Goal: Task Accomplishment & Management: Manage account settings

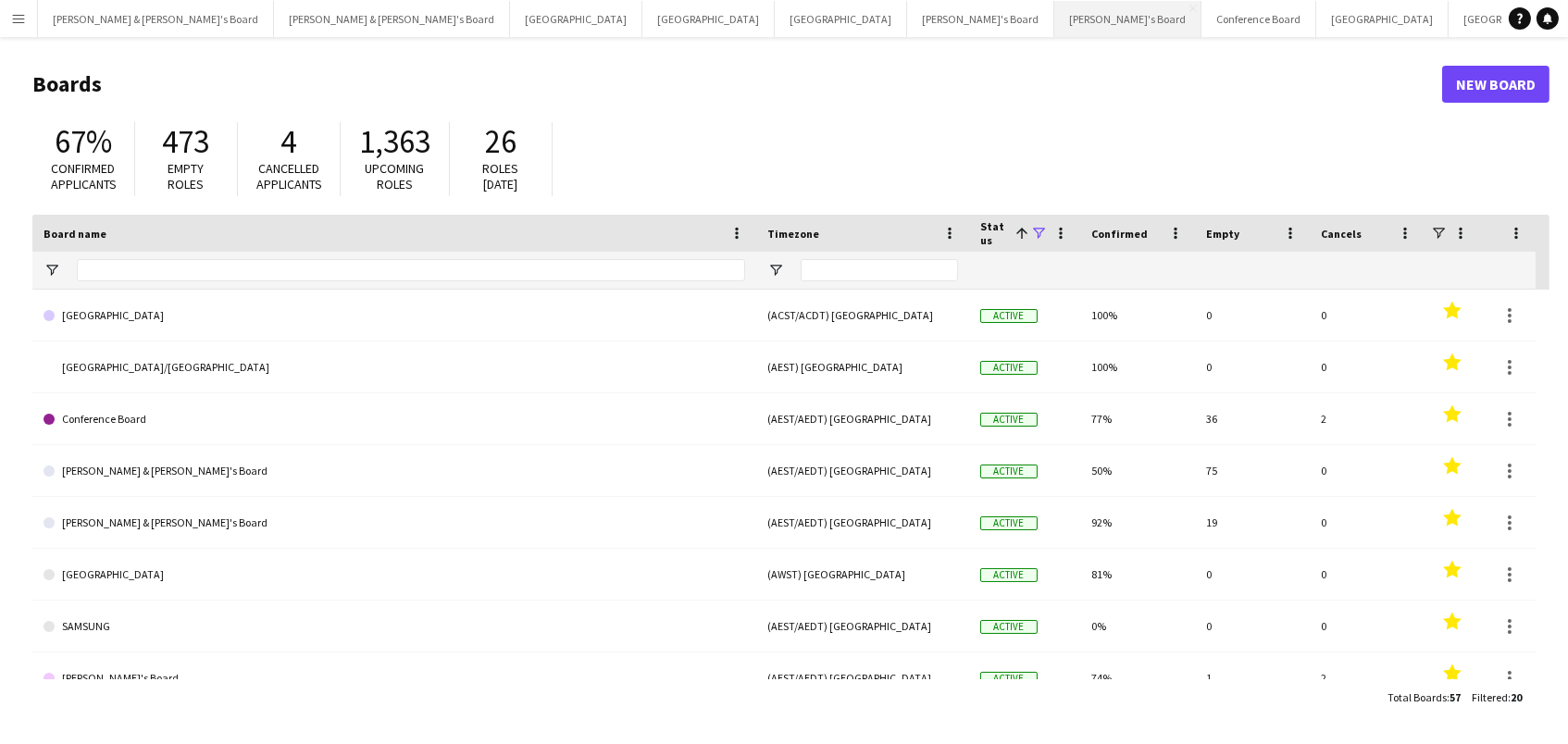
click at [1054, 13] on button "[PERSON_NAME]'s Board Close" at bounding box center [1128, 18] width 147 height 36
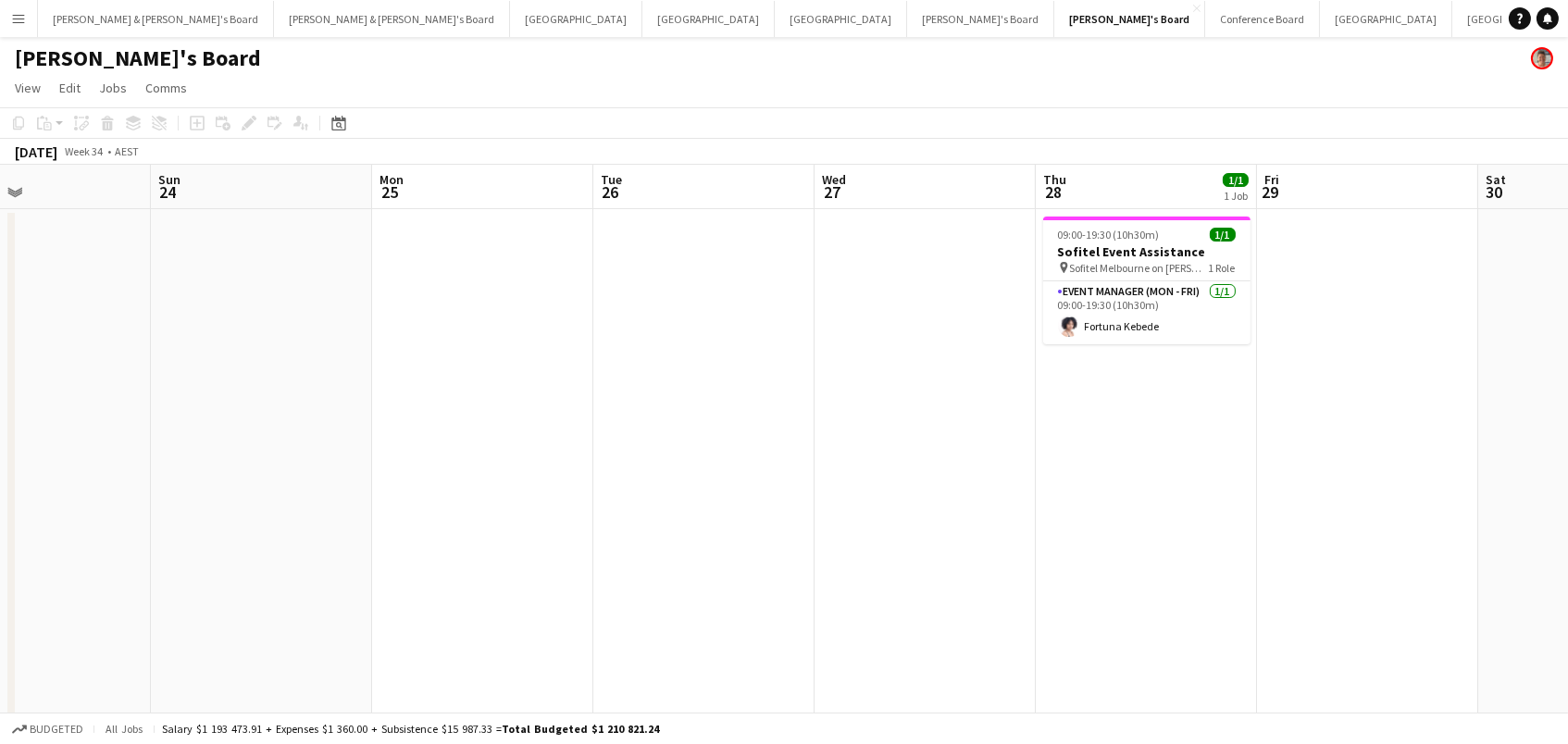
scroll to position [0, 515]
click at [1320, 29] on button "Sydney Close" at bounding box center [1386, 18] width 132 height 36
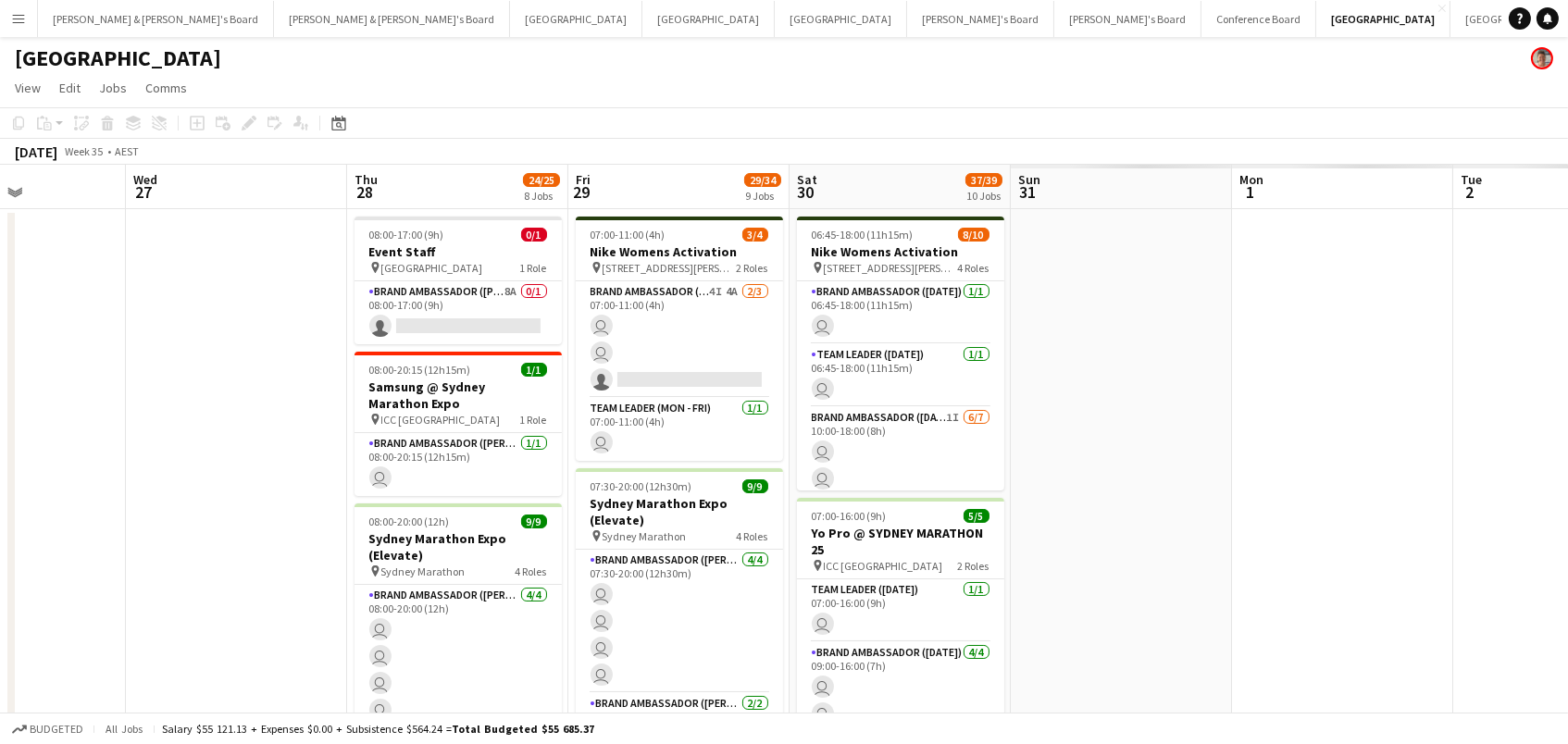
scroll to position [0, 379]
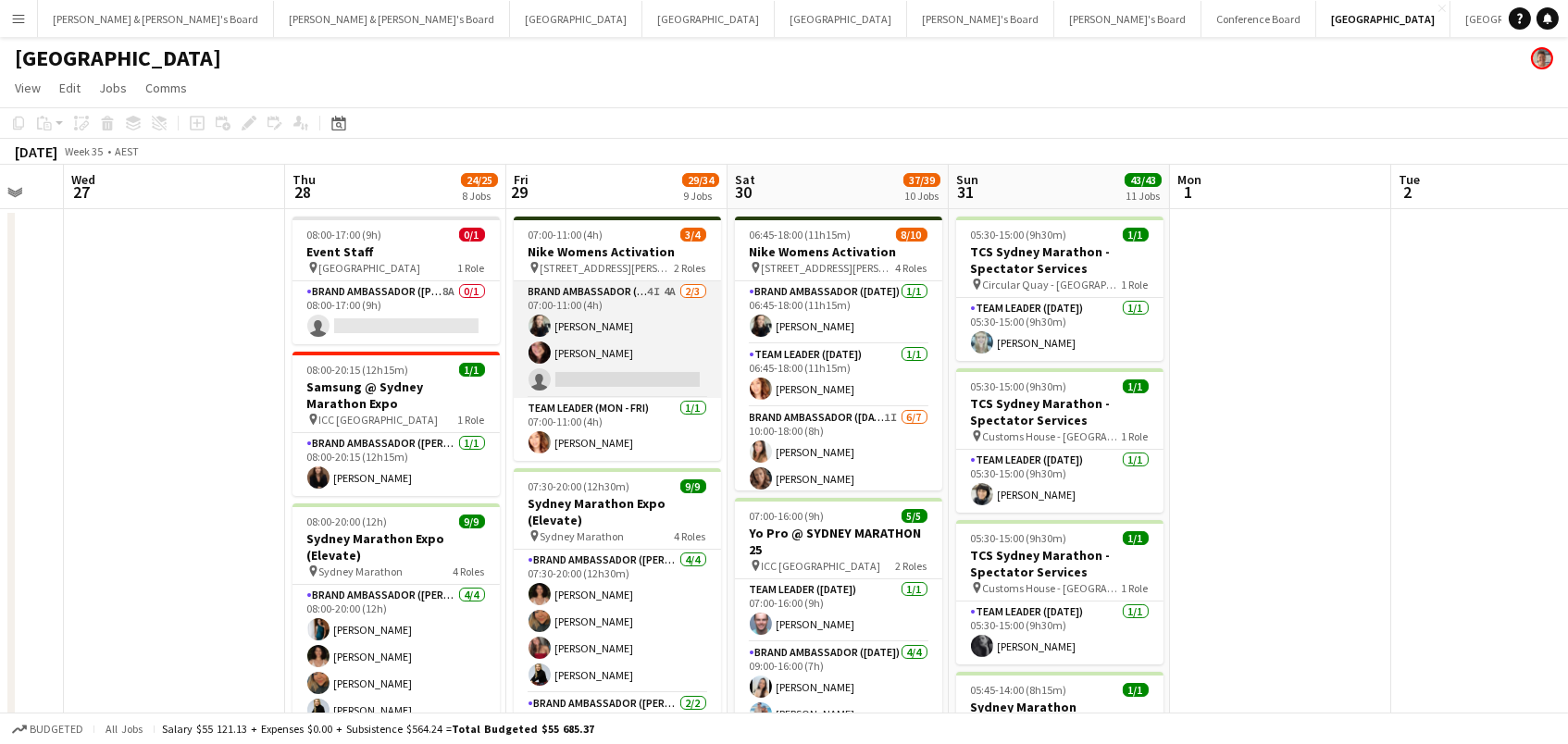
click at [650, 346] on app-card-role "Brand Ambassador (Mon - Fri) 4I 4A 2/3 07:00-11:00 (4h) Sharna O’Toole Adele Yo…" at bounding box center [617, 339] width 207 height 117
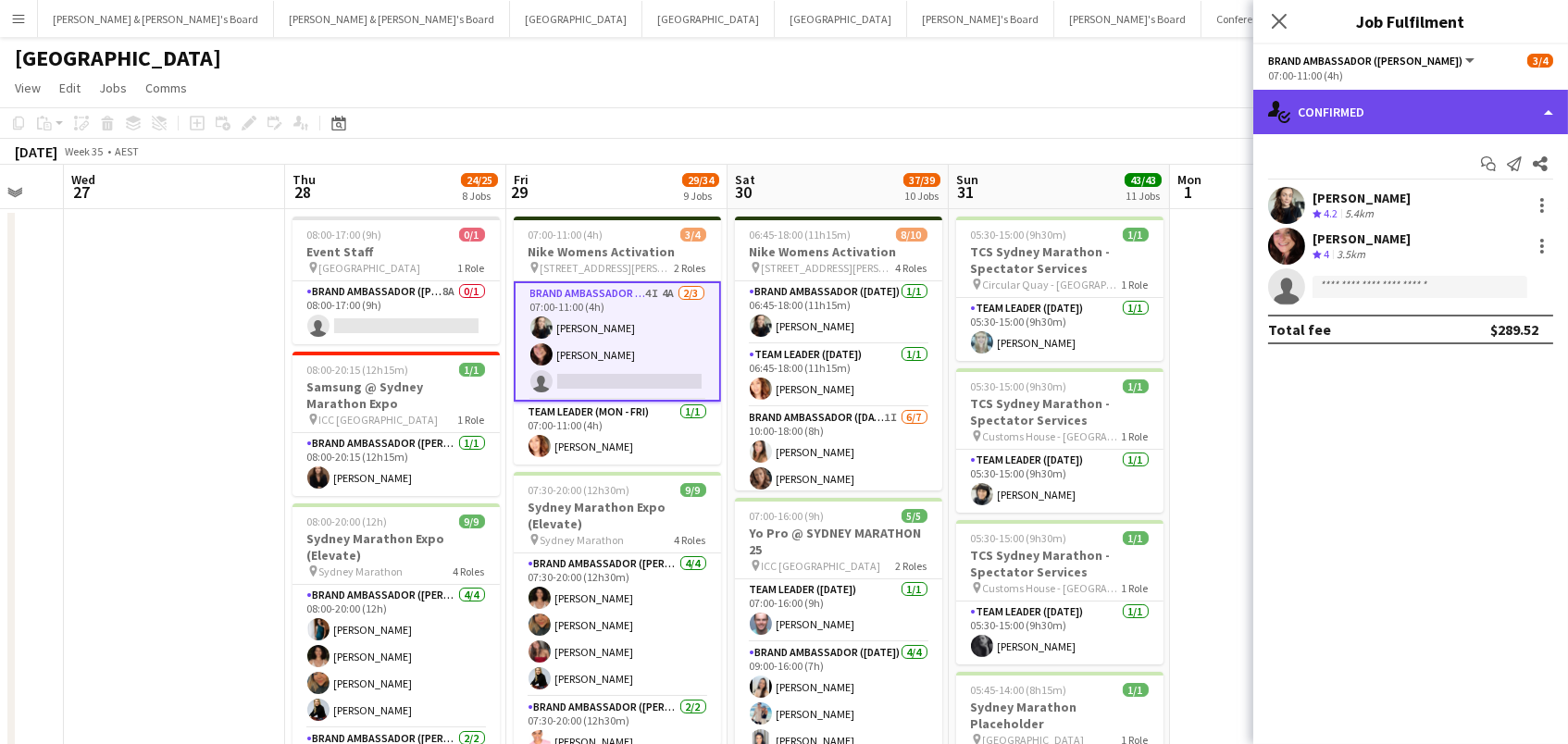
click at [1439, 120] on div "single-neutral-actions-check-2 Confirmed" at bounding box center [1411, 112] width 315 height 44
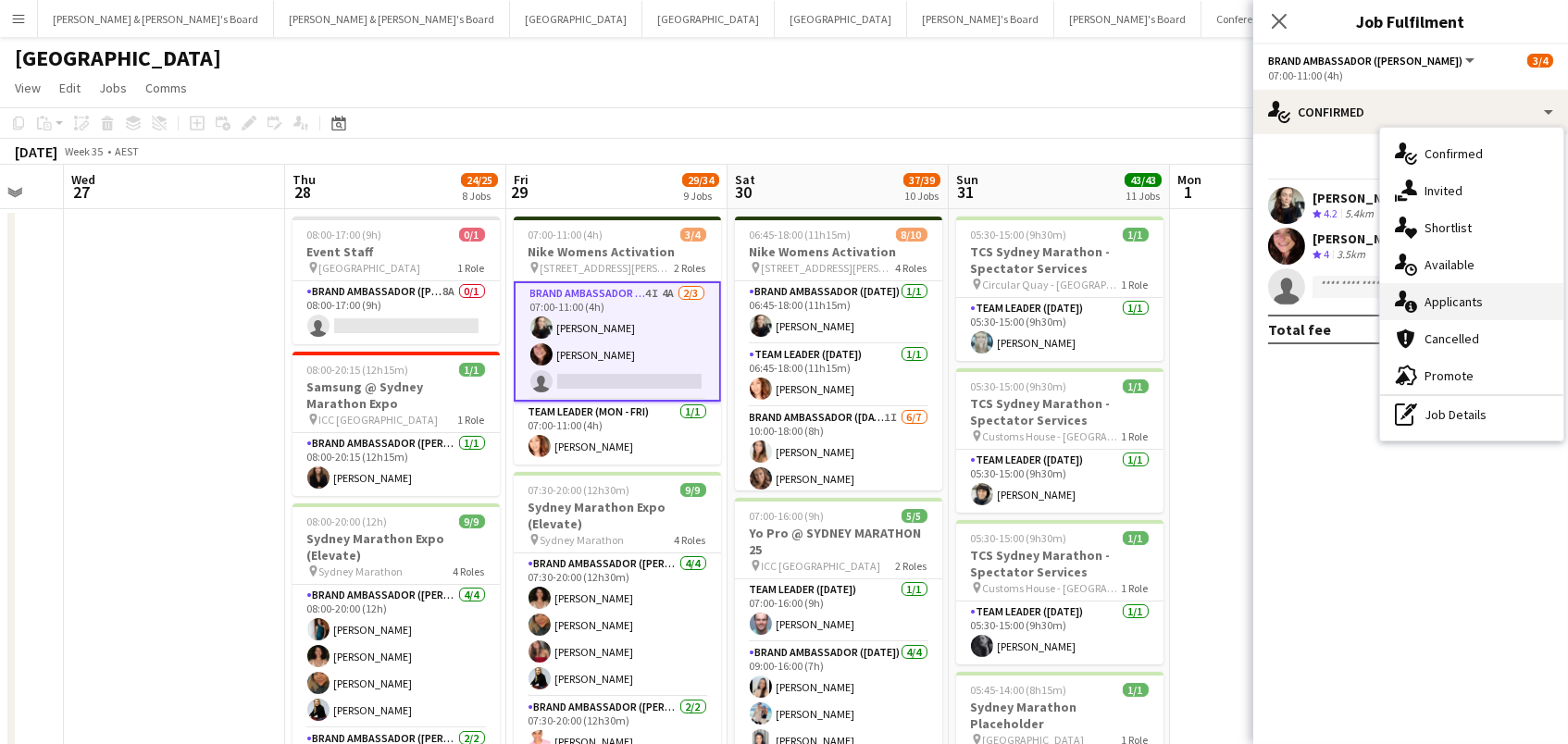
click at [1457, 298] on div "single-neutral-actions-information Applicants" at bounding box center [1472, 302] width 183 height 37
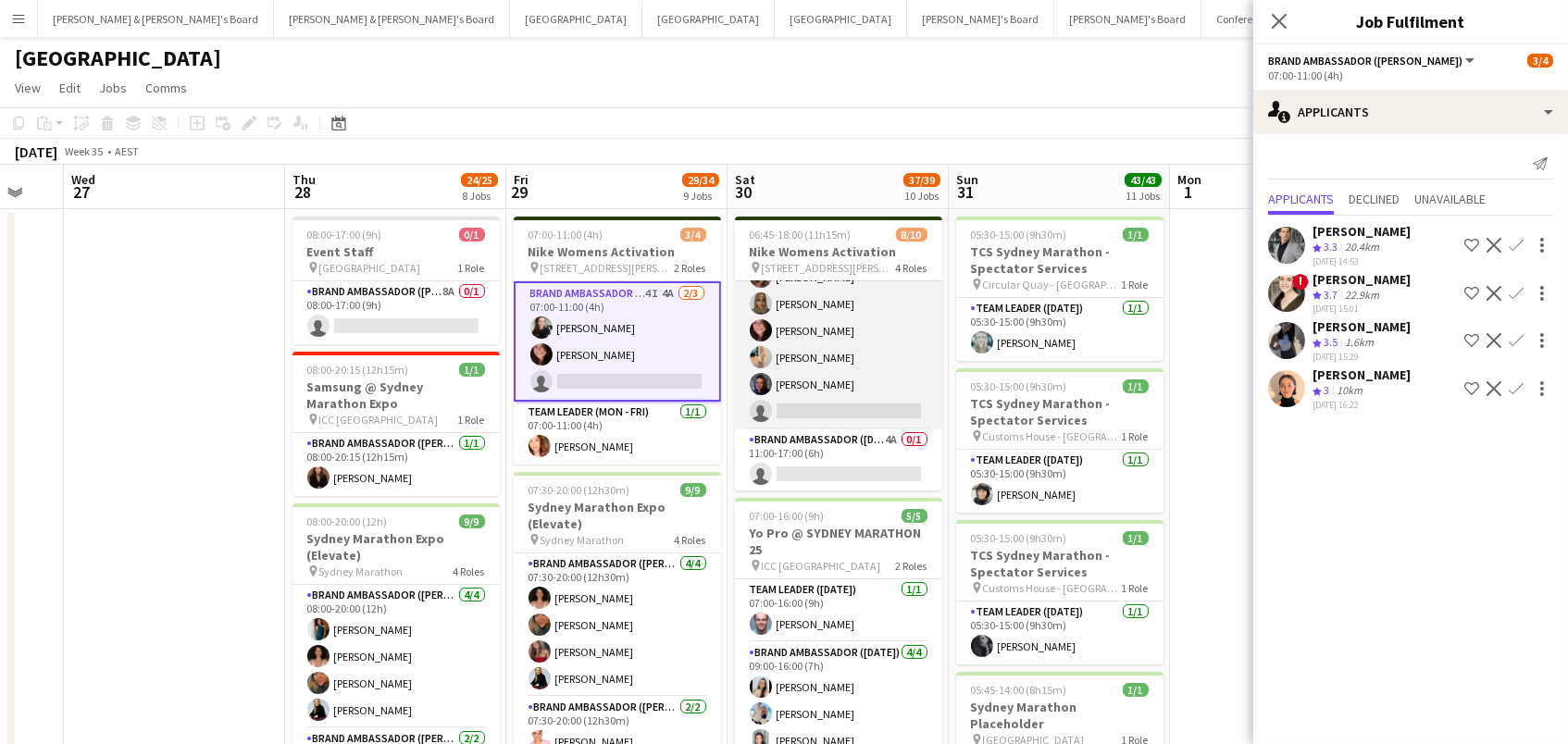
scroll to position [200, 0]
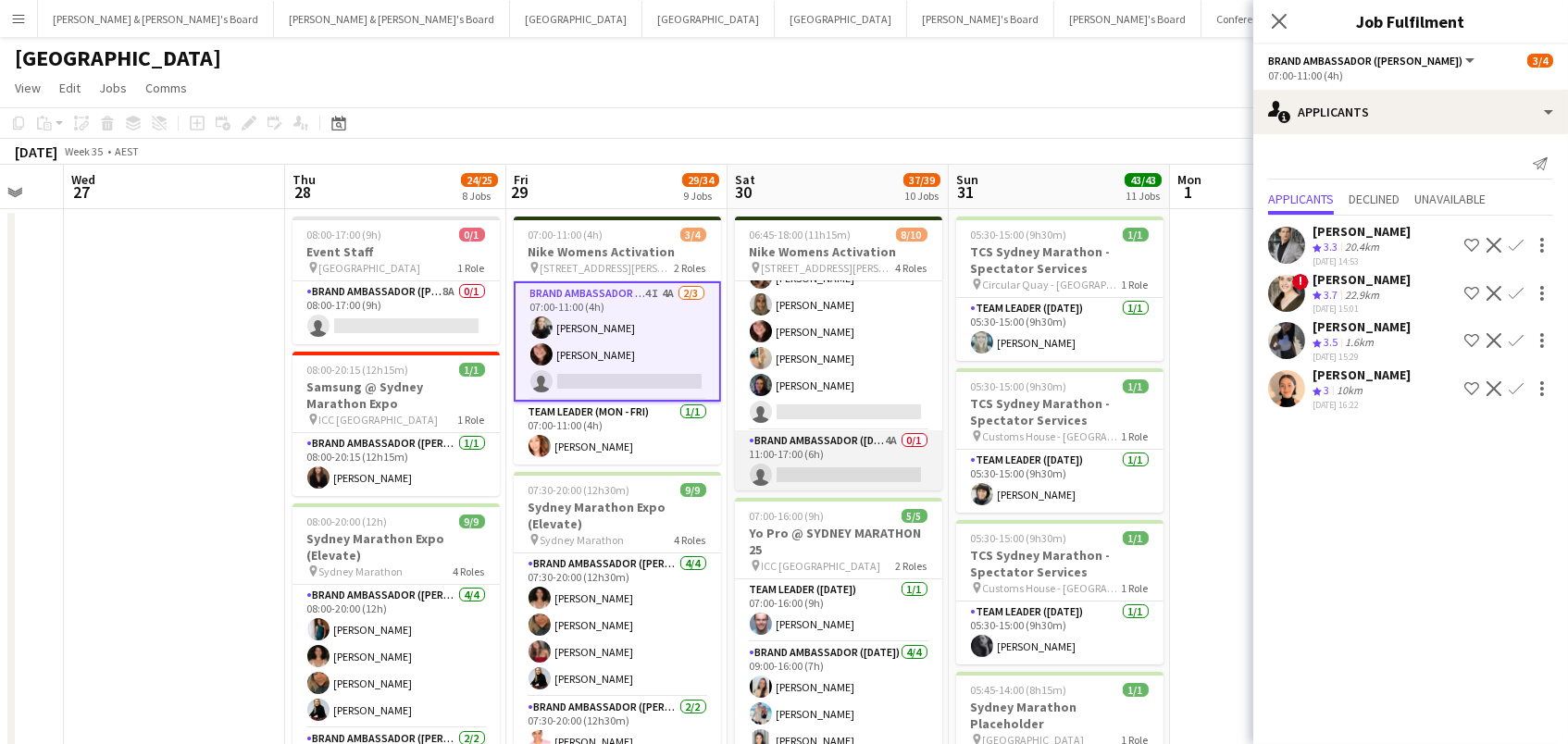
click at [826, 453] on app-card-role "Brand Ambassador (Saturday) 4A 0/1 11:00-17:00 (6h) single-neutral-actions" at bounding box center [838, 462] width 207 height 63
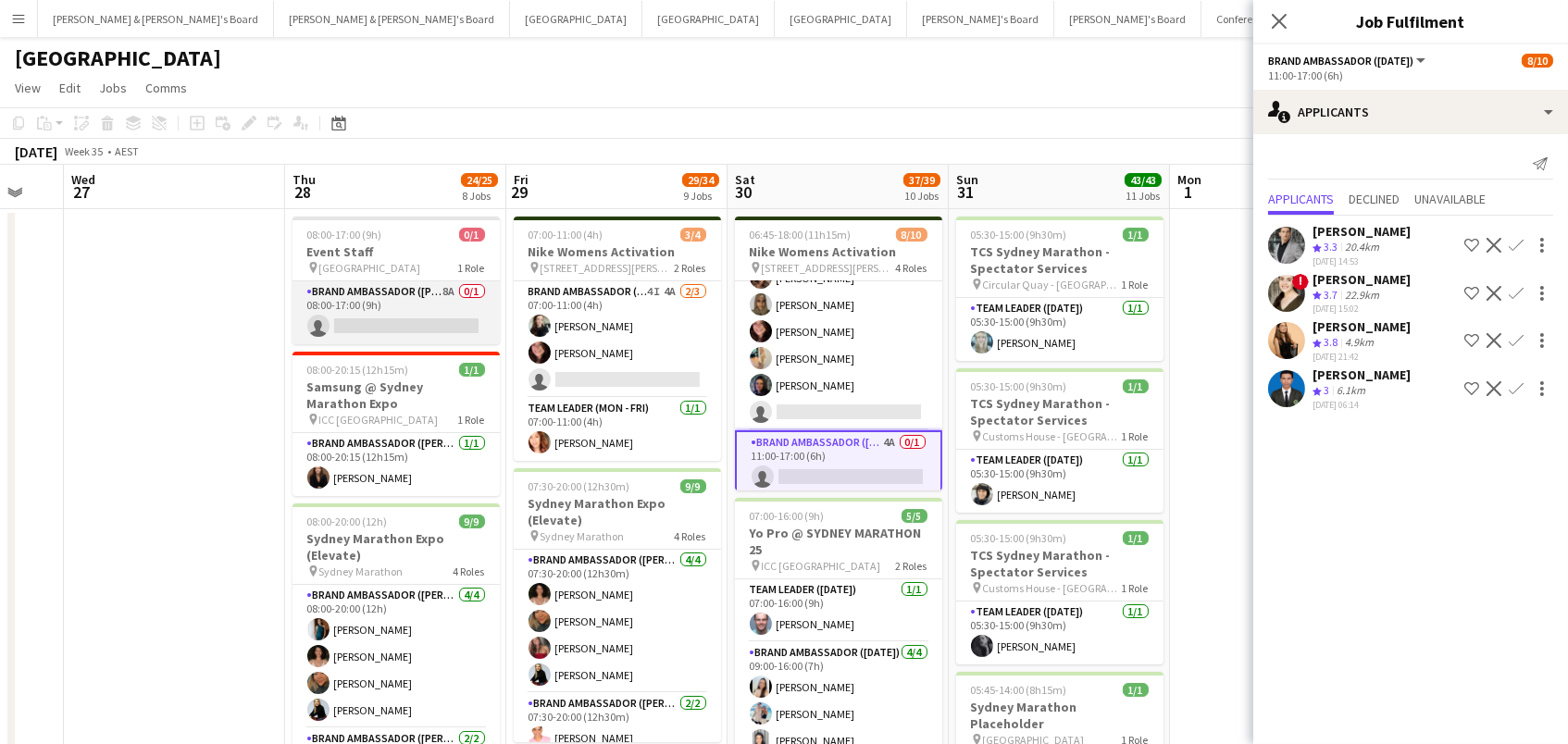
click at [393, 313] on app-card-role "Brand Ambassador (Mon - Fri) 8A 0/1 08:00-17:00 (9h) single-neutral-actions" at bounding box center [396, 312] width 207 height 63
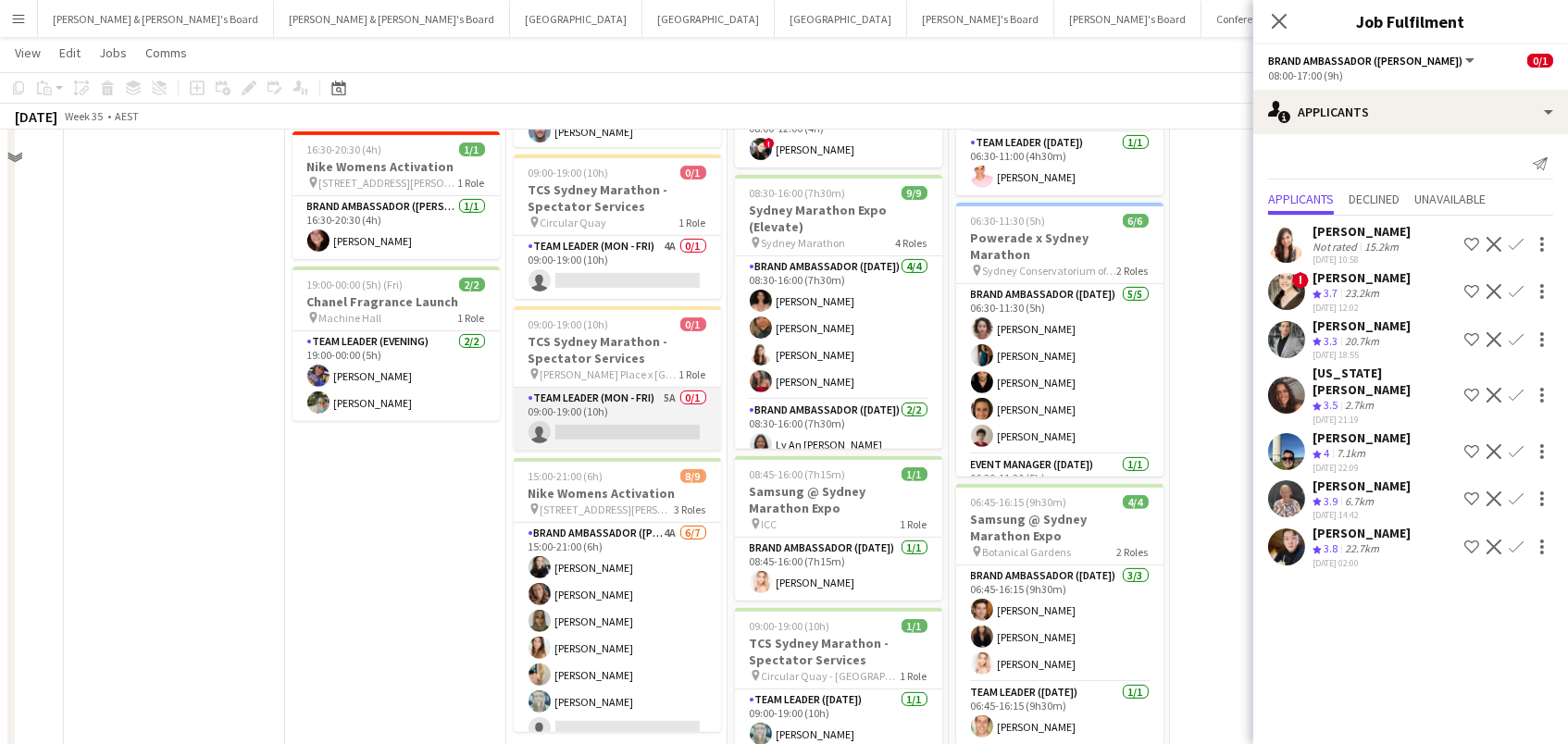
scroll to position [1508, 0]
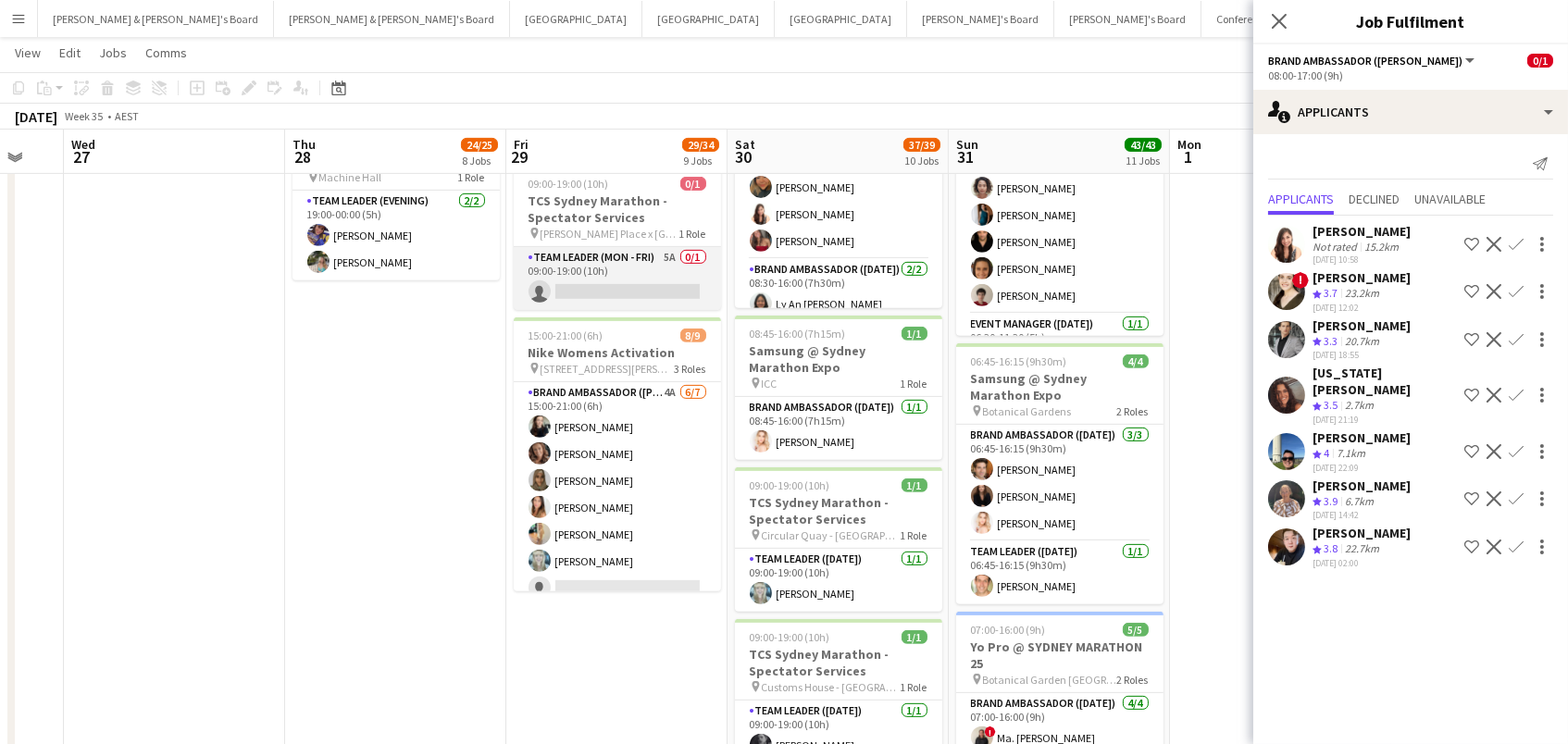
click at [630, 271] on app-card-role "Team Leader (Mon - Fri) 5A 0/1 09:00-19:00 (10h) single-neutral-actions" at bounding box center [617, 278] width 207 height 63
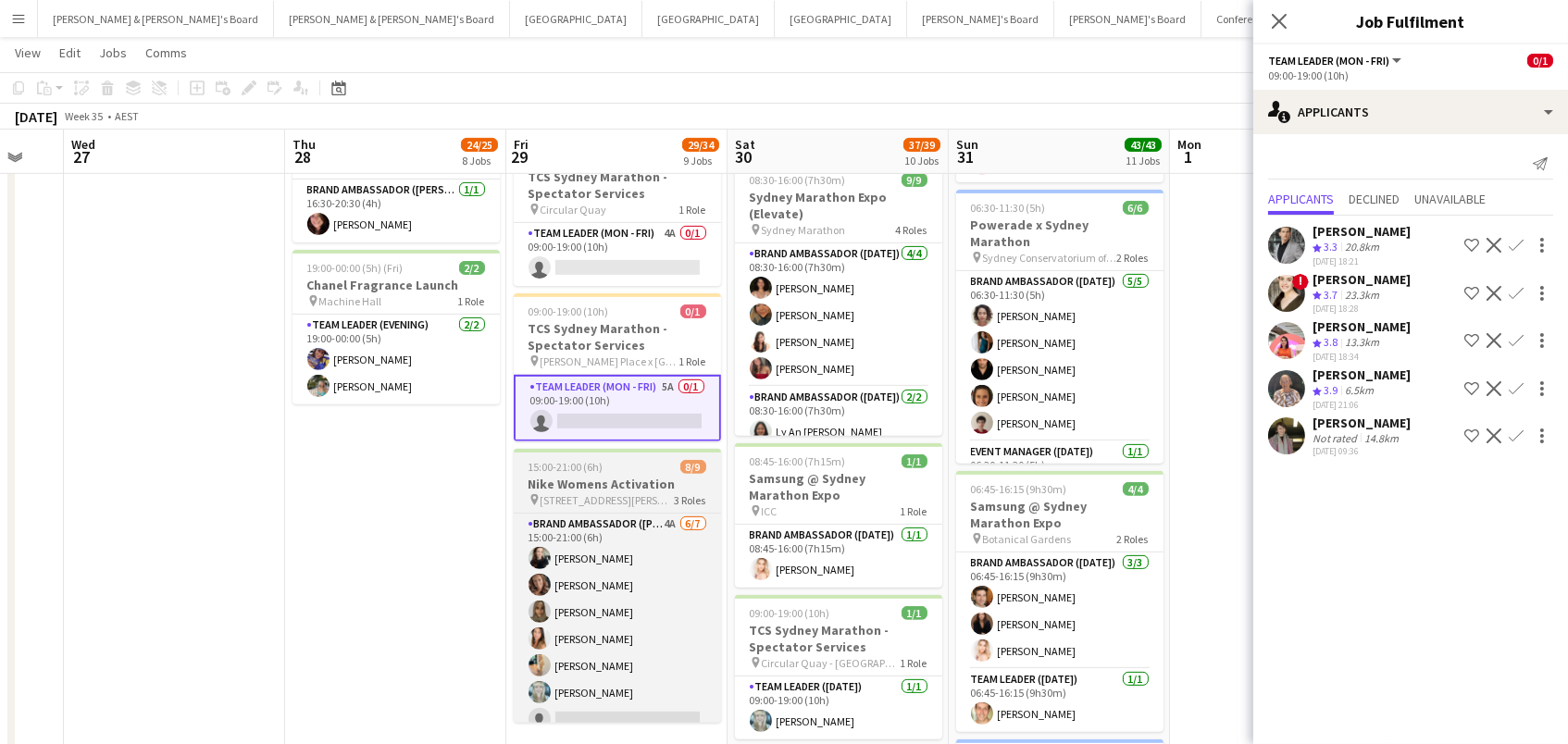
scroll to position [0, 378]
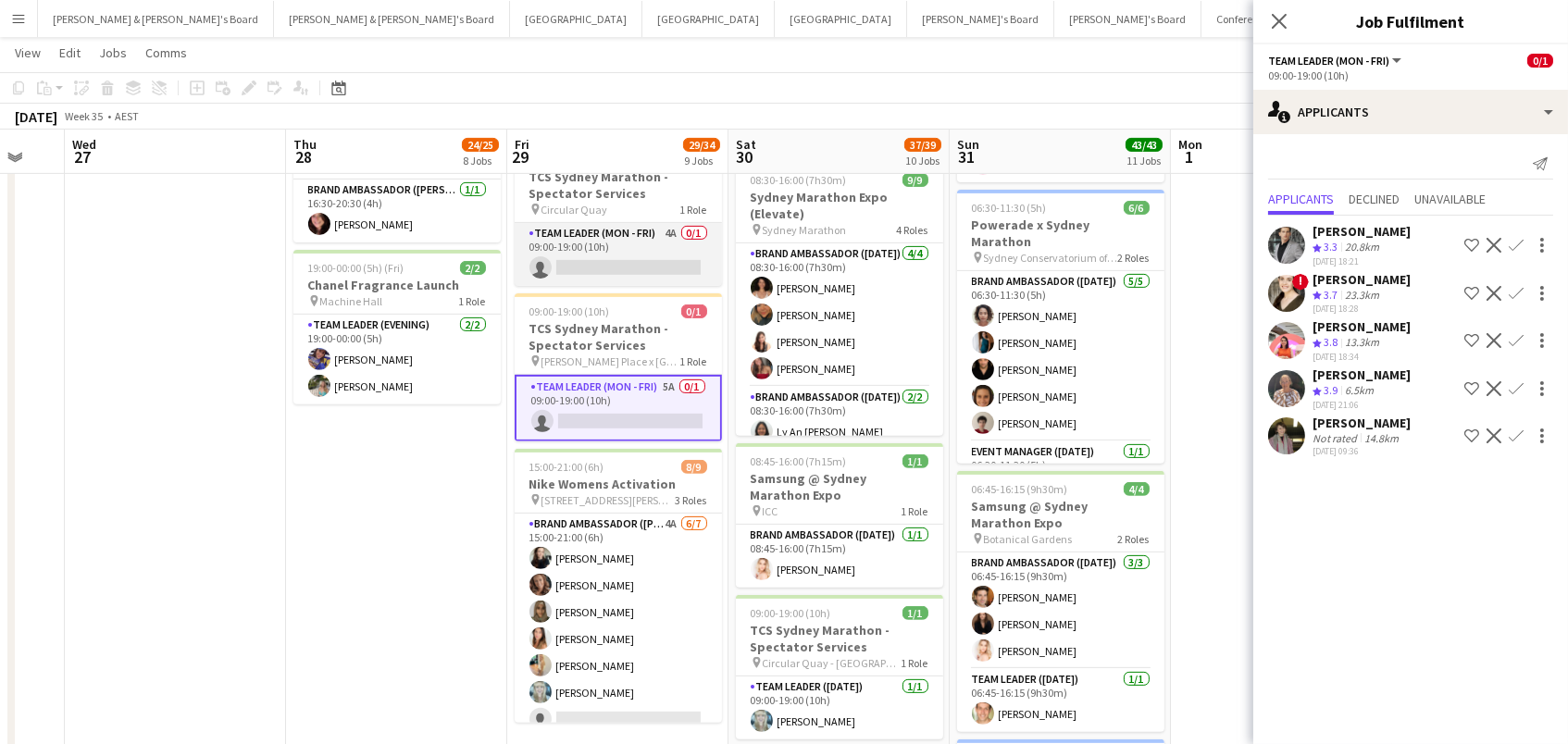
click at [612, 249] on app-card-role "Team Leader (Mon - Fri) 4A 0/1 09:00-19:00 (10h) single-neutral-actions" at bounding box center [618, 254] width 207 height 63
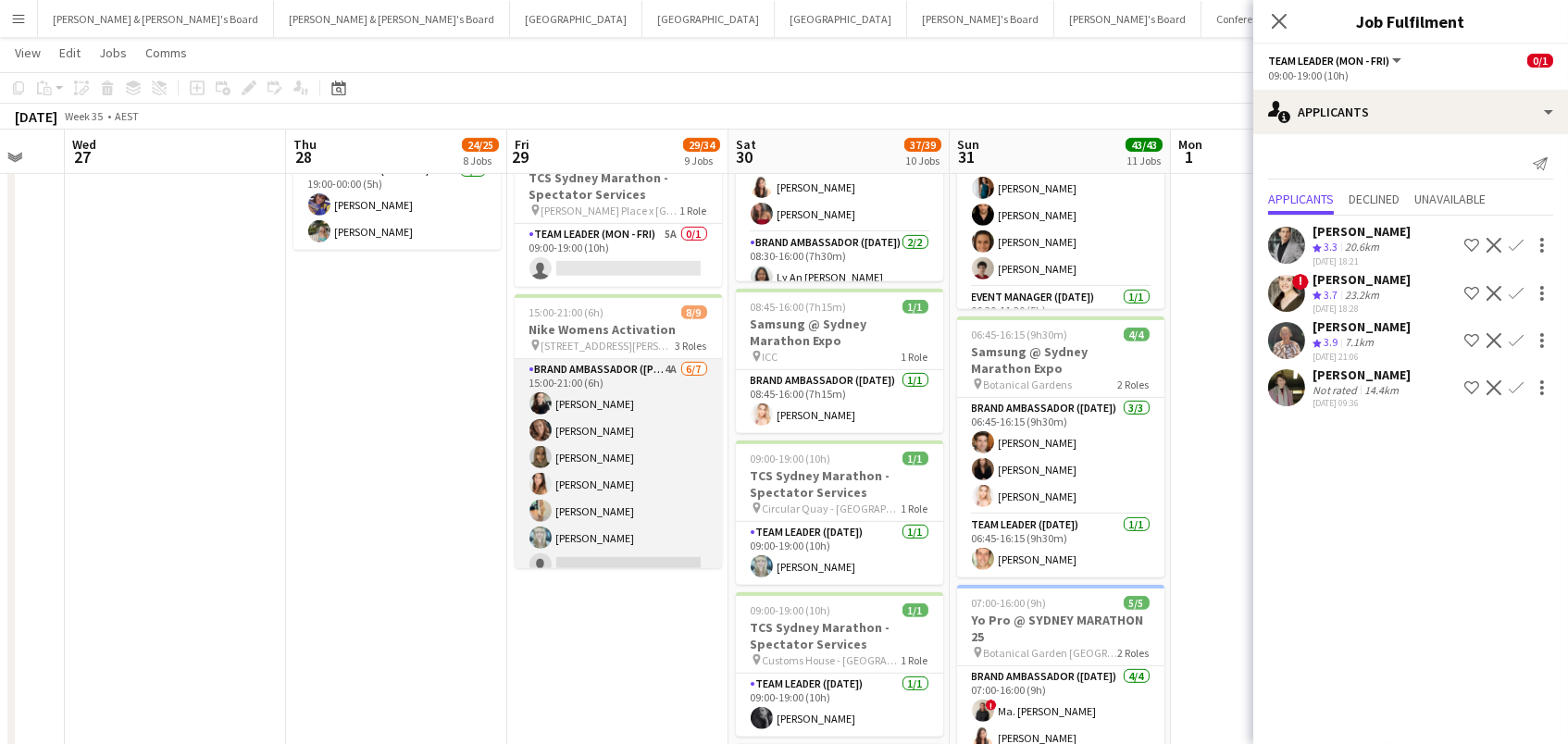
scroll to position [0, 377]
click at [646, 445] on app-card-role "Brand Ambassador (Mon - Fri) 4A 6/7 15:00-21:00 (6h) Sharna O’Toole Rachel Zapp…" at bounding box center [619, 471] width 207 height 224
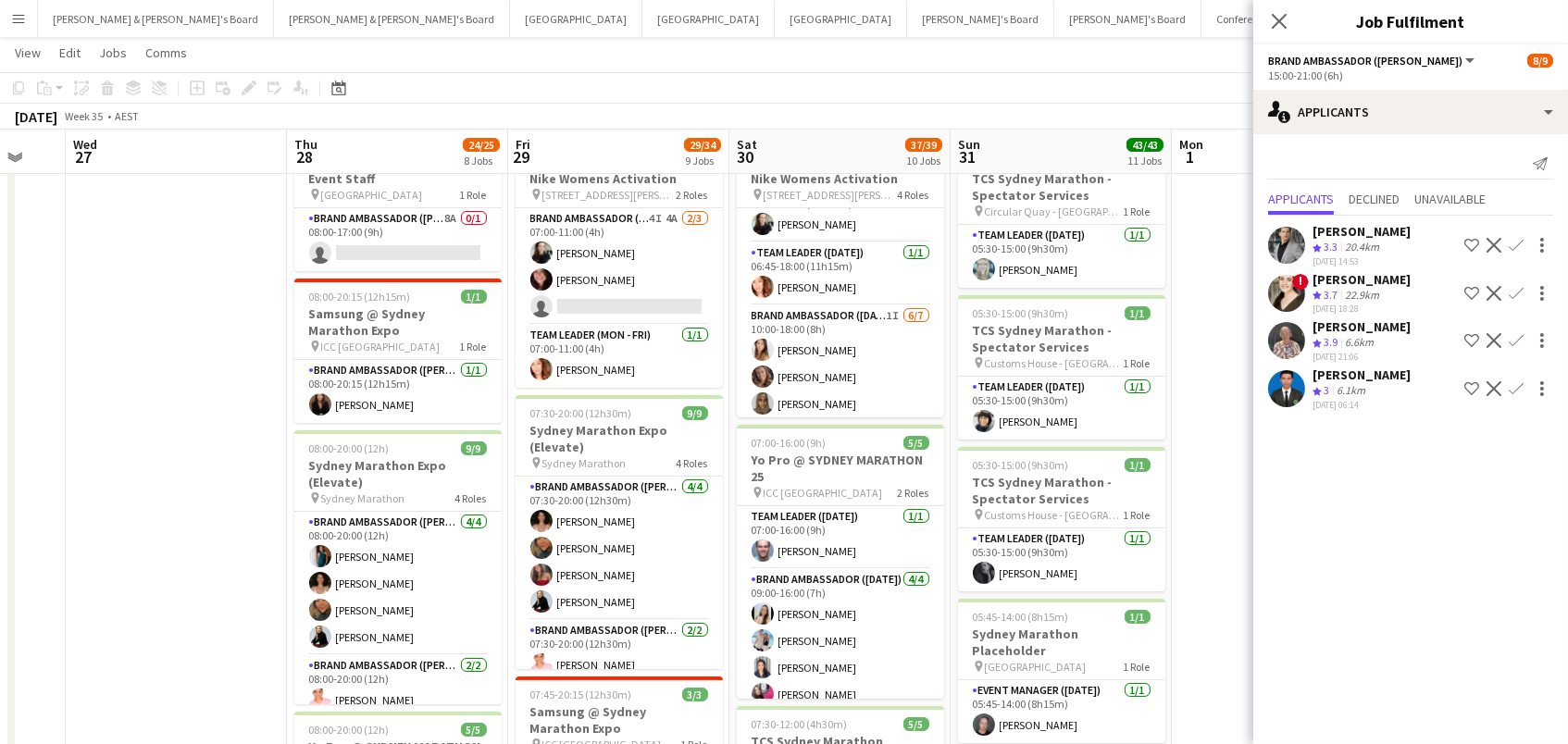
scroll to position [22, 0]
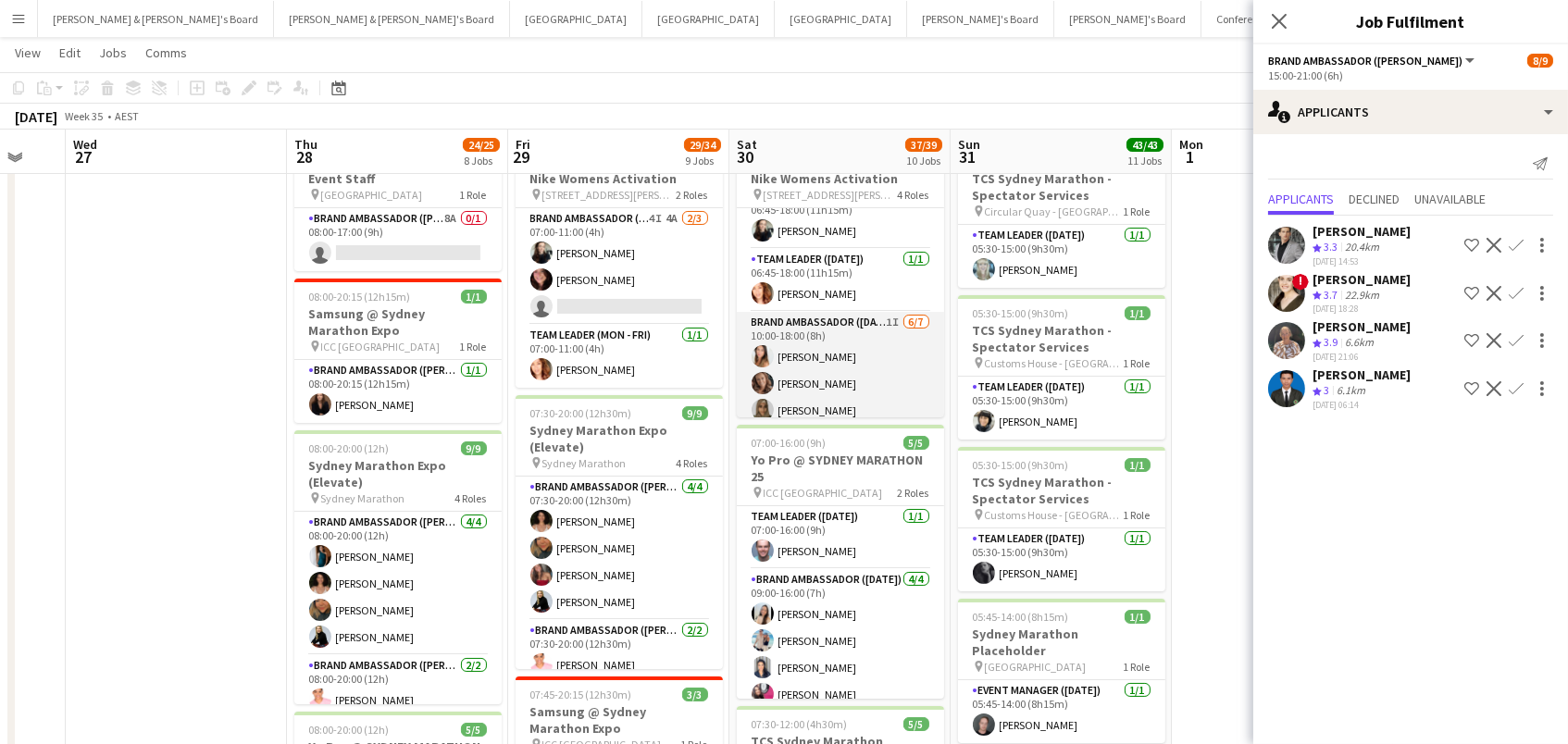
click at [824, 361] on app-card-role "Brand Ambassador (Saturday) 1I 6/7 10:00-18:00 (8h) Talia Zappia Rachel Zappia …" at bounding box center [840, 424] width 207 height 224
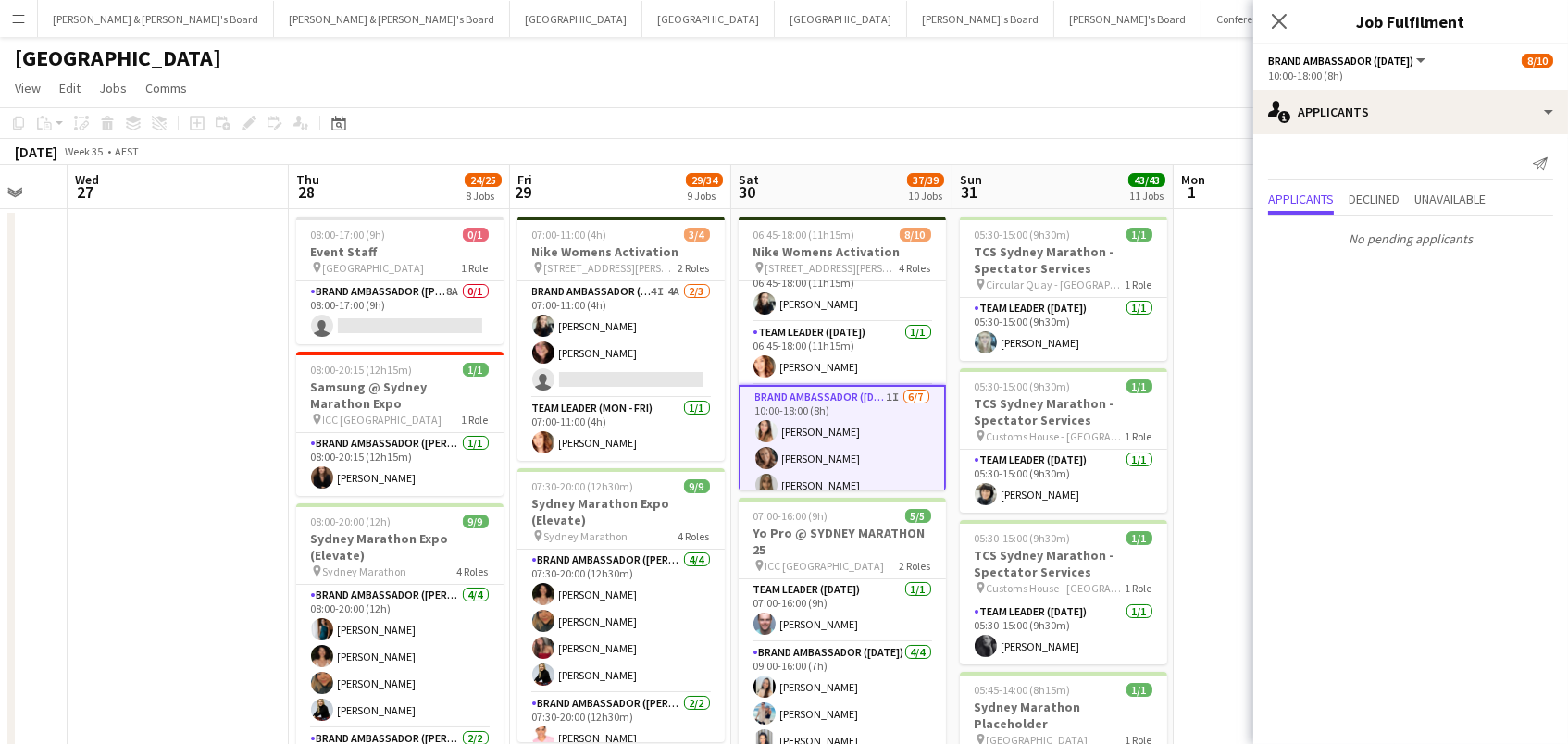
scroll to position [0, 0]
click at [336, 122] on icon at bounding box center [339, 125] width 7 height 7
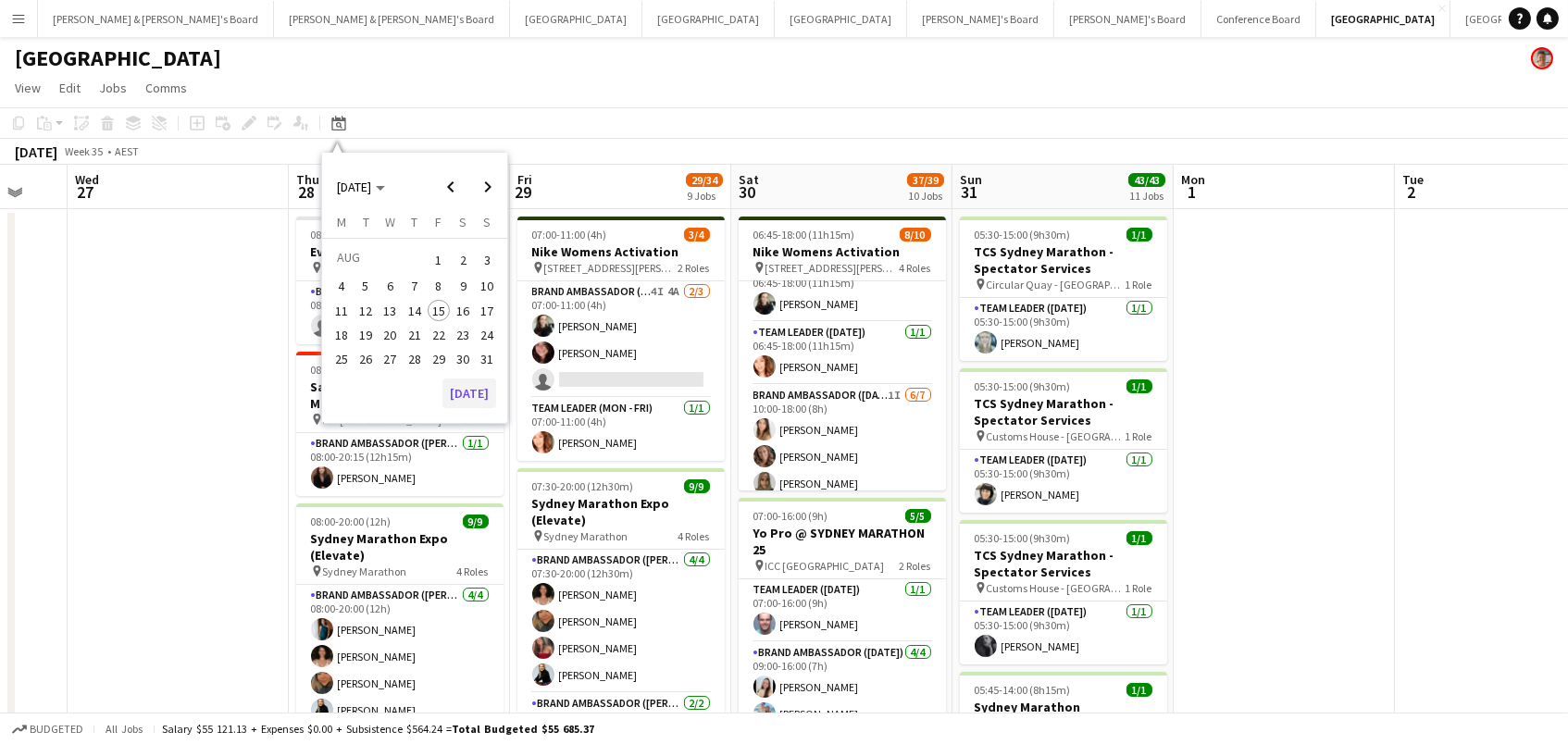
click at [455, 398] on button "[DATE]" at bounding box center [469, 393] width 54 height 30
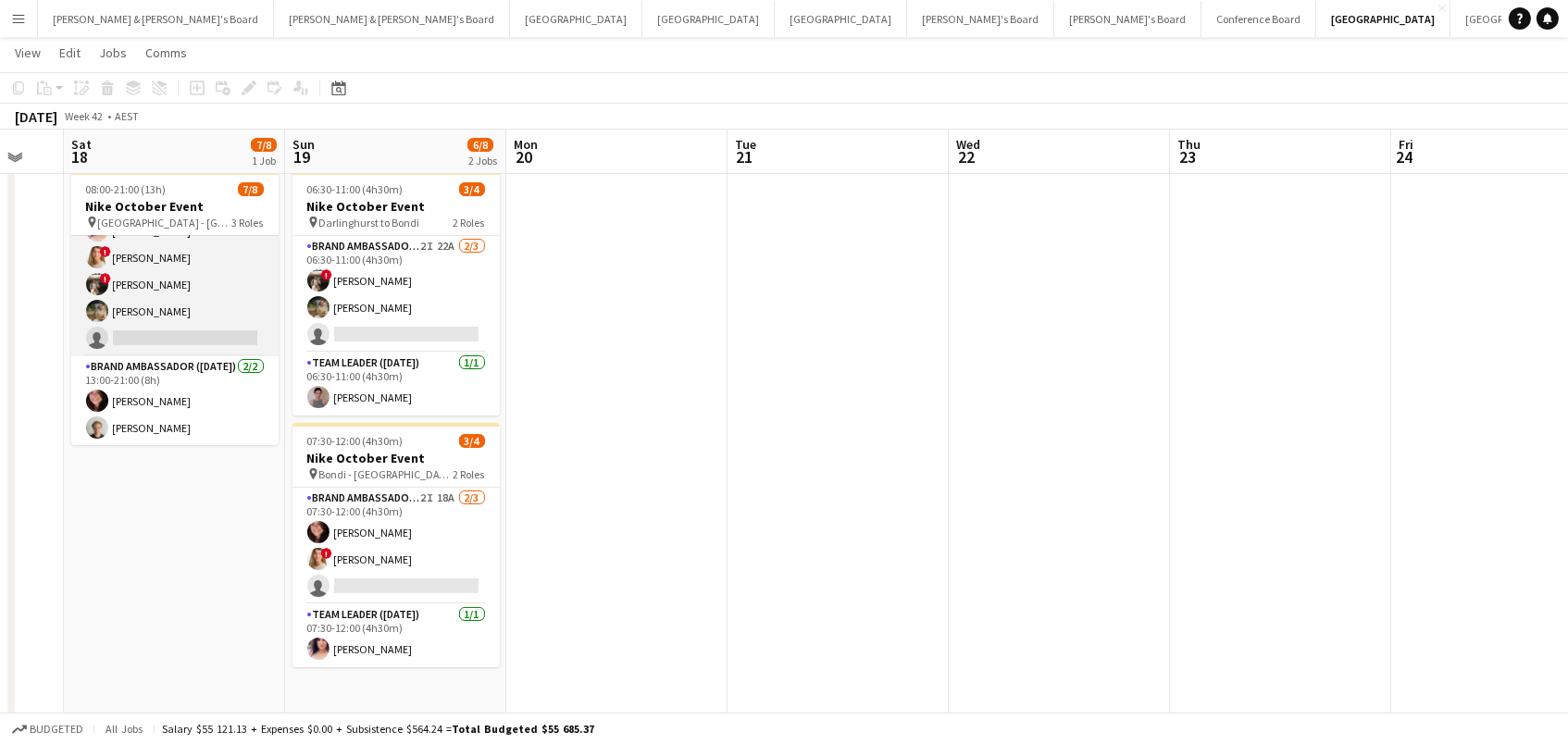
scroll to position [112, 0]
click at [197, 332] on app-card-role "Brand Ambassador (Saturday) 1I 21A 4/5 10:30-18:30 (8h) Amanda van Eldik ! Ciar…" at bounding box center [174, 272] width 207 height 171
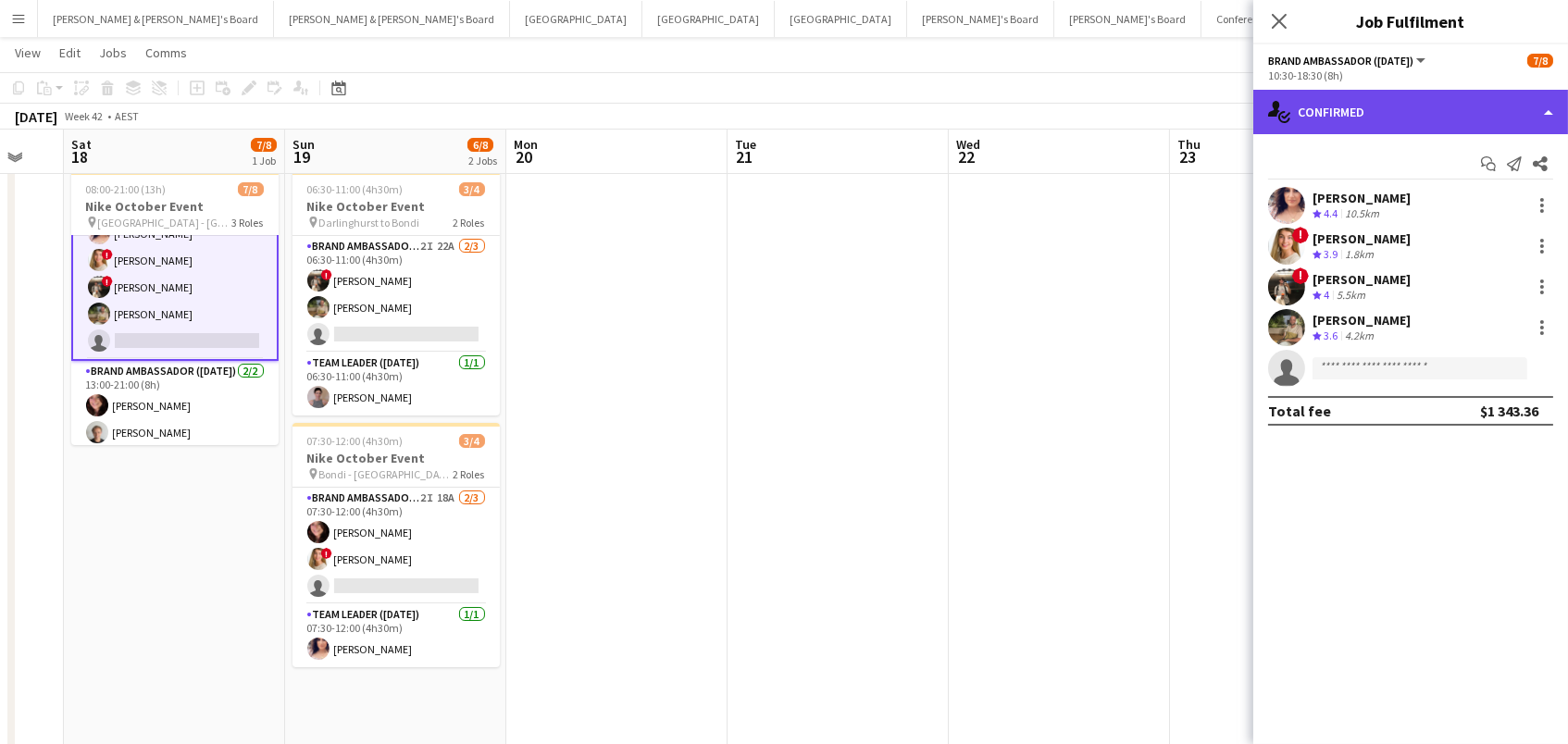
click at [1314, 94] on div "single-neutral-actions-check-2 Confirmed" at bounding box center [1411, 112] width 315 height 44
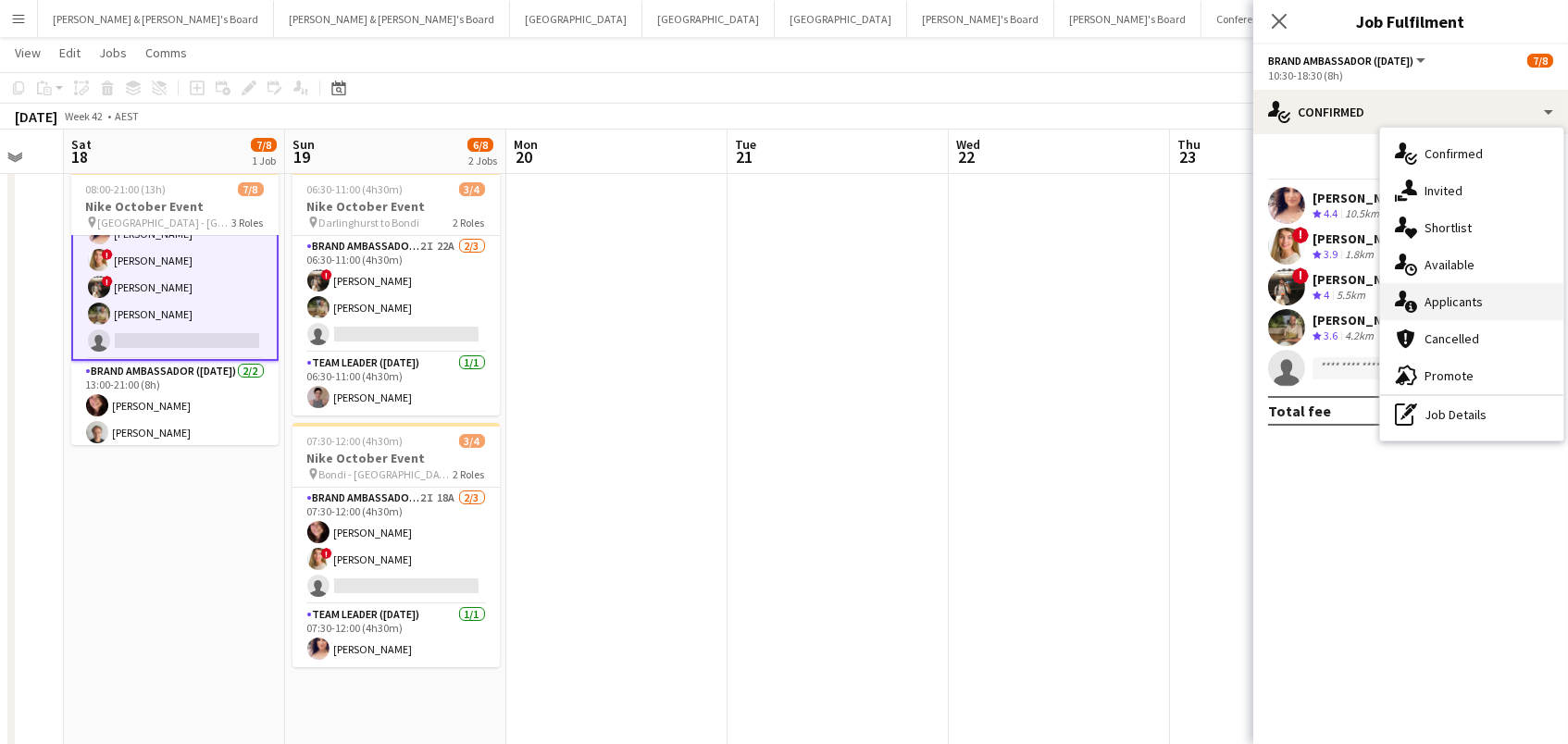
click at [1478, 294] on div "single-neutral-actions-information Applicants" at bounding box center [1472, 302] width 183 height 37
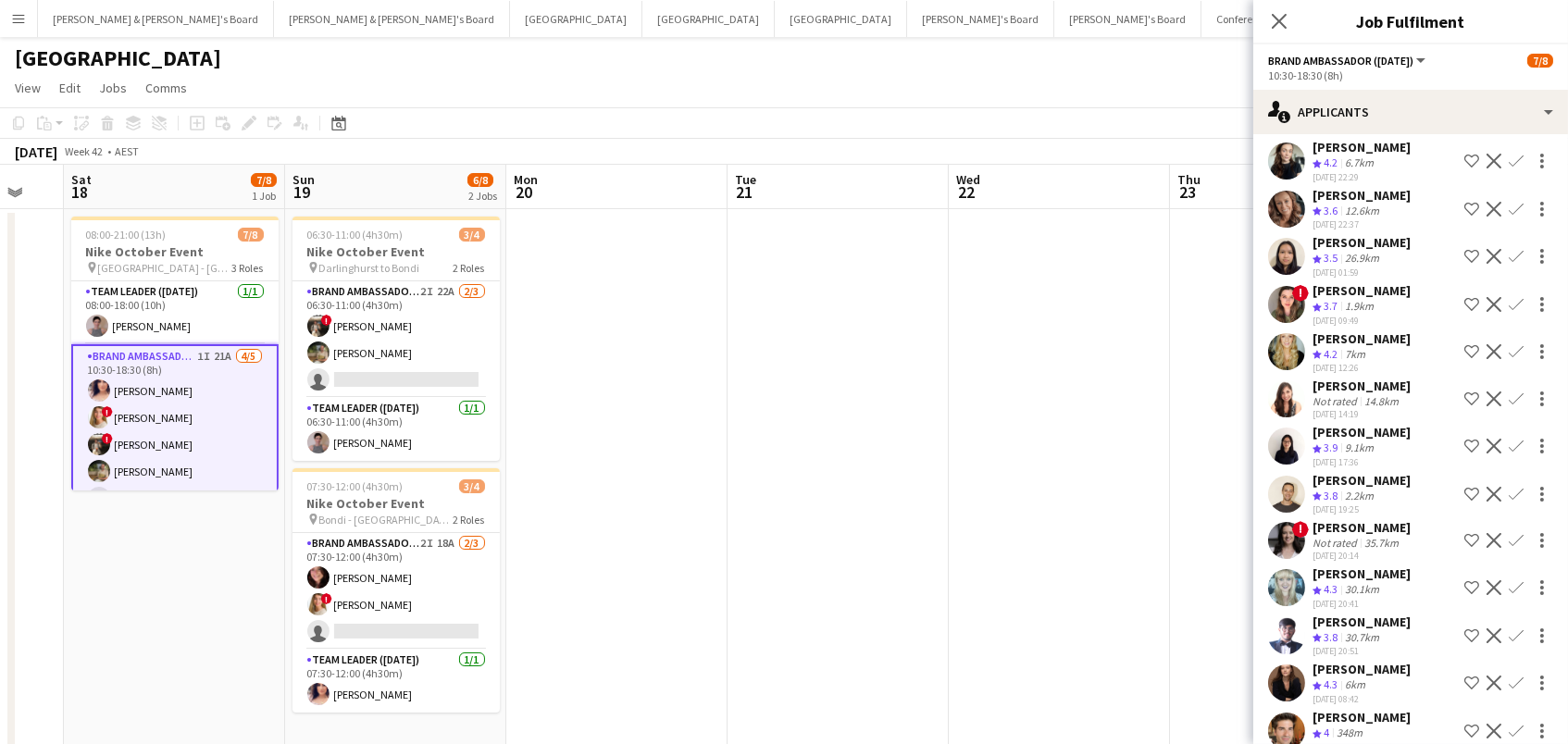
scroll to position [0, 0]
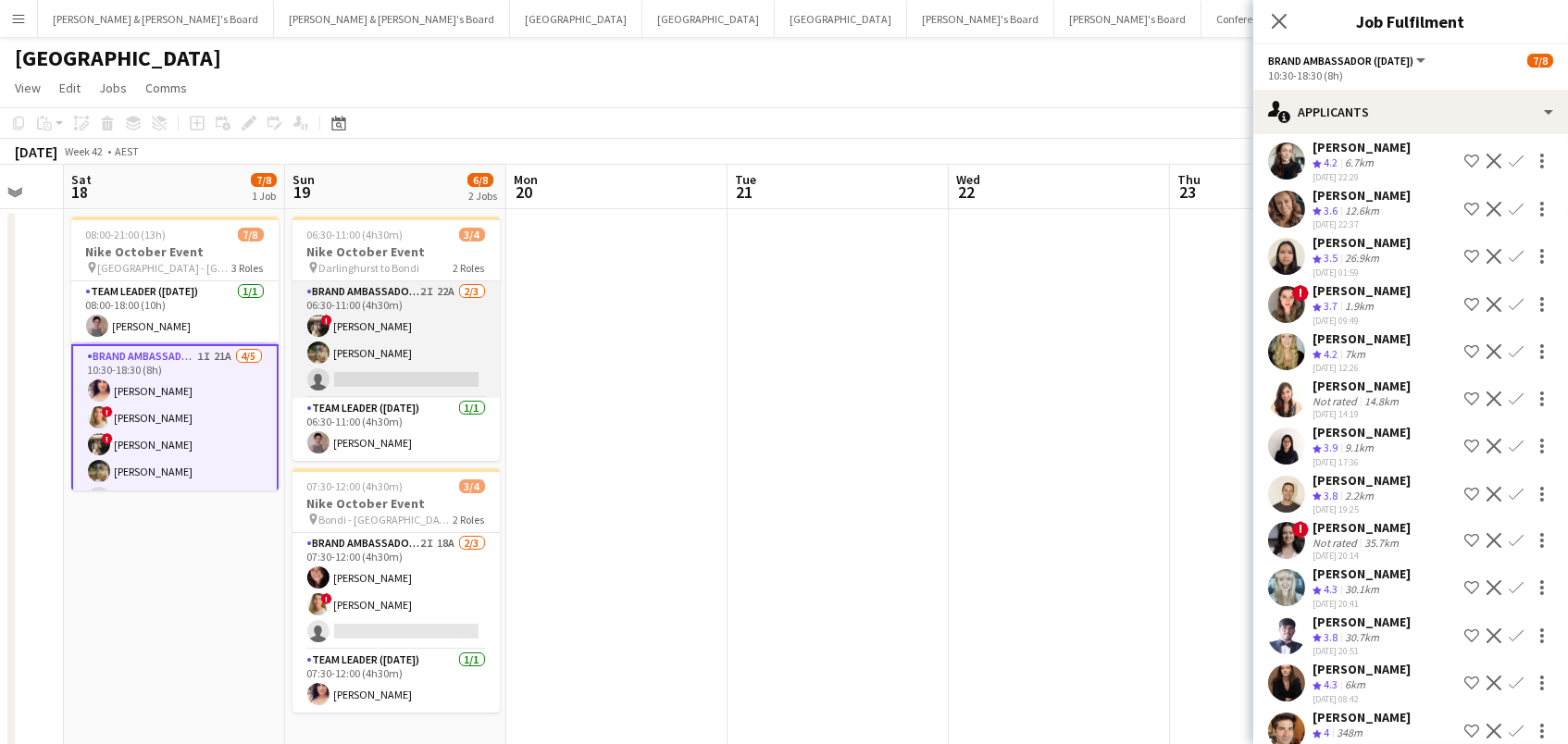
click at [359, 361] on app-card-role "Brand Ambassador (Sunday) 2I 22A 2/3 06:30-11:00 (4h30m) ! Owen Davies Tom Earl…" at bounding box center [396, 339] width 207 height 117
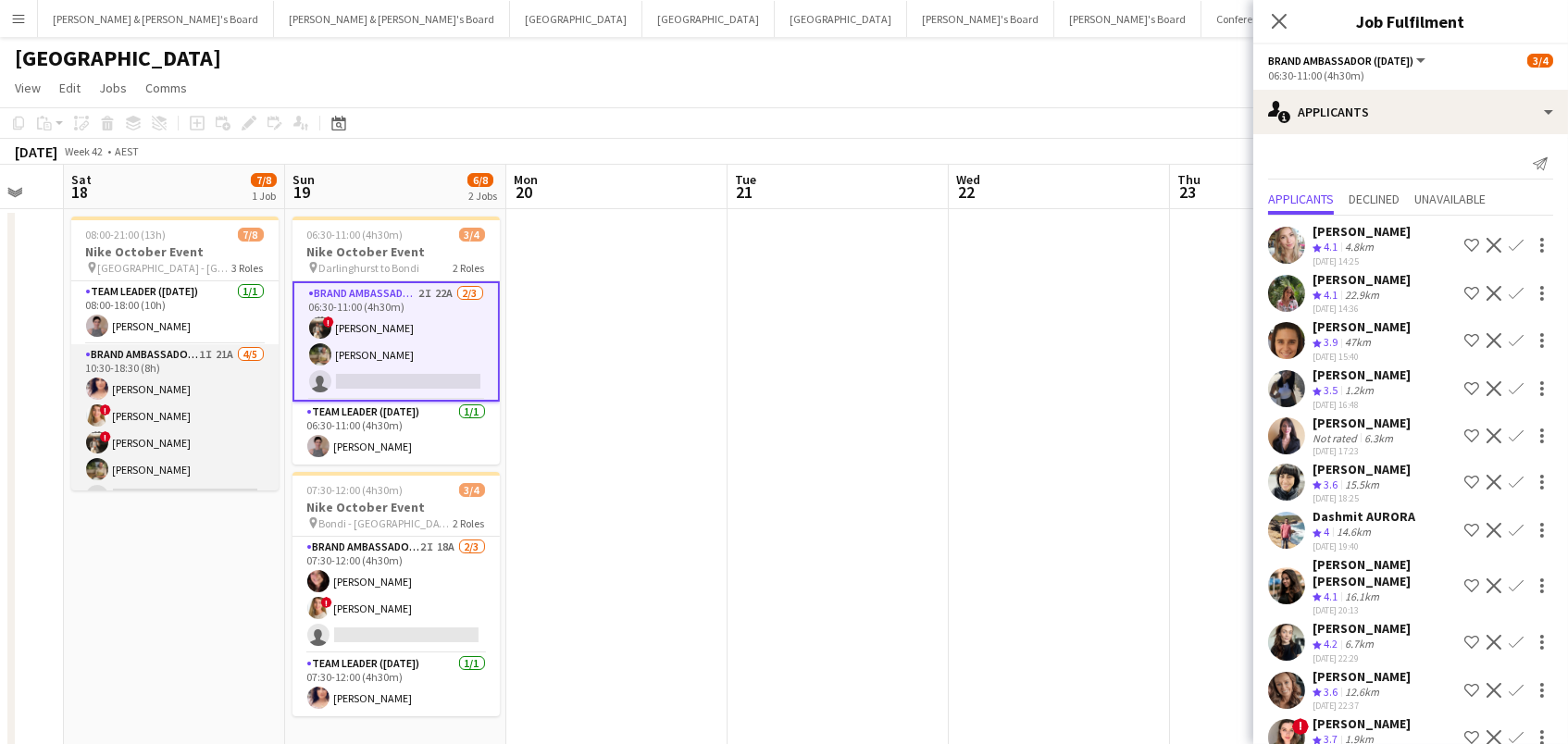
scroll to position [0, 378]
click at [153, 389] on app-card-role "Brand Ambassador (Saturday) 1I 21A 4/5 10:30-18:30 (8h) Amanda van Eldik ! Ciar…" at bounding box center [175, 429] width 207 height 171
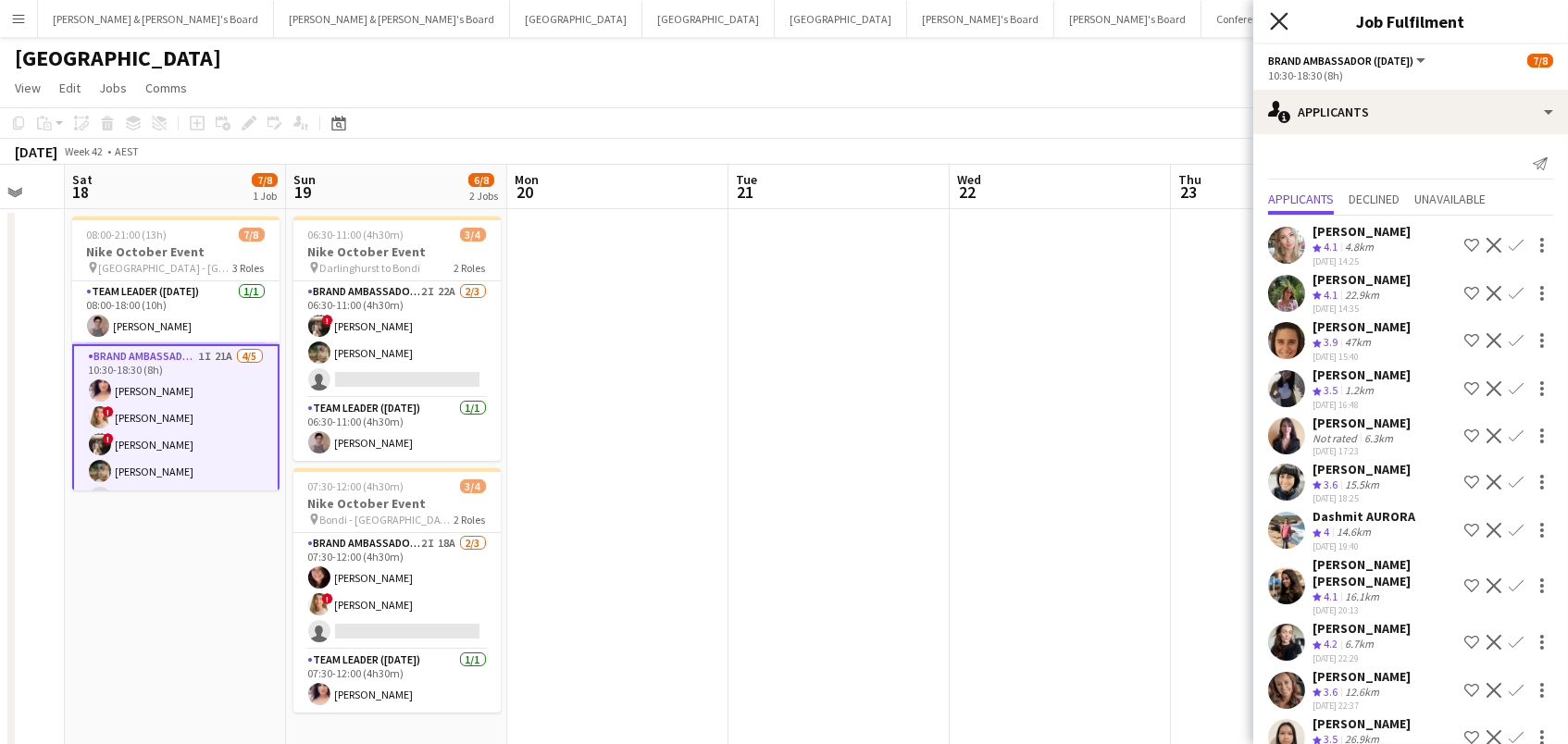
click at [1277, 25] on icon "Close pop-in" at bounding box center [1279, 20] width 17 height 17
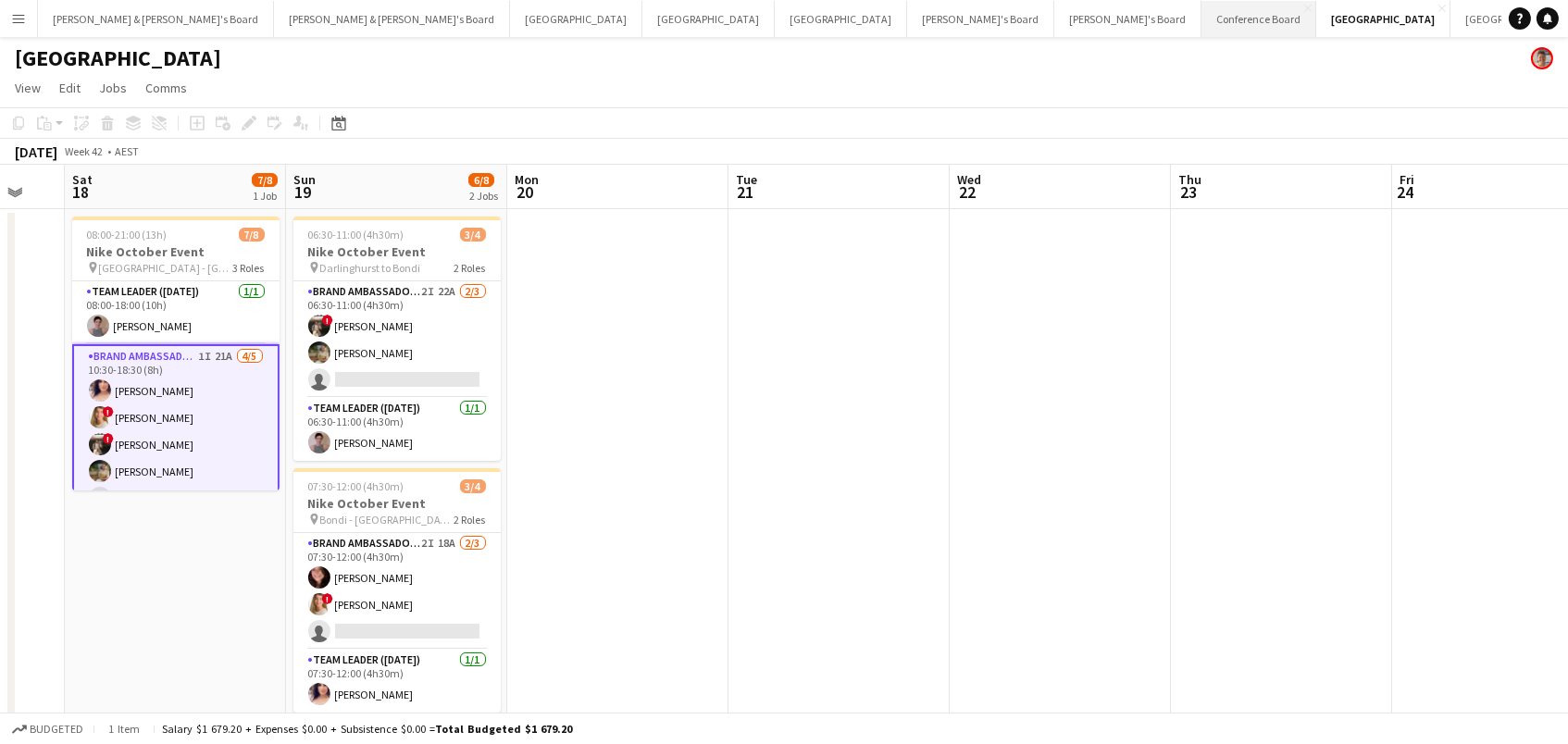
click at [1202, 14] on button "Conference Board Close" at bounding box center [1259, 18] width 115 height 36
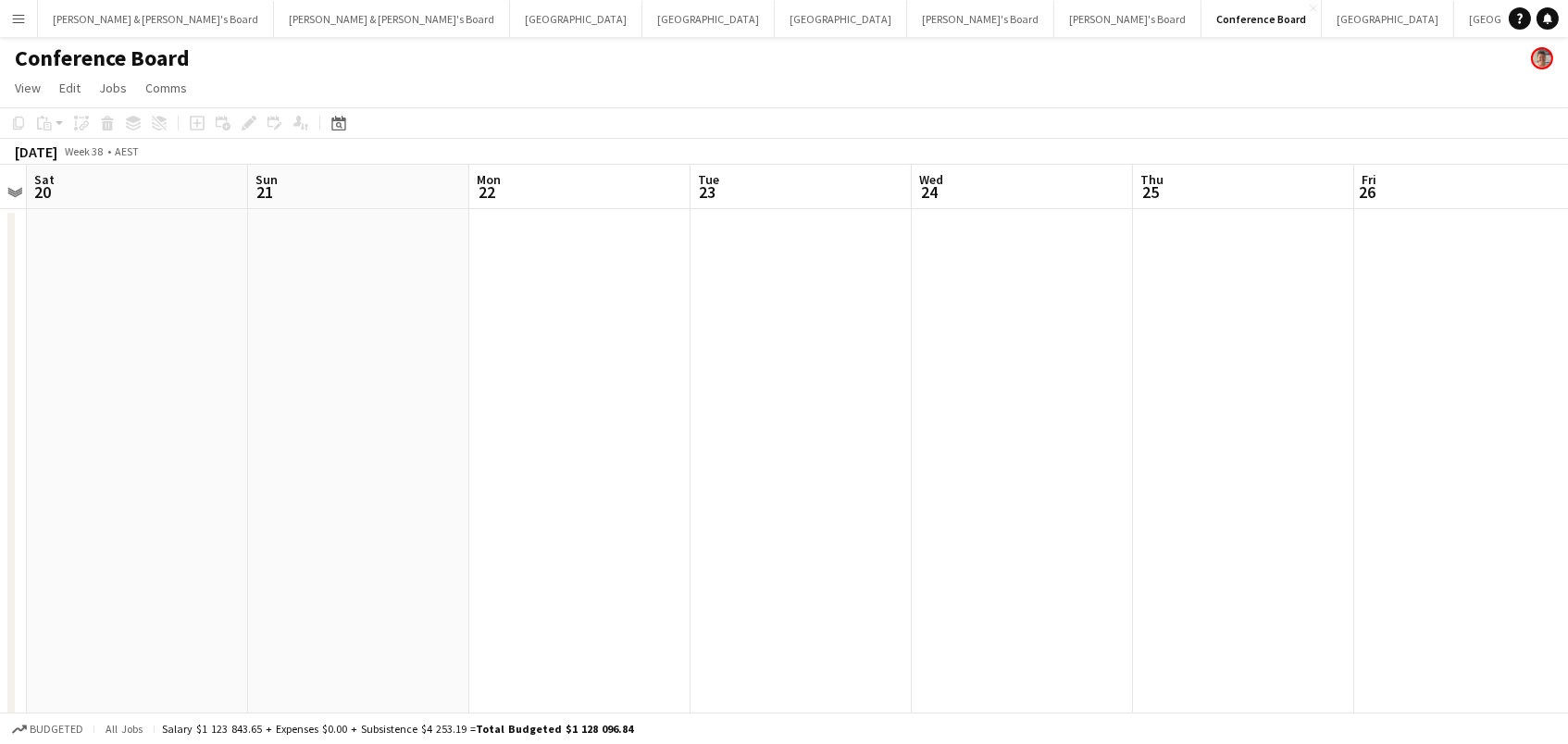
scroll to position [0, 638]
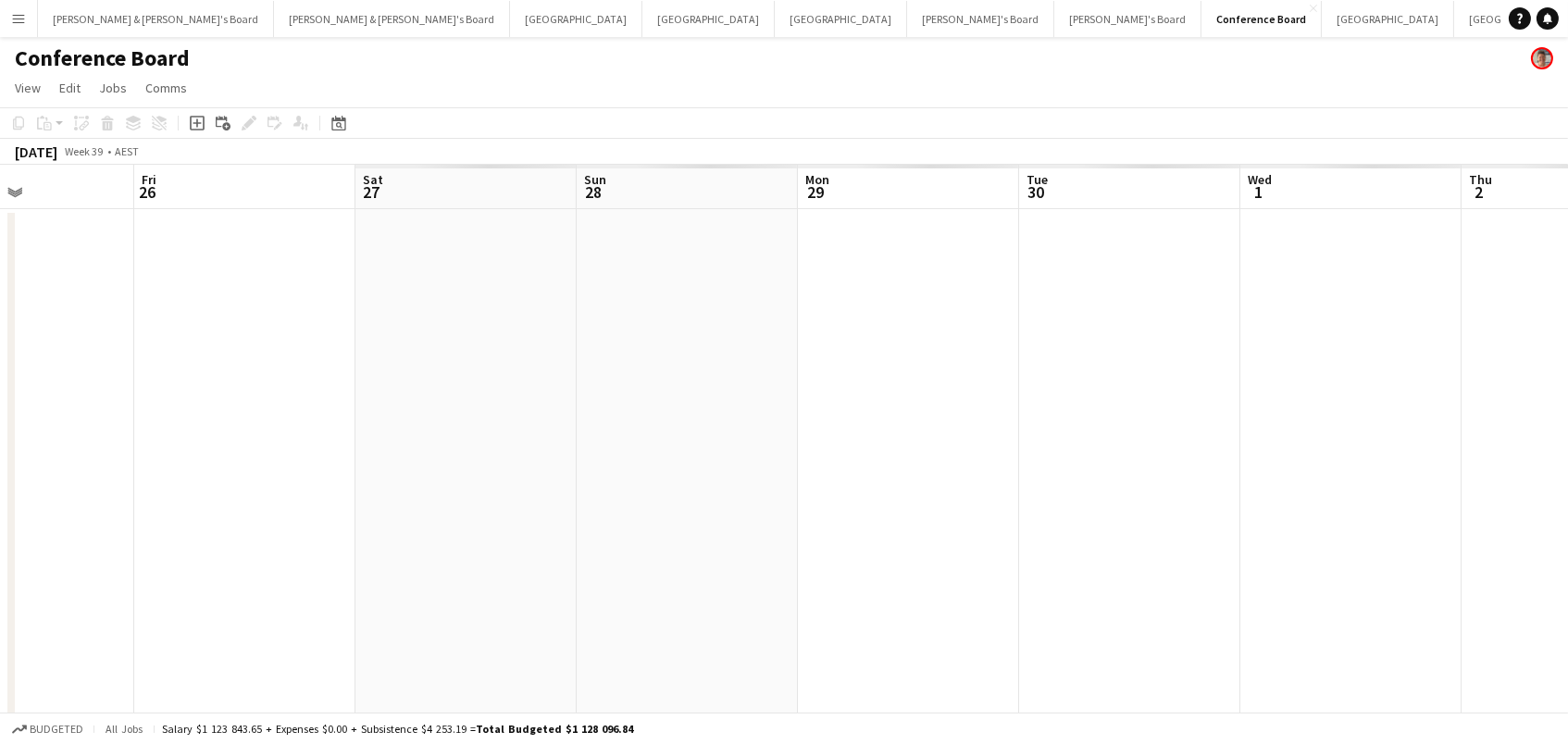
scroll to position [0, 529]
click at [643, 30] on button "Perth Close" at bounding box center [708, 18] width 132 height 36
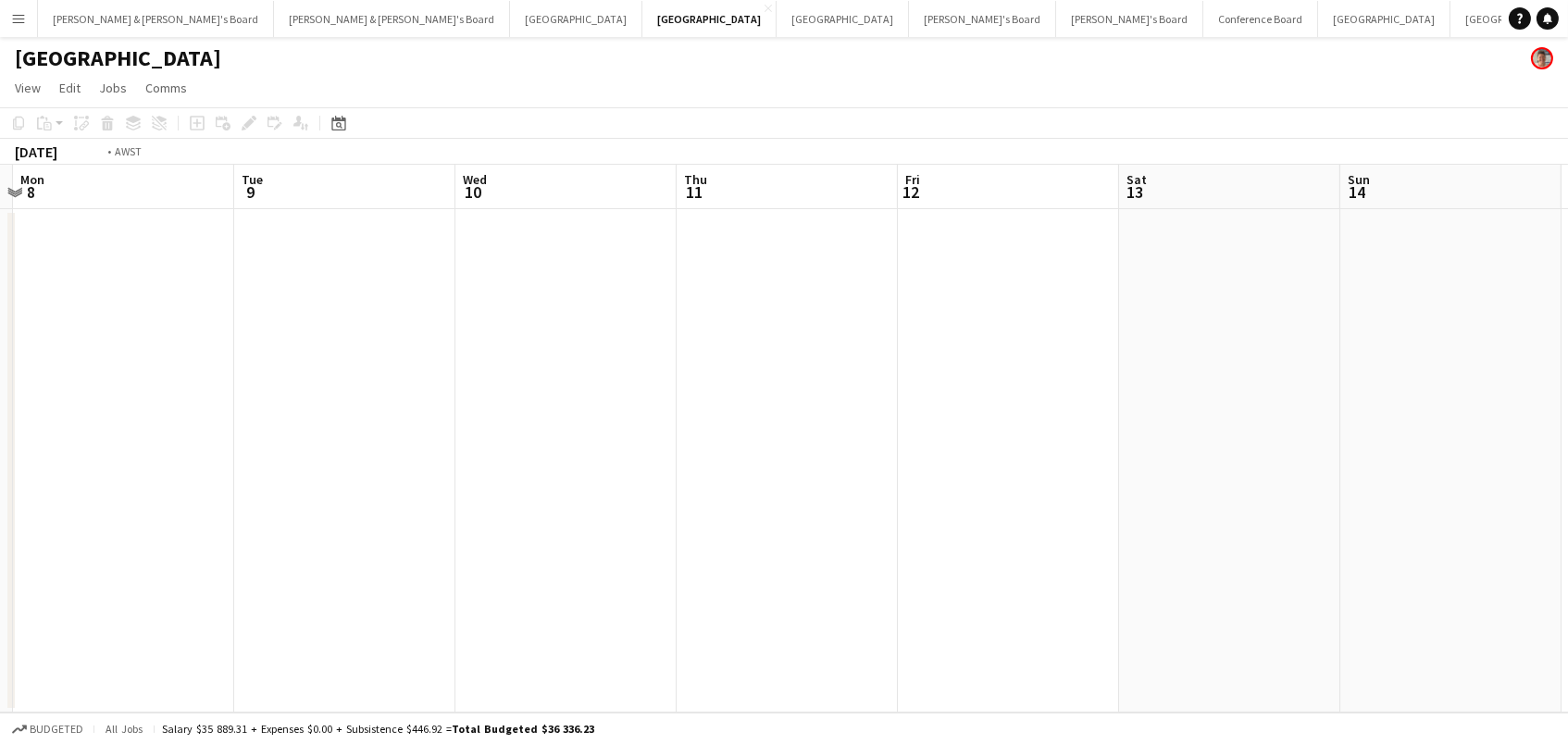
scroll to position [0, 745]
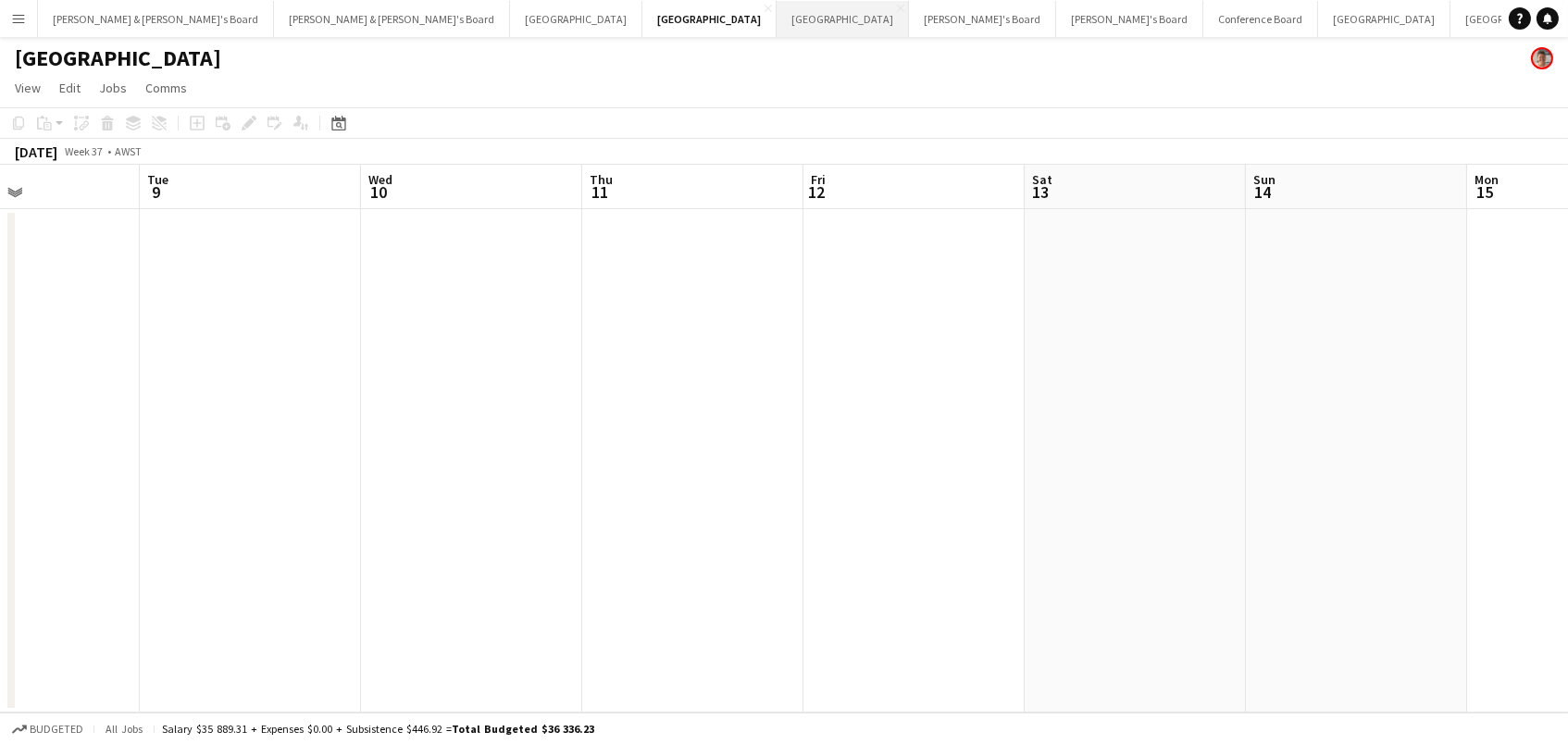
click at [777, 16] on button "Melbourne Close" at bounding box center [842, 18] width 132 height 36
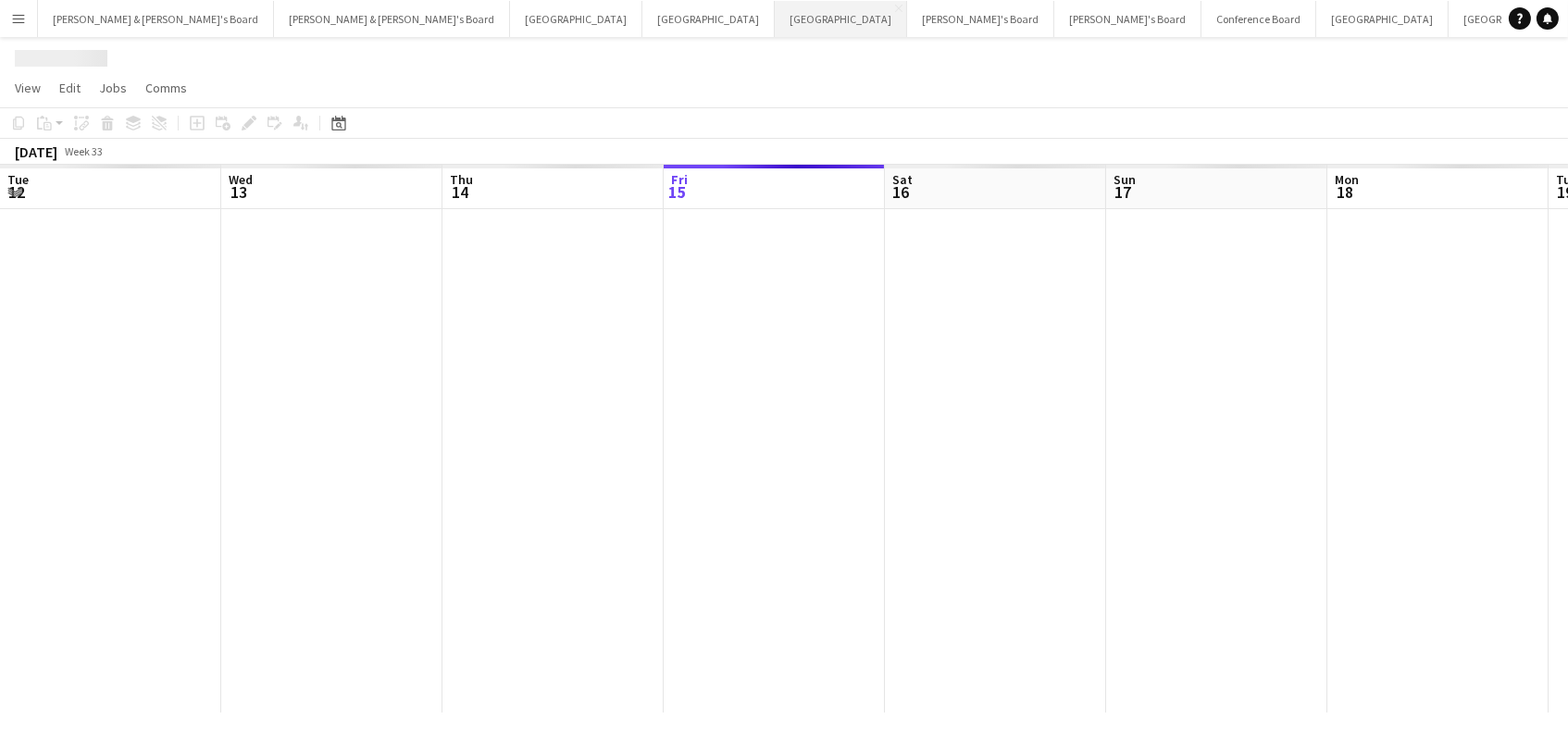
scroll to position [0, 441]
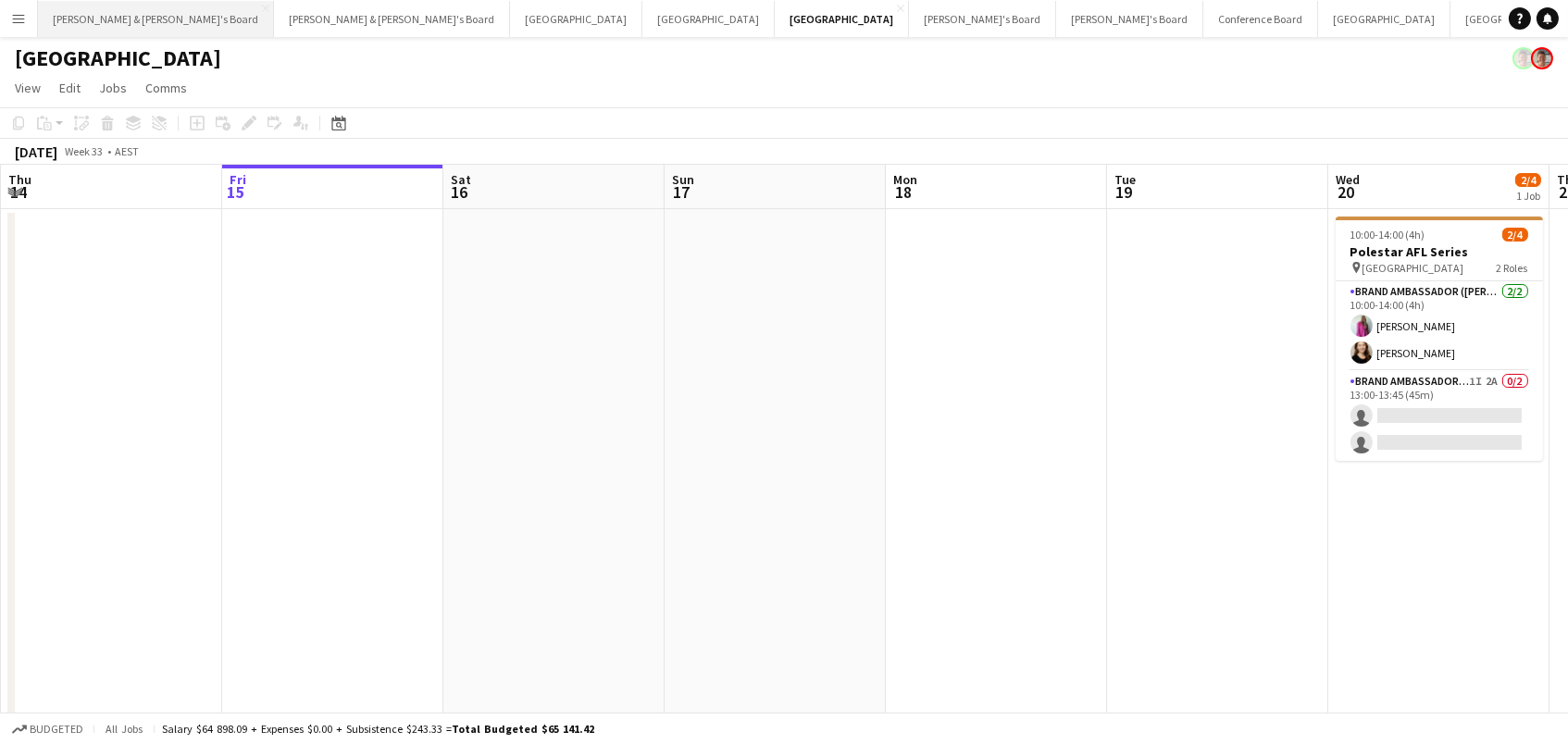
click at [116, 8] on button "[PERSON_NAME] & [PERSON_NAME]'s Board Close" at bounding box center [155, 18] width 236 height 36
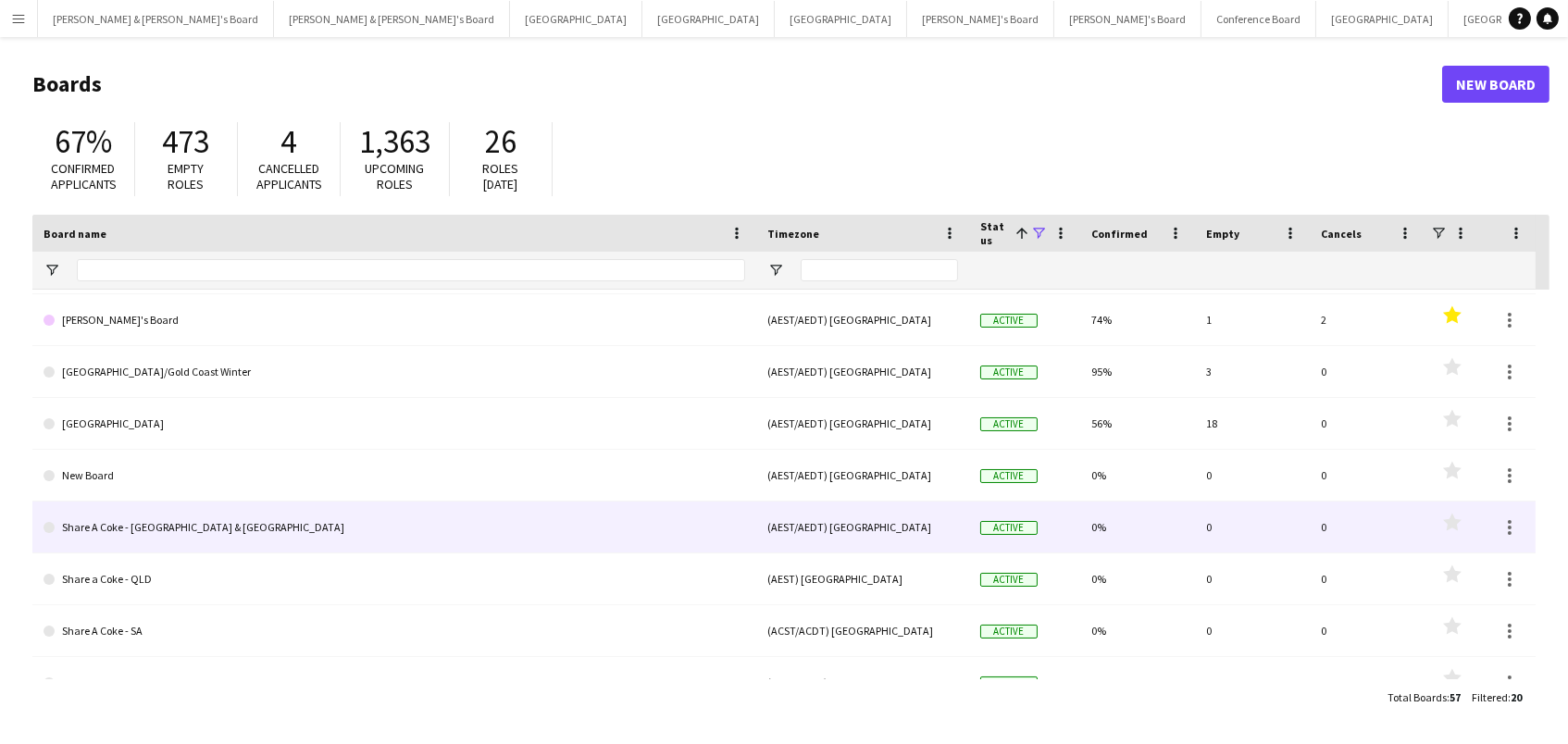
scroll to position [272, 0]
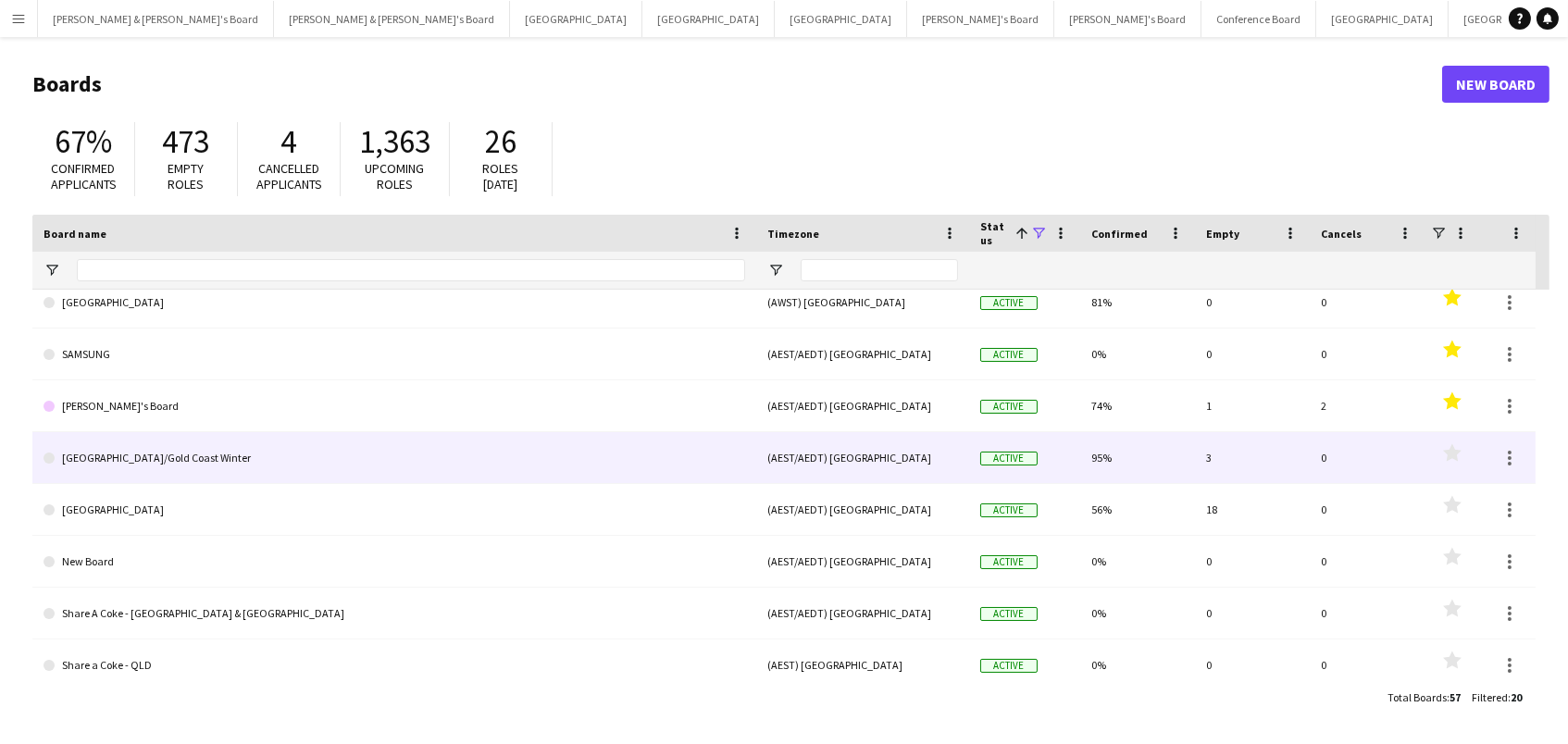
click at [187, 460] on link "[GEOGRAPHIC_DATA]/Gold Coast Winter" at bounding box center [394, 459] width 702 height 52
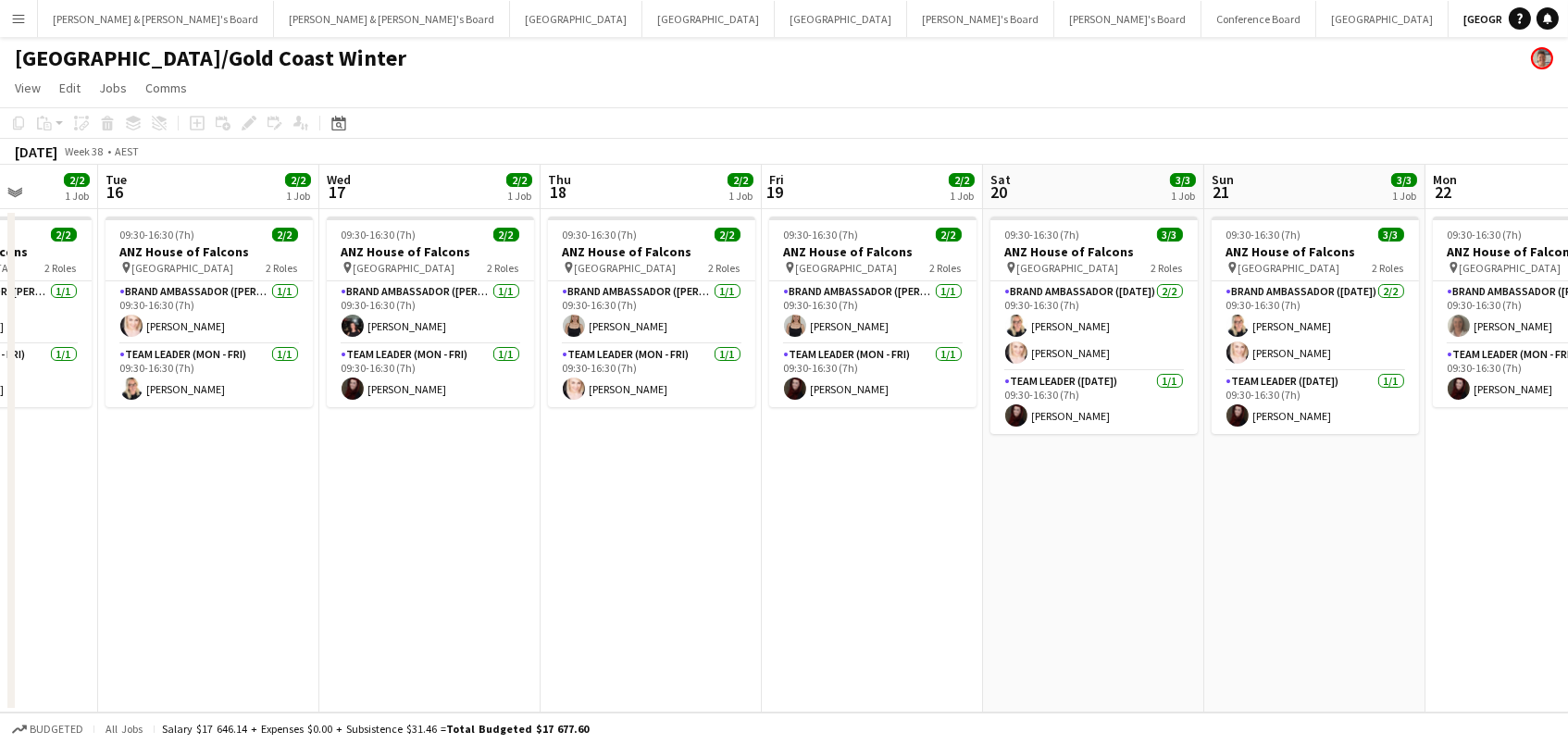
scroll to position [0, 584]
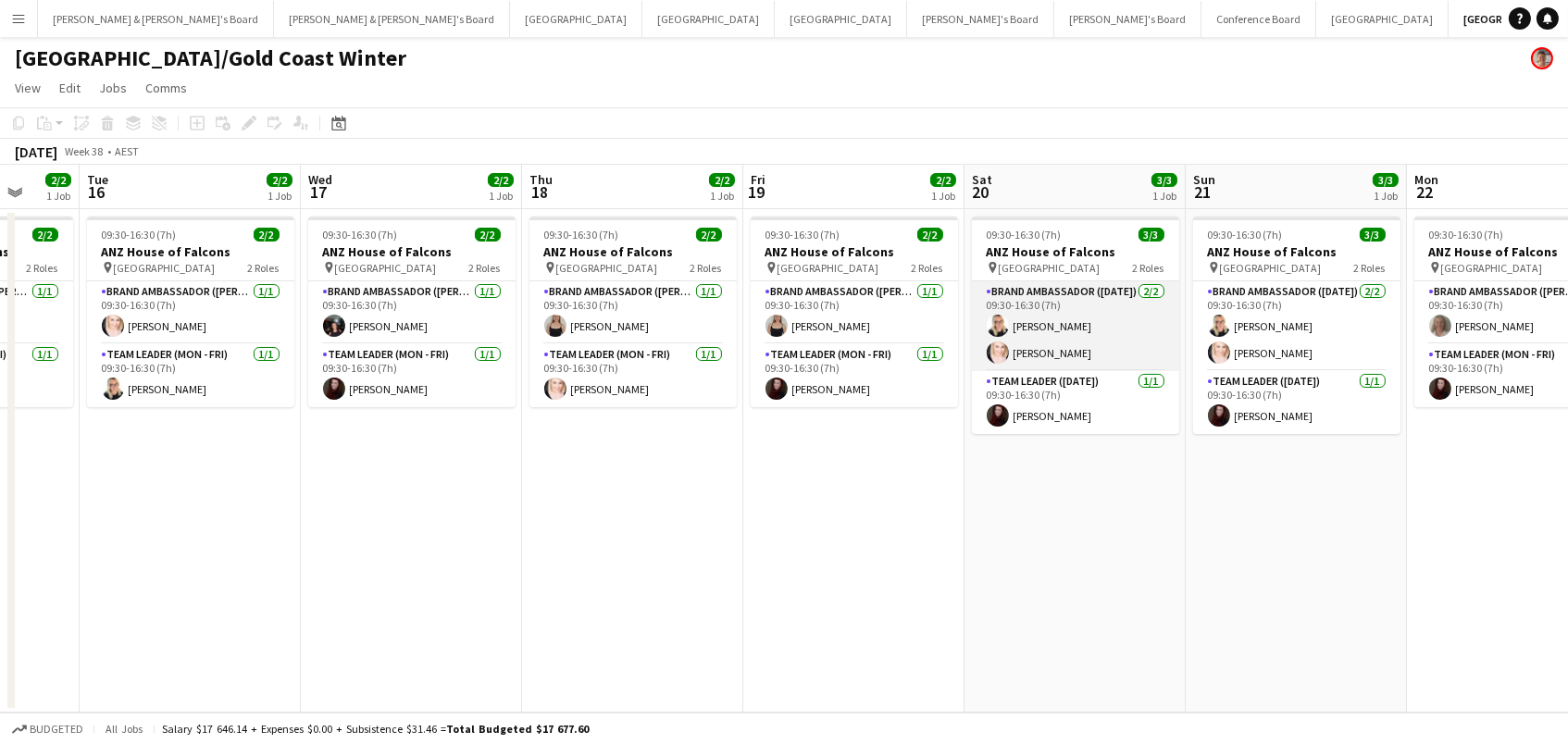
click at [1103, 314] on app-card-role "Brand Ambassador (Saturday) 2/2 09:30-16:30 (7h) Maddie Reith Dolly Papillo" at bounding box center [1076, 326] width 207 height 90
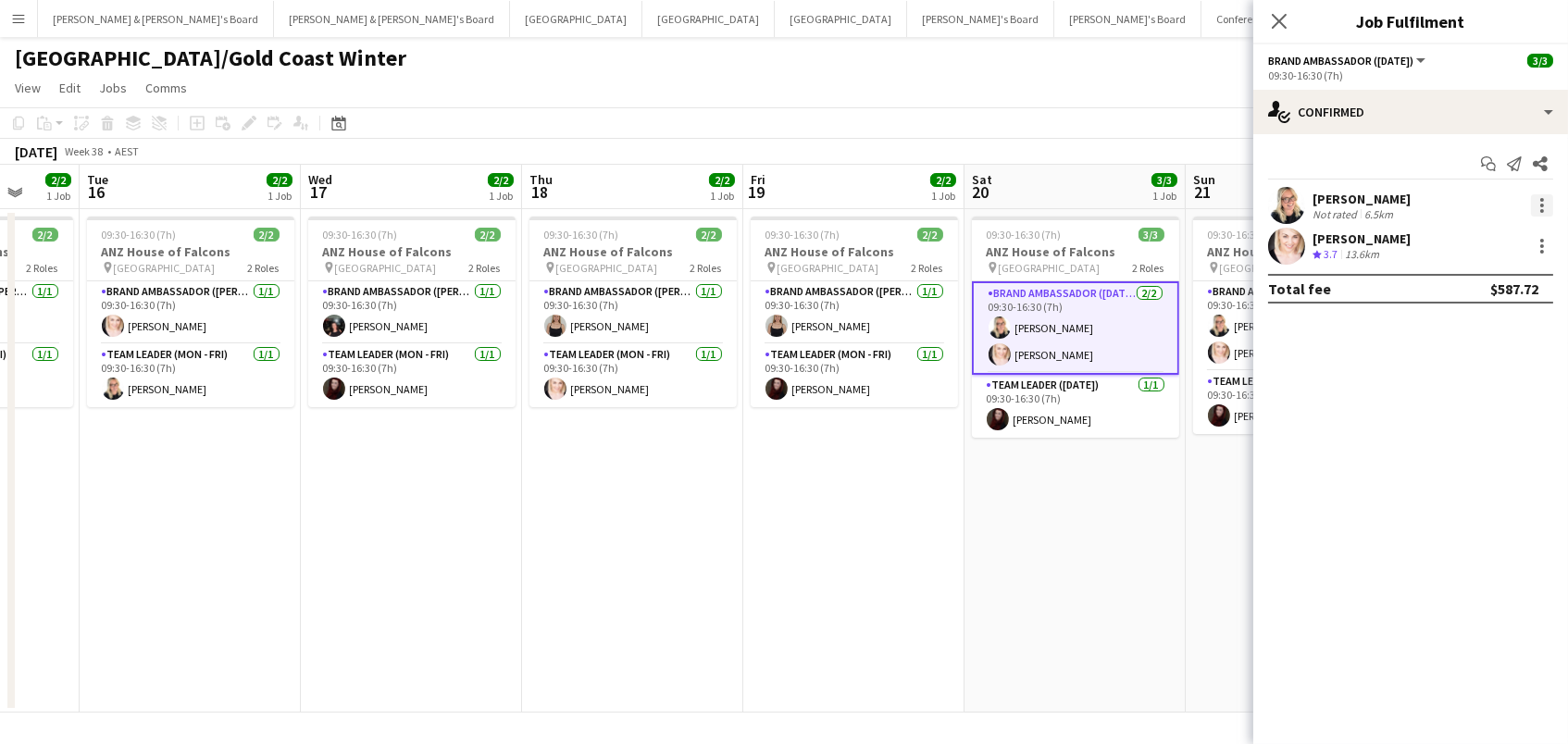
click at [1547, 202] on div at bounding box center [1542, 205] width 22 height 22
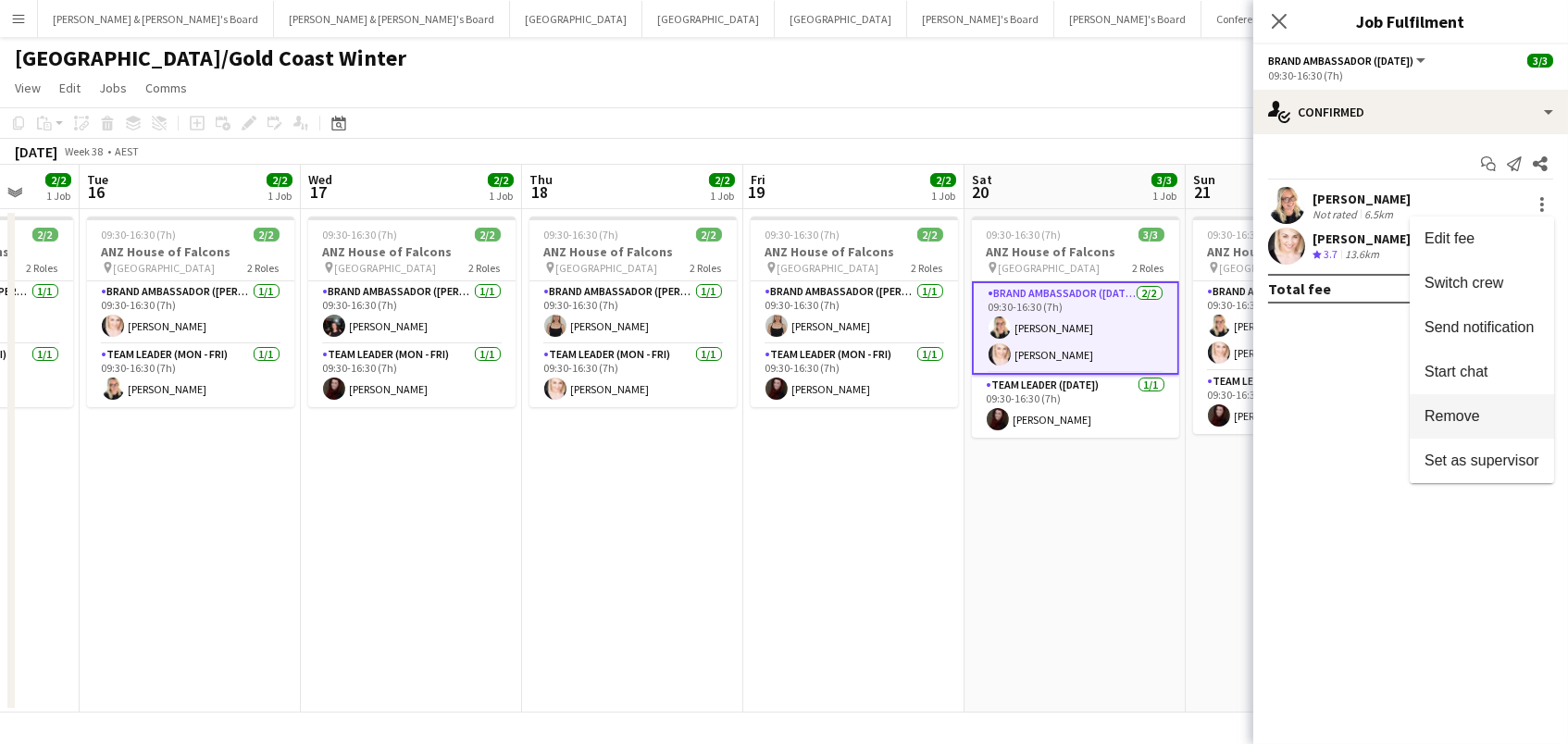
click at [1460, 407] on button "Remove" at bounding box center [1482, 416] width 145 height 44
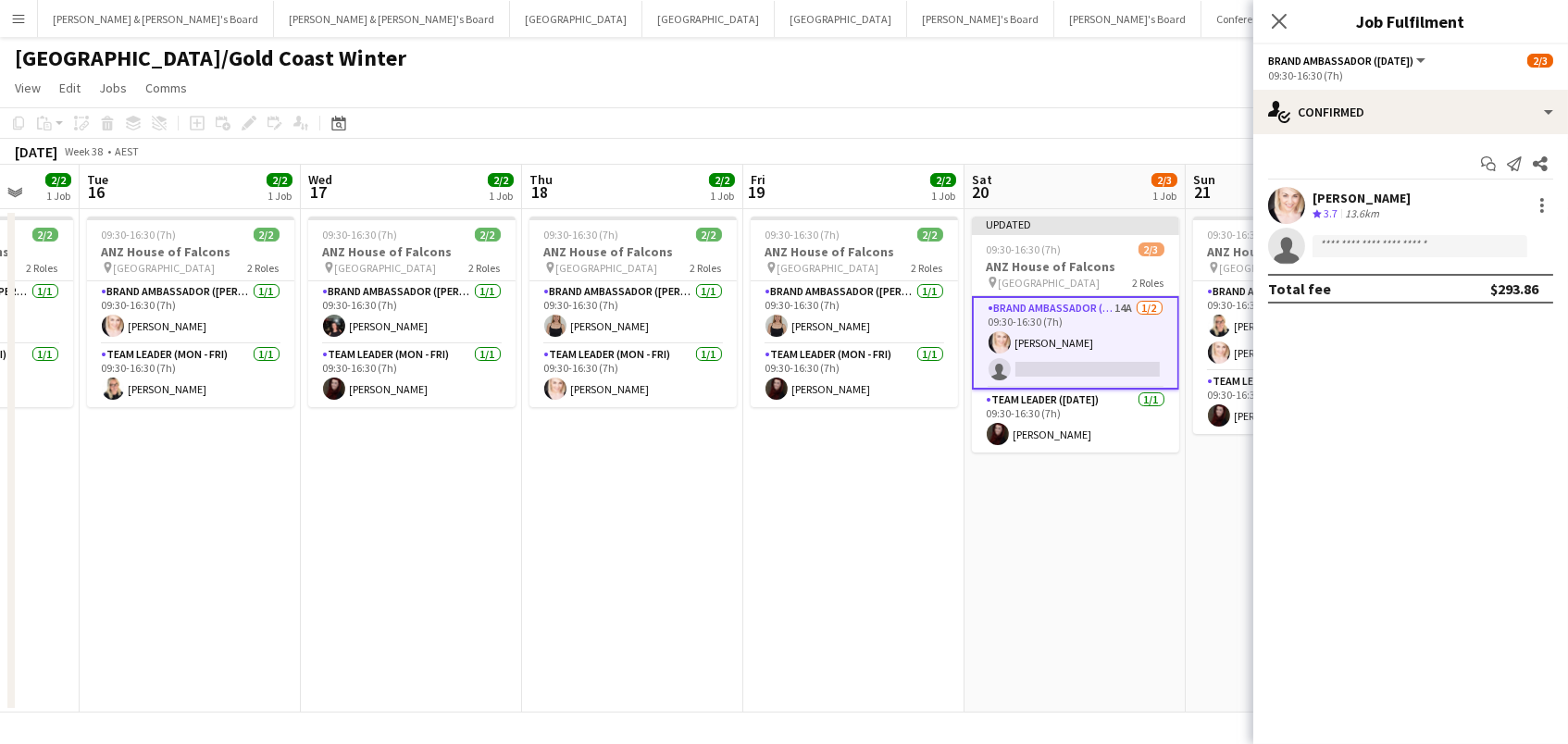
click at [1150, 99] on app-page-menu "View Day view expanded Day view collapsed Month view Date picker Jump to [DATE]…" at bounding box center [784, 90] width 1568 height 36
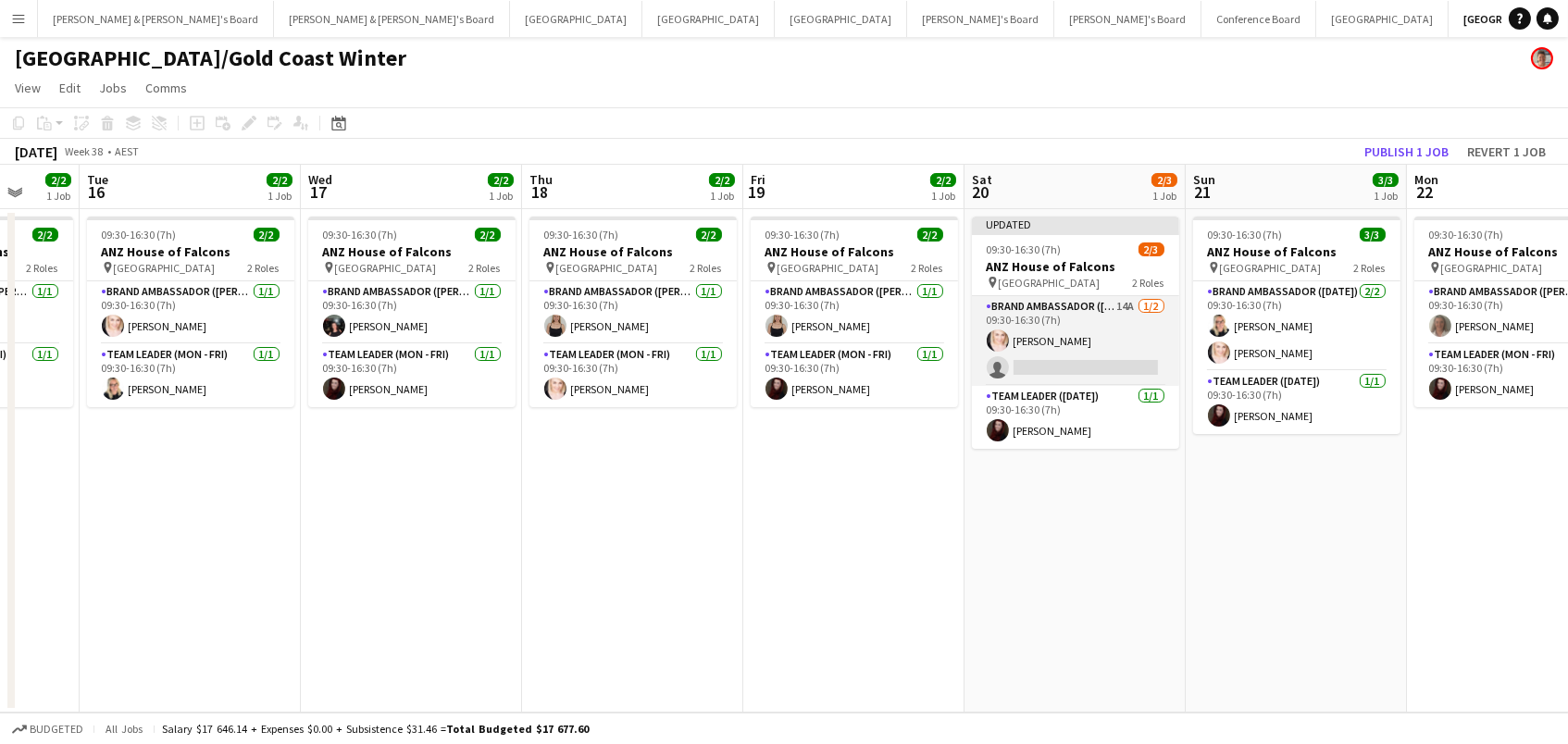
click at [1089, 332] on app-card-role "Brand Ambassador (Saturday) 14A 1/2 09:30-16:30 (7h) Dolly Papillo single-neutr…" at bounding box center [1076, 340] width 207 height 90
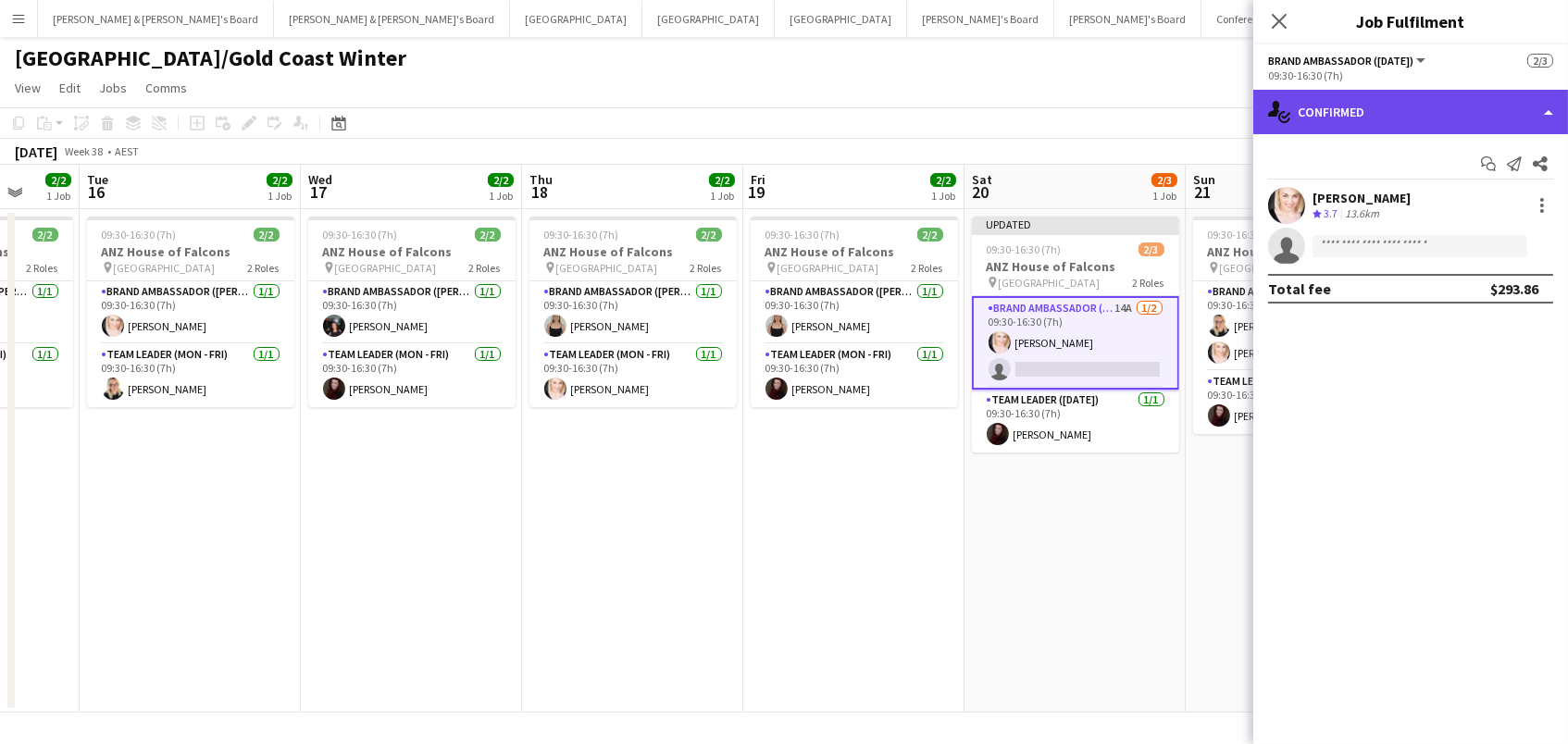
click at [1424, 121] on div "single-neutral-actions-check-2 Confirmed" at bounding box center [1411, 112] width 315 height 44
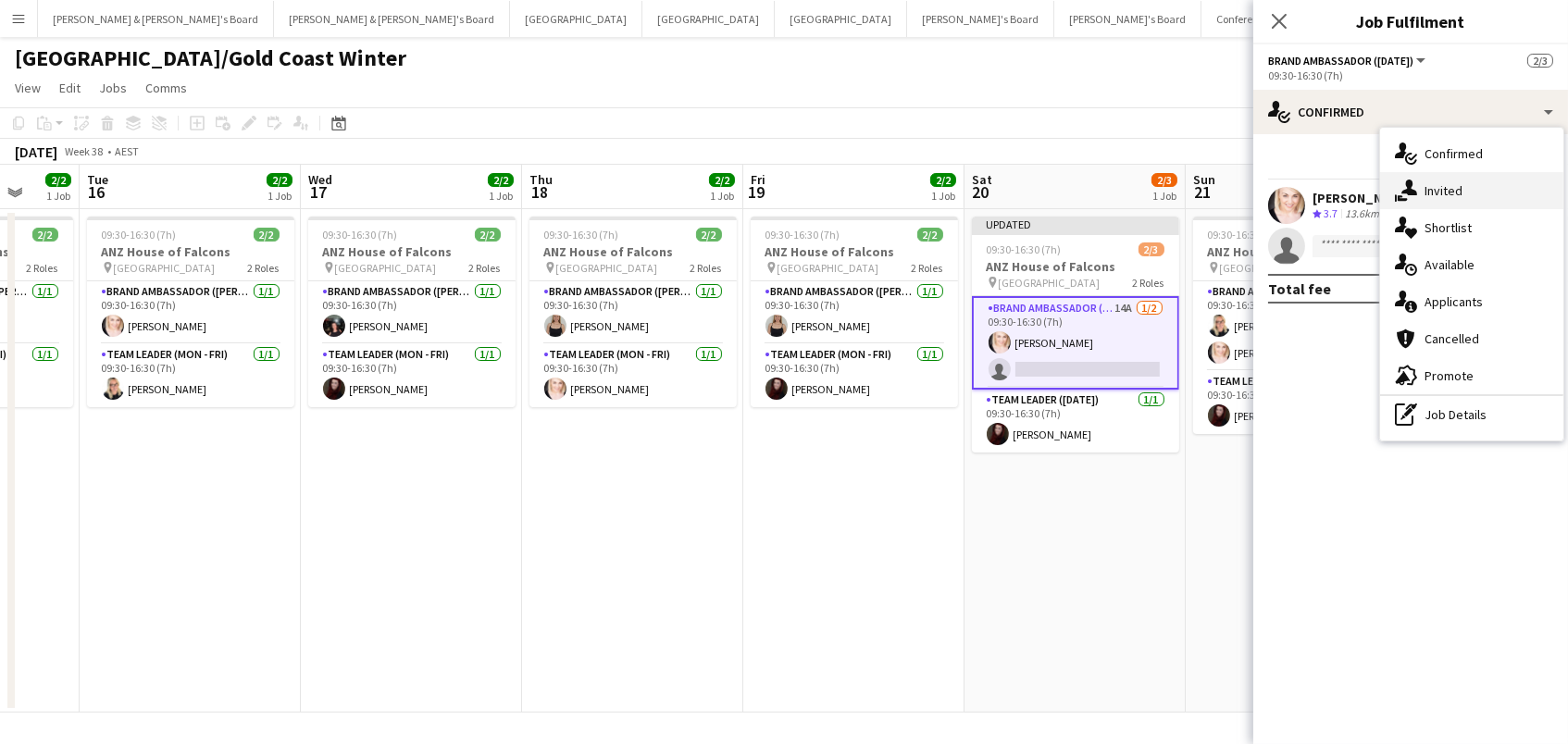
click at [1433, 184] on div "single-neutral-actions-share-1 Invited" at bounding box center [1472, 191] width 183 height 37
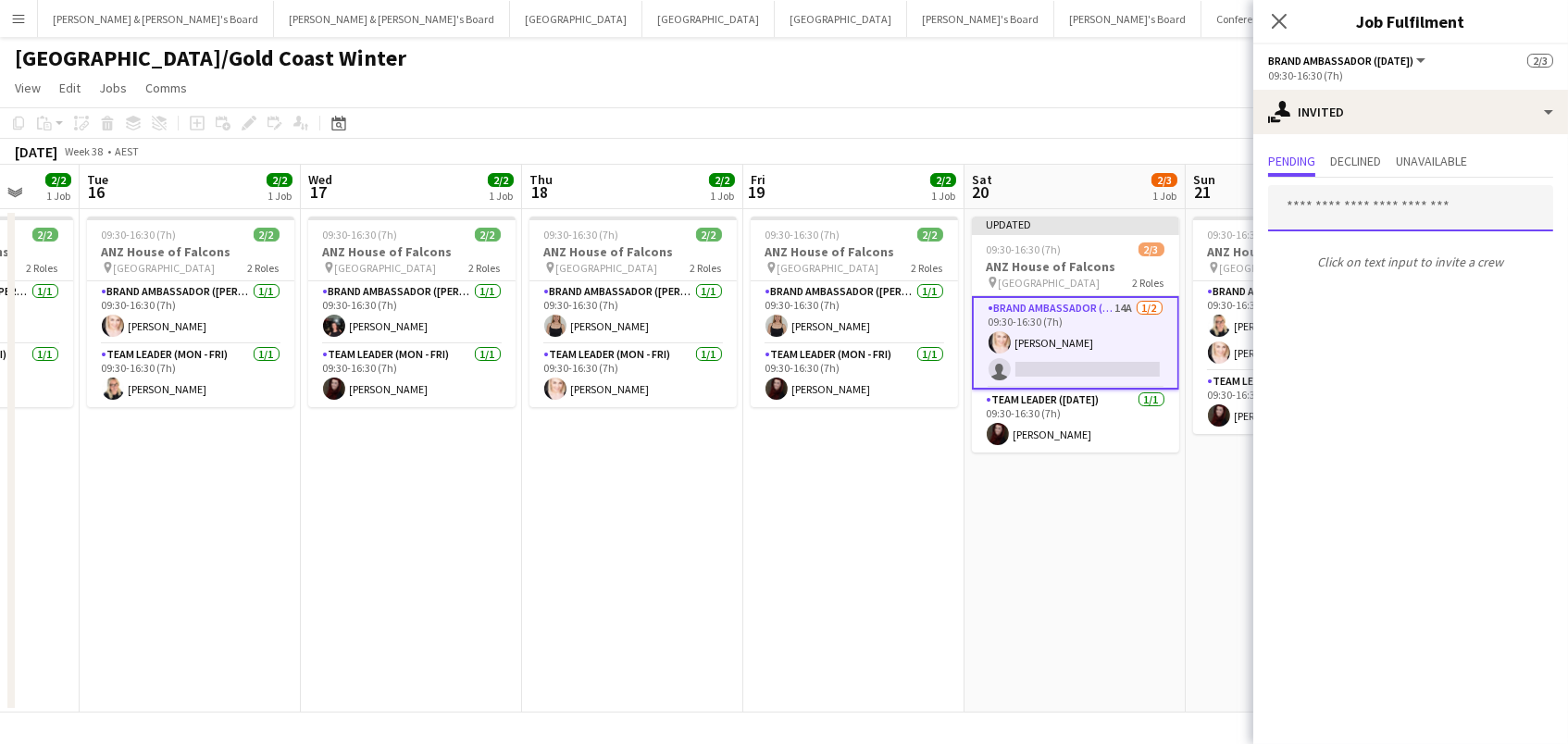
click at [1373, 210] on input "text" at bounding box center [1411, 208] width 285 height 46
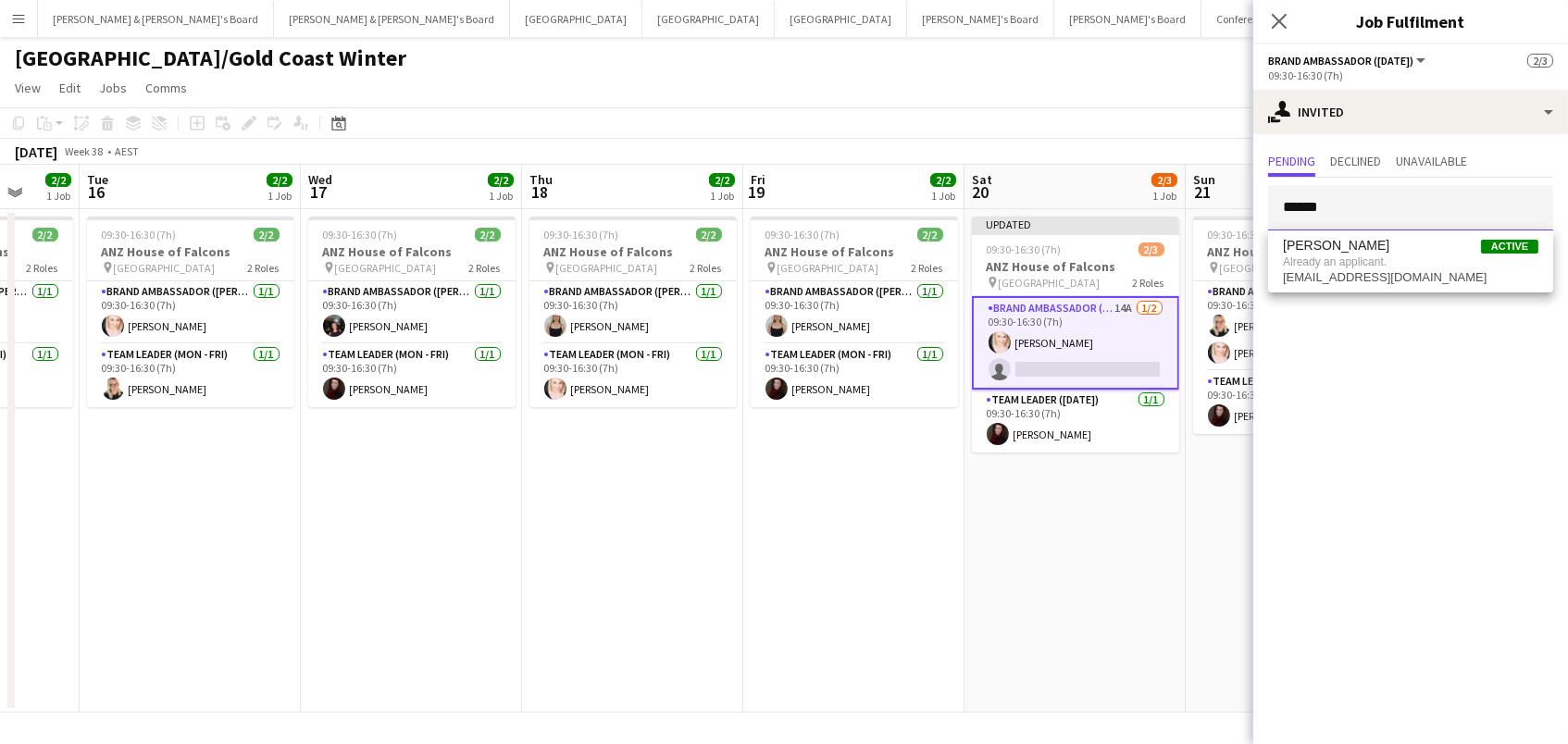
type input "******"
drag, startPoint x: 1373, startPoint y: 210, endPoint x: 1383, endPoint y: 252, distance: 43.2
click at [1383, 252] on span "Lesley Merriman Active" at bounding box center [1410, 246] width 255 height 15
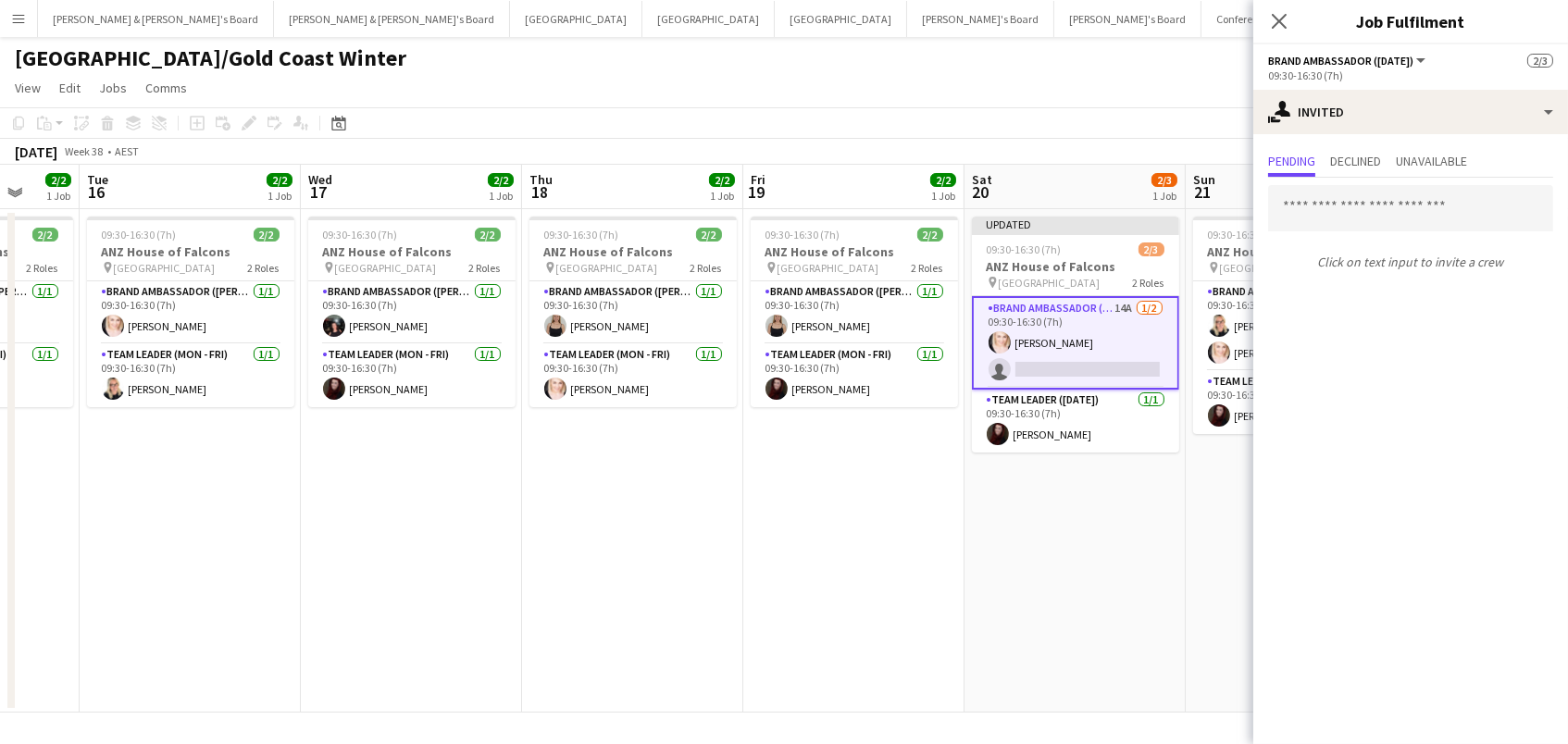
click at [1159, 146] on div "September 2025 Week 38 • AEST Publish 1 job Revert 1 job" at bounding box center [784, 151] width 1568 height 26
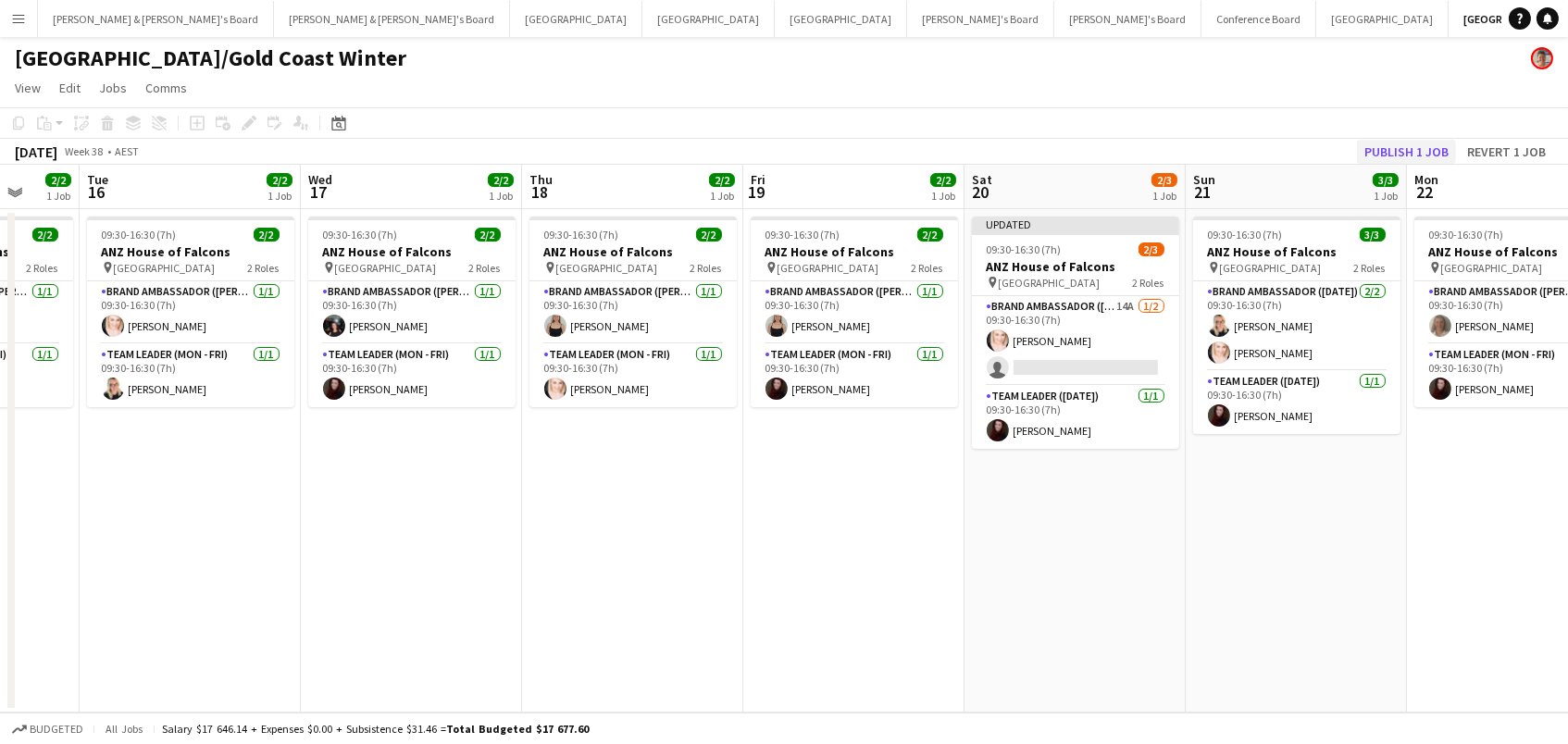
click at [1375, 146] on button "Publish 1 job" at bounding box center [1406, 151] width 99 height 24
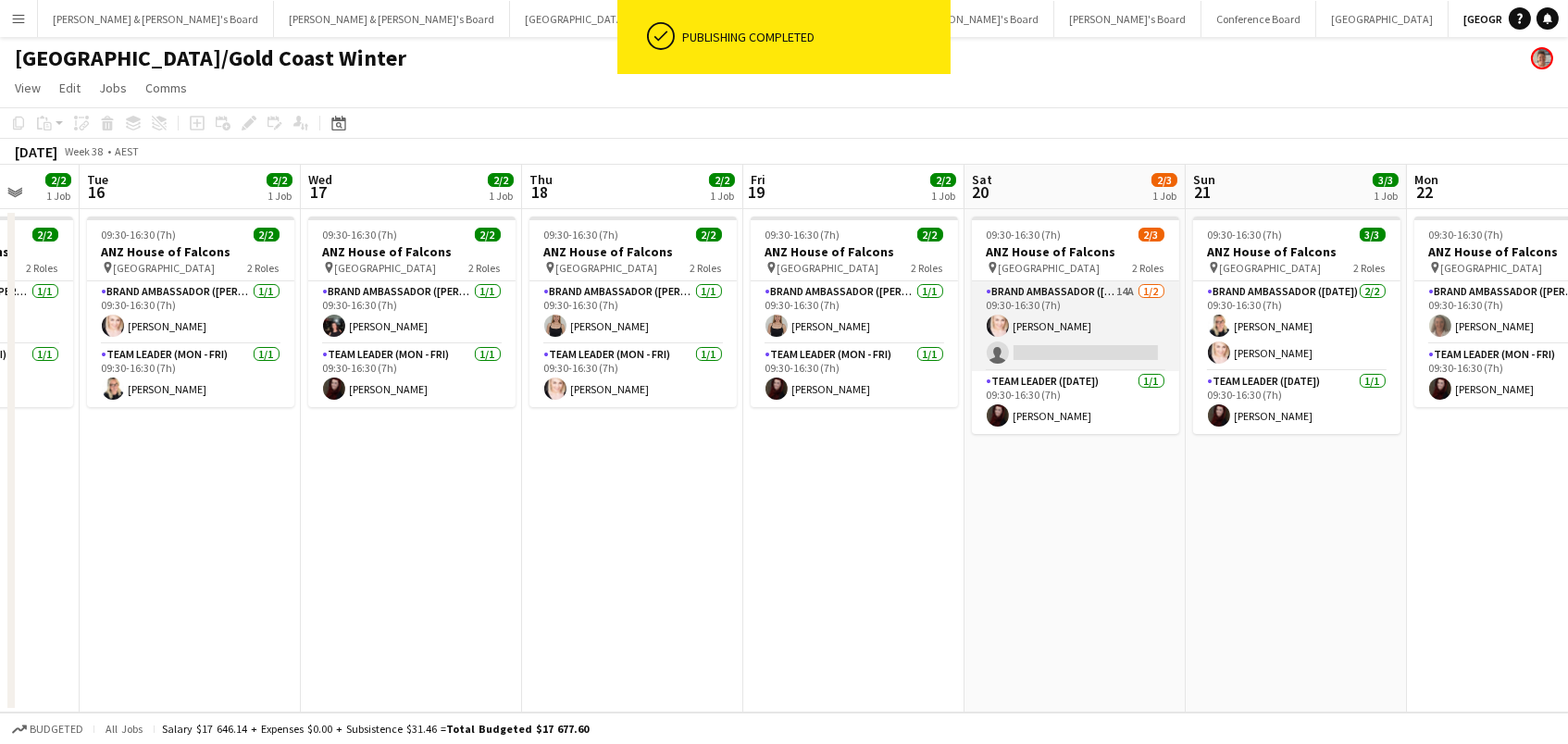
click at [1056, 329] on app-card-role "Brand Ambassador (Saturday) 14A 1/2 09:30-16:30 (7h) Dolly Papillo single-neutr…" at bounding box center [1076, 326] width 207 height 90
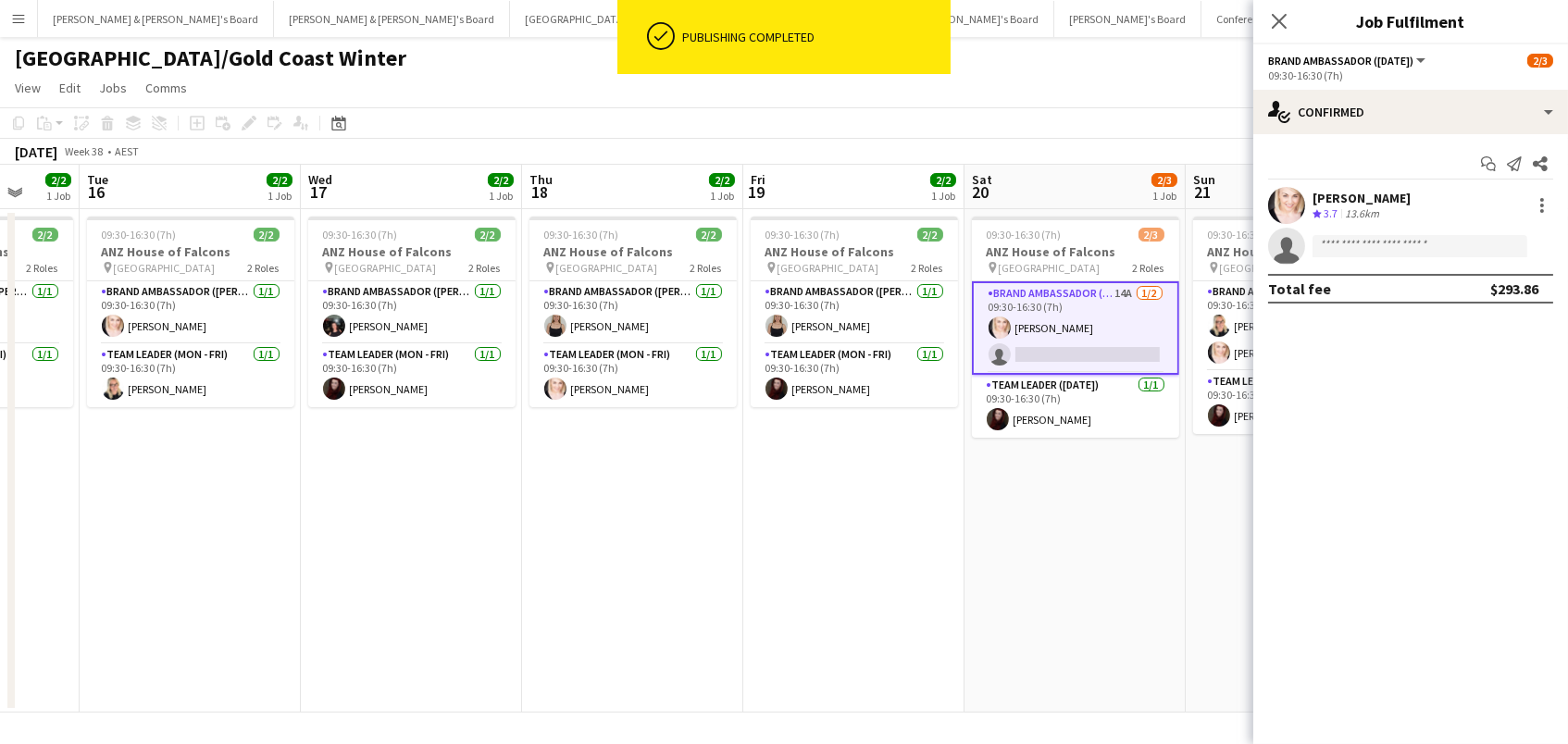
click at [1025, 233] on span "09:30-16:30 (7h)" at bounding box center [1024, 234] width 75 height 13
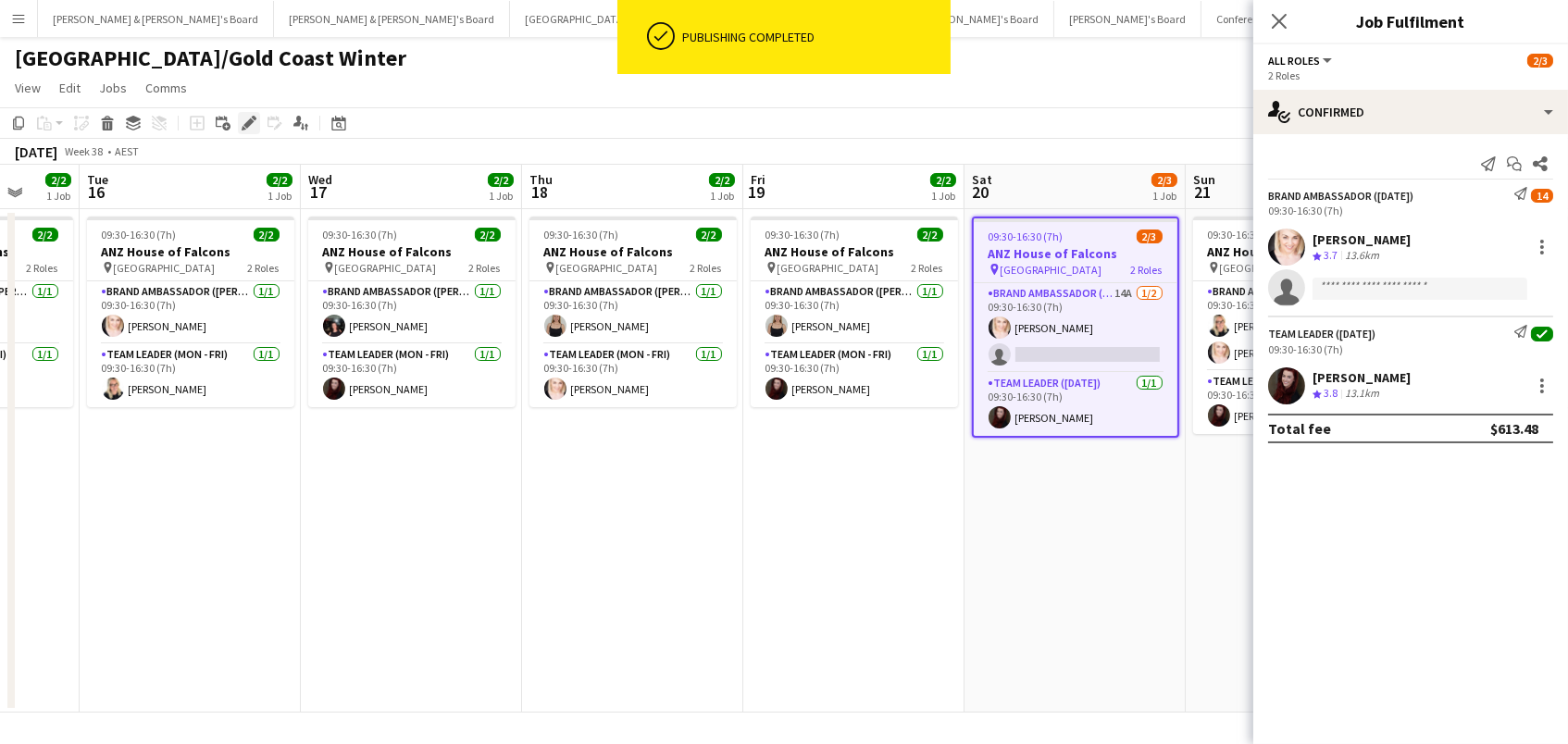
click at [248, 120] on icon at bounding box center [249, 123] width 11 height 11
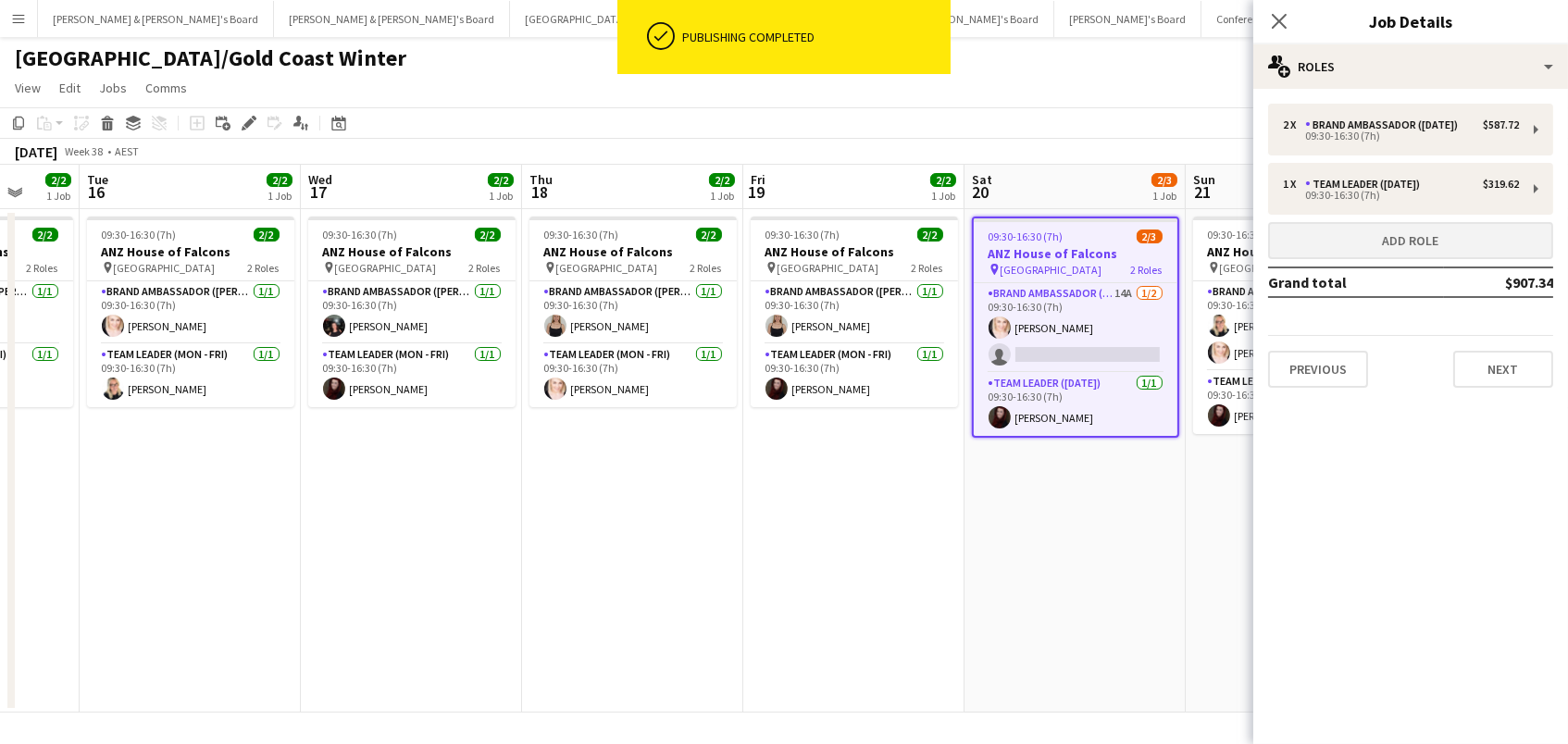
click at [1395, 226] on button "Add role" at bounding box center [1411, 241] width 285 height 37
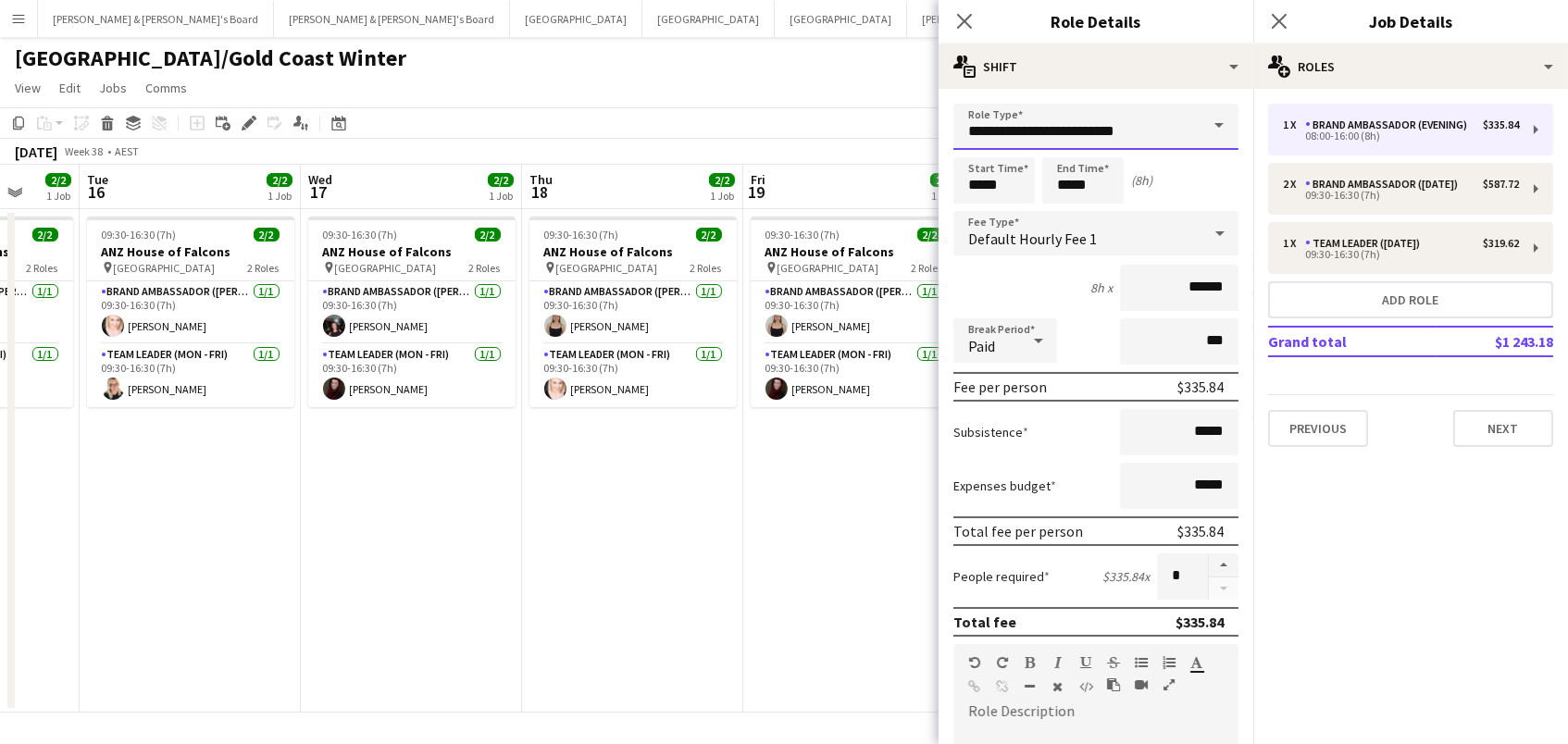
click at [1023, 133] on input "**********" at bounding box center [1096, 127] width 285 height 46
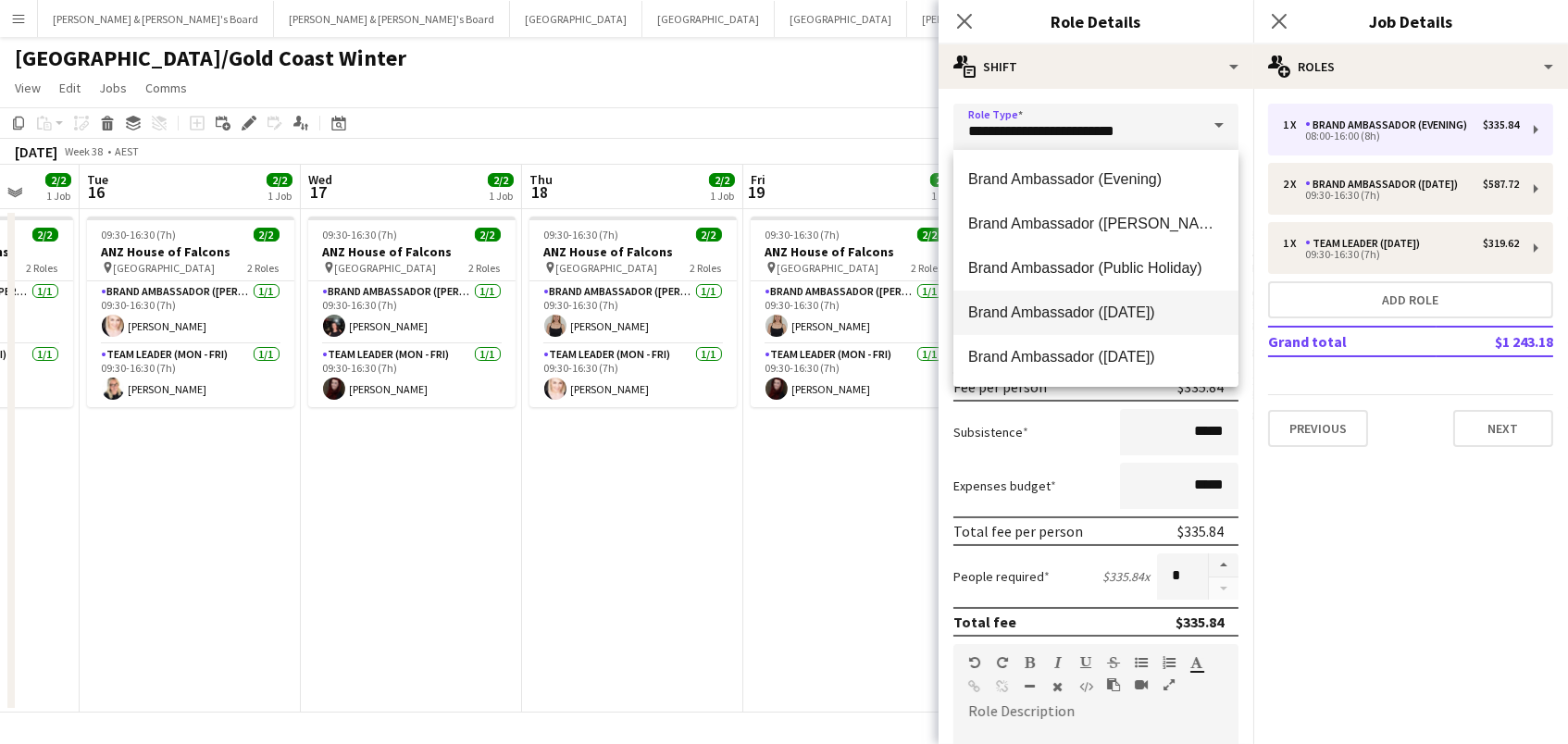
click at [1044, 301] on mat-option "Brand Ambassador ([DATE])" at bounding box center [1096, 313] width 285 height 44
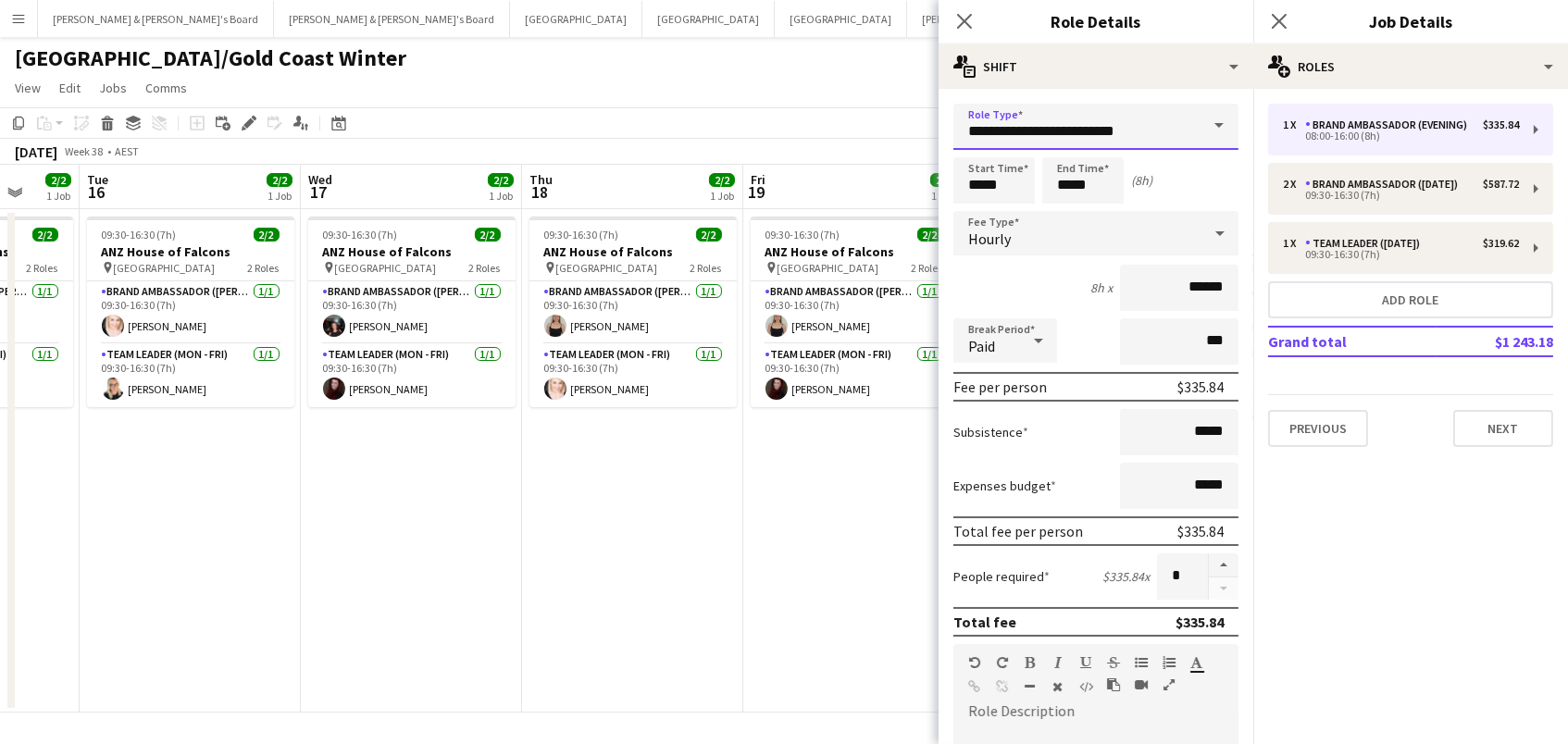
type input "**********"
click at [988, 196] on input "*****" at bounding box center [994, 180] width 82 height 46
click at [970, 141] on div at bounding box center [975, 147] width 37 height 18
click at [1001, 146] on div at bounding box center [1013, 147] width 37 height 18
type input "*****"
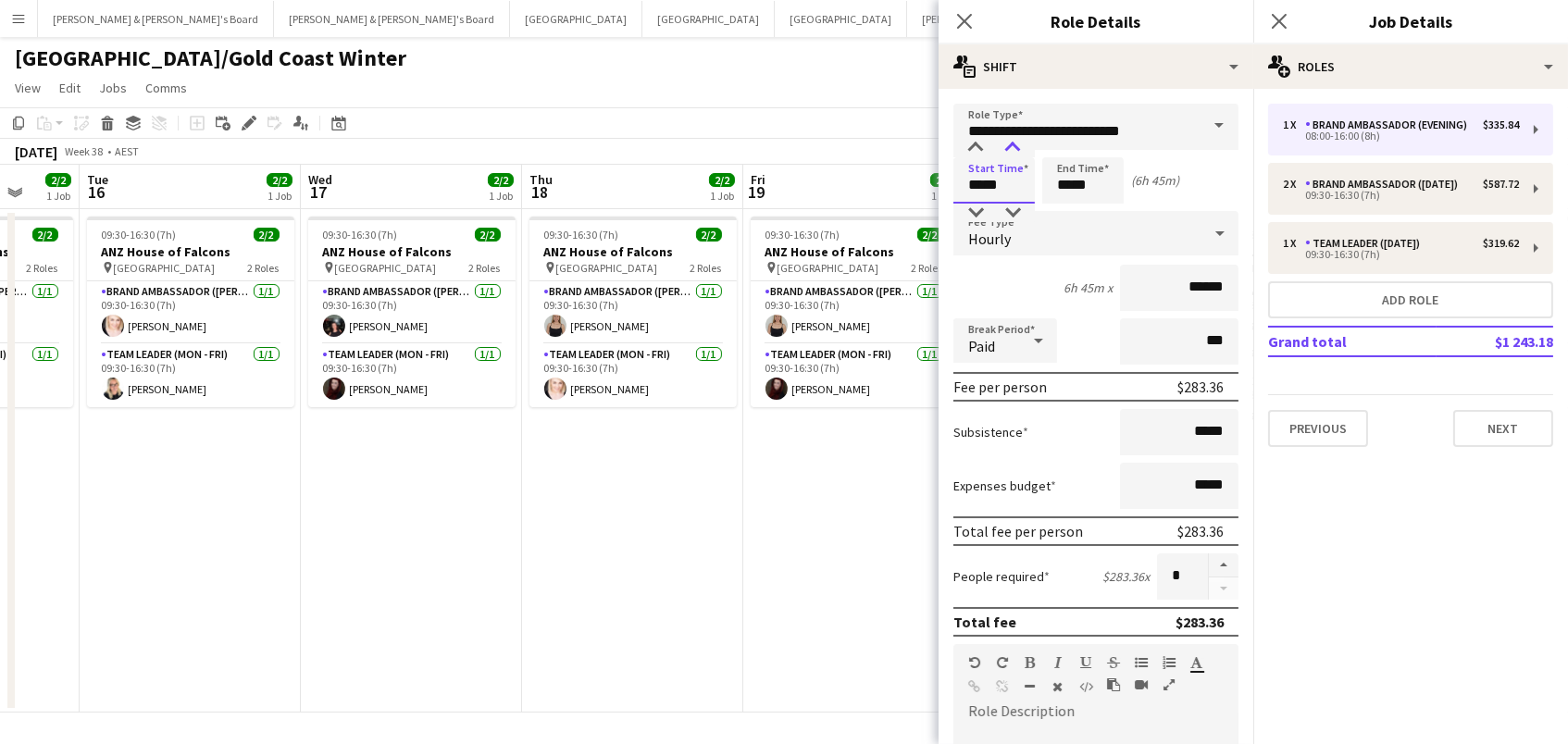
click at [1001, 146] on div at bounding box center [1013, 147] width 37 height 18
click at [1080, 188] on input "*****" at bounding box center [1083, 180] width 82 height 46
click at [1099, 146] on div at bounding box center [1102, 147] width 37 height 18
type input "*****"
click at [1094, 145] on div at bounding box center [1102, 147] width 37 height 18
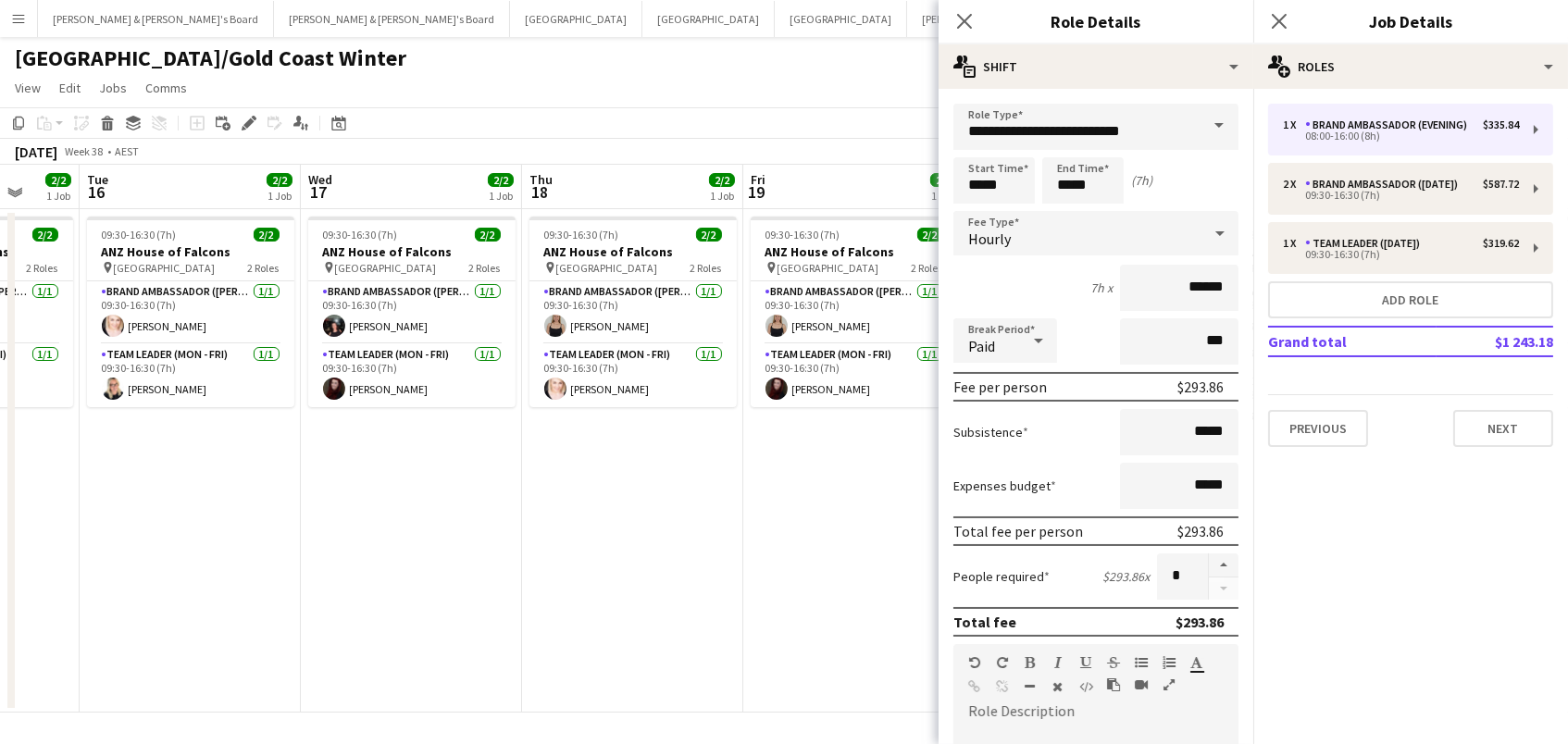
click at [795, 110] on app-toolbar "Copy Paste Paste Command V Paste with crew Command Shift V Paste linked Job [GE…" at bounding box center [784, 122] width 1568 height 32
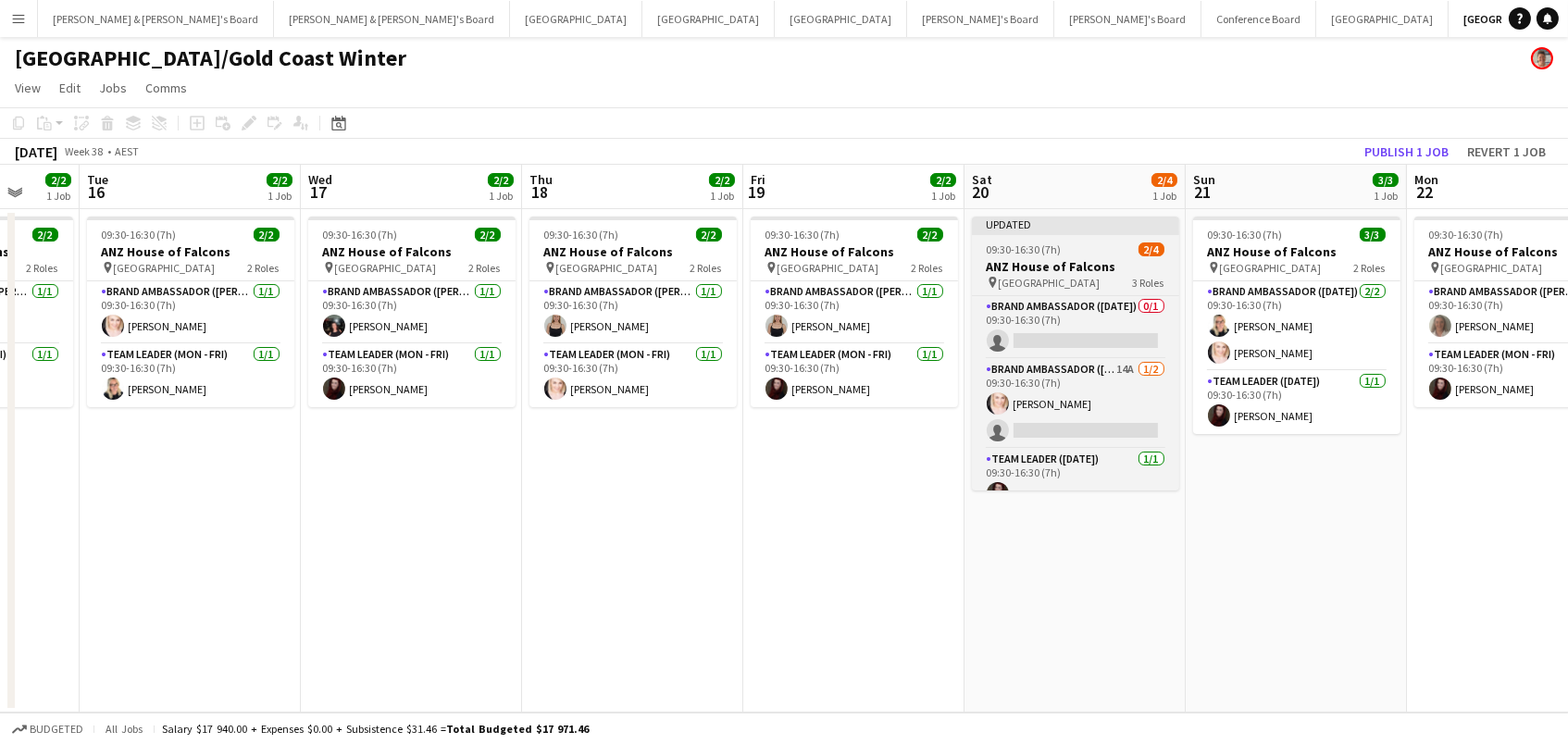
click at [1056, 250] on span "09:30-16:30 (7h)" at bounding box center [1024, 250] width 75 height 13
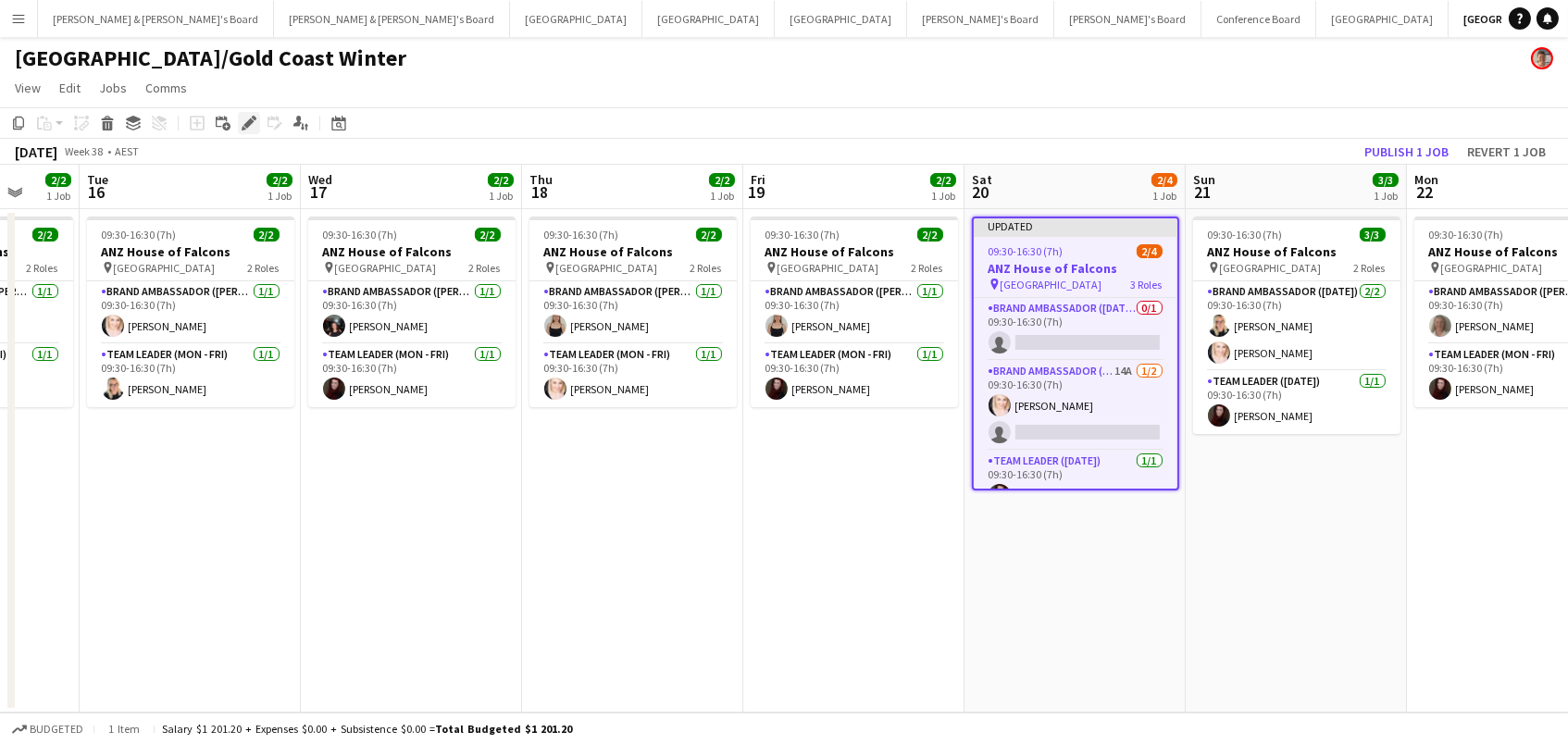
click at [245, 124] on icon at bounding box center [249, 123] width 11 height 11
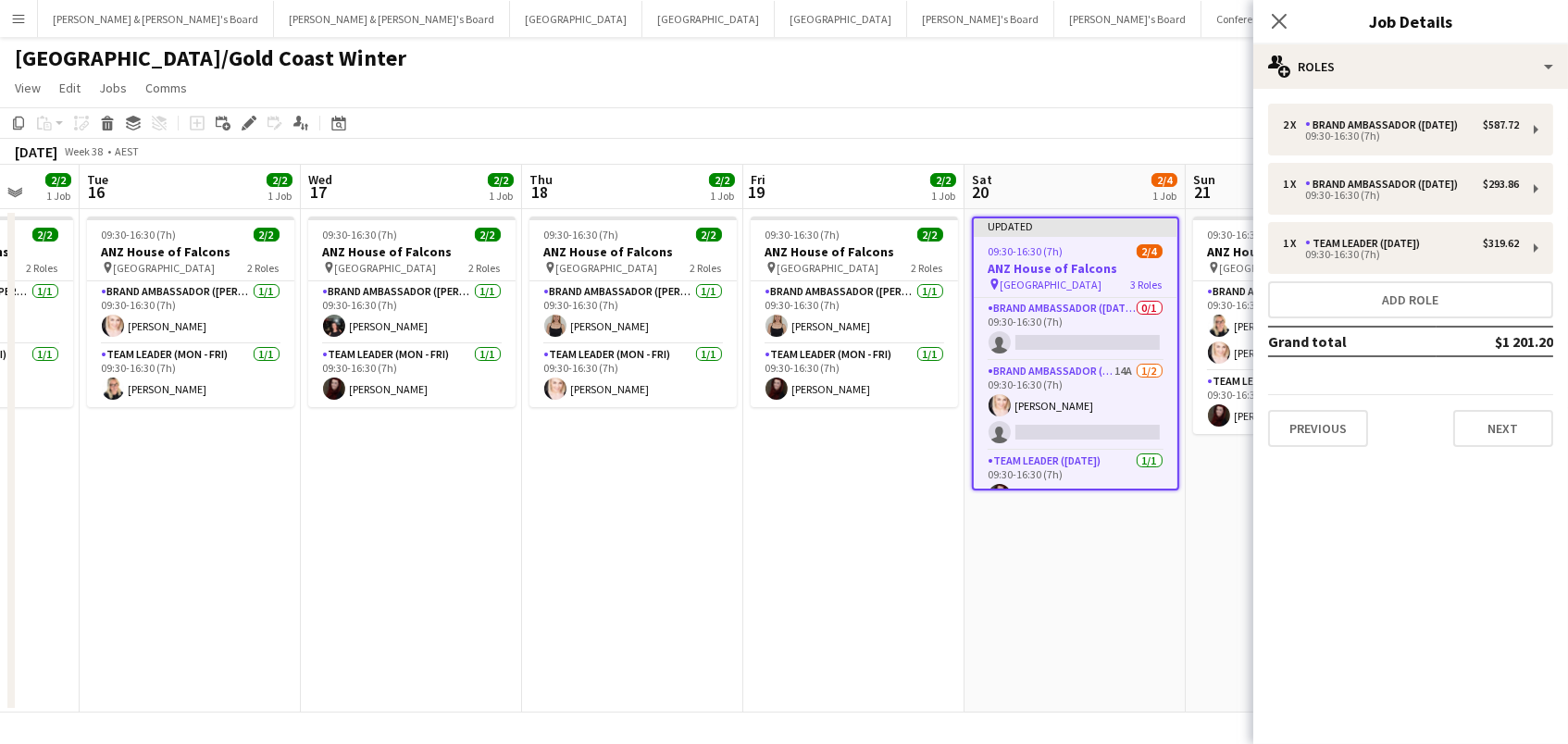
click at [1328, 161] on div "2 x Brand Ambassador (Saturday) $587.72 09:30-16:30 (7h) 1 x Brand Ambassador (…" at bounding box center [1411, 276] width 315 height 343
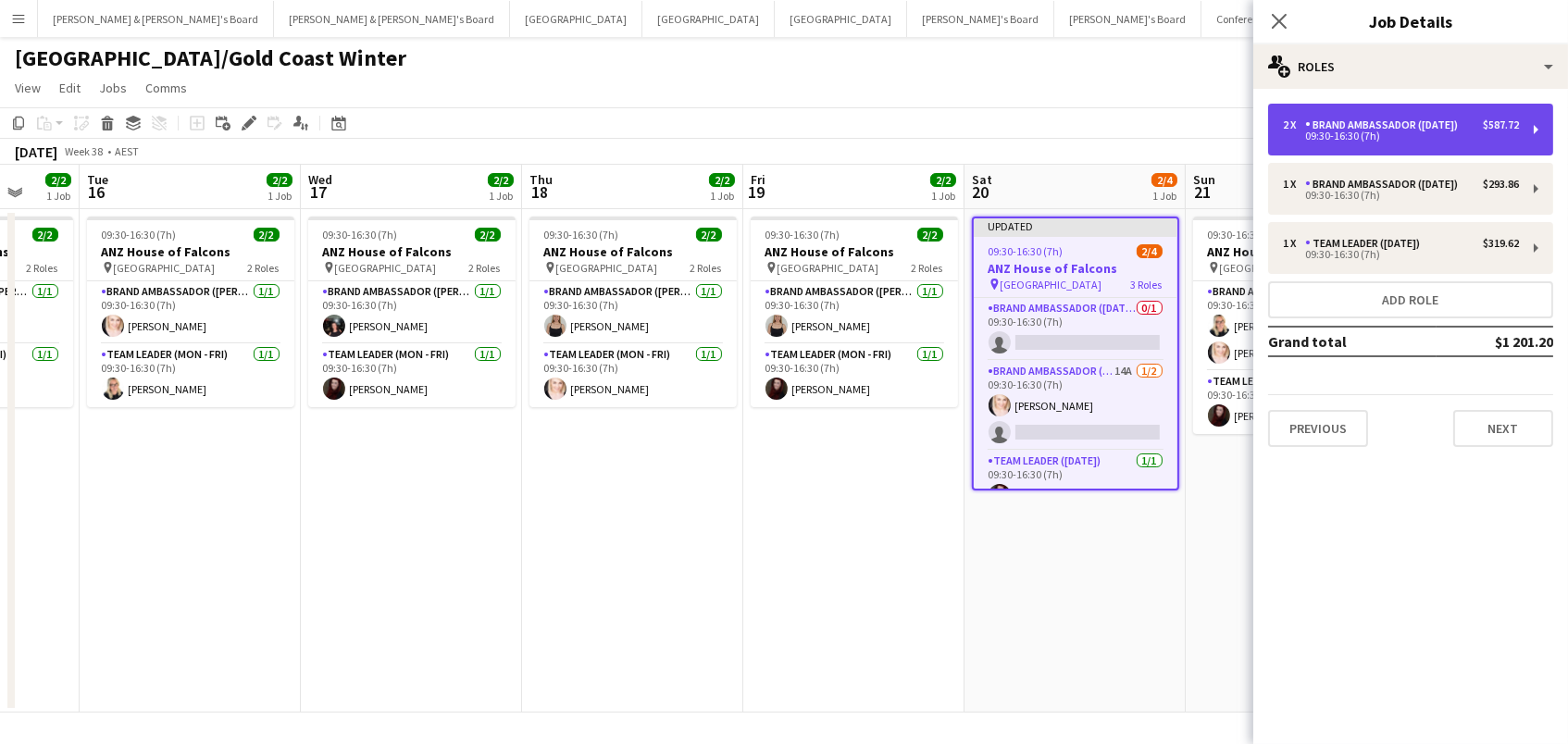
click at [1323, 136] on div "09:30-16:30 (7h)" at bounding box center [1400, 136] width 236 height 10
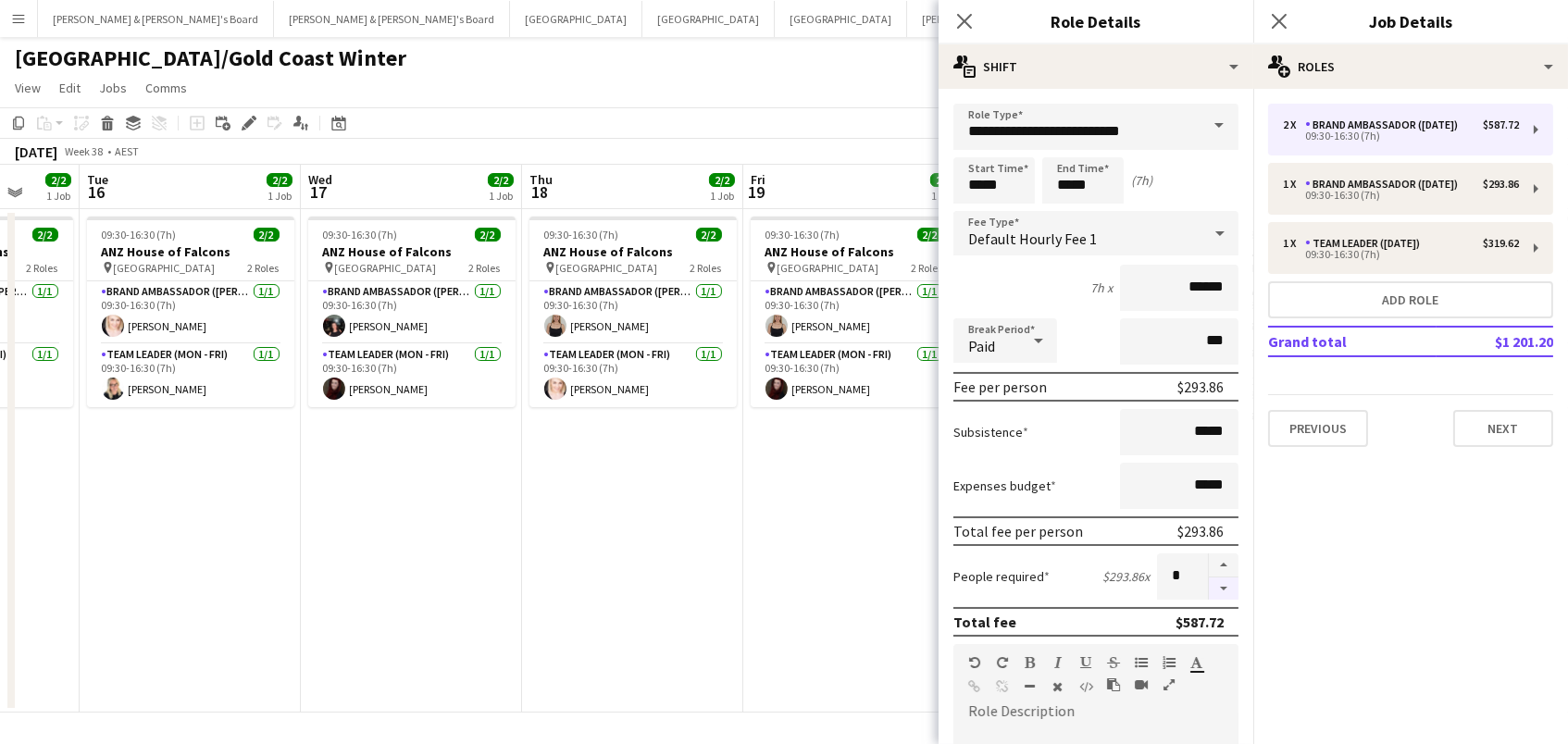
click at [1221, 587] on button "button" at bounding box center [1224, 589] width 30 height 23
type input "*"
click at [803, 502] on app-date-cell "09:30-16:30 (7h) 2/2 ANZ House of Falcons pin Brisbane 2 Roles Brand Ambassador…" at bounding box center [854, 461] width 222 height 504
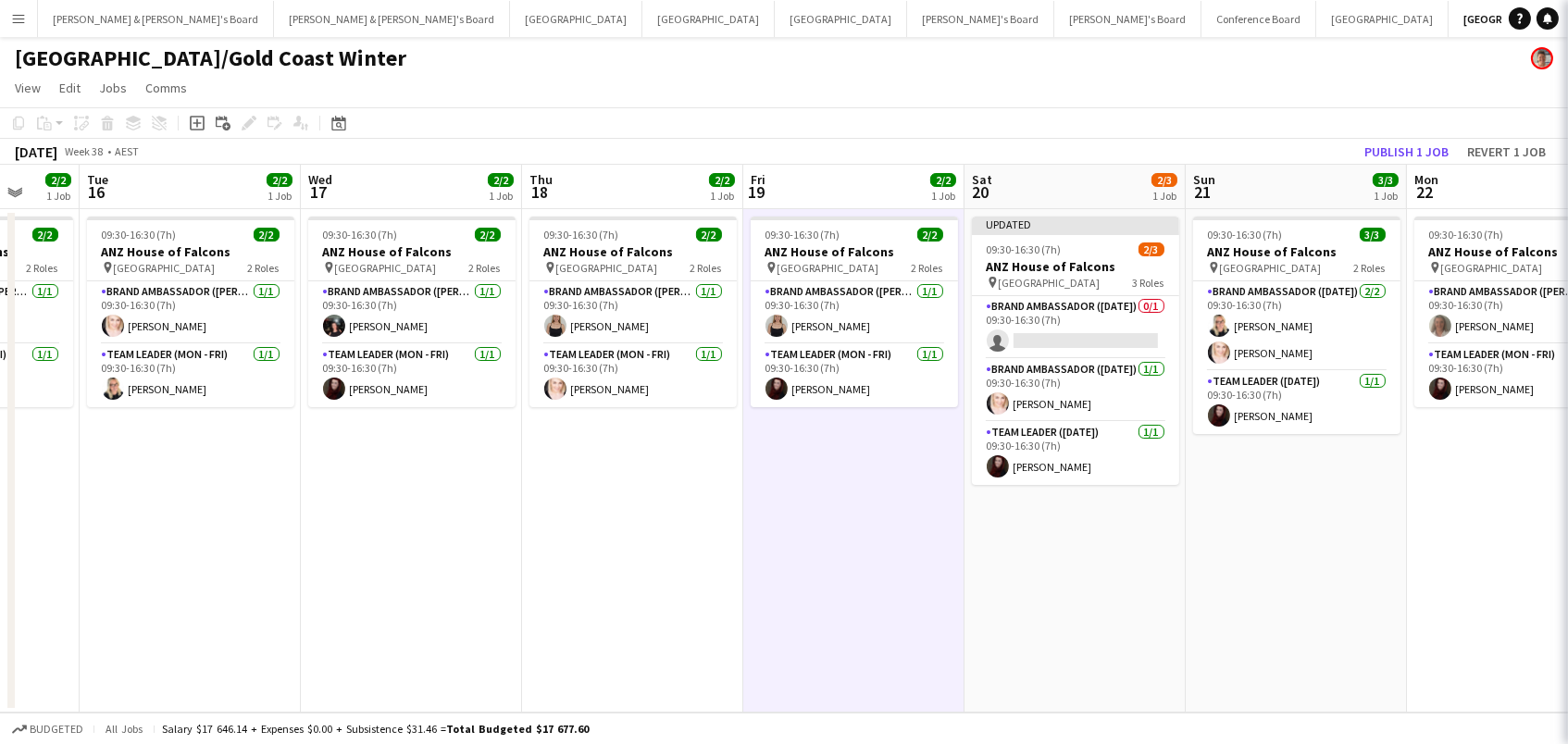
scroll to position [0, 583]
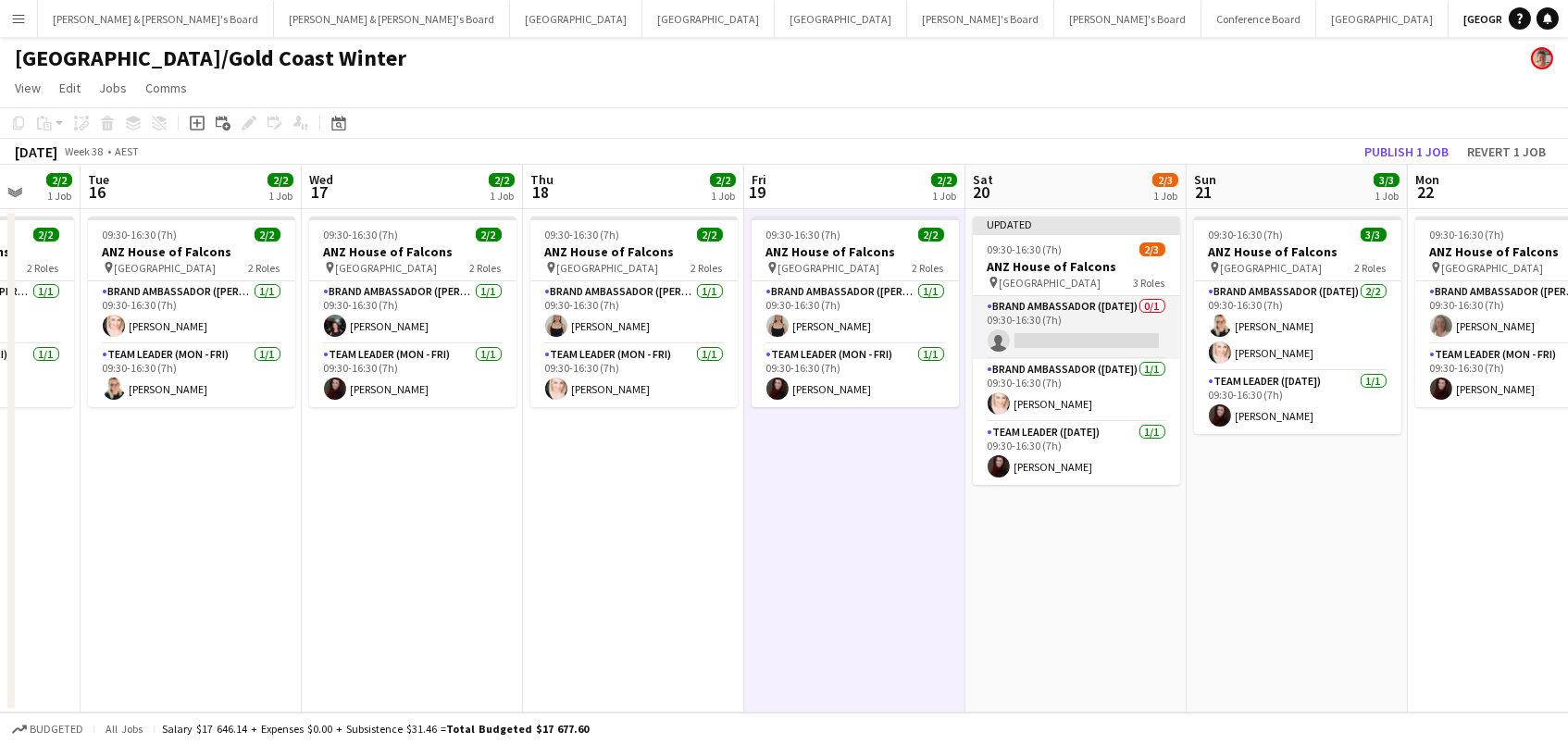
click at [1095, 336] on app-card-role "Brand Ambassador (Saturday) 0/1 09:30-16:30 (7h) single-neutral-actions" at bounding box center [1076, 327] width 207 height 63
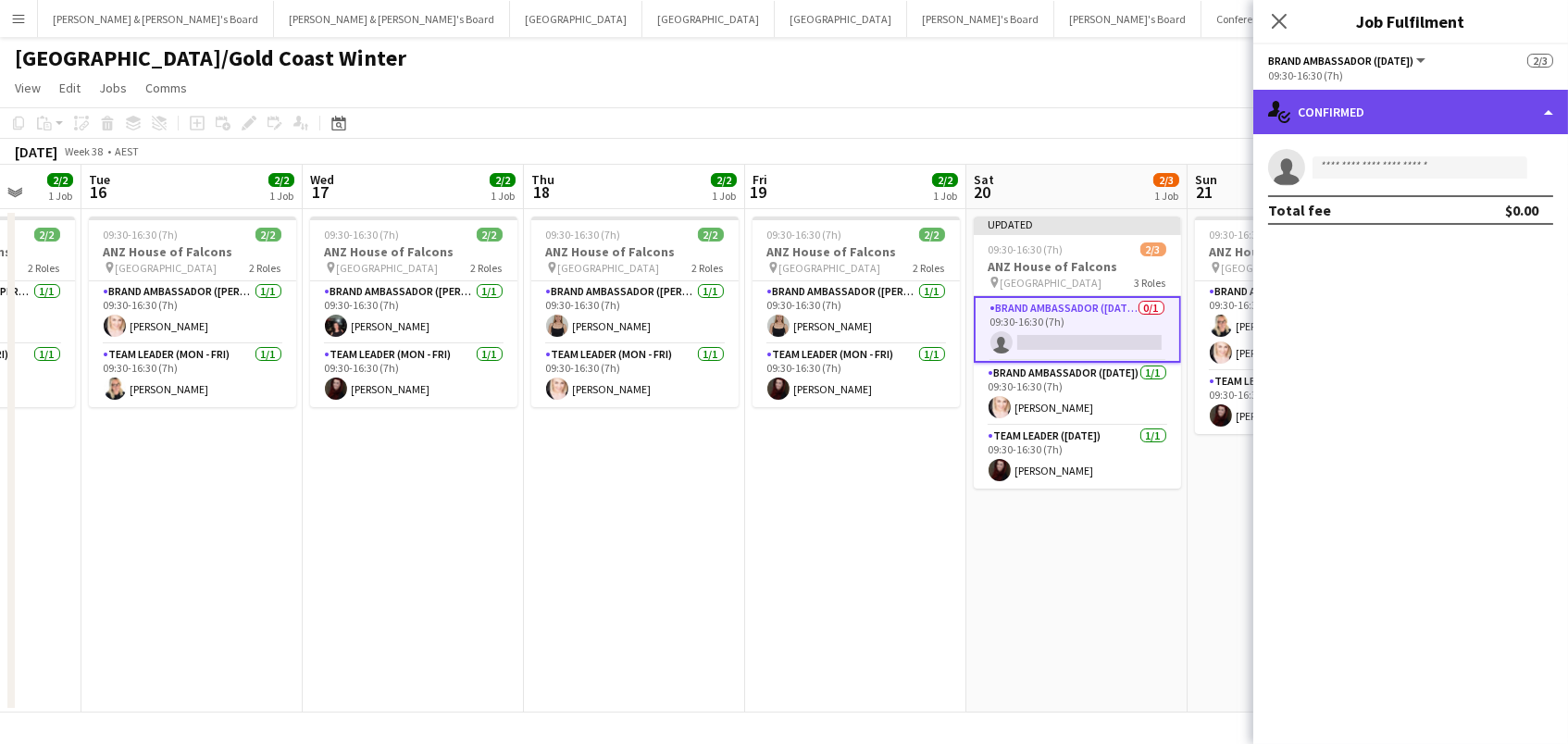
click at [1452, 125] on div "single-neutral-actions-check-2 Confirmed" at bounding box center [1411, 112] width 315 height 44
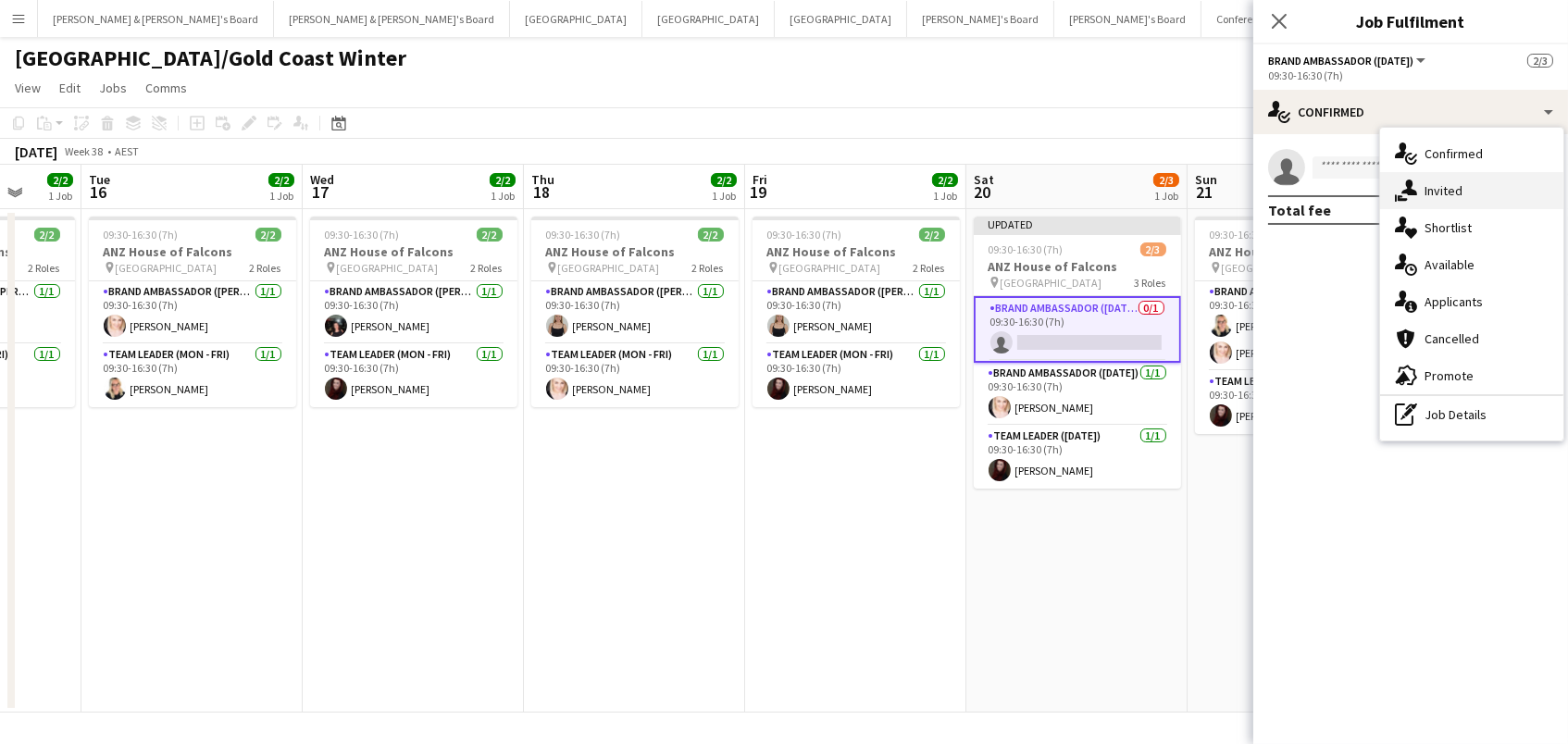
click at [1468, 196] on div "single-neutral-actions-share-1 Invited" at bounding box center [1472, 191] width 183 height 37
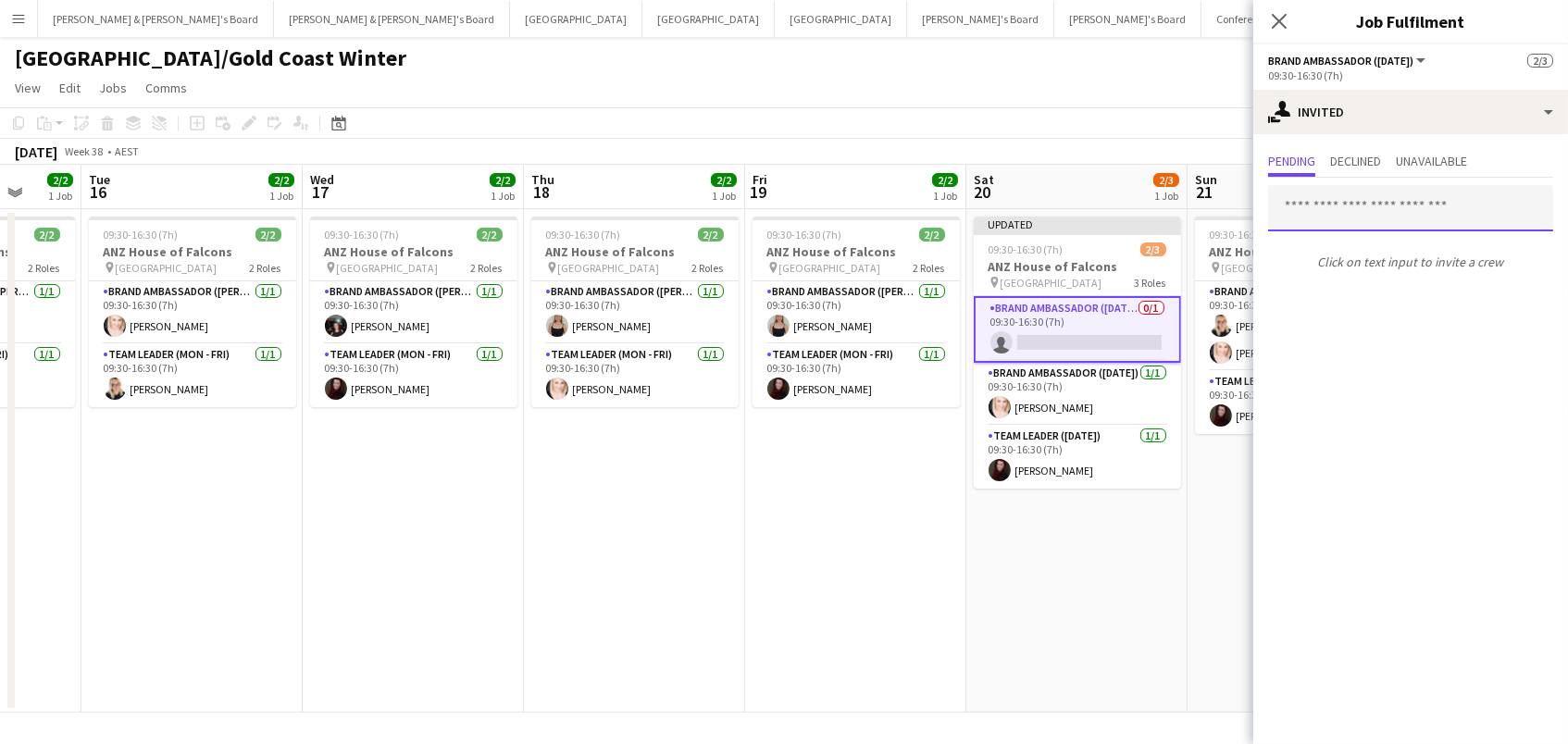
click at [1422, 220] on input "text" at bounding box center [1411, 208] width 285 height 46
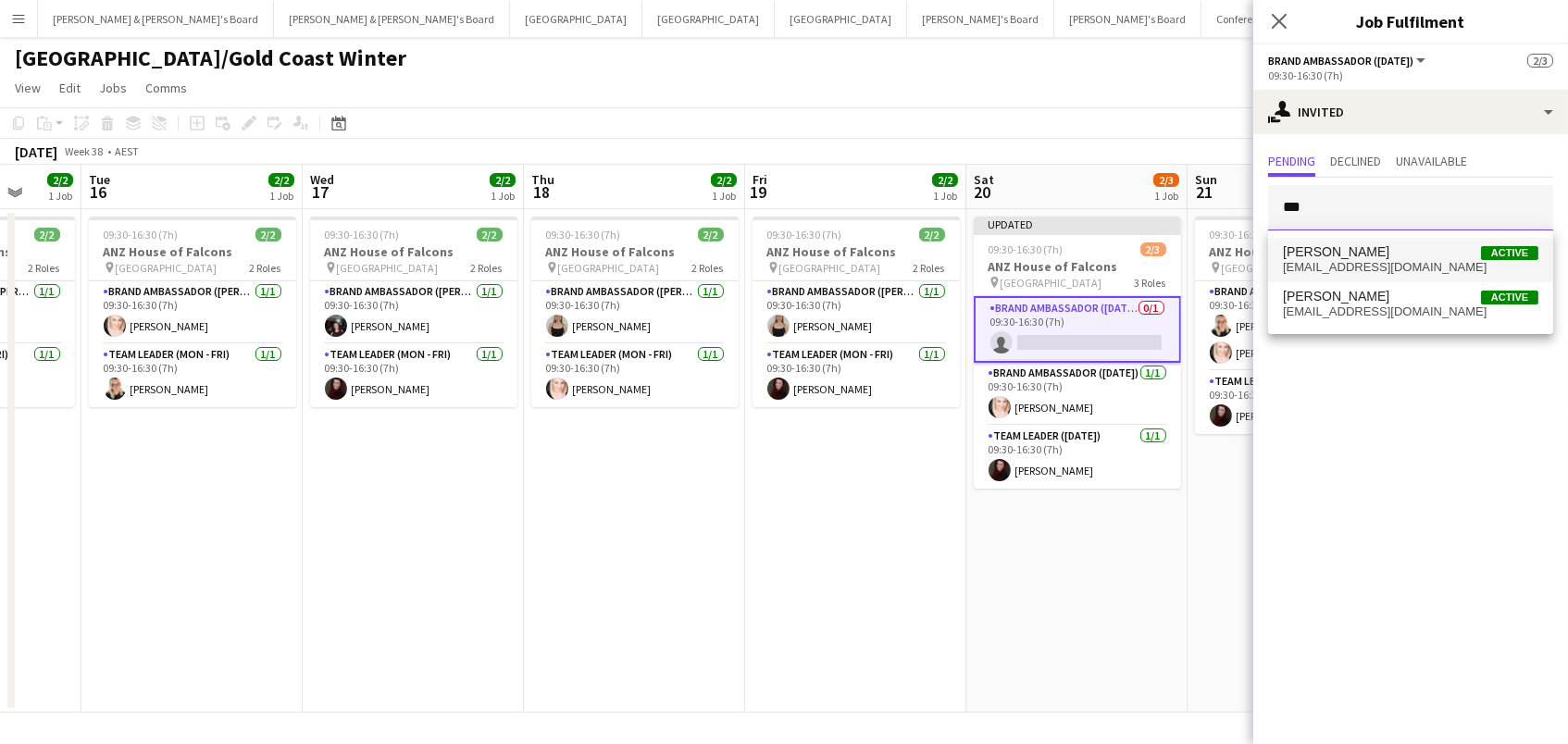
type input "***"
click at [1412, 257] on span "Lesley Merriman Active" at bounding box center [1410, 252] width 255 height 15
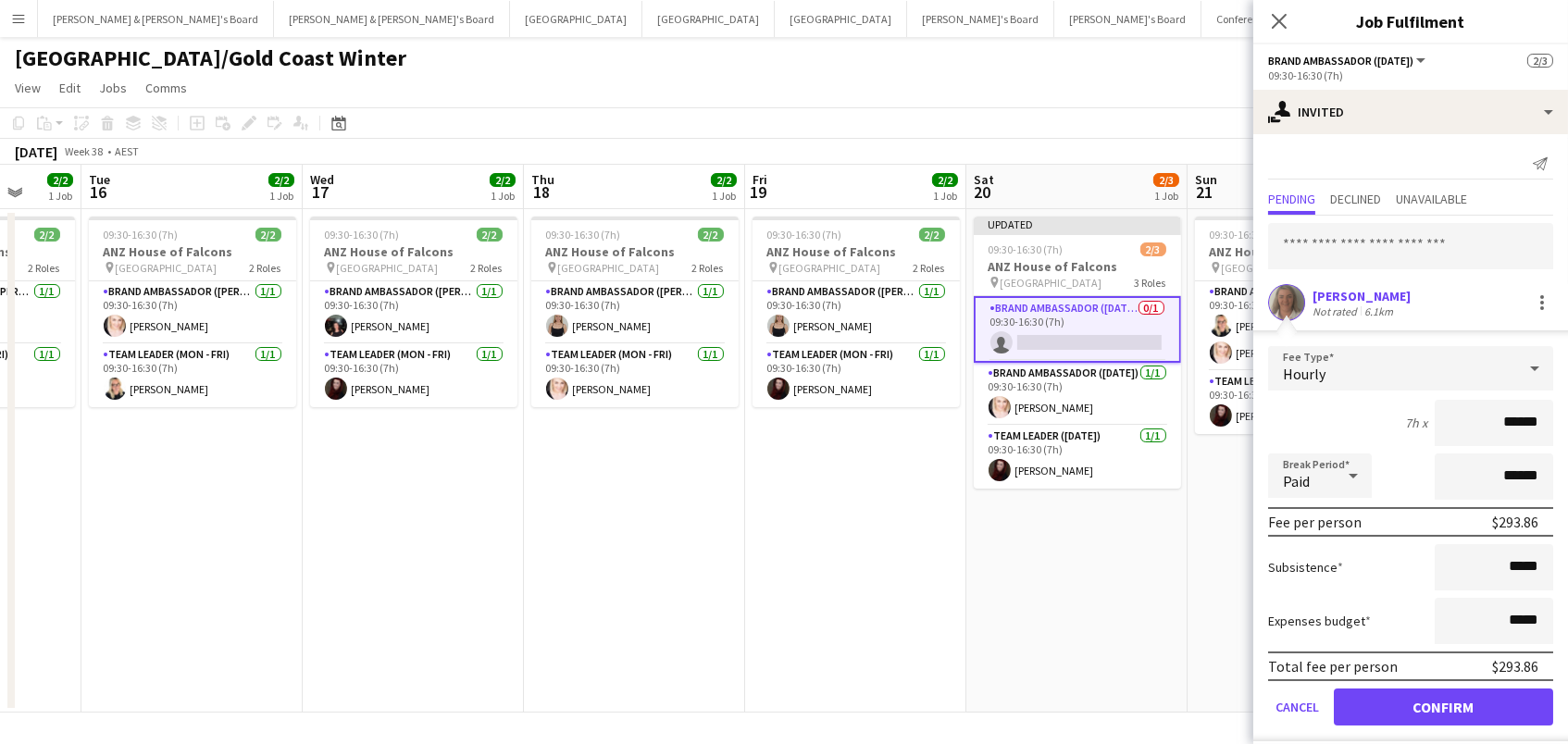
click at [1444, 704] on button "Confirm" at bounding box center [1444, 707] width 220 height 37
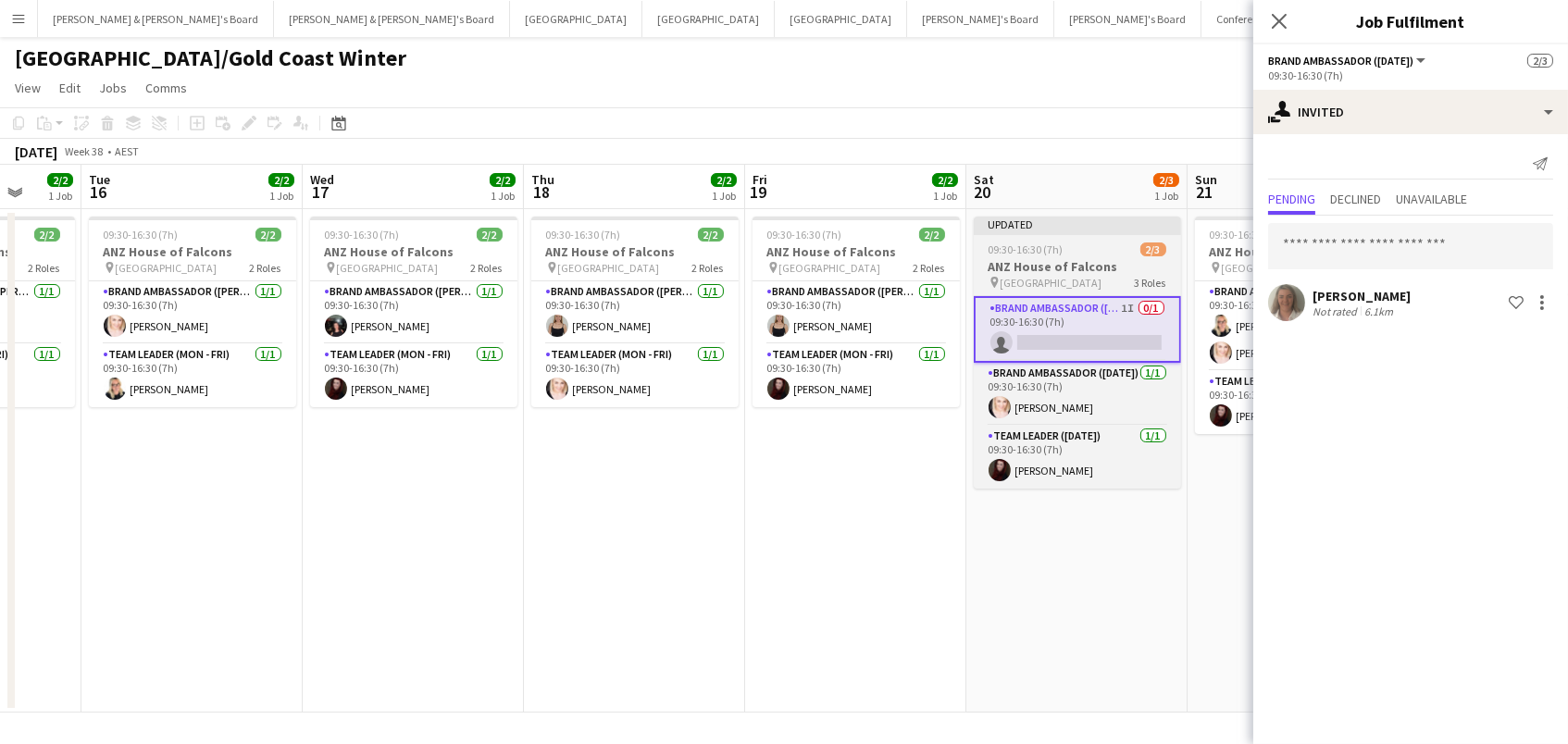
click at [1067, 249] on div "09:30-16:30 (7h) 2/3" at bounding box center [1077, 250] width 207 height 13
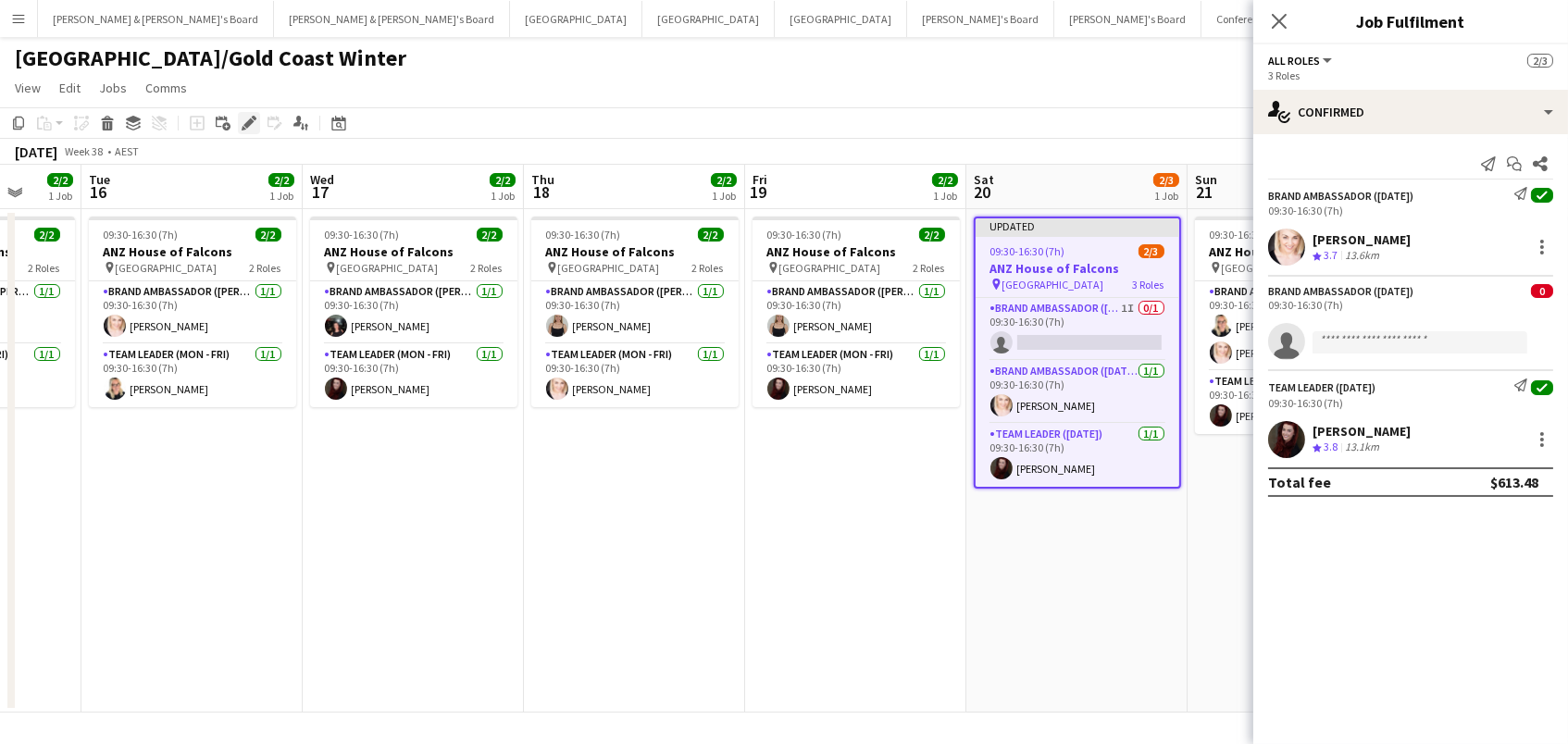
click at [248, 120] on icon at bounding box center [249, 123] width 11 height 11
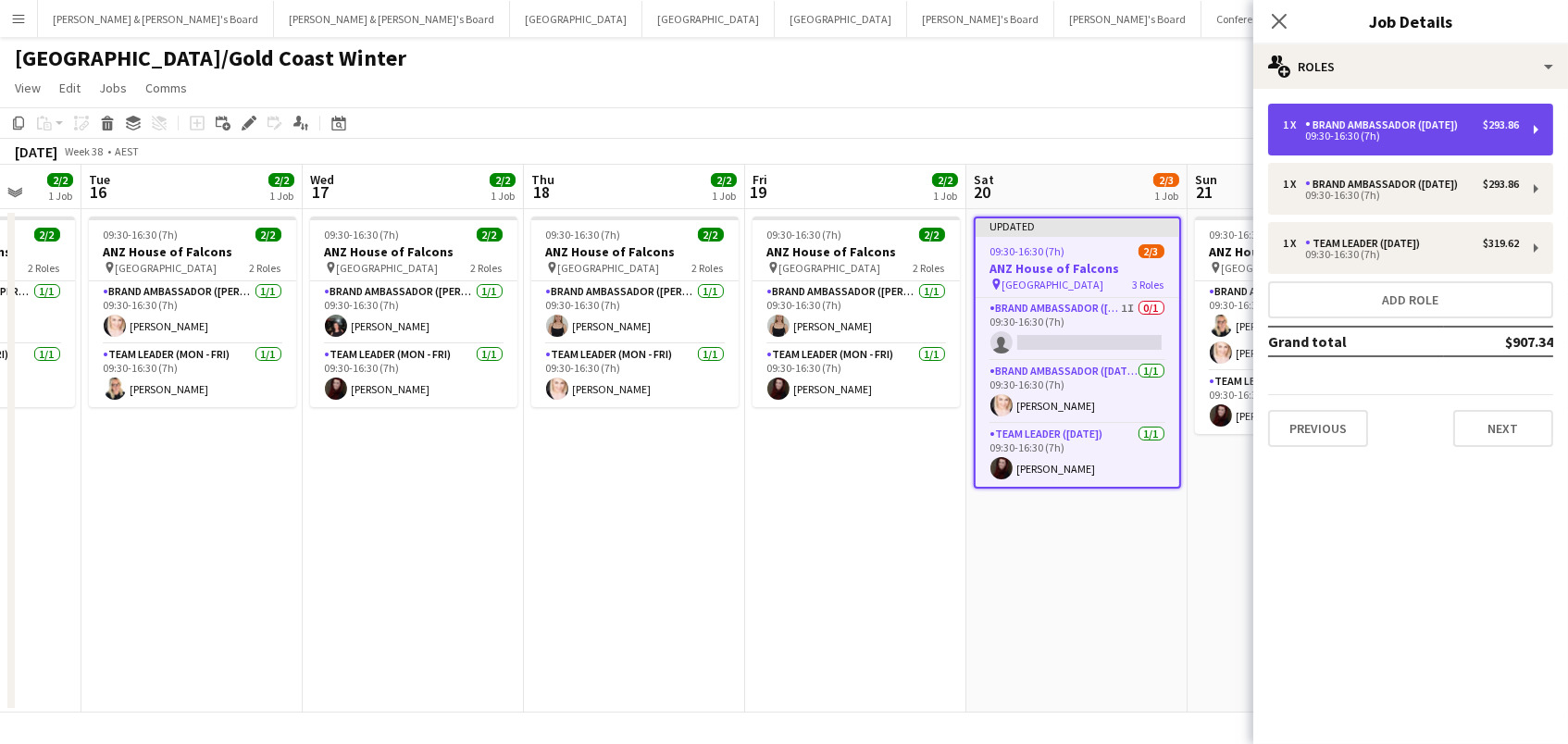
click at [1349, 141] on div "09:30-16:30 (7h)" at bounding box center [1400, 136] width 236 height 10
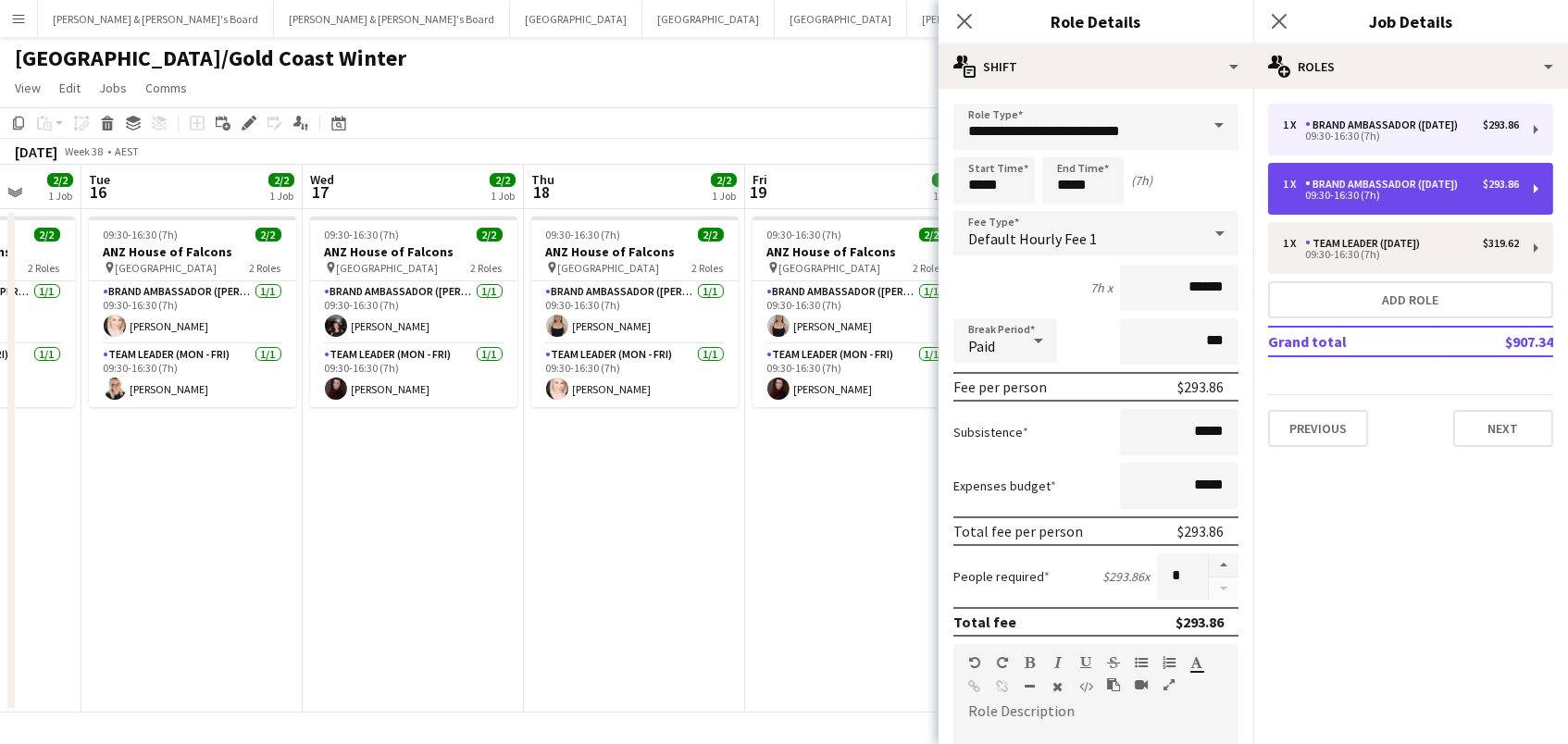
click at [1316, 187] on div "Brand Ambassador ([DATE])" at bounding box center [1385, 183] width 160 height 13
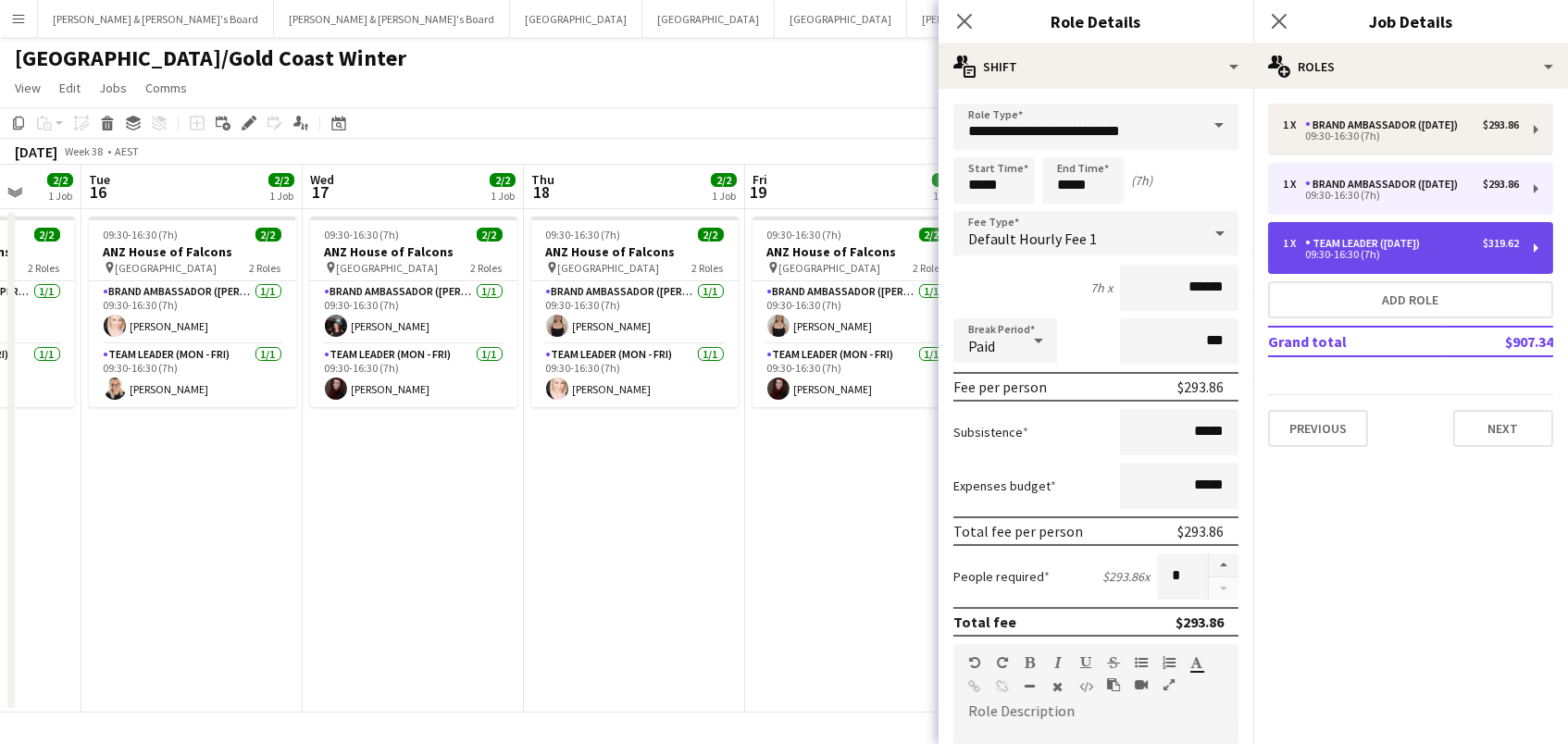
click at [1379, 245] on div "Team Leader ([DATE])" at bounding box center [1366, 243] width 122 height 13
type input "**********"
type input "******"
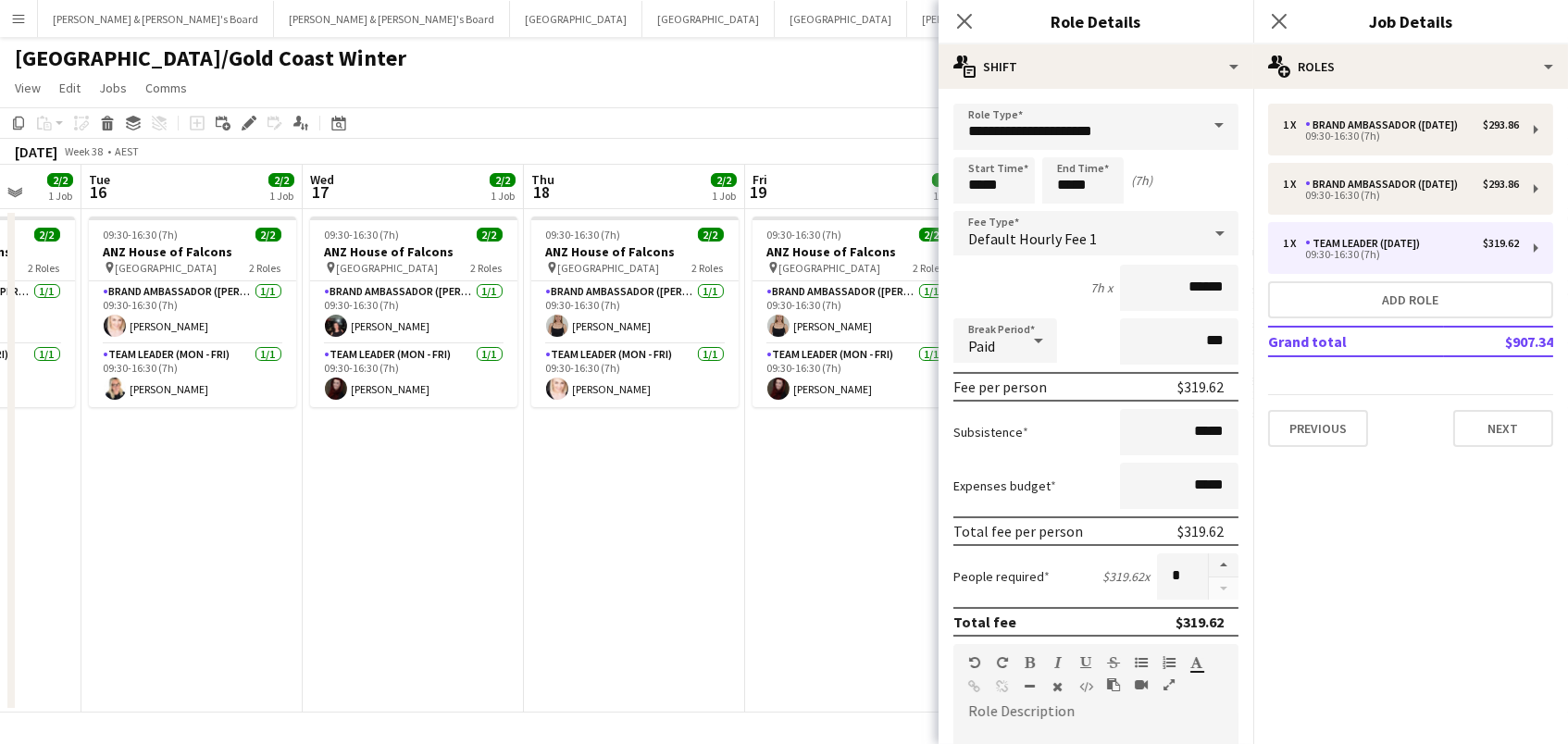
click at [1199, 213] on div "Default Hourly Fee 1" at bounding box center [1076, 233] width 248 height 44
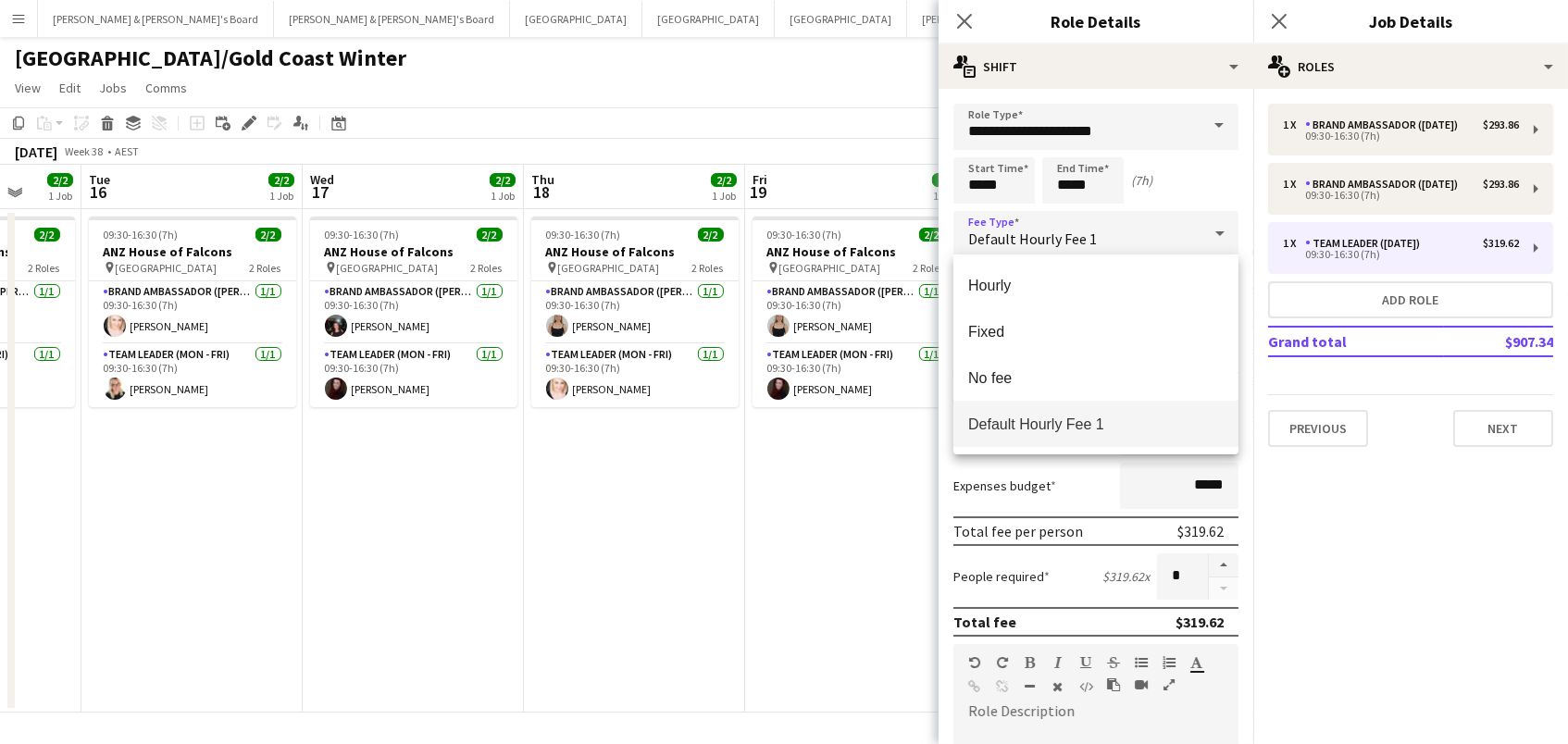
click at [1321, 204] on div at bounding box center [784, 372] width 1568 height 744
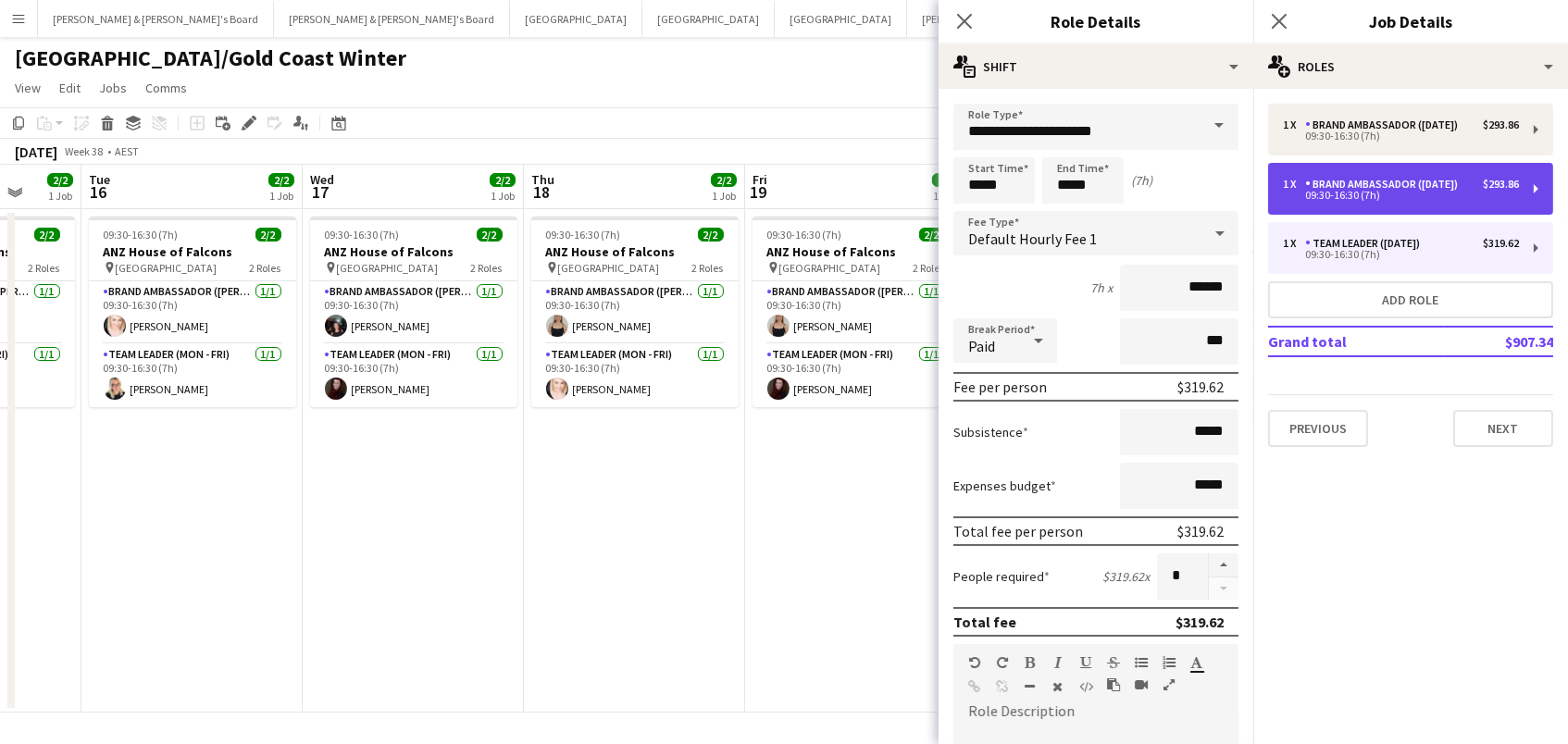
click at [1319, 202] on div "1 x Brand Ambassador (Saturday) $293.86 09:30-16:30 (7h)" at bounding box center [1411, 189] width 285 height 52
type input "**********"
type input "******"
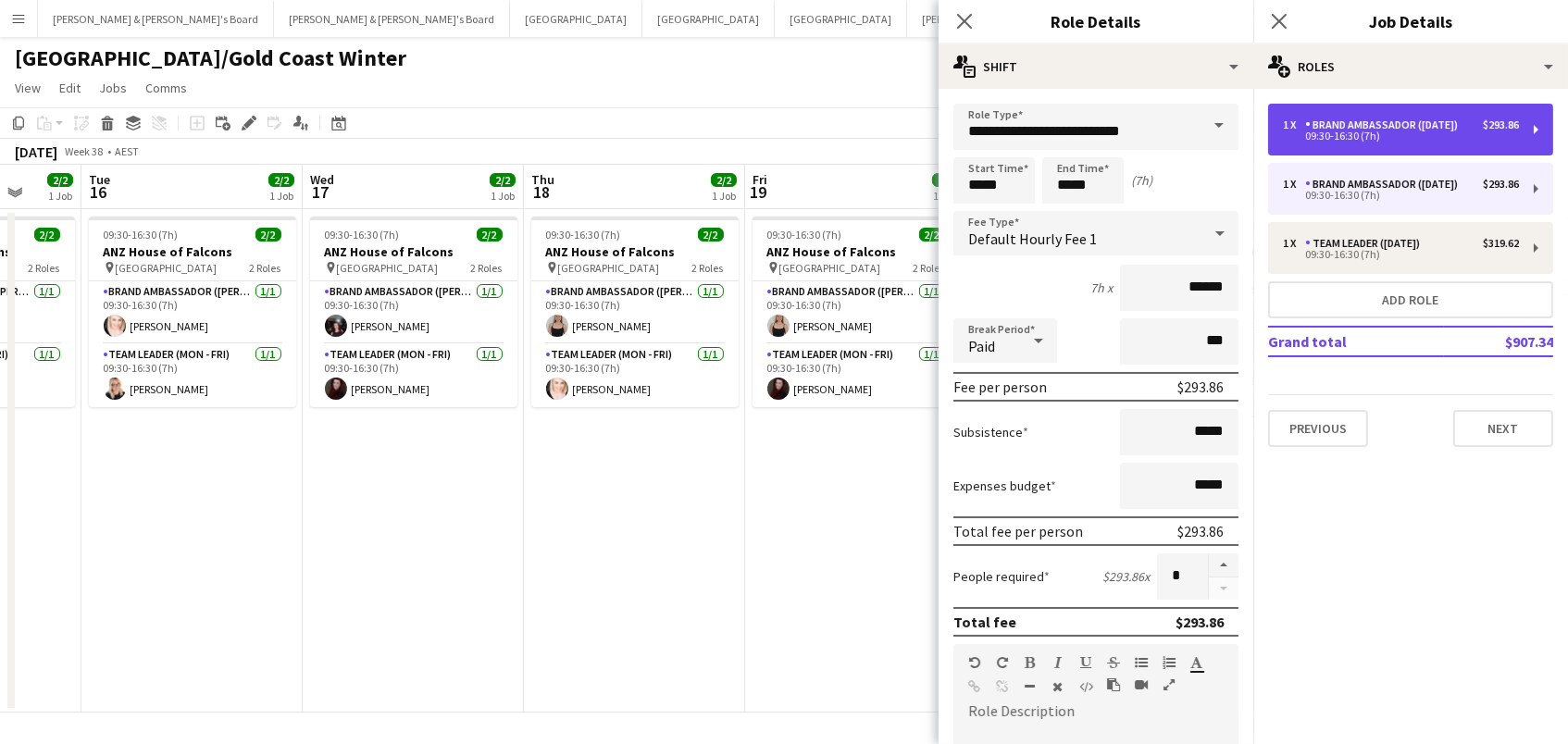
click at [1317, 144] on div "1 x Brand Ambassador (Saturday) $293.86 09:30-16:30 (7h)" at bounding box center [1411, 130] width 285 height 52
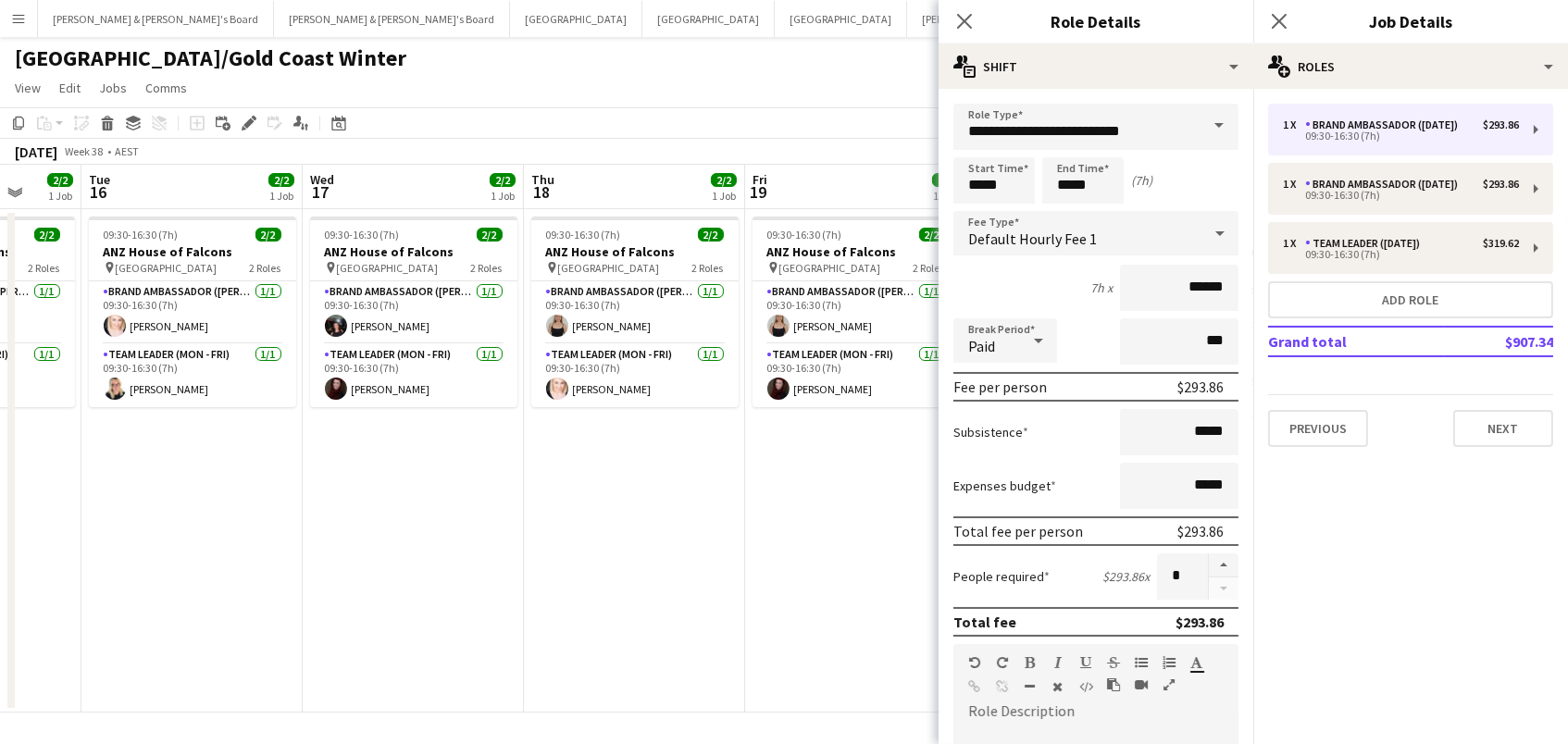
click at [800, 82] on app-page-menu "View Day view expanded Day view collapsed Month view Date picker Jump to [DATE]…" at bounding box center [784, 90] width 1568 height 36
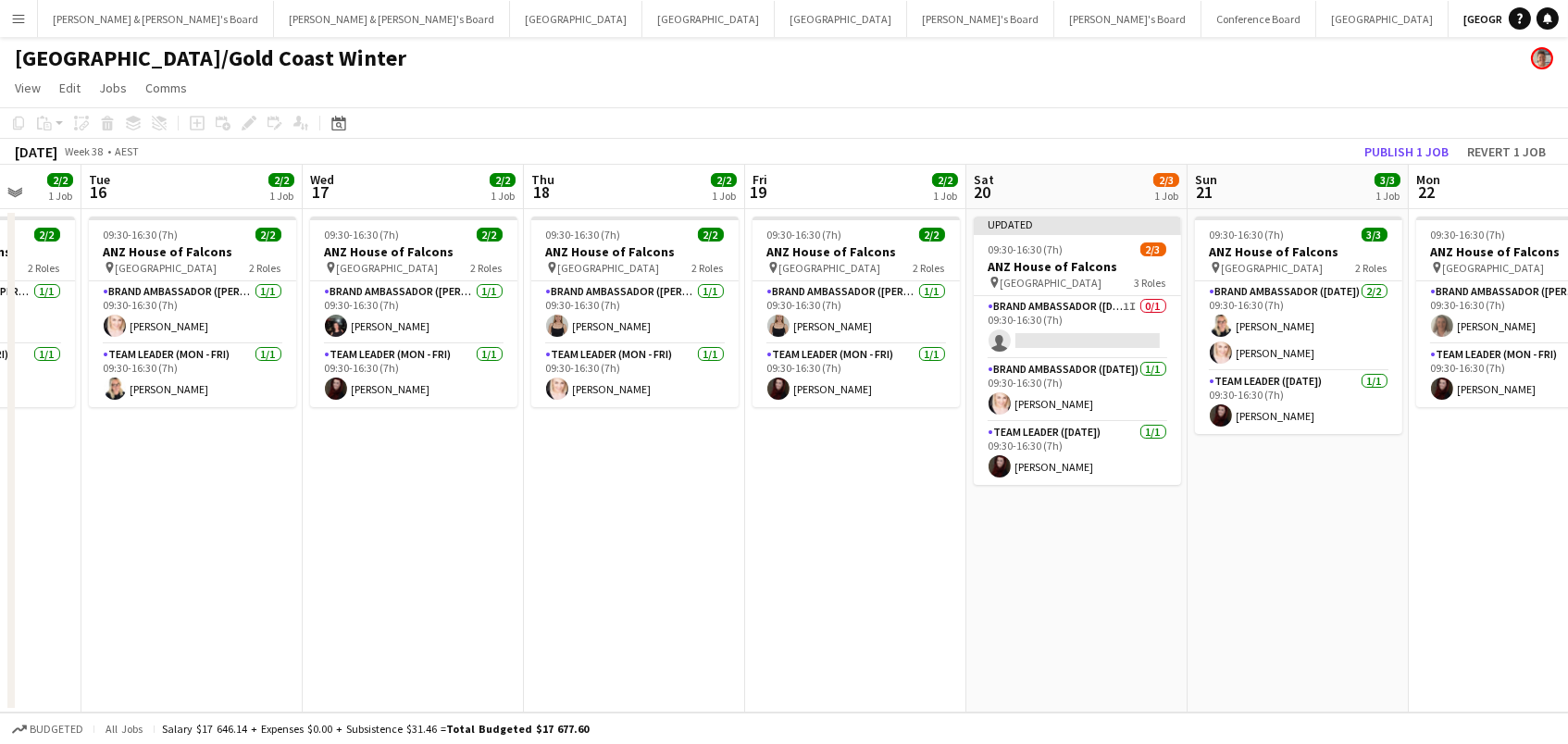
click at [1394, 136] on app-toolbar "Copy Paste Paste Command V Paste with crew Command Shift V Paste linked Job [GE…" at bounding box center [784, 122] width 1568 height 32
click at [1392, 146] on button "Publish 1 job" at bounding box center [1406, 151] width 99 height 24
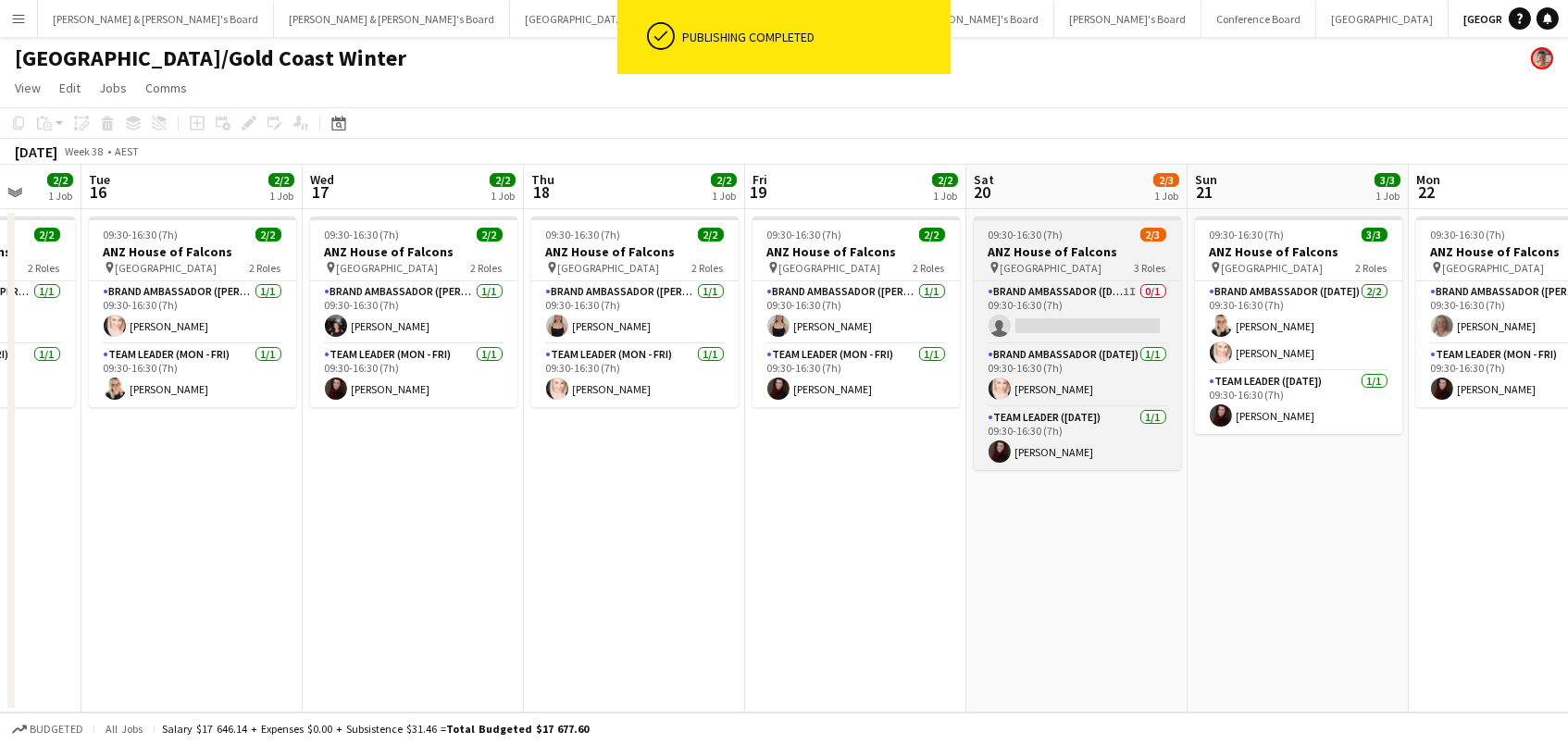
click at [1014, 261] on span "Brisbane" at bounding box center [1051, 268] width 102 height 13
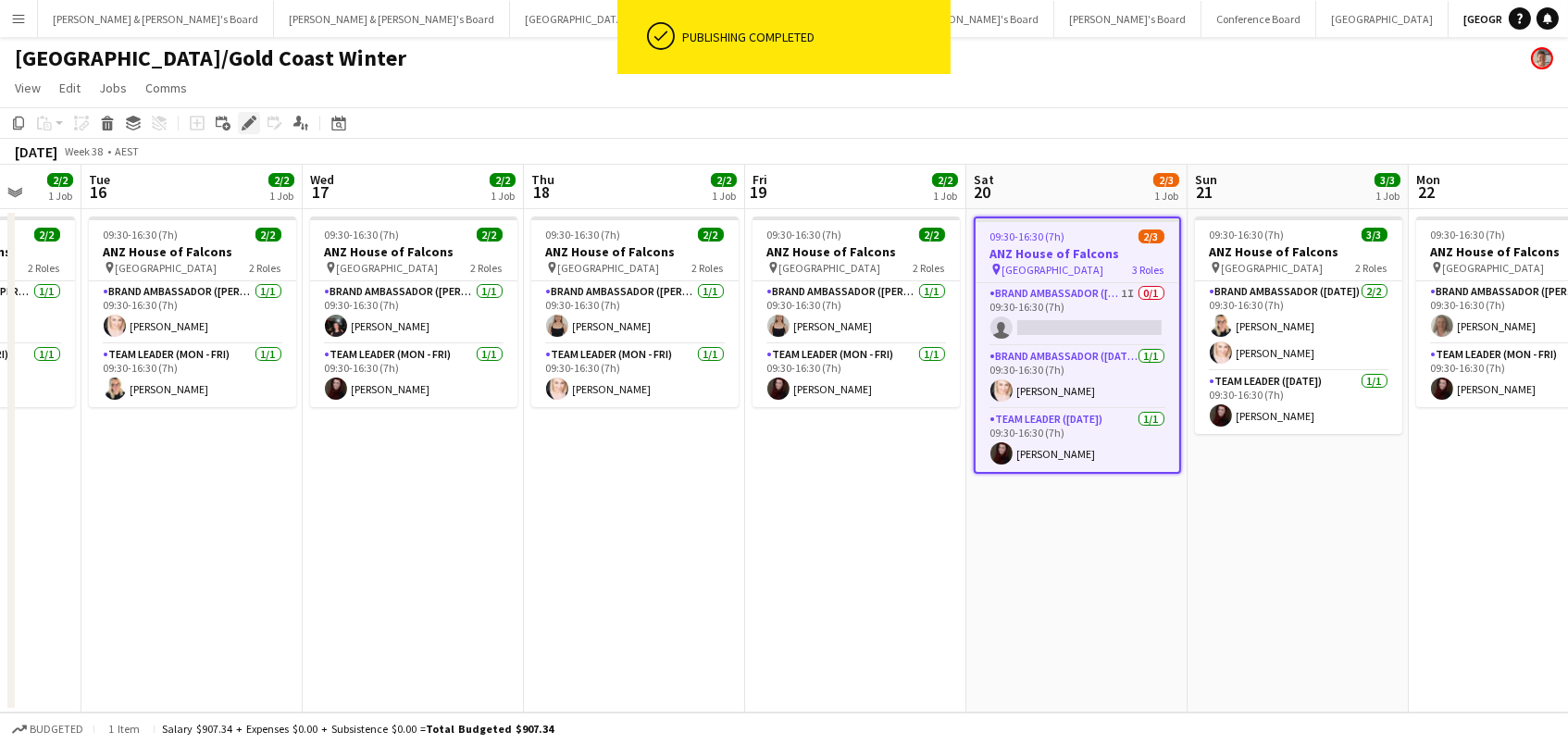
click at [242, 120] on icon "Edit" at bounding box center [249, 122] width 14 height 14
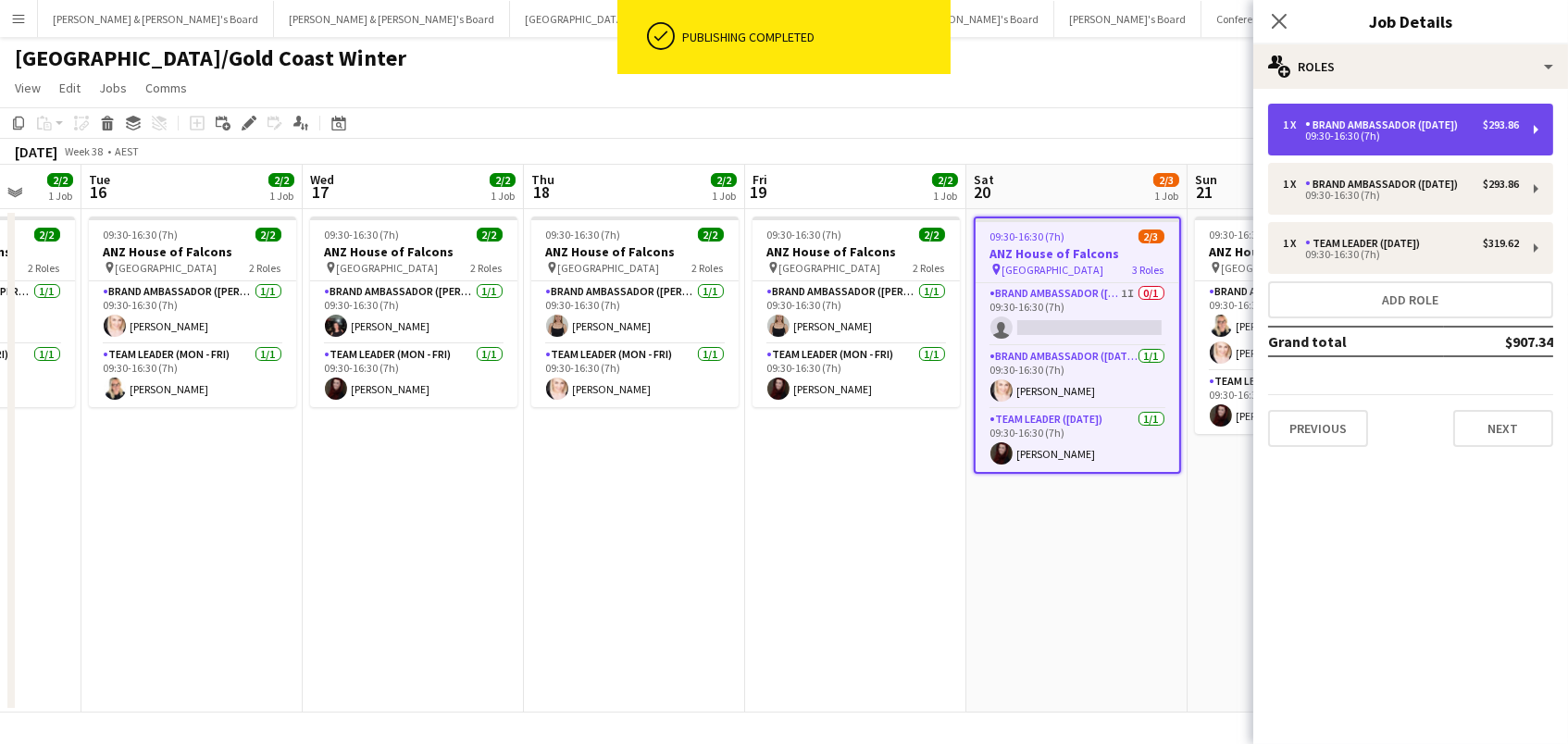
click at [1426, 120] on div "Brand Ambassador ([DATE])" at bounding box center [1385, 124] width 160 height 13
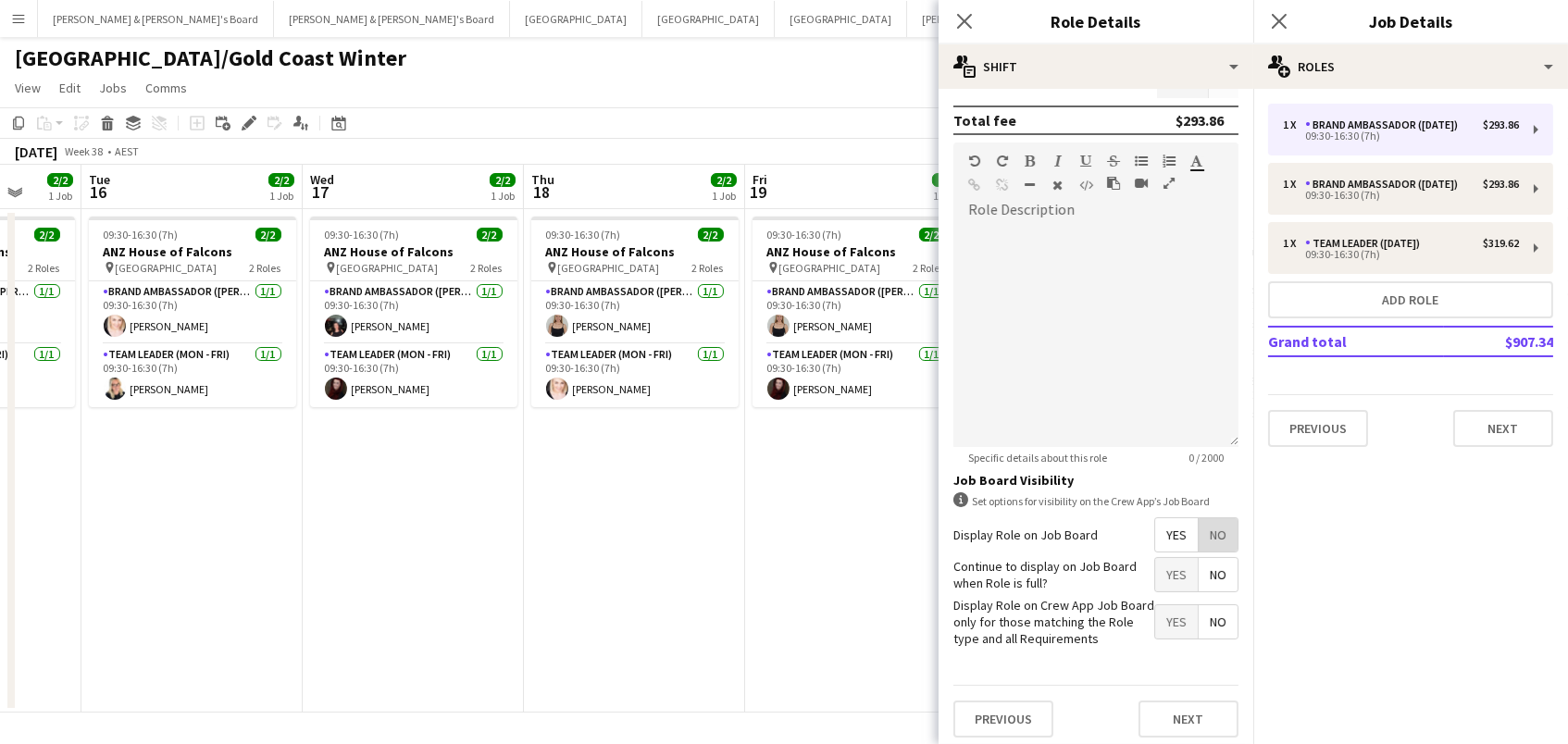
click at [1223, 536] on span "No" at bounding box center [1218, 535] width 39 height 34
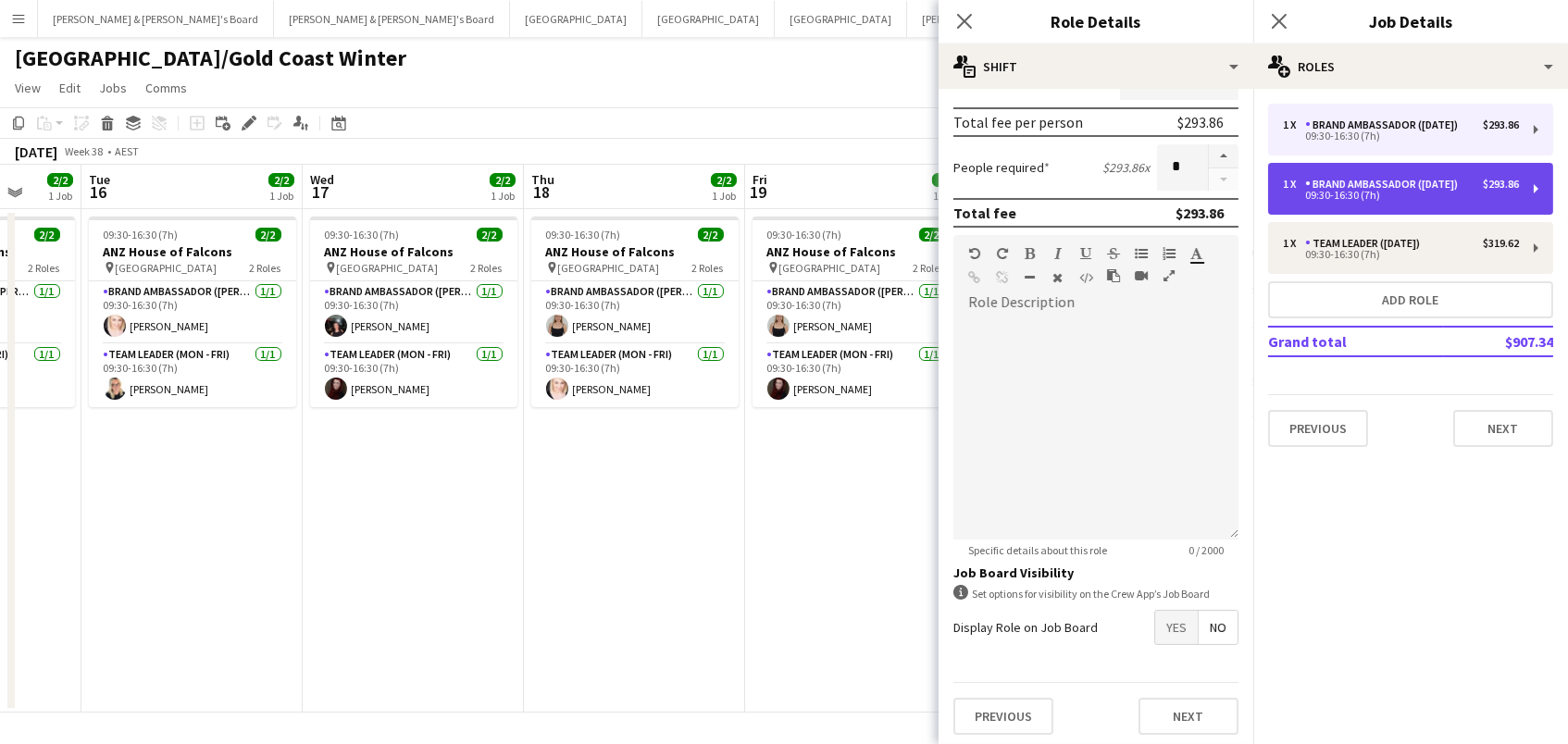
click at [1340, 201] on div "1 x Brand Ambassador (Saturday) $293.86 09:30-16:30 (7h)" at bounding box center [1411, 189] width 285 height 52
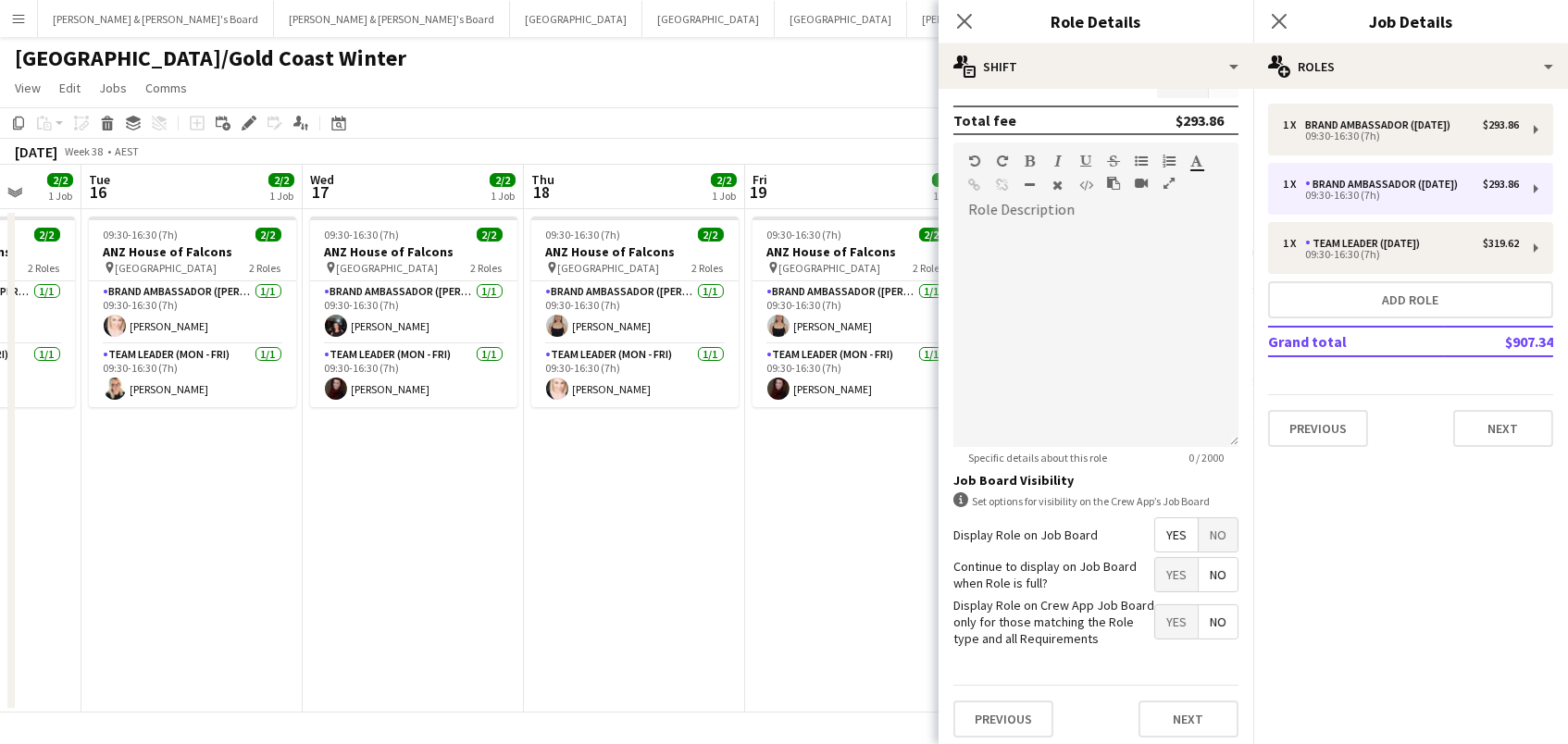
click at [1220, 534] on span "No" at bounding box center [1218, 535] width 39 height 34
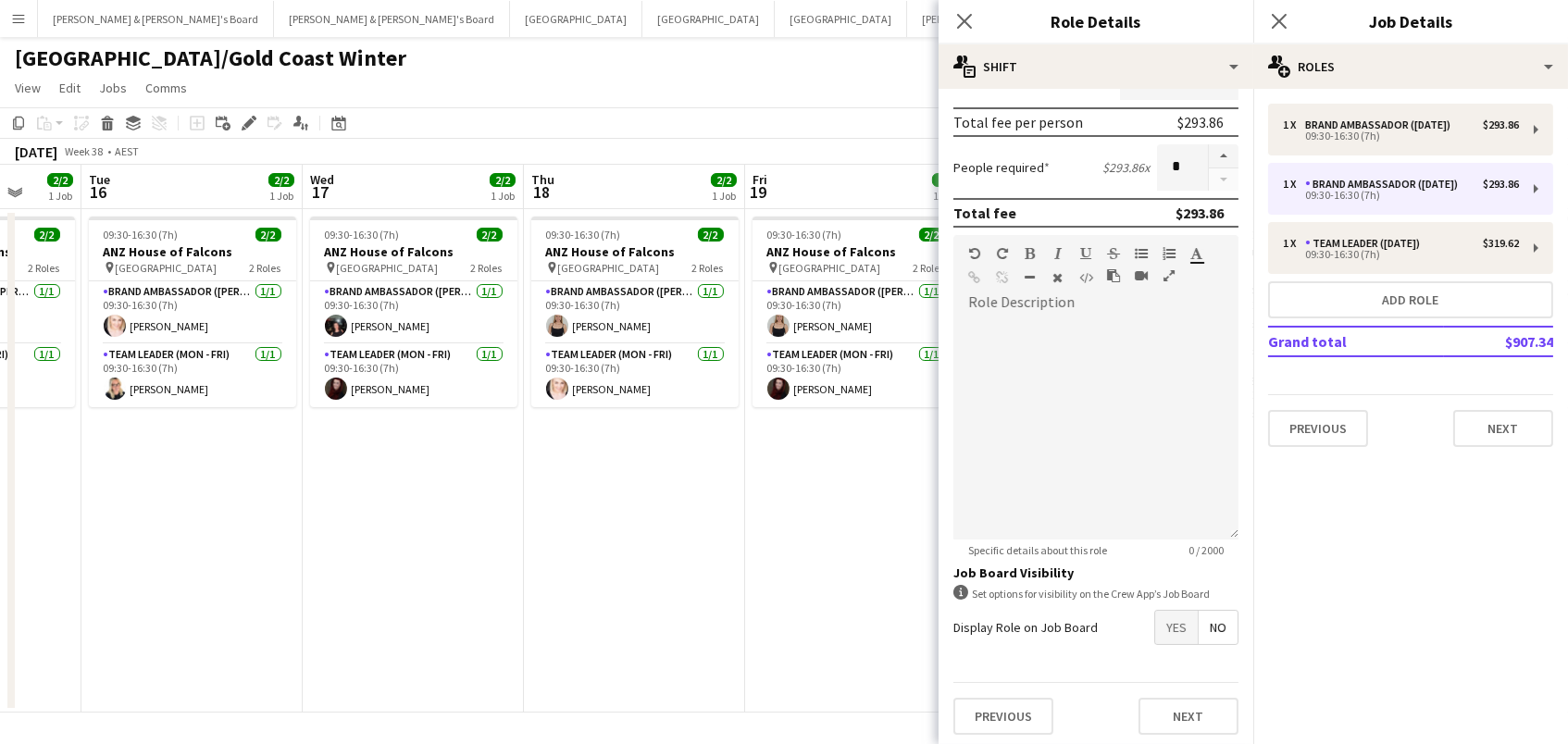
click at [844, 567] on app-date-cell "09:30-16:30 (7h) 2/2 ANZ House of Falcons pin Brisbane 2 Roles Brand Ambassador…" at bounding box center [856, 461] width 222 height 504
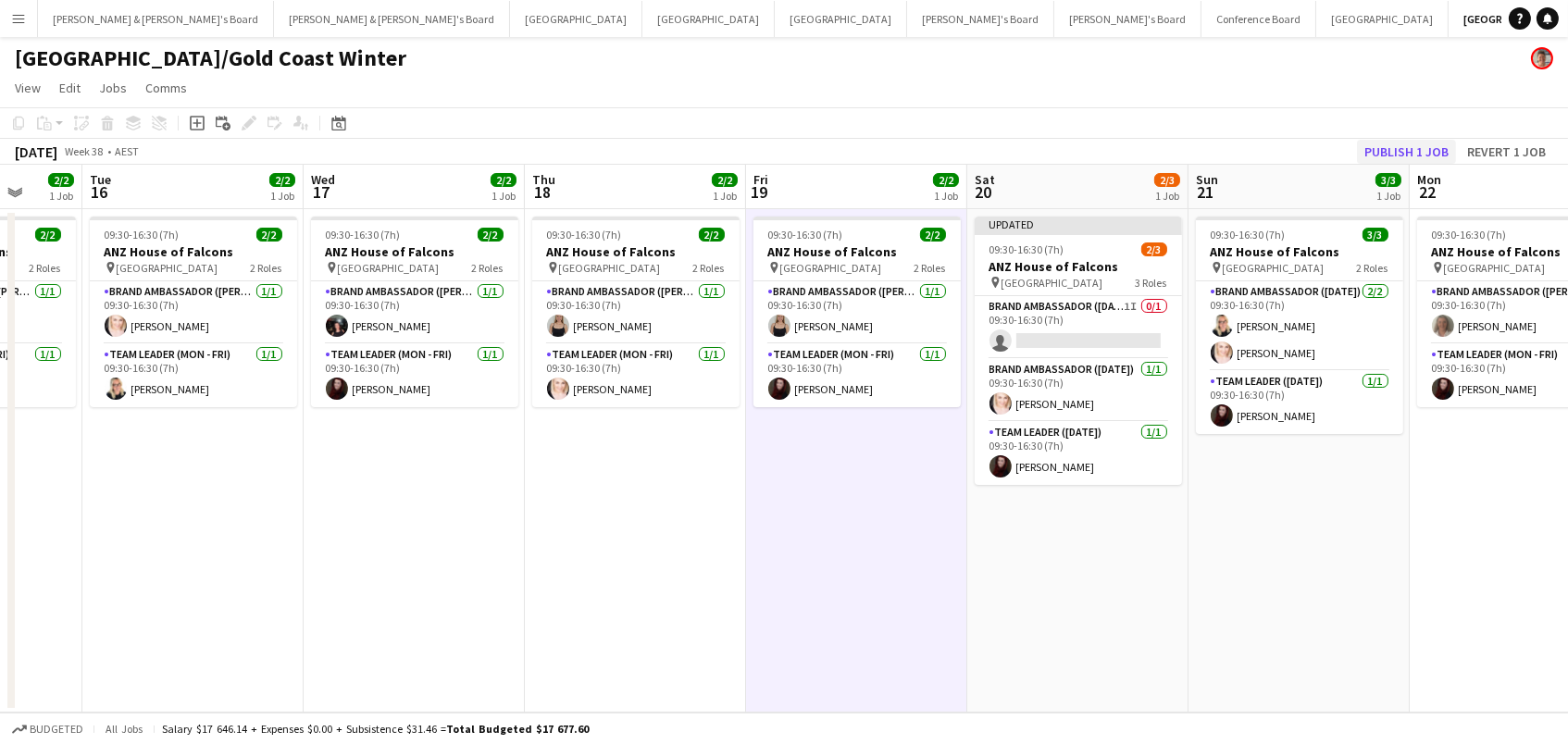
click at [1386, 144] on button "Publish 1 job" at bounding box center [1406, 151] width 99 height 24
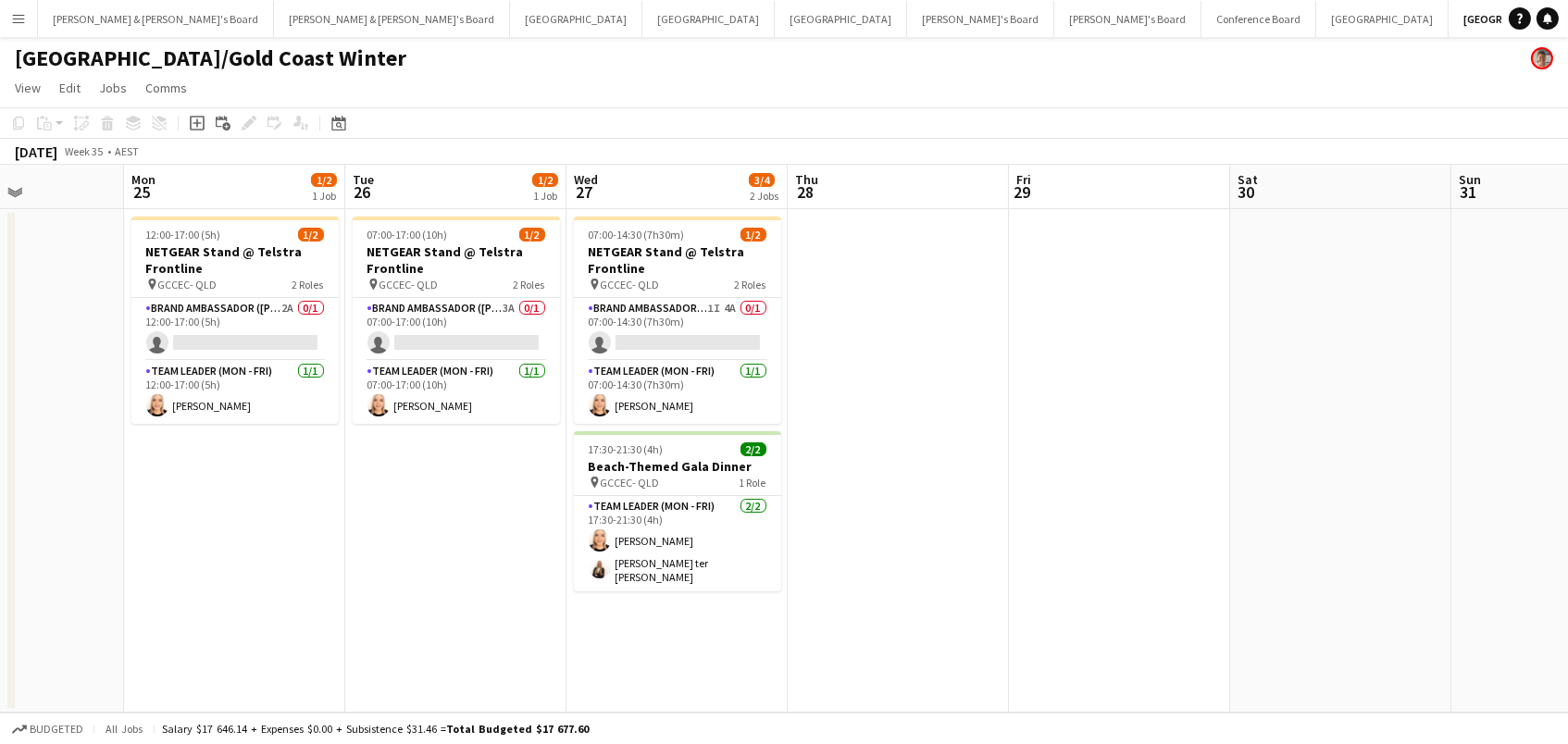
scroll to position [0, 532]
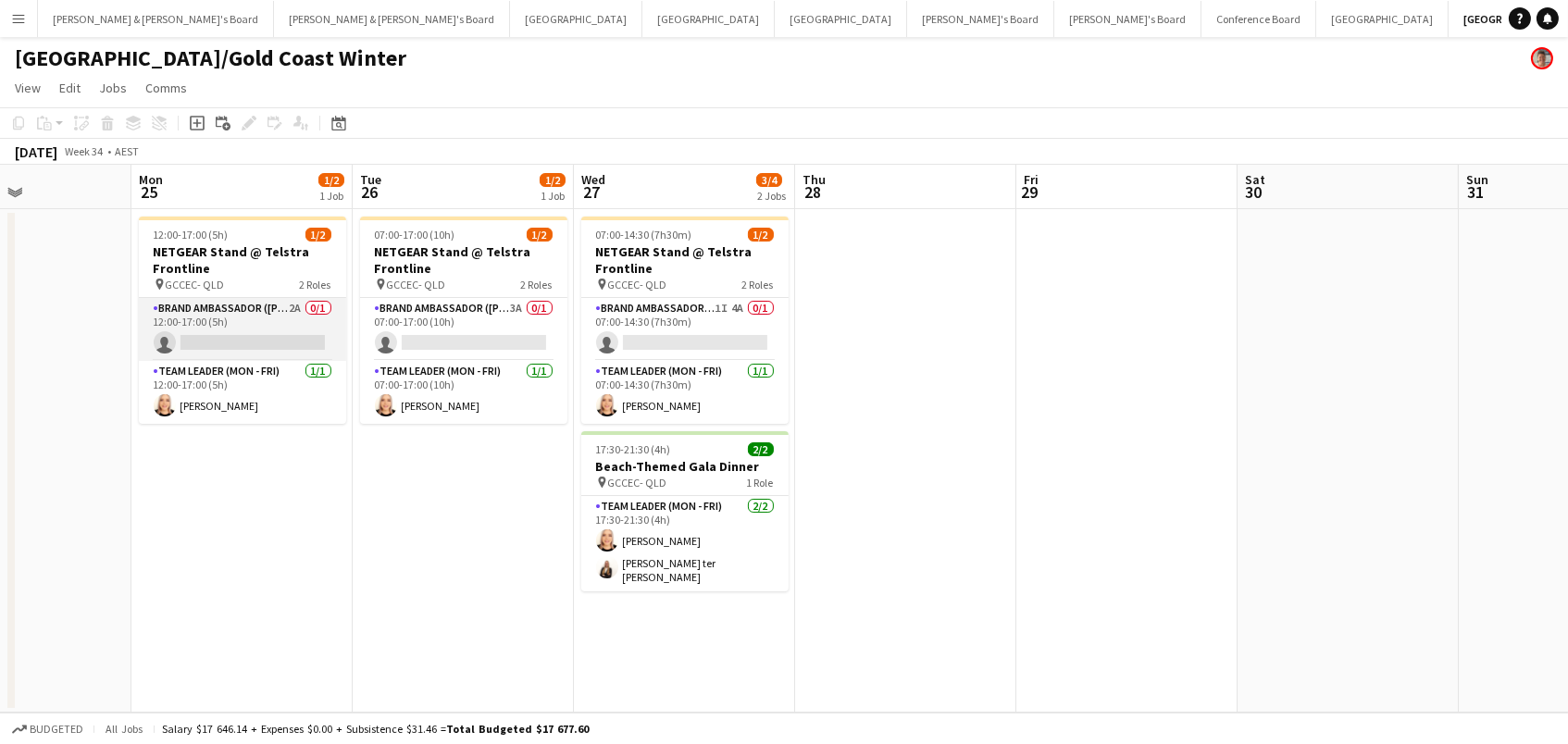
click at [249, 321] on app-card-role "Brand Ambassador (Mon - Fri) 2A 0/1 12:00-17:00 (5h) single-neutral-actions" at bounding box center [242, 329] width 207 height 63
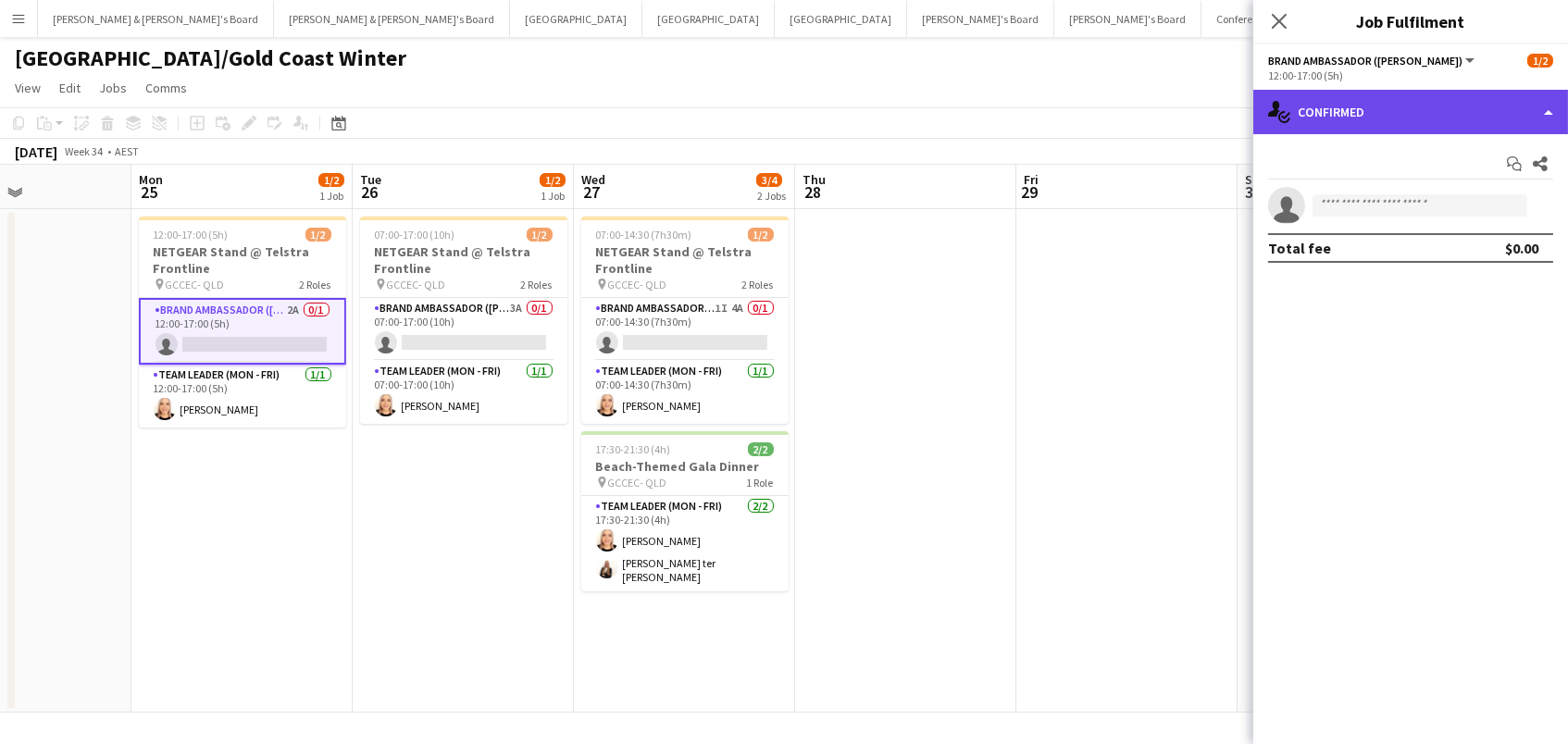
click at [1341, 109] on div "single-neutral-actions-check-2 Confirmed" at bounding box center [1411, 112] width 315 height 44
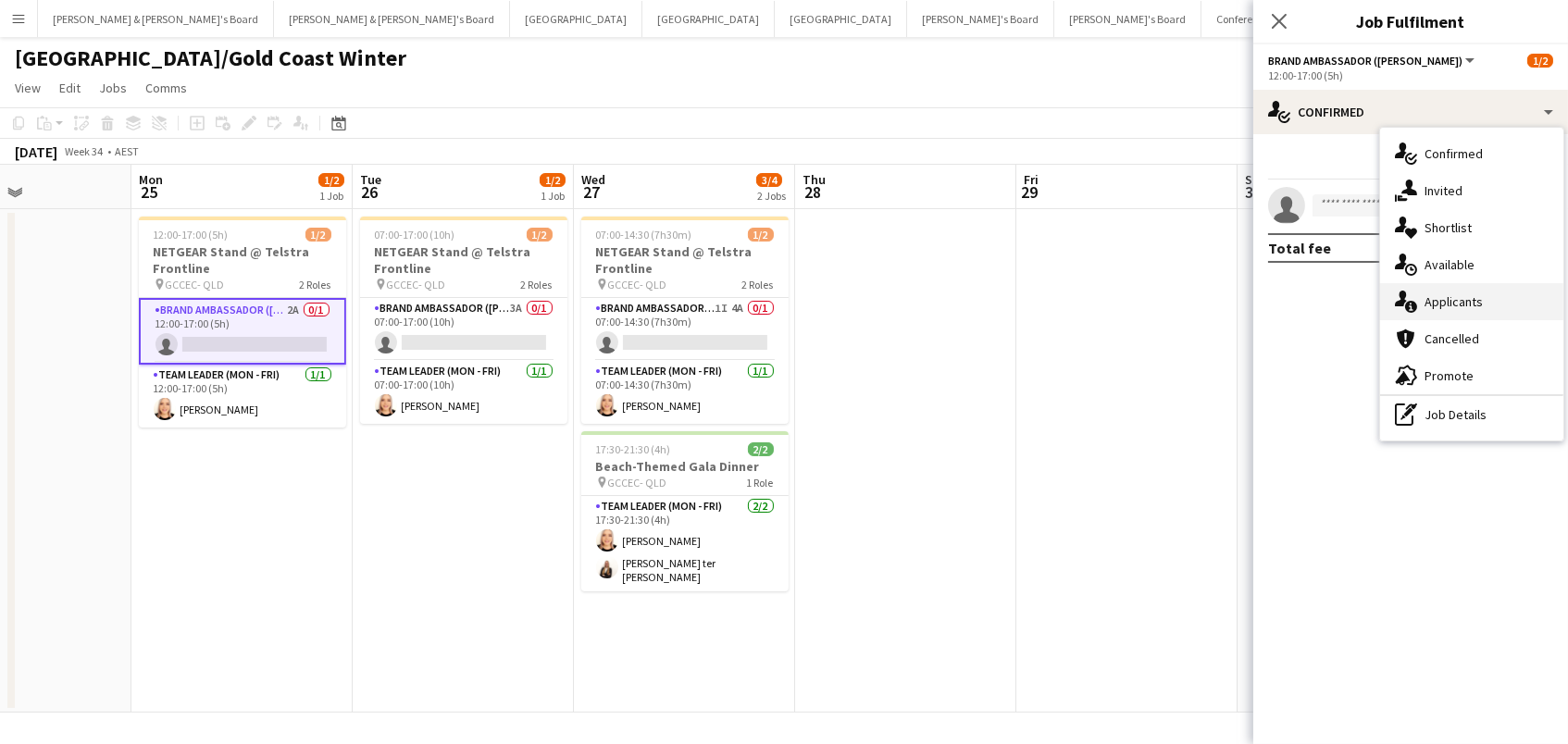
click at [1418, 287] on div "single-neutral-actions-information Applicants" at bounding box center [1472, 302] width 183 height 37
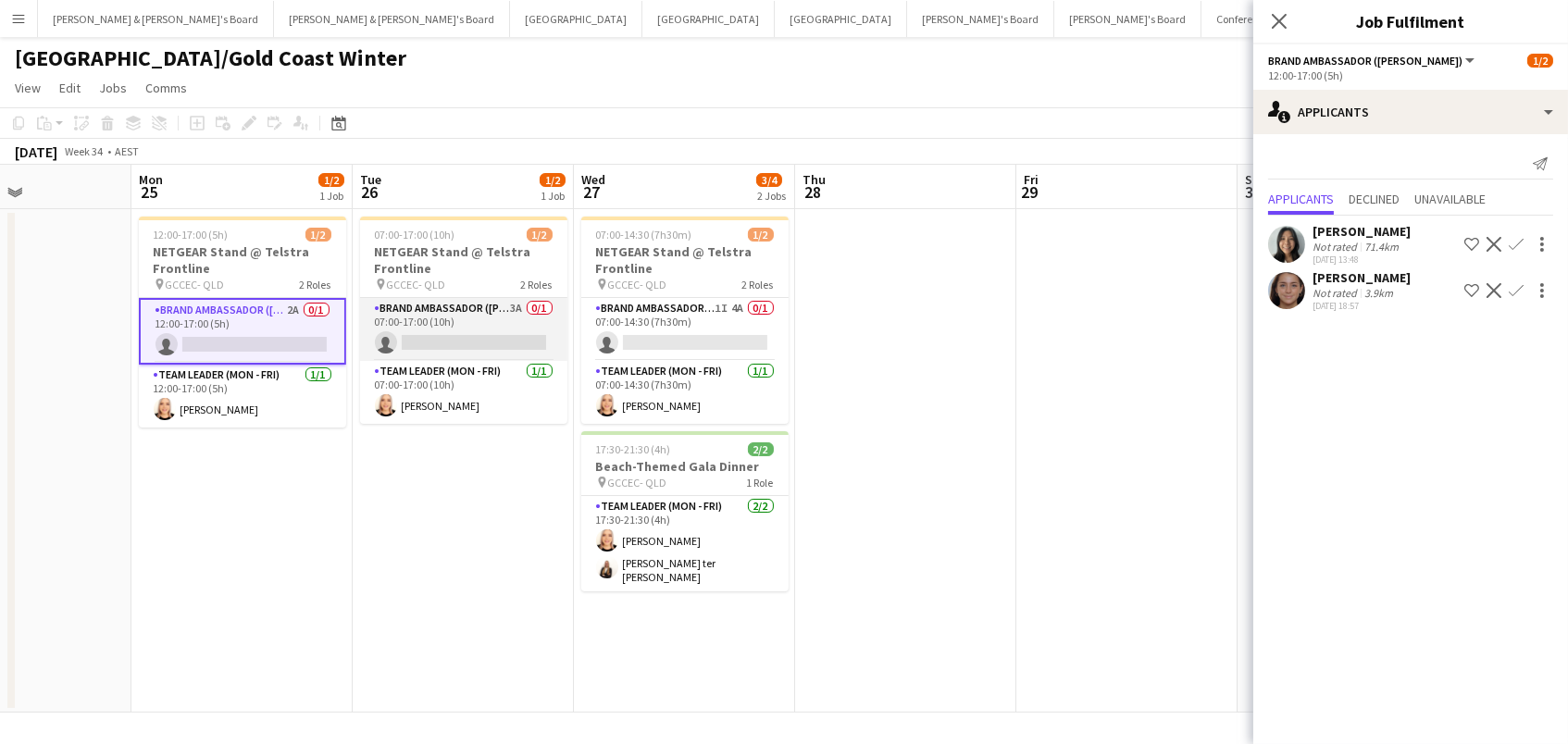
click at [532, 316] on app-card-role "Brand Ambassador (Mon - Fri) 3A 0/1 07:00-17:00 (10h) single-neutral-actions" at bounding box center [464, 329] width 207 height 63
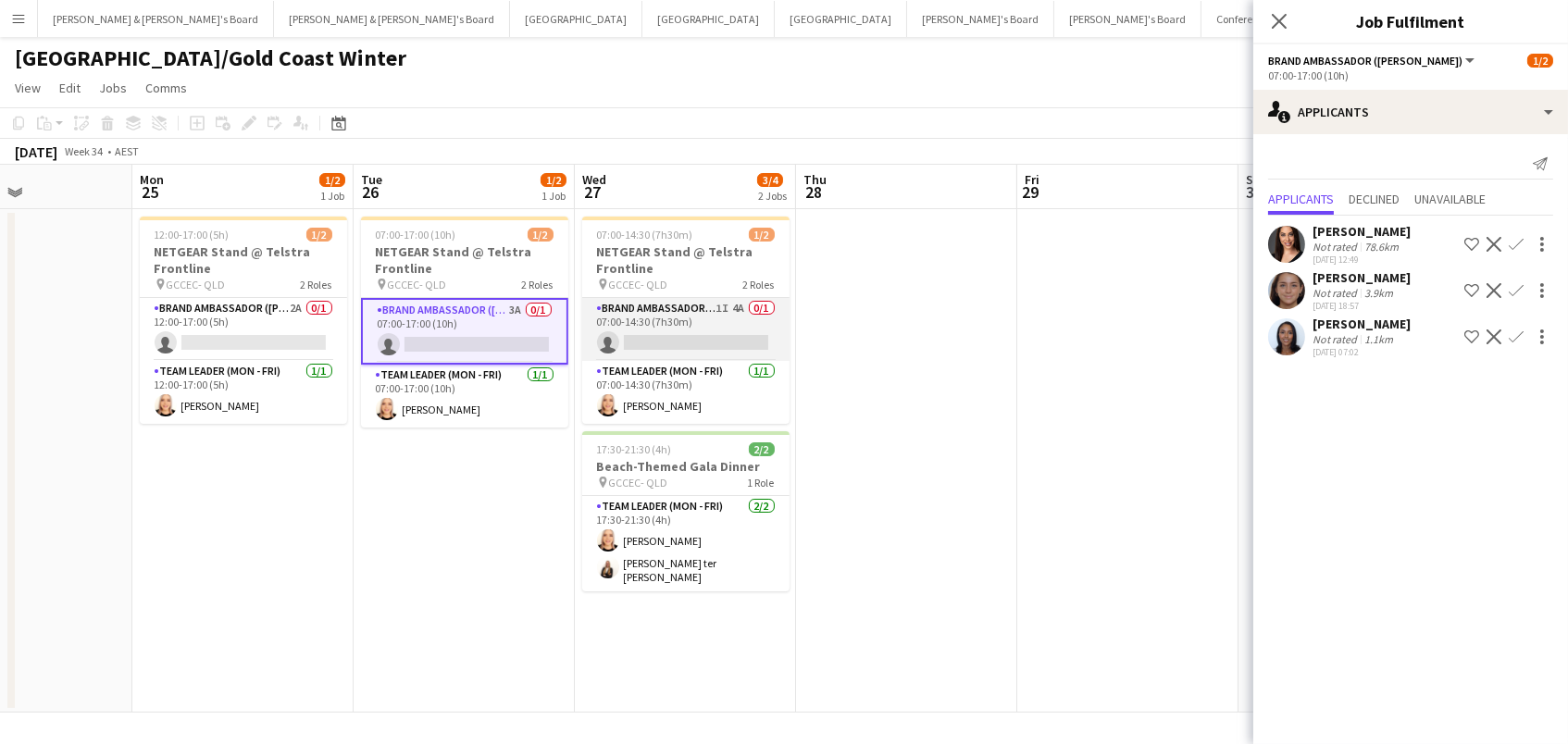
click at [639, 325] on app-card-role "Brand Ambassador (Mon - Fri) 1I 4A 0/1 07:00-14:30 (7h30m) single-neutral-actio…" at bounding box center [685, 329] width 207 height 63
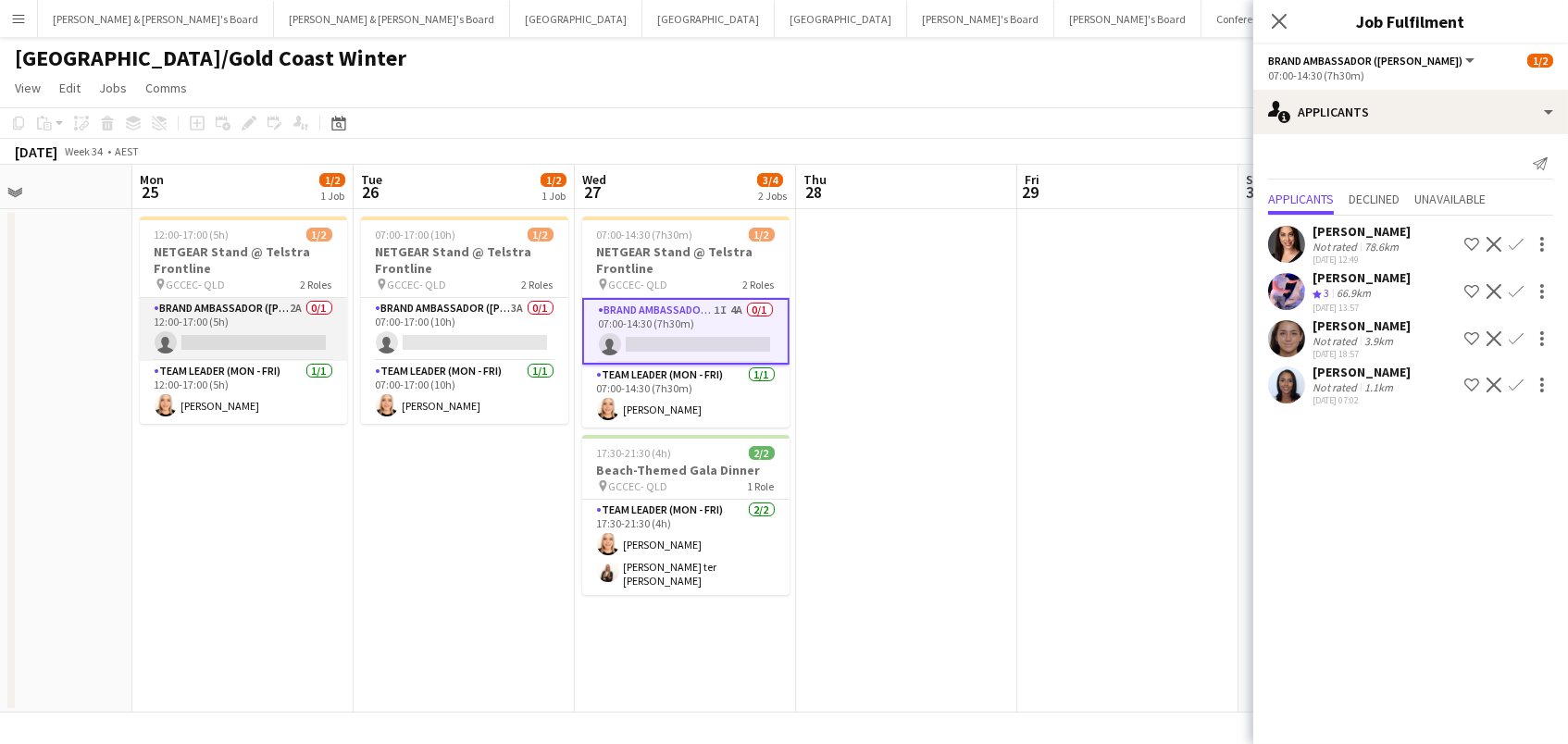
click at [239, 312] on app-card-role "Brand Ambassador (Mon - Fri) 2A 0/1 12:00-17:00 (5h) single-neutral-actions" at bounding box center [243, 329] width 207 height 63
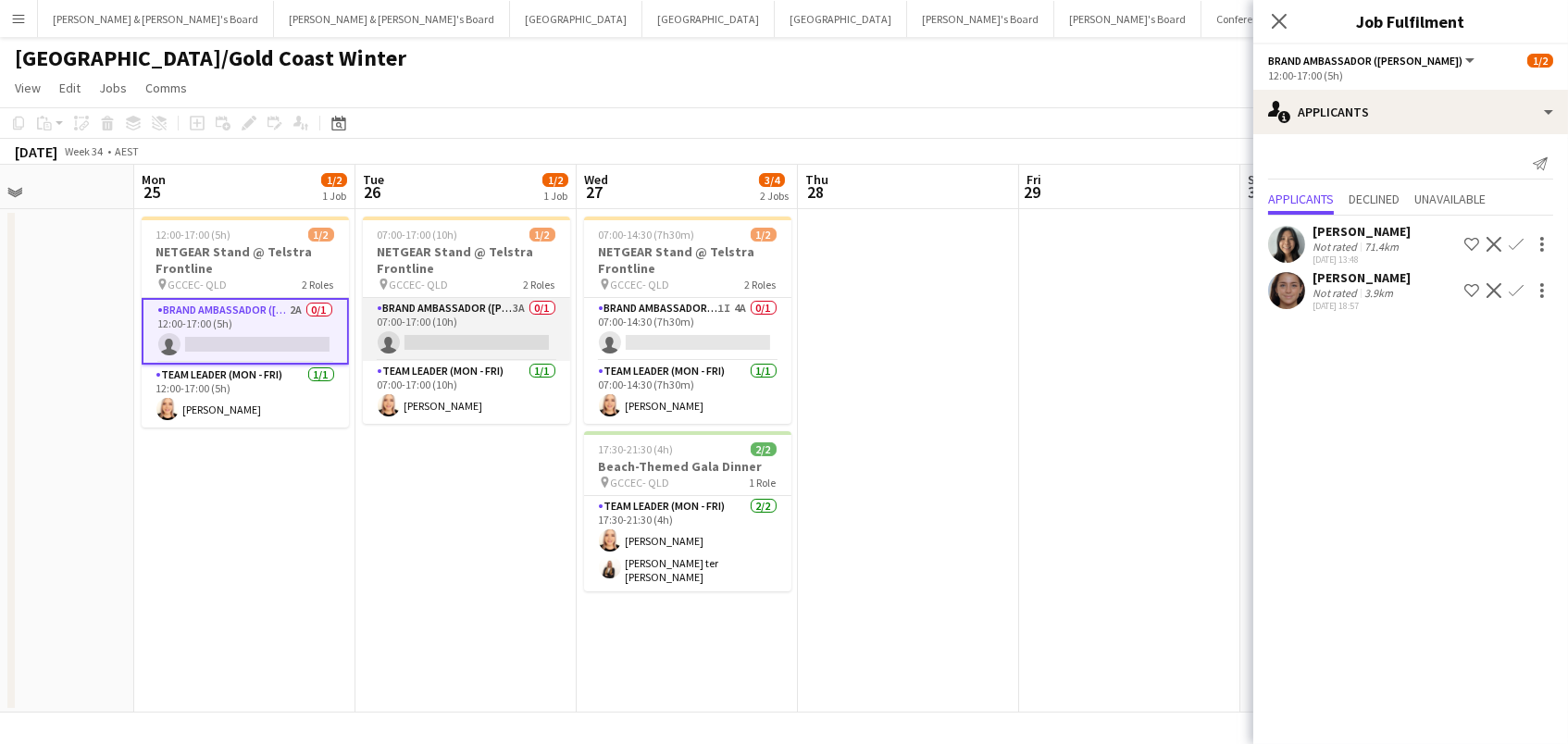
click at [464, 331] on app-card-role "Brand Ambassador (Mon - Fri) 3A 0/1 07:00-17:00 (10h) single-neutral-actions" at bounding box center [466, 329] width 207 height 63
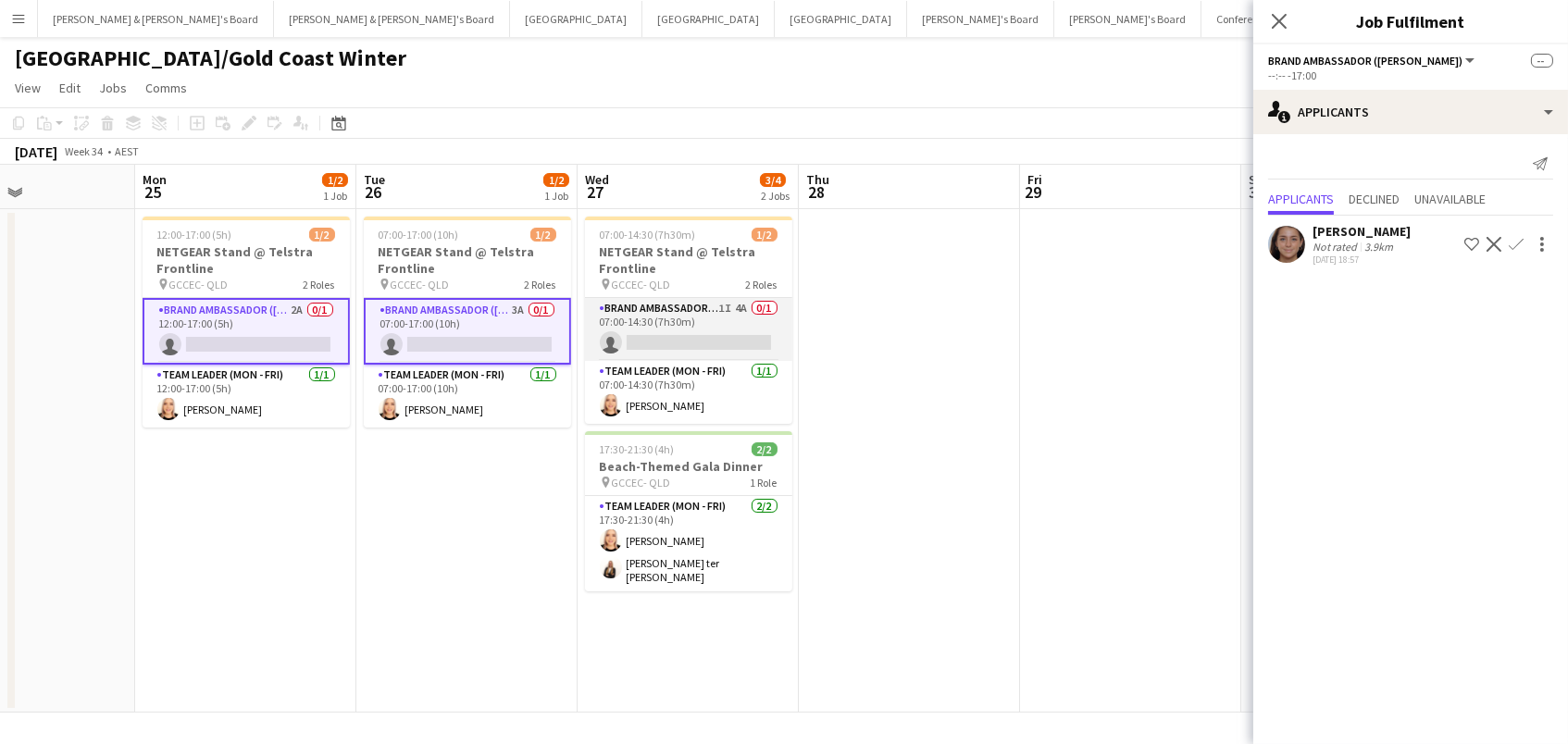
click at [713, 318] on app-card-role "Brand Ambassador (Mon - Fri) 1I 4A 0/1 07:00-14:30 (7h30m) single-neutral-actio…" at bounding box center [688, 329] width 207 height 63
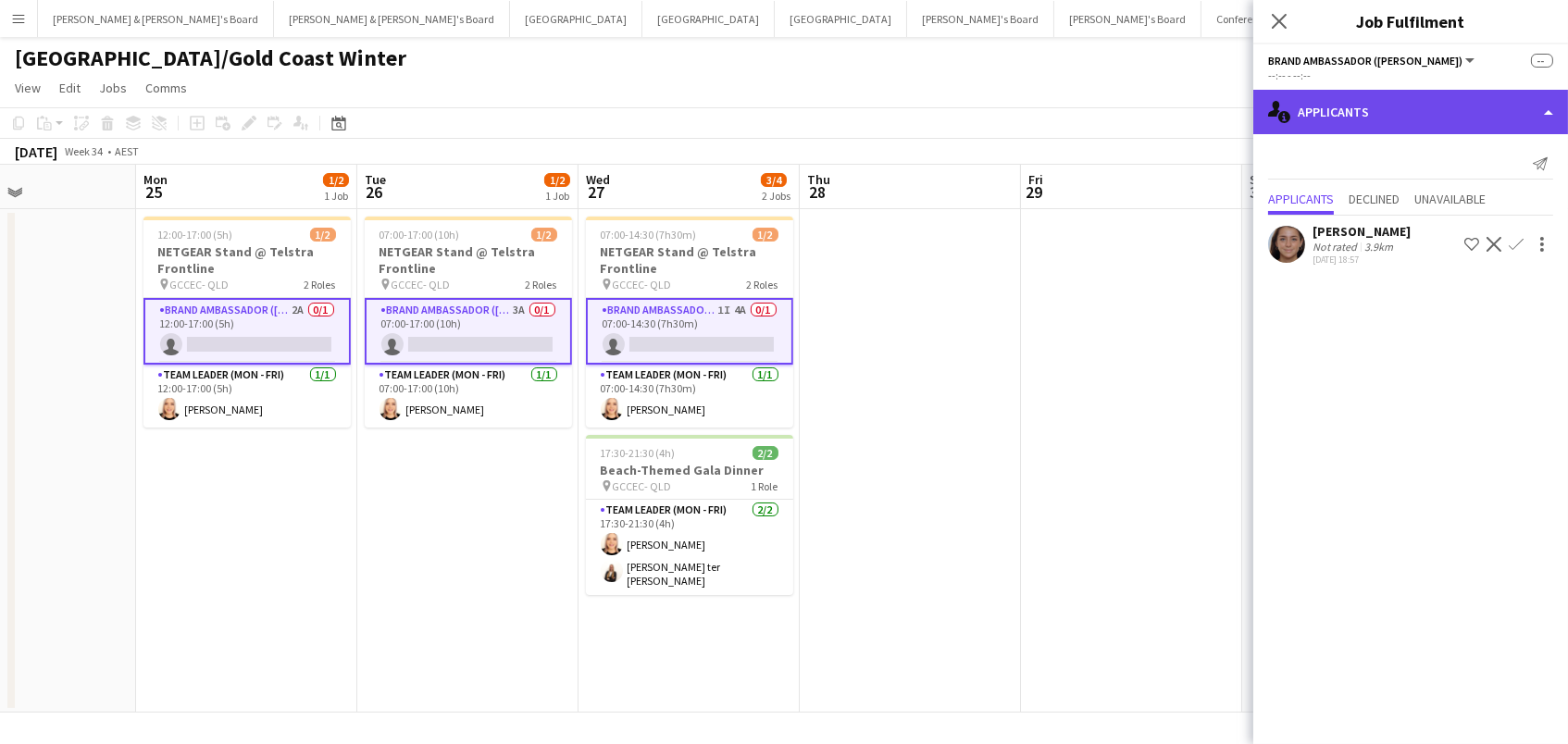
click at [1387, 109] on div "single-neutral-actions-information Applicants" at bounding box center [1411, 112] width 315 height 44
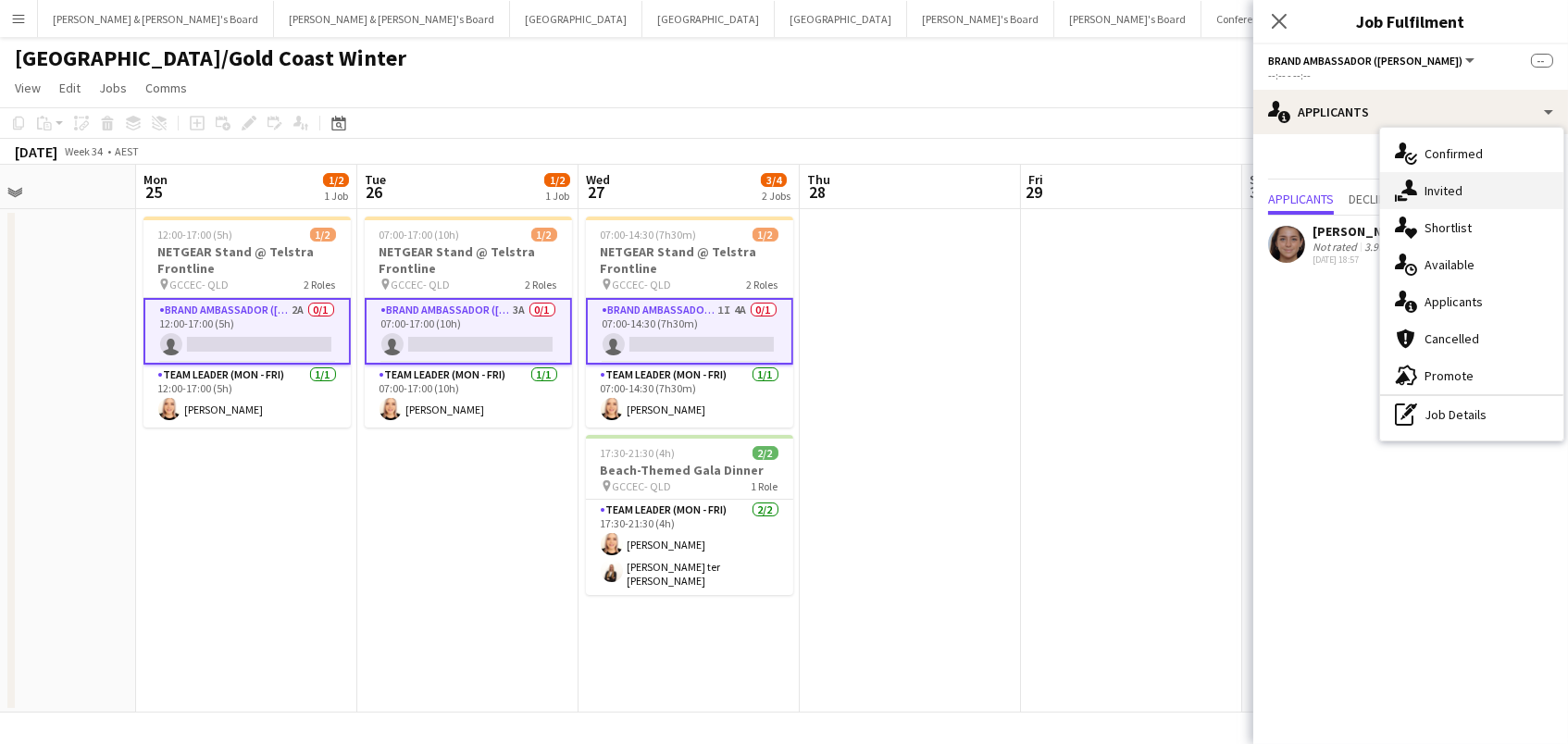
click at [1448, 194] on div "single-neutral-actions-share-1 Invited" at bounding box center [1472, 191] width 183 height 37
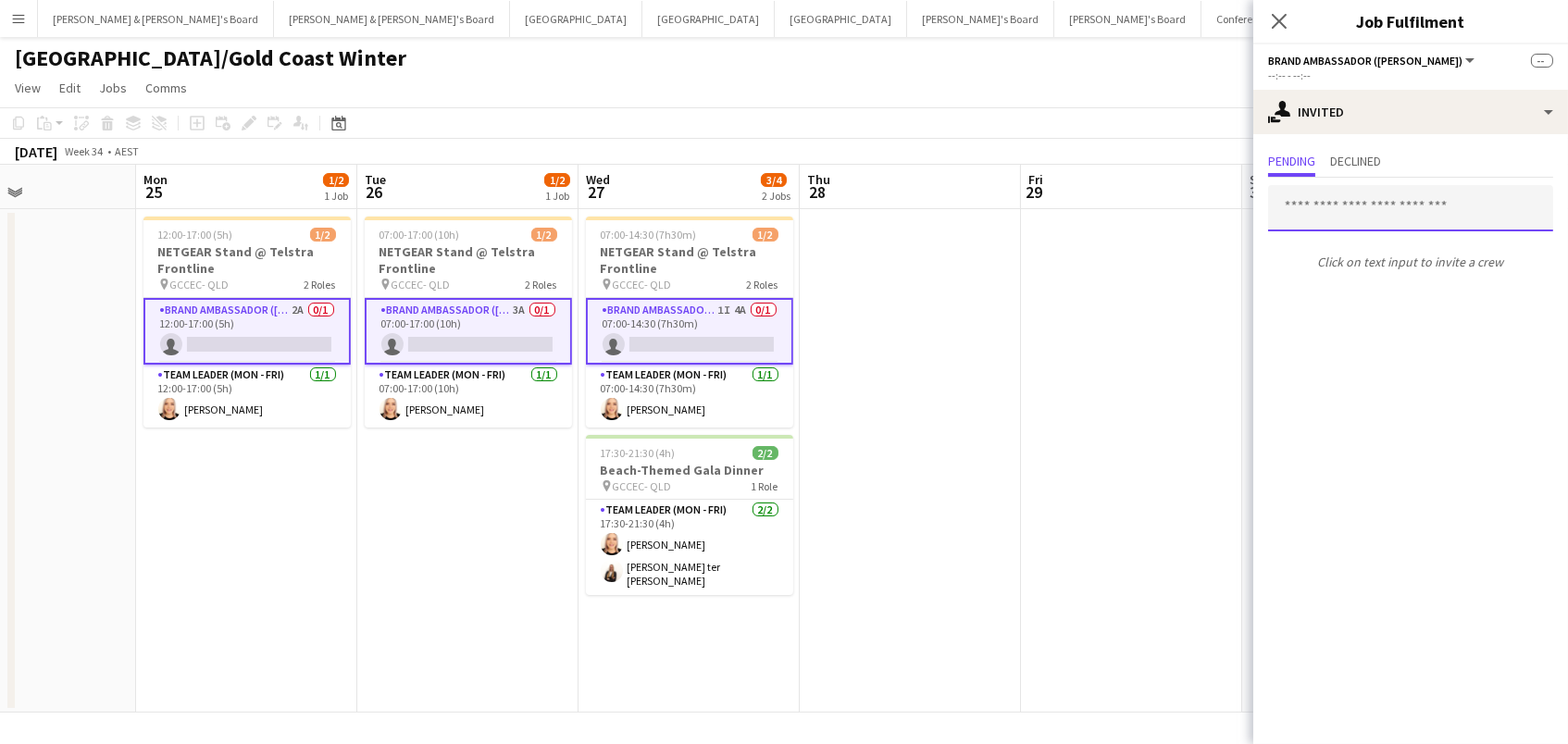
click at [1448, 199] on input "text" at bounding box center [1411, 208] width 285 height 46
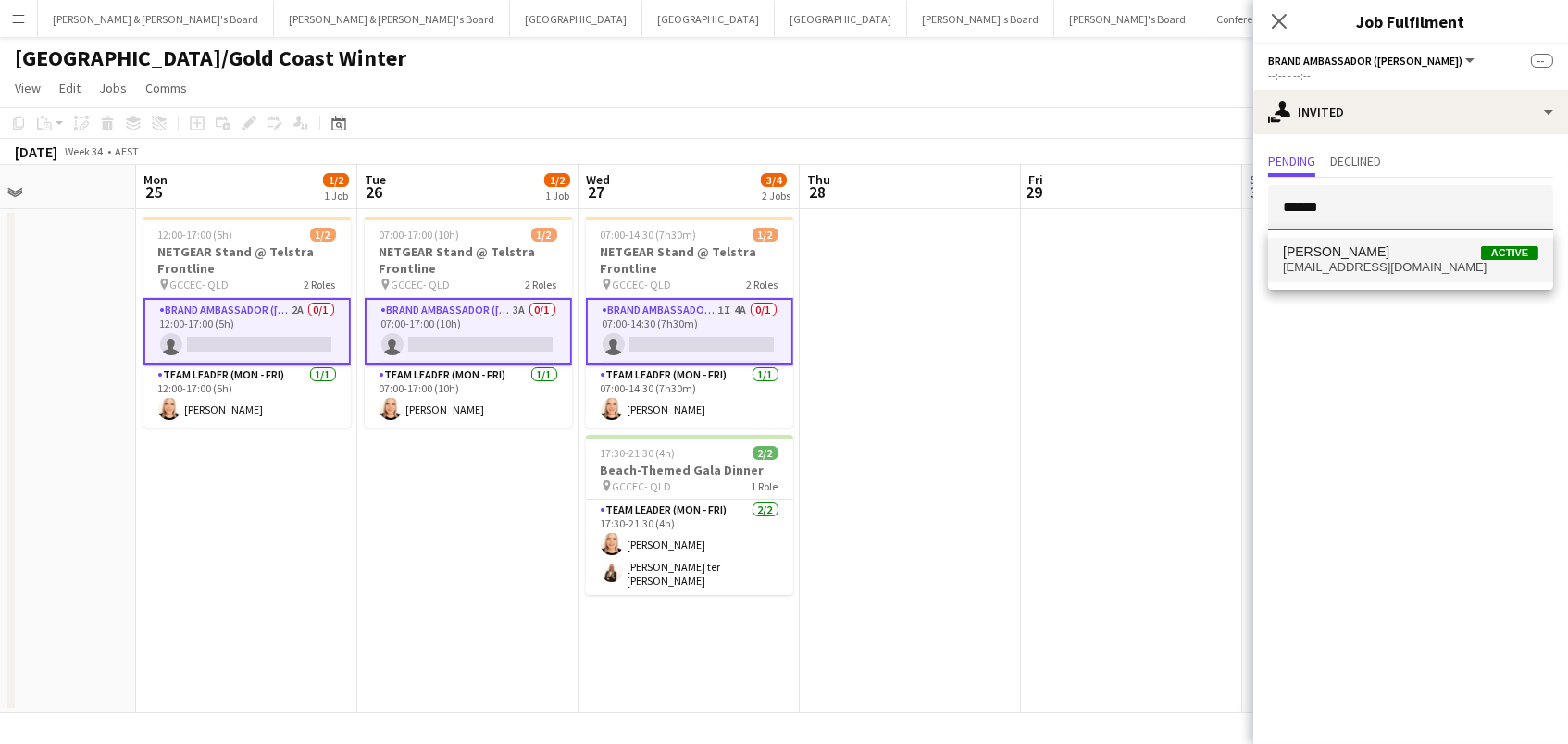
type input "******"
click at [1465, 263] on span "[EMAIL_ADDRESS][DOMAIN_NAME]" at bounding box center [1410, 267] width 255 height 14
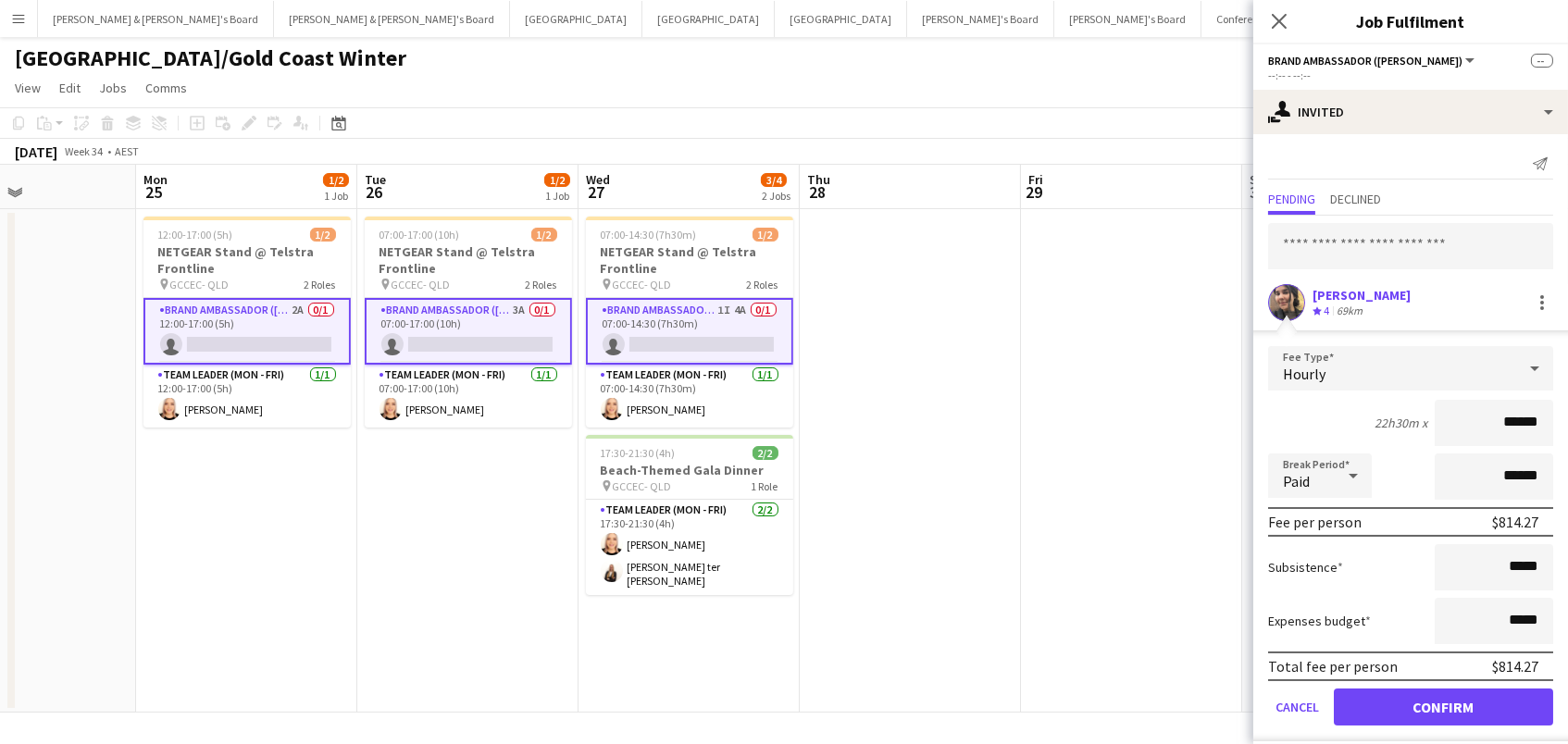
click at [1444, 704] on button "Confirm" at bounding box center [1444, 707] width 220 height 37
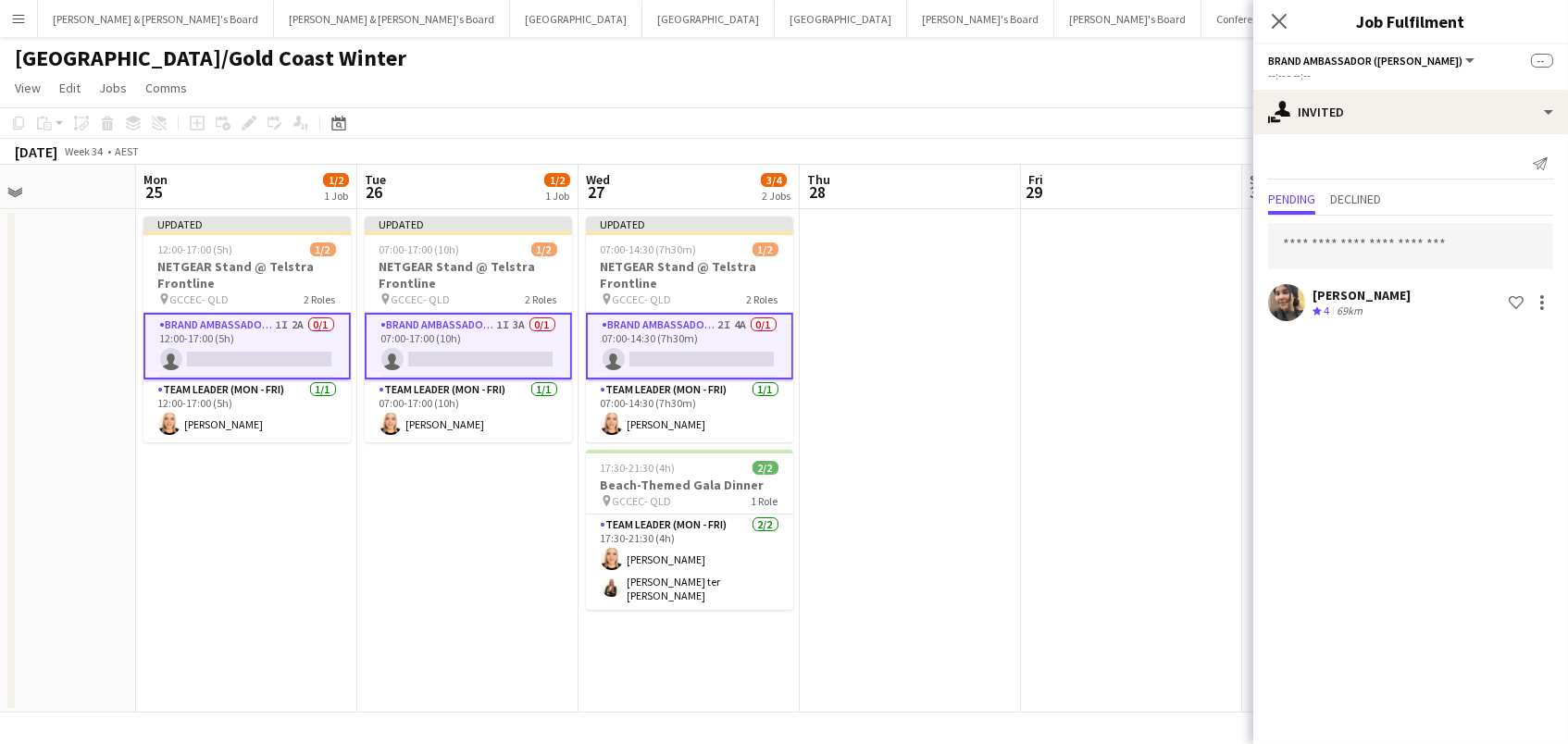
click at [979, 331] on app-date-cell at bounding box center [911, 461] width 222 height 504
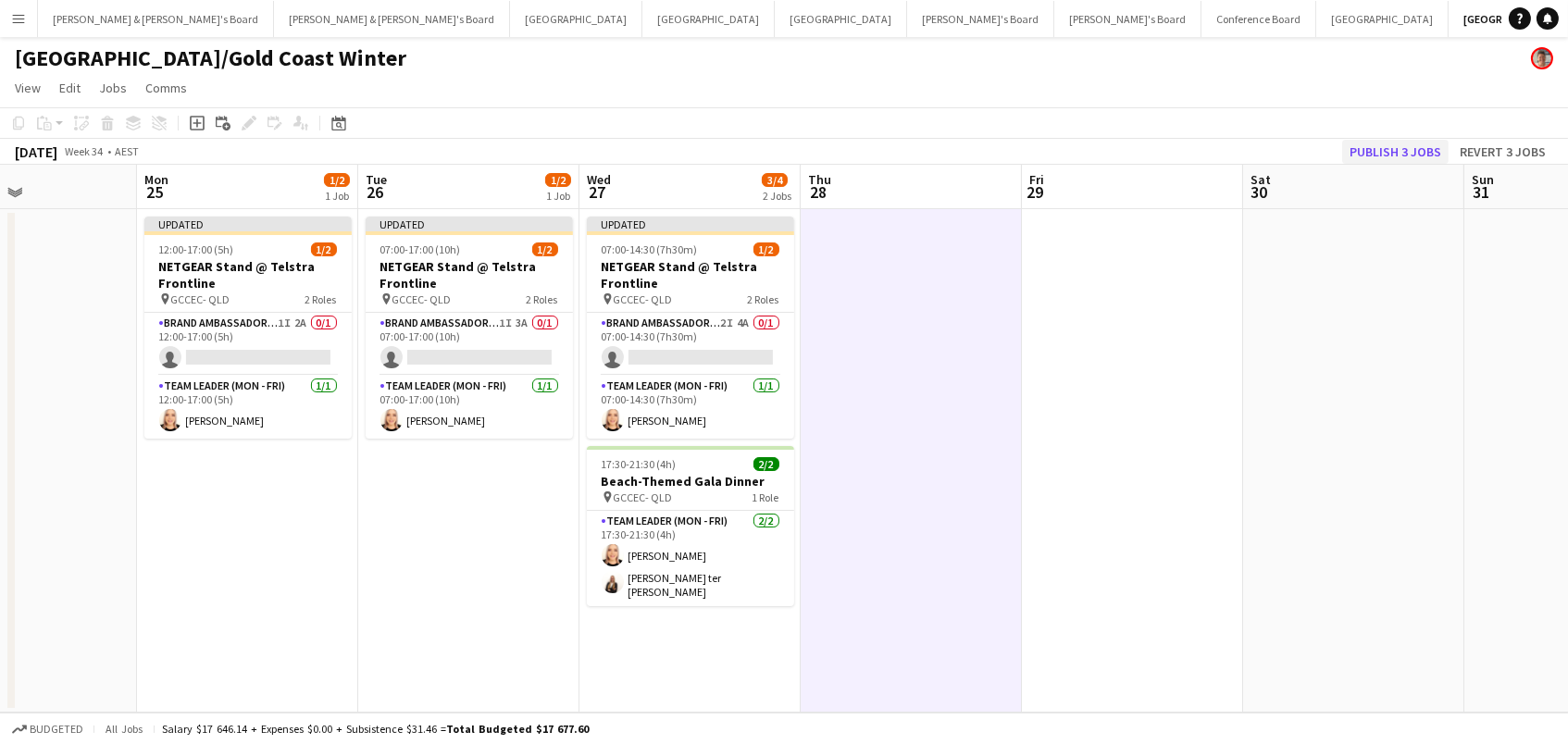
click at [1386, 159] on button "Publish 3 jobs" at bounding box center [1395, 151] width 106 height 24
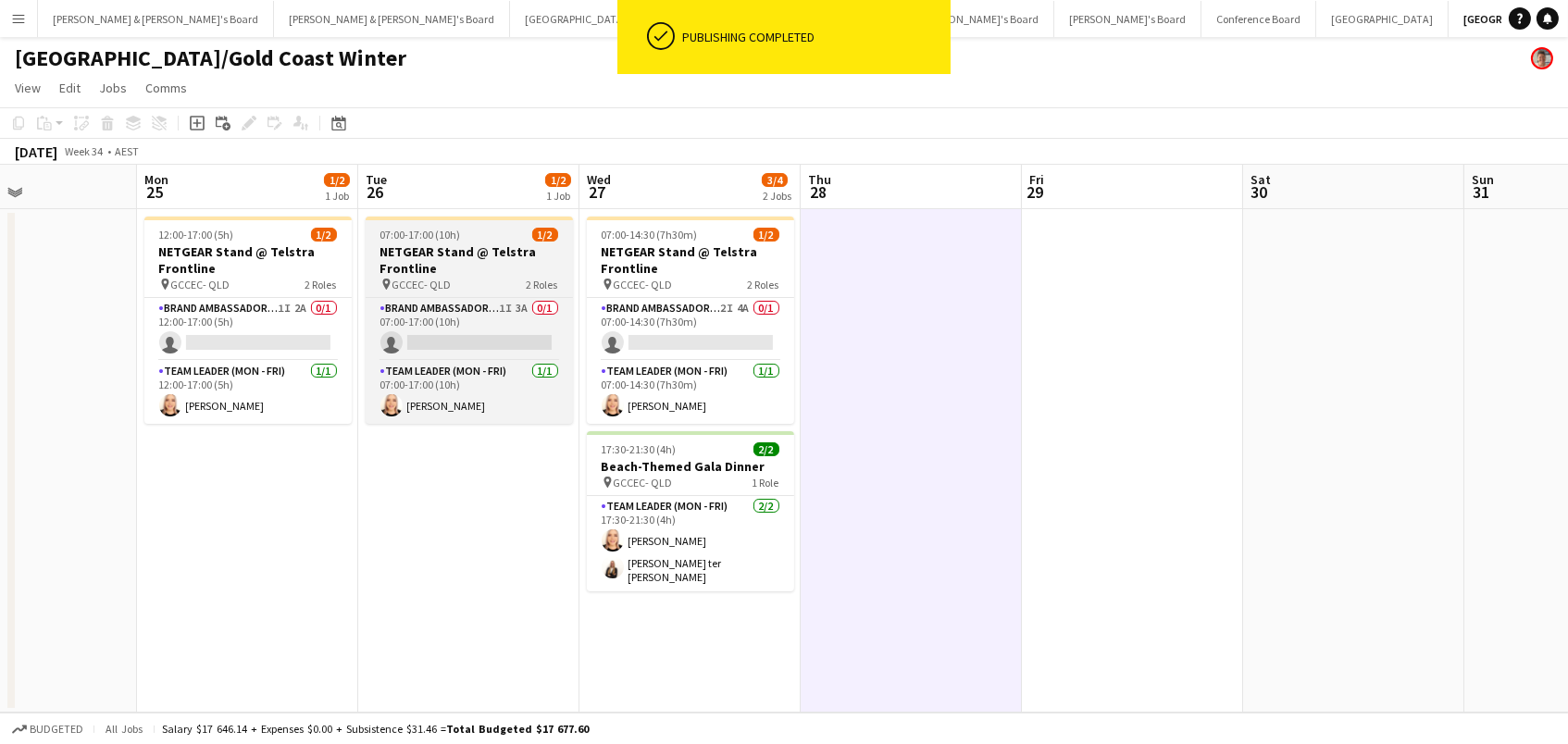
click at [506, 263] on h3 "NETGEAR Stand @ Telstra Frontline" at bounding box center [468, 260] width 207 height 34
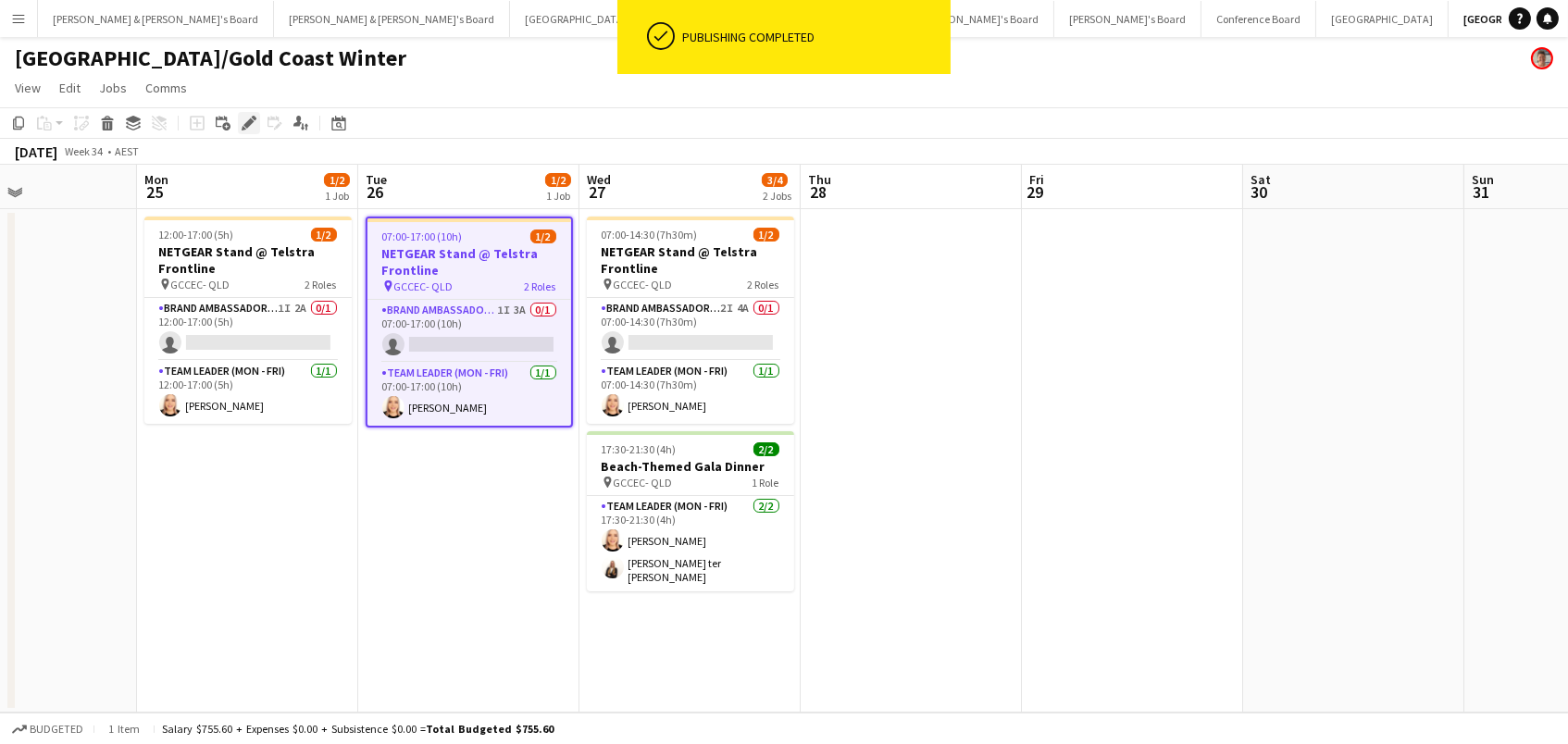
click at [242, 121] on icon "Edit" at bounding box center [249, 122] width 14 height 14
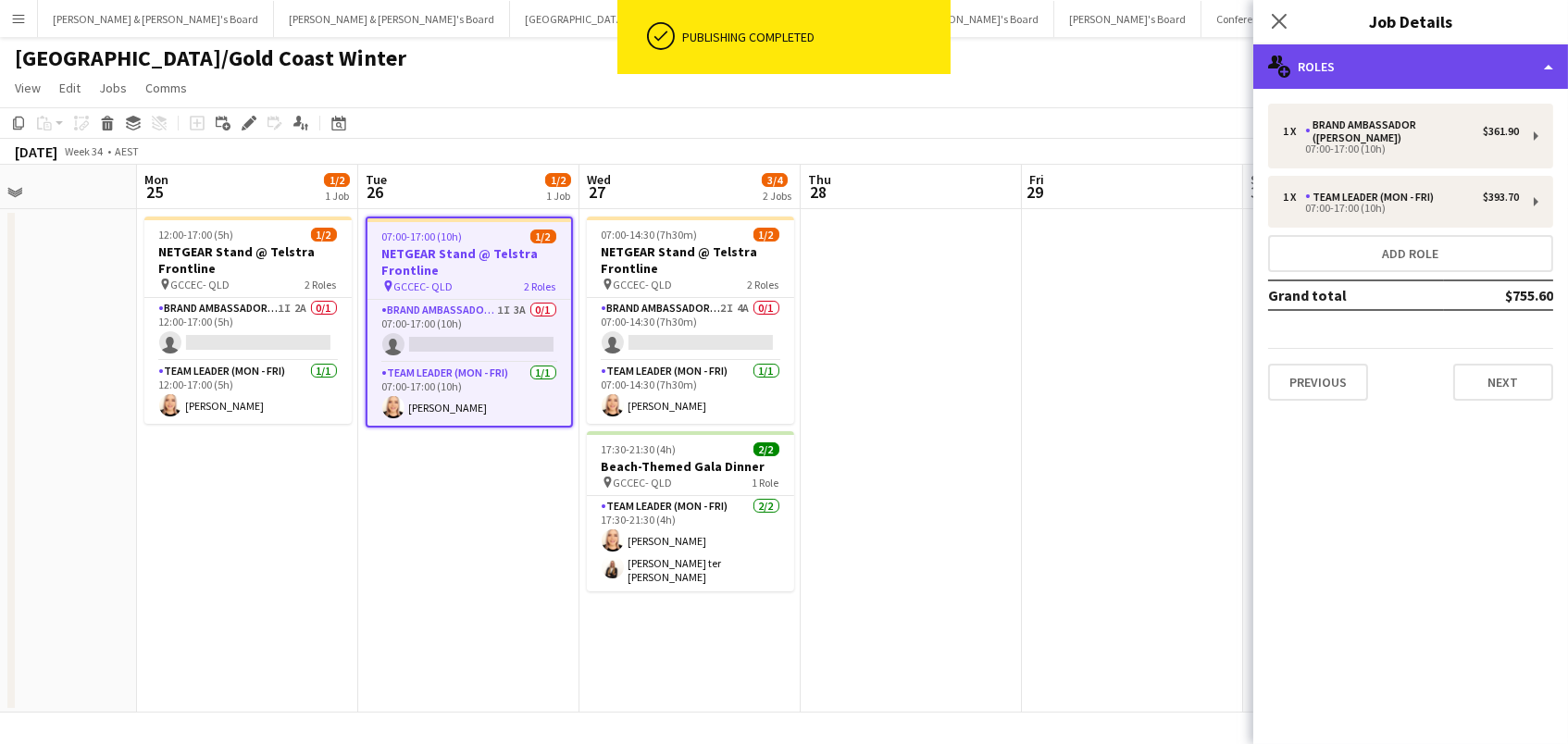
click at [1386, 44] on div "multiple-users-add Roles" at bounding box center [1411, 66] width 315 height 44
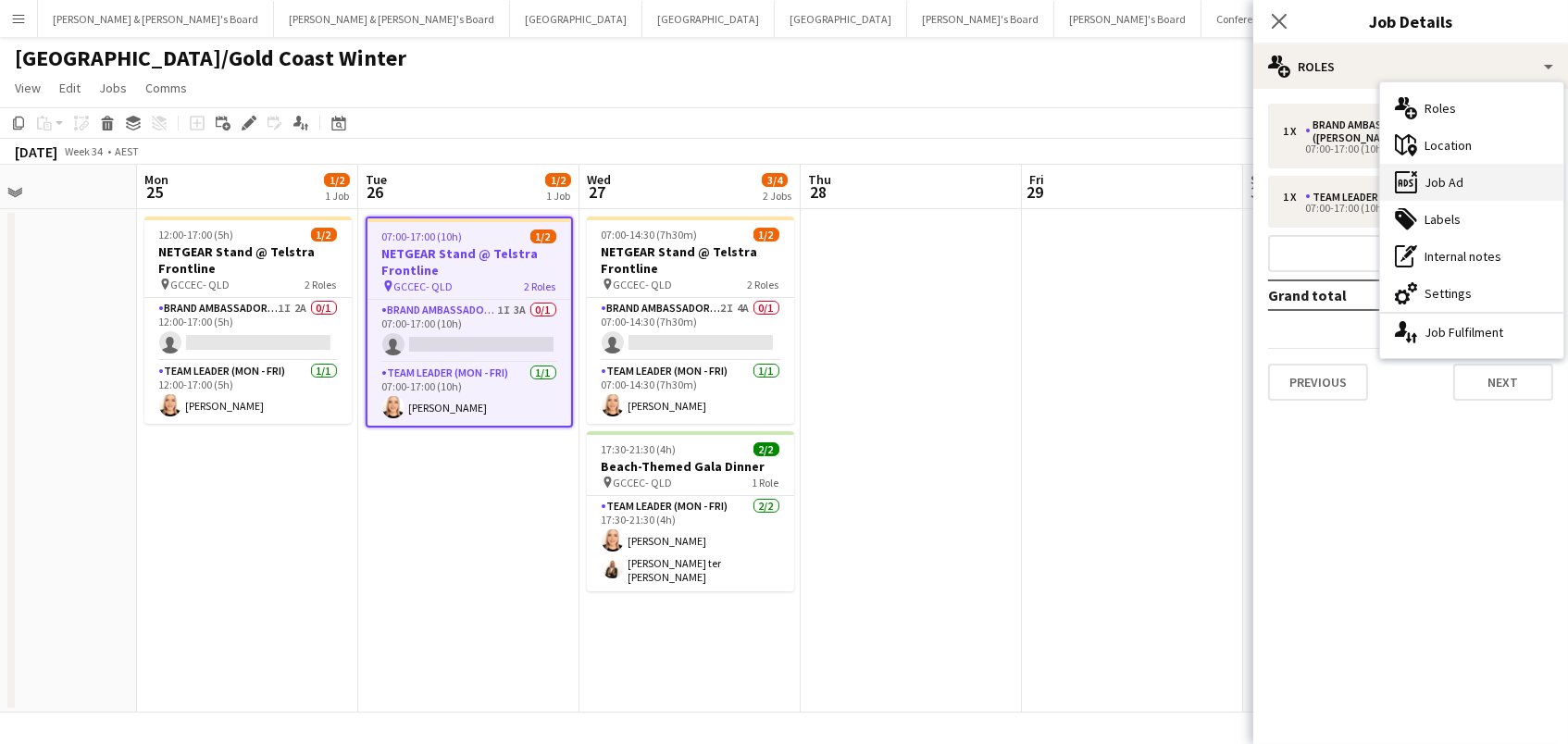
click at [1492, 190] on div "ads-window Job Ad" at bounding box center [1472, 182] width 183 height 37
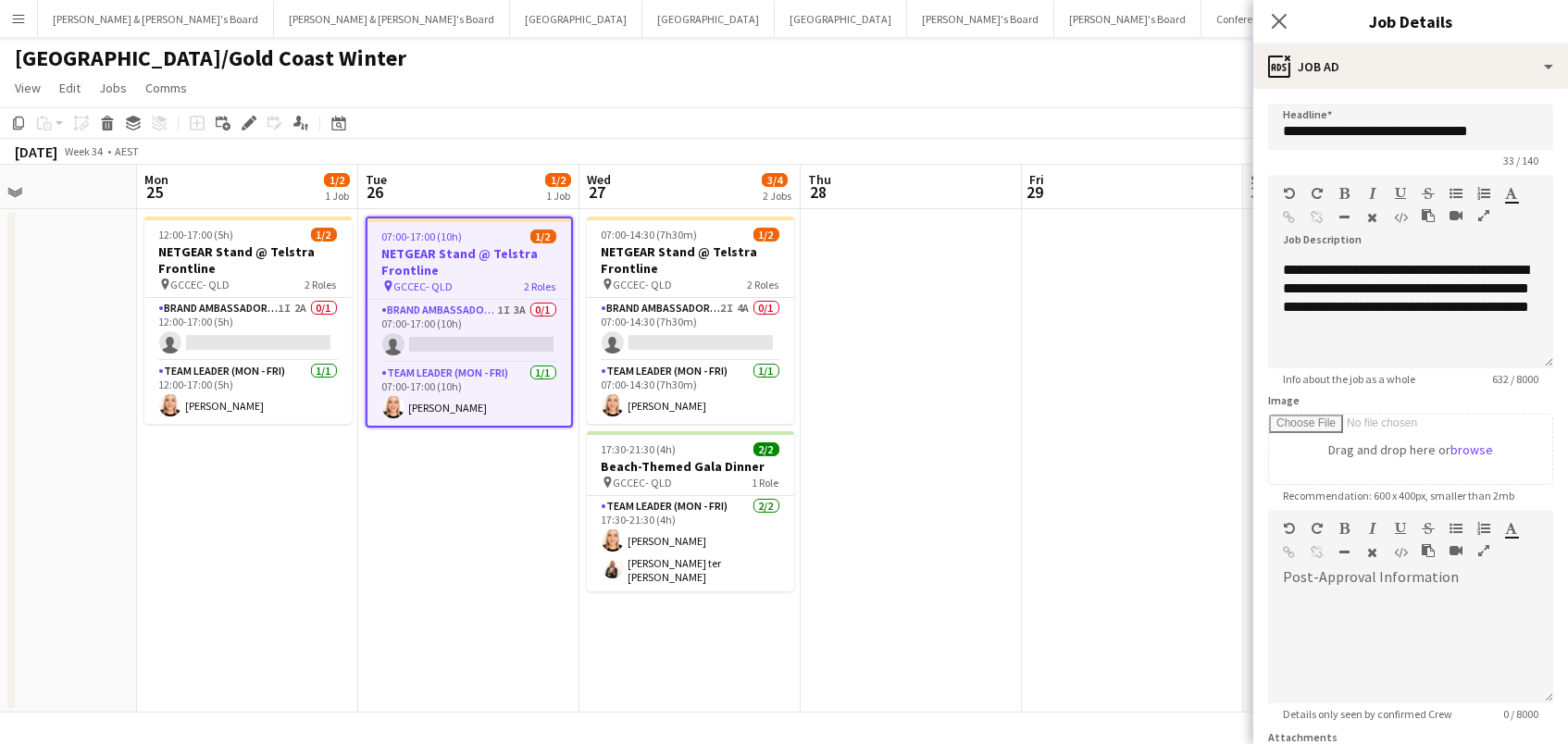
scroll to position [310, 0]
click at [1114, 388] on app-date-cell at bounding box center [1133, 461] width 222 height 504
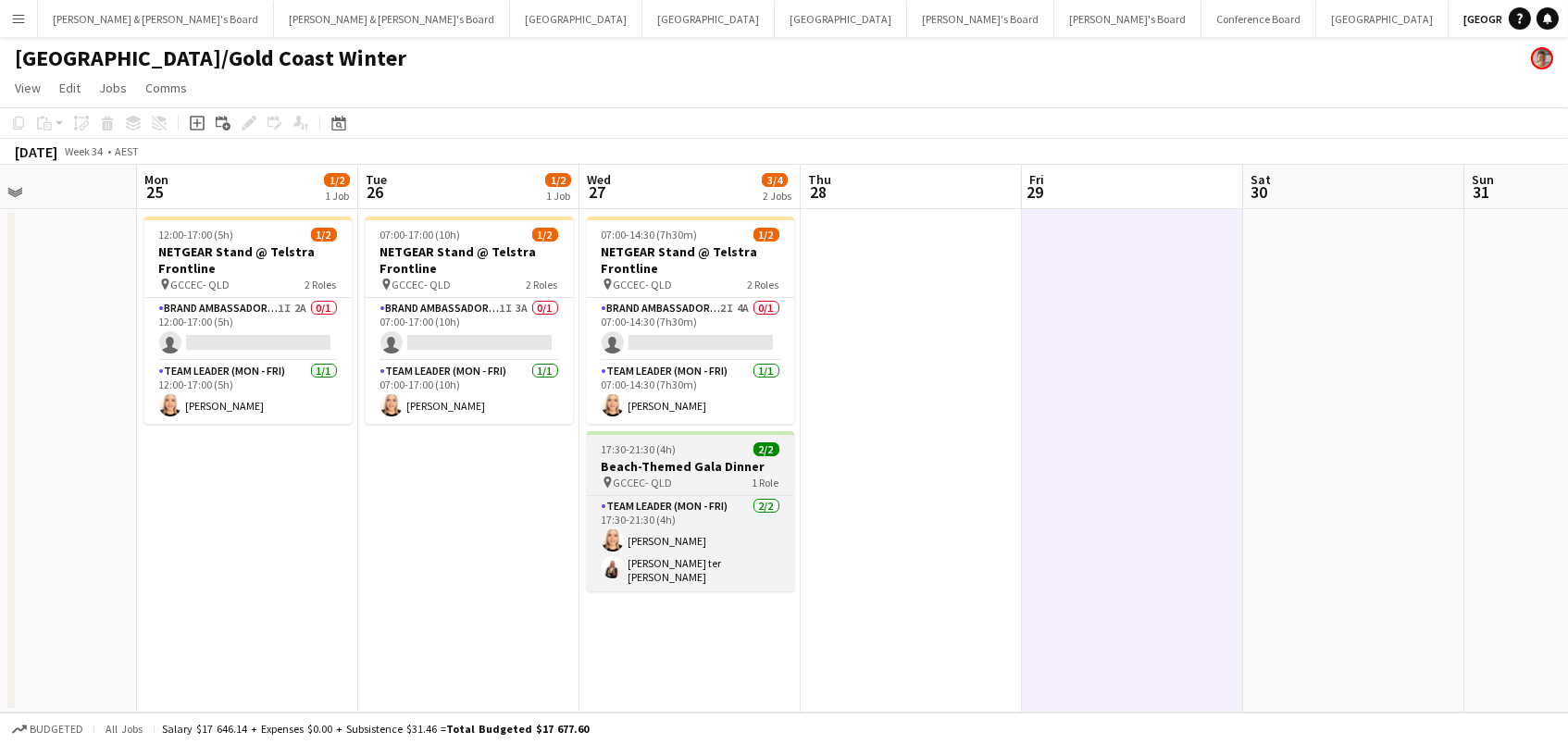
click at [699, 459] on h3 "Beach-Themed Gala Dinner" at bounding box center [690, 466] width 207 height 16
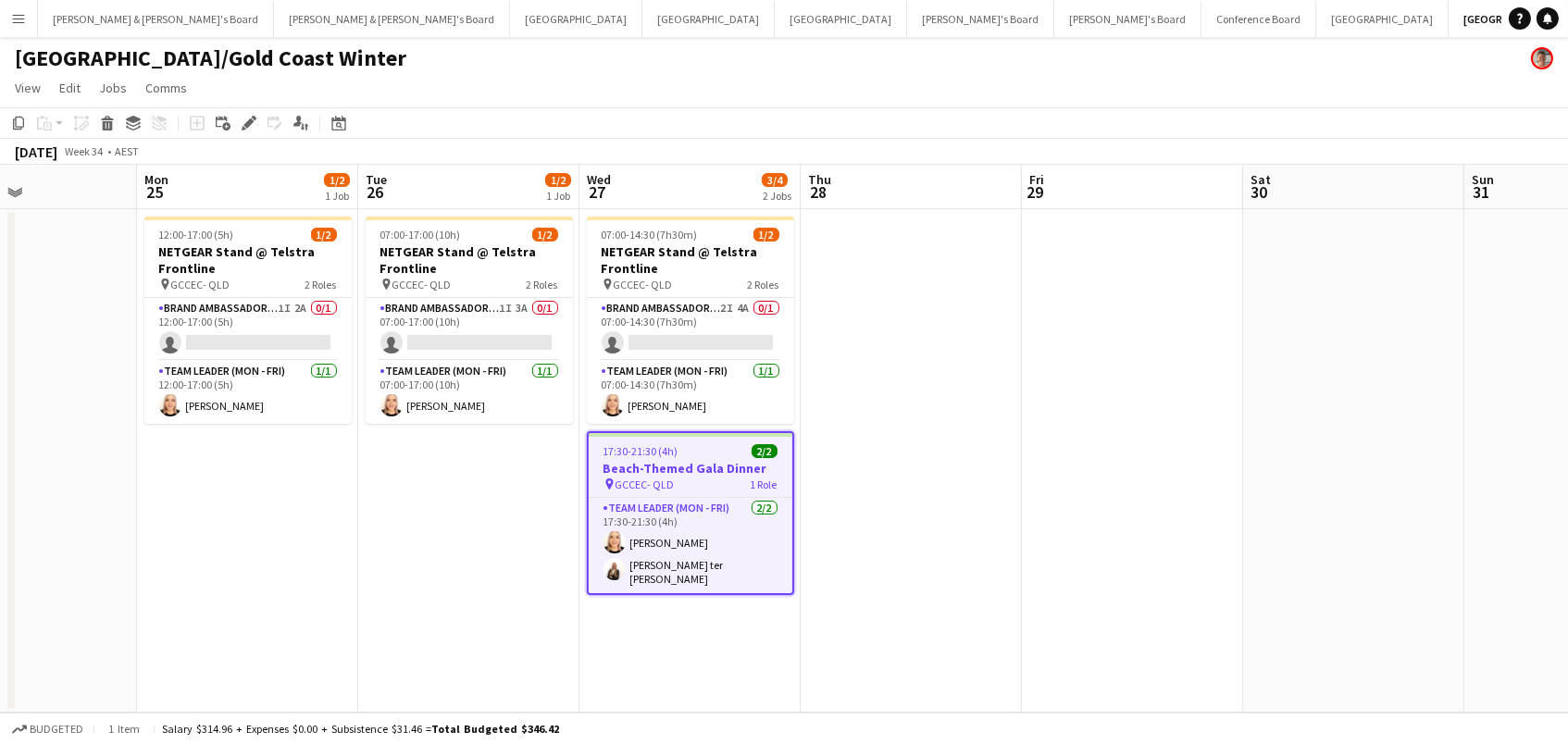
scroll to position [0, 526]
click at [246, 124] on icon at bounding box center [249, 123] width 11 height 11
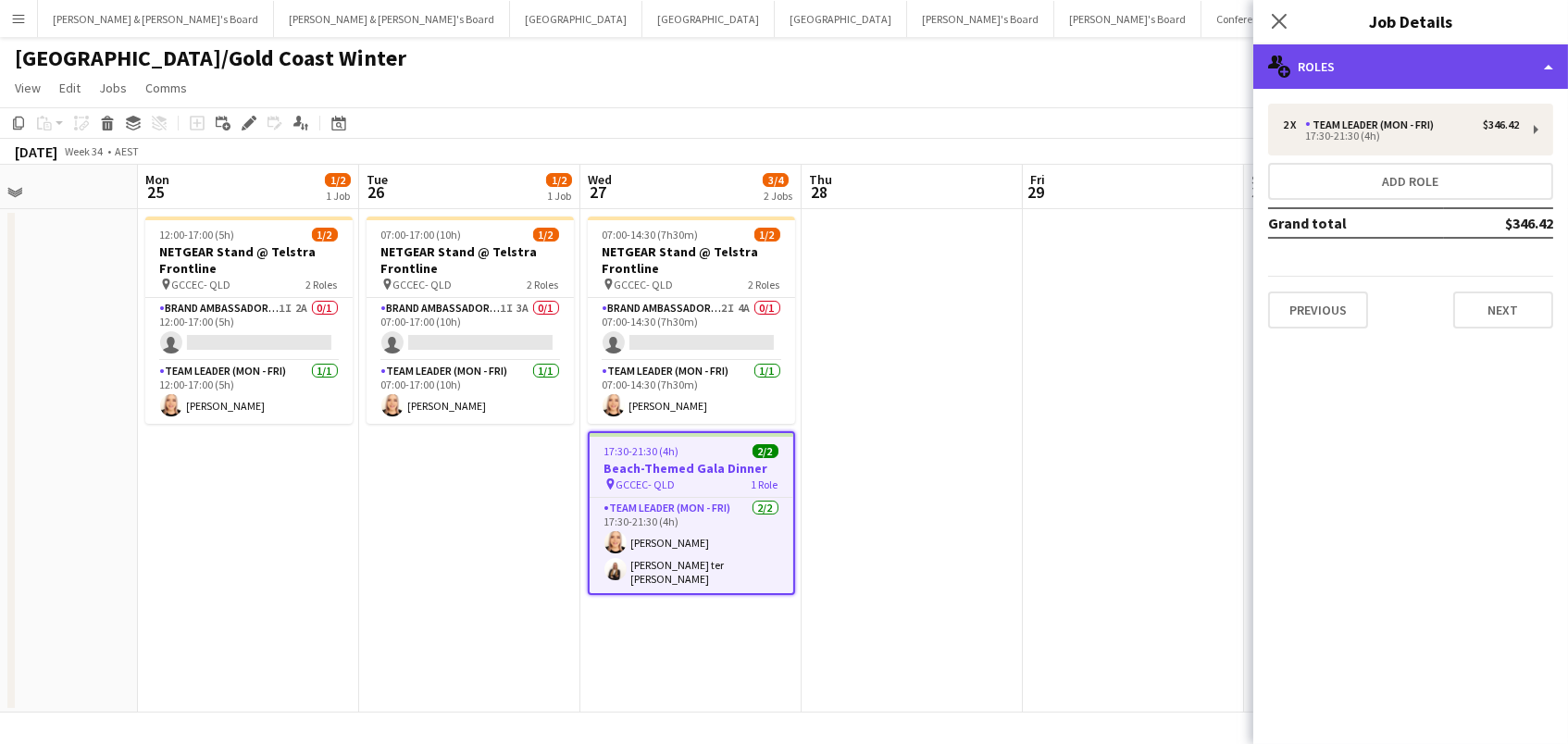
click at [1412, 65] on div "multiple-users-add Roles" at bounding box center [1411, 66] width 315 height 44
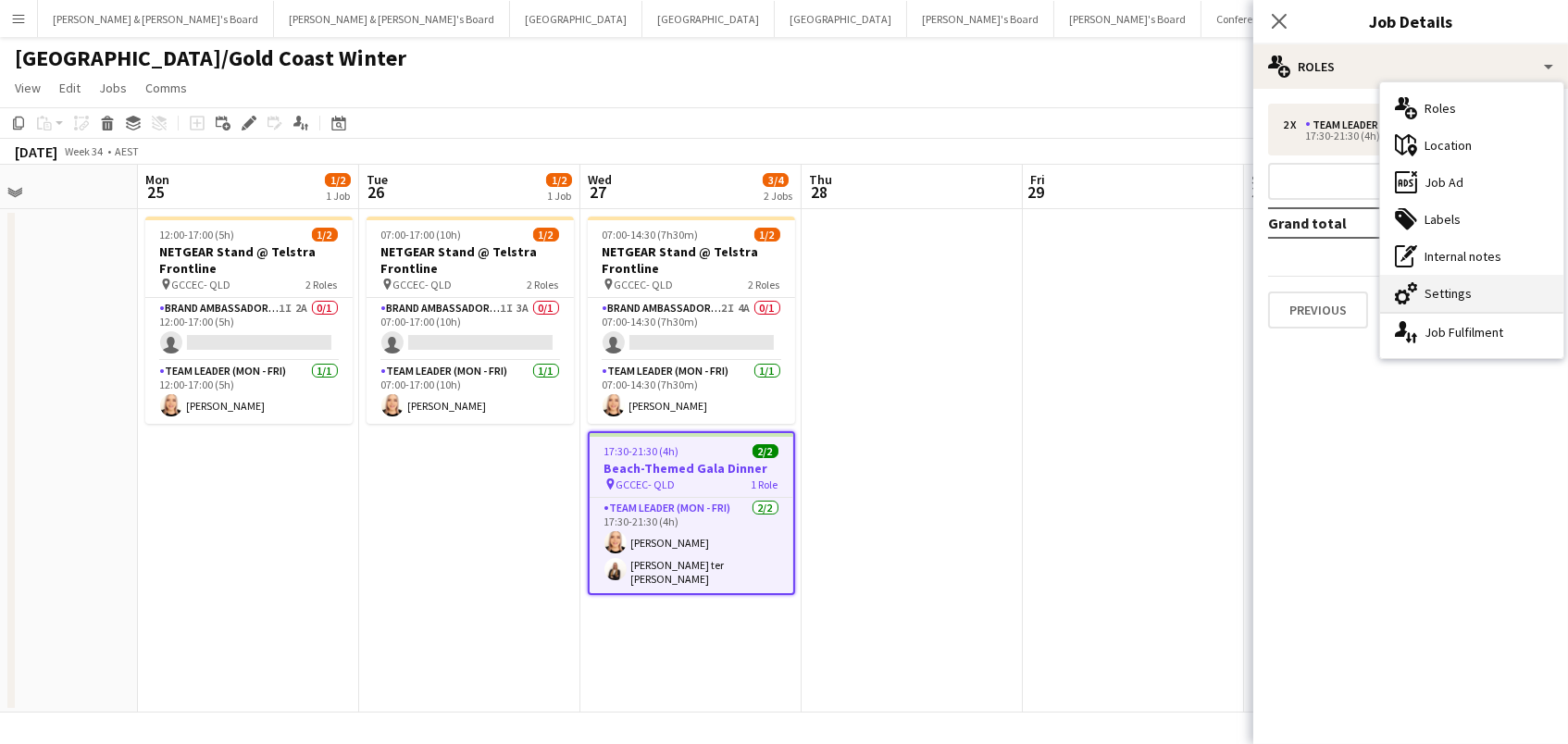
click at [1462, 289] on div "cog-double-3 Settings" at bounding box center [1472, 293] width 183 height 37
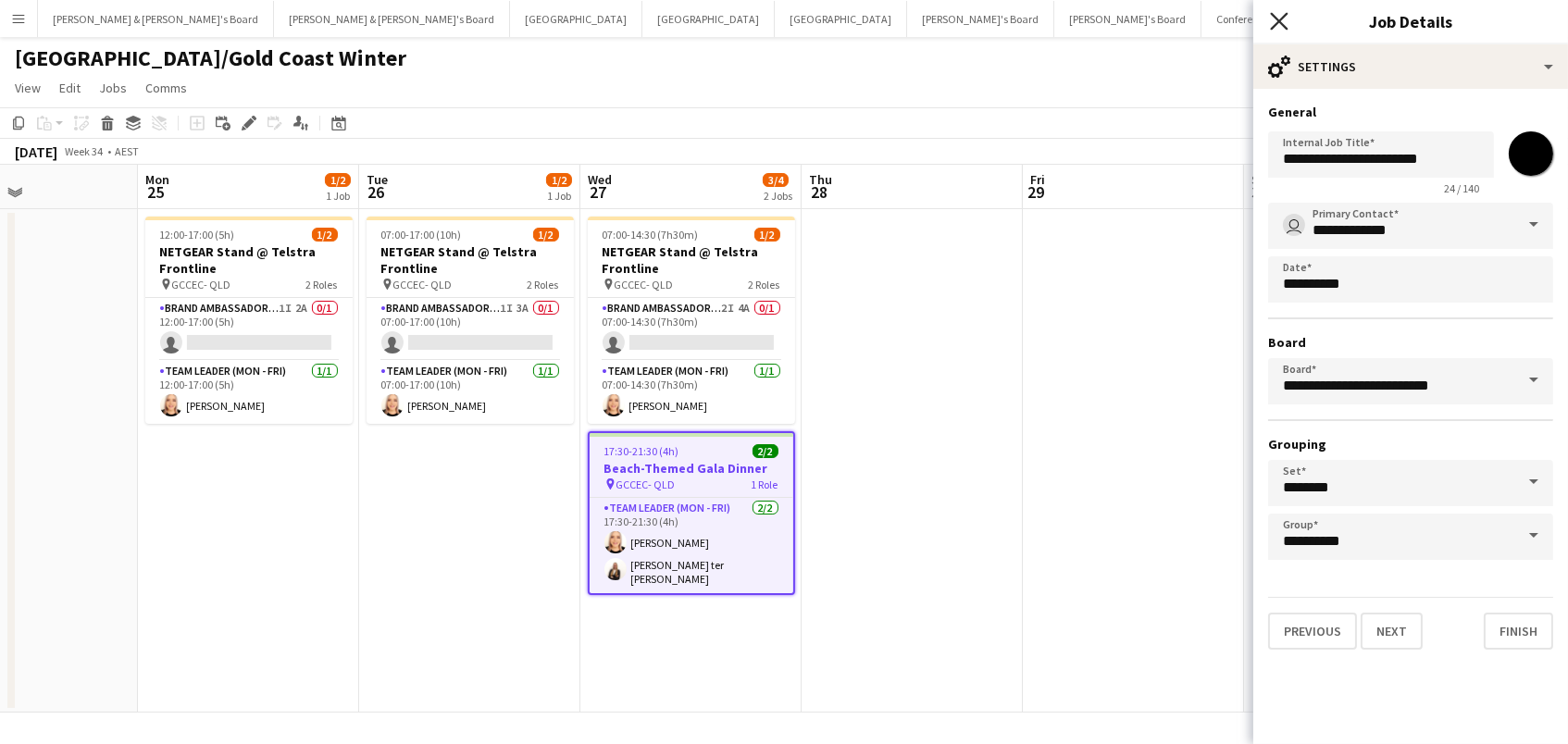
click at [1281, 20] on icon "Close pop-in" at bounding box center [1279, 20] width 17 height 17
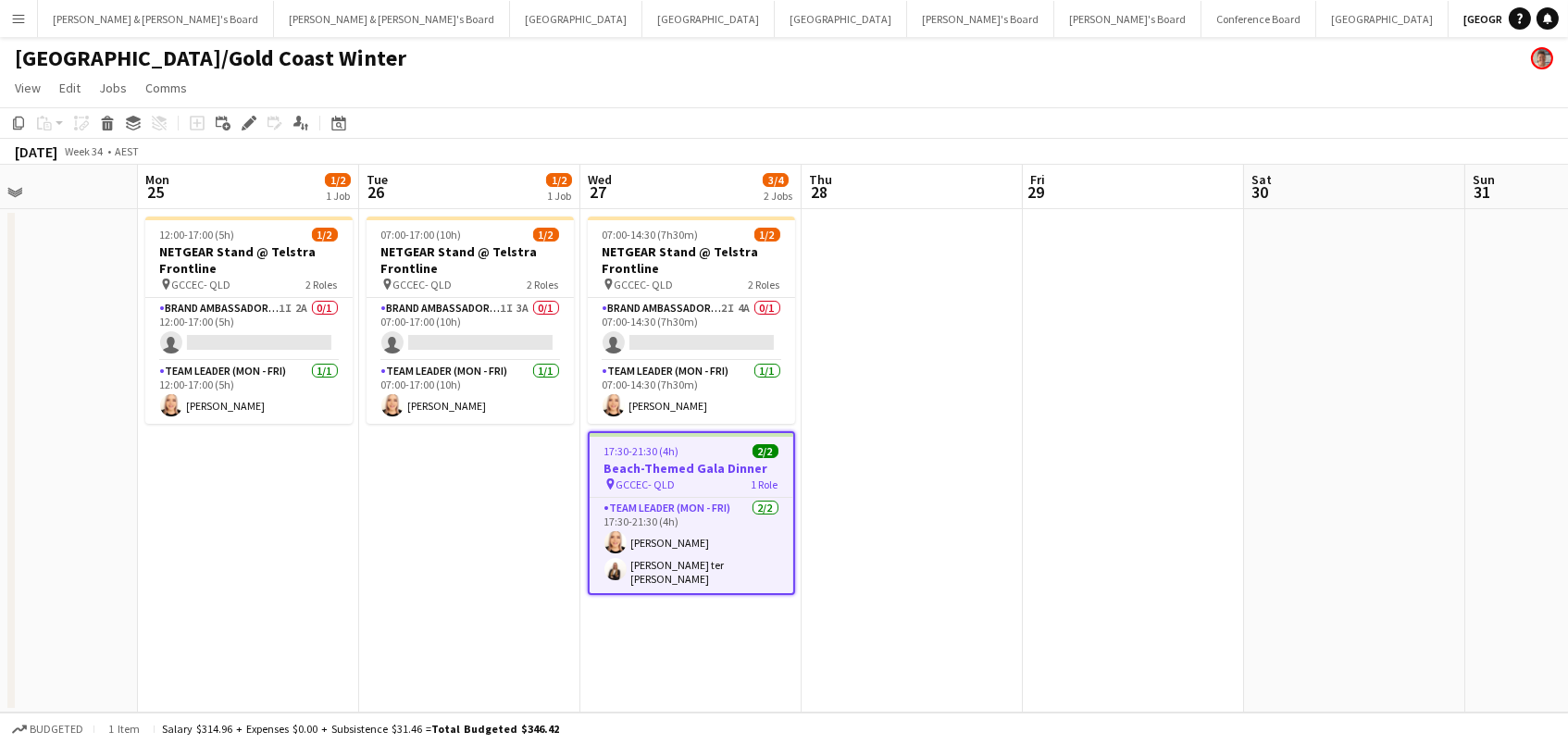
click at [1023, 552] on app-date-cell at bounding box center [1133, 461] width 222 height 504
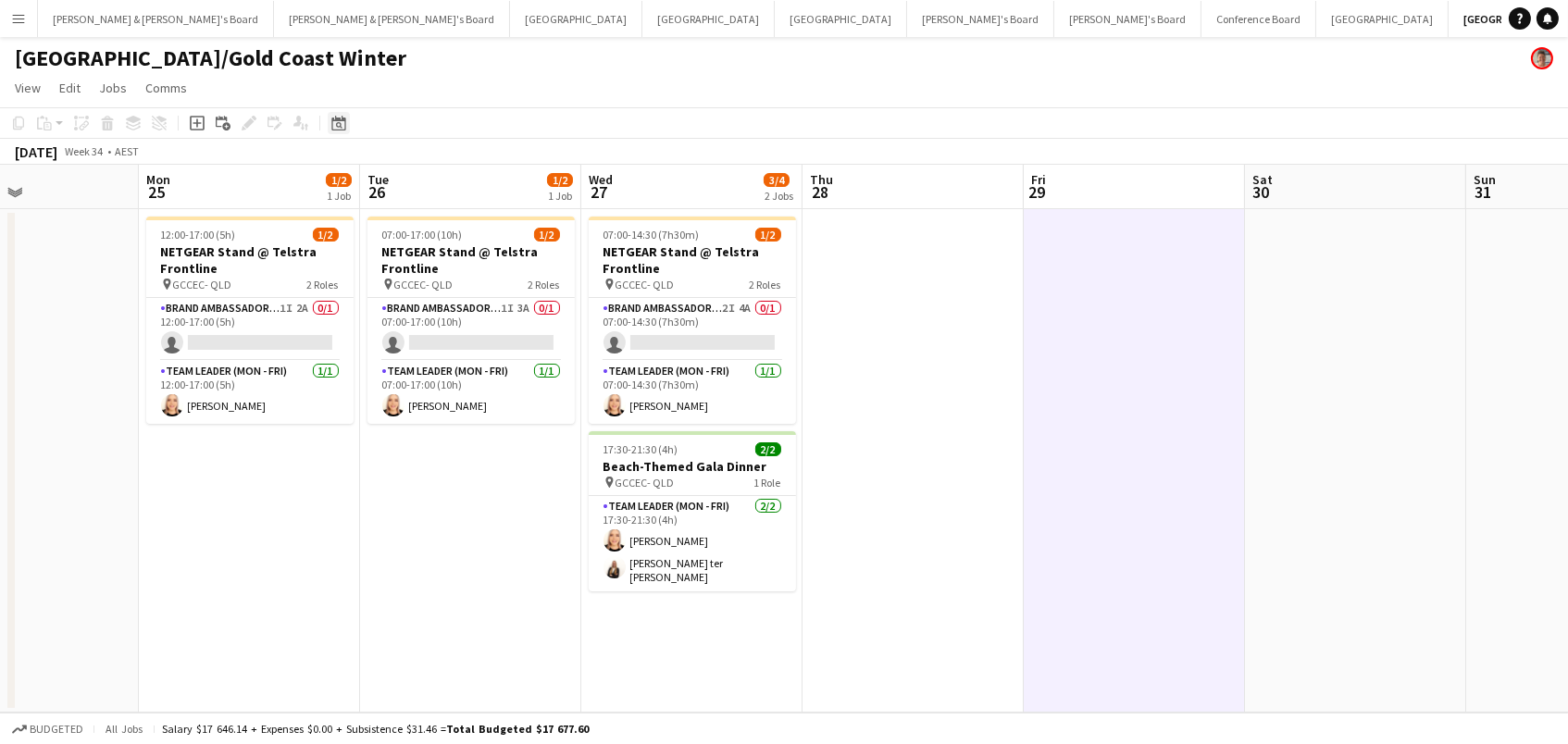
click at [332, 122] on icon "Date picker" at bounding box center [338, 122] width 14 height 14
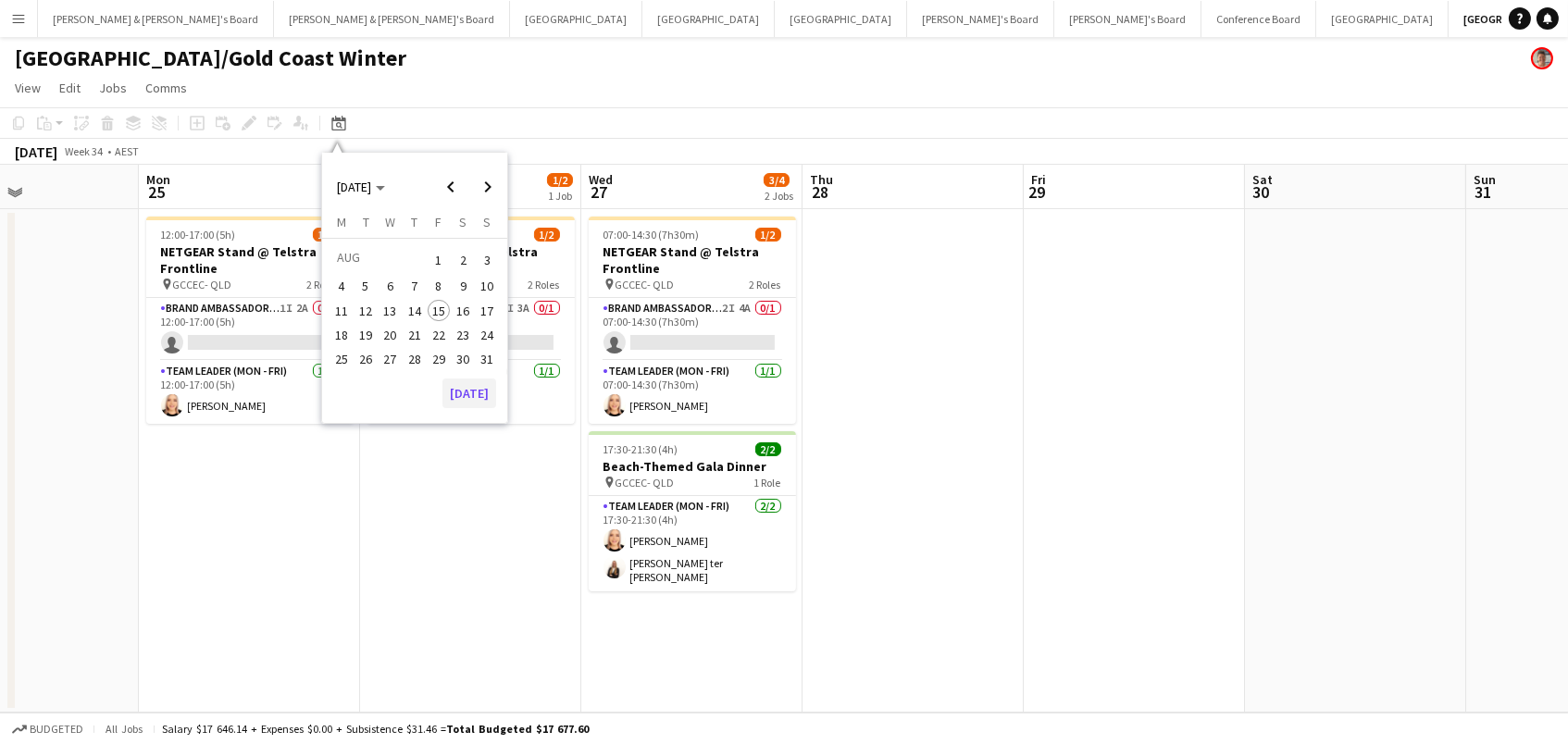
click at [466, 391] on button "[DATE]" at bounding box center [469, 393] width 54 height 30
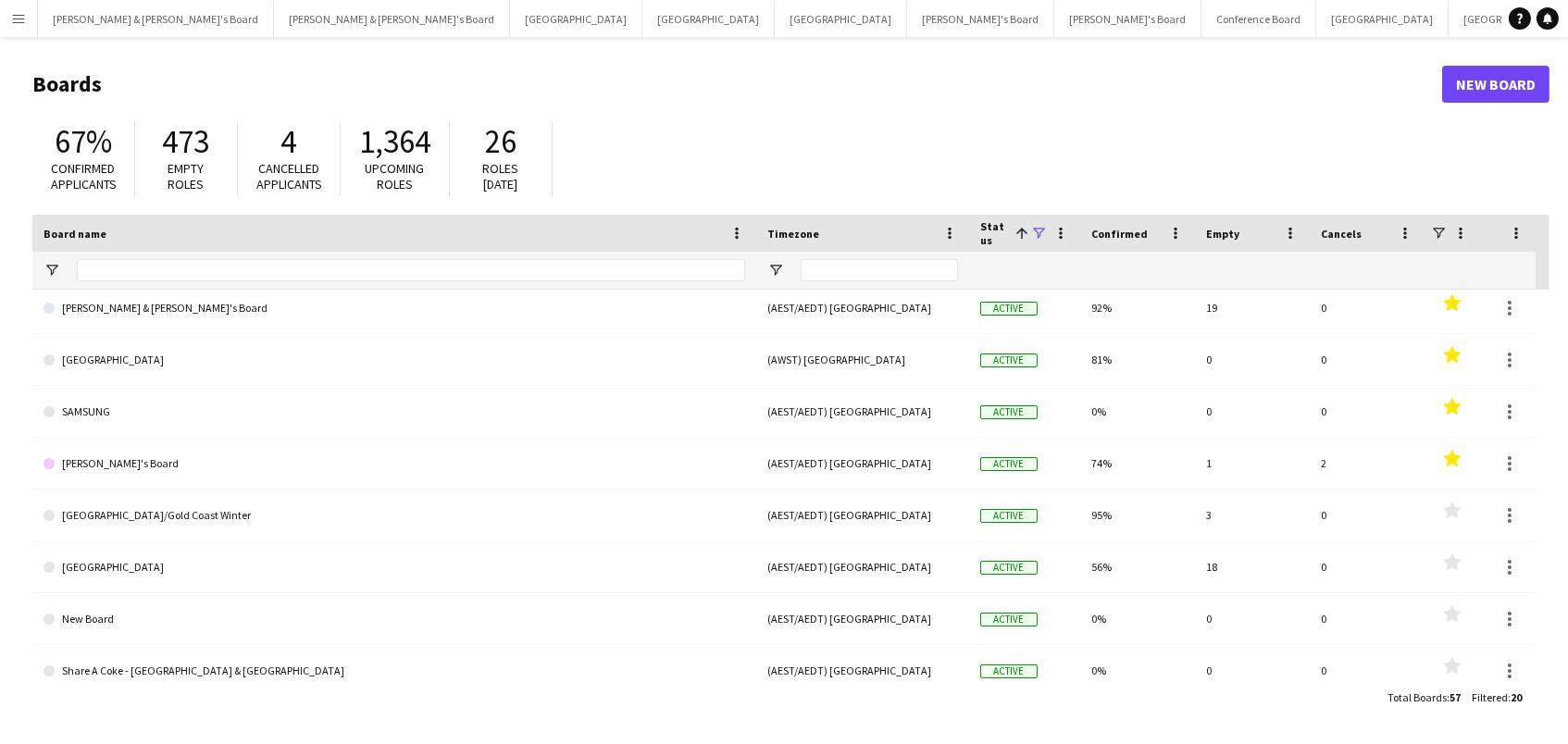
scroll to position [267, 0]
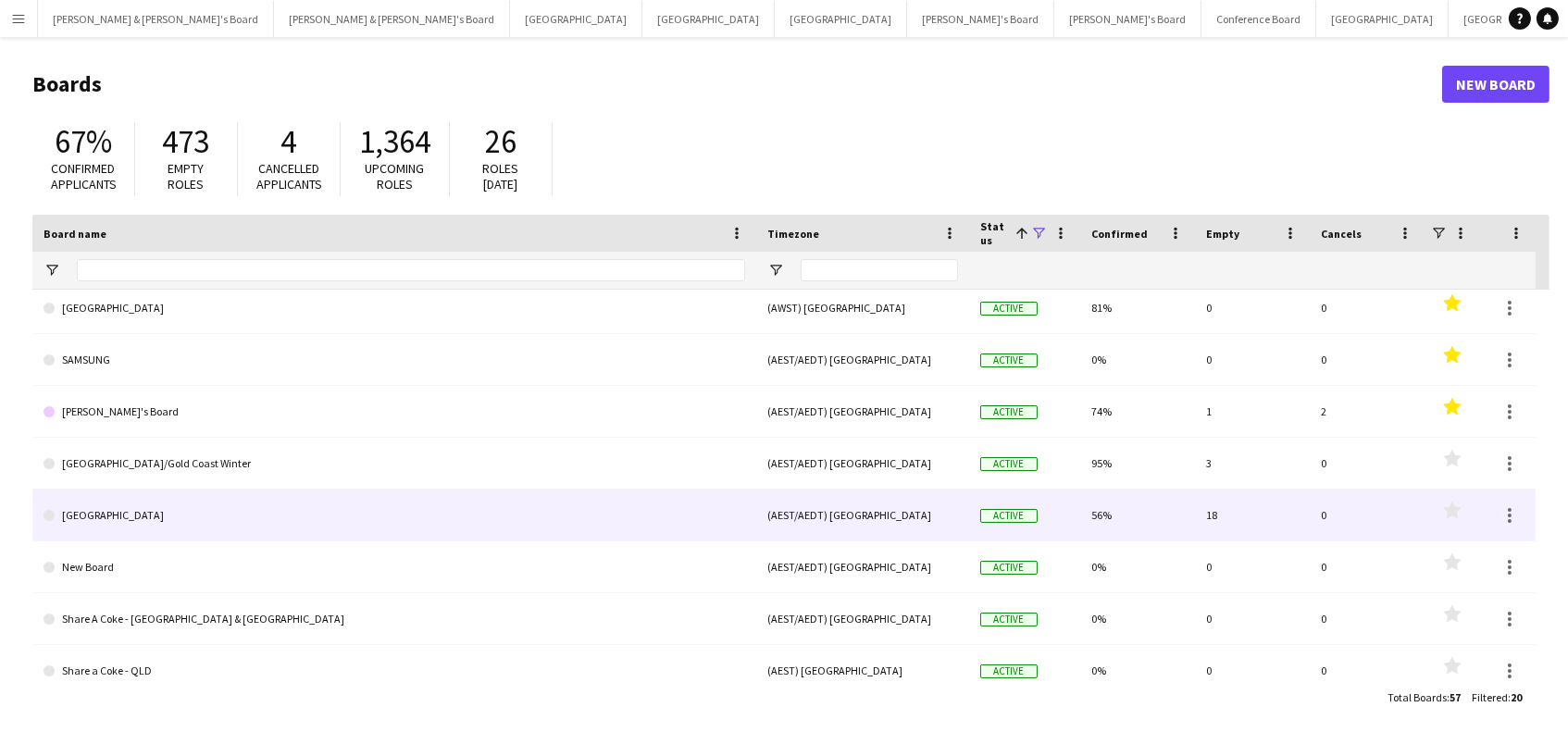
click at [388, 503] on link "[GEOGRAPHIC_DATA]" at bounding box center [394, 516] width 702 height 52
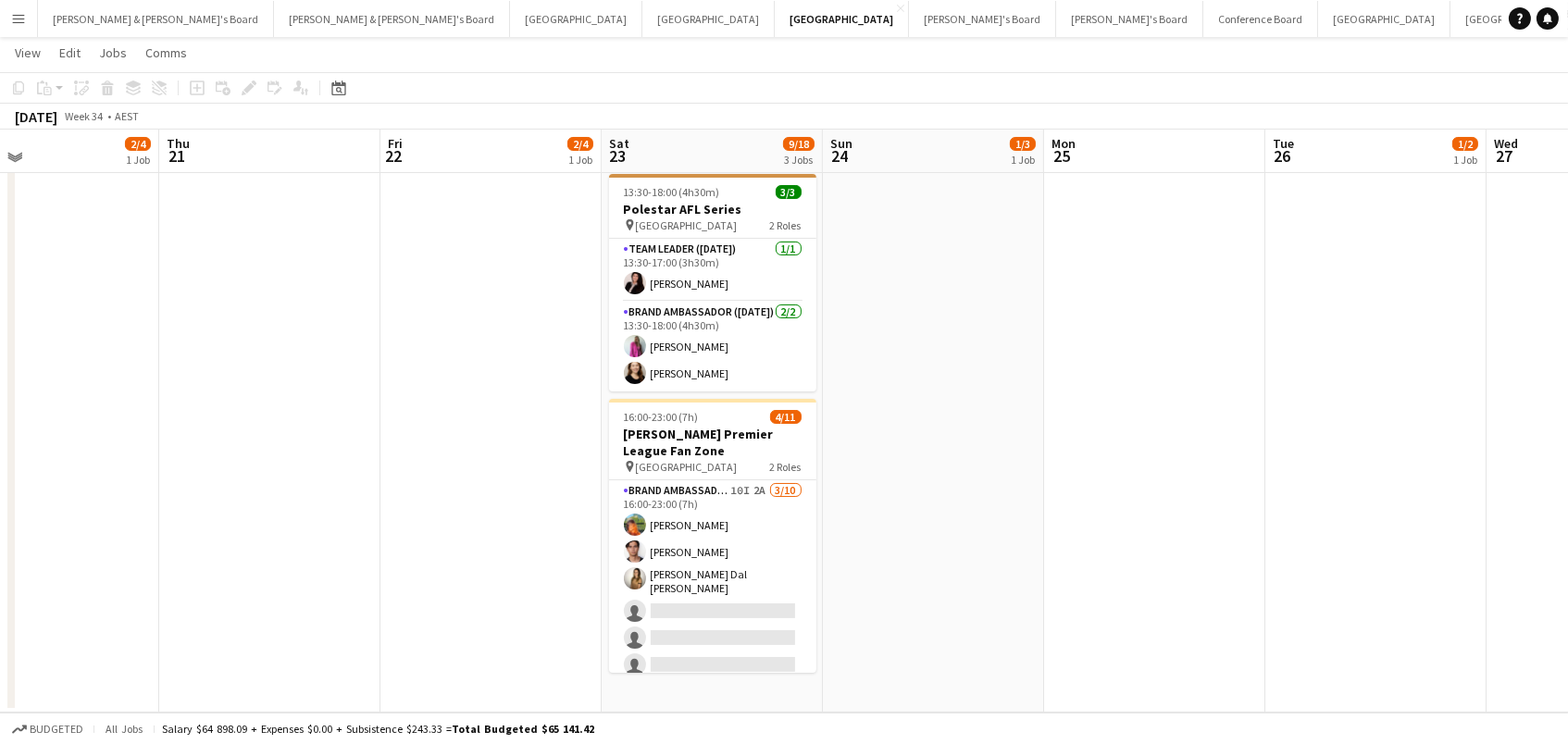
scroll to position [292, 0]
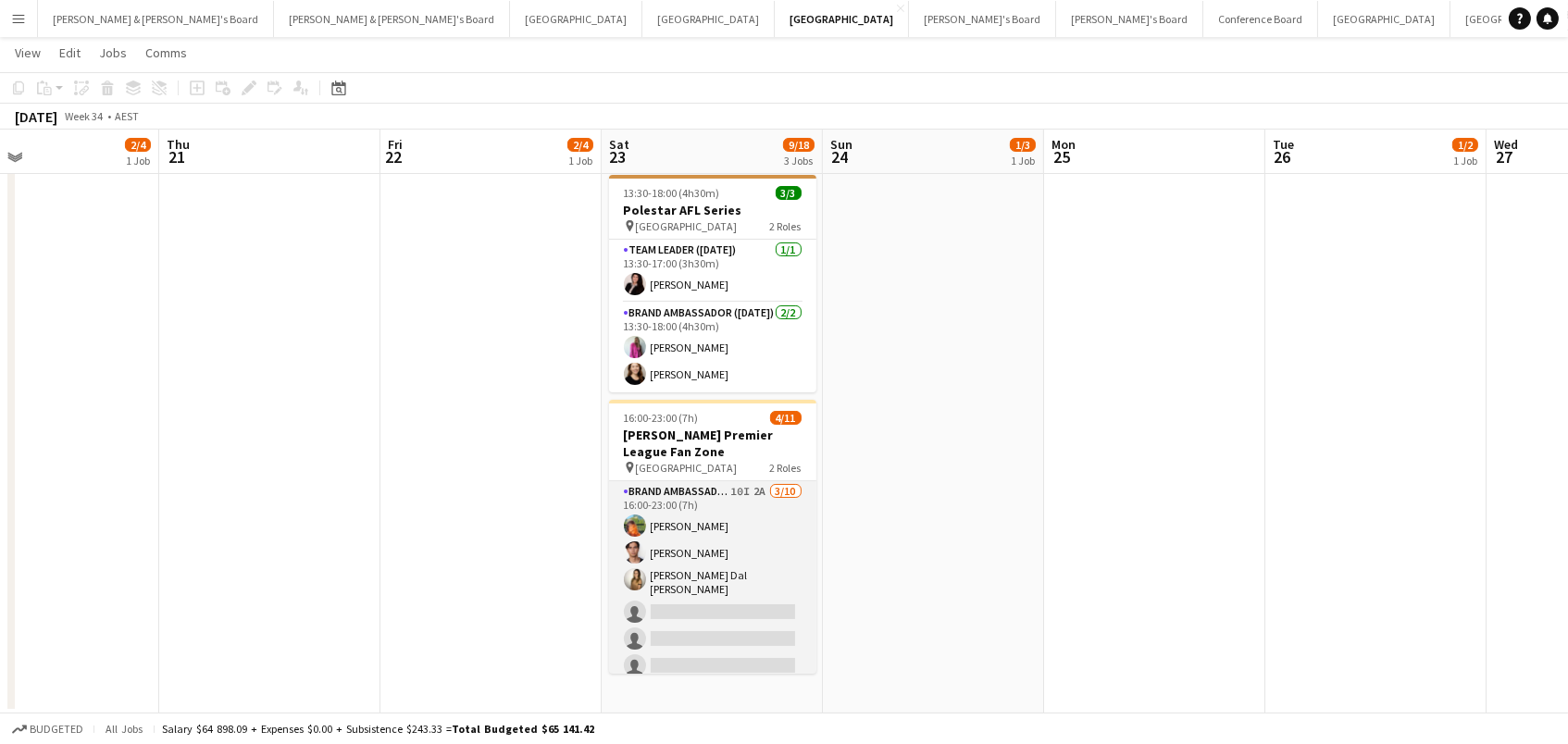
click at [725, 630] on app-card-role "Brand Ambassador (Saturday) 10I 2A 3/10 16:00-23:00 (7h) Lauren Freeman Valenti…" at bounding box center [712, 637] width 207 height 310
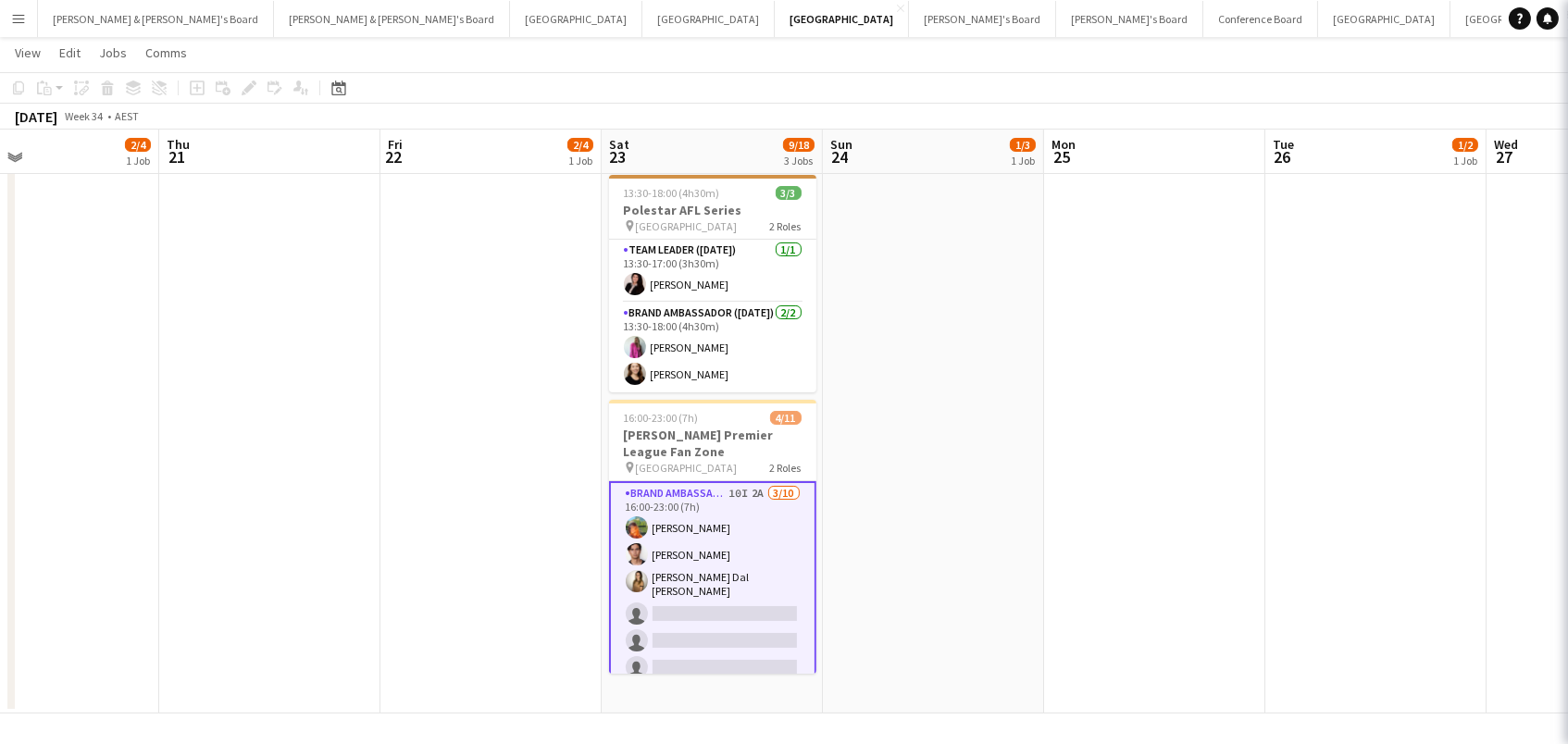
scroll to position [0, 725]
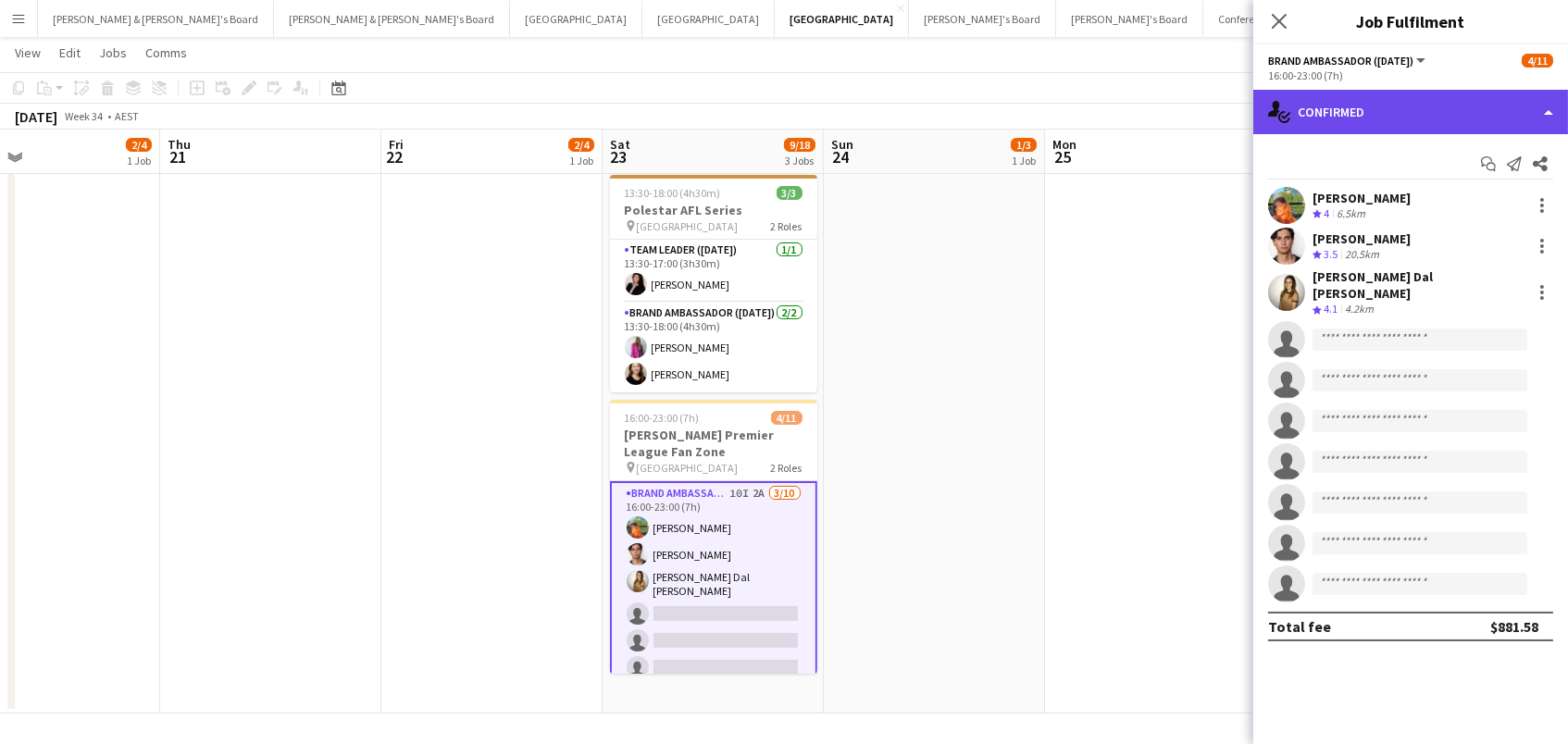
click at [1483, 107] on div "single-neutral-actions-check-2 Confirmed" at bounding box center [1411, 112] width 315 height 44
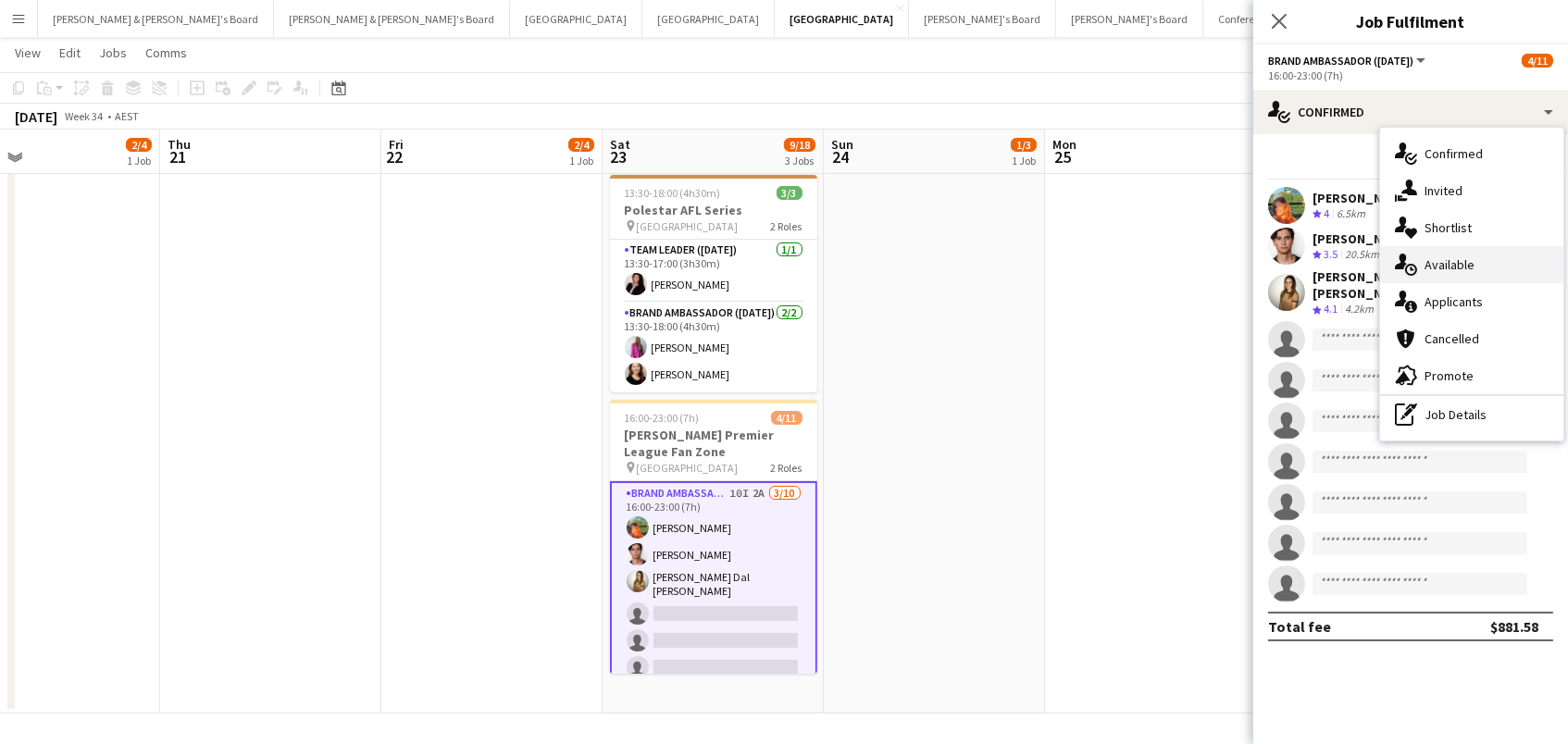
click at [1459, 268] on div "single-neutral-actions-upload Available" at bounding box center [1472, 265] width 183 height 37
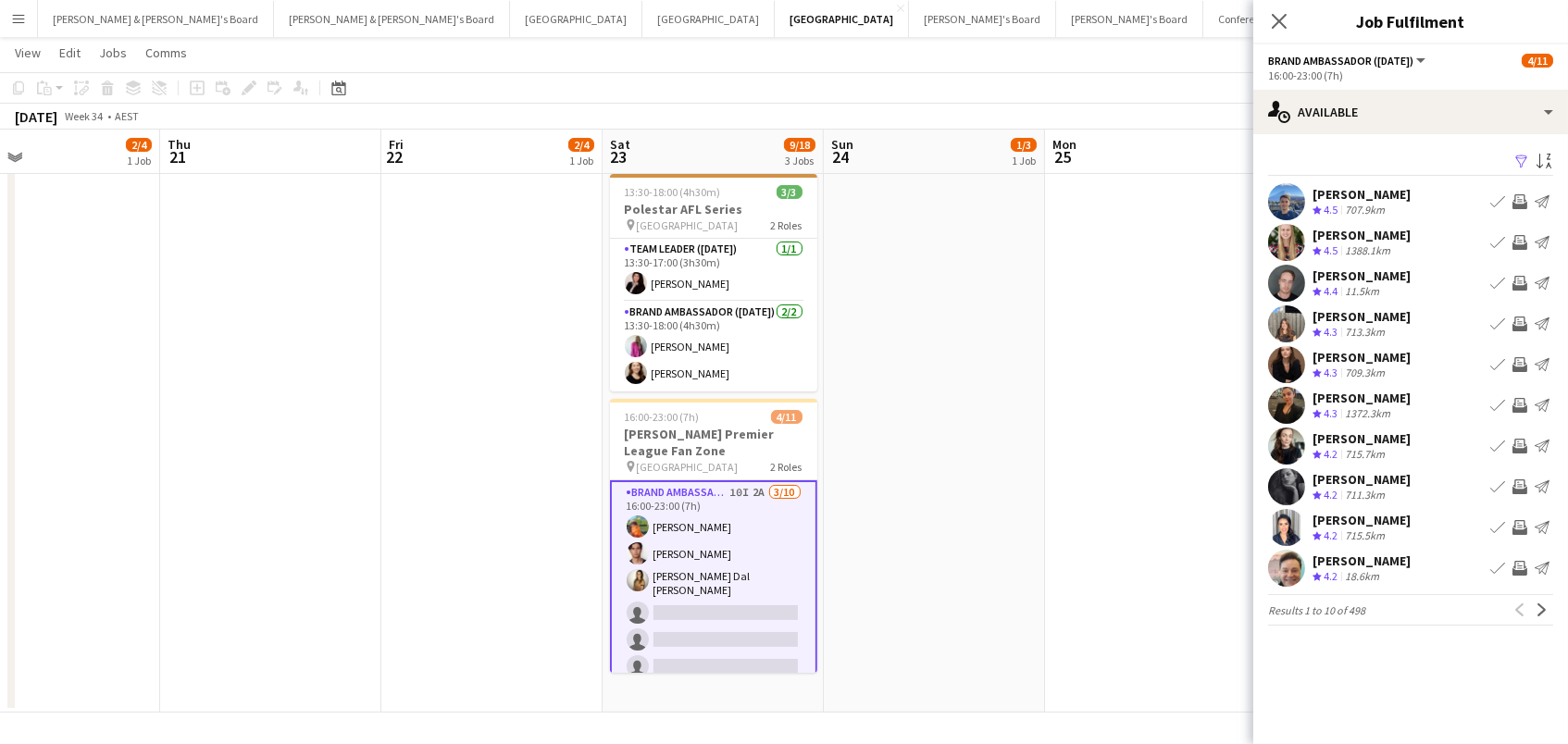
scroll to position [292, 0]
click at [1516, 161] on app-icon "Filter" at bounding box center [1522, 162] width 14 height 17
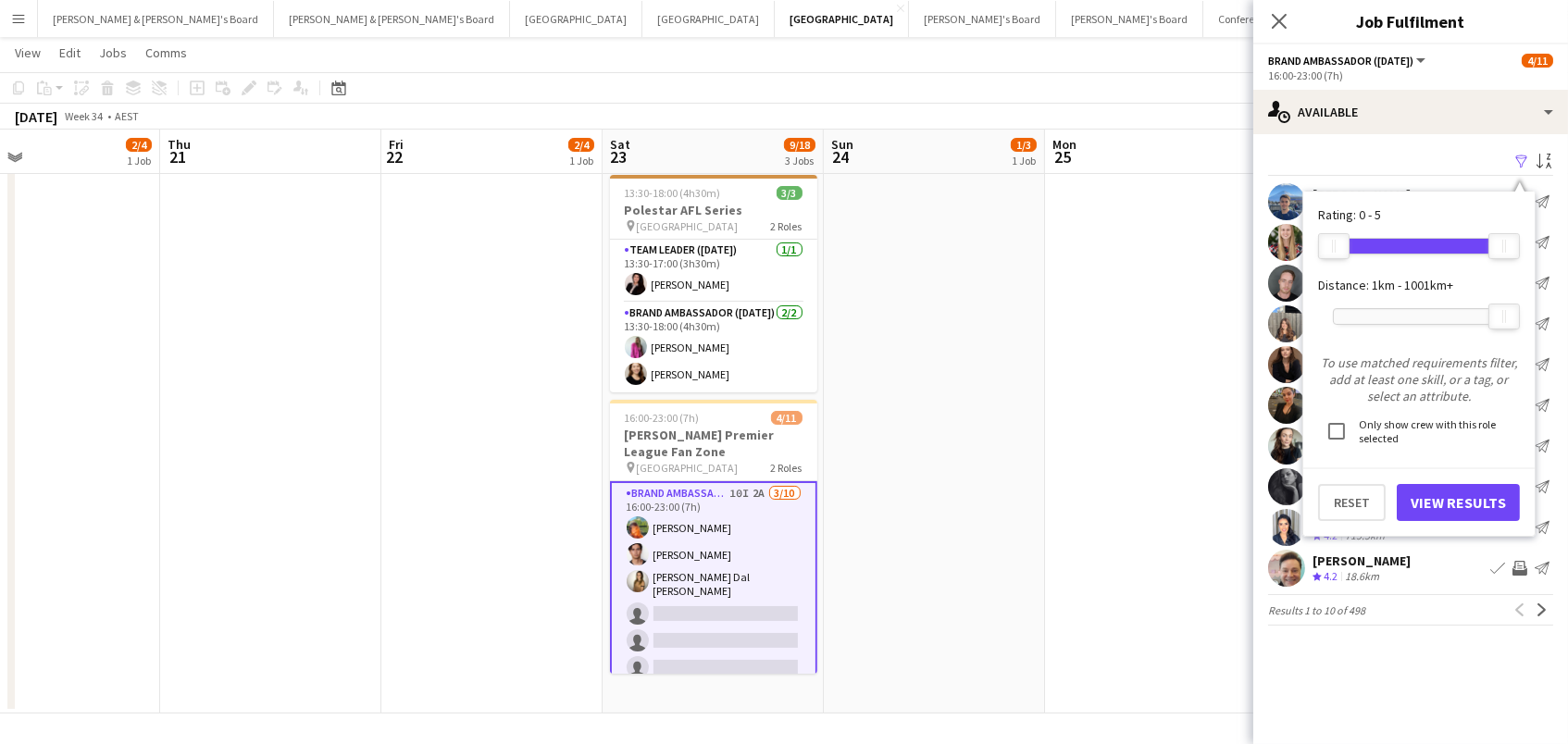
click at [1392, 322] on div "1001km+" at bounding box center [1419, 316] width 173 height 16
click at [1392, 317] on div at bounding box center [1419, 316] width 171 height 14
click at [1446, 499] on button "View Results" at bounding box center [1459, 502] width 123 height 37
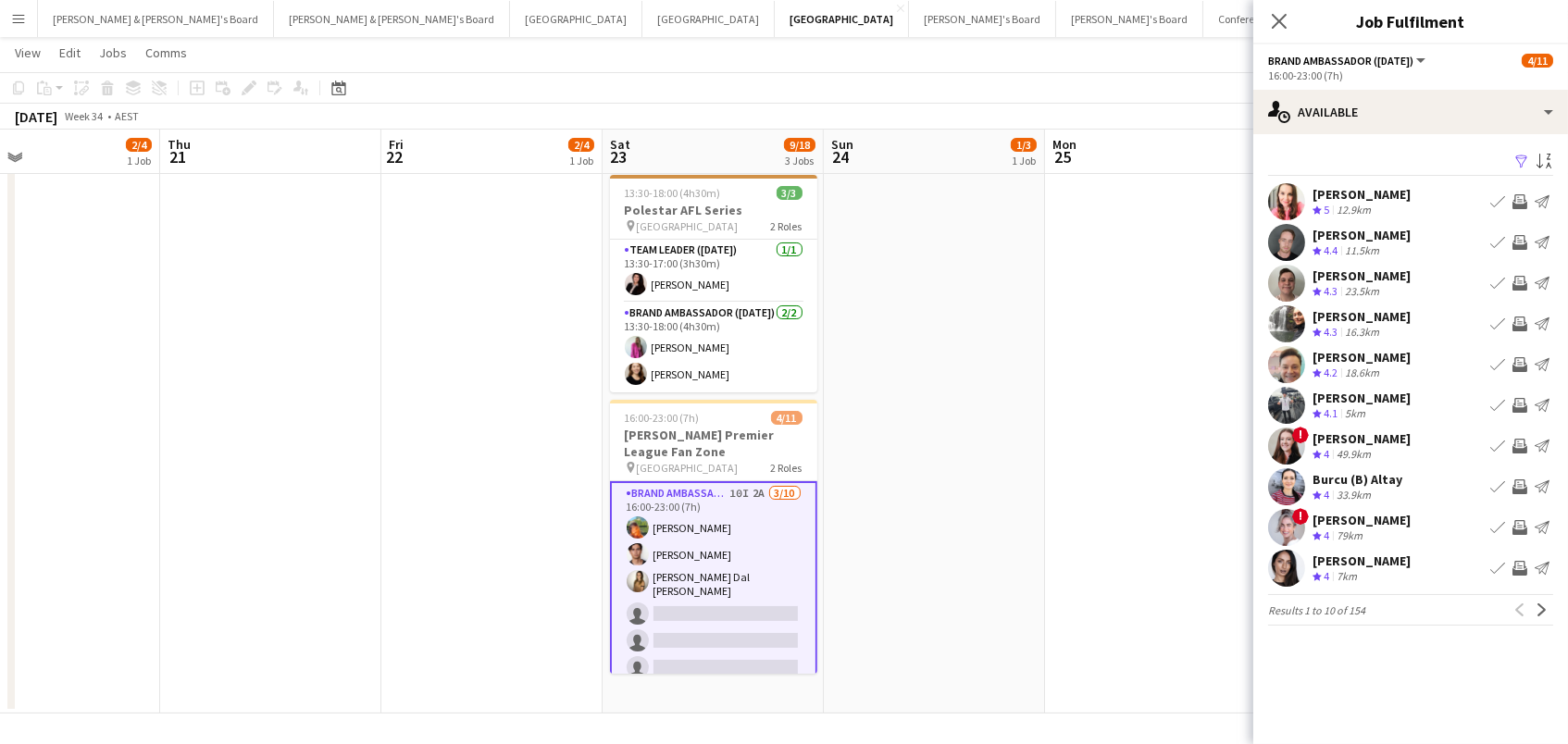
click at [1520, 529] on app-icon "Invite crew" at bounding box center [1520, 527] width 14 height 14
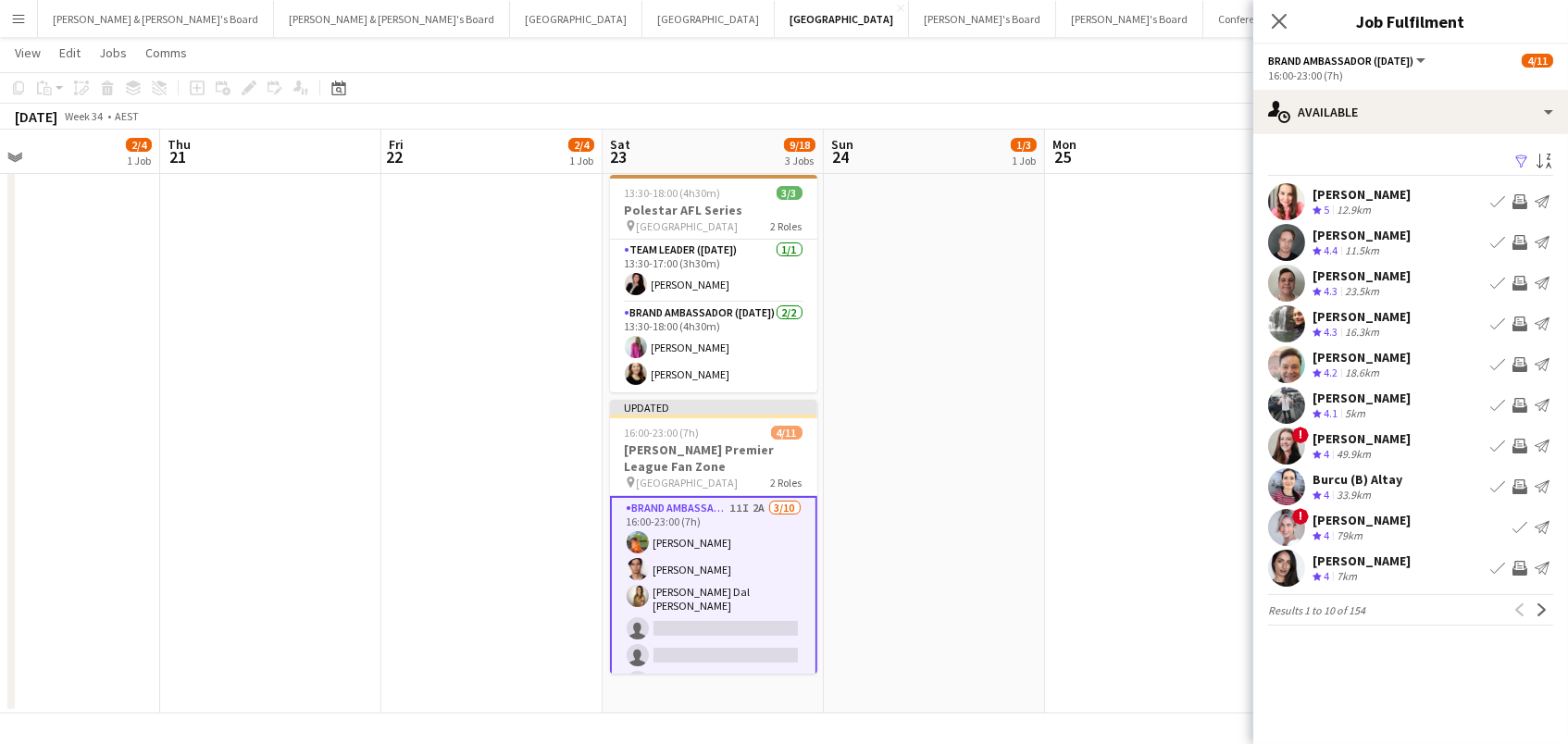
click at [1520, 400] on app-icon "Invite crew" at bounding box center [1520, 405] width 14 height 14
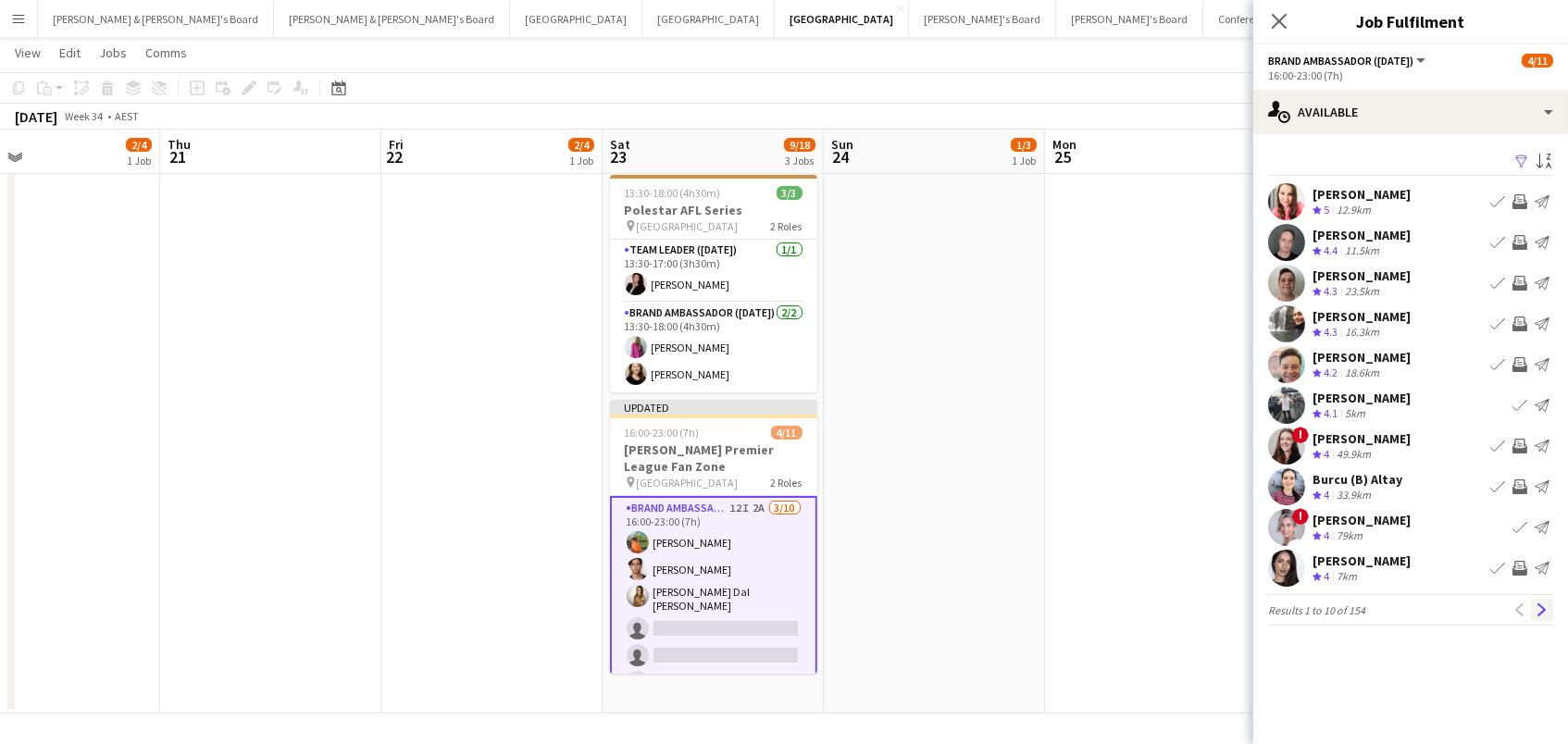
click at [1546, 619] on button "Next" at bounding box center [1542, 610] width 22 height 22
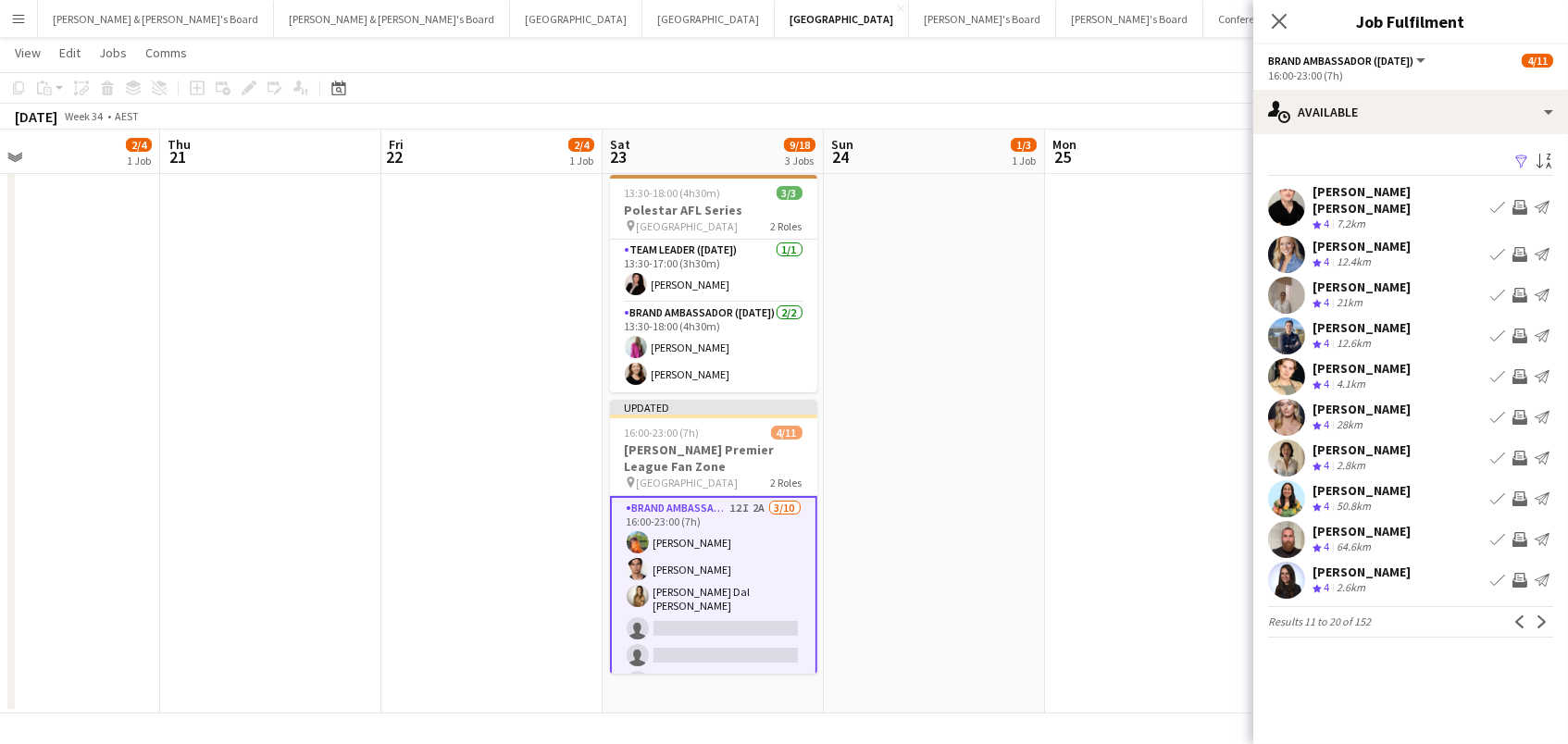
click at [1526, 204] on app-icon "Invite crew" at bounding box center [1520, 206] width 14 height 14
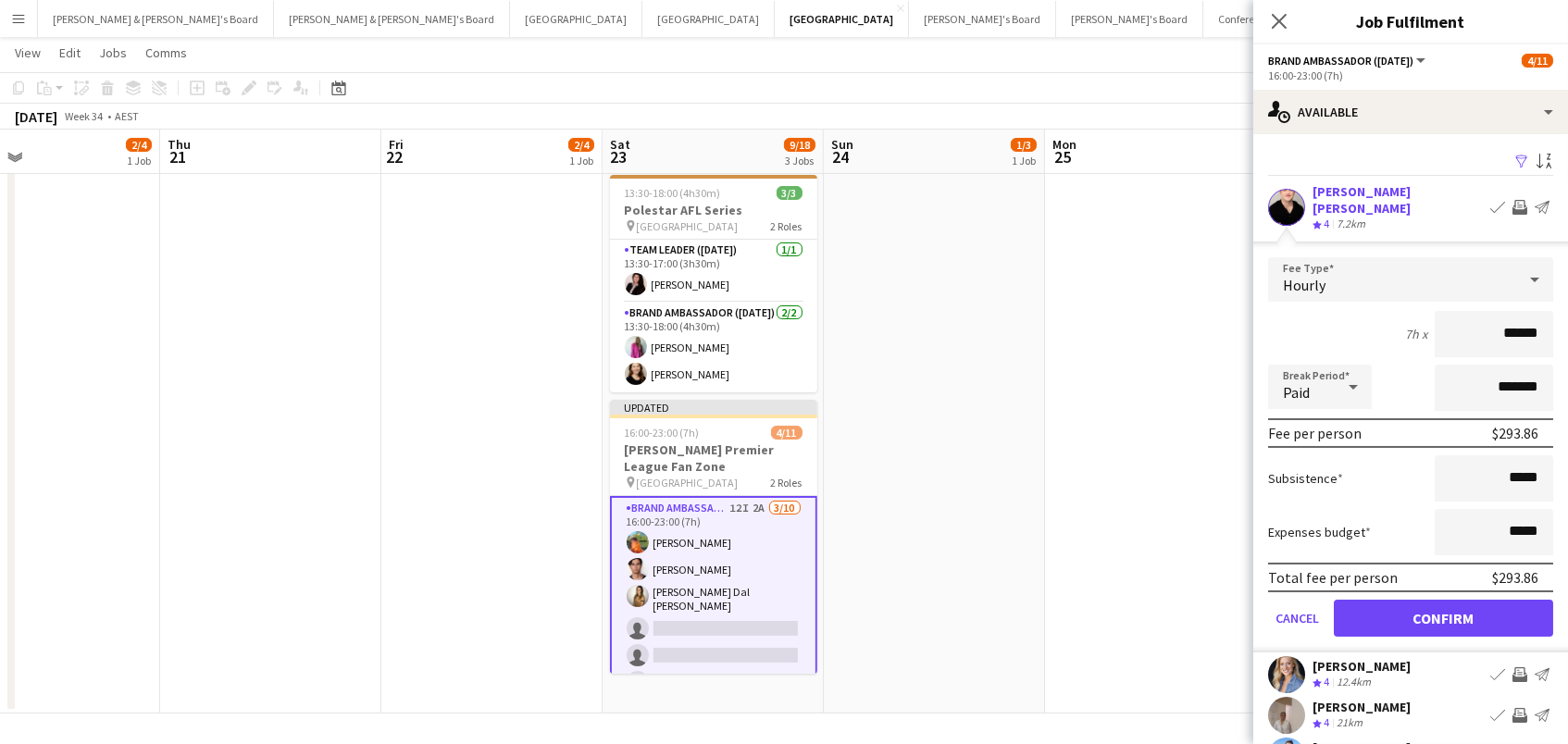
click at [1444, 603] on button "Confirm" at bounding box center [1444, 618] width 220 height 37
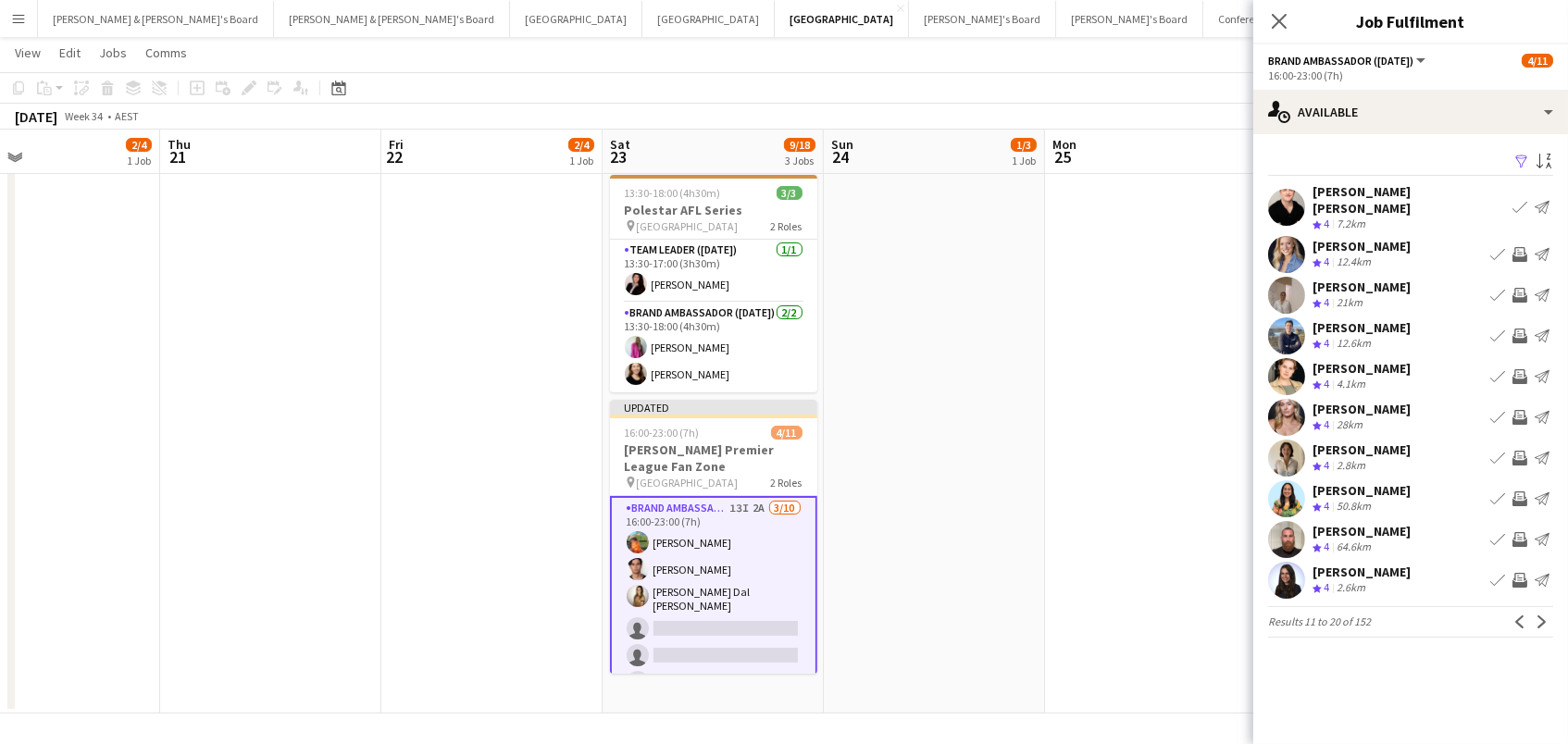
click at [1118, 351] on app-date-cell at bounding box center [1156, 315] width 222 height 798
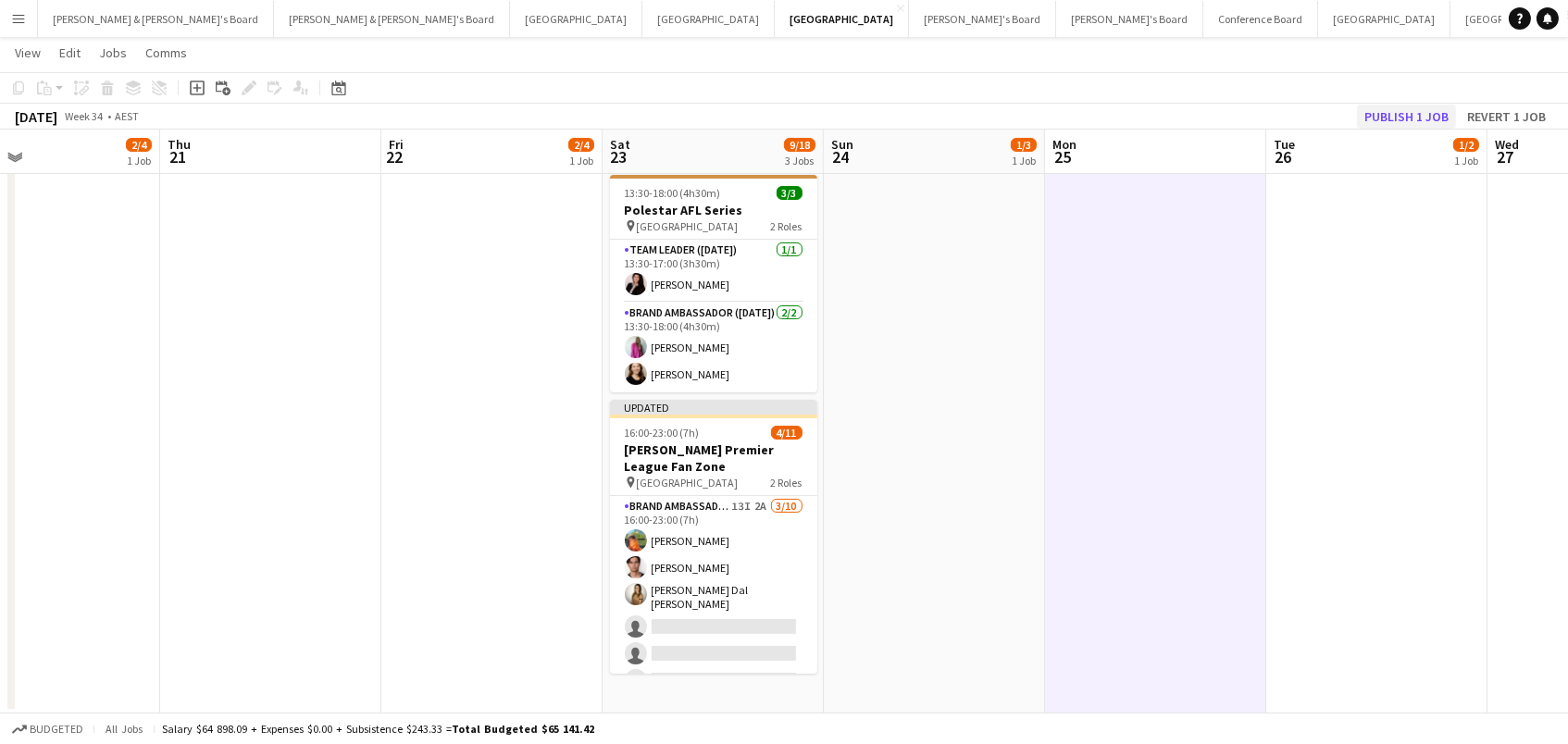
click at [1422, 120] on button "Publish 1 job" at bounding box center [1406, 117] width 99 height 24
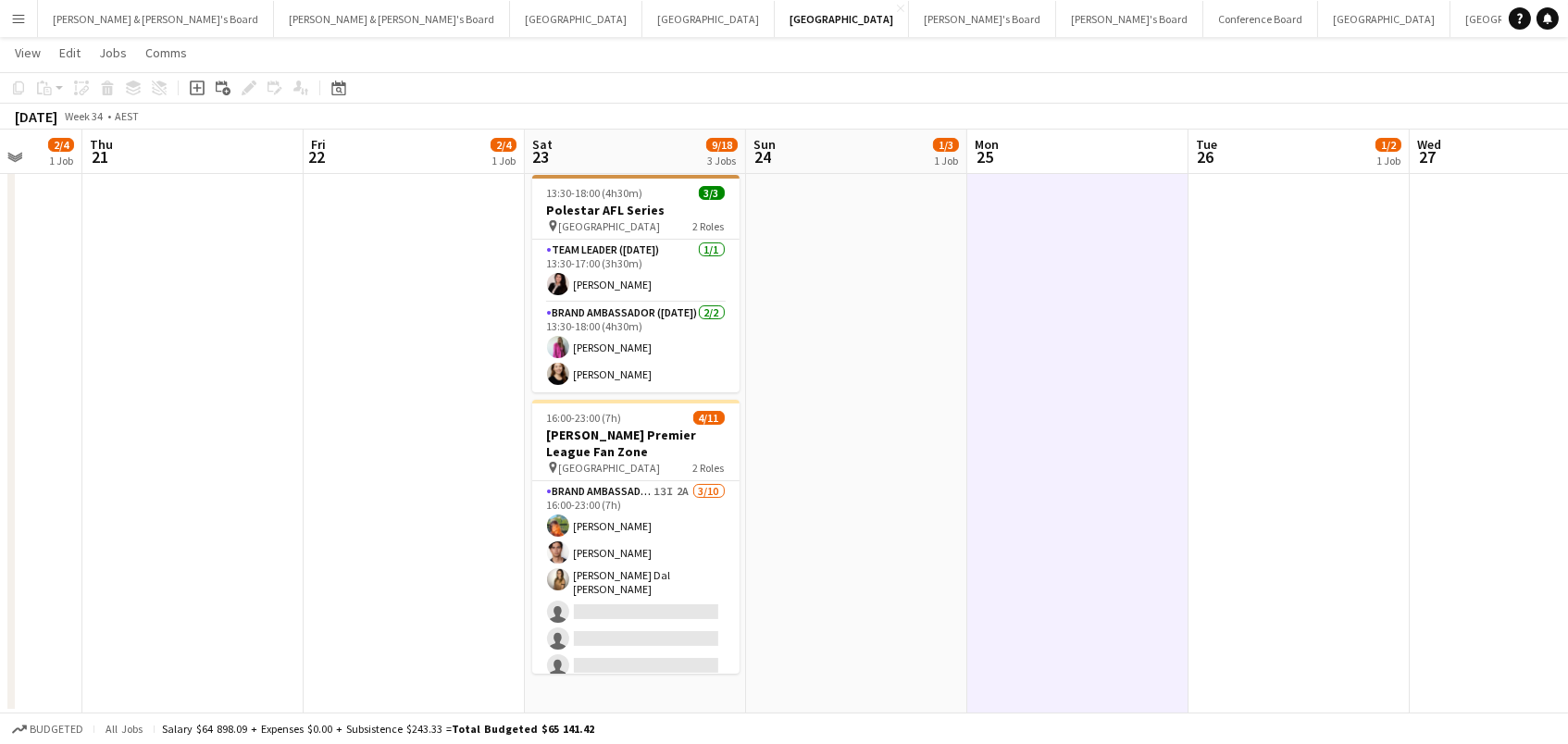
scroll to position [0, 807]
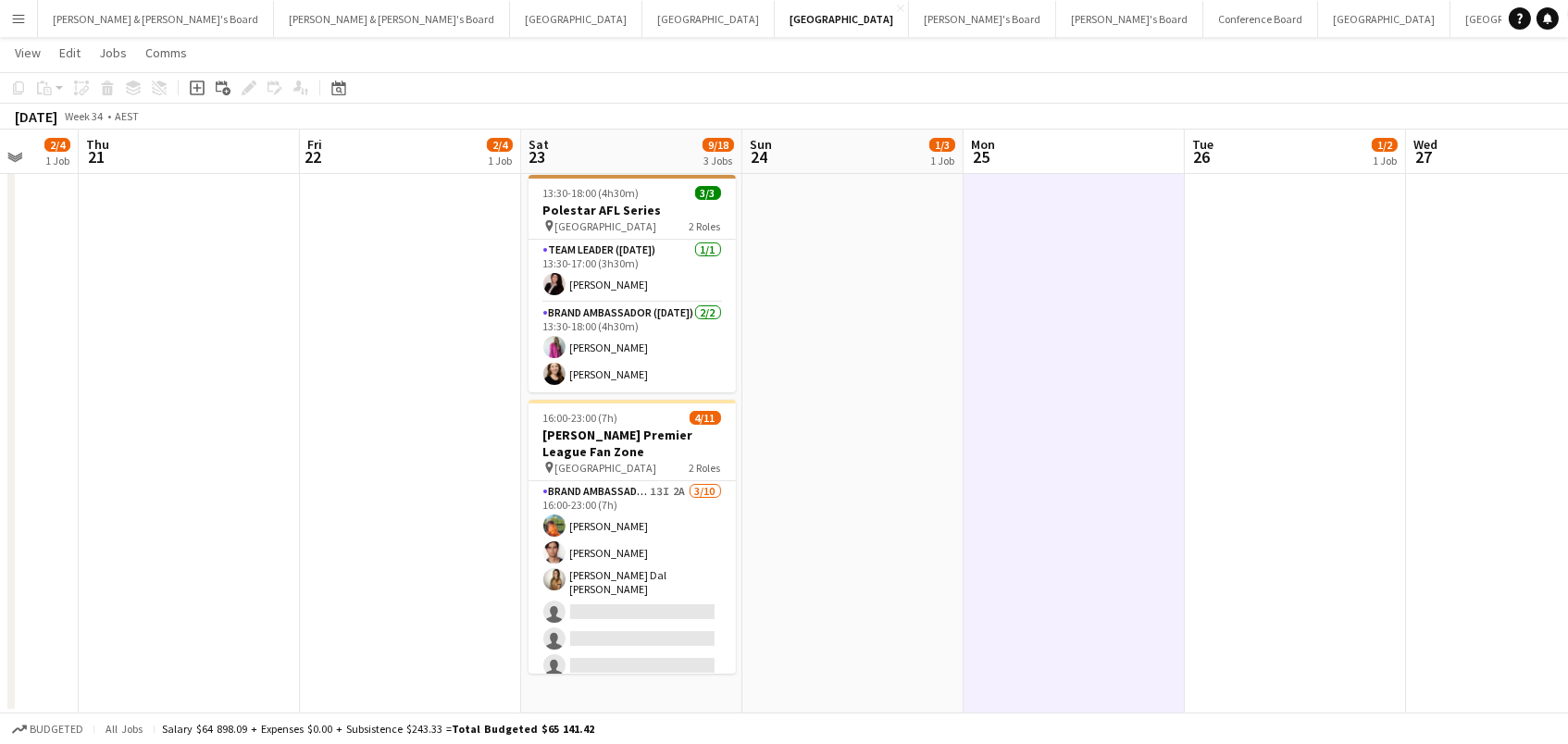
drag, startPoint x: 461, startPoint y: 137, endPoint x: 434, endPoint y: 277, distance: 142.6
click at [434, 277] on app-calendar-viewport "Sun 17 Mon 18 Tue 19 Wed 20 2/4 1 Job Thu 21 Fri 22 2/4 1 Job Sat 23 9/18 3 Job…" at bounding box center [784, 247] width 1568 height 933
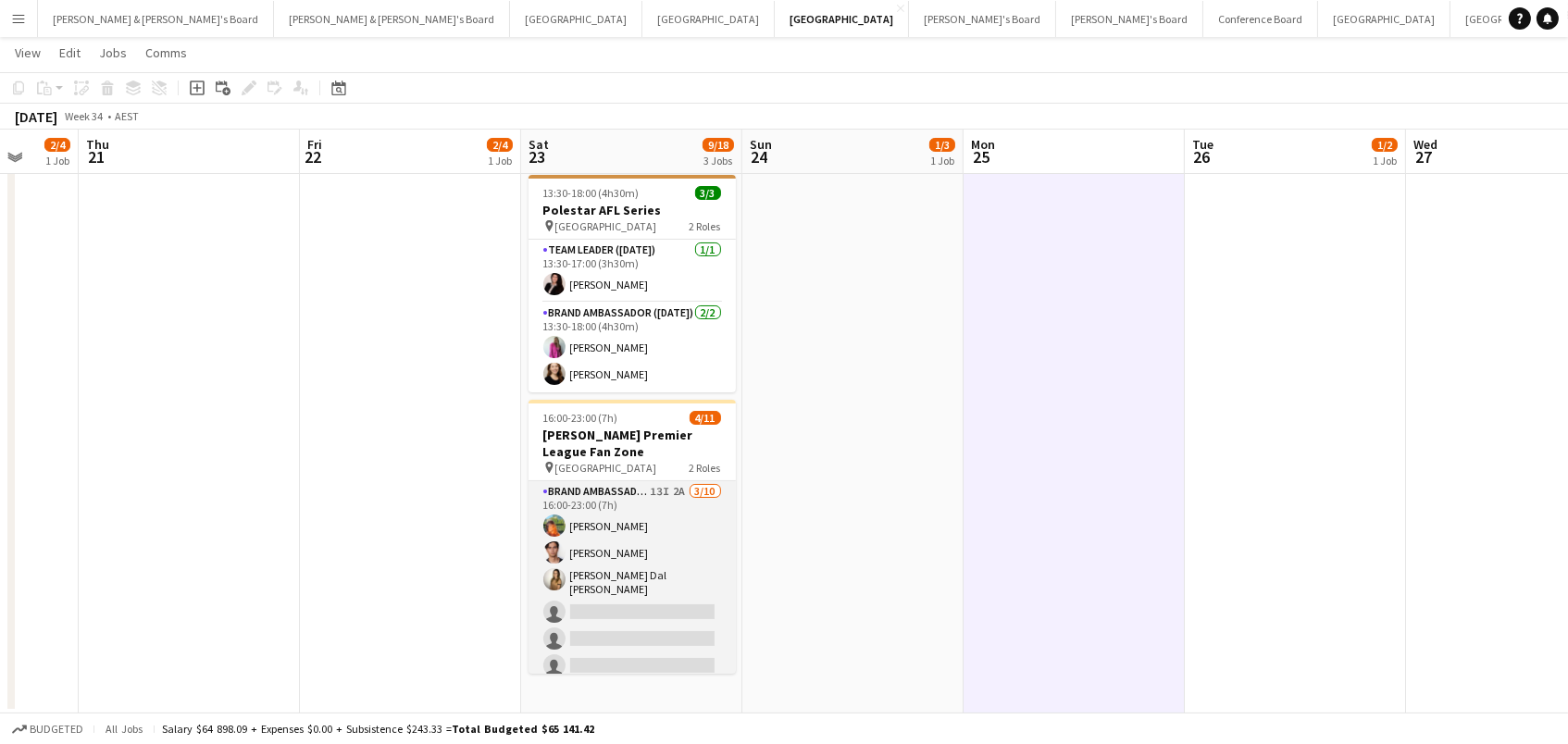
click at [603, 550] on app-card-role "Brand Ambassador (Saturday) 13I 2A 3/10 16:00-23:00 (7h) Lauren Freeman Valenti…" at bounding box center [632, 637] width 207 height 310
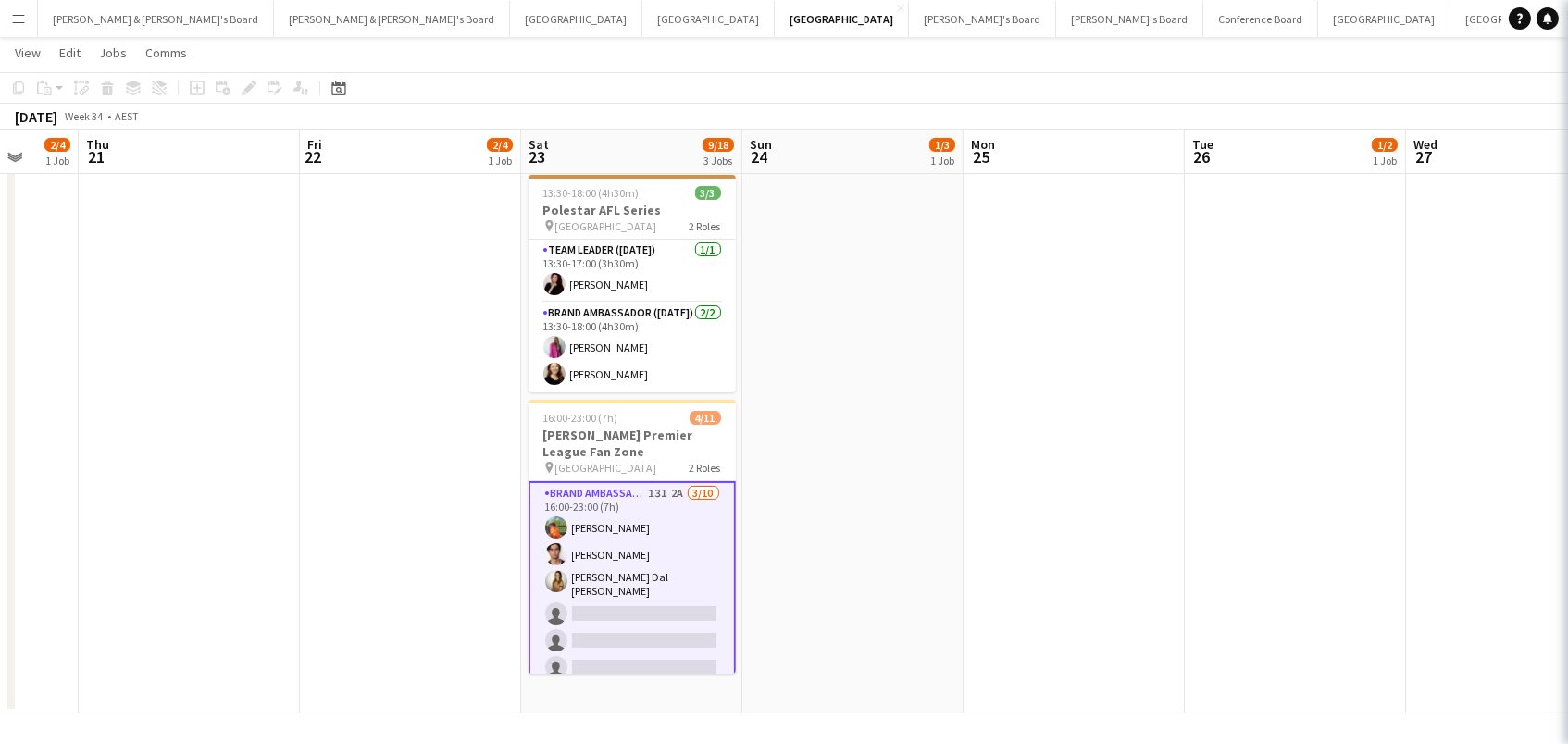
scroll to position [0, 806]
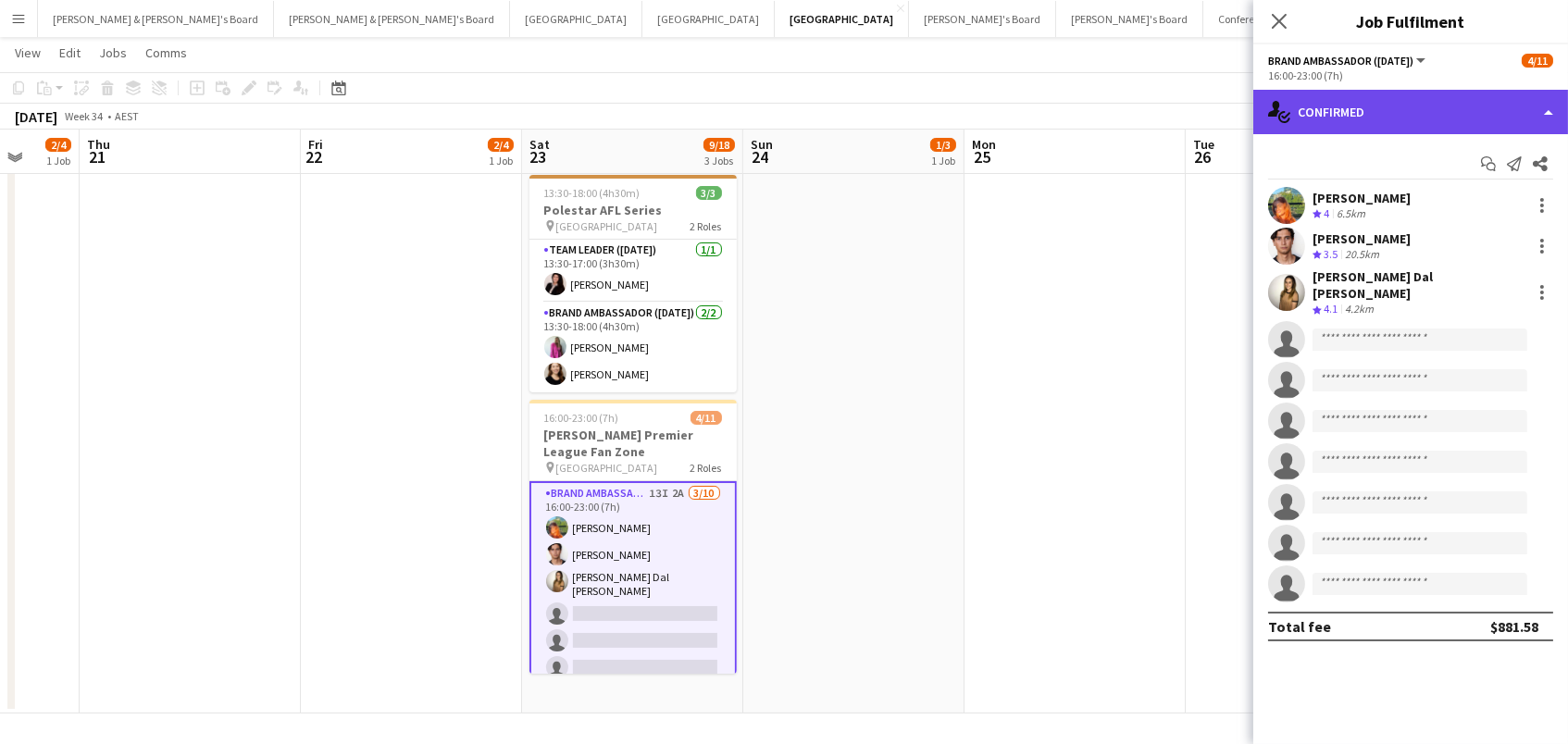
click at [1543, 94] on div "single-neutral-actions-check-2 Confirmed" at bounding box center [1411, 112] width 315 height 44
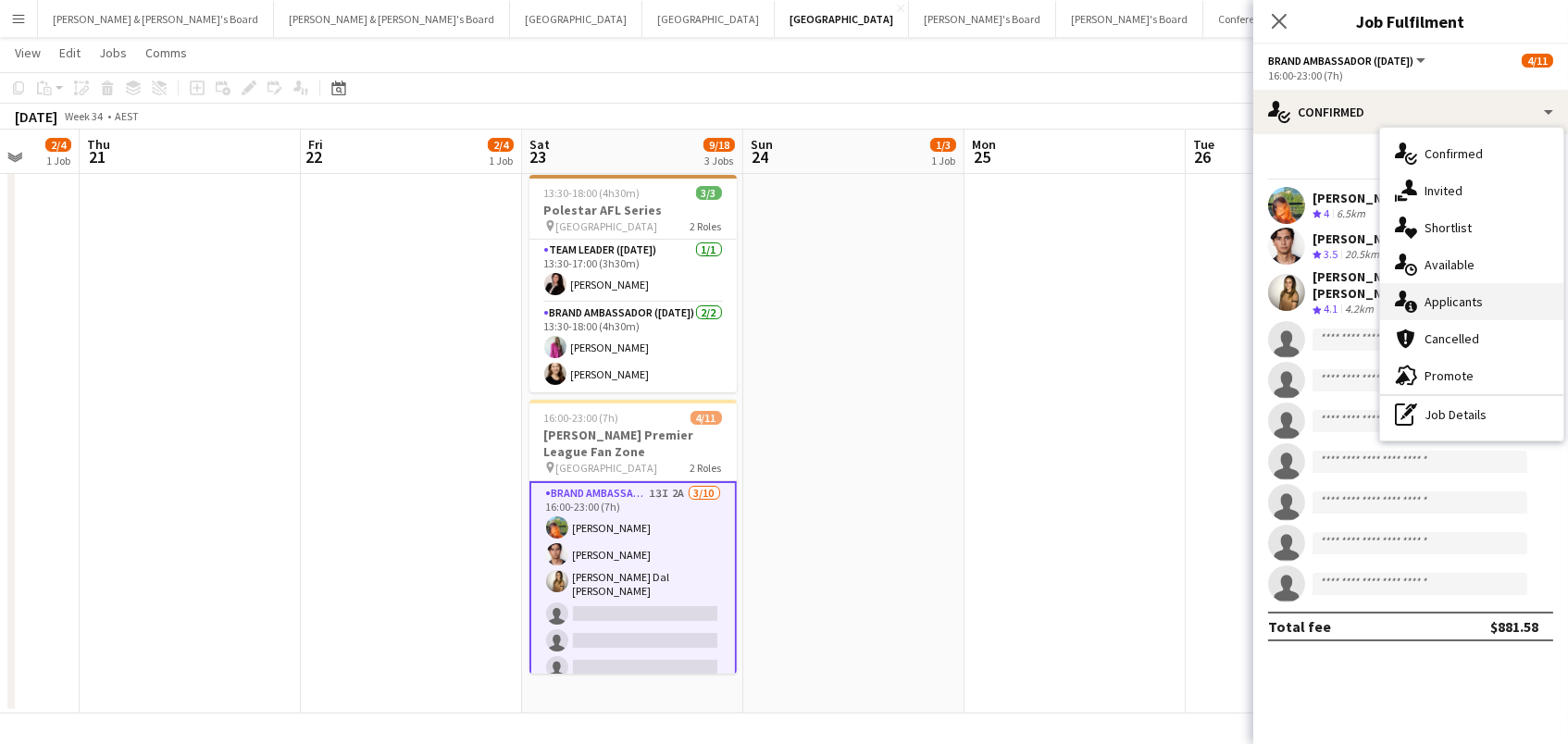
click at [1533, 311] on div "single-neutral-actions-information Applicants" at bounding box center [1472, 302] width 183 height 37
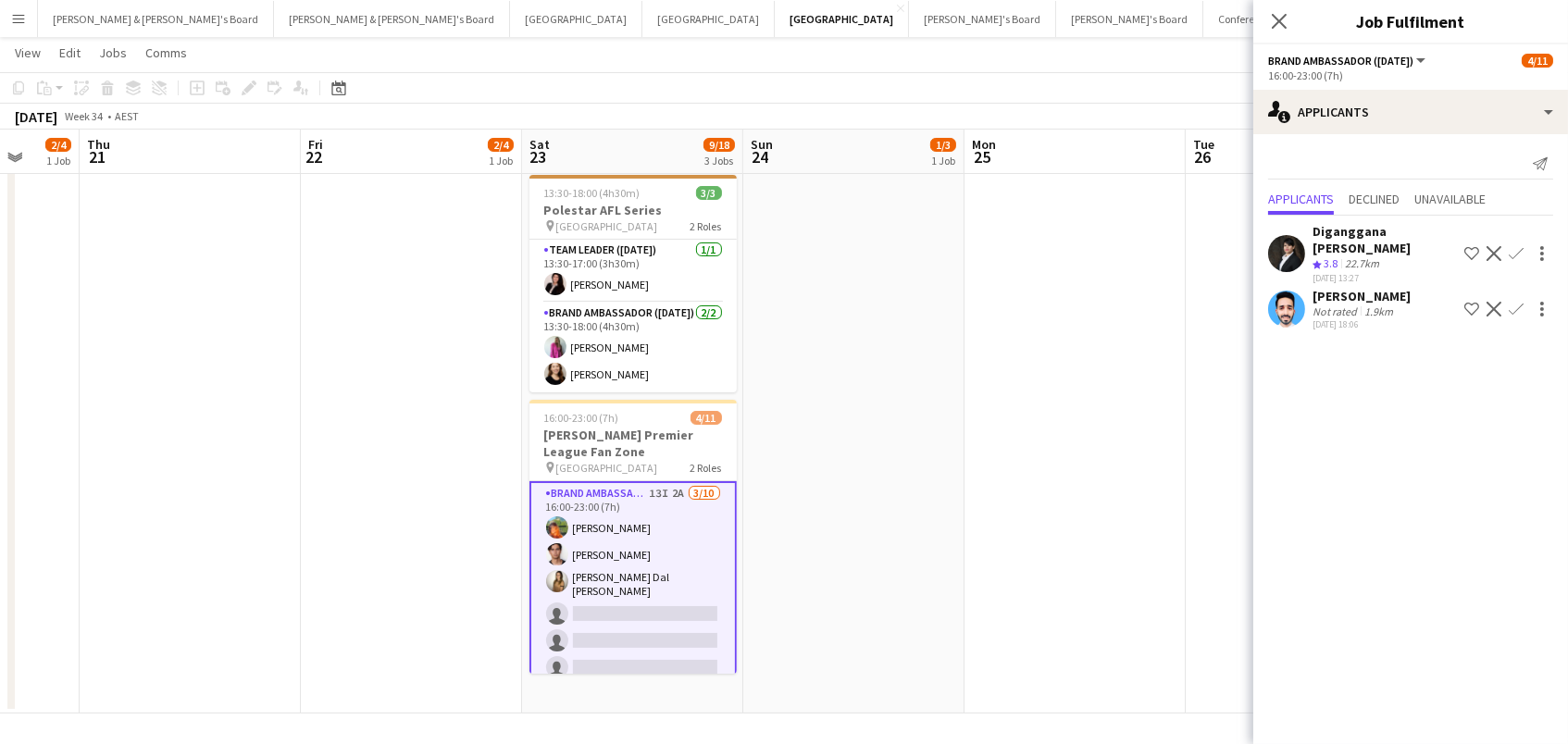
click at [1143, 332] on app-date-cell at bounding box center [1076, 315] width 222 height 798
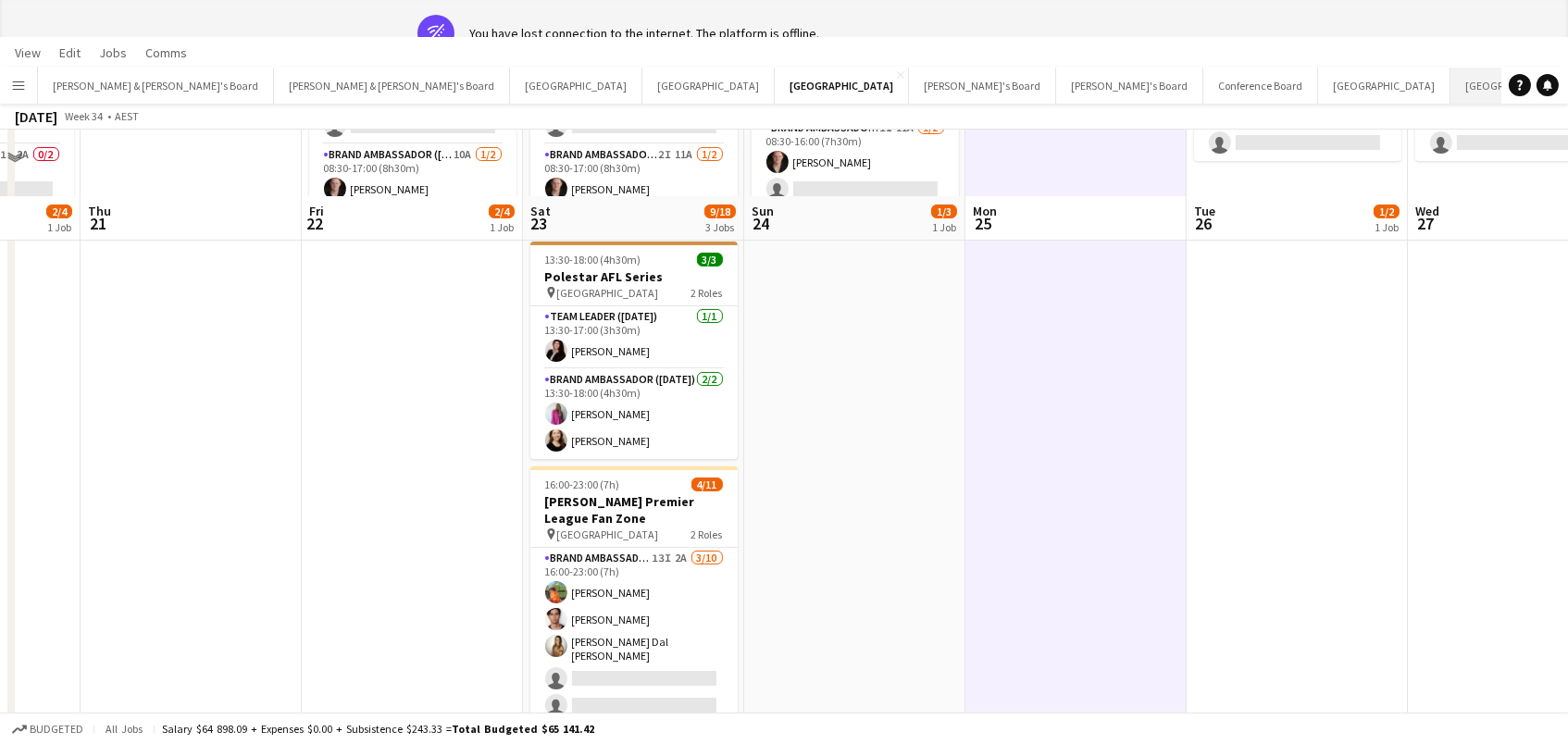
click at [1450, 77] on button "[GEOGRAPHIC_DATA]/[GEOGRAPHIC_DATA] Winter Close" at bounding box center [1560, 85] width 220 height 36
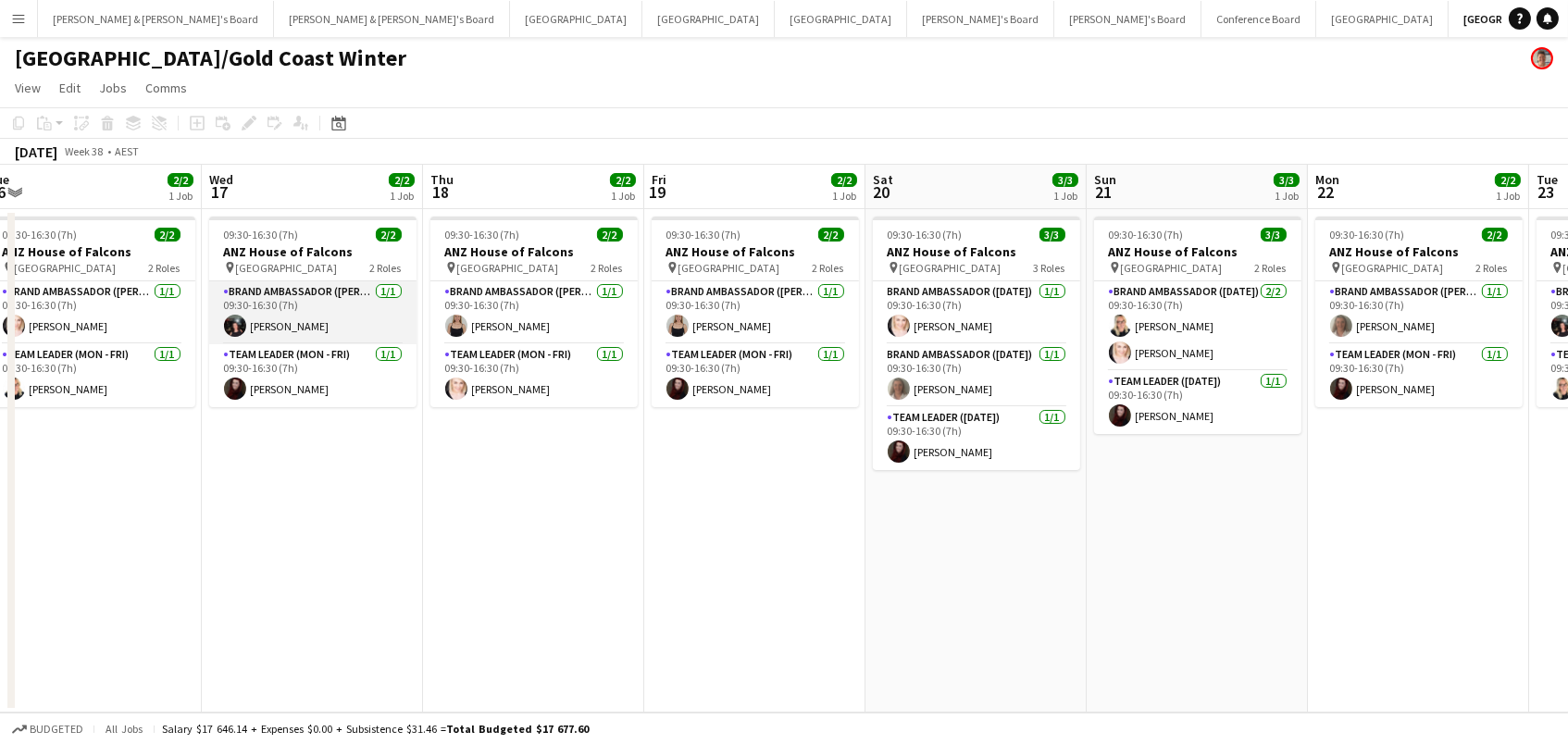
scroll to position [0, 737]
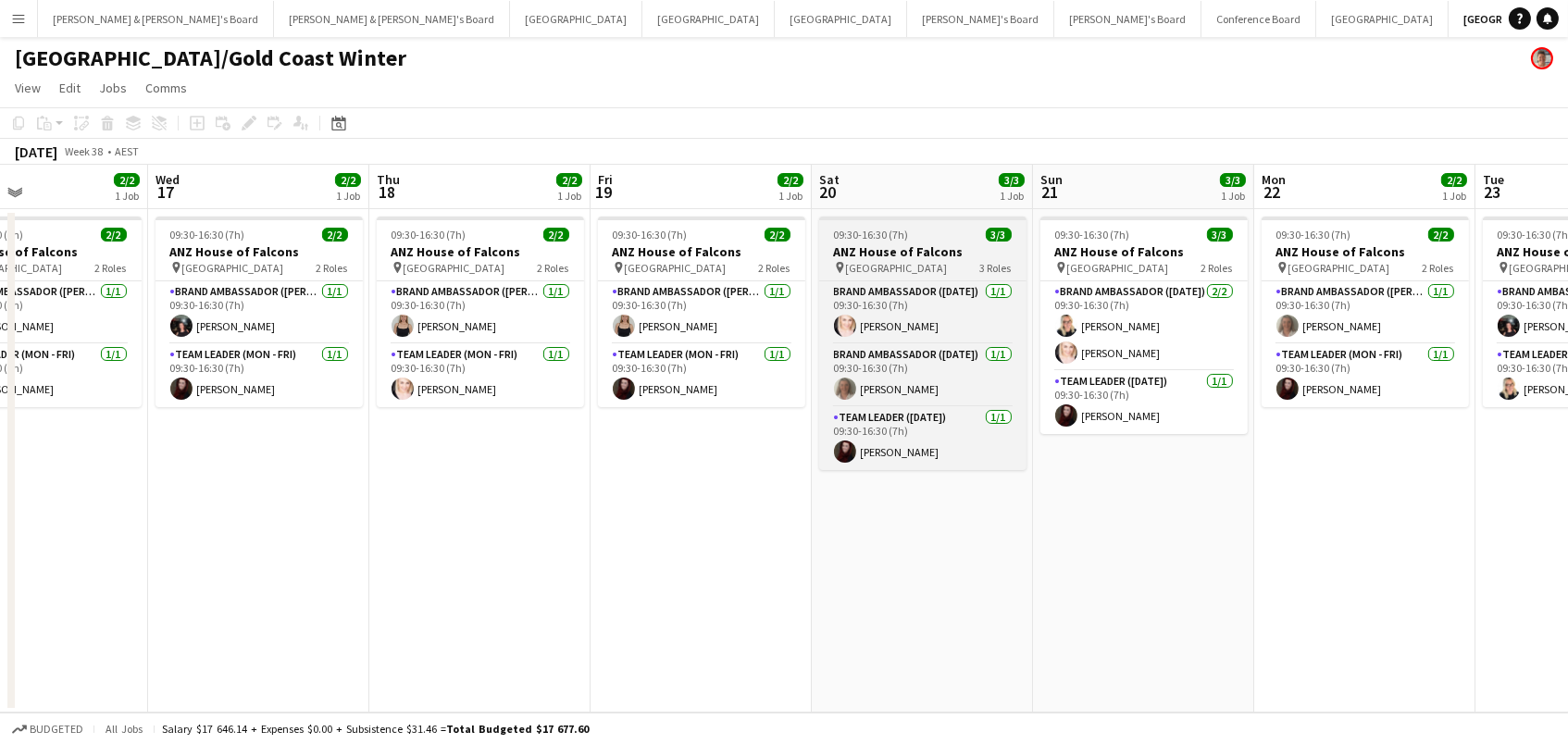
click at [908, 261] on div "pin Brisbane 3 Roles" at bounding box center [922, 267] width 207 height 14
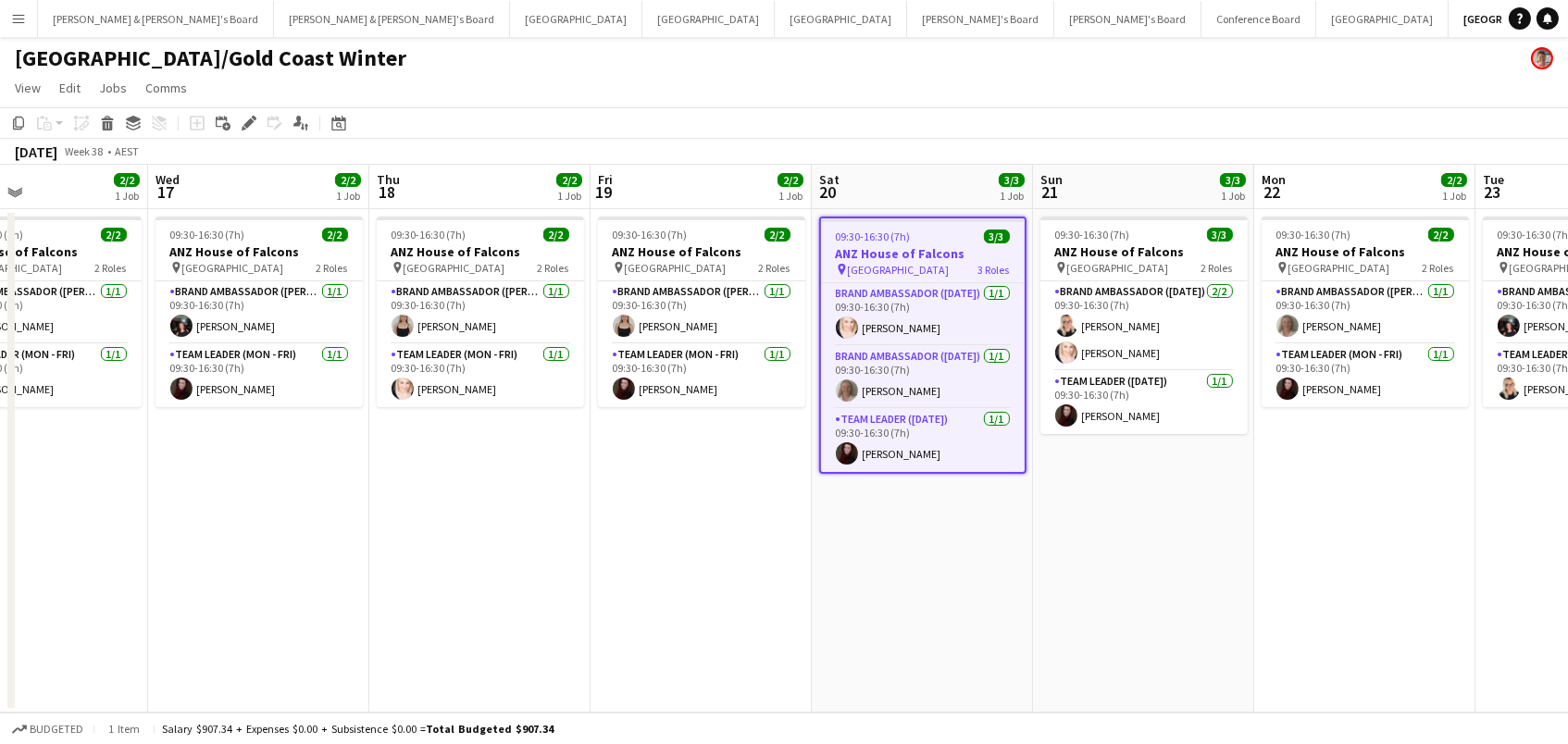
click at [14, 19] on app-icon "Menu" at bounding box center [18, 18] width 14 height 14
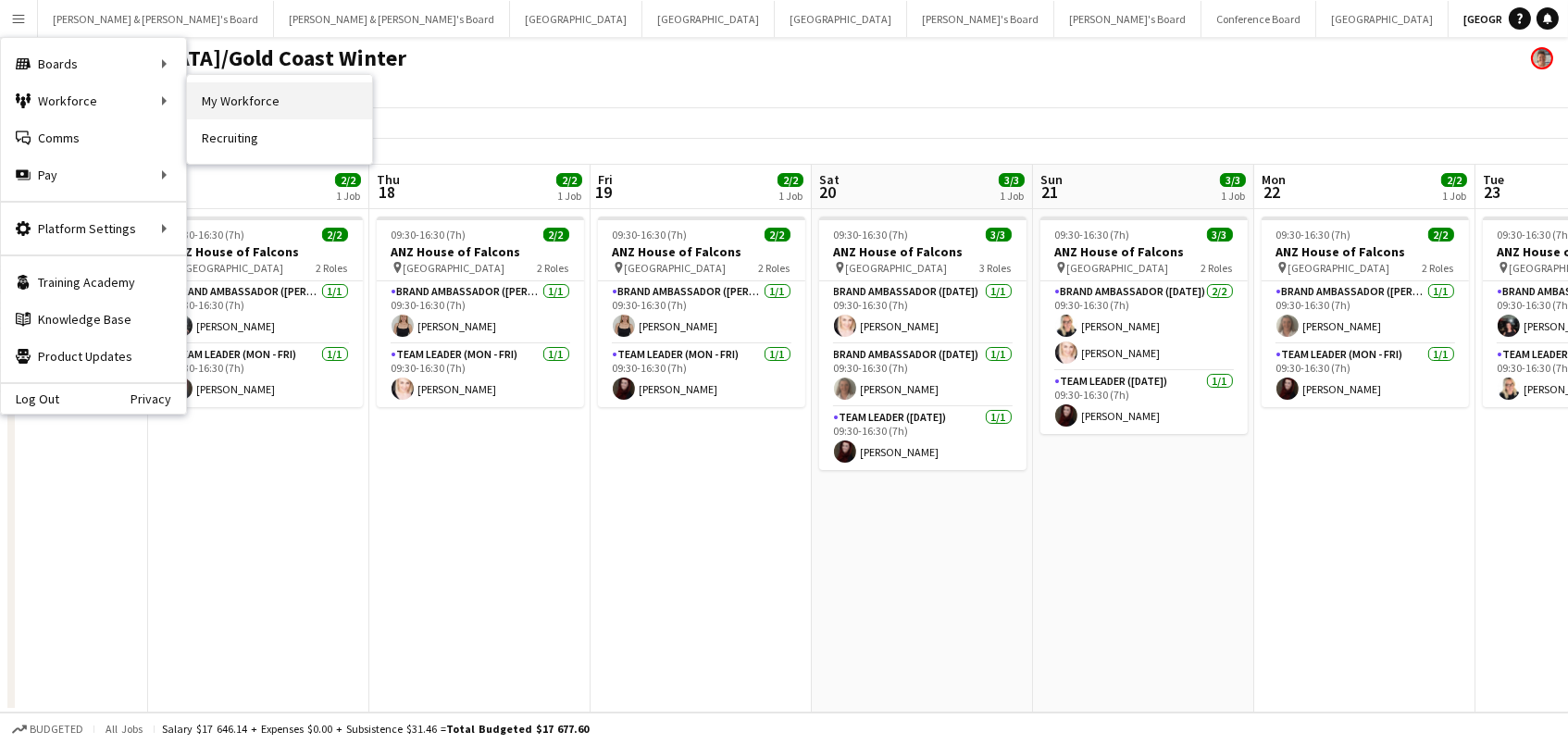
click at [231, 106] on link "My Workforce" at bounding box center [279, 100] width 185 height 37
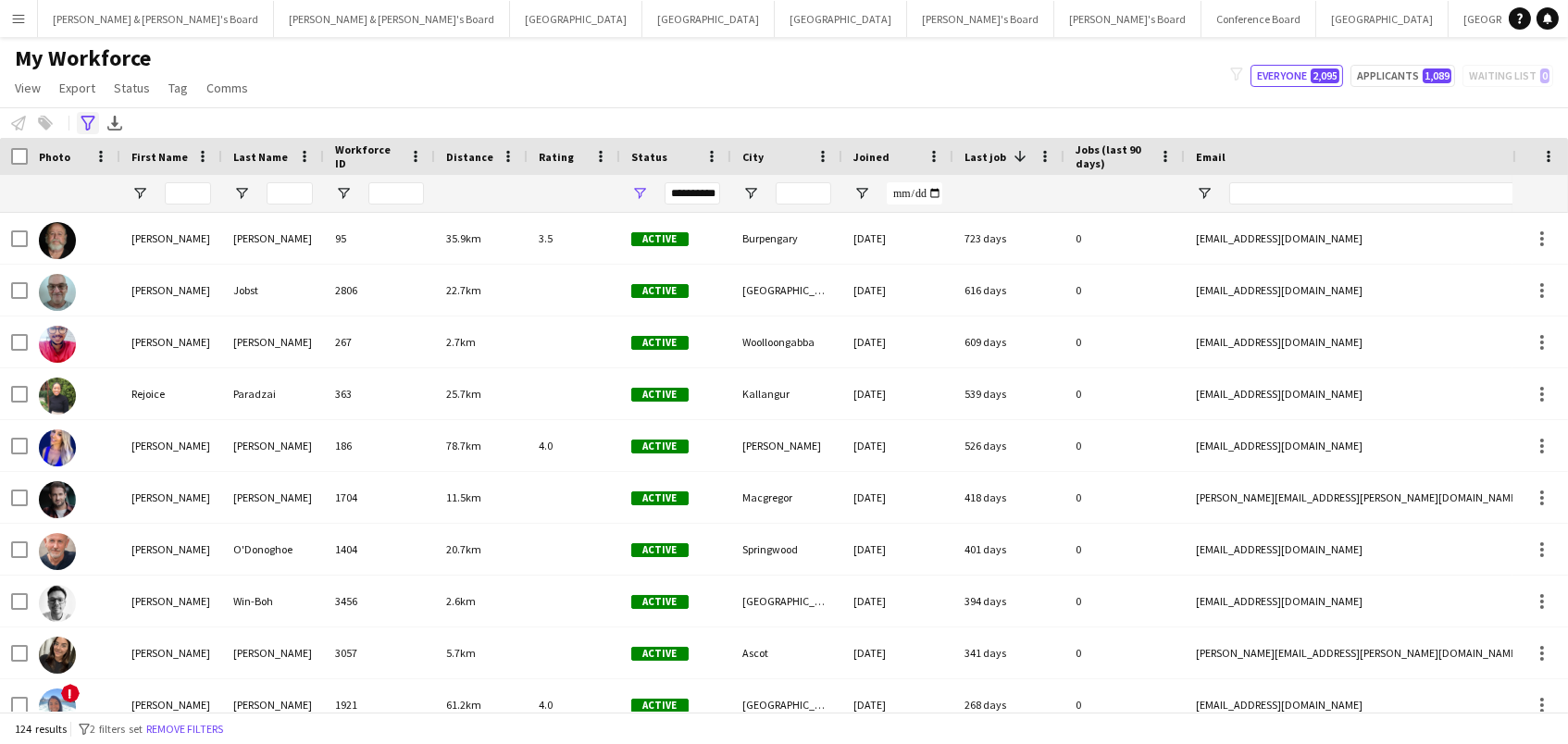
click at [90, 126] on icon "Advanced filters" at bounding box center [88, 122] width 14 height 14
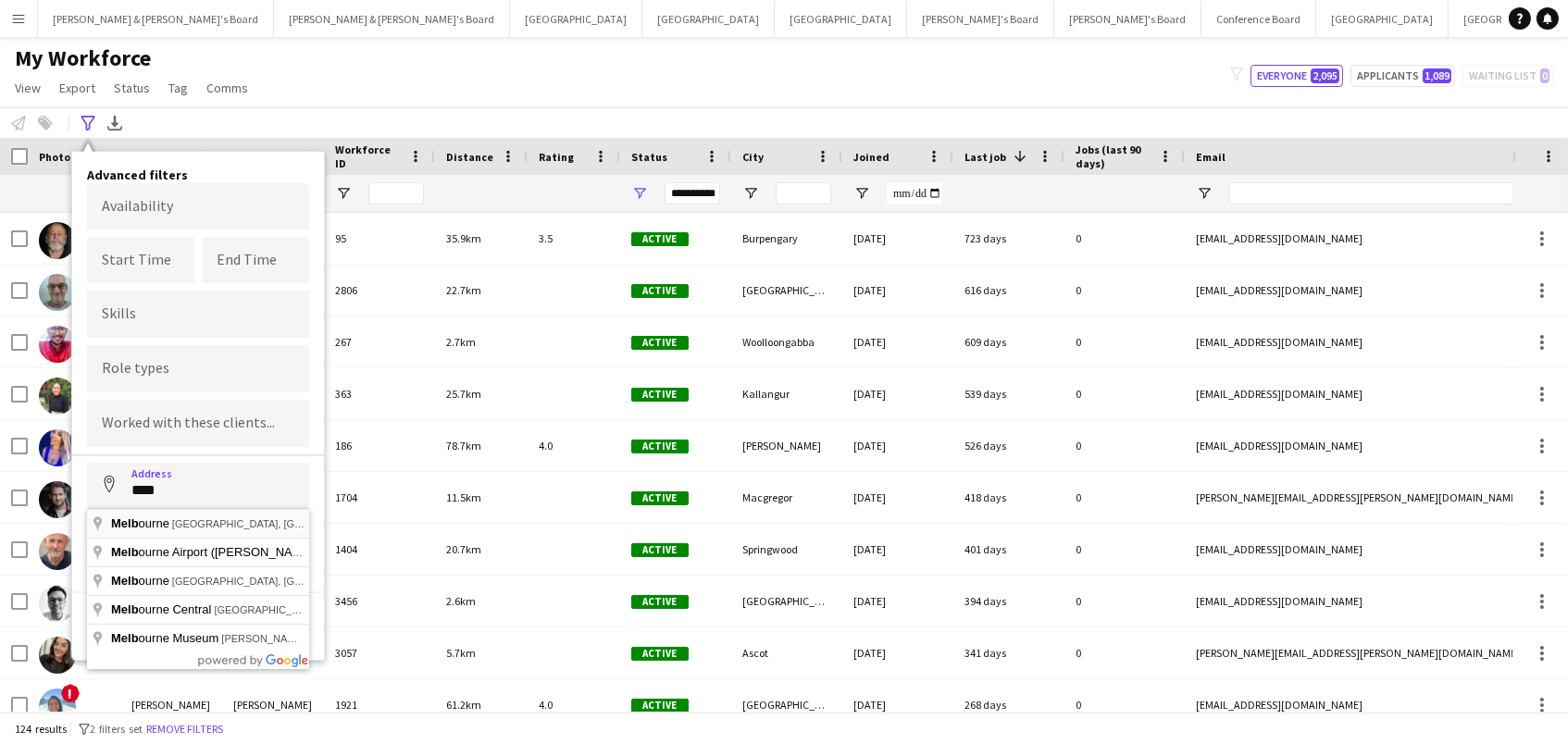
type input "**********"
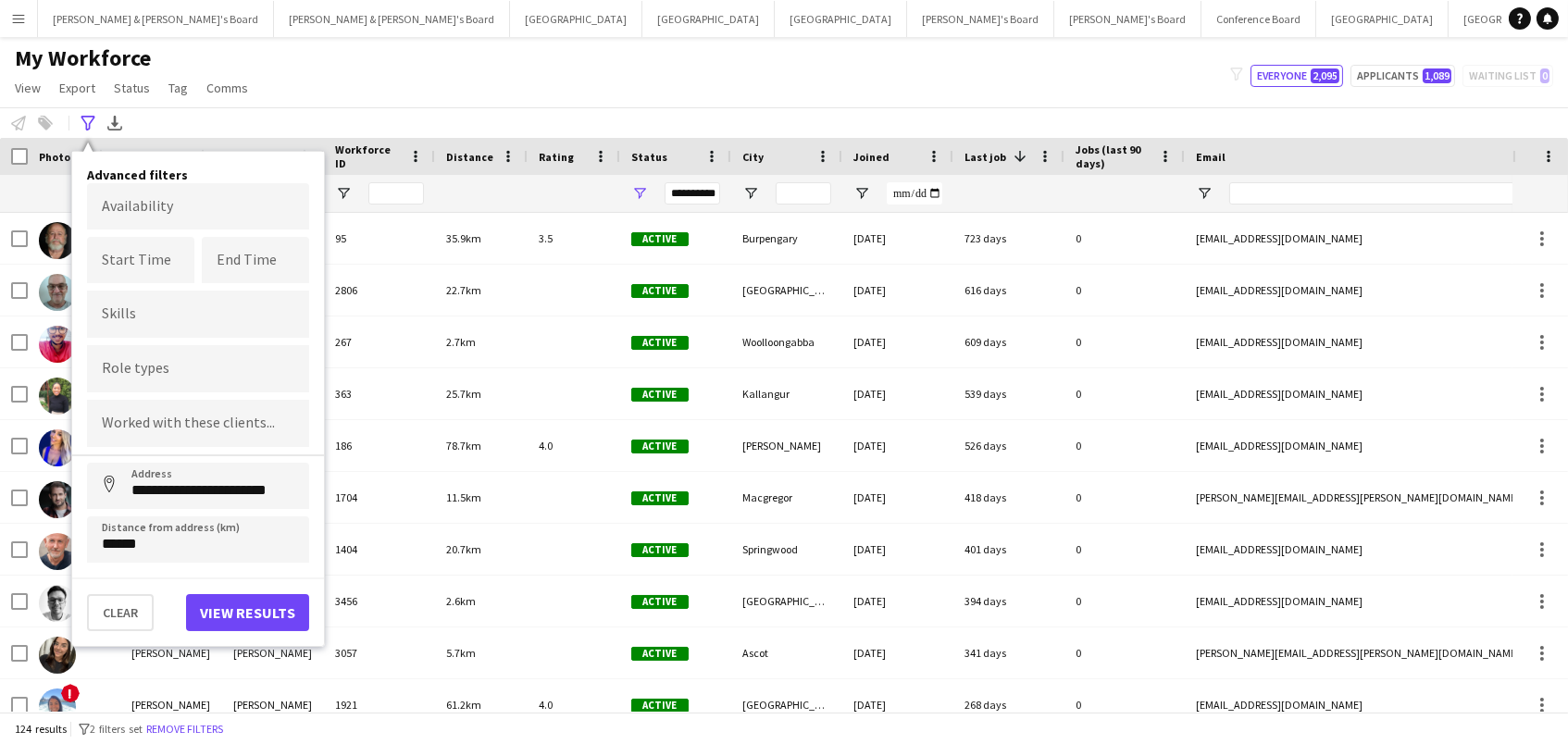
click at [238, 605] on button "View results" at bounding box center [248, 613] width 123 height 37
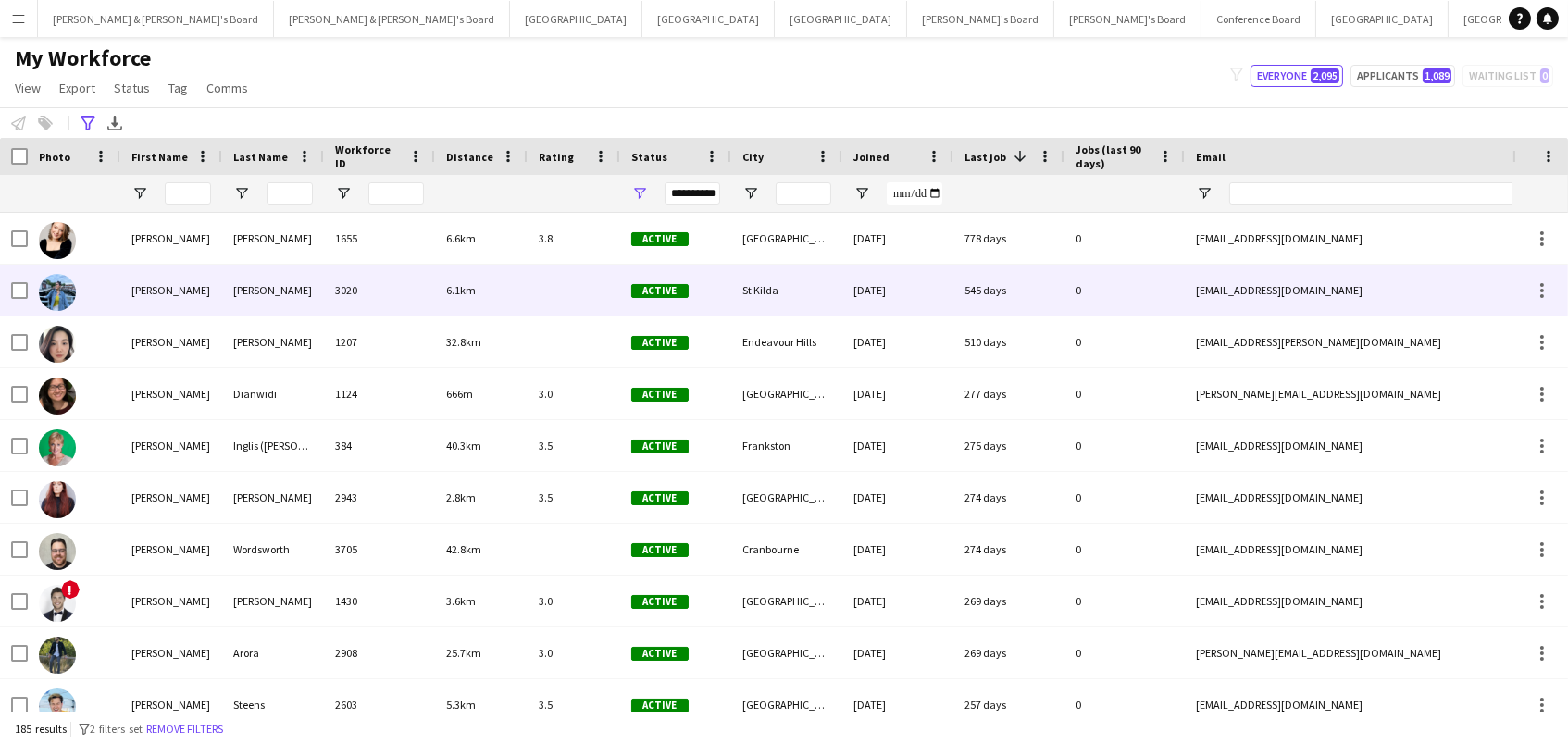
click at [398, 297] on div "3020" at bounding box center [379, 290] width 111 height 51
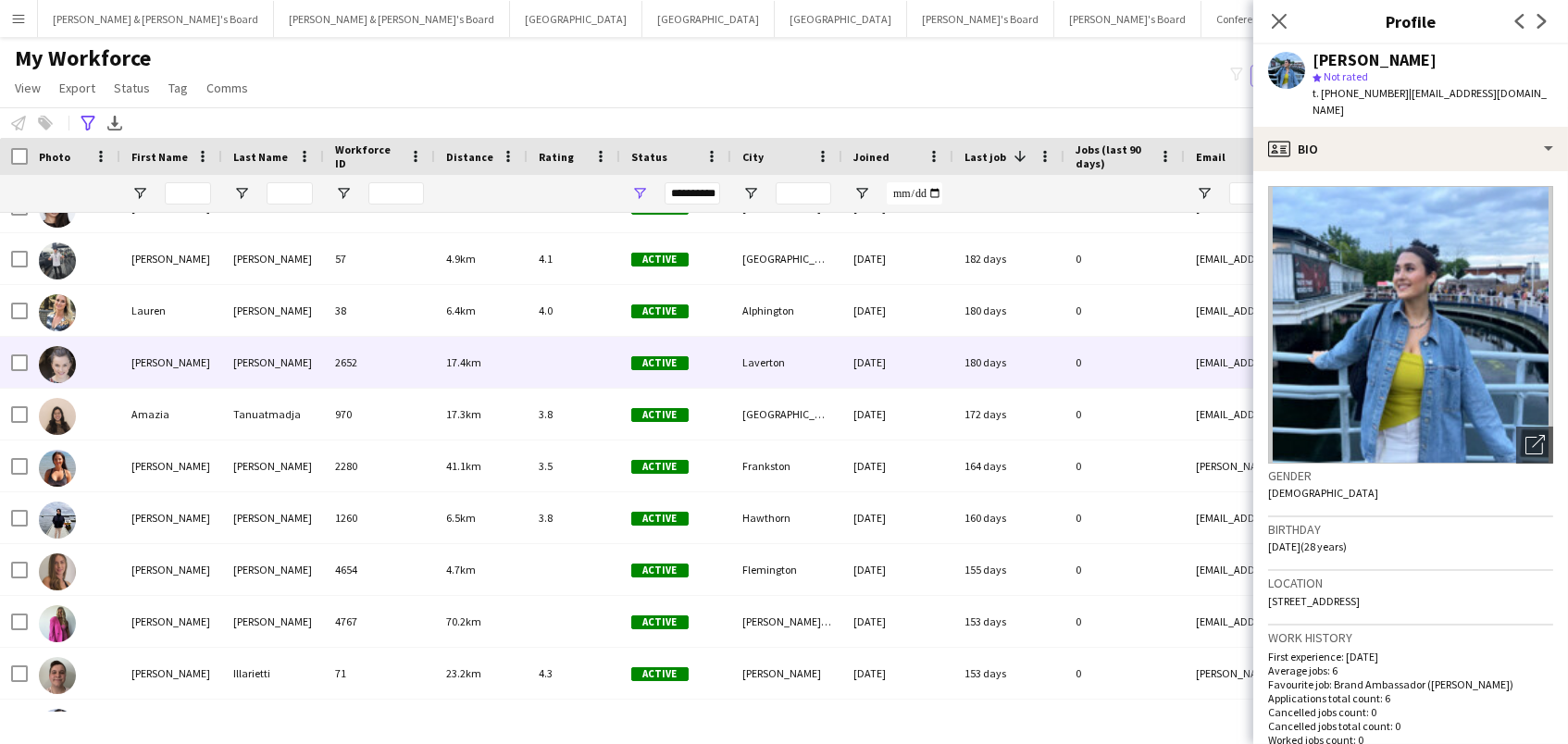
scroll to position [821, 0]
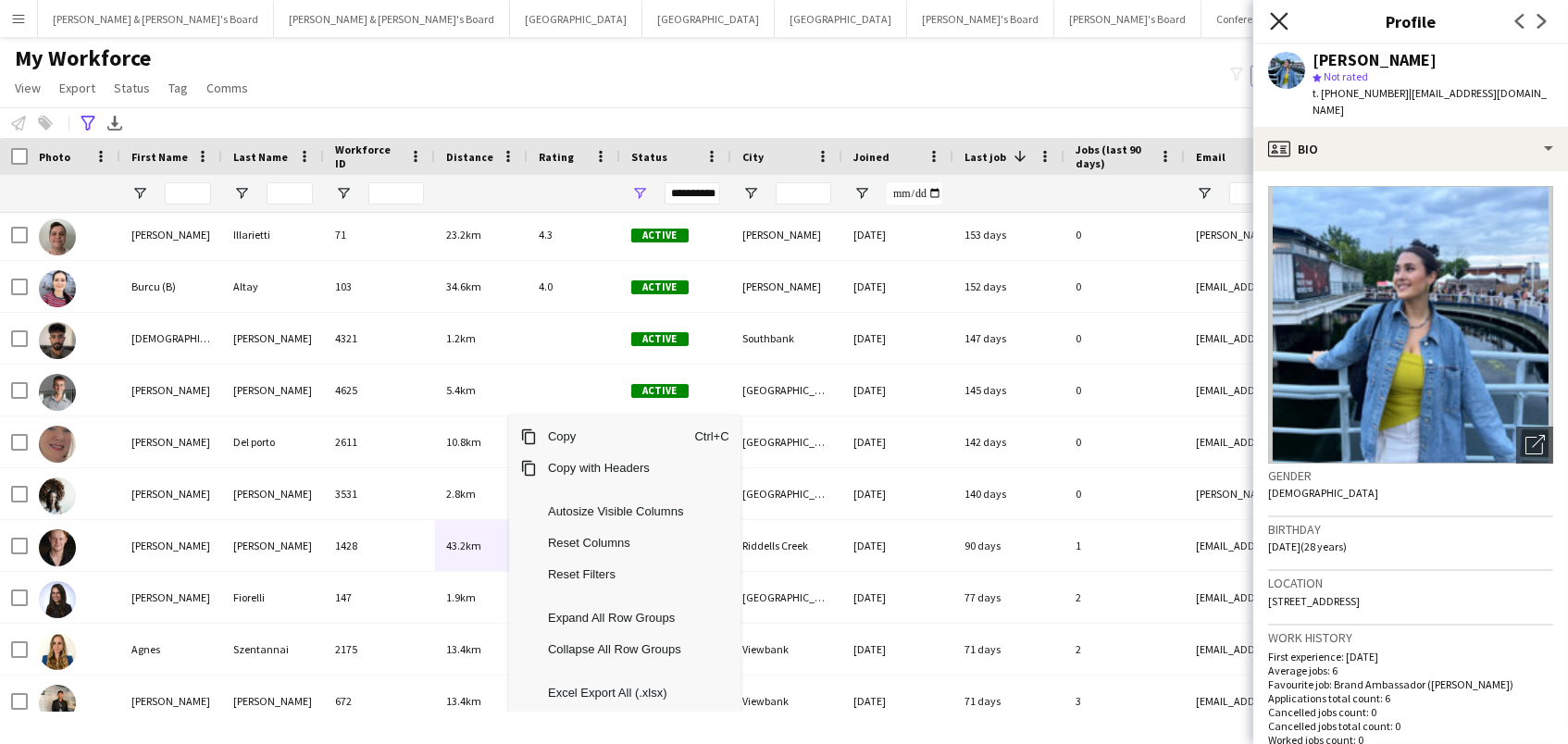
click at [1280, 21] on icon at bounding box center [1279, 20] width 17 height 17
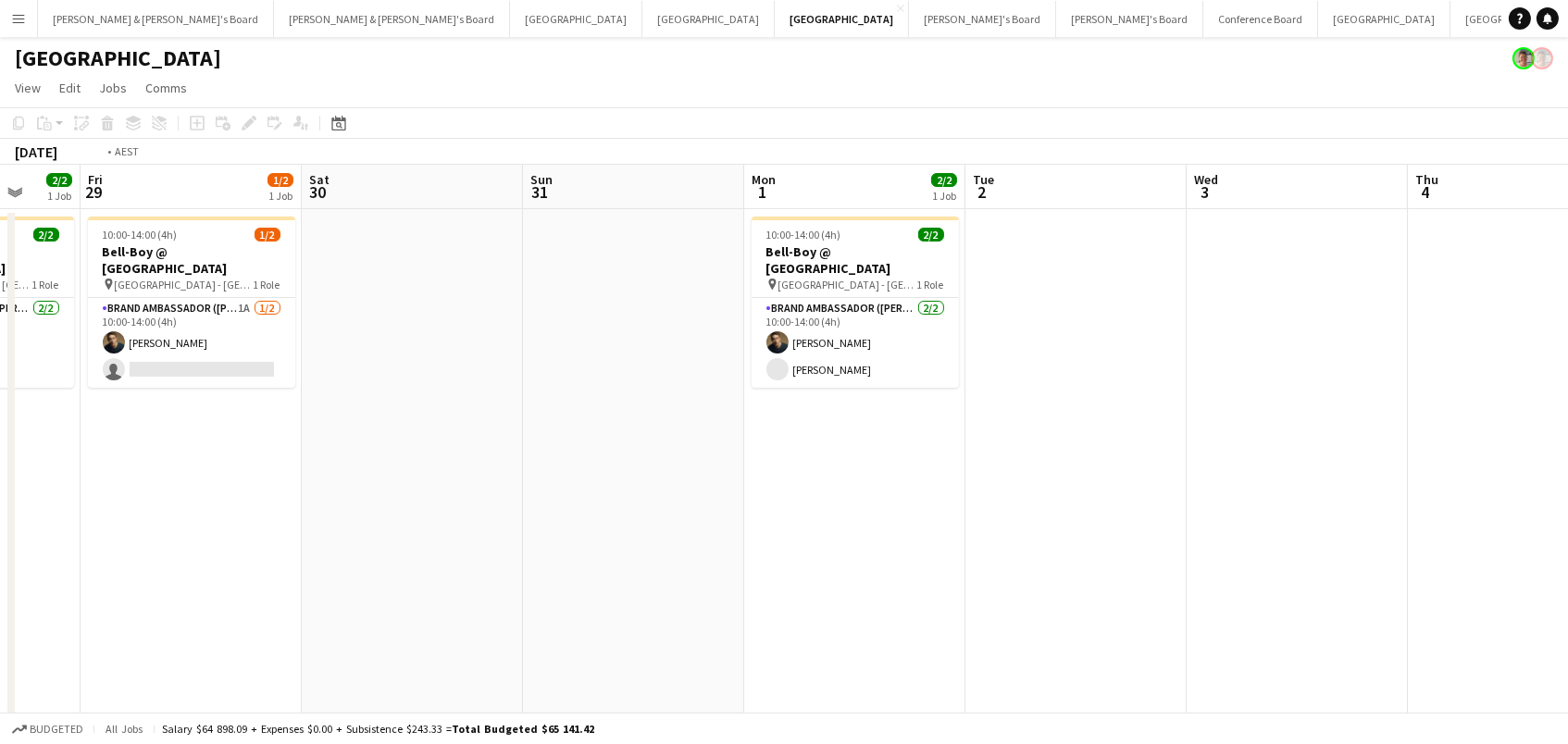
scroll to position [0, 896]
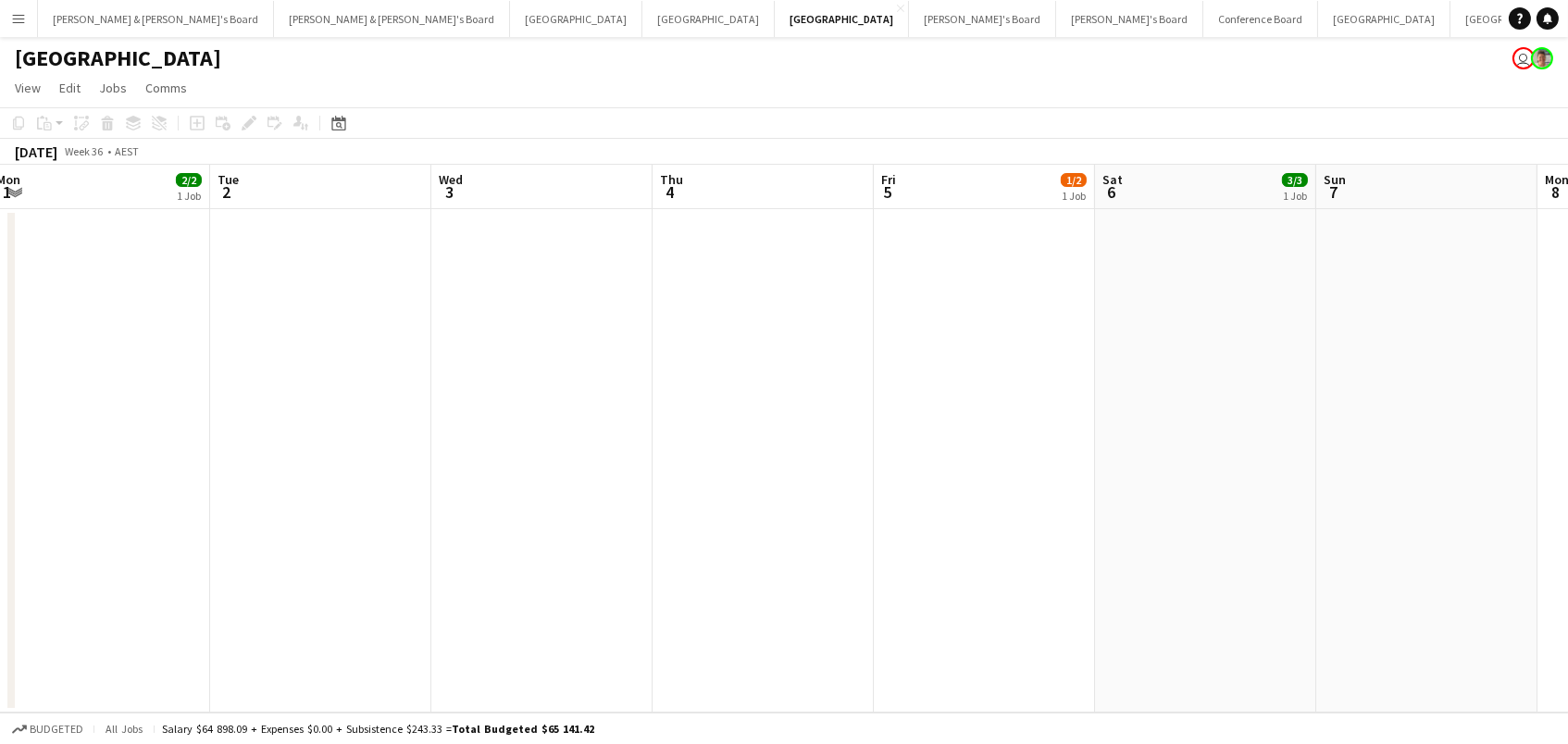
click at [1126, 1] on app-navbar "Menu Boards Boards Boards All jobs Status Workforce Workforce My Workforce Recr…" at bounding box center [784, 18] width 1568 height 37
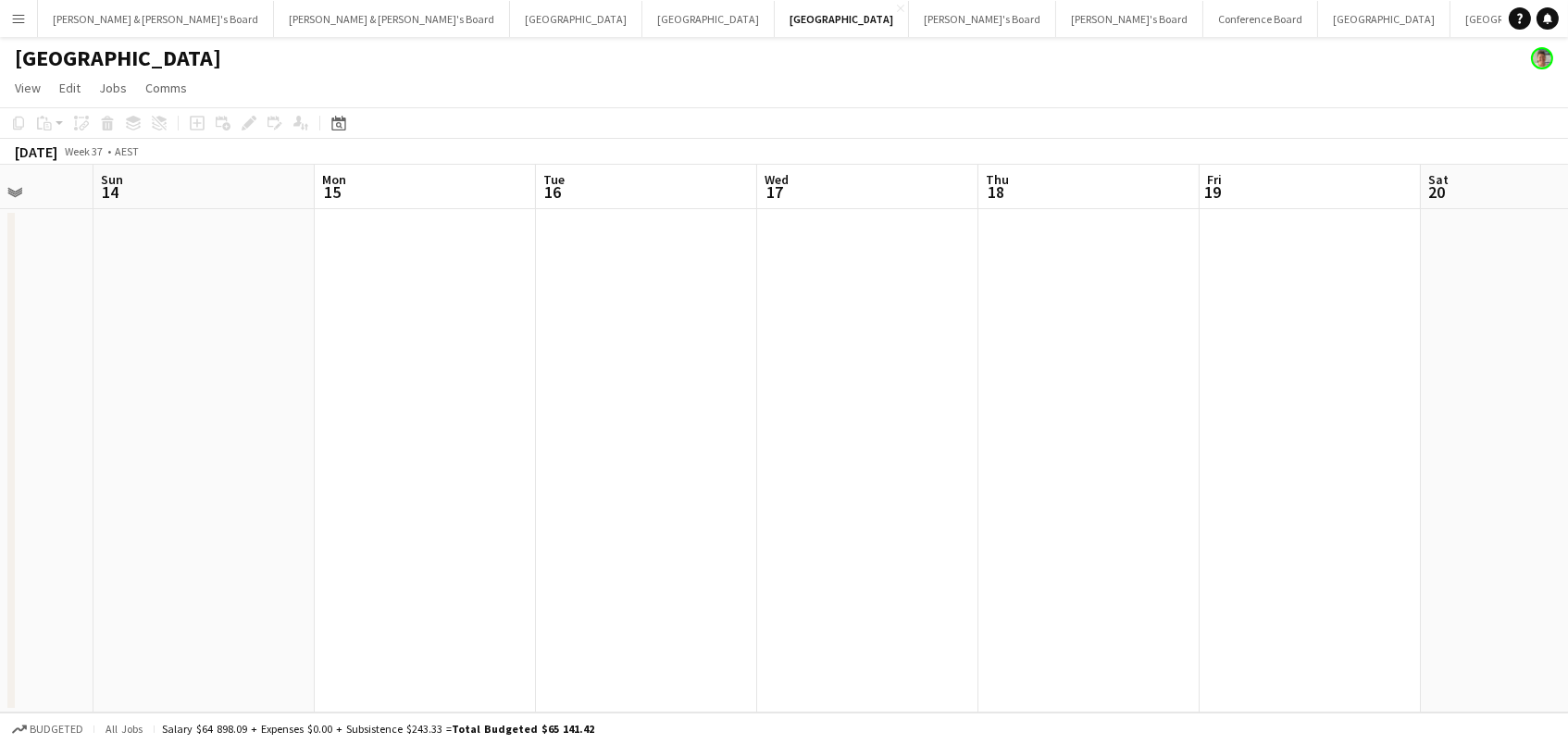
scroll to position [0, 570]
click at [95, 13] on button "[PERSON_NAME] & [PERSON_NAME]'s Board Close" at bounding box center [155, 18] width 236 height 36
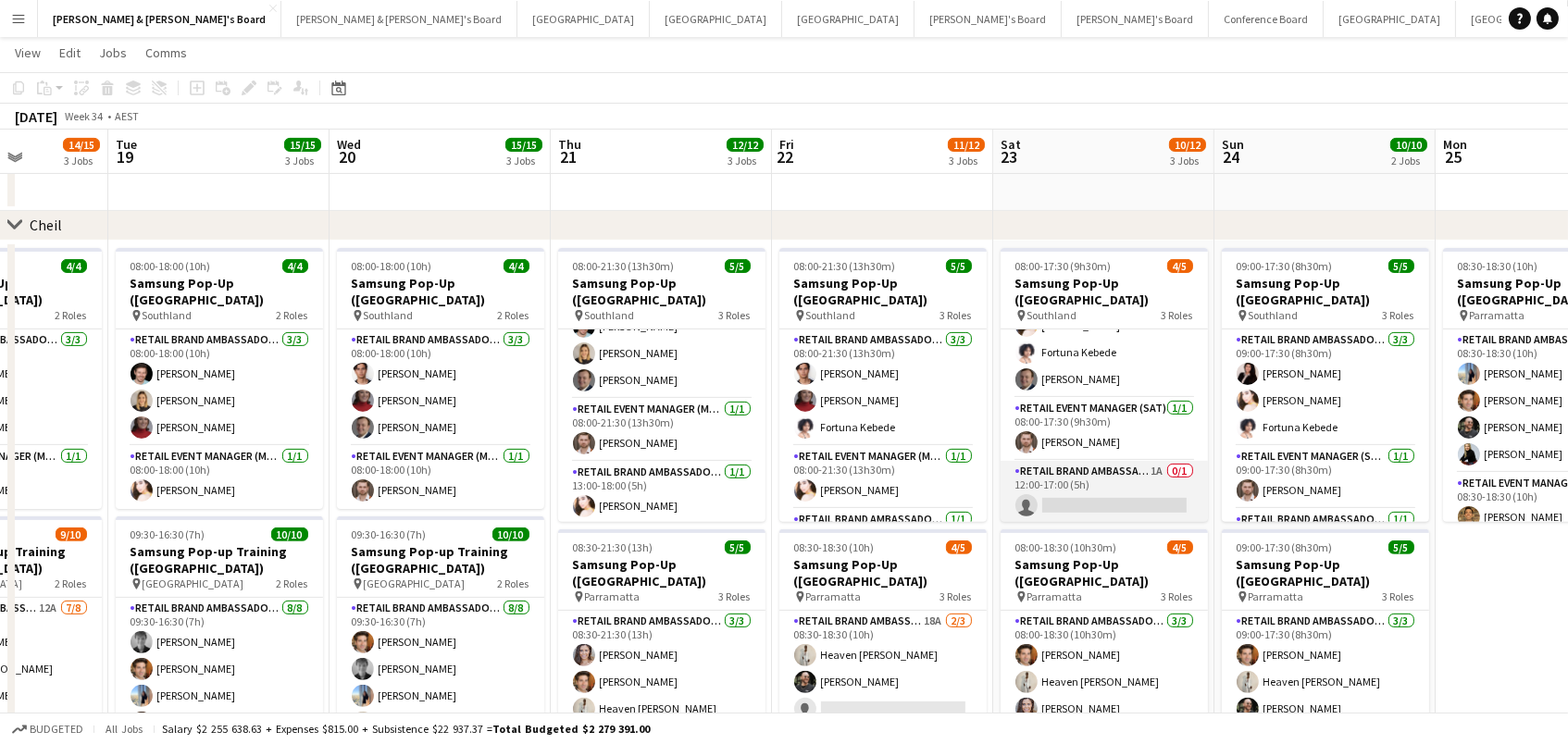
scroll to position [47, 0]
click at [1128, 490] on app-card-role "RETAIL Brand Ambassador ([DATE]) 1A 0/1 12:00-17:00 (5h) single-neutral-actions" at bounding box center [1103, 492] width 207 height 63
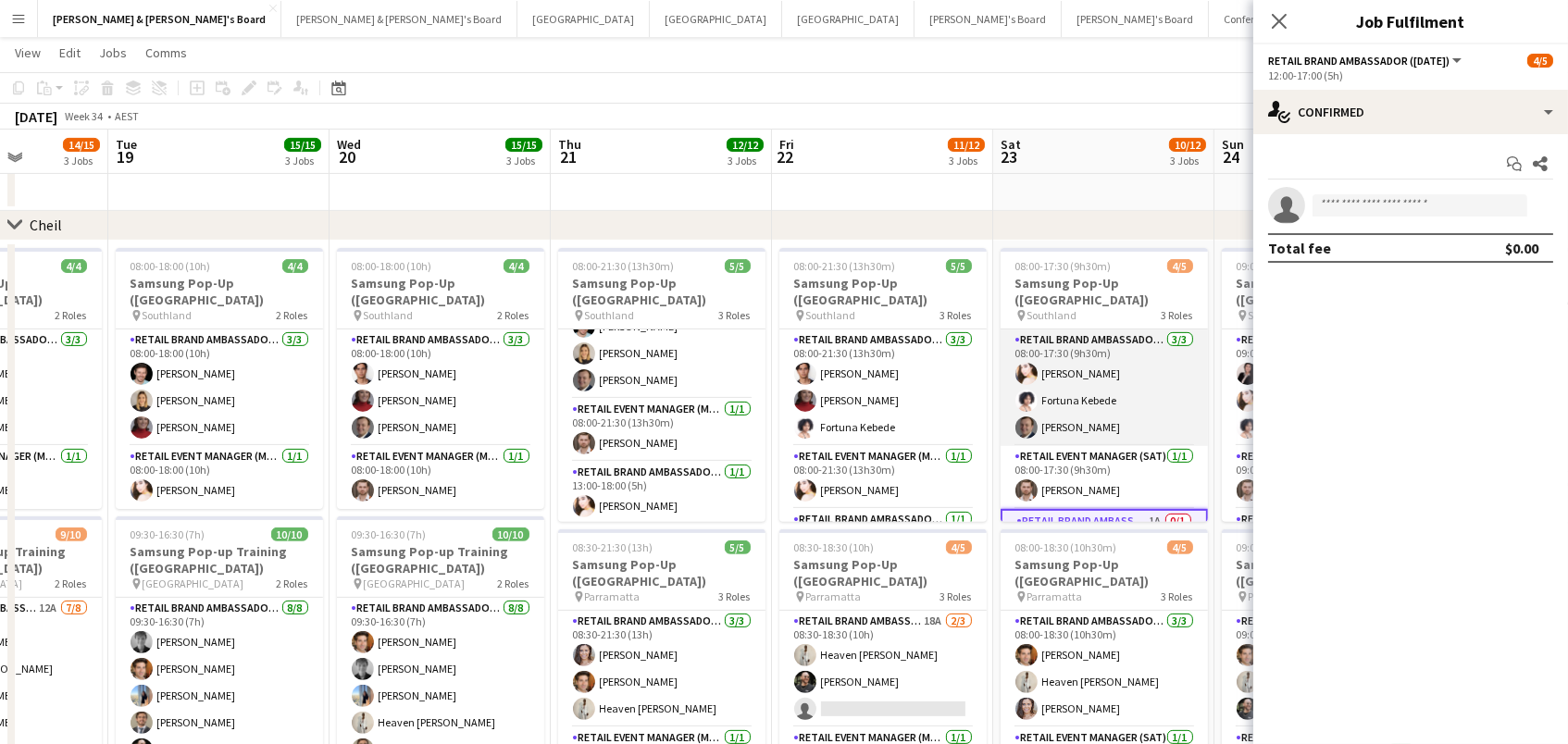
scroll to position [0, 0]
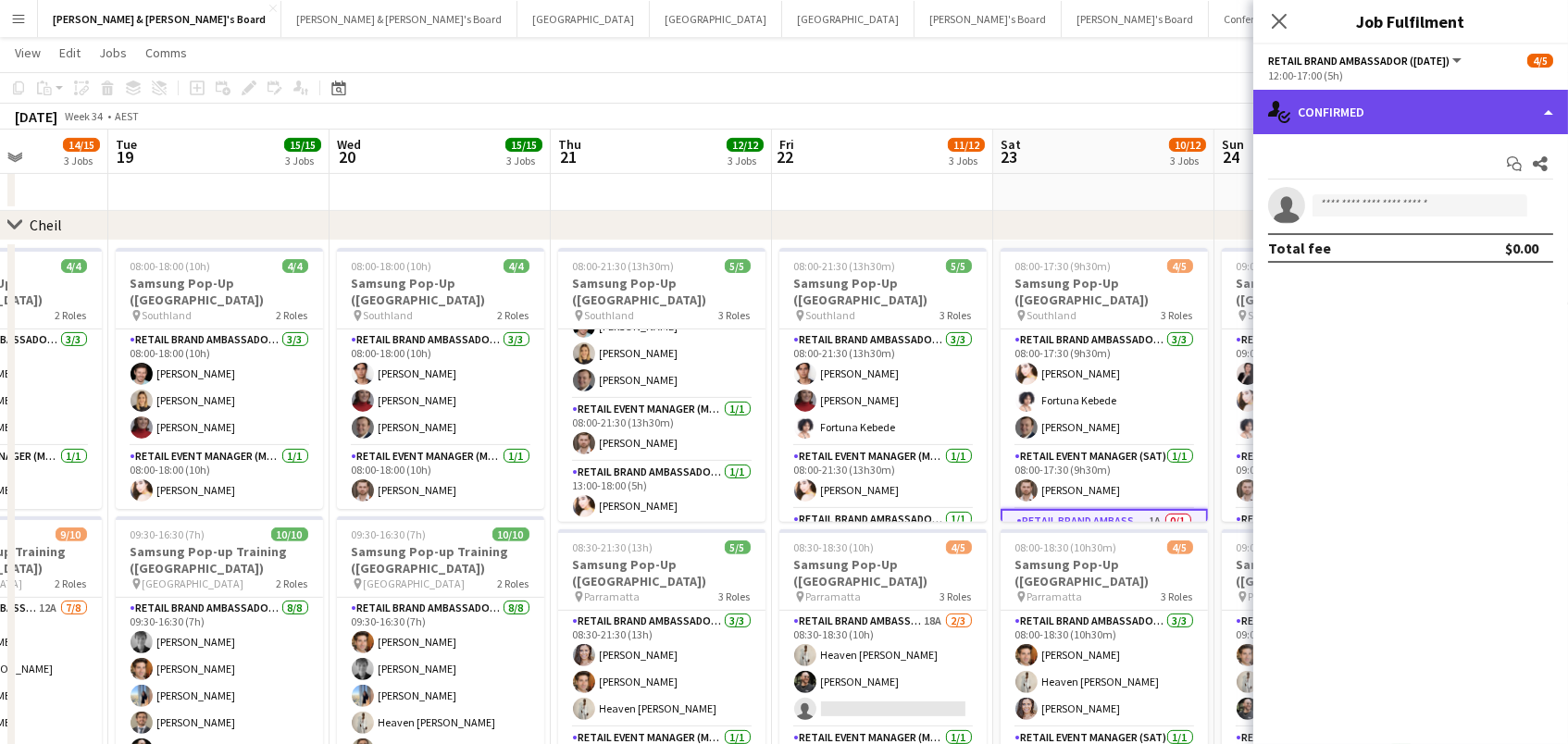
click at [1347, 90] on div "single-neutral-actions-check-2 Confirmed" at bounding box center [1411, 112] width 315 height 44
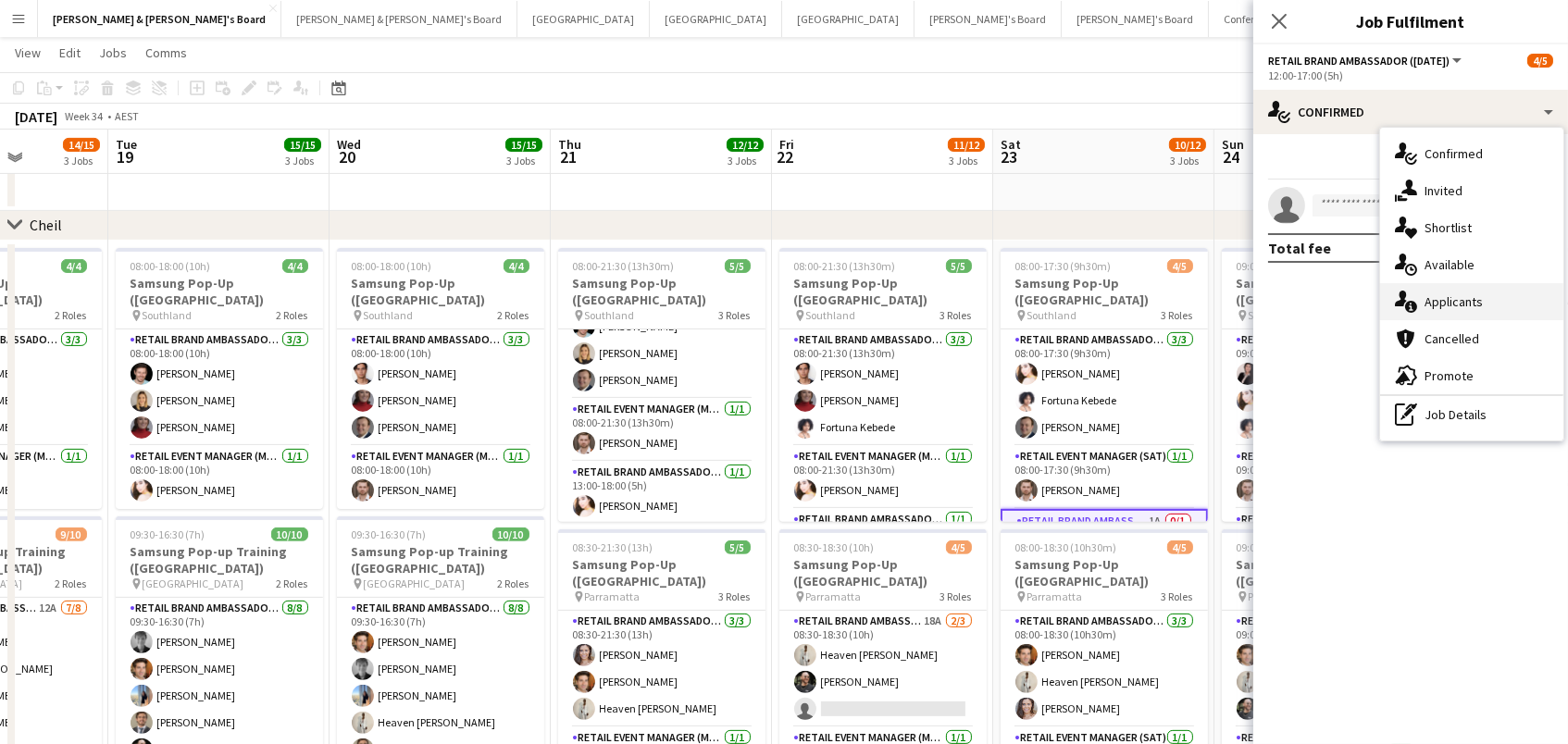
click at [1447, 307] on div "single-neutral-actions-information Applicants" at bounding box center [1472, 302] width 183 height 37
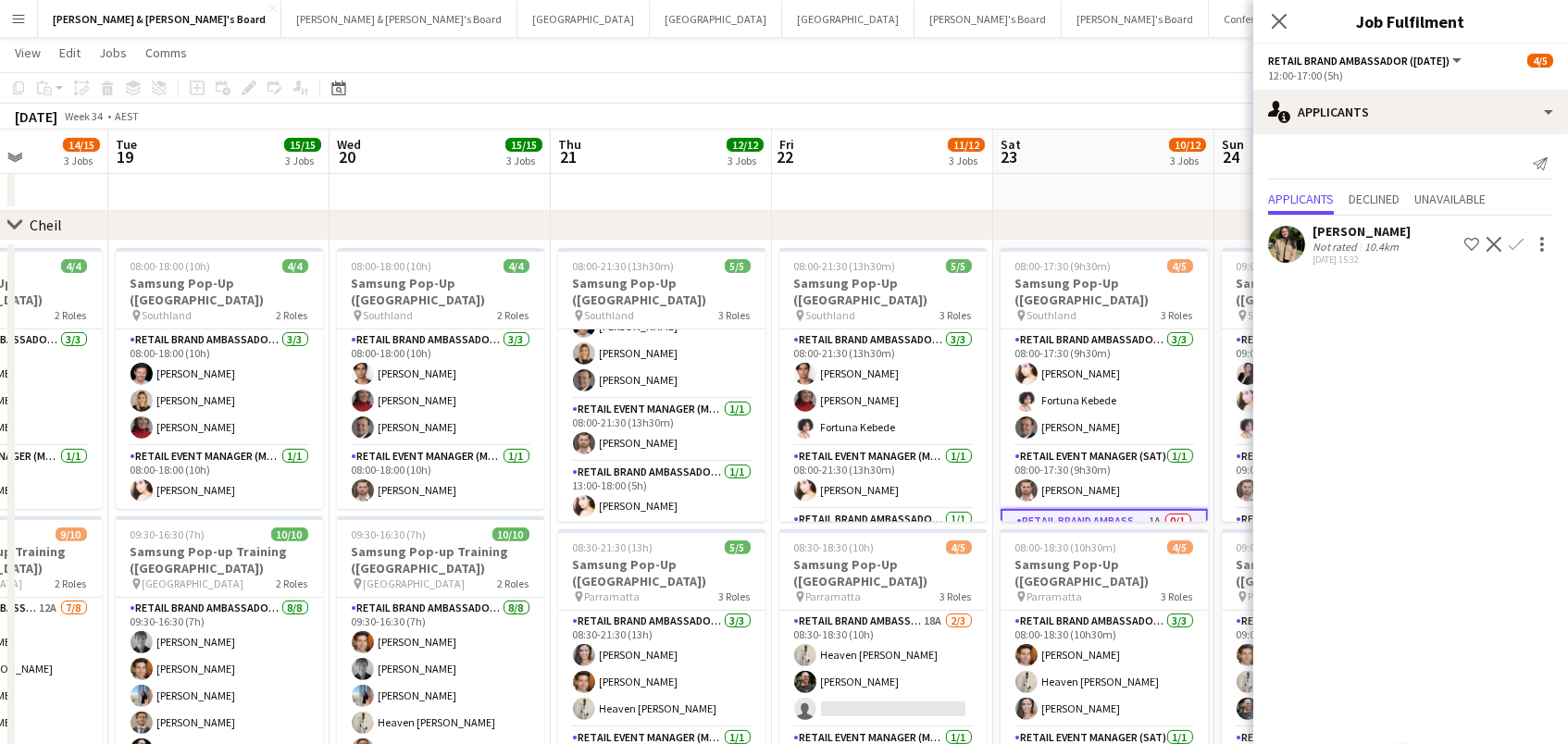
click at [1386, 224] on div "[PERSON_NAME]" at bounding box center [1362, 231] width 98 height 16
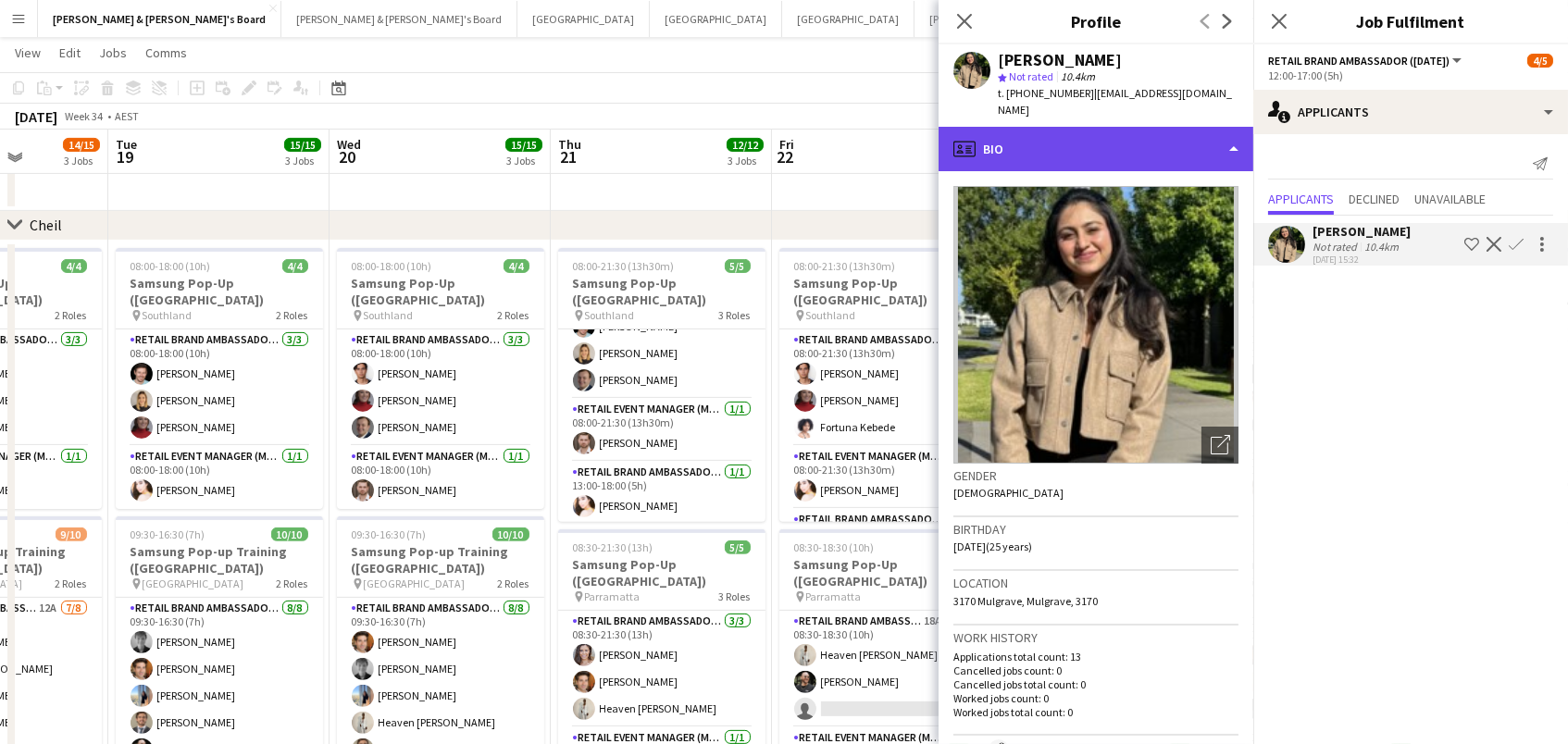
click at [1210, 132] on div "profile Bio" at bounding box center [1096, 149] width 315 height 44
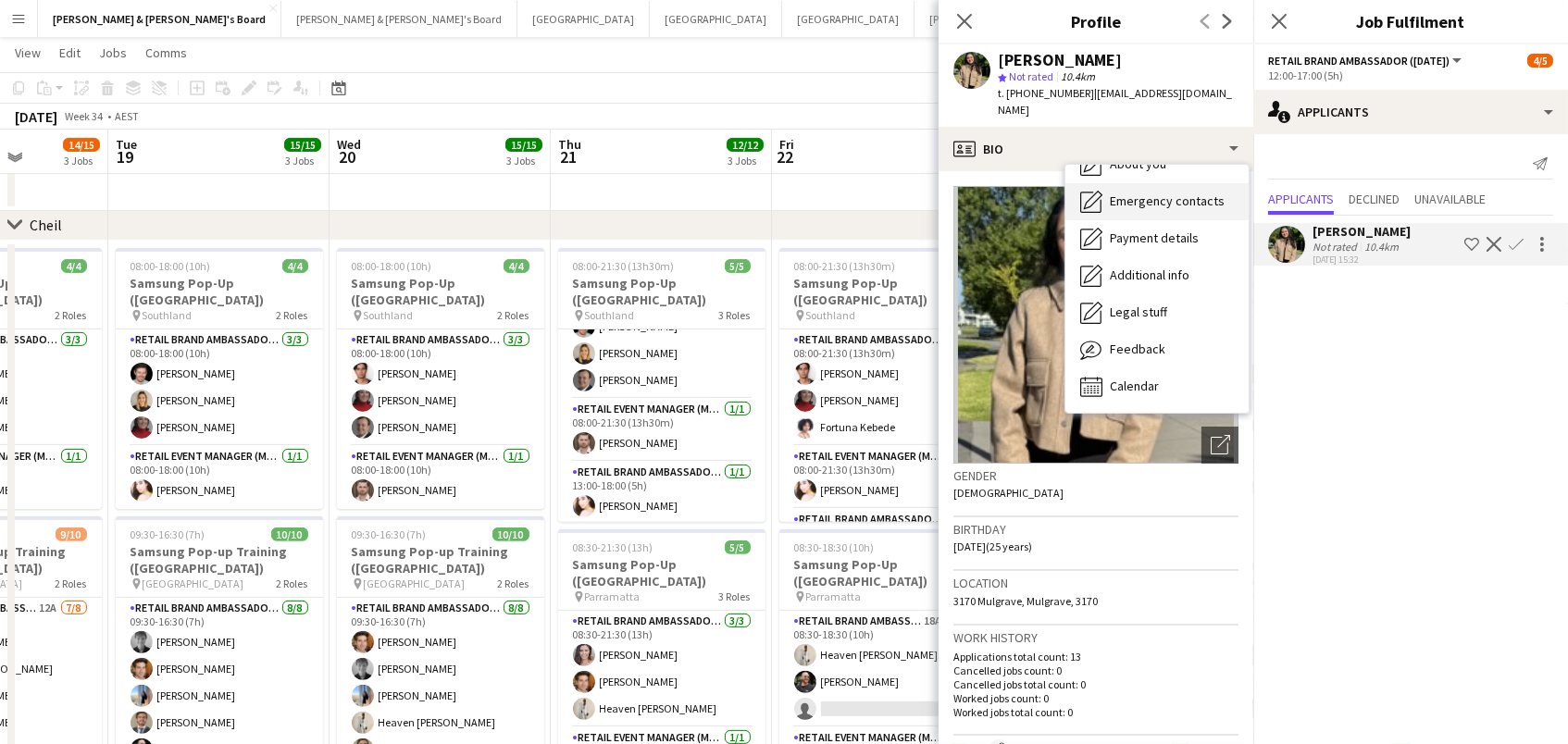
scroll to position [136, 0]
click at [1207, 332] on div "Feedback Feedback" at bounding box center [1157, 351] width 183 height 37
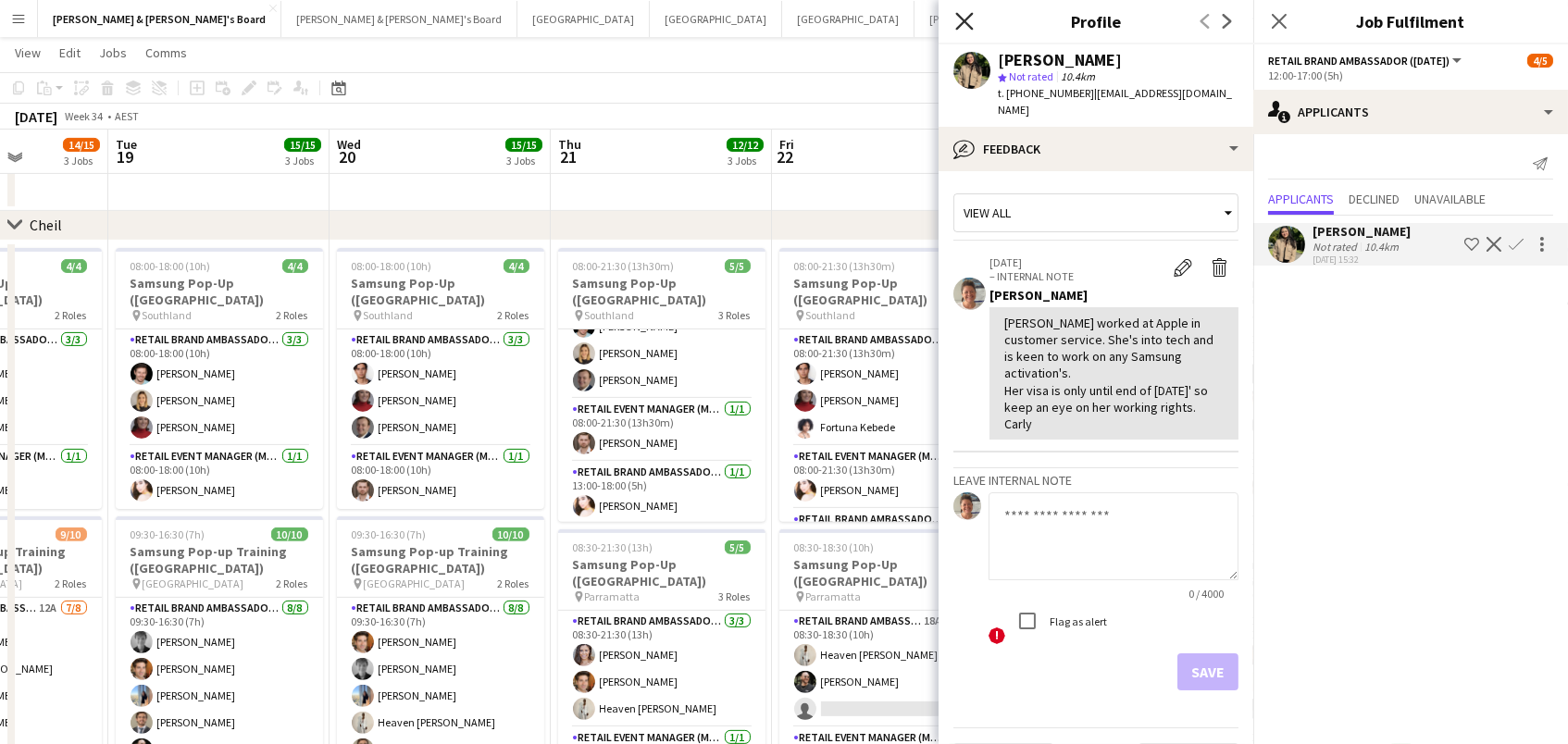
click at [961, 15] on icon "Close pop-in" at bounding box center [964, 20] width 17 height 17
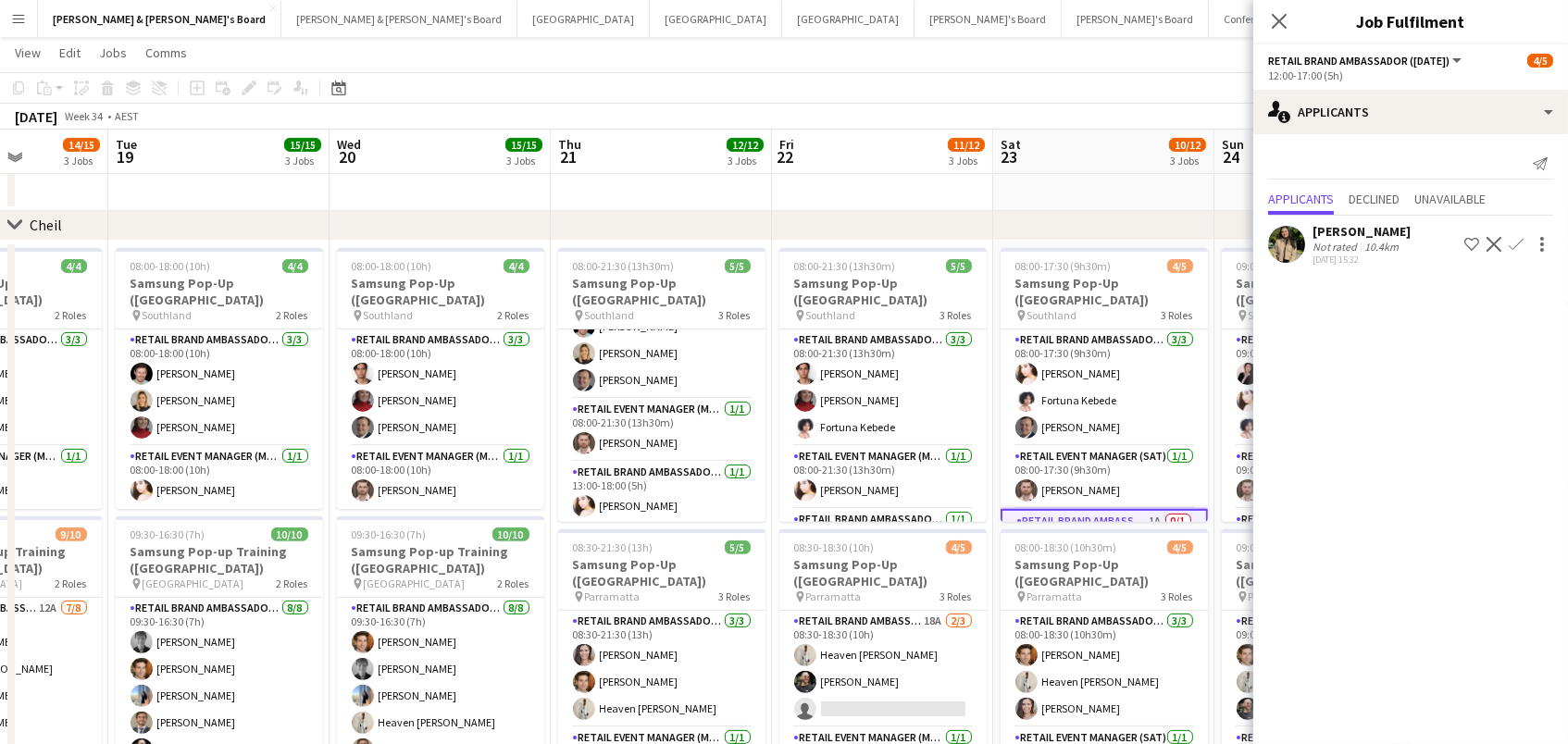
click at [1065, 91] on app-toolbar "Copy Paste Paste Command V Paste with crew Command Shift V Paste linked Job [GE…" at bounding box center [784, 88] width 1568 height 32
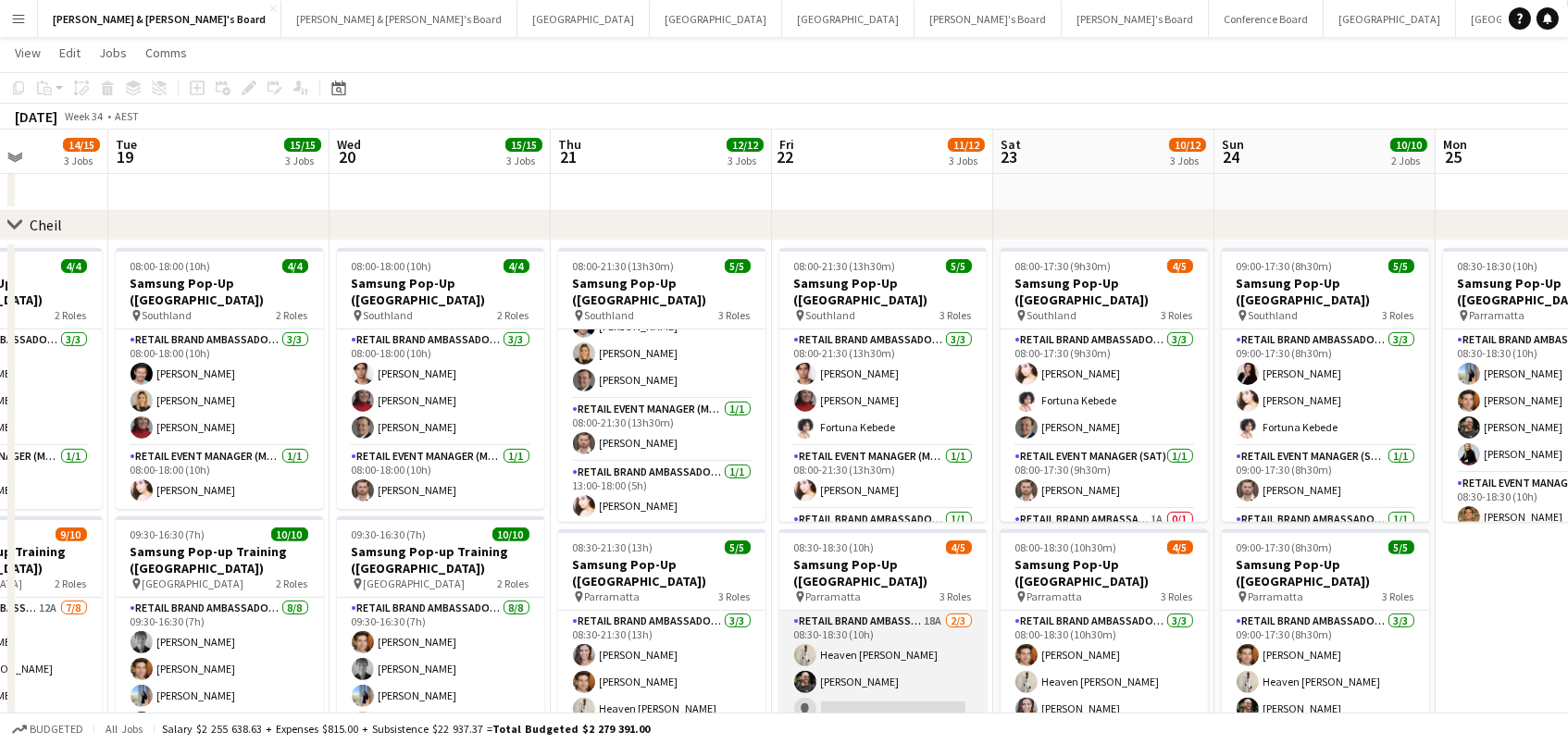
click at [912, 669] on app-card-role "RETAIL Brand Ambassador (Mon - Fri) 18A [DATE] 08:30-18:30 (10h) Heaven [PERSON…" at bounding box center [883, 669] width 207 height 117
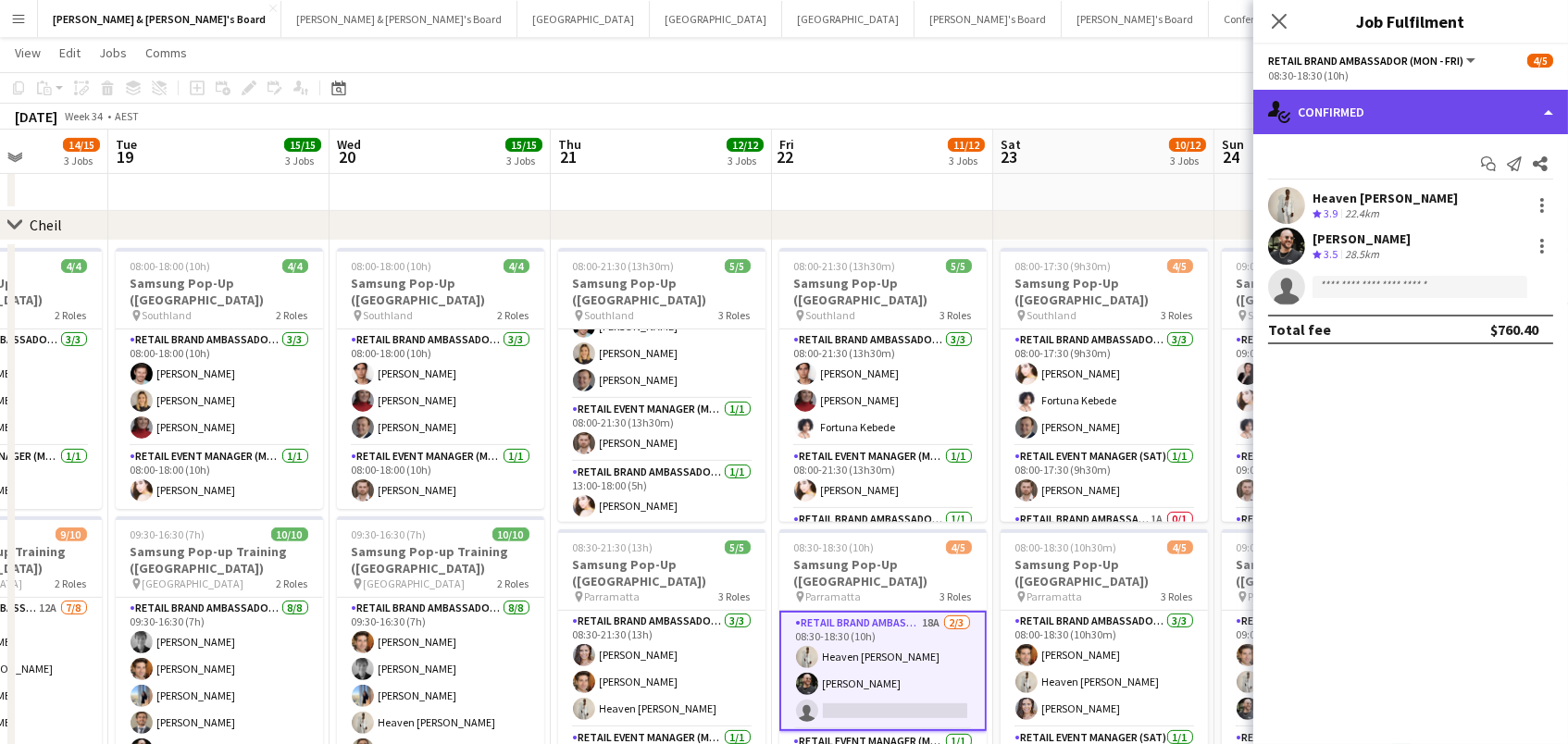
click at [1341, 109] on div "single-neutral-actions-check-2 Confirmed" at bounding box center [1411, 112] width 315 height 44
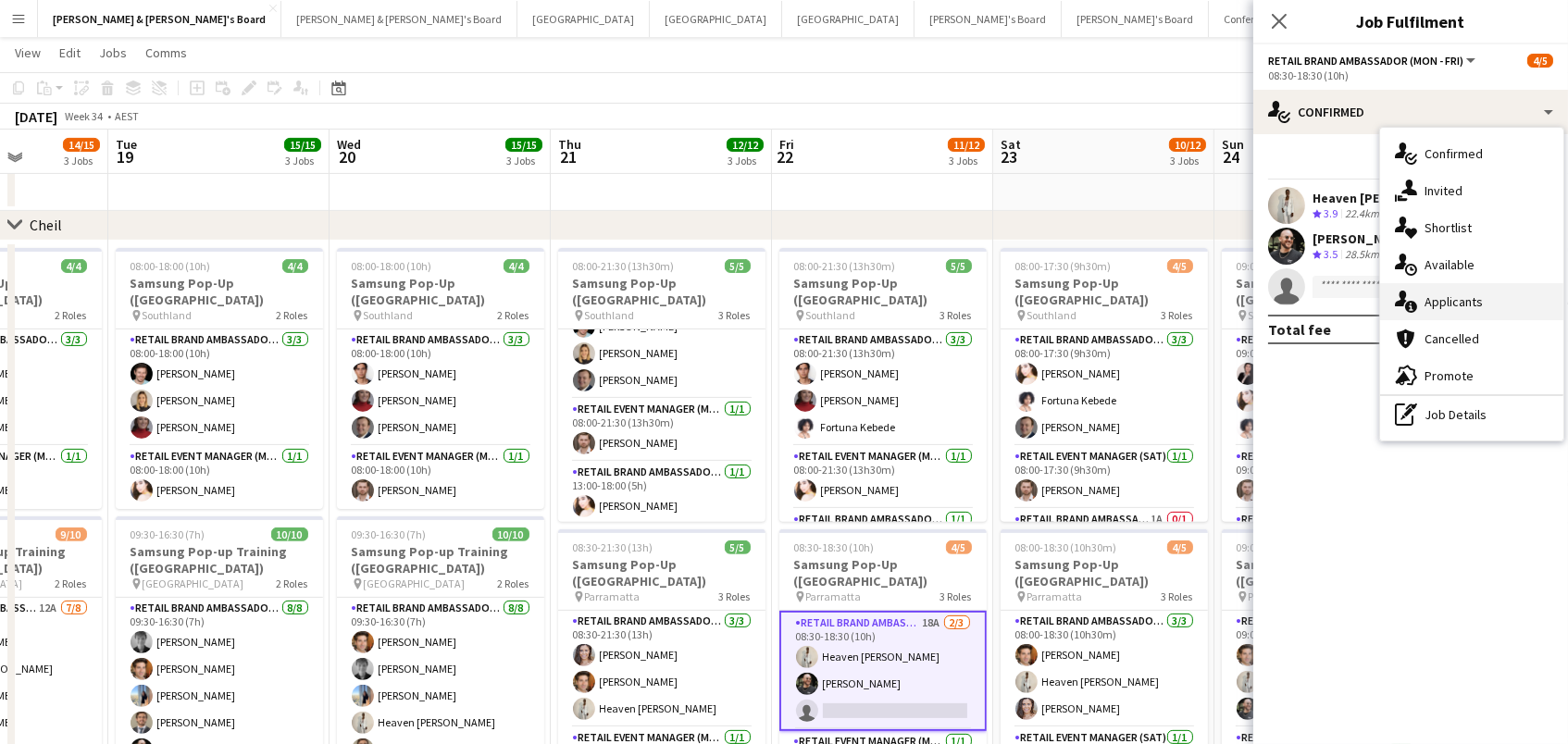
click at [1451, 293] on div "single-neutral-actions-information Applicants" at bounding box center [1472, 302] width 183 height 37
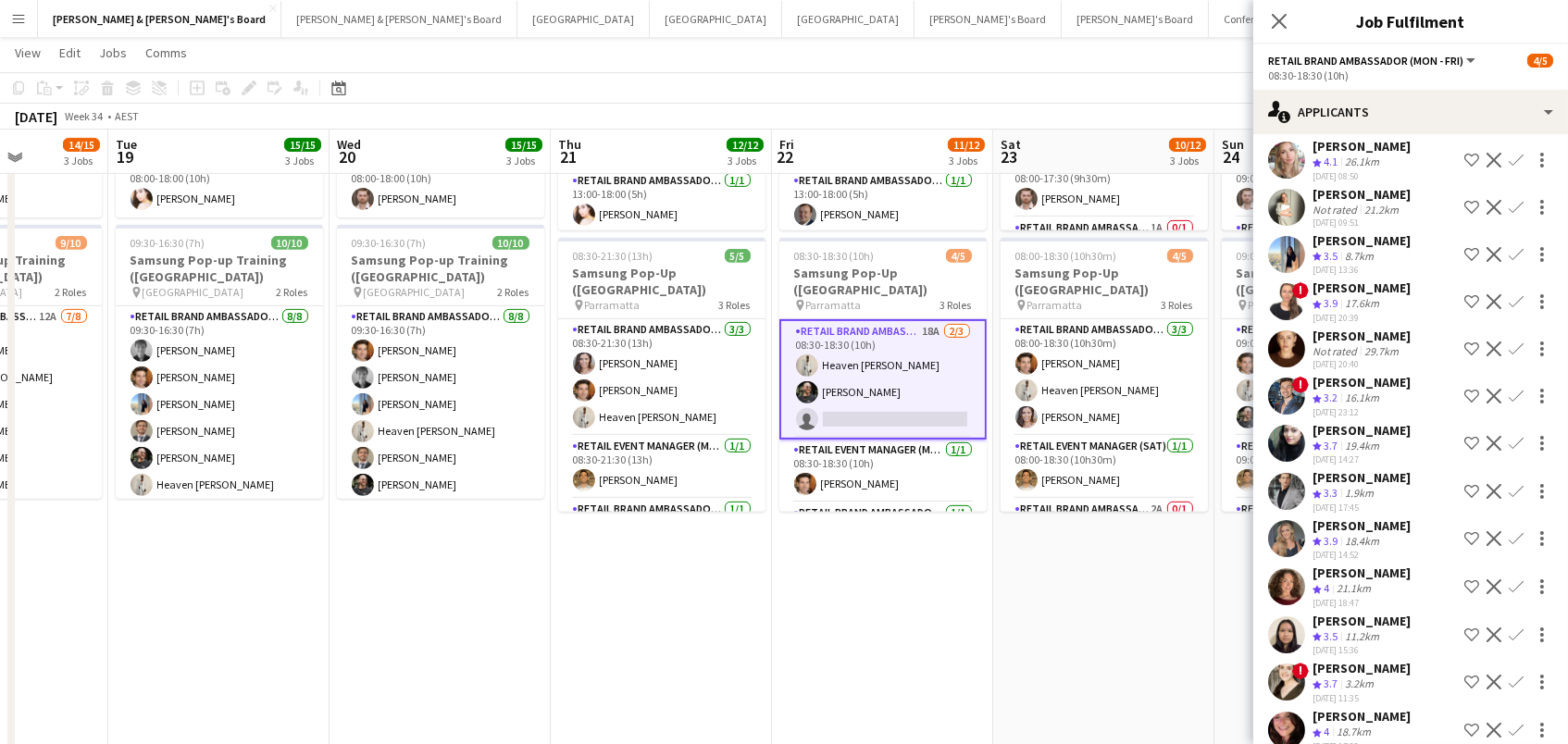
scroll to position [129, 0]
click at [1282, 14] on icon "Close pop-in" at bounding box center [1279, 20] width 17 height 17
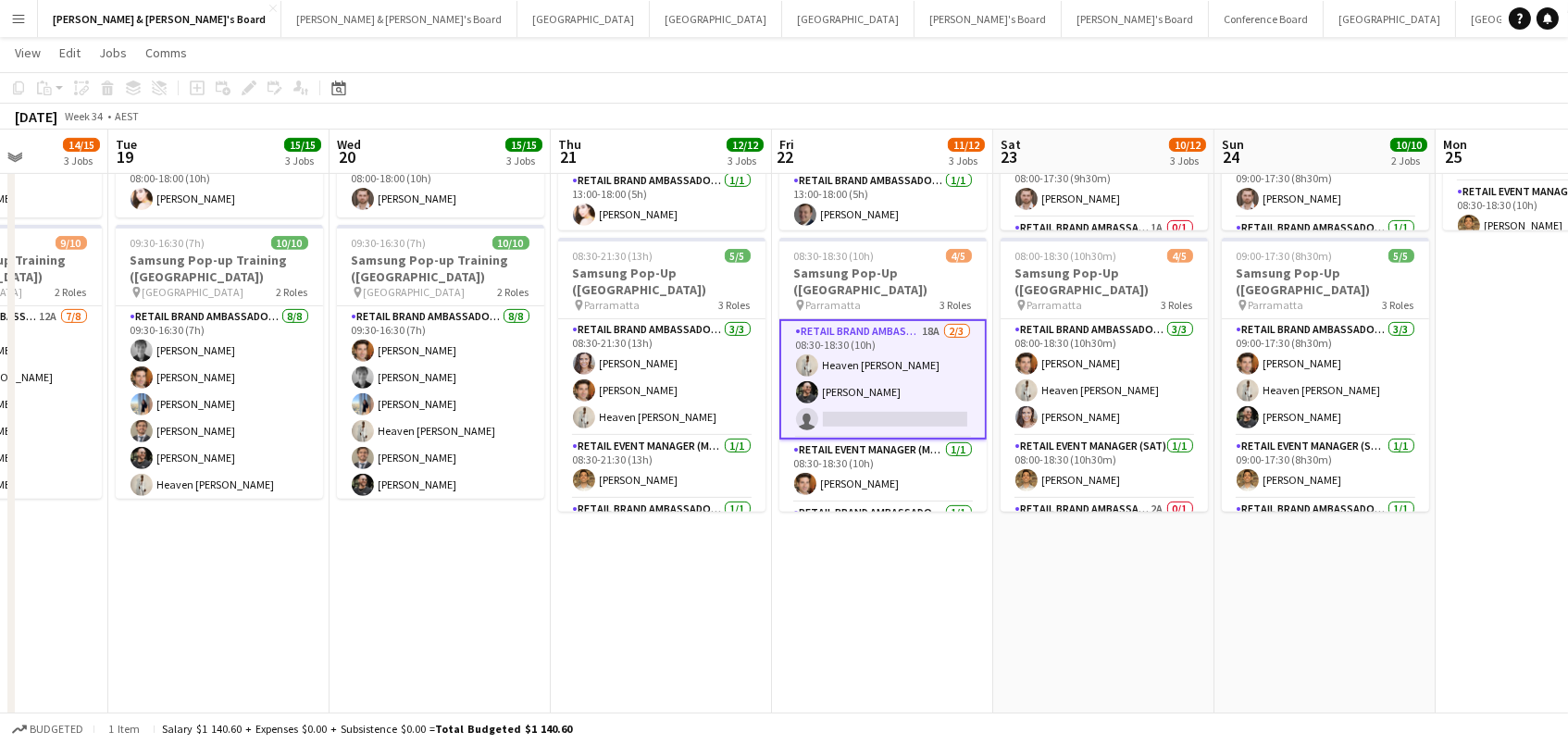
scroll to position [0, 0]
click at [1209, 35] on button "Conference Board Close" at bounding box center [1266, 18] width 115 height 36
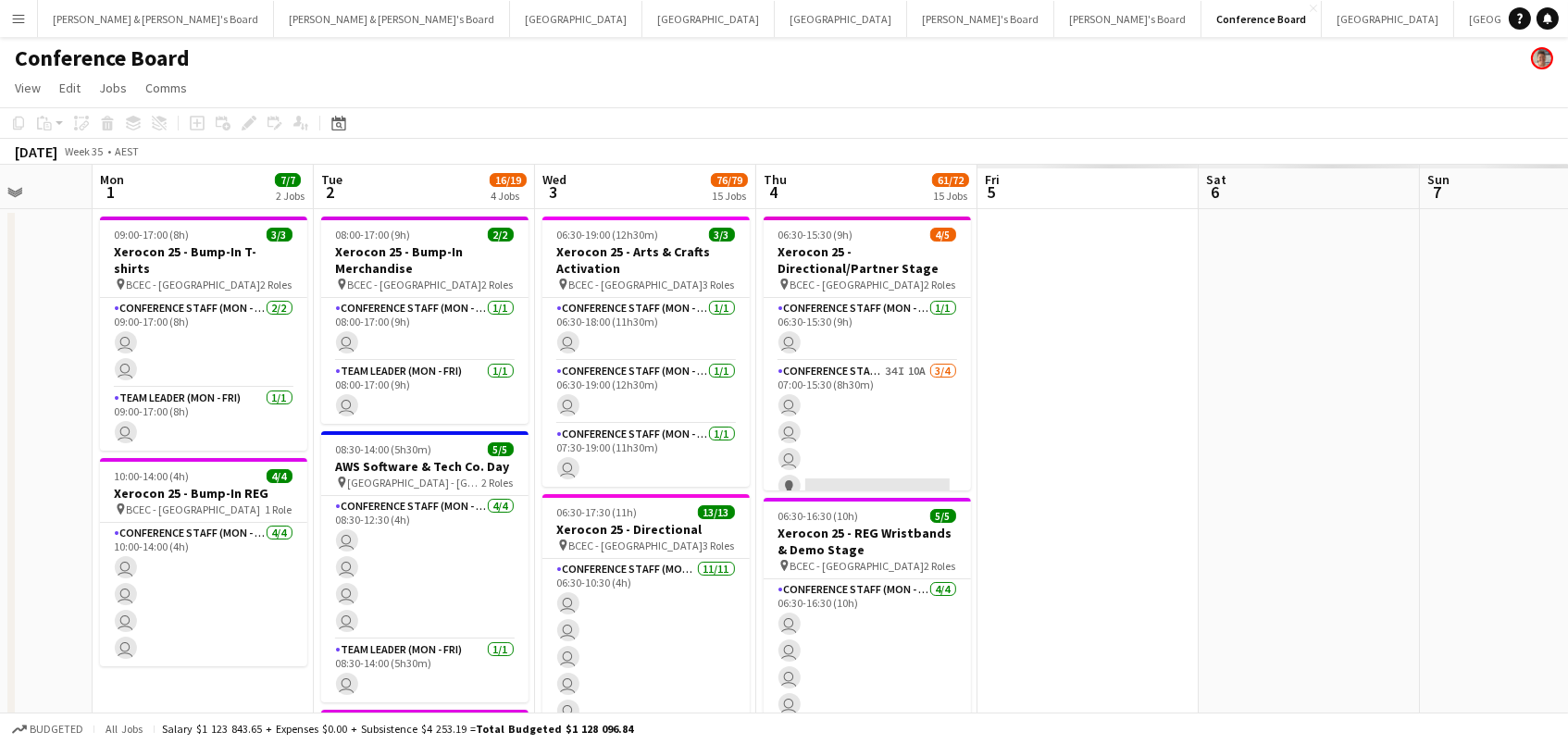
scroll to position [0, 571]
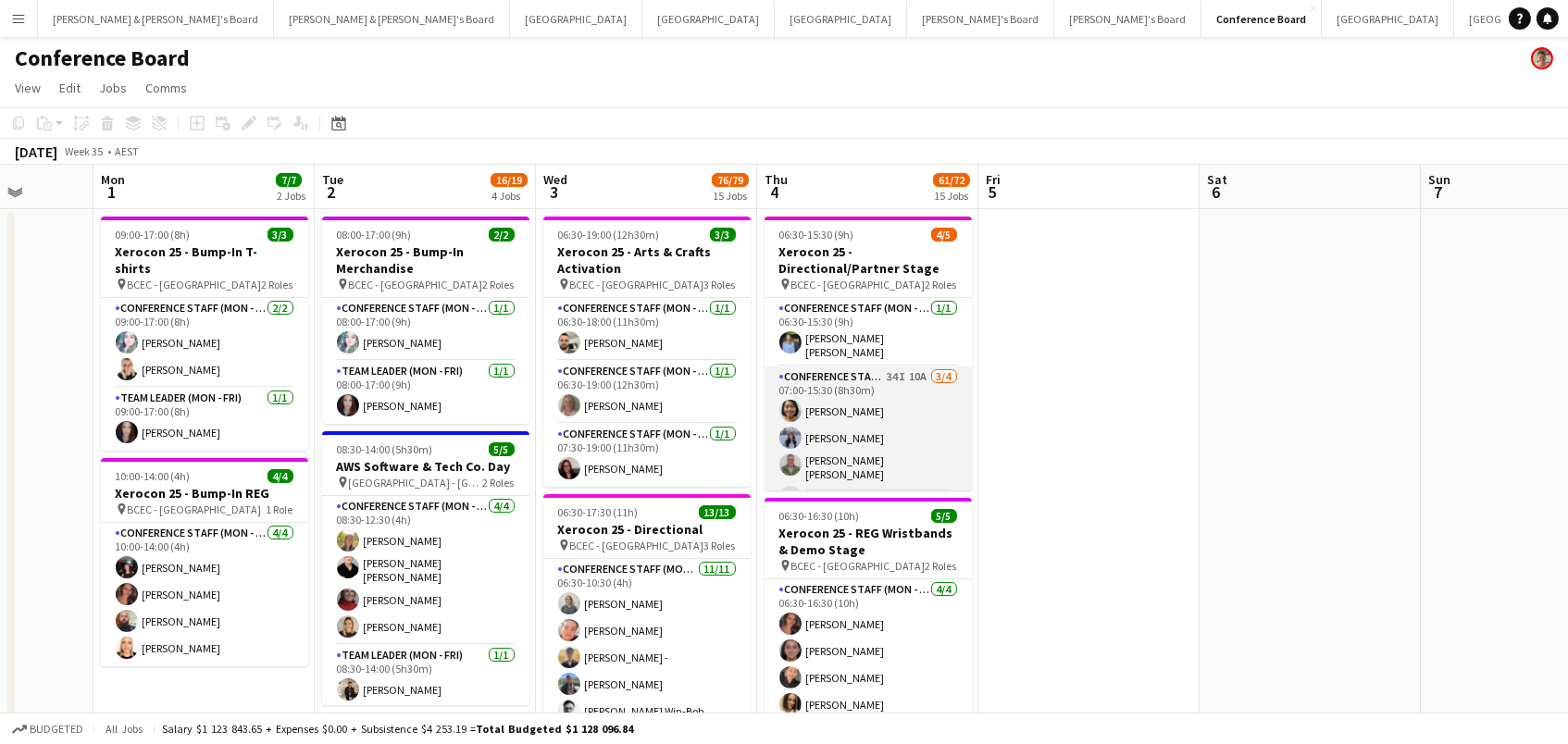
click at [896, 455] on app-card-role "Conference Staff (Mon - Fri) 34I 10A [DATE] 07:00-15:30 (8h30m) [PERSON_NAME] […" at bounding box center [867, 440] width 207 height 149
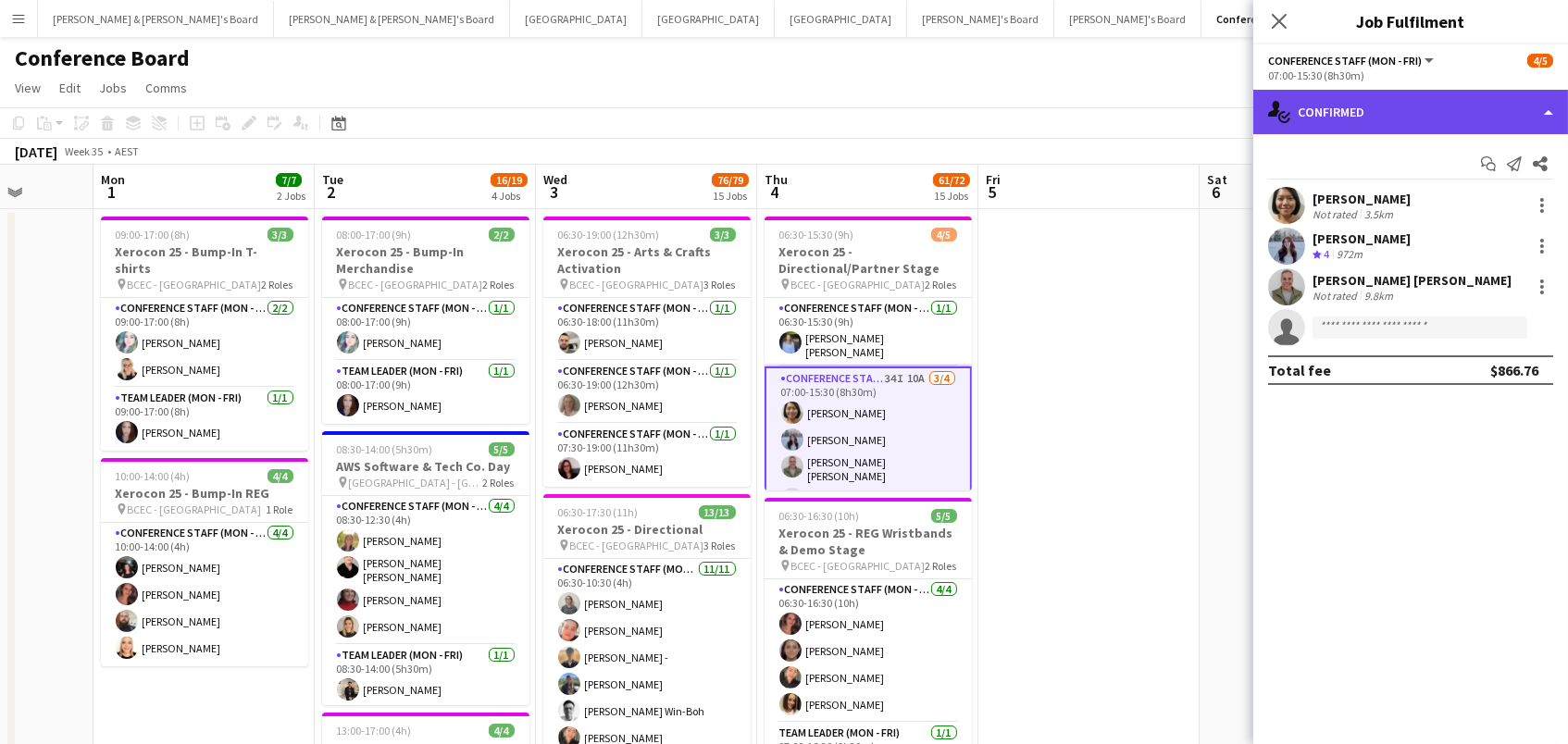
click at [1436, 103] on div "single-neutral-actions-check-2 Confirmed" at bounding box center [1411, 112] width 315 height 44
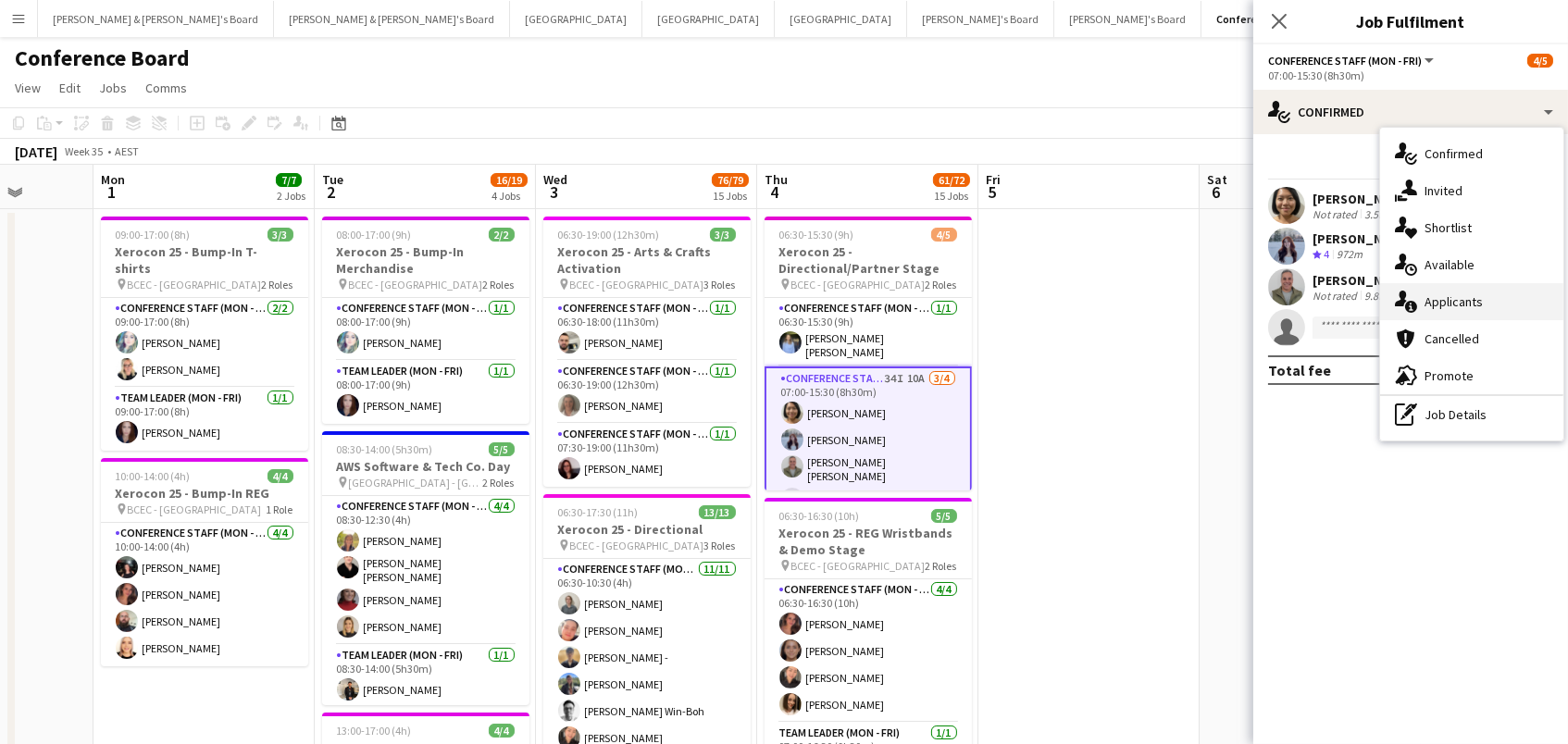
click at [1494, 294] on div "single-neutral-actions-information Applicants" at bounding box center [1472, 302] width 183 height 37
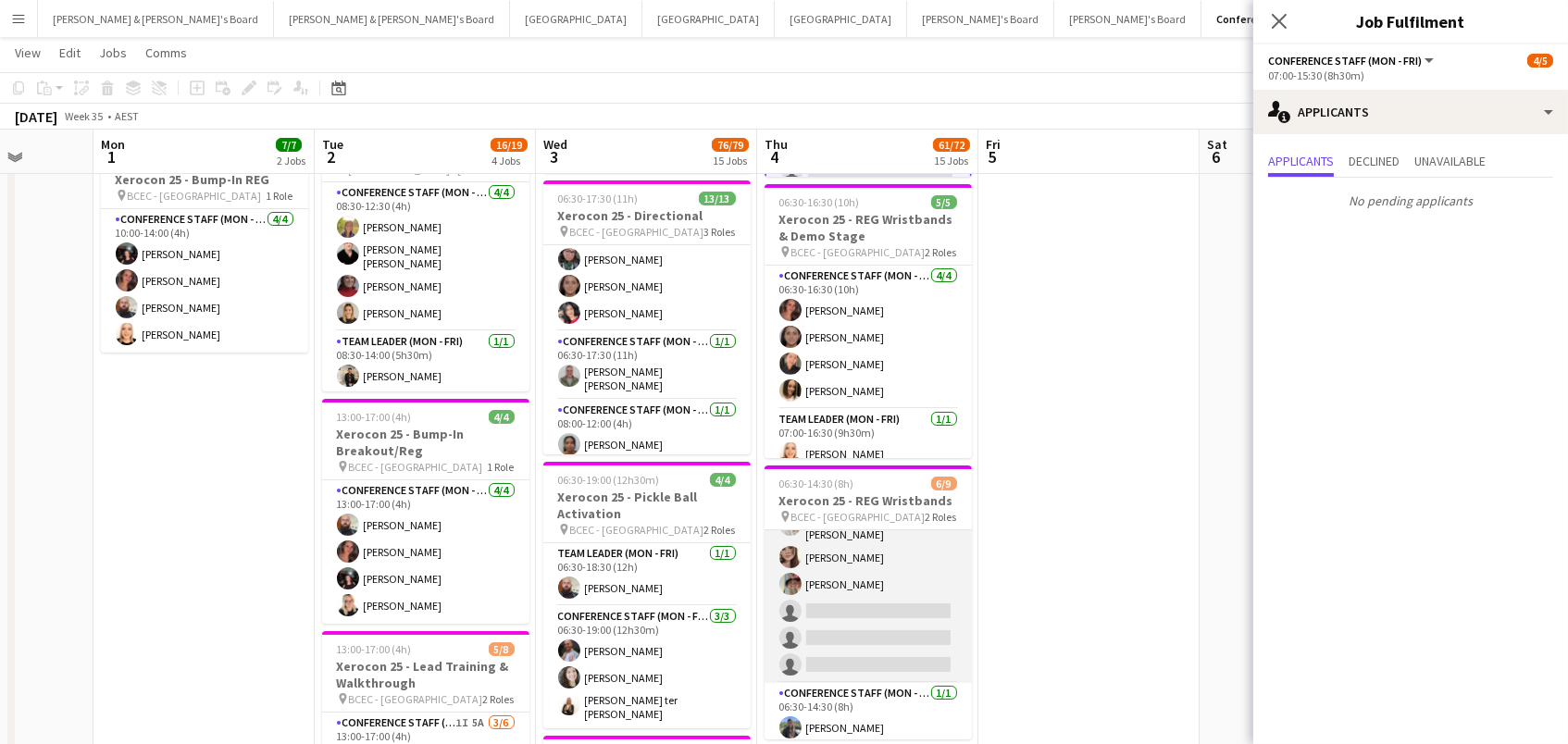
scroll to position [103, 0]
click at [915, 624] on app-card-role "Conference Staff (Mon - Fri) 59I 2A [DATE] 06:30-10:30 (4h) [PERSON_NAME] [PERS…" at bounding box center [867, 556] width 207 height 256
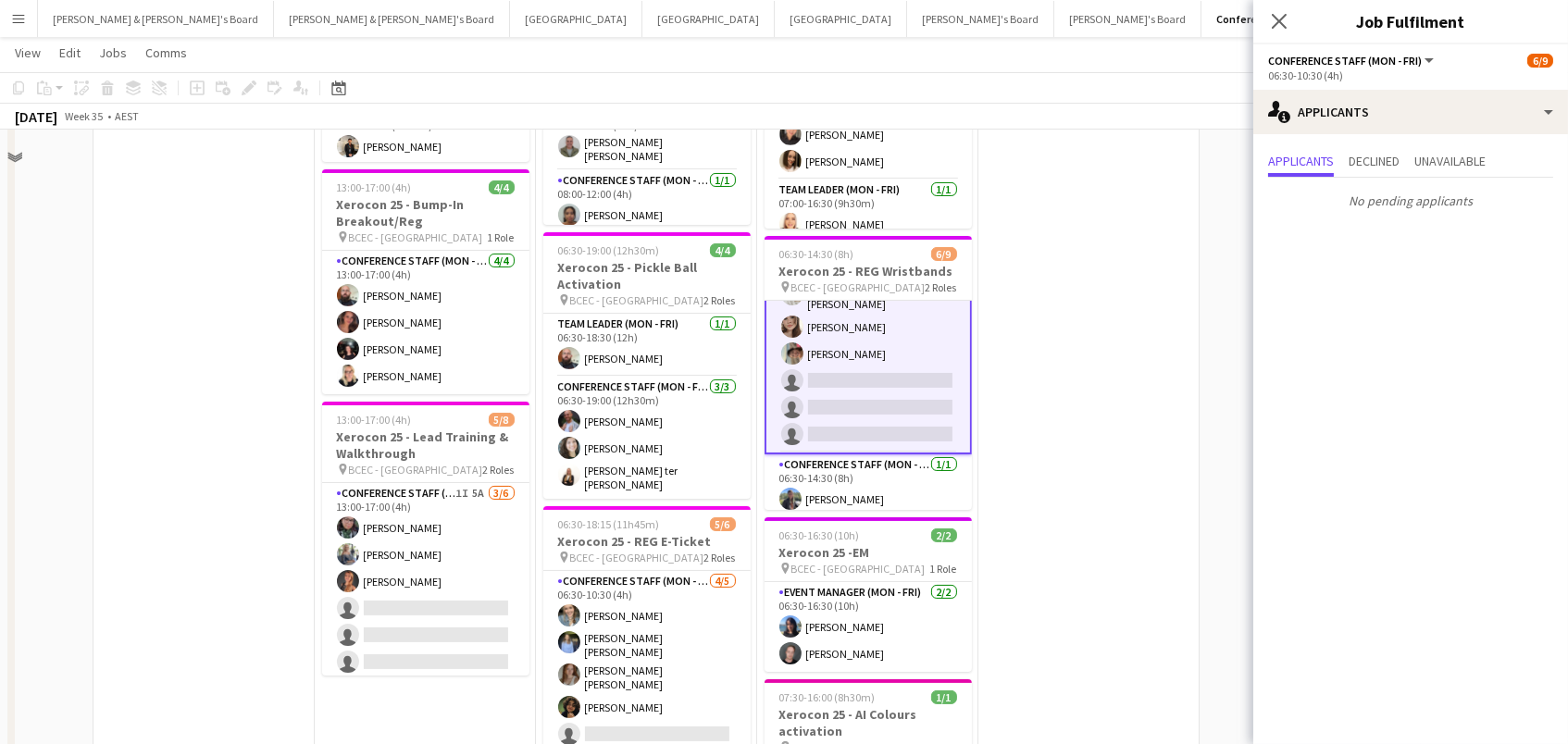
scroll to position [596, 0]
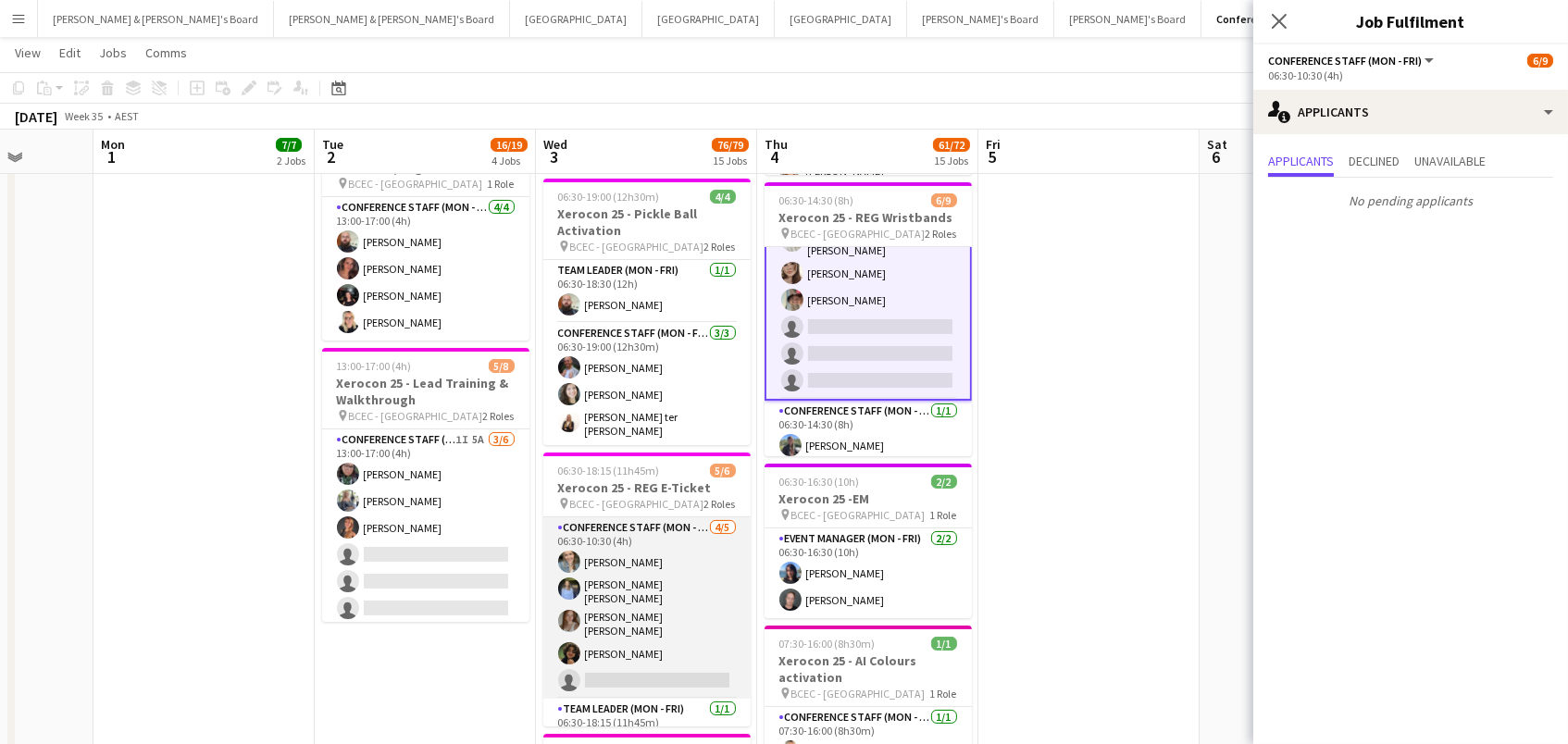
click at [619, 600] on app-card-role "Conference Staff (Mon - Fri) [DATE] 06:30-10:30 (4h) [PERSON_NAME] [PERSON_NAME…" at bounding box center [647, 608] width 207 height 181
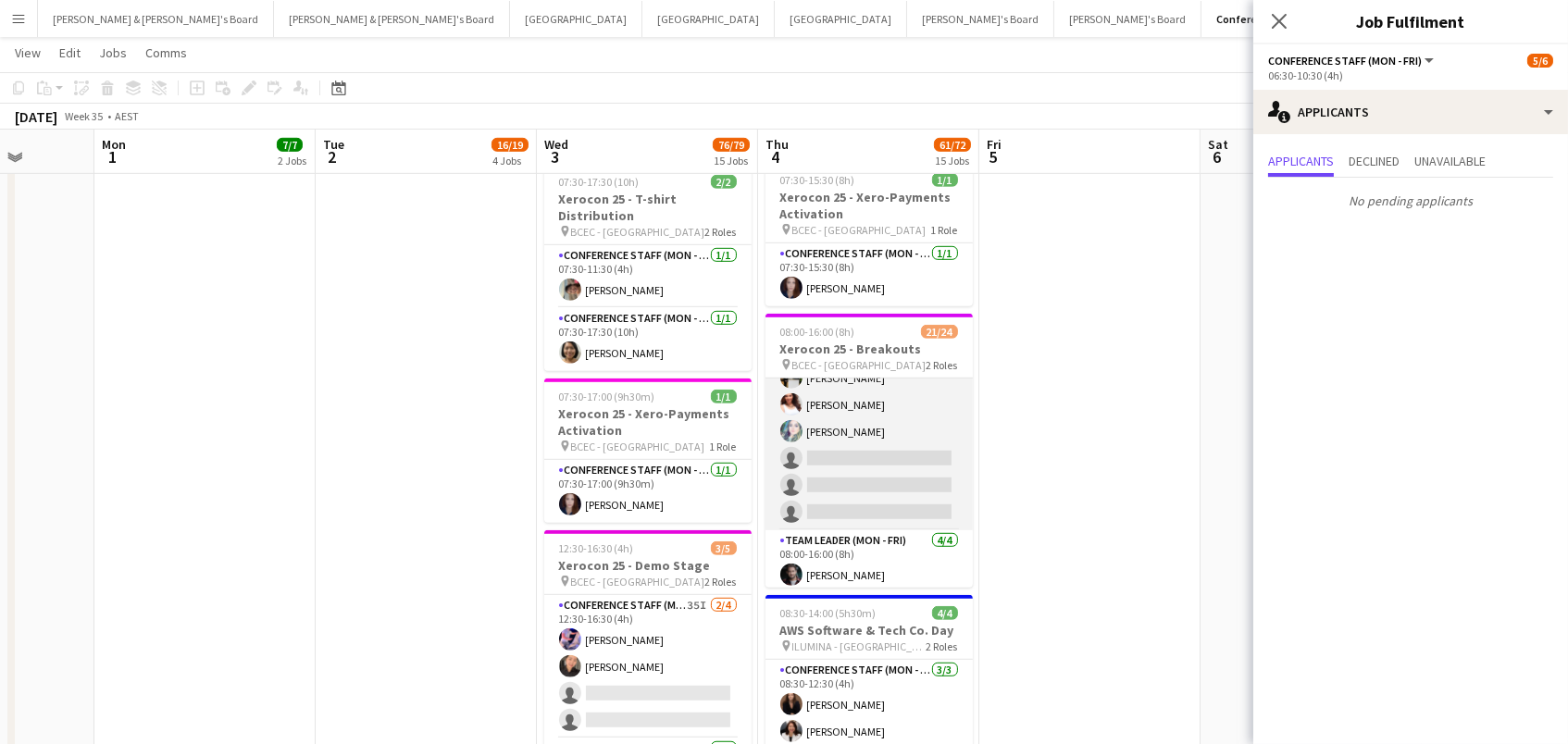
scroll to position [365, 0]
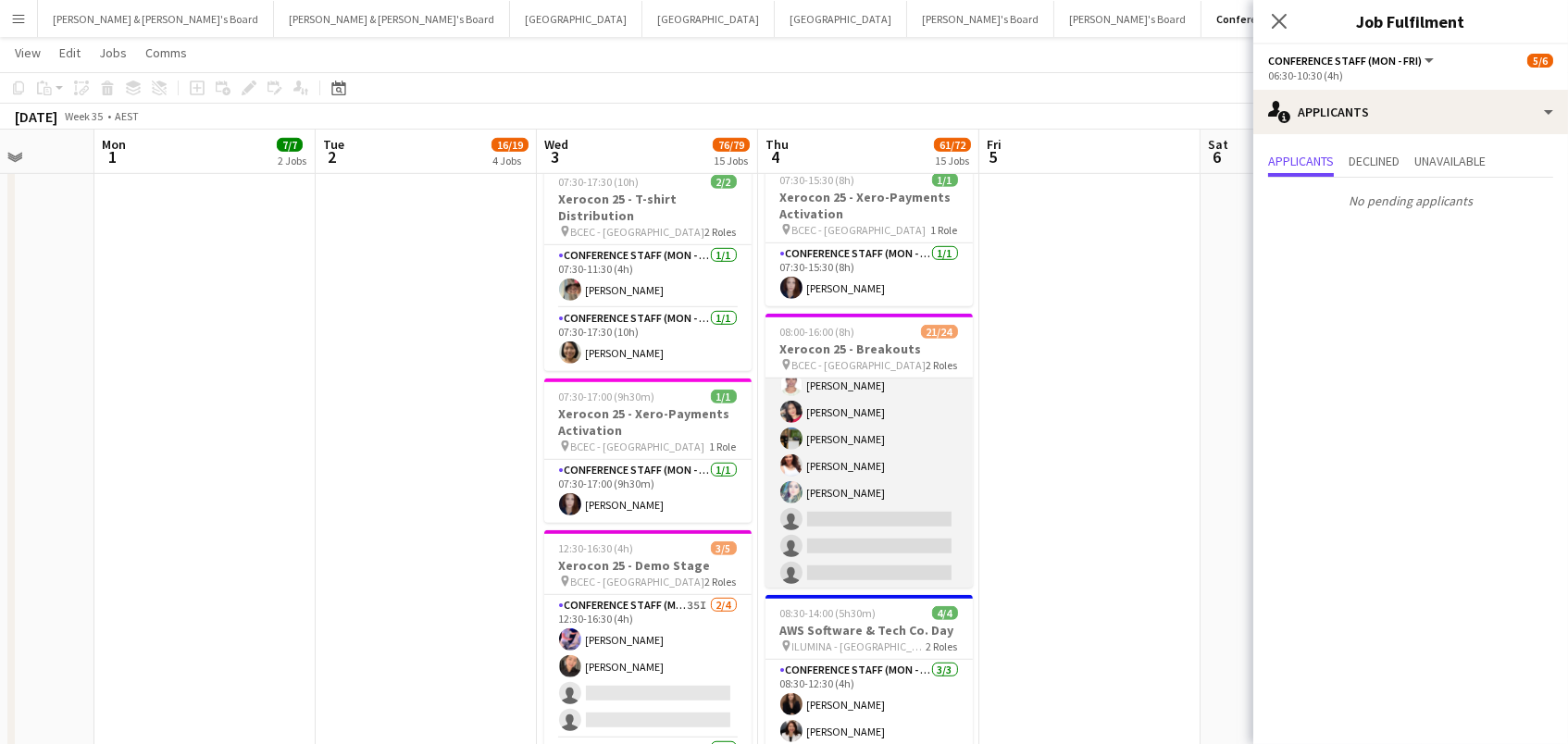
click at [949, 406] on app-card-role "Conference Staff (Mon - Fri) 59I 5A 17/20 08:00-16:00 (8h) [PERSON_NAME] [PERSO…" at bounding box center [868, 302] width 207 height 578
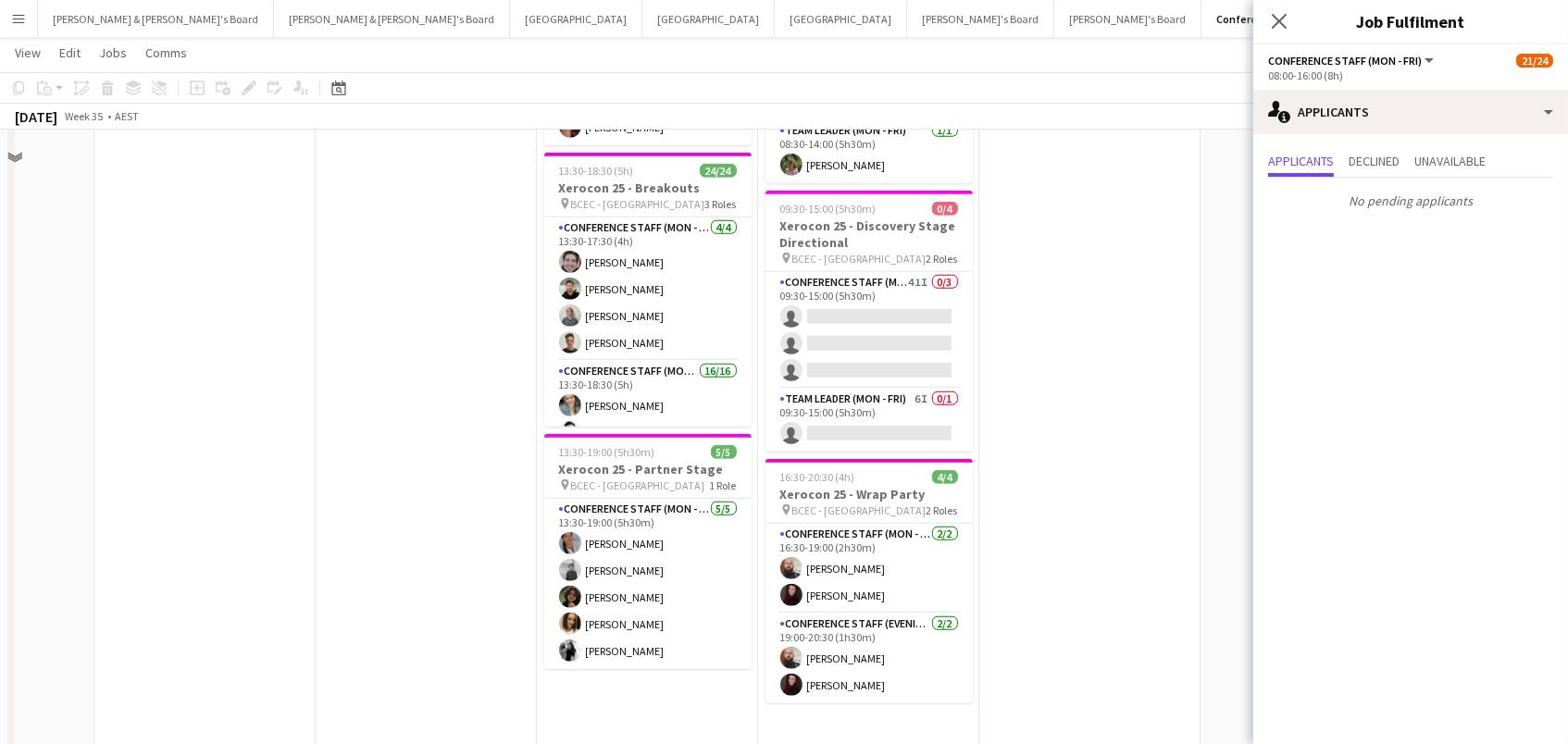
scroll to position [2953, 0]
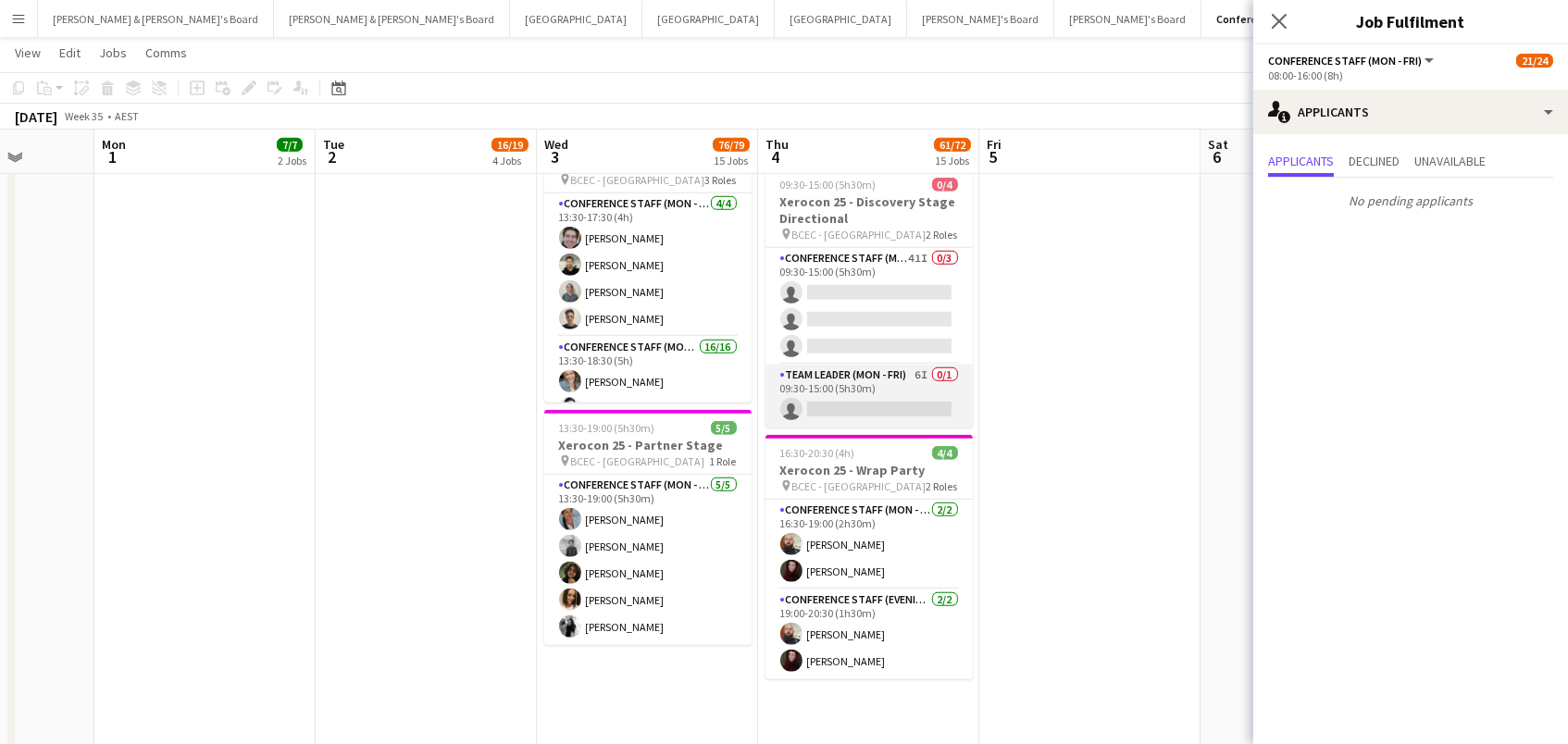
click at [917, 386] on app-card-role "Team Leader (Mon - Fri) 6I 0/1 09:30-15:00 (5h30m) single-neutral-actions" at bounding box center [868, 395] width 207 height 63
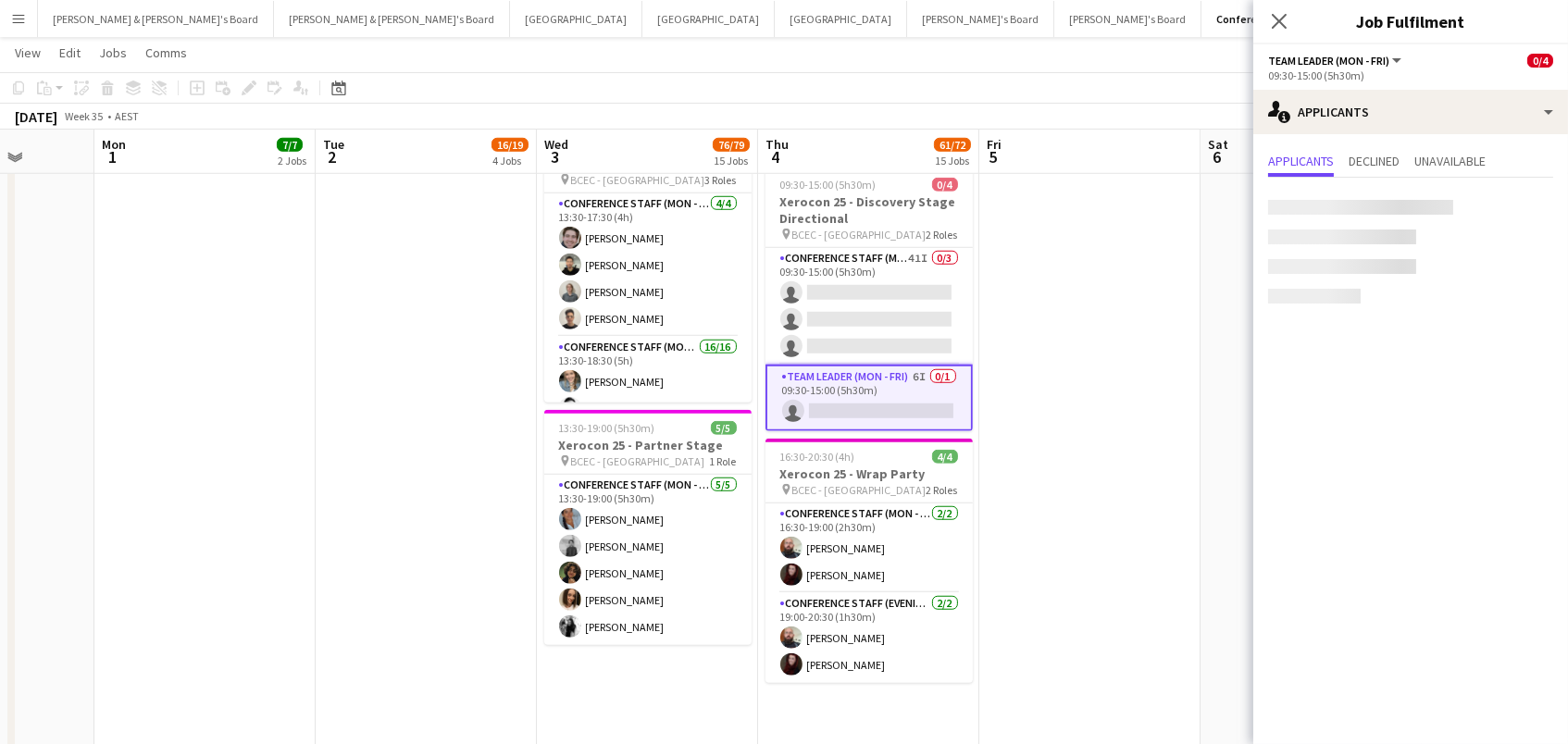
scroll to position [506, 0]
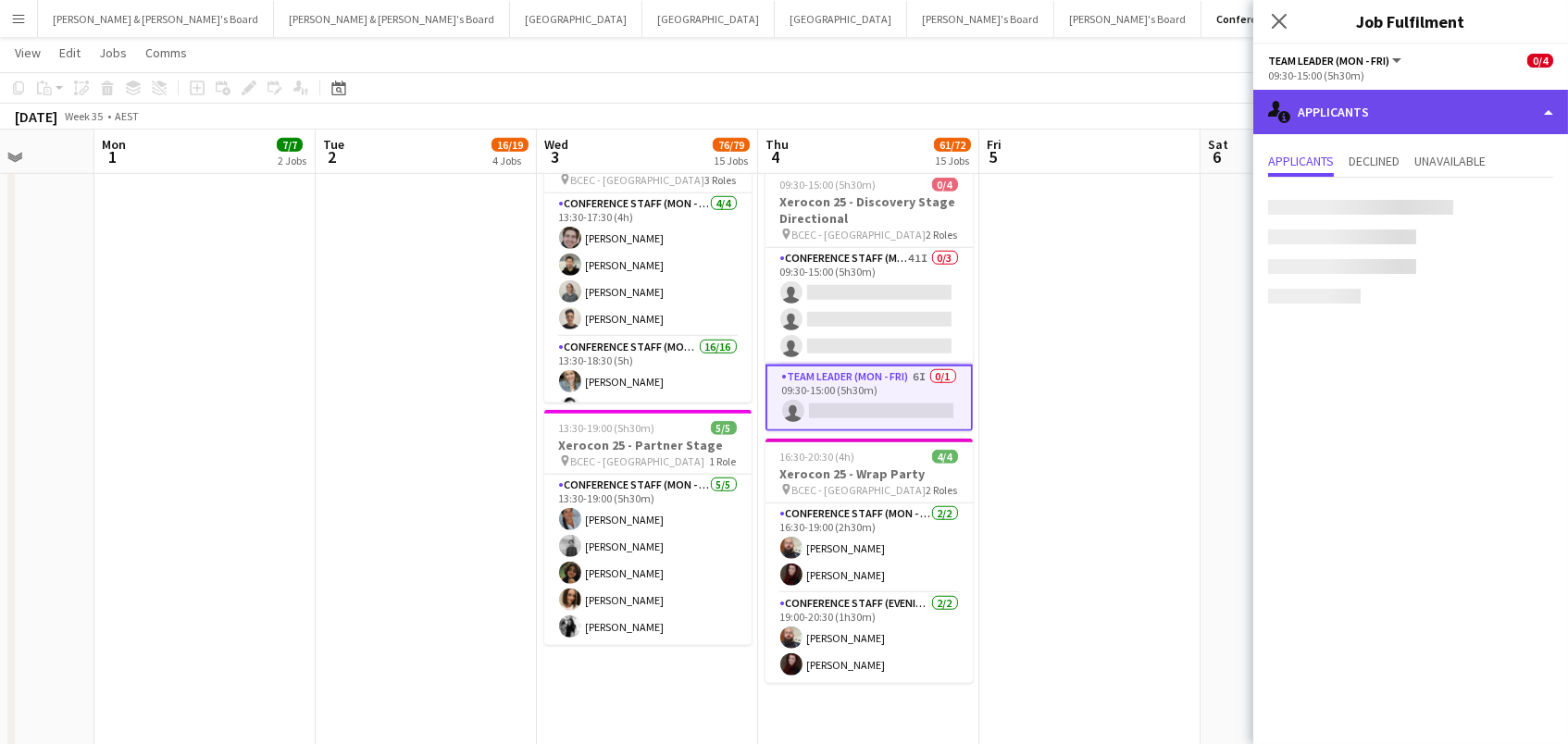
click at [1398, 108] on div "single-neutral-actions-information Applicants" at bounding box center [1411, 112] width 315 height 44
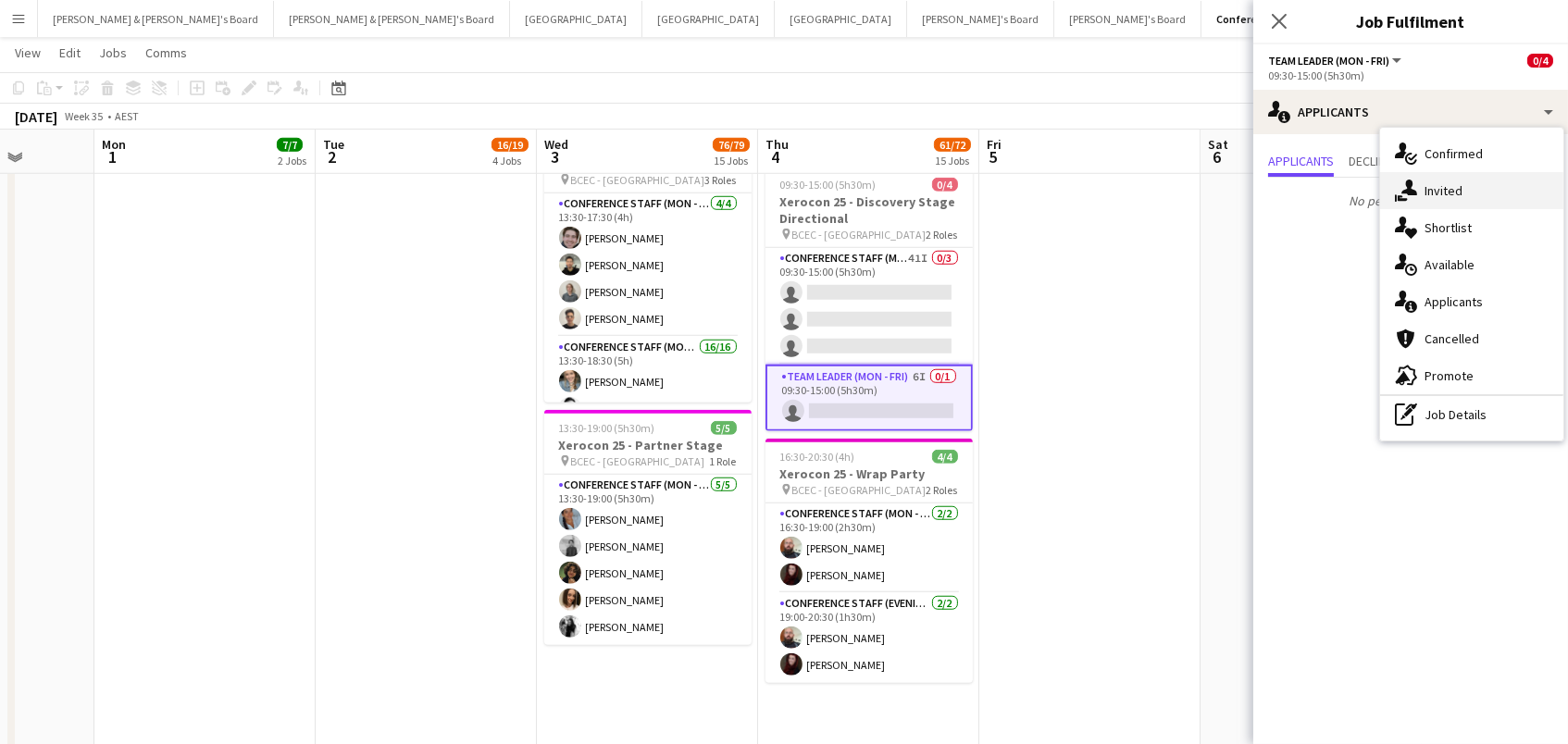
click at [1440, 180] on div "single-neutral-actions-share-1 Invited" at bounding box center [1472, 191] width 183 height 37
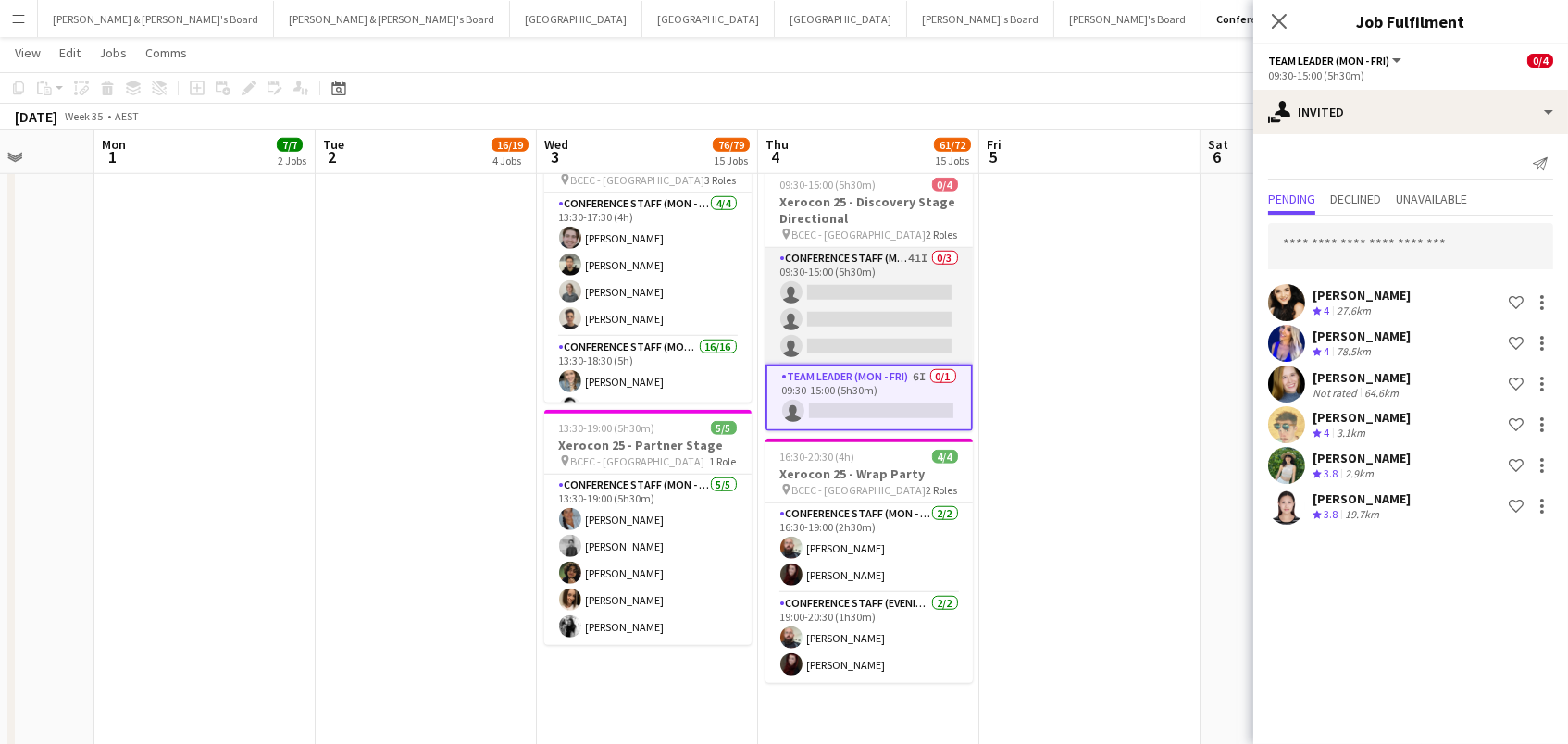
click at [908, 310] on app-card-role "Conference Staff (Mon - Fri) 41I 0/3 09:30-15:00 (5h30m) single-neutral-actions…" at bounding box center [868, 306] width 207 height 117
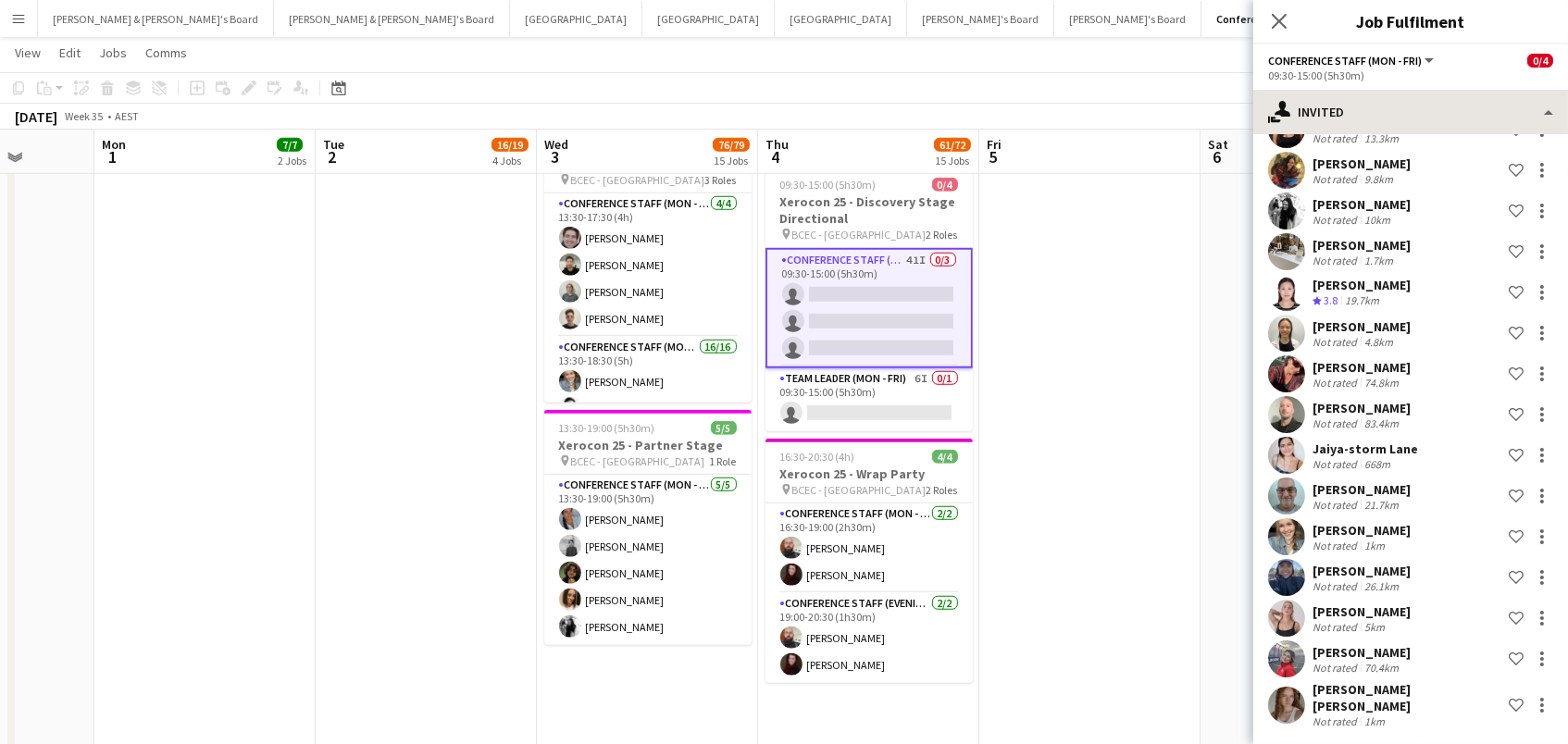
scroll to position [1232, 0]
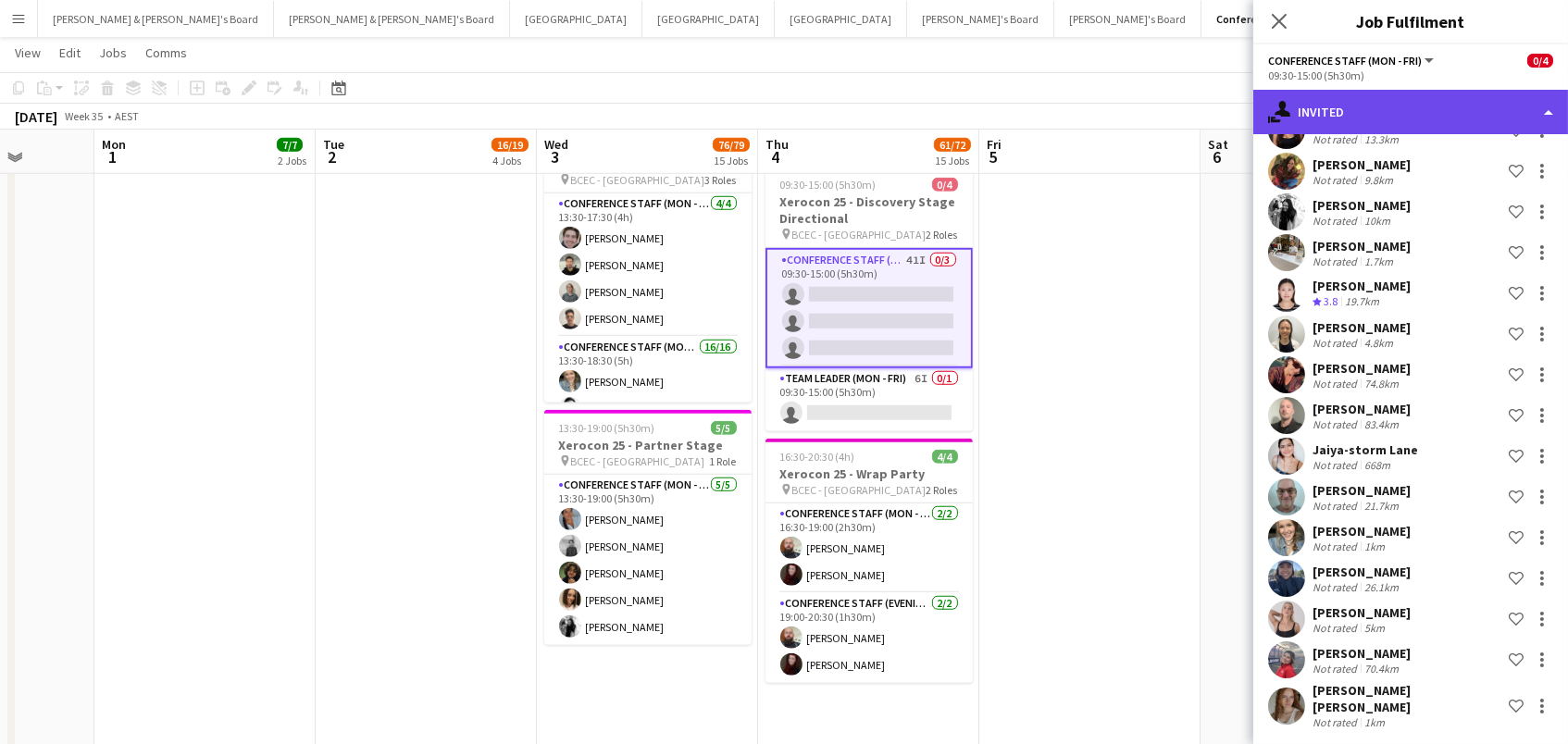
click at [1348, 107] on div "single-neutral-actions-share-1 Invited" at bounding box center [1411, 112] width 315 height 44
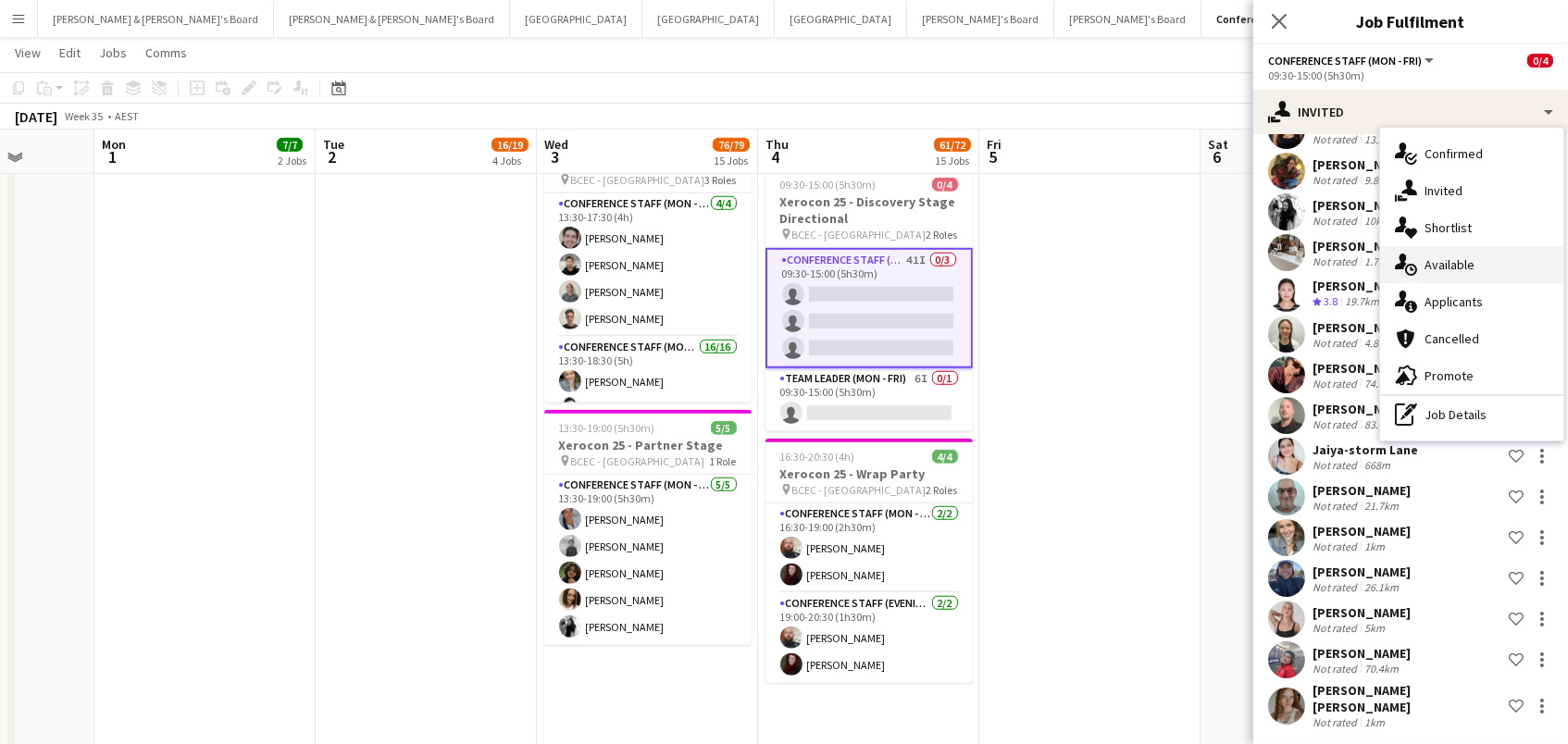
click at [1429, 272] on div "single-neutral-actions-upload Available" at bounding box center [1472, 265] width 183 height 37
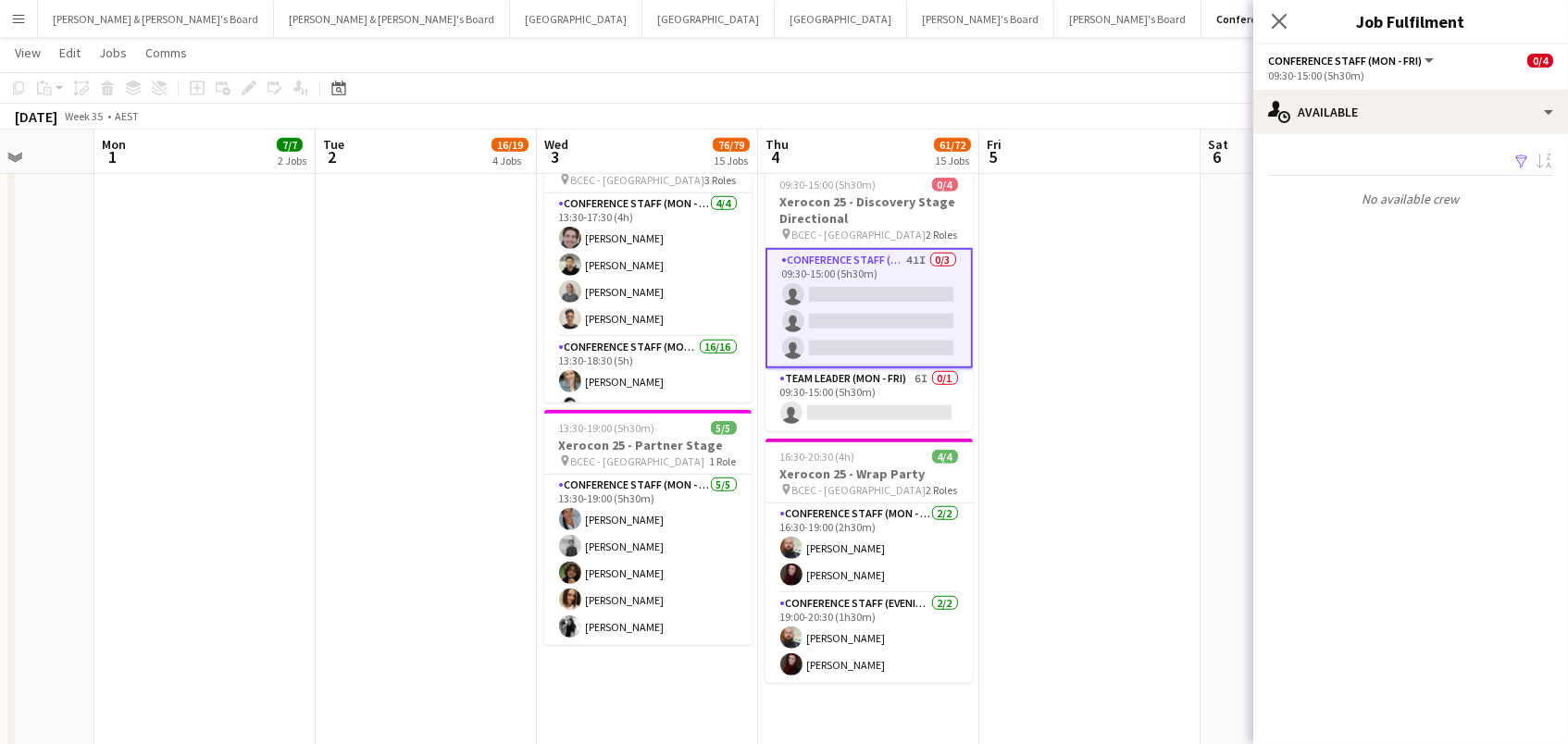
scroll to position [0, 0]
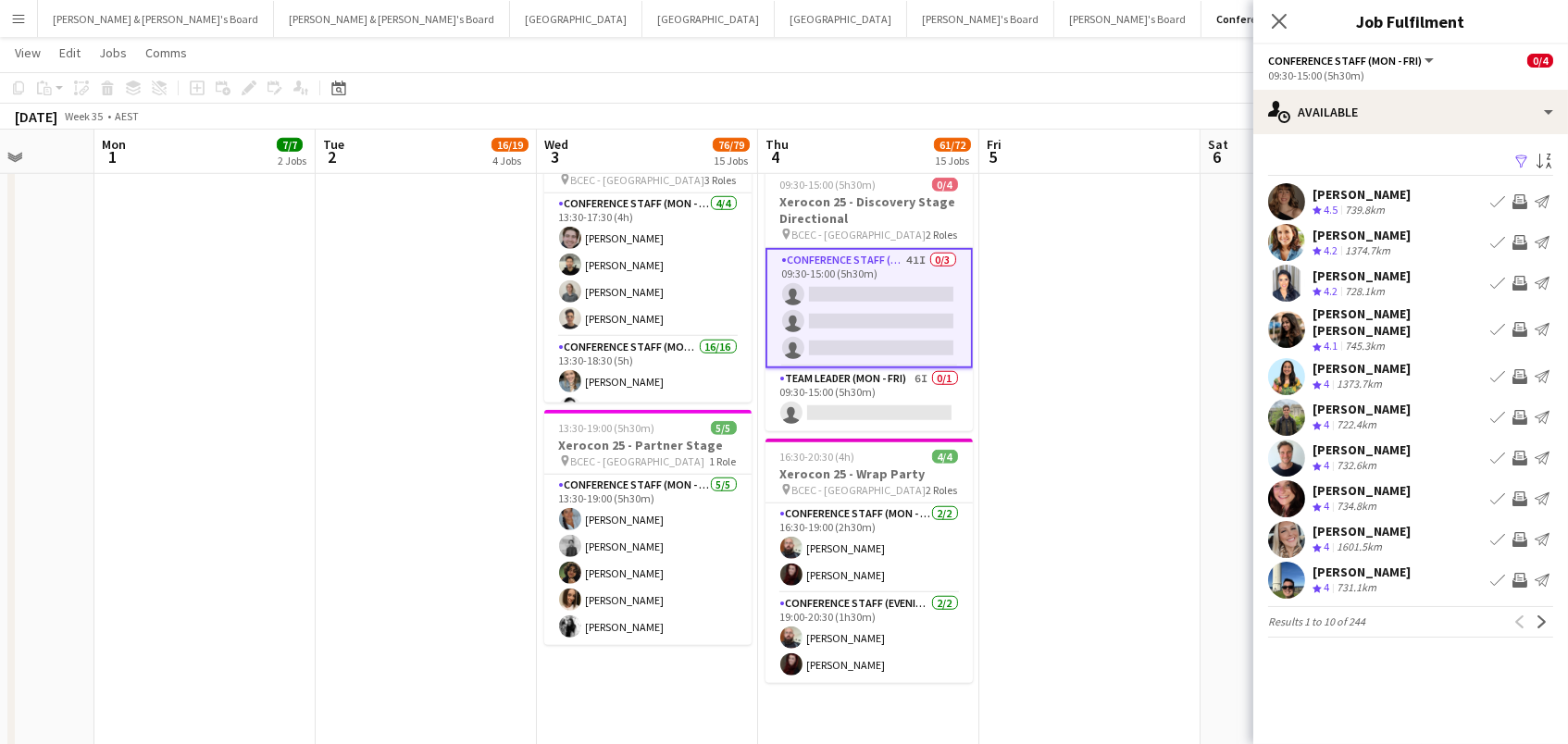
click at [1520, 159] on app-icon "Filter" at bounding box center [1522, 162] width 14 height 17
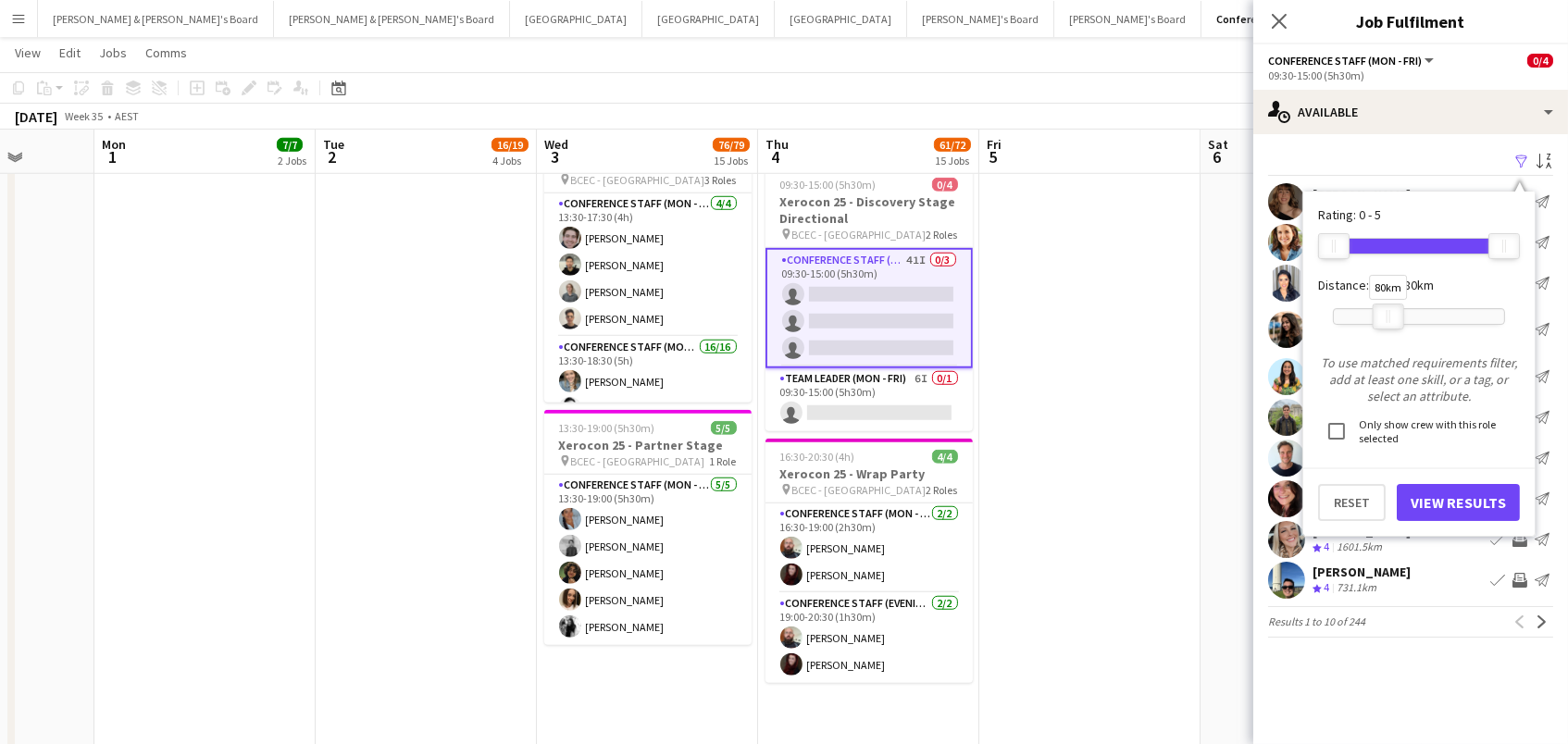
drag, startPoint x: 1502, startPoint y: 317, endPoint x: 1386, endPoint y: 322, distance: 116.1
click at [1386, 322] on div "80km" at bounding box center [1389, 316] width 32 height 26
click at [1432, 489] on button "View Results" at bounding box center [1459, 502] width 123 height 37
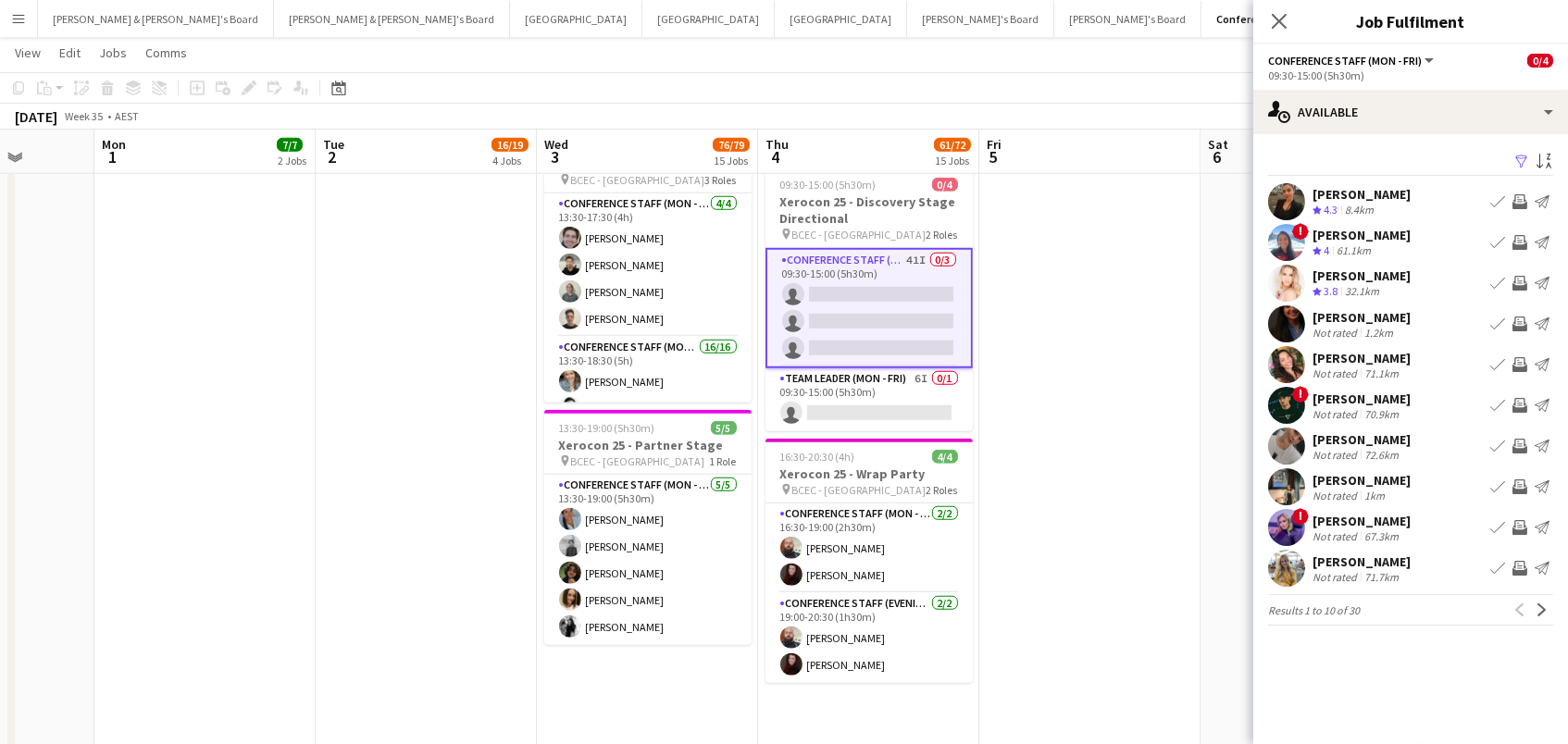
click at [1528, 280] on button "Invite crew" at bounding box center [1520, 282] width 22 height 22
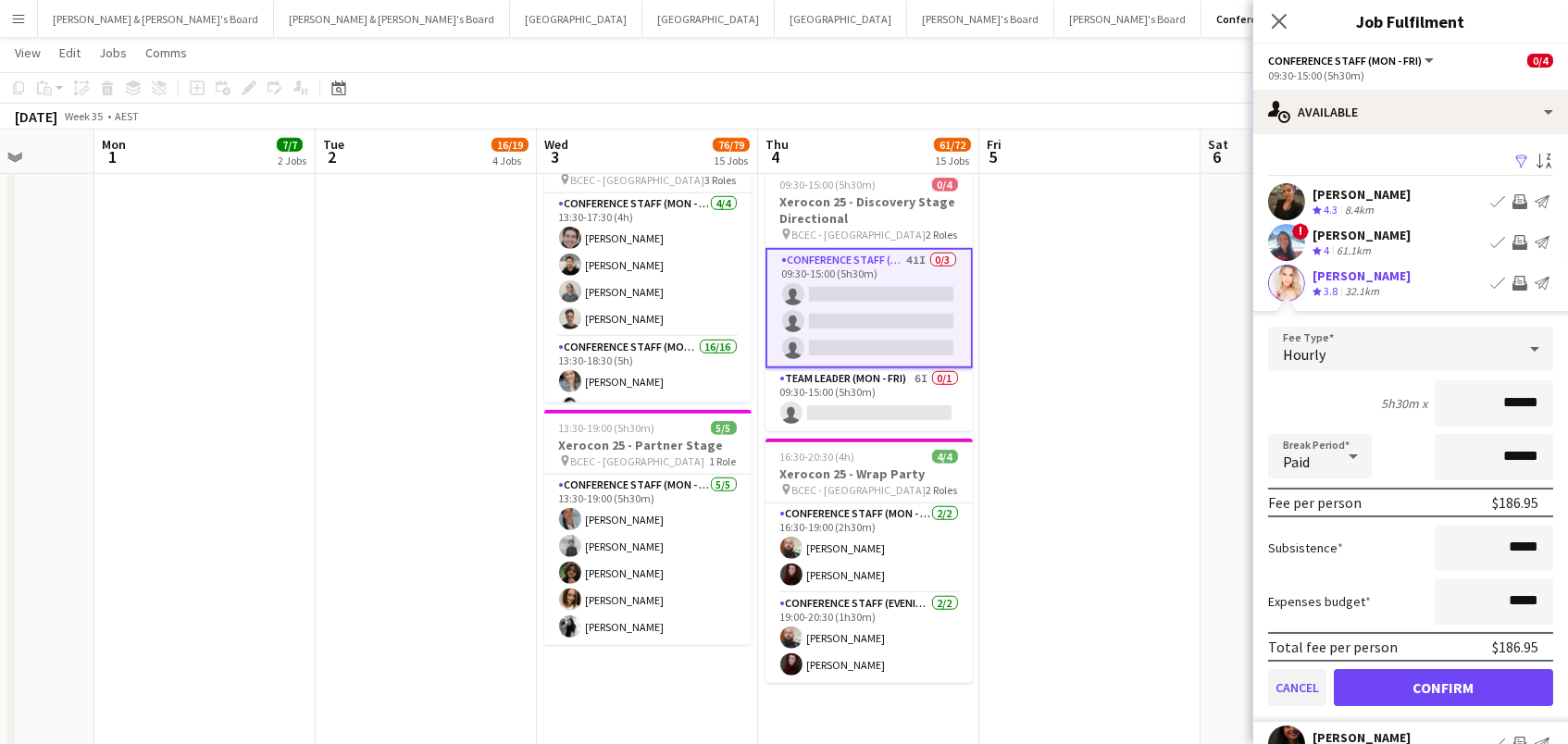
click at [1273, 688] on button "Cancel" at bounding box center [1297, 688] width 59 height 37
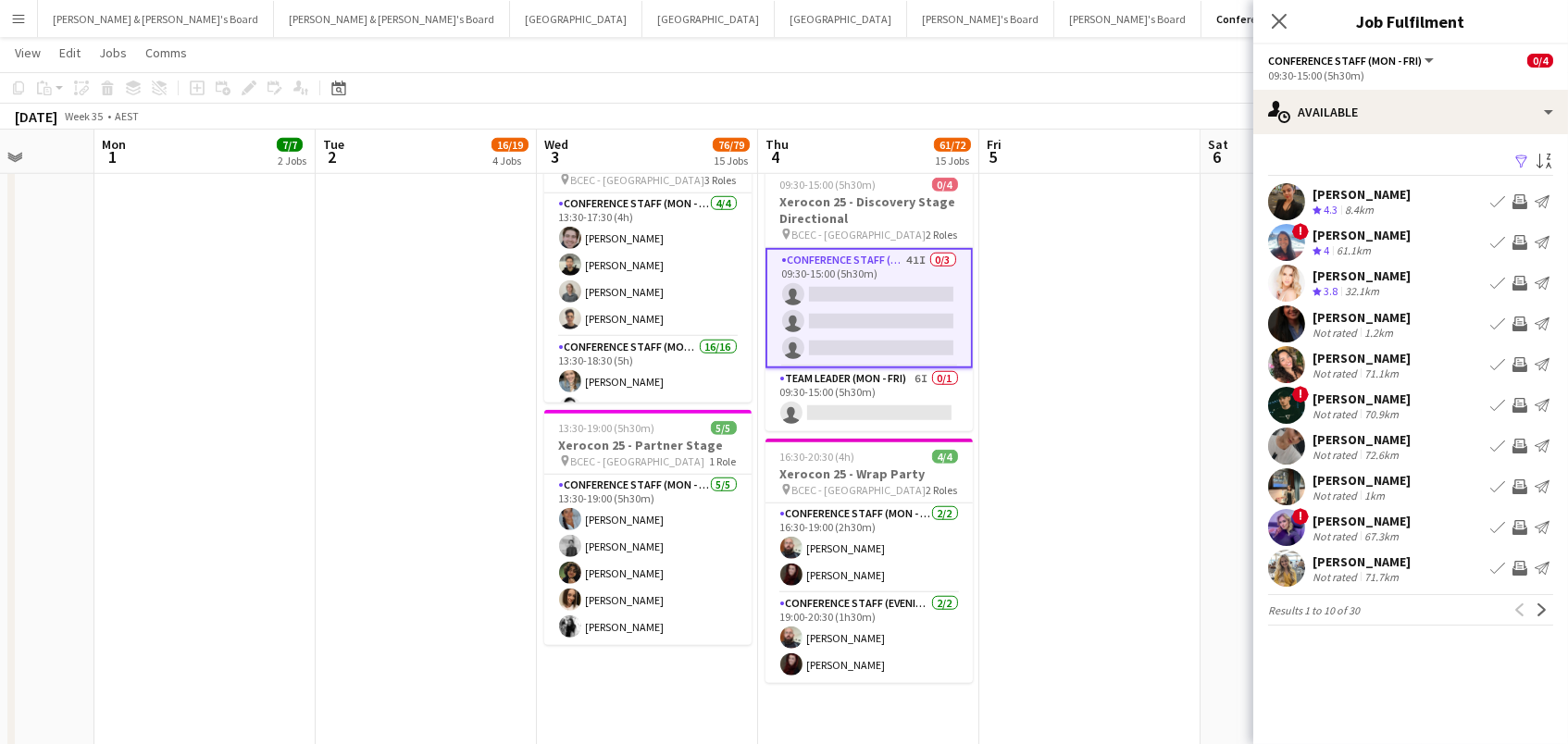
click at [1317, 287] on icon "Crew rating" at bounding box center [1317, 292] width 10 height 10
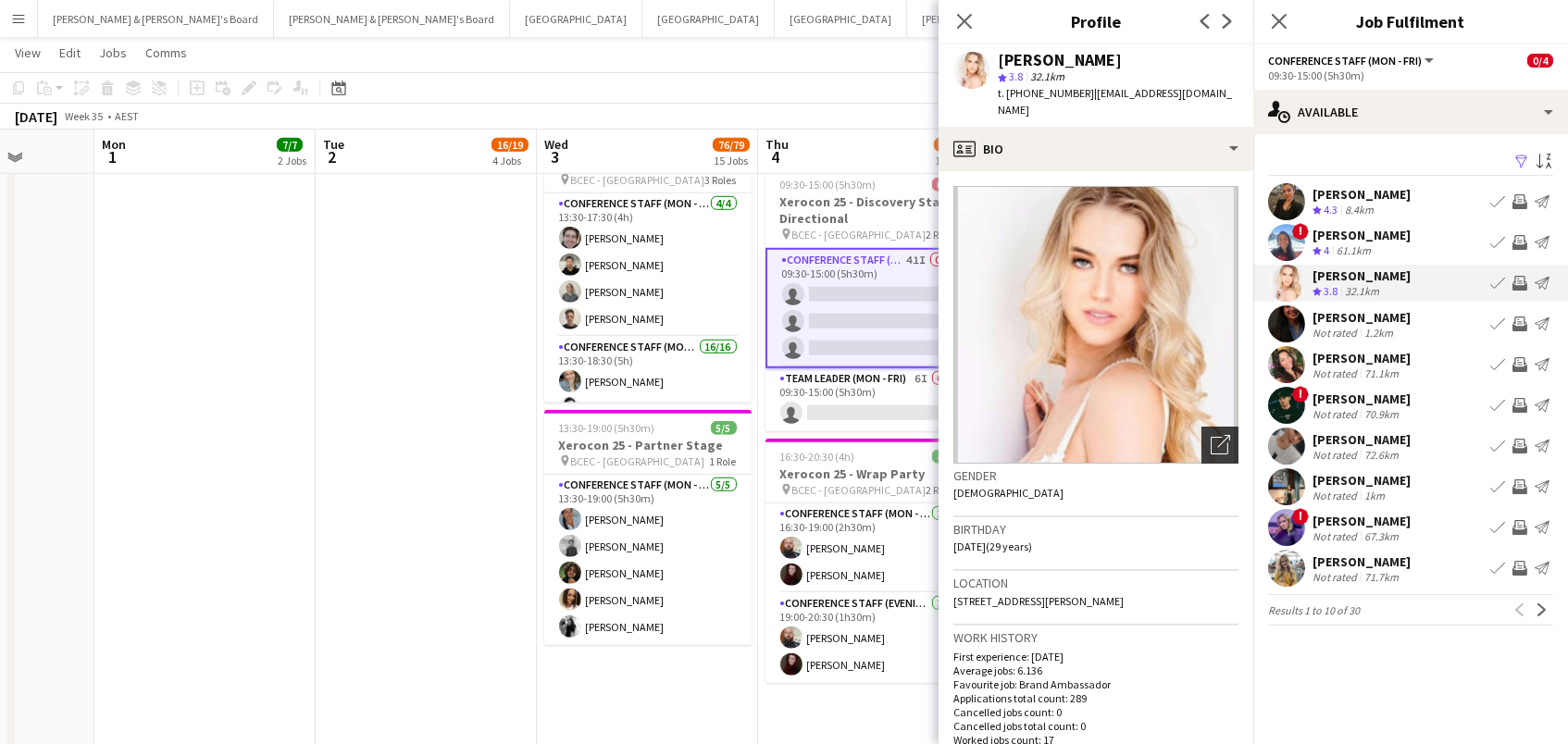
click at [1223, 437] on icon at bounding box center [1219, 445] width 17 height 17
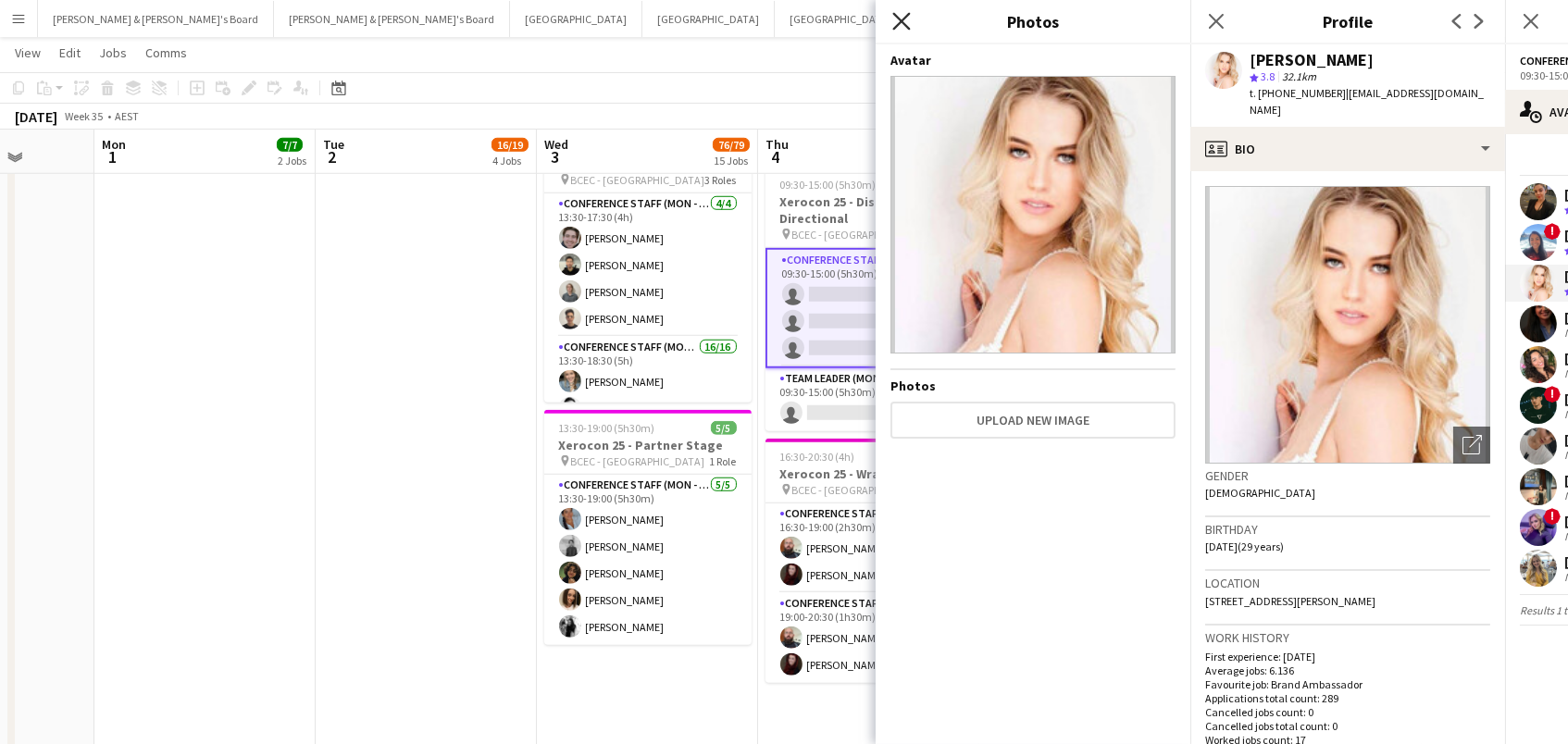
click at [904, 20] on icon "Close pop-in" at bounding box center [901, 20] width 17 height 17
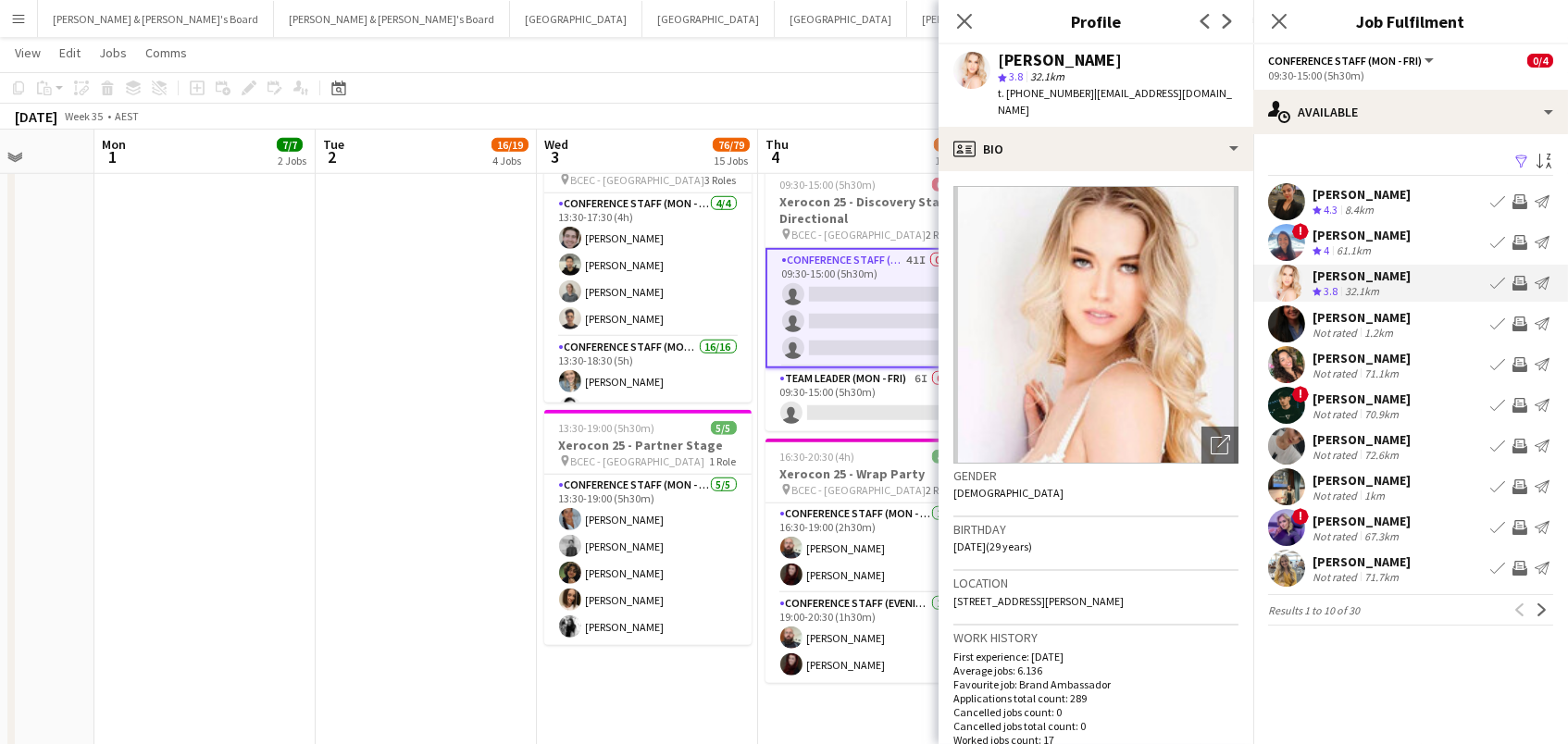
click at [1367, 438] on div "[PERSON_NAME]" at bounding box center [1362, 439] width 98 height 16
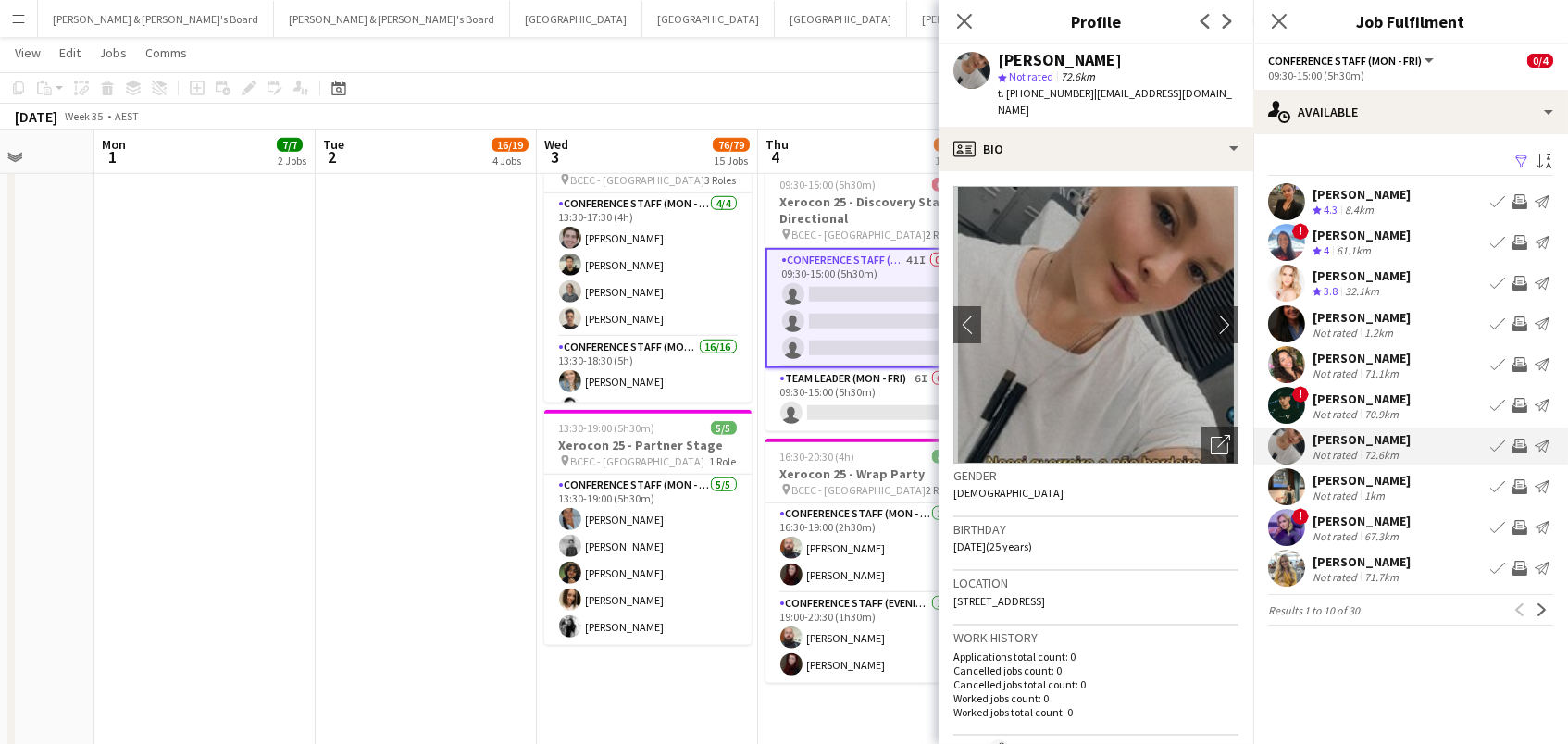
click at [1525, 441] on app-icon "Invite crew" at bounding box center [1520, 445] width 14 height 14
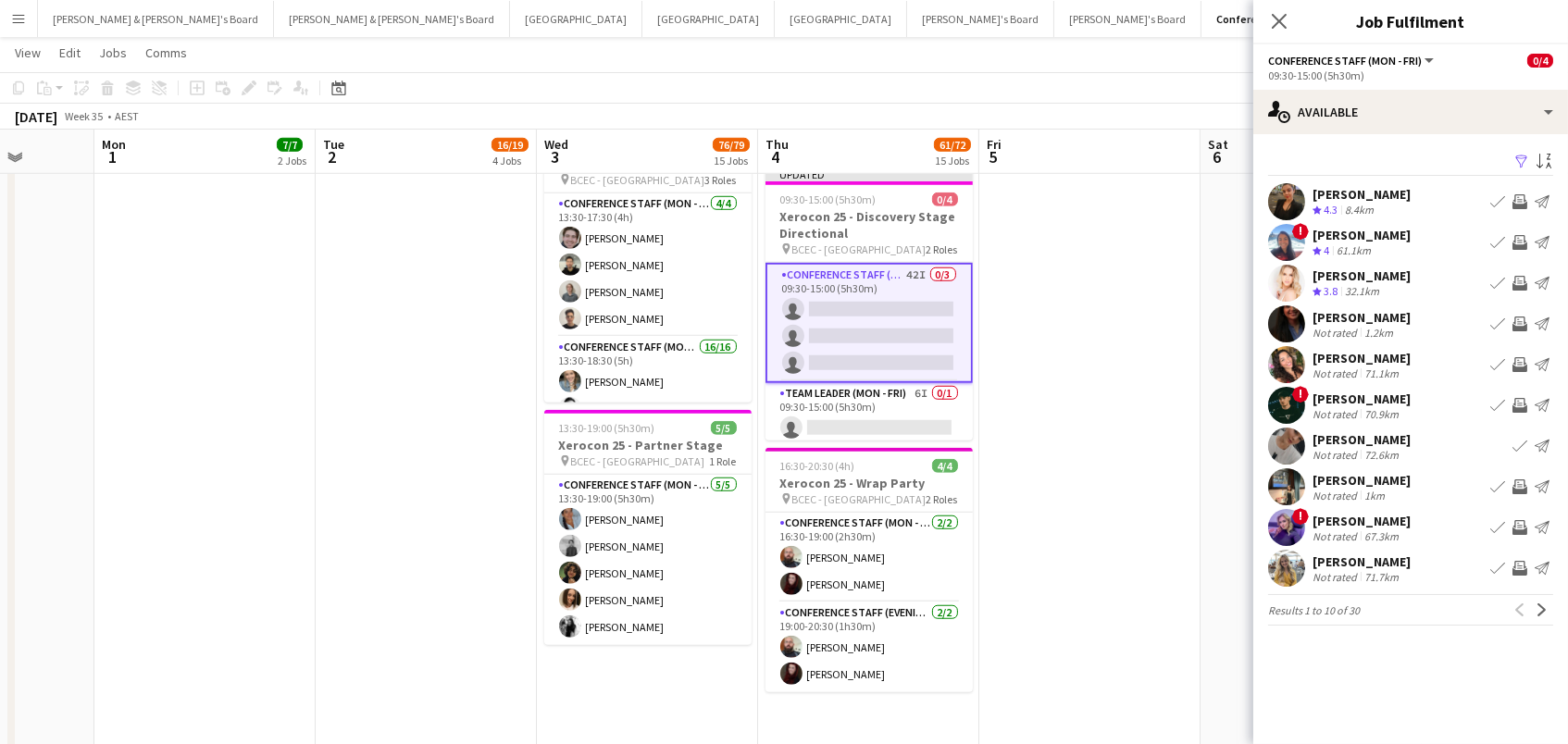
click at [1386, 314] on div "[PERSON_NAME]" at bounding box center [1362, 317] width 98 height 16
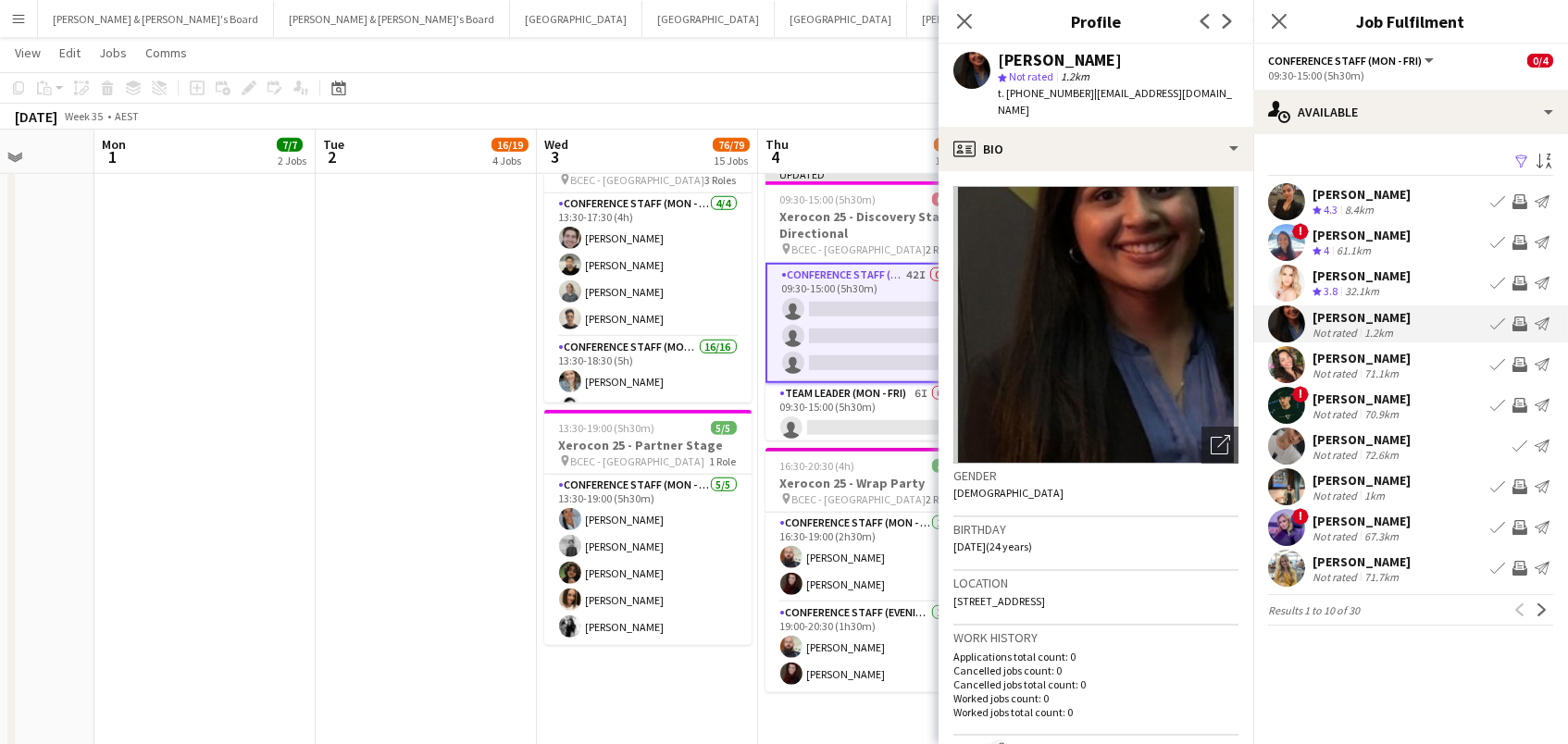
click at [1517, 322] on app-icon "Invite crew" at bounding box center [1520, 324] width 14 height 14
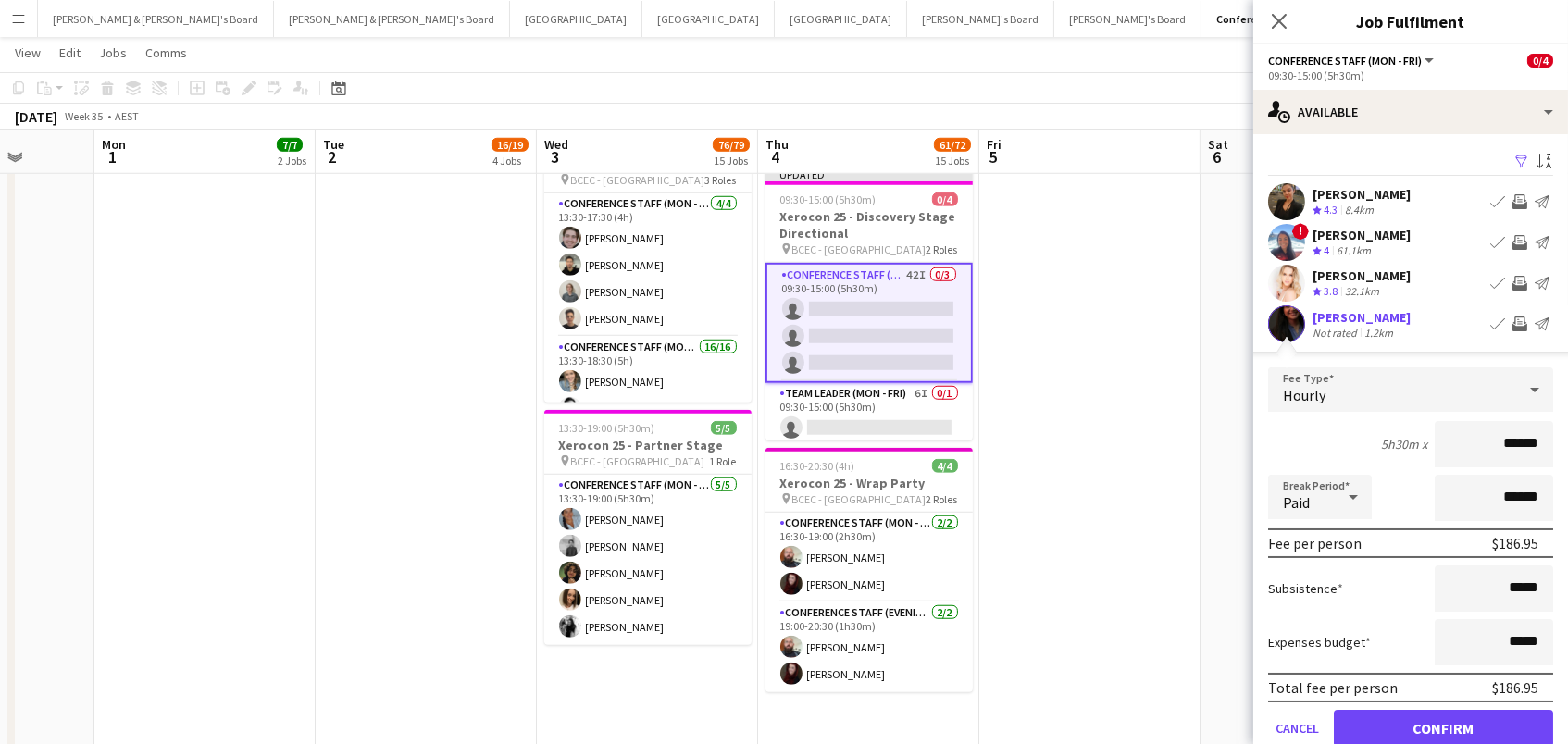
click at [1444, 726] on button "Confirm" at bounding box center [1444, 729] width 220 height 37
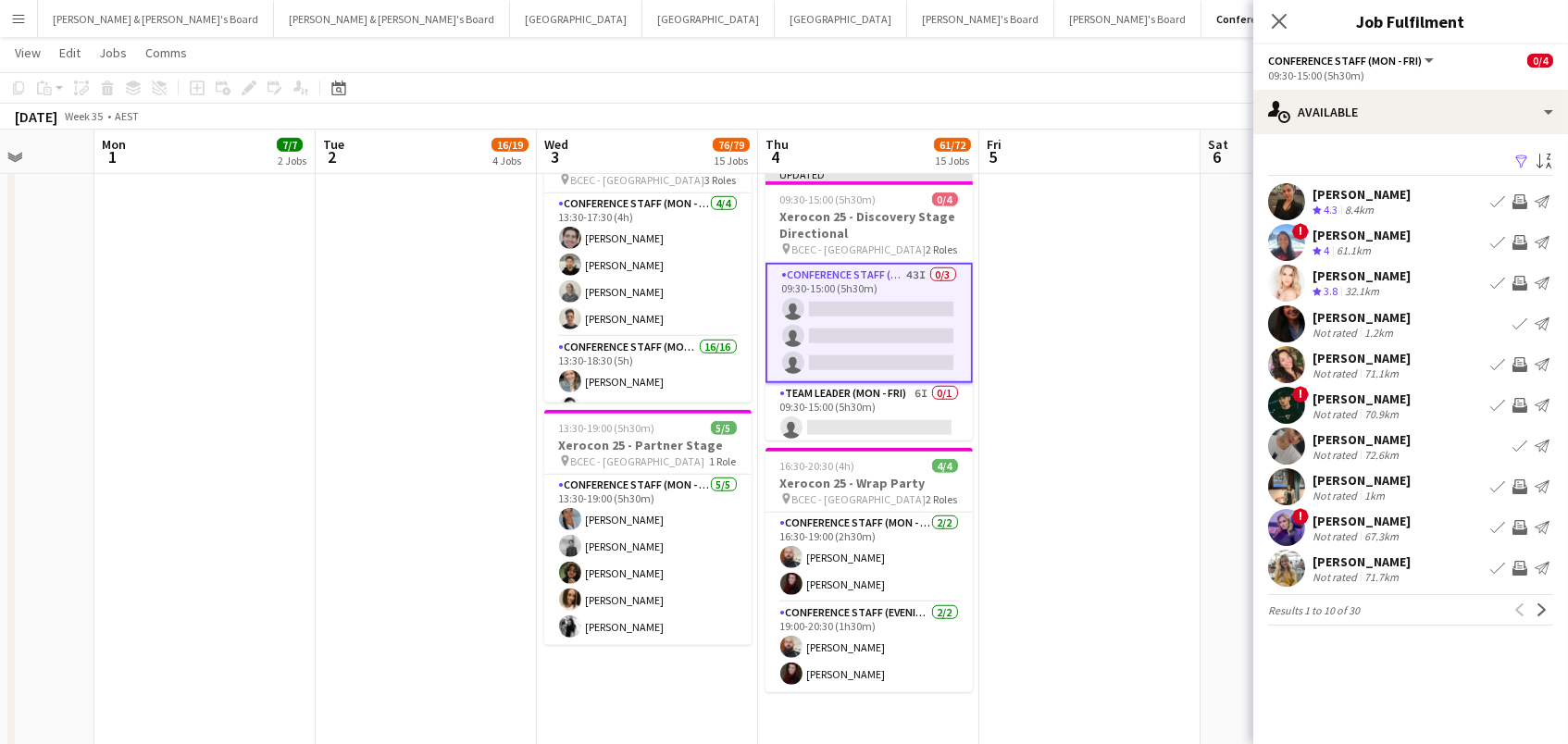
click at [1519, 485] on app-icon "Invite crew" at bounding box center [1520, 487] width 14 height 14
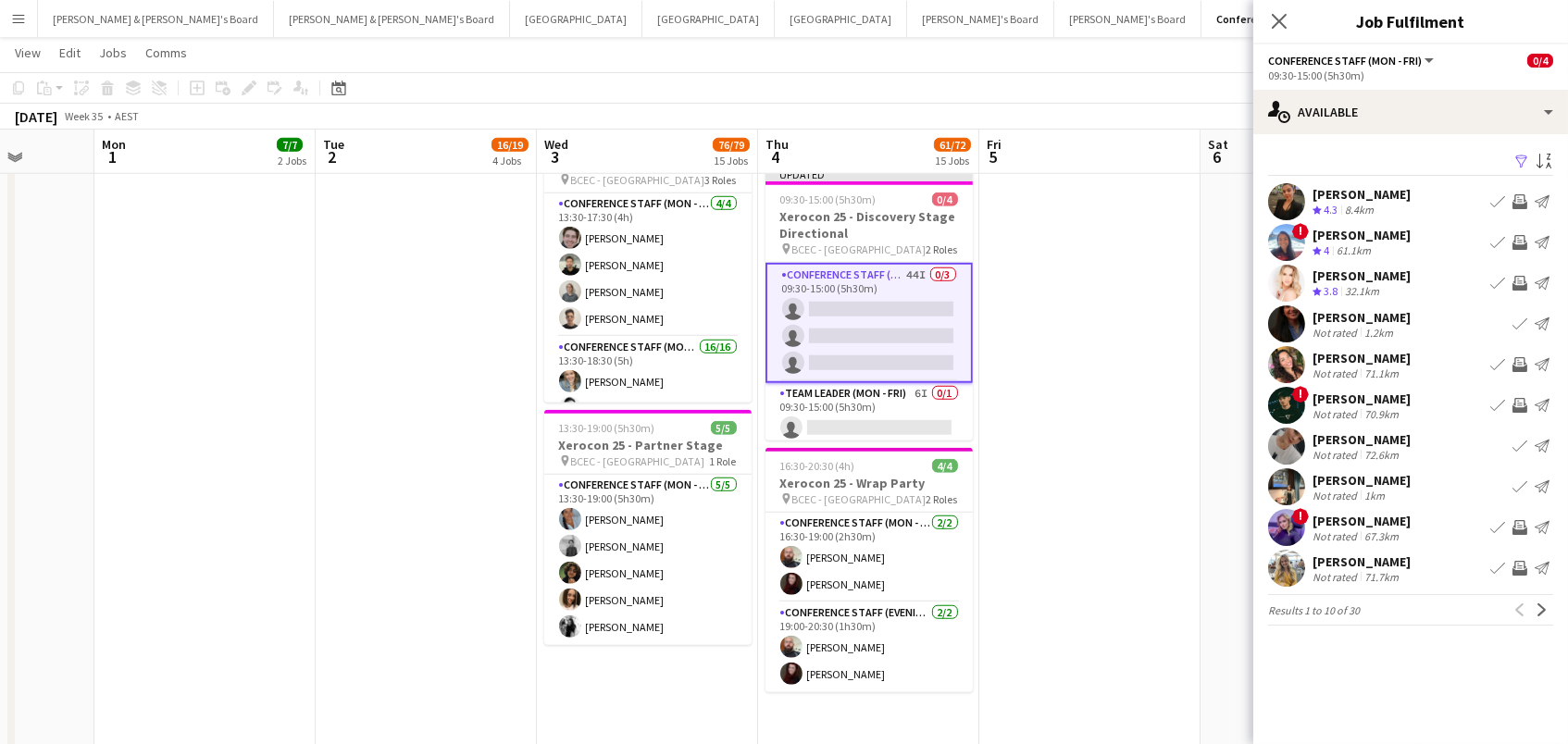
click at [1517, 564] on app-icon "Invite crew" at bounding box center [1520, 568] width 14 height 14
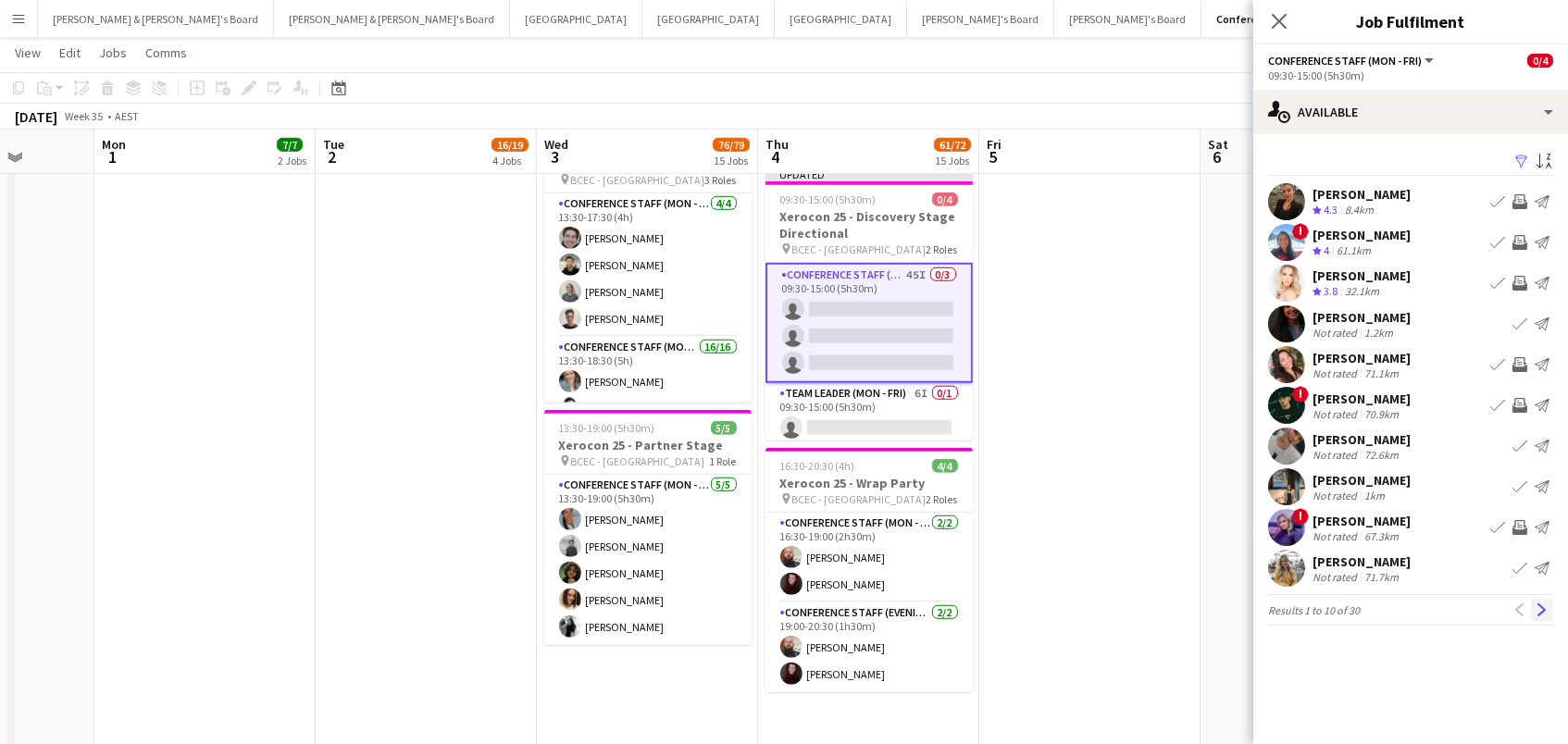
click at [1540, 613] on app-icon "Next" at bounding box center [1542, 609] width 13 height 13
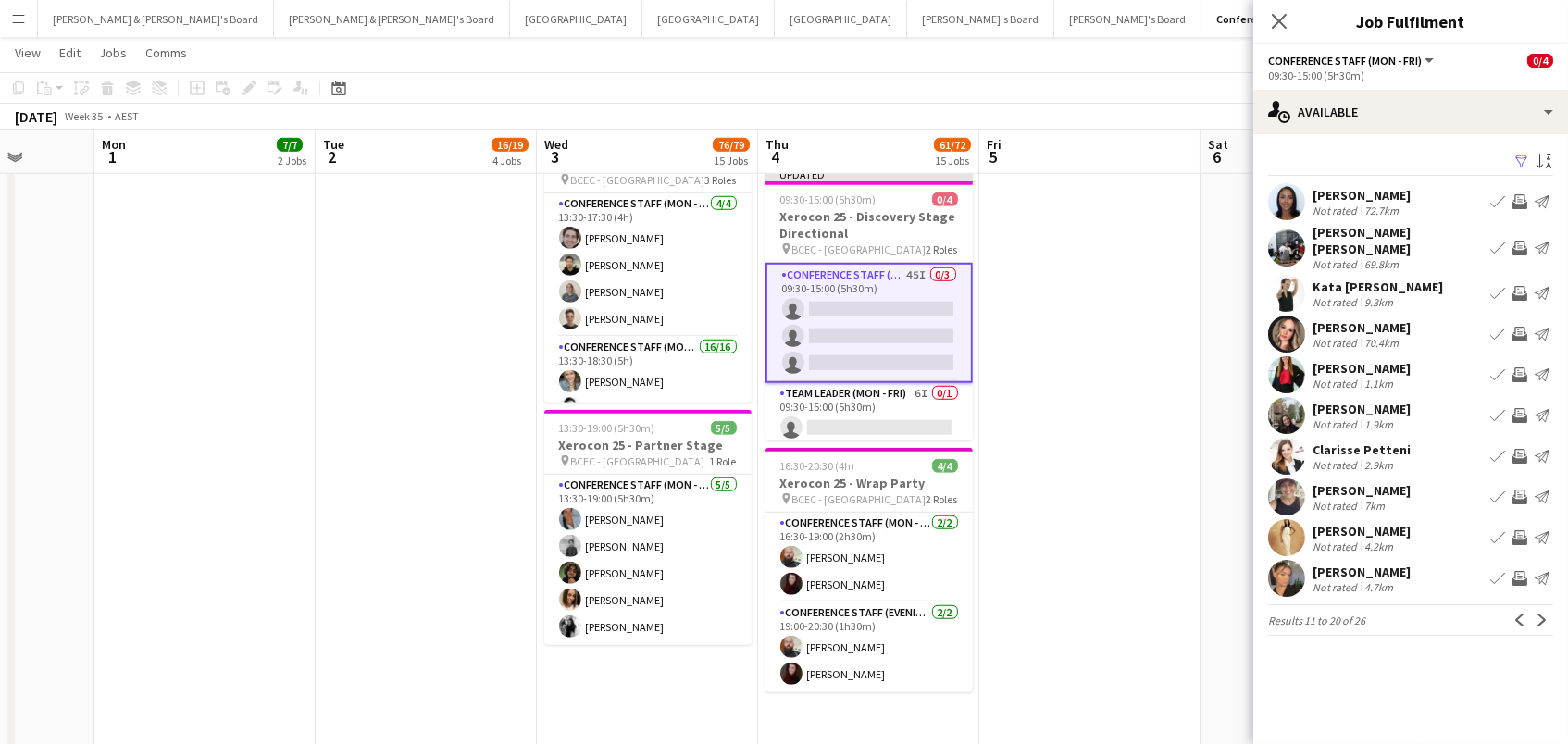
click at [1521, 196] on app-icon "Invite crew" at bounding box center [1520, 201] width 14 height 14
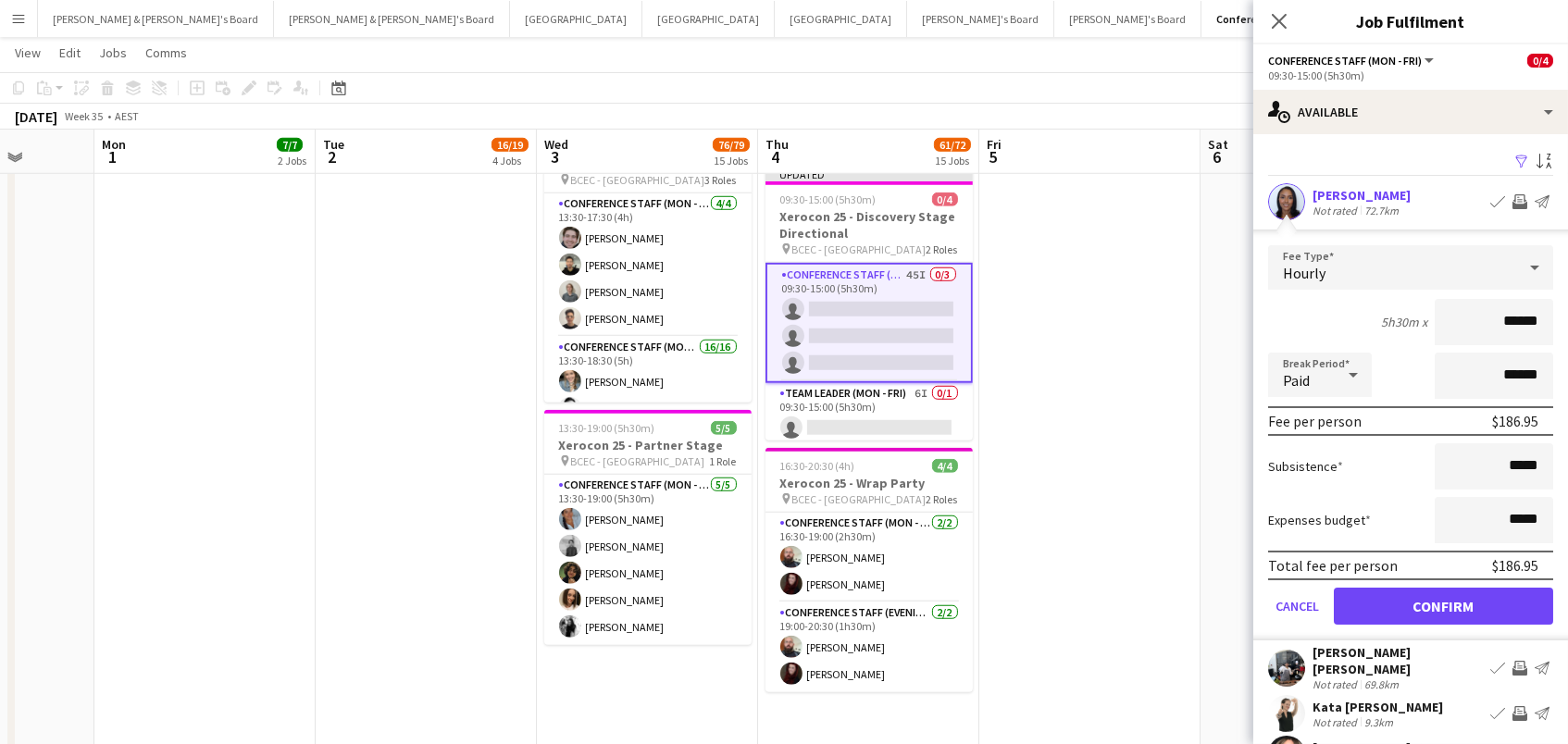
click at [1444, 603] on button "Confirm" at bounding box center [1444, 606] width 220 height 37
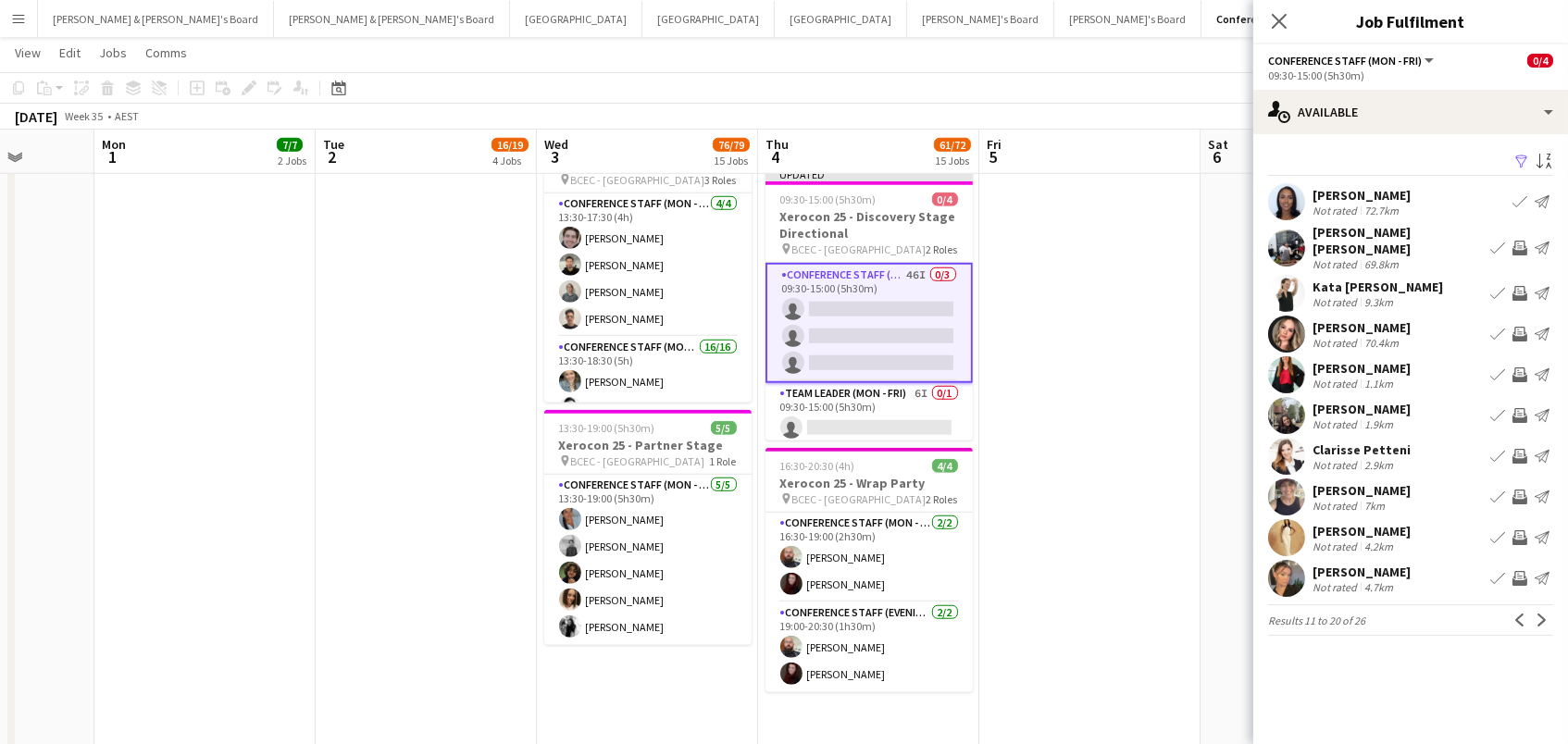
click at [1527, 245] on app-icon "Invite crew" at bounding box center [1520, 248] width 14 height 14
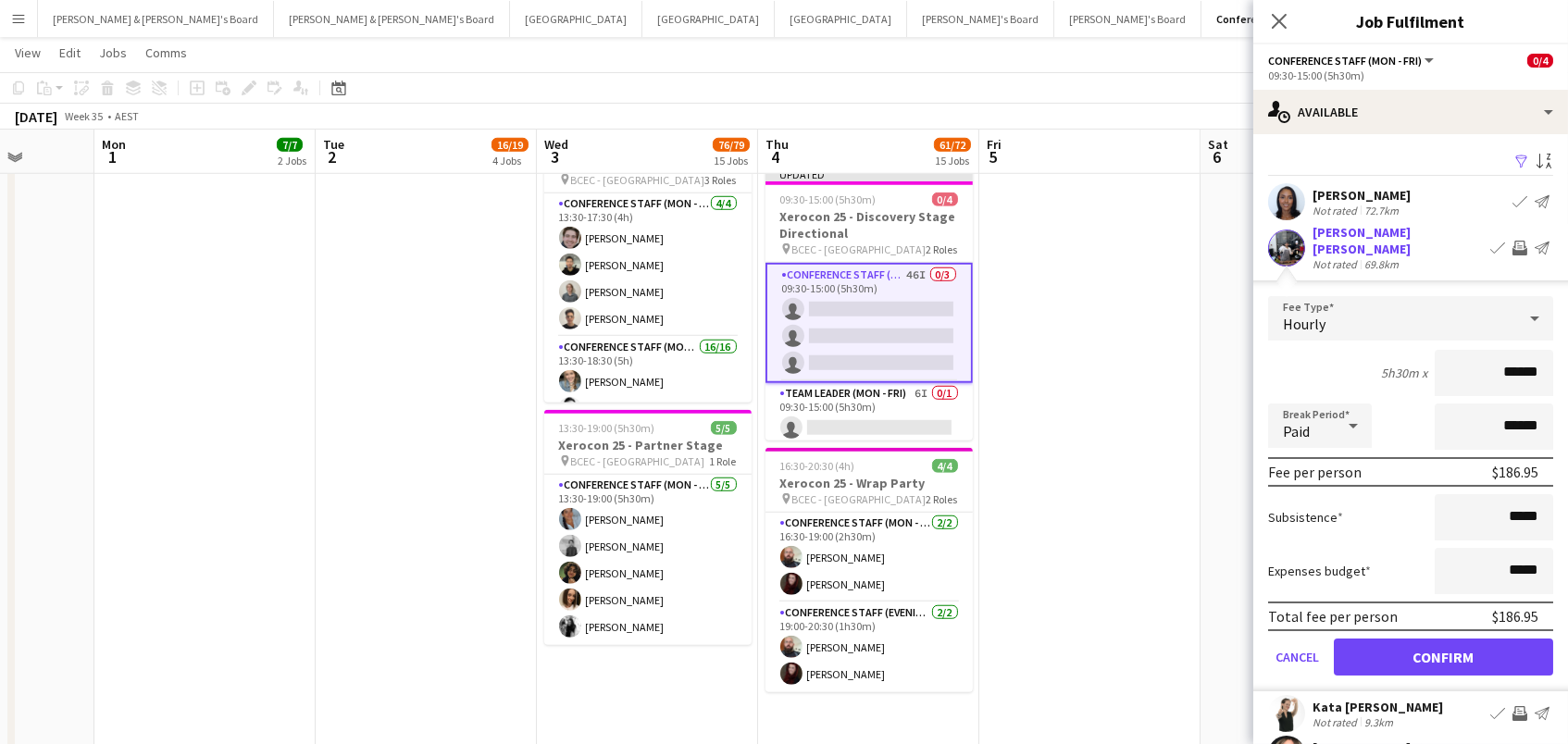
click at [1444, 652] on button "Confirm" at bounding box center [1444, 657] width 220 height 37
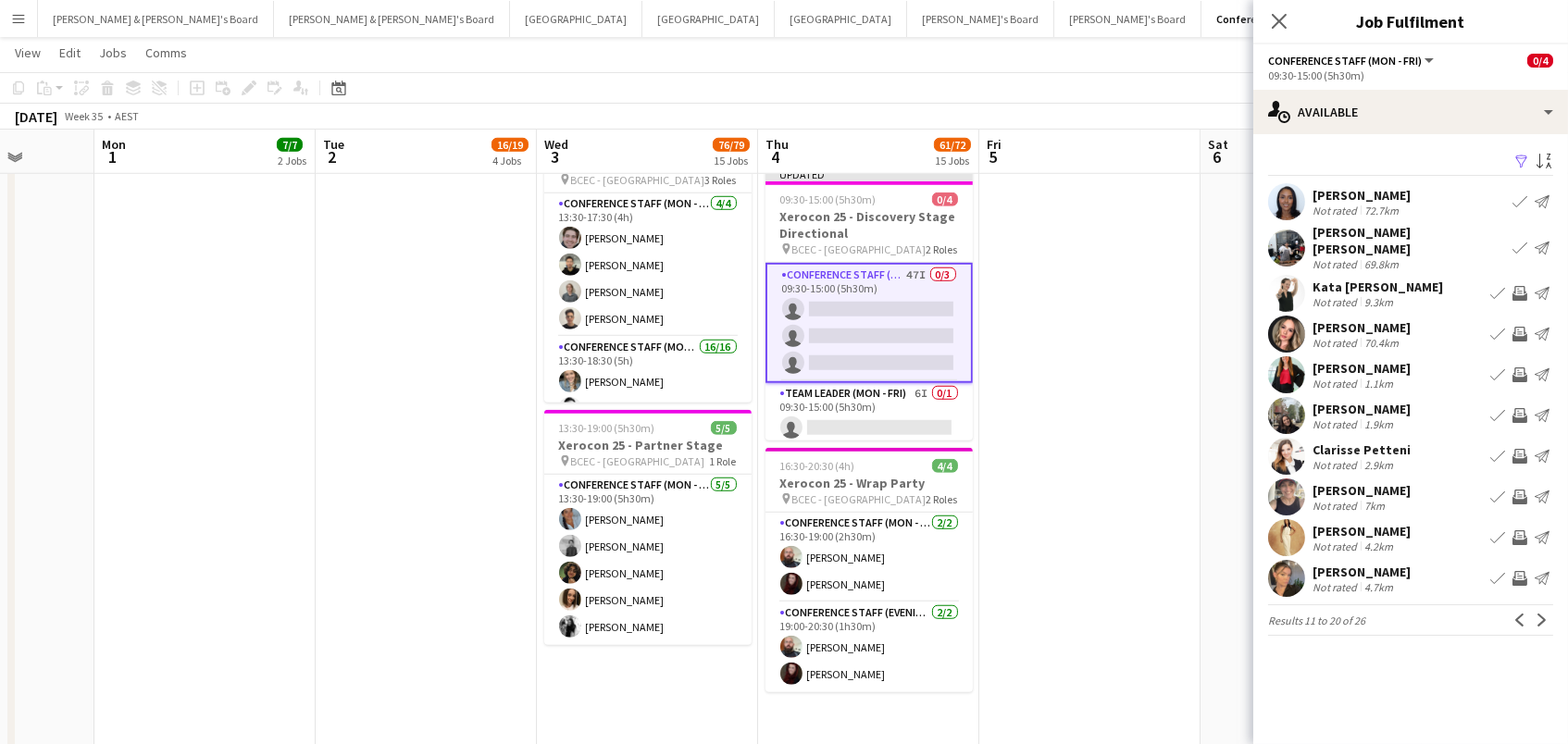
click at [1513, 367] on app-icon "Invite crew" at bounding box center [1520, 374] width 14 height 14
click at [1522, 490] on app-icon "Invite crew" at bounding box center [1520, 496] width 14 height 14
click at [1525, 530] on app-icon "Invite crew" at bounding box center [1520, 537] width 14 height 14
click at [1396, 540] on div "Not rated 4.2km" at bounding box center [1362, 546] width 98 height 13
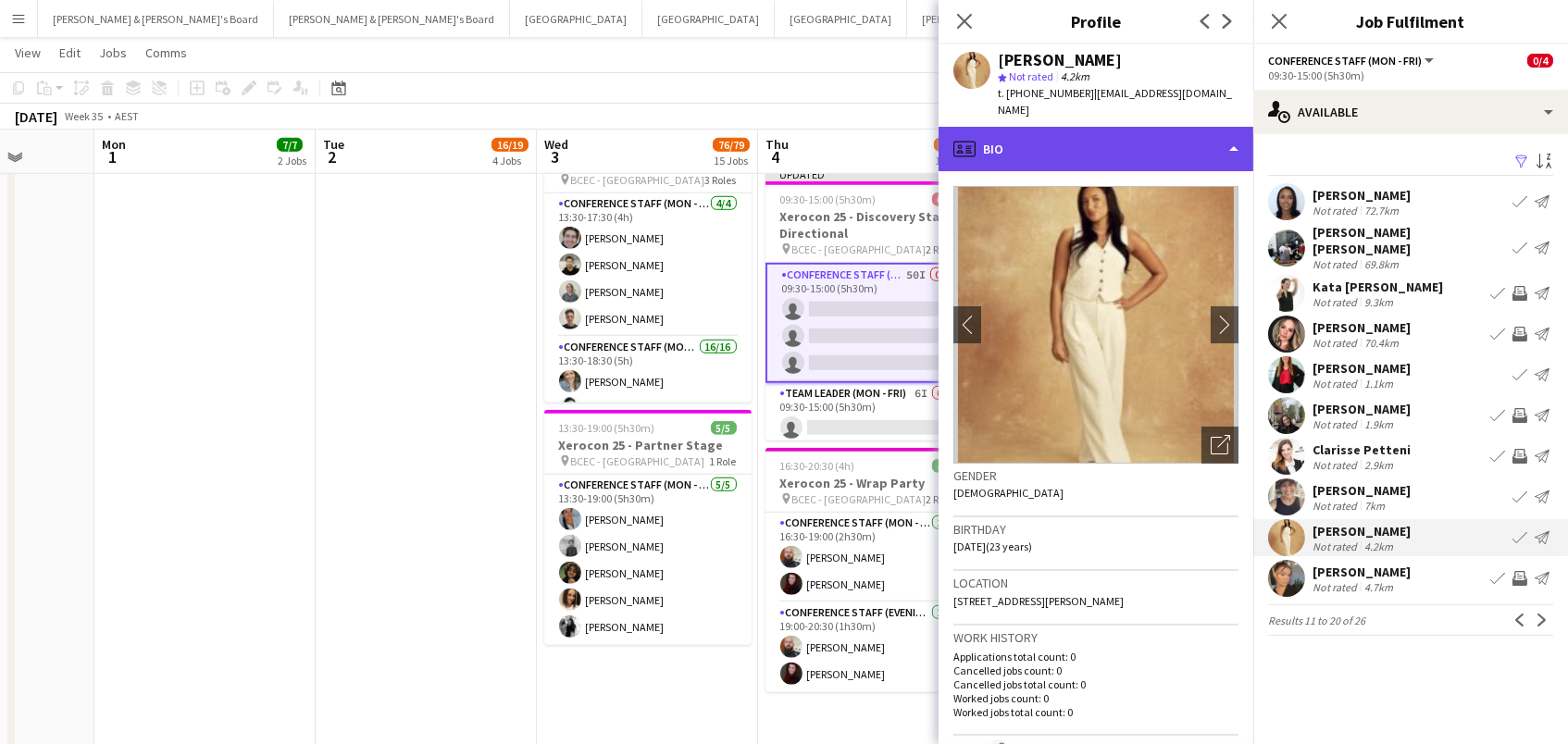
click at [1133, 145] on div "profile Bio" at bounding box center [1096, 149] width 315 height 44
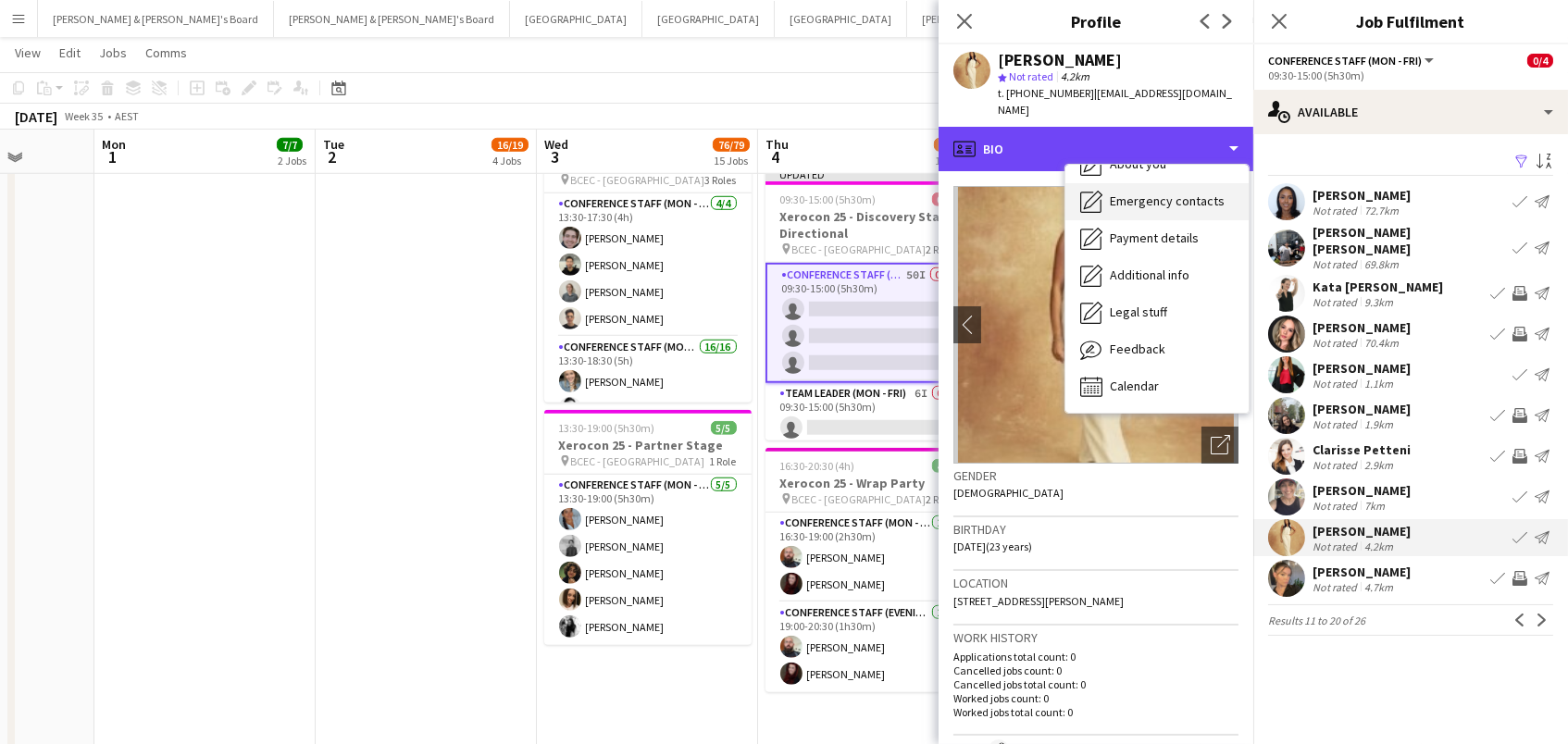
scroll to position [137, 0]
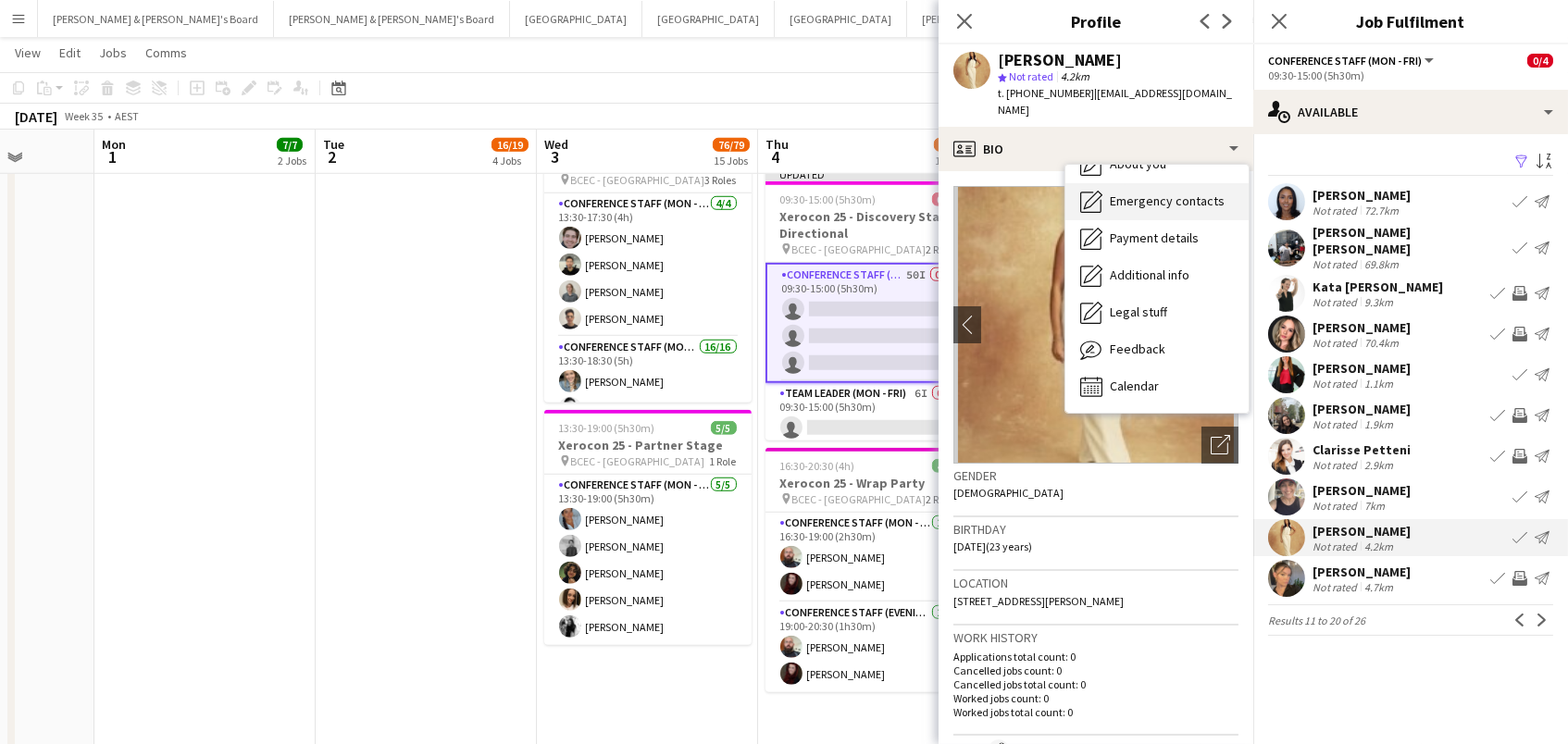
click at [1163, 332] on div "Feedback Feedback" at bounding box center [1157, 350] width 183 height 37
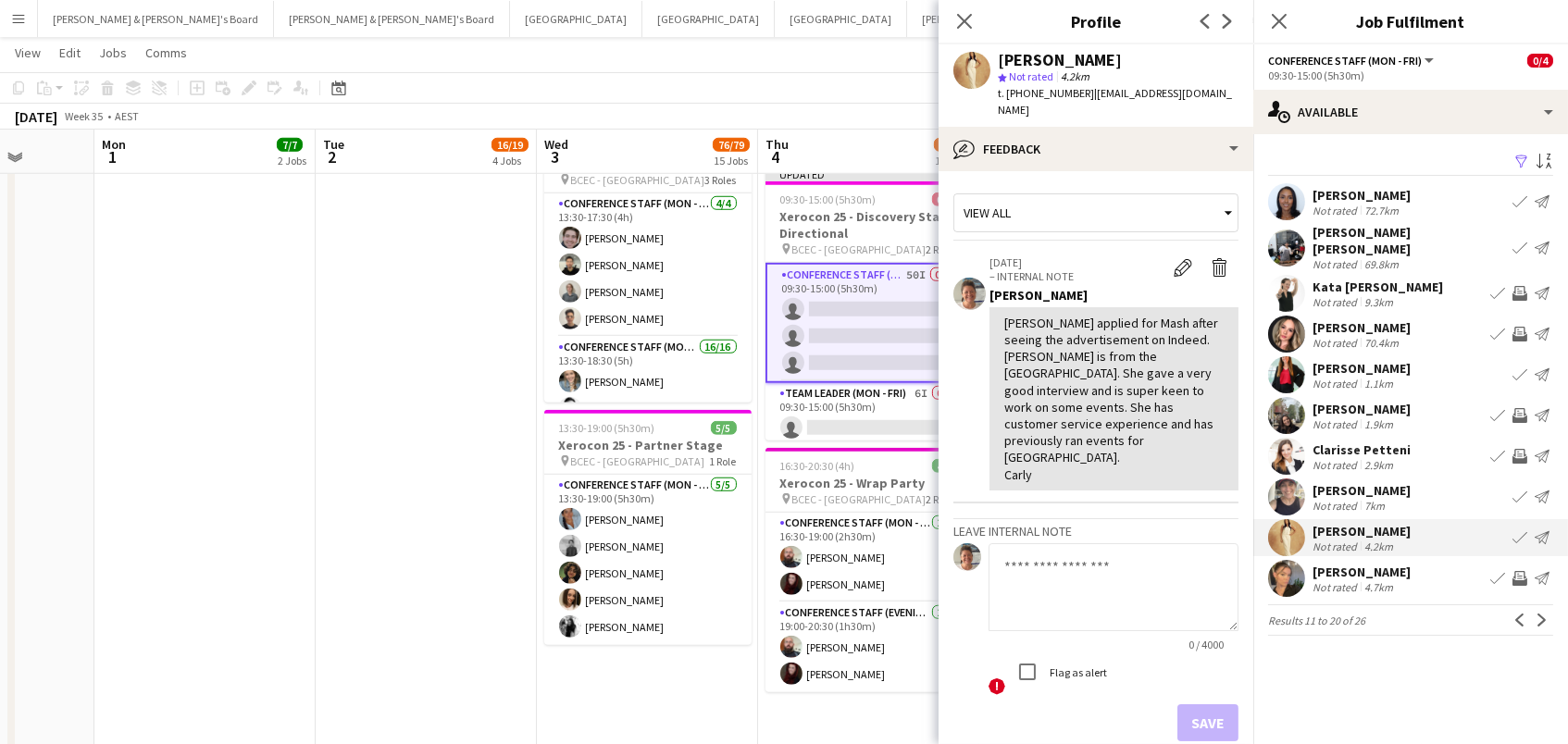
click at [1418, 560] on div "Amelie Greenlees Not rated 4.7km Book crew Invite crew Send notification" at bounding box center [1411, 578] width 315 height 37
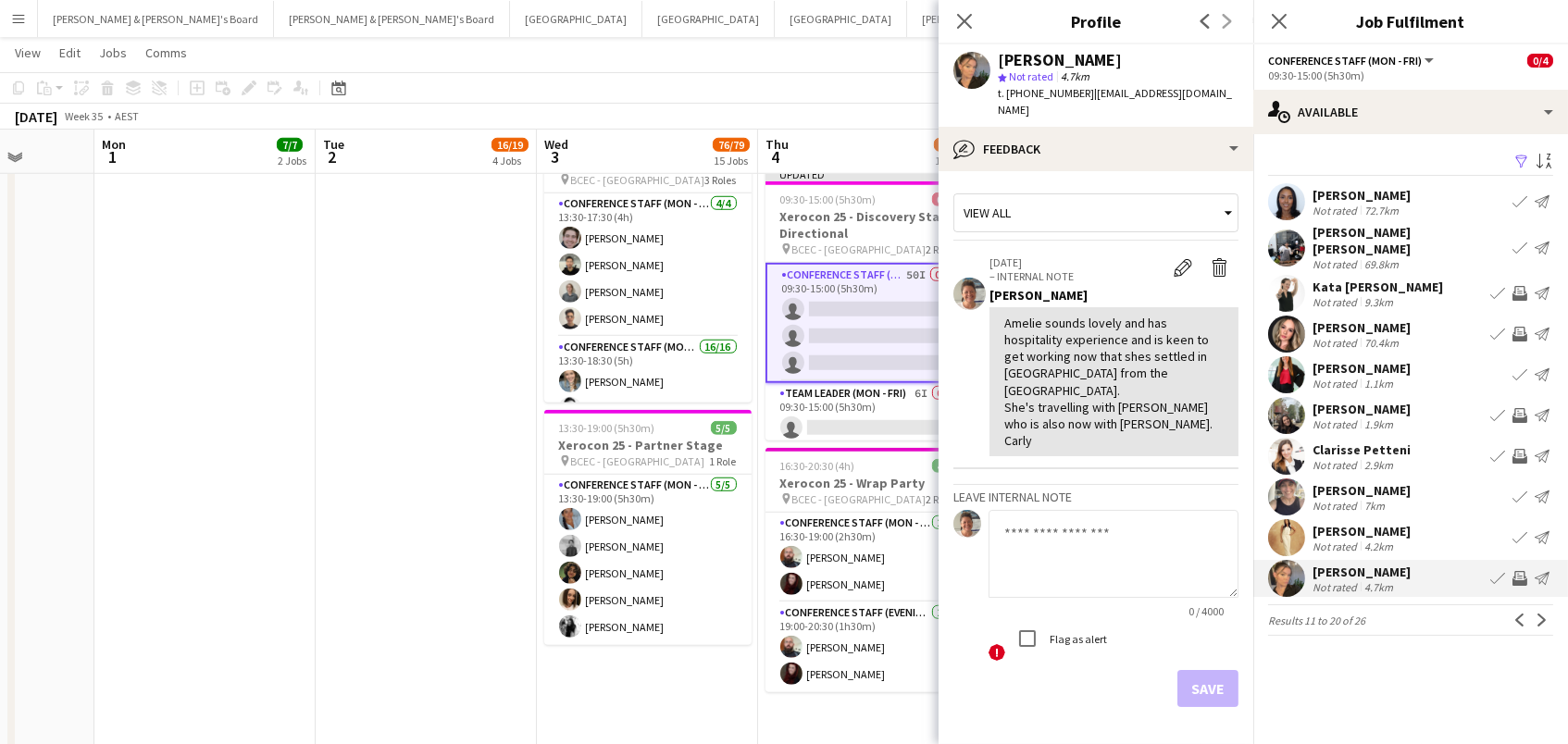
click at [1520, 571] on app-icon "Invite crew" at bounding box center [1520, 578] width 14 height 14
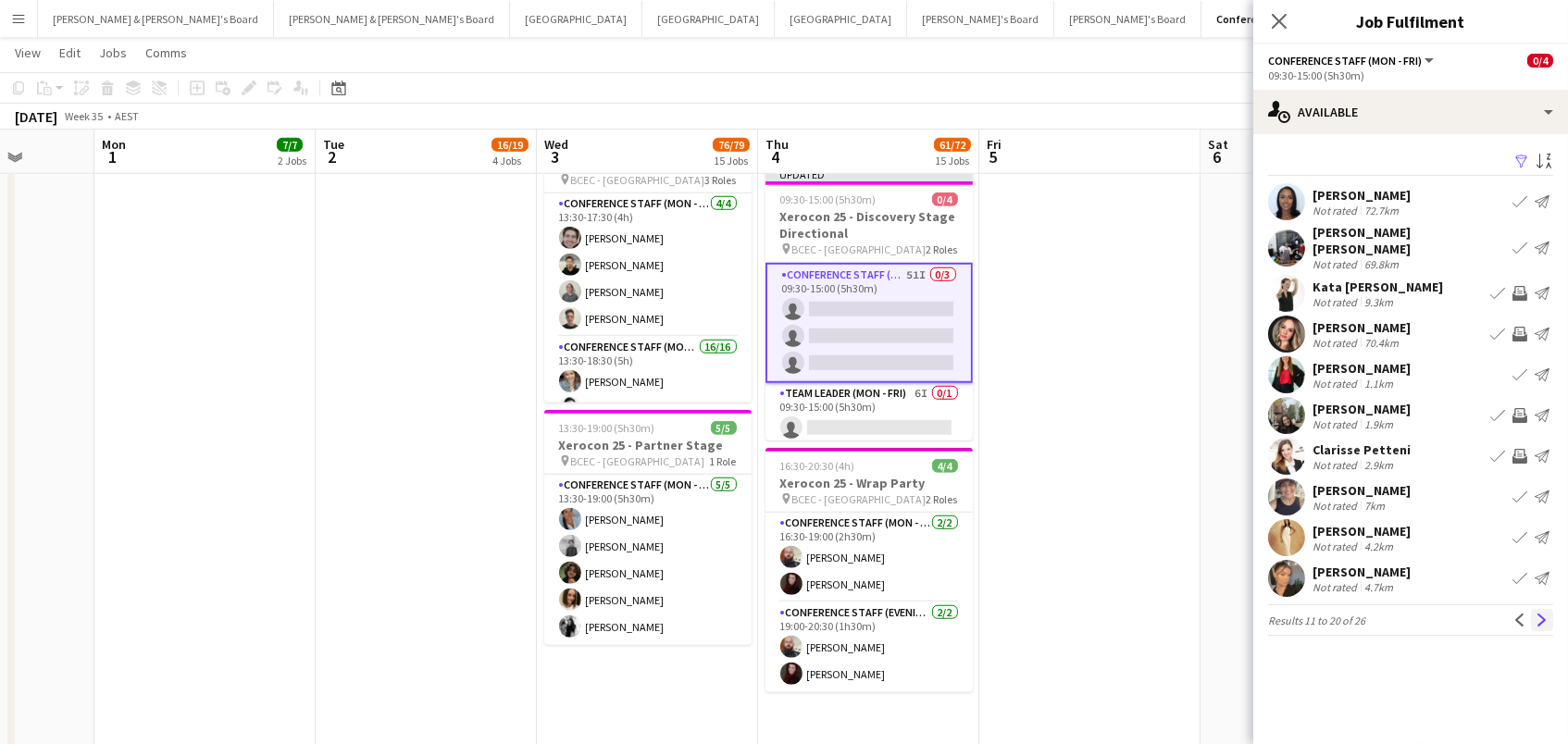
click at [1539, 614] on app-icon "Next" at bounding box center [1542, 620] width 13 height 13
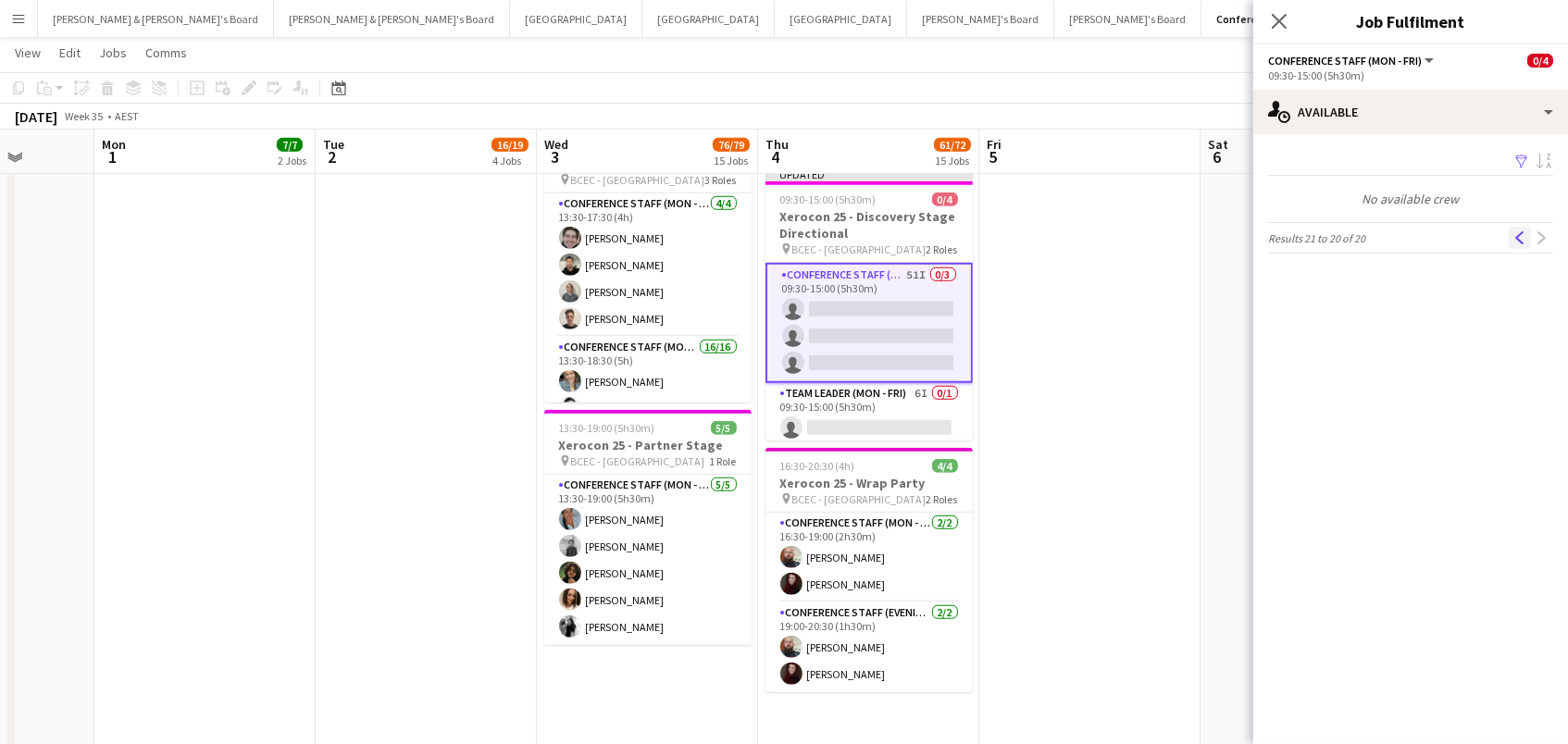
click at [1516, 236] on app-icon "Previous" at bounding box center [1520, 237] width 13 height 13
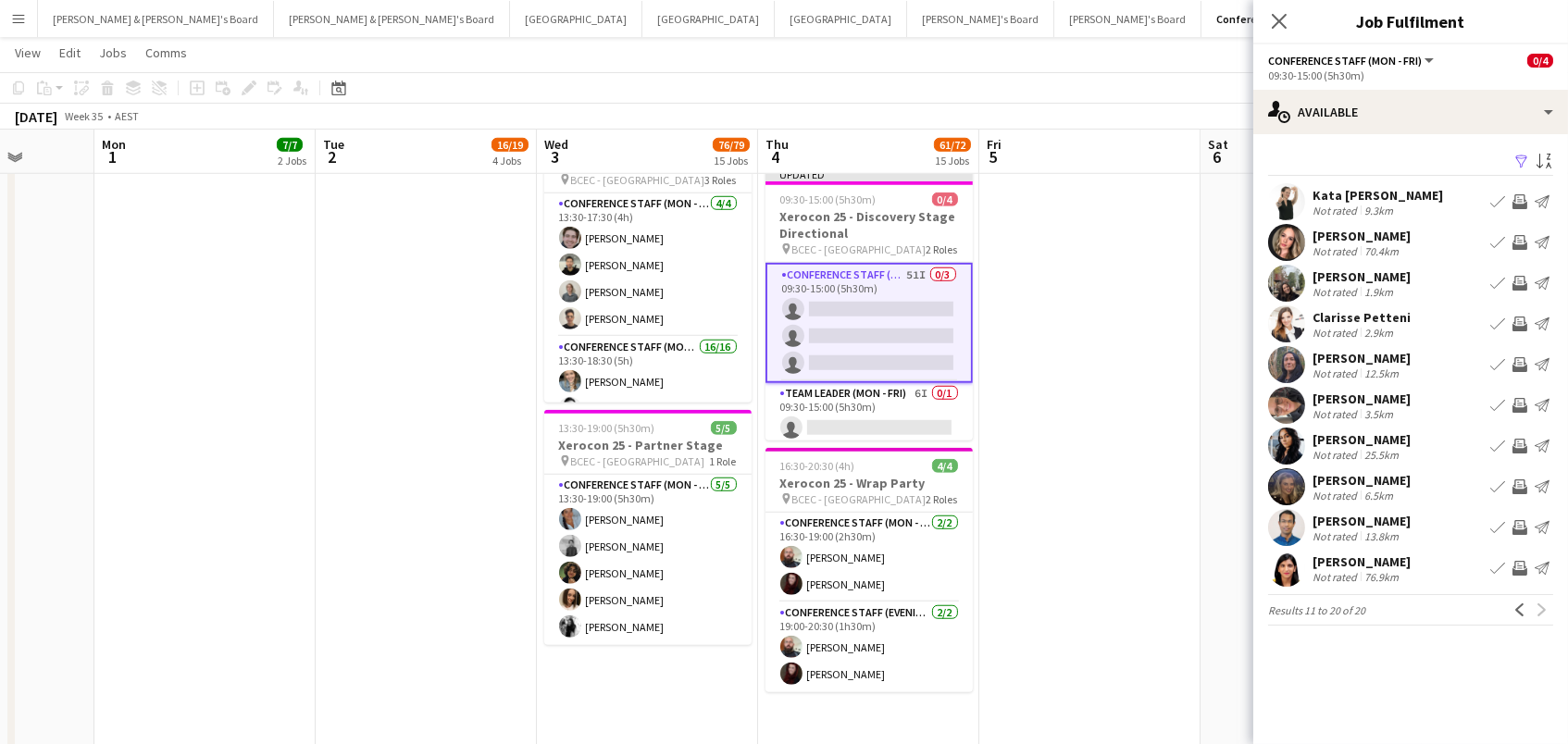
click at [1521, 195] on app-icon "Invite crew" at bounding box center [1520, 201] width 14 height 14
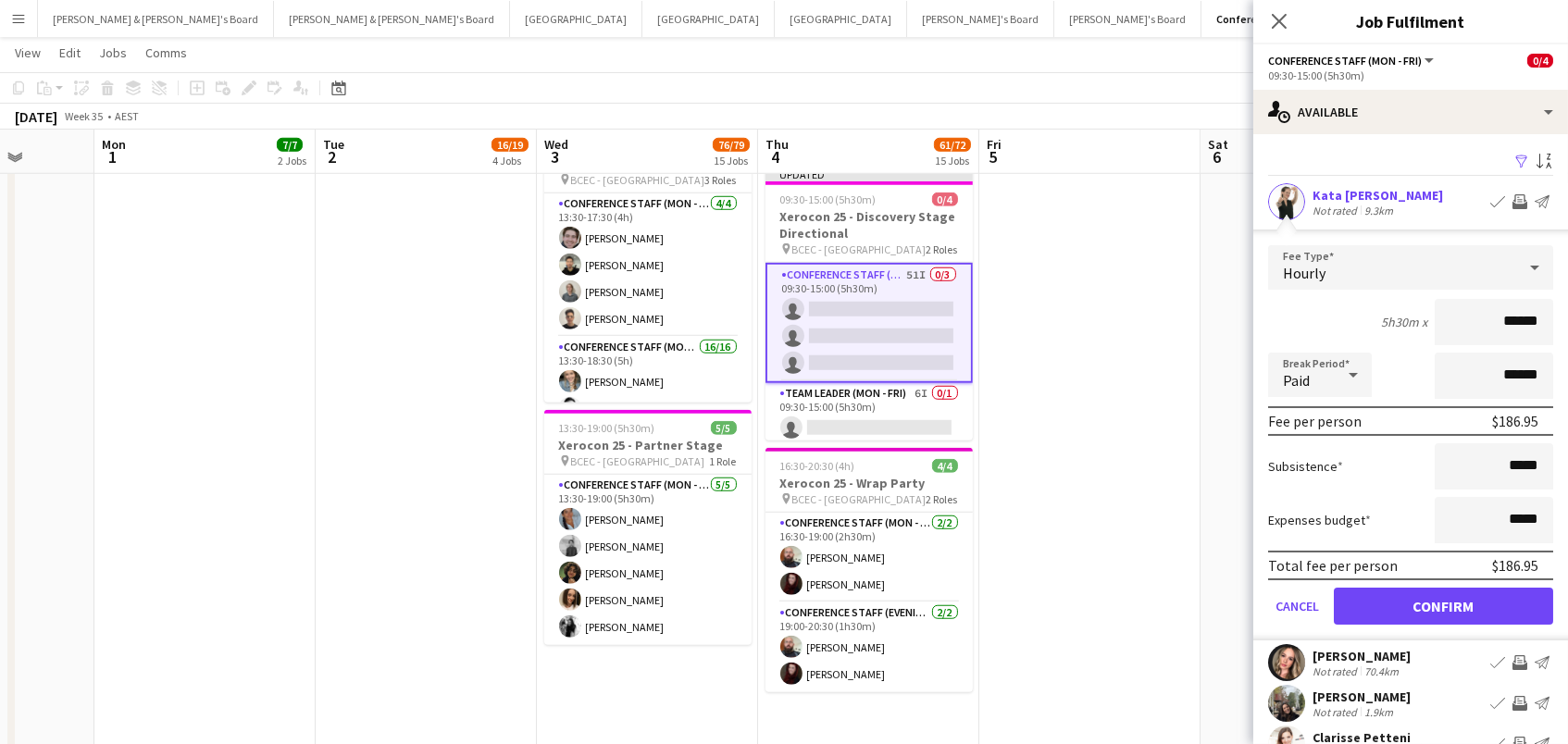
click at [1444, 603] on button "Confirm" at bounding box center [1444, 606] width 220 height 37
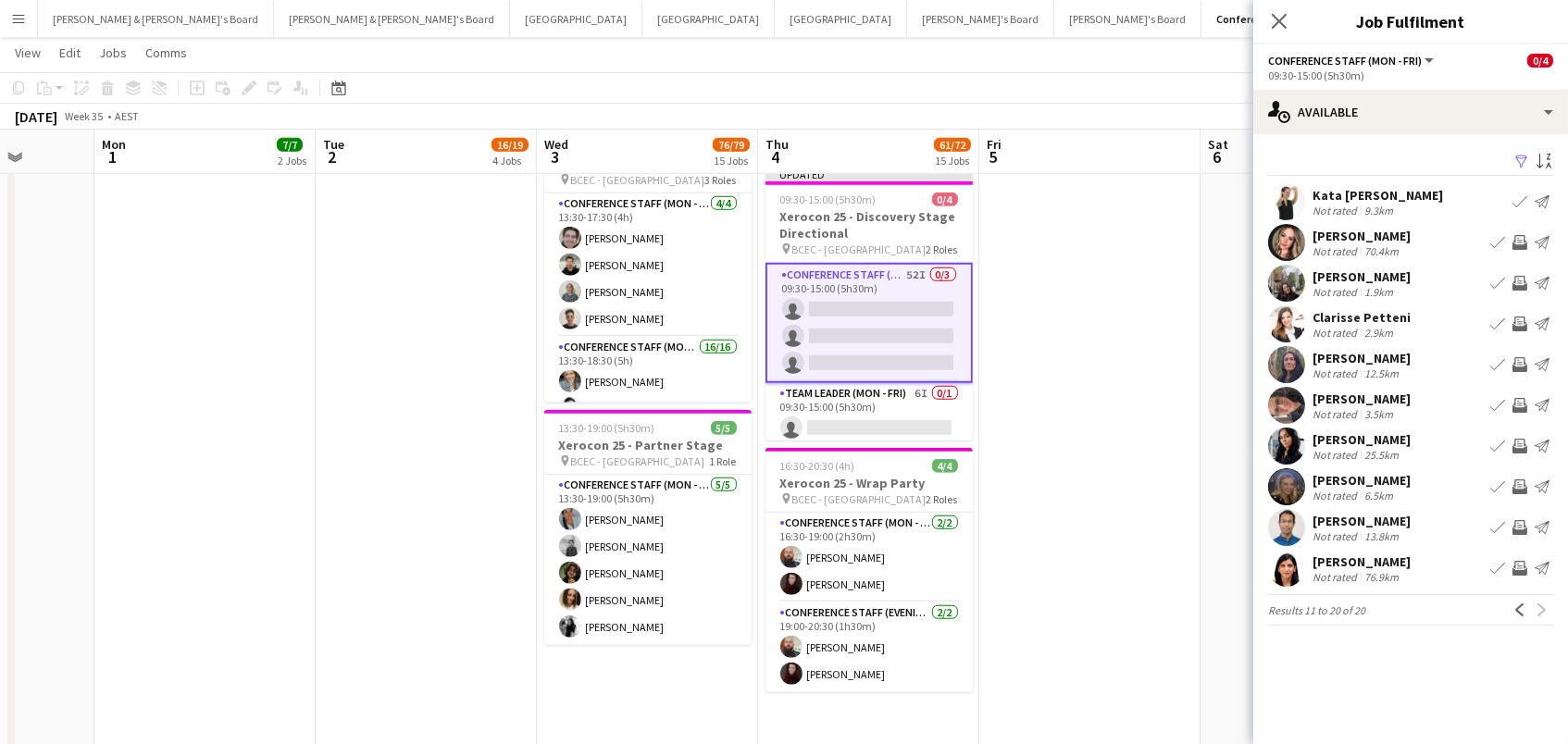
click at [1525, 238] on app-icon "Invite crew" at bounding box center [1520, 242] width 14 height 14
click at [1519, 288] on app-icon "Invite crew" at bounding box center [1520, 282] width 14 height 14
click at [1519, 323] on app-icon "Invite crew" at bounding box center [1520, 324] width 14 height 14
click at [1519, 488] on app-icon "Invite crew" at bounding box center [1520, 487] width 14 height 14
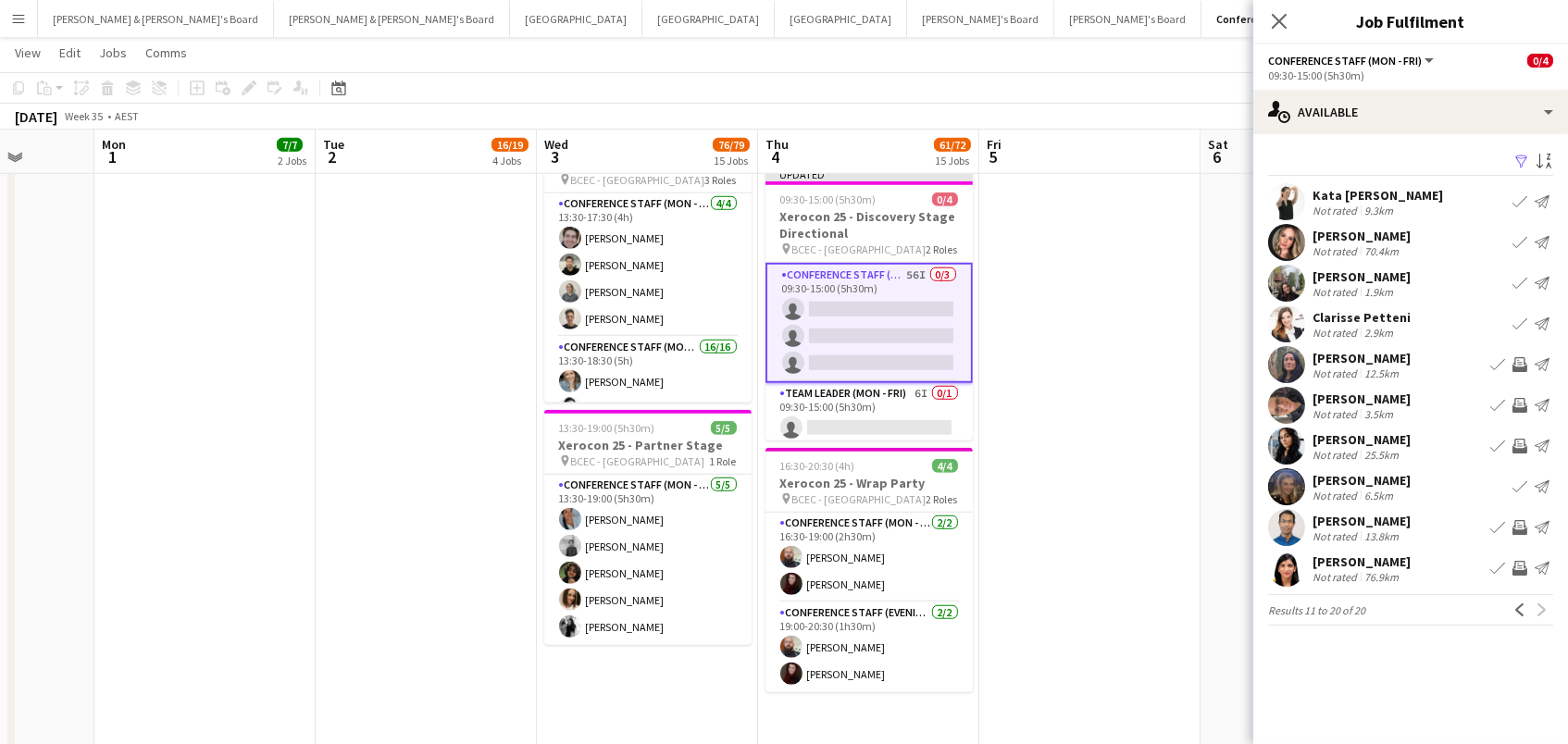
click at [1519, 565] on app-icon "Invite crew" at bounding box center [1520, 568] width 14 height 14
click at [1521, 366] on app-icon "Invite crew" at bounding box center [1520, 364] width 14 height 14
click at [1516, 405] on app-icon "Invite crew" at bounding box center [1520, 405] width 14 height 14
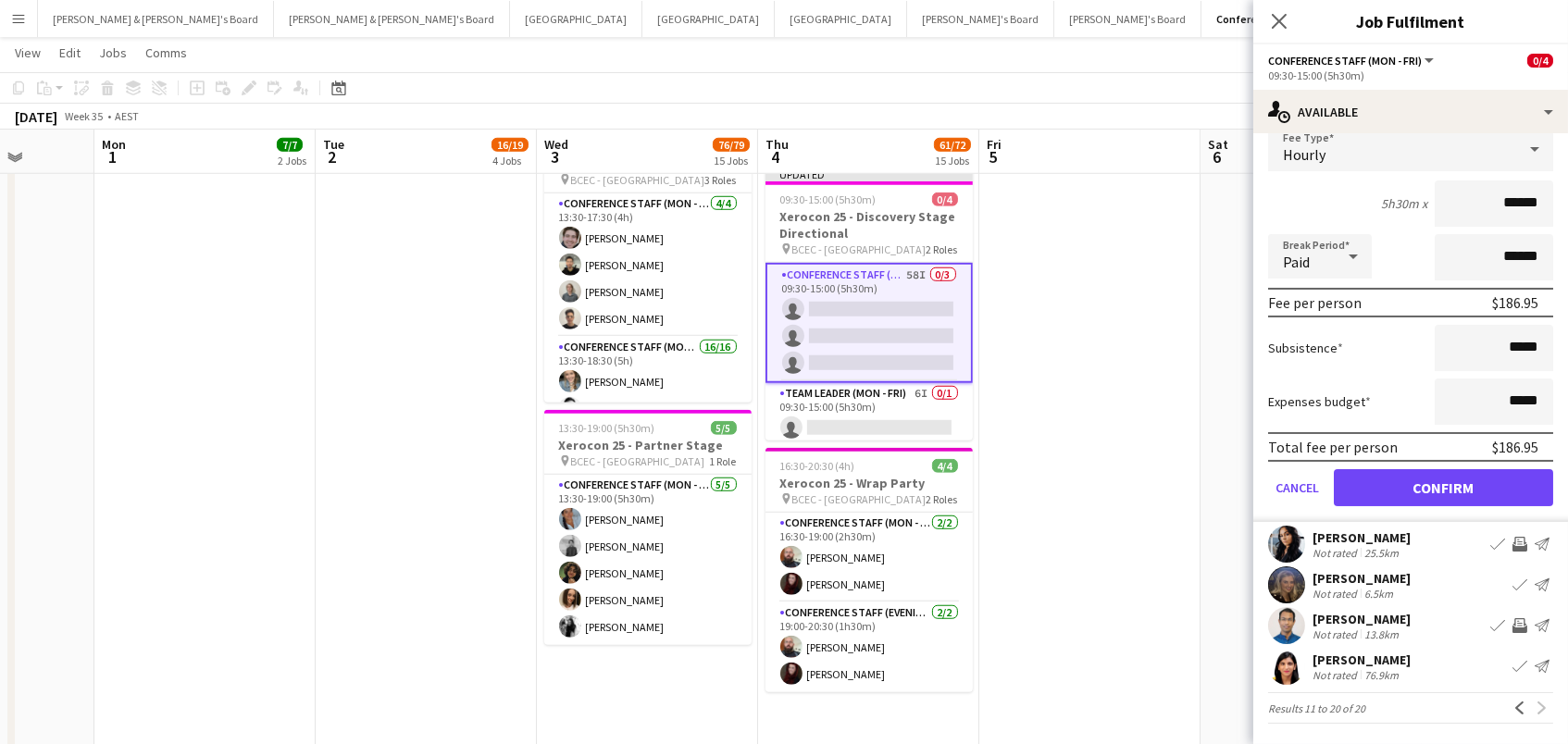
scroll to position [319, 0]
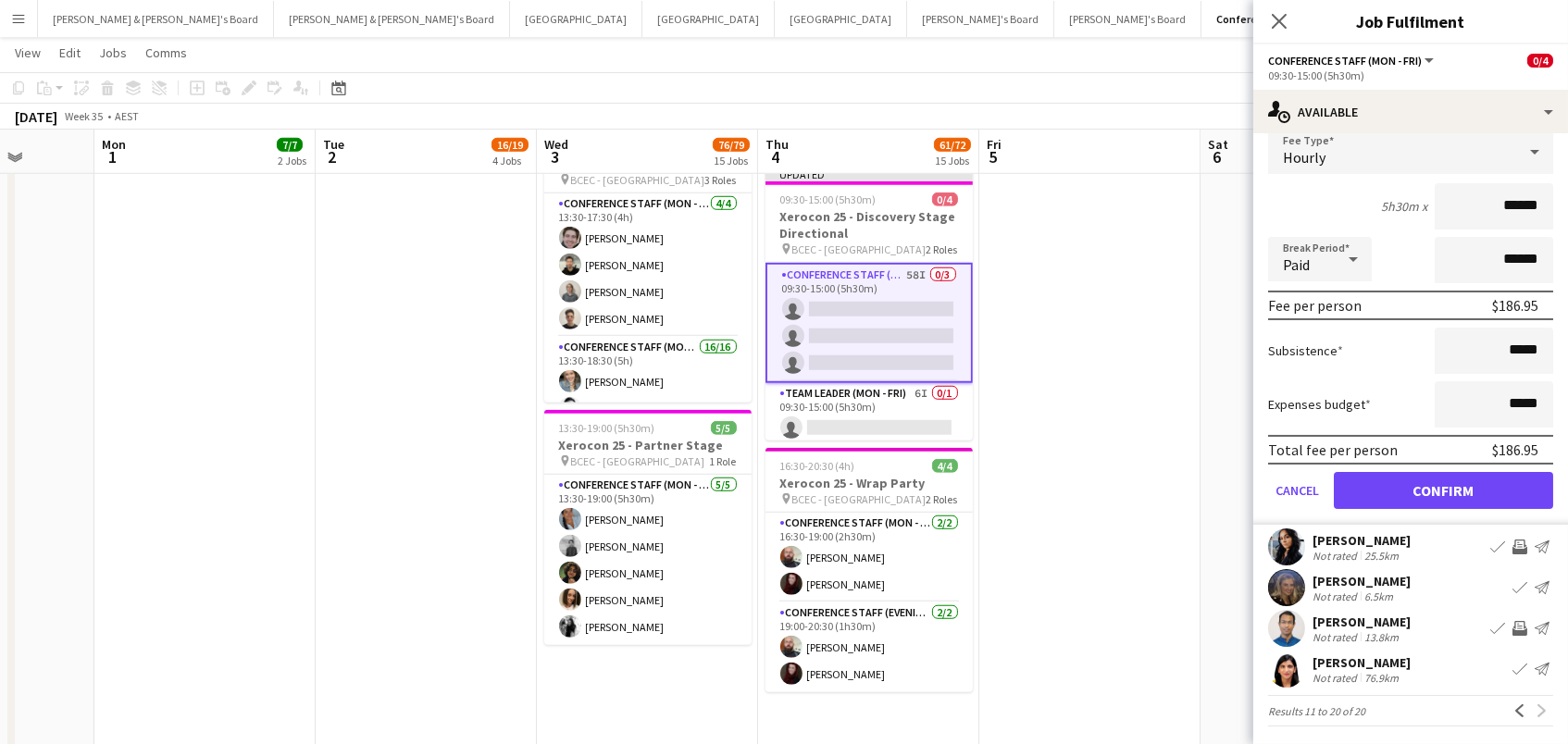
click at [1491, 485] on button "Confirm" at bounding box center [1444, 491] width 220 height 37
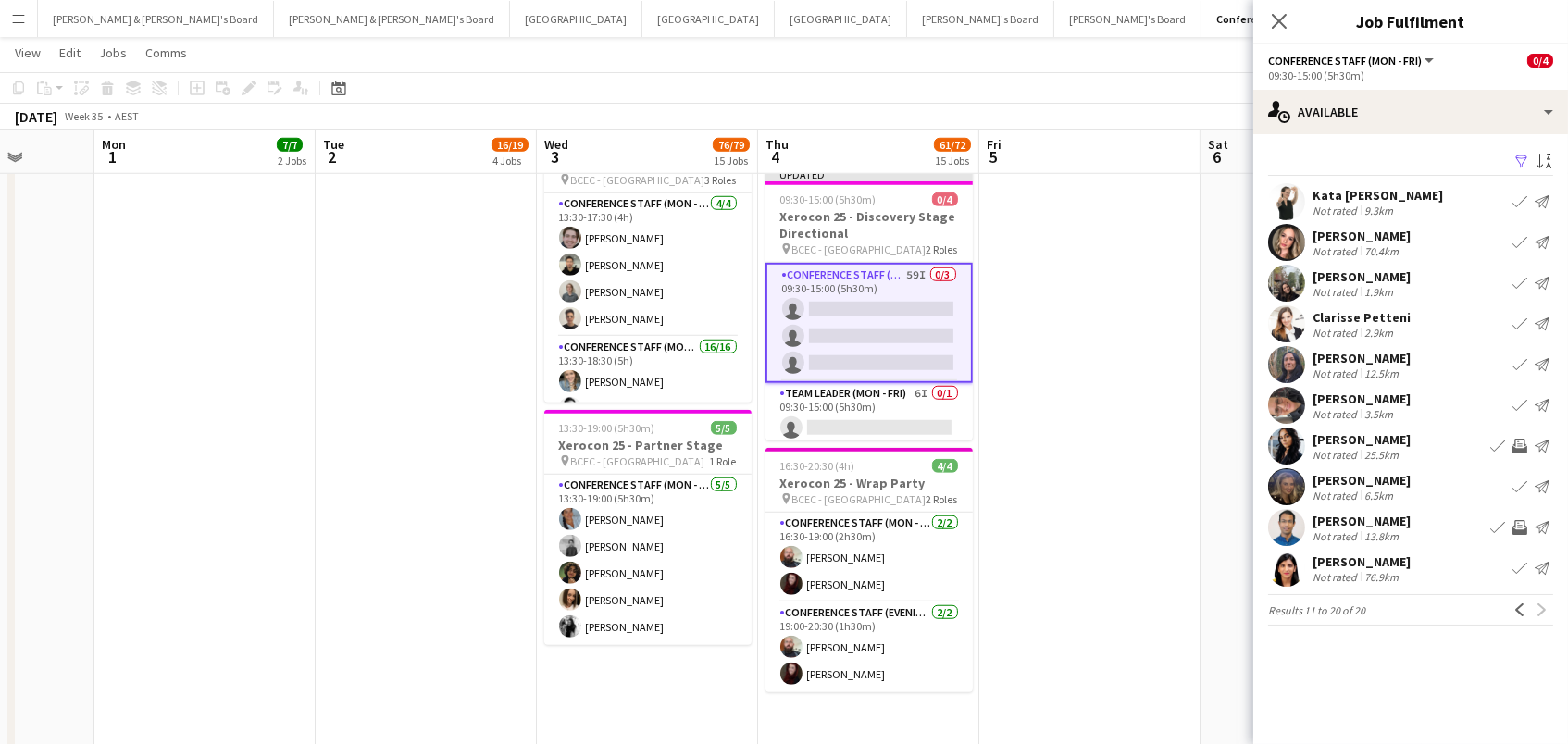
scroll to position [0, 0]
click at [1516, 440] on app-icon "Invite crew" at bounding box center [1520, 445] width 14 height 14
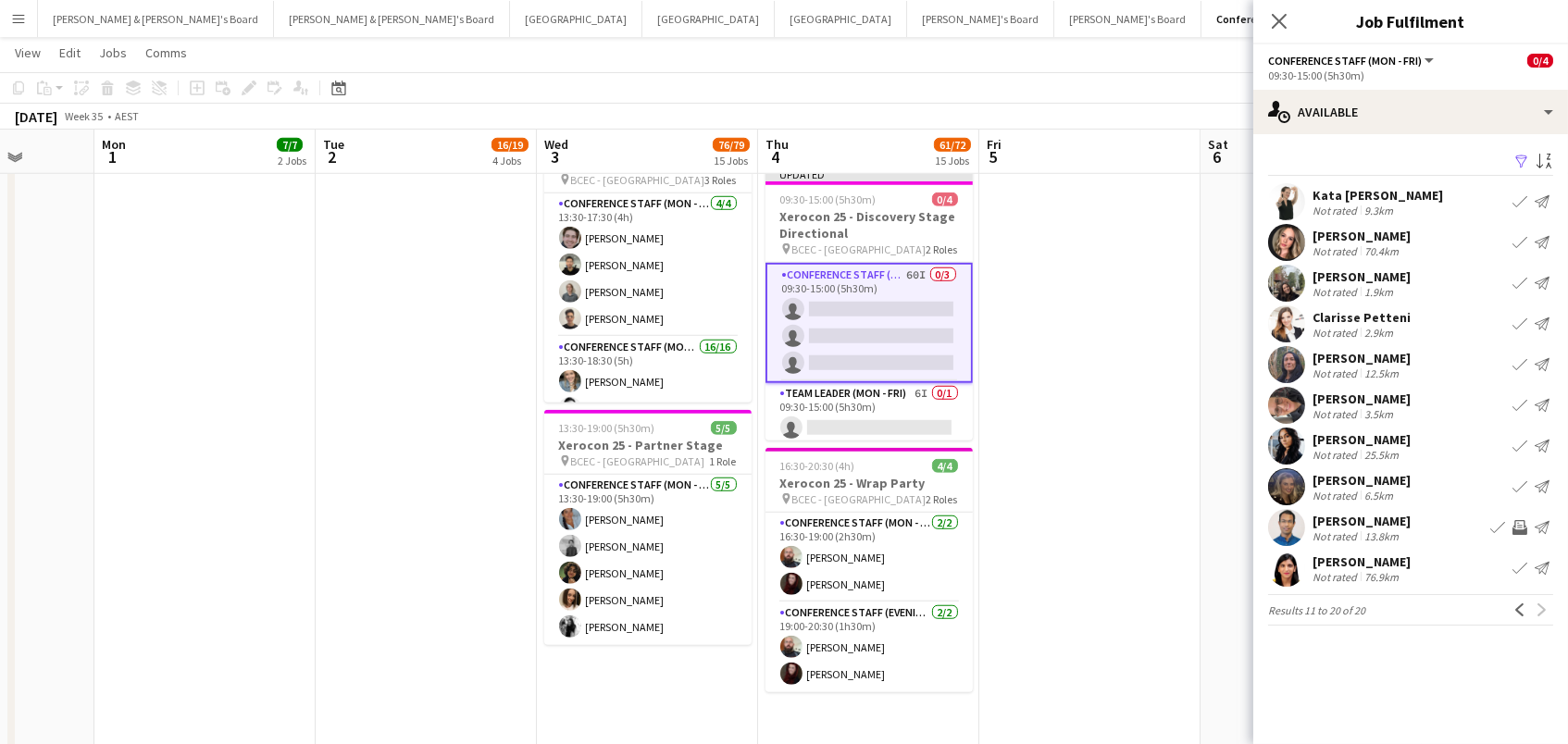
click at [1520, 526] on app-icon "Invite crew" at bounding box center [1520, 527] width 14 height 14
click at [1519, 608] on app-icon "Previous" at bounding box center [1520, 609] width 13 height 13
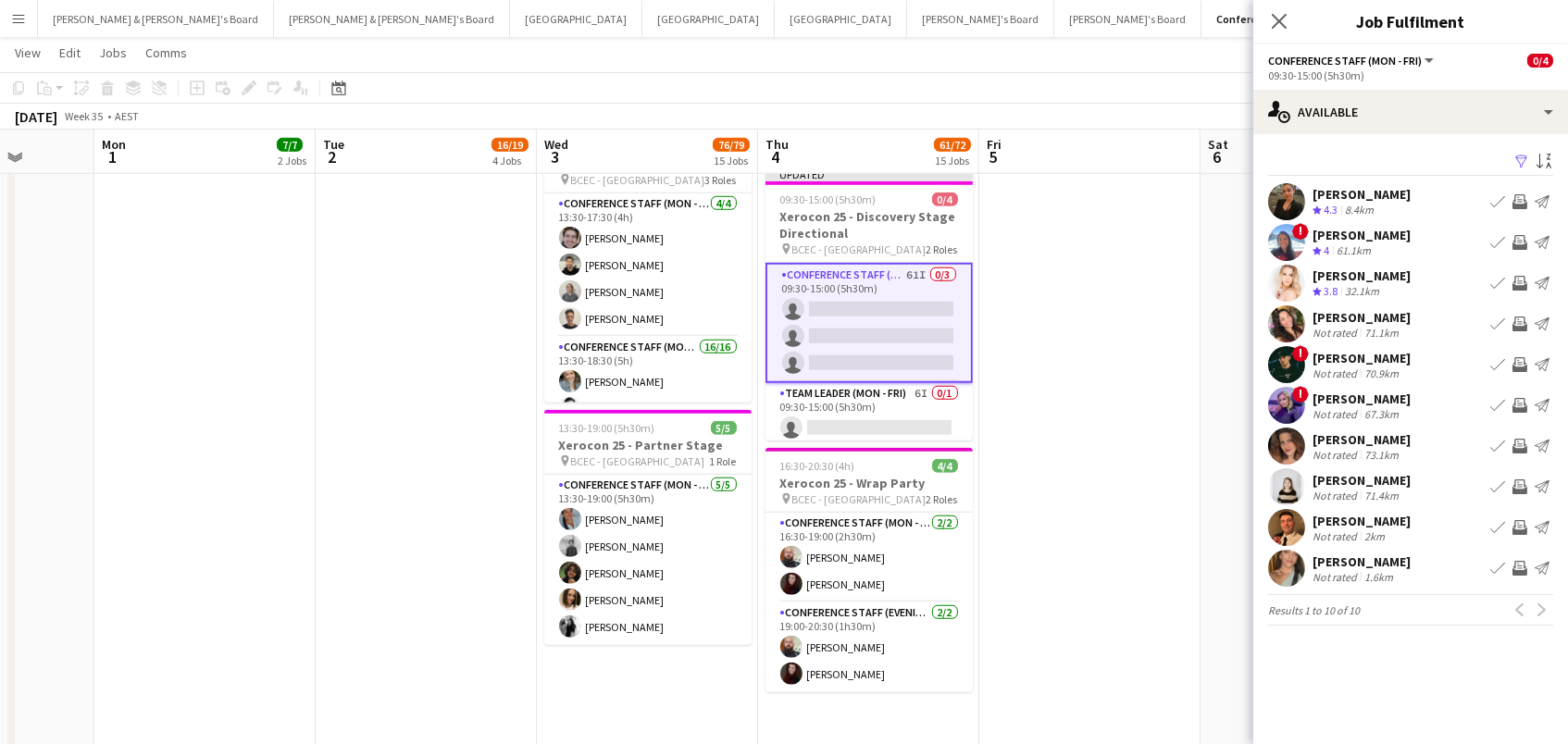
click at [1519, 445] on app-icon "Invite crew" at bounding box center [1520, 445] width 14 height 14
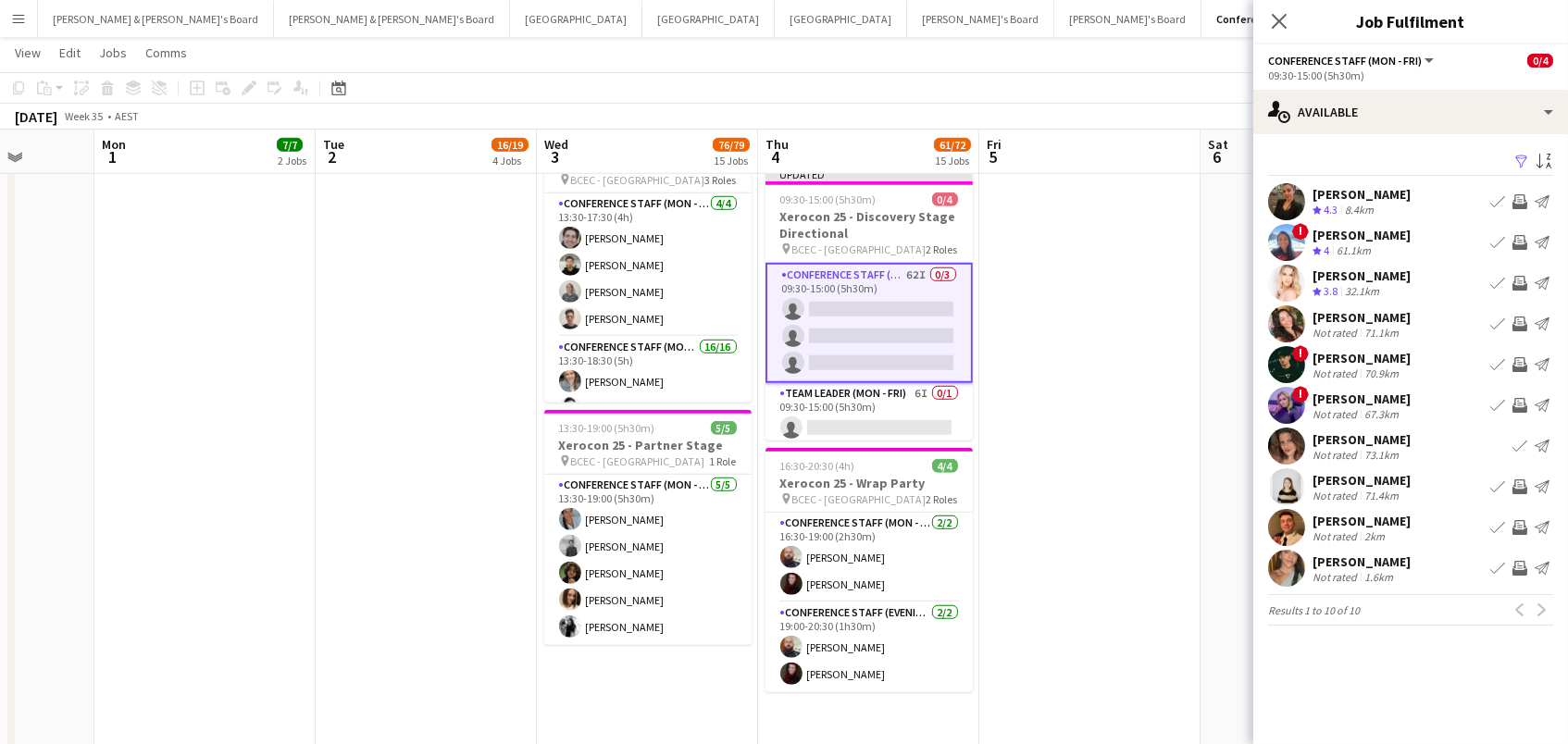
click at [1517, 488] on app-icon "Invite crew" at bounding box center [1520, 487] width 14 height 14
click at [1522, 566] on app-icon "Invite crew" at bounding box center [1520, 568] width 14 height 14
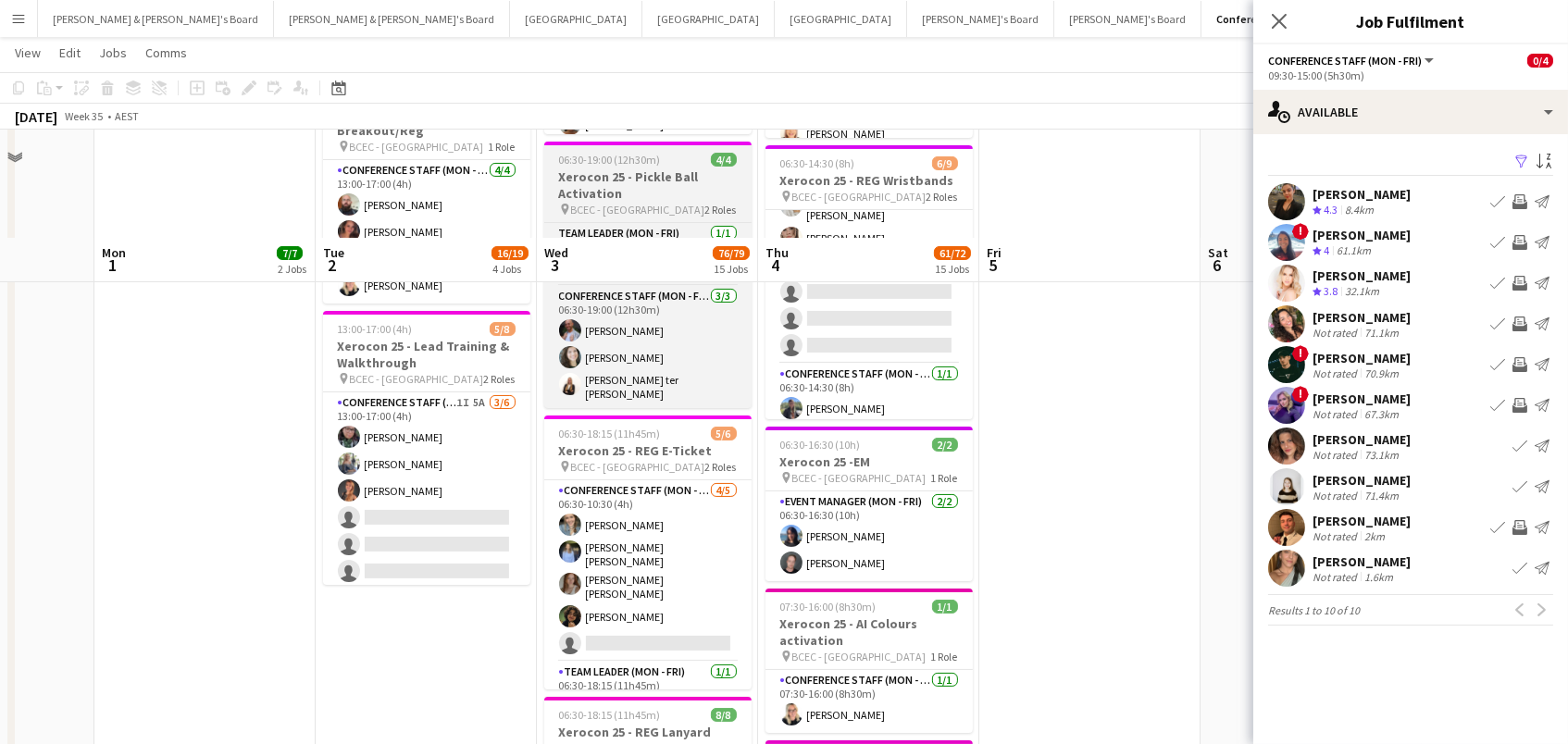
scroll to position [780, 0]
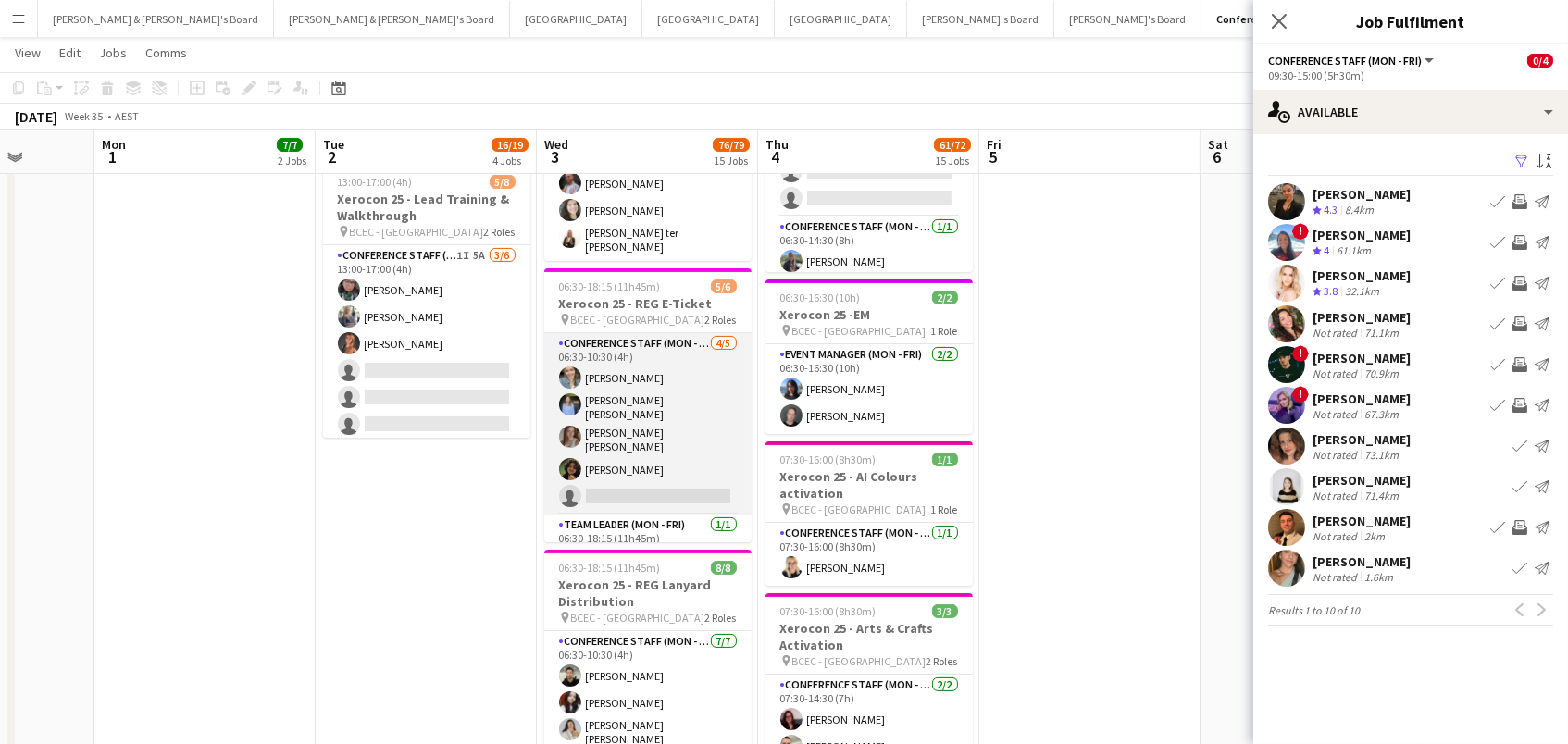
click at [647, 427] on app-card-role "Conference Staff (Mon - Fri) 4/5 06:30-10:30 (4h) Johanna Stroedter Elizabeth F…" at bounding box center [648, 424] width 207 height 181
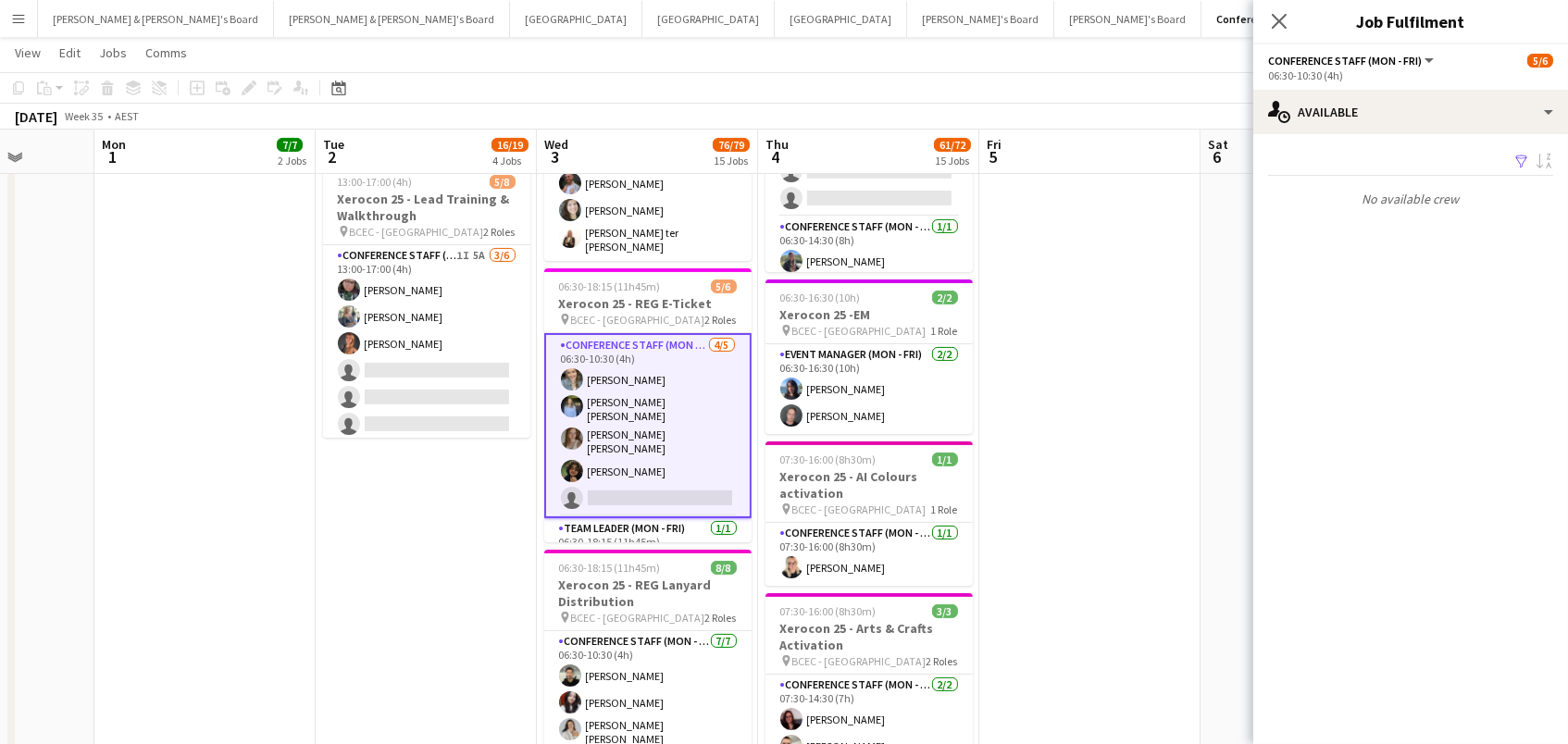
scroll to position [0, 569]
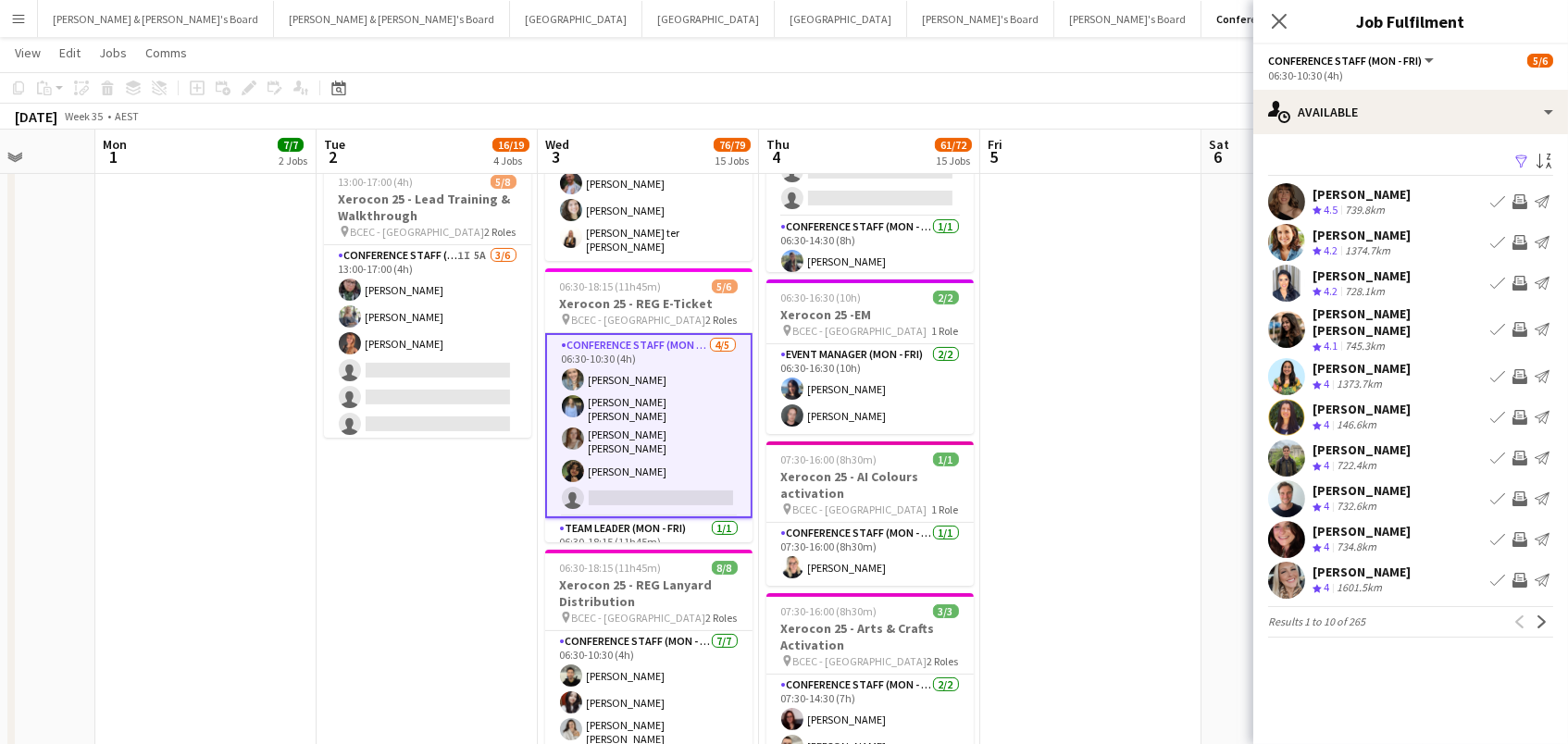
click at [1517, 154] on app-icon "Filter" at bounding box center [1522, 162] width 14 height 17
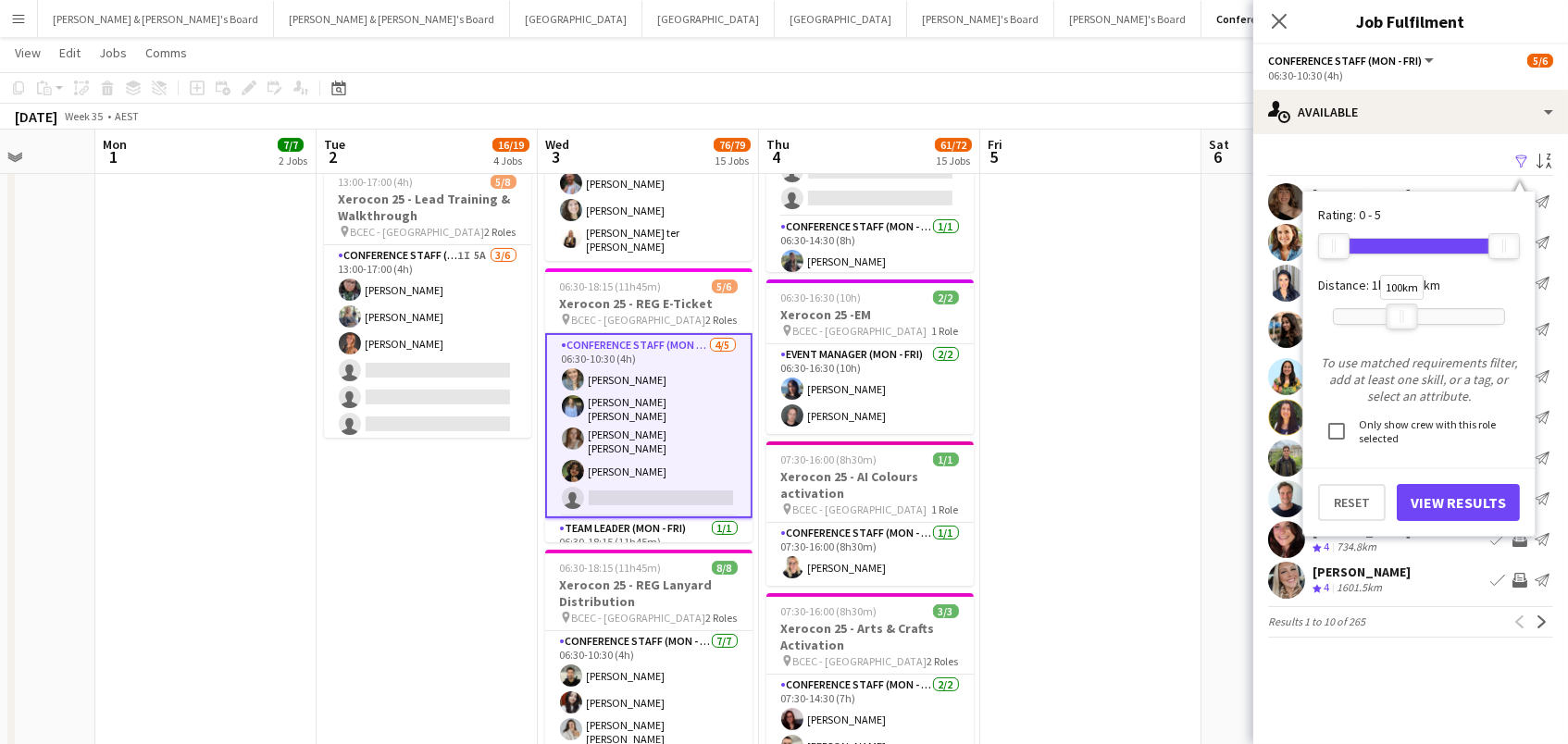
drag, startPoint x: 1501, startPoint y: 316, endPoint x: 1399, endPoint y: 314, distance: 102.0
click at [1399, 314] on div "100km" at bounding box center [1402, 316] width 32 height 26
click at [1442, 488] on button "View Results" at bounding box center [1459, 502] width 123 height 37
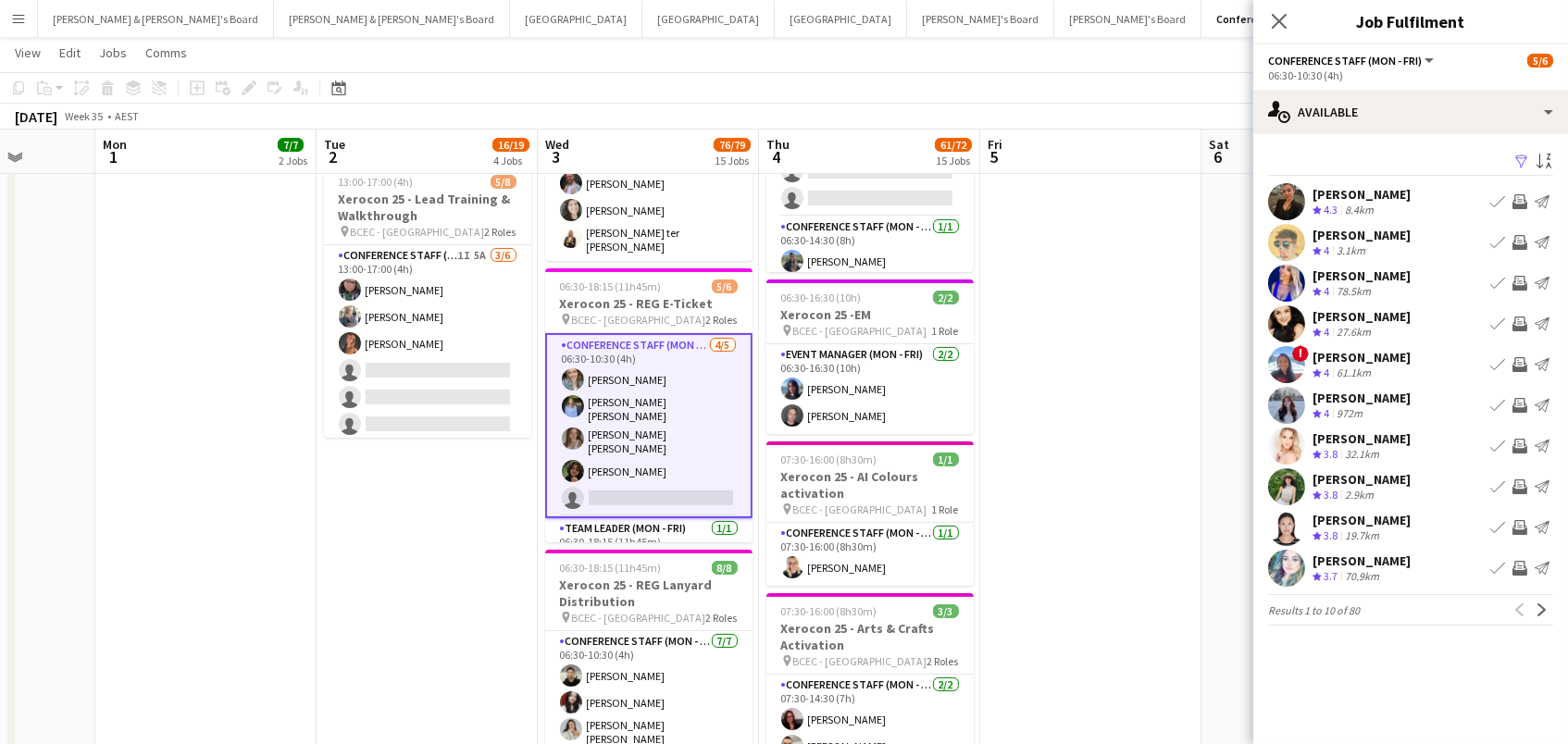
click at [1520, 406] on app-icon "Invite crew" at bounding box center [1520, 405] width 14 height 14
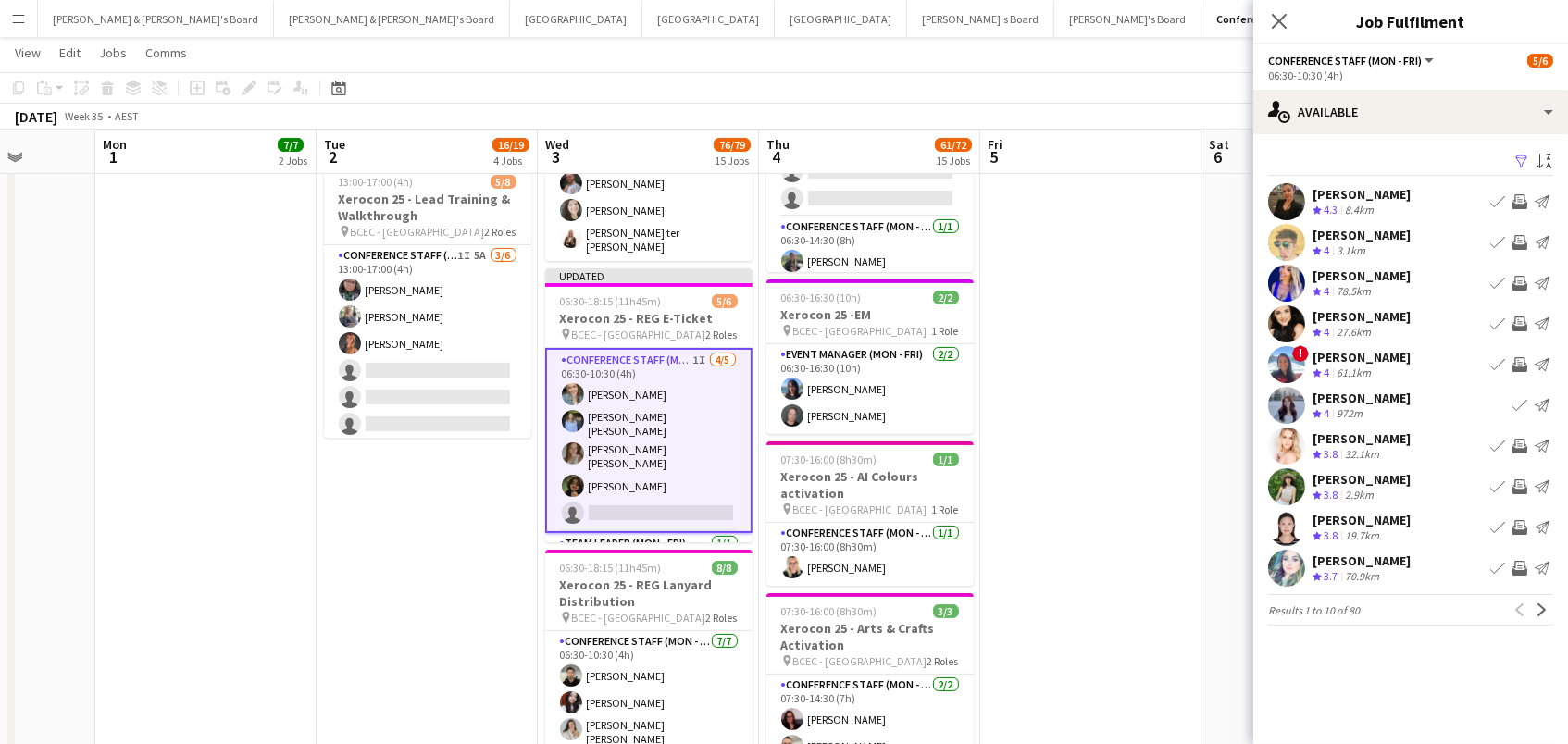
click at [1522, 279] on app-icon "Invite crew" at bounding box center [1520, 282] width 14 height 14
click at [1522, 236] on app-icon "Invite crew" at bounding box center [1520, 242] width 14 height 14
click at [1517, 319] on app-icon "Invite crew" at bounding box center [1520, 324] width 14 height 14
click at [1517, 489] on app-icon "Invite crew" at bounding box center [1520, 487] width 14 height 14
click at [1519, 525] on app-icon "Invite crew" at bounding box center [1520, 527] width 14 height 14
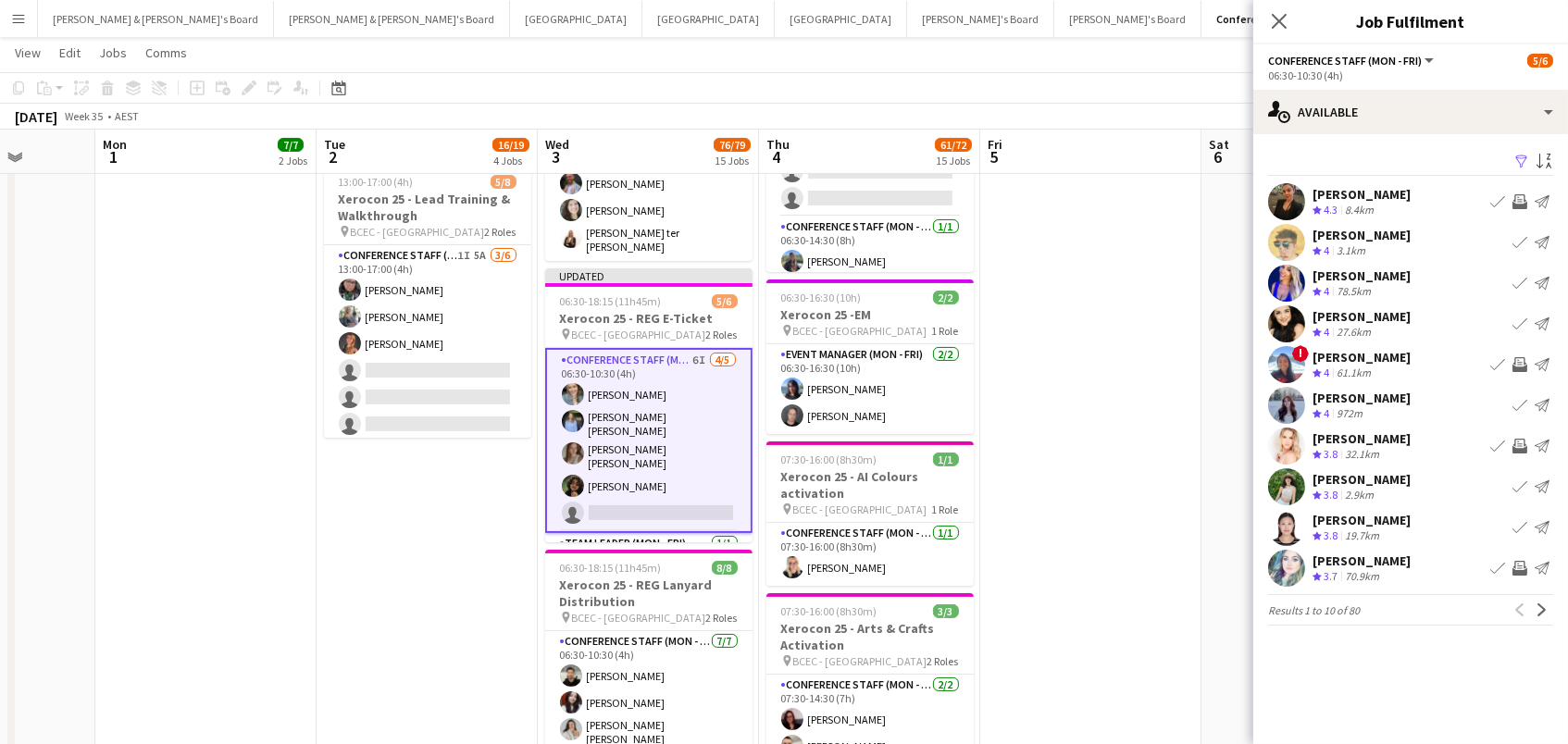
click at [1521, 570] on app-icon "Invite crew" at bounding box center [1520, 568] width 14 height 14
click at [1536, 613] on app-icon "Next" at bounding box center [1542, 609] width 13 height 13
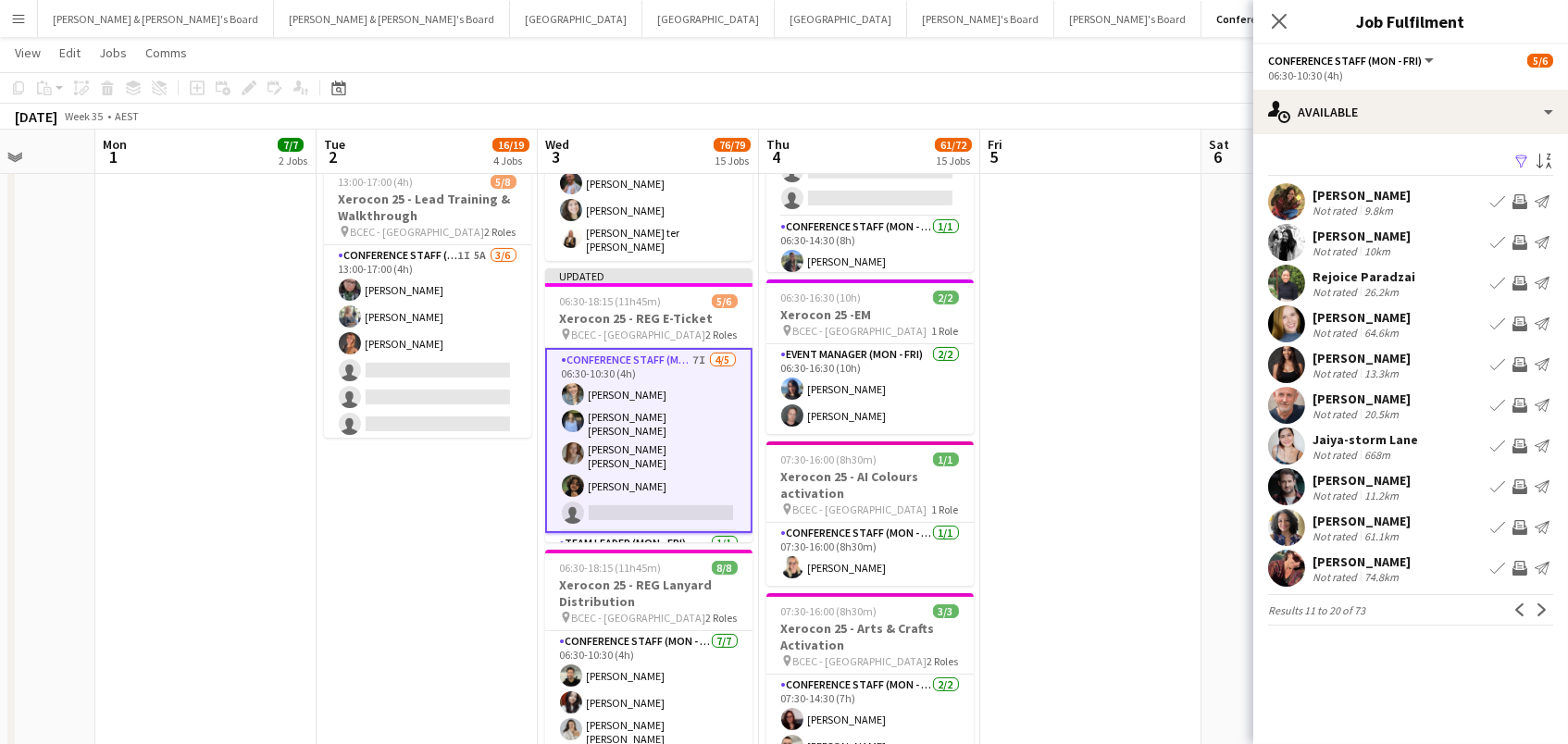
click at [1523, 195] on app-icon "Invite crew" at bounding box center [1520, 201] width 14 height 14
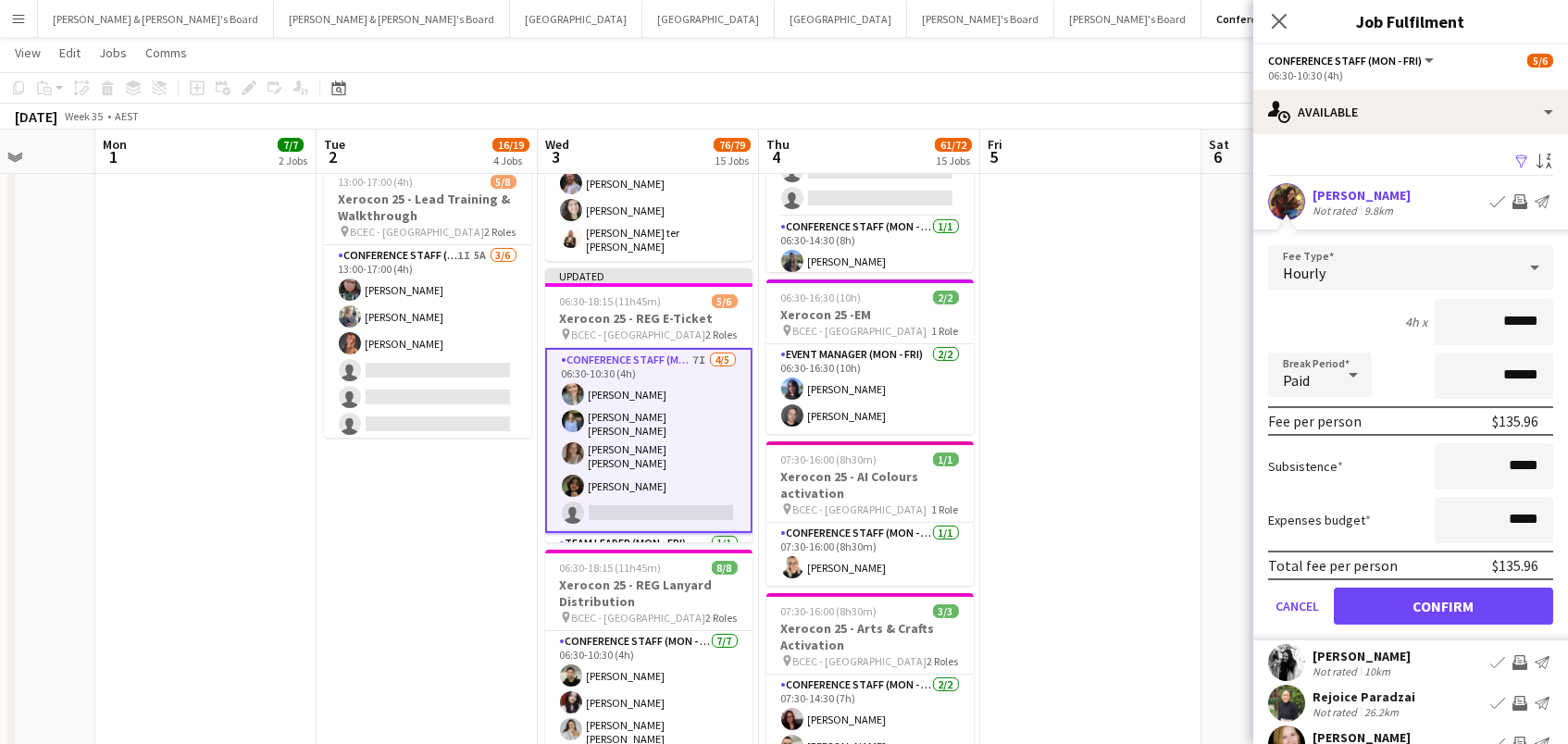
click at [1444, 603] on button "Confirm" at bounding box center [1444, 606] width 220 height 37
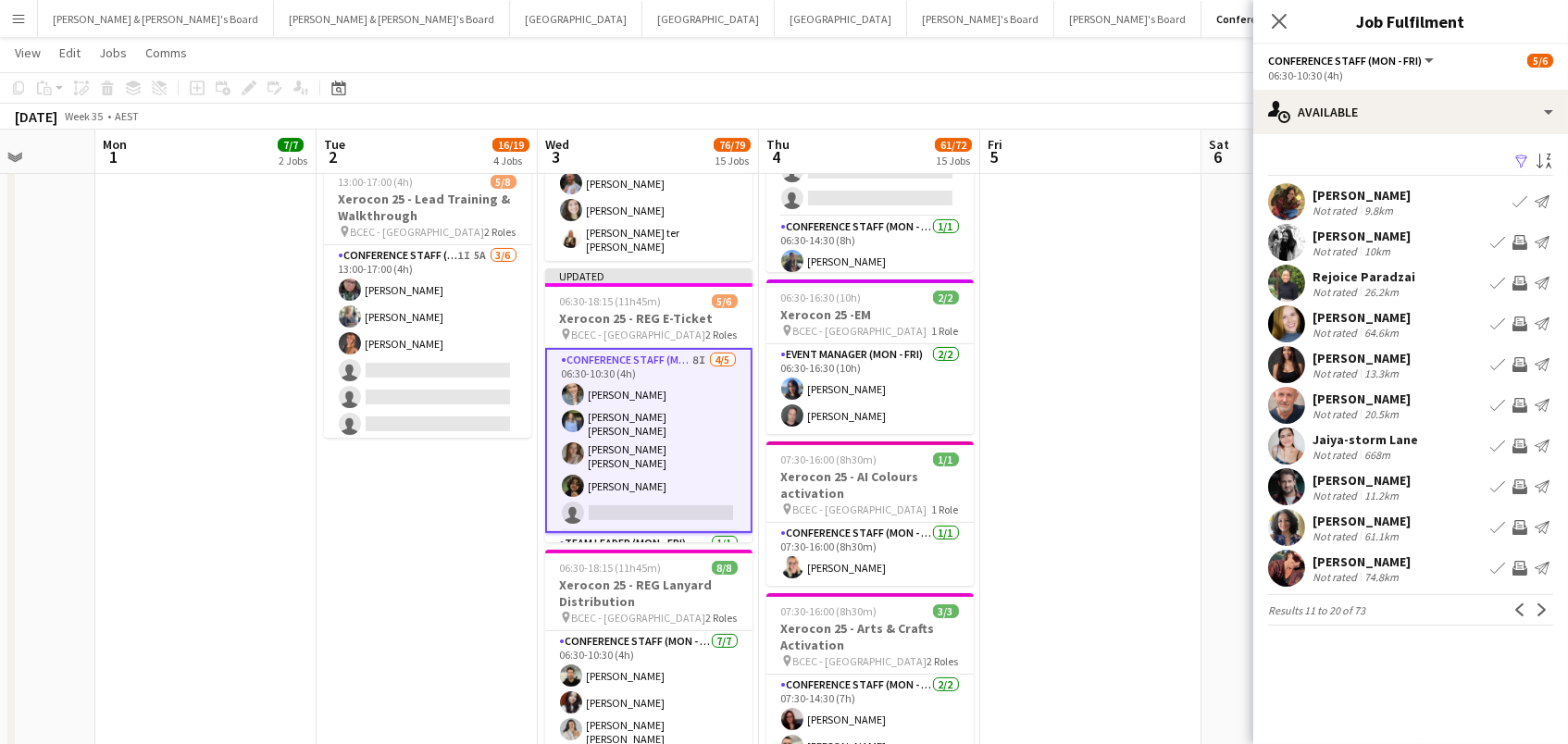
click at [1522, 235] on app-icon "Invite crew" at bounding box center [1520, 242] width 14 height 14
click at [1519, 285] on app-icon "Invite crew" at bounding box center [1520, 282] width 14 height 14
click at [1522, 324] on app-icon "Invite crew" at bounding box center [1520, 324] width 14 height 14
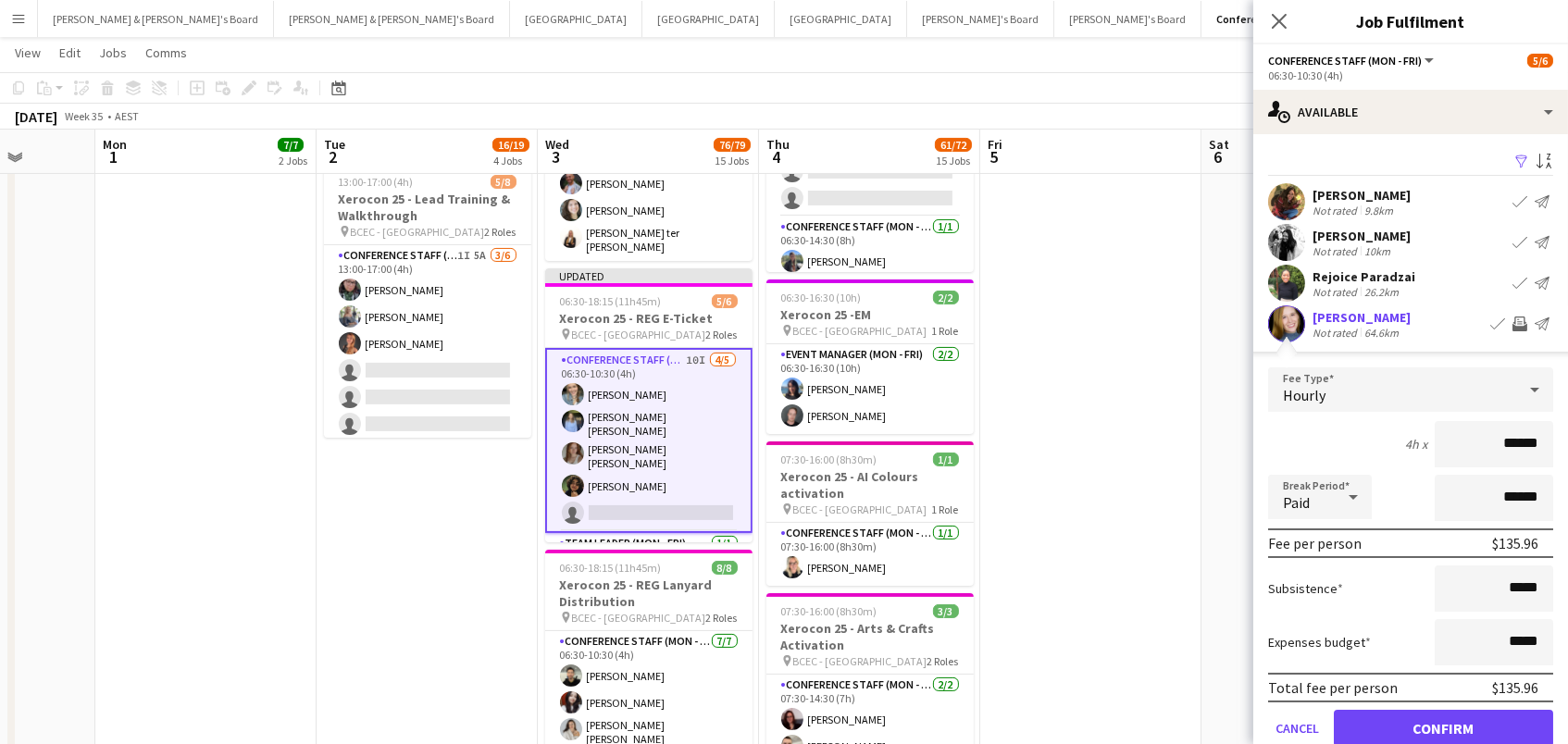
click at [1523, 324] on app-icon "Invite crew" at bounding box center [1520, 324] width 14 height 14
click at [1406, 737] on button "Confirm" at bounding box center [1444, 729] width 220 height 37
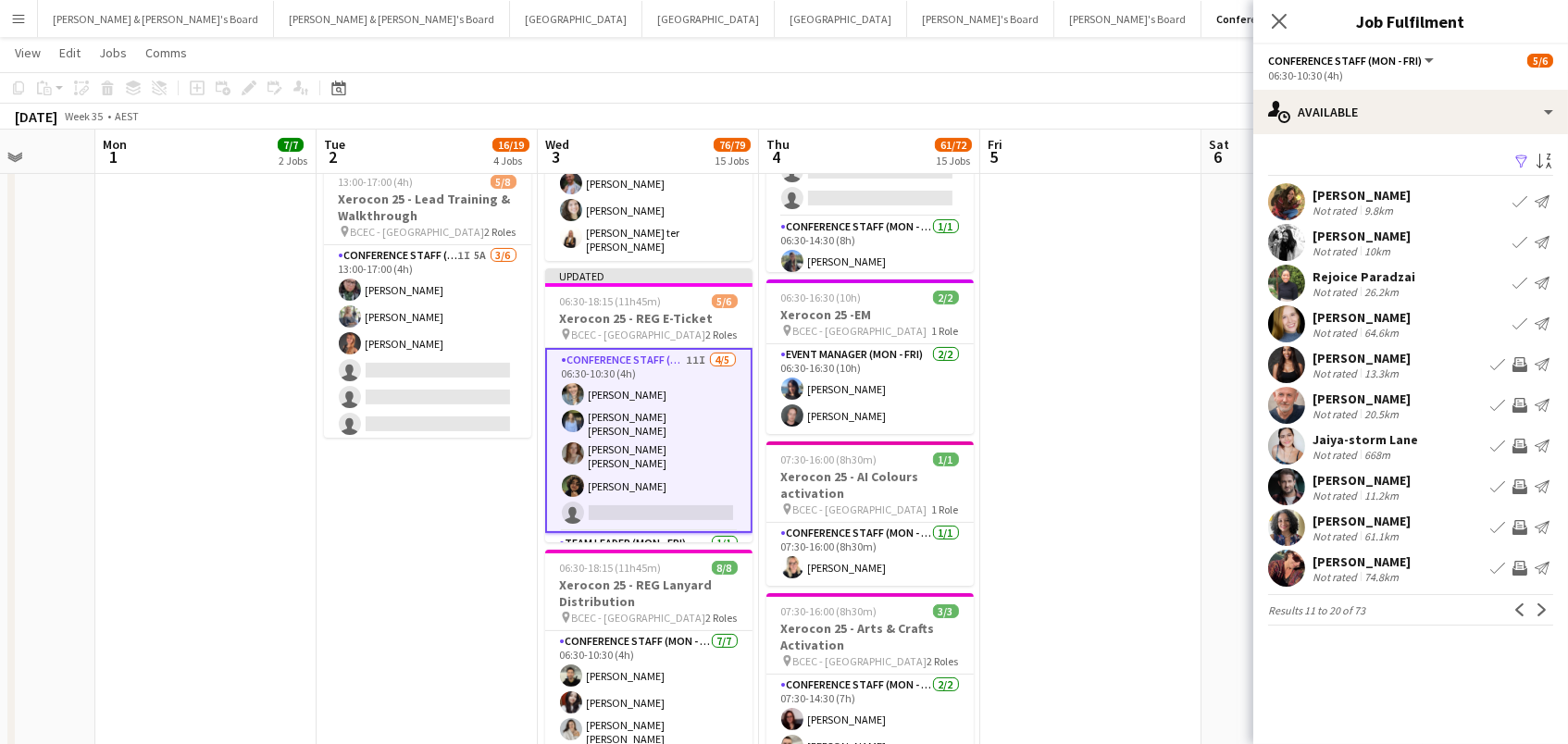
click at [1517, 399] on app-icon "Invite crew" at bounding box center [1520, 405] width 14 height 14
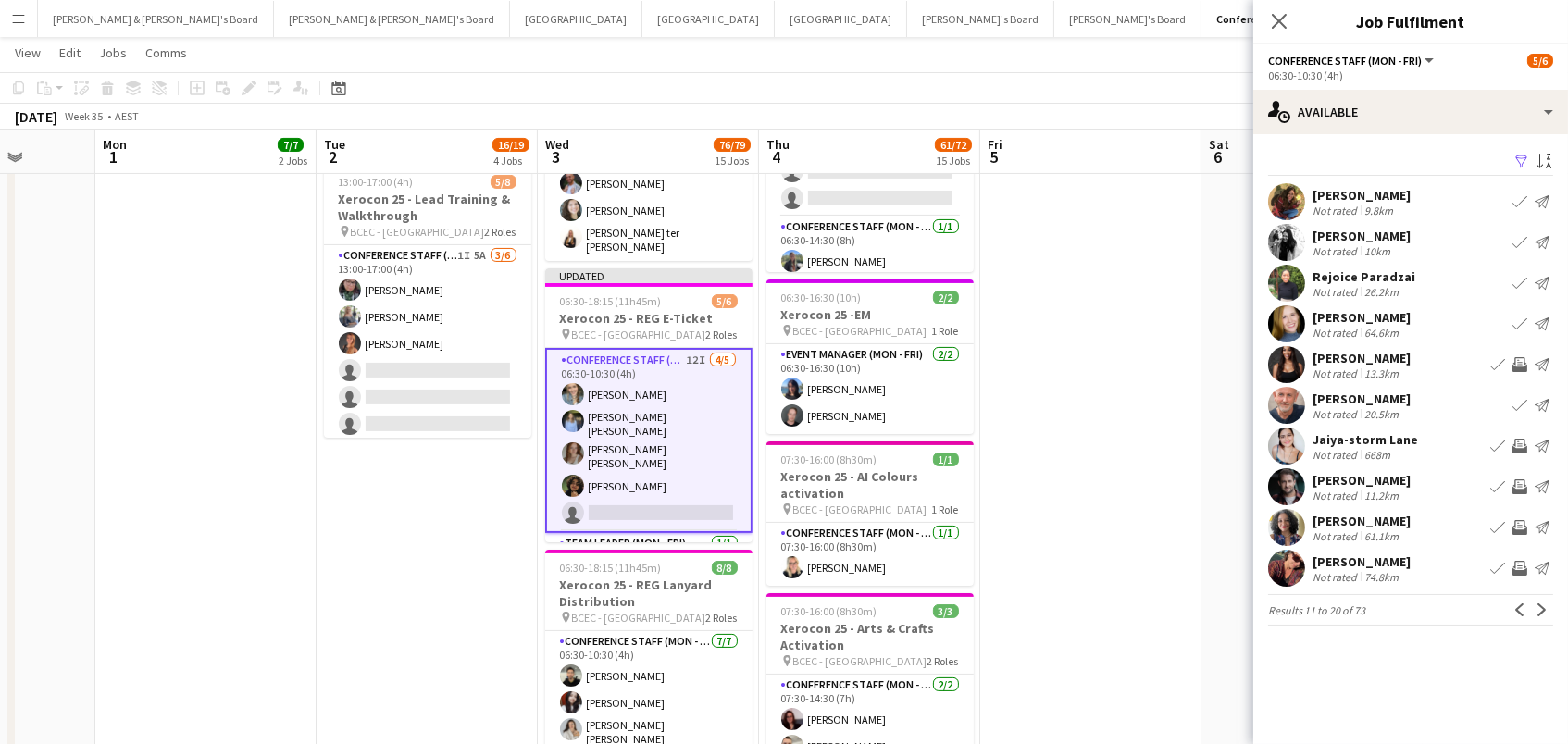
click at [1514, 363] on app-icon "Invite crew" at bounding box center [1520, 364] width 14 height 14
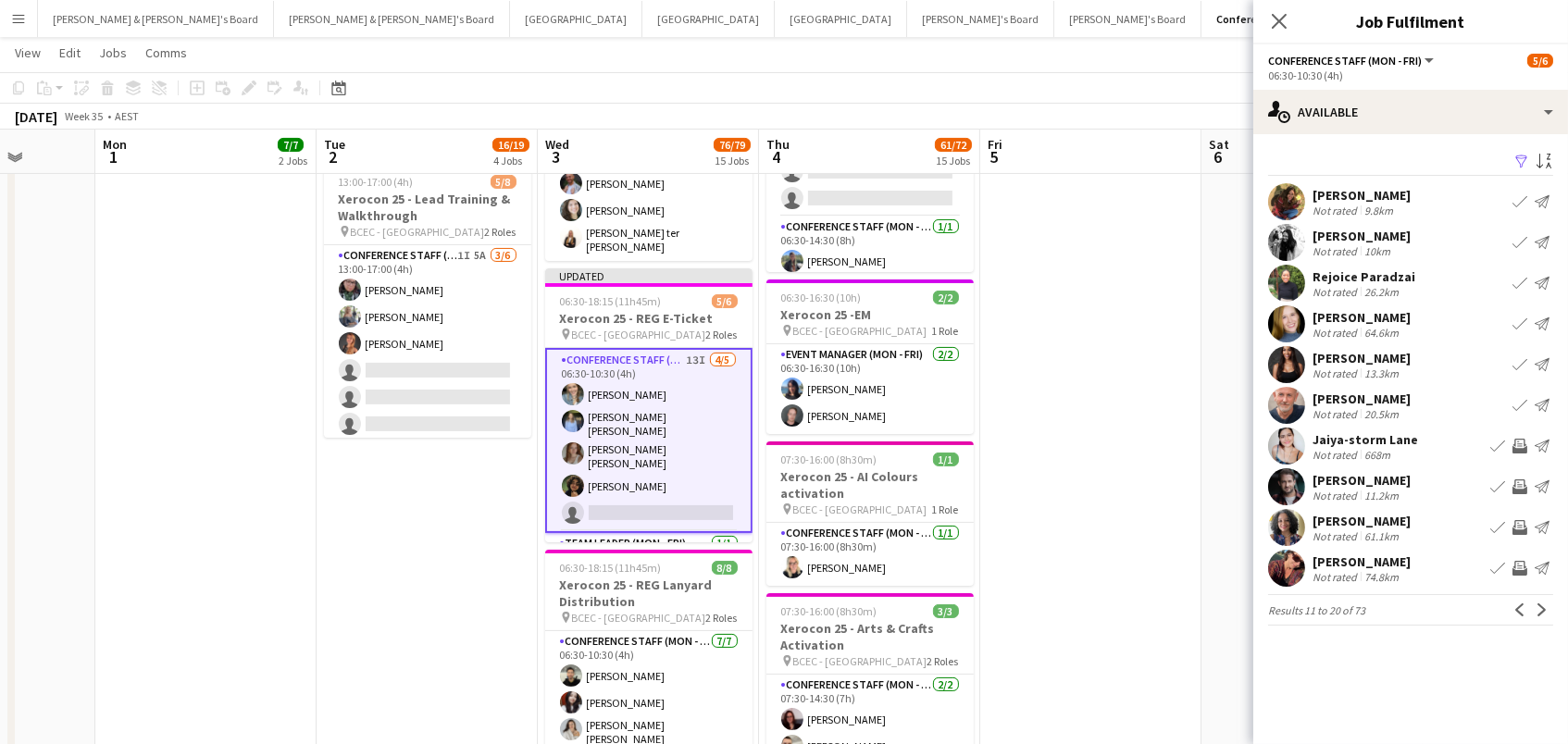
click at [1520, 442] on app-icon "Invite crew" at bounding box center [1520, 445] width 14 height 14
click at [1517, 571] on app-icon "Invite crew" at bounding box center [1520, 568] width 14 height 14
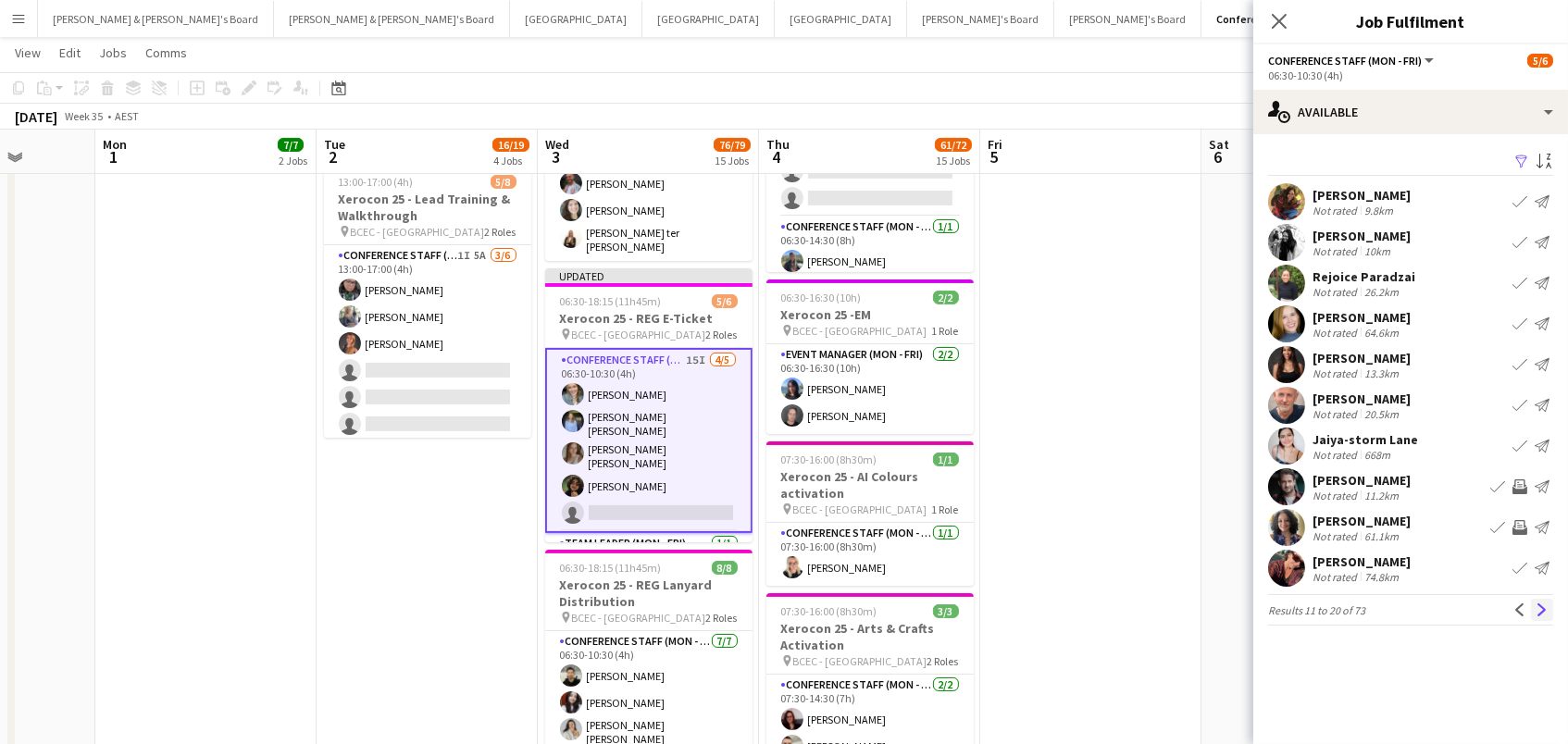
click at [1545, 612] on app-icon "Next" at bounding box center [1542, 609] width 13 height 13
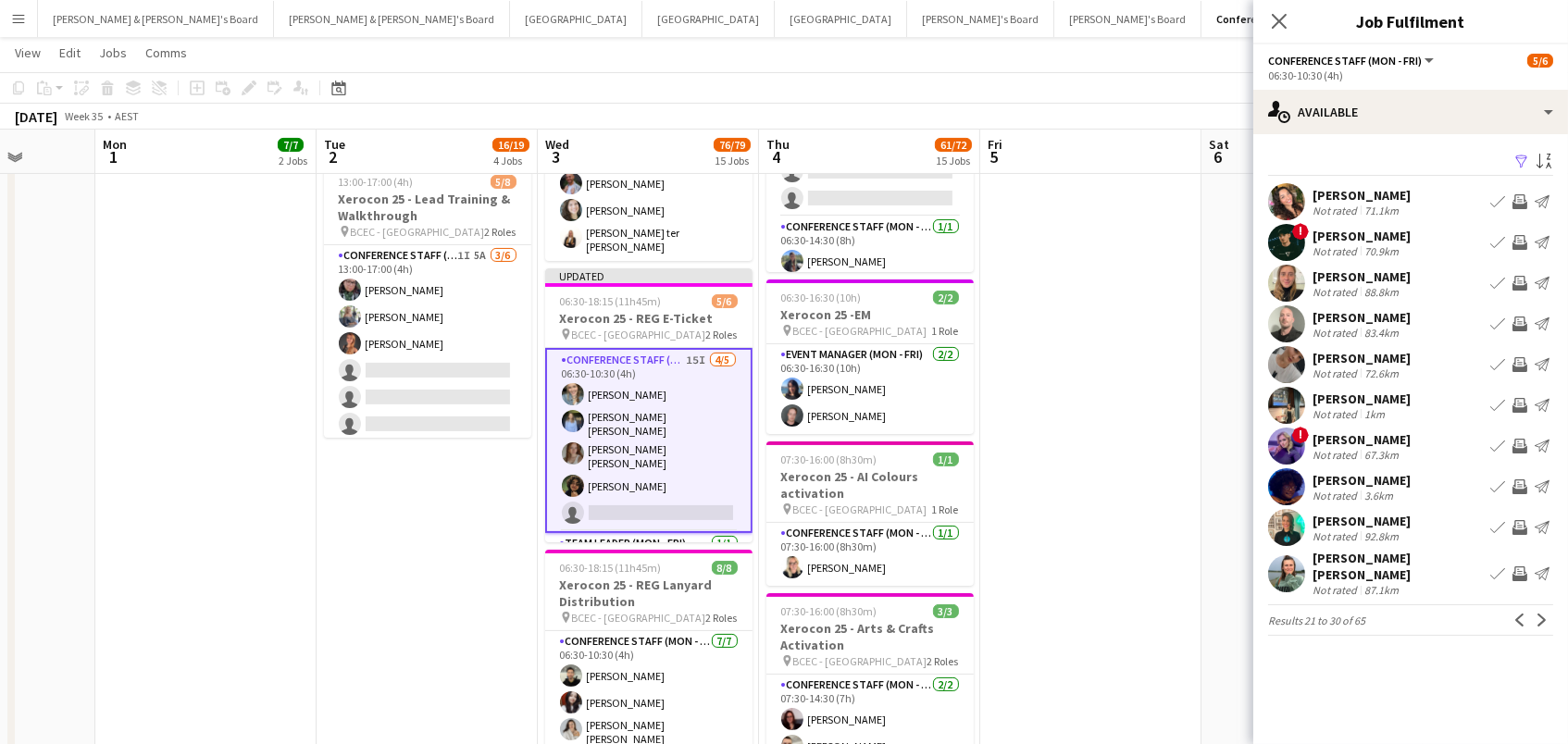
click at [1517, 284] on app-icon "Invite crew" at bounding box center [1520, 282] width 14 height 14
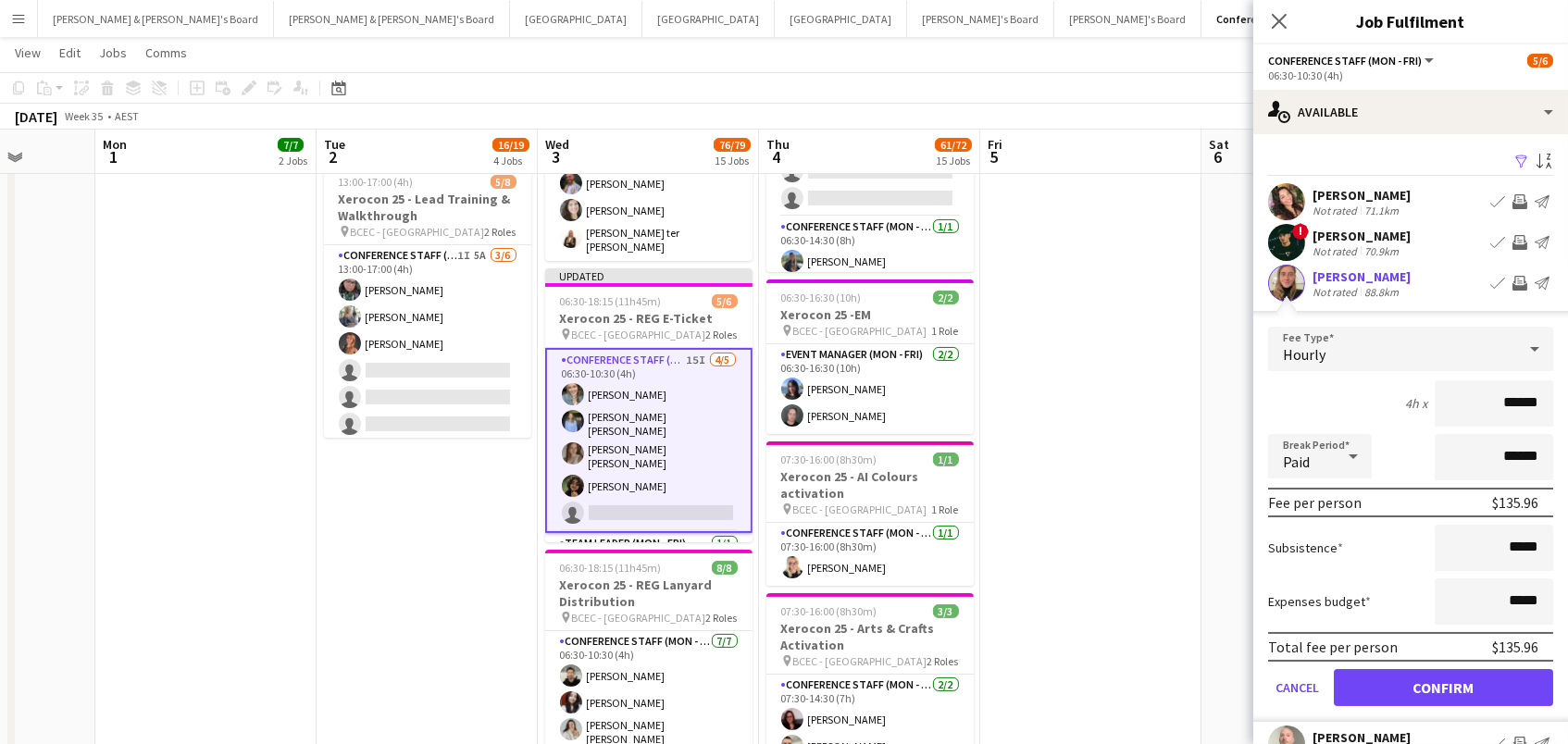
click at [1444, 685] on button "Confirm" at bounding box center [1444, 688] width 220 height 37
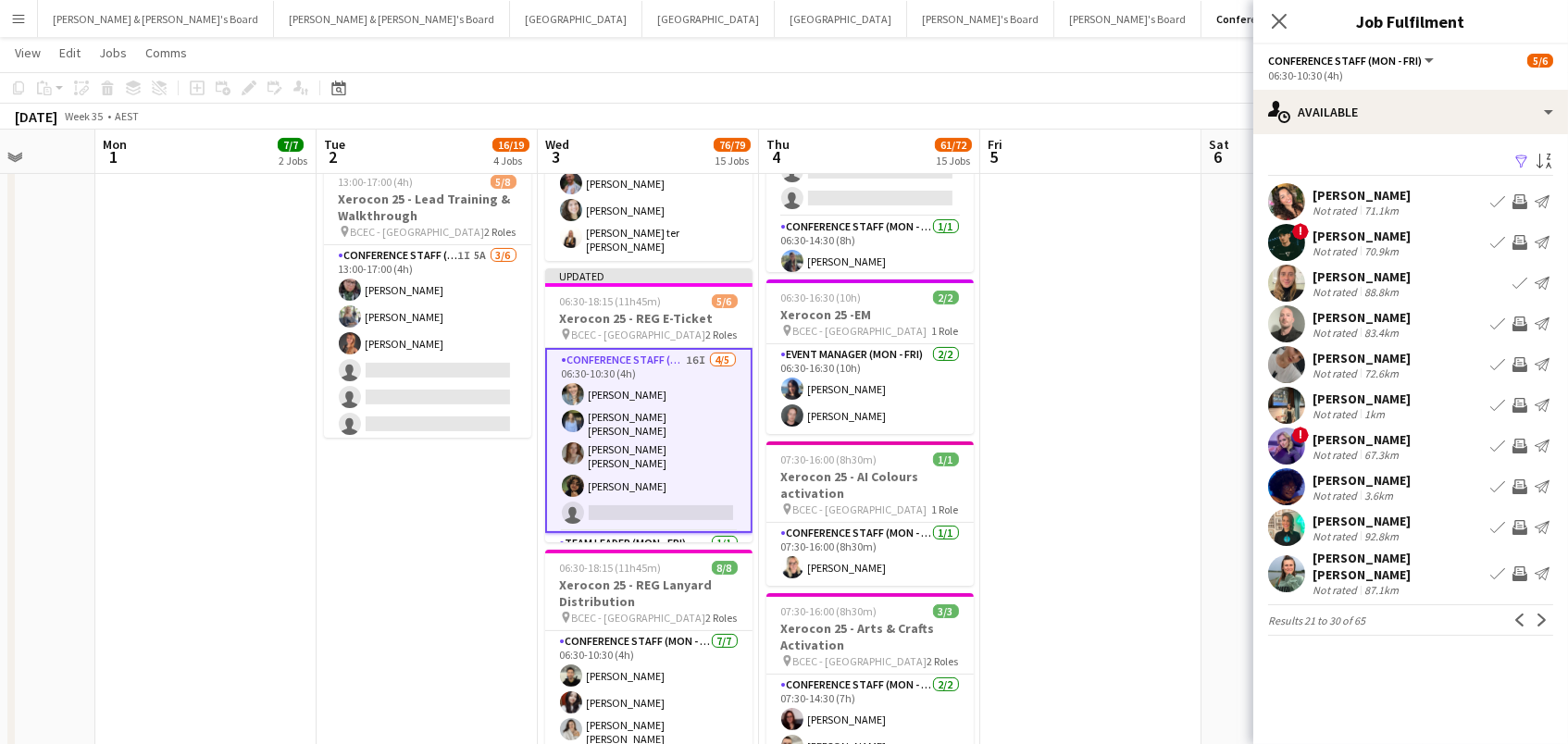
click at [1515, 325] on app-icon "Invite crew" at bounding box center [1520, 324] width 14 height 14
click at [1517, 359] on app-icon "Invite crew" at bounding box center [1520, 364] width 14 height 14
click at [1519, 405] on app-icon "Invite crew" at bounding box center [1520, 405] width 14 height 14
click at [1517, 490] on app-icon "Invite crew" at bounding box center [1520, 487] width 14 height 14
click at [1520, 529] on app-icon "Invite crew" at bounding box center [1520, 527] width 14 height 14
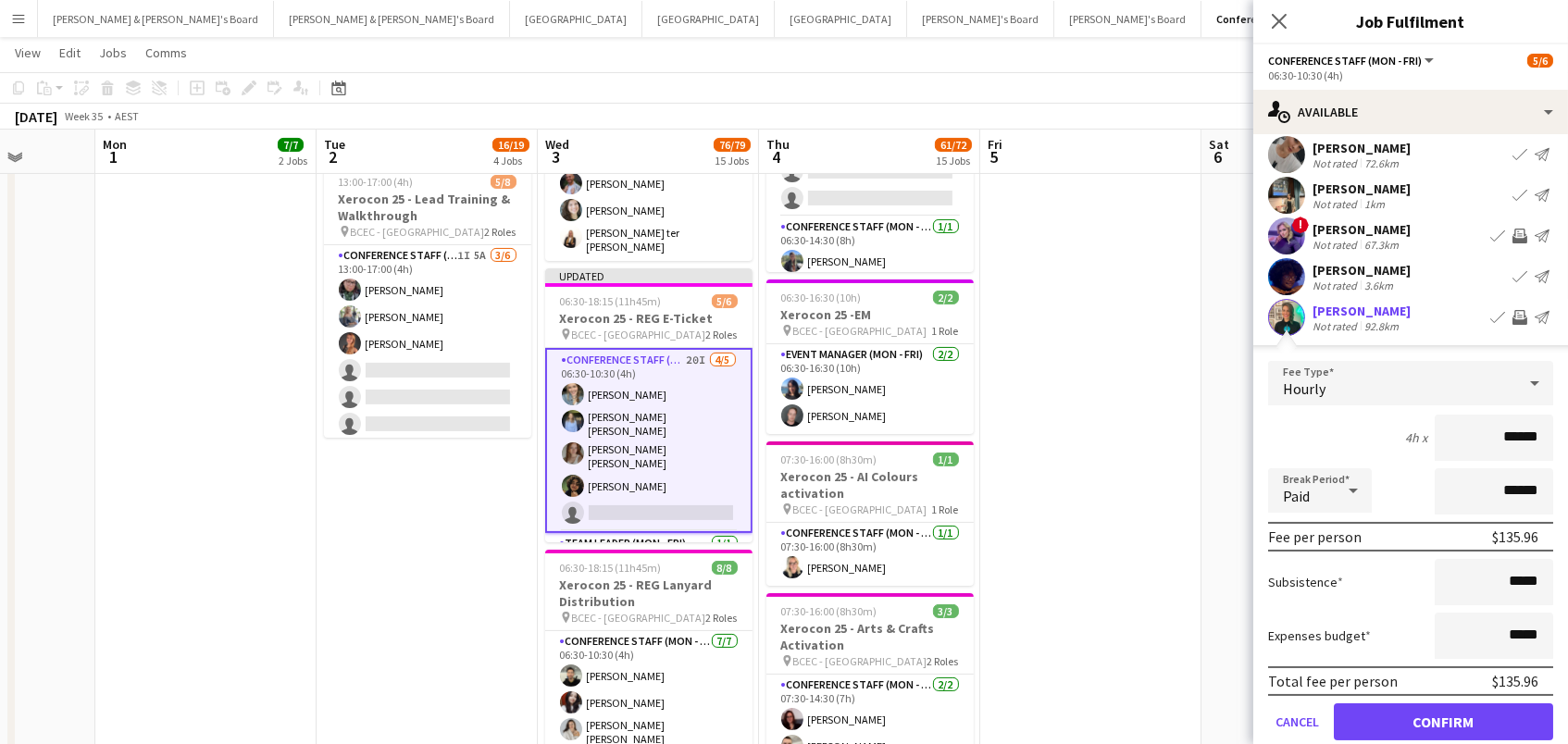
scroll to position [279, 0]
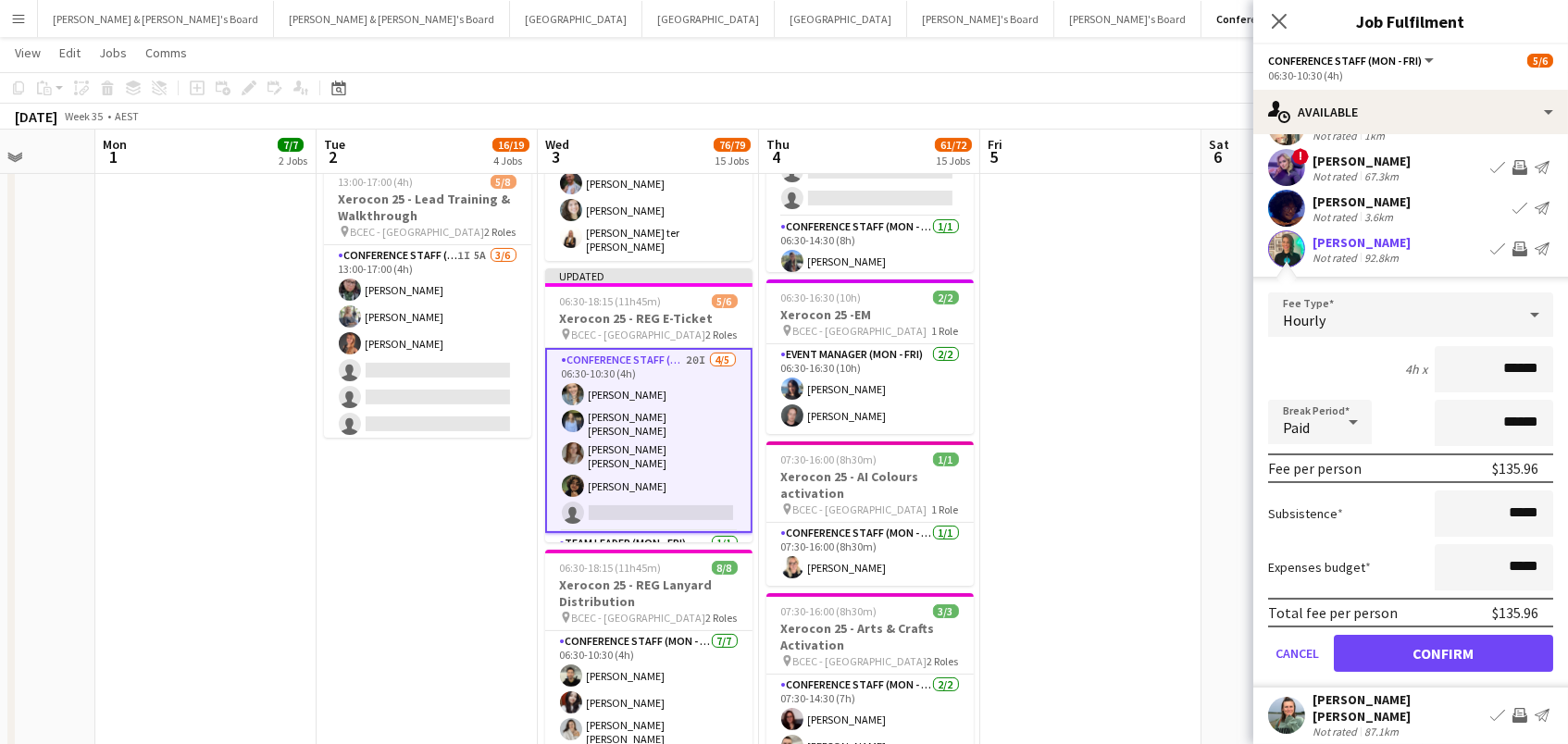
click at [1510, 659] on button "Confirm" at bounding box center [1444, 653] width 220 height 37
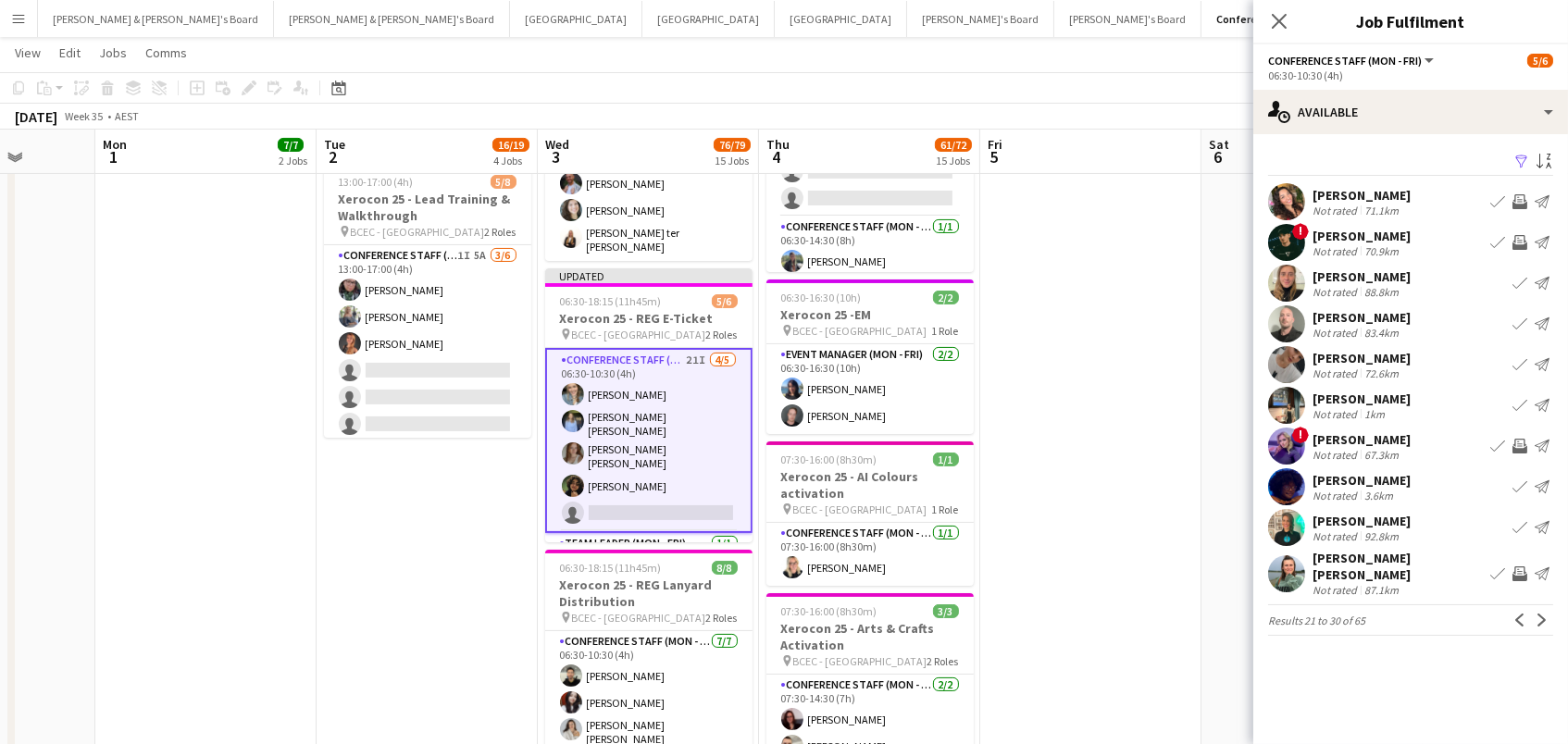
scroll to position [0, 0]
click at [1539, 620] on button "Next" at bounding box center [1542, 620] width 22 height 22
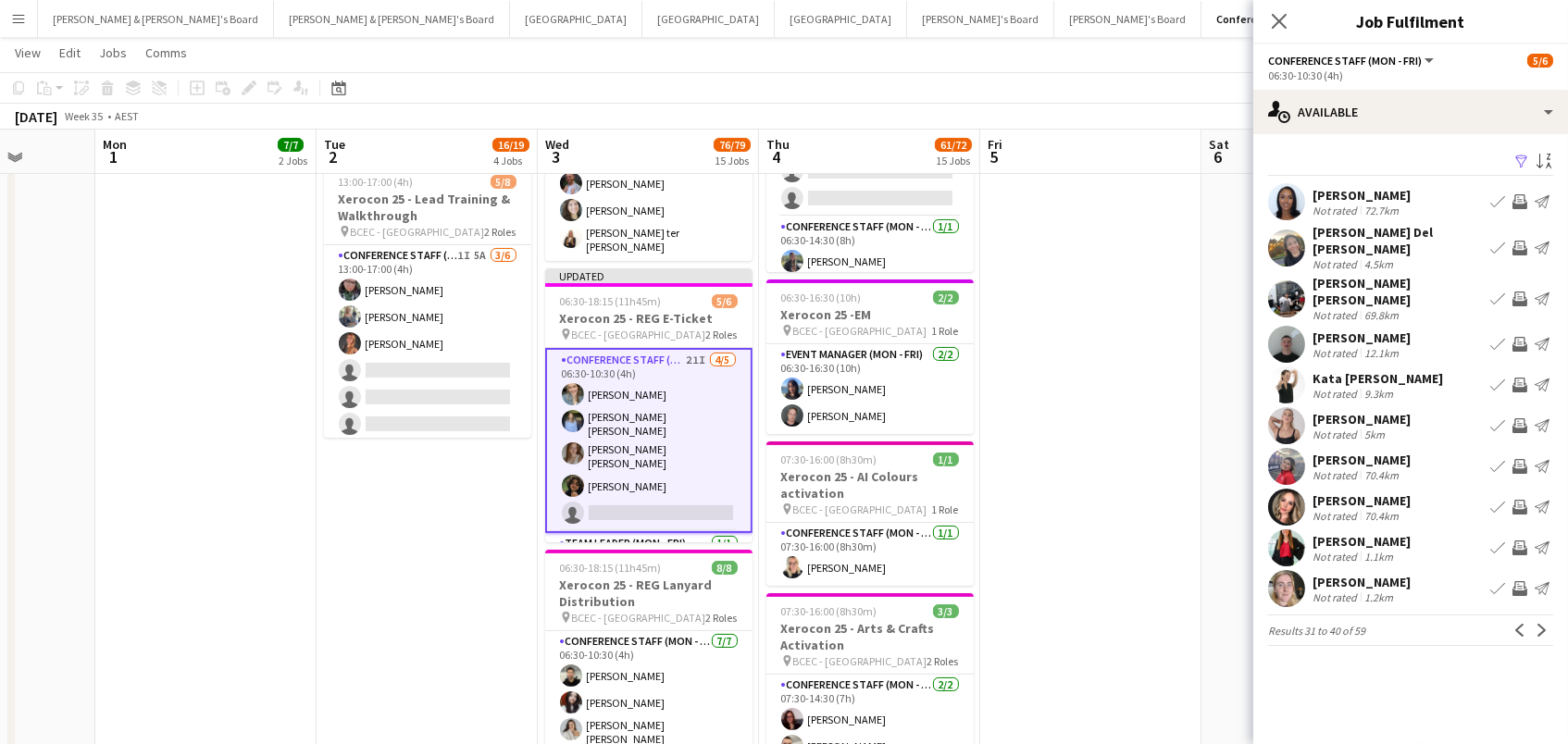
click at [1521, 197] on app-icon "Invite crew" at bounding box center [1520, 201] width 14 height 14
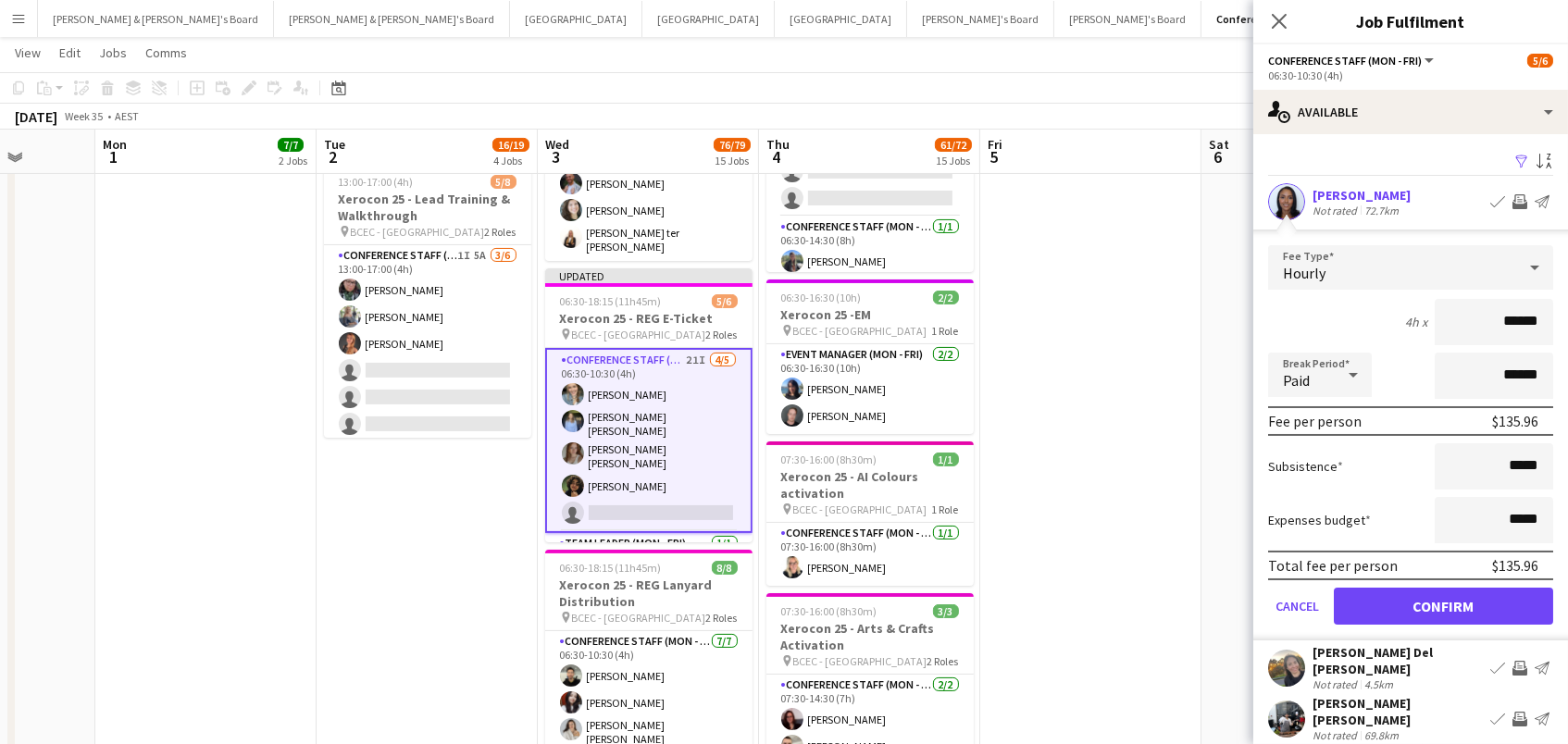
click at [1444, 603] on button "Confirm" at bounding box center [1444, 606] width 220 height 37
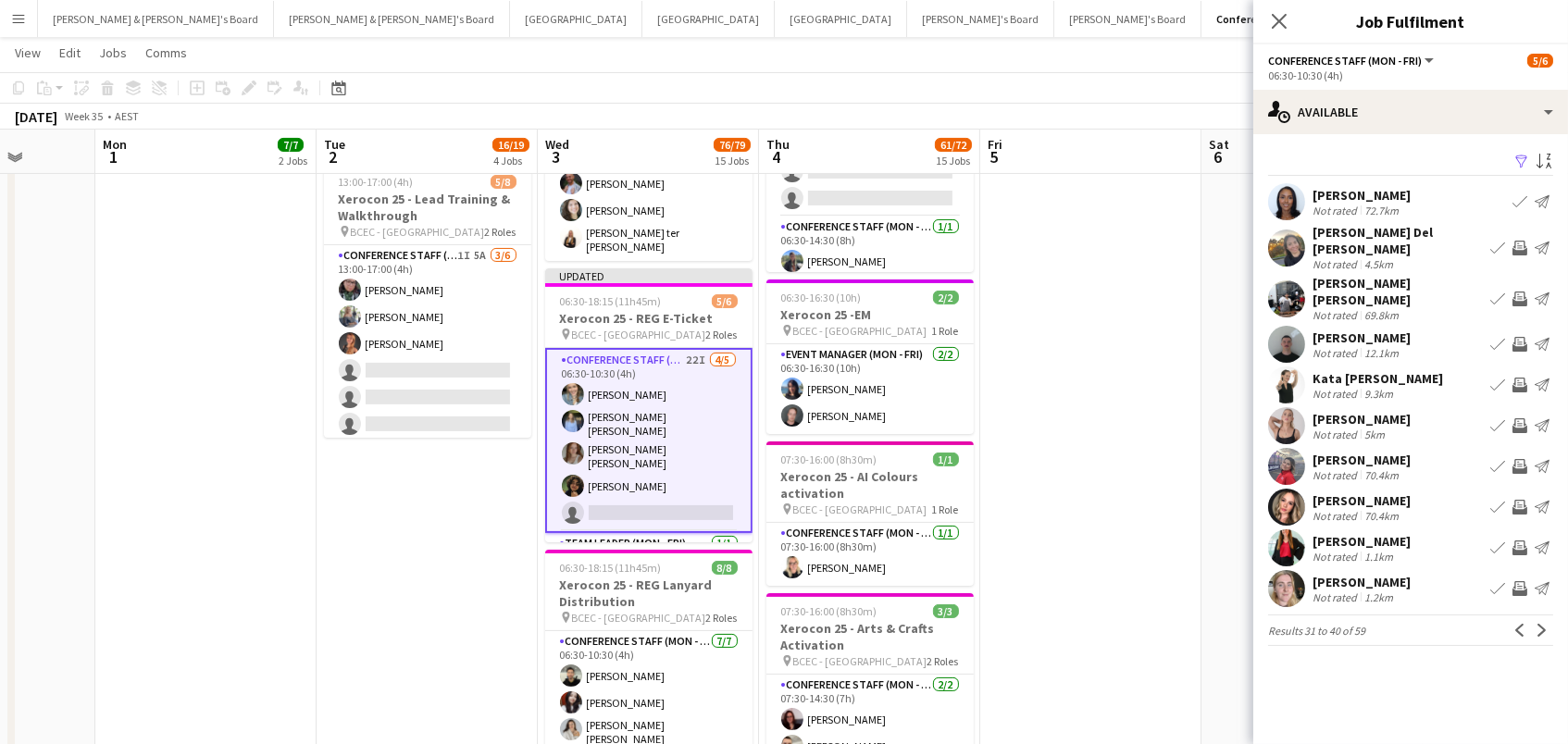
click at [1527, 242] on app-icon "Invite crew" at bounding box center [1520, 248] width 14 height 14
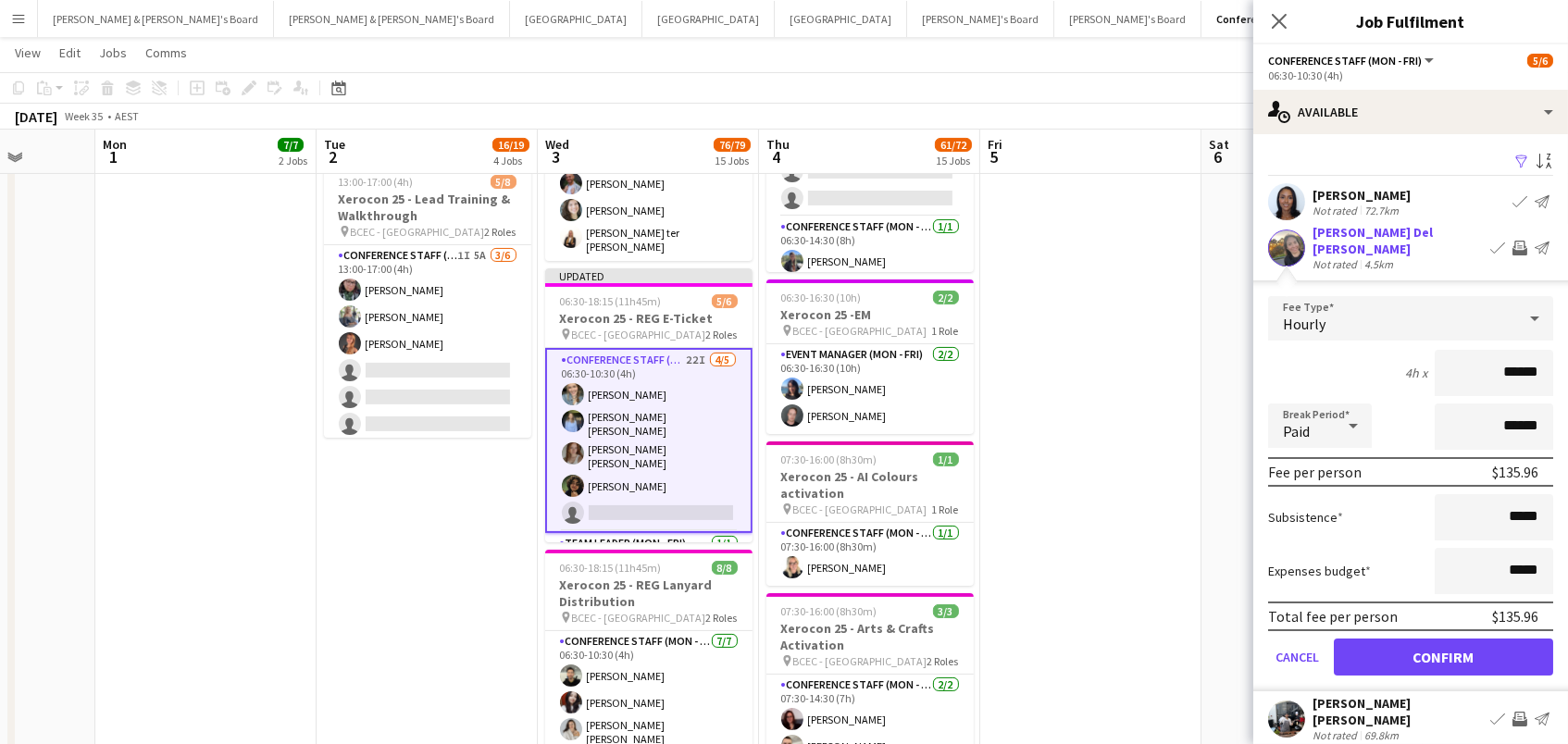
click at [1444, 645] on button "Confirm" at bounding box center [1444, 657] width 220 height 37
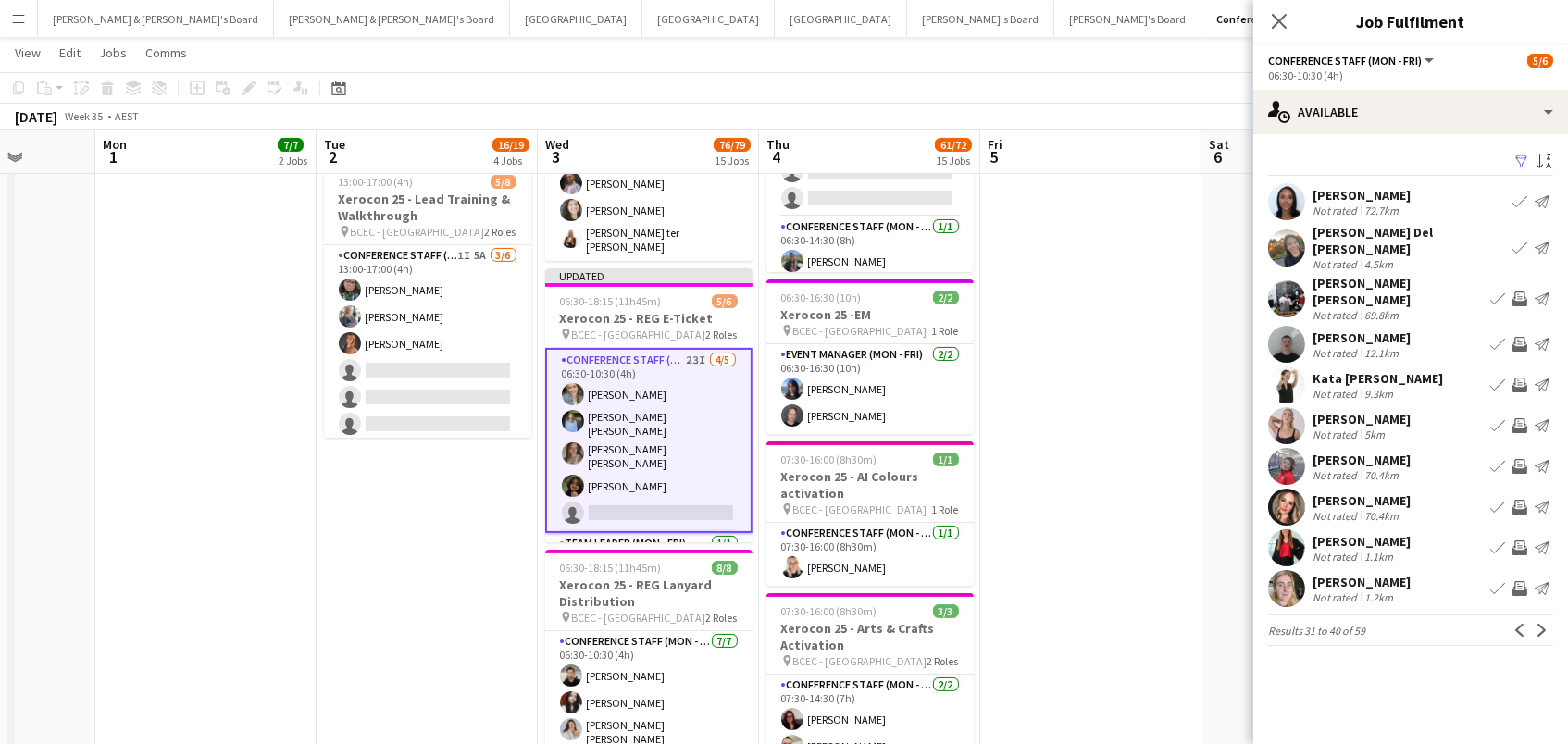
click at [1520, 337] on app-icon "Invite crew" at bounding box center [1520, 344] width 14 height 14
click at [1517, 459] on app-icon "Invite crew" at bounding box center [1520, 465] width 14 height 14
click at [1517, 541] on app-icon "Invite crew" at bounding box center [1520, 547] width 14 height 14
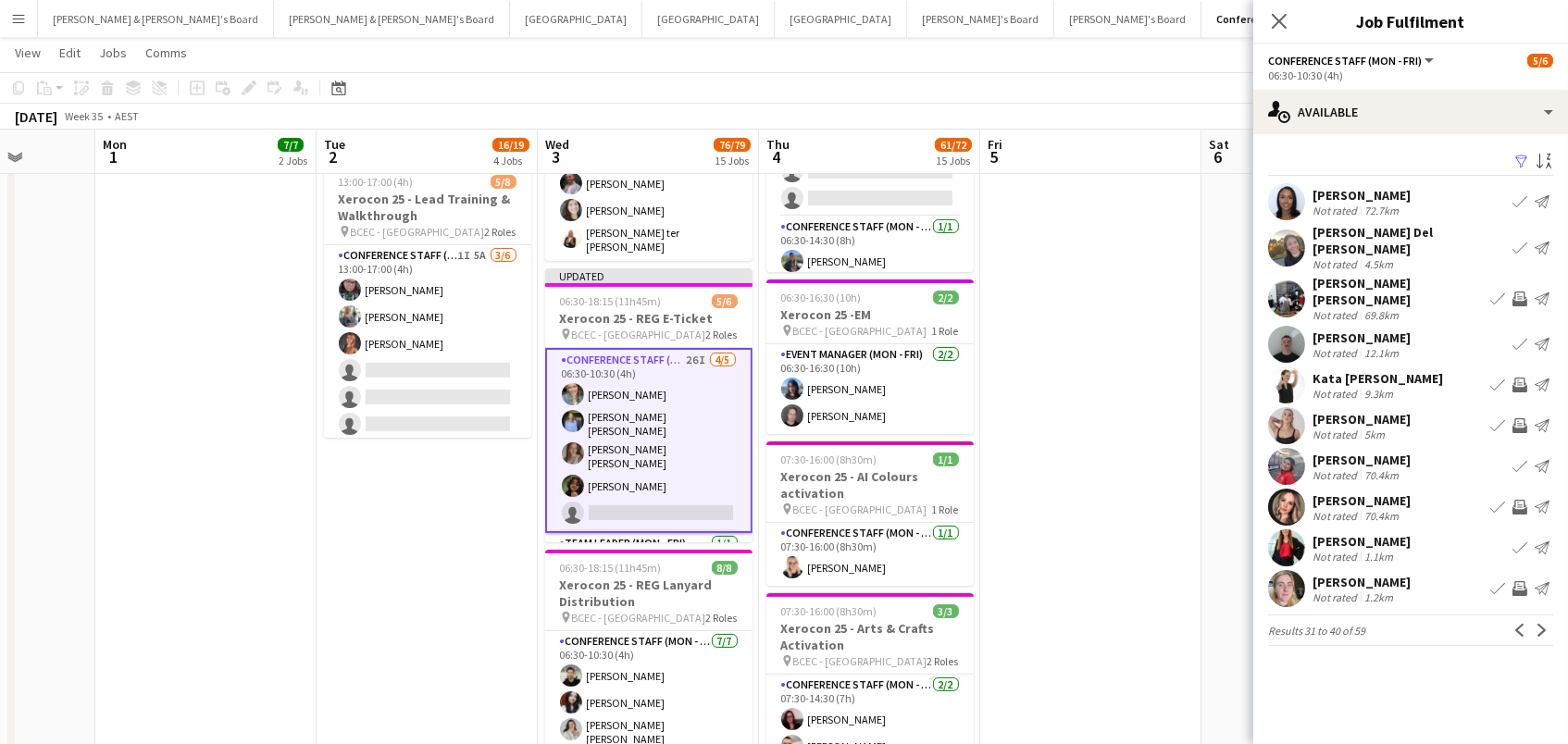
click at [1520, 581] on app-icon "Invite crew" at bounding box center [1520, 588] width 14 height 14
click at [1540, 624] on app-icon "Next" at bounding box center [1542, 629] width 13 height 13
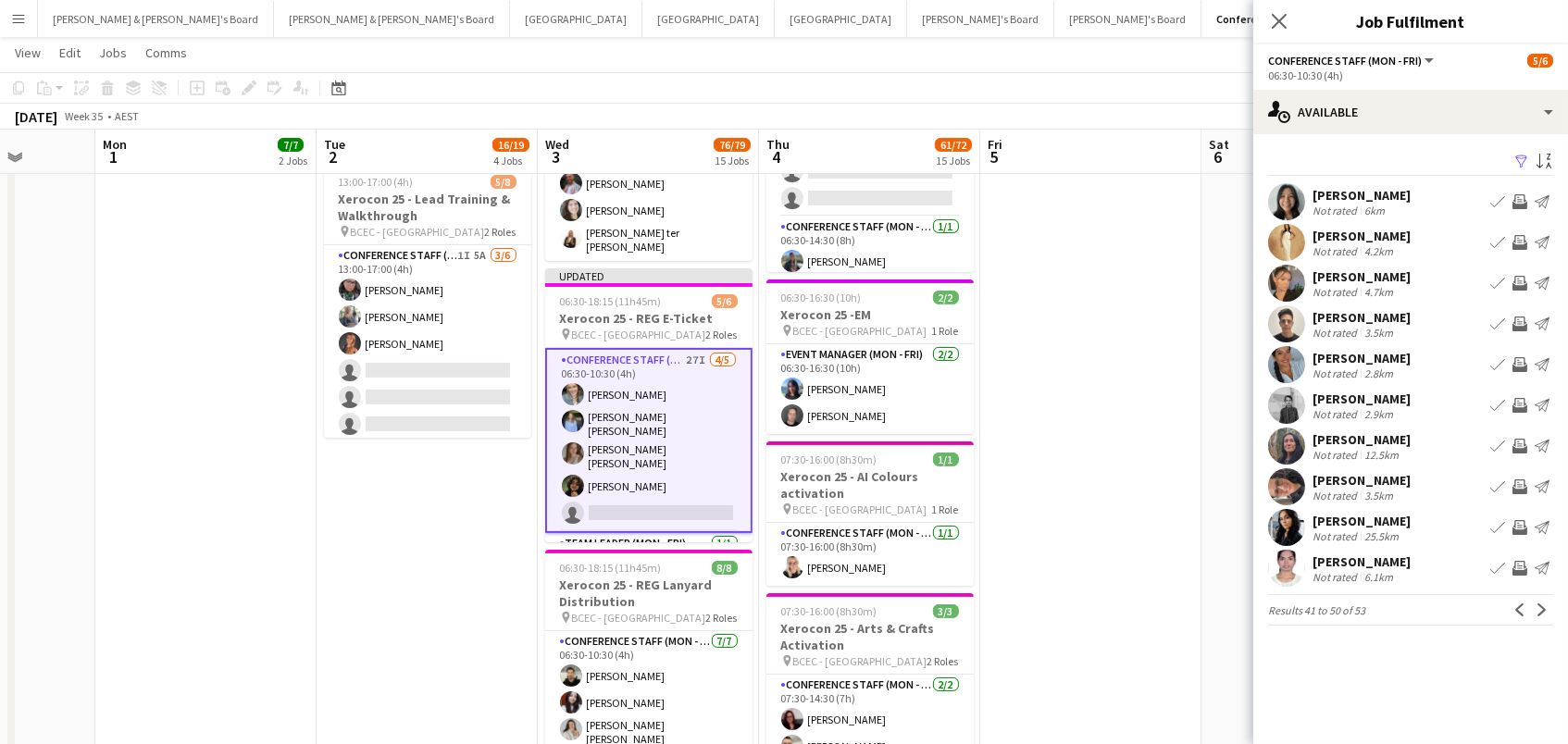
click at [1521, 204] on app-icon "Invite crew" at bounding box center [1520, 201] width 14 height 14
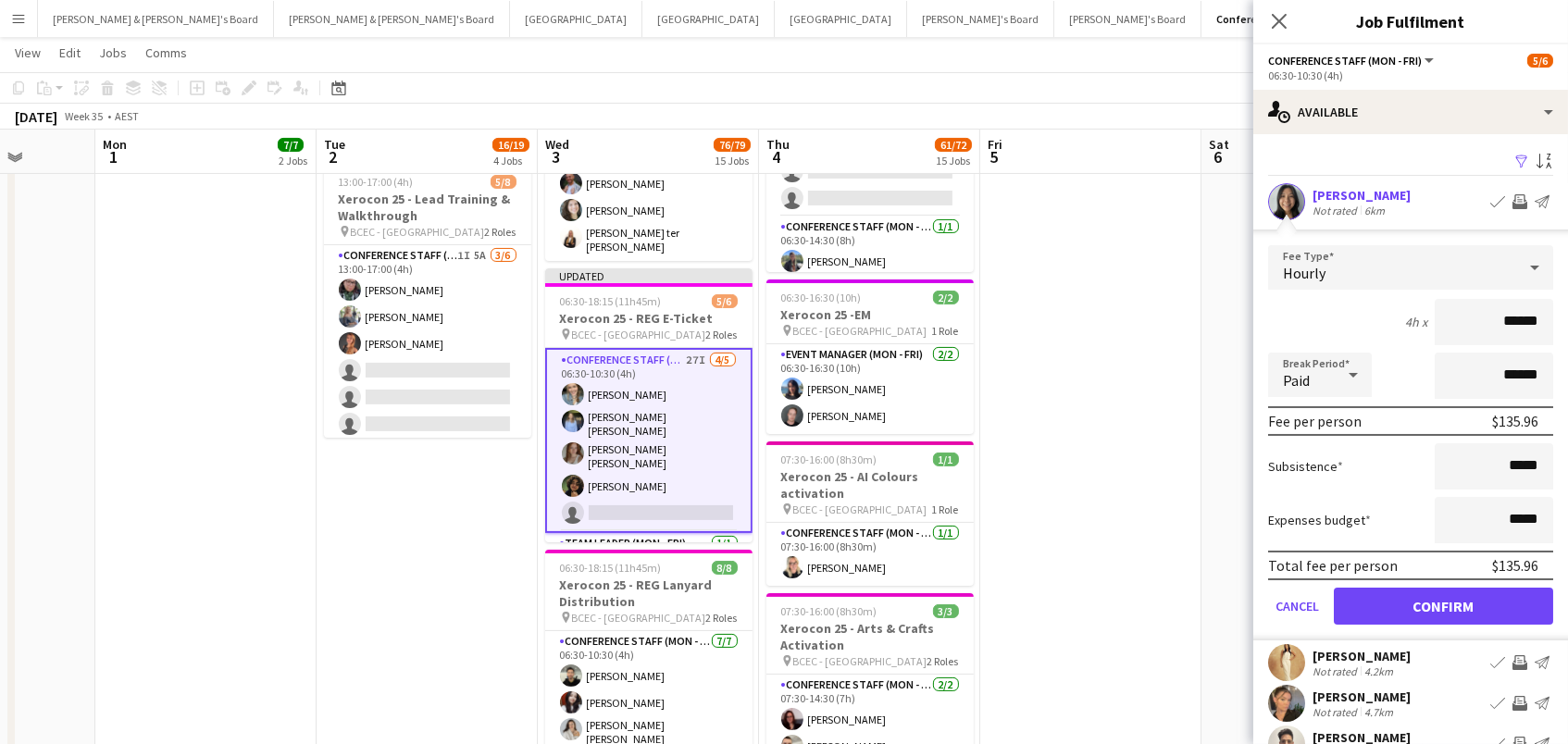
click at [1444, 603] on button "Confirm" at bounding box center [1444, 606] width 220 height 37
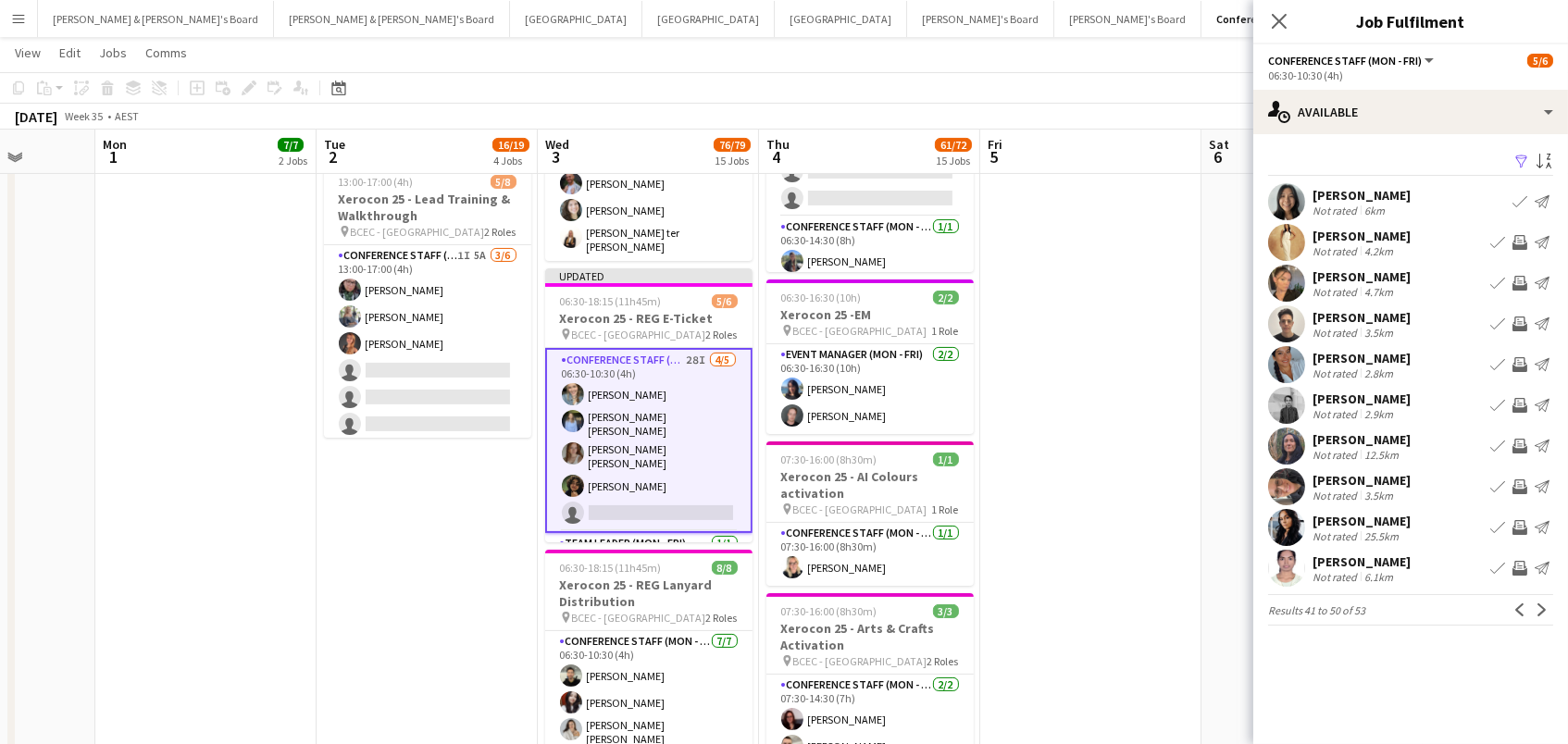
click at [1517, 237] on app-icon "Invite crew" at bounding box center [1520, 242] width 14 height 14
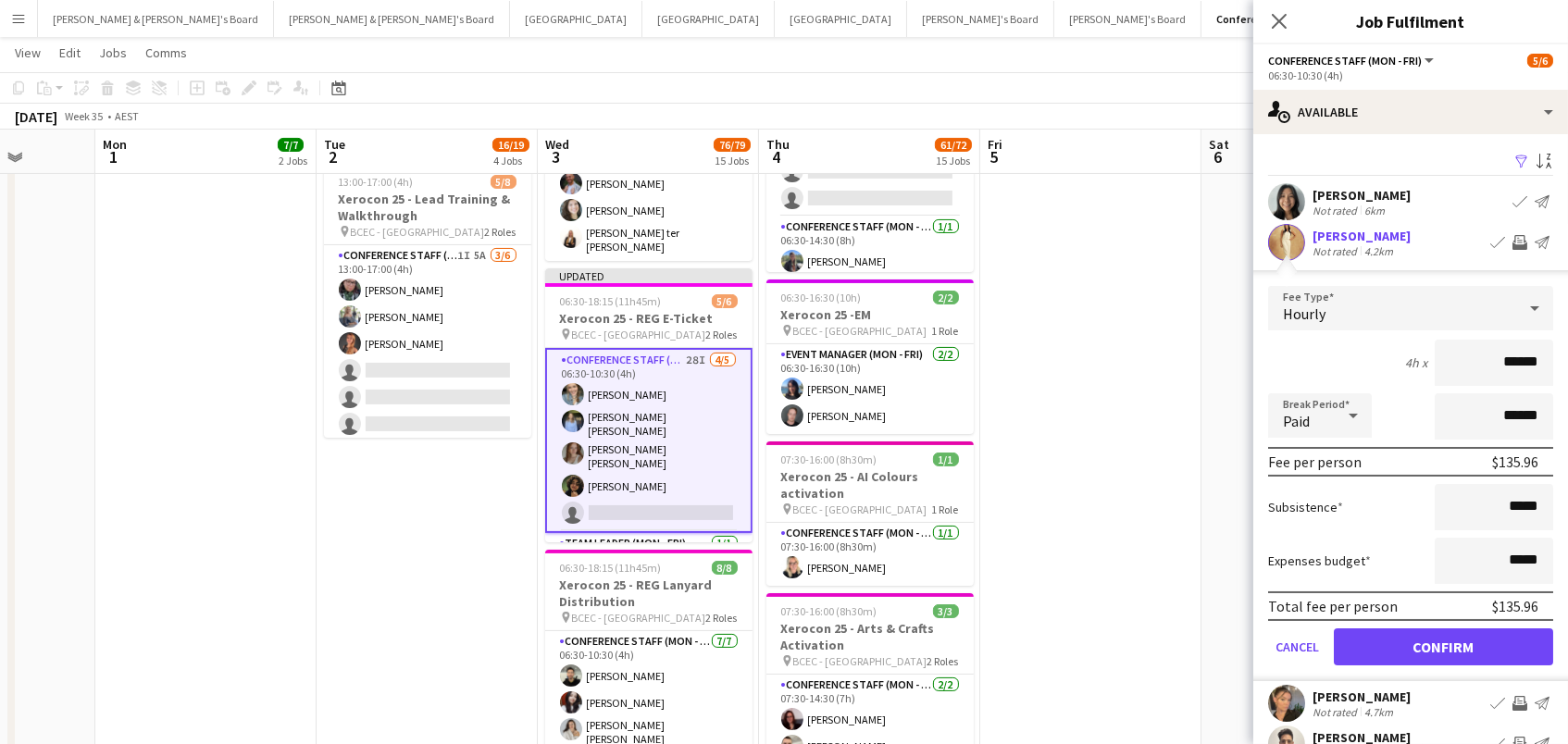
click at [1444, 645] on button "Confirm" at bounding box center [1444, 647] width 220 height 37
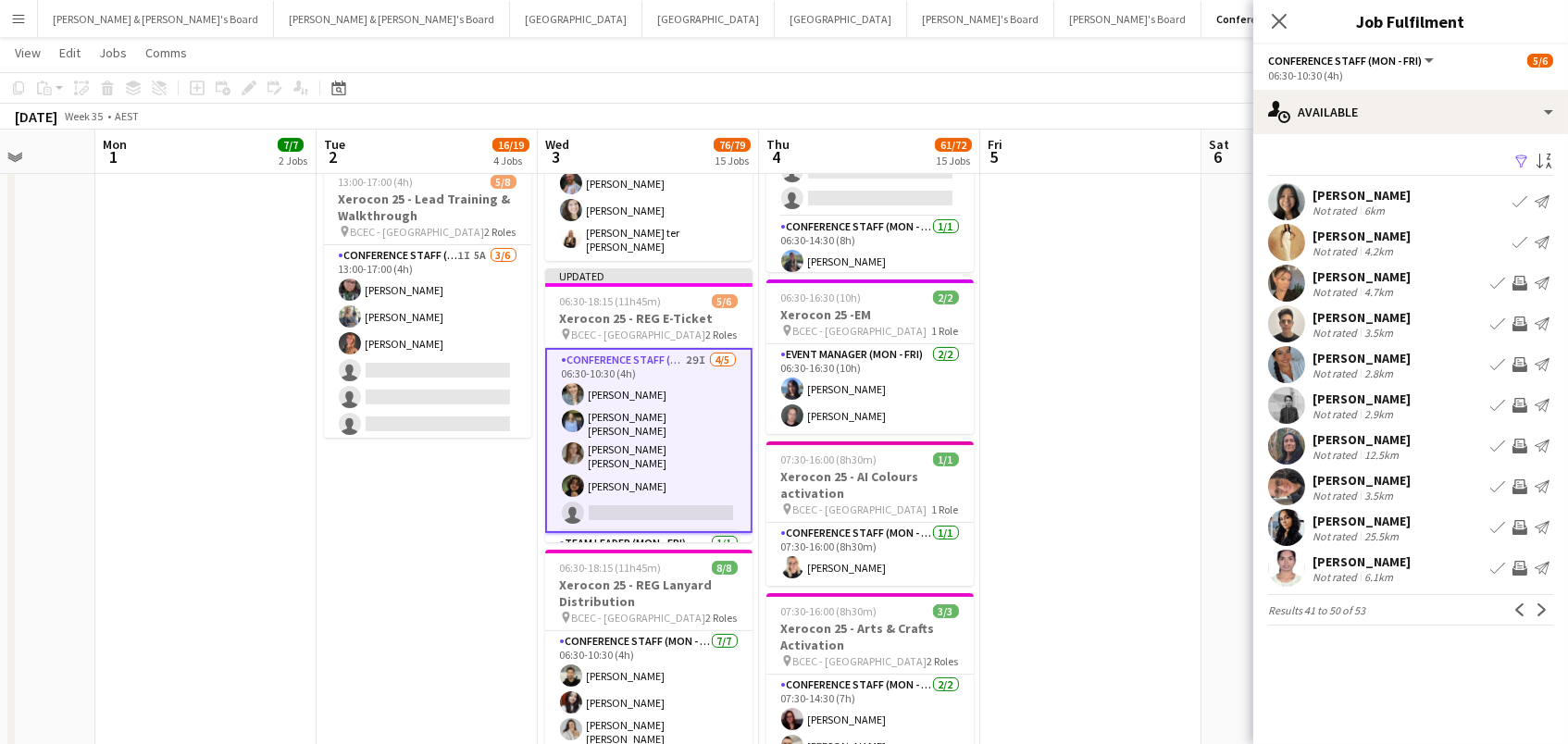
click at [1521, 281] on app-icon "Invite crew" at bounding box center [1520, 282] width 14 height 14
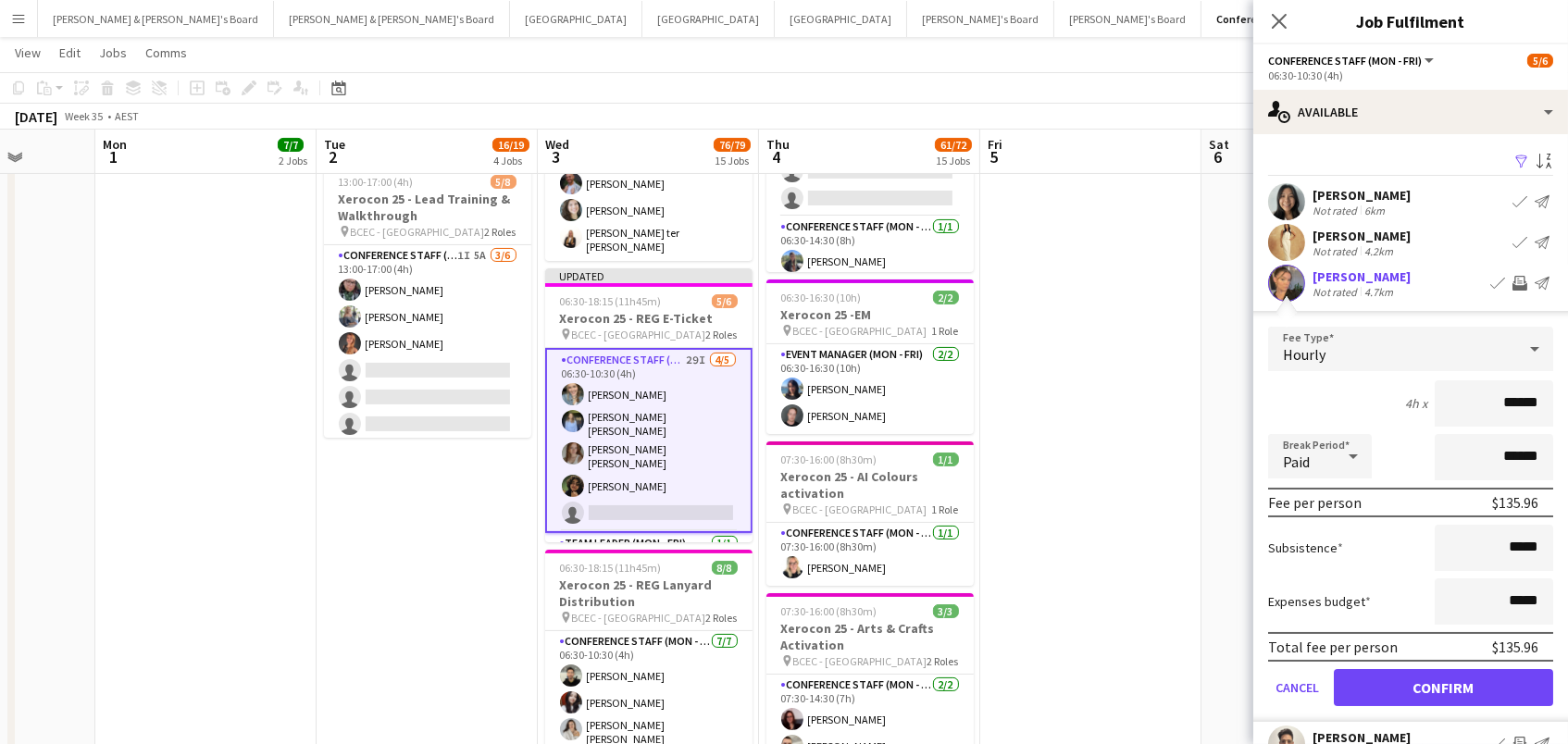
click at [1444, 685] on button "Confirm" at bounding box center [1444, 688] width 220 height 37
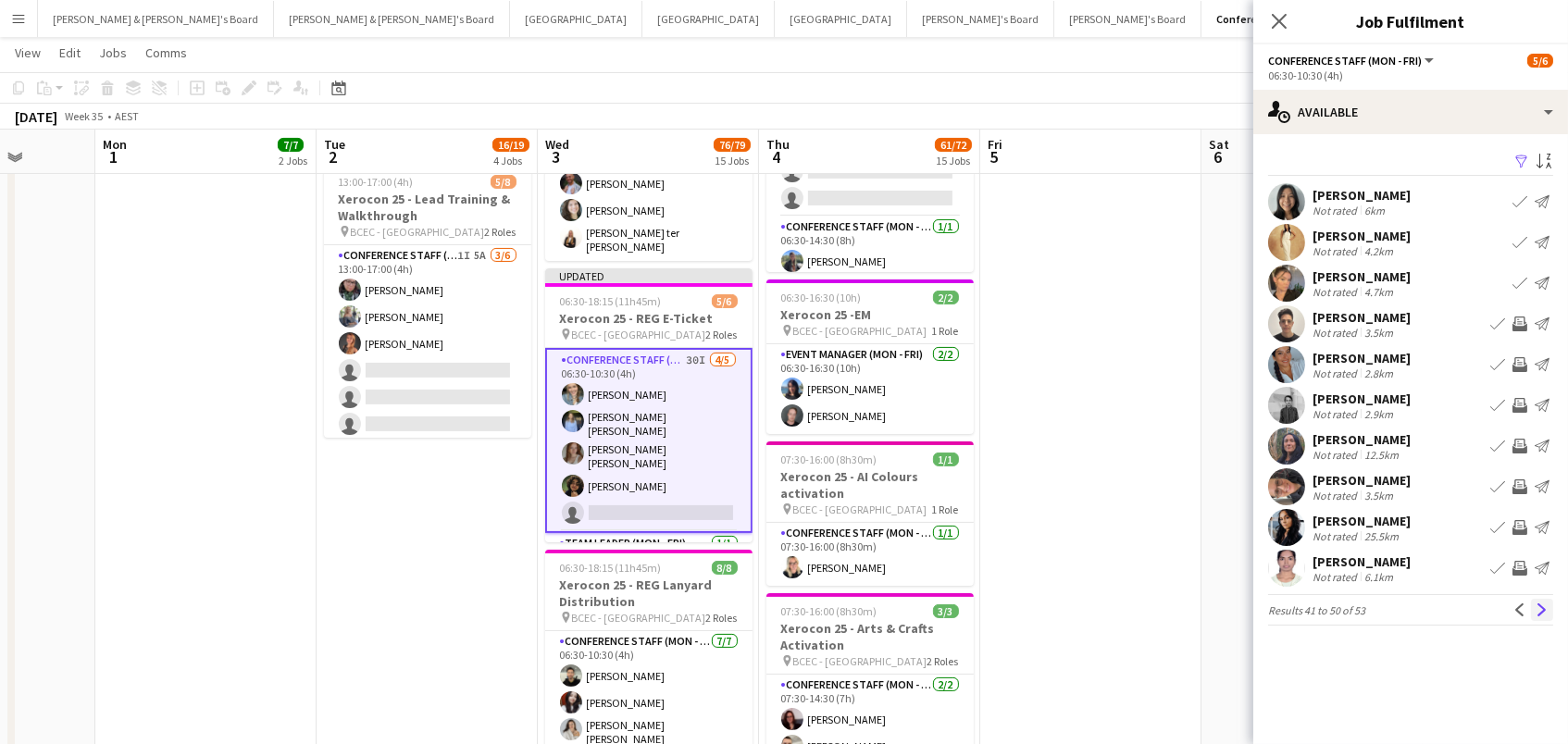
click at [1541, 605] on app-icon "Next" at bounding box center [1542, 609] width 13 height 13
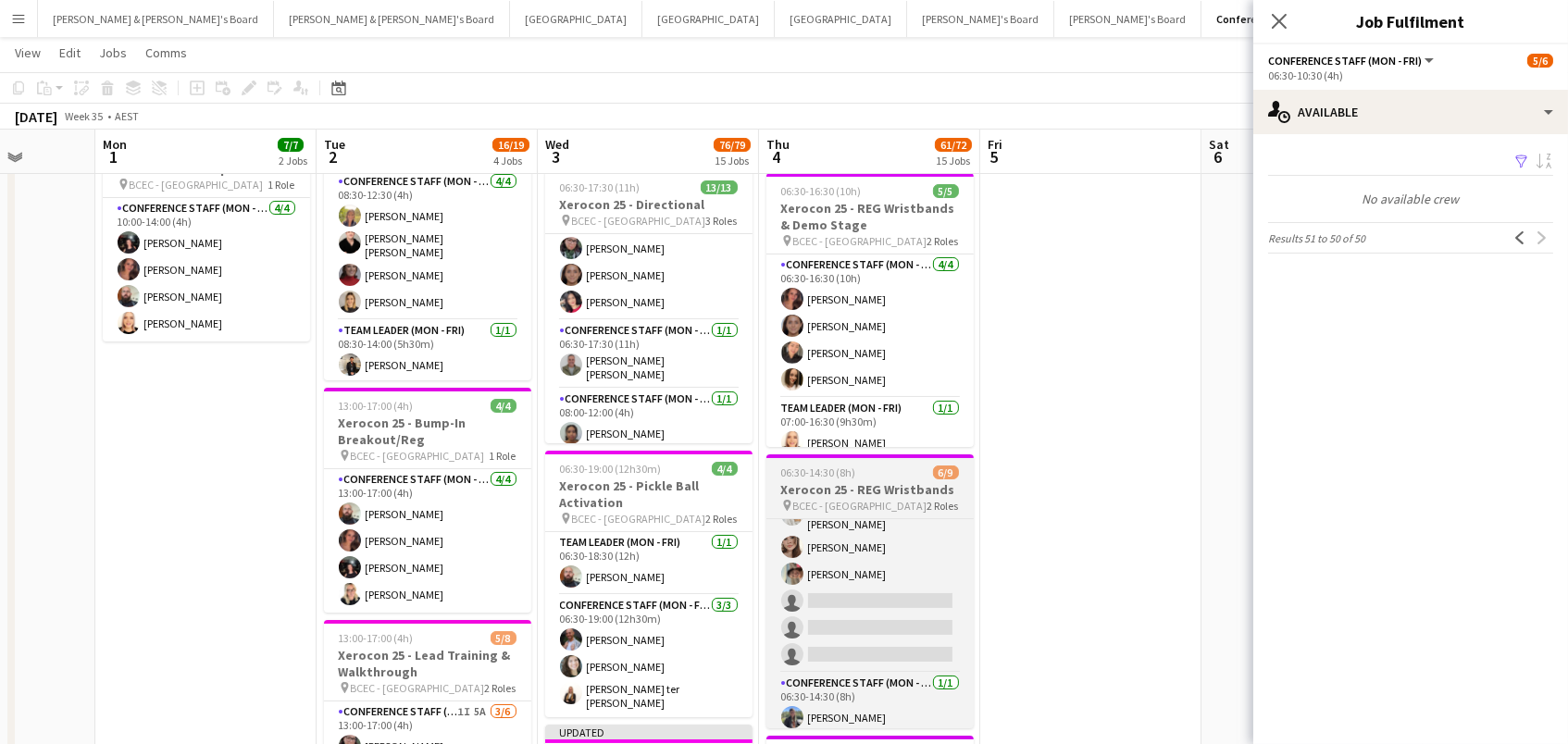
scroll to position [322, 0]
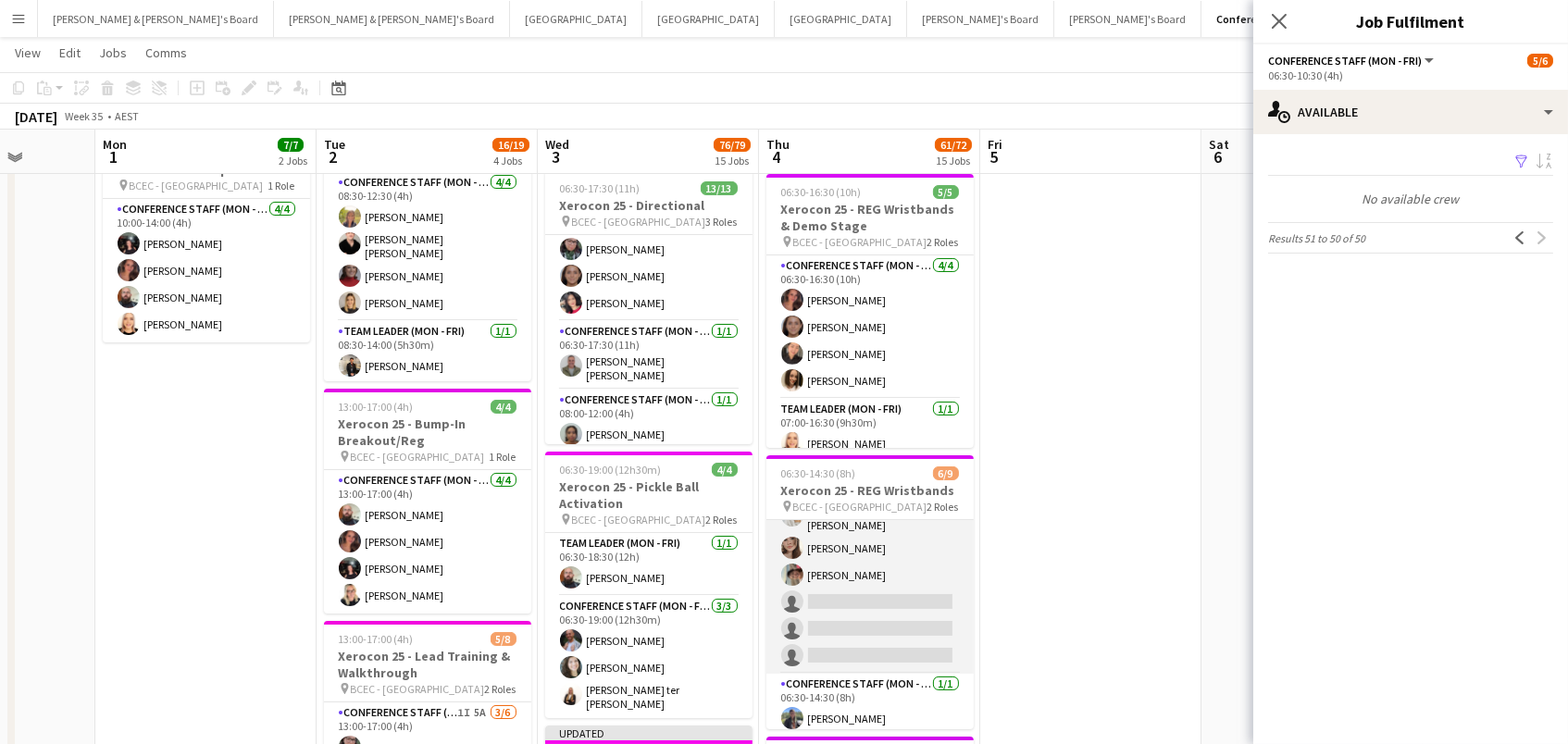
click at [930, 527] on app-card-role "Conference Staff (Mon - Fri) 59I 2A 5/8 06:30-10:30 (4h) Joshua Curry Russ Gall…" at bounding box center [869, 545] width 207 height 256
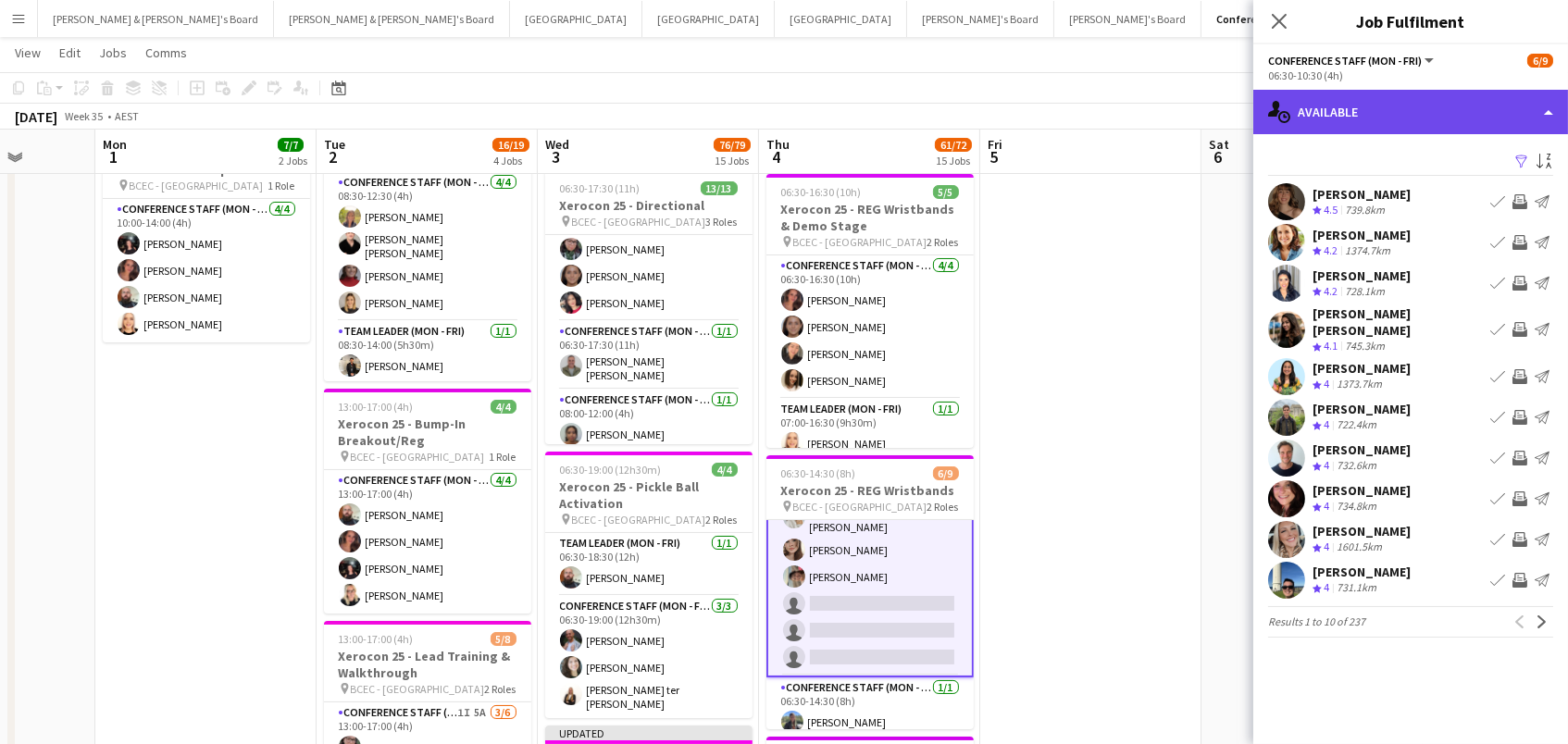
click at [1435, 122] on div "single-neutral-actions-upload Available" at bounding box center [1411, 112] width 315 height 44
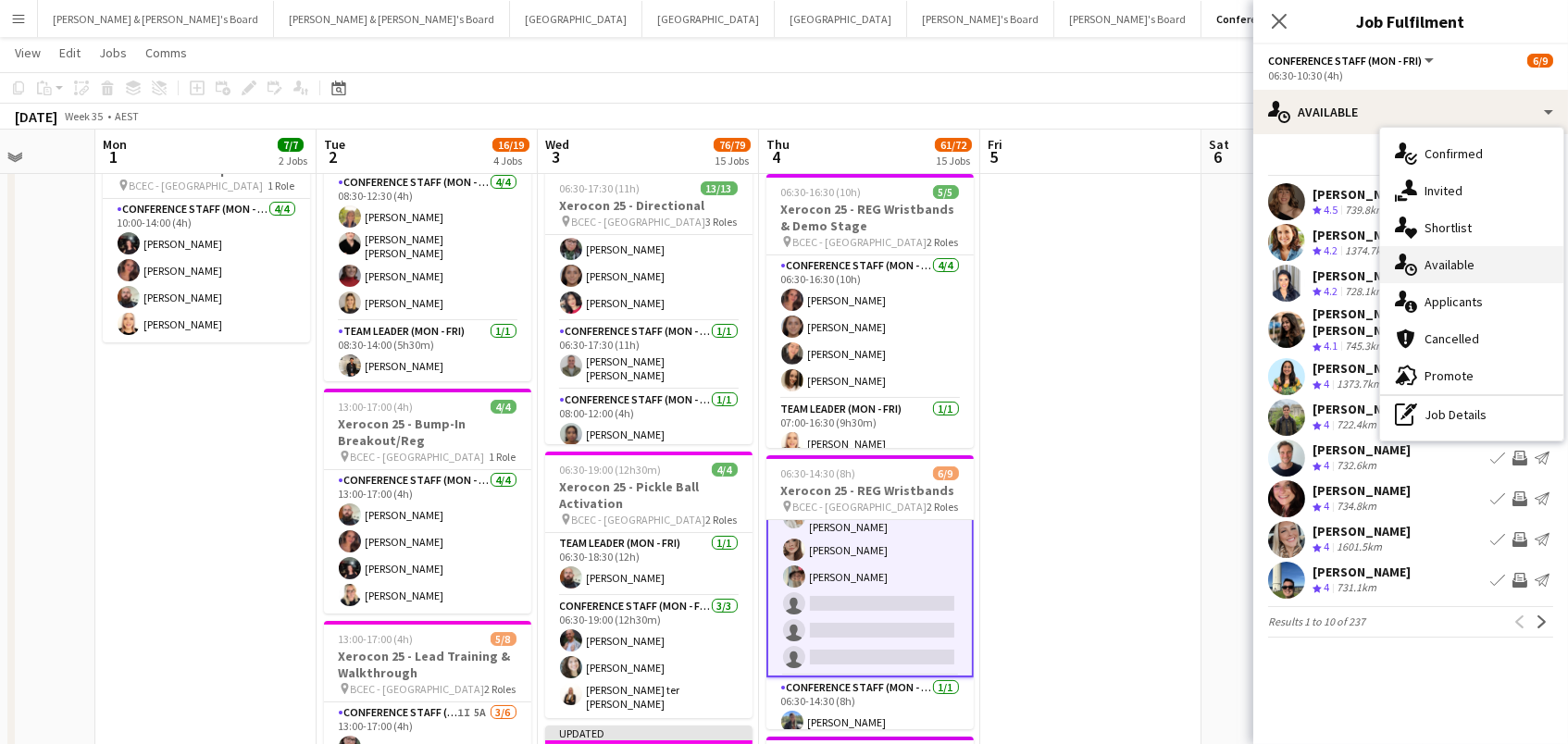
click at [1473, 263] on div "single-neutral-actions-upload Available" at bounding box center [1472, 265] width 183 height 37
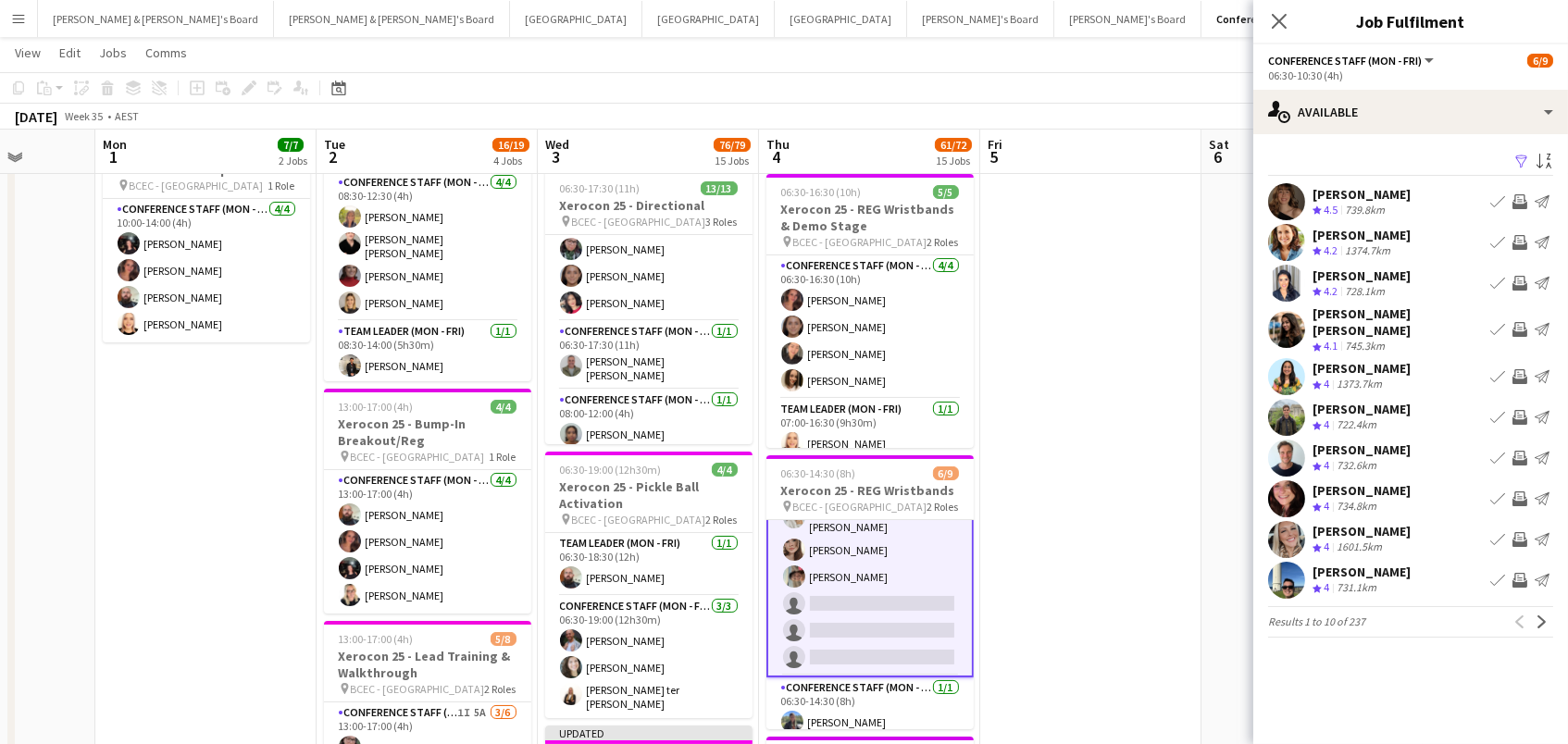
click at [1520, 158] on app-icon "Filter" at bounding box center [1522, 162] width 14 height 17
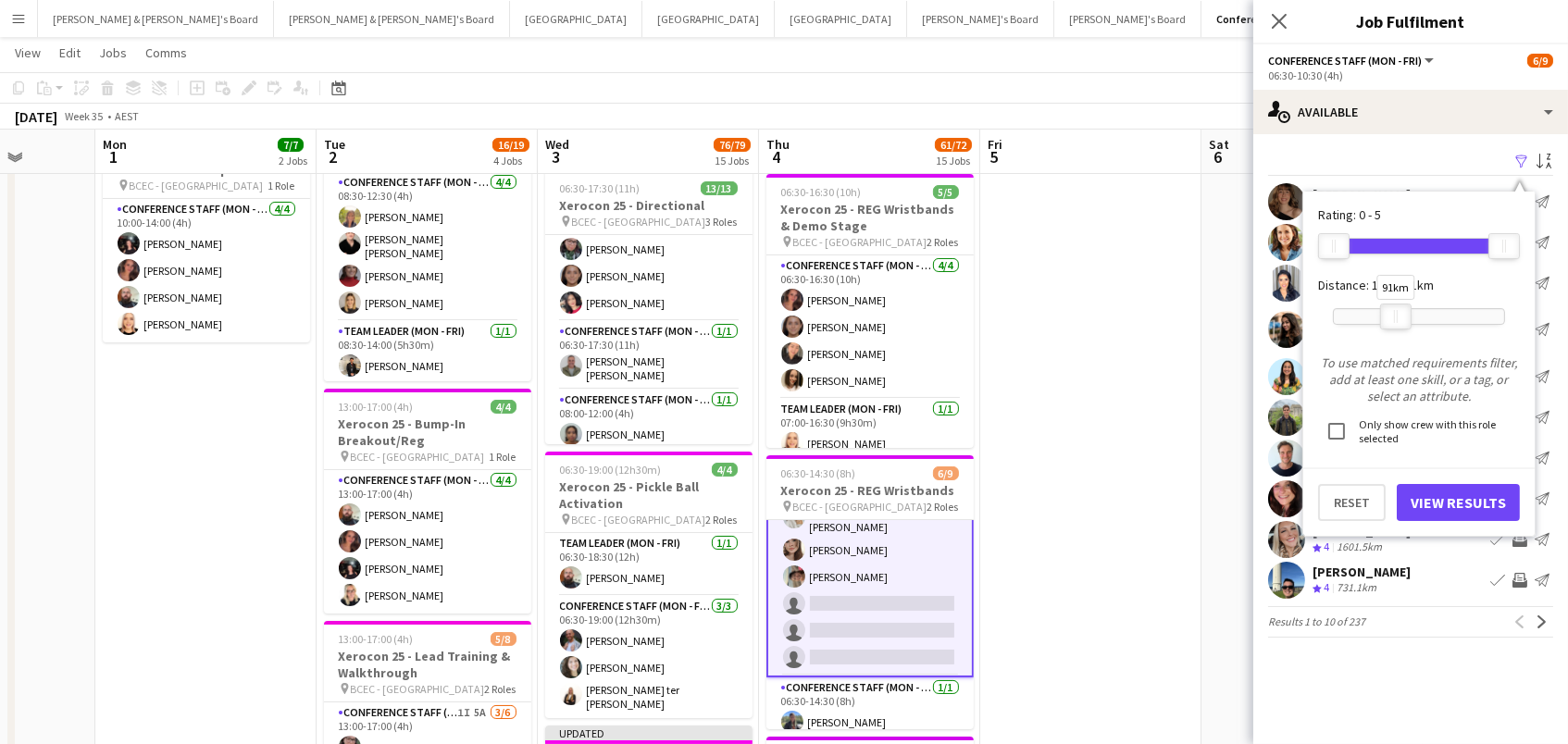
drag, startPoint x: 1506, startPoint y: 317, endPoint x: 1398, endPoint y: 321, distance: 108.1
click at [1398, 321] on div at bounding box center [1395, 316] width 30 height 24
click at [1422, 492] on button "View Results" at bounding box center [1459, 502] width 123 height 37
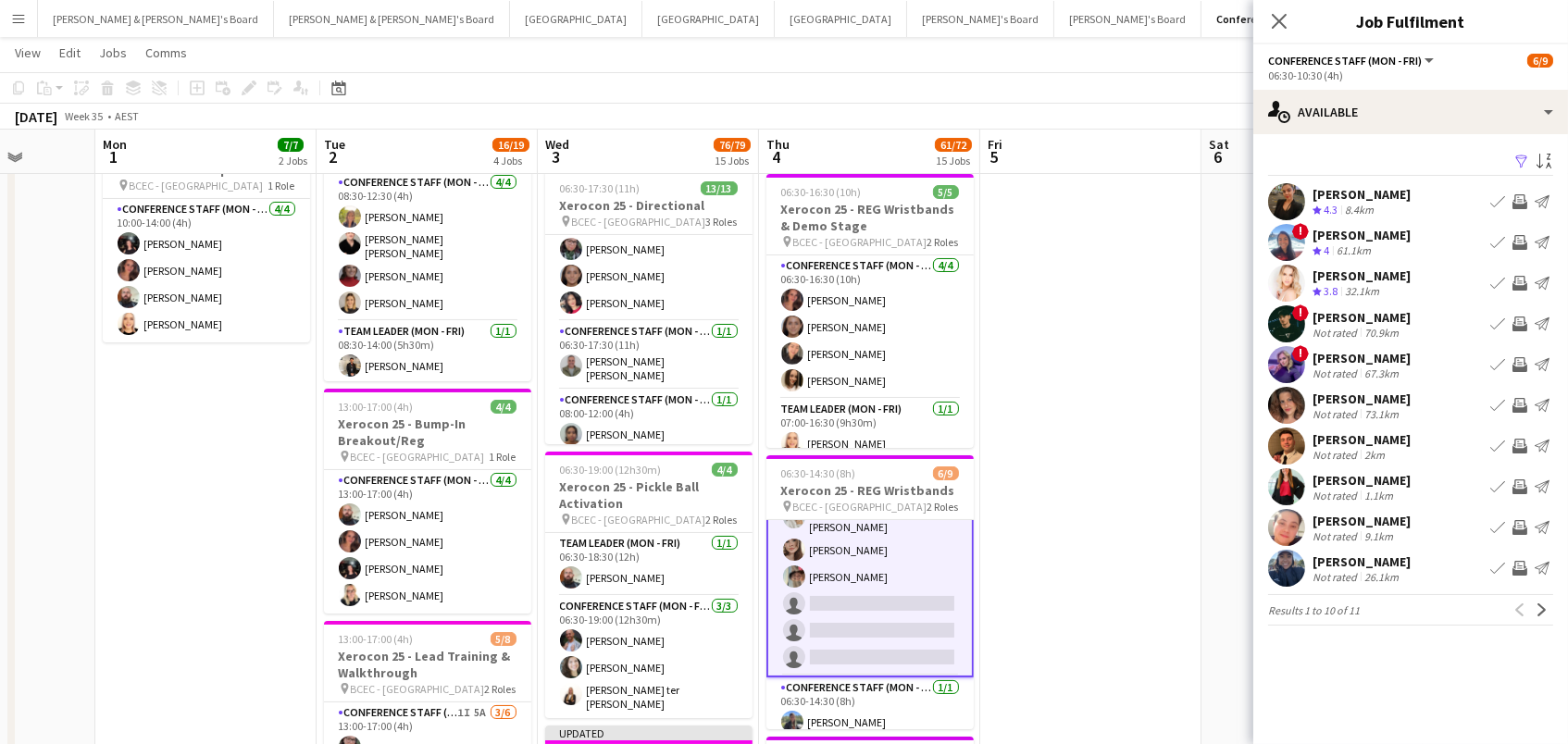
click at [1520, 403] on app-icon "Invite crew" at bounding box center [1520, 405] width 14 height 14
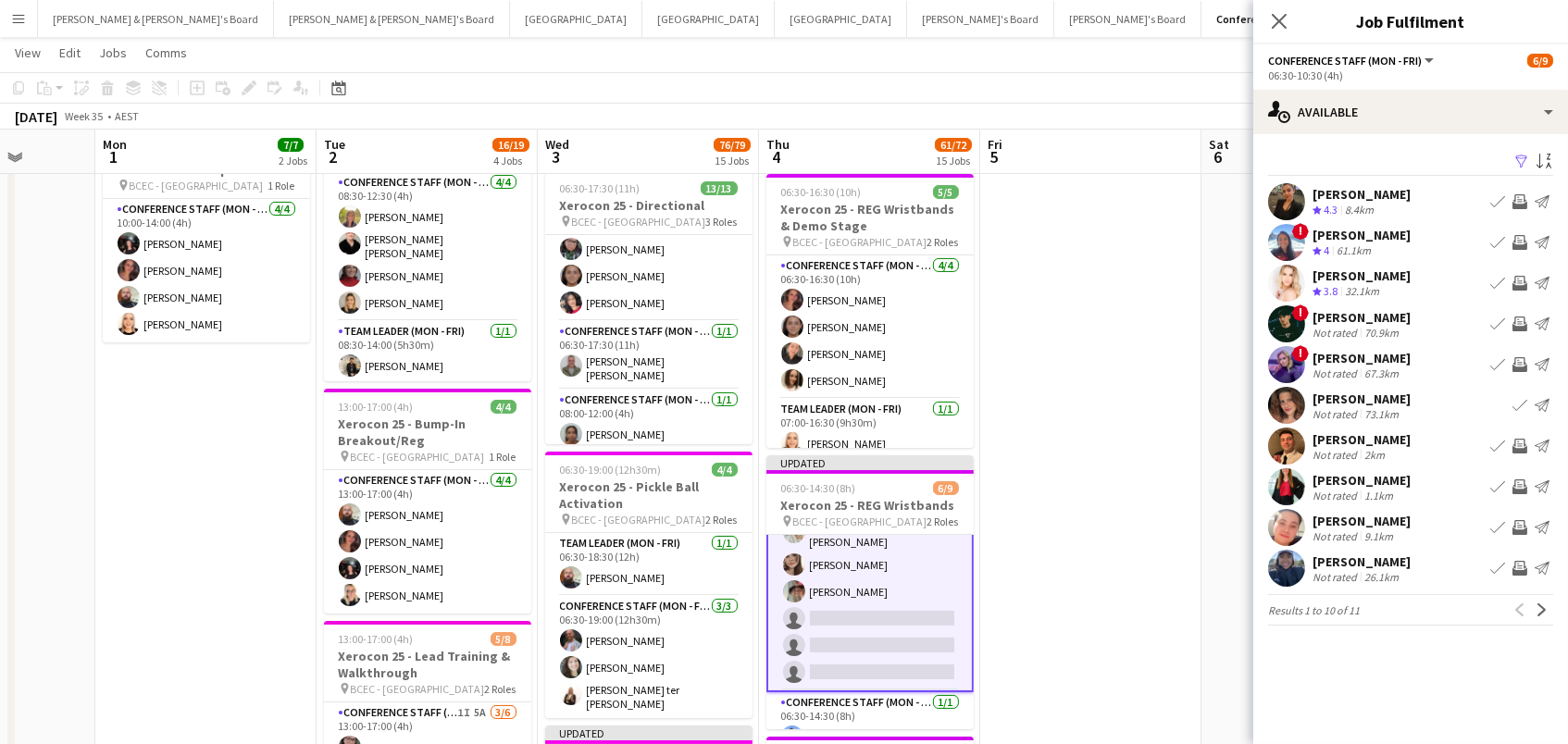
click at [1522, 480] on app-icon "Invite crew" at bounding box center [1520, 487] width 14 height 14
click at [1517, 532] on app-icon "Invite crew" at bounding box center [1520, 527] width 14 height 14
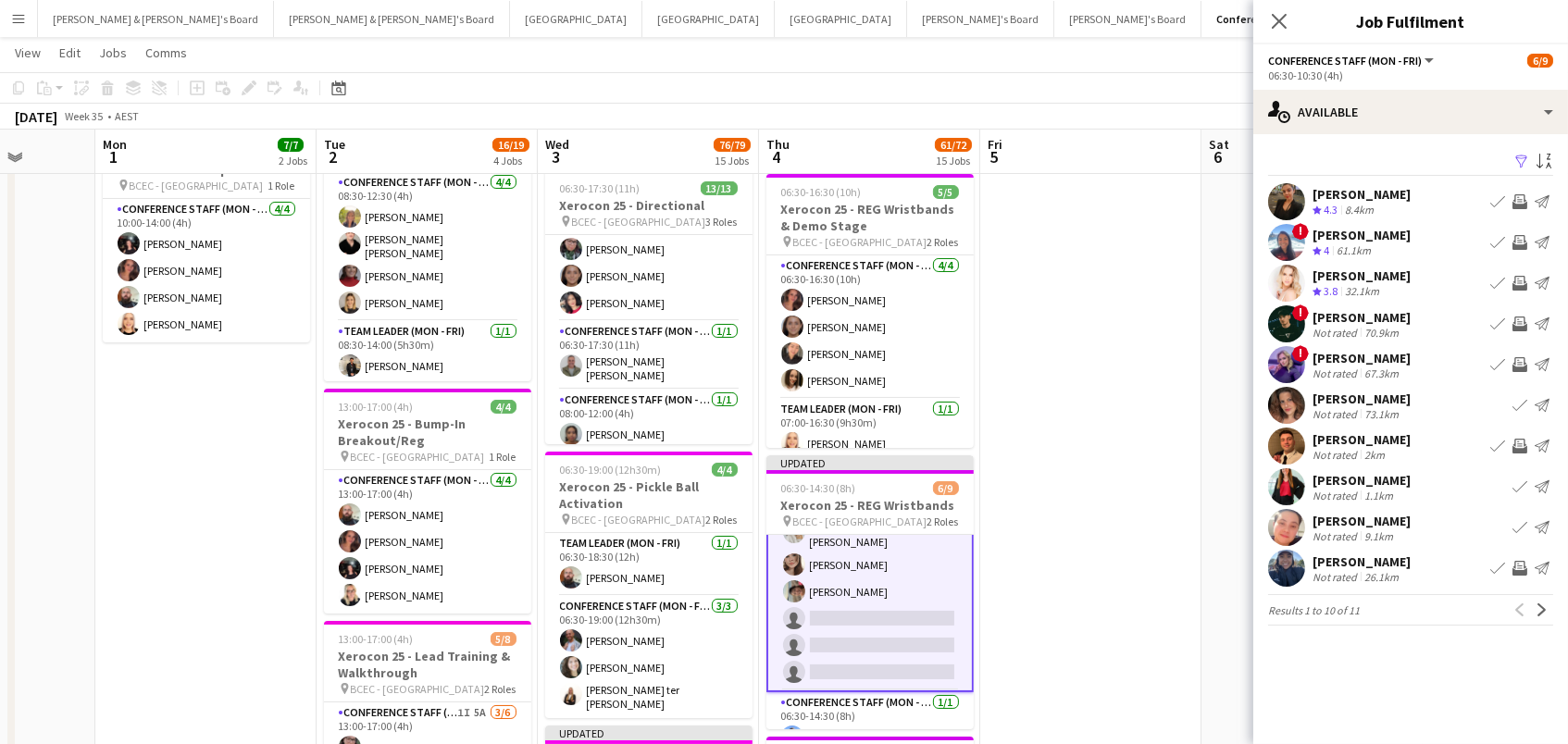
click at [1520, 561] on app-icon "Invite crew" at bounding box center [1520, 568] width 14 height 14
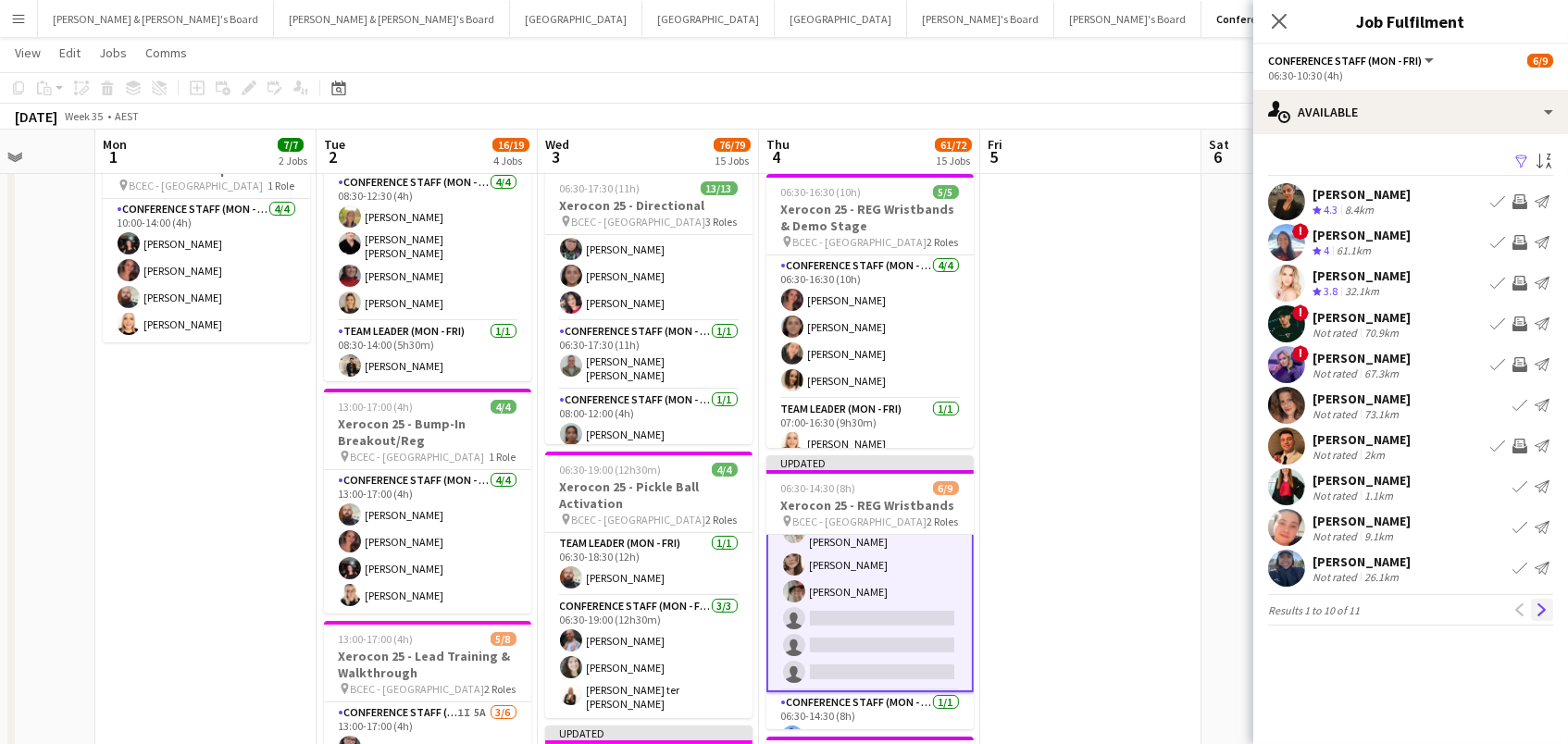
click at [1543, 607] on app-icon "Next" at bounding box center [1542, 609] width 13 height 13
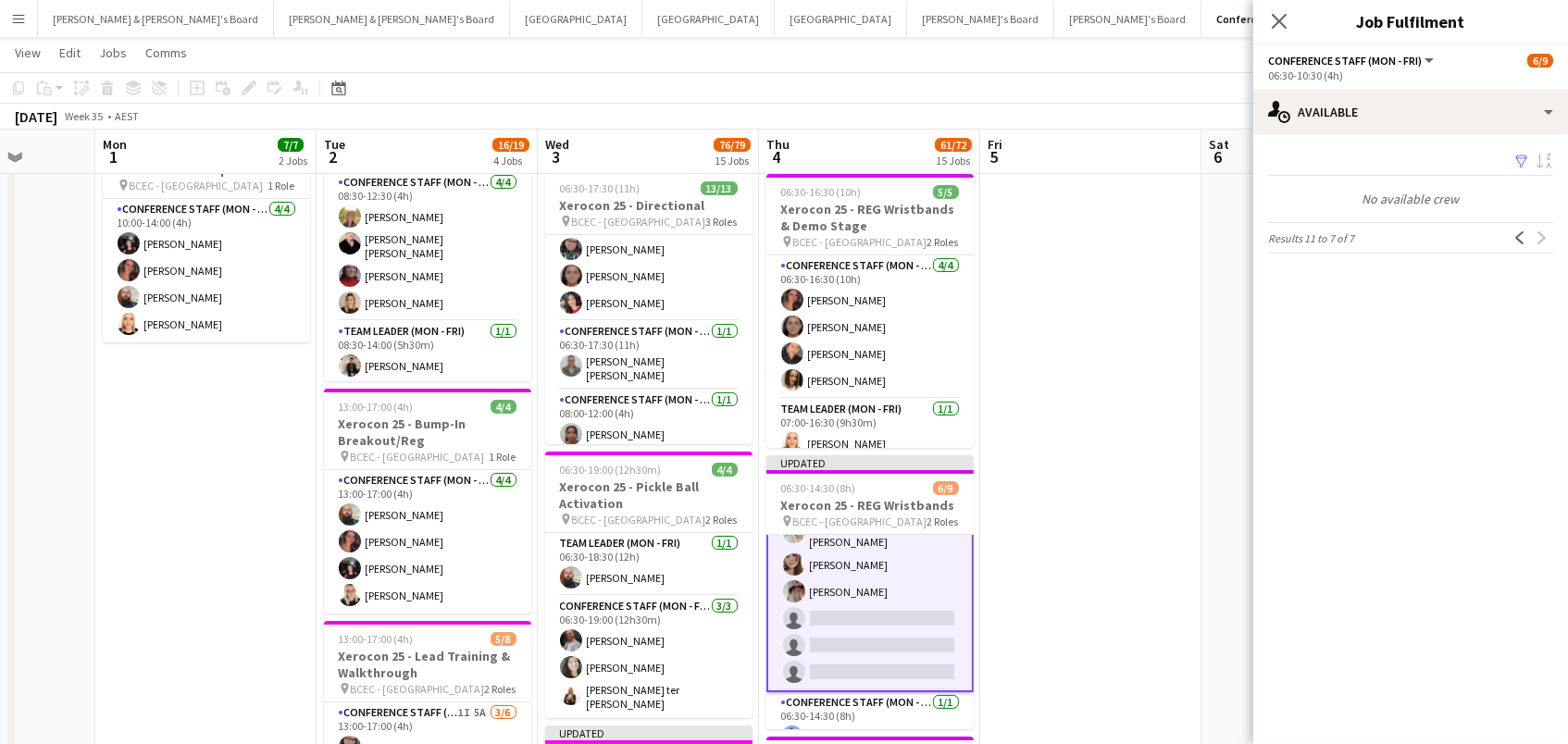
click at [1113, 90] on app-toolbar "Copy Paste Paste Command V Paste with crew Command Shift V Paste linked Job Del…" at bounding box center [784, 88] width 1568 height 32
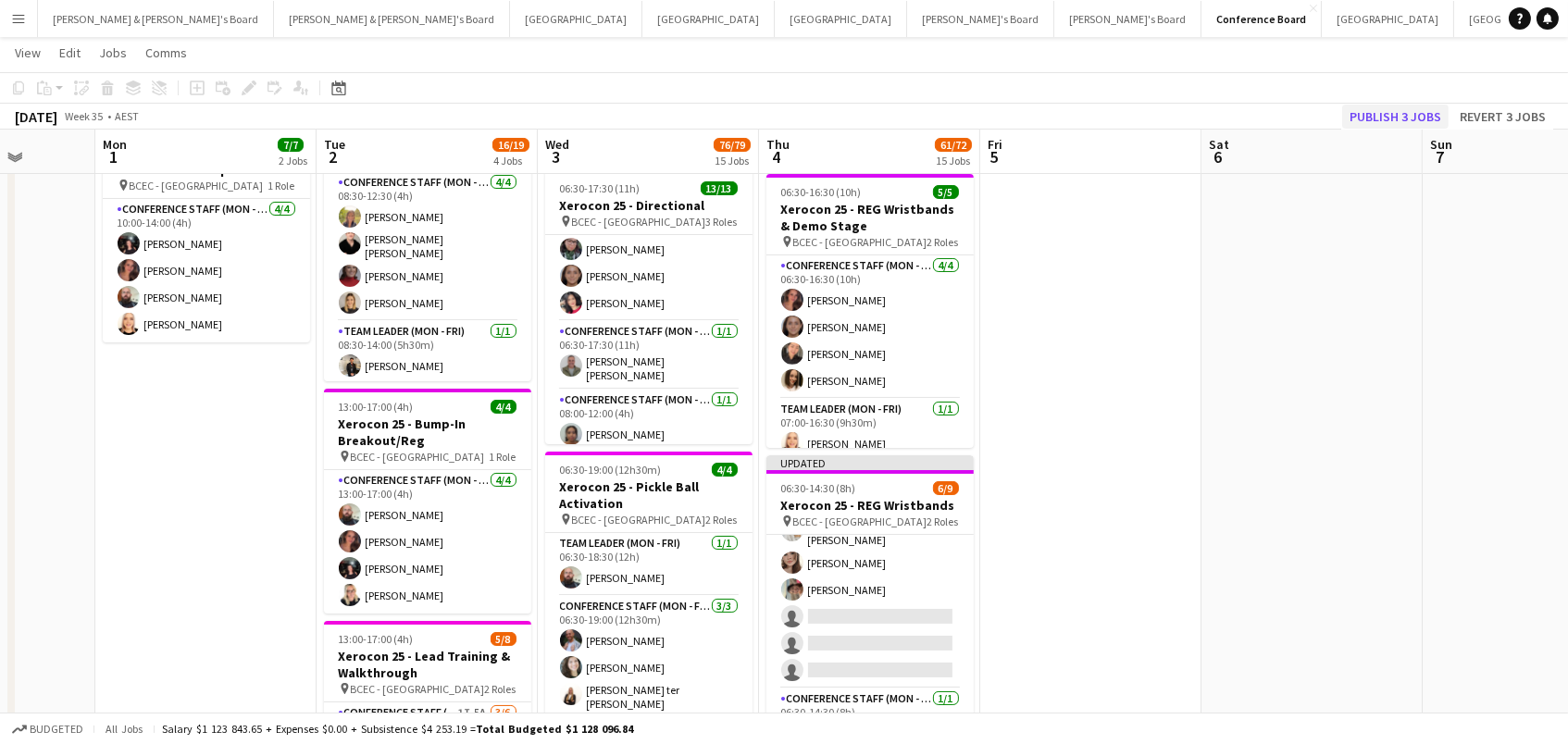
click at [1369, 107] on button "Publish 3 jobs" at bounding box center [1395, 117] width 106 height 24
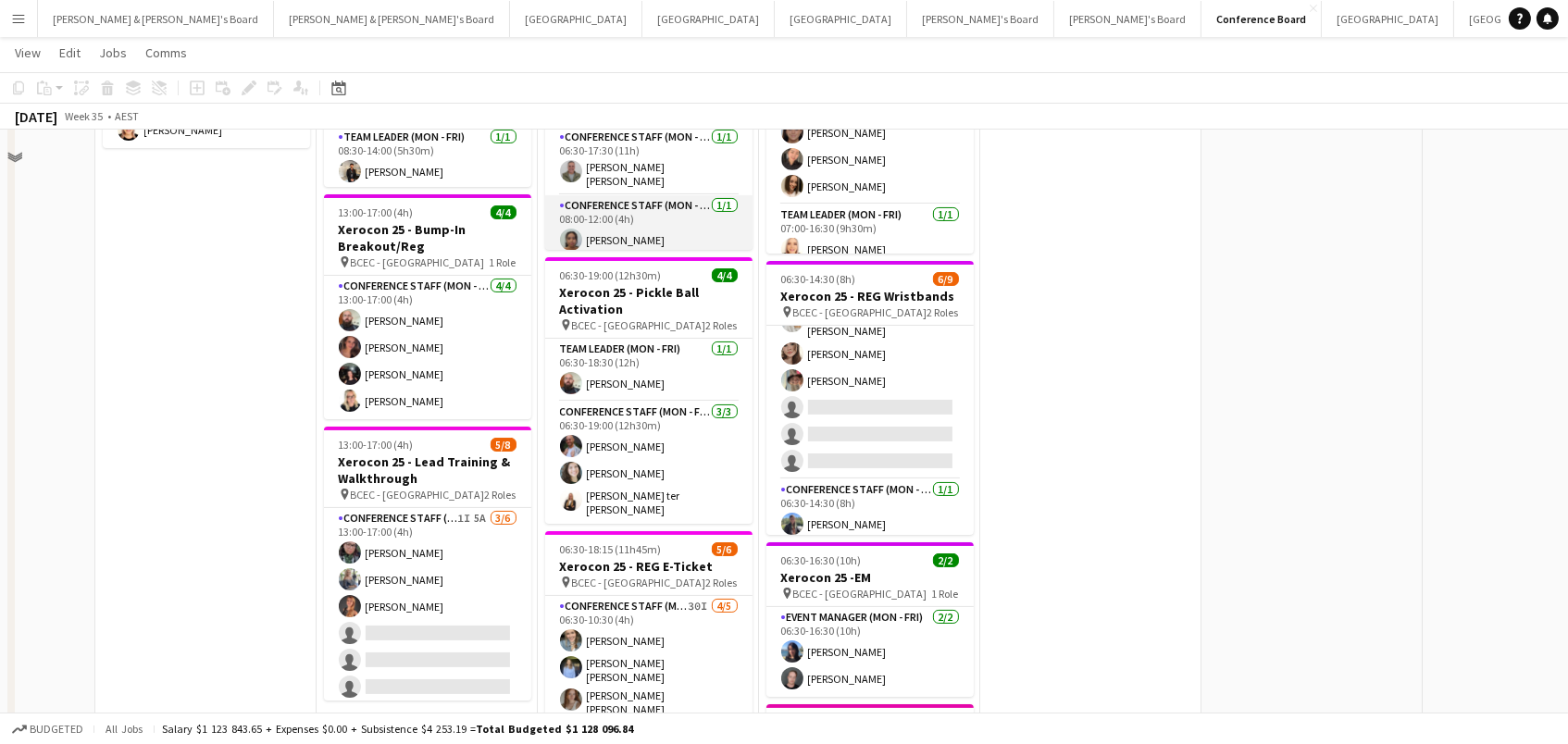
scroll to position [664, 0]
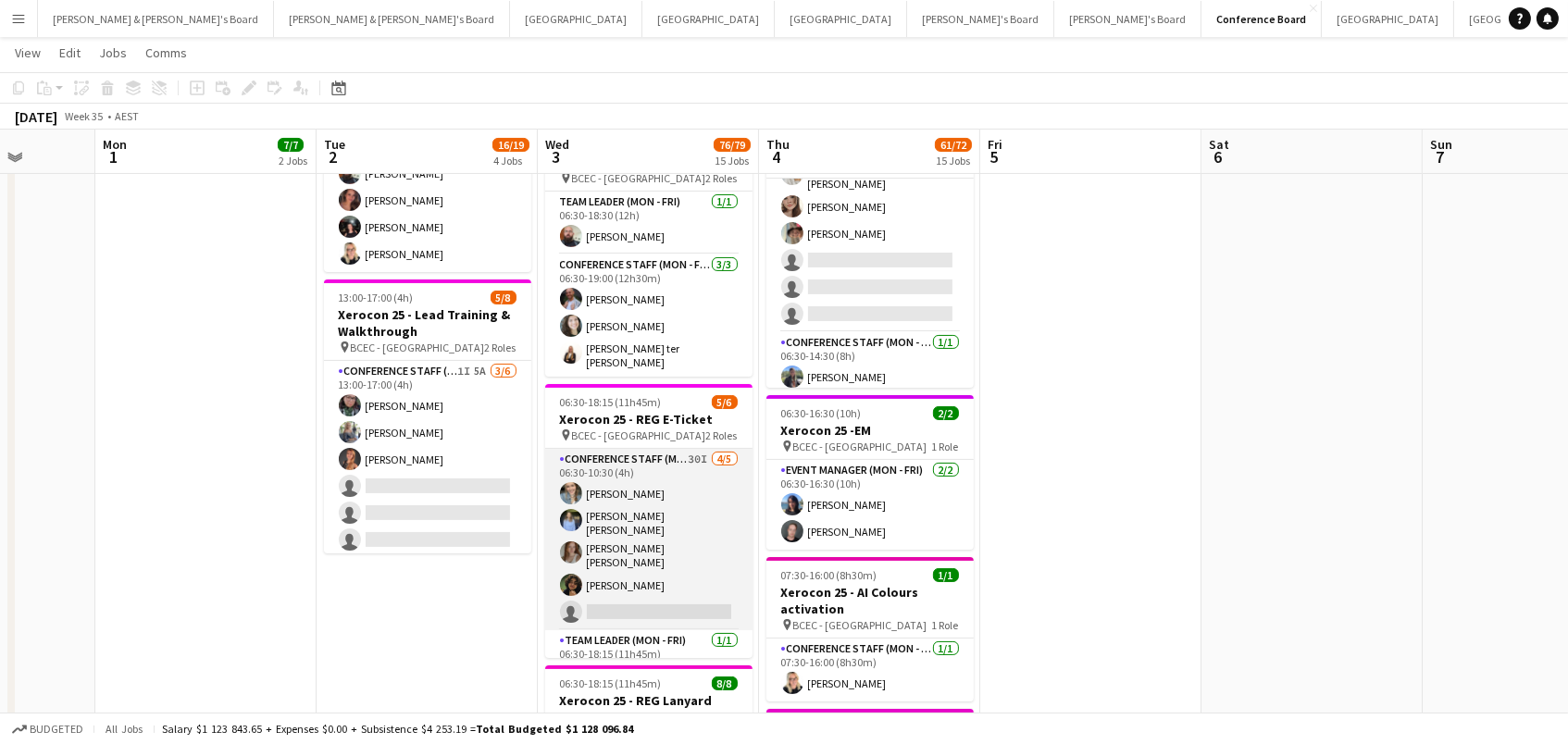
click at [670, 522] on app-card-role "Conference Staff (Mon - Fri) 30I 4/5 06:30-10:30 (4h) Johanna Stroedter Elizabe…" at bounding box center [649, 540] width 207 height 181
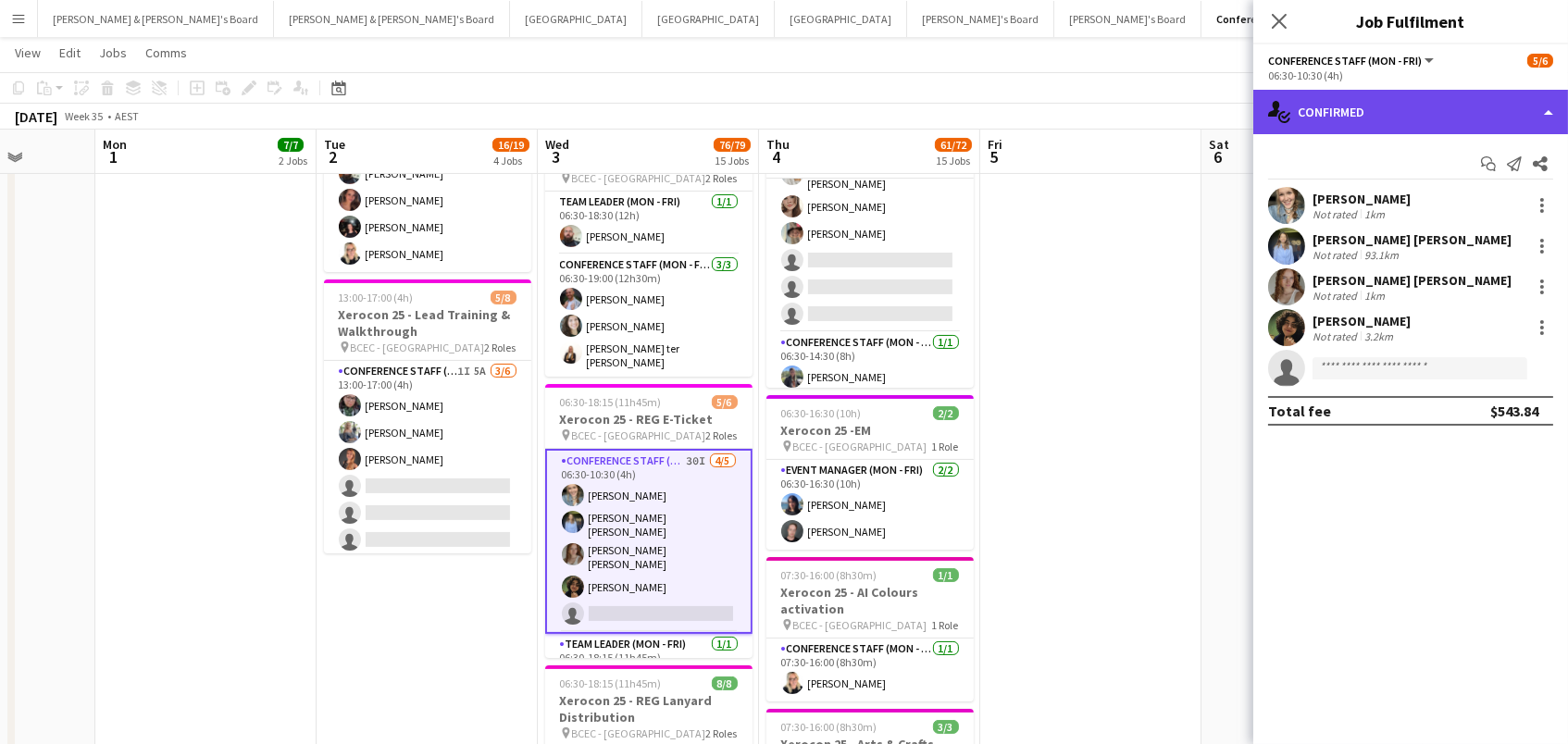
click at [1377, 101] on div "single-neutral-actions-check-2 Confirmed" at bounding box center [1411, 112] width 315 height 44
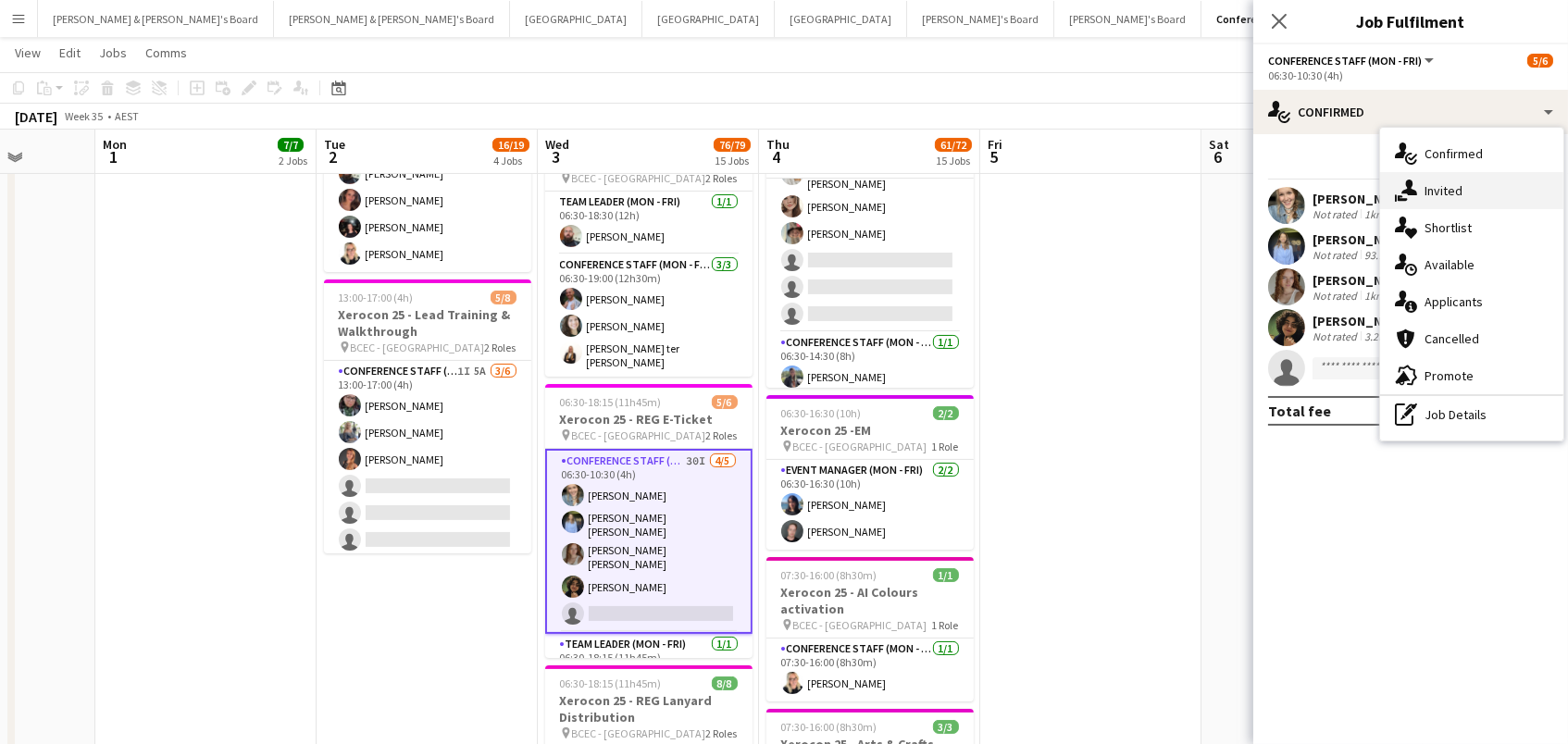
click at [1450, 184] on div "single-neutral-actions-share-1 Invited" at bounding box center [1472, 191] width 183 height 37
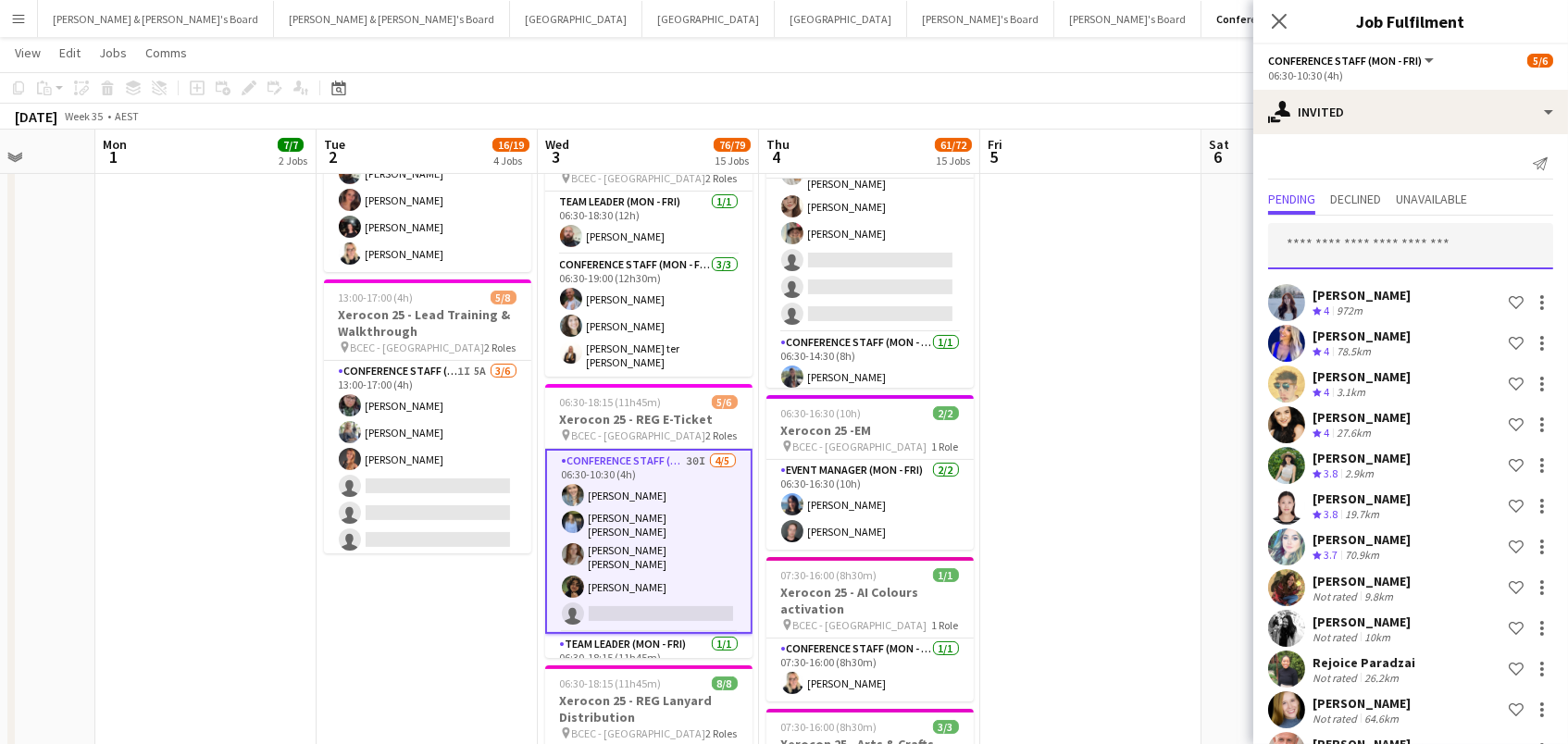
click at [1325, 237] on input "text" at bounding box center [1411, 247] width 285 height 46
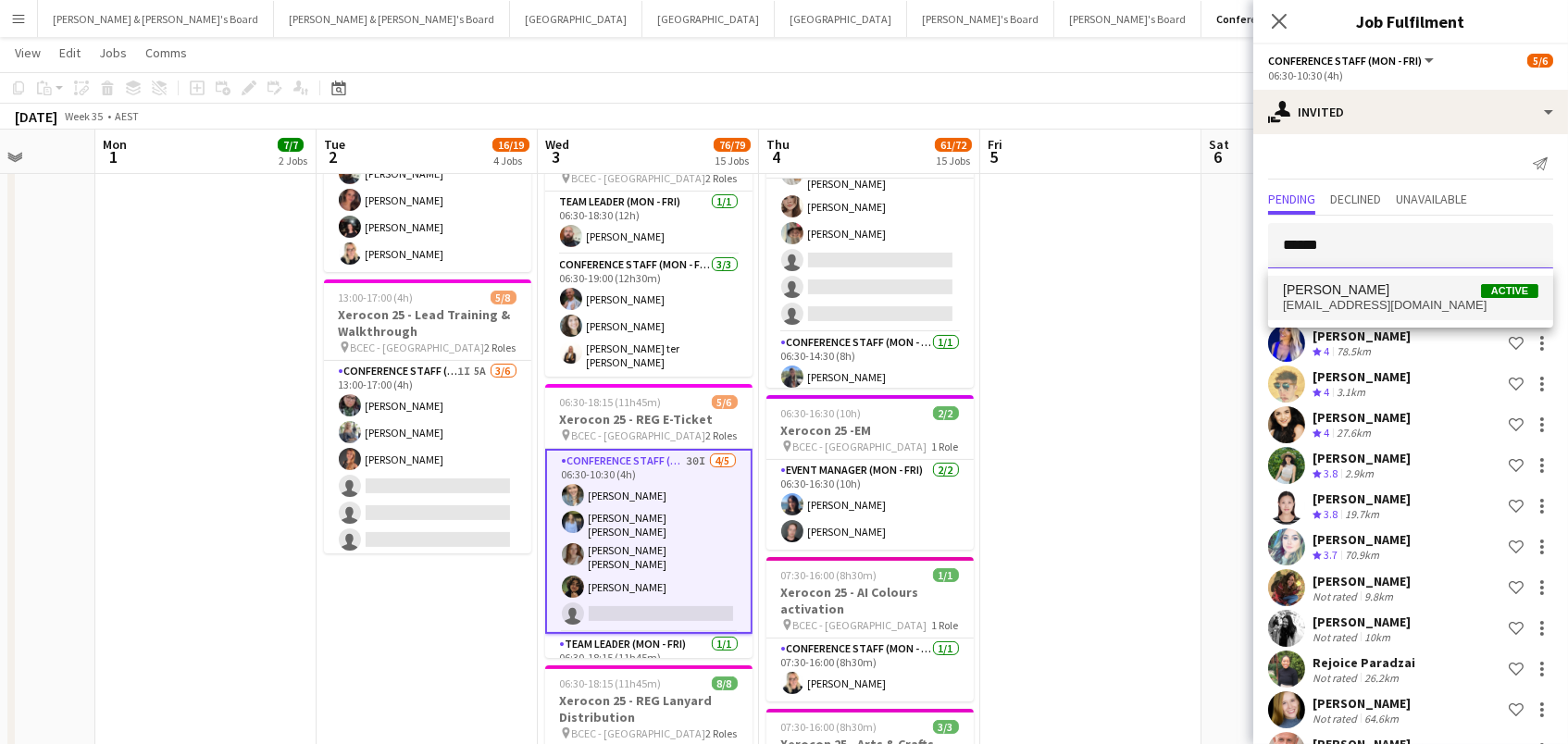
type input "******"
click at [1326, 288] on span "[PERSON_NAME]" at bounding box center [1336, 290] width 106 height 15
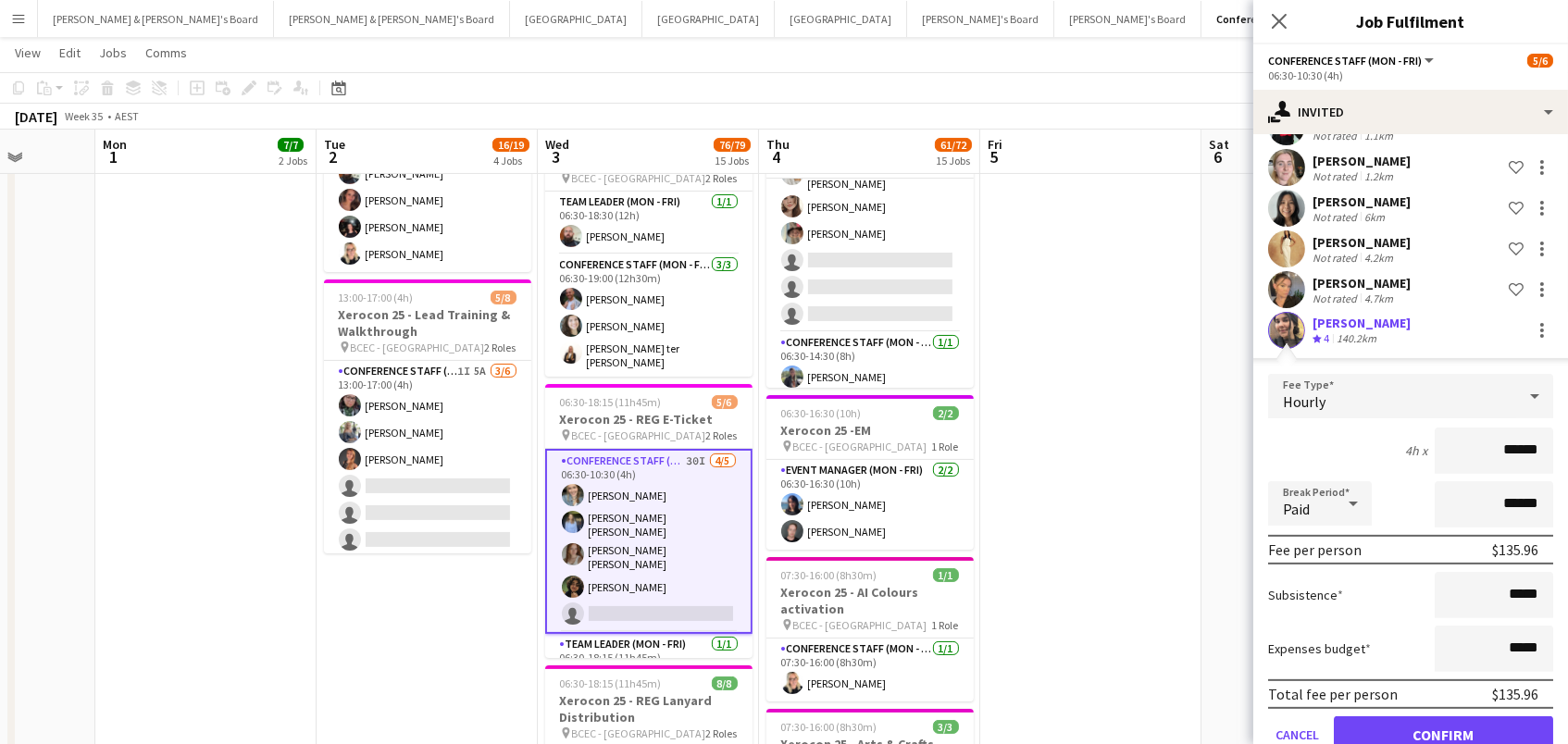
click at [1444, 721] on button "Confirm" at bounding box center [1444, 735] width 220 height 37
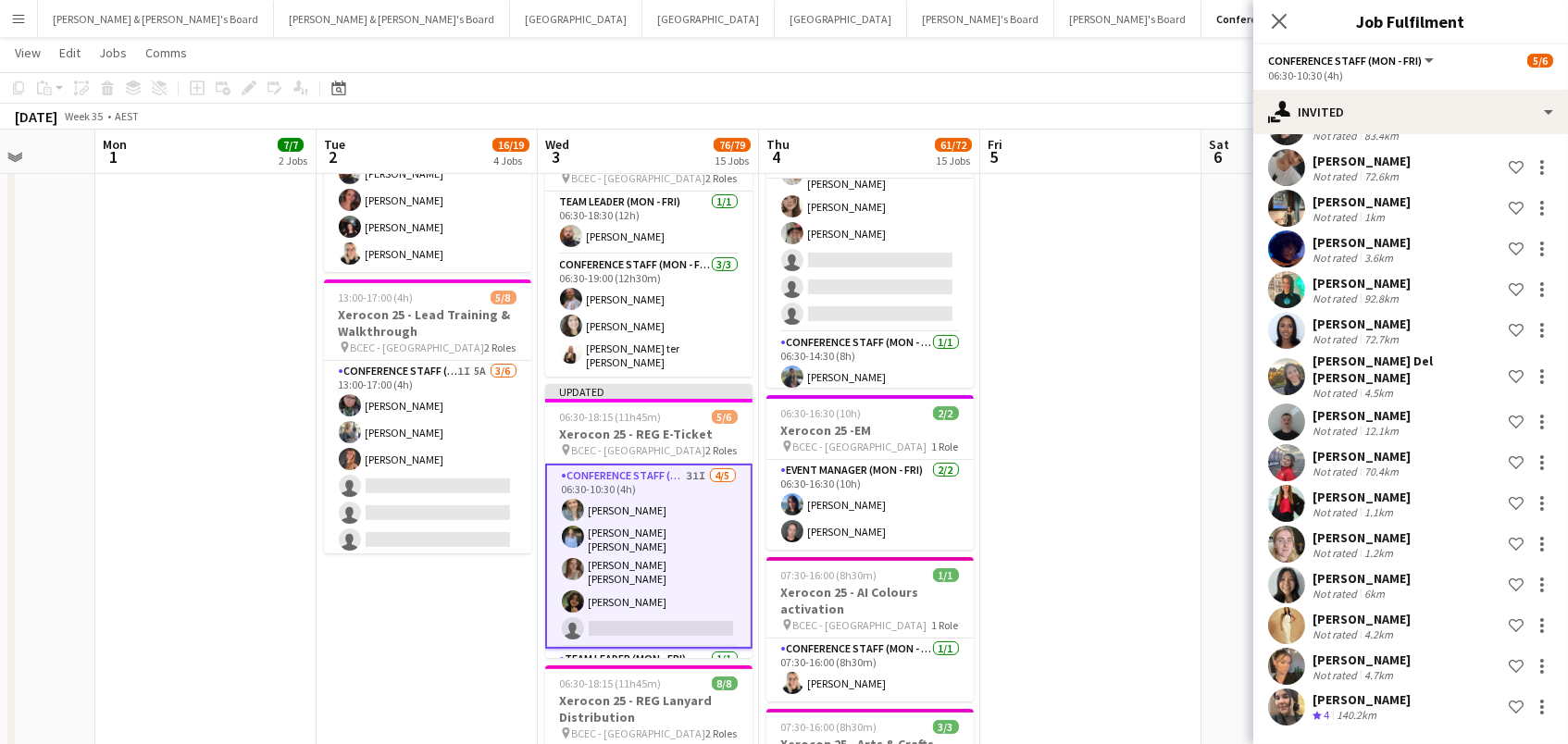
scroll to position [814, 0]
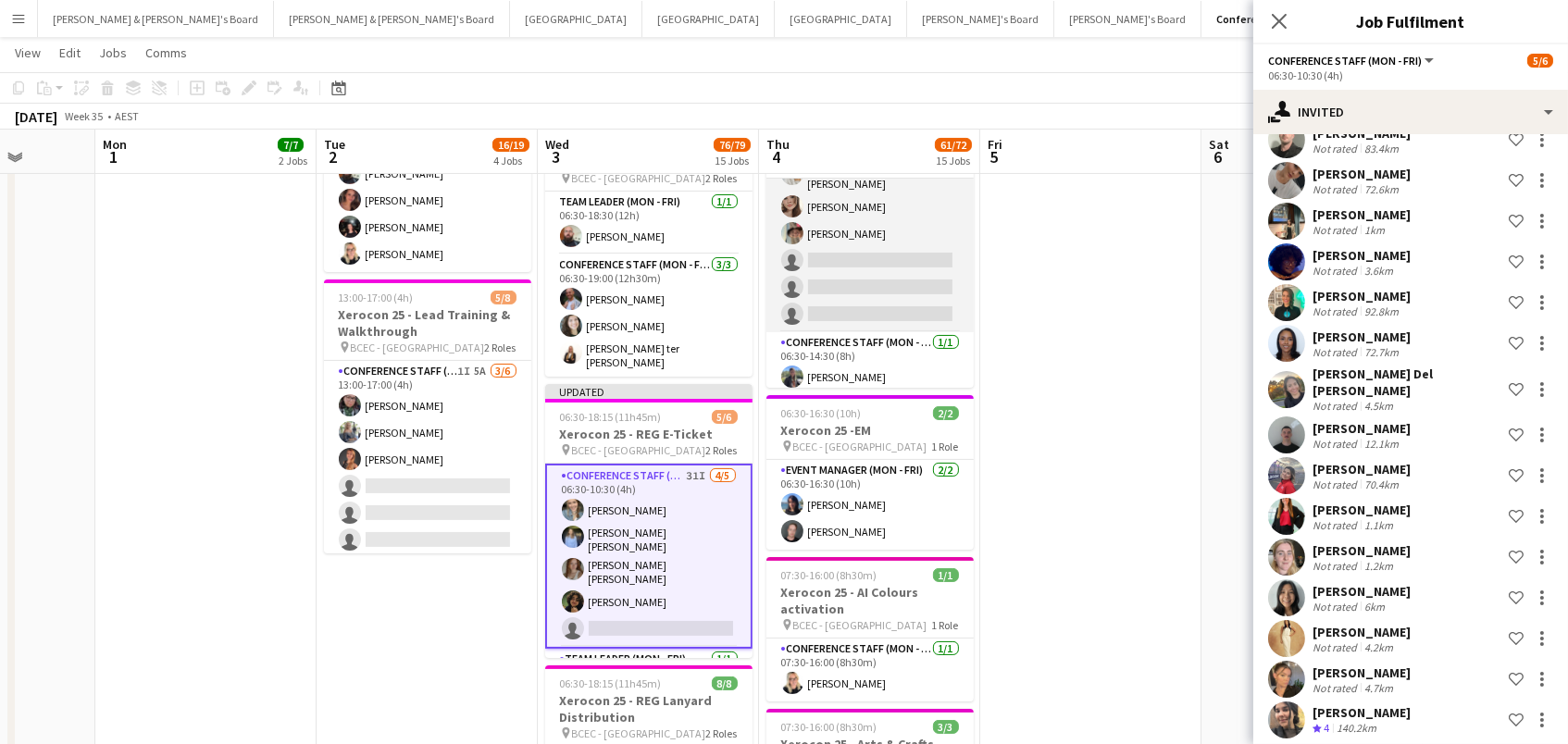
click at [902, 252] on app-card-role "Conference Staff (Mon - Fri) 63I 2A 5/8 06:30-10:30 (4h) Joshua Curry Russ Gall…" at bounding box center [869, 204] width 207 height 256
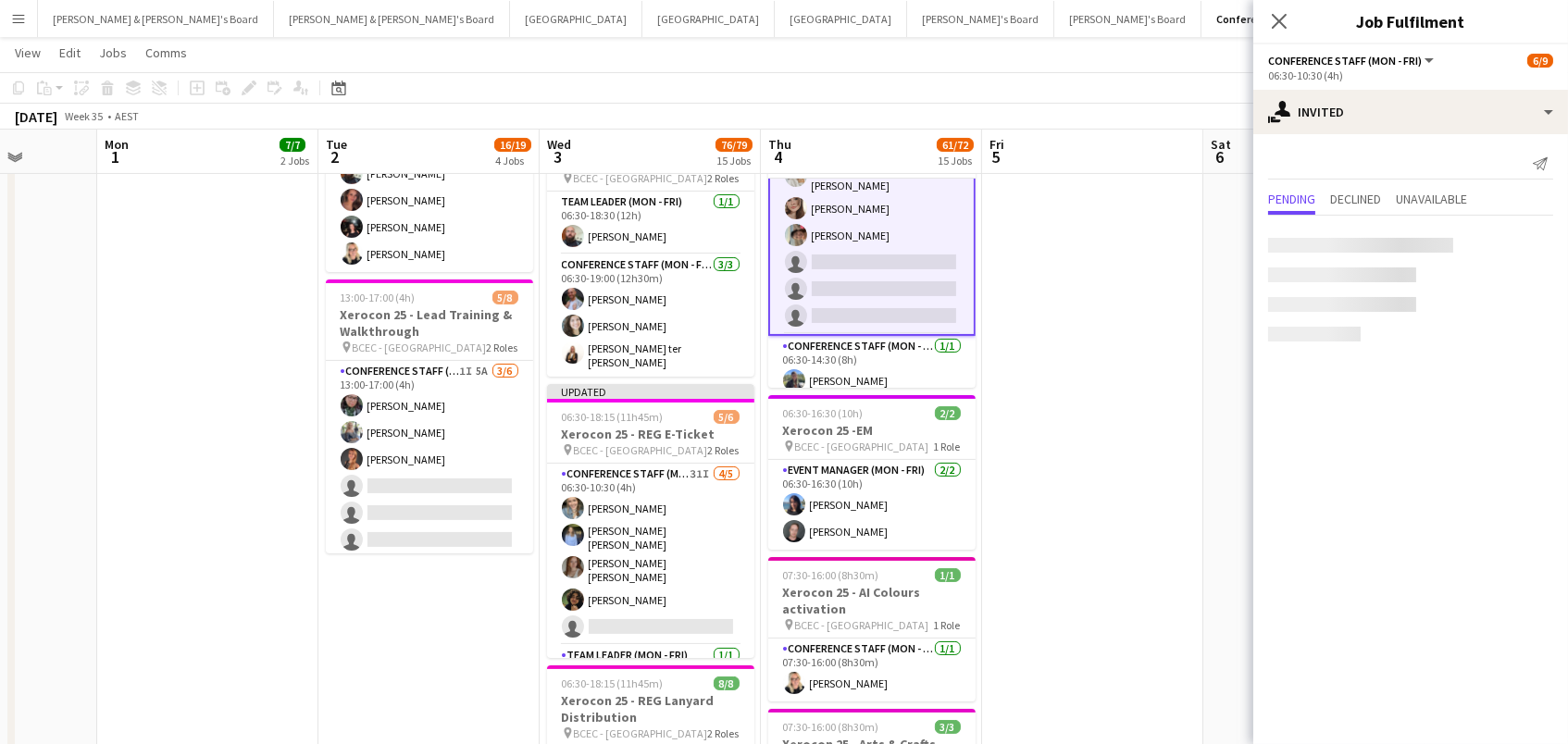
scroll to position [0, 0]
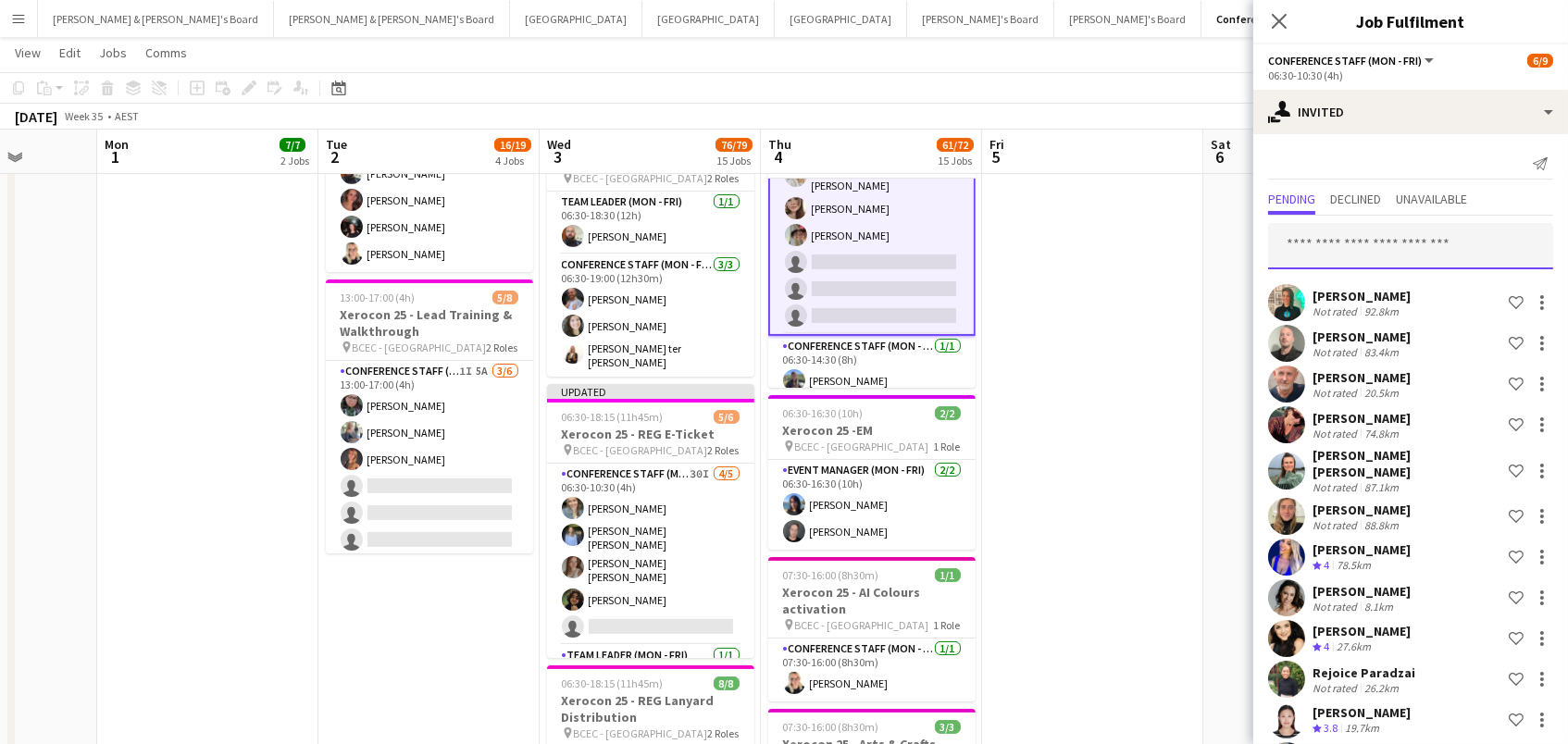
click at [1375, 233] on input "text" at bounding box center [1411, 247] width 285 height 46
type input "******"
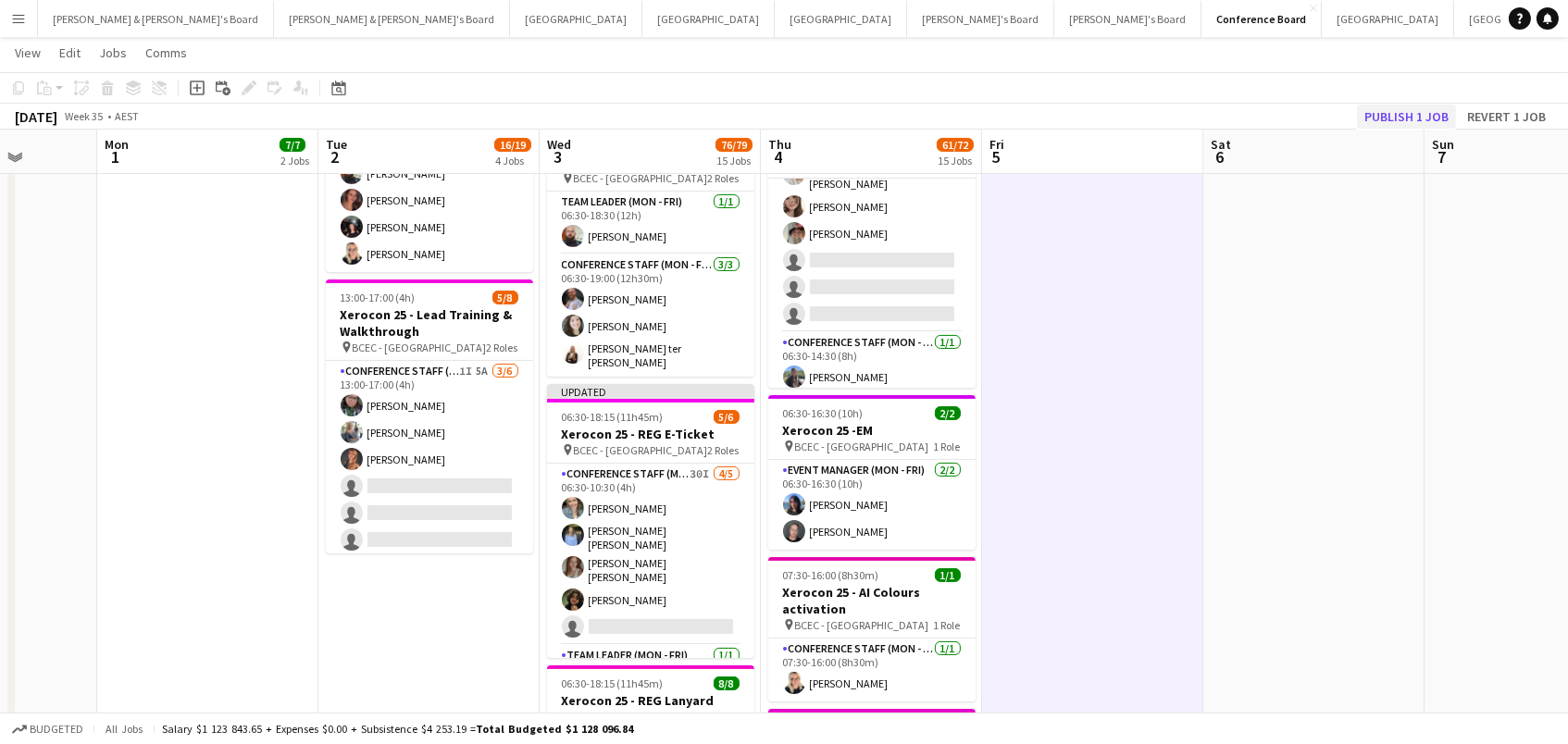
click at [1385, 124] on button "Publish 1 job" at bounding box center [1406, 117] width 99 height 24
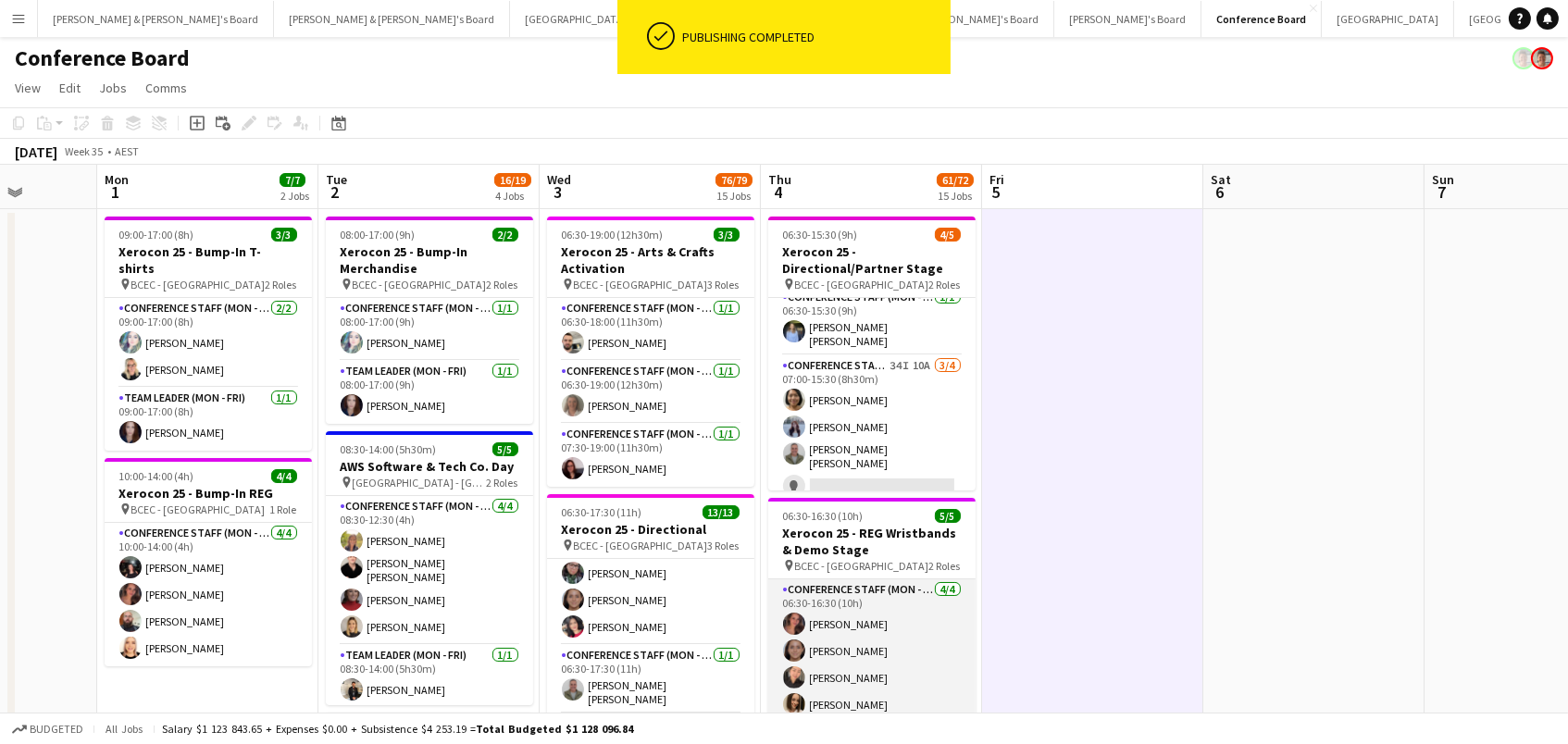
scroll to position [-2, 0]
click at [943, 453] on app-card-role "Conference Staff (Mon - Fri) 34I 10A 3/4 07:00-15:30 (8h30m) Kailyn Yong Britne…" at bounding box center [871, 430] width 207 height 149
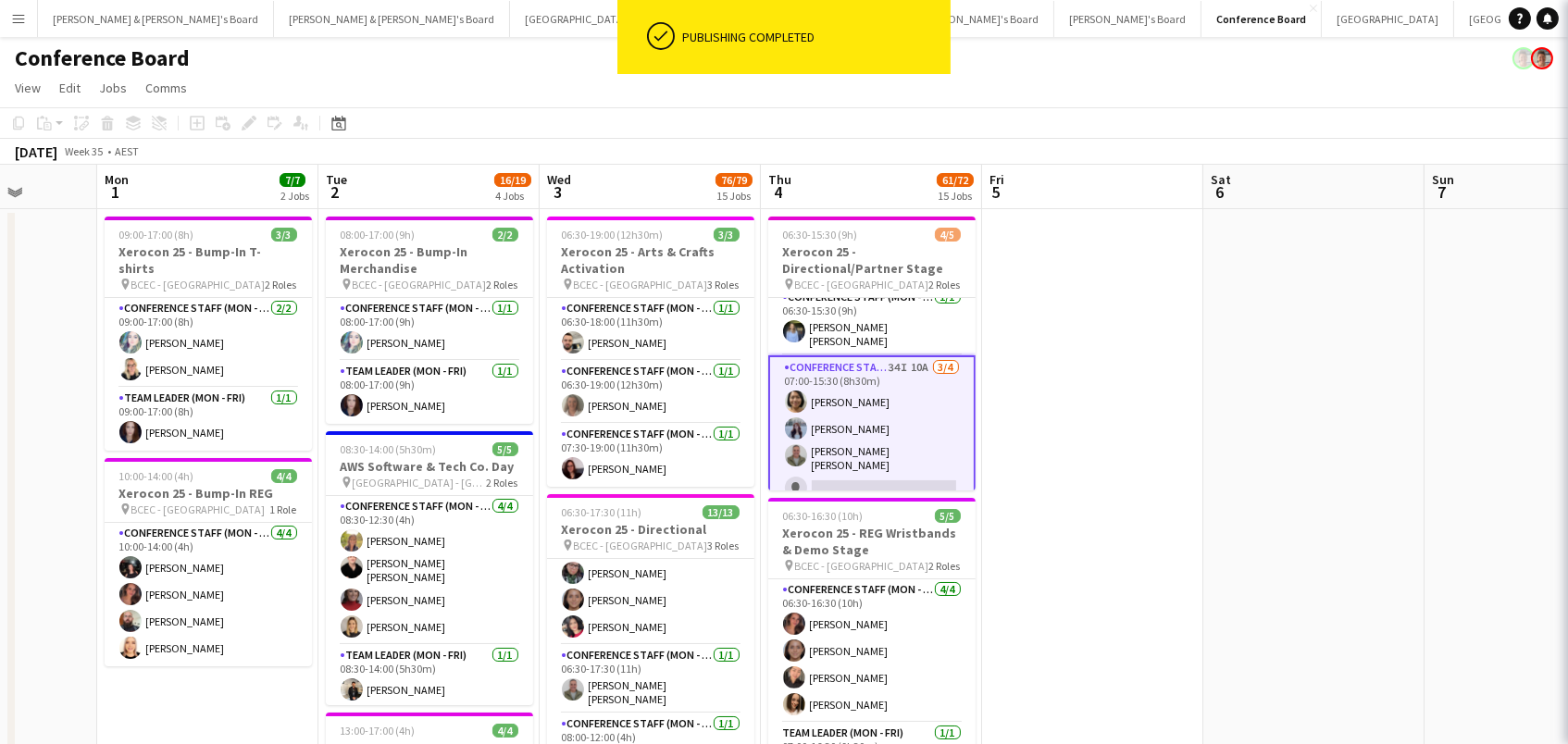
scroll to position [0, 0]
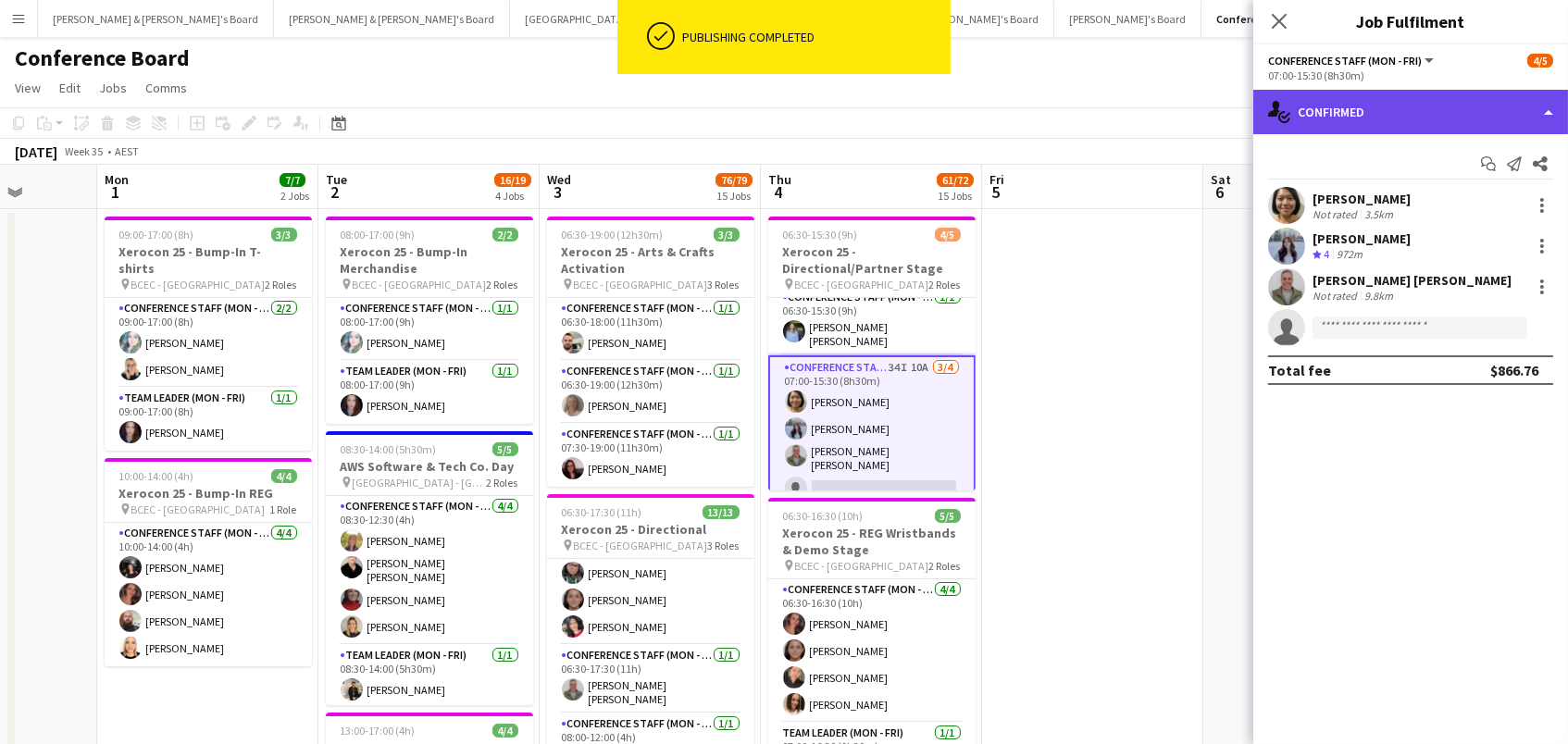
click at [1414, 120] on div "single-neutral-actions-check-2 Confirmed" at bounding box center [1411, 112] width 315 height 44
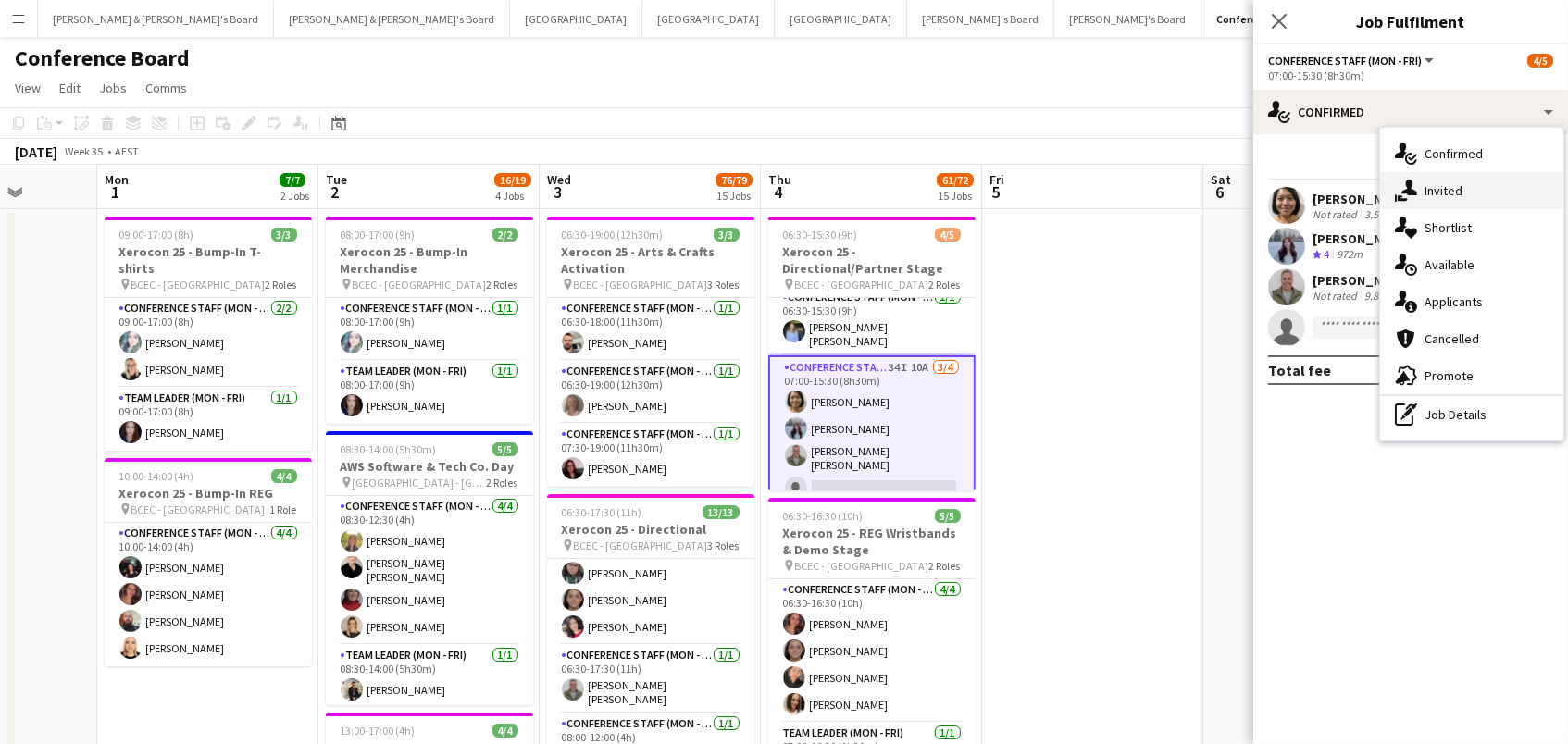
click at [1443, 176] on div "single-neutral-actions-share-1 Invited" at bounding box center [1472, 191] width 183 height 37
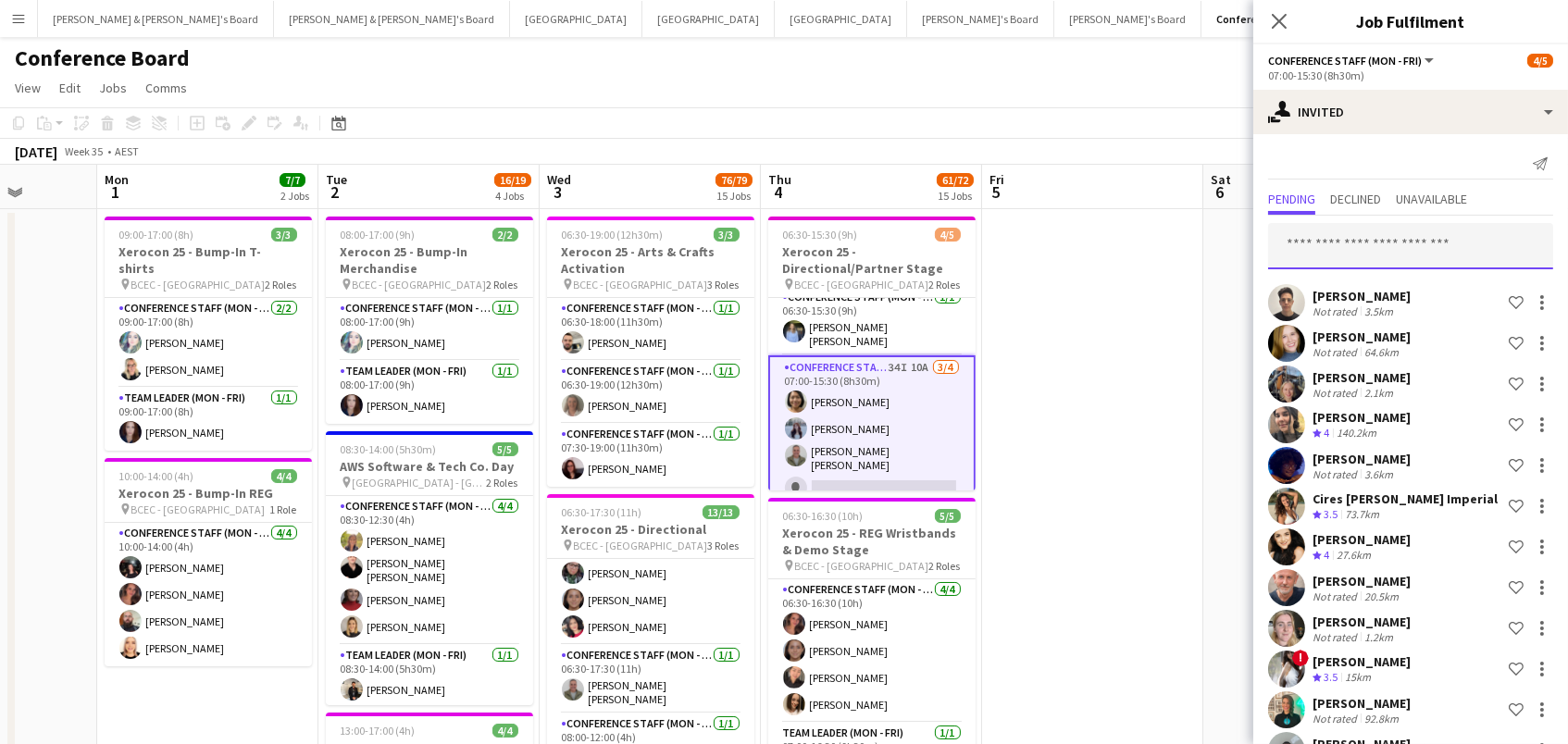
click at [1410, 231] on input "text" at bounding box center [1411, 247] width 285 height 46
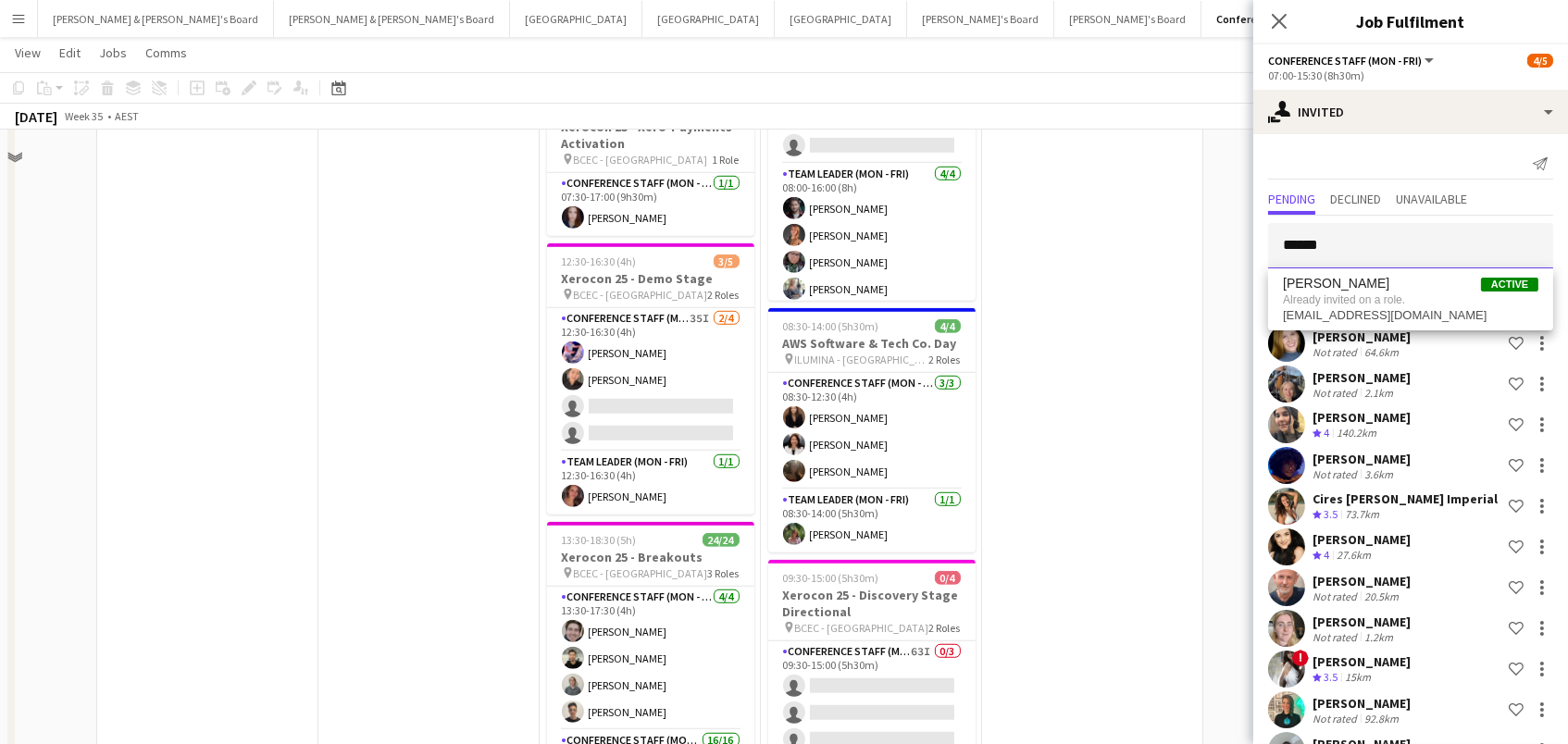
scroll to position [2916, 0]
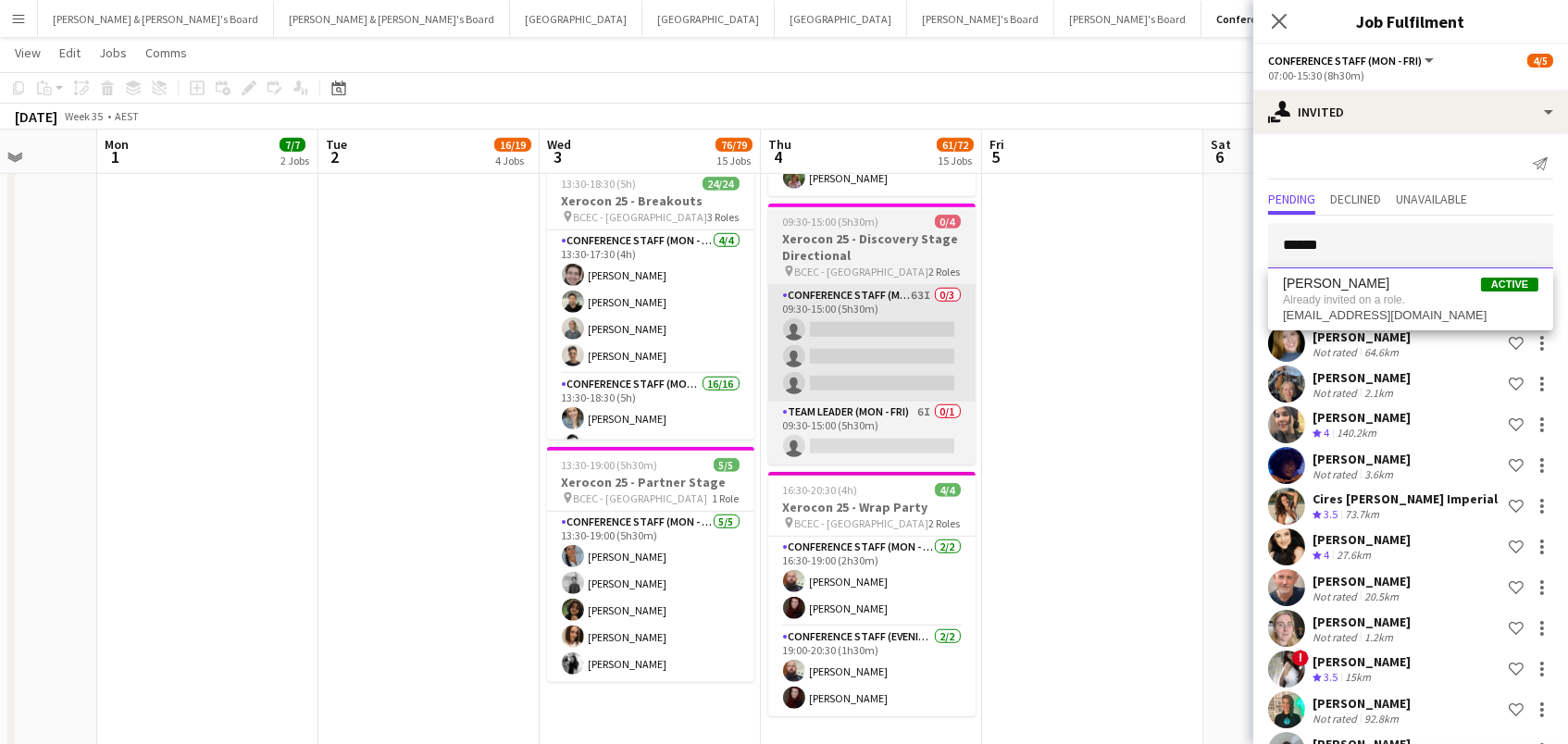
type input "******"
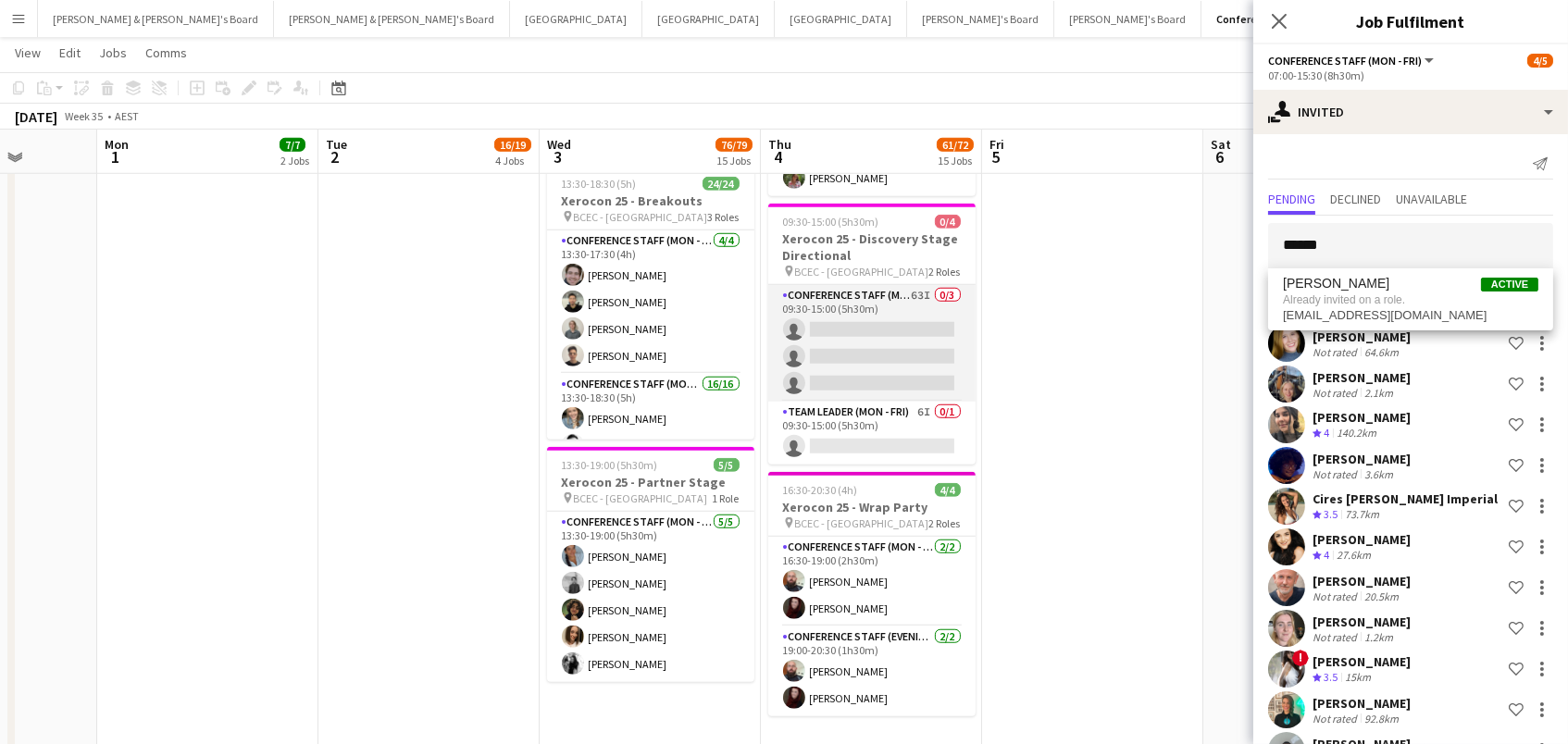
click at [857, 332] on app-card-role "Conference Staff (Mon - Fri) 63I 0/3 09:30-15:00 (5h30m) single-neutral-actions…" at bounding box center [871, 343] width 207 height 117
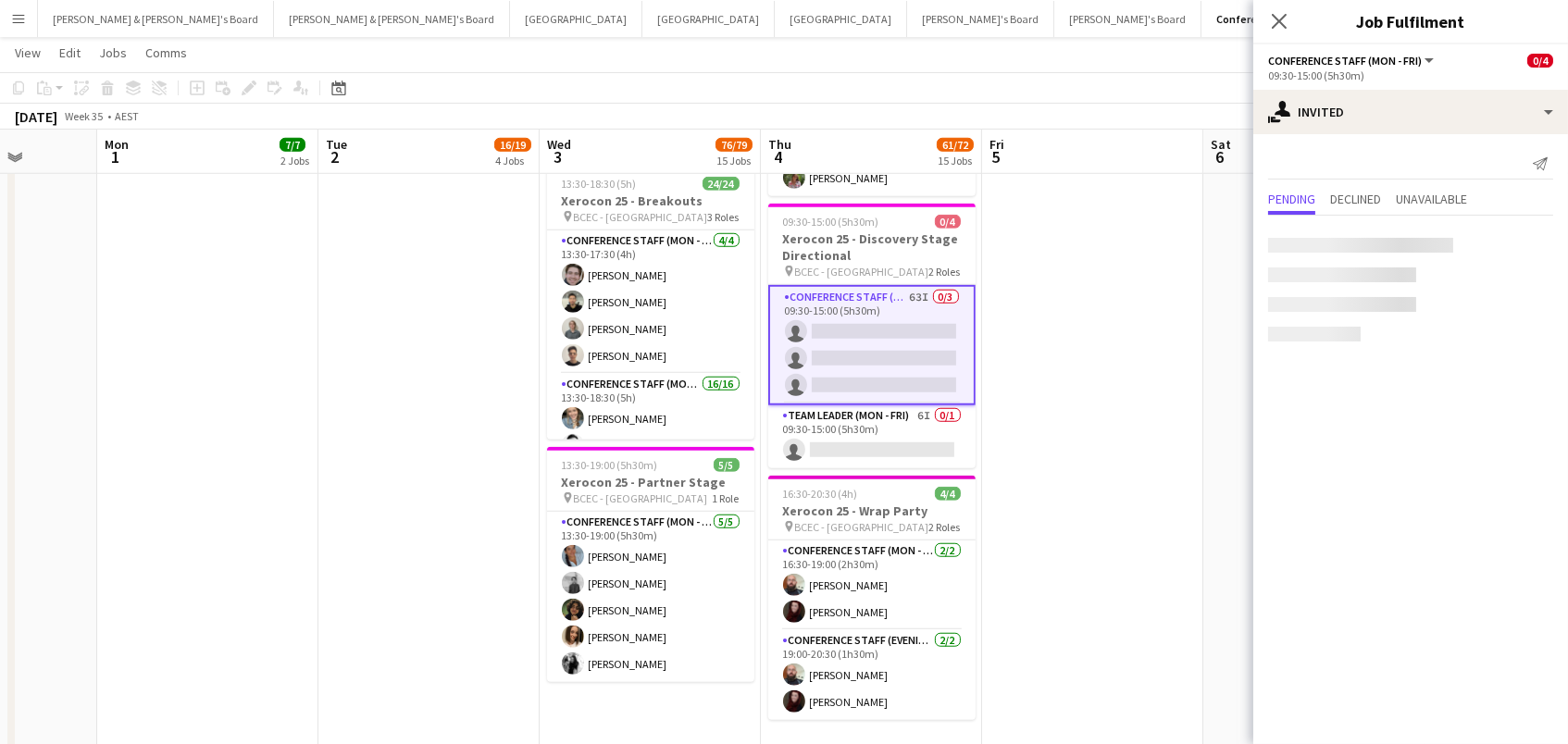
scroll to position [0, 566]
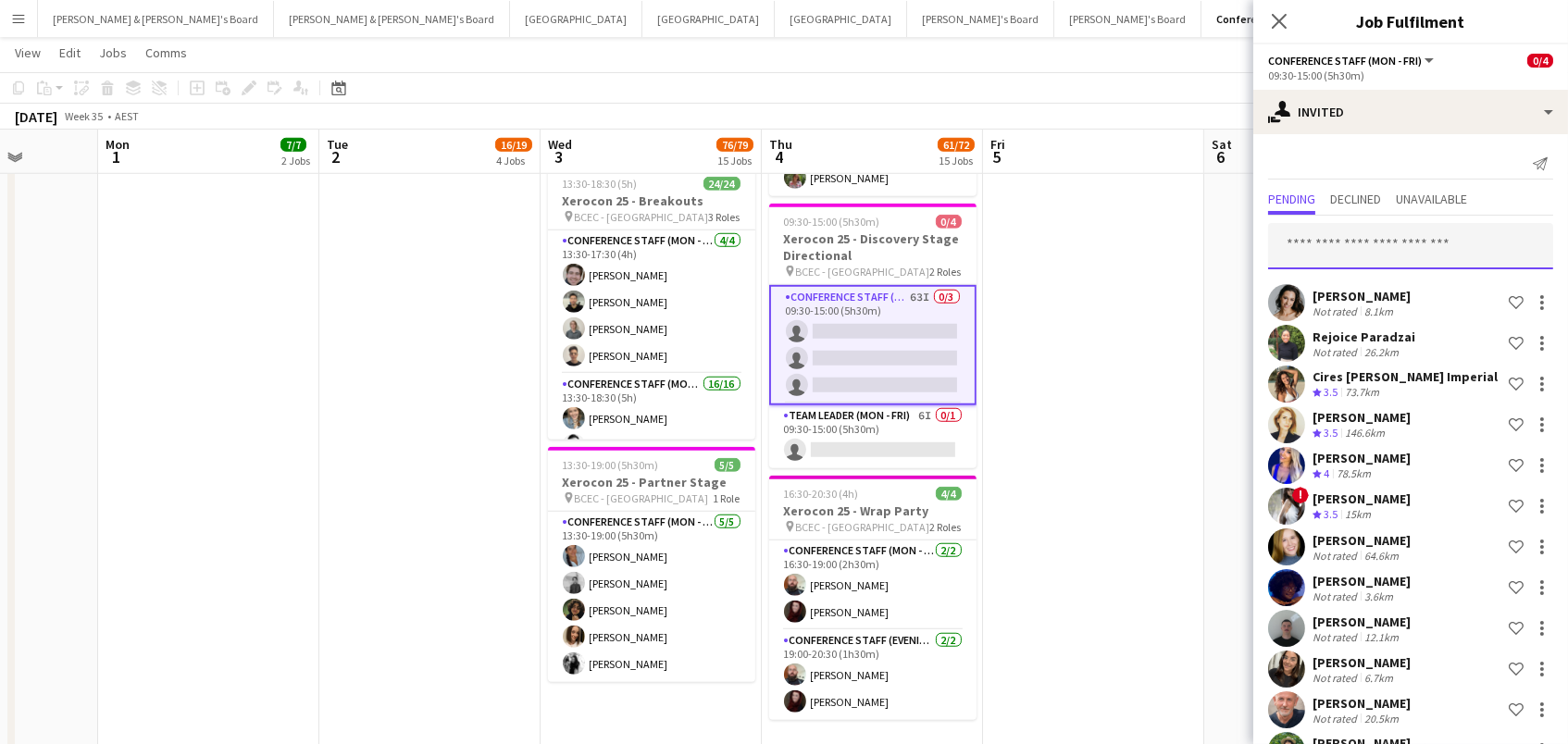
click at [1322, 239] on input "text" at bounding box center [1411, 247] width 285 height 46
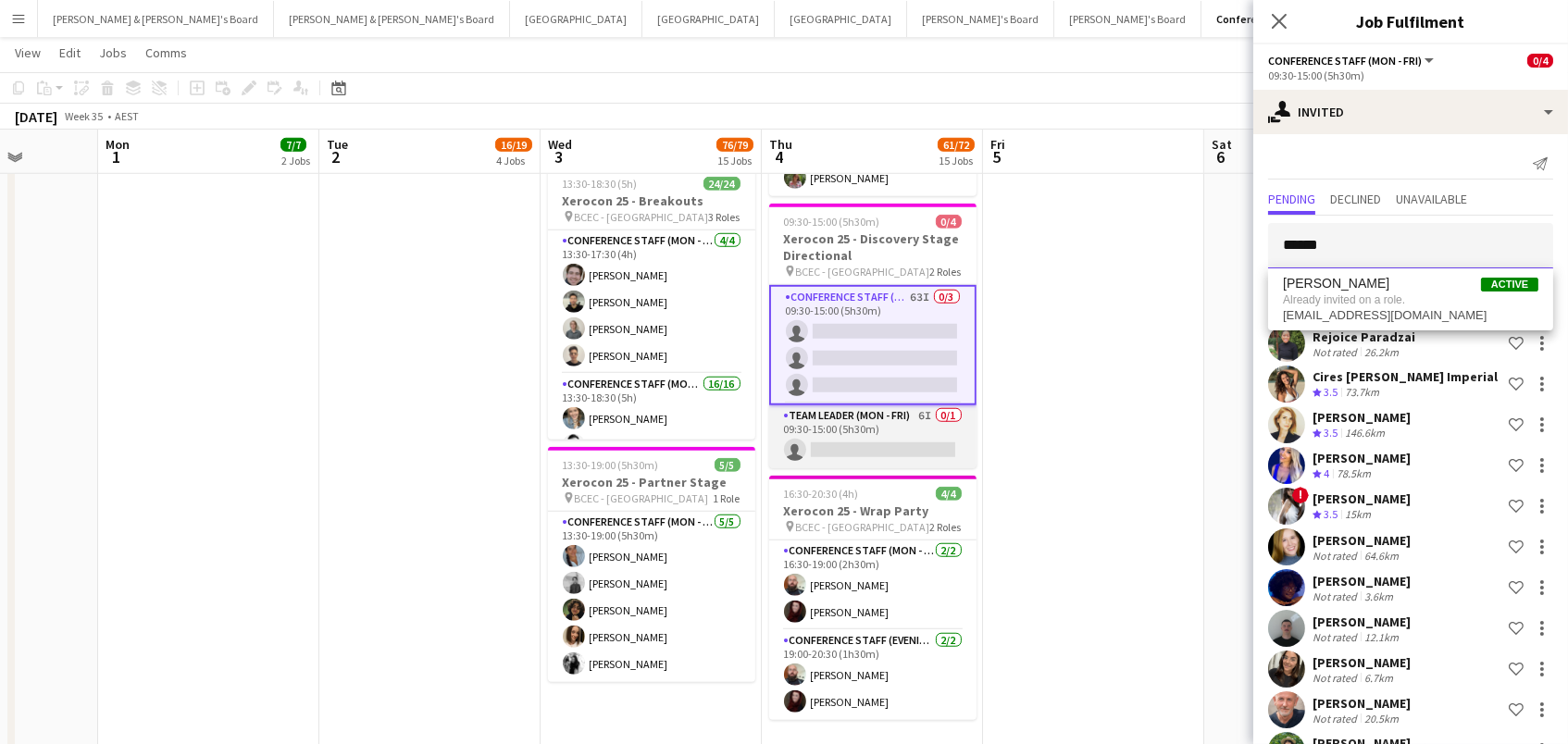
type input "******"
click at [930, 439] on app-card-role "Team Leader (Mon - Fri) 6I 0/1 09:30-15:00 (5h30m) single-neutral-actions" at bounding box center [873, 437] width 207 height 63
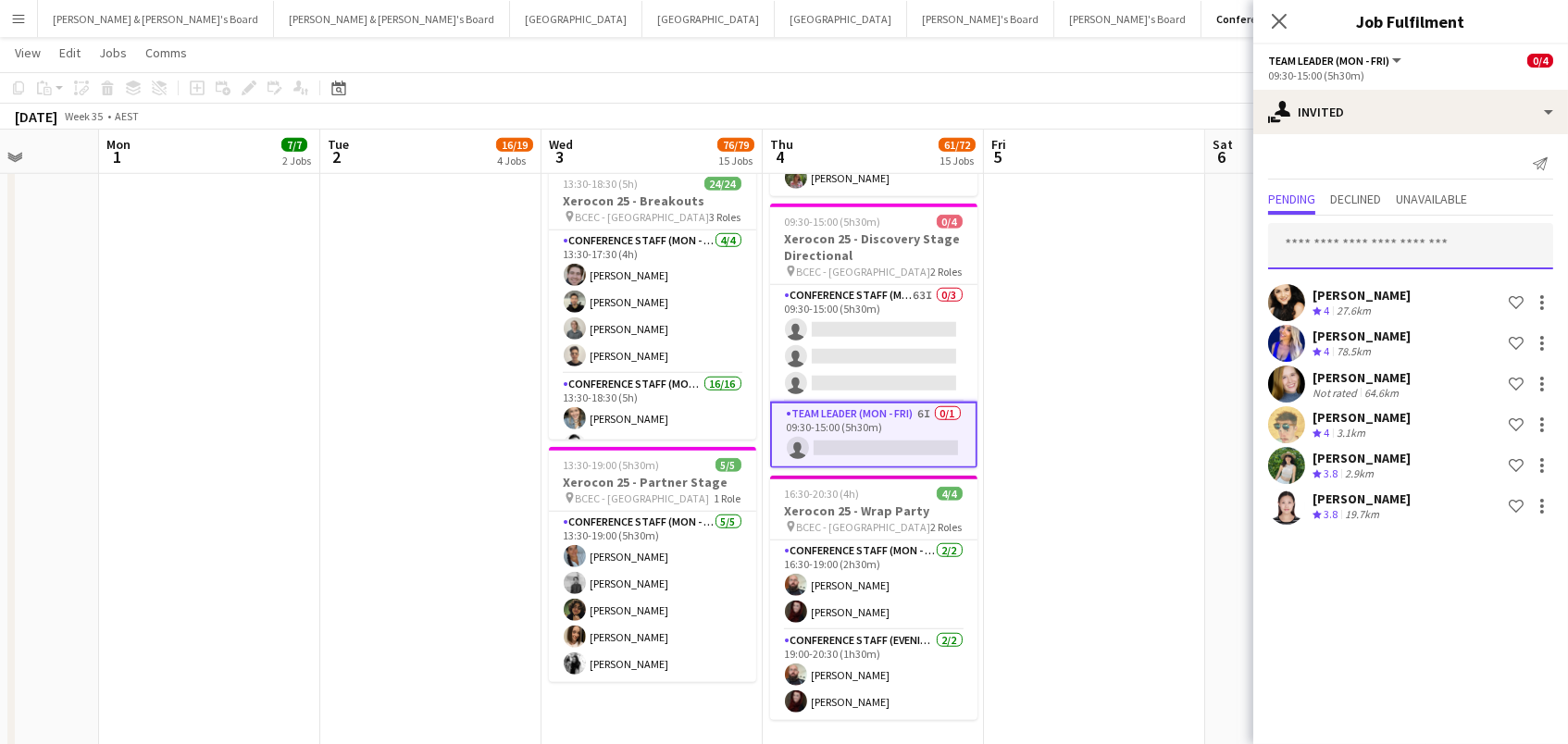
click at [1395, 242] on input "text" at bounding box center [1411, 247] width 285 height 46
type input "*"
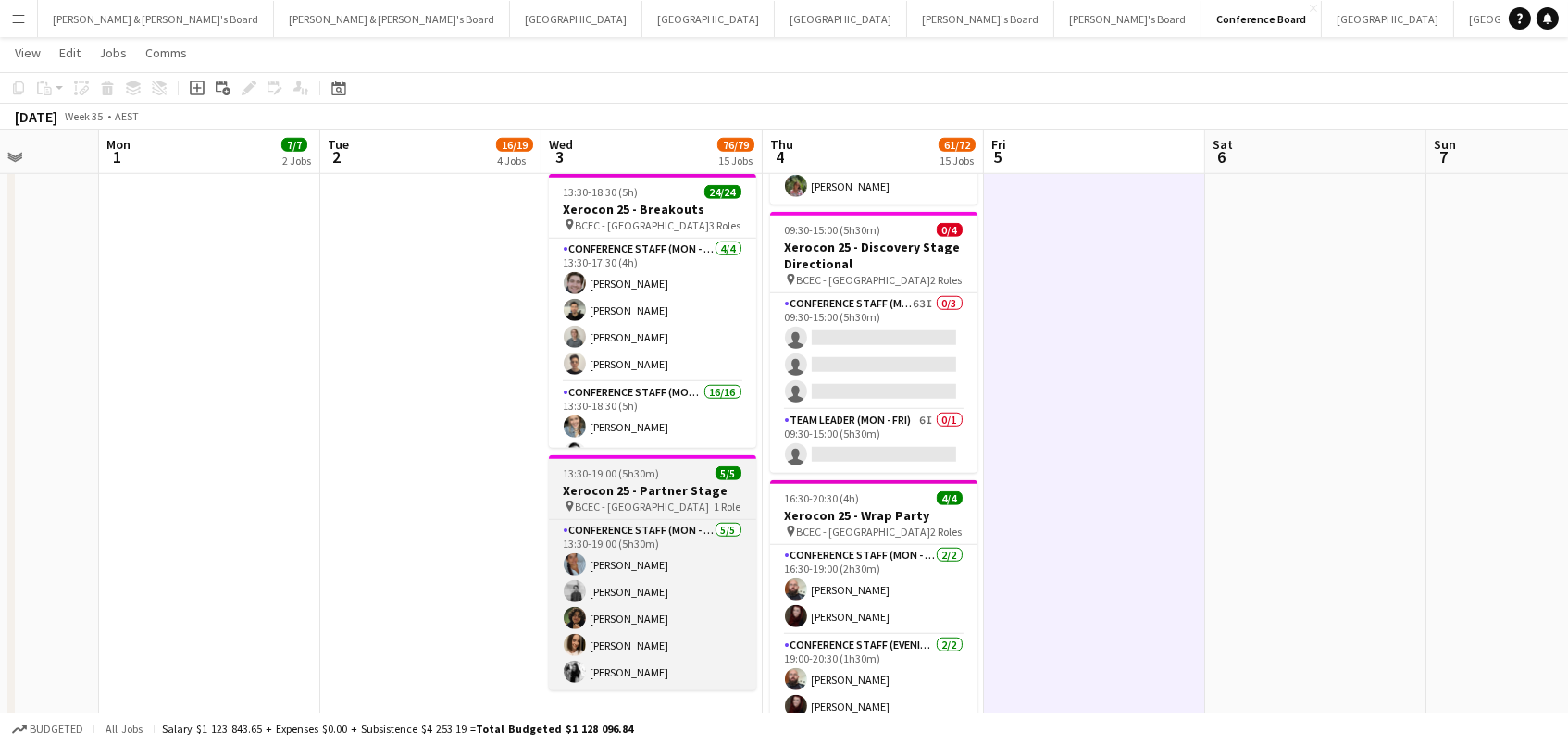
scroll to position [2904, 0]
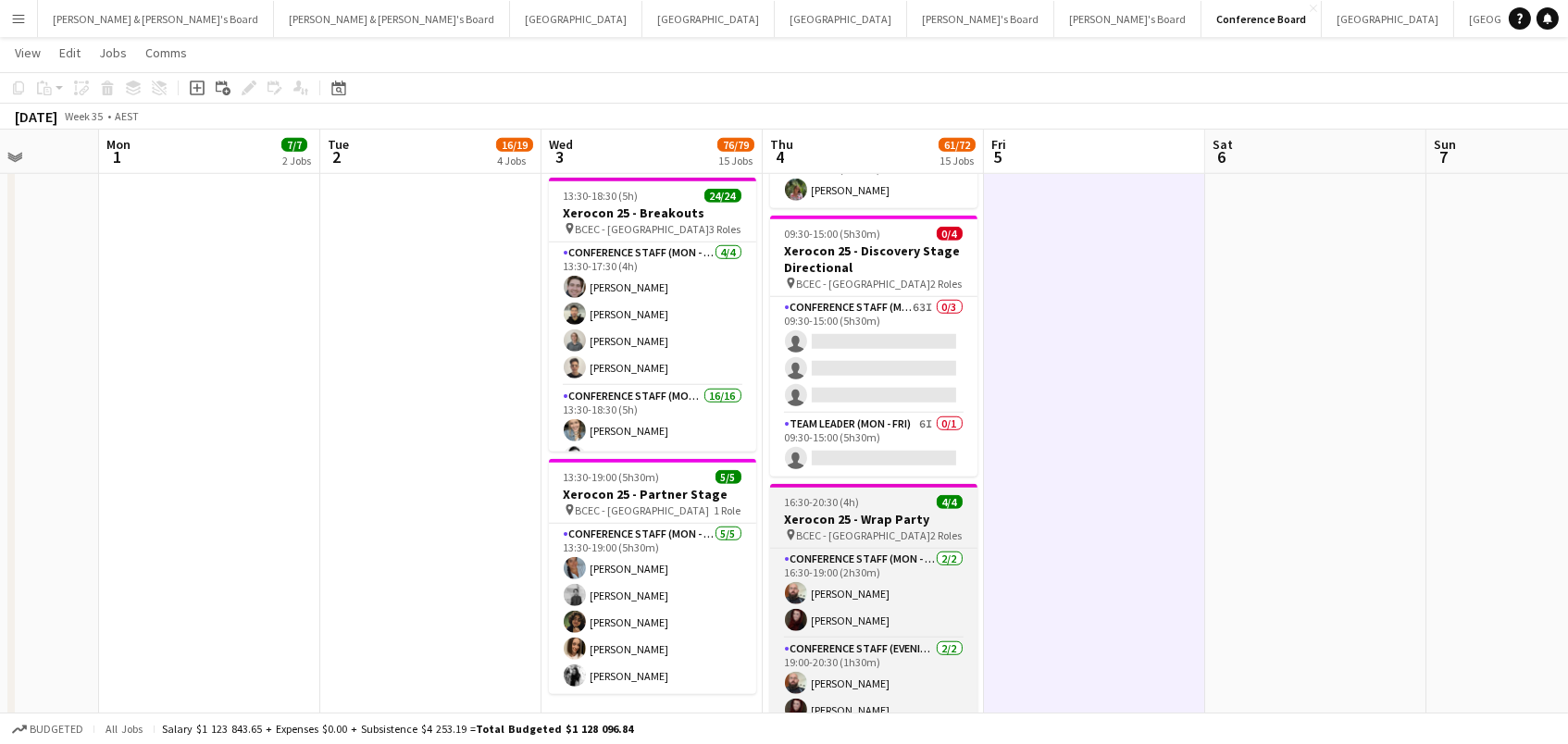
click at [832, 529] on span "BCEC - Brisbane" at bounding box center [864, 536] width 134 height 13
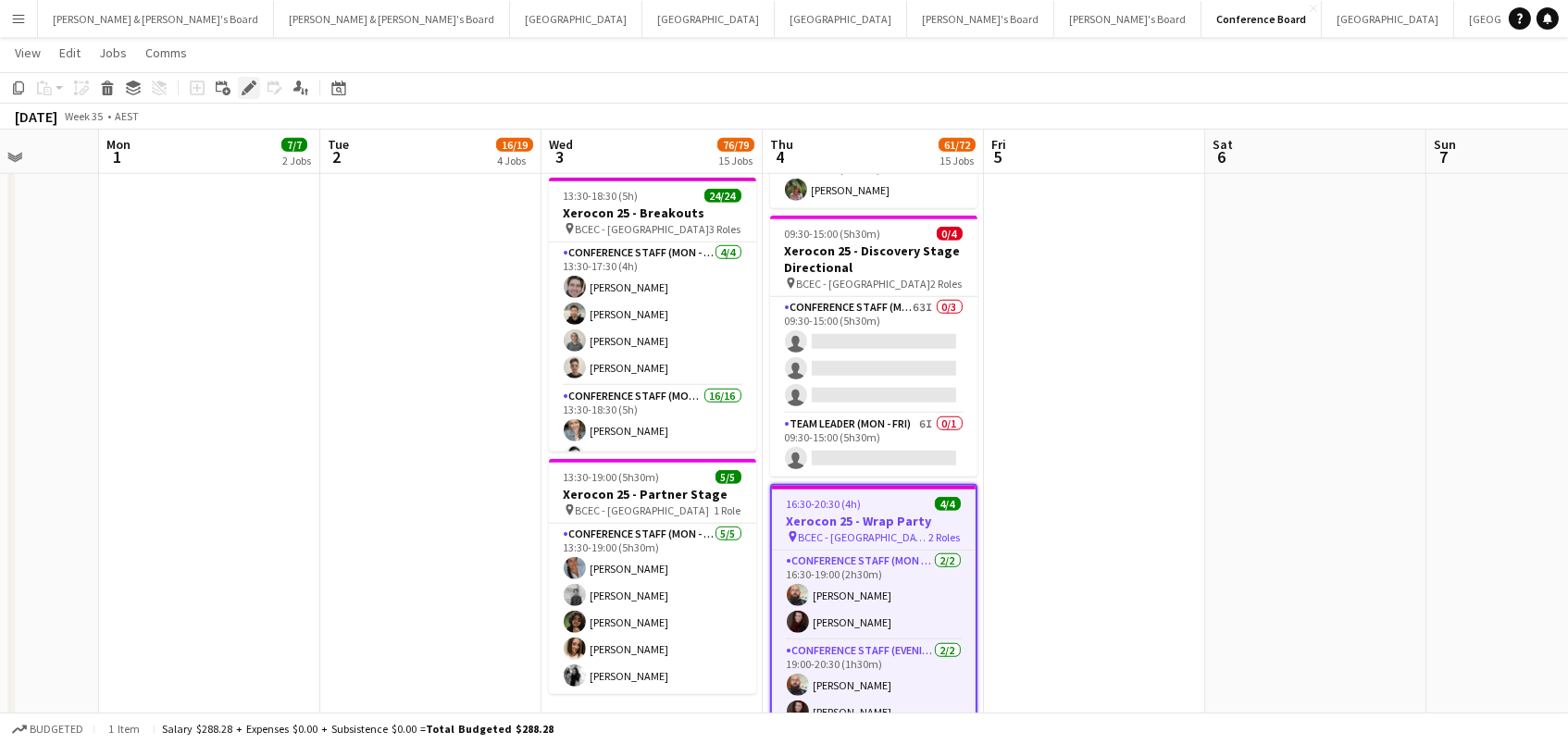
click at [249, 82] on icon "Edit" at bounding box center [249, 88] width 14 height 14
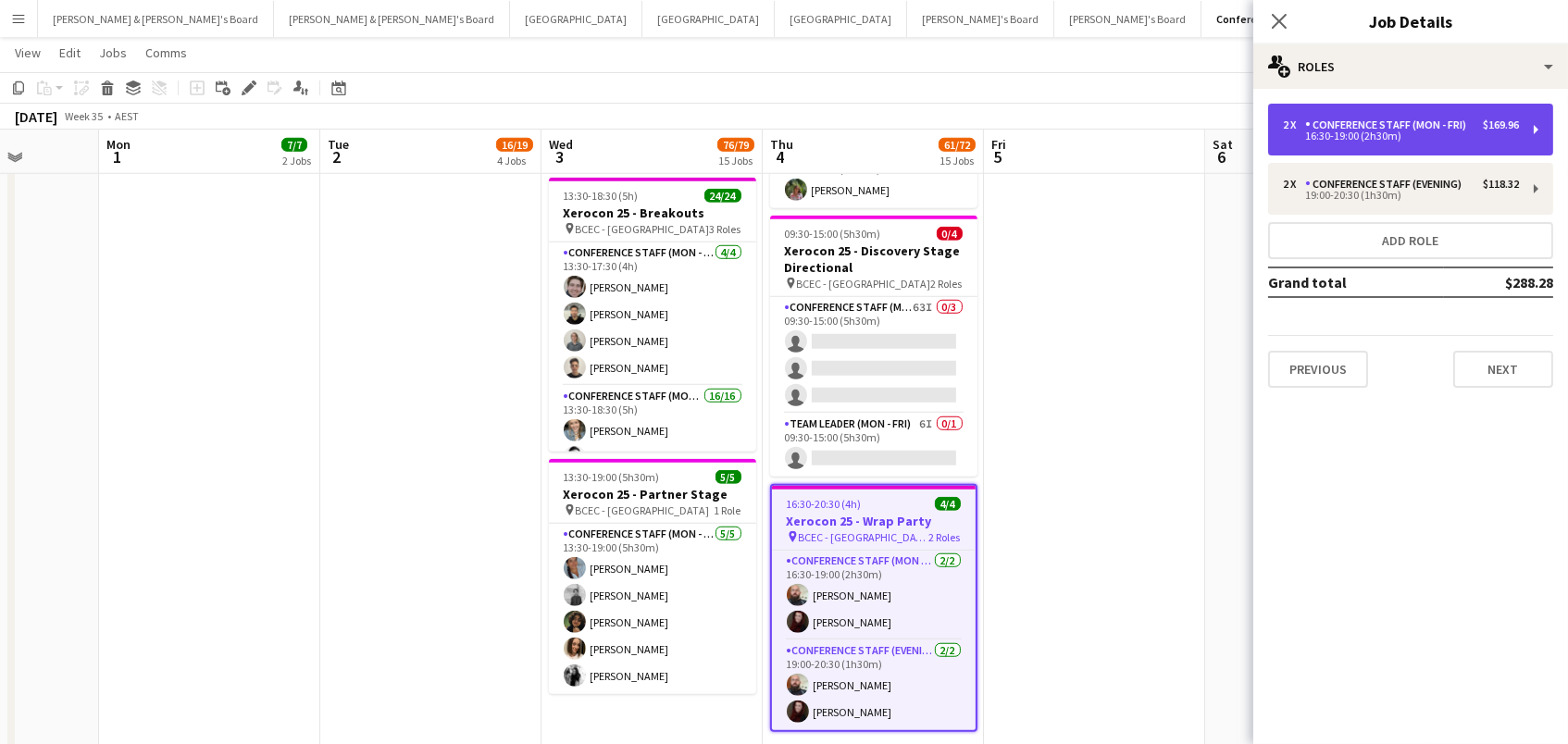
click at [1341, 127] on div "Conference Staff (Mon - Fri)" at bounding box center [1389, 124] width 169 height 13
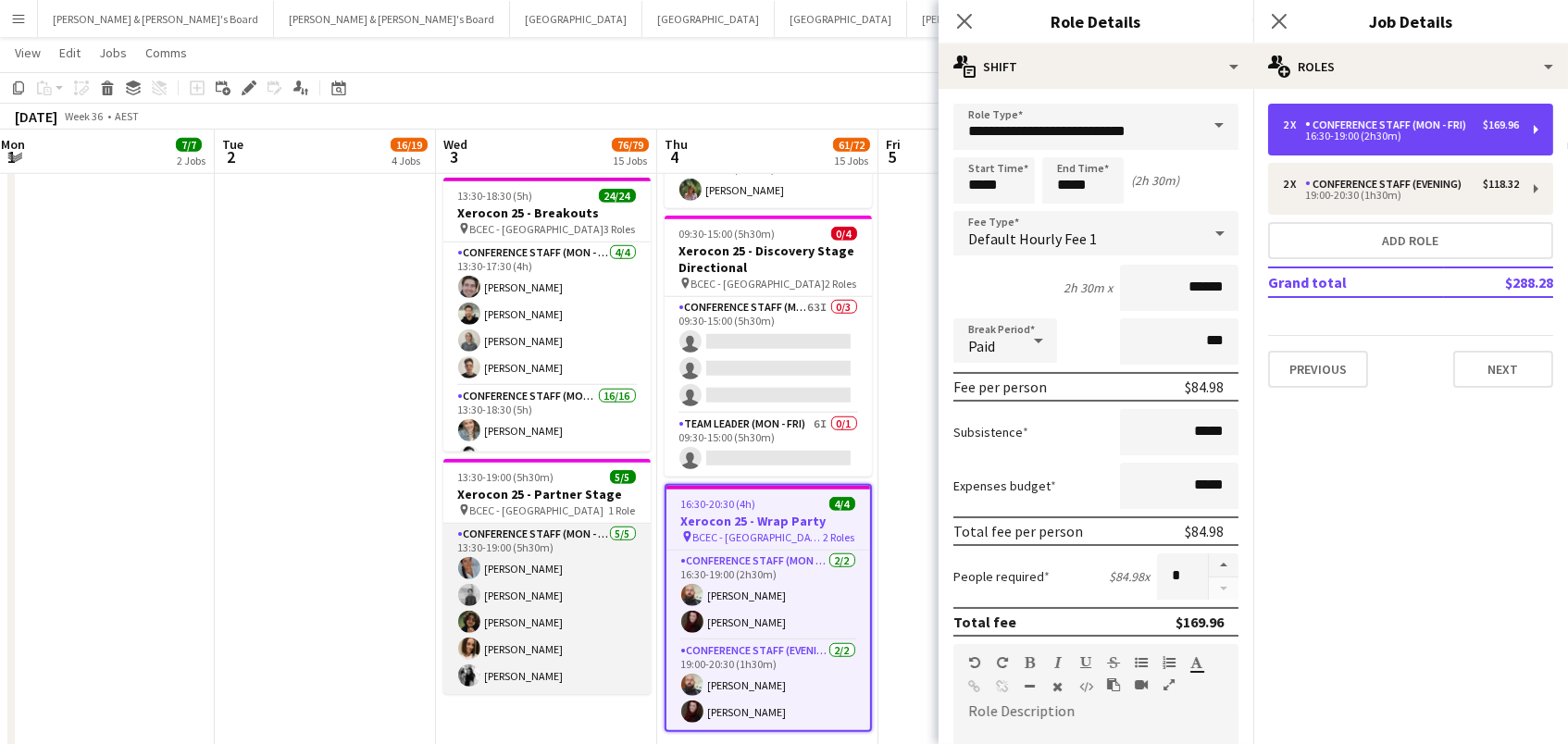
scroll to position [0, 687]
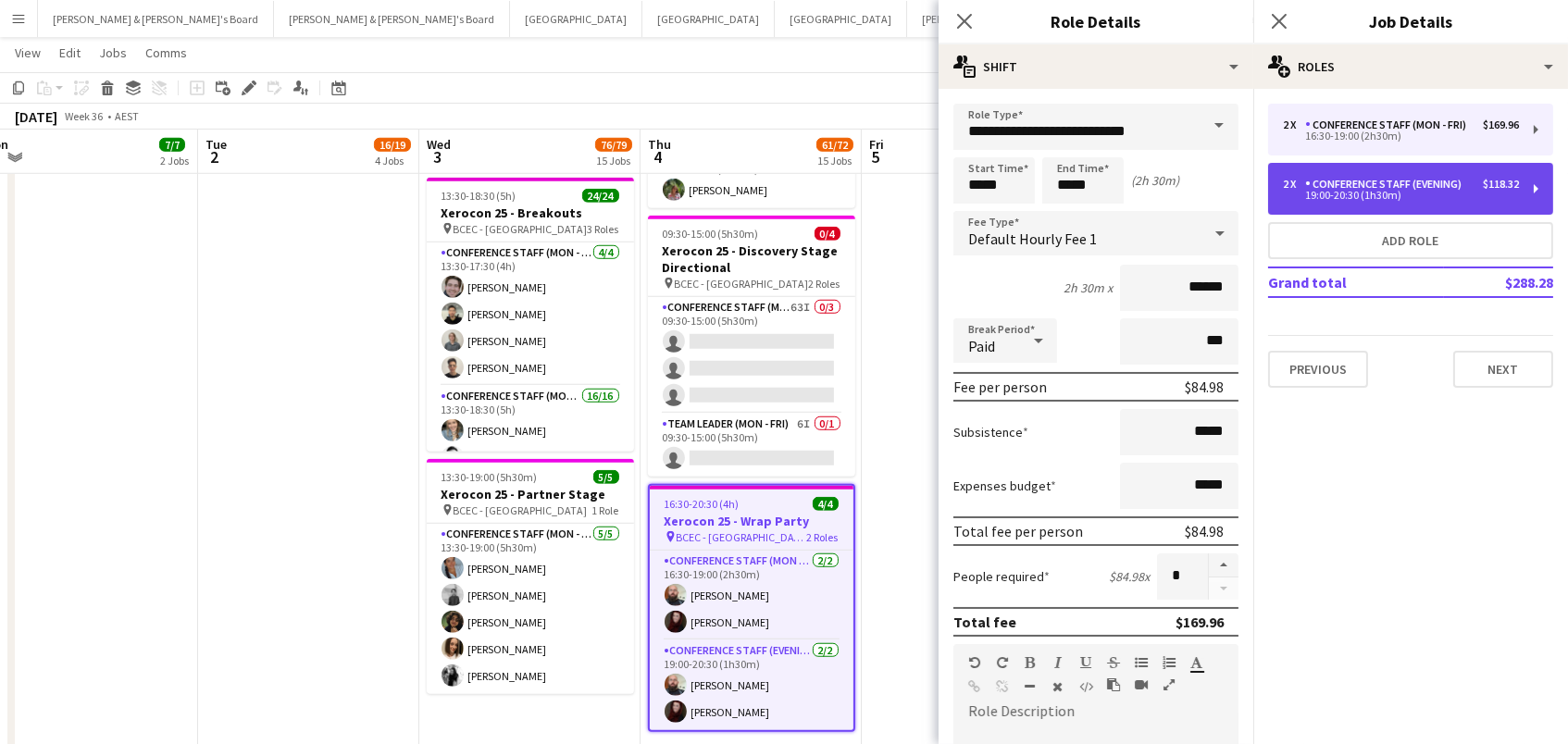
click at [1323, 200] on div "2 x Conference Staff (Evening) $118.32 19:00-20:30 (1h30m)" at bounding box center [1411, 189] width 285 height 52
type input "**********"
type input "*****"
type input "******"
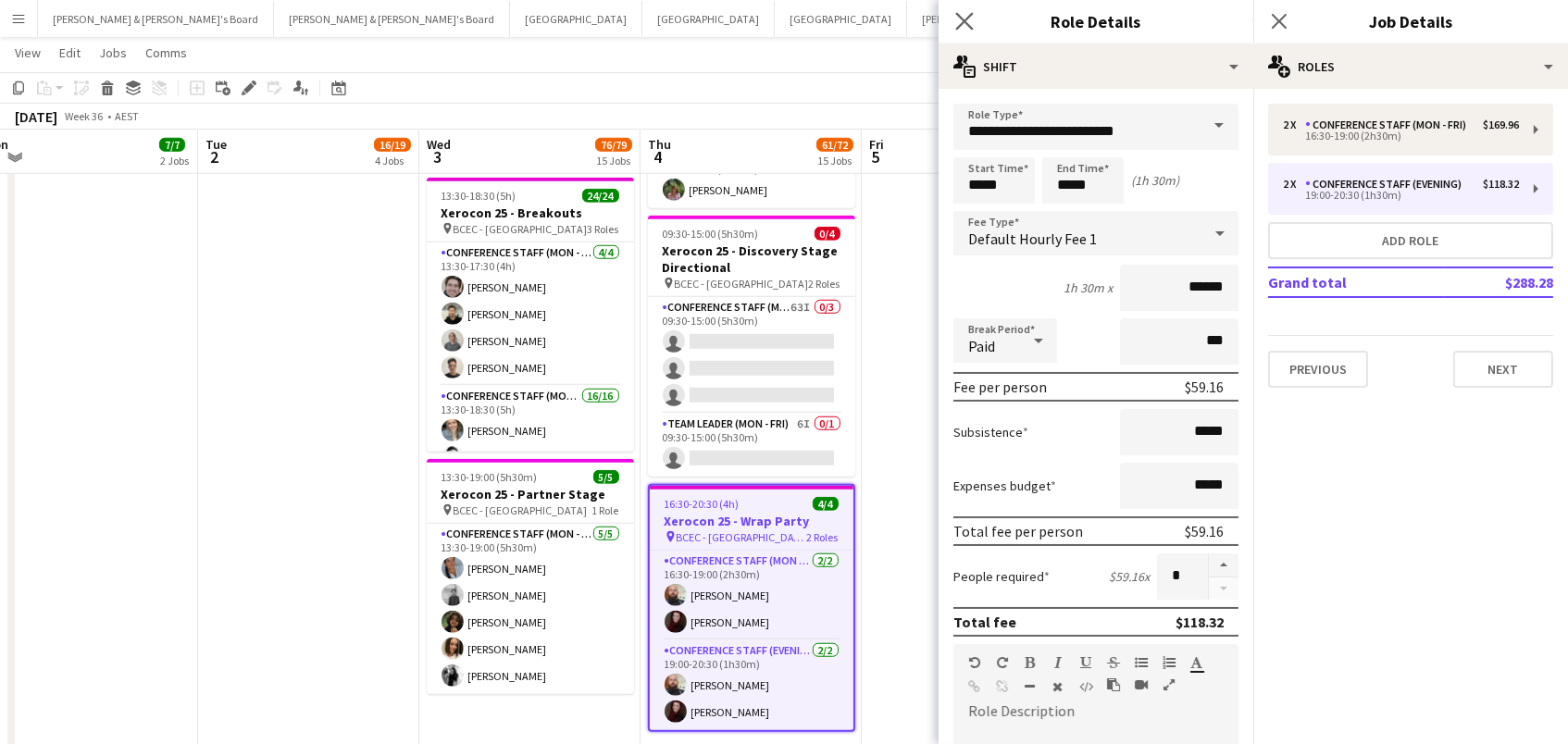
click at [952, 21] on app-icon "Close pop-in" at bounding box center [966, 22] width 27 height 27
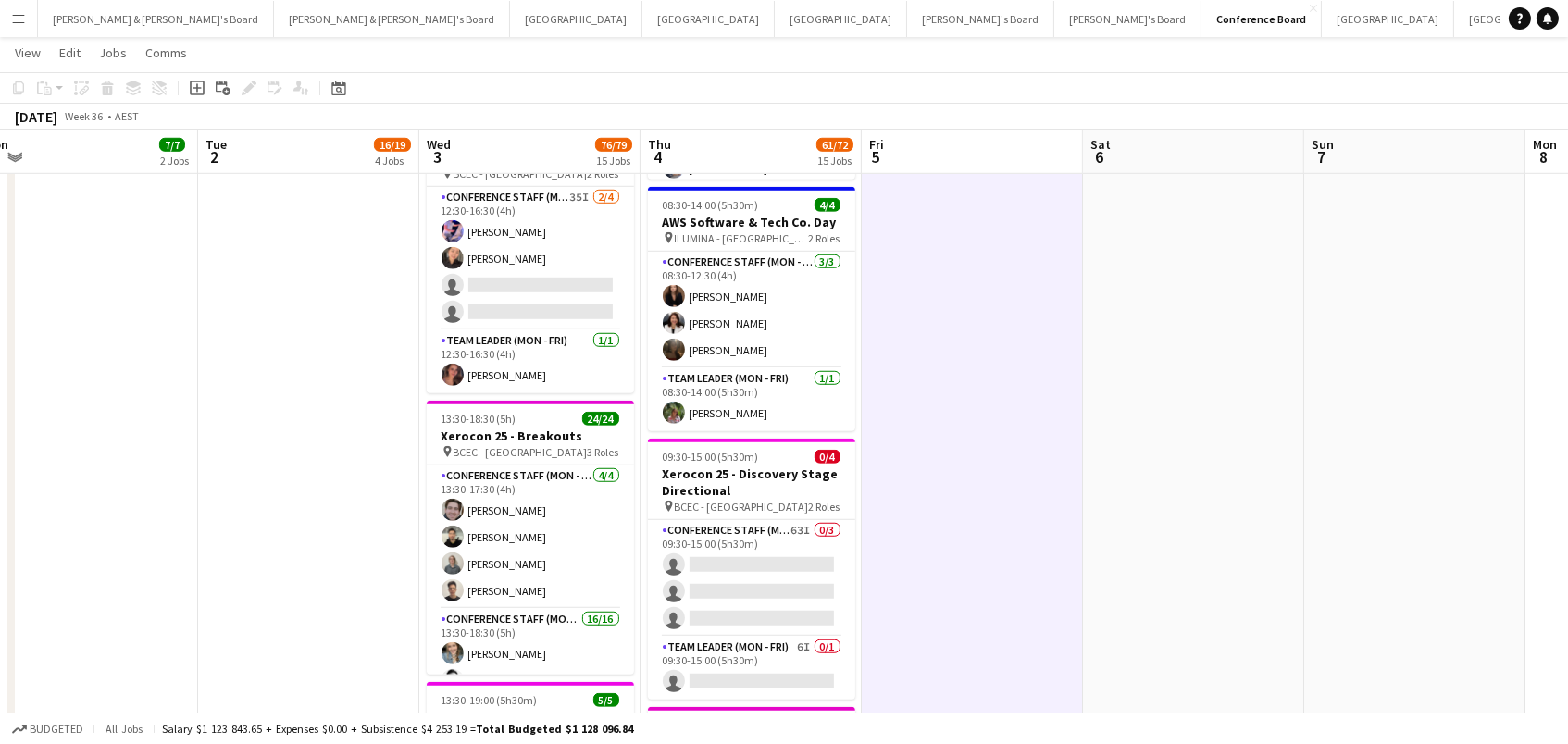
scroll to position [2668, 0]
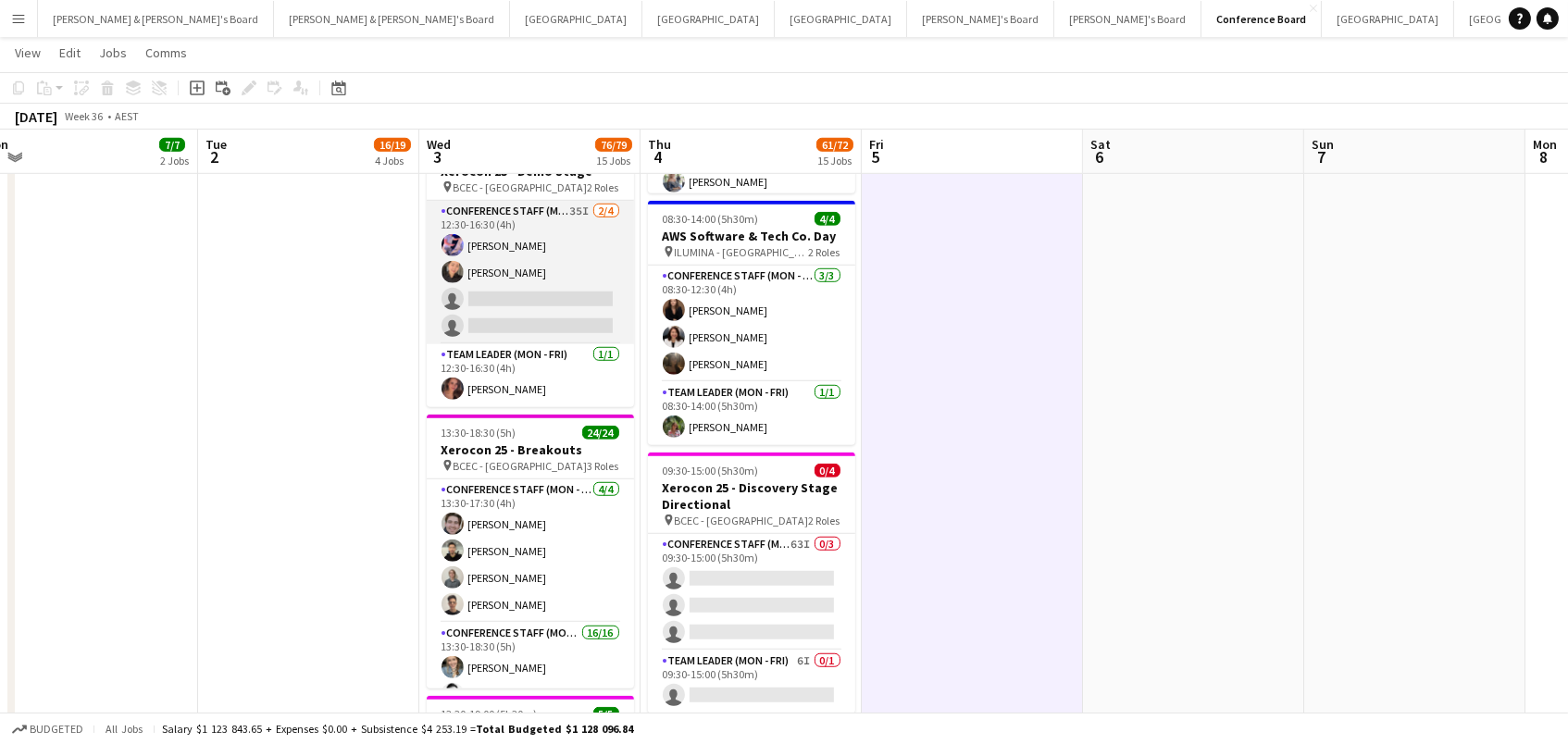
click at [516, 221] on app-card-role "Conference Staff (Mon - Fri) 35I 2/4 12:30-16:30 (4h) Juan Fonnegra Chaewon Lee…" at bounding box center [530, 272] width 207 height 144
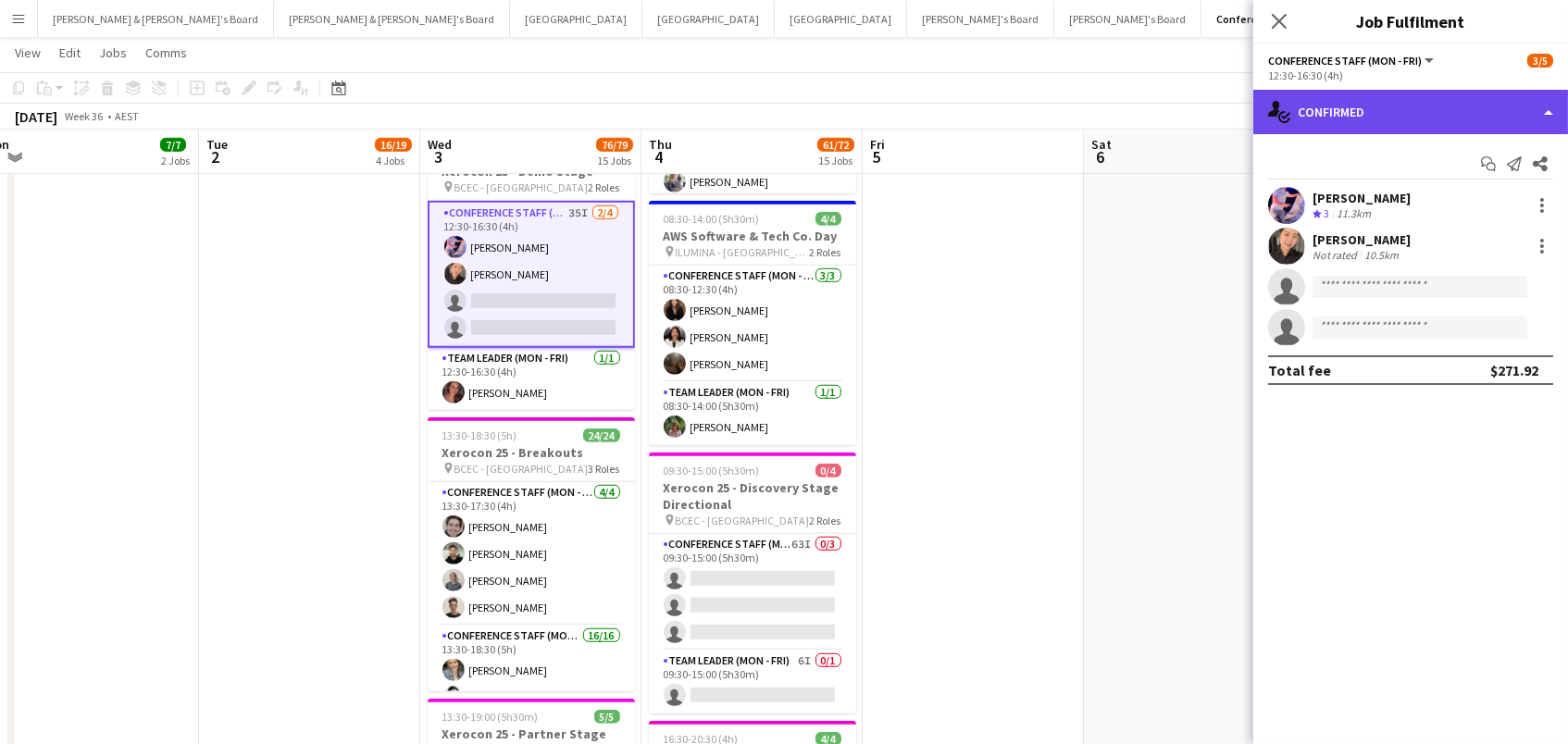
click at [1464, 106] on div "single-neutral-actions-check-2 Confirmed" at bounding box center [1411, 112] width 315 height 44
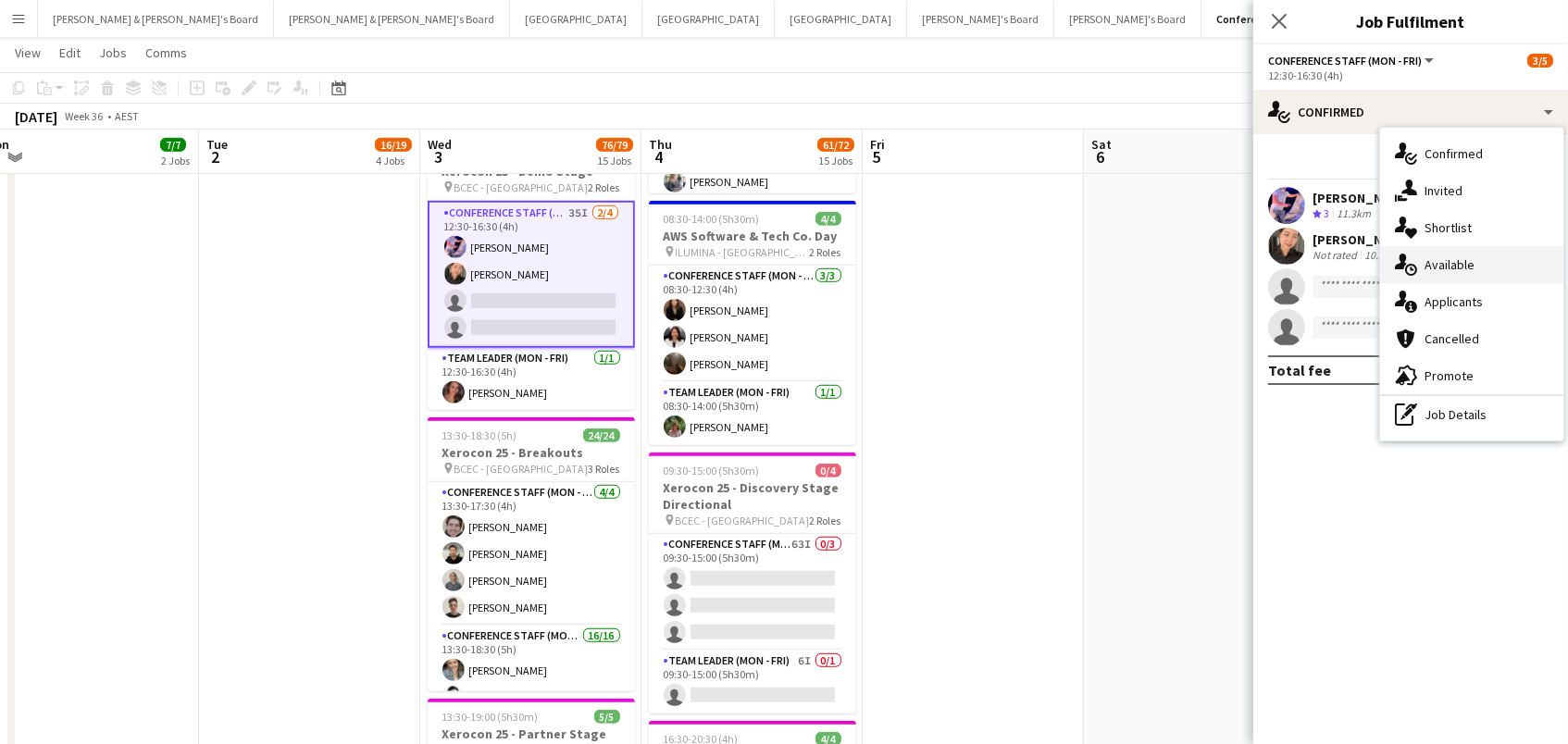
click at [1486, 254] on div "single-neutral-actions-upload Available" at bounding box center [1472, 265] width 183 height 37
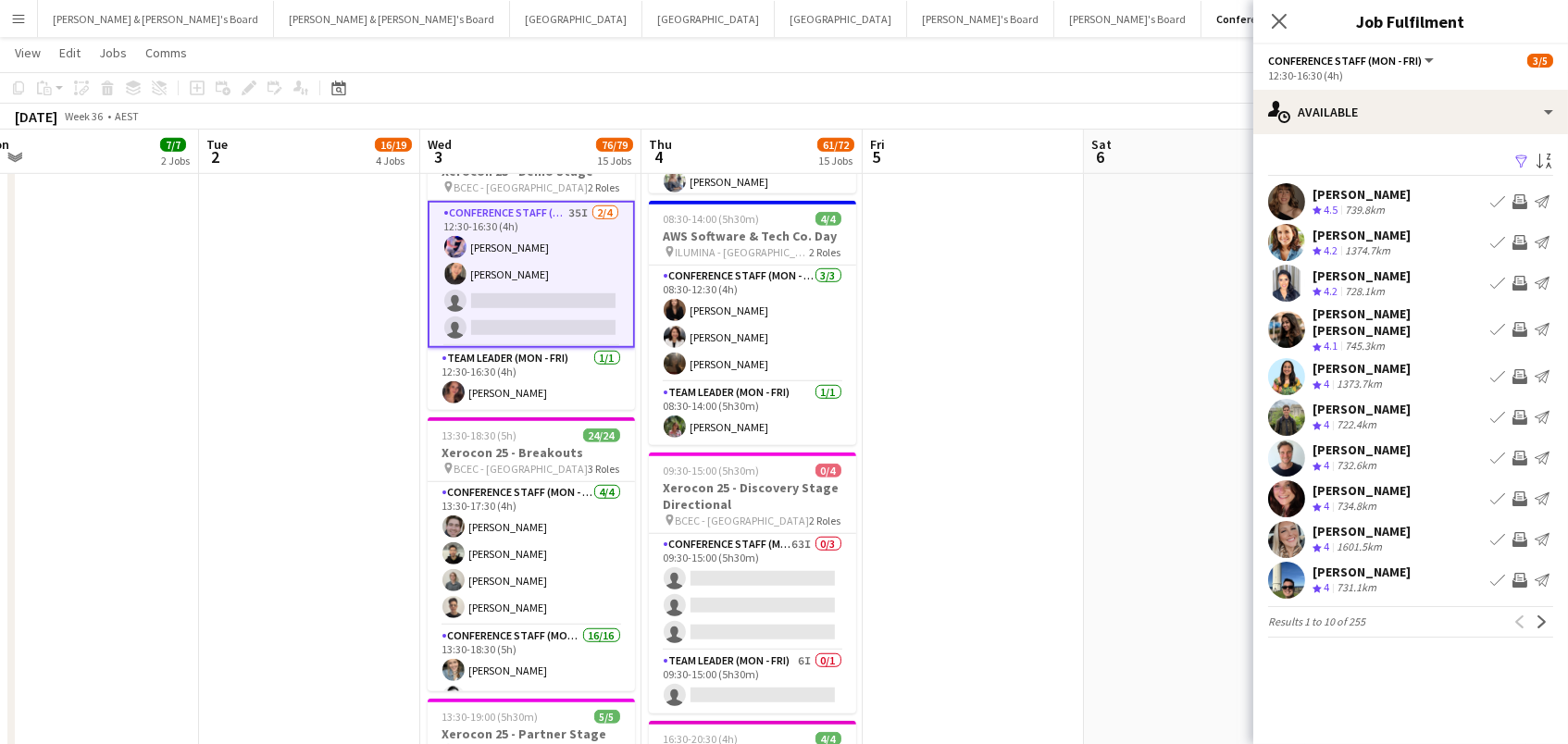
click at [1515, 163] on app-icon "Filter" at bounding box center [1522, 162] width 14 height 17
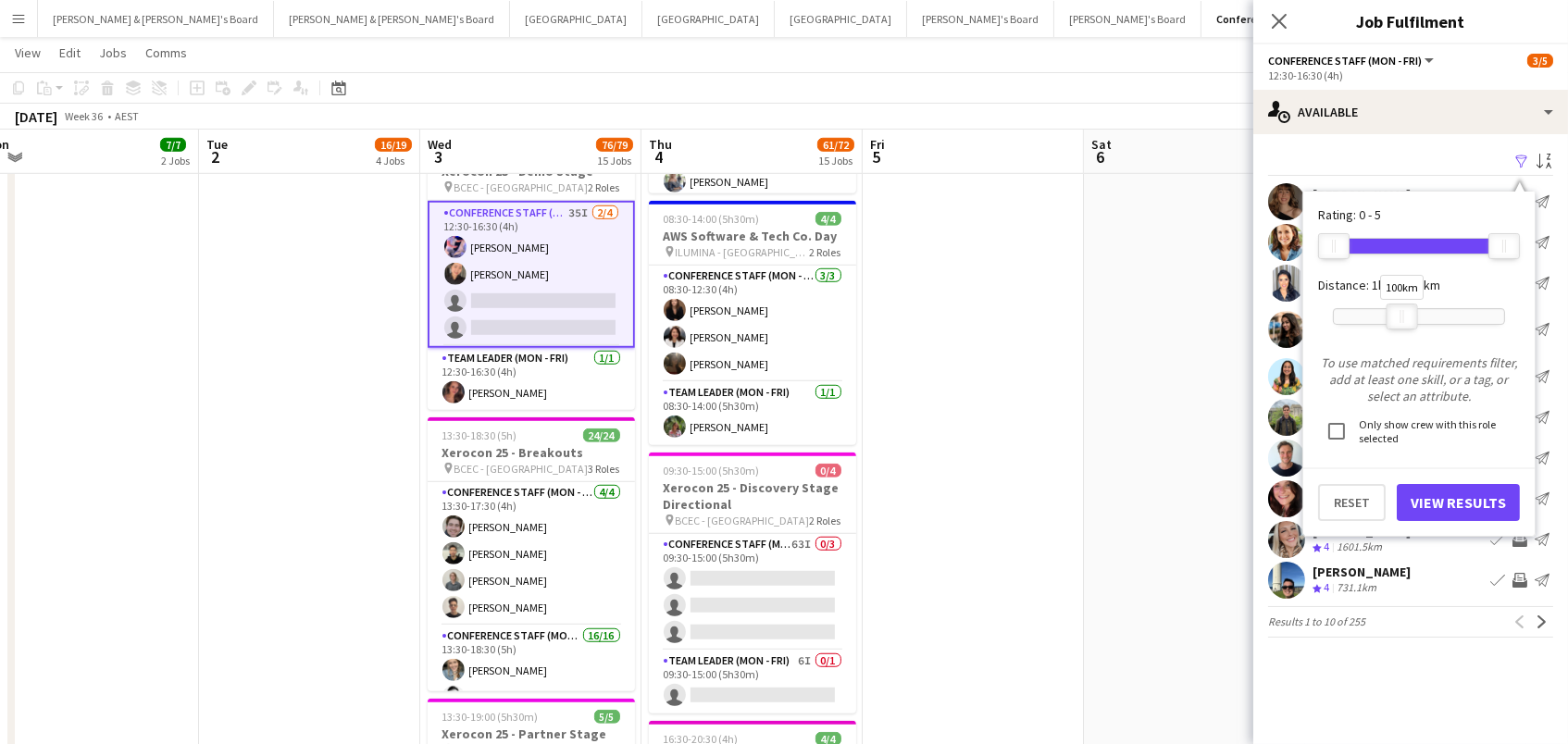
drag, startPoint x: 1501, startPoint y: 317, endPoint x: 1402, endPoint y: 316, distance: 99.0
click at [1402, 316] on div at bounding box center [1402, 316] width 30 height 24
click at [1436, 502] on button "View Results" at bounding box center [1459, 502] width 123 height 37
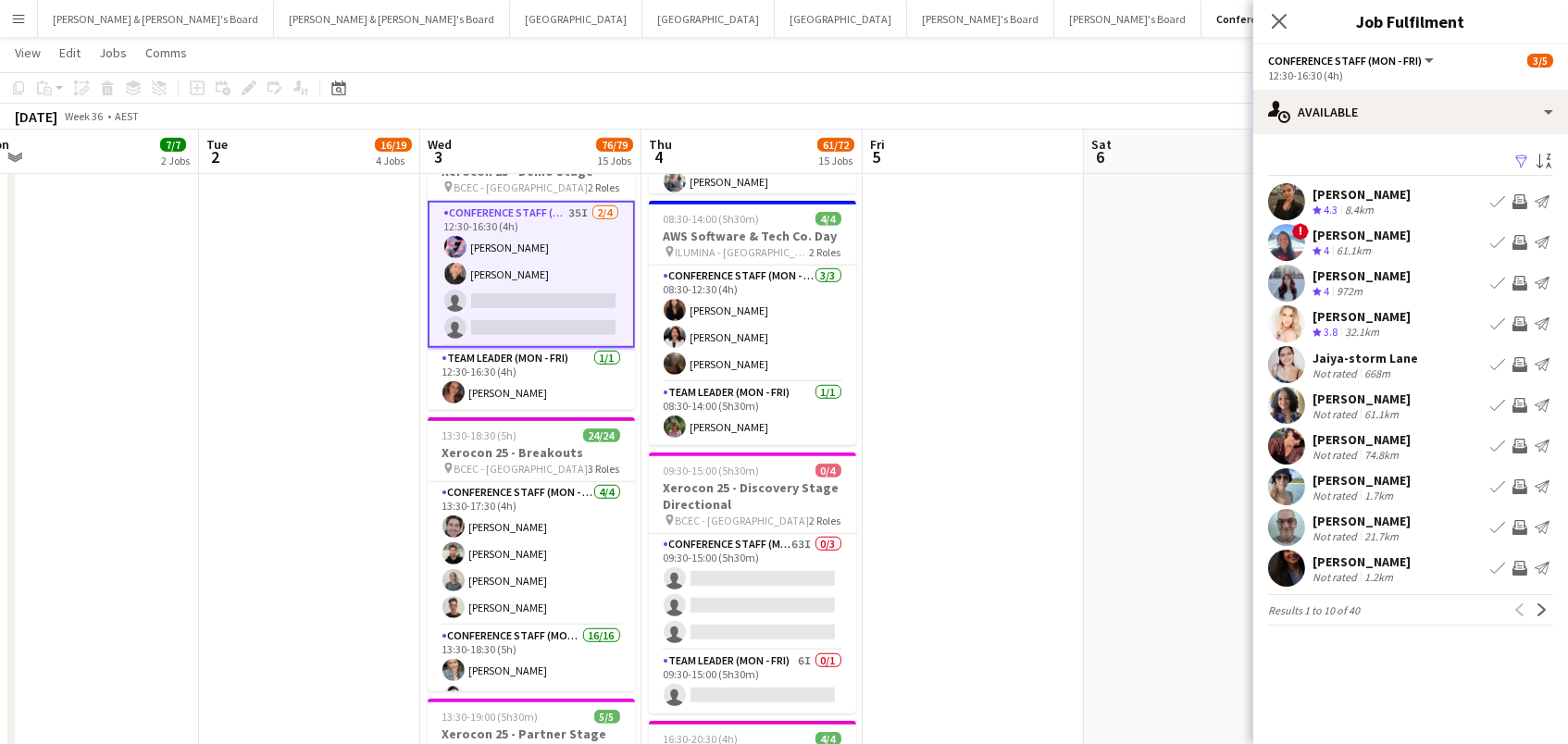
click at [1517, 279] on app-icon "Invite crew" at bounding box center [1520, 282] width 14 height 14
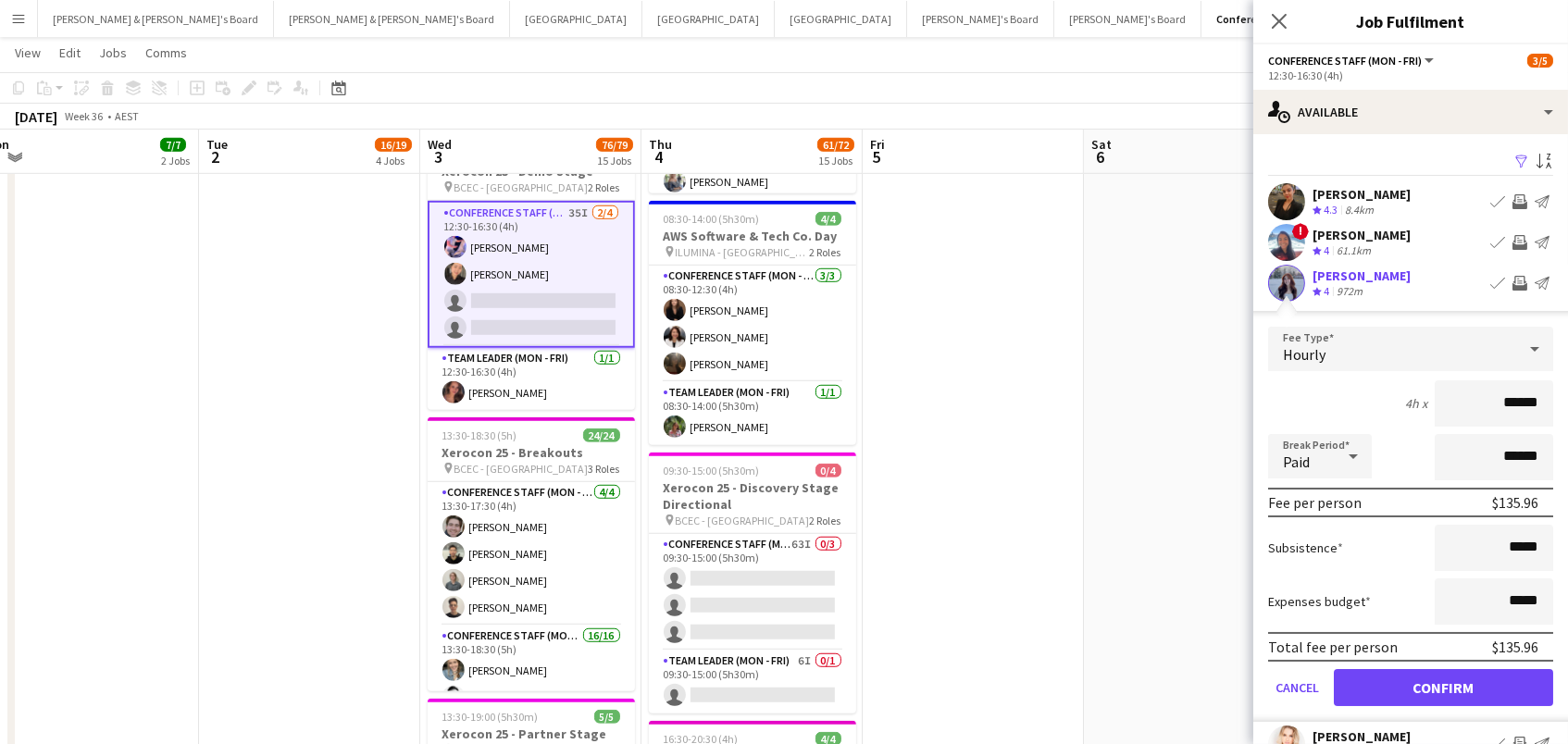
click at [1444, 685] on button "Confirm" at bounding box center [1444, 688] width 220 height 37
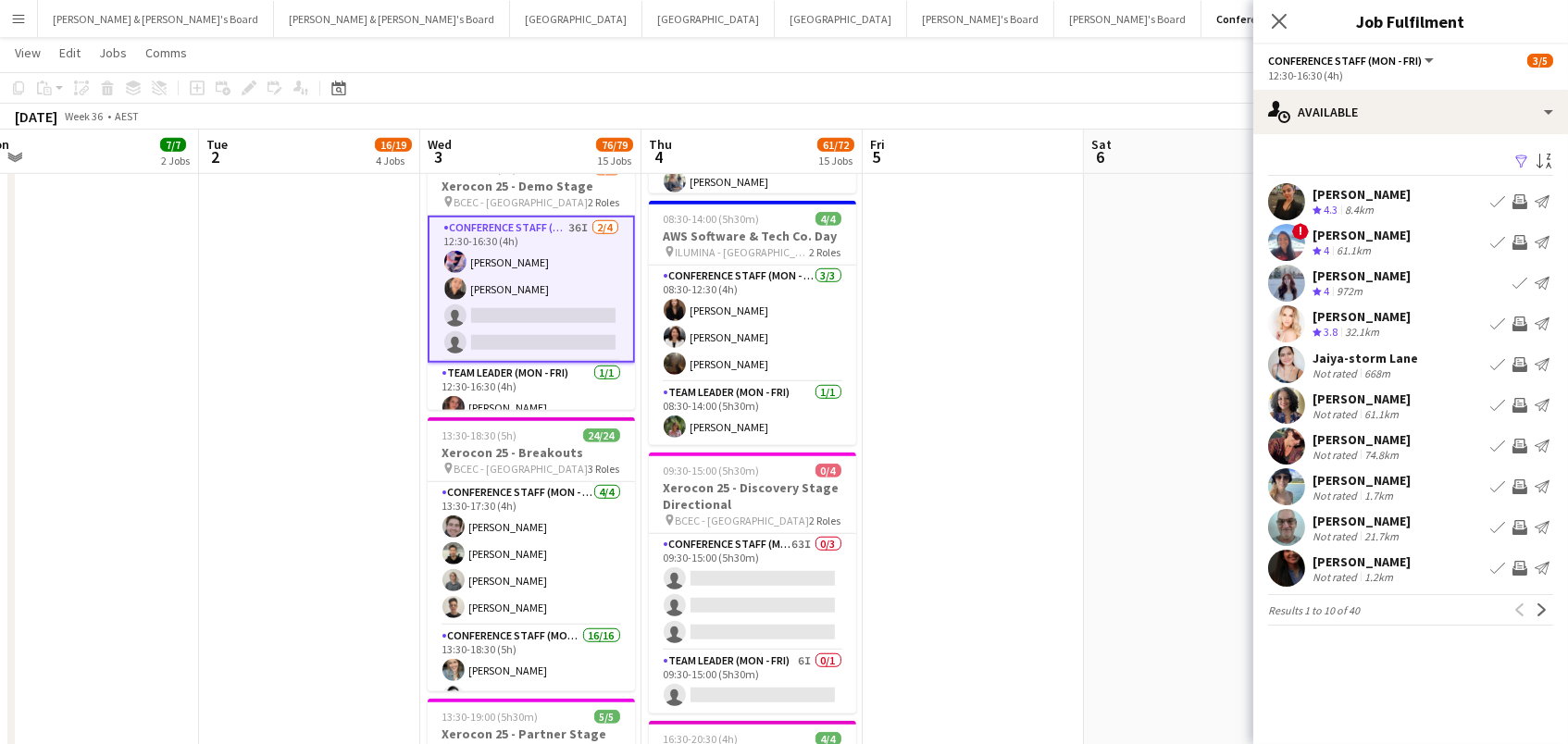
click at [1520, 360] on app-icon "Invite crew" at bounding box center [1520, 364] width 14 height 14
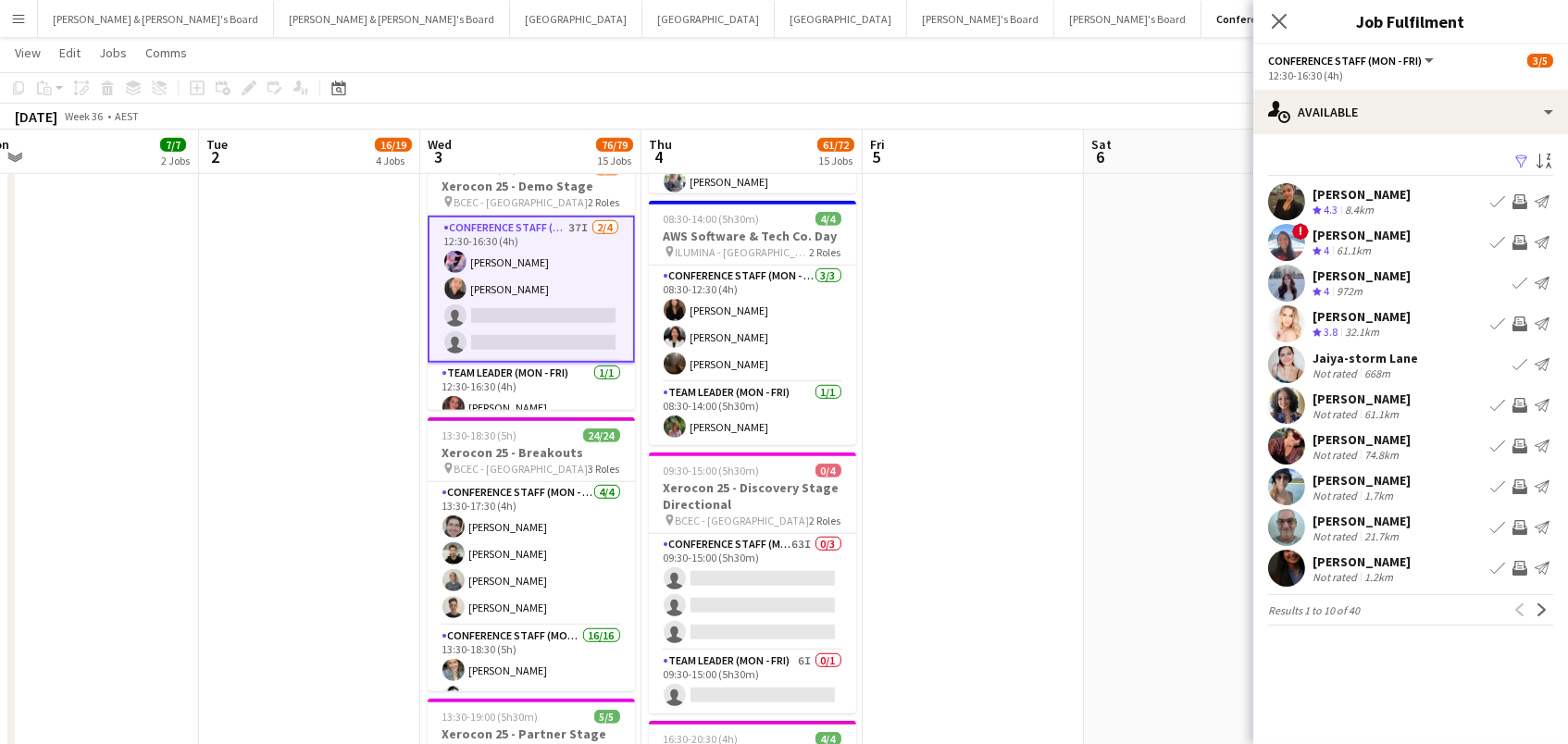
click at [1517, 447] on app-icon "Invite crew" at bounding box center [1520, 445] width 14 height 14
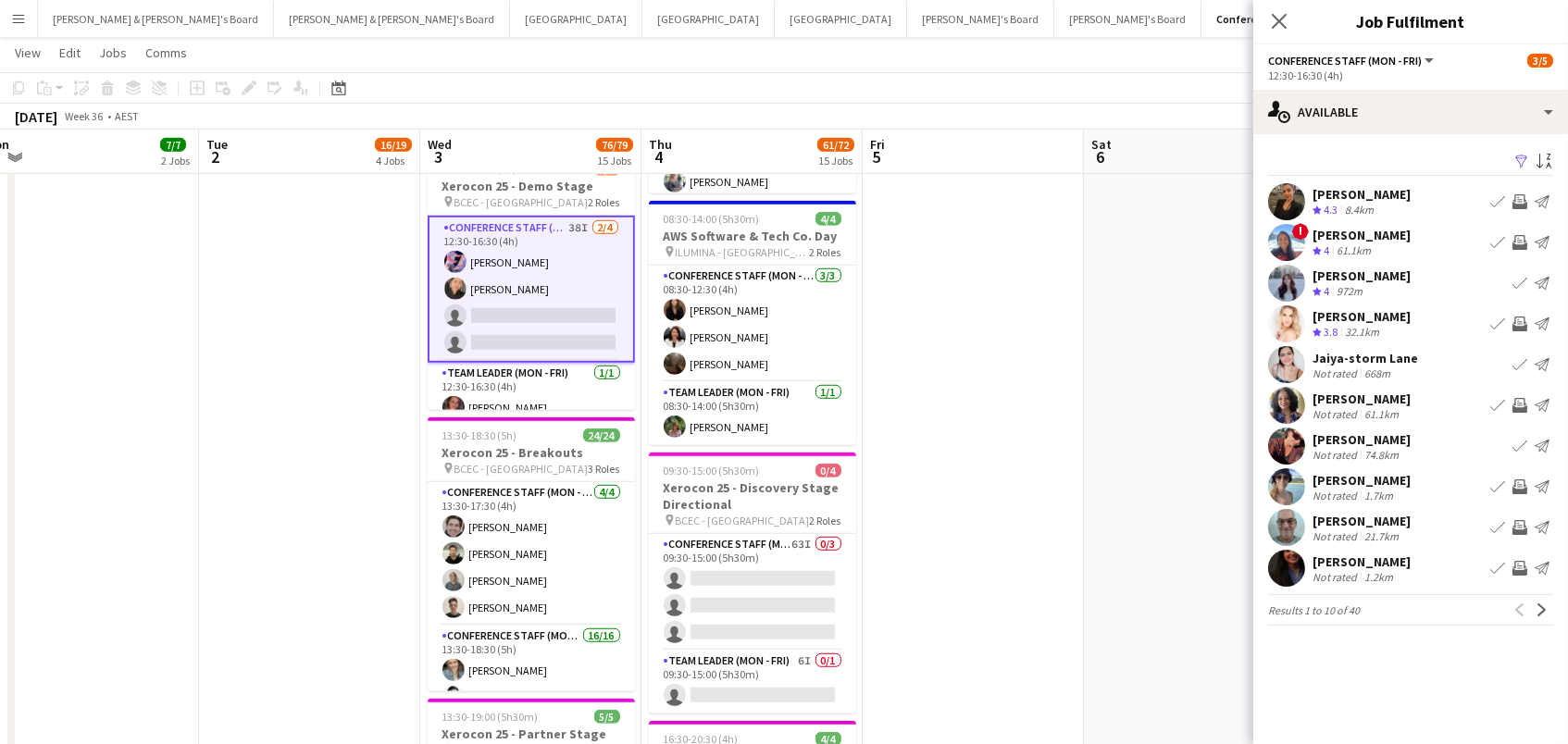
click at [1517, 484] on app-icon "Invite crew" at bounding box center [1520, 487] width 14 height 14
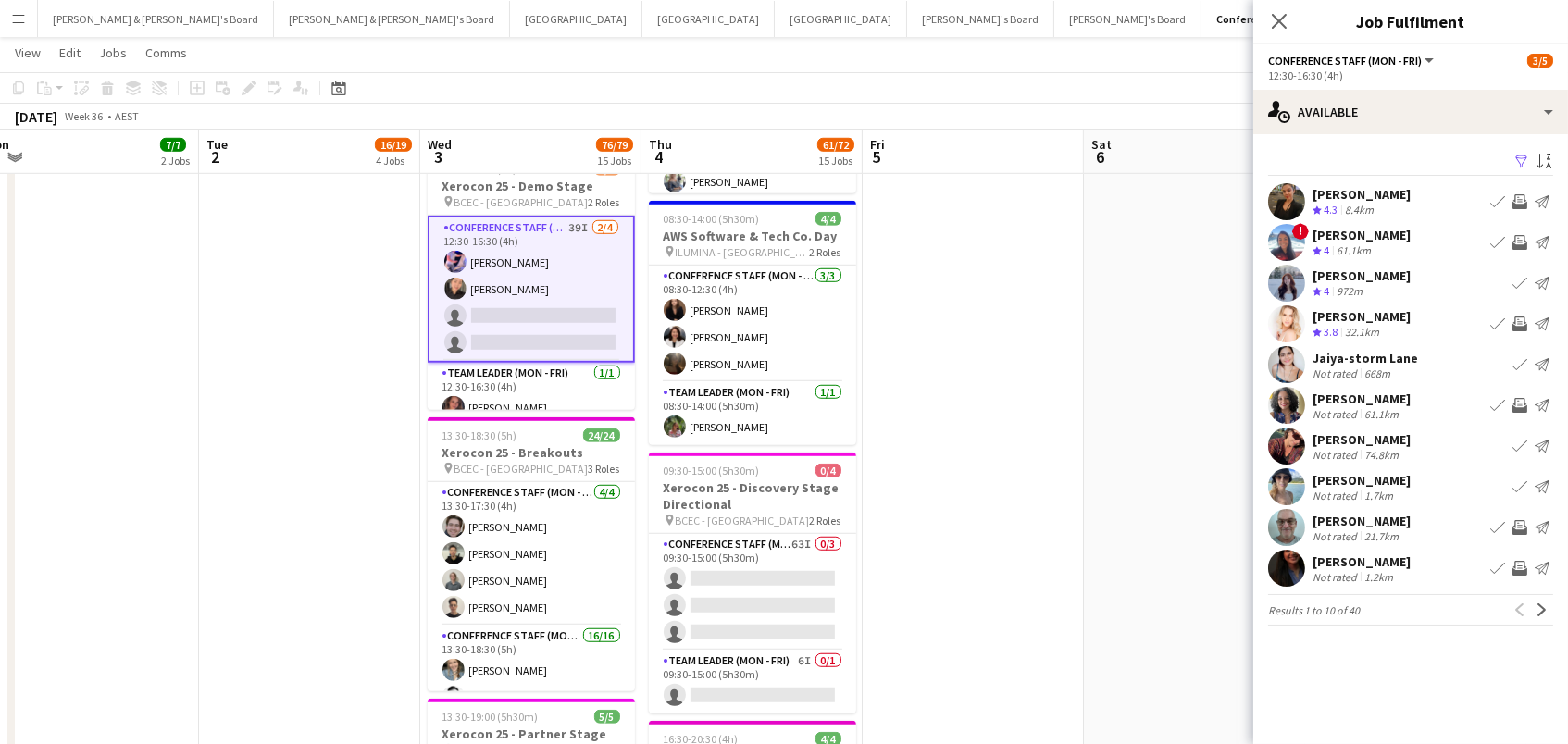
click at [1514, 531] on app-icon "Invite crew" at bounding box center [1520, 527] width 14 height 14
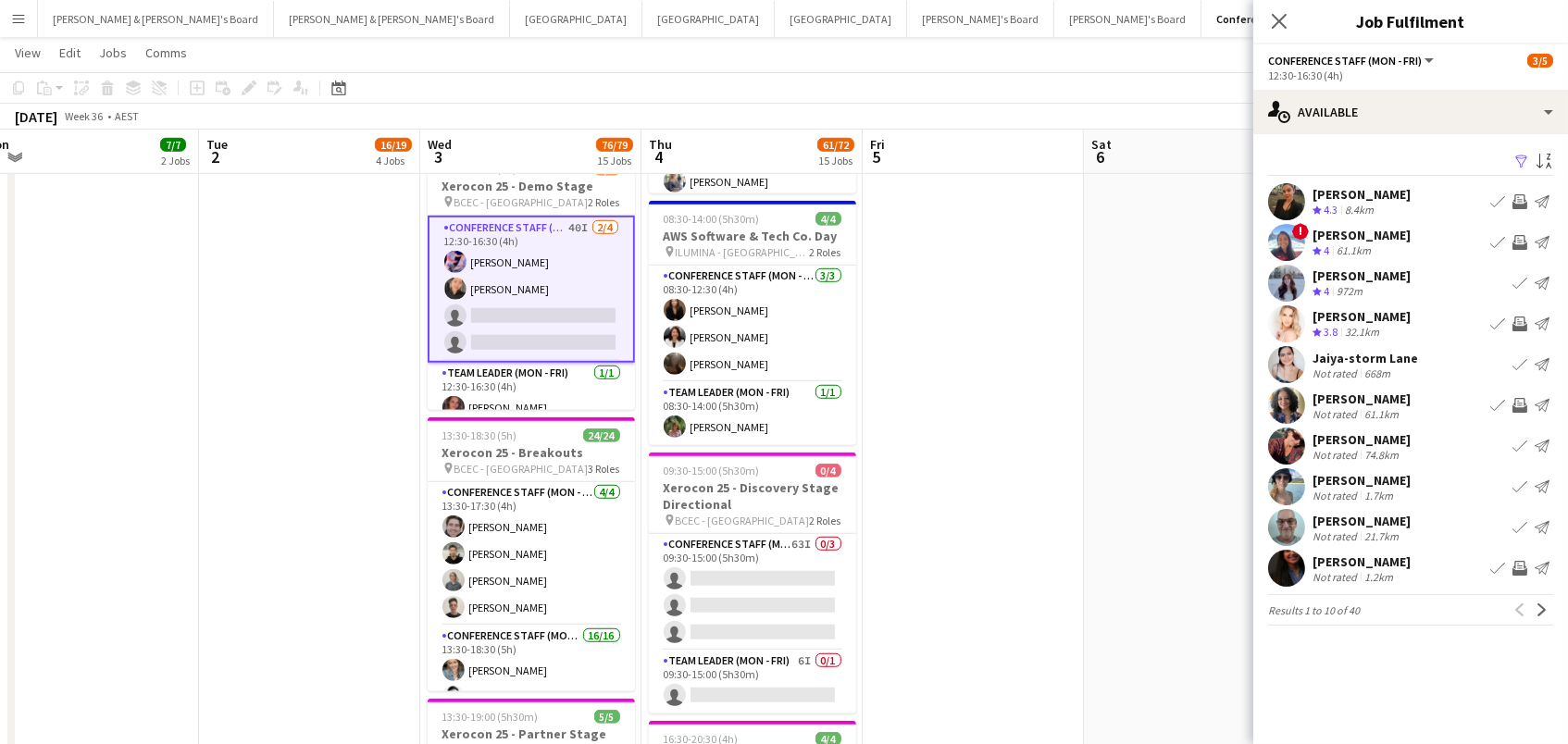
click at [1516, 571] on app-icon "Invite crew" at bounding box center [1520, 568] width 14 height 14
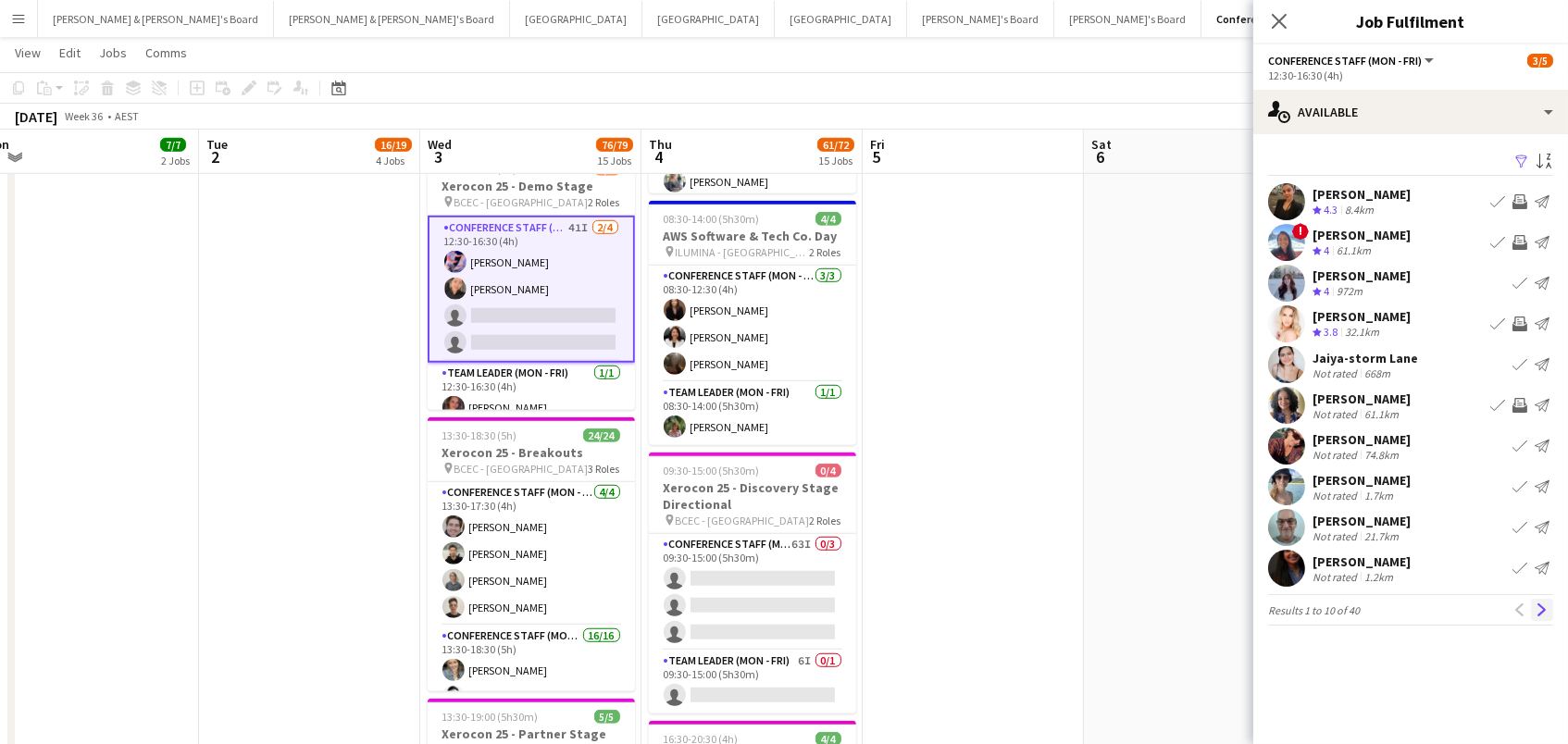
click at [1544, 613] on app-icon "Next" at bounding box center [1542, 609] width 13 height 13
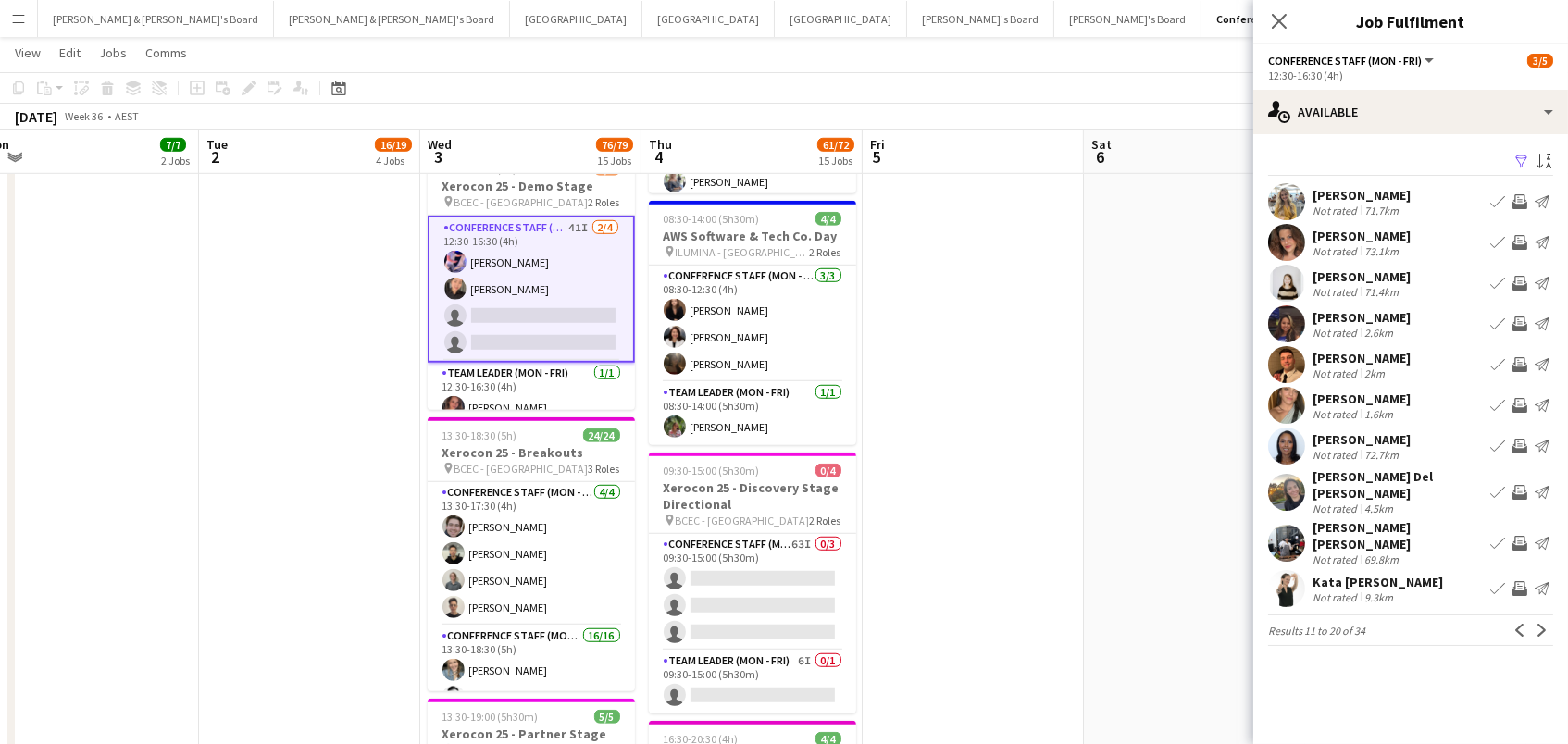
click at [1515, 195] on app-icon "Invite crew" at bounding box center [1520, 201] width 14 height 14
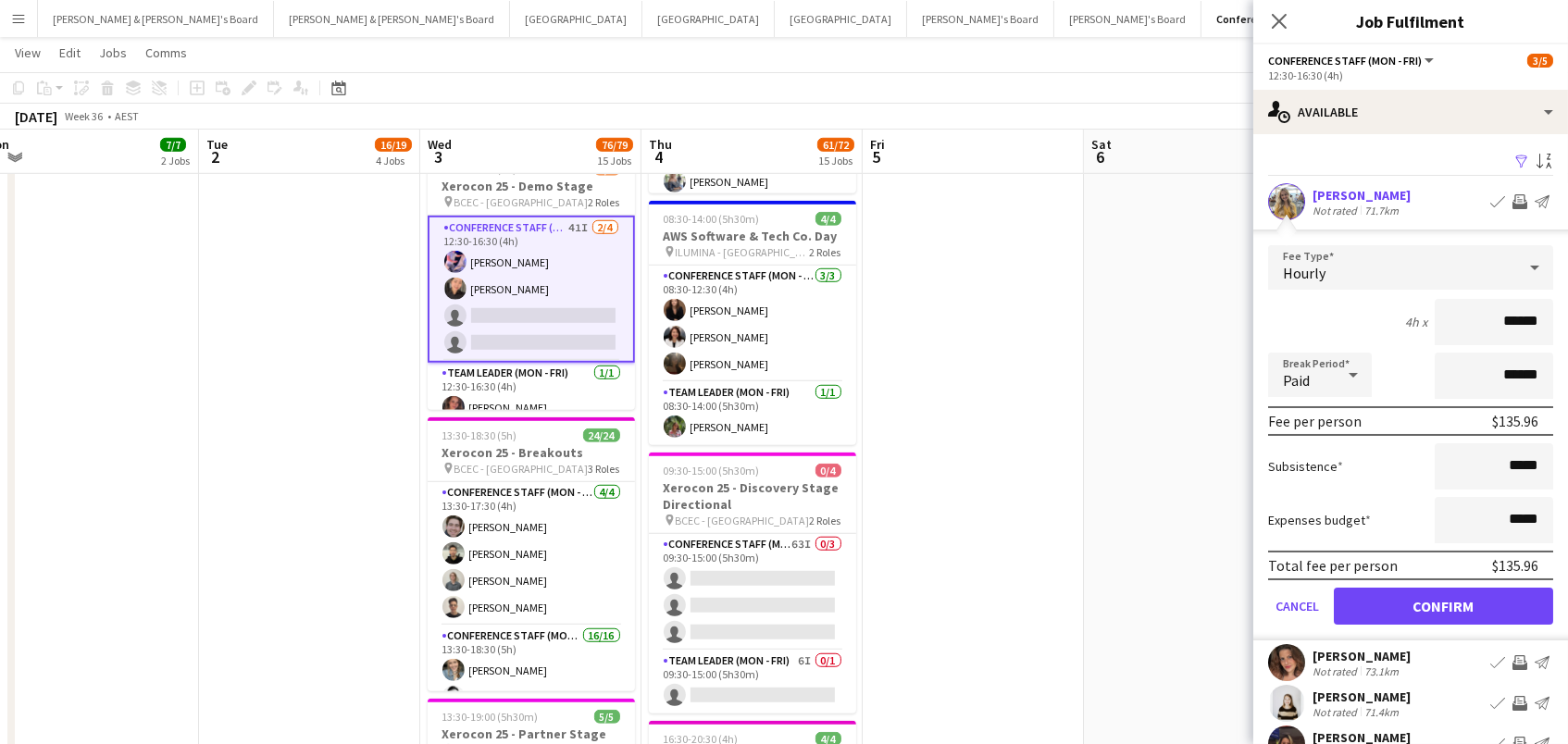
click at [1444, 603] on button "Confirm" at bounding box center [1444, 606] width 220 height 37
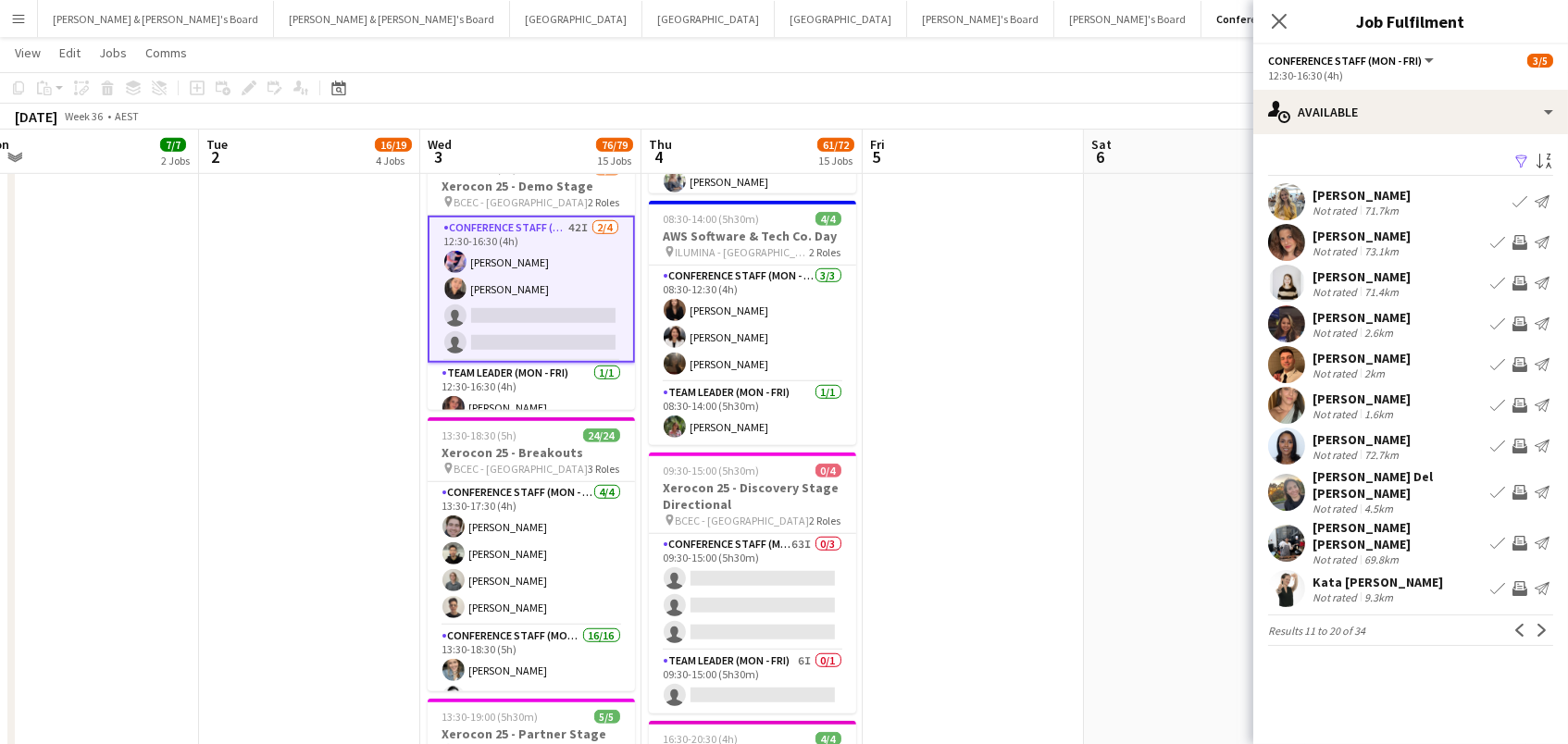
click at [1517, 279] on app-icon "Invite crew" at bounding box center [1520, 282] width 14 height 14
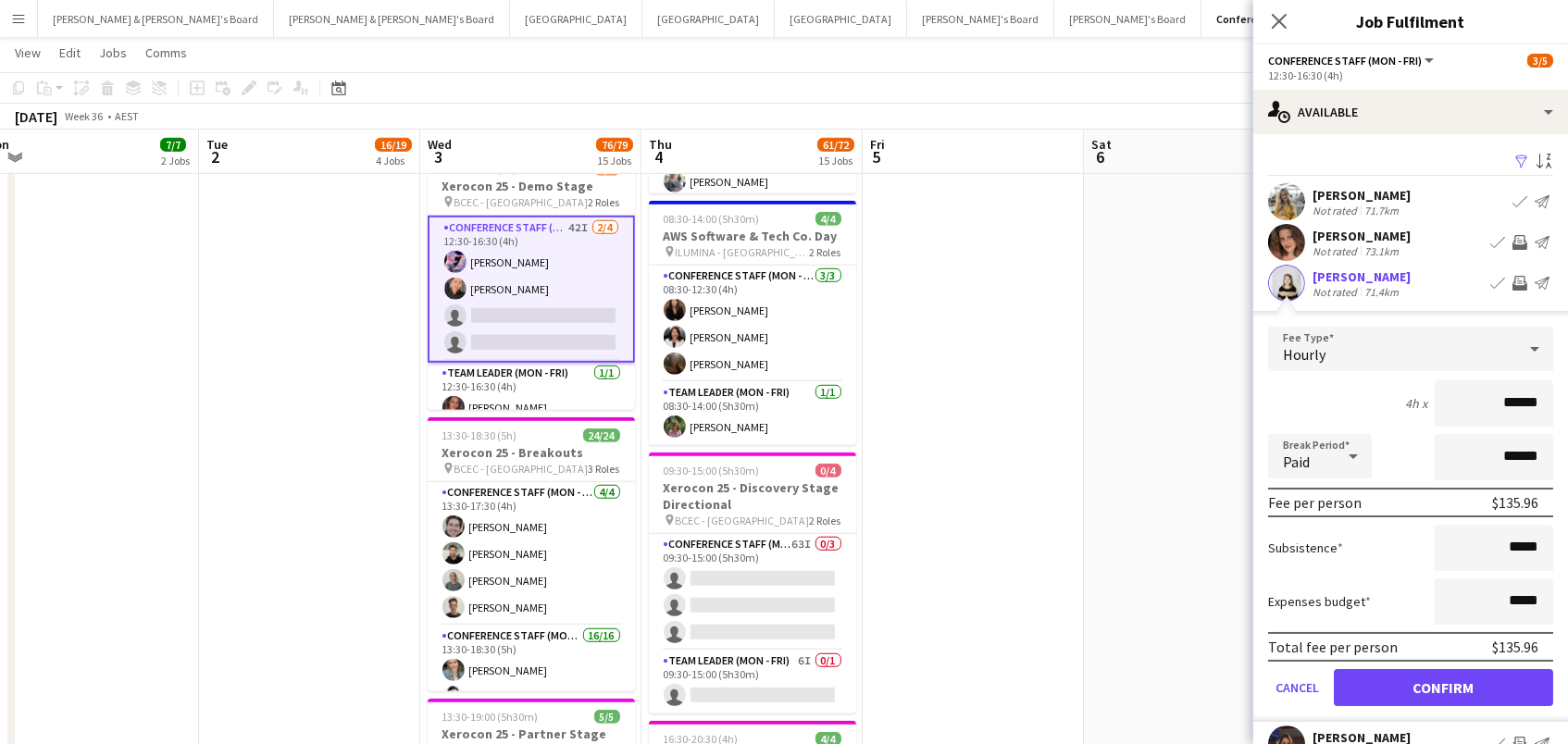
click at [1444, 685] on button "Confirm" at bounding box center [1444, 688] width 220 height 37
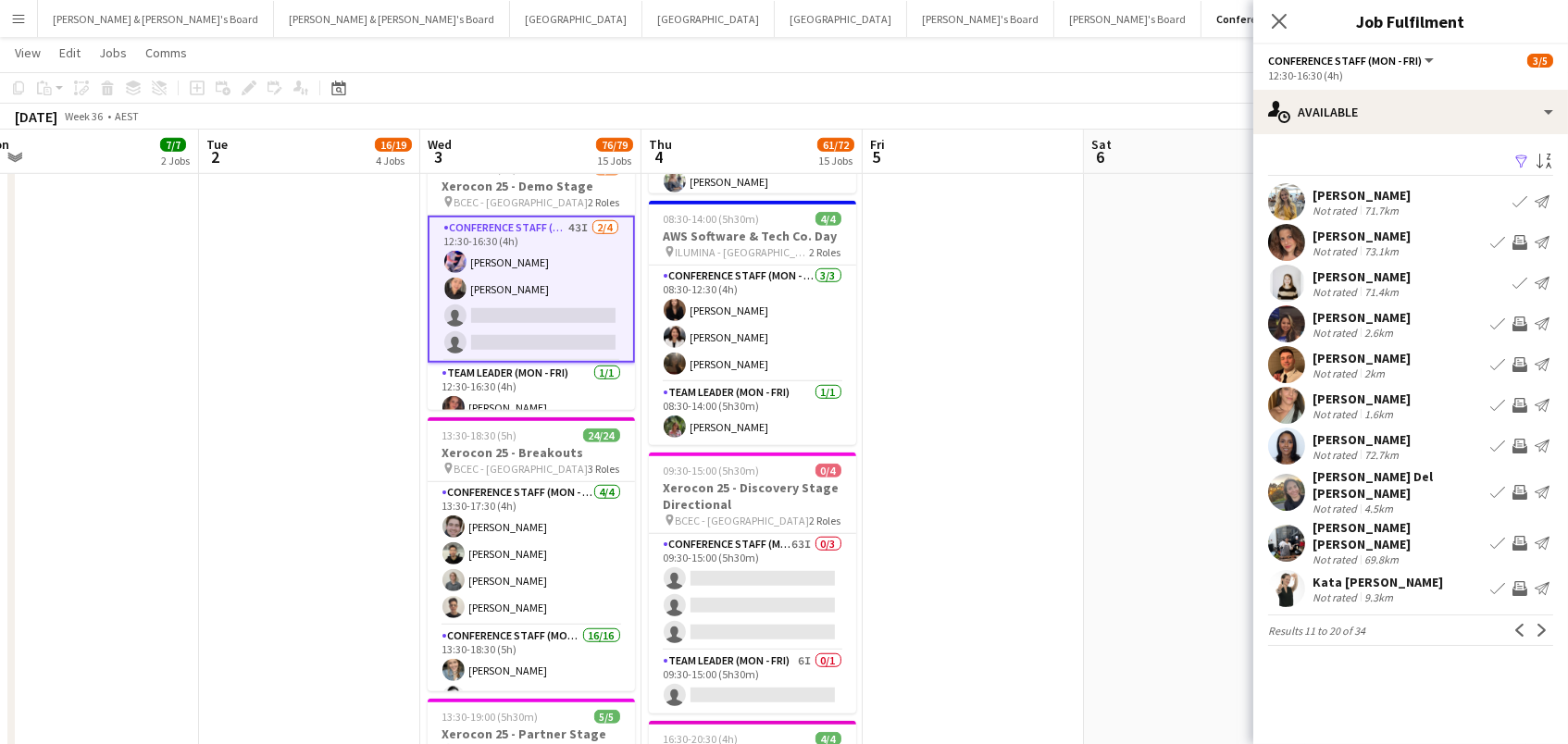
click at [1516, 245] on app-icon "Invite crew" at bounding box center [1520, 242] width 14 height 14
click at [1521, 317] on app-icon "Invite crew" at bounding box center [1520, 324] width 14 height 14
click at [1517, 410] on app-icon "Invite crew" at bounding box center [1520, 405] width 14 height 14
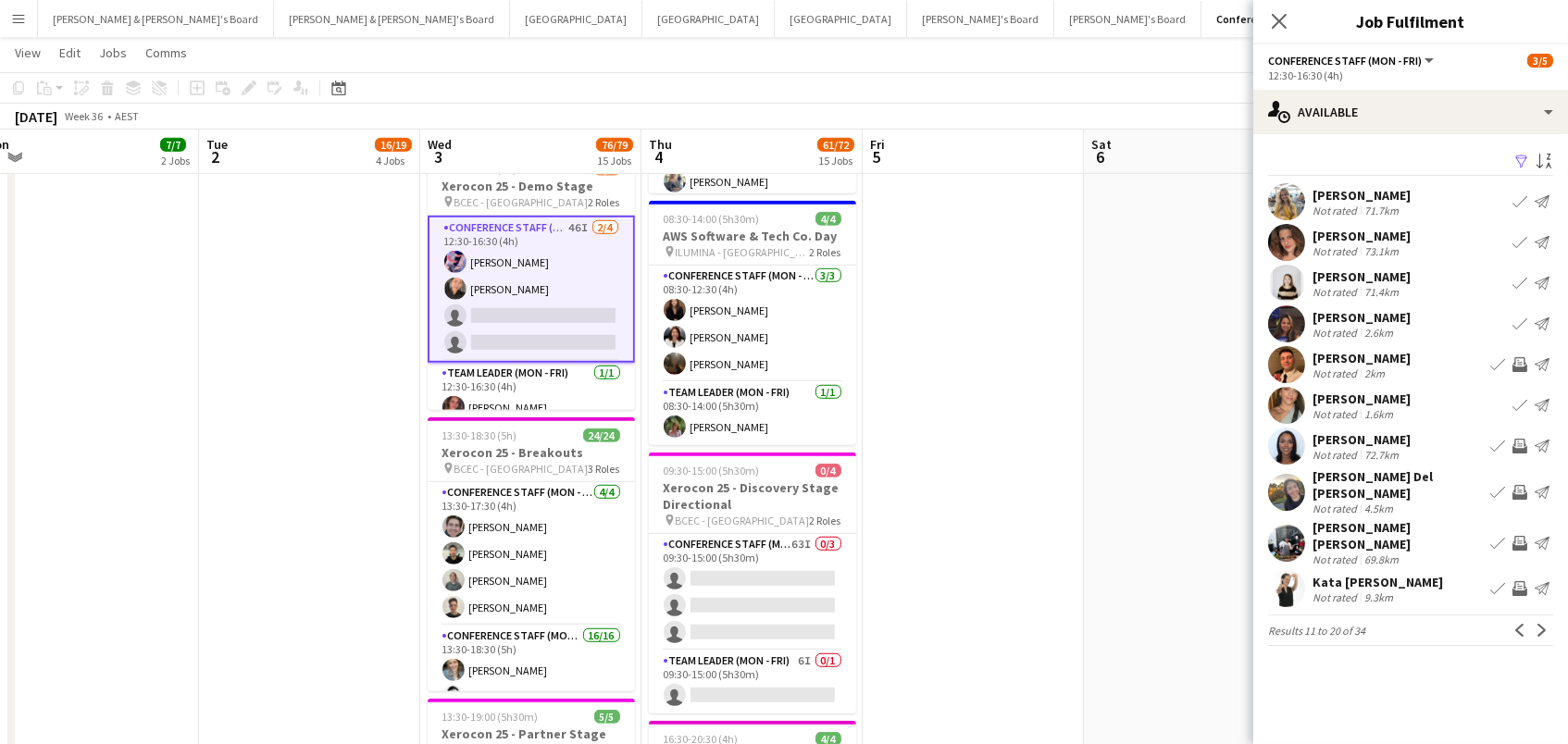
click at [1509, 440] on button "Invite crew" at bounding box center [1520, 445] width 22 height 22
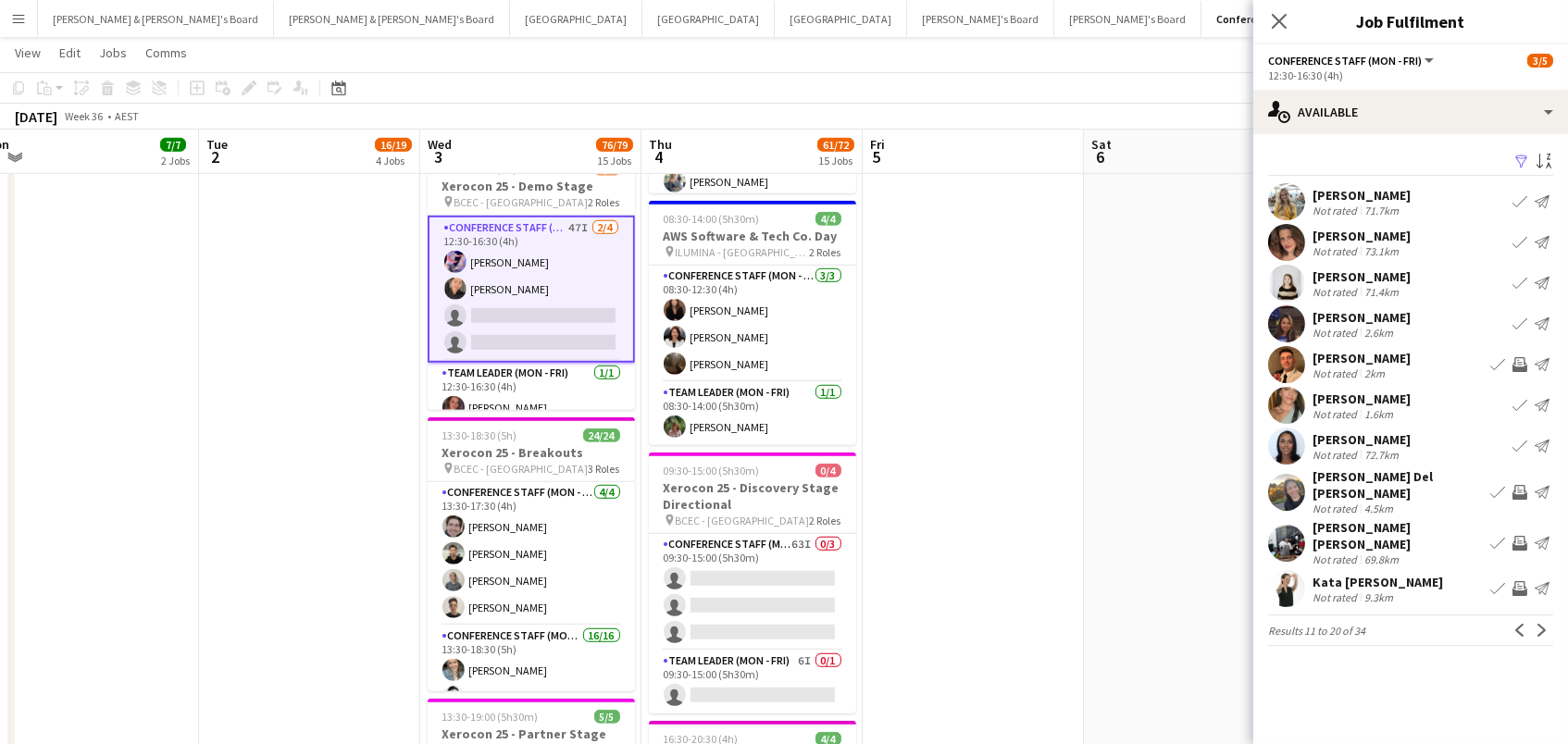
click at [1520, 485] on app-icon "Invite crew" at bounding box center [1520, 492] width 14 height 14
click at [1517, 536] on app-icon "Invite crew" at bounding box center [1520, 543] width 14 height 14
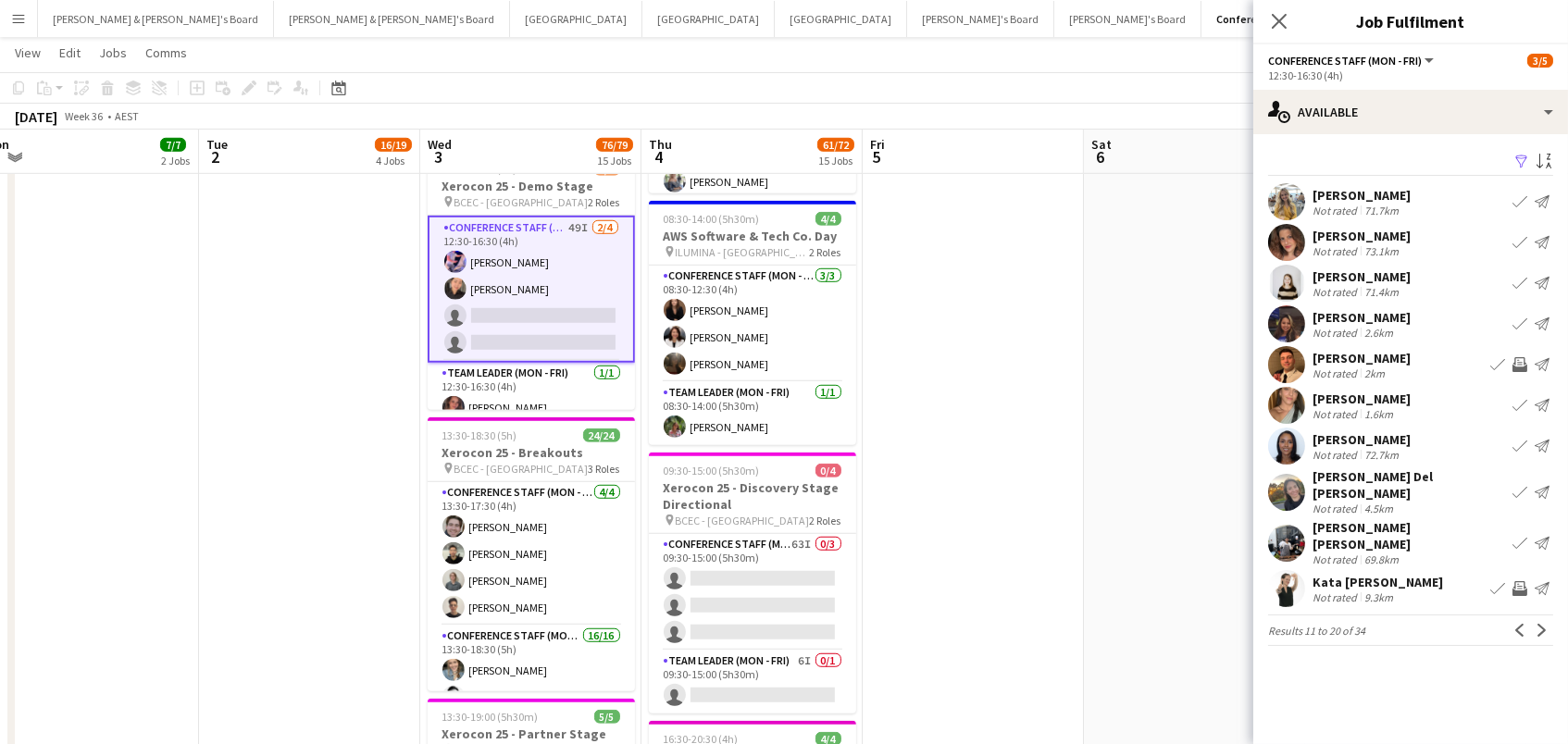
click at [1516, 581] on app-icon "Invite crew" at bounding box center [1520, 588] width 14 height 14
click at [1539, 624] on app-icon "Next" at bounding box center [1542, 629] width 13 height 13
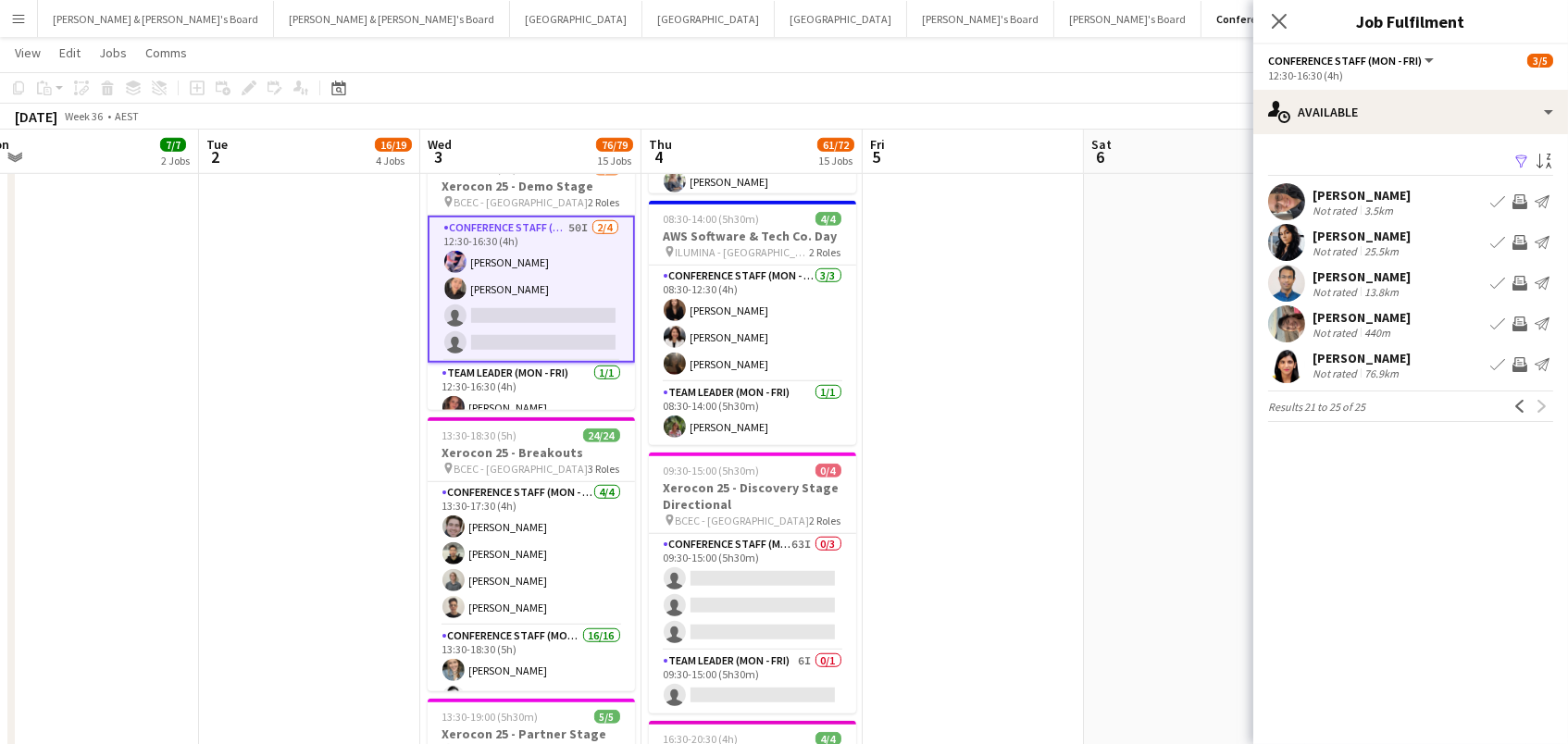
click at [1517, 195] on app-icon "Invite crew" at bounding box center [1520, 201] width 14 height 14
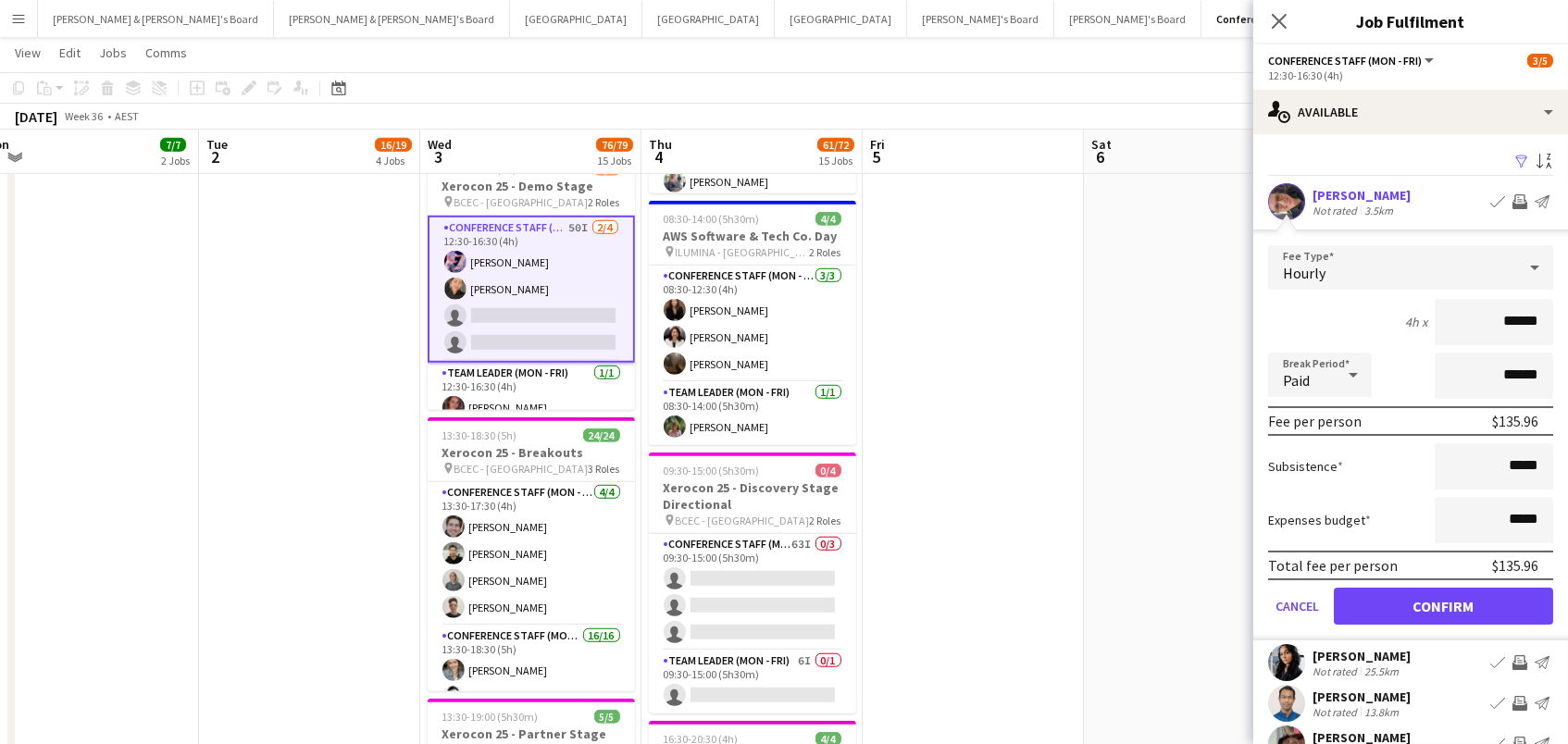
click at [1444, 603] on button "Confirm" at bounding box center [1444, 606] width 220 height 37
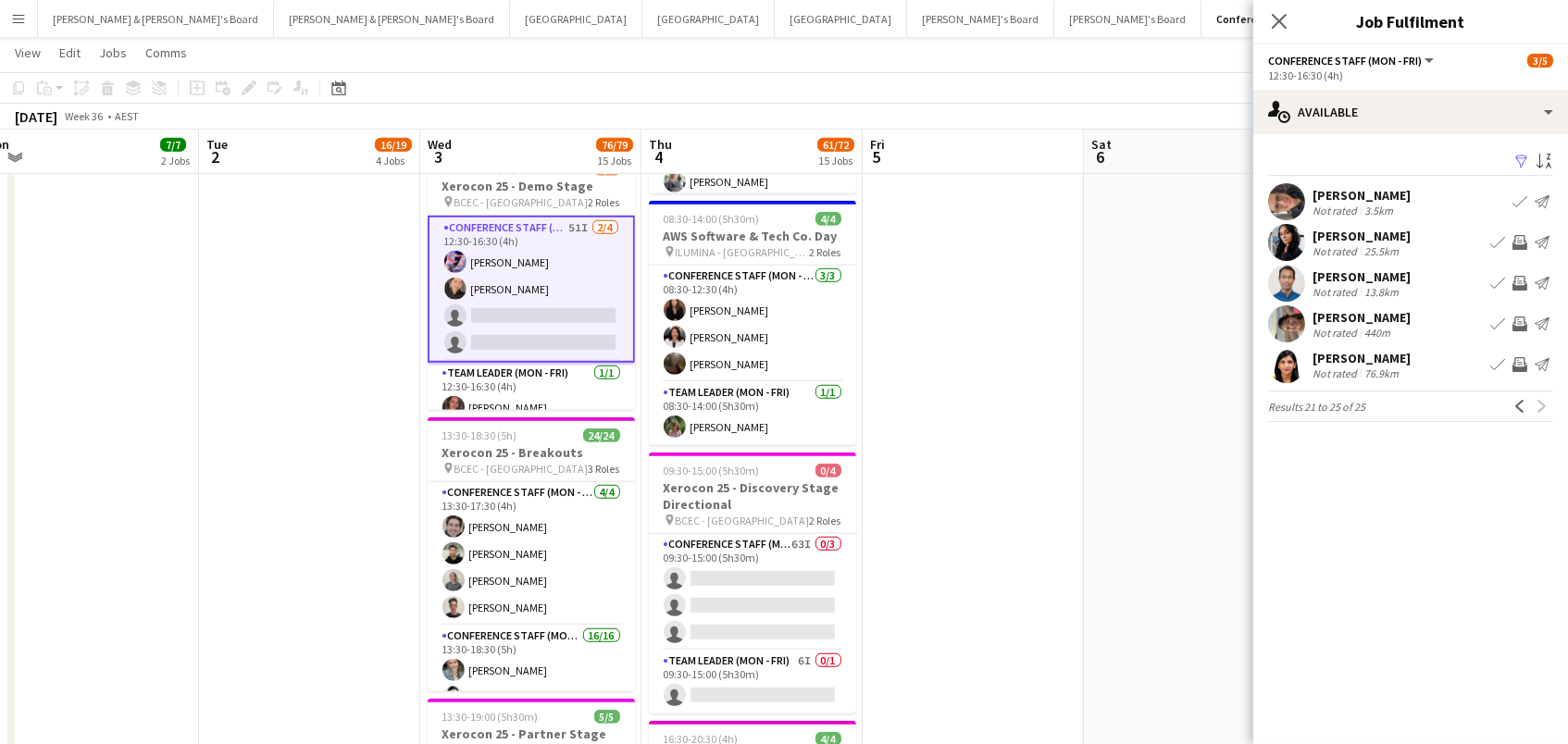
click at [1517, 239] on app-icon "Invite crew" at bounding box center [1520, 242] width 14 height 14
click at [1521, 279] on app-icon "Invite crew" at bounding box center [1520, 282] width 14 height 14
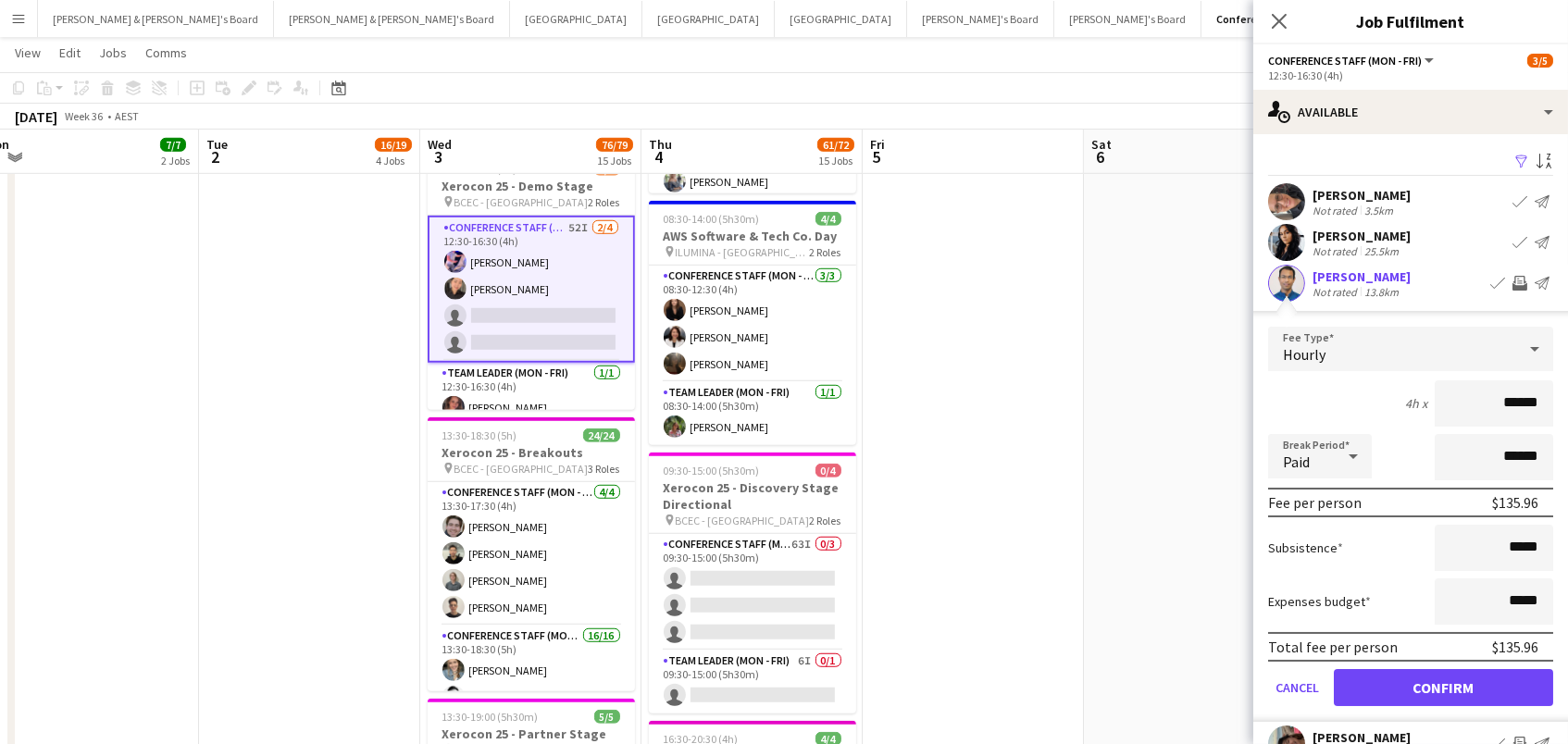
click at [1444, 685] on button "Confirm" at bounding box center [1444, 688] width 220 height 37
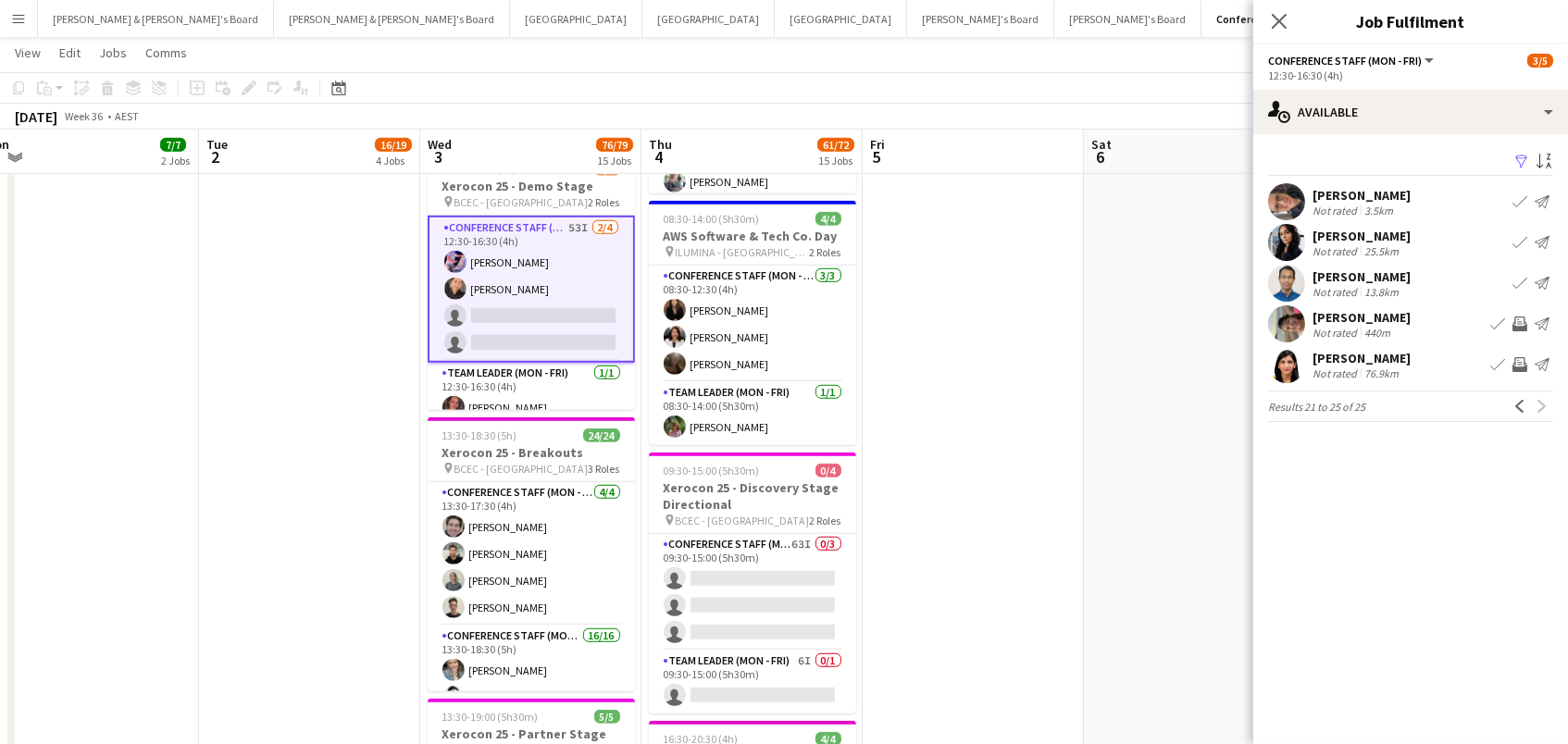
click at [1521, 324] on app-icon "Invite crew" at bounding box center [1520, 324] width 14 height 14
click at [1525, 359] on app-icon "Invite crew" at bounding box center [1520, 364] width 14 height 14
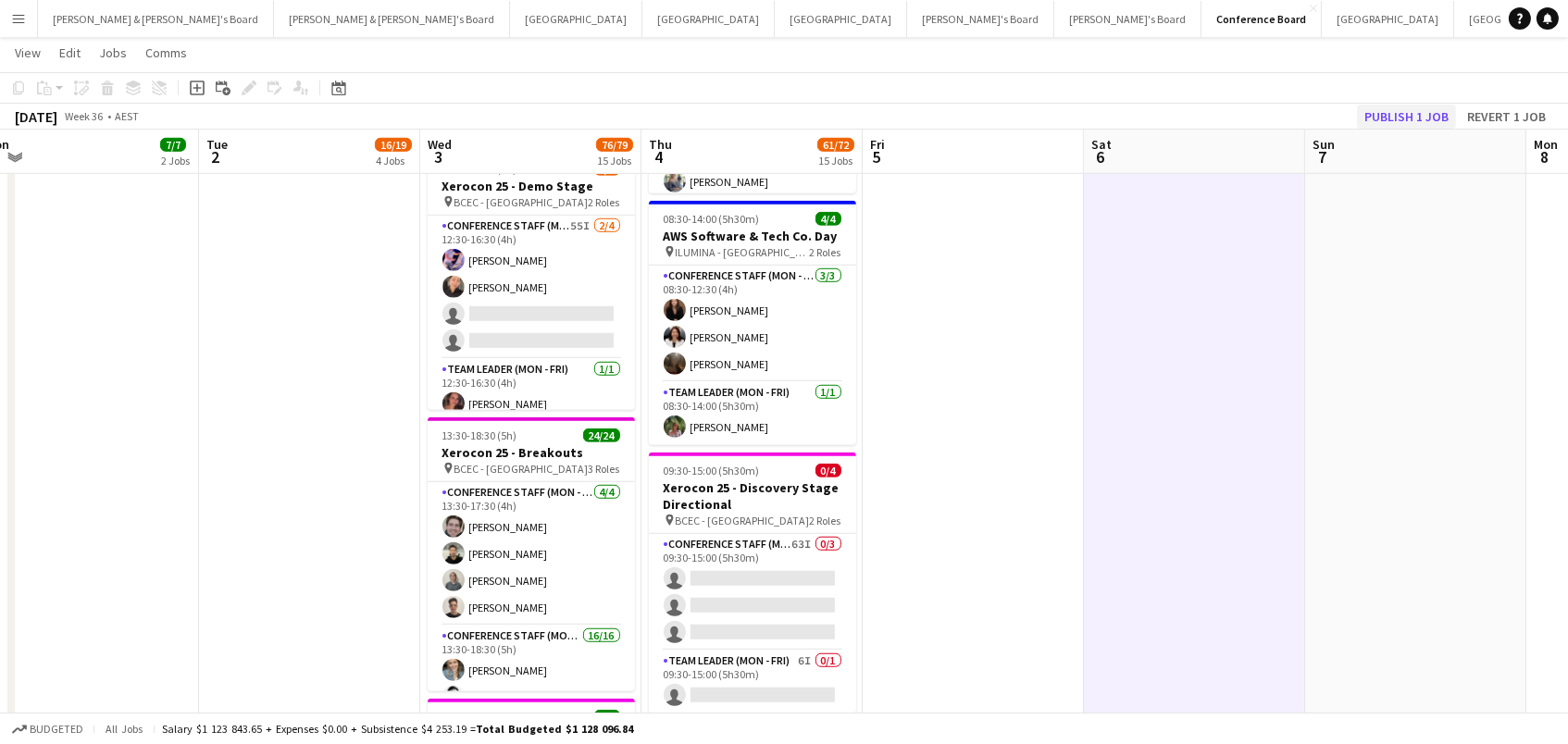
click at [1386, 120] on button "Publish 1 job" at bounding box center [1406, 117] width 99 height 24
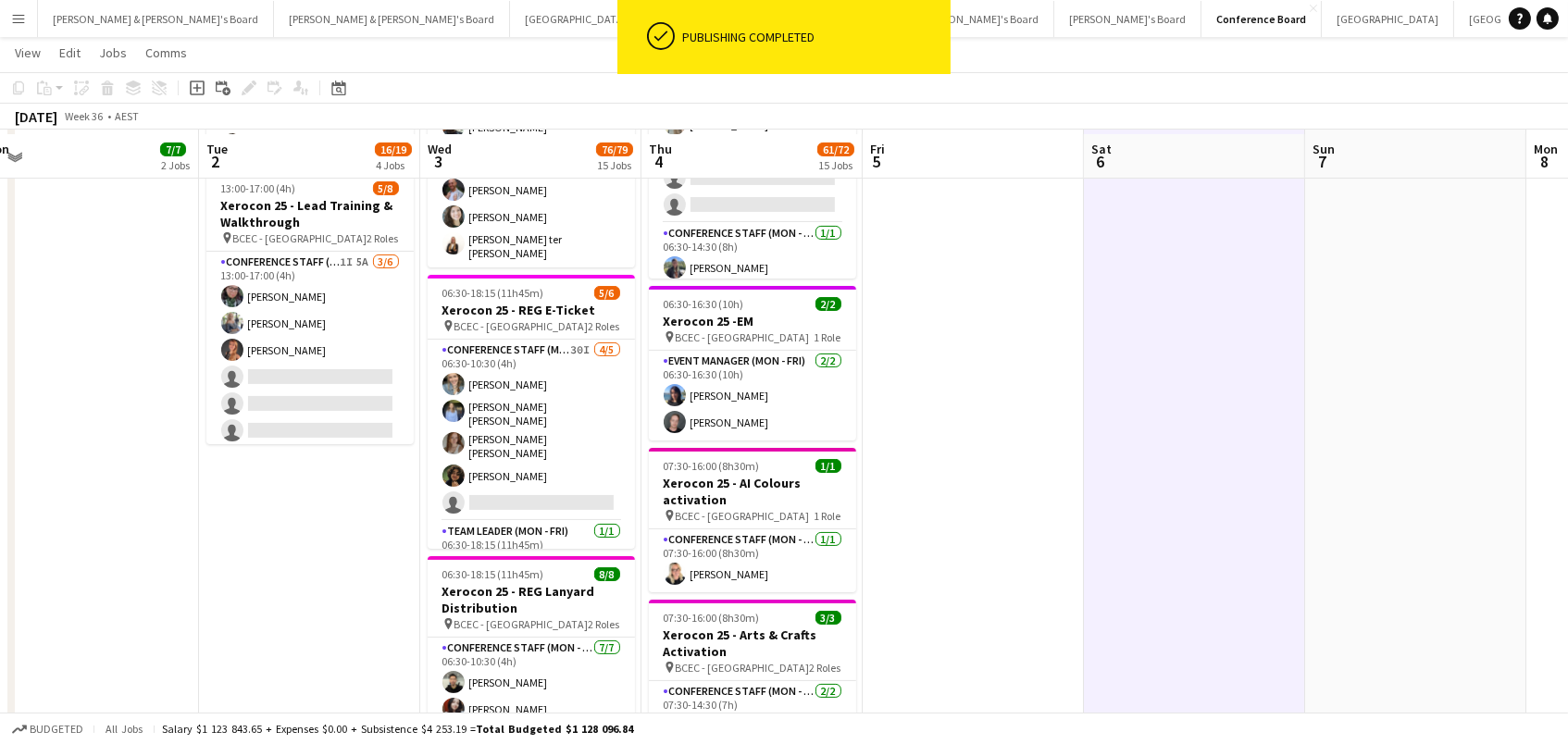
scroll to position [769, 0]
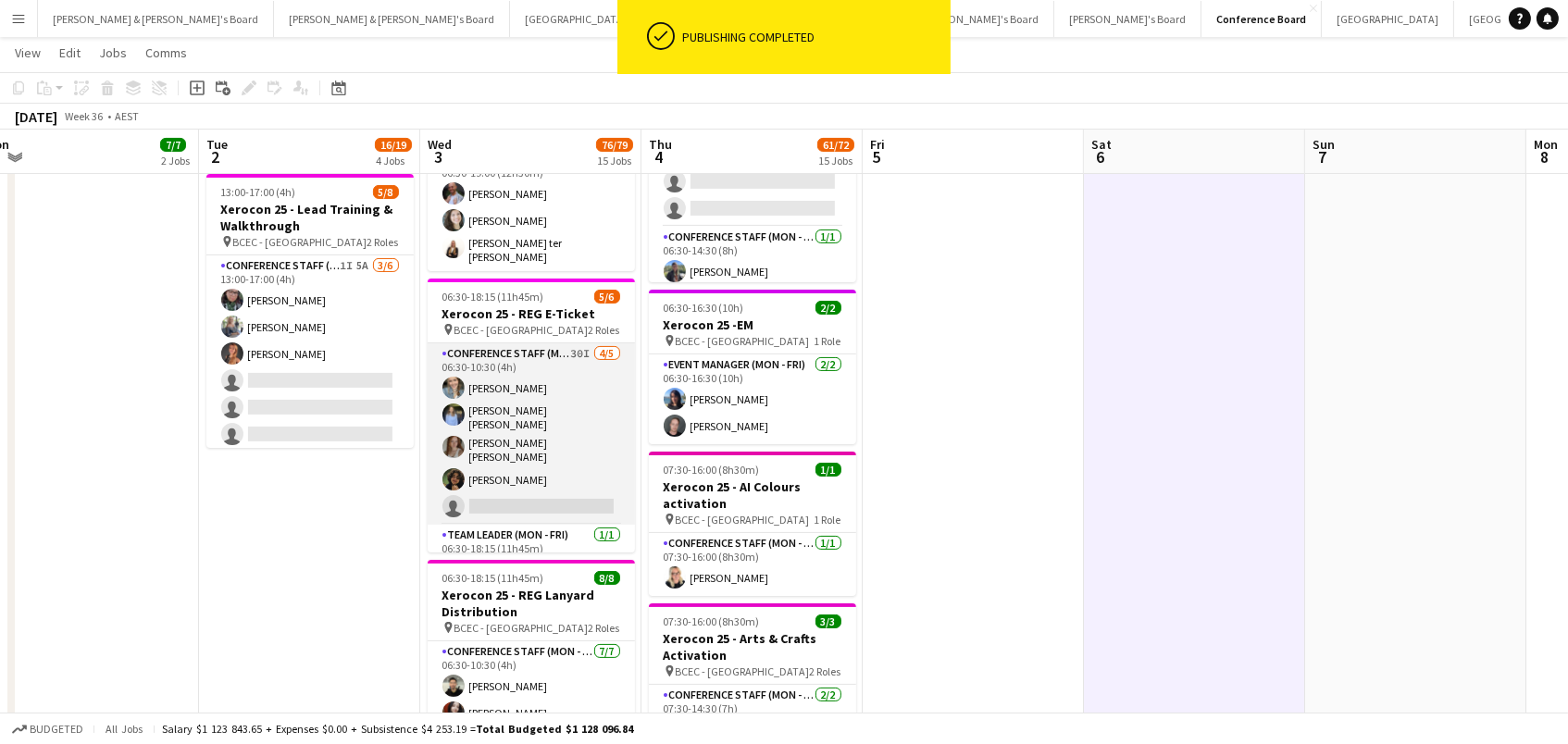
click at [546, 422] on app-card-role "Conference Staff (Mon - Fri) 30I 4/5 06:30-10:30 (4h) Johanna Stroedter Elizabe…" at bounding box center [531, 434] width 207 height 181
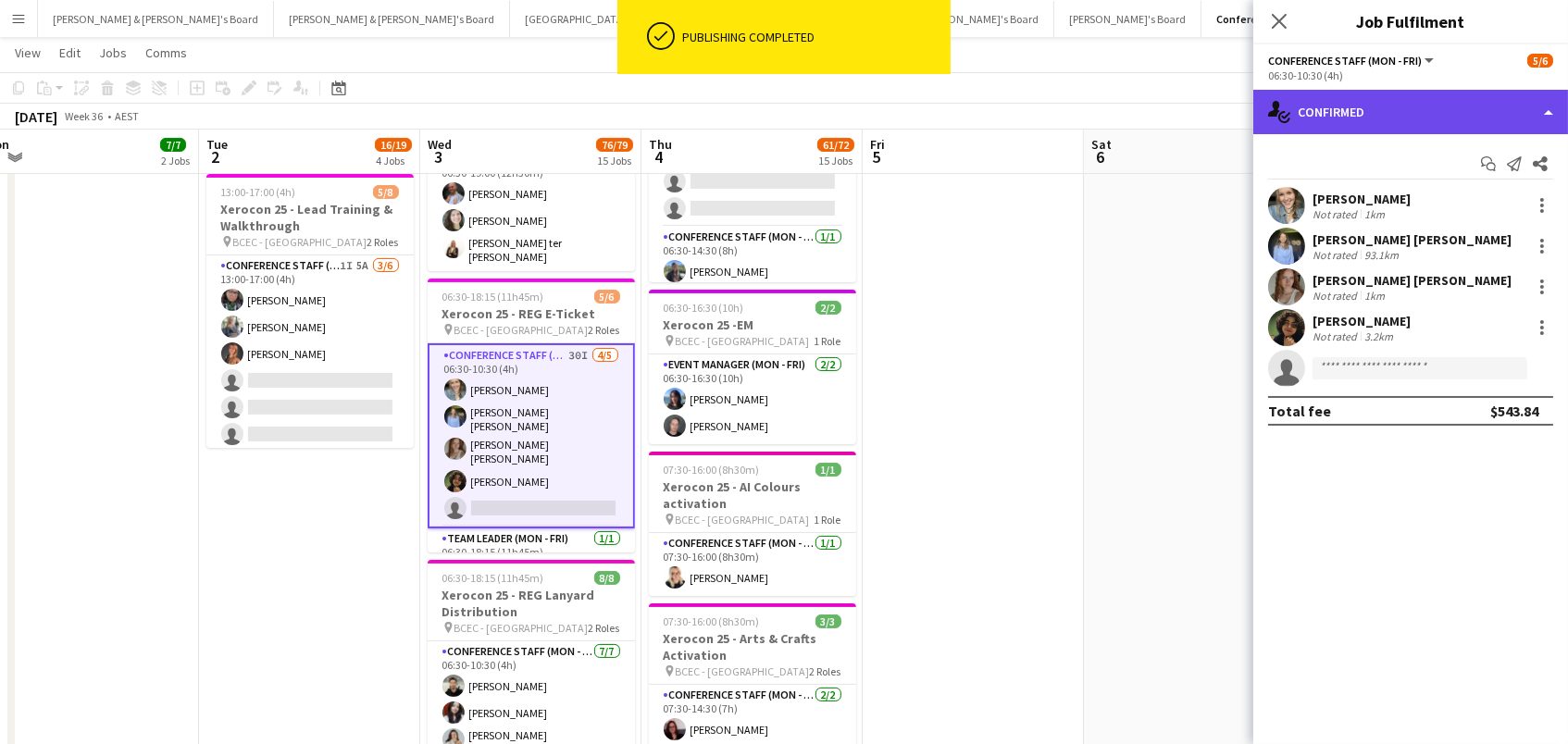
click at [1371, 106] on div "single-neutral-actions-check-2 Confirmed" at bounding box center [1411, 112] width 315 height 44
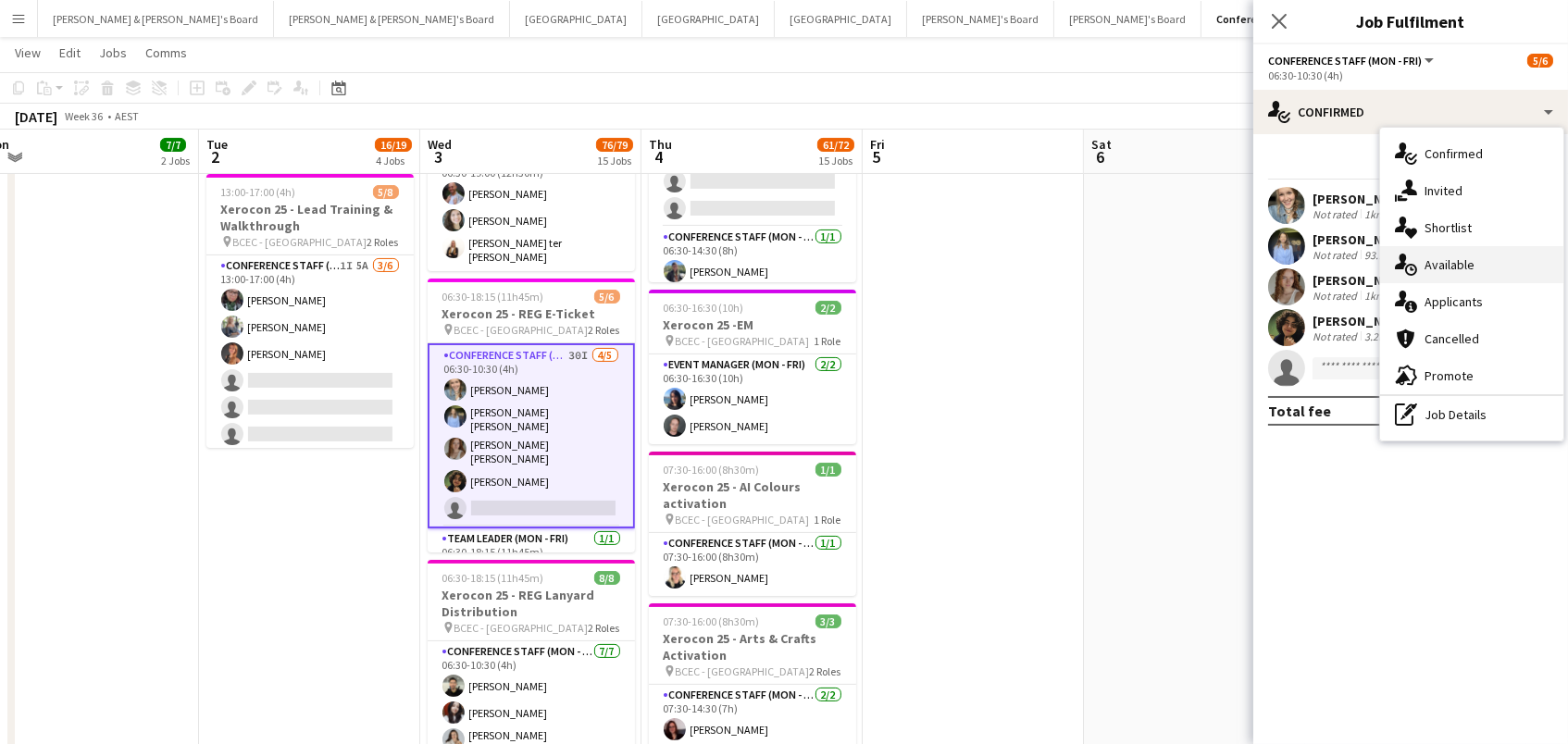
click at [1446, 272] on div "single-neutral-actions-upload Available" at bounding box center [1472, 265] width 183 height 37
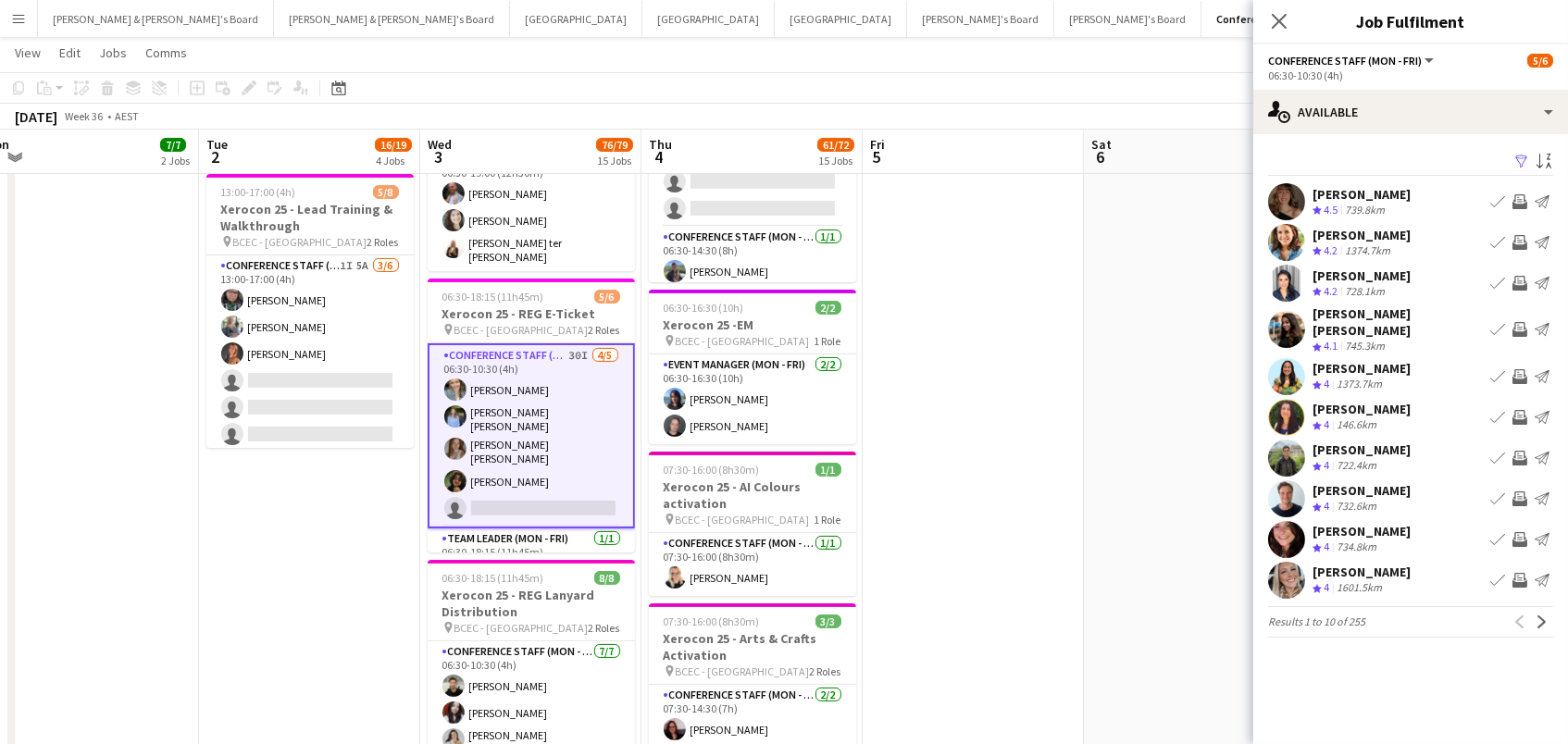
click at [1522, 162] on app-icon "Filter" at bounding box center [1522, 162] width 14 height 17
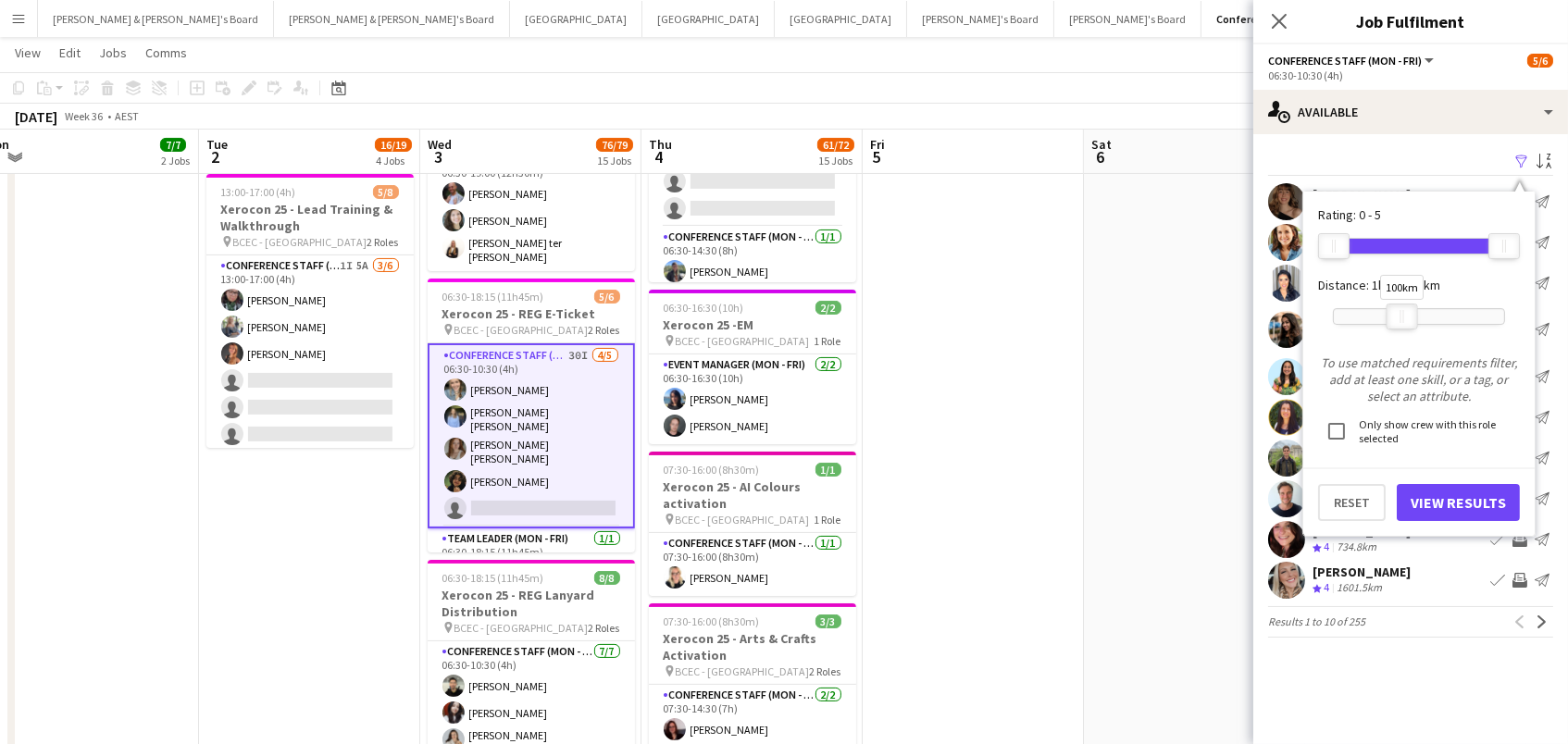
drag, startPoint x: 1503, startPoint y: 316, endPoint x: 1403, endPoint y: 317, distance: 100.0
click at [1403, 317] on div "100km" at bounding box center [1402, 316] width 32 height 26
click at [1422, 490] on button "View Results" at bounding box center [1459, 502] width 123 height 37
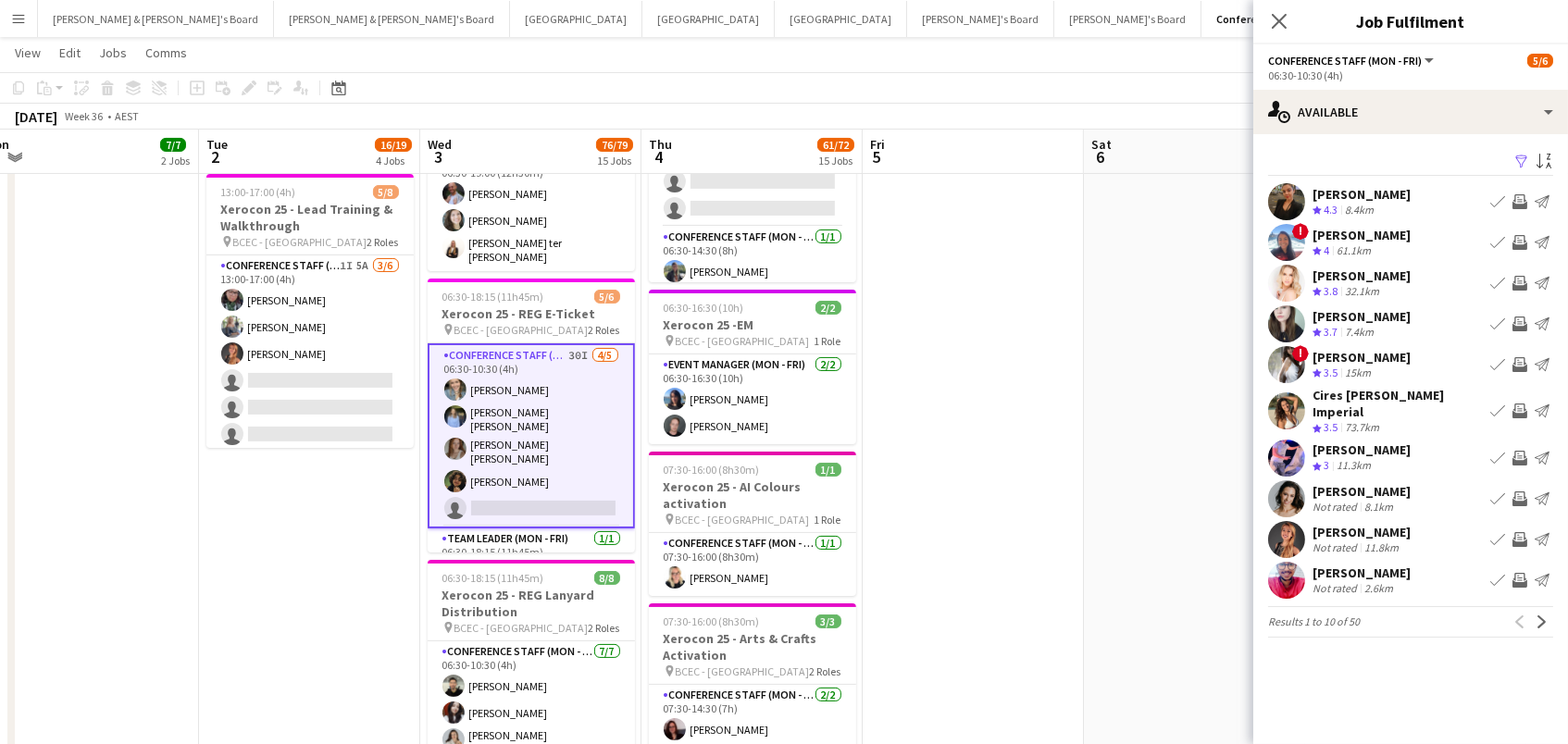
click at [1519, 322] on app-icon "Invite crew" at bounding box center [1520, 324] width 14 height 14
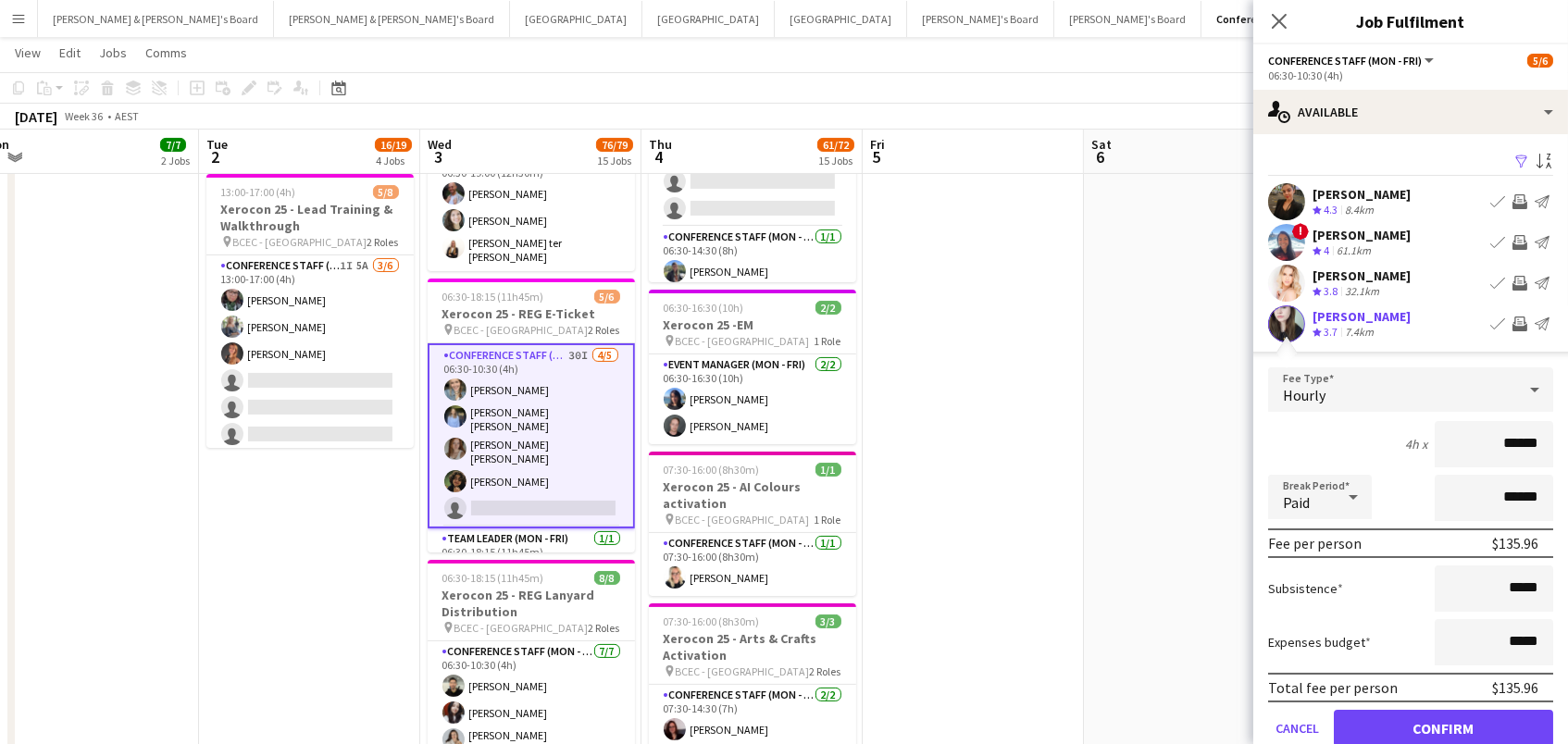
click at [1444, 726] on button "Confirm" at bounding box center [1444, 729] width 220 height 37
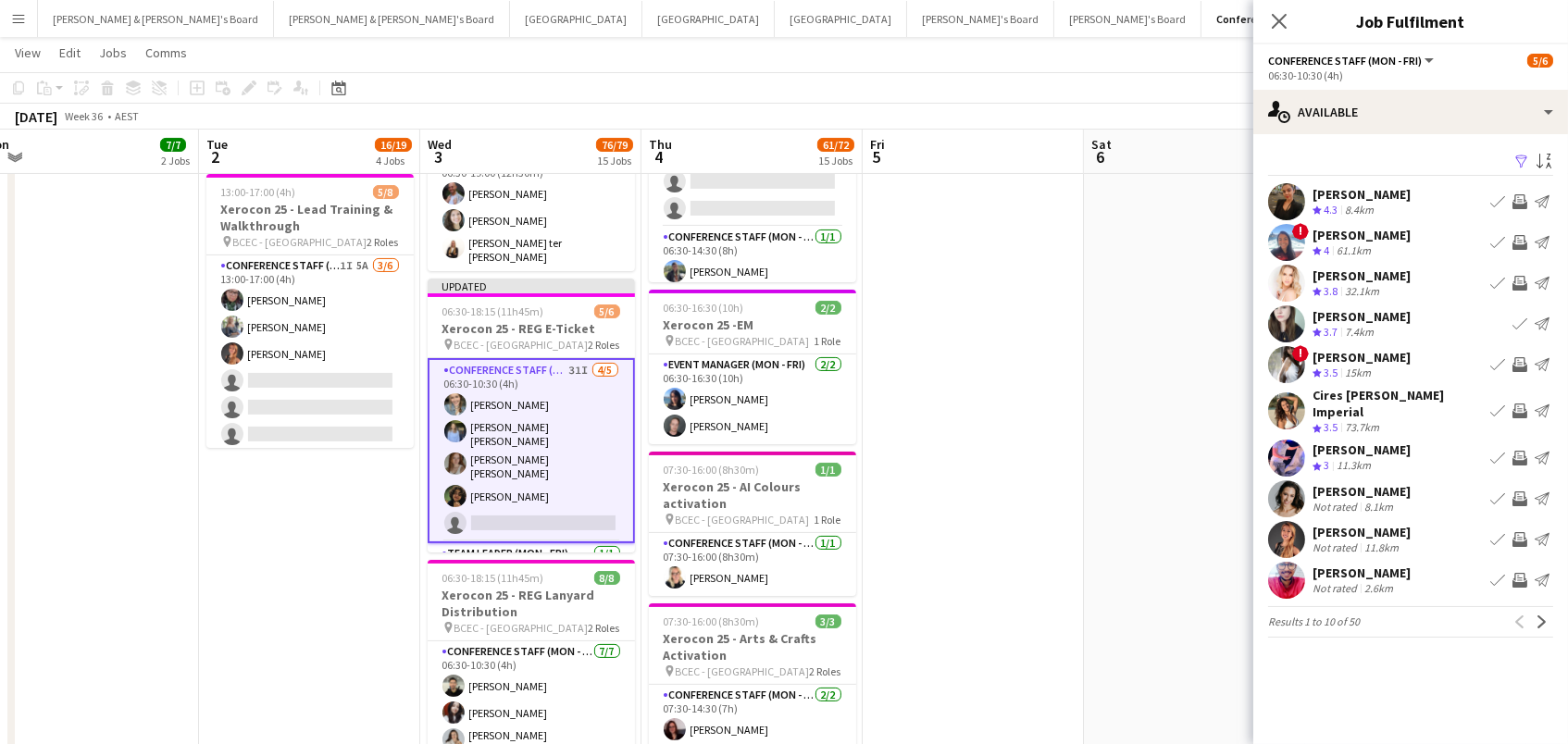
click at [1517, 361] on app-icon "Invite crew" at bounding box center [1520, 364] width 14 height 14
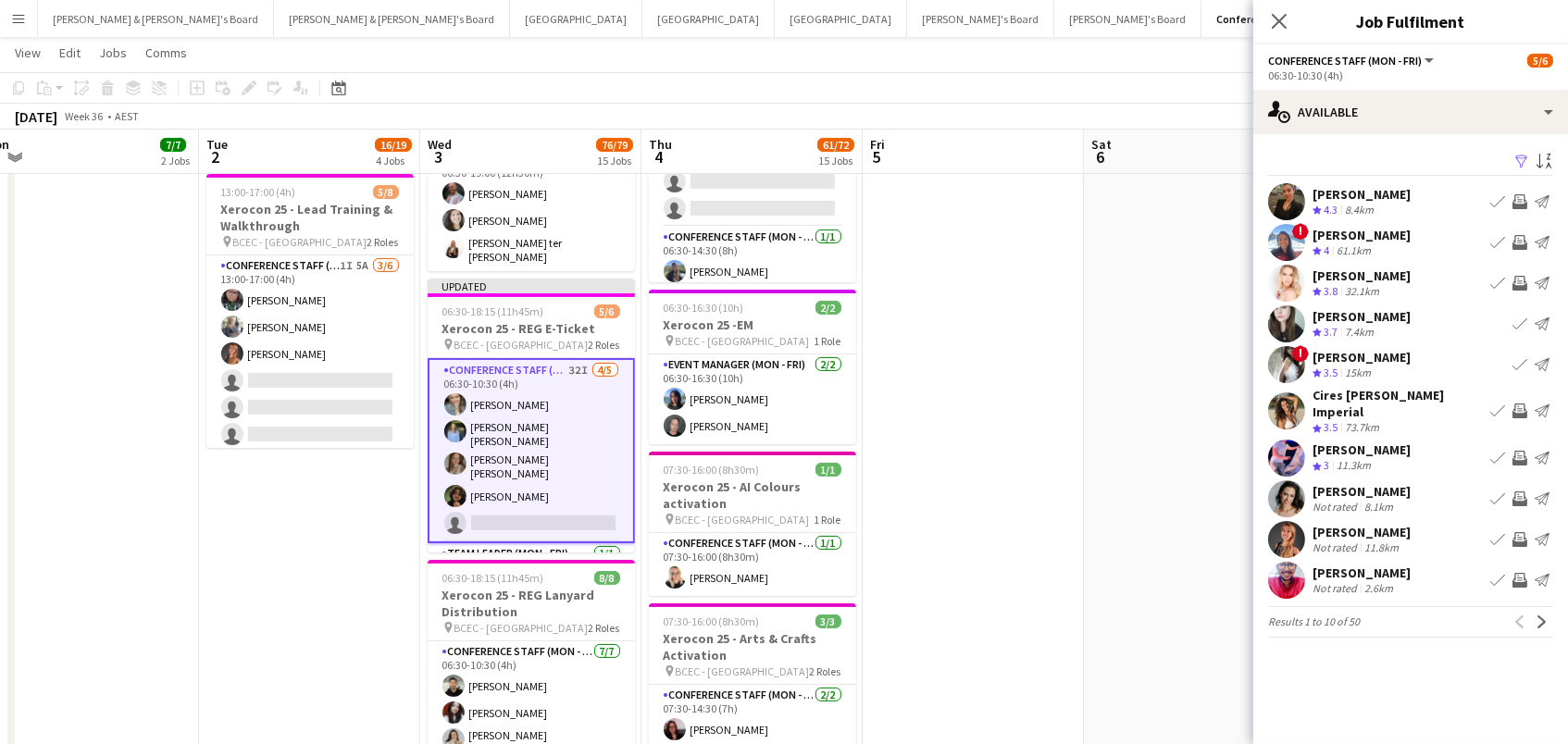
click at [1526, 404] on app-icon "Invite crew" at bounding box center [1520, 411] width 14 height 14
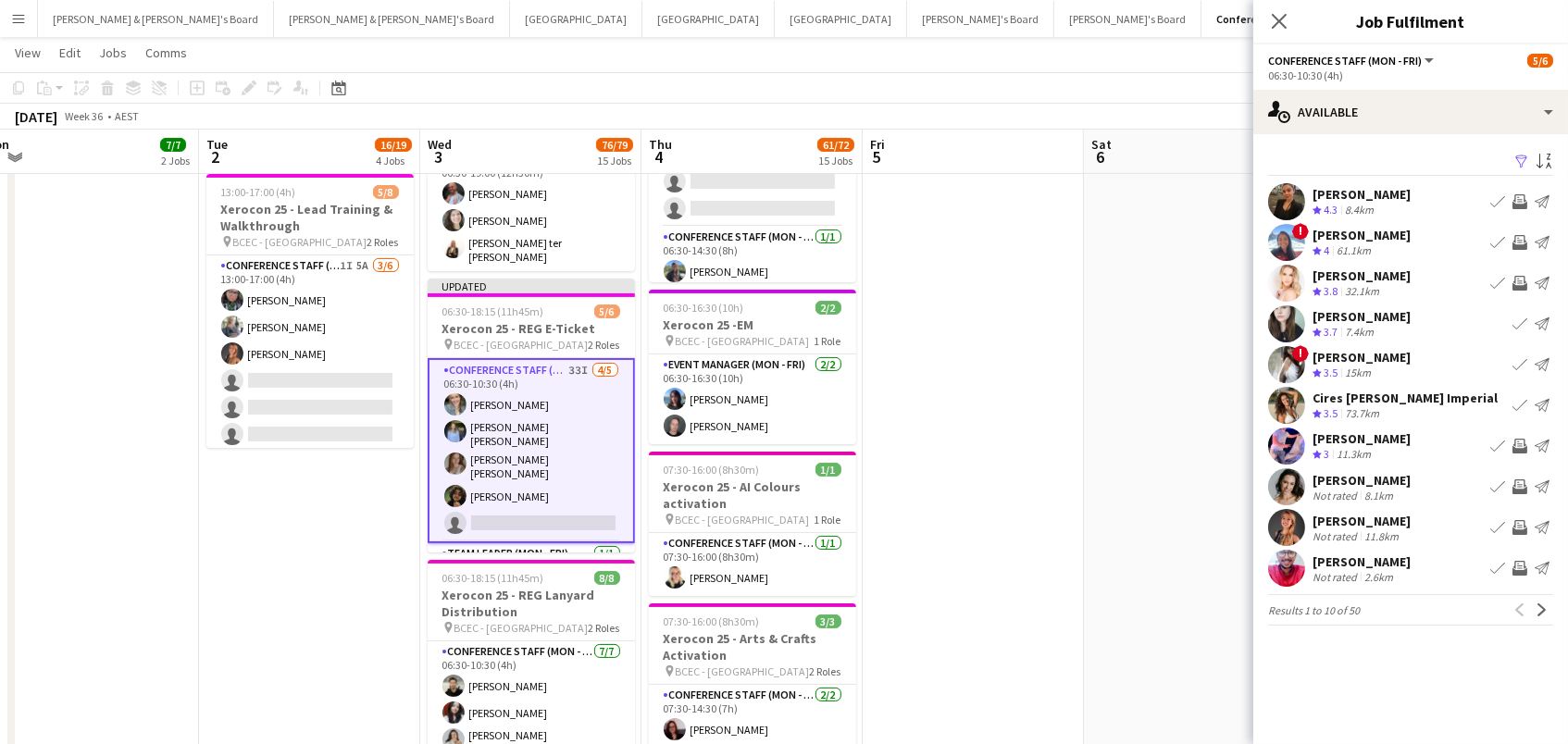
click at [1522, 494] on app-icon "Invite crew" at bounding box center [1520, 487] width 14 height 14
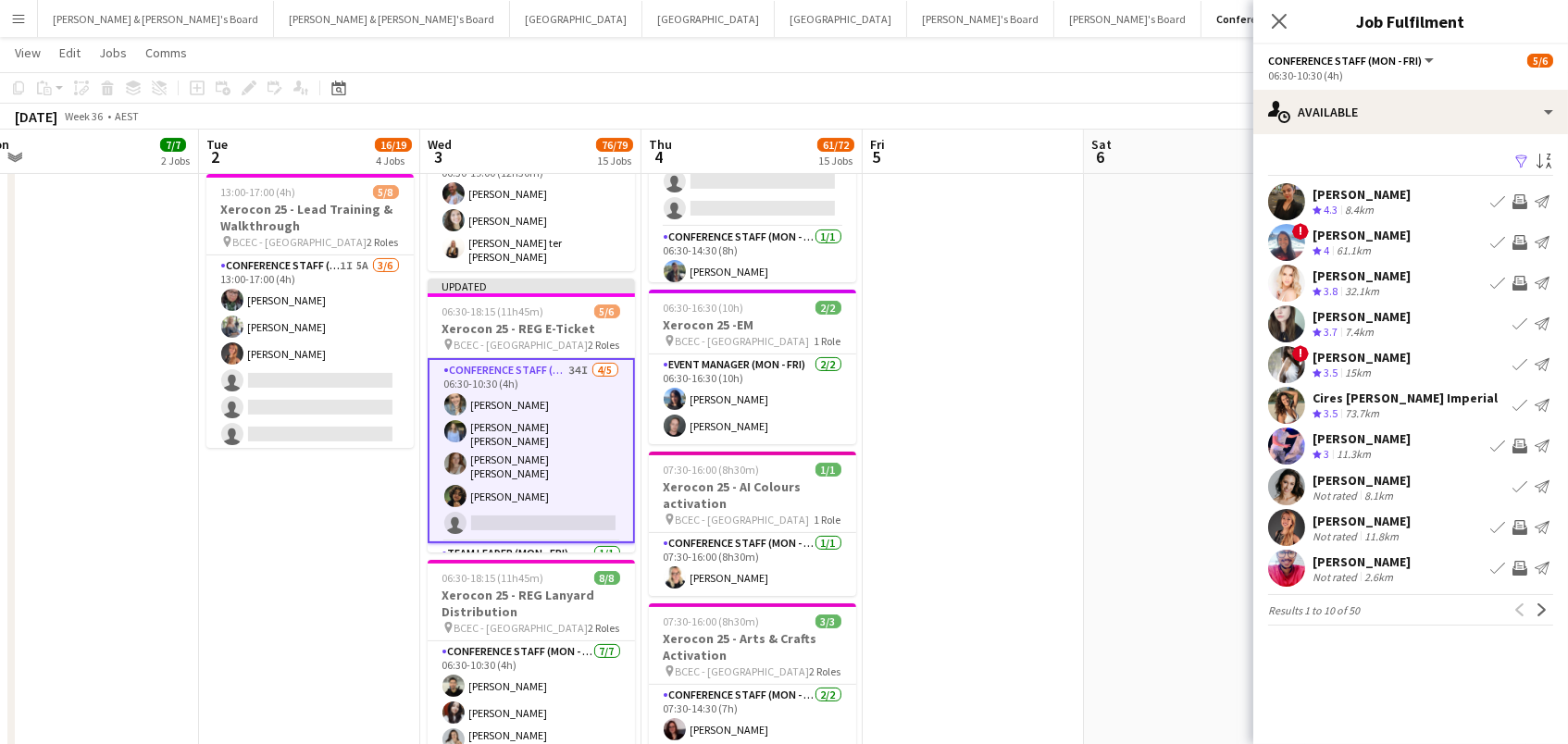
click at [1522, 576] on app-icon "Invite crew" at bounding box center [1520, 568] width 14 height 14
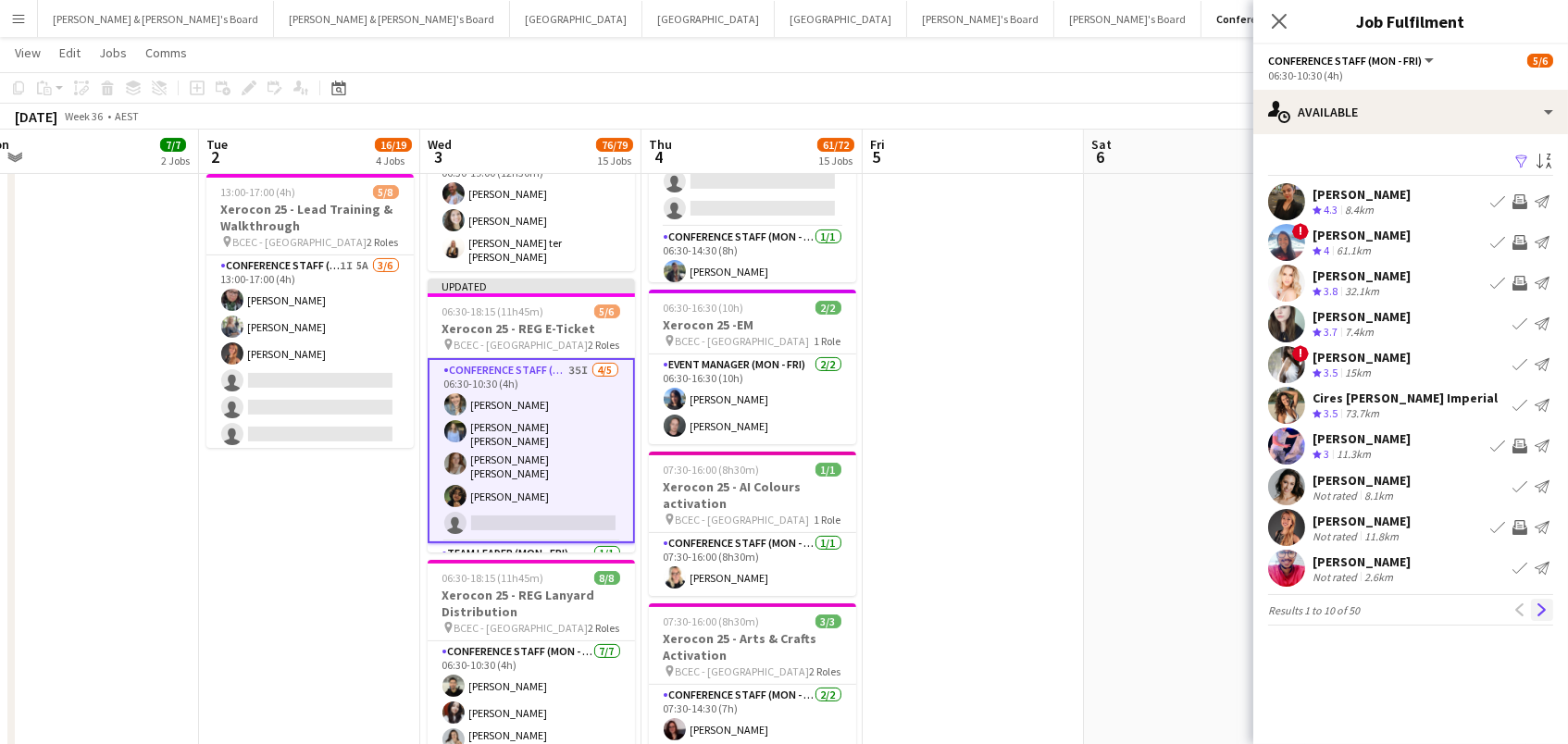
click at [1546, 622] on button "Next" at bounding box center [1542, 610] width 22 height 22
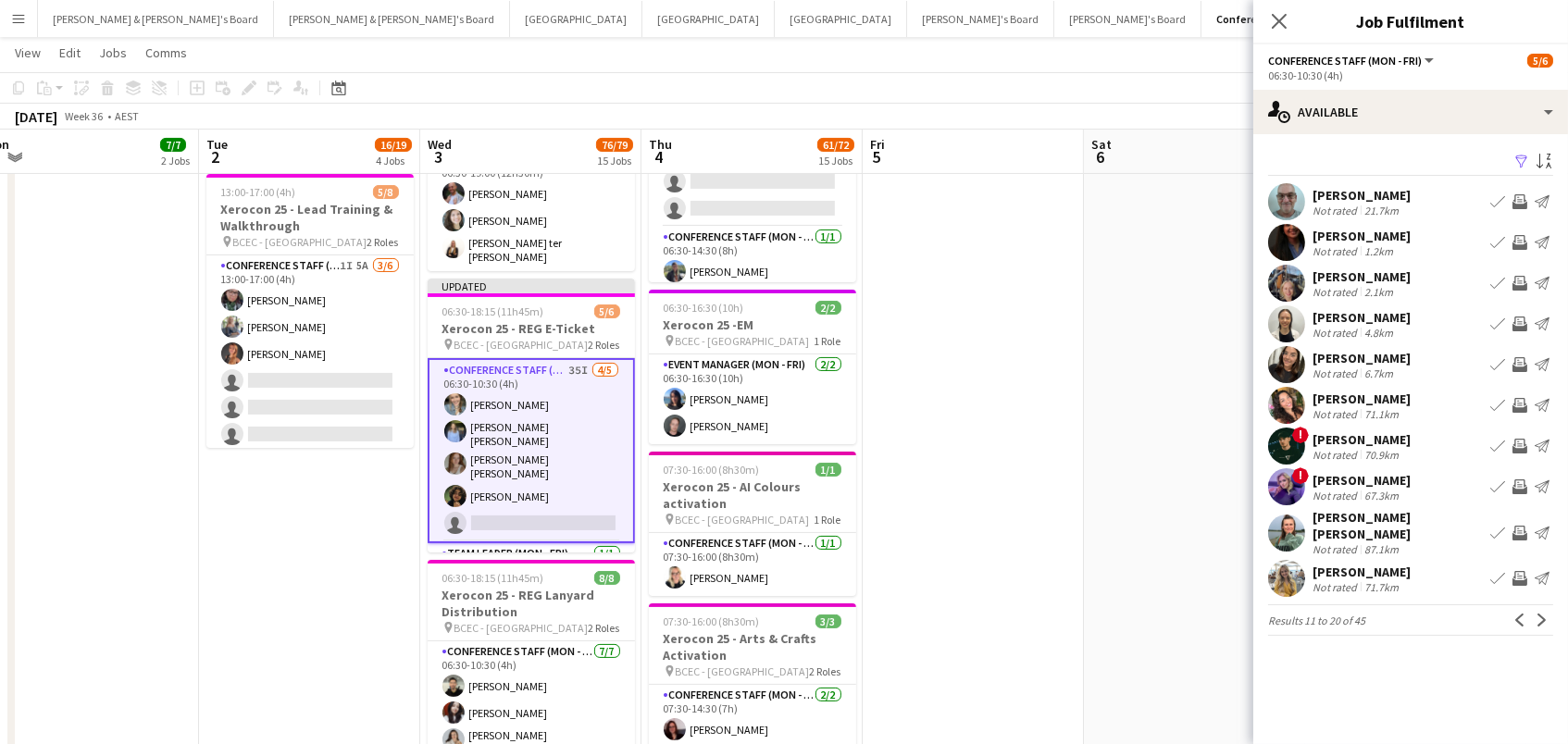
click at [1516, 199] on app-icon "Invite crew" at bounding box center [1520, 201] width 14 height 14
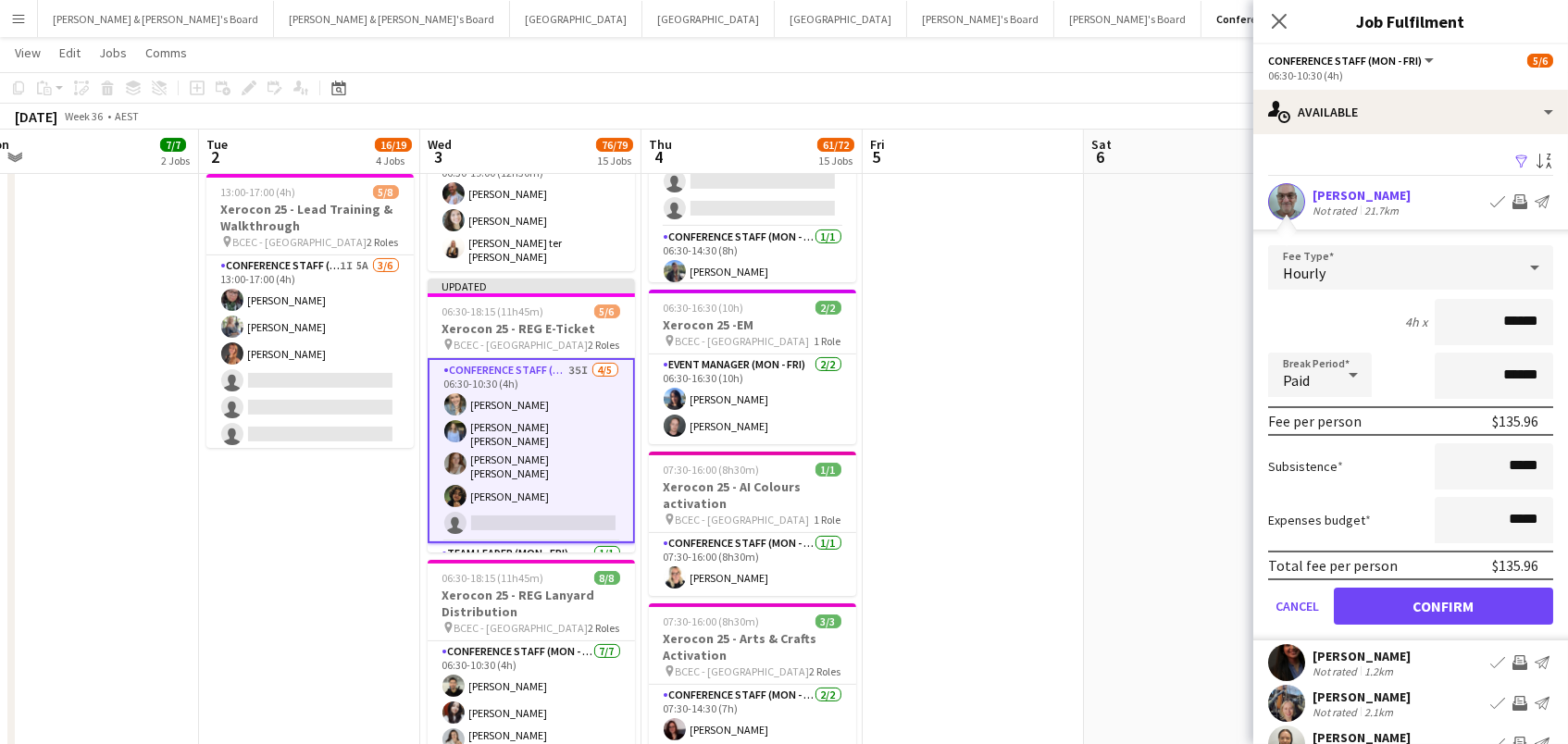
click at [1444, 603] on button "Confirm" at bounding box center [1444, 606] width 220 height 37
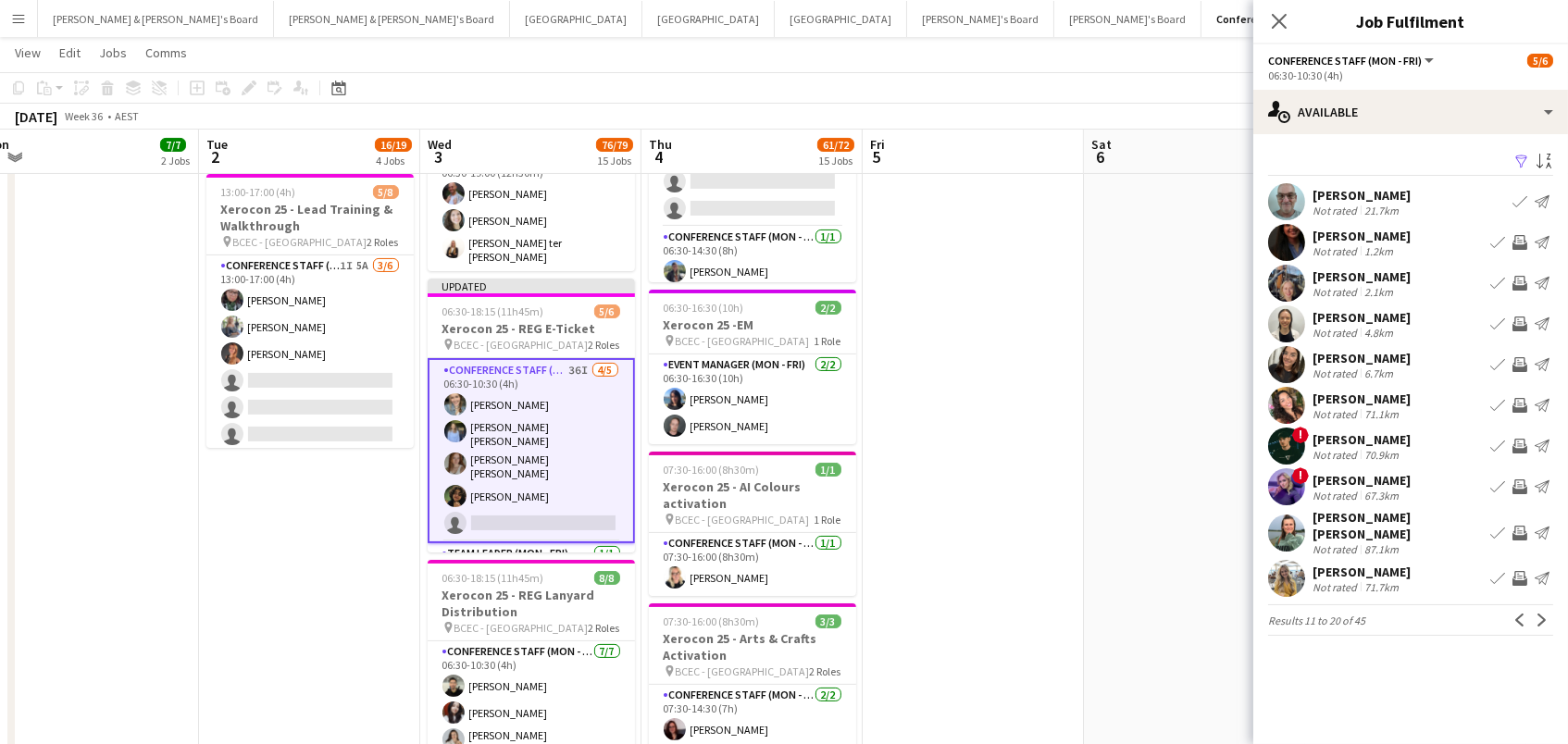
click at [1519, 243] on app-icon "Invite crew" at bounding box center [1520, 242] width 14 height 14
click at [1520, 277] on app-icon "Invite crew" at bounding box center [1520, 282] width 14 height 14
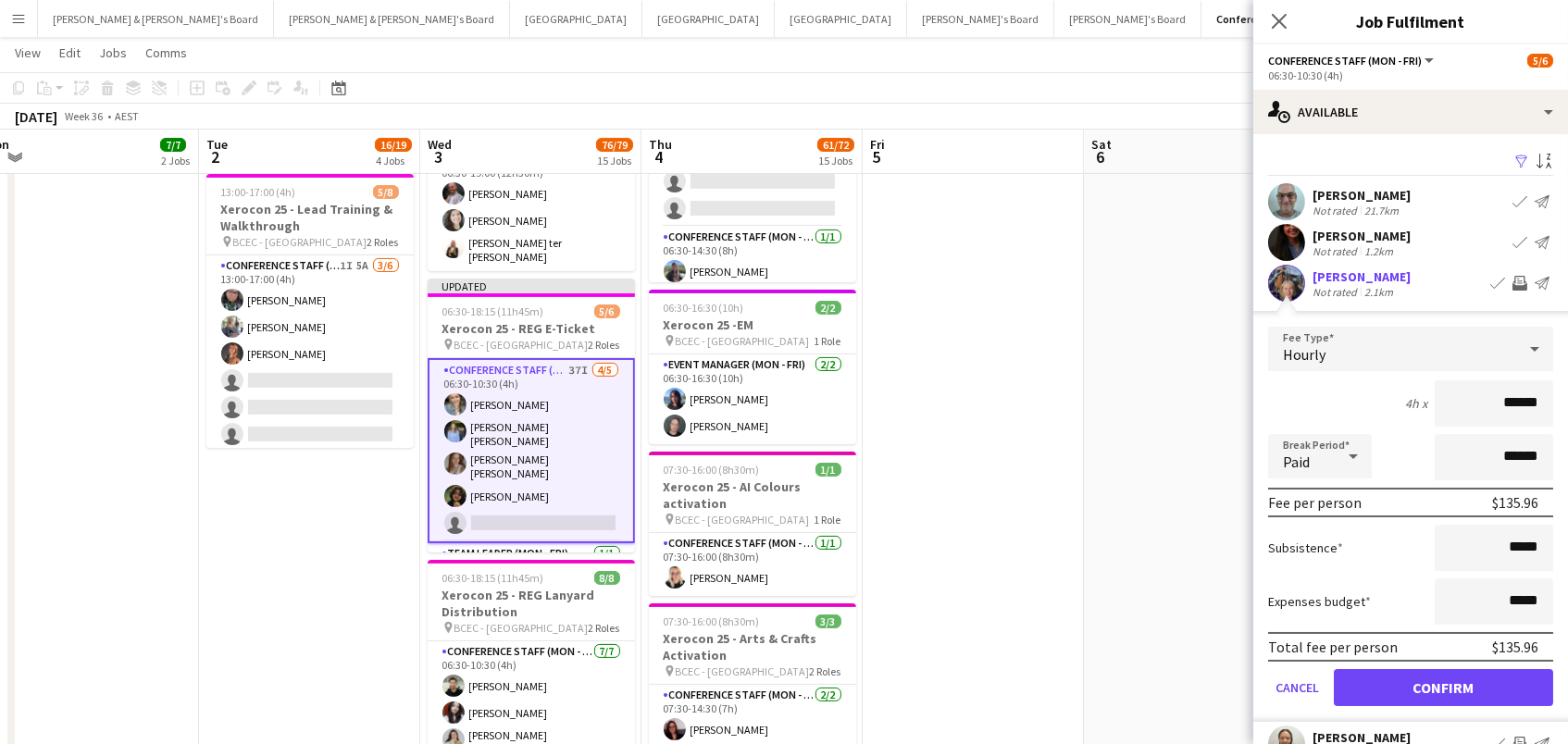
click at [1444, 685] on button "Confirm" at bounding box center [1444, 688] width 220 height 37
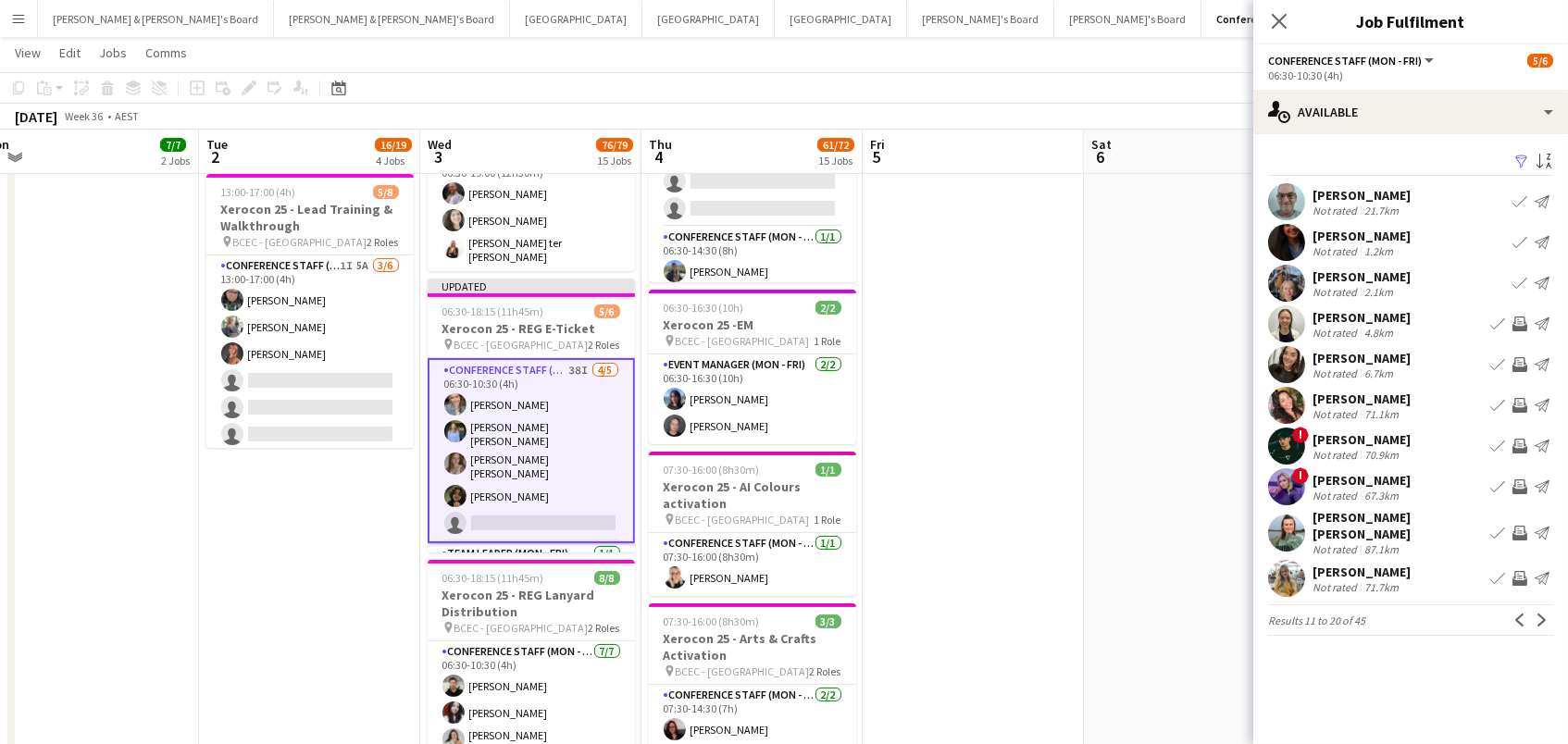
click at [1520, 323] on app-icon "Invite crew" at bounding box center [1520, 324] width 14 height 14
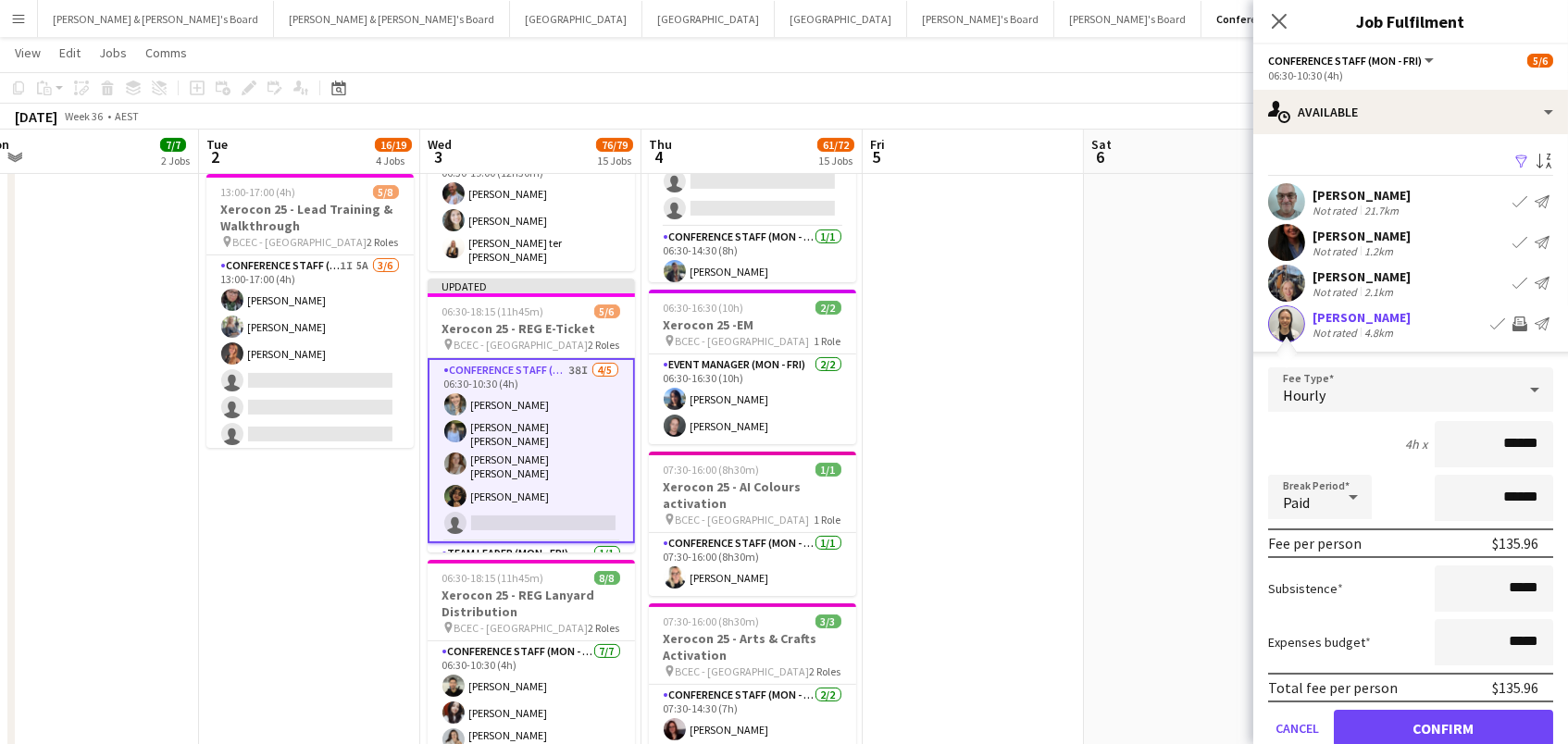
click at [1444, 726] on button "Confirm" at bounding box center [1444, 729] width 220 height 37
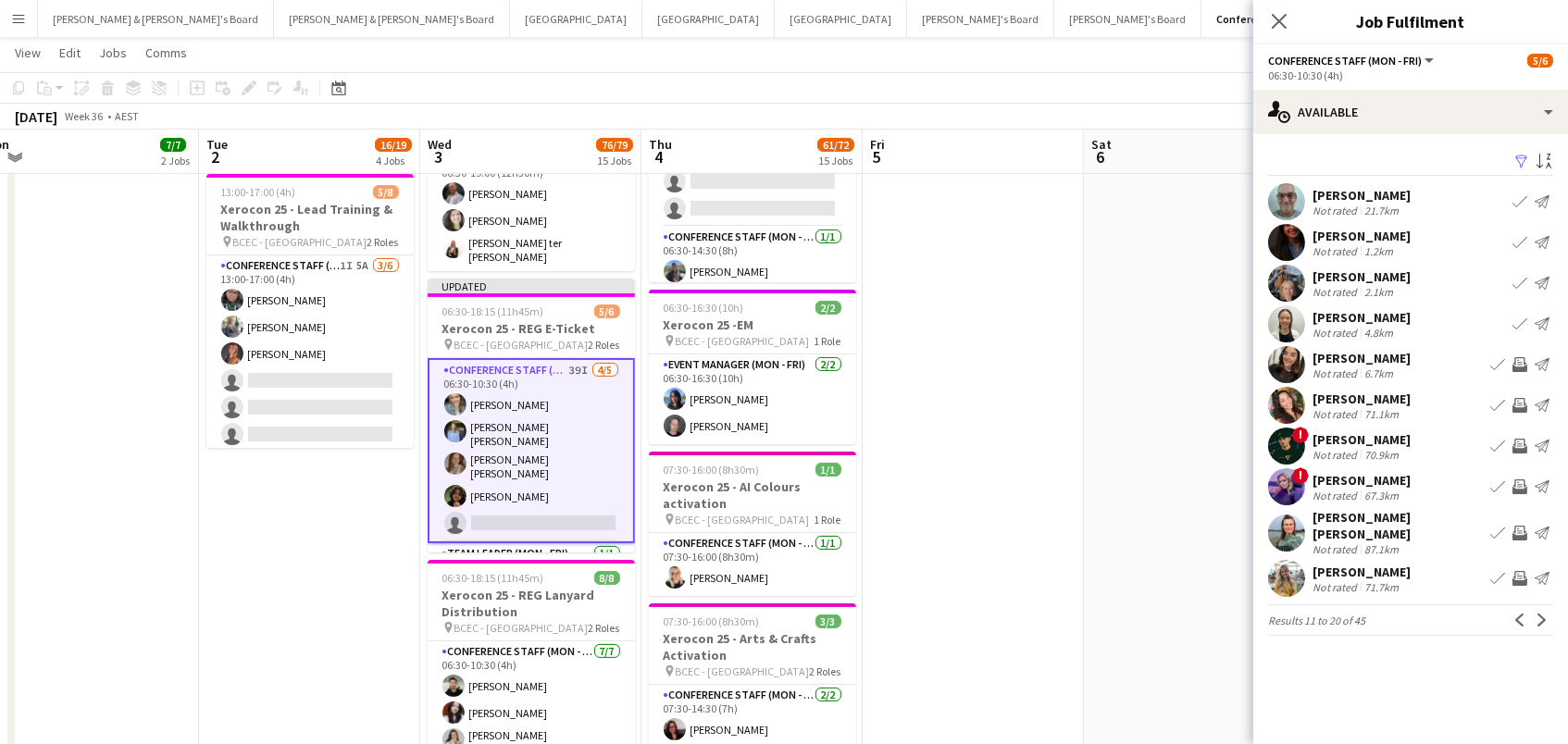
click at [1516, 367] on app-icon "Invite crew" at bounding box center [1520, 364] width 14 height 14
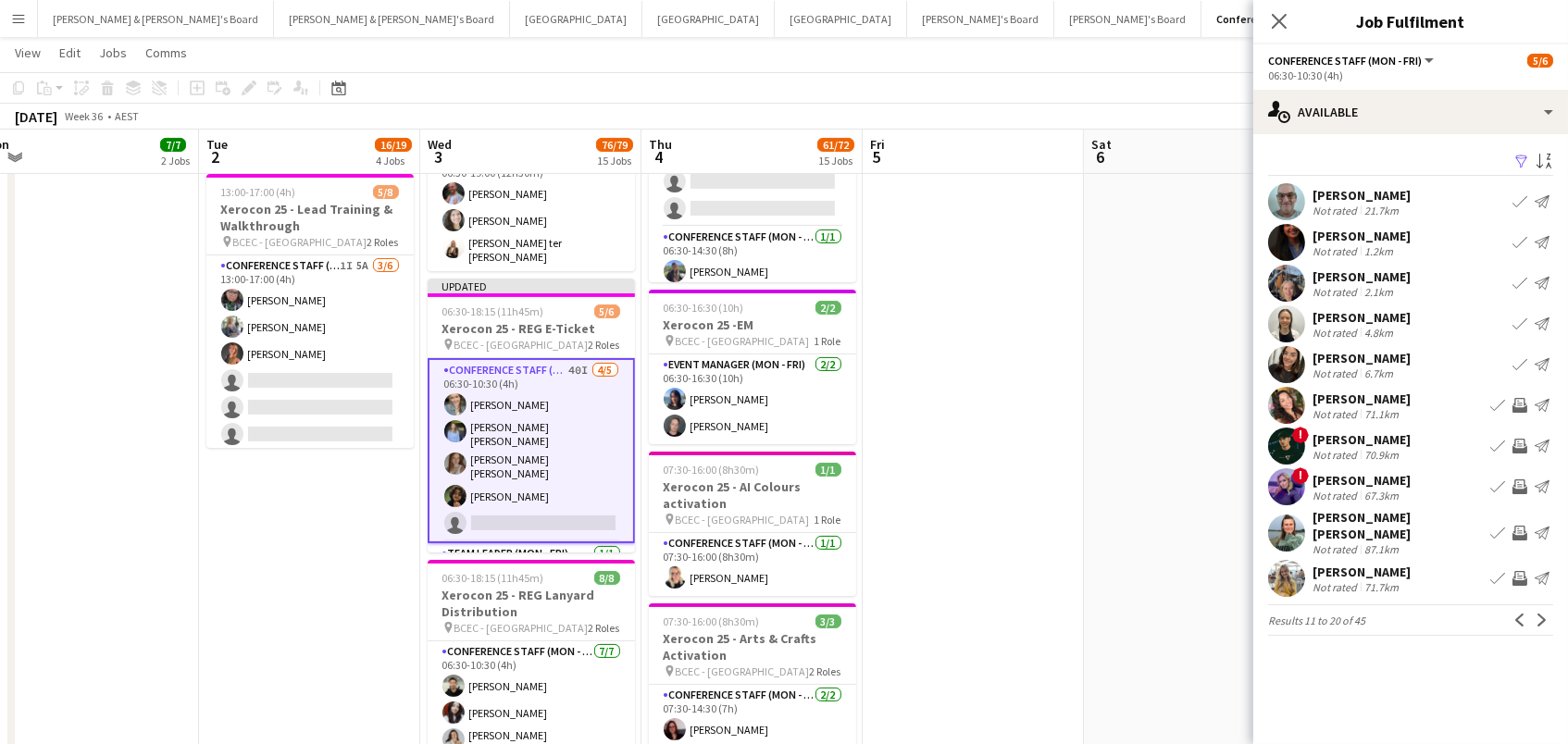
click at [1520, 526] on app-icon "Invite crew" at bounding box center [1520, 533] width 14 height 14
click at [1526, 571] on app-icon "Invite crew" at bounding box center [1520, 578] width 14 height 14
click at [1533, 609] on button "Next" at bounding box center [1542, 620] width 22 height 22
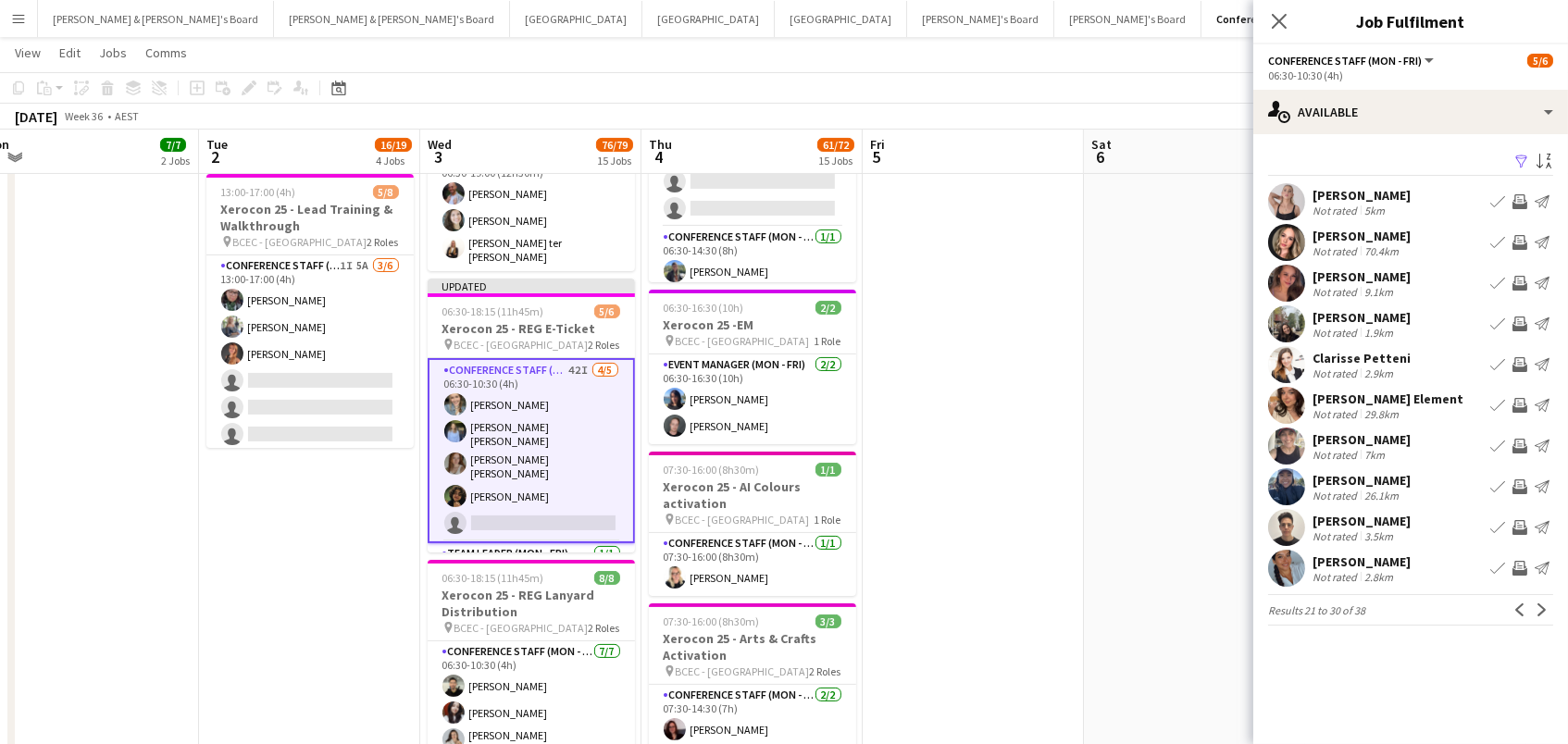
click at [1521, 199] on app-icon "Invite crew" at bounding box center [1520, 201] width 14 height 14
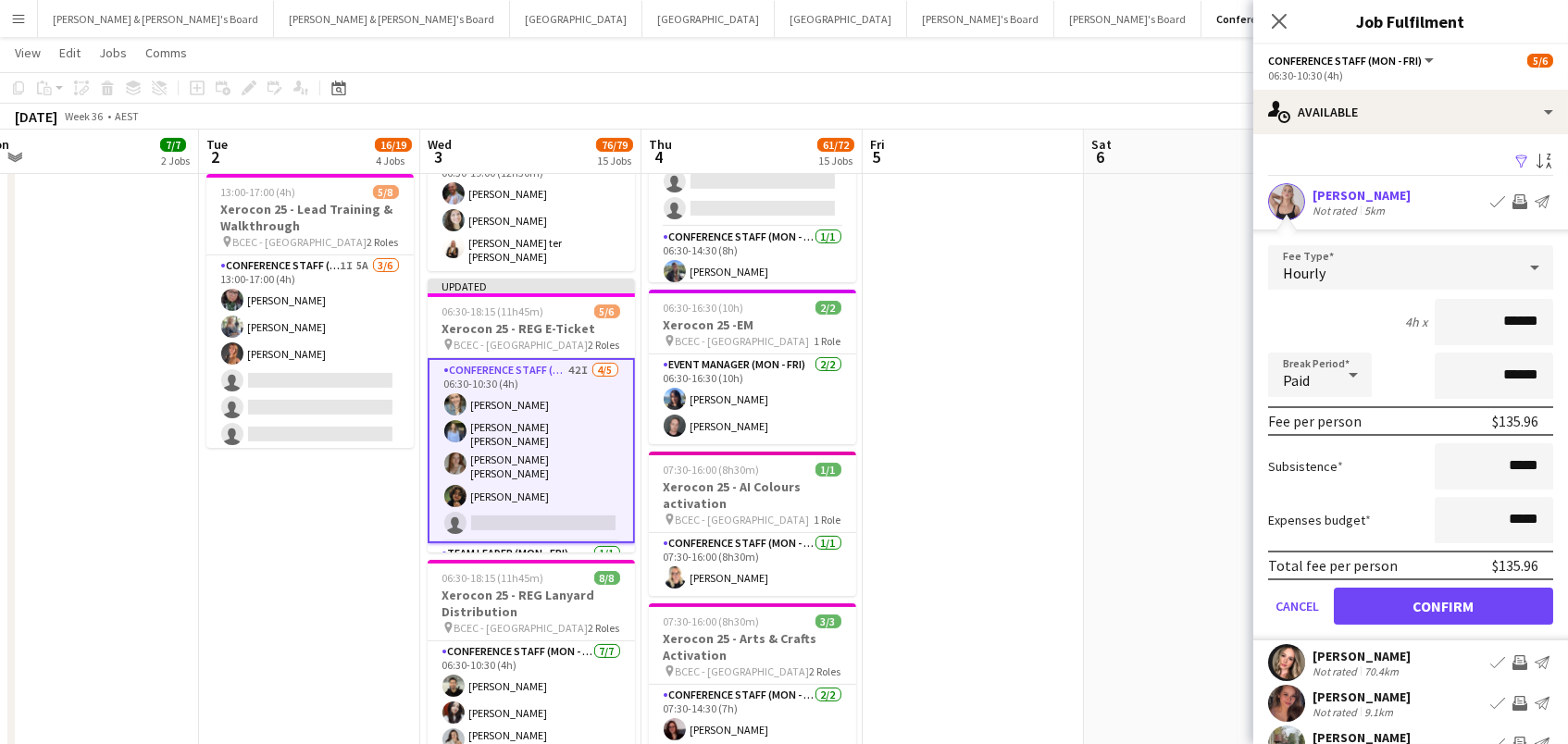
click at [1444, 603] on button "Confirm" at bounding box center [1444, 606] width 220 height 37
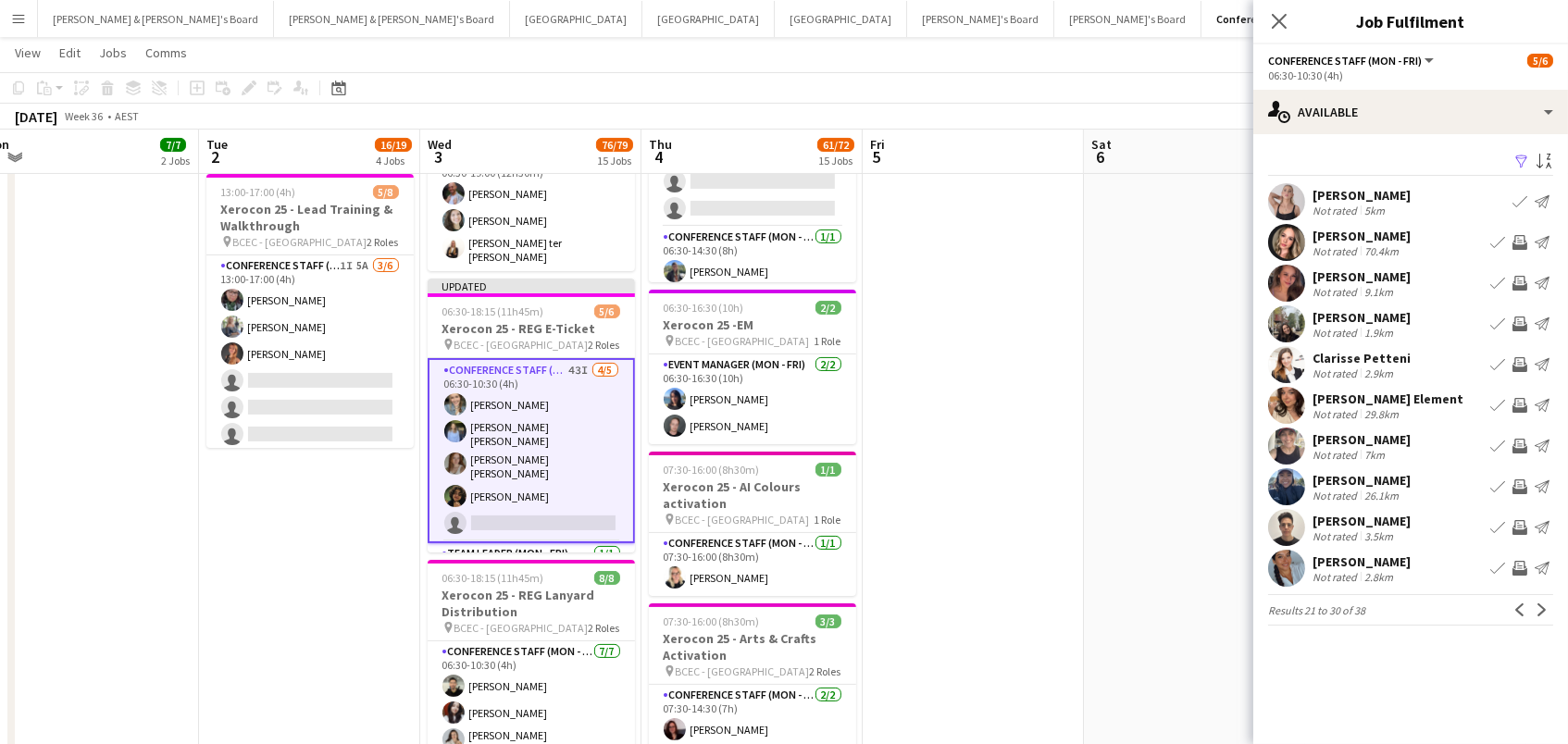
click at [1520, 318] on app-icon "Invite crew" at bounding box center [1520, 324] width 14 height 14
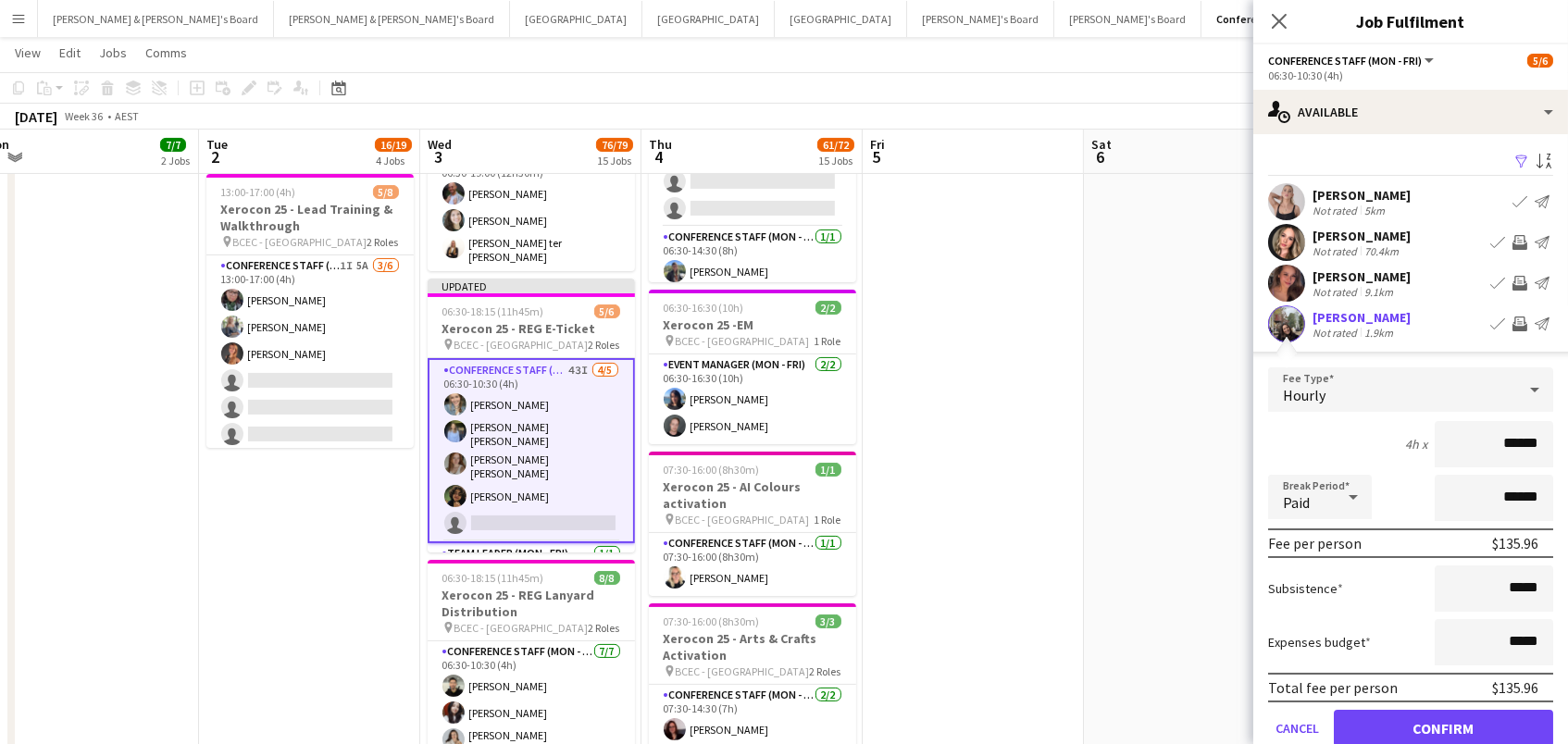
click at [1444, 726] on button "Confirm" at bounding box center [1444, 729] width 220 height 37
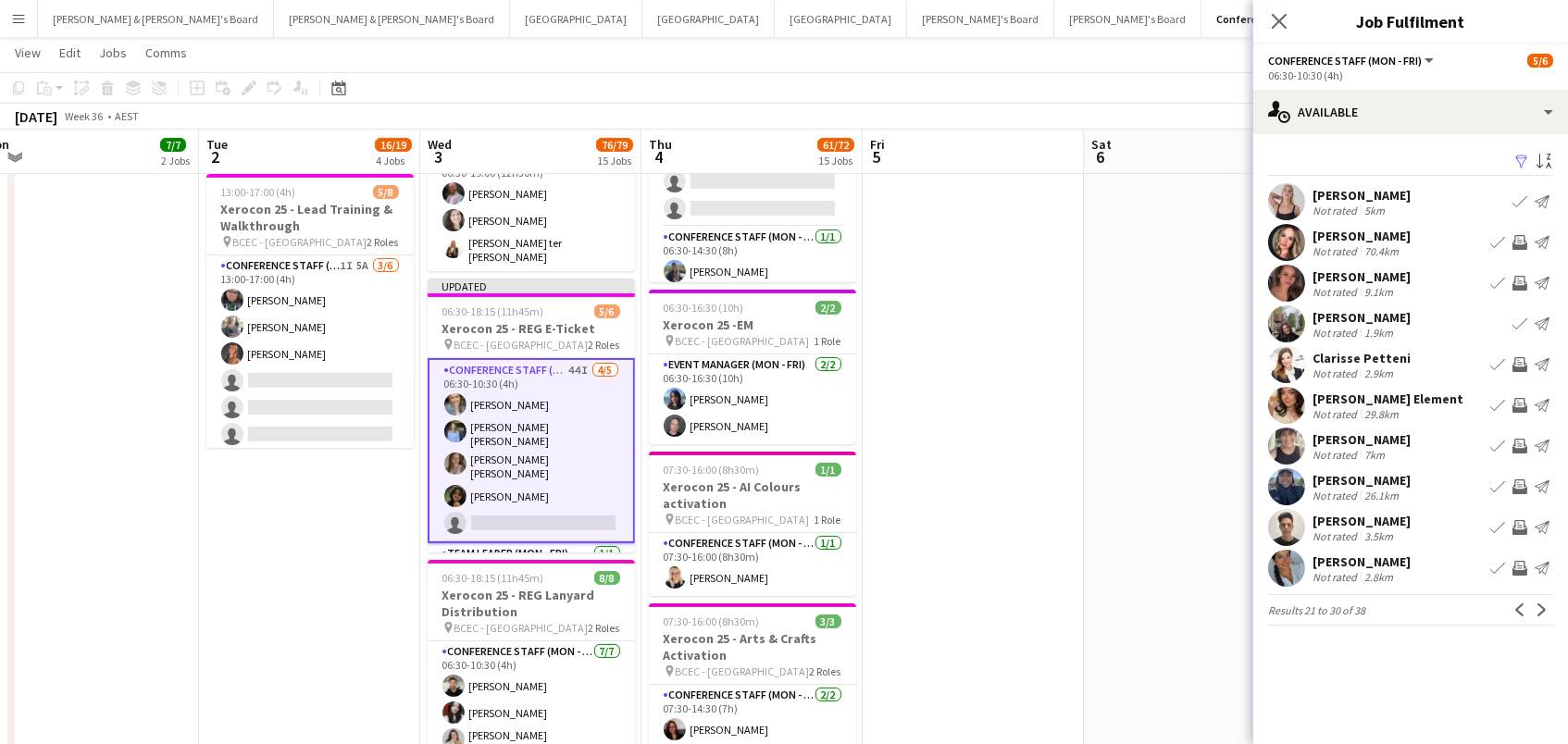
click at [1525, 366] on app-icon "Invite crew" at bounding box center [1520, 364] width 14 height 14
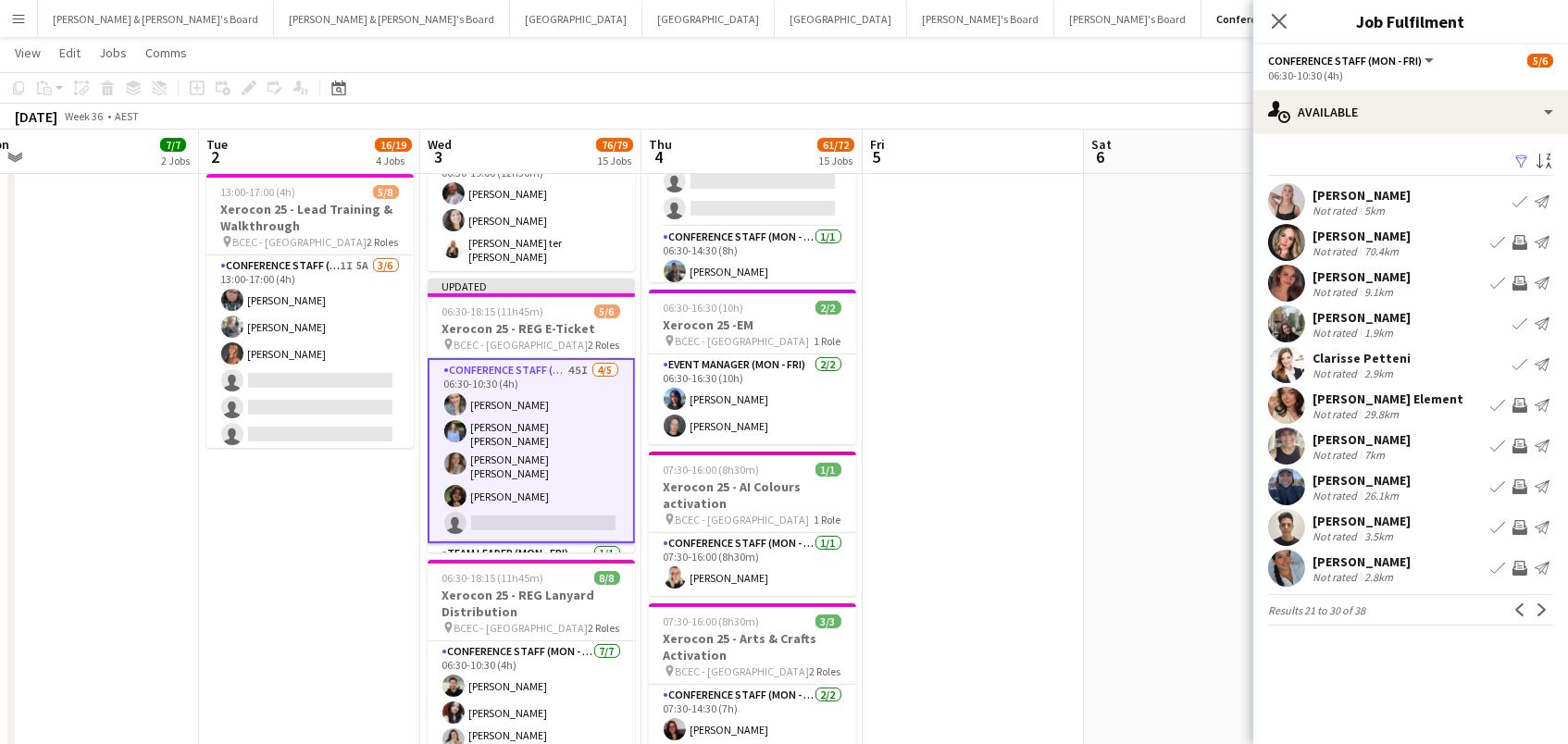
click at [1520, 411] on app-icon "Invite crew" at bounding box center [1520, 405] width 14 height 14
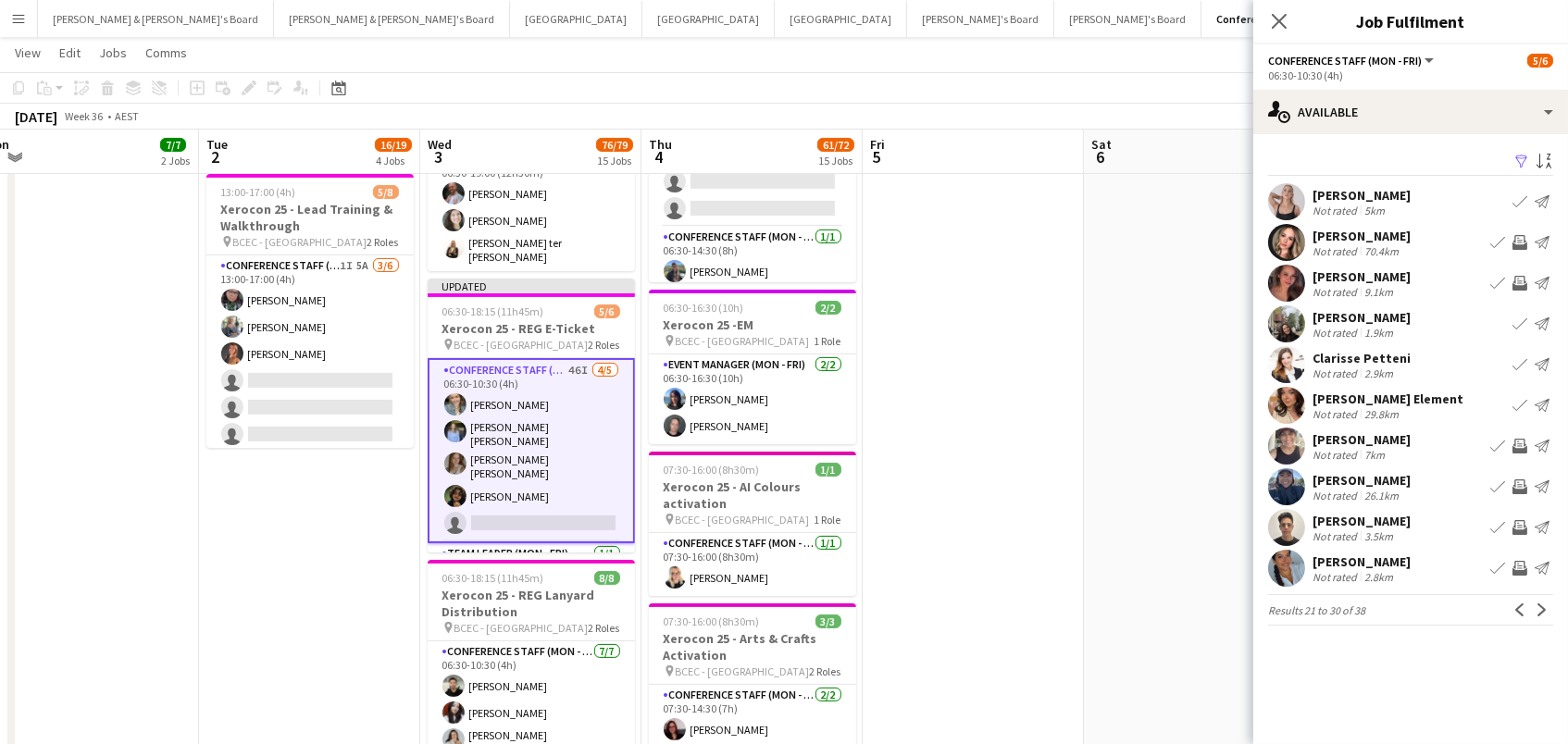
click at [1515, 488] on app-icon "Invite crew" at bounding box center [1520, 487] width 14 height 14
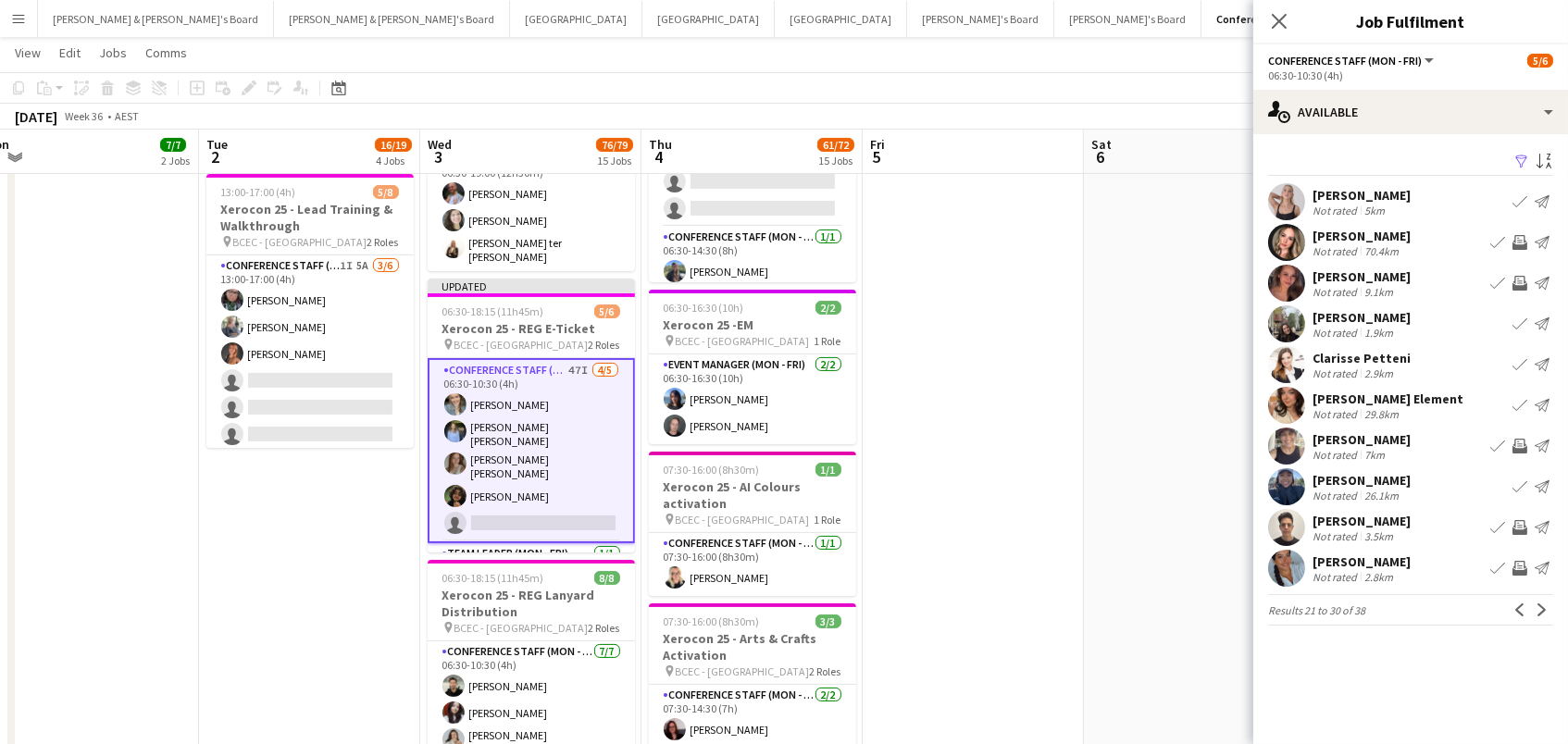
click at [1522, 528] on app-icon "Invite crew" at bounding box center [1520, 527] width 14 height 14
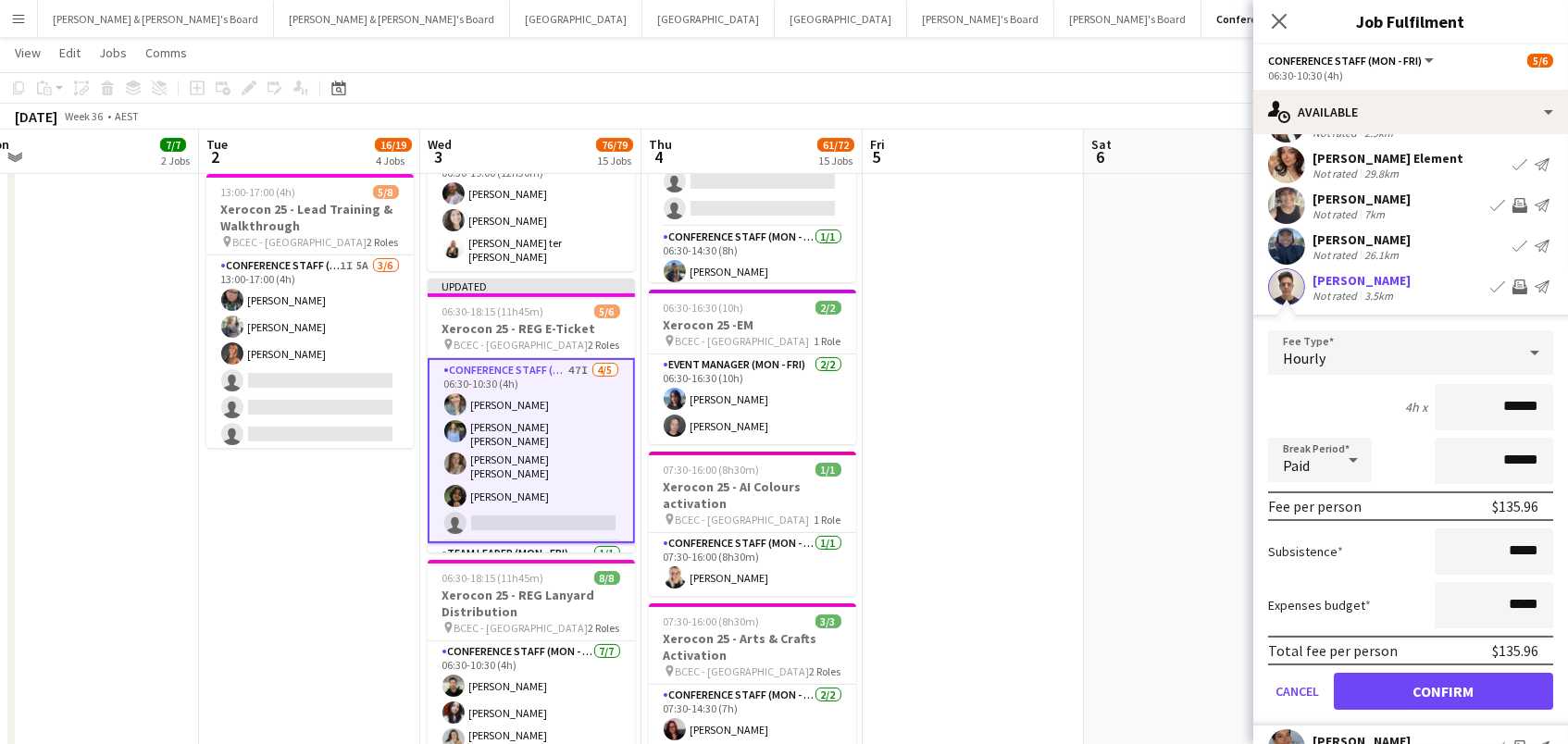
scroll to position [284, 0]
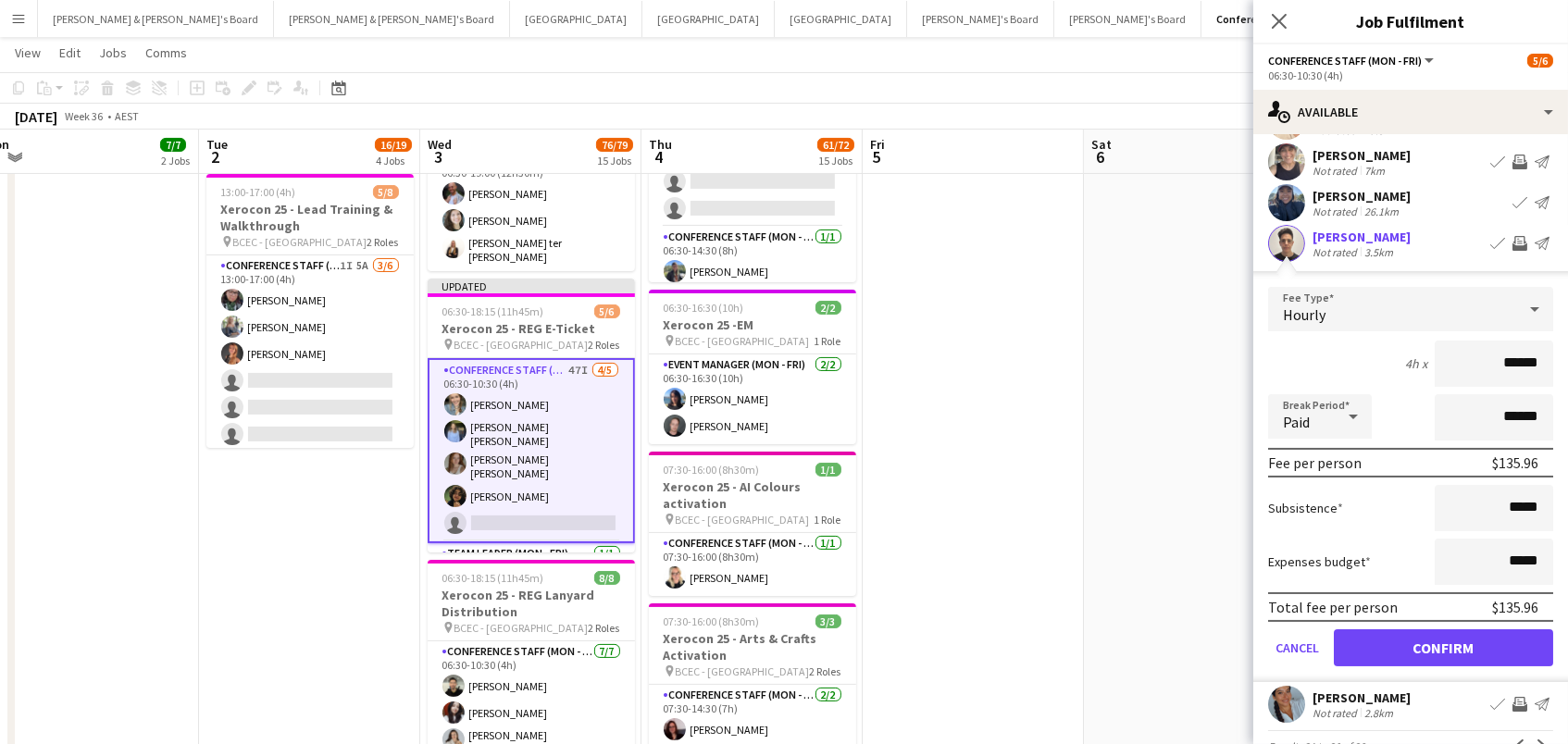
click at [1521, 700] on app-icon "Invite crew" at bounding box center [1520, 704] width 14 height 14
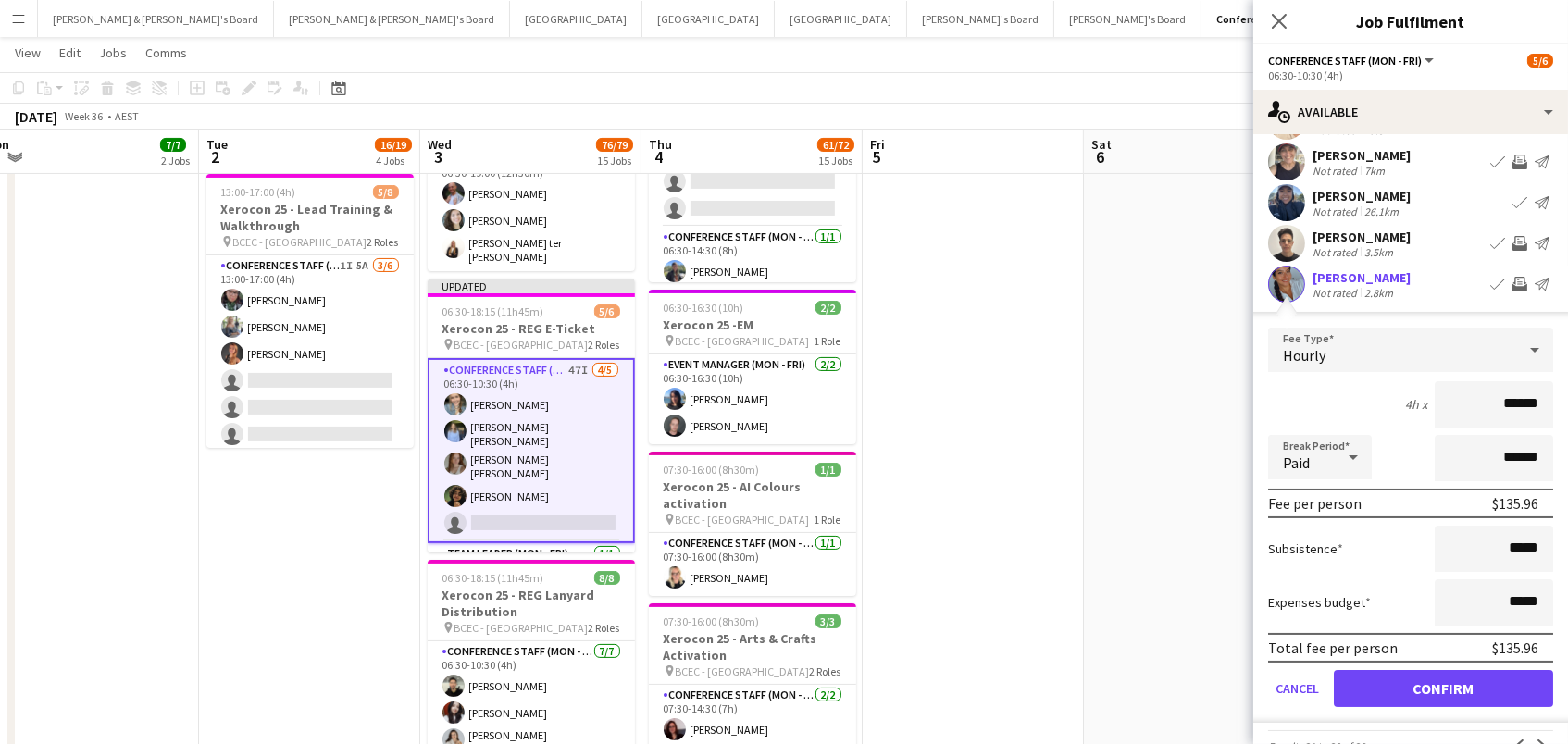
click at [1444, 686] on button "Confirm" at bounding box center [1444, 688] width 220 height 37
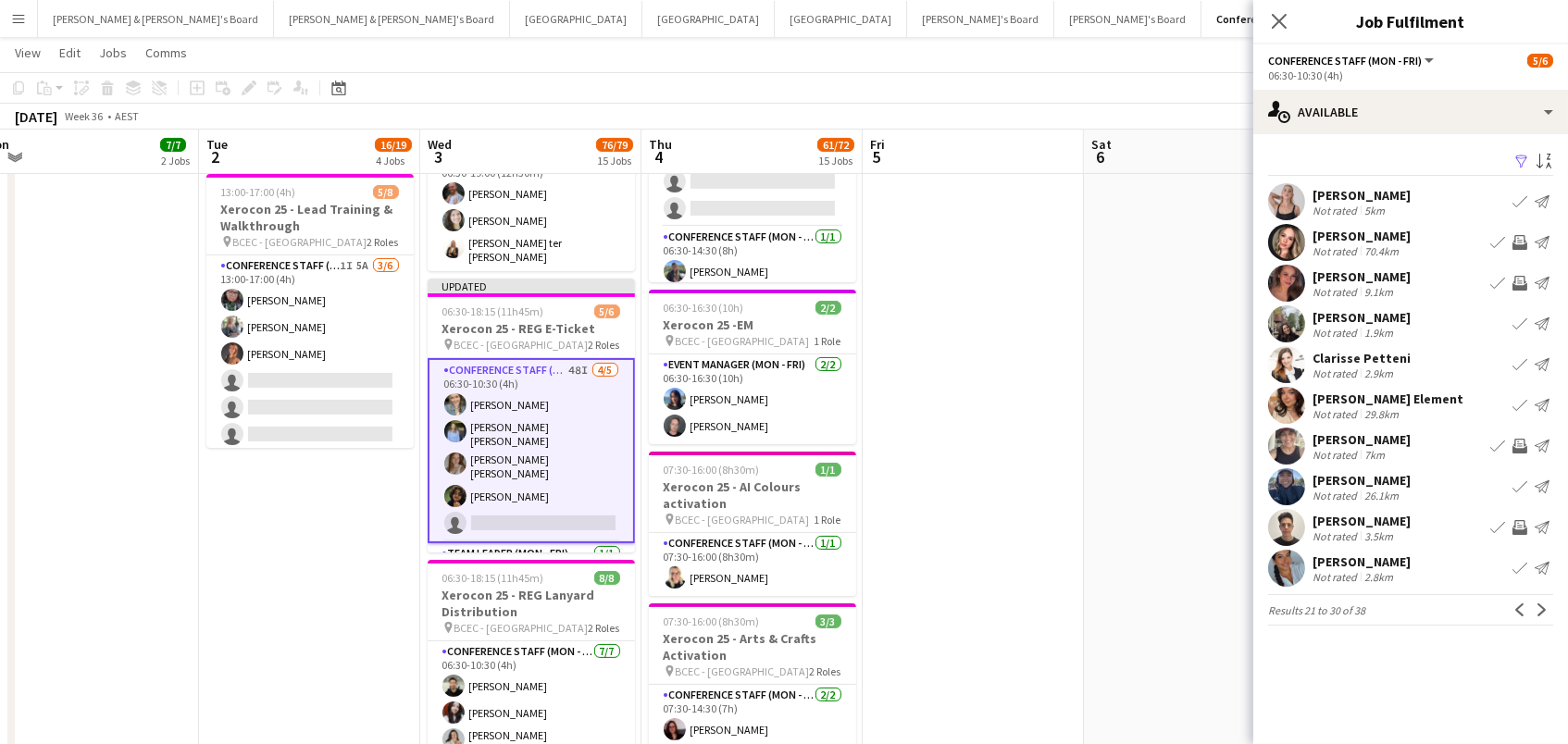
scroll to position [0, 0]
click at [1543, 608] on app-icon "Next" at bounding box center [1542, 609] width 13 height 13
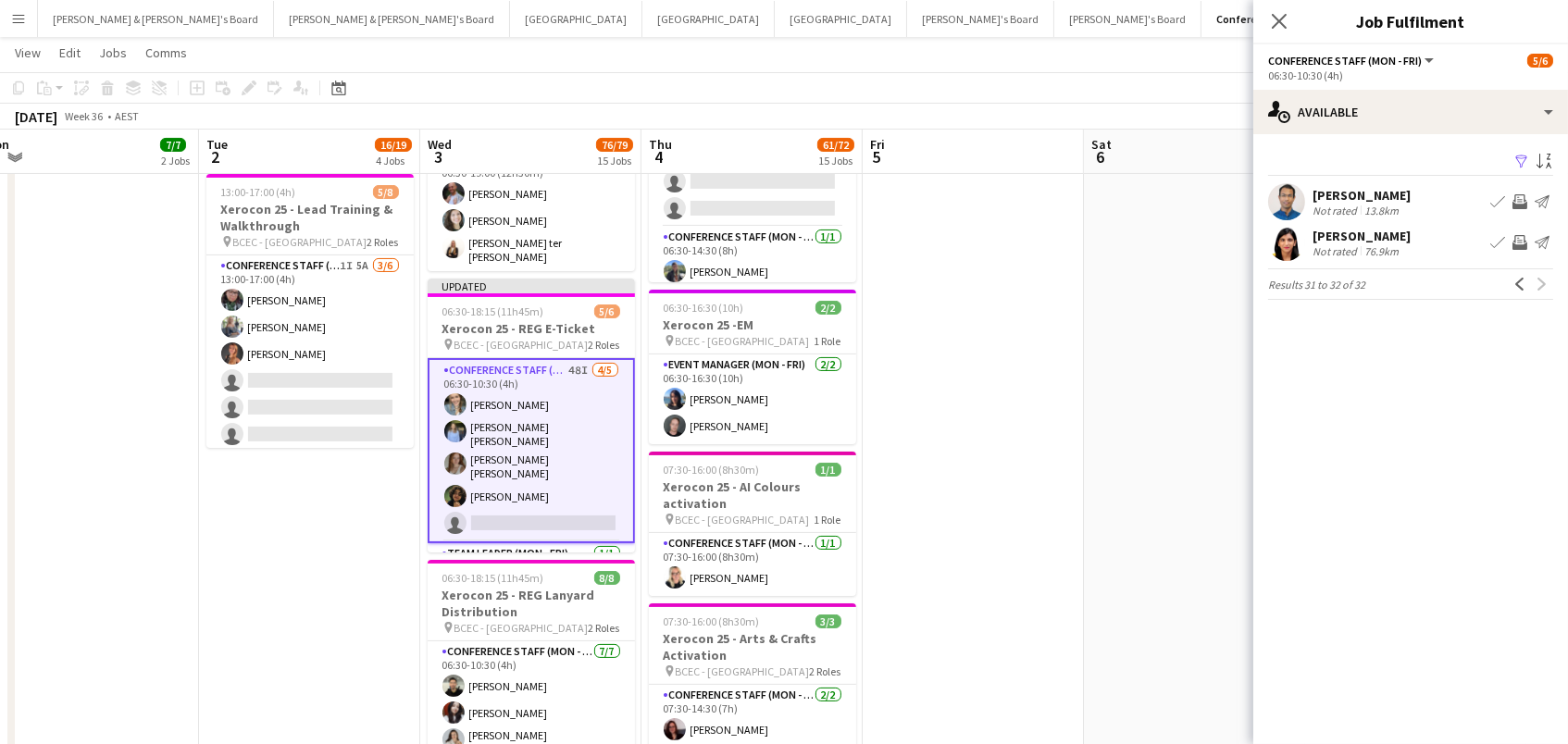
click at [1516, 195] on app-icon "Invite crew" at bounding box center [1520, 201] width 14 height 14
click at [1519, 237] on app-icon "Invite crew" at bounding box center [1520, 242] width 14 height 14
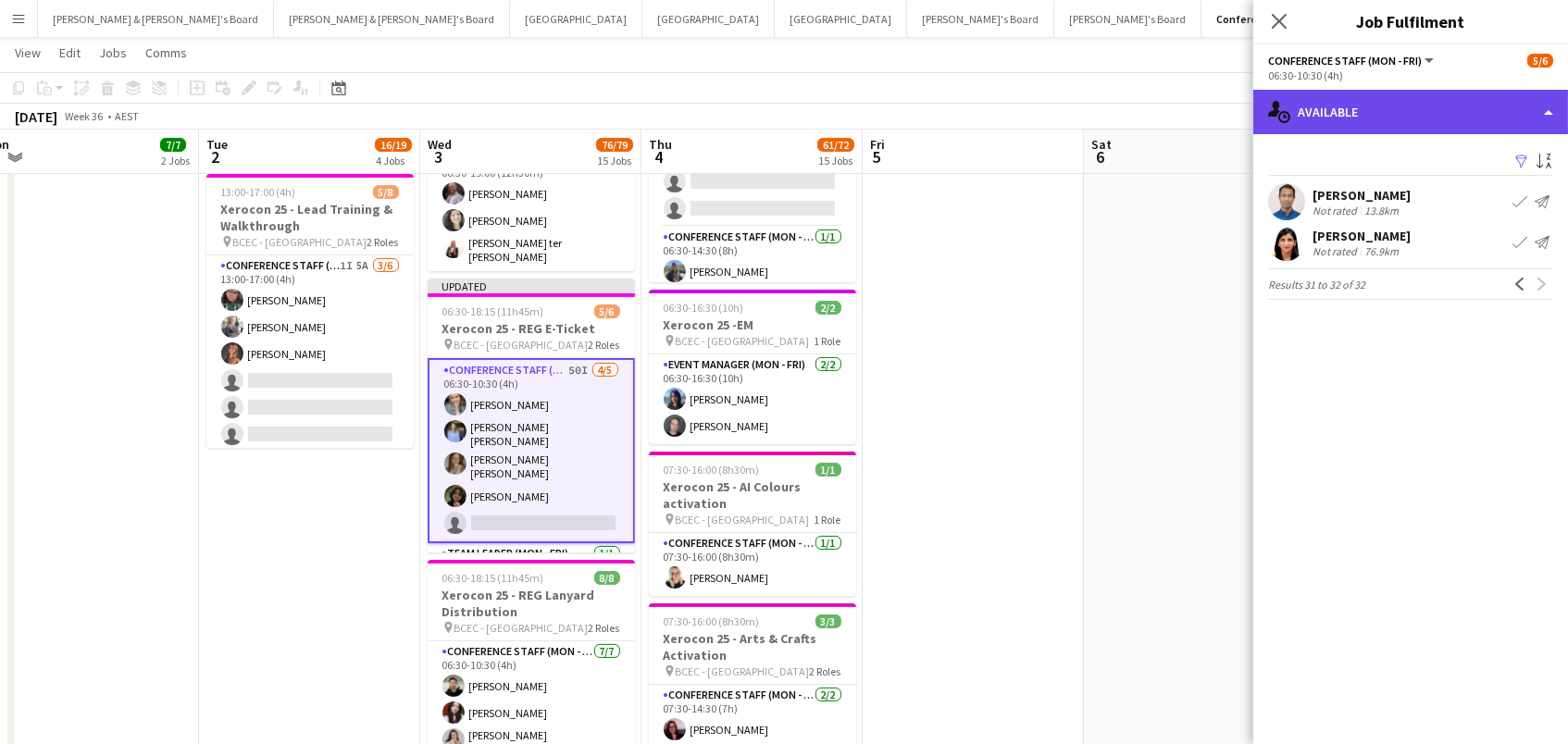
click at [1439, 108] on div "single-neutral-actions-upload Available" at bounding box center [1411, 112] width 315 height 44
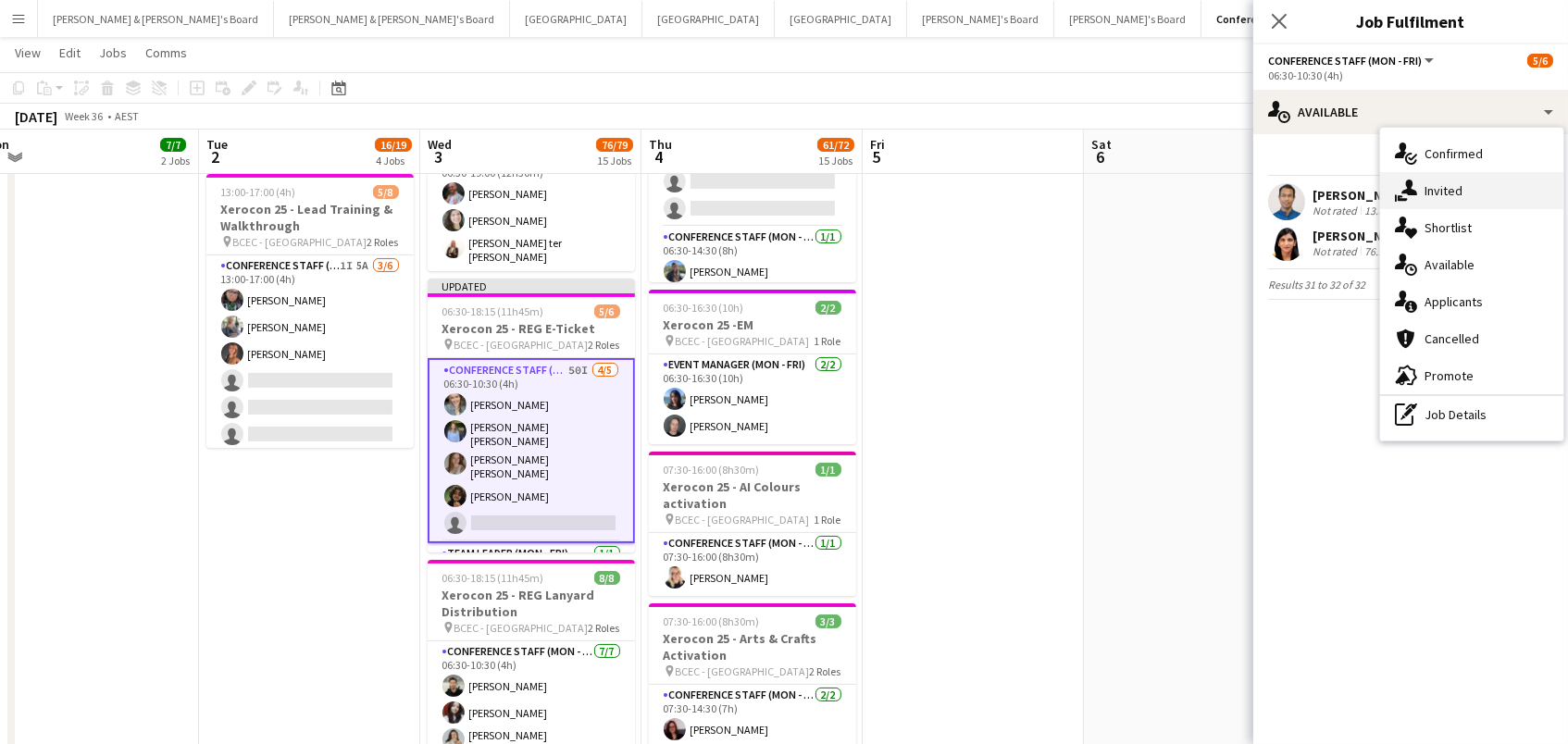
click at [1441, 190] on div "single-neutral-actions-share-1 Invited" at bounding box center [1472, 191] width 183 height 37
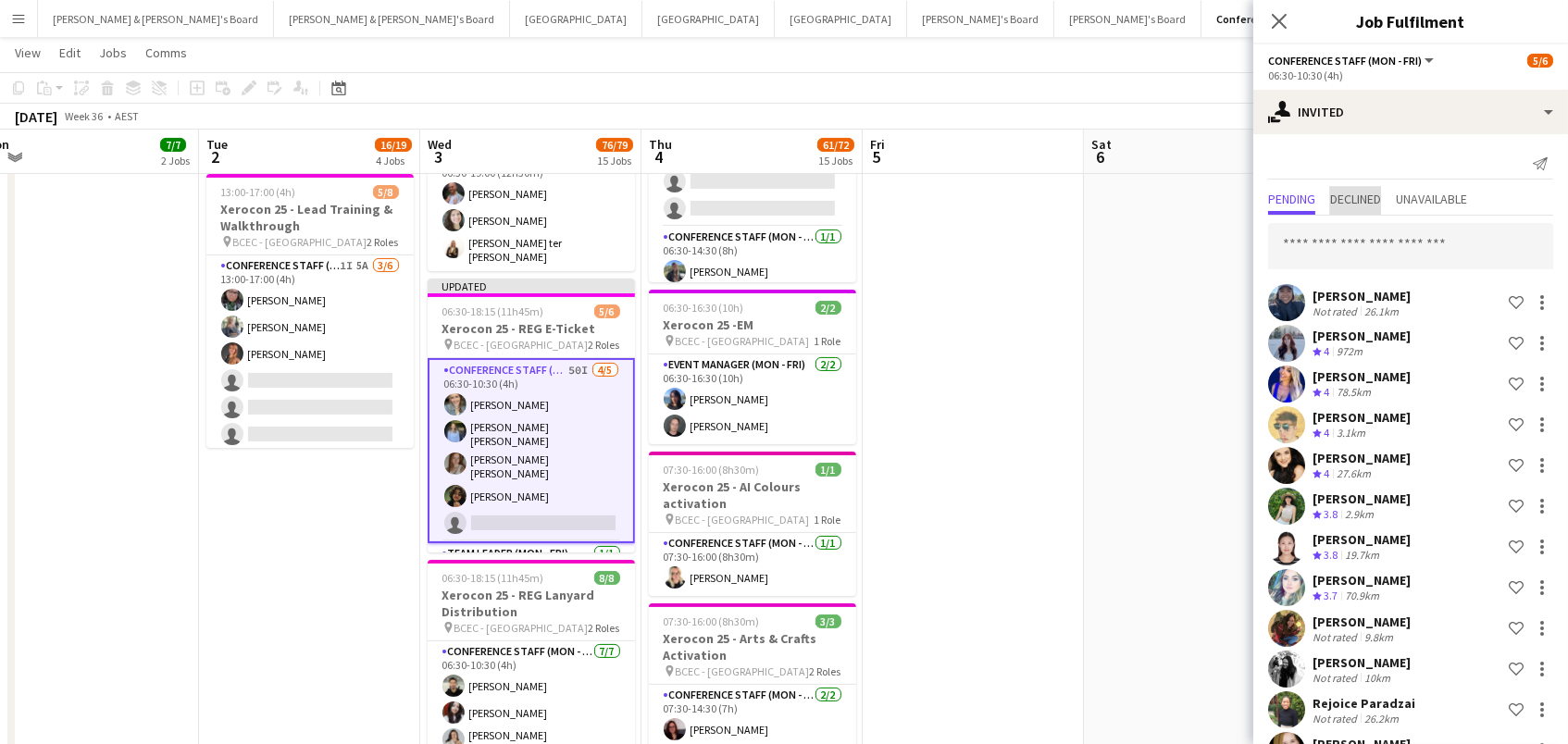
click at [1353, 199] on span "Declined" at bounding box center [1355, 199] width 51 height 13
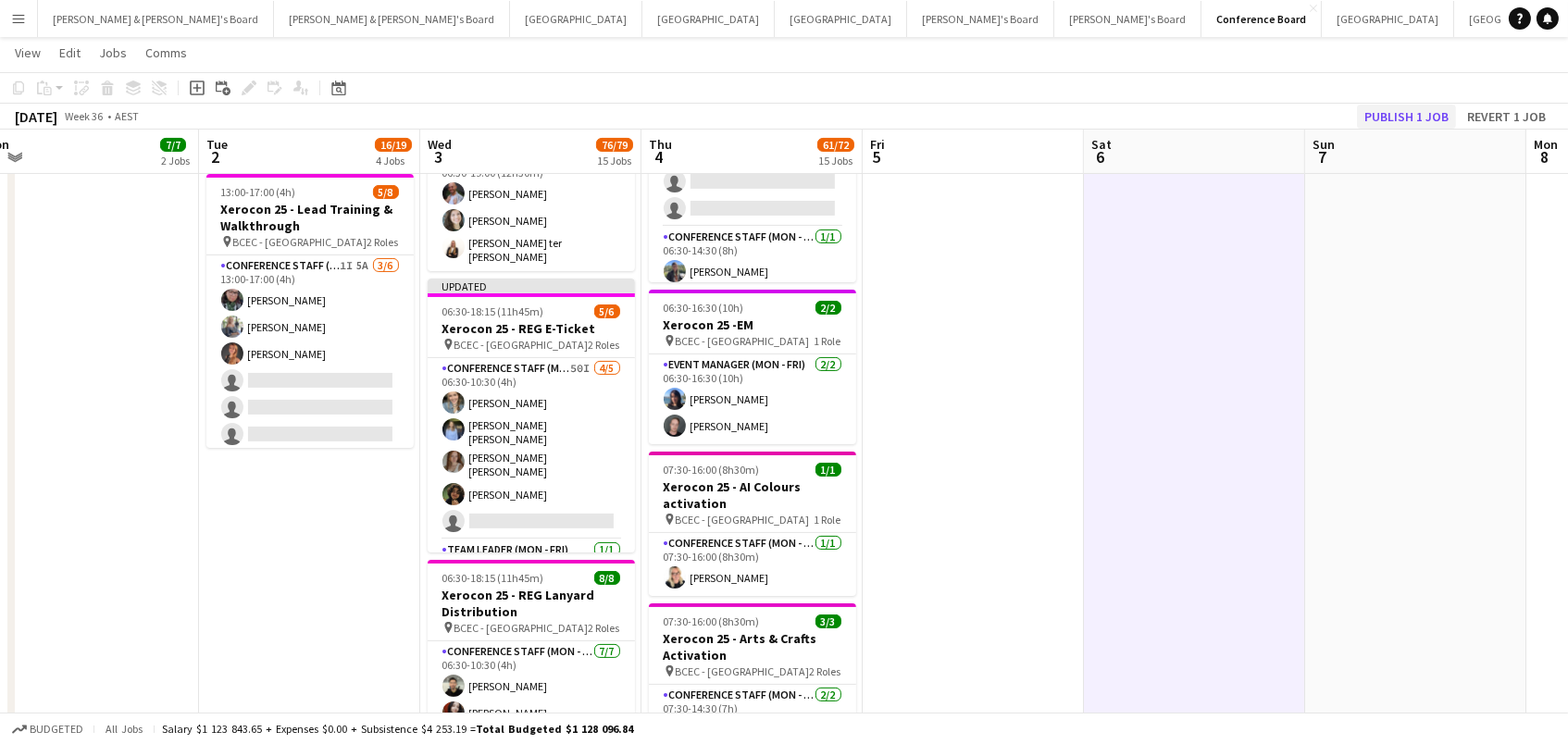
click at [1383, 114] on button "Publish 1 job" at bounding box center [1406, 117] width 99 height 24
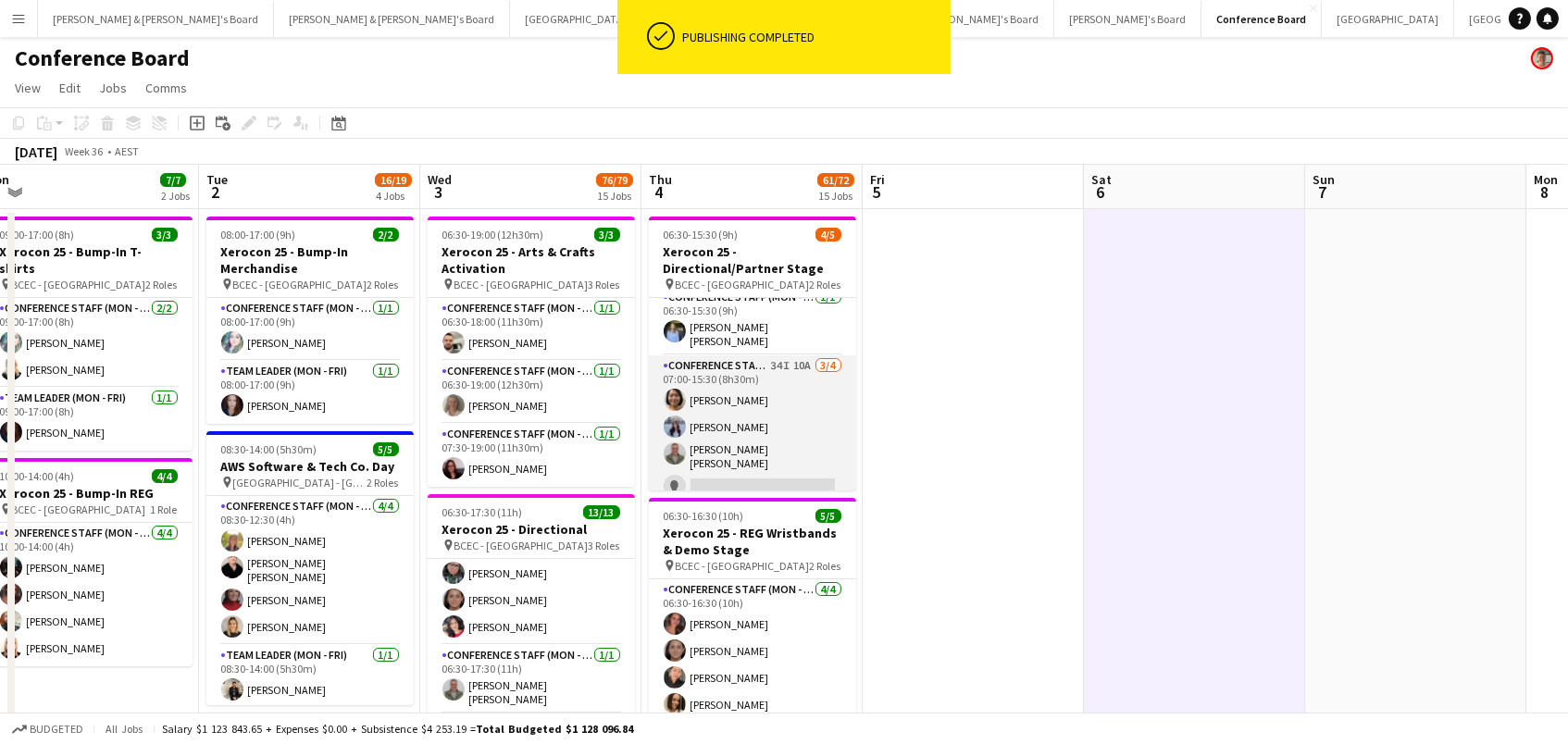
click at [805, 393] on app-card-role "Conference Staff (Mon - Fri) 34I 10A 3/4 07:00-15:30 (8h30m) Kailyn Yong Britne…" at bounding box center [752, 430] width 207 height 149
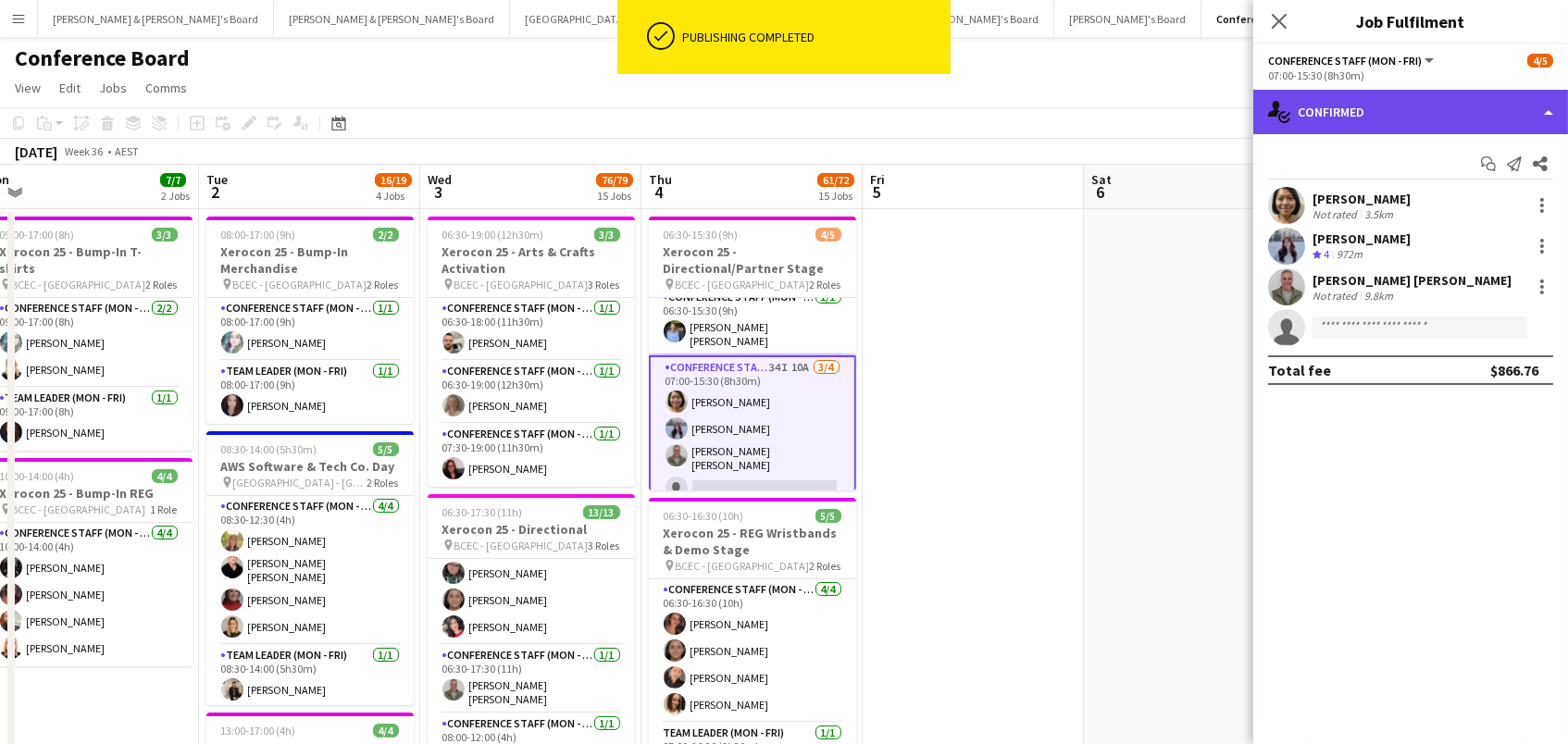
click at [1371, 118] on div "single-neutral-actions-check-2 Confirmed" at bounding box center [1411, 112] width 315 height 44
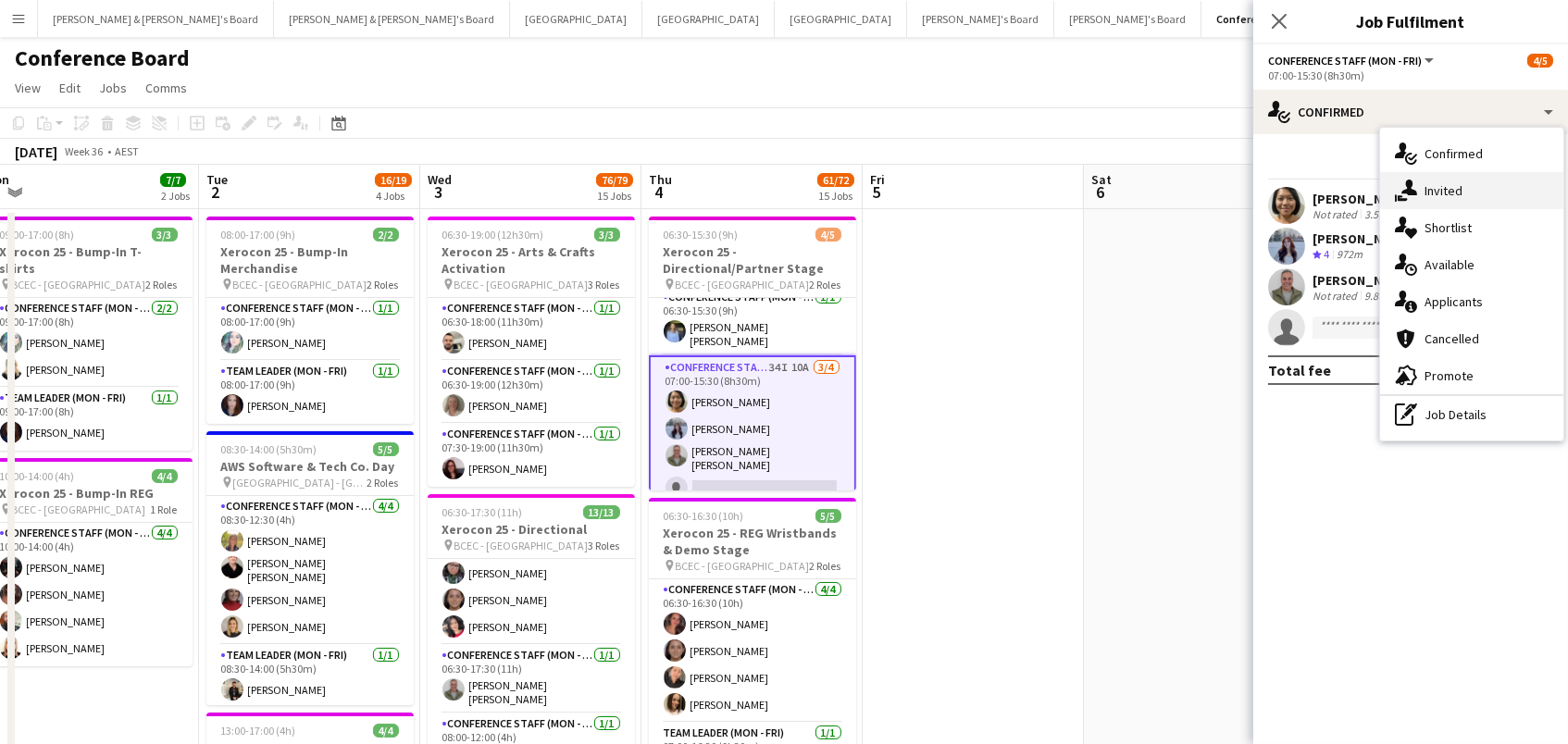
click at [1414, 195] on icon "single-neutral-actions-share-1" at bounding box center [1406, 190] width 22 height 22
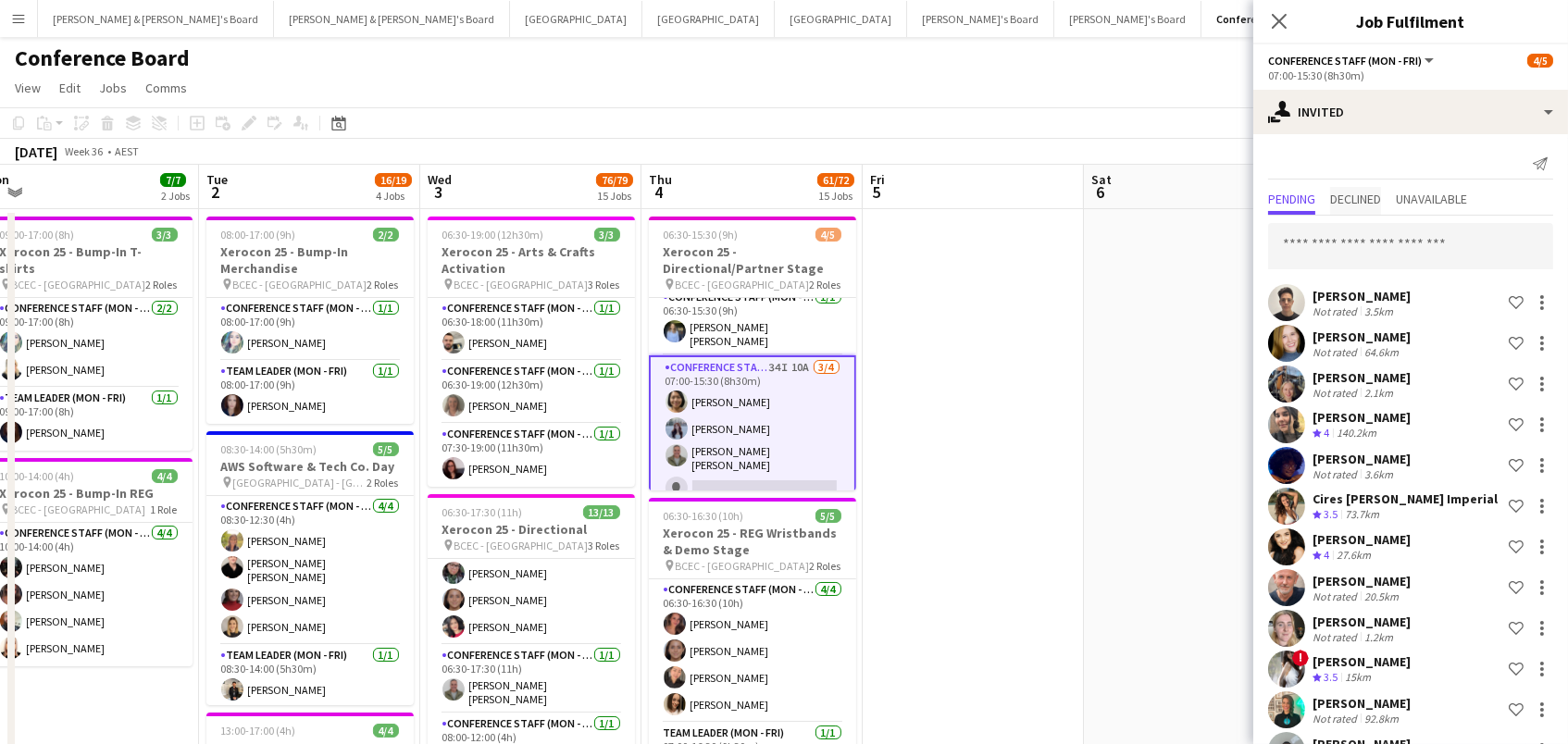
click at [1367, 196] on span "Declined" at bounding box center [1355, 199] width 51 height 13
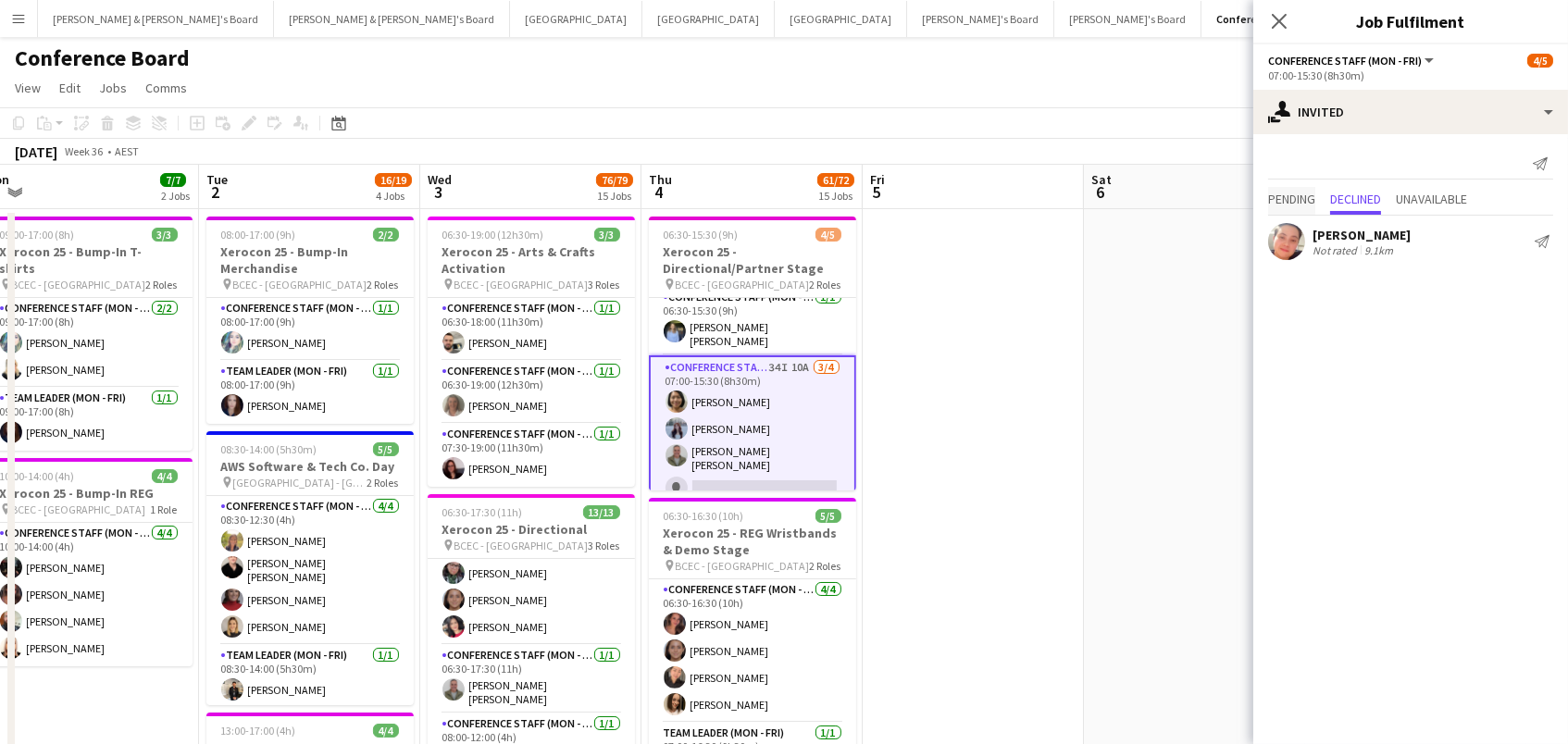
click at [1291, 199] on span "Pending" at bounding box center [1291, 199] width 47 height 13
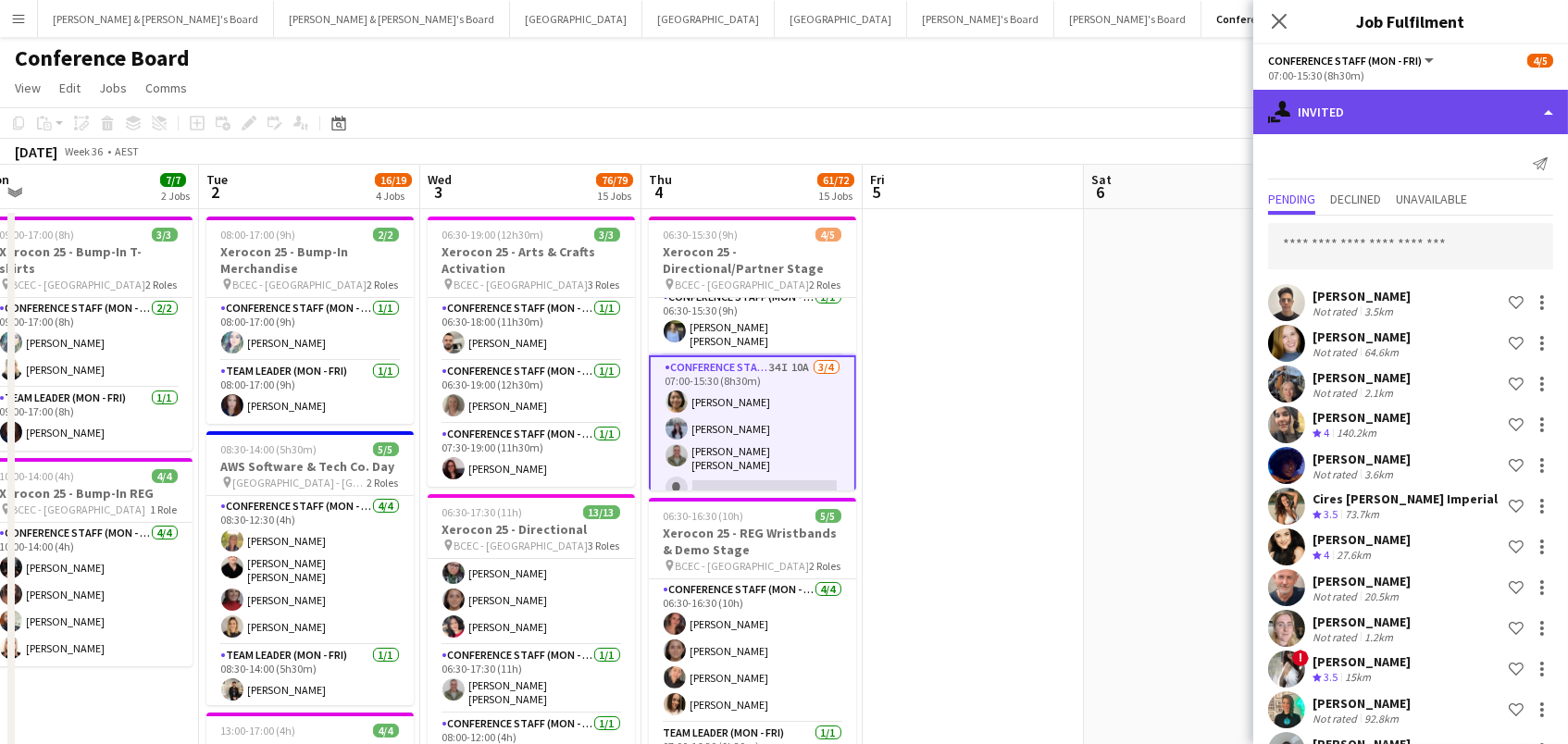
click at [1341, 128] on div "single-neutral-actions-share-1 Invited" at bounding box center [1411, 112] width 315 height 44
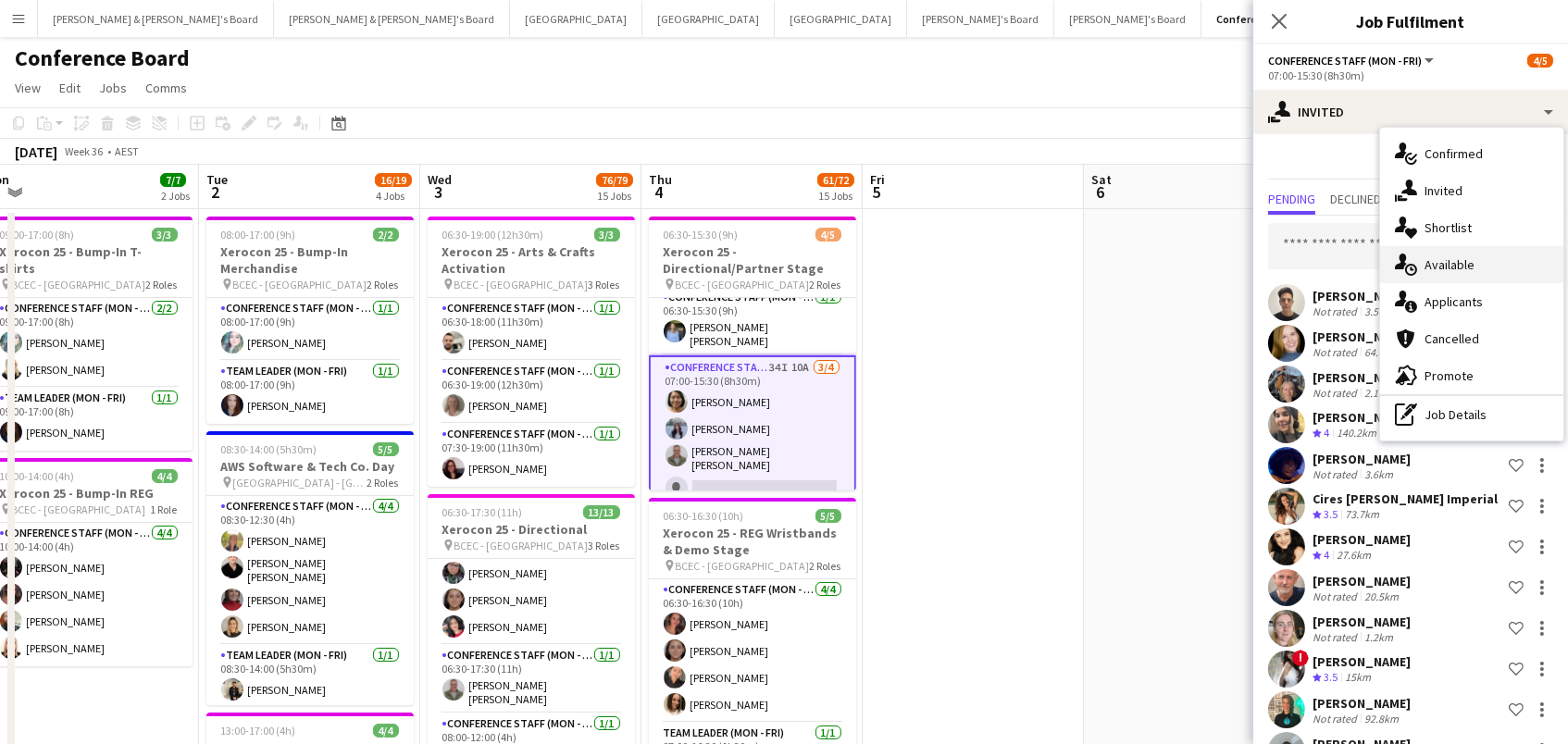
click at [1405, 270] on icon at bounding box center [1411, 270] width 12 height 12
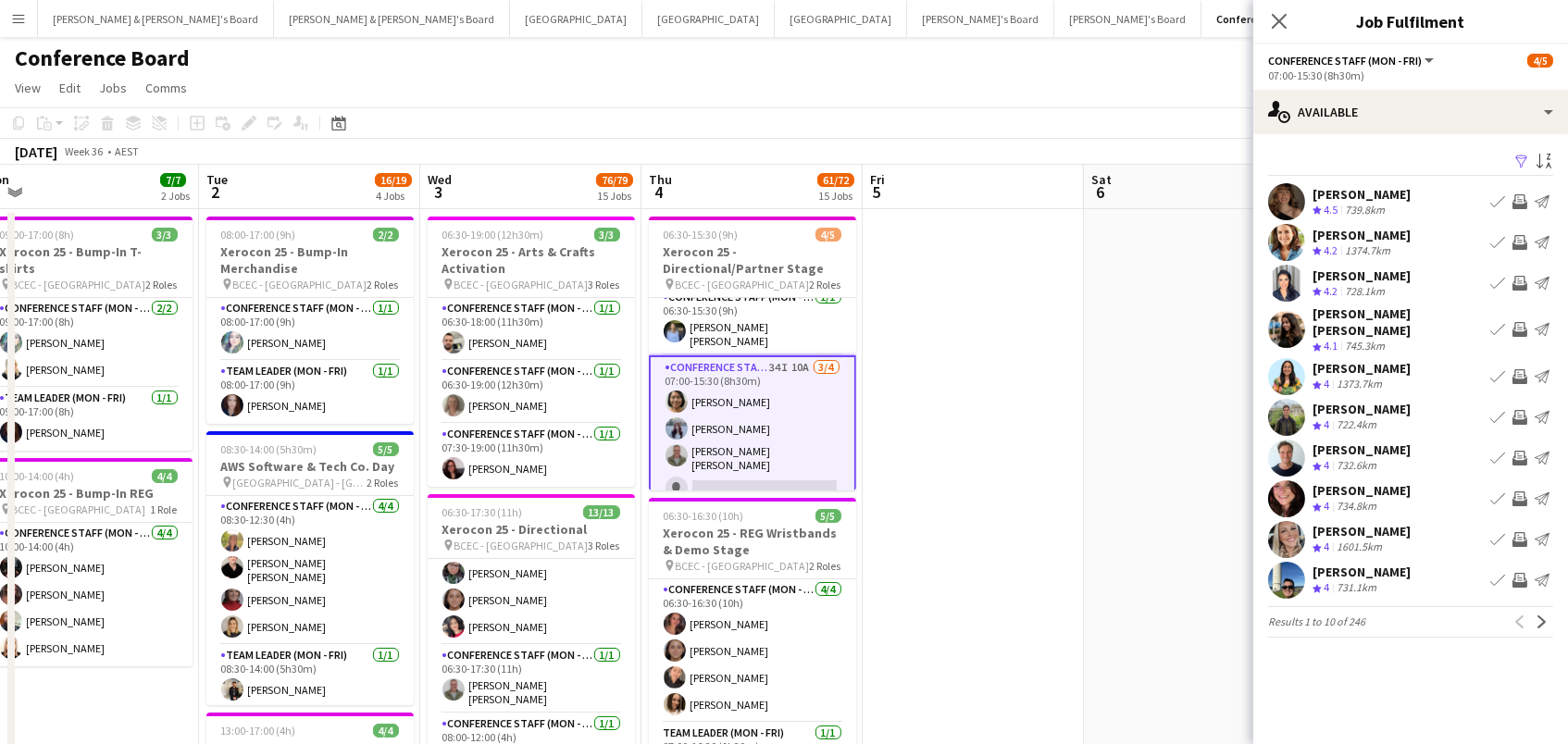
click at [1520, 161] on app-icon "Filter" at bounding box center [1522, 162] width 14 height 17
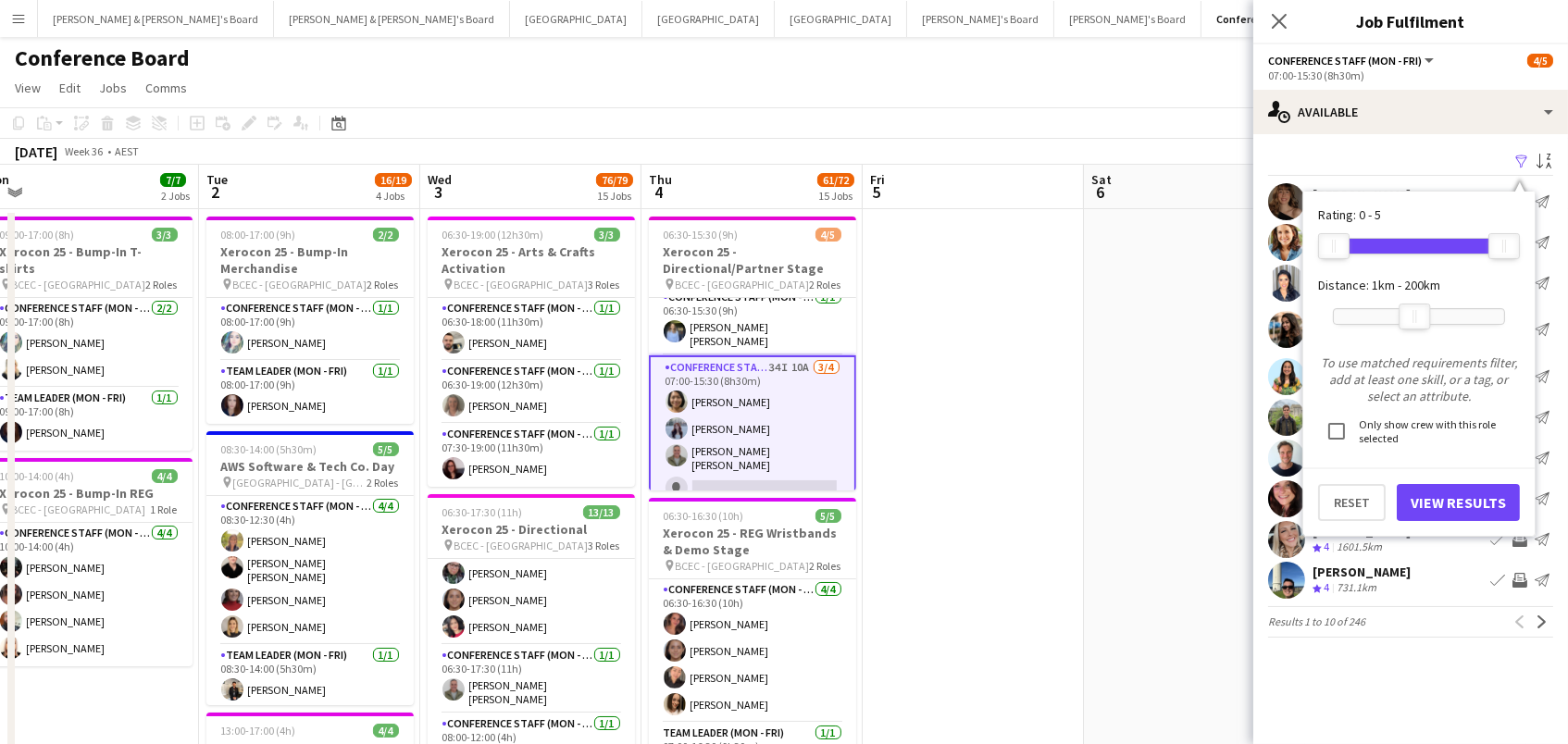
click at [1411, 309] on div at bounding box center [1419, 316] width 171 height 14
drag, startPoint x: 1418, startPoint y: 317, endPoint x: 1402, endPoint y: 317, distance: 16.0
click at [1402, 317] on div at bounding box center [1399, 316] width 30 height 24
click at [1437, 501] on button "View Results" at bounding box center [1459, 502] width 123 height 37
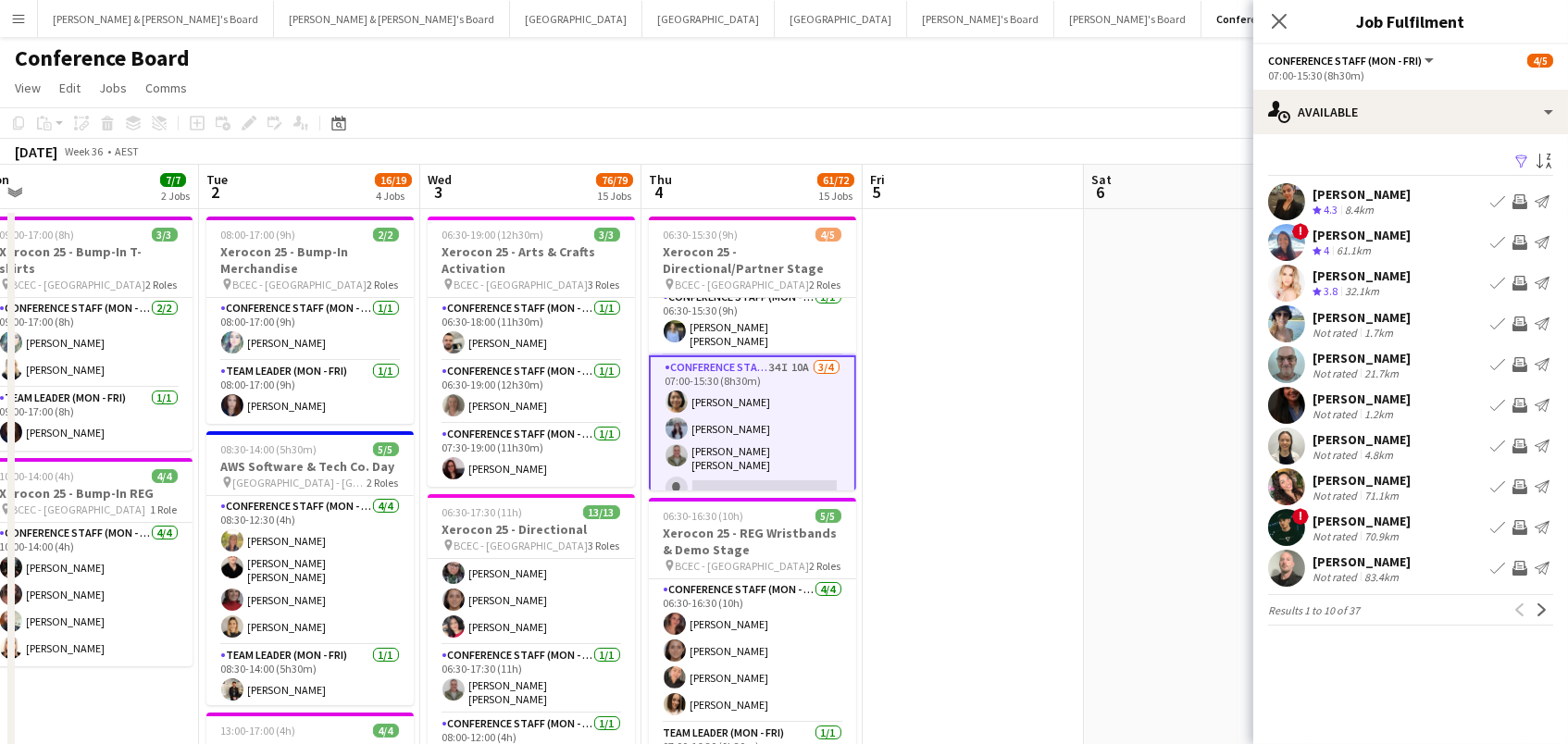
click at [1516, 325] on app-icon "Invite crew" at bounding box center [1520, 324] width 14 height 14
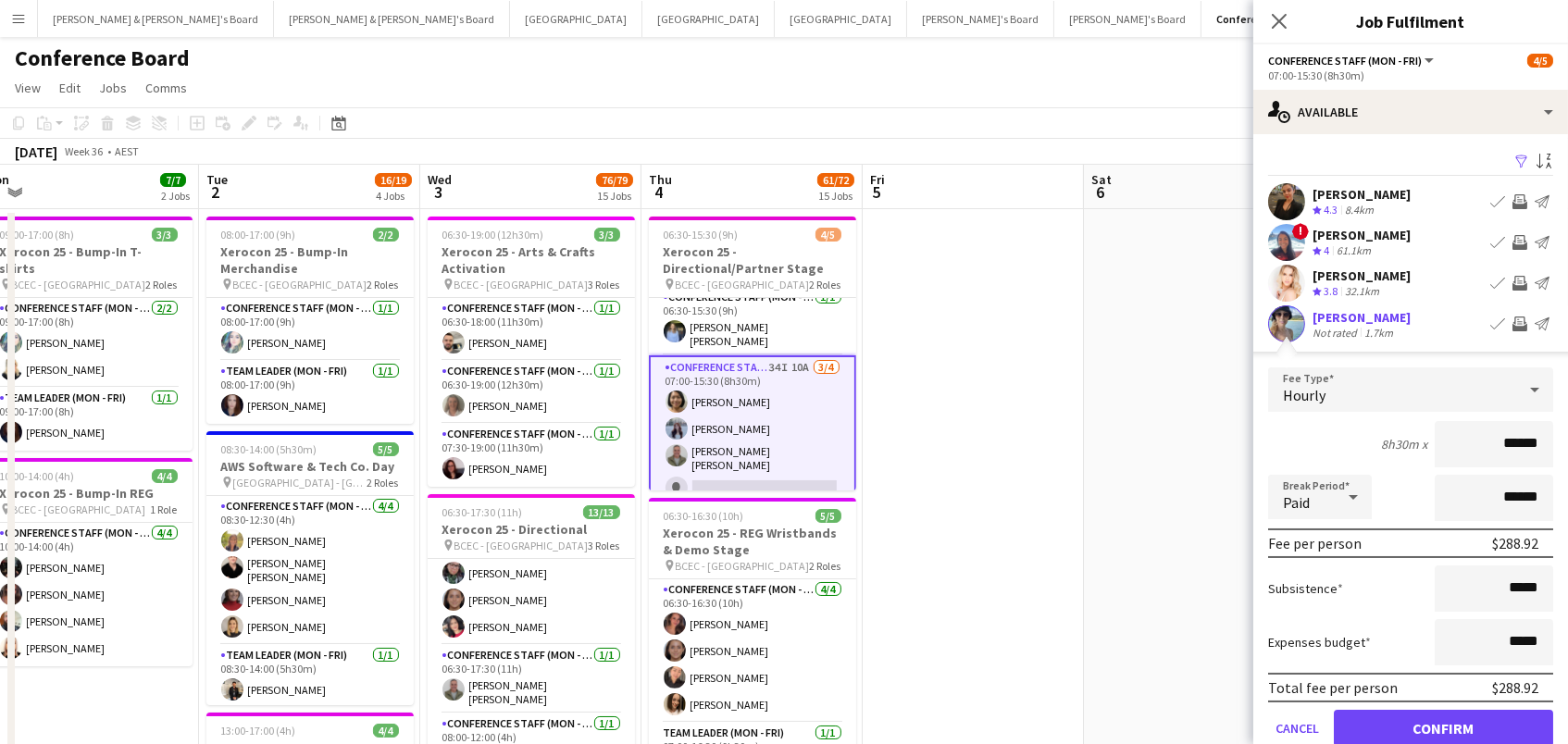
click at [1444, 726] on button "Confirm" at bounding box center [1444, 729] width 220 height 37
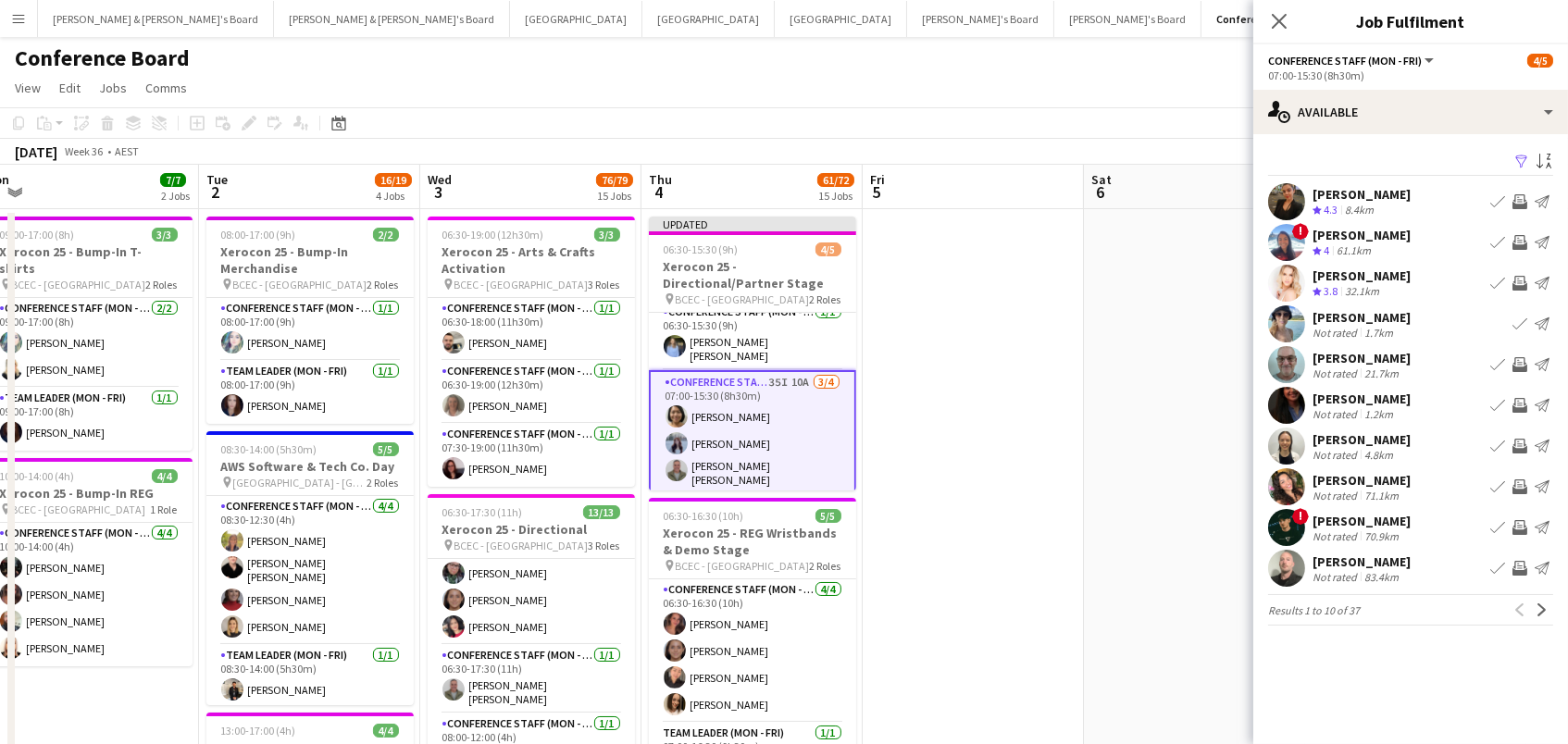
click at [1520, 360] on app-icon "Invite crew" at bounding box center [1520, 364] width 14 height 14
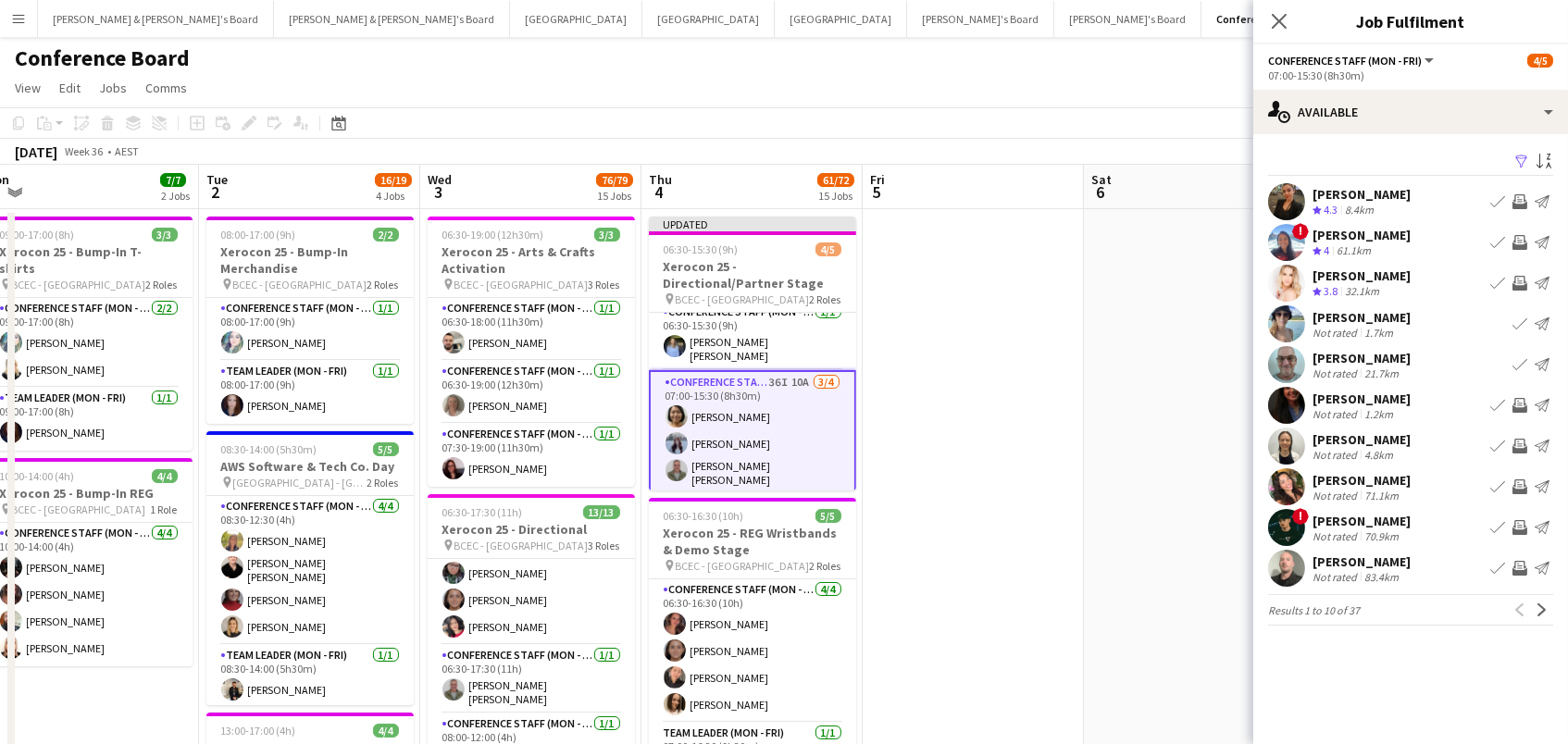
click at [1520, 405] on app-icon "Invite crew" at bounding box center [1520, 405] width 14 height 14
click at [1517, 440] on app-icon "Invite crew" at bounding box center [1520, 445] width 14 height 14
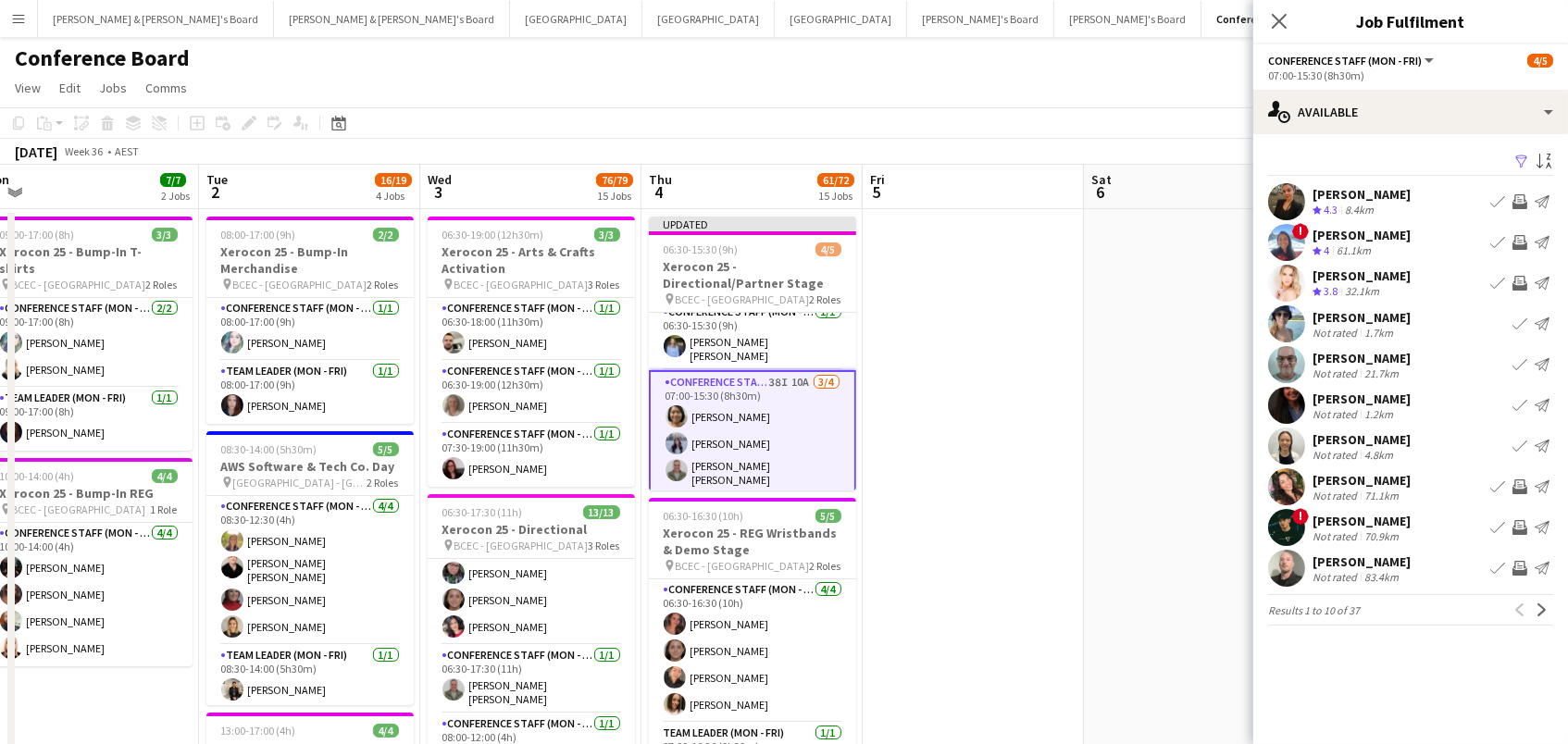
click at [1520, 569] on app-icon "Invite crew" at bounding box center [1520, 568] width 14 height 14
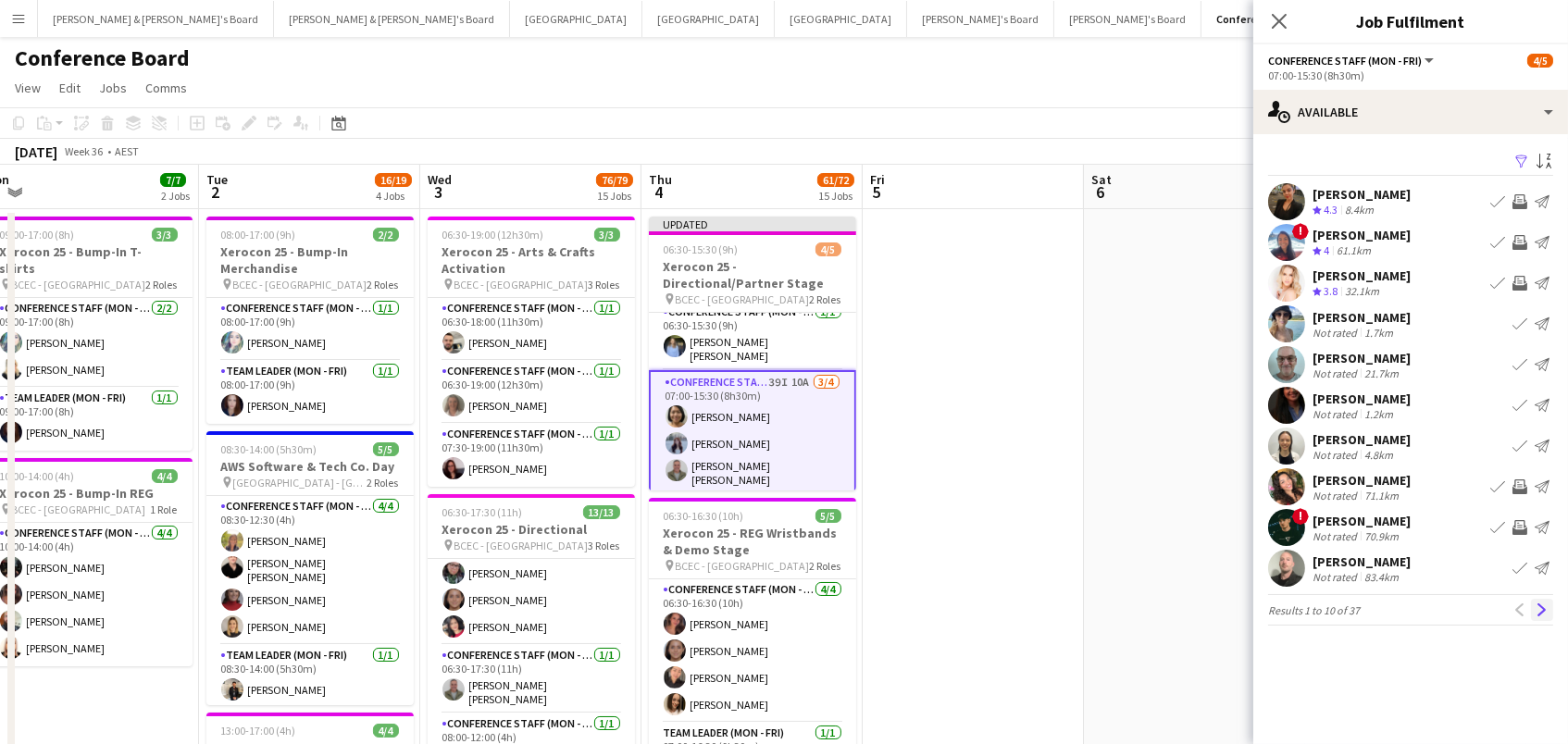
click at [1539, 609] on app-icon "Next" at bounding box center [1542, 609] width 13 height 13
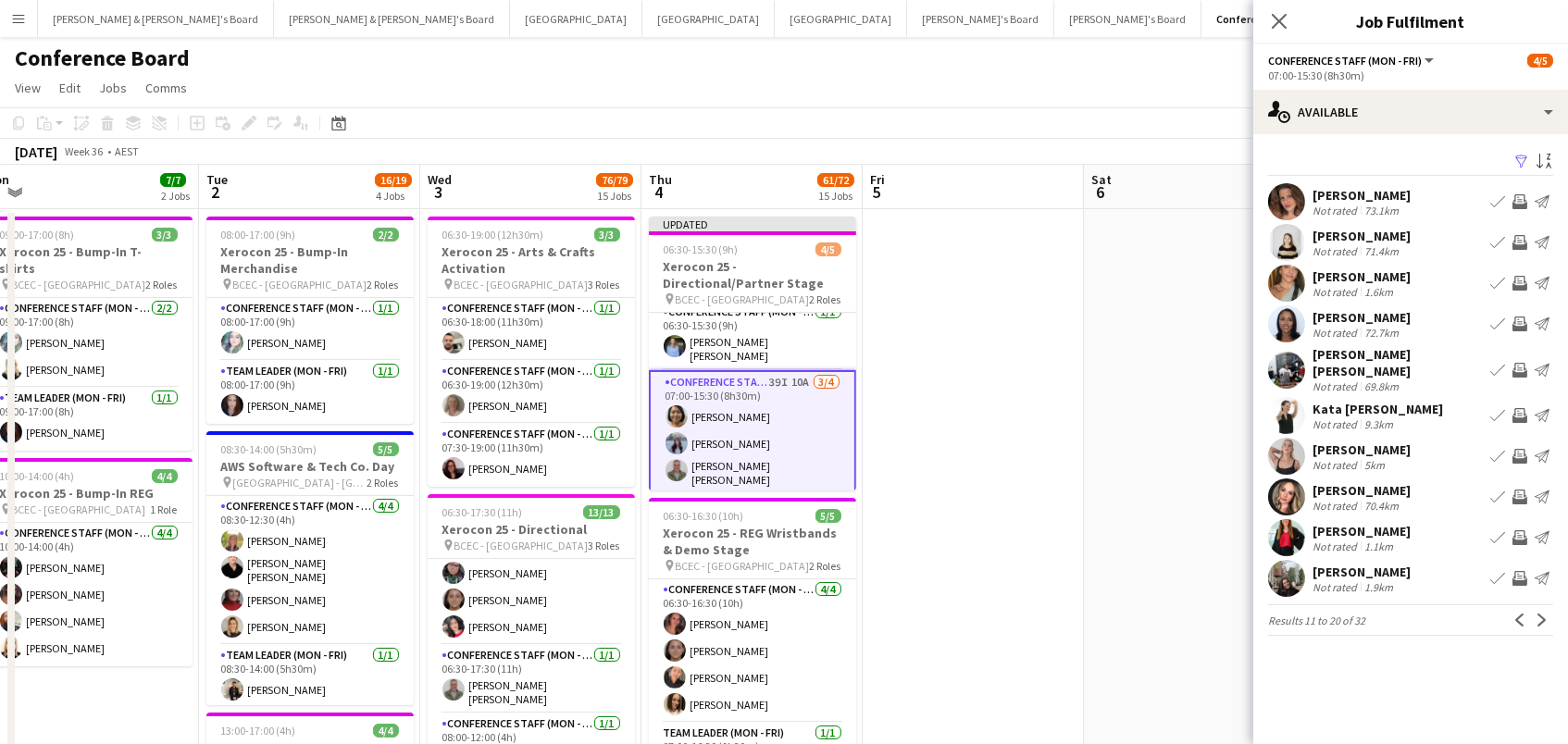
click at [1517, 199] on app-icon "Invite crew" at bounding box center [1520, 201] width 14 height 14
click at [1516, 238] on app-icon "Invite crew" at bounding box center [1520, 242] width 14 height 14
click at [1519, 369] on app-icon "Invite crew" at bounding box center [1520, 370] width 14 height 14
click at [1522, 323] on app-icon "Invite crew" at bounding box center [1520, 324] width 14 height 14
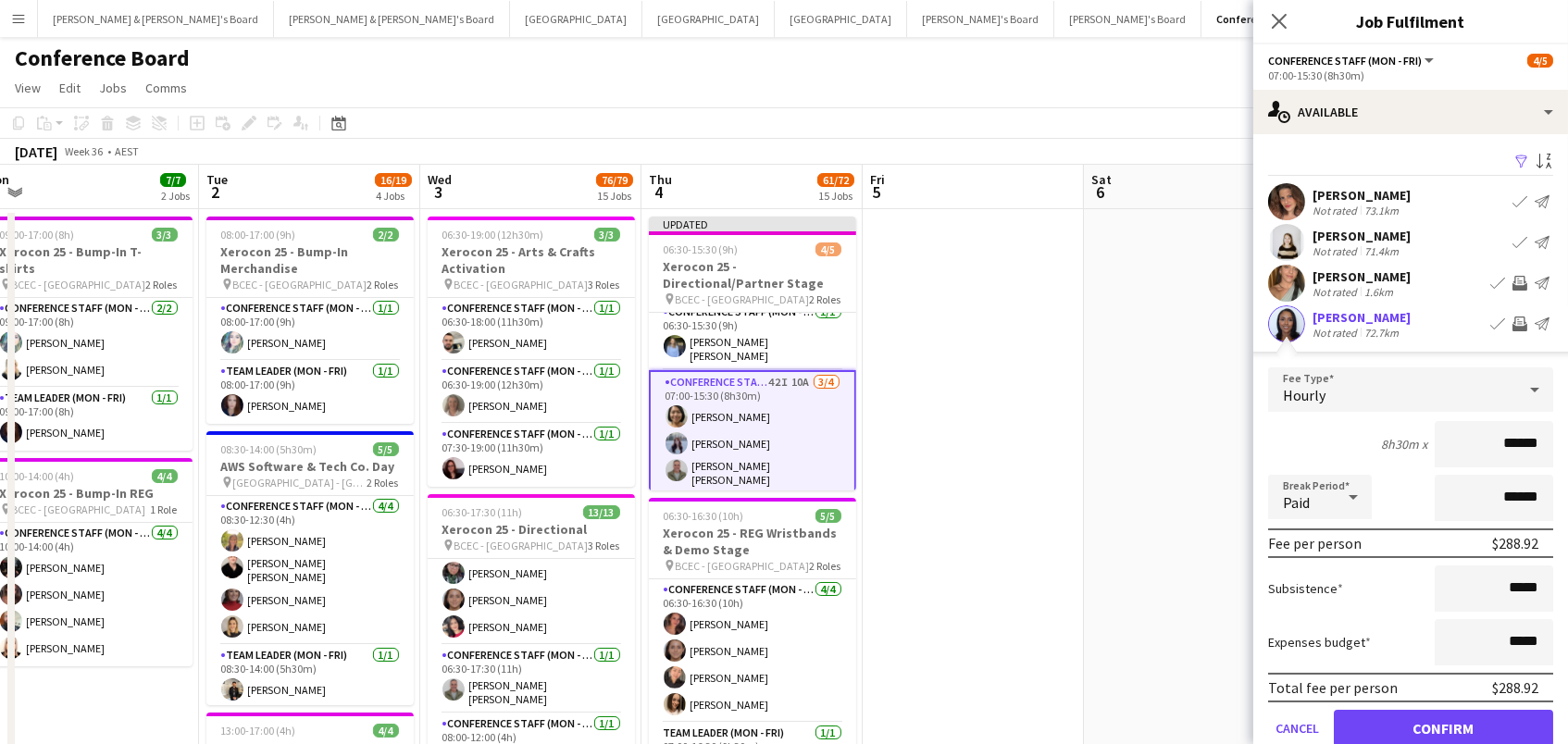
click at [1444, 726] on button "Confirm" at bounding box center [1444, 729] width 220 height 37
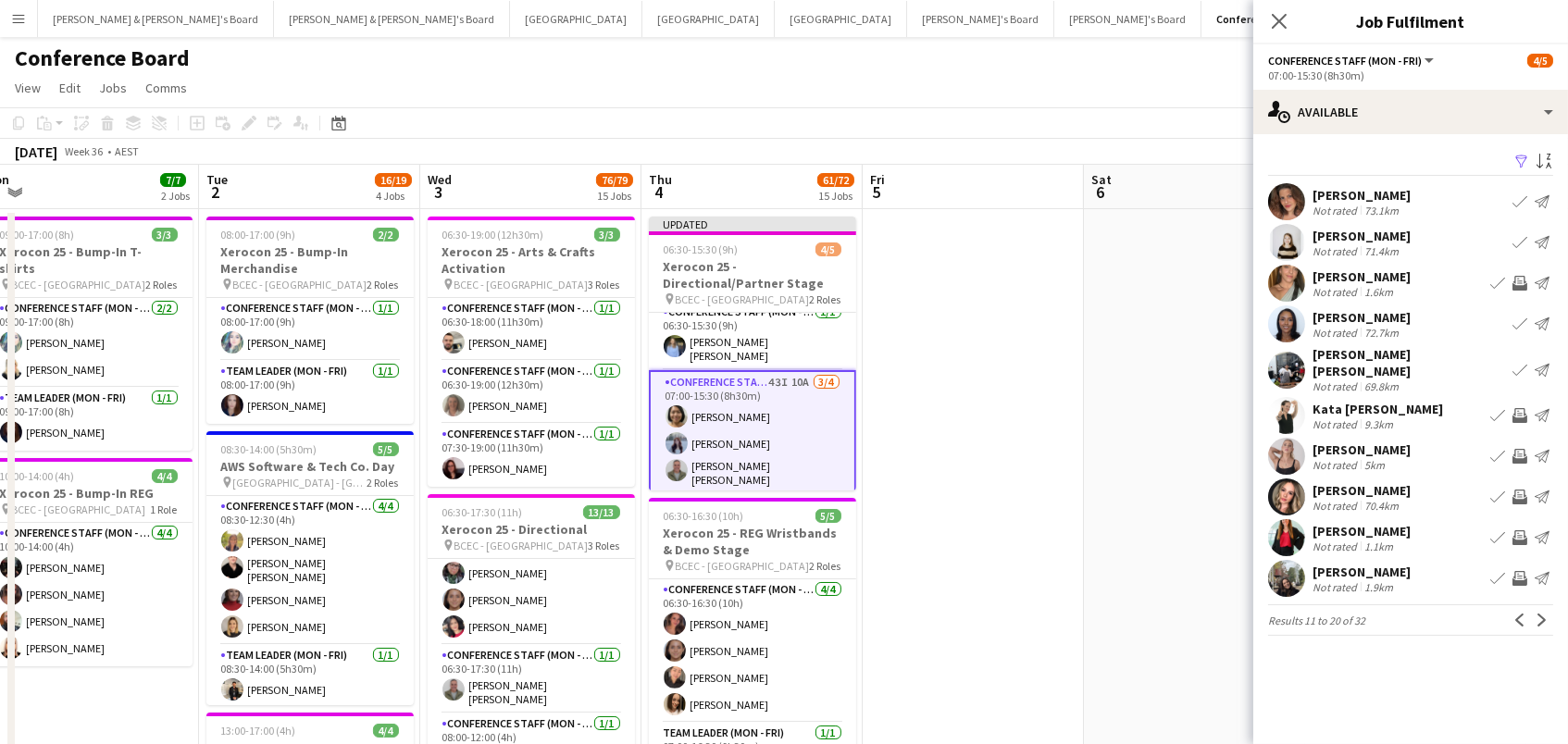
click at [1520, 409] on app-icon "Invite crew" at bounding box center [1520, 415] width 14 height 14
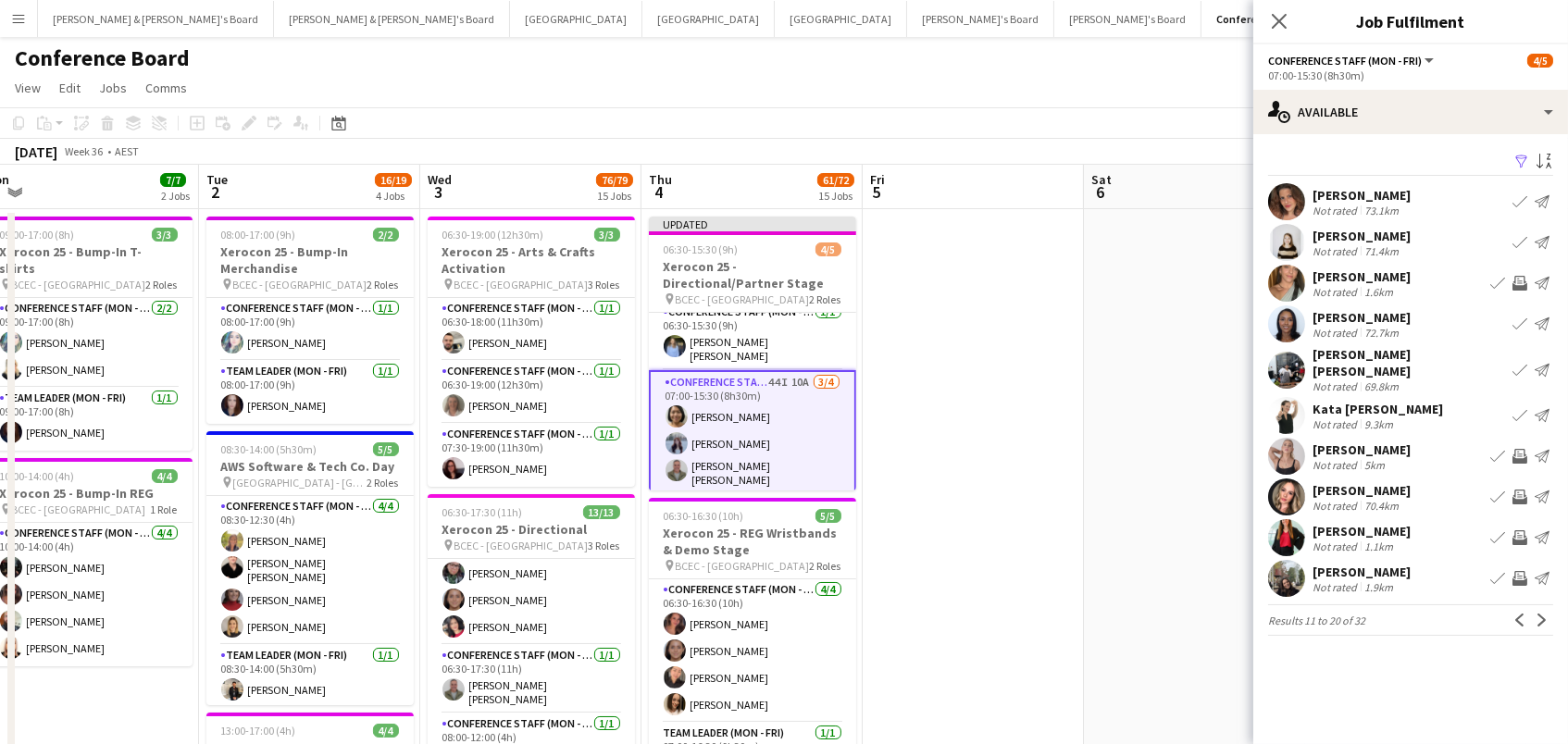
click at [1521, 449] on app-icon "Invite crew" at bounding box center [1520, 456] width 14 height 14
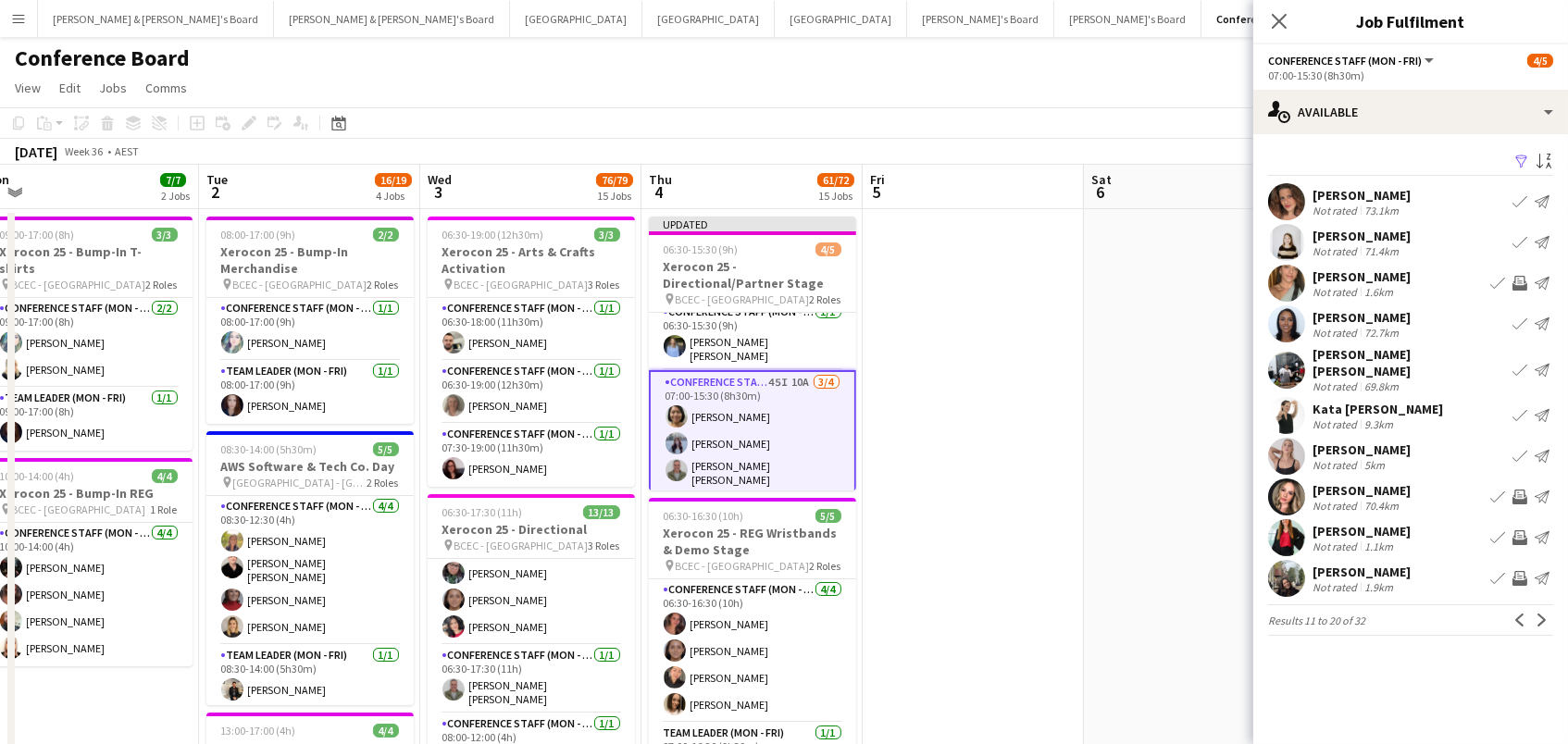
click at [1521, 571] on app-icon "Invite crew" at bounding box center [1520, 578] width 14 height 14
click at [1525, 530] on app-icon "Invite crew" at bounding box center [1520, 537] width 14 height 14
click at [1540, 614] on app-icon "Next" at bounding box center [1542, 620] width 13 height 13
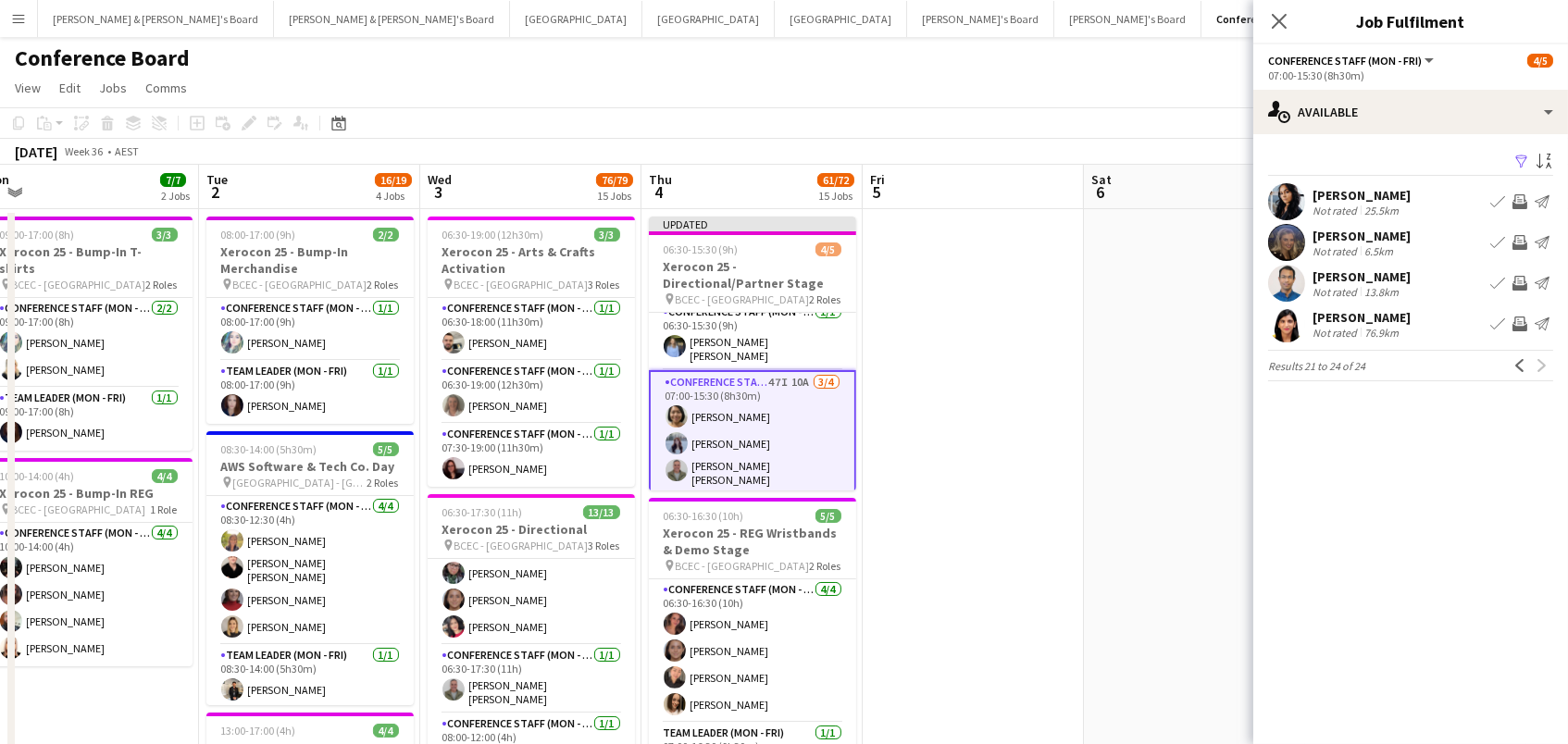
click at [1517, 199] on app-icon "Invite crew" at bounding box center [1520, 201] width 14 height 14
click at [1517, 235] on app-icon "Invite crew" at bounding box center [1520, 242] width 14 height 14
click at [1517, 282] on app-icon "Invite crew" at bounding box center [1520, 282] width 14 height 14
click at [1522, 318] on app-icon "Invite crew" at bounding box center [1520, 324] width 14 height 14
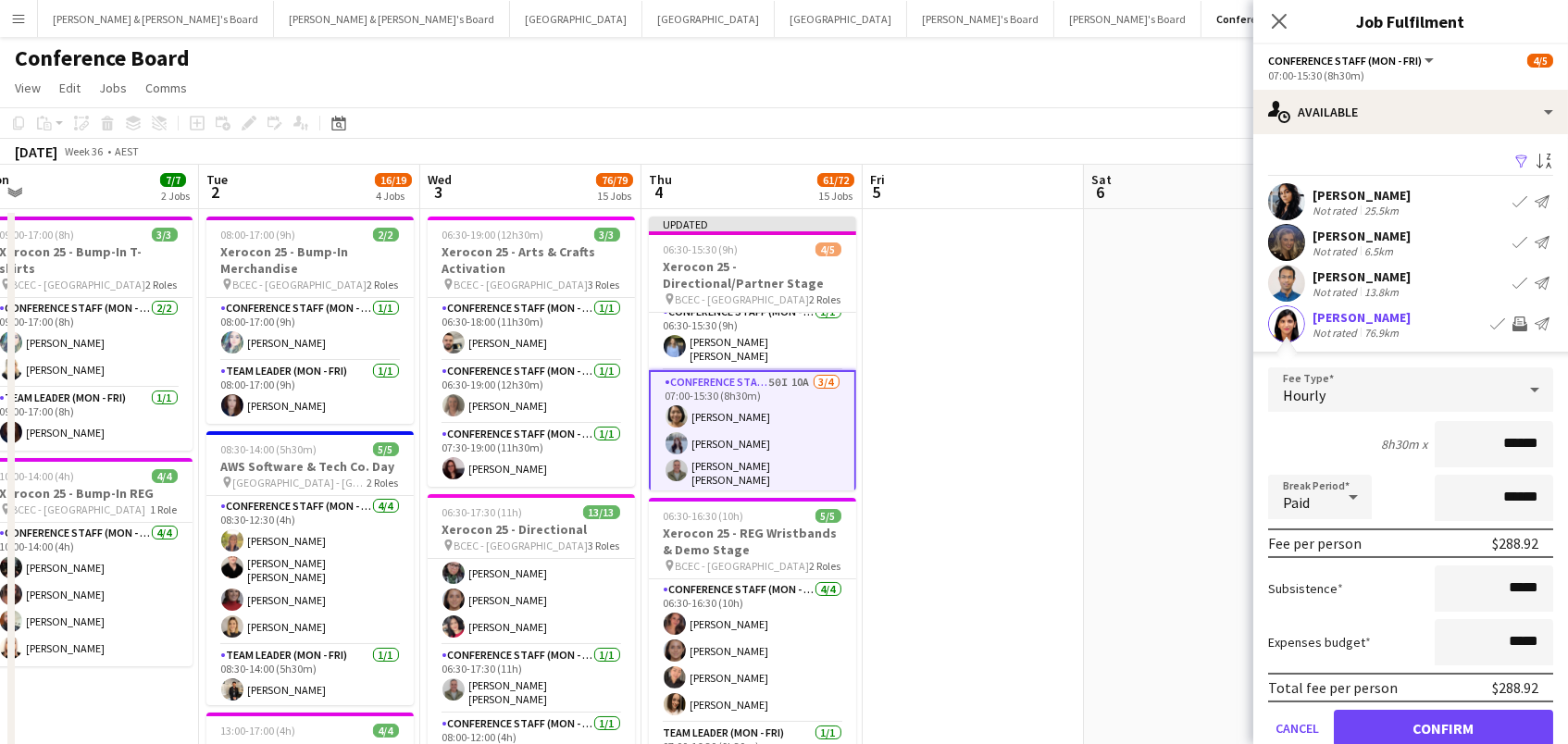
click at [1444, 726] on button "Confirm" at bounding box center [1444, 729] width 220 height 37
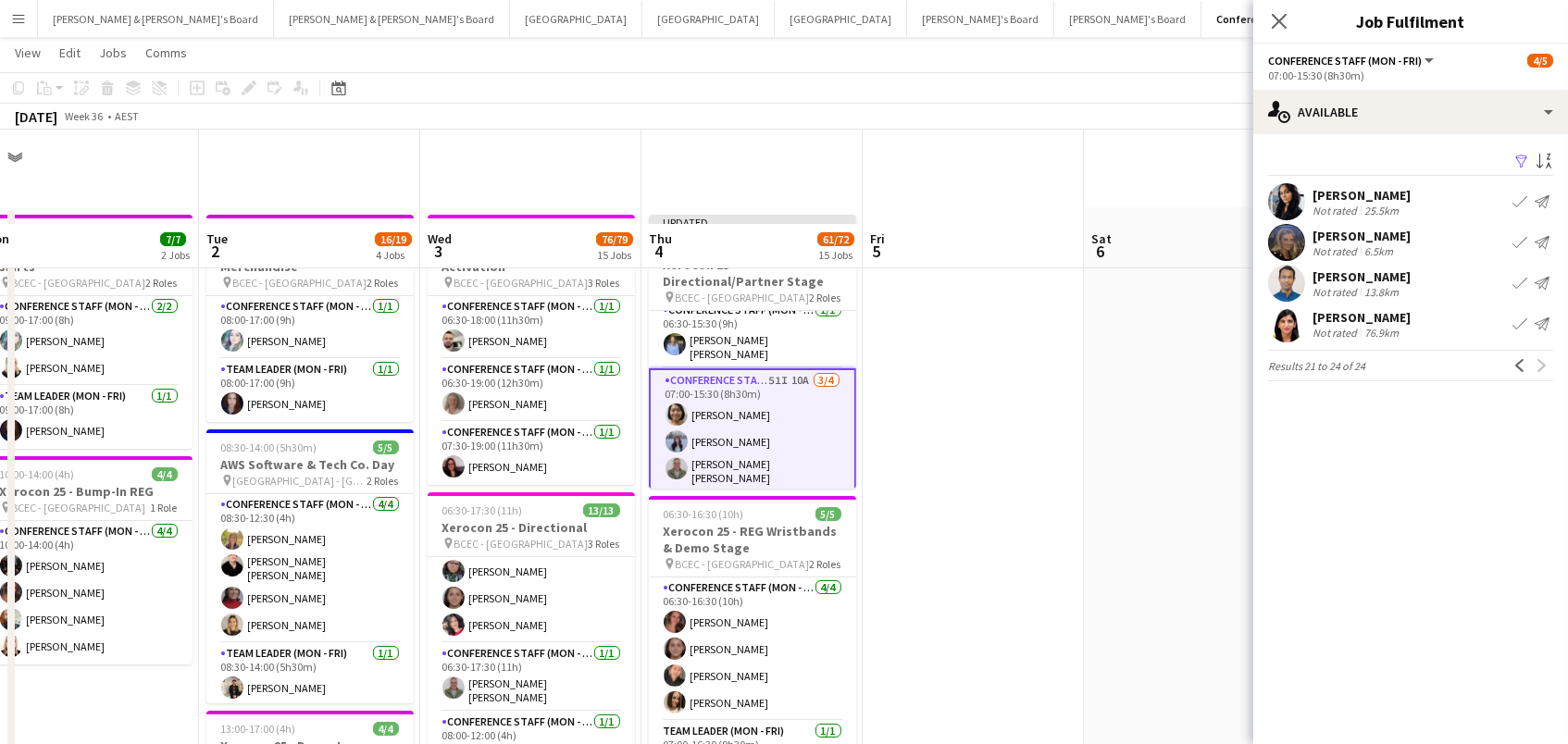
scroll to position [514, 0]
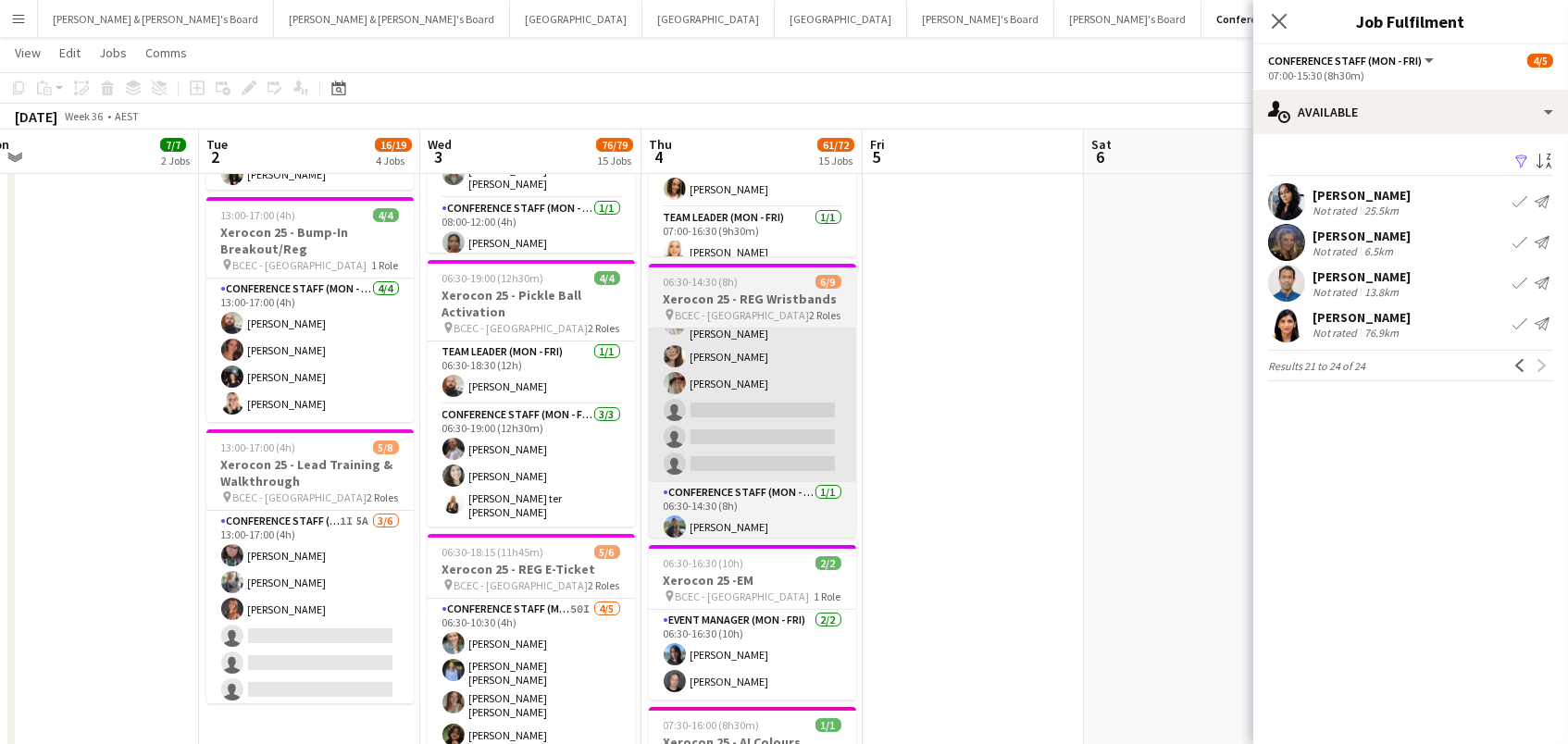
click at [781, 378] on app-card-role "Conference Staff (Mon - Fri) 62I 2A 5/8 06:30-10:30 (4h) Joshua Curry Russ Gall…" at bounding box center [752, 354] width 207 height 256
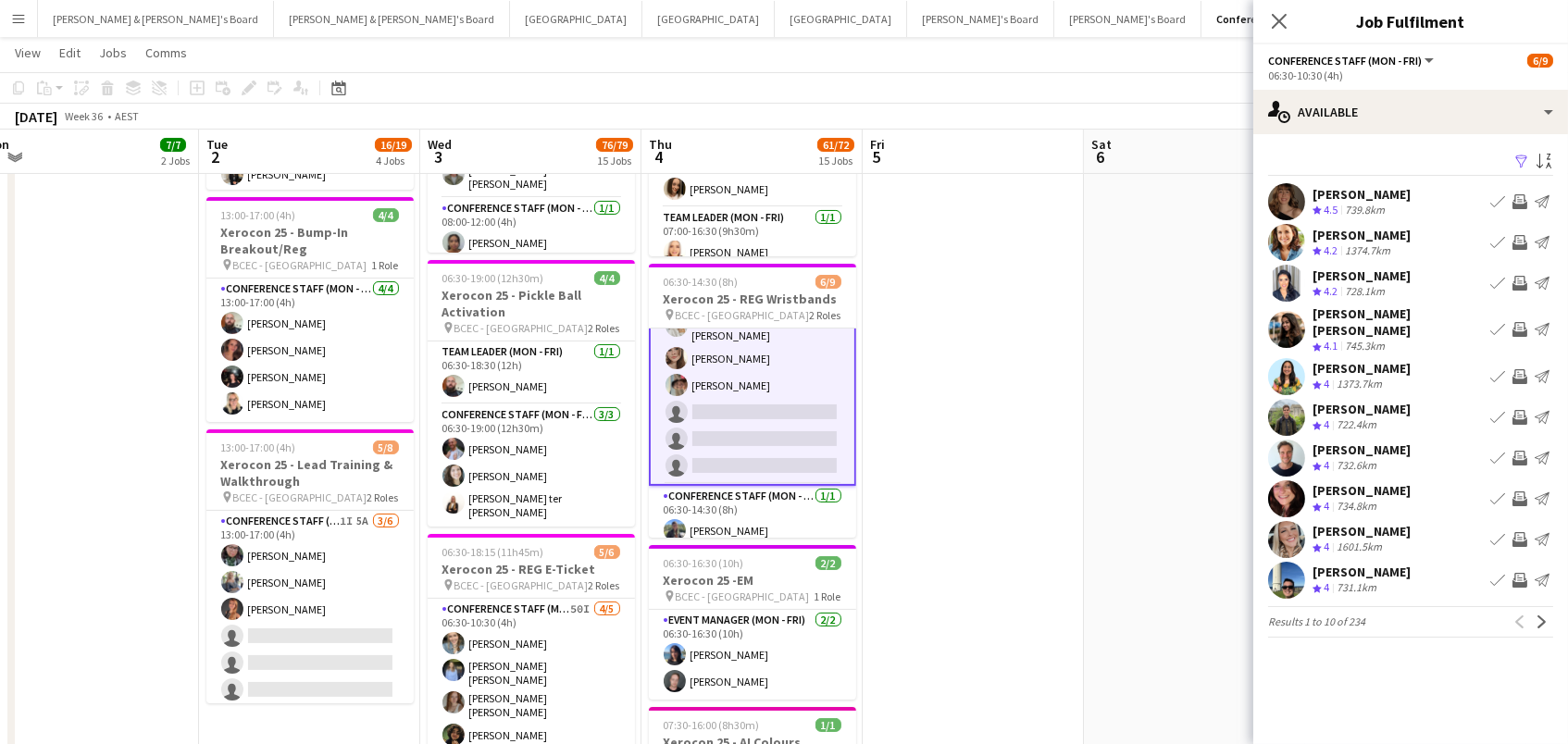
click at [1521, 162] on app-icon "Filter" at bounding box center [1522, 162] width 14 height 17
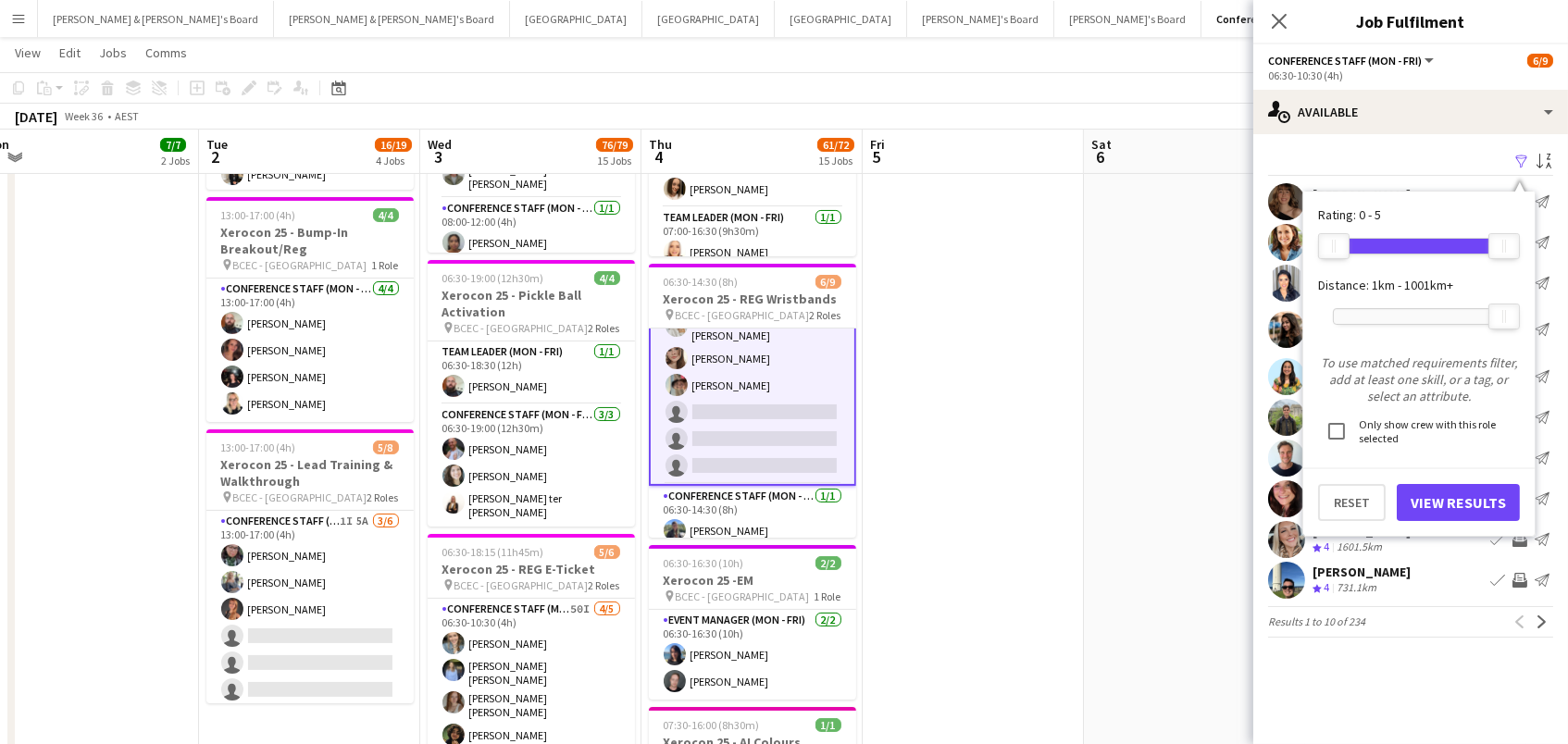
click at [1395, 309] on div at bounding box center [1419, 316] width 171 height 14
click at [1430, 497] on button "View Results" at bounding box center [1459, 502] width 123 height 37
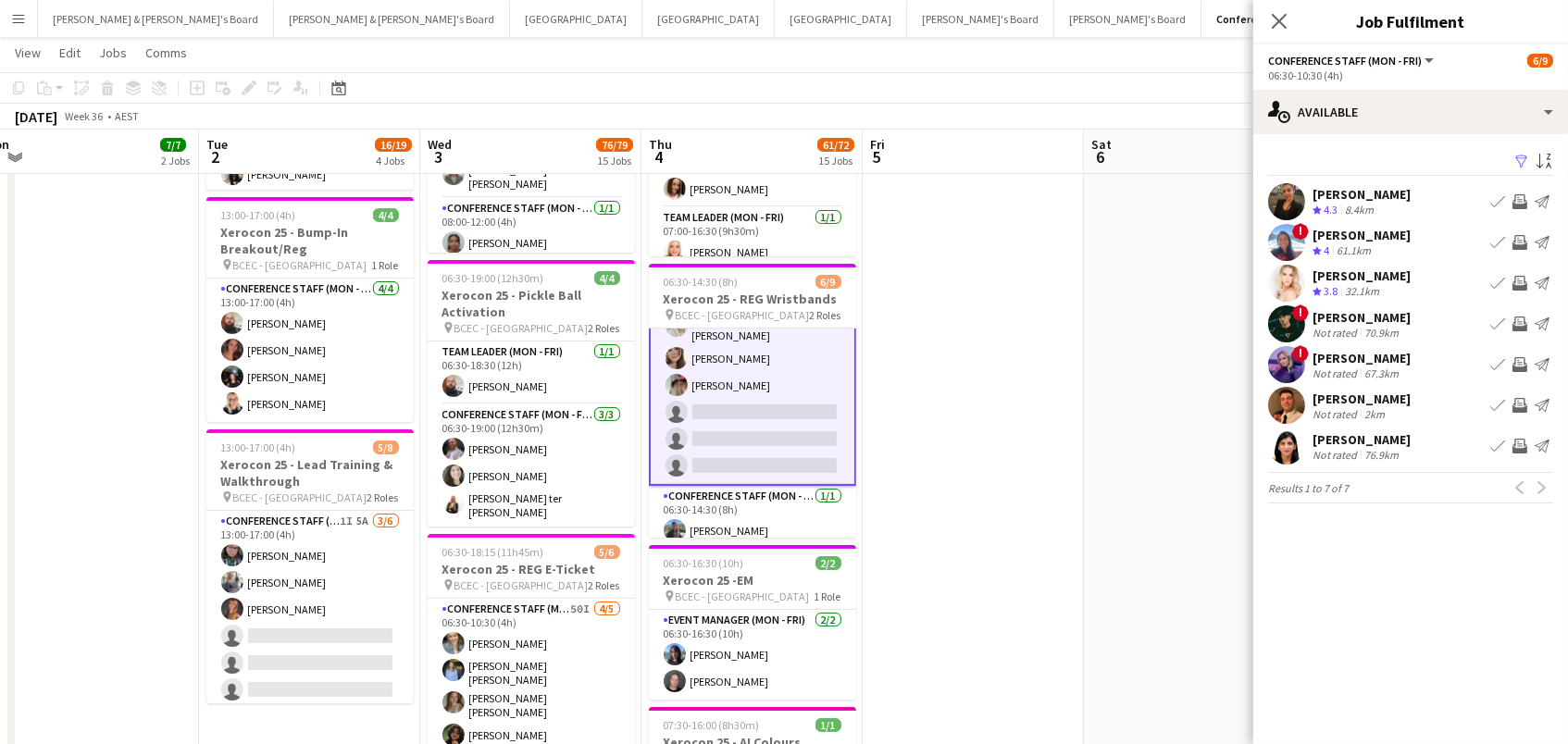
click at [1522, 445] on app-icon "Invite crew" at bounding box center [1520, 445] width 14 height 14
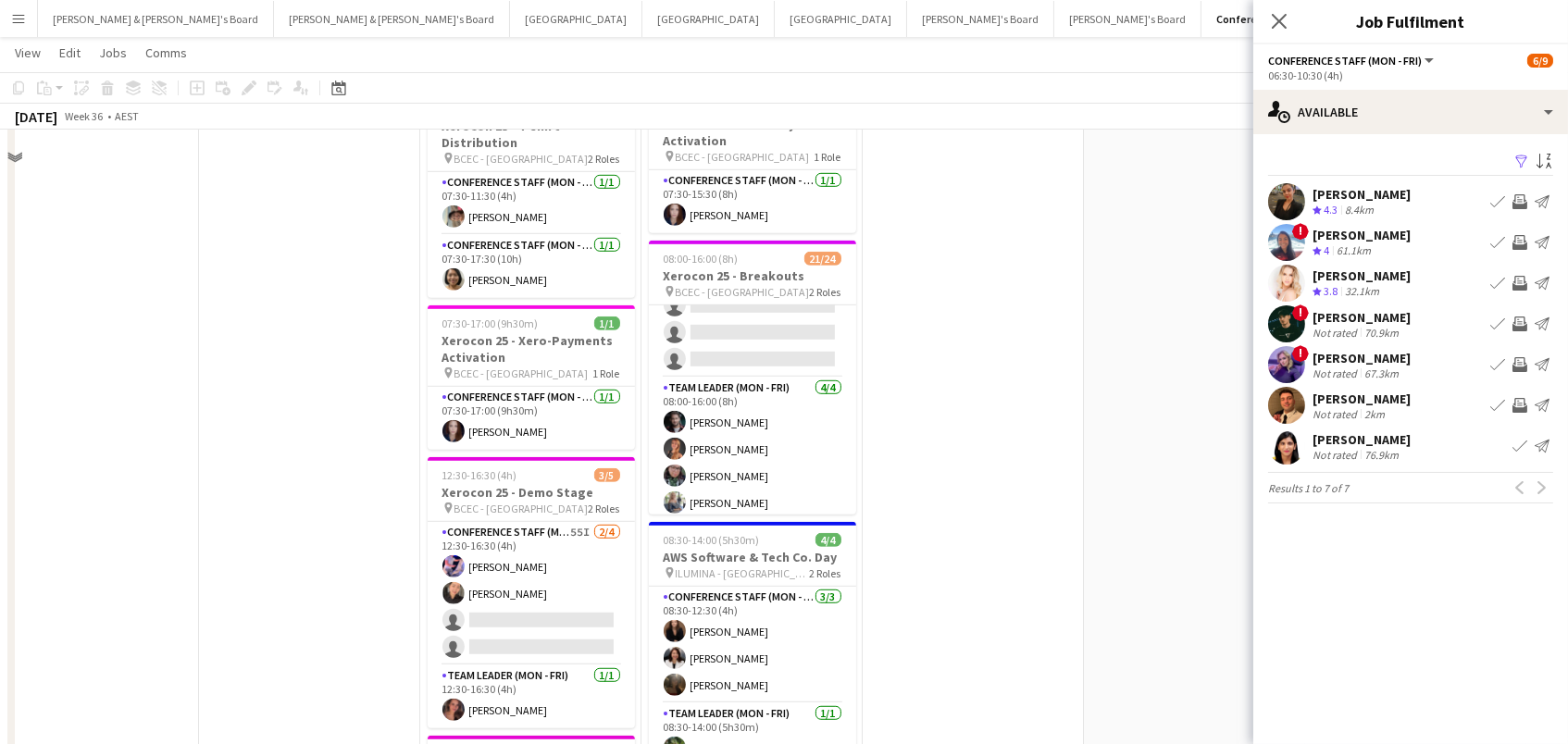
scroll to position [2352, 0]
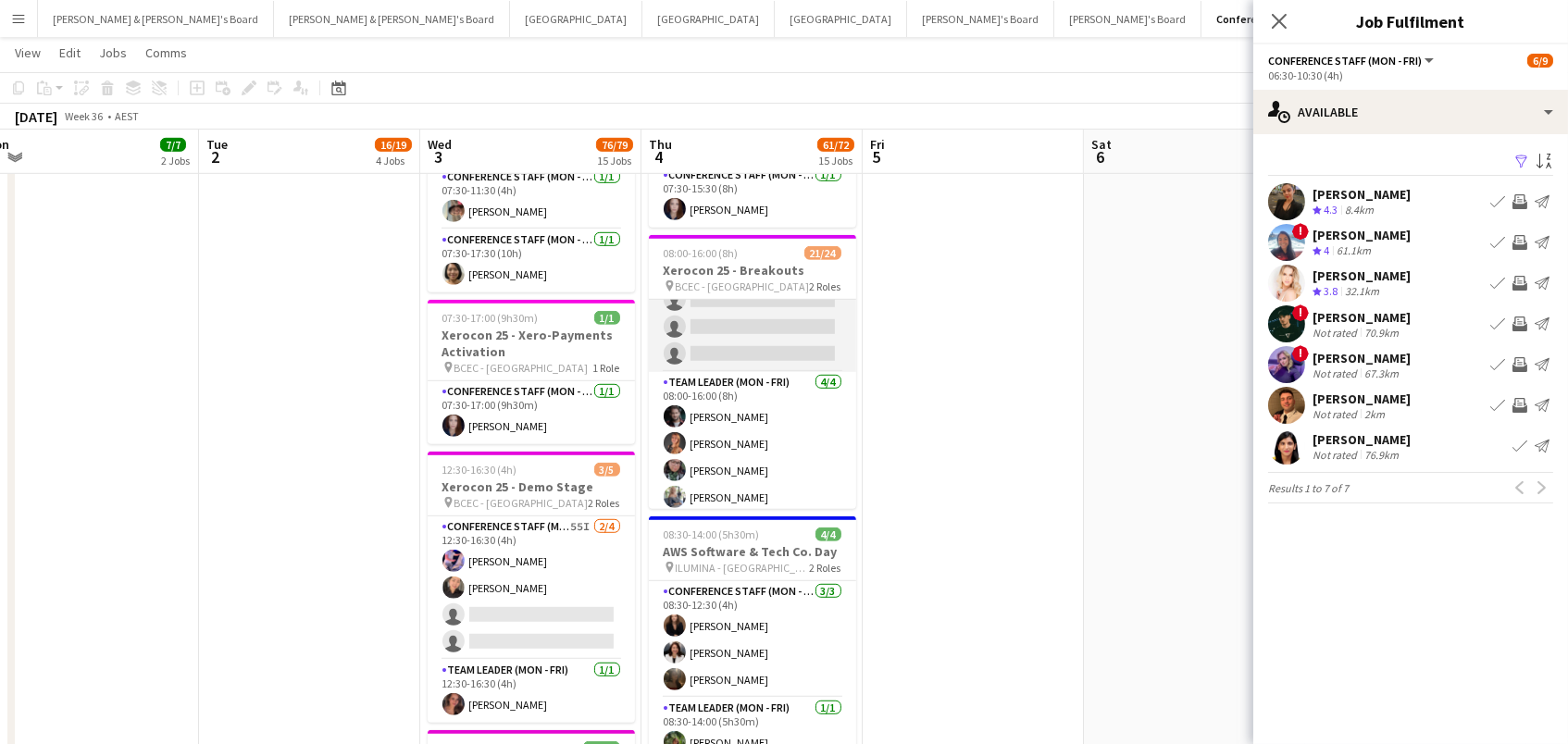
click at [783, 317] on app-card-role "Conference Staff (Mon - Fri) 58I 5A 17/20 08:00-16:00 (8h) Tyr Cobb Gabriella K…" at bounding box center [752, 83] width 207 height 578
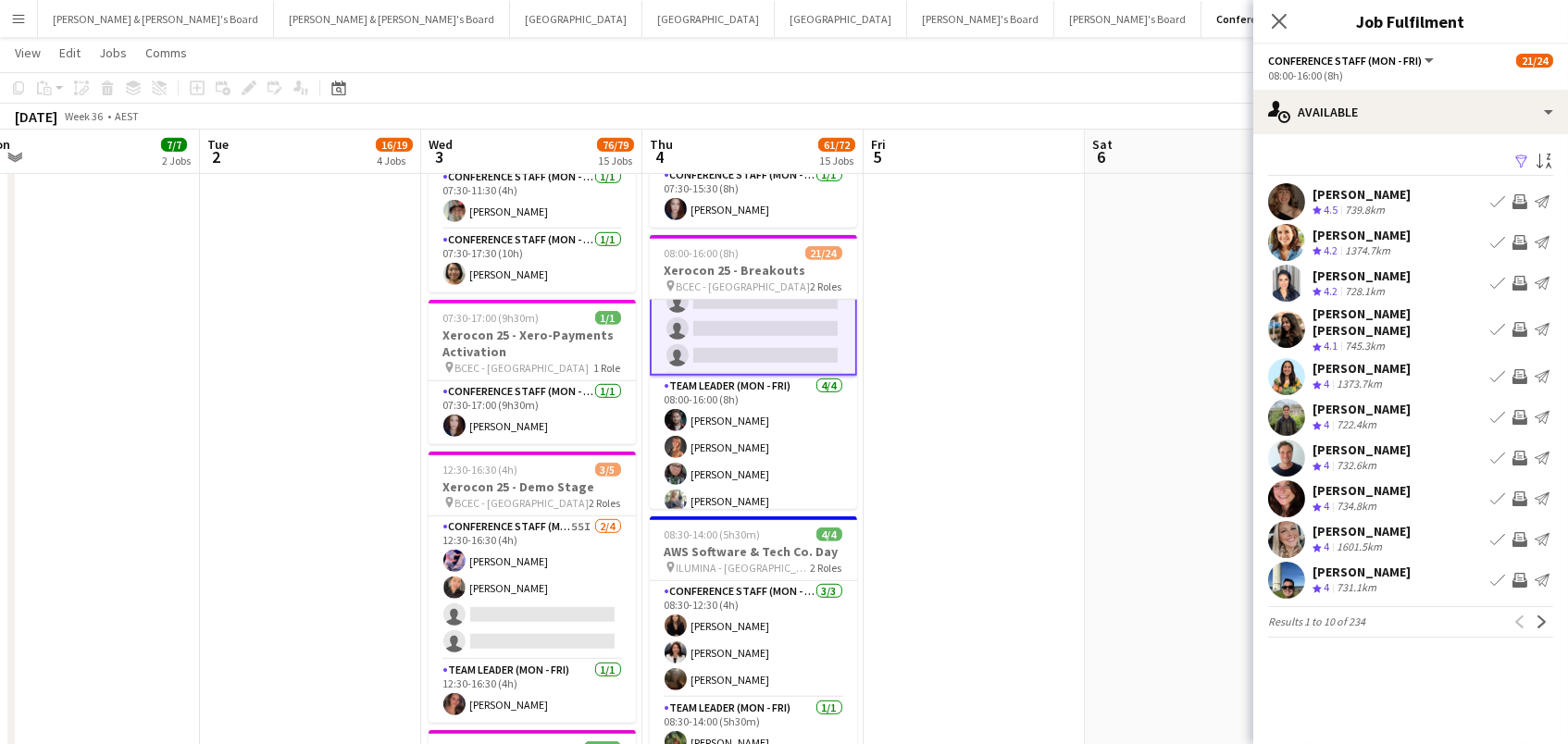
click at [1522, 161] on app-icon "Filter" at bounding box center [1522, 162] width 14 height 17
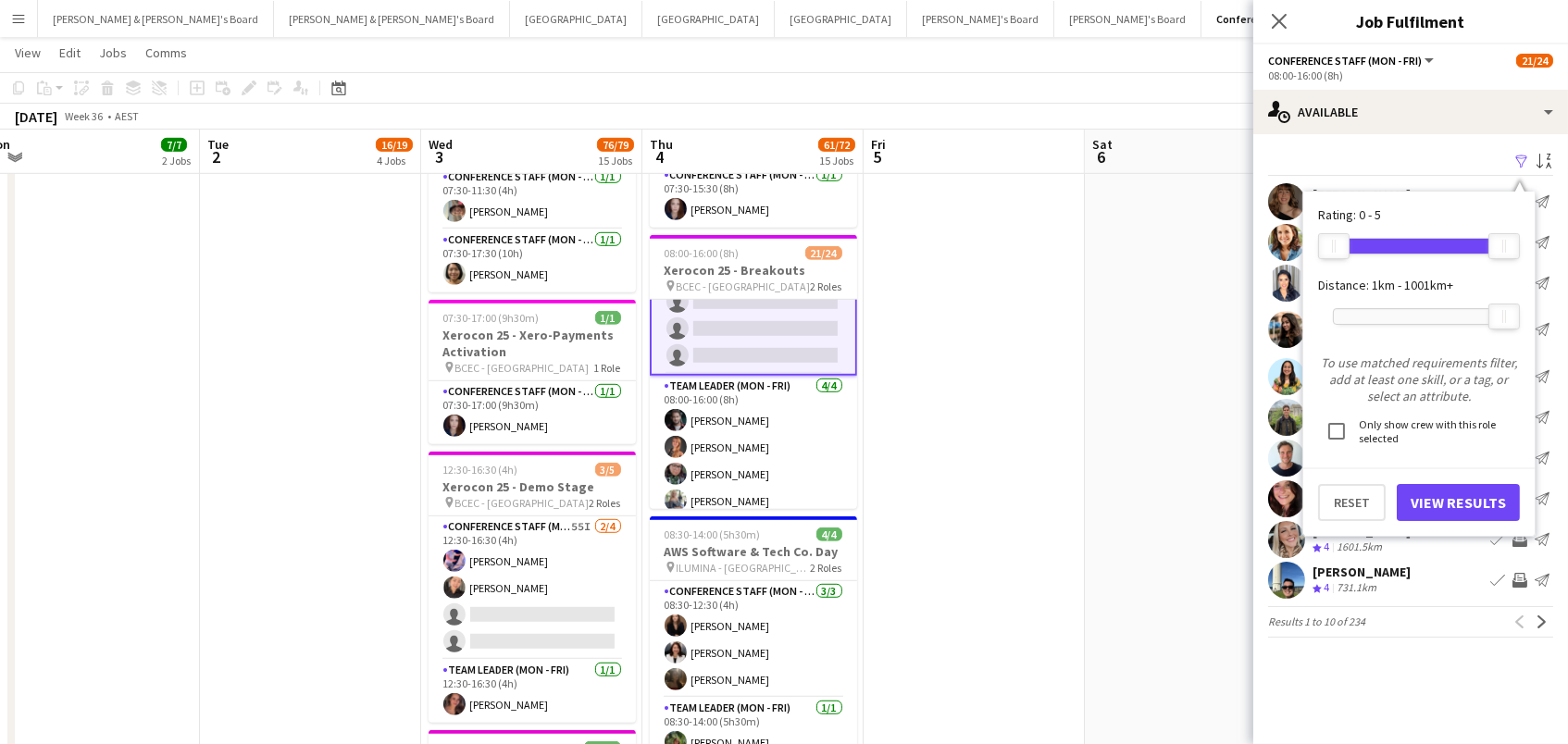
click at [1398, 316] on div at bounding box center [1419, 316] width 171 height 14
click at [1417, 491] on button "View Results" at bounding box center [1459, 502] width 123 height 37
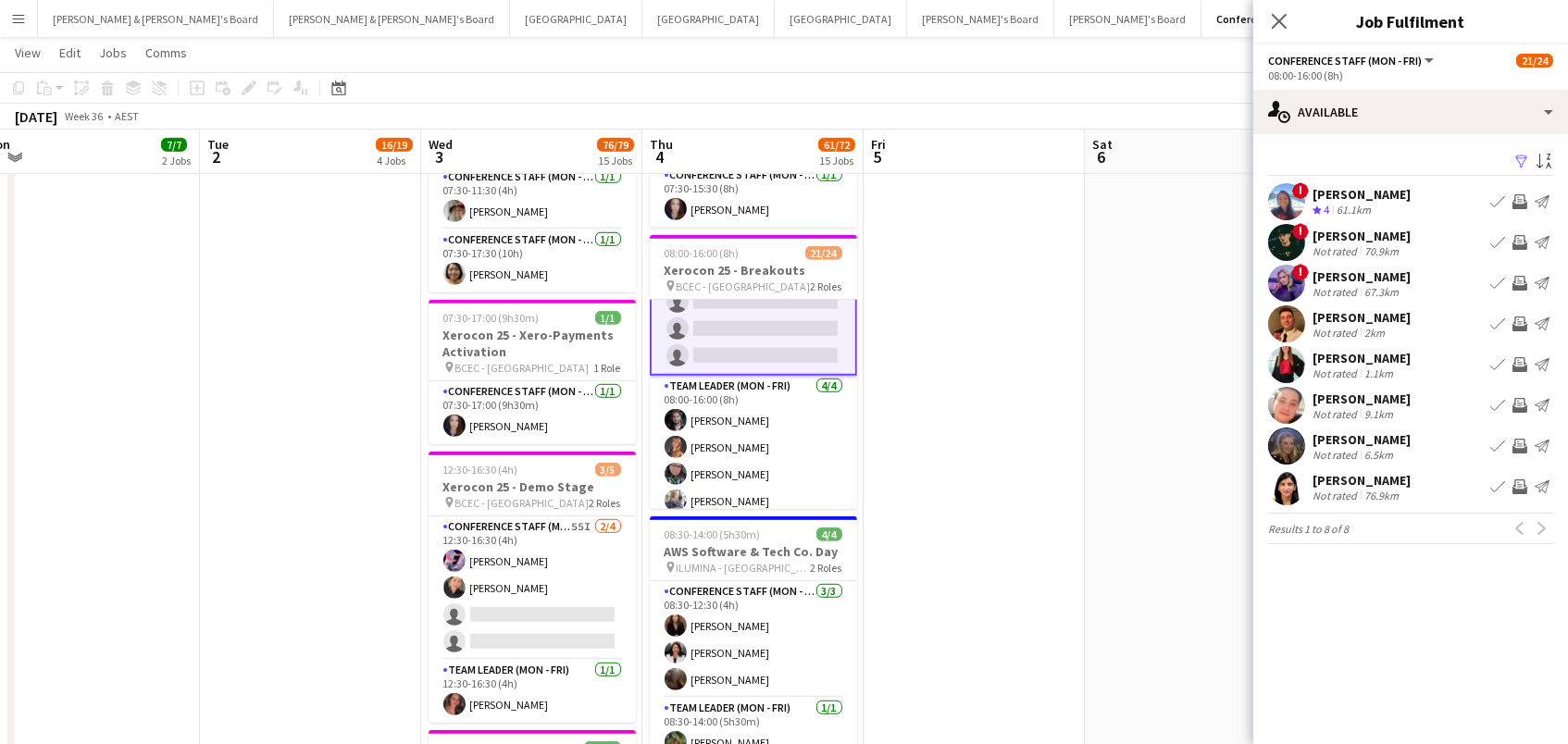
click at [1519, 359] on app-icon "Invite crew" at bounding box center [1520, 364] width 14 height 14
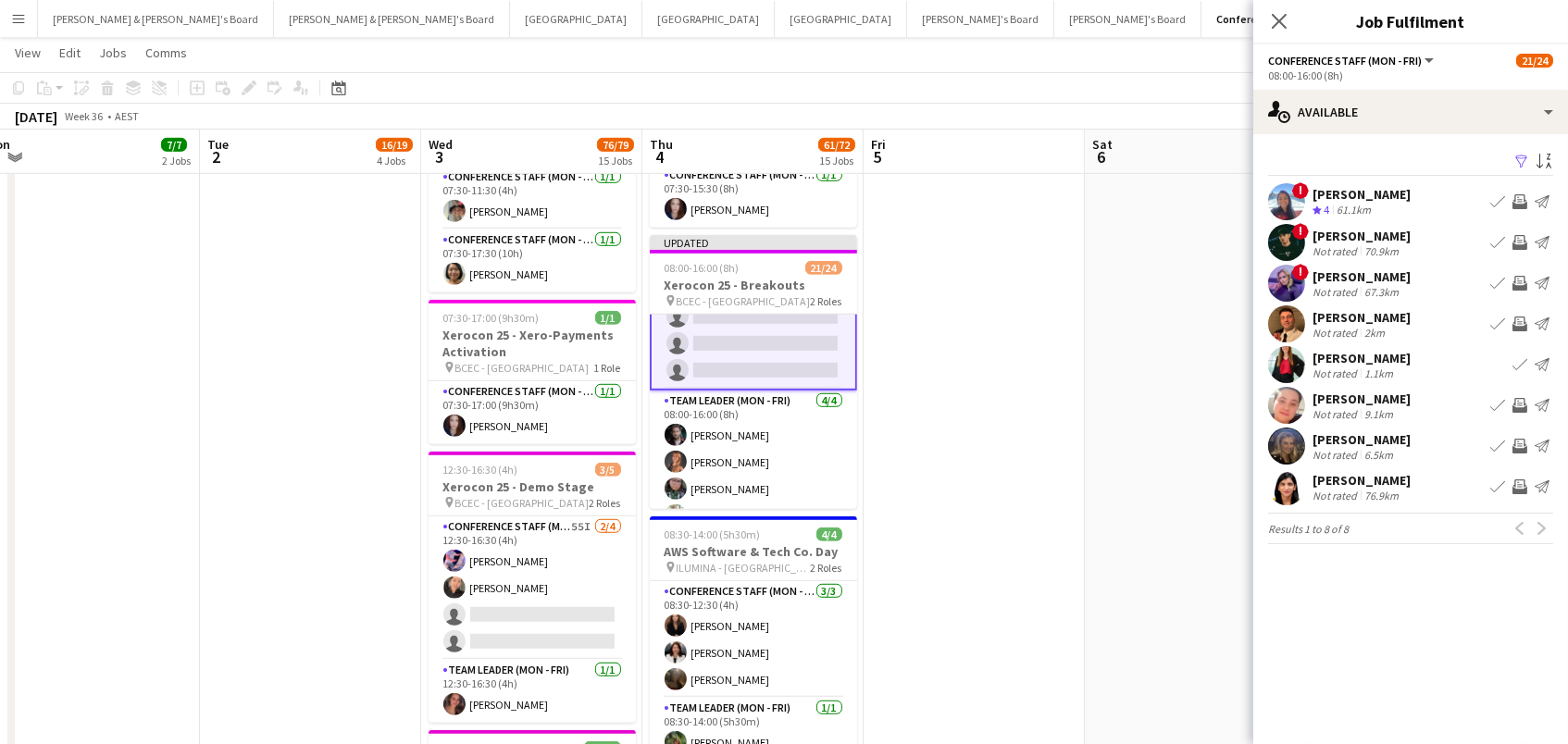
click at [1519, 441] on app-icon "Invite crew" at bounding box center [1520, 445] width 14 height 14
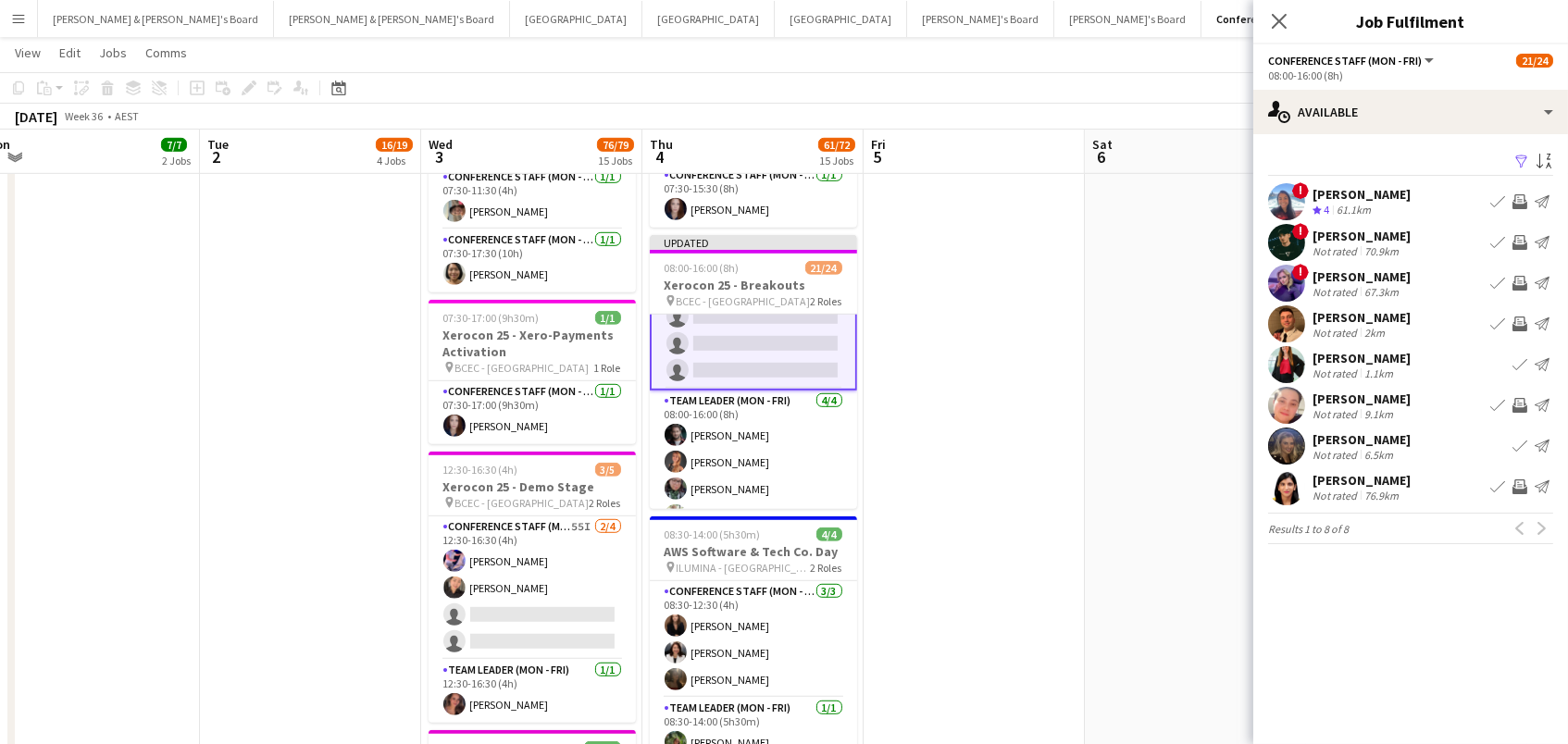
click at [1519, 483] on app-icon "Invite crew" at bounding box center [1520, 487] width 14 height 14
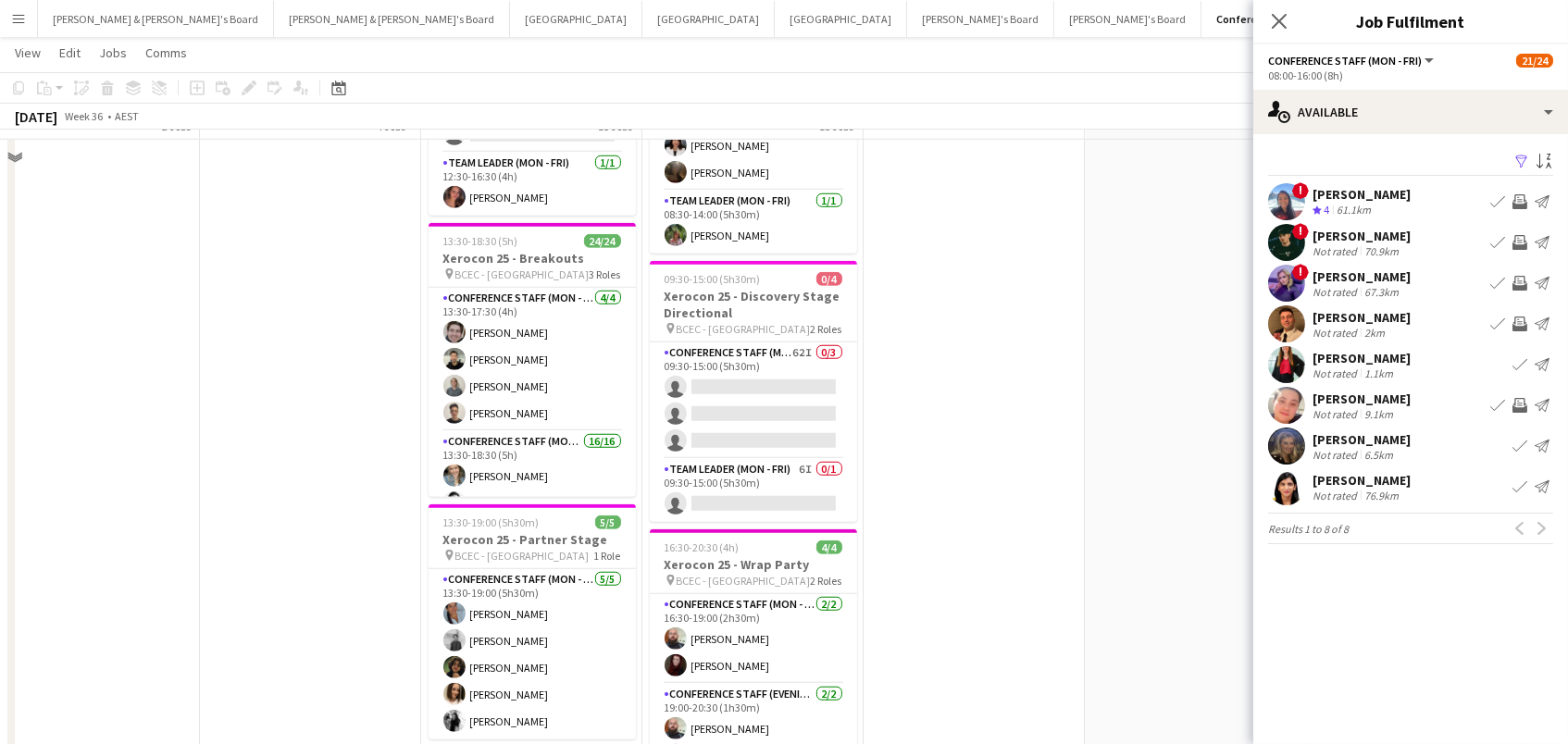
scroll to position [2881, 0]
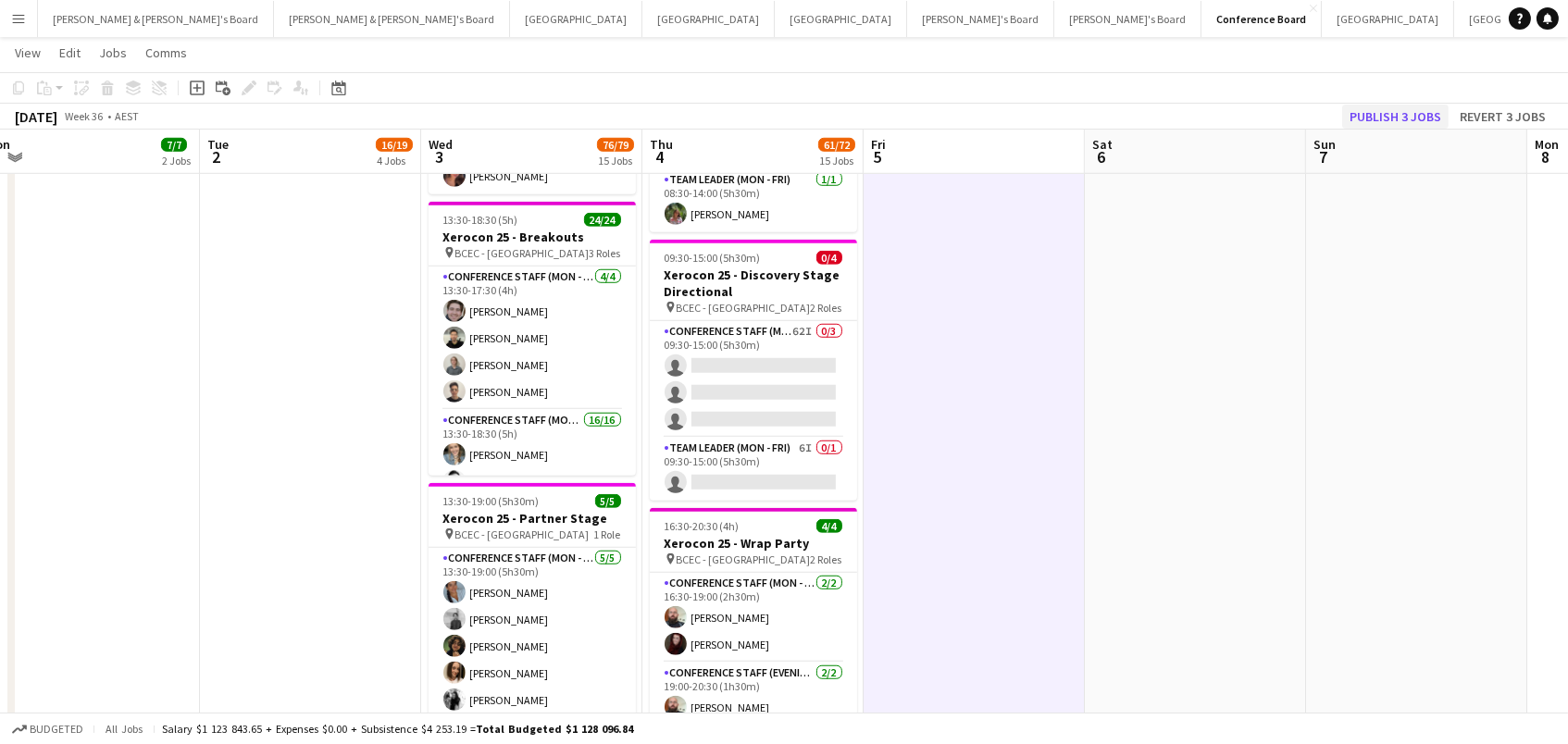
click at [1398, 115] on button "Publish 3 jobs" at bounding box center [1395, 117] width 106 height 24
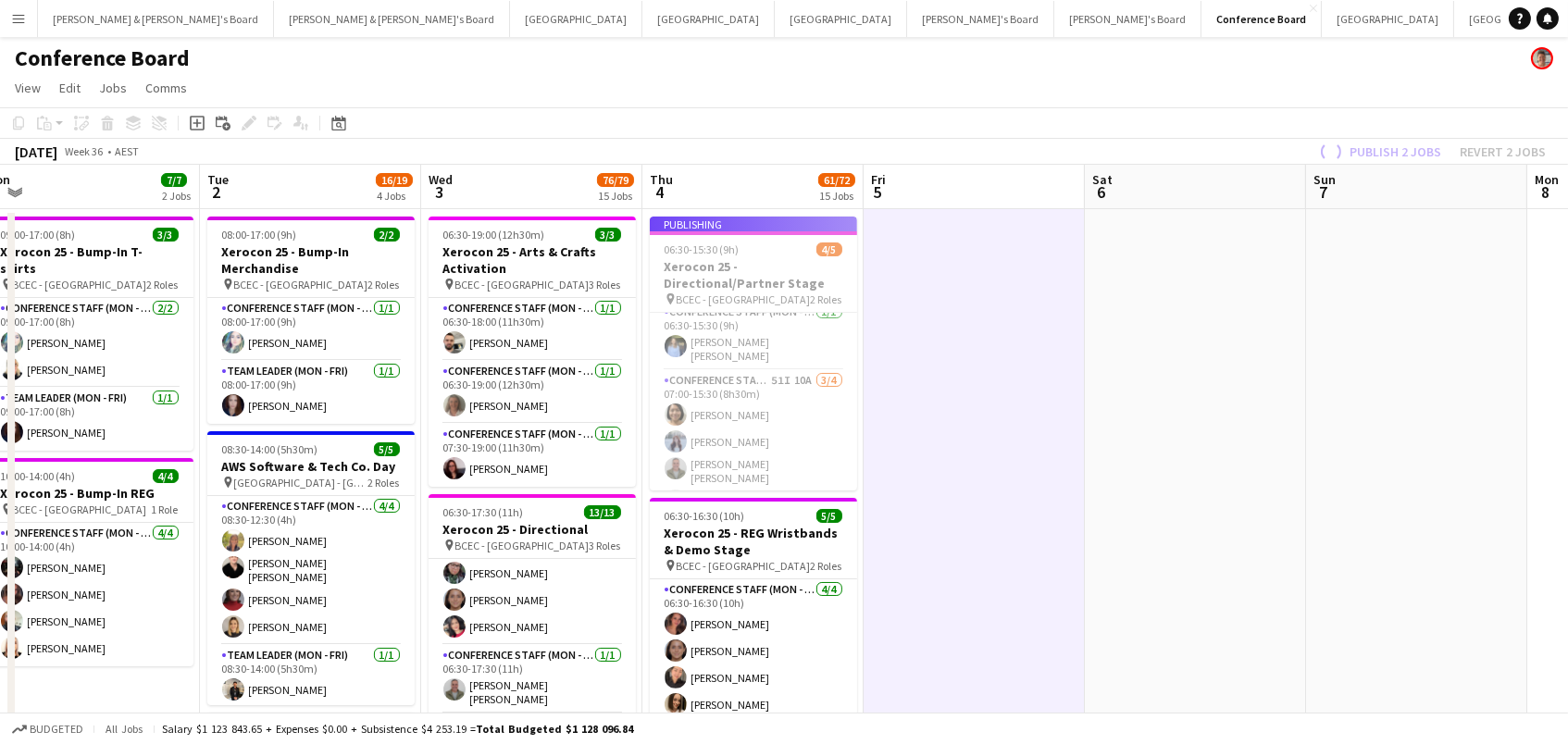
scroll to position [0, 0]
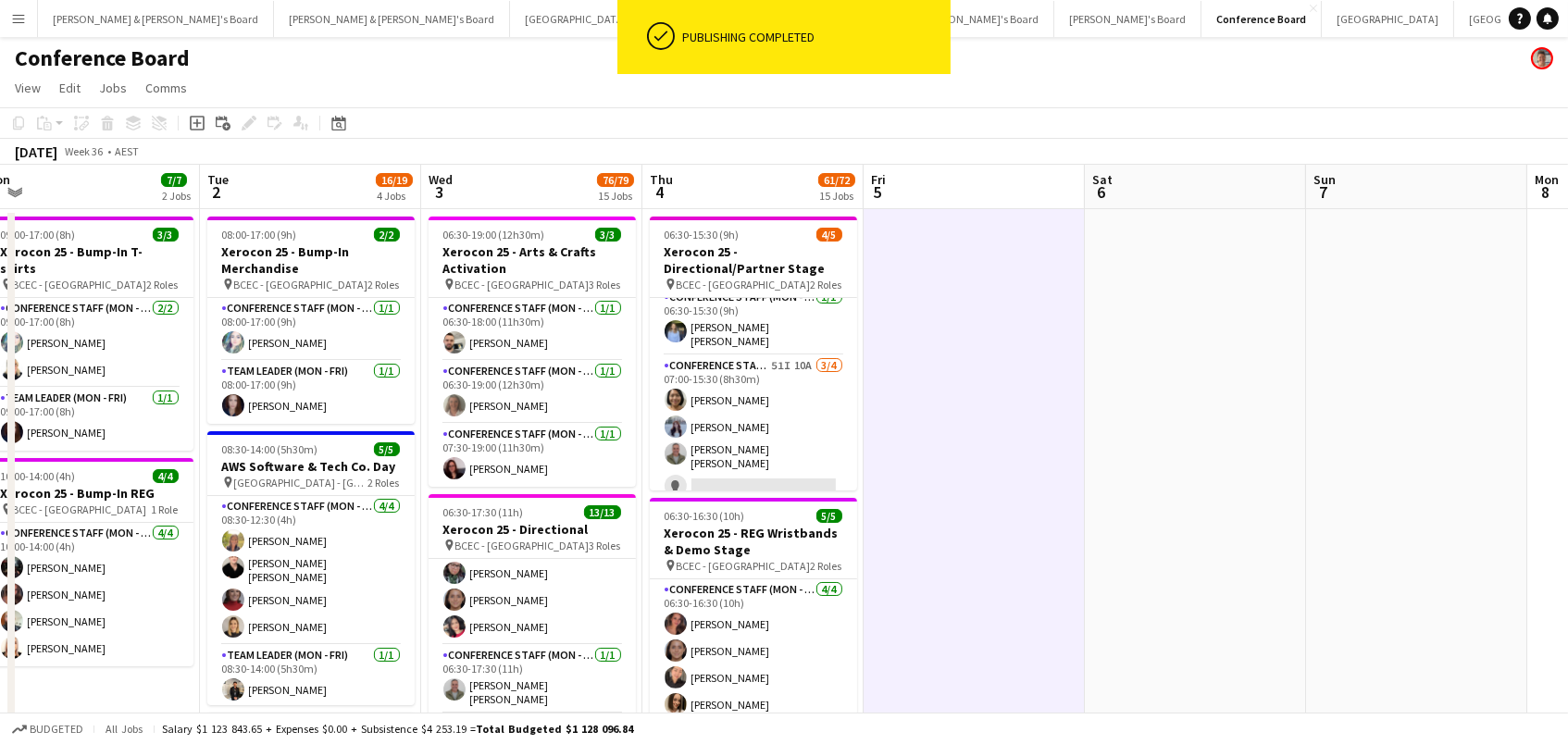
click at [517, 46] on div "Conference Board" at bounding box center [784, 54] width 1568 height 36
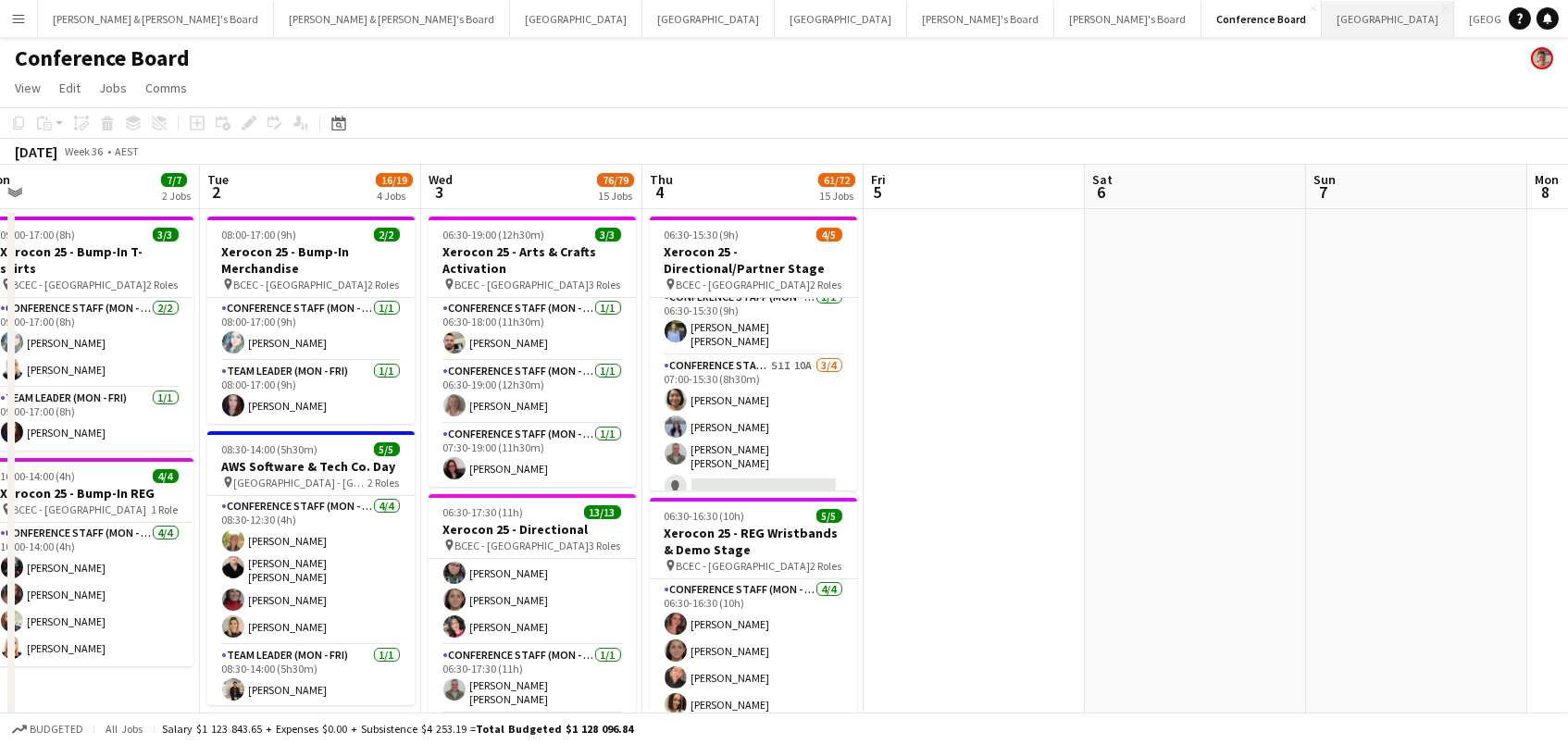
click at [1322, 23] on button "Sydney Close" at bounding box center [1388, 18] width 132 height 36
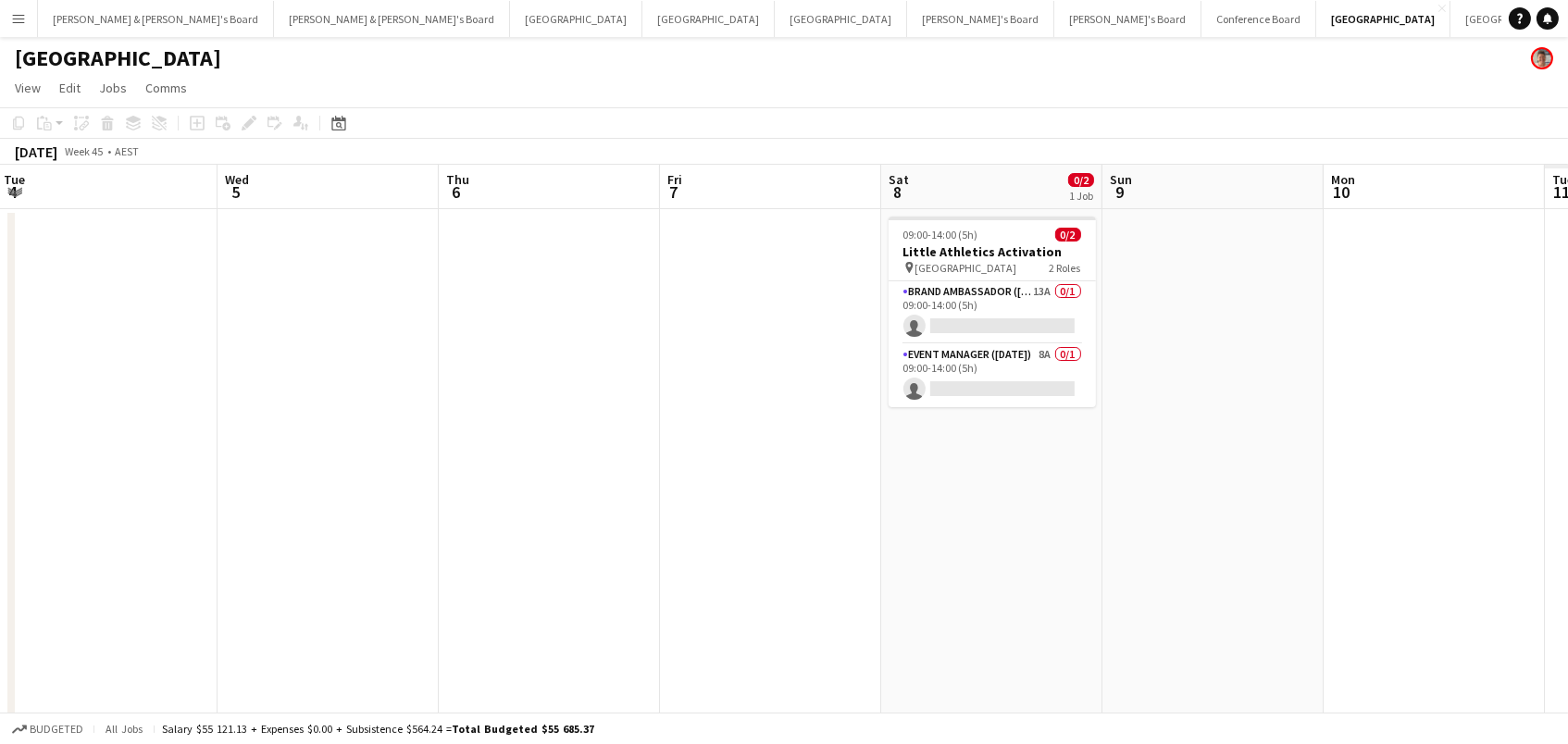
scroll to position [0, 576]
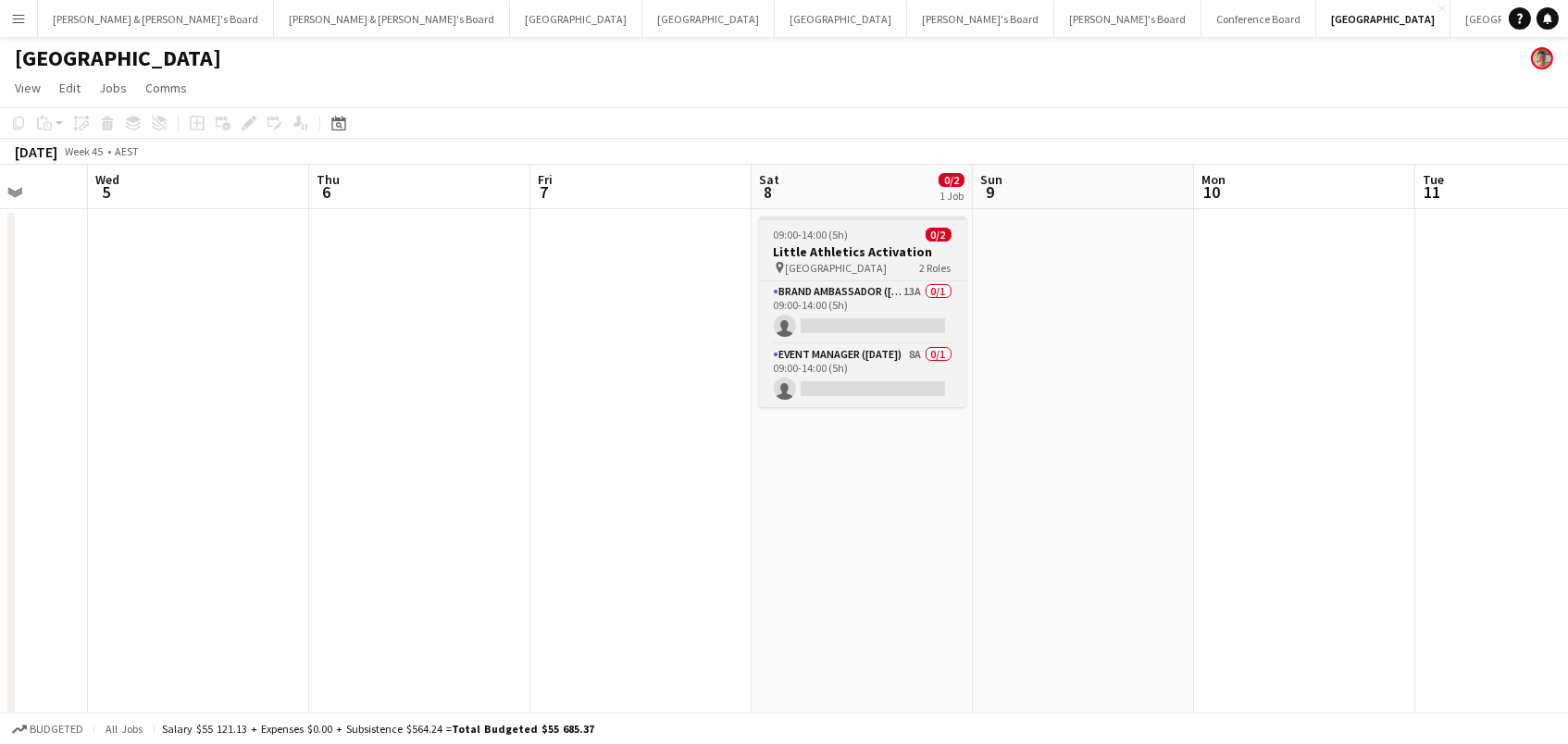
click at [861, 242] on app-job-card "09:00-14:00 (5h) 0/2 Little Athletics Activation pin Sydney Olympic Park Athlet…" at bounding box center [863, 312] width 207 height 191
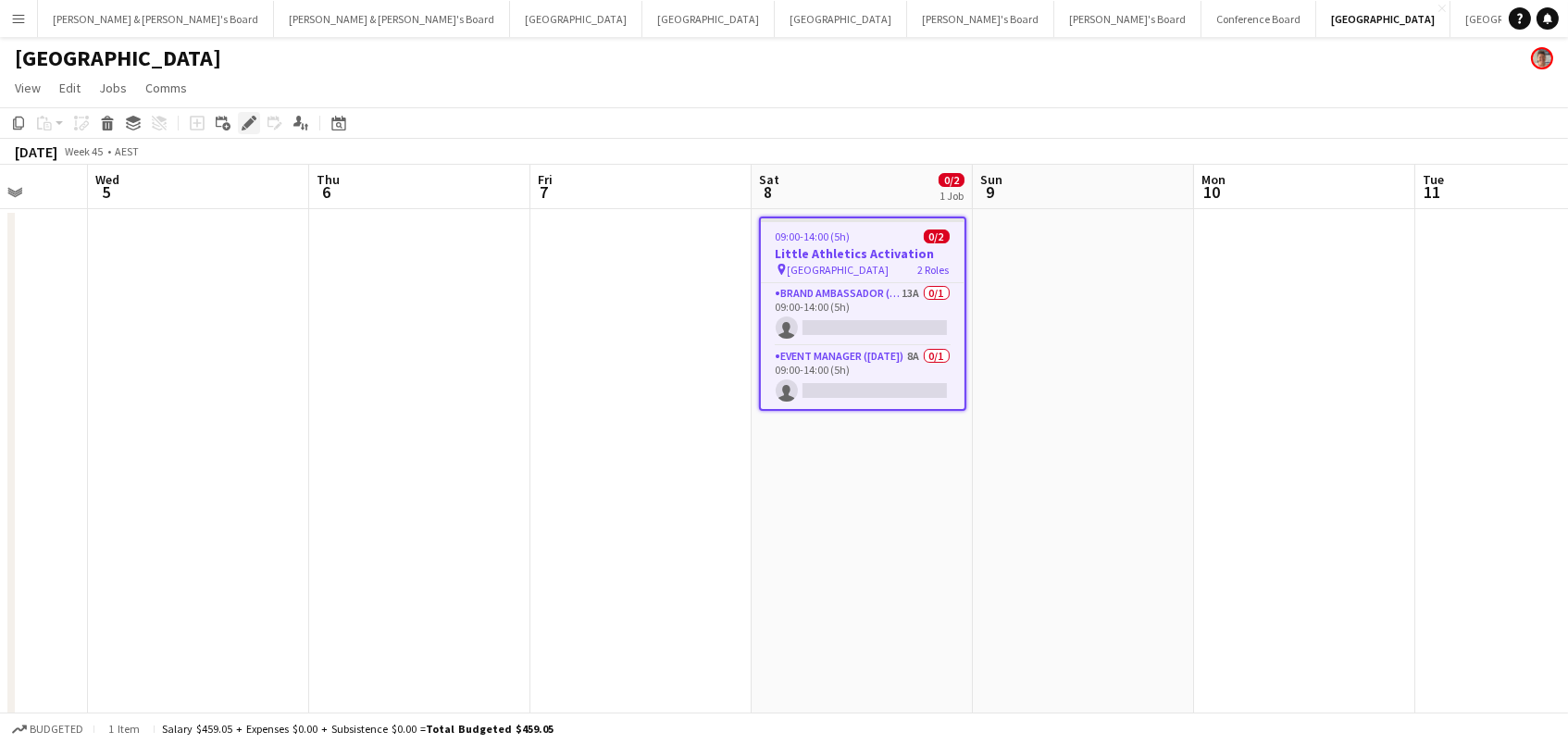
click at [245, 120] on icon "Edit" at bounding box center [249, 122] width 14 height 14
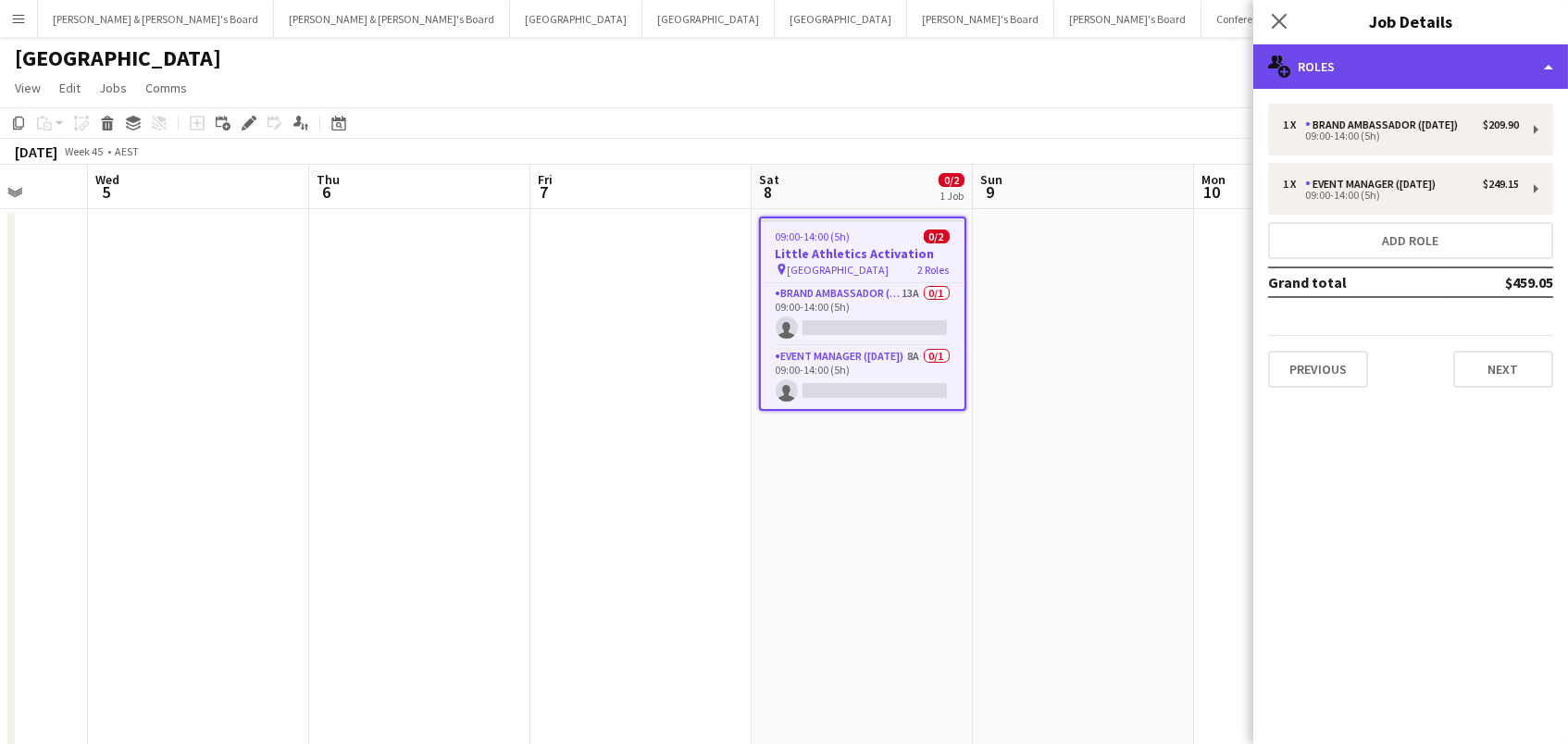
click at [1342, 69] on div "multiple-users-add Roles" at bounding box center [1411, 66] width 315 height 44
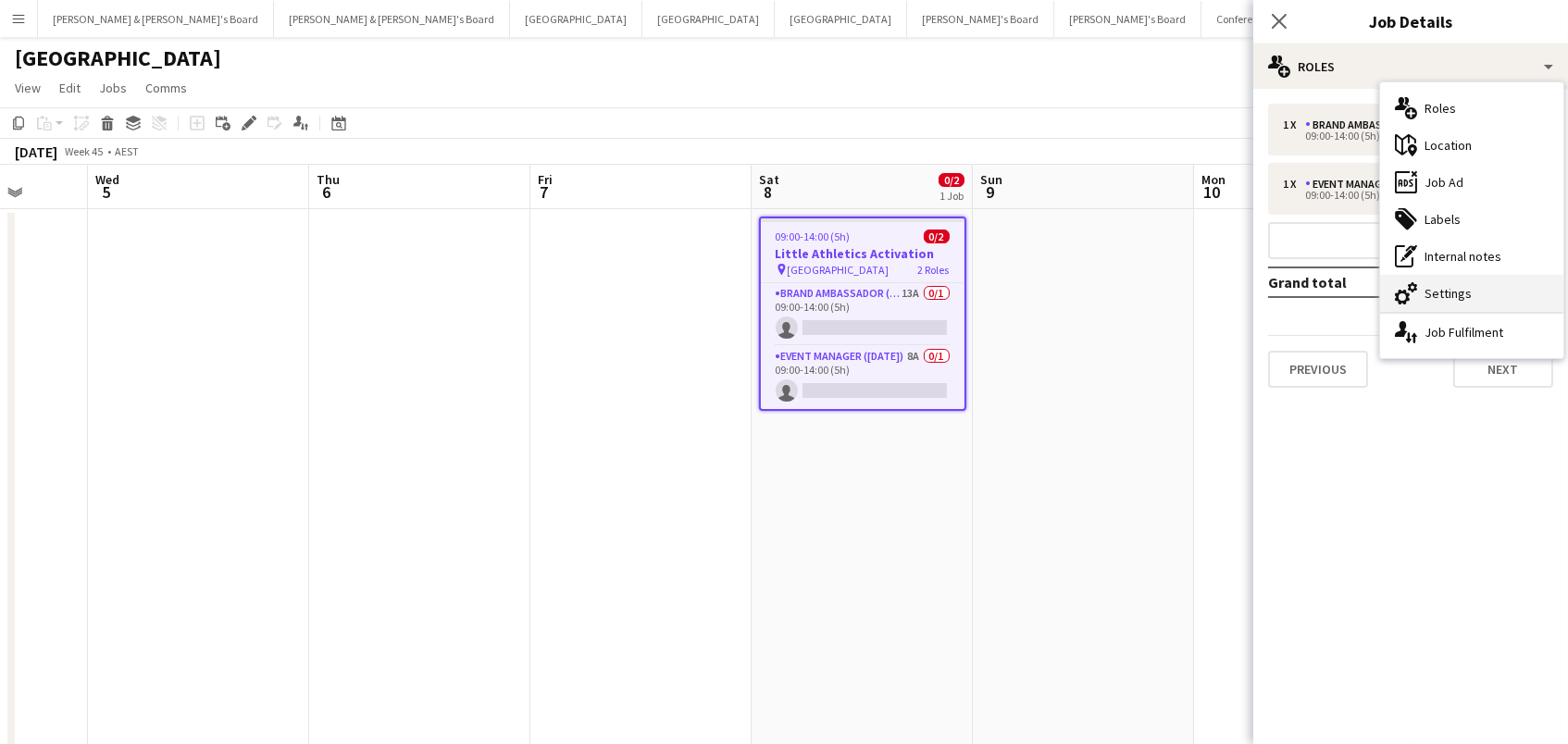
click at [1430, 287] on div "cog-double-3 Settings" at bounding box center [1472, 293] width 183 height 37
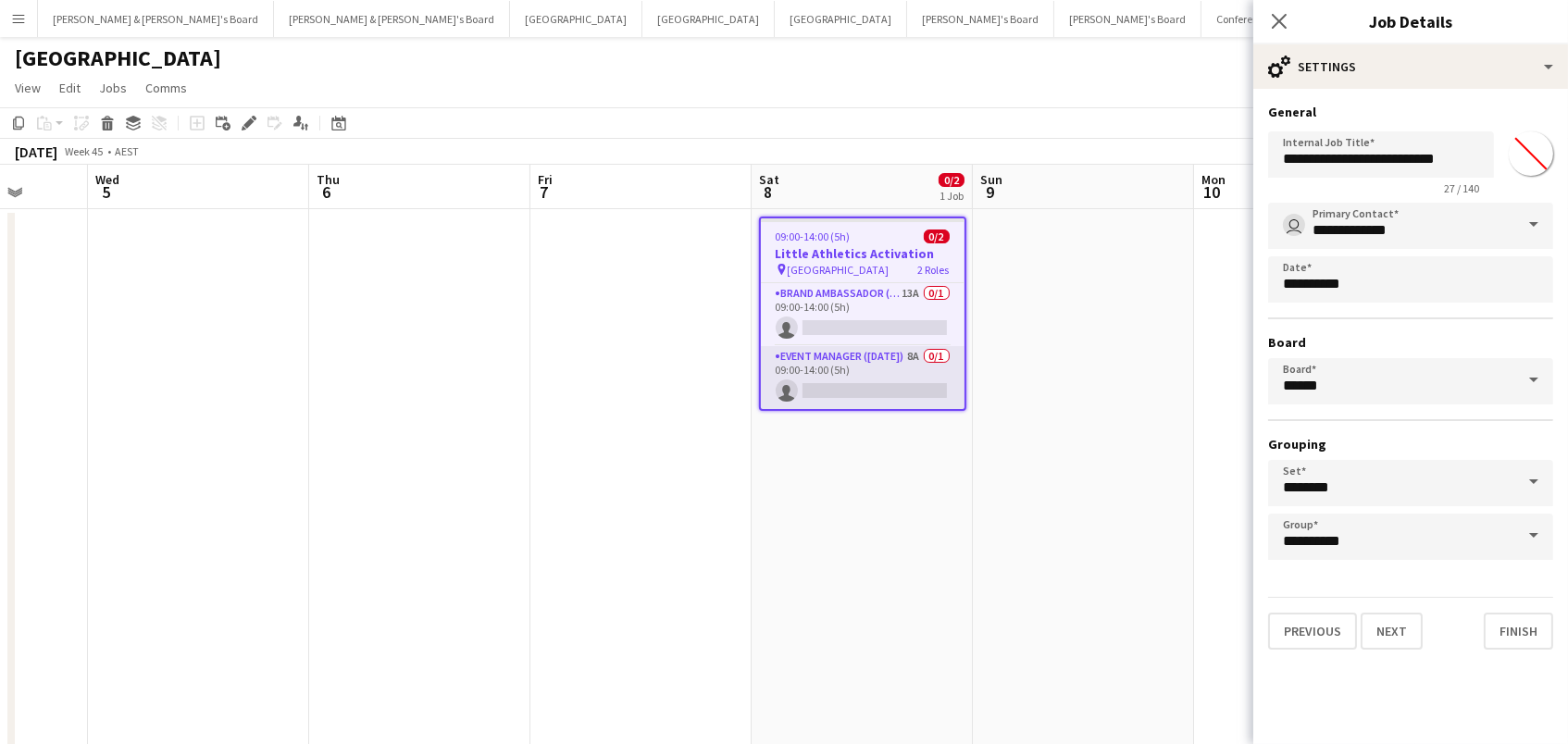
click at [888, 379] on app-card-role "Event Manager (Saturday) 8A 0/1 09:00-14:00 (5h) single-neutral-actions" at bounding box center [863, 377] width 203 height 63
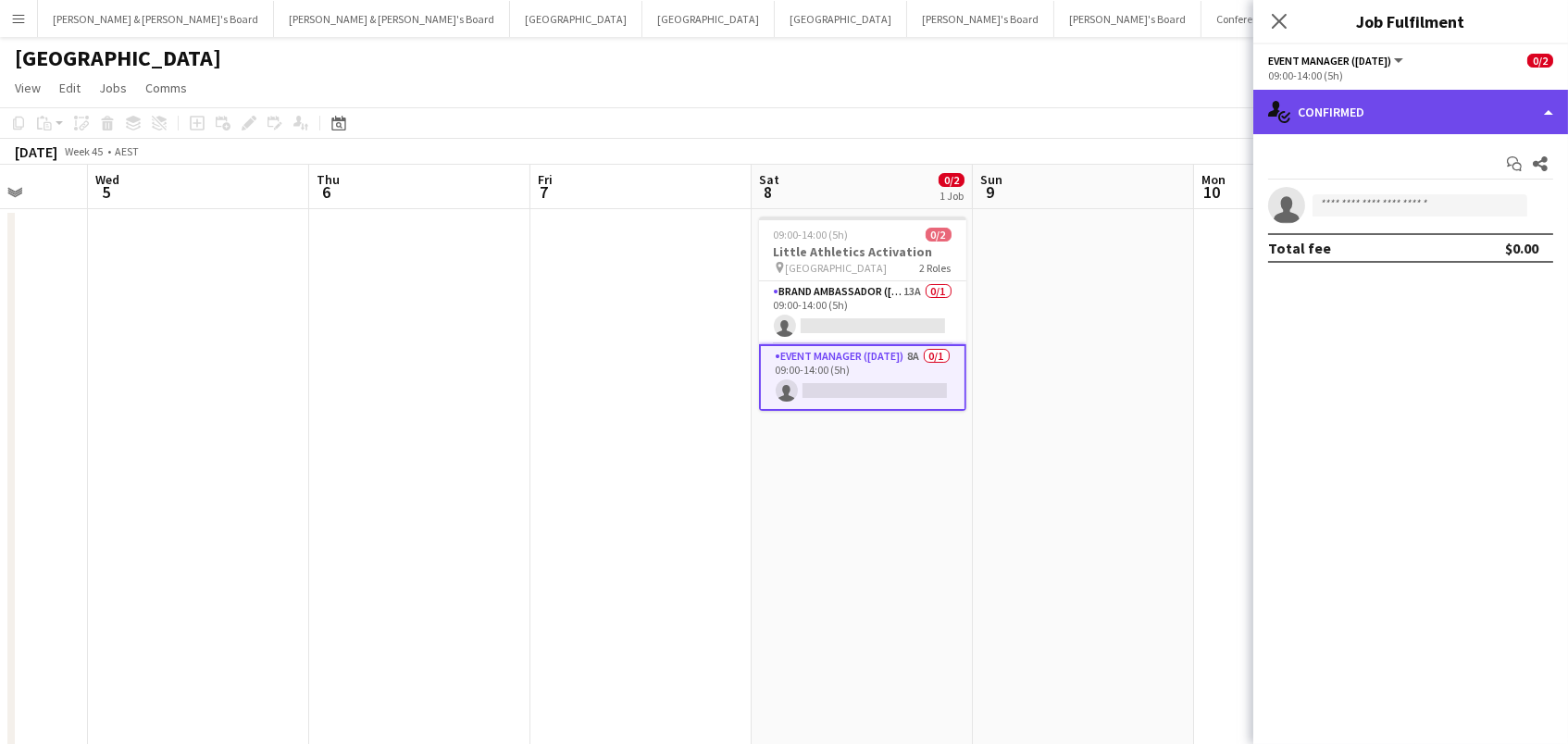
click at [1369, 120] on div "single-neutral-actions-check-2 Confirmed" at bounding box center [1411, 112] width 315 height 44
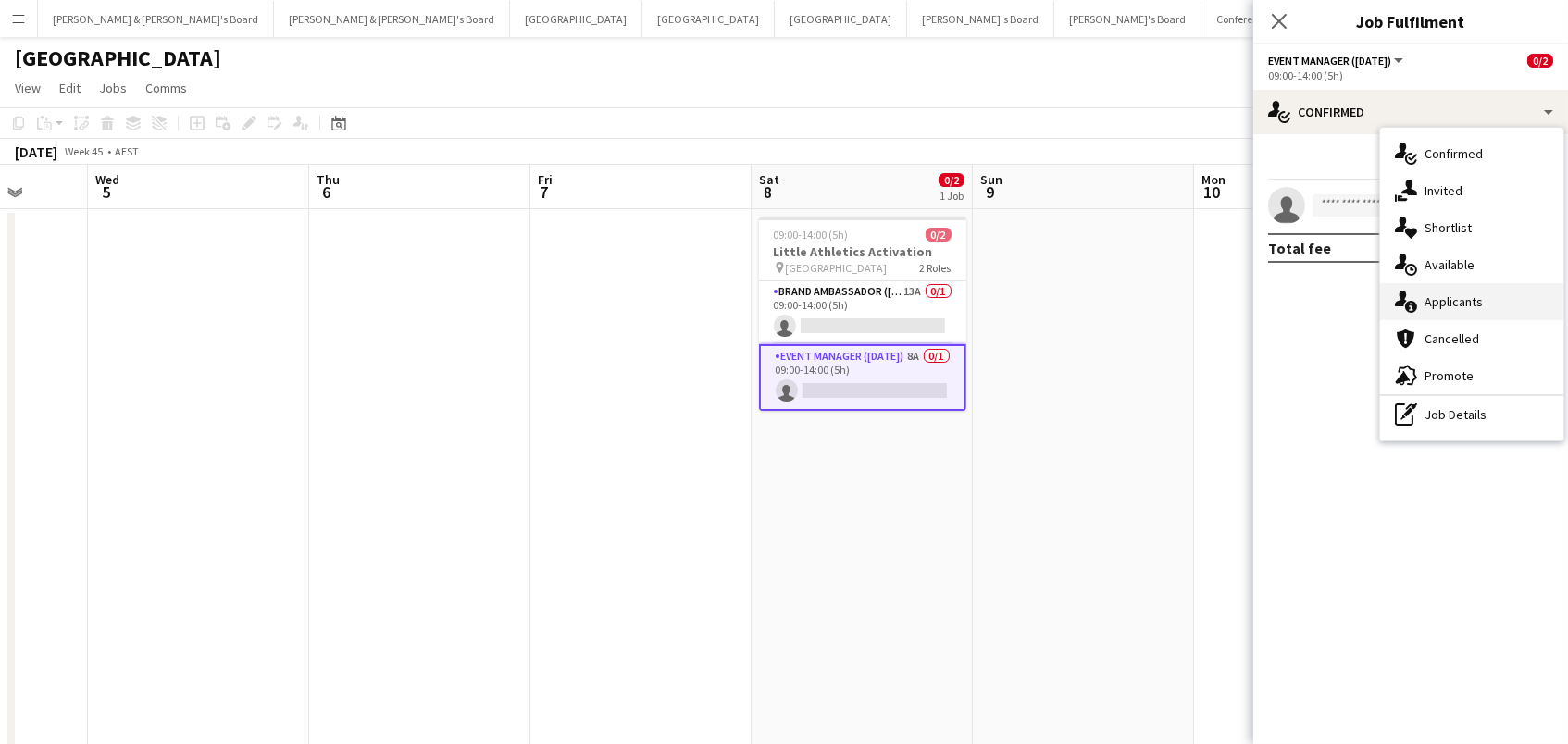
click at [1451, 294] on div "single-neutral-actions-information Applicants" at bounding box center [1472, 302] width 183 height 37
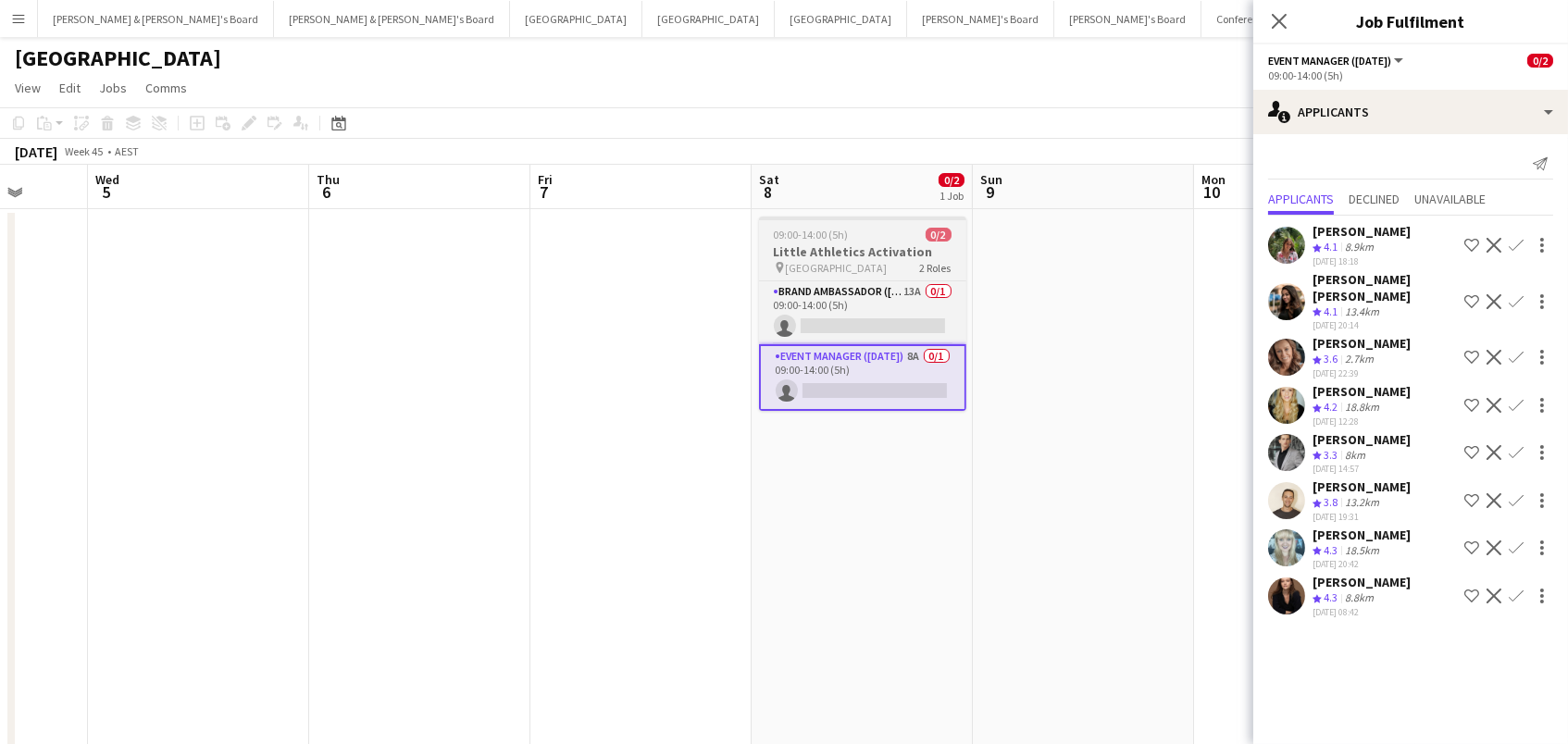
click at [877, 262] on span "Sydney Olympic Park Athletics Centre" at bounding box center [837, 268] width 102 height 13
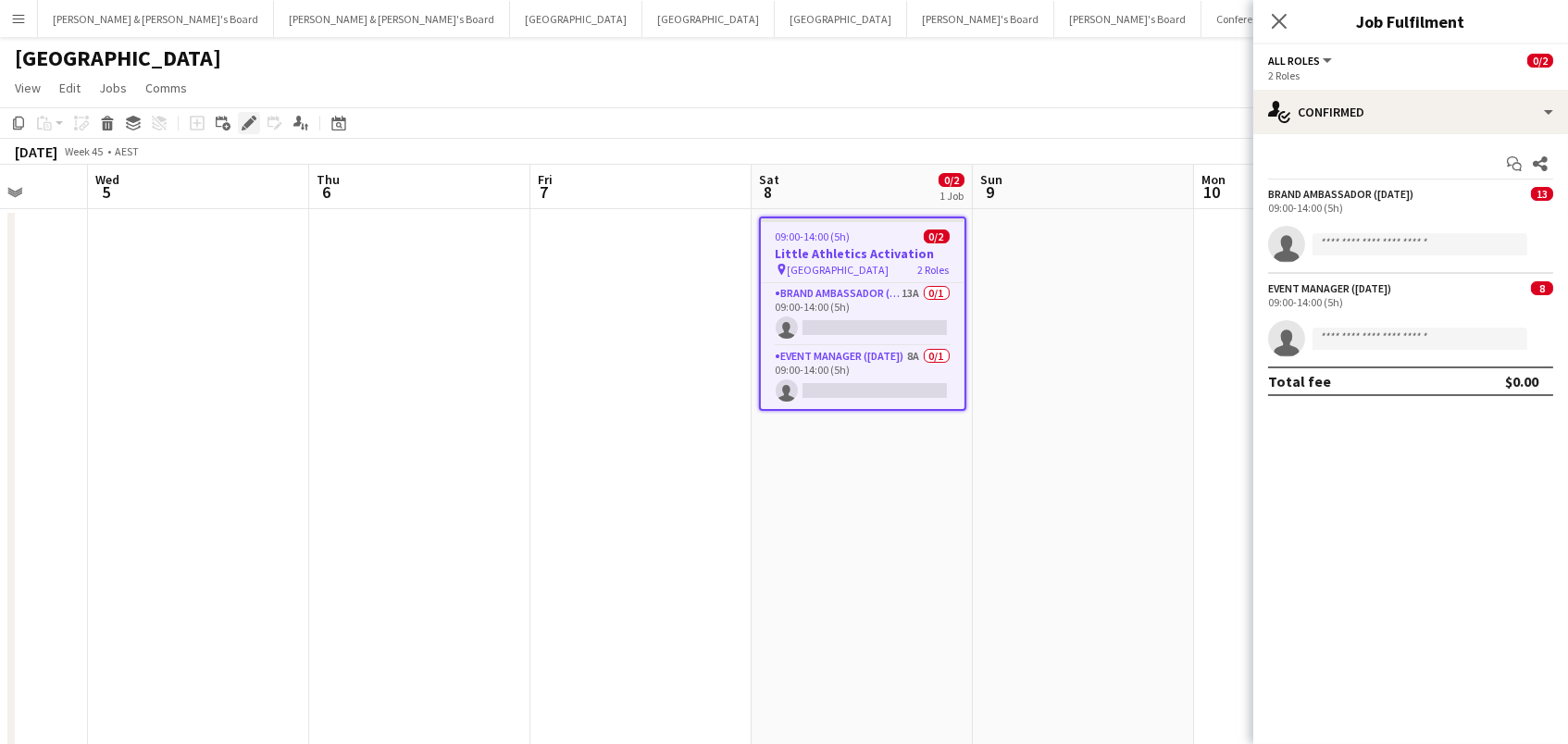
click at [247, 122] on icon at bounding box center [249, 123] width 11 height 11
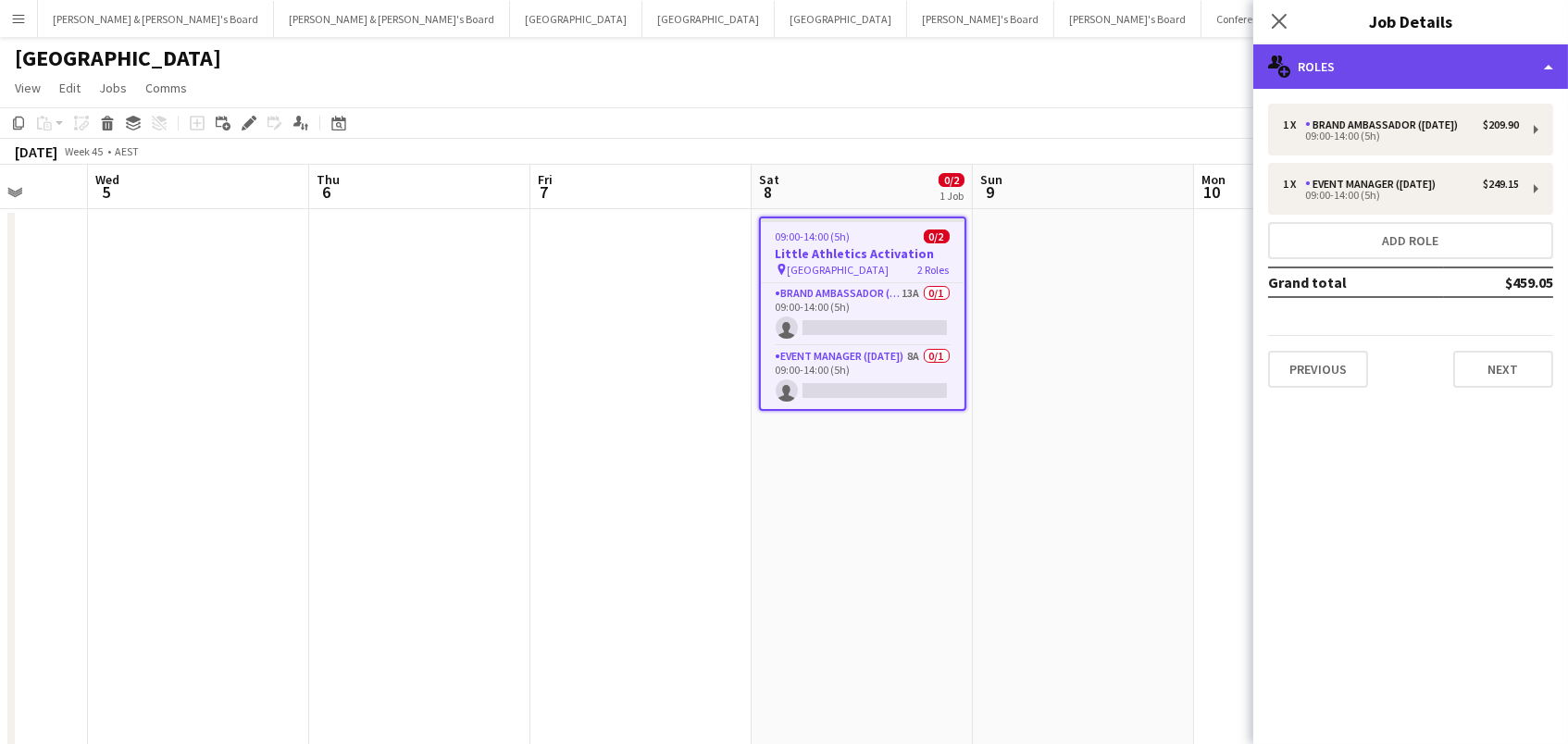
click at [1285, 62] on icon "multiple-users-add" at bounding box center [1279, 66] width 22 height 22
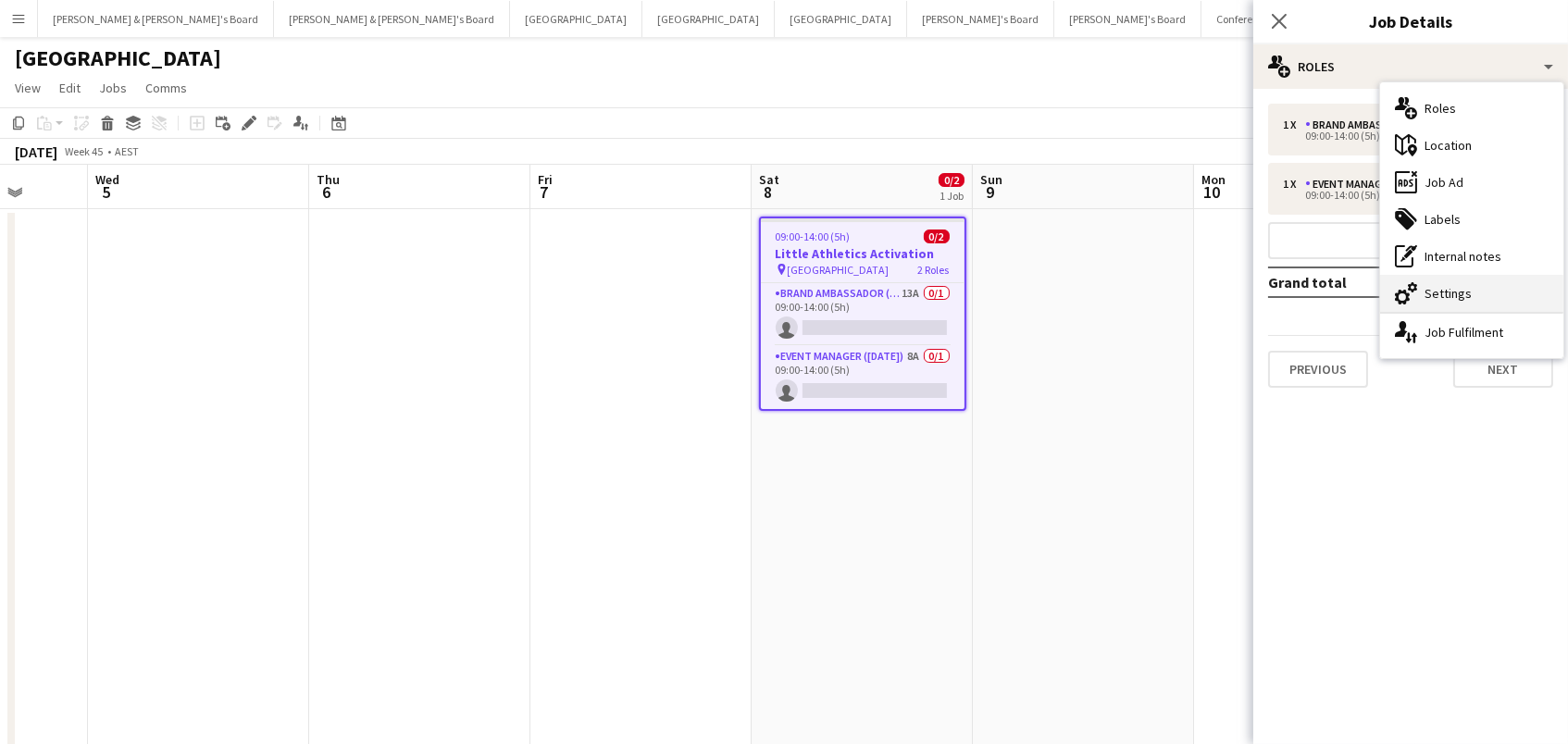
click at [1427, 298] on div "cog-double-3 Settings" at bounding box center [1472, 293] width 183 height 37
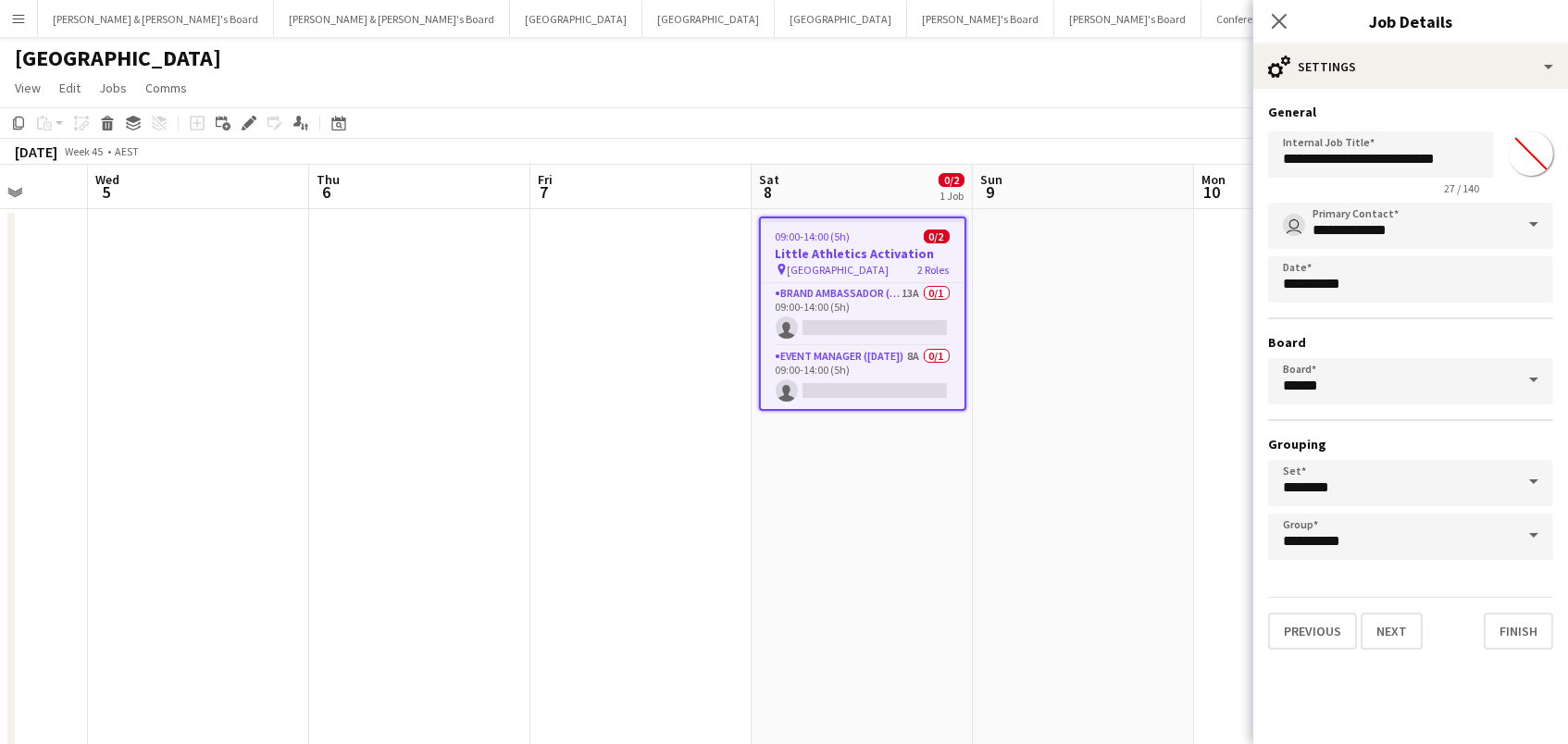
click at [1533, 162] on input "*******" at bounding box center [1530, 153] width 66 height 66
type input "*******"
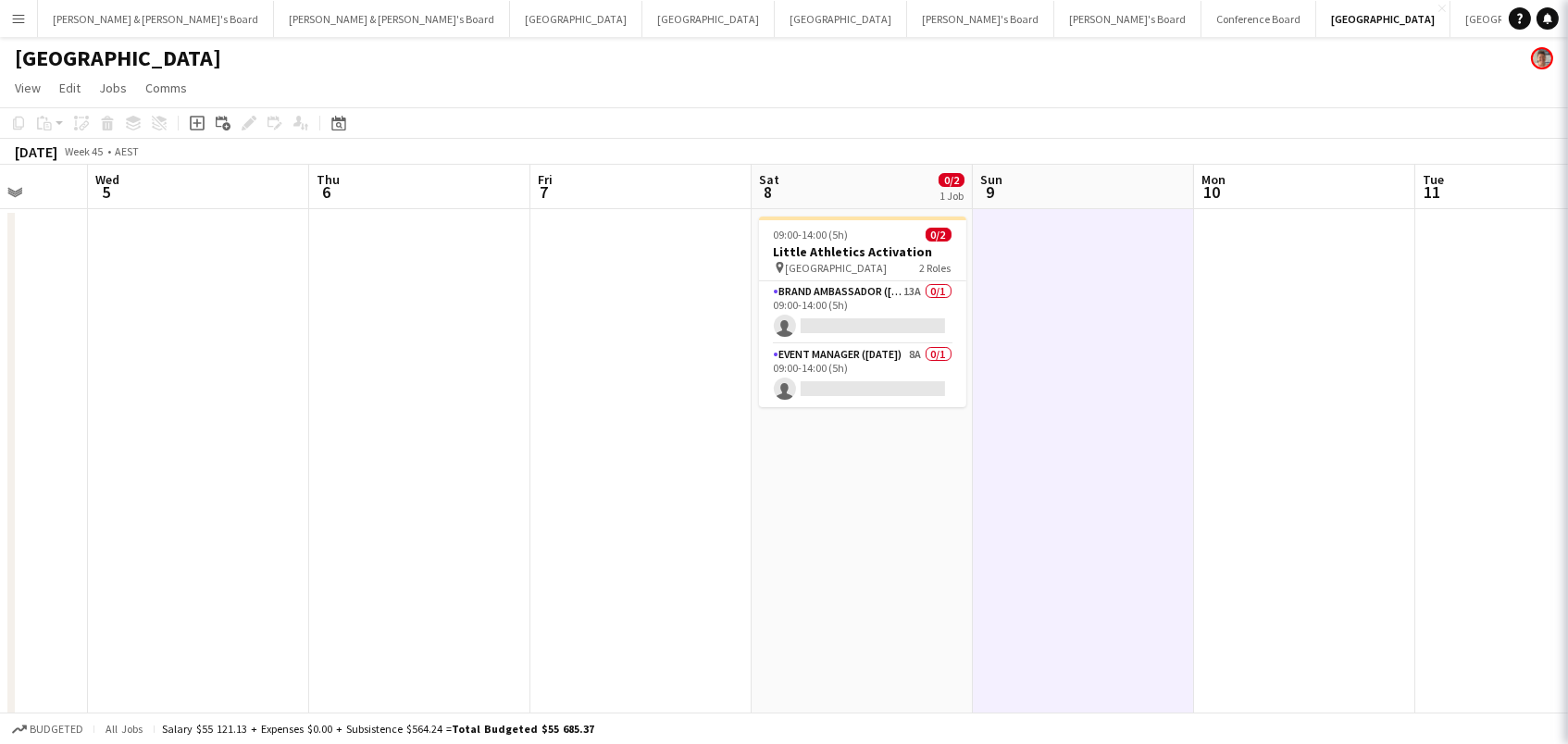
scroll to position [0, 575]
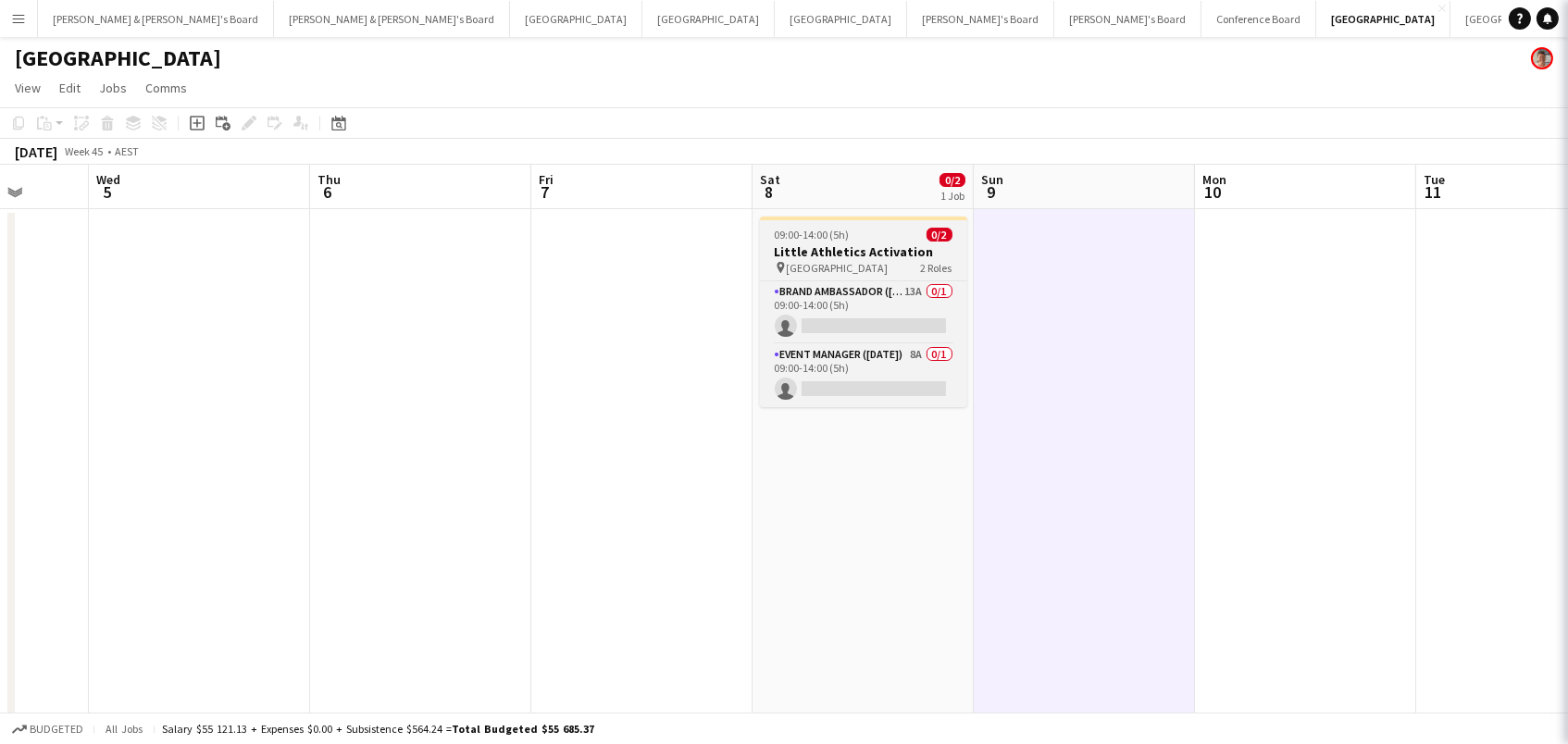
click at [847, 238] on span "09:00-14:00 (5h)" at bounding box center [812, 234] width 75 height 13
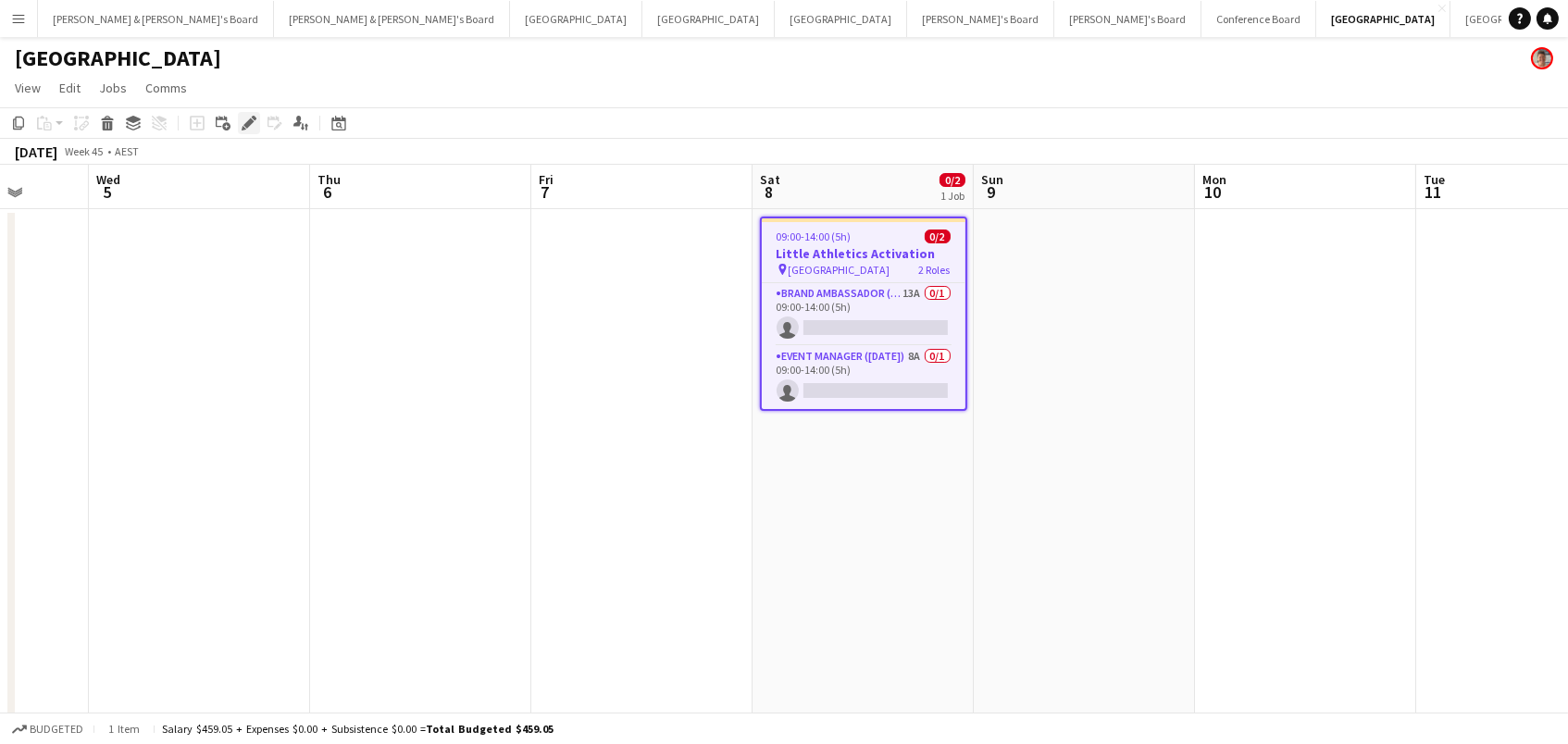
click at [247, 126] on icon "Edit" at bounding box center [249, 122] width 14 height 14
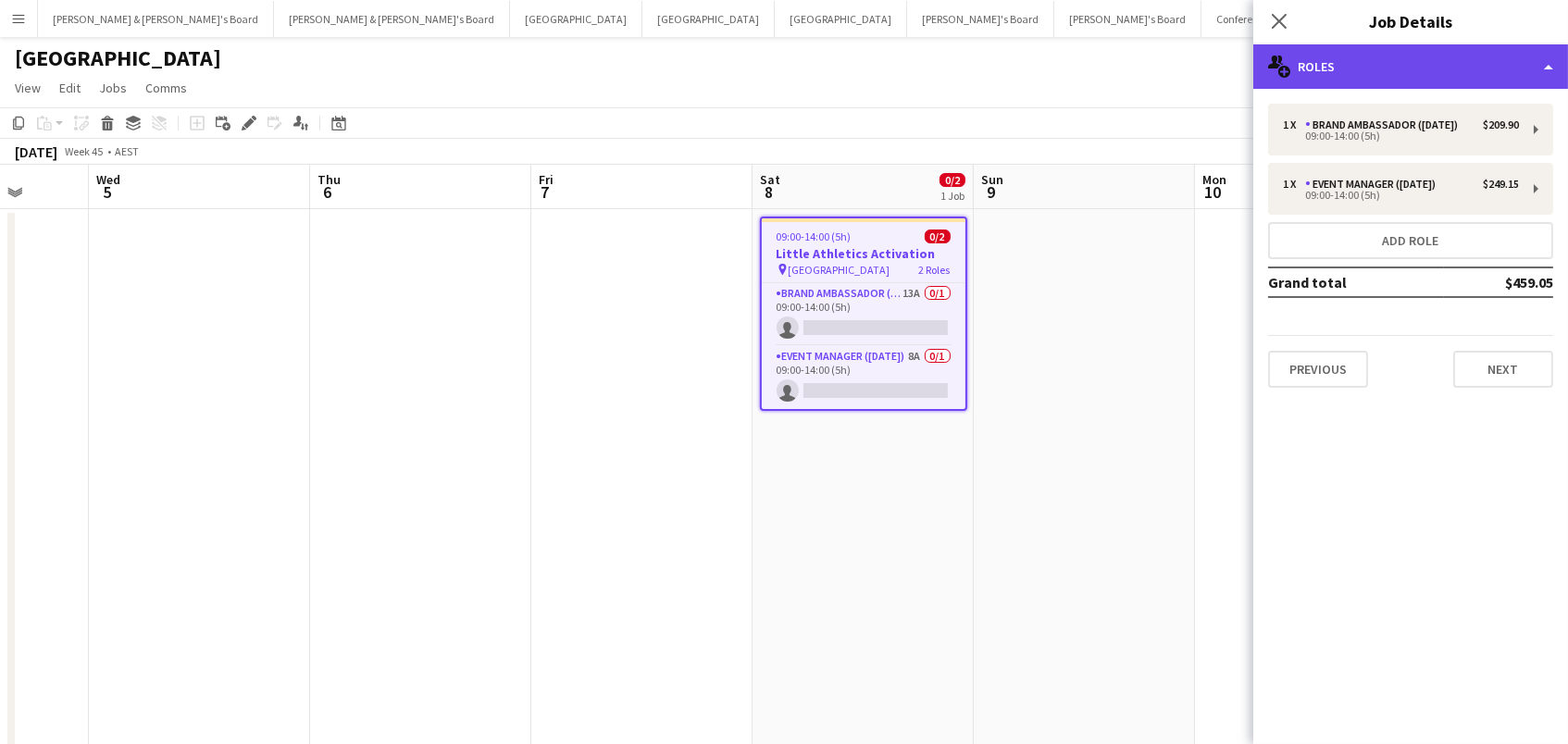
click at [1363, 59] on div "multiple-users-add Roles" at bounding box center [1411, 66] width 315 height 44
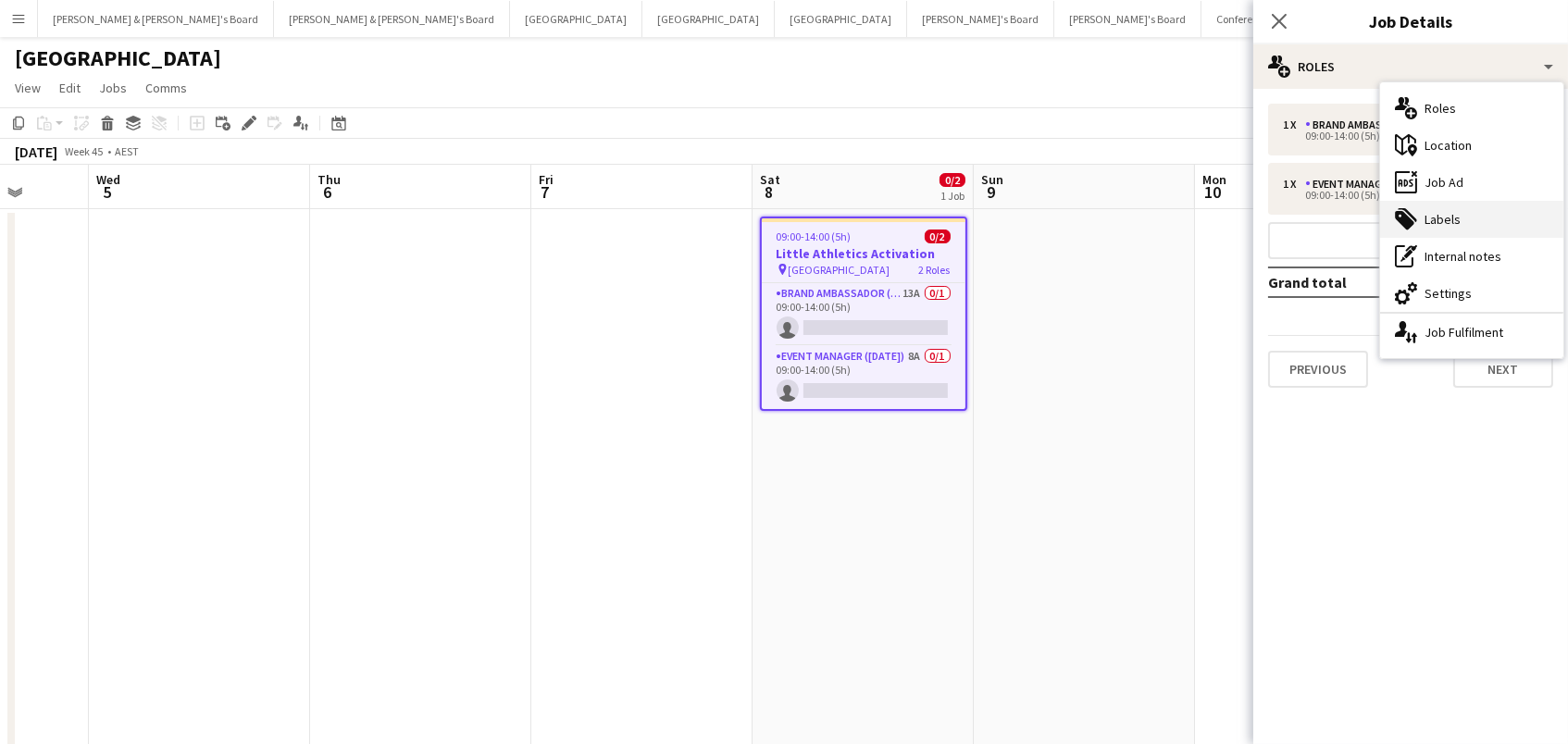
click at [1434, 231] on div "tags-double Labels" at bounding box center [1472, 219] width 183 height 37
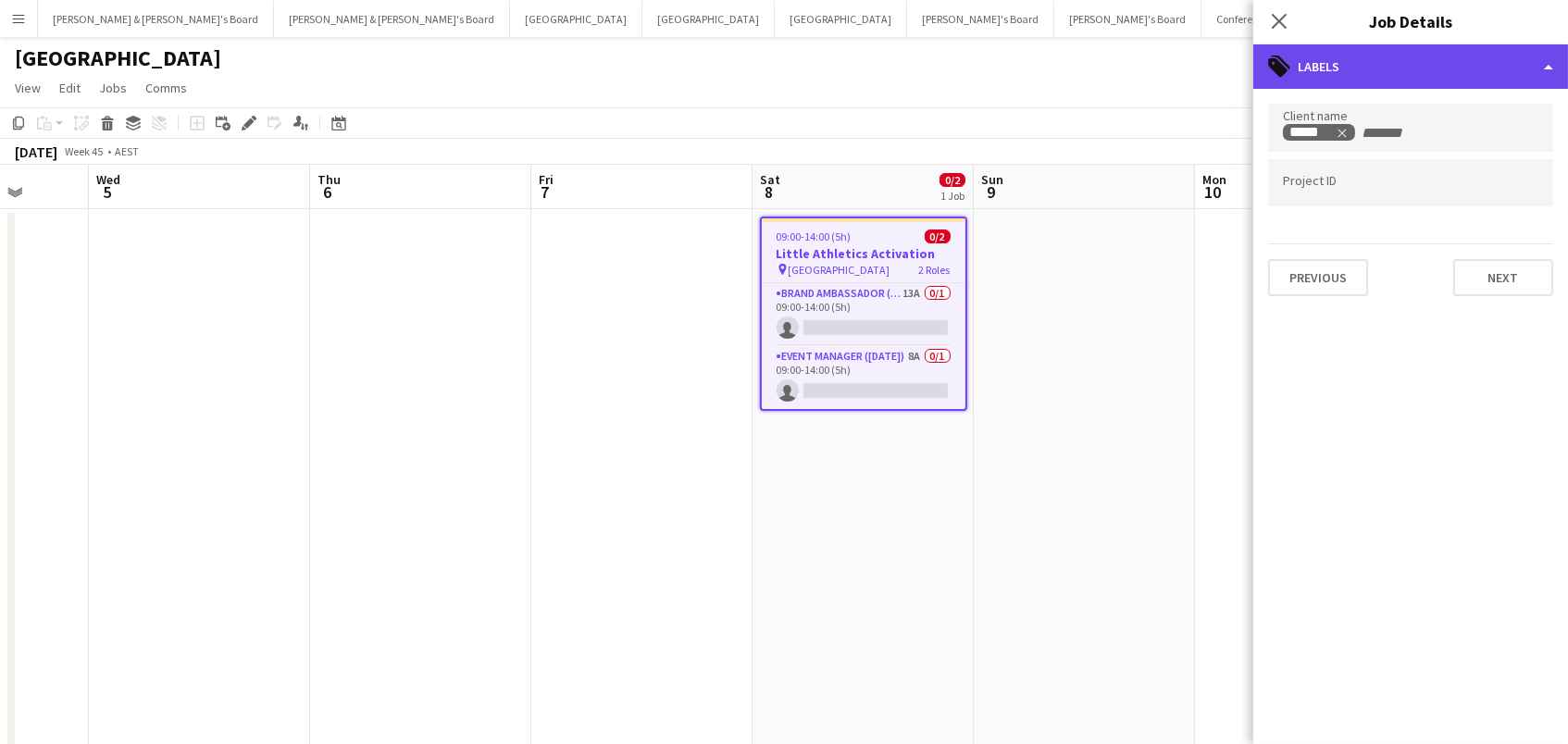
click at [1386, 69] on div "tags-double Labels" at bounding box center [1411, 66] width 315 height 44
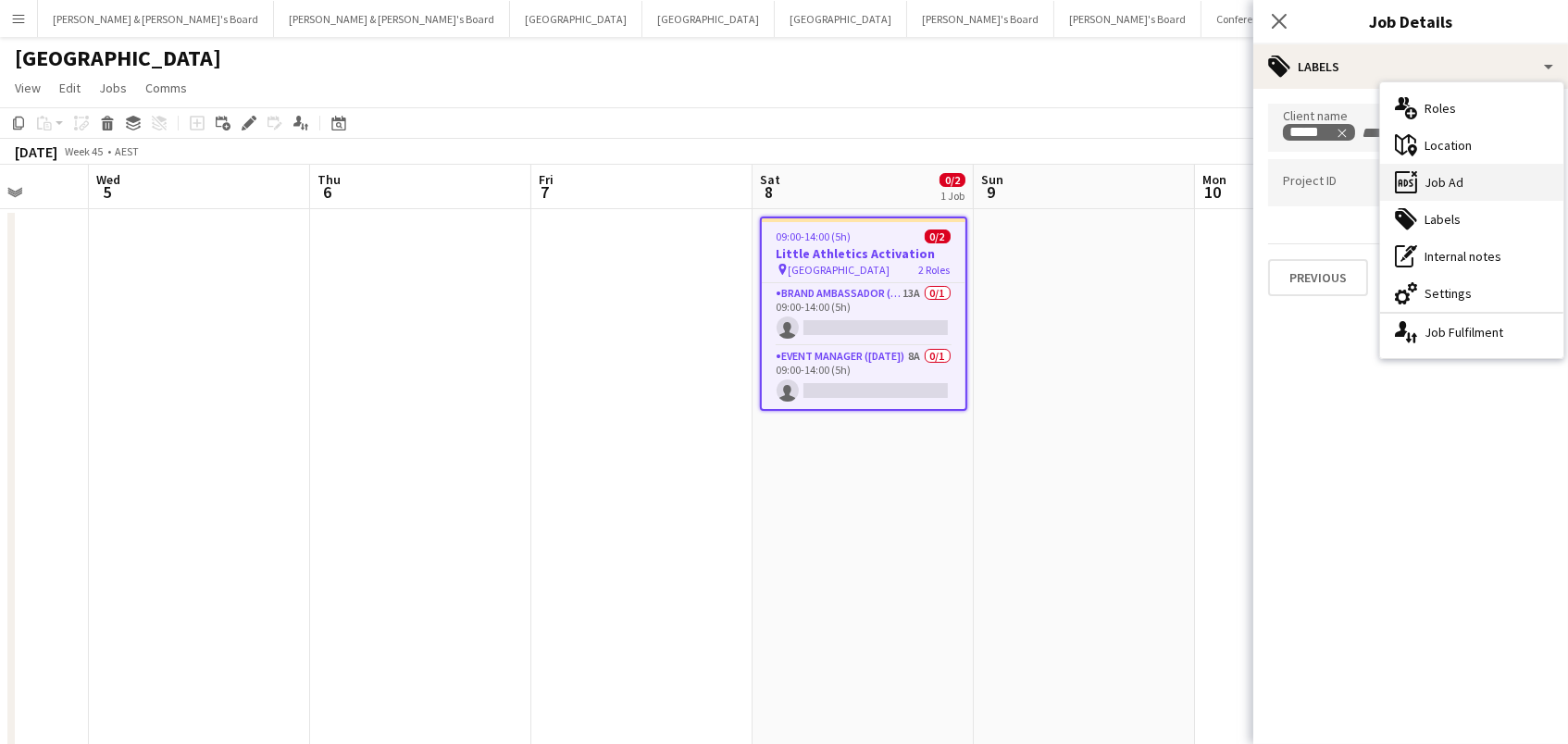
click at [1422, 177] on div "ads-window Job Ad" at bounding box center [1472, 182] width 183 height 37
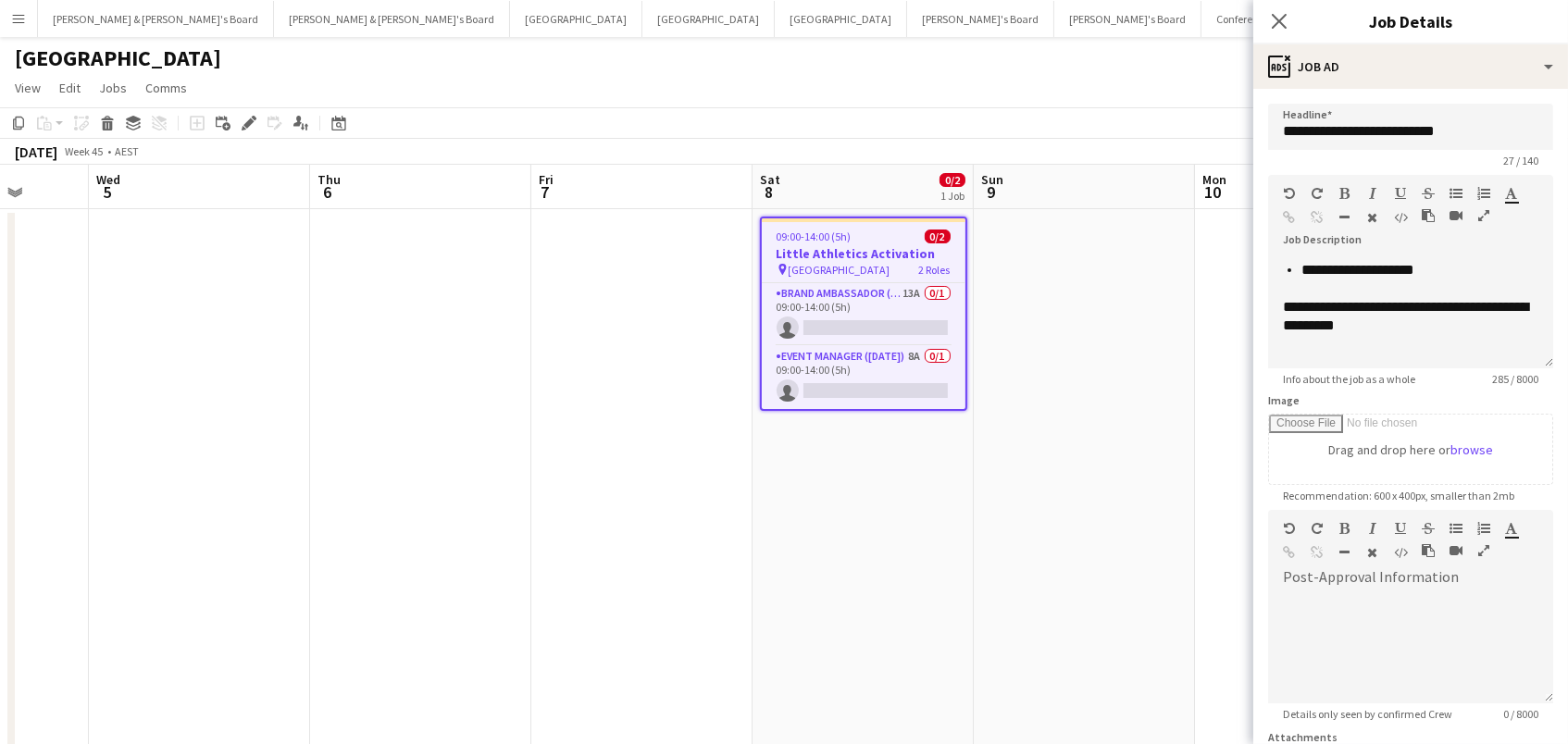
scroll to position [162, 0]
click at [943, 382] on app-card-role "Event Manager (Saturday) 8A 0/1 09:00-14:00 (5h) single-neutral-actions" at bounding box center [864, 377] width 203 height 63
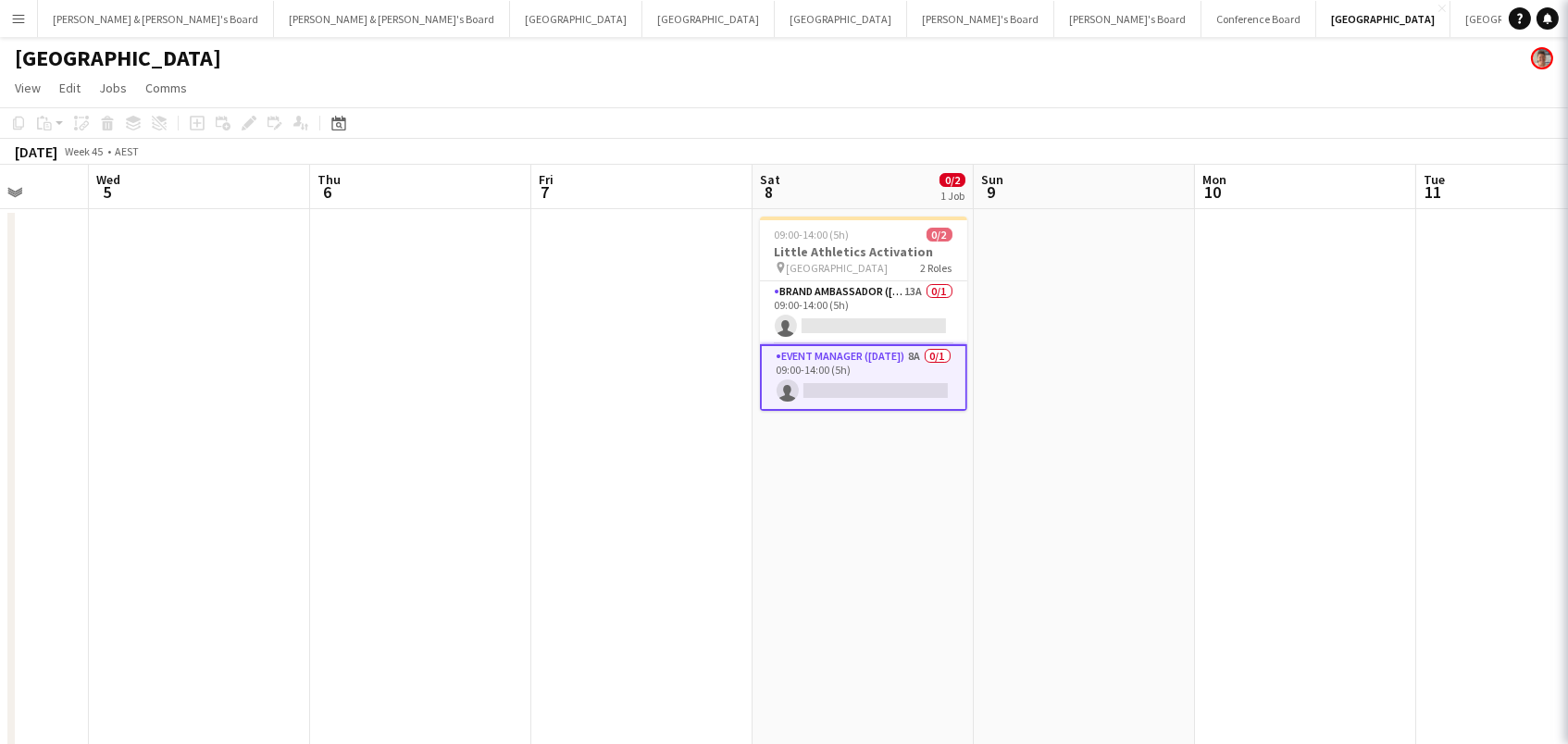
scroll to position [0, 574]
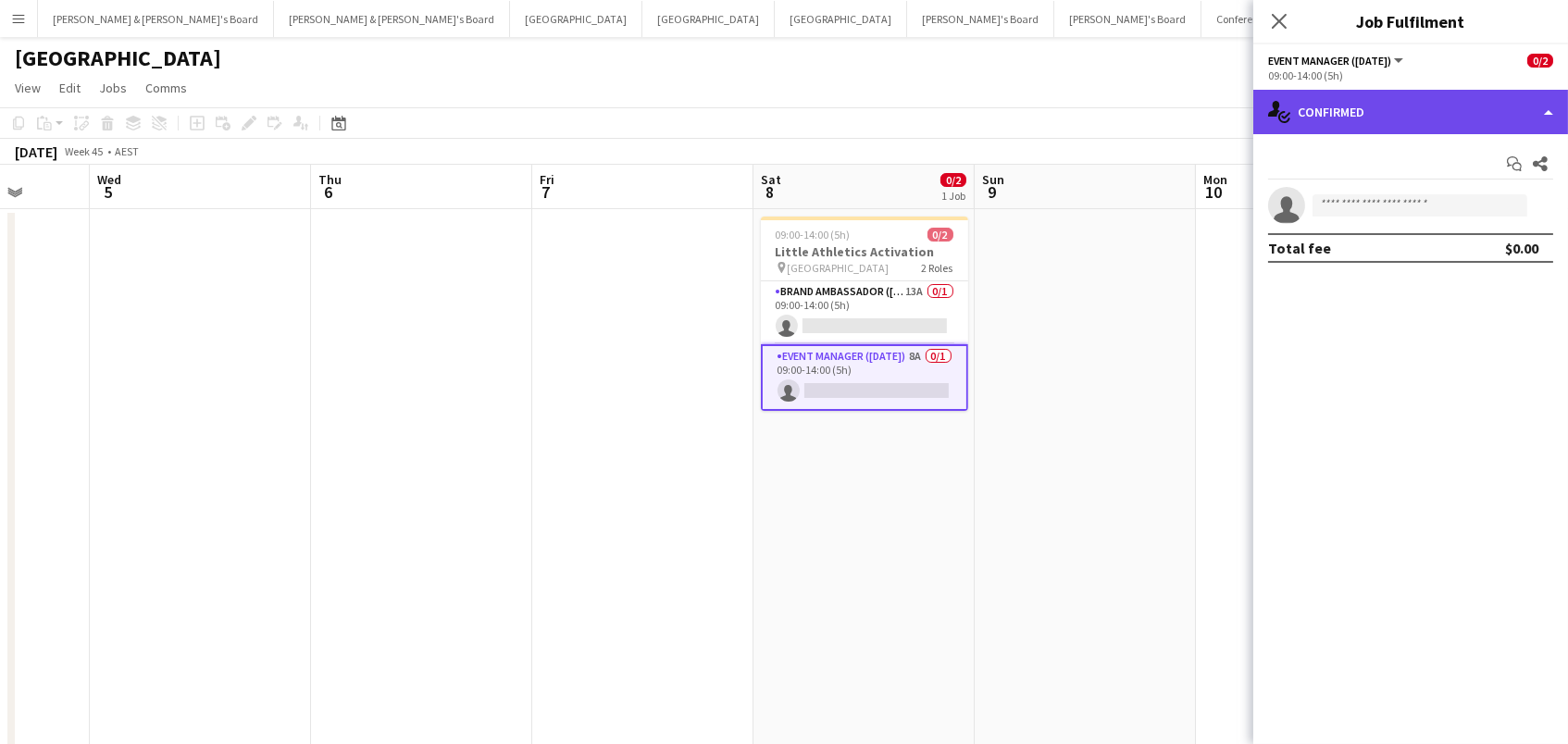
click at [1470, 113] on div "single-neutral-actions-check-2 Confirmed" at bounding box center [1411, 112] width 315 height 44
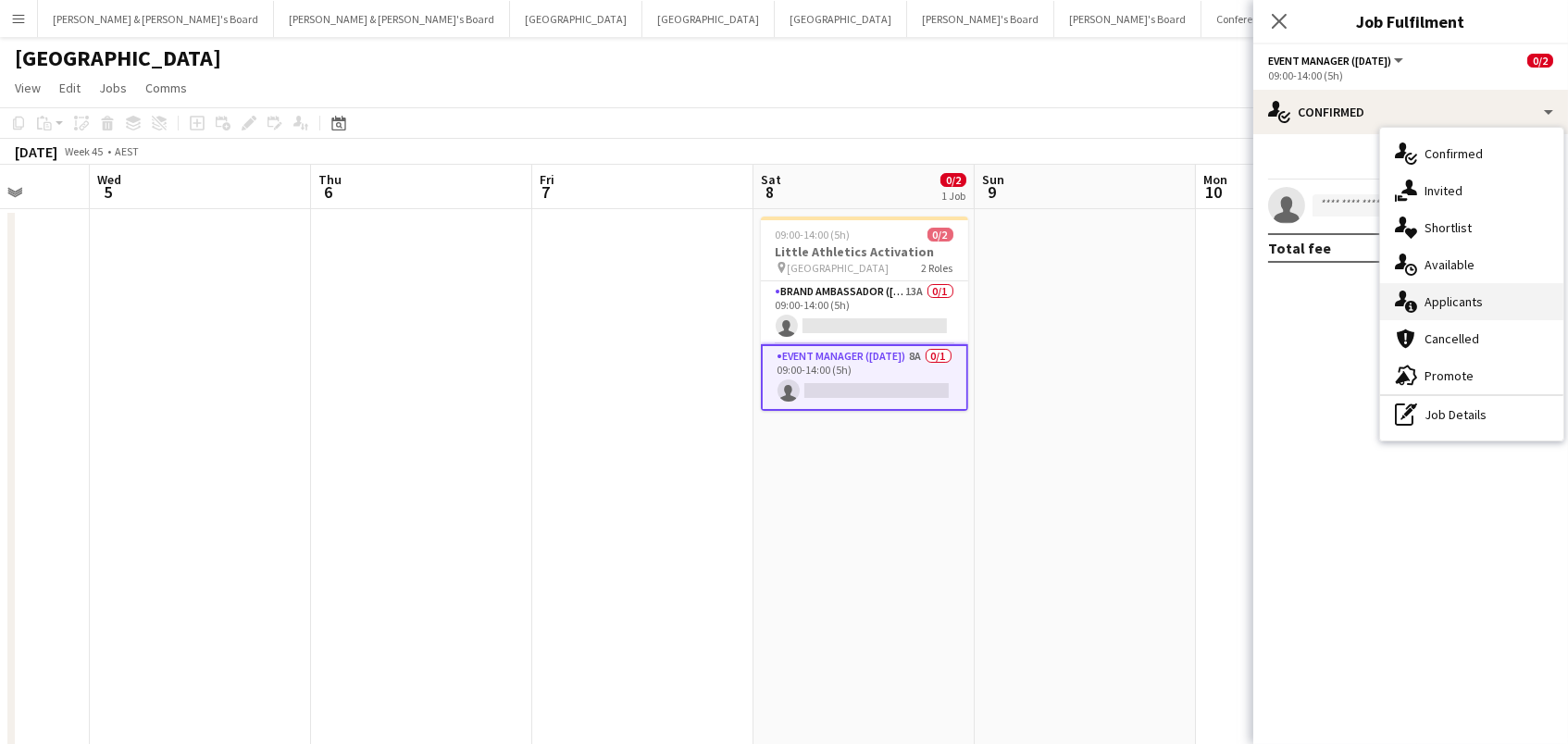
click at [1450, 305] on div "single-neutral-actions-information Applicants" at bounding box center [1472, 302] width 183 height 37
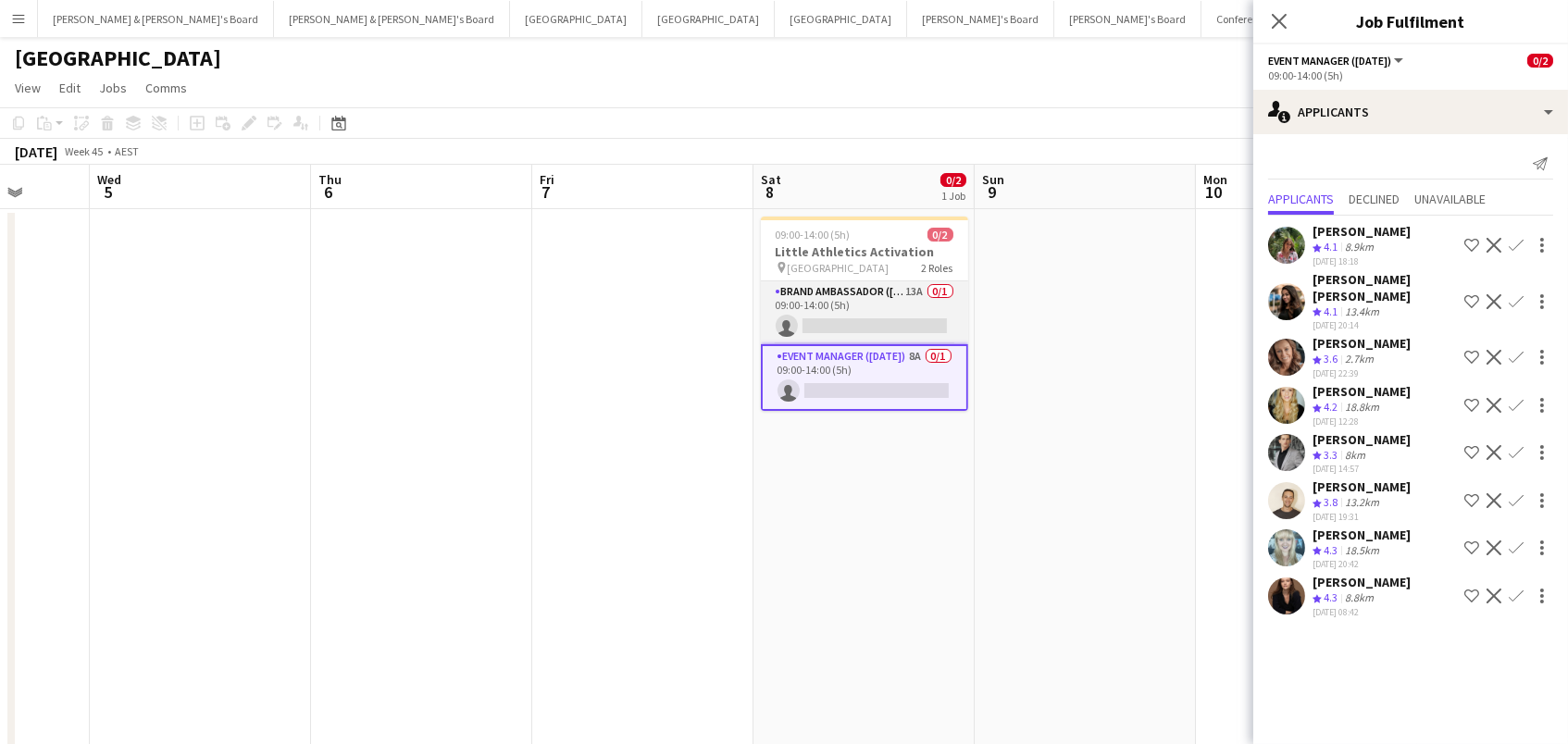
click at [893, 306] on app-card-role "Brand Ambassador (Saturday) 13A 0/1 09:00-14:00 (5h) single-neutral-actions" at bounding box center [864, 312] width 207 height 63
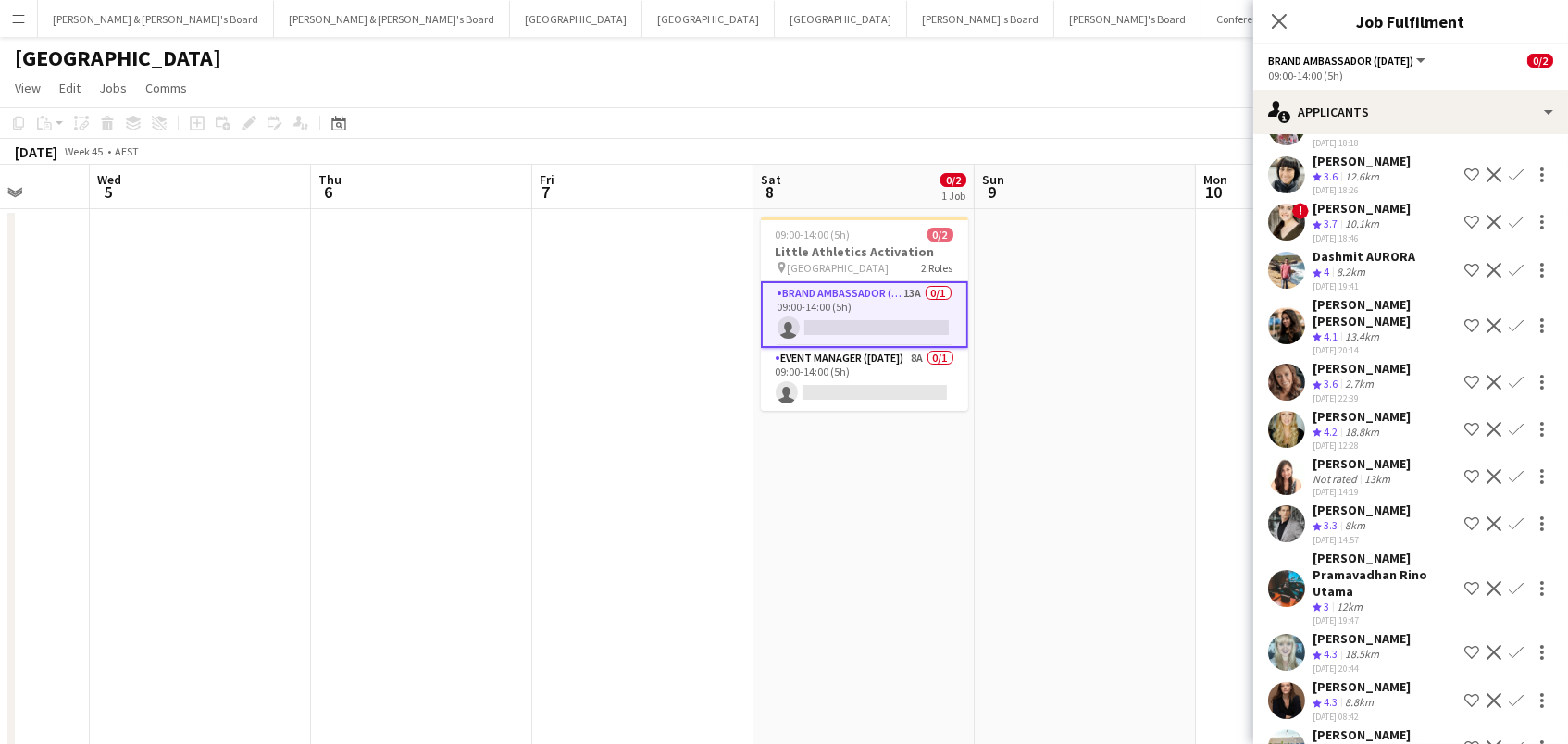
scroll to position [118, 0]
click at [892, 368] on app-card-role "Event Manager (Saturday) 8A 0/1 09:00-14:00 (5h) single-neutral-actions" at bounding box center [864, 379] width 207 height 63
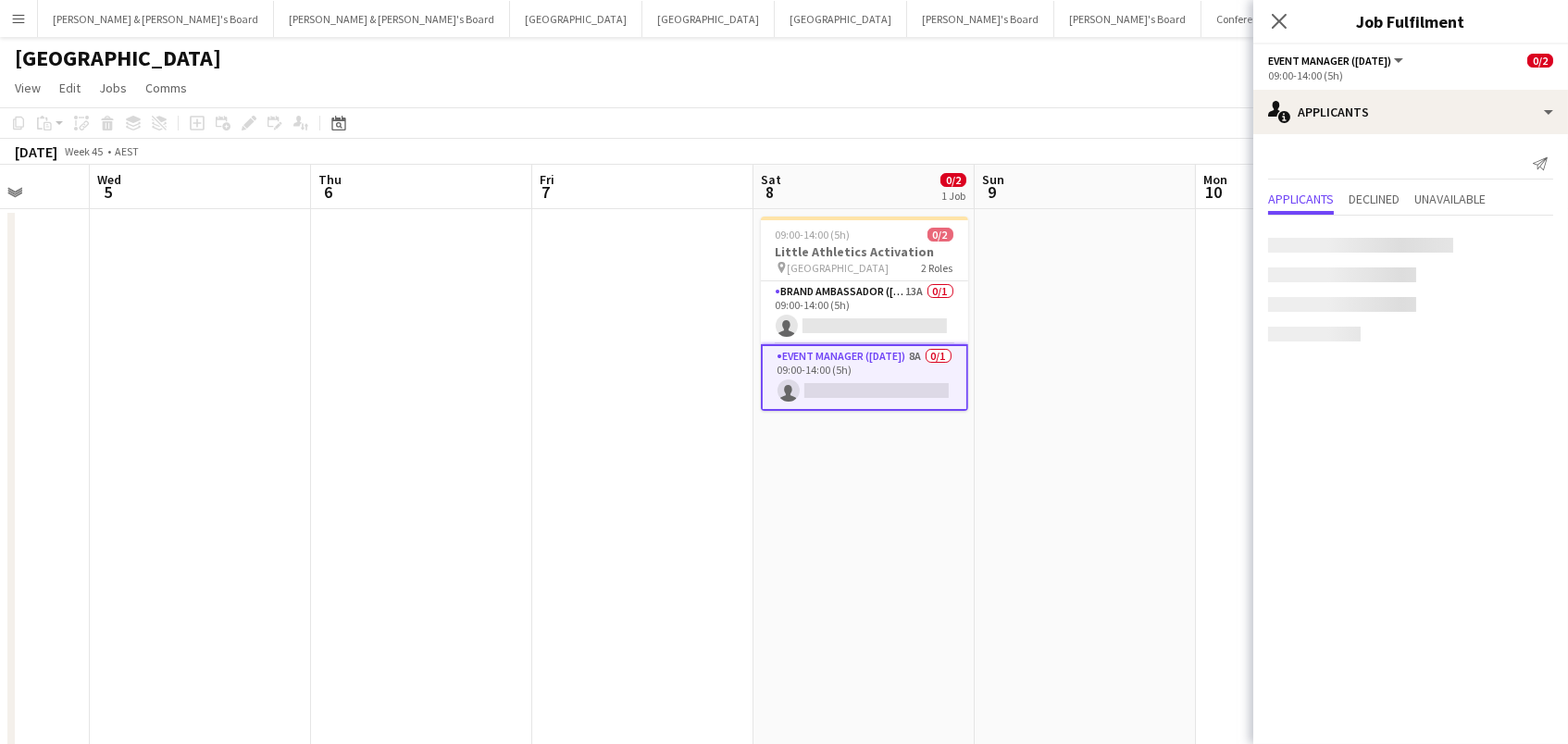
scroll to position [0, 0]
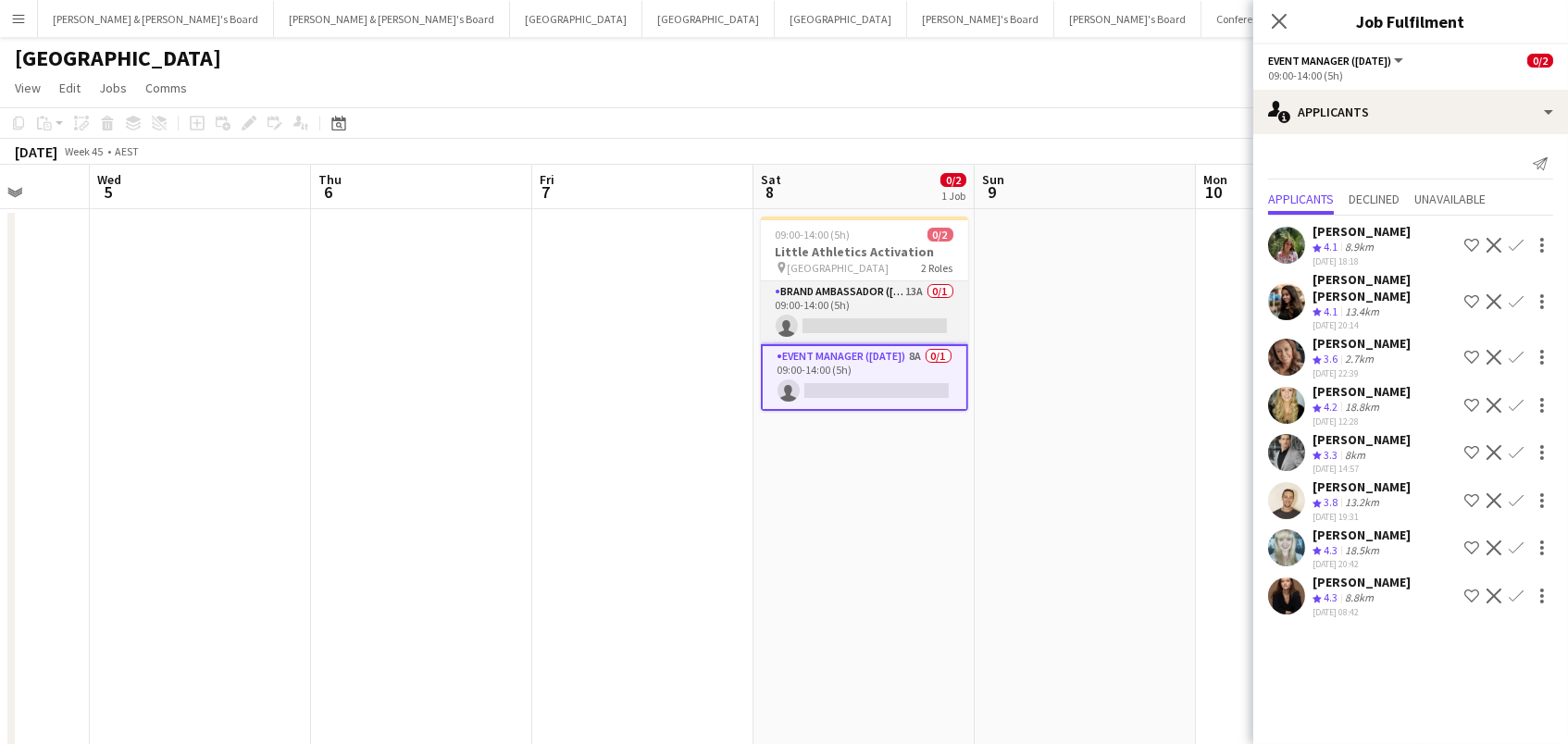
click at [920, 313] on app-card-role "Brand Ambassador (Saturday) 13A 0/1 09:00-14:00 (5h) single-neutral-actions" at bounding box center [864, 312] width 207 height 63
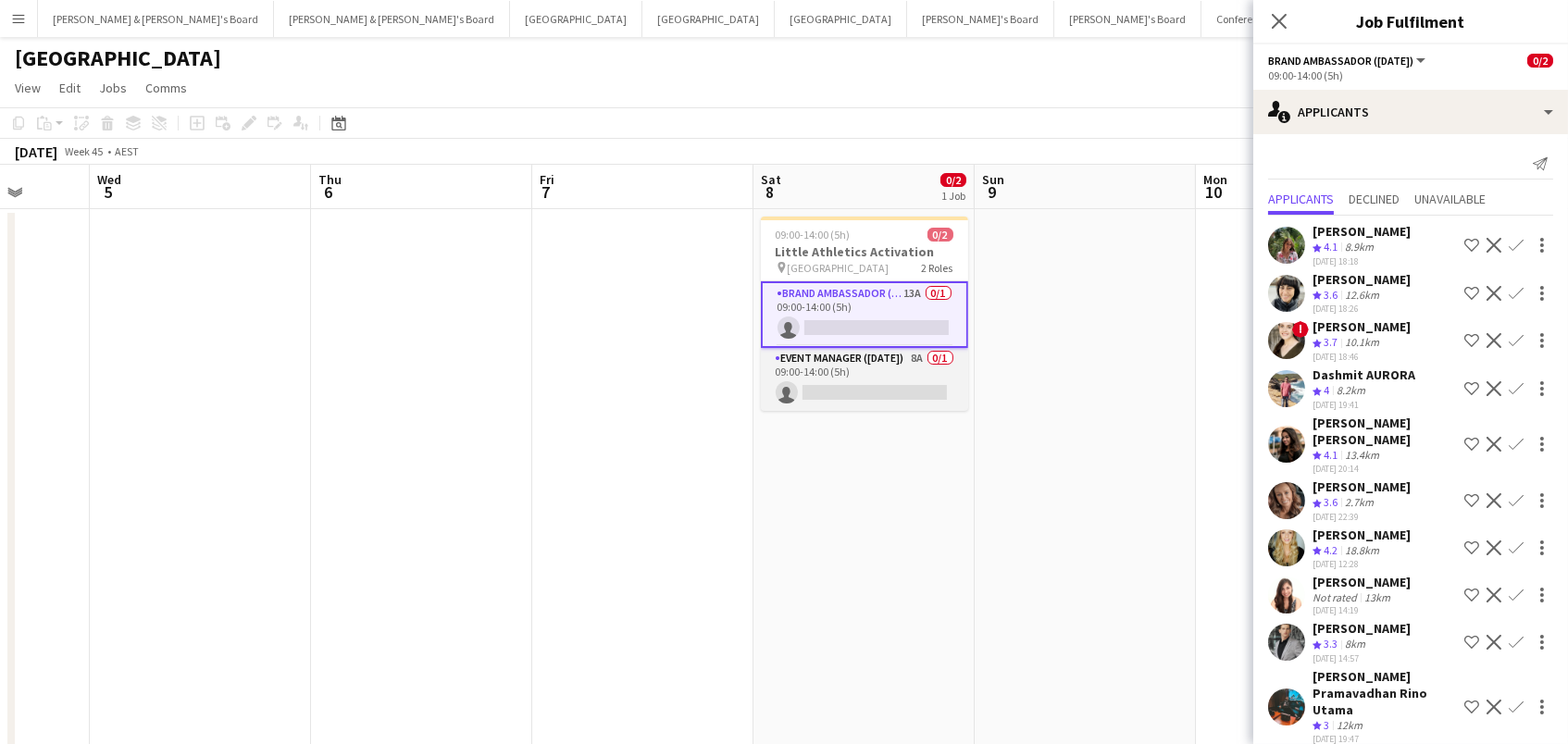
click at [811, 381] on app-card-role "Event Manager (Saturday) 8A 0/1 09:00-14:00 (5h) single-neutral-actions" at bounding box center [864, 379] width 207 height 63
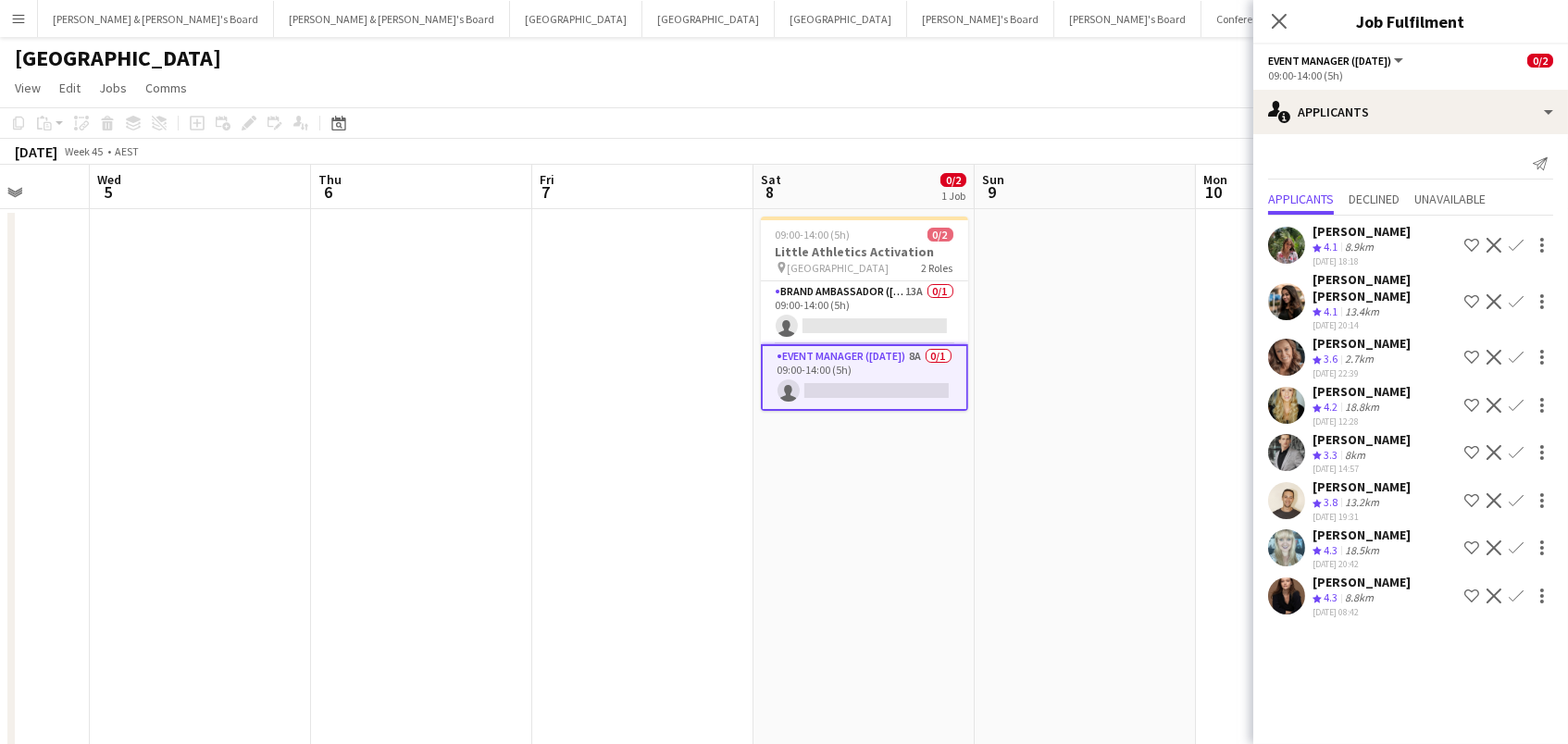
click at [1519, 541] on app-icon "Confirm" at bounding box center [1516, 547] width 14 height 14
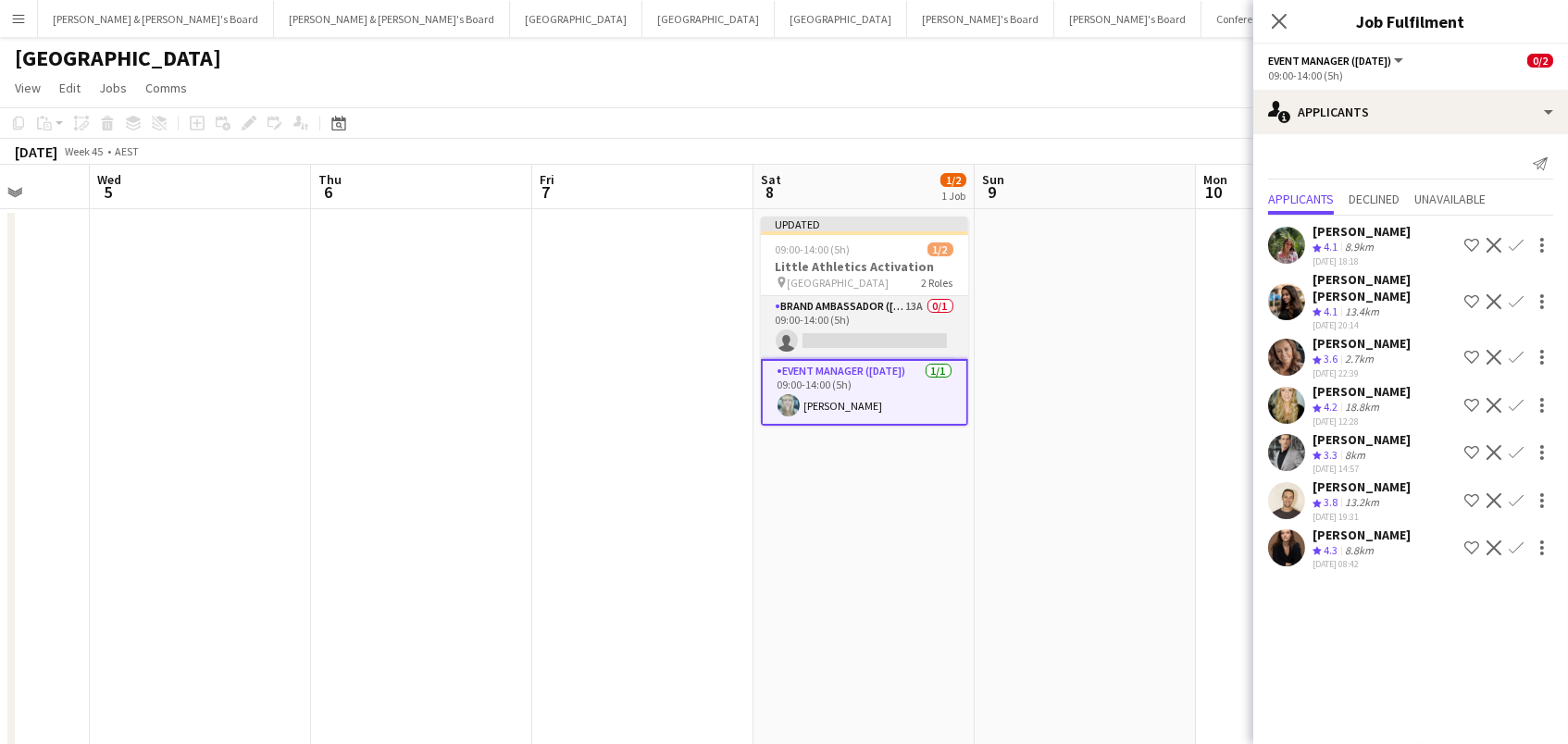
click at [821, 329] on app-card-role "Brand Ambassador (Saturday) 13A 0/1 09:00-14:00 (5h) single-neutral-actions" at bounding box center [864, 327] width 207 height 63
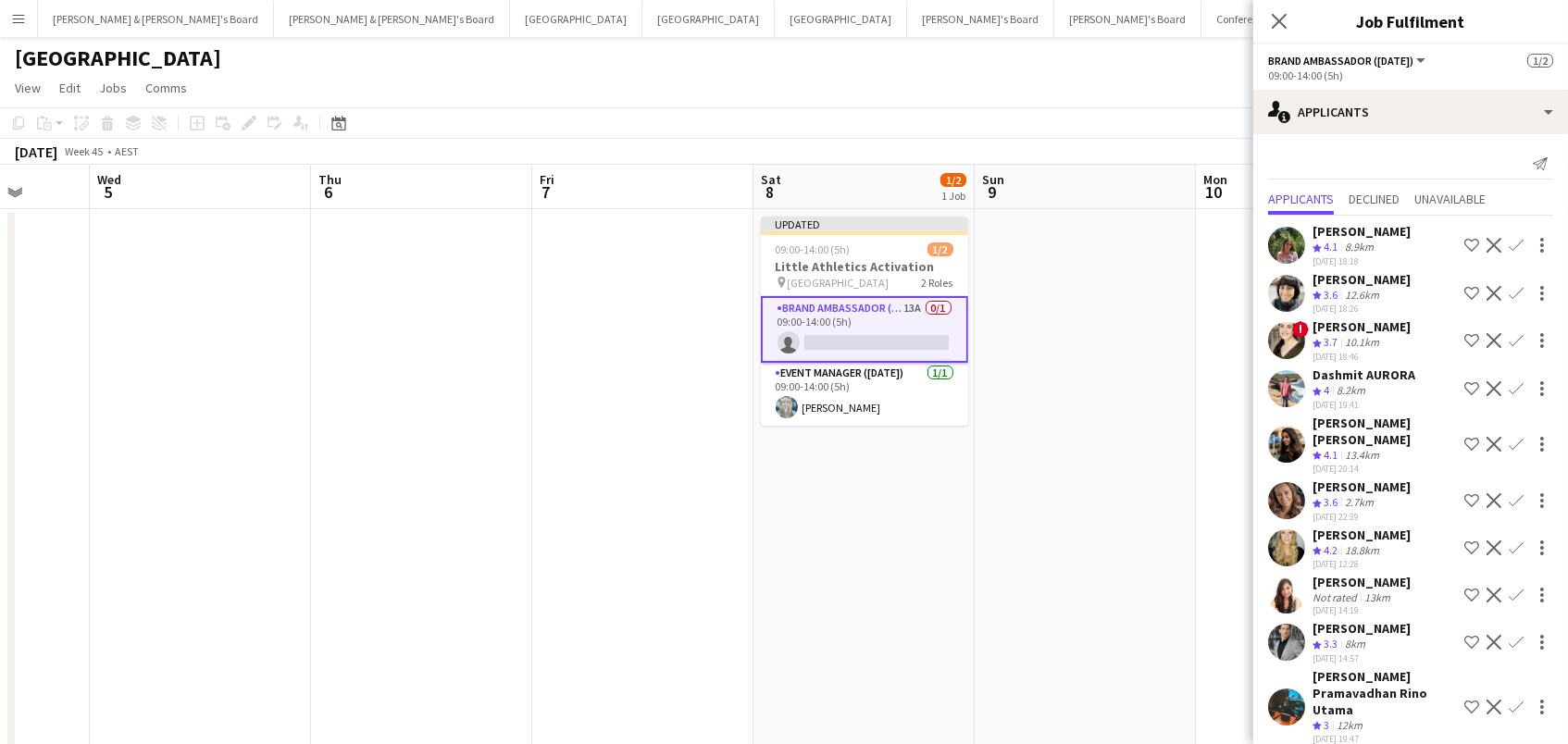
click at [1517, 247] on app-icon "Confirm" at bounding box center [1516, 245] width 14 height 14
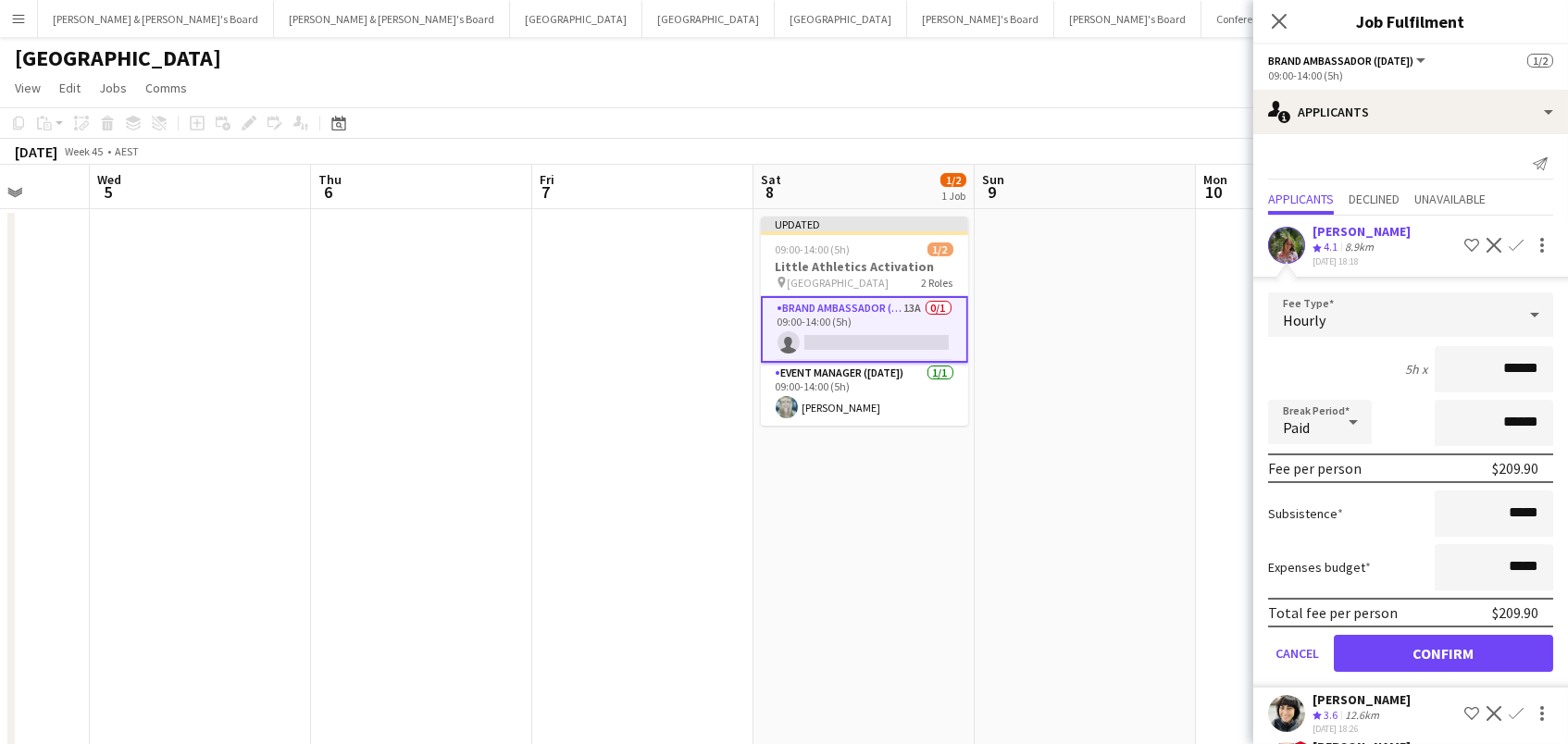
click at [1444, 665] on button "Confirm" at bounding box center [1444, 653] width 220 height 37
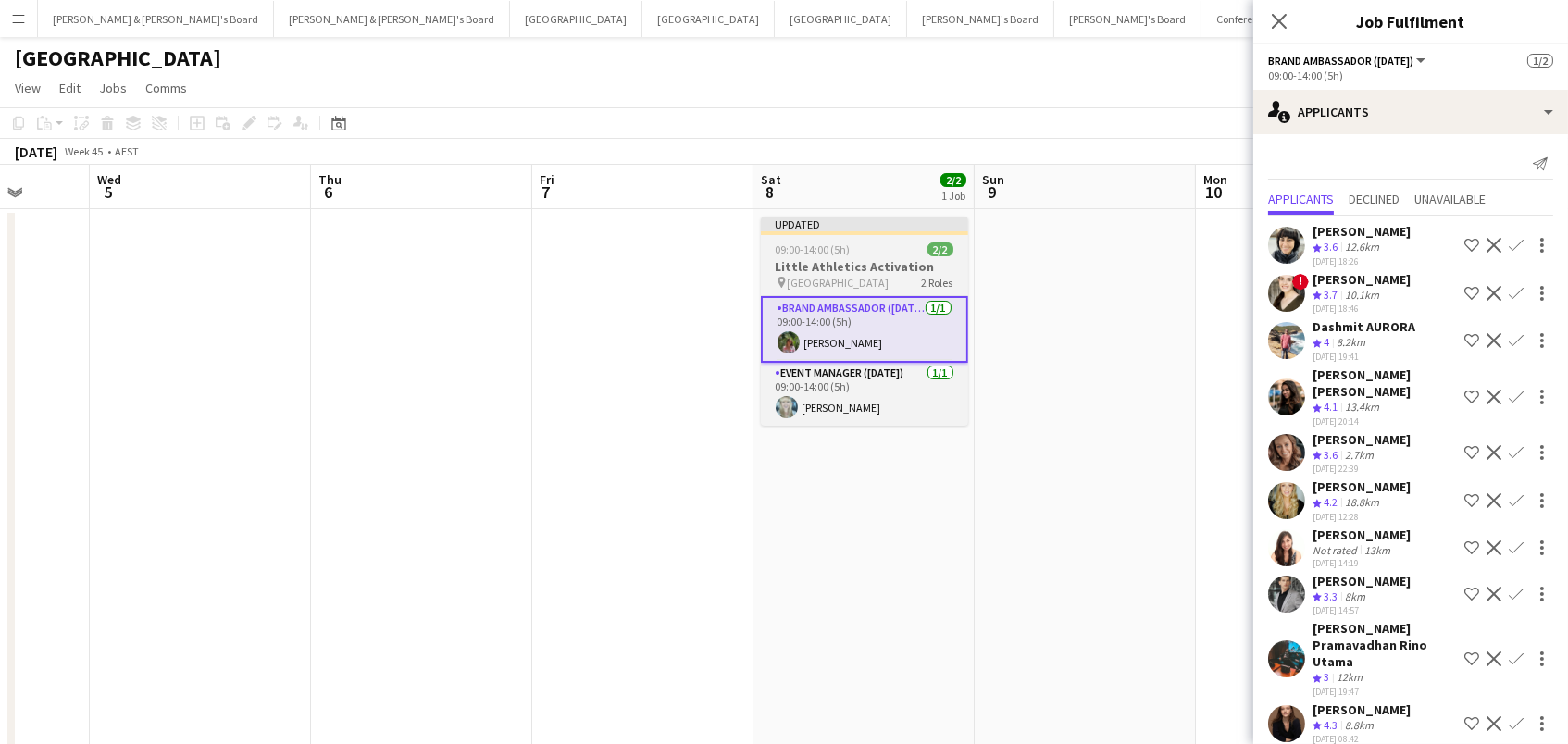
click at [905, 253] on div "09:00-14:00 (5h) 2/2" at bounding box center [864, 250] width 207 height 13
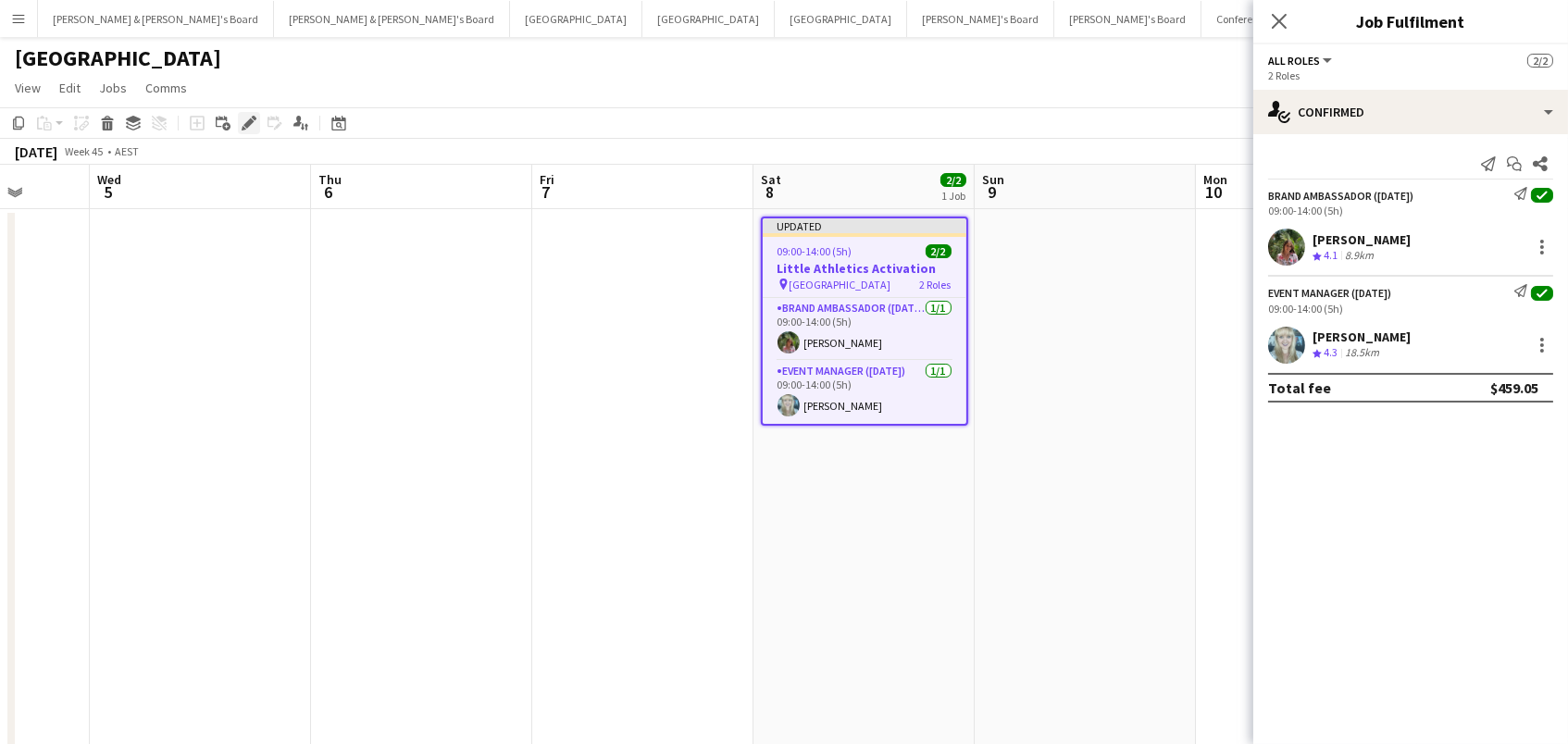
click at [249, 121] on icon at bounding box center [249, 123] width 11 height 11
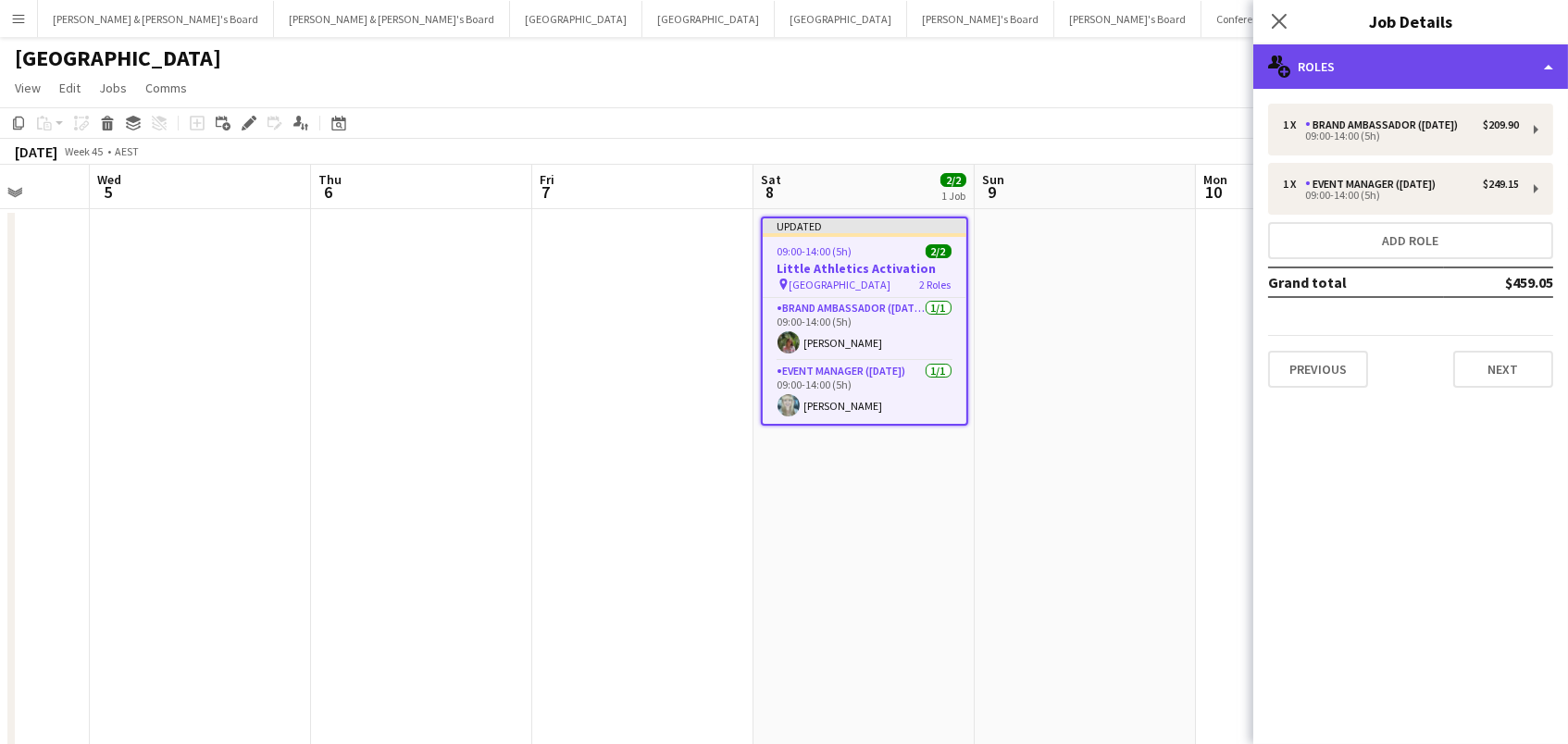
click at [1380, 52] on div "multiple-users-add Roles" at bounding box center [1411, 66] width 315 height 44
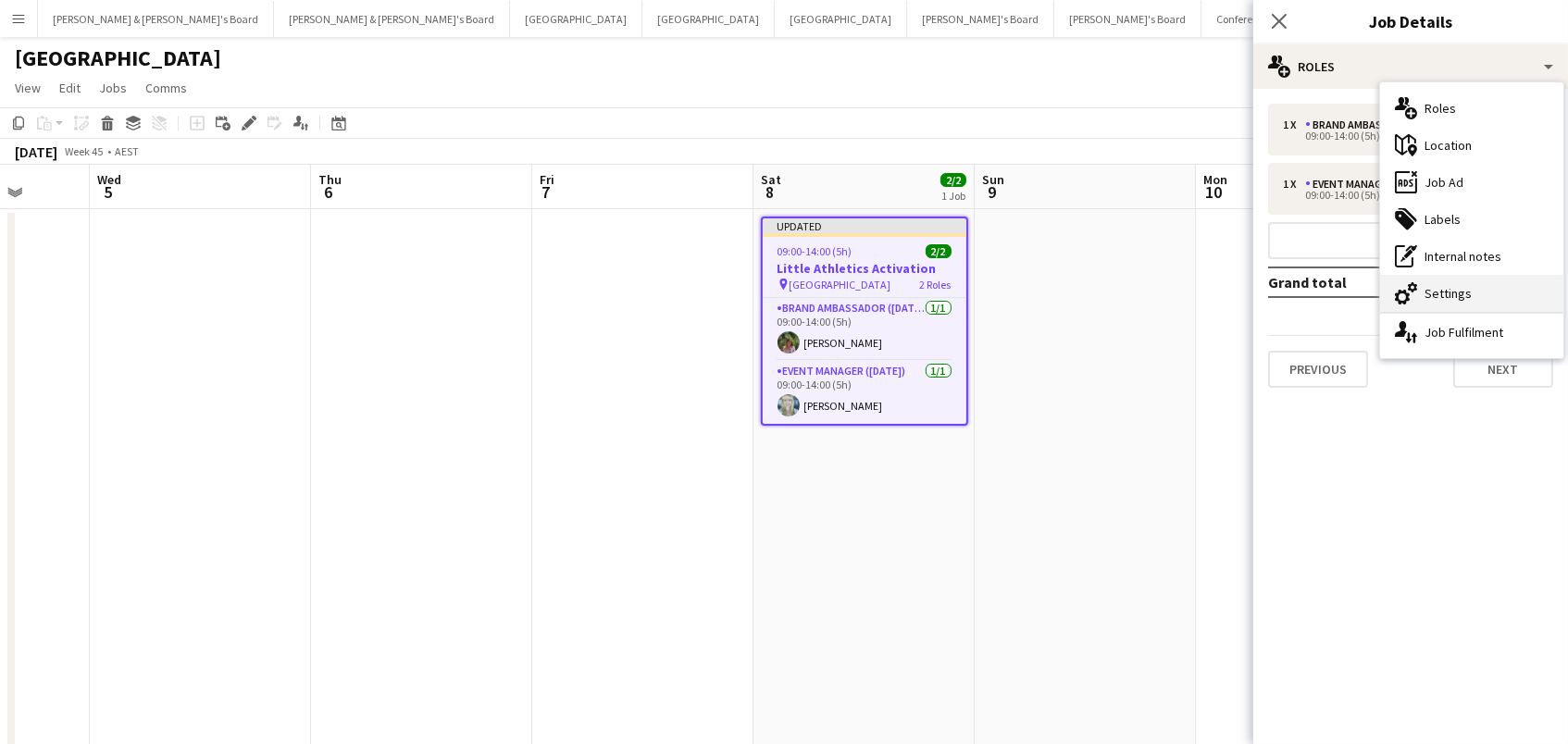
click at [1423, 294] on div "cog-double-3 Settings" at bounding box center [1472, 293] width 183 height 37
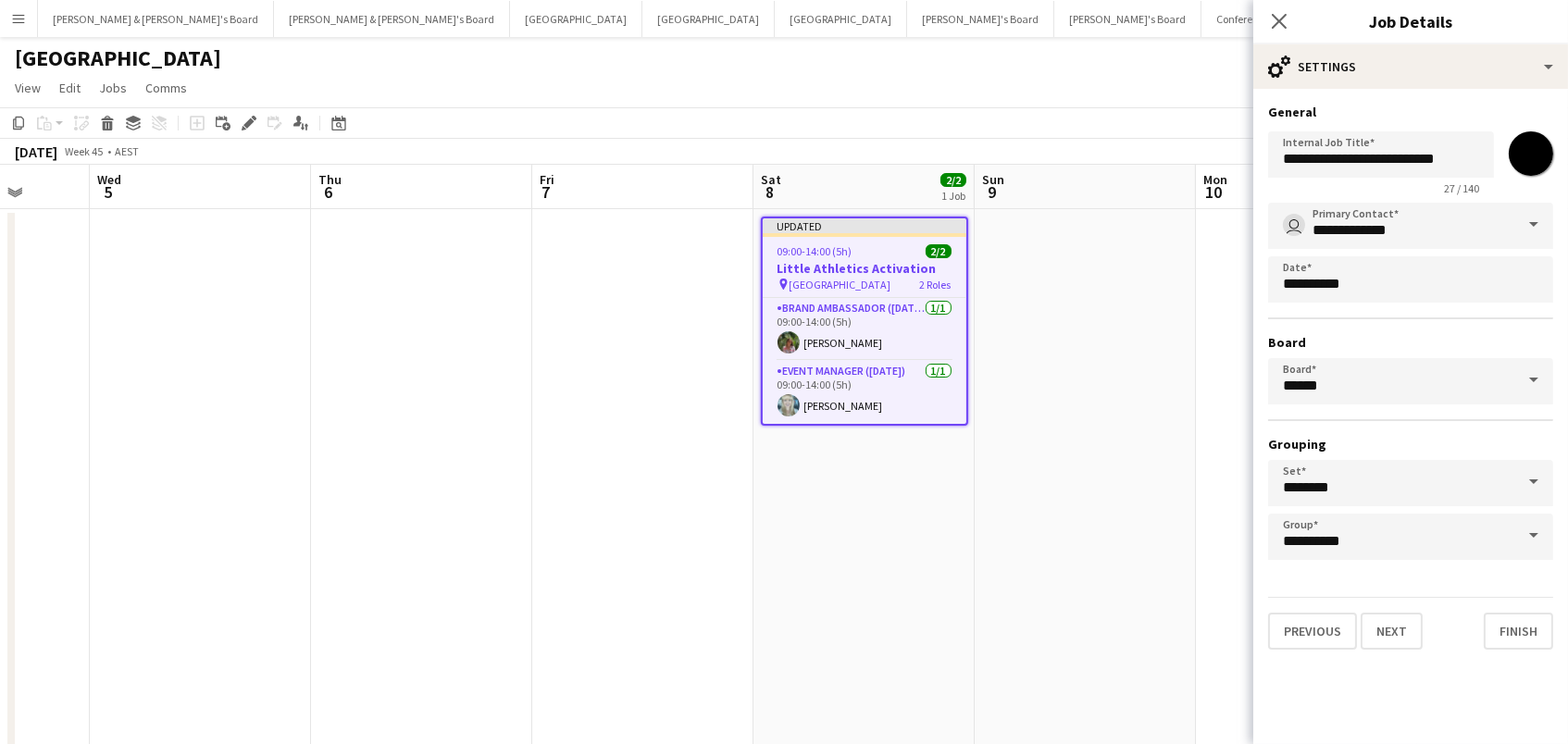
click at [1523, 161] on input "*******" at bounding box center [1530, 153] width 66 height 66
type input "*******"
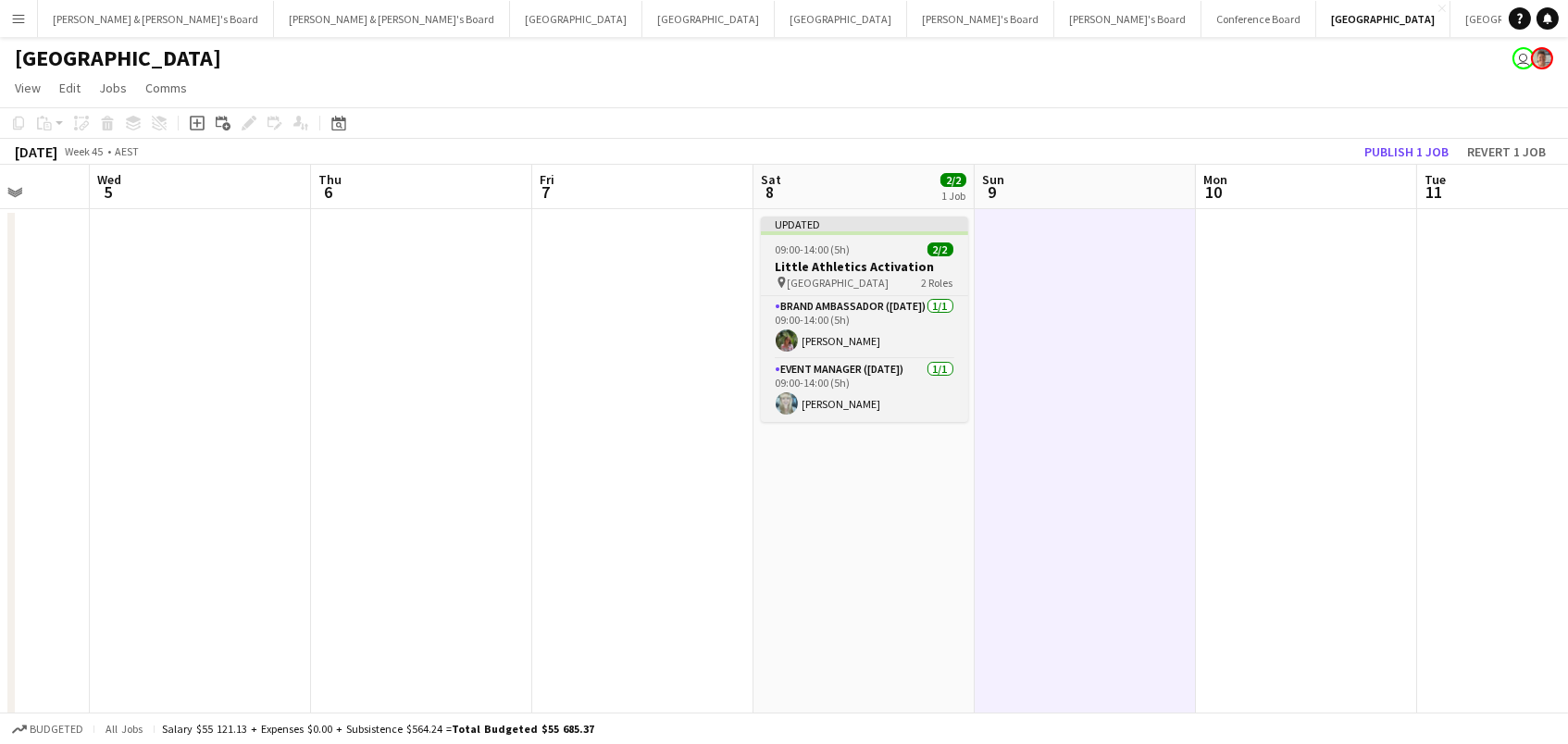
click at [823, 268] on h3 "Little Athletics Activation" at bounding box center [864, 266] width 207 height 16
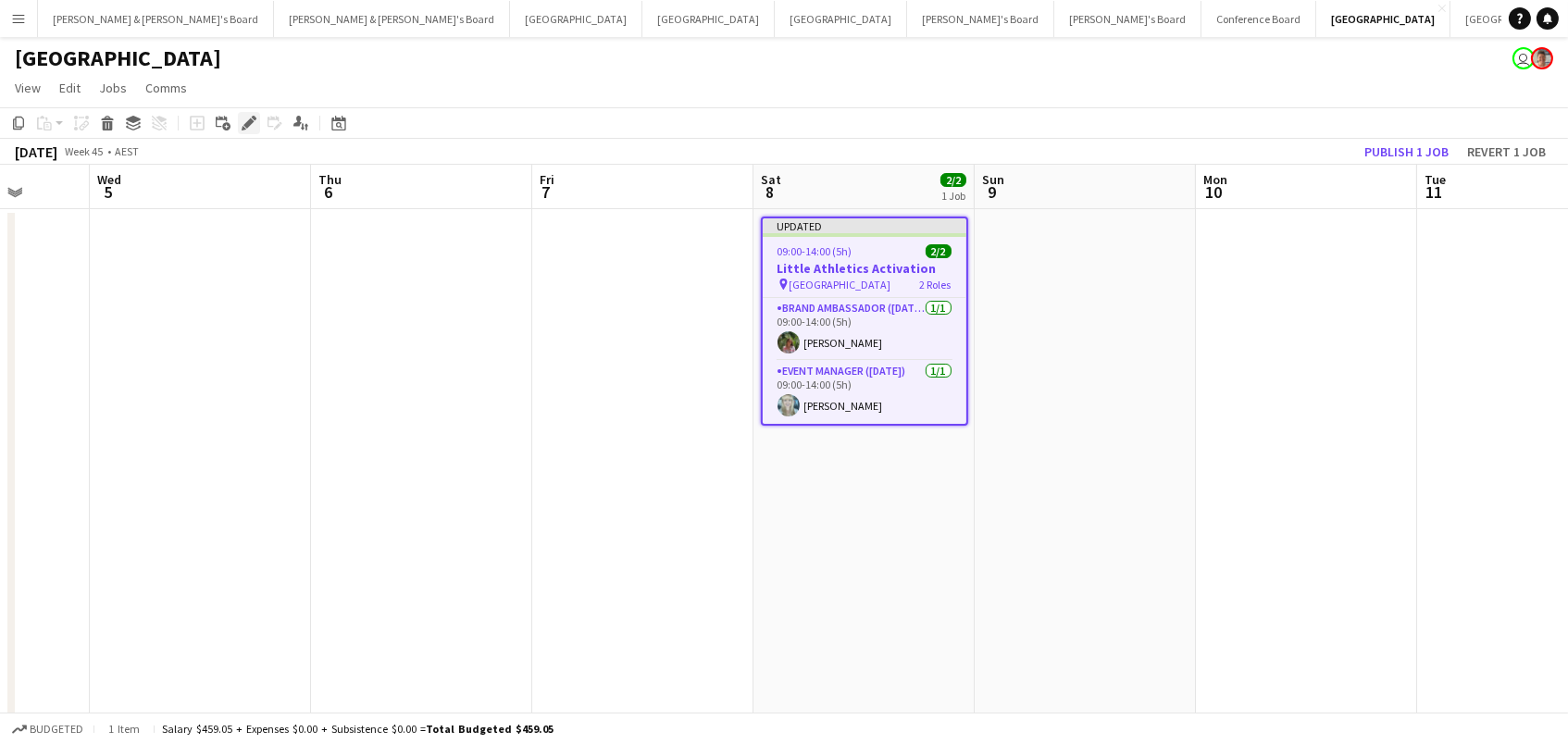
click at [248, 122] on icon at bounding box center [249, 123] width 11 height 11
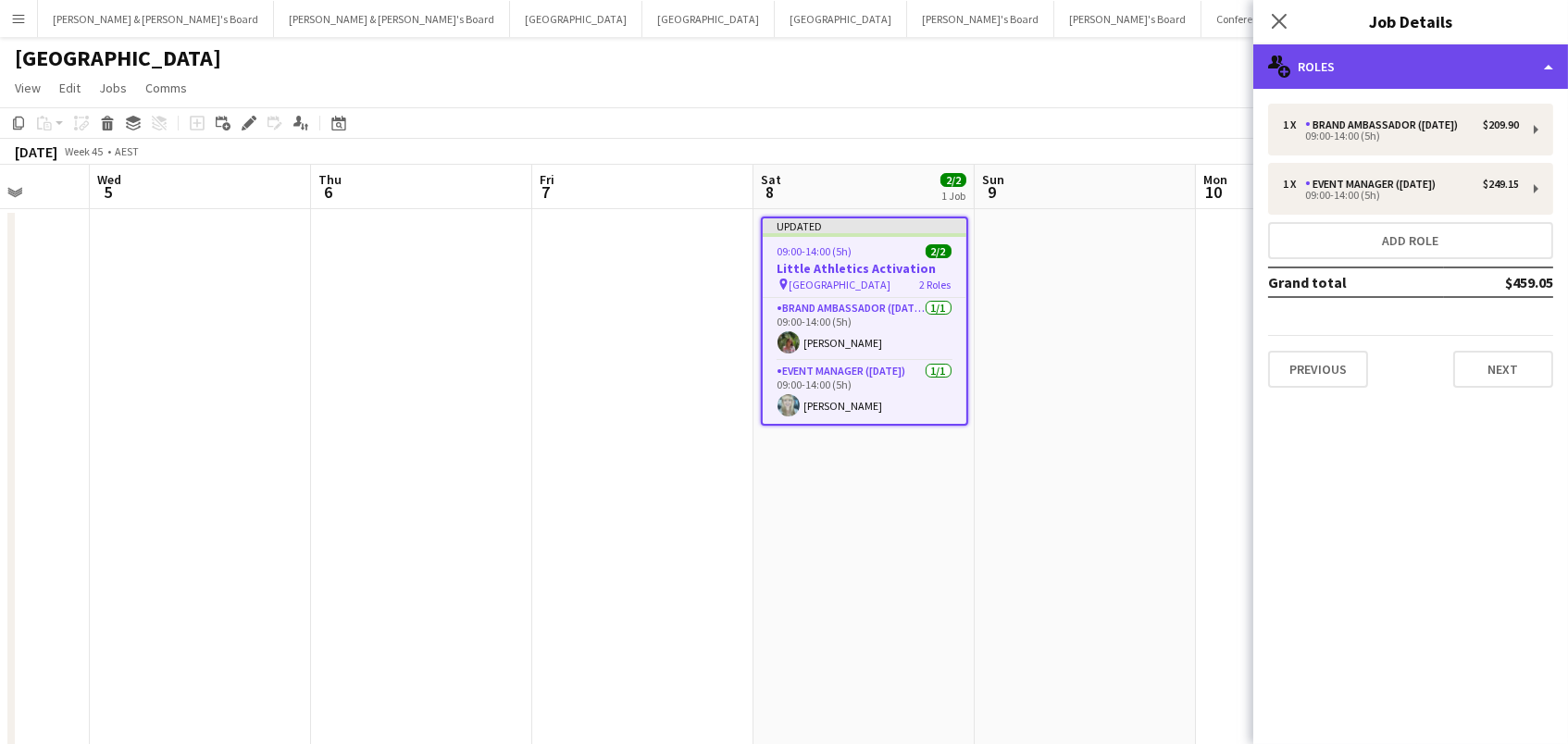
click at [1403, 68] on div "multiple-users-add Roles" at bounding box center [1411, 66] width 315 height 44
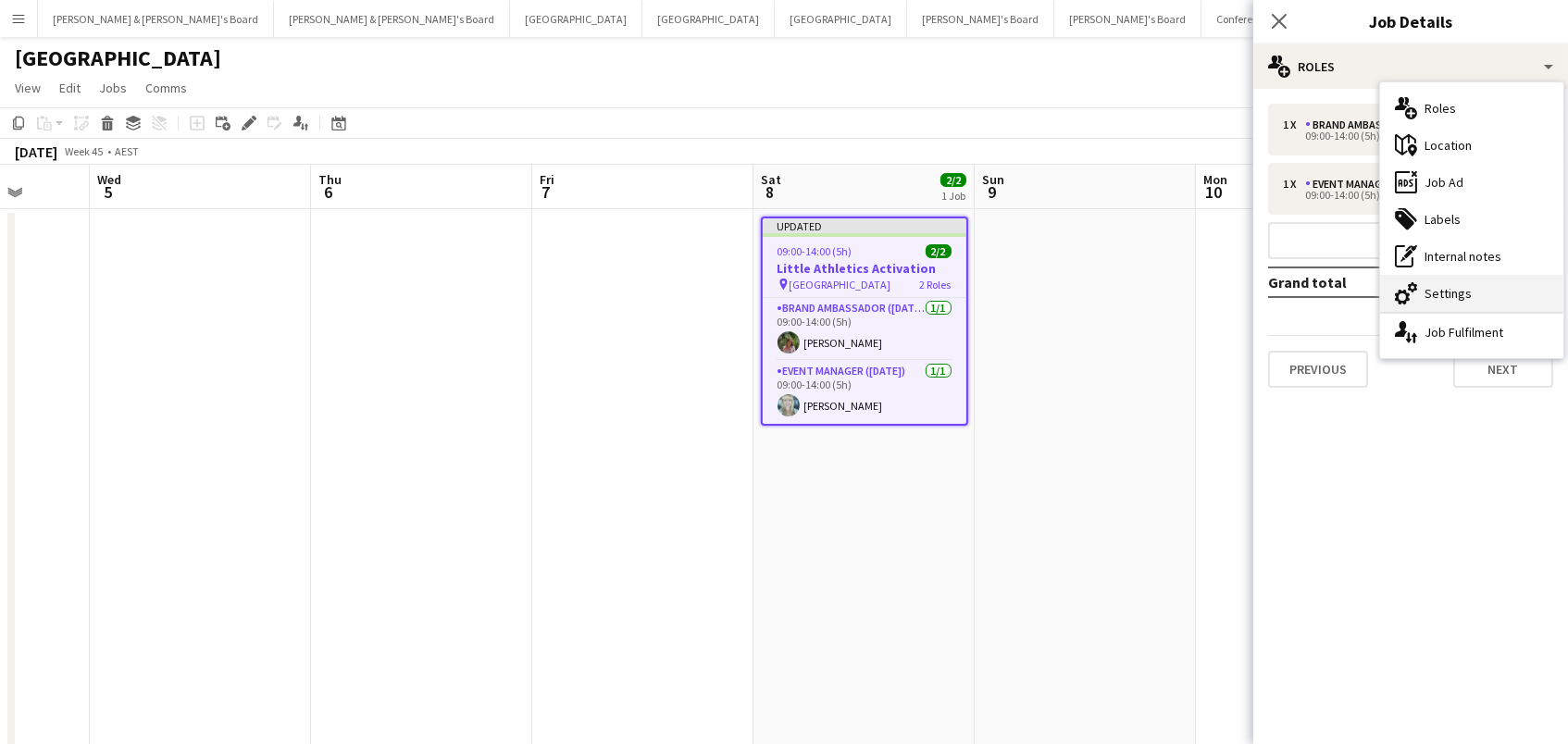
click at [1472, 289] on div "cog-double-3 Settings" at bounding box center [1472, 293] width 183 height 37
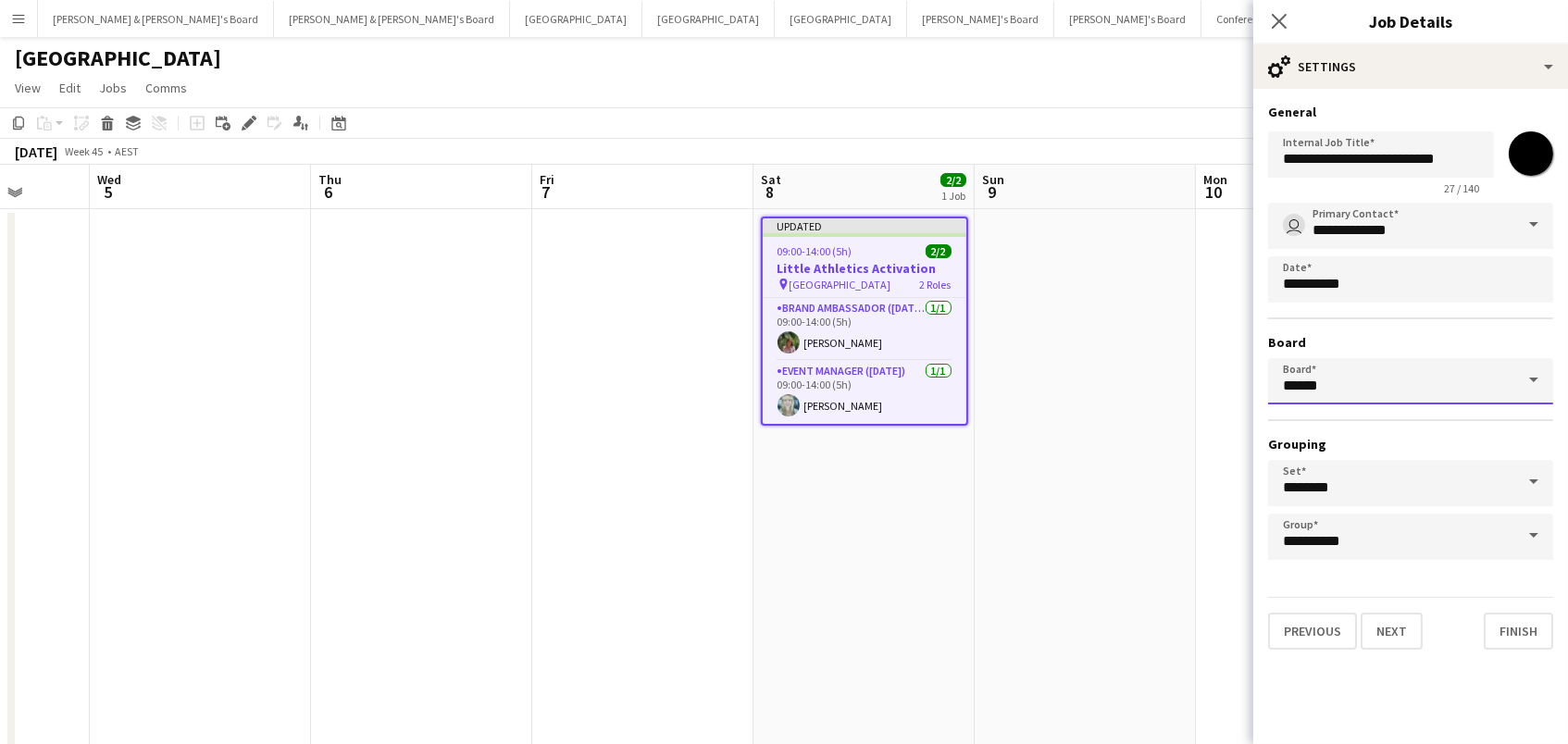
click at [1312, 372] on input "******" at bounding box center [1411, 382] width 285 height 46
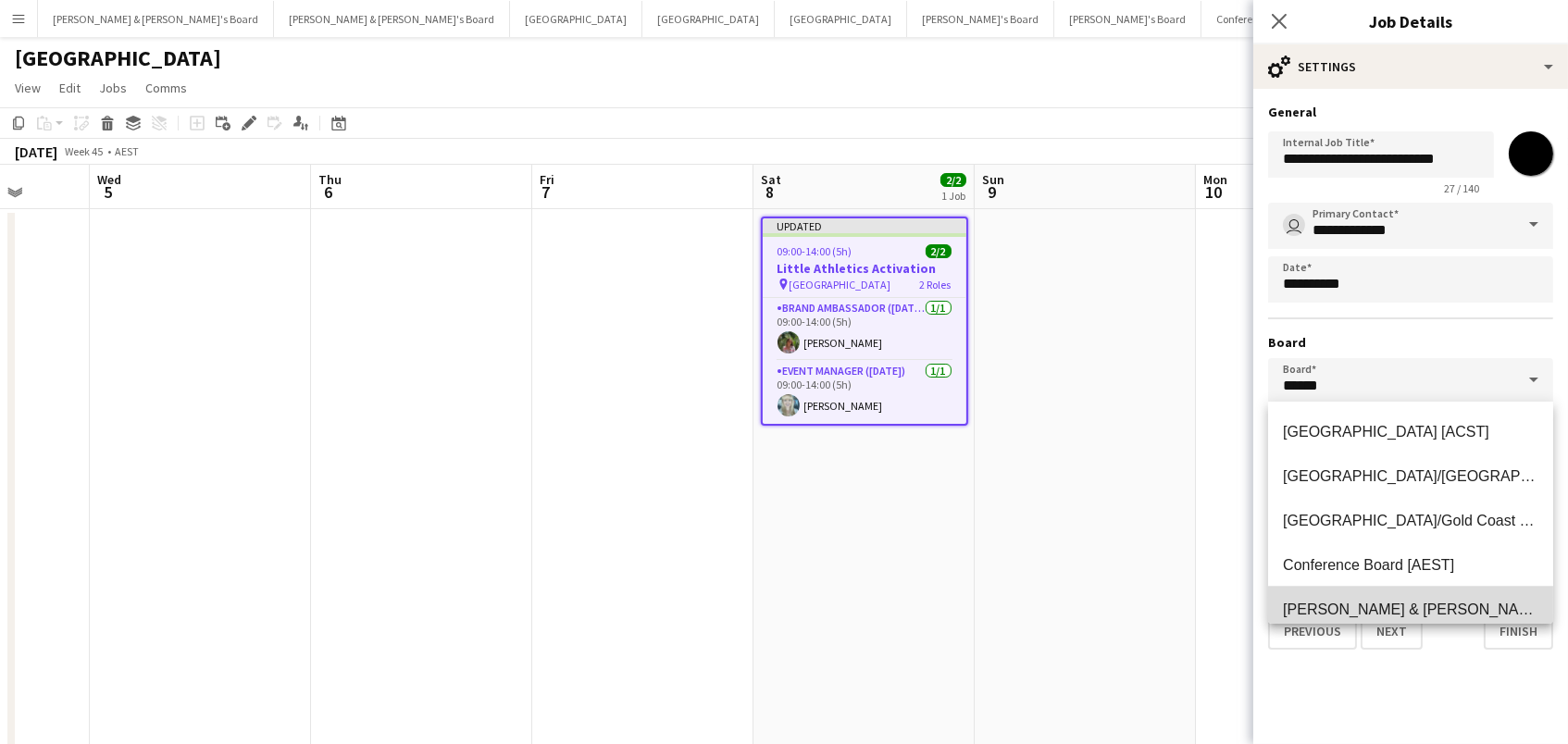
click at [1361, 618] on span "James & Arrence's Board [AEST]" at bounding box center [1466, 609] width 366 height 15
type input "**********"
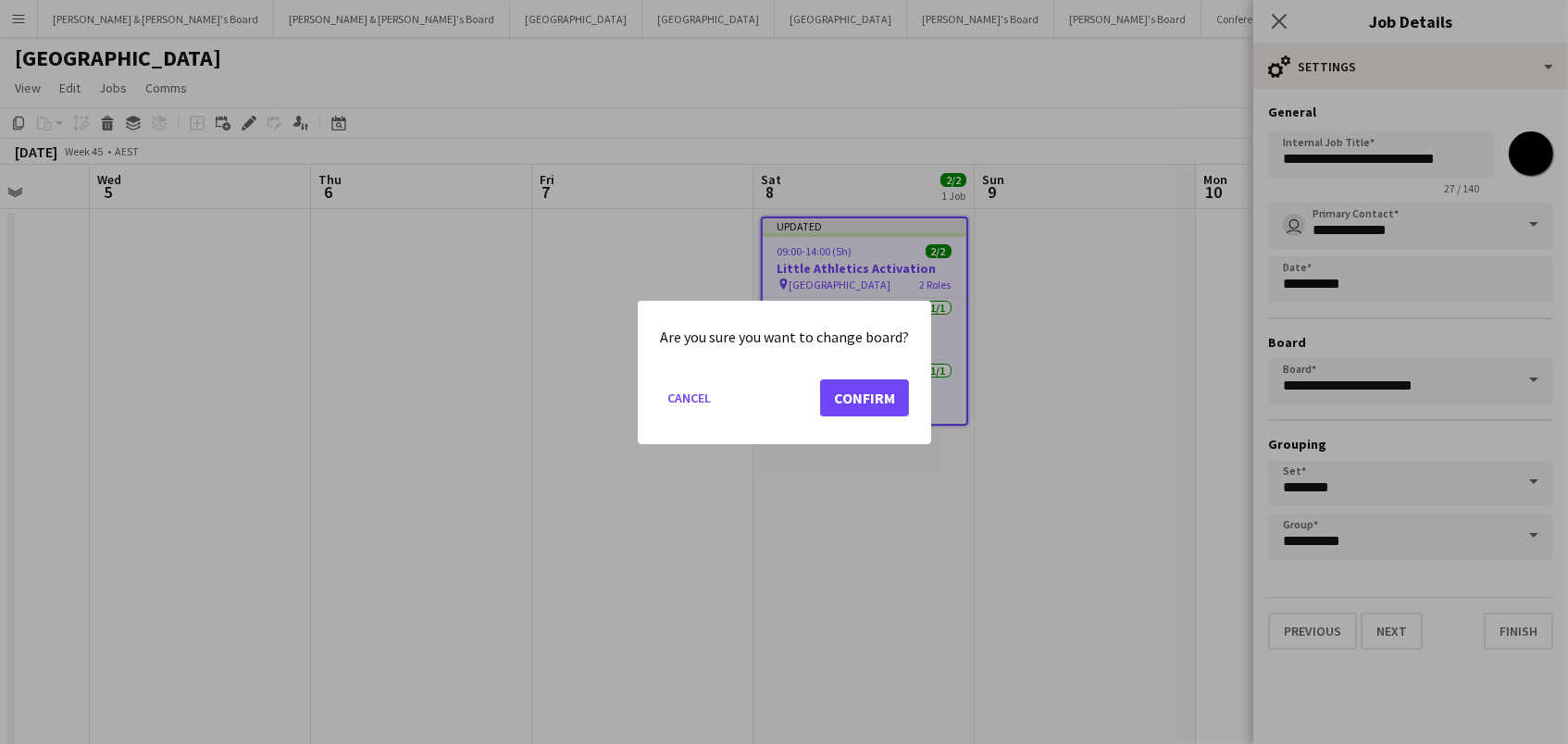
click at [862, 409] on button "Confirm" at bounding box center [864, 397] width 89 height 37
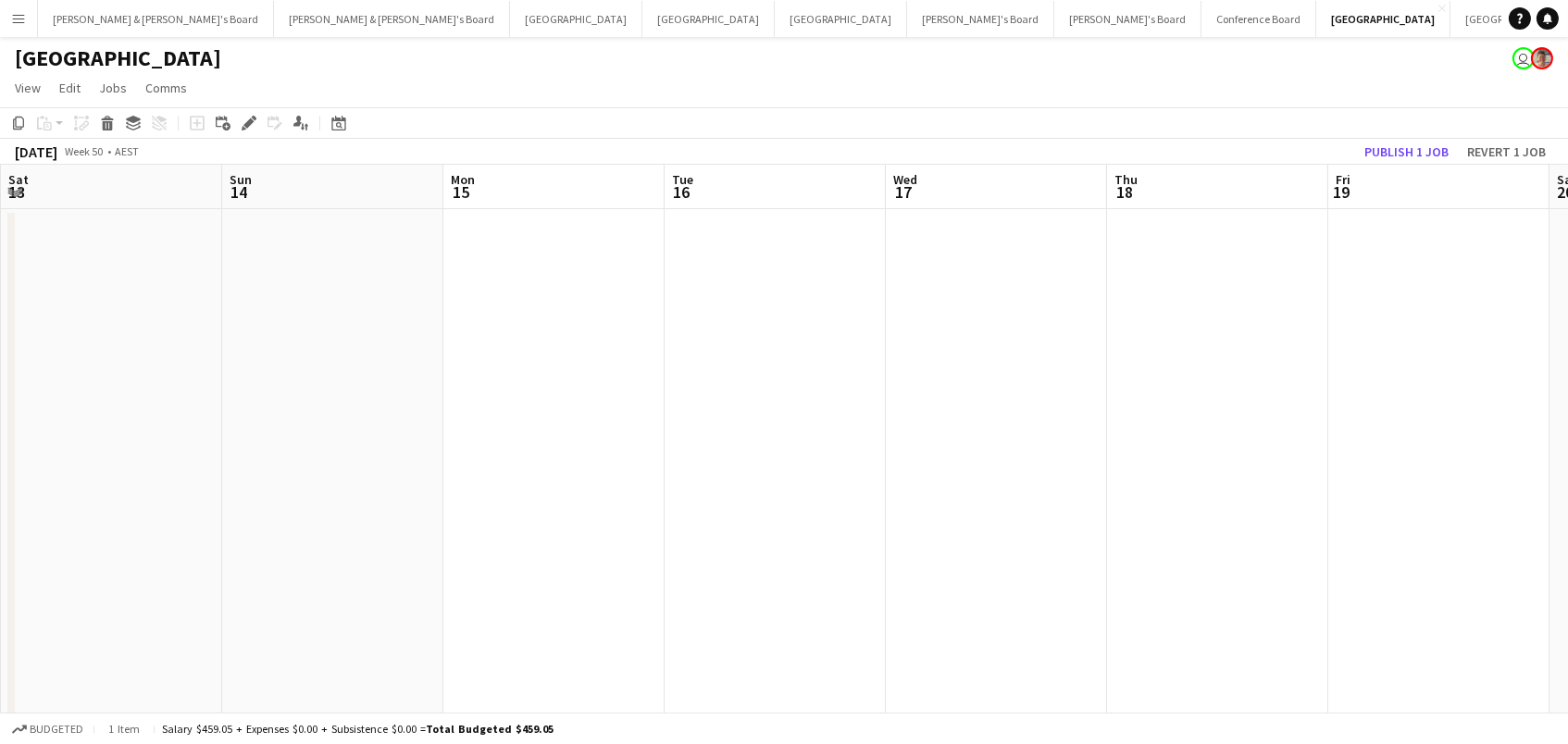
scroll to position [0, 441]
click at [332, 125] on icon "Date picker" at bounding box center [338, 122] width 14 height 14
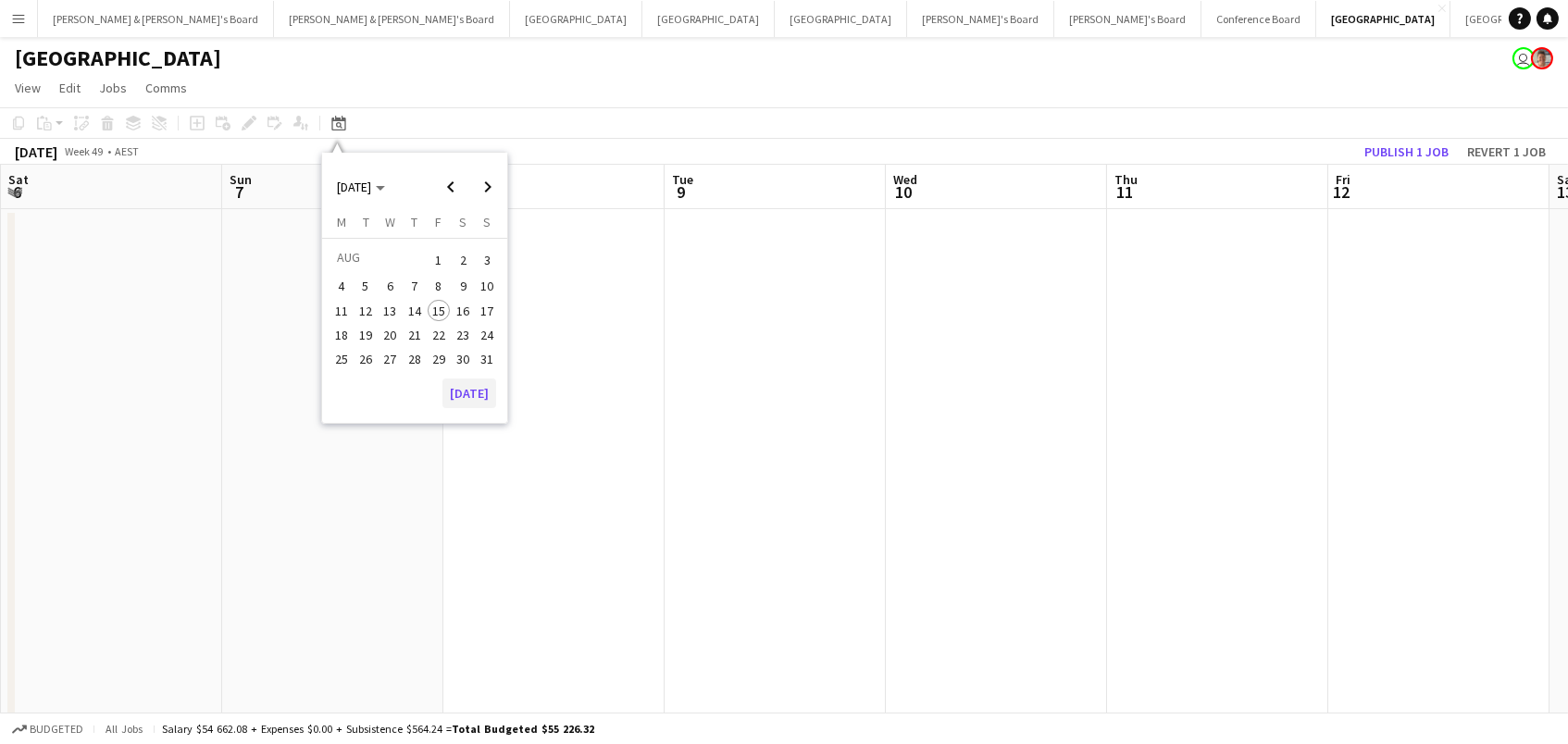
click at [472, 387] on button "[DATE]" at bounding box center [469, 393] width 54 height 30
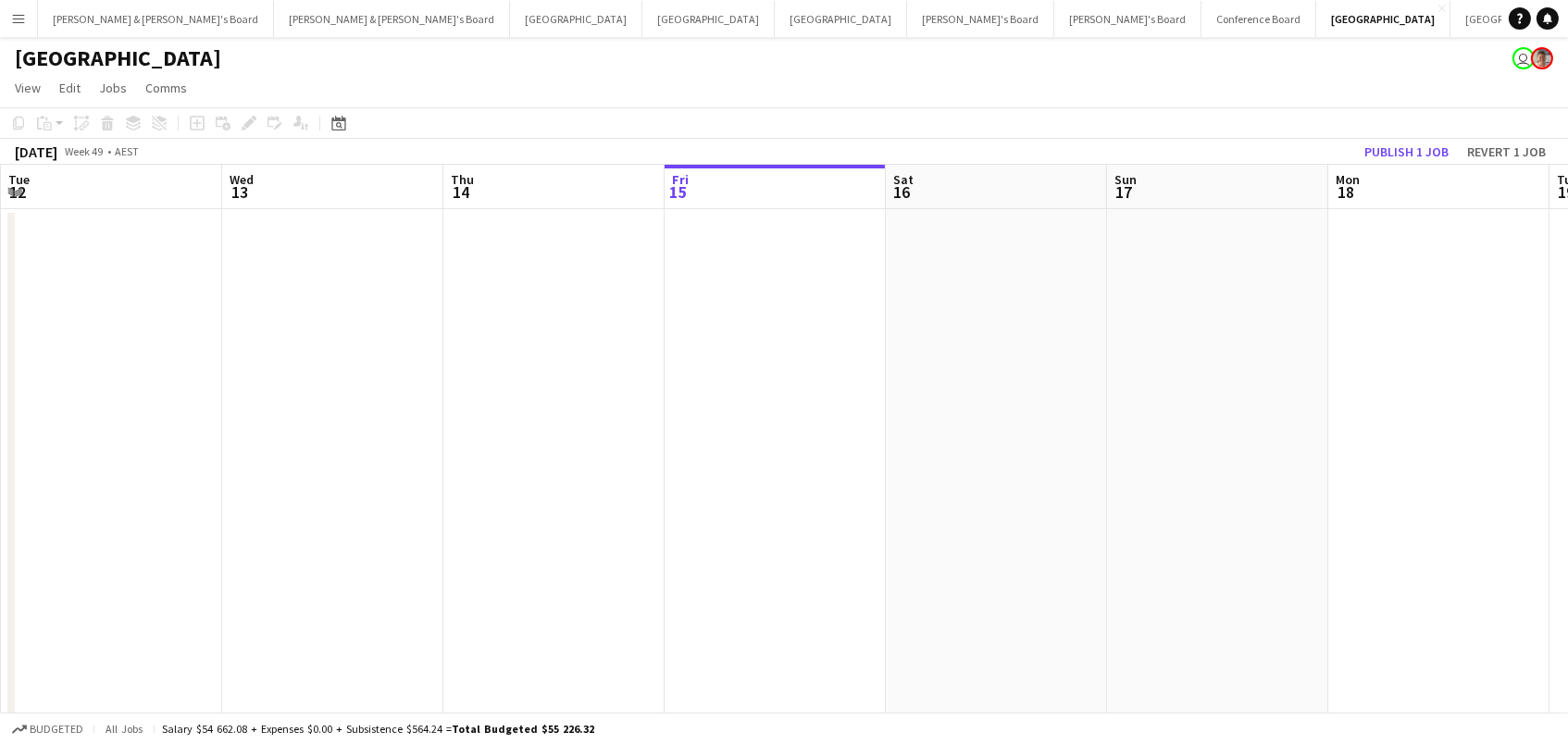
scroll to position [0, 634]
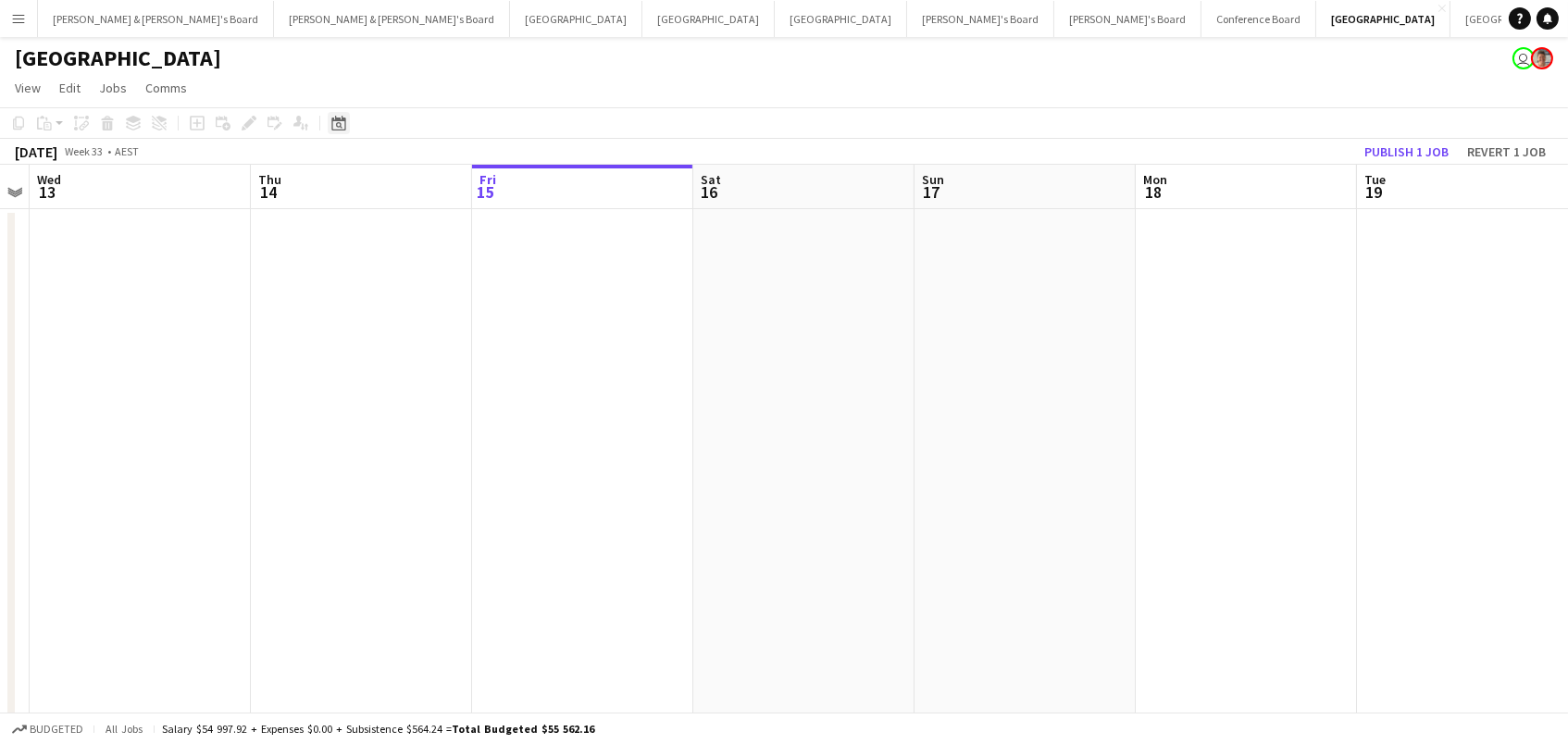
click at [337, 112] on div "Date picker" at bounding box center [338, 122] width 22 height 22
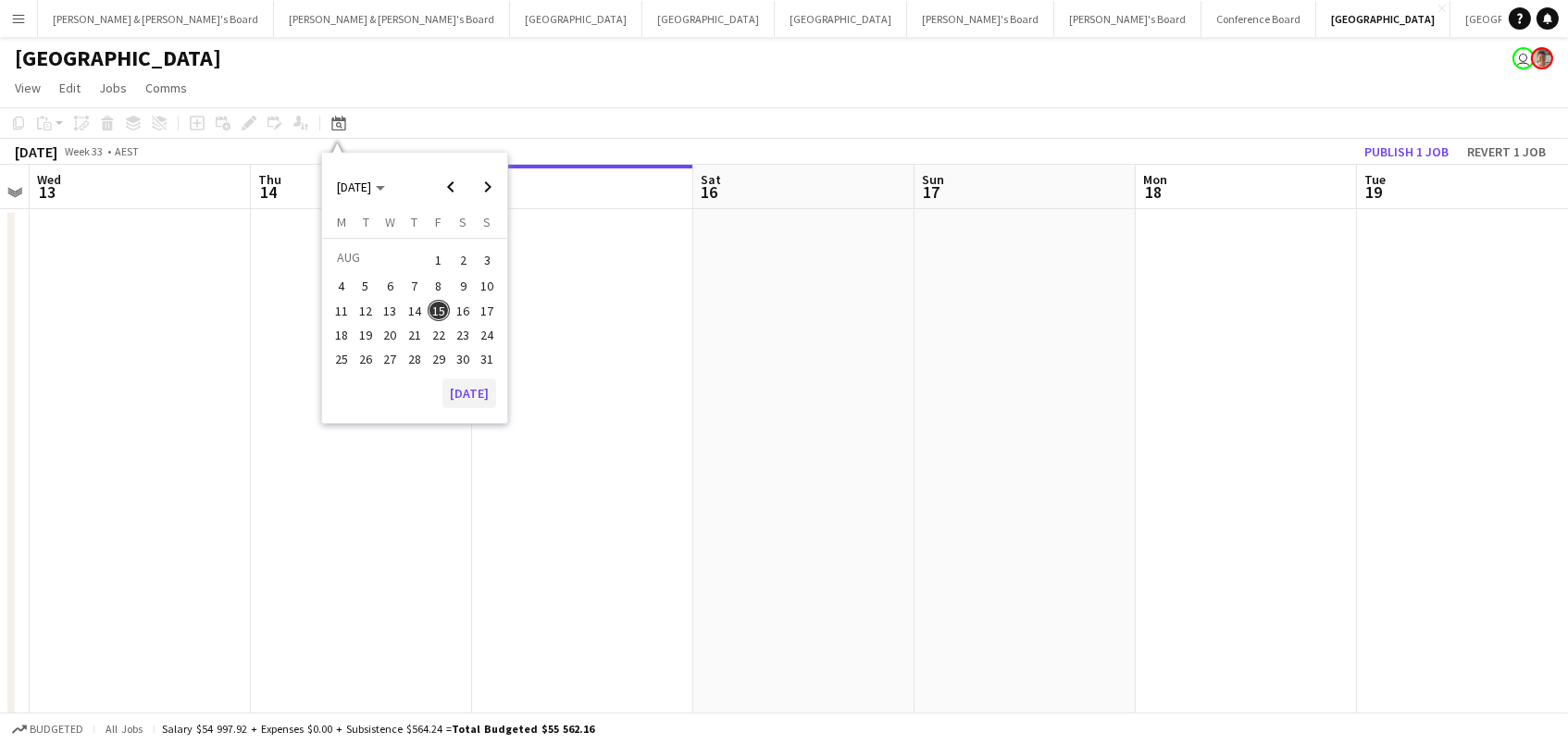
click at [476, 385] on button "[DATE]" at bounding box center [469, 393] width 54 height 30
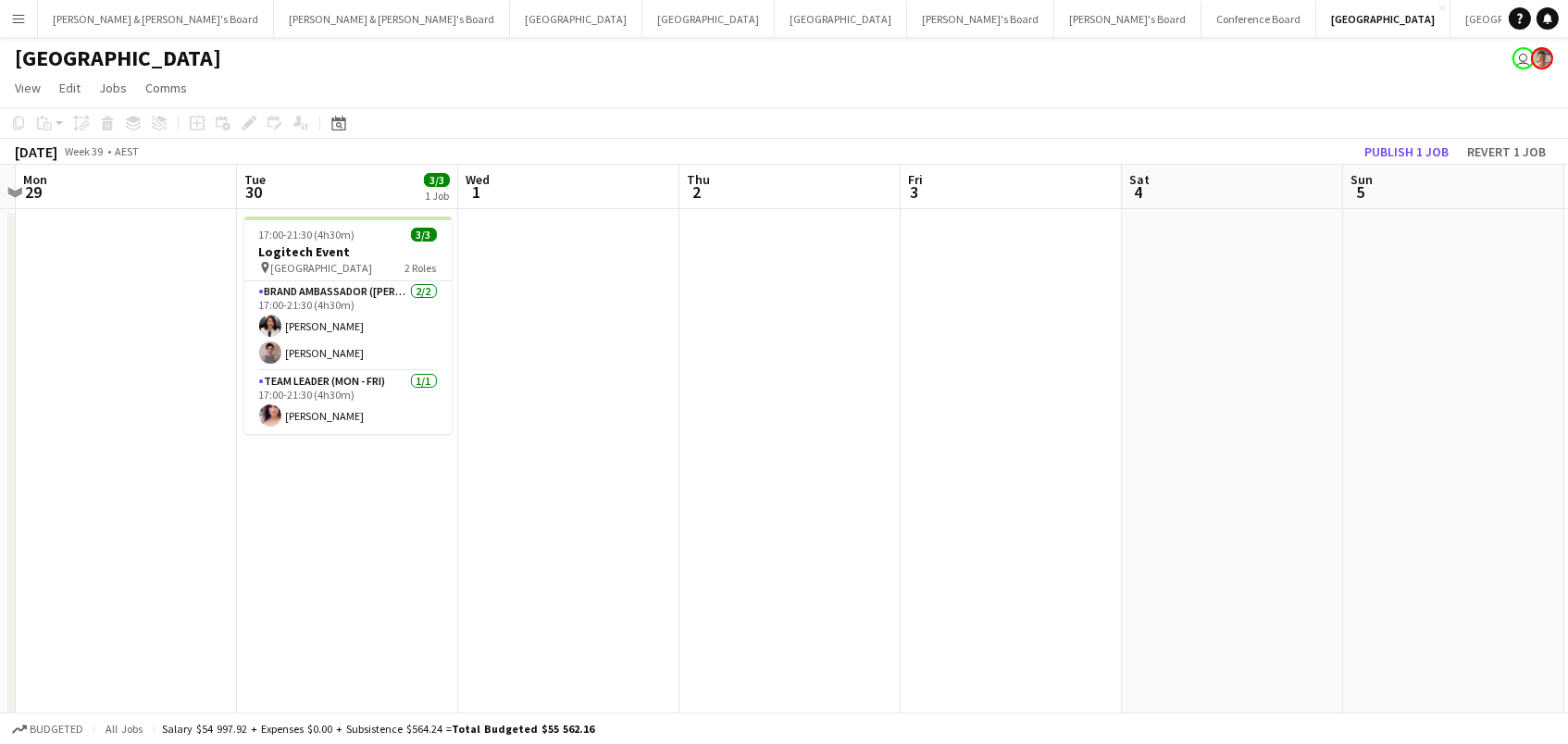
scroll to position [0, 567]
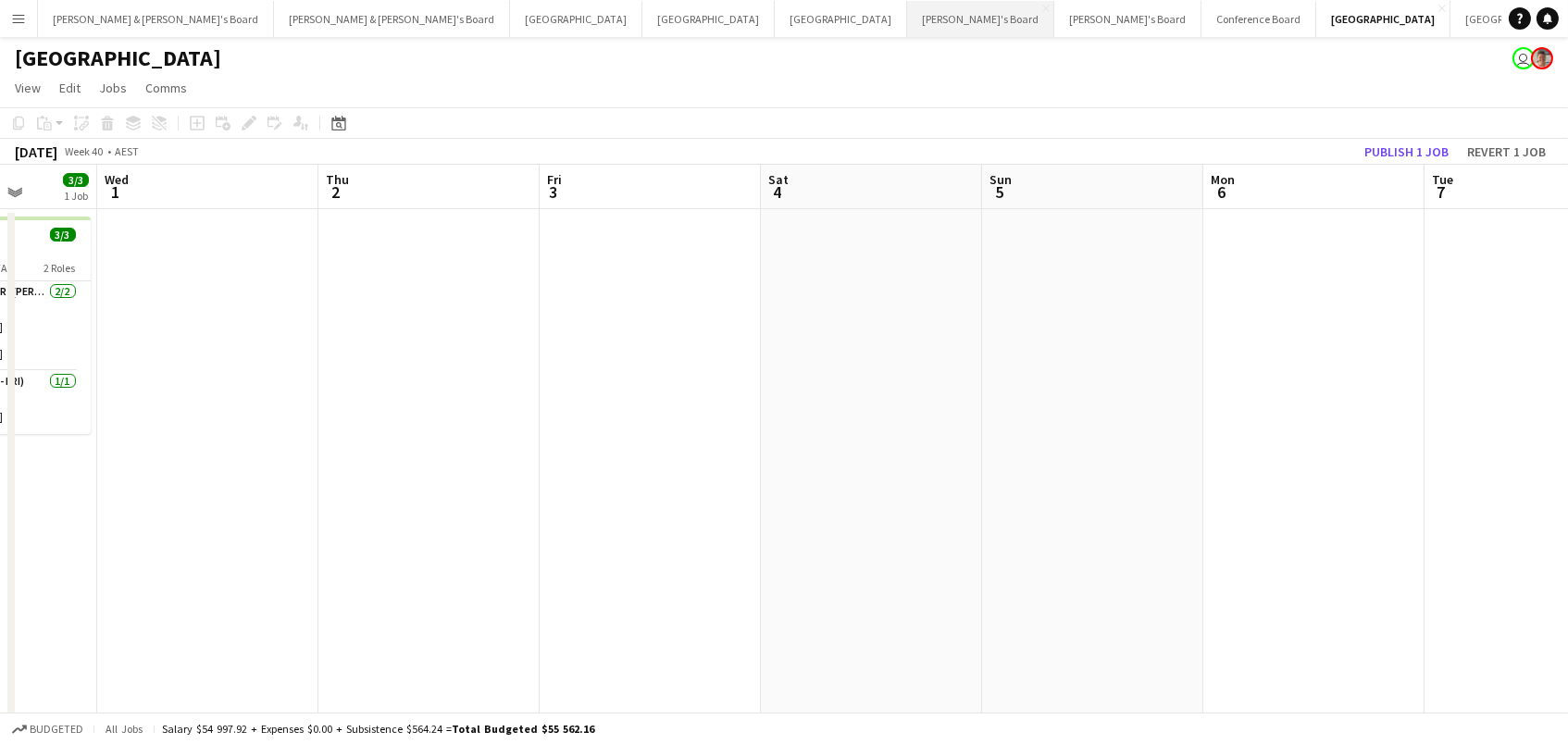
click at [907, 19] on button "Tennille's Board Close" at bounding box center [980, 18] width 147 height 36
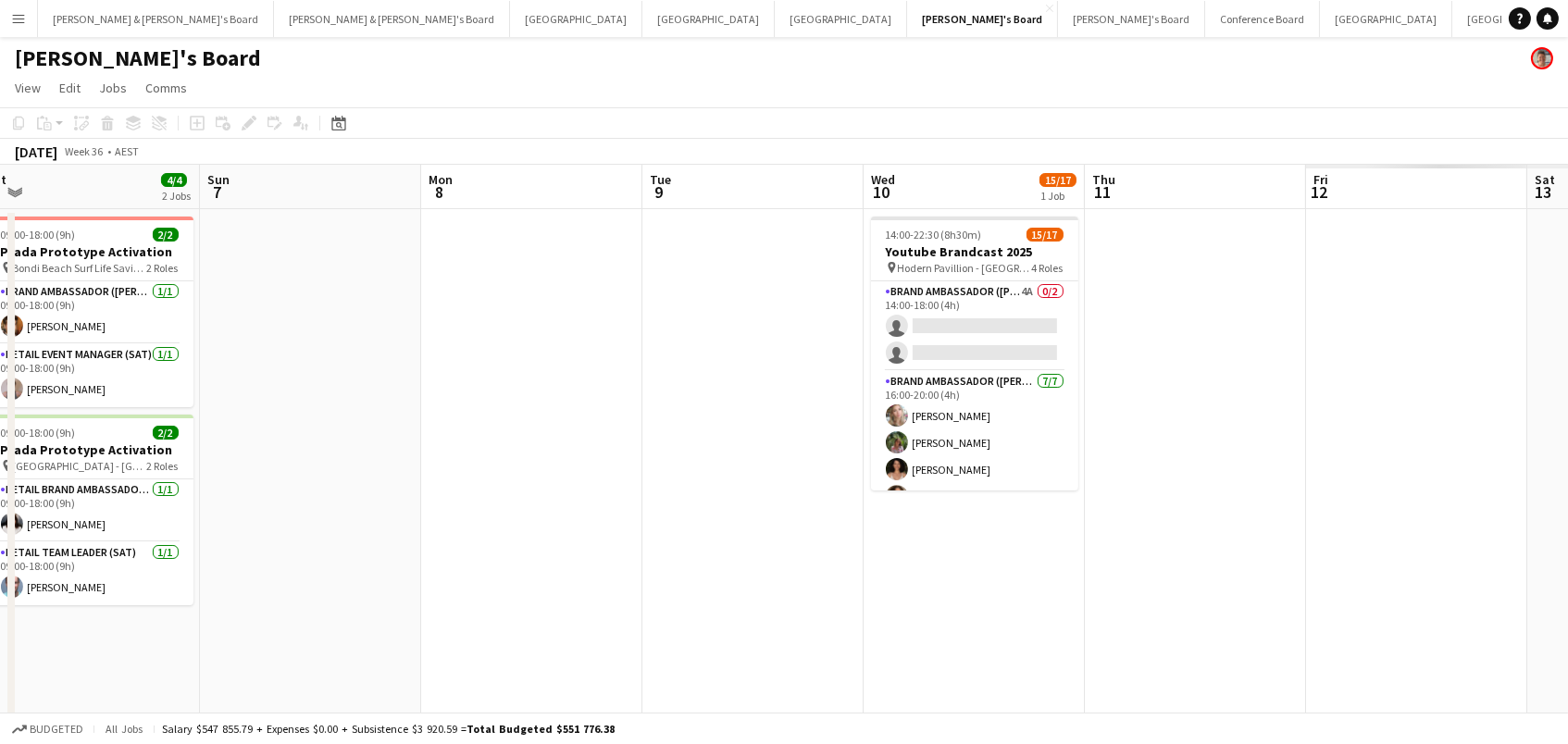
scroll to position [0, 675]
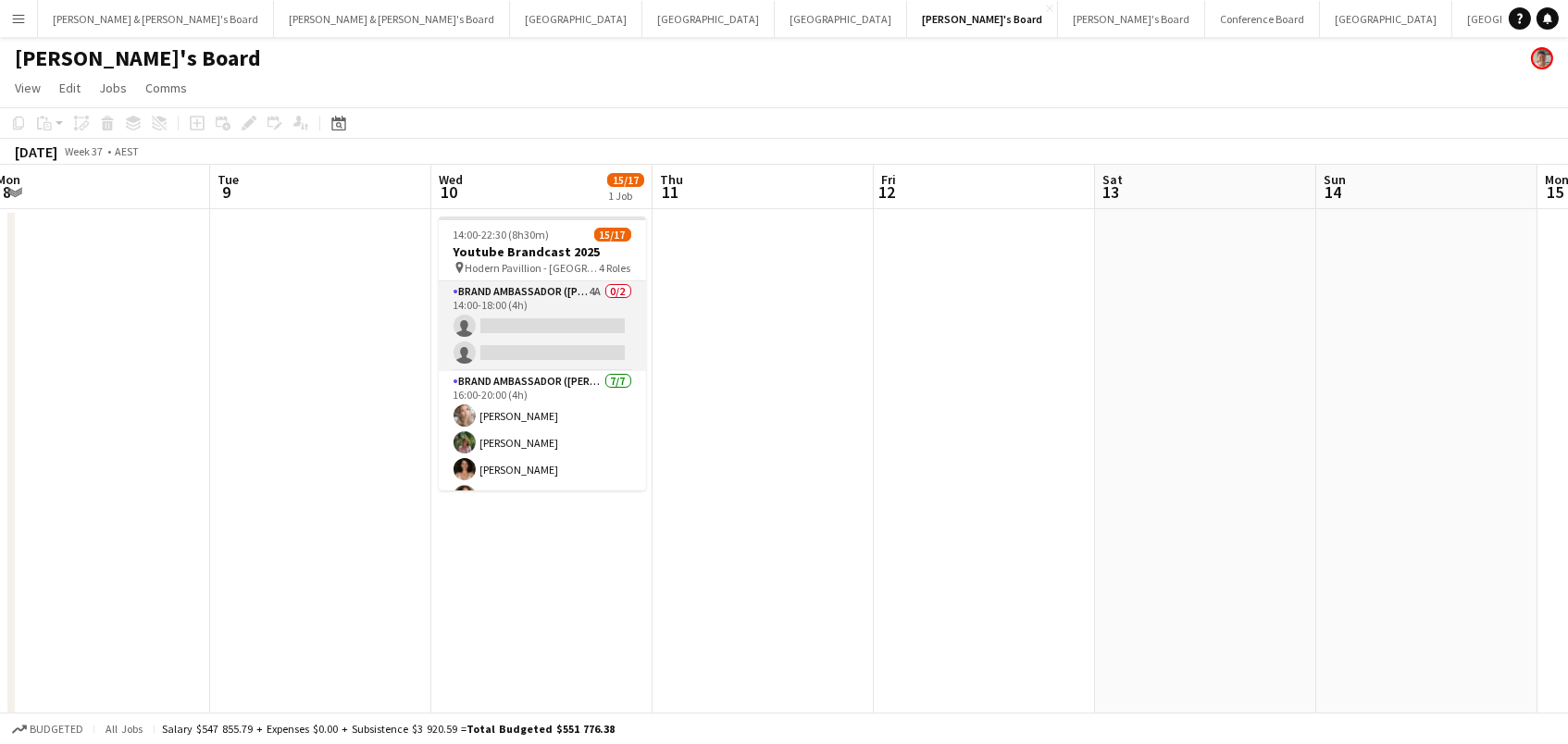
click at [514, 309] on app-card-role "Brand Ambassador (Mon - Fri) 4A 0/2 14:00-18:00 (4h) single-neutral-actions sin…" at bounding box center [542, 326] width 207 height 90
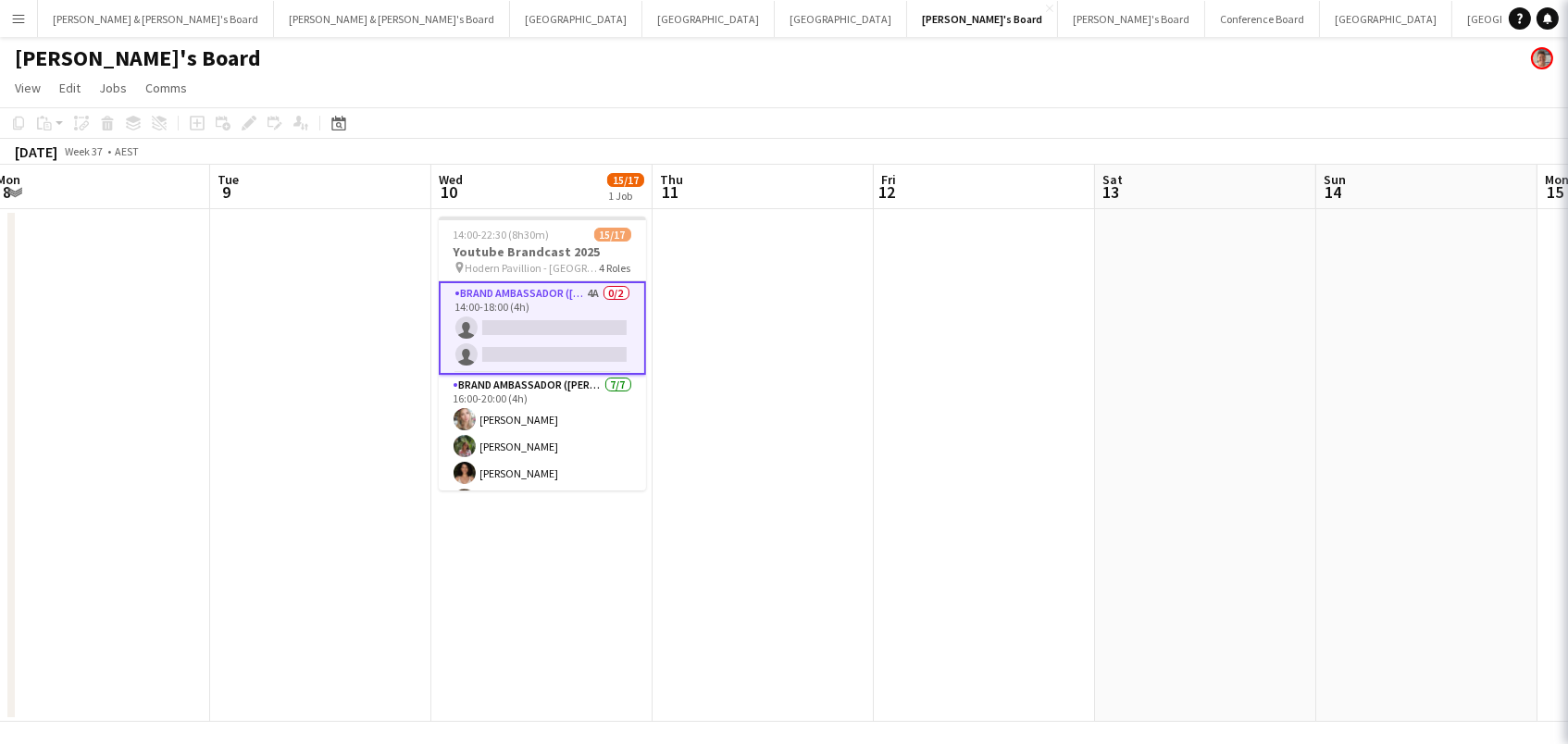
scroll to position [0, 674]
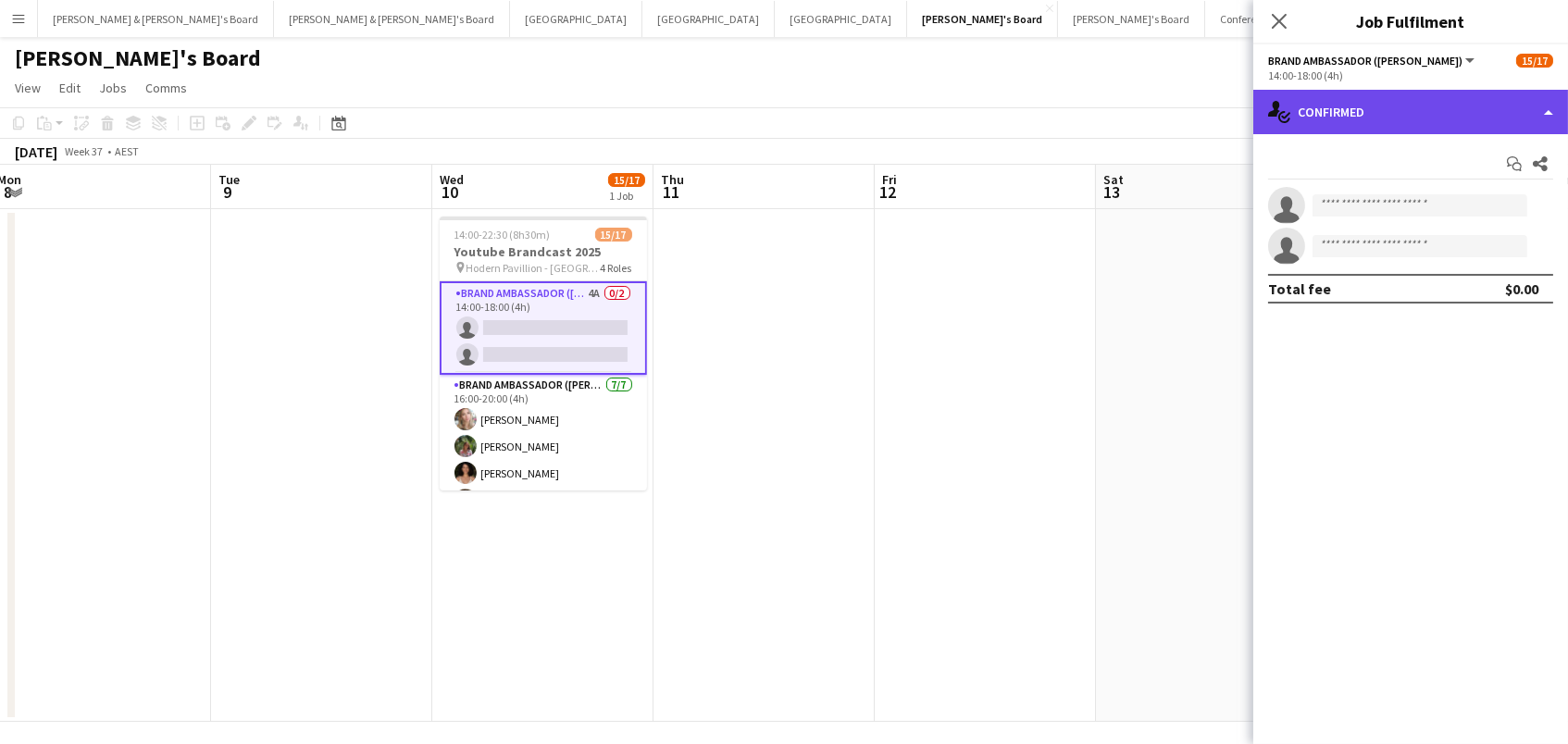
click at [1331, 113] on div "single-neutral-actions-check-2 Confirmed" at bounding box center [1411, 112] width 315 height 44
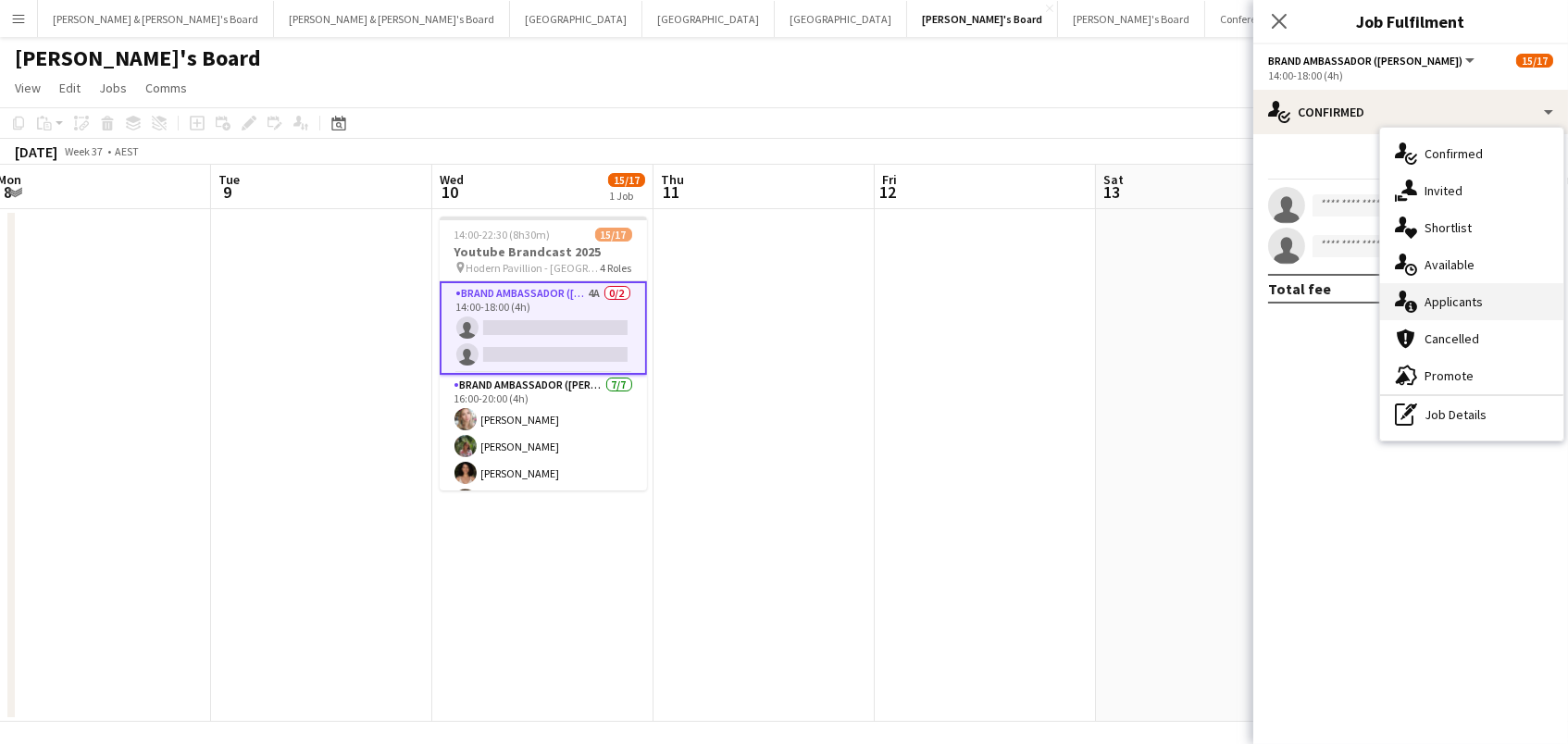
click at [1466, 298] on div "single-neutral-actions-information Applicants" at bounding box center [1472, 302] width 183 height 37
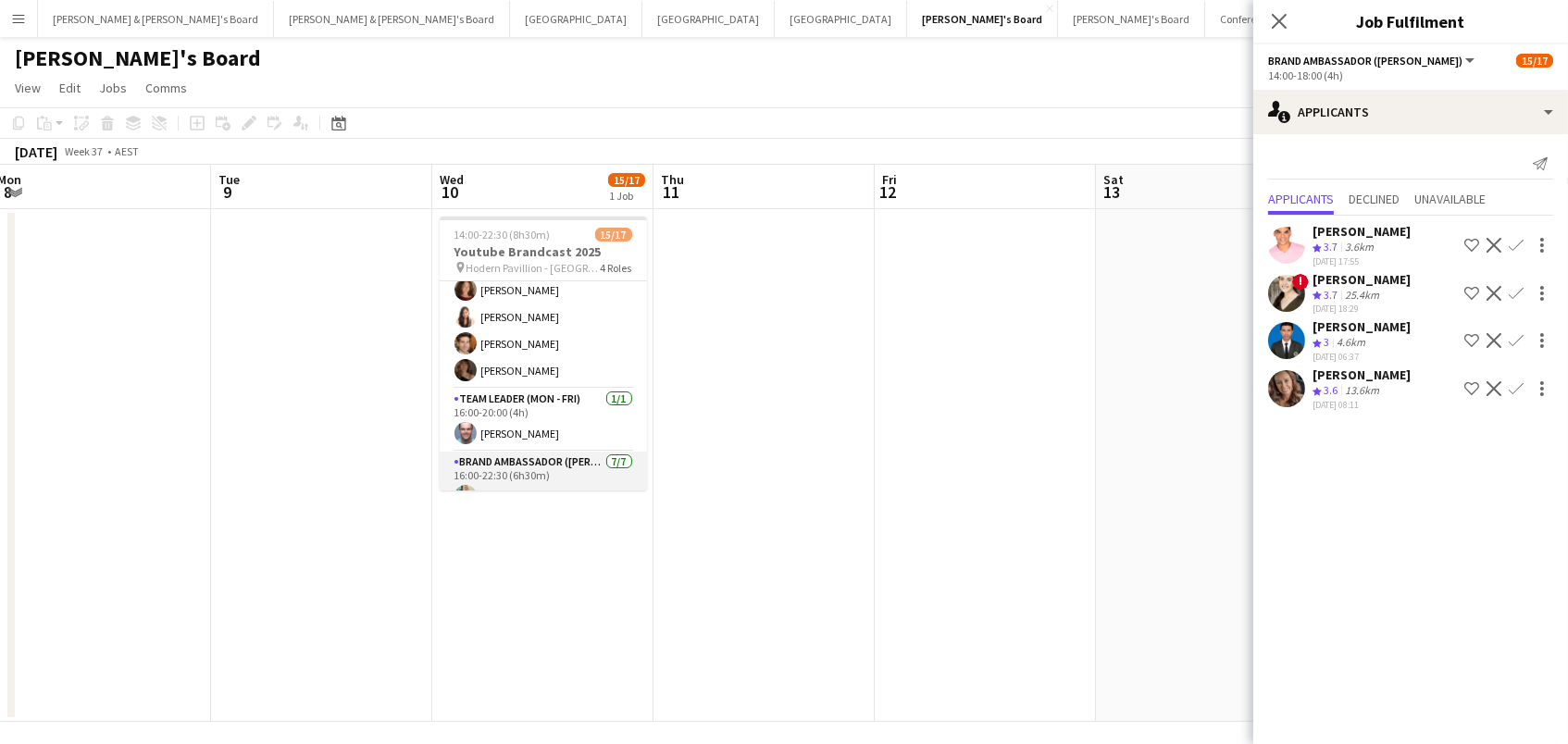
scroll to position [26, 0]
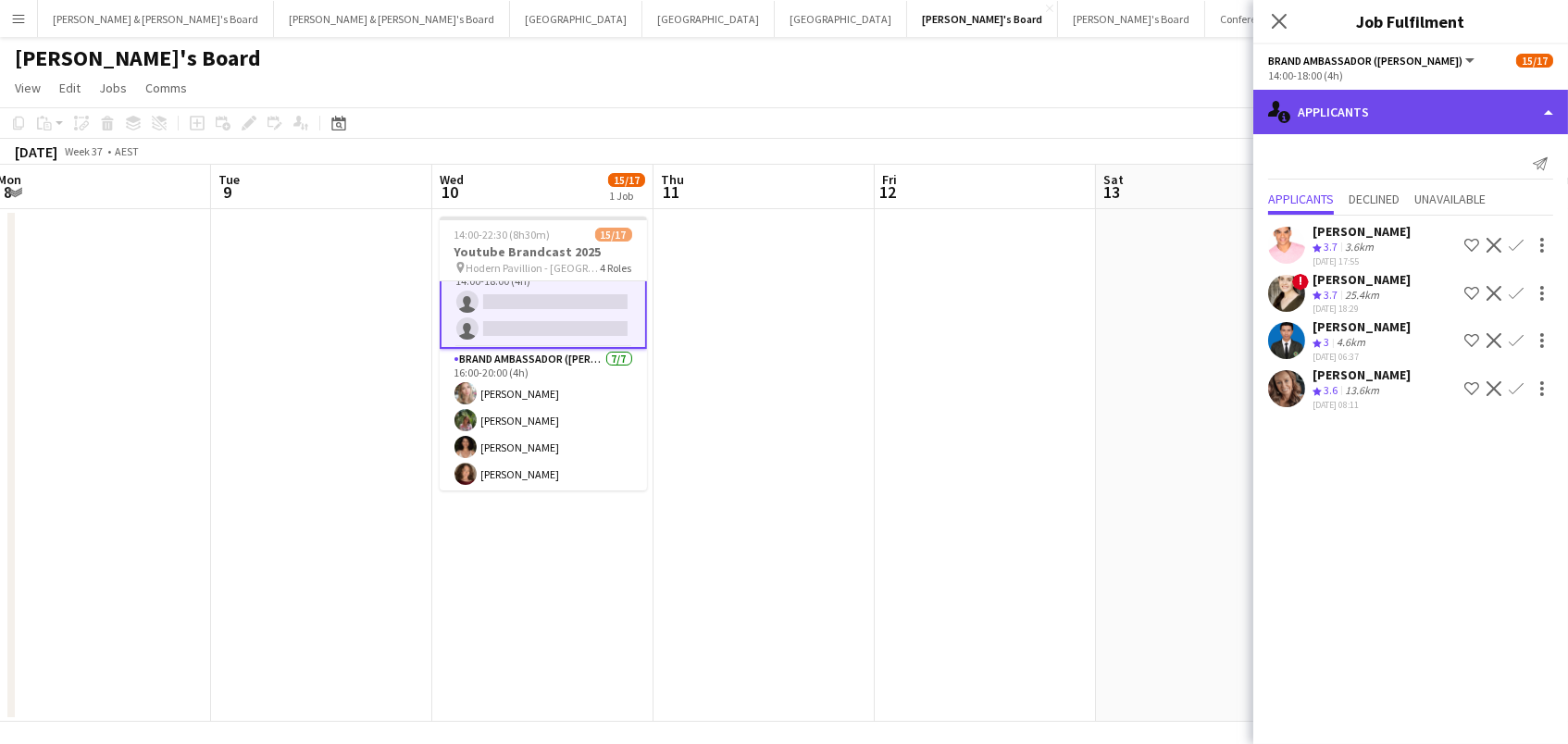
click at [1414, 107] on div "single-neutral-actions-information Applicants" at bounding box center [1411, 112] width 315 height 44
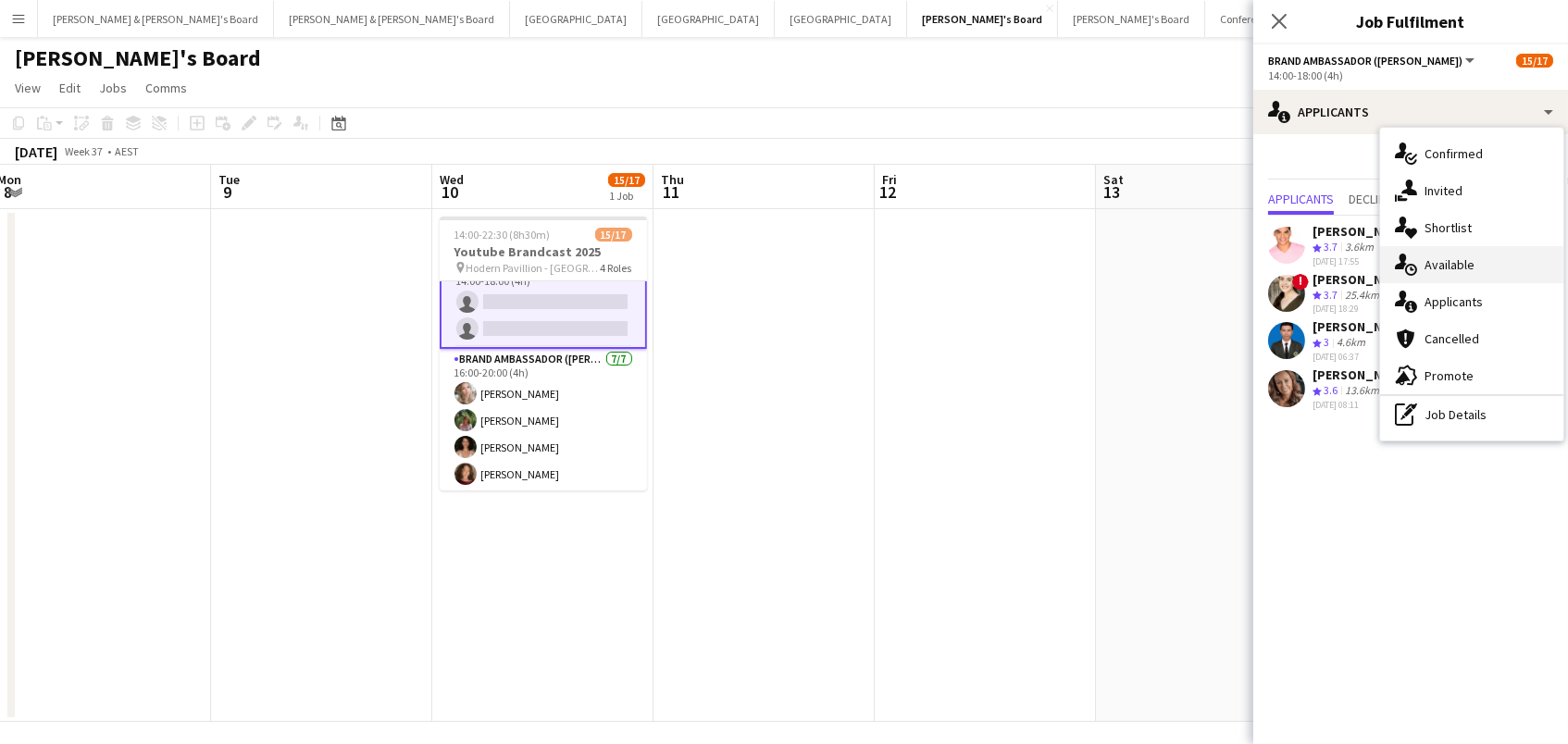
click at [1447, 256] on div "single-neutral-actions-upload Available" at bounding box center [1472, 265] width 183 height 37
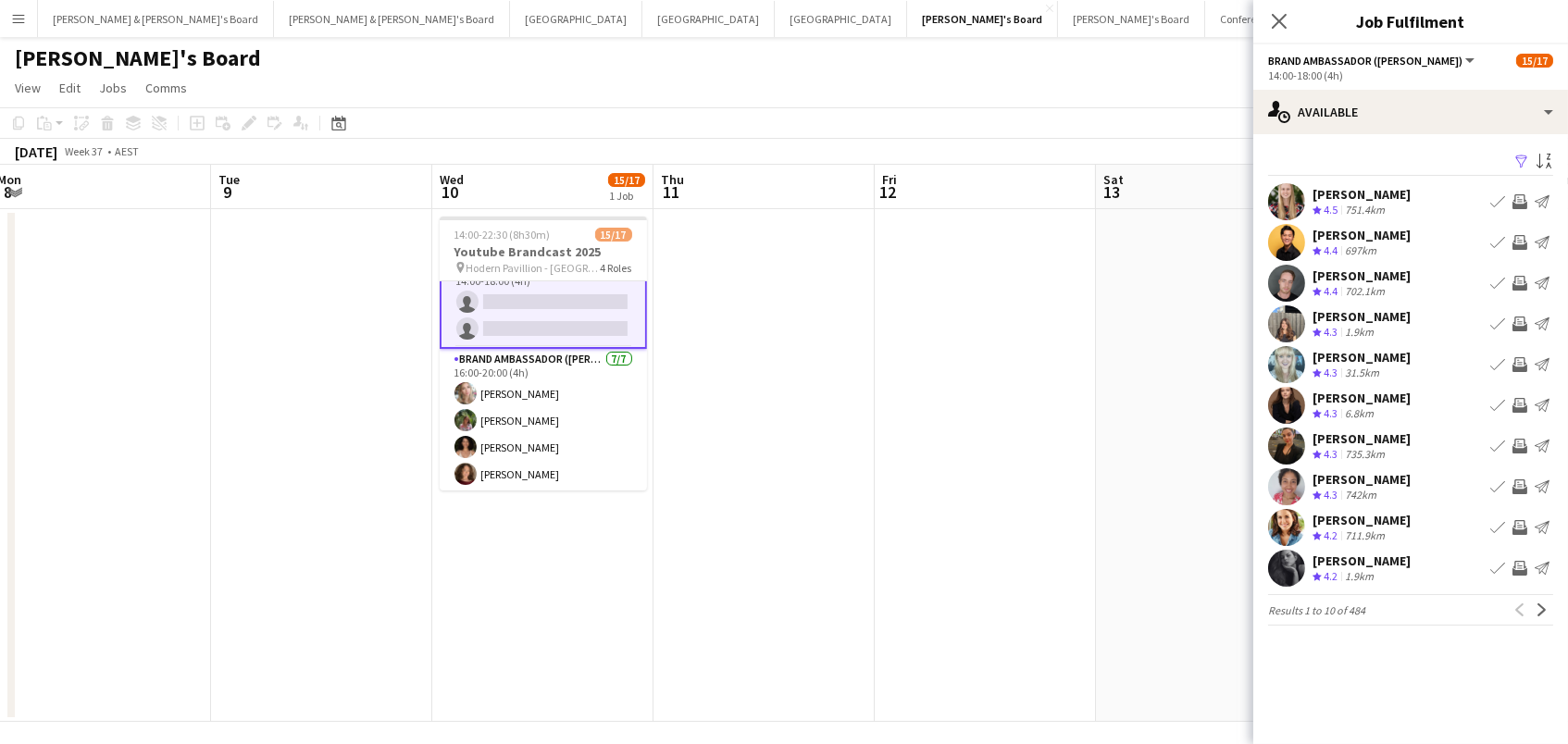
click at [1520, 151] on button "Filter" at bounding box center [1520, 162] width 22 height 22
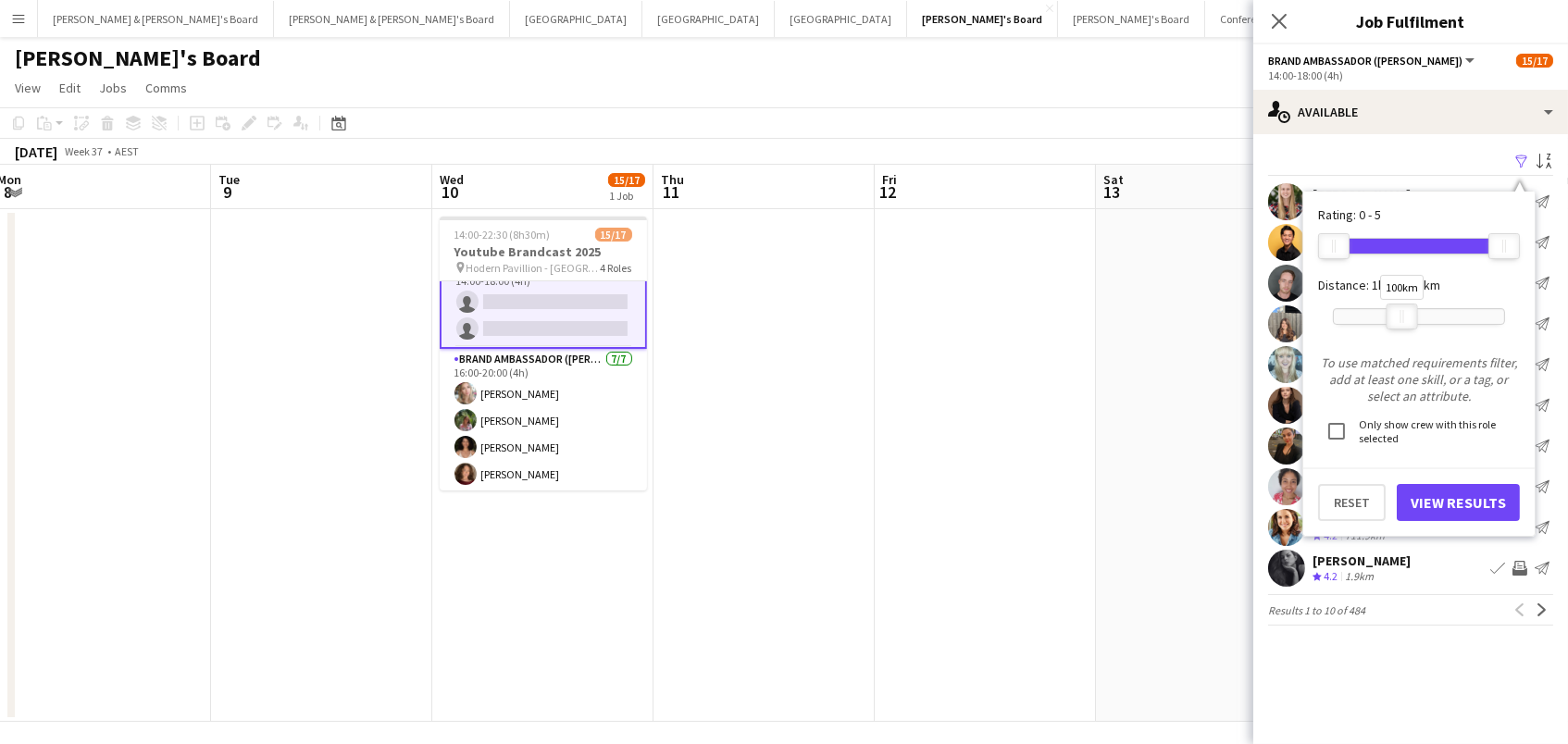
drag, startPoint x: 1497, startPoint y: 306, endPoint x: 1396, endPoint y: 306, distance: 101.0
click at [1396, 306] on div at bounding box center [1402, 316] width 30 height 24
click at [1430, 495] on button "View Results" at bounding box center [1459, 502] width 123 height 37
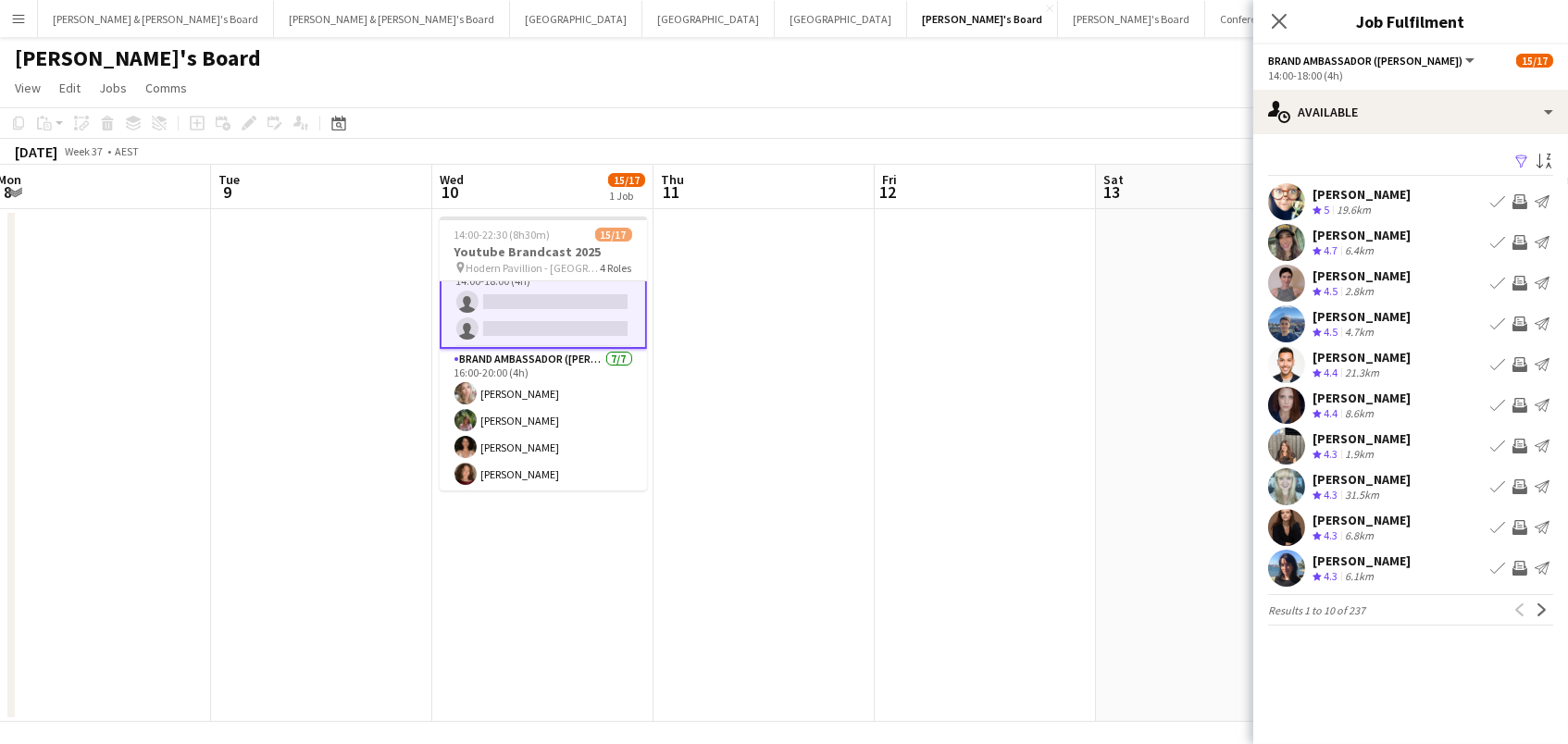
click at [1520, 277] on app-icon "Invite crew" at bounding box center [1520, 282] width 14 height 14
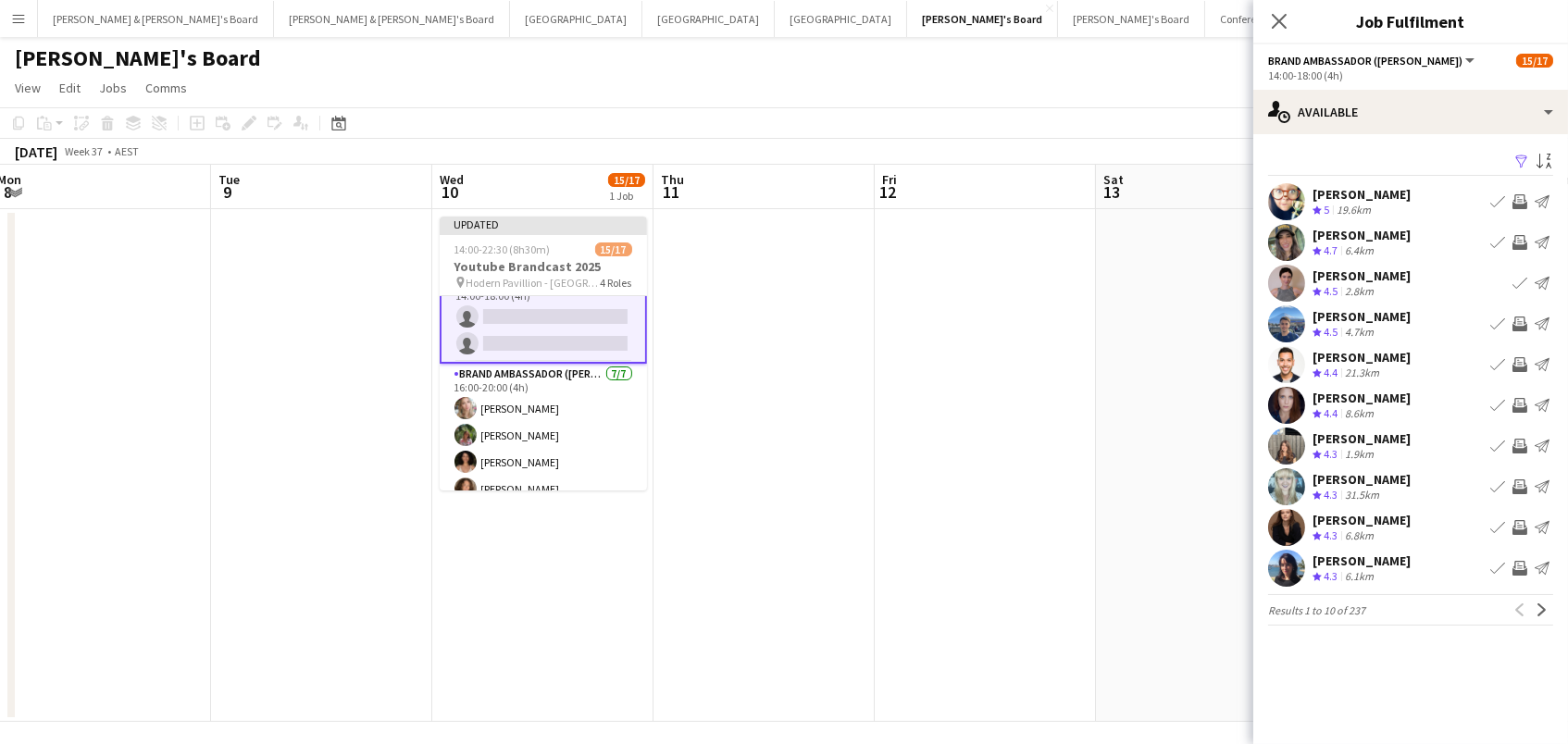
click at [1523, 326] on app-icon "Invite crew" at bounding box center [1520, 324] width 14 height 14
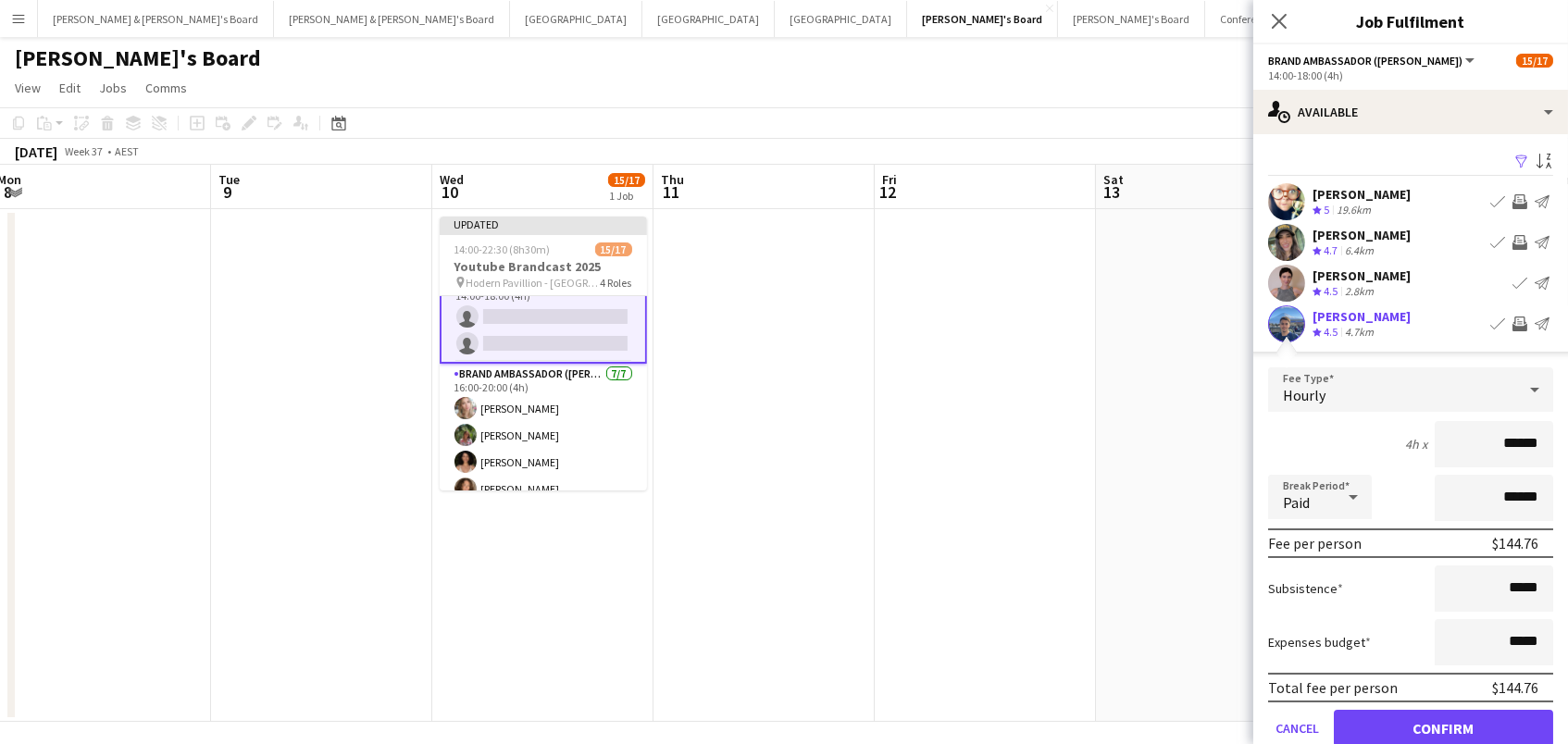
click at [1444, 726] on button "Confirm" at bounding box center [1444, 729] width 220 height 37
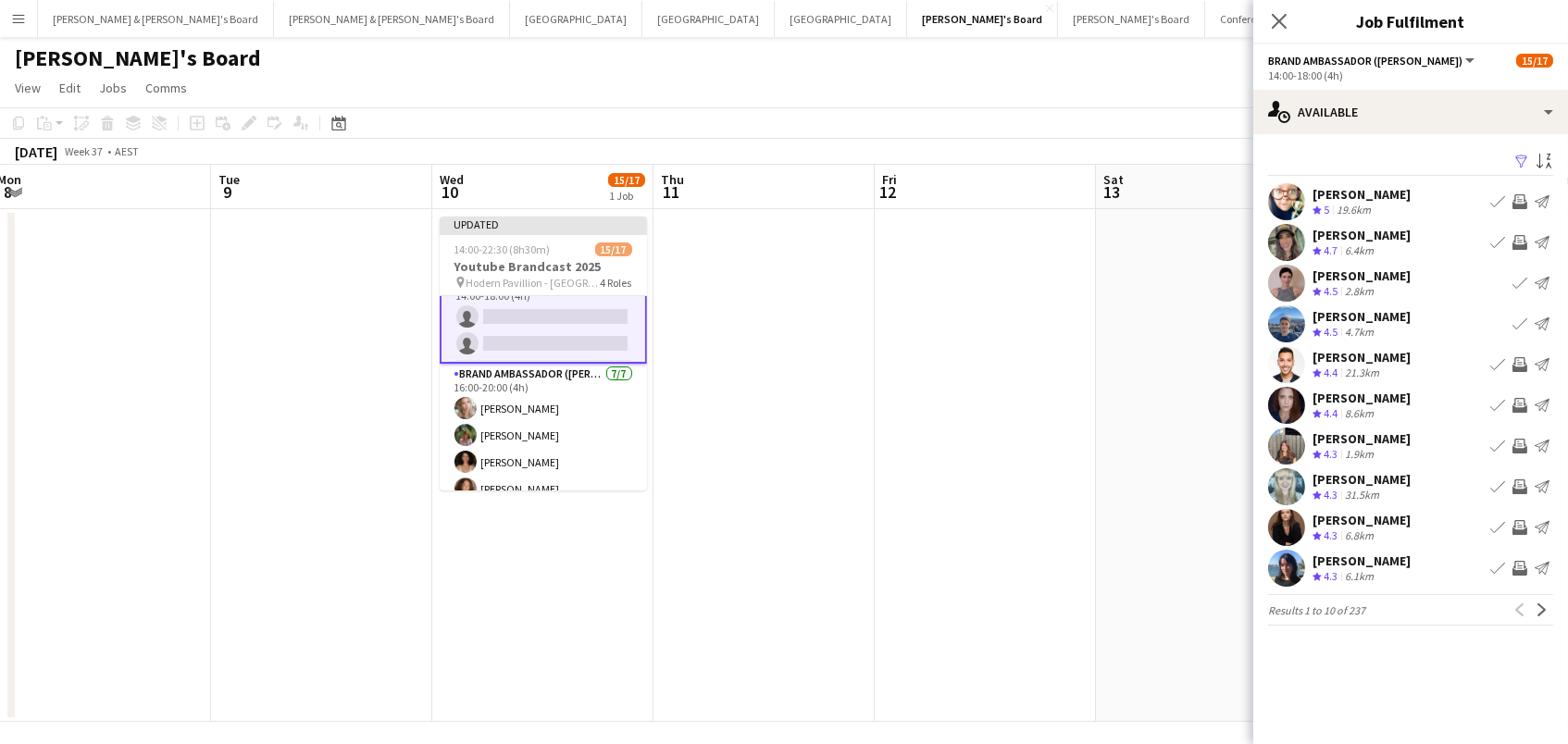
click at [1523, 368] on app-icon "Invite crew" at bounding box center [1520, 364] width 14 height 14
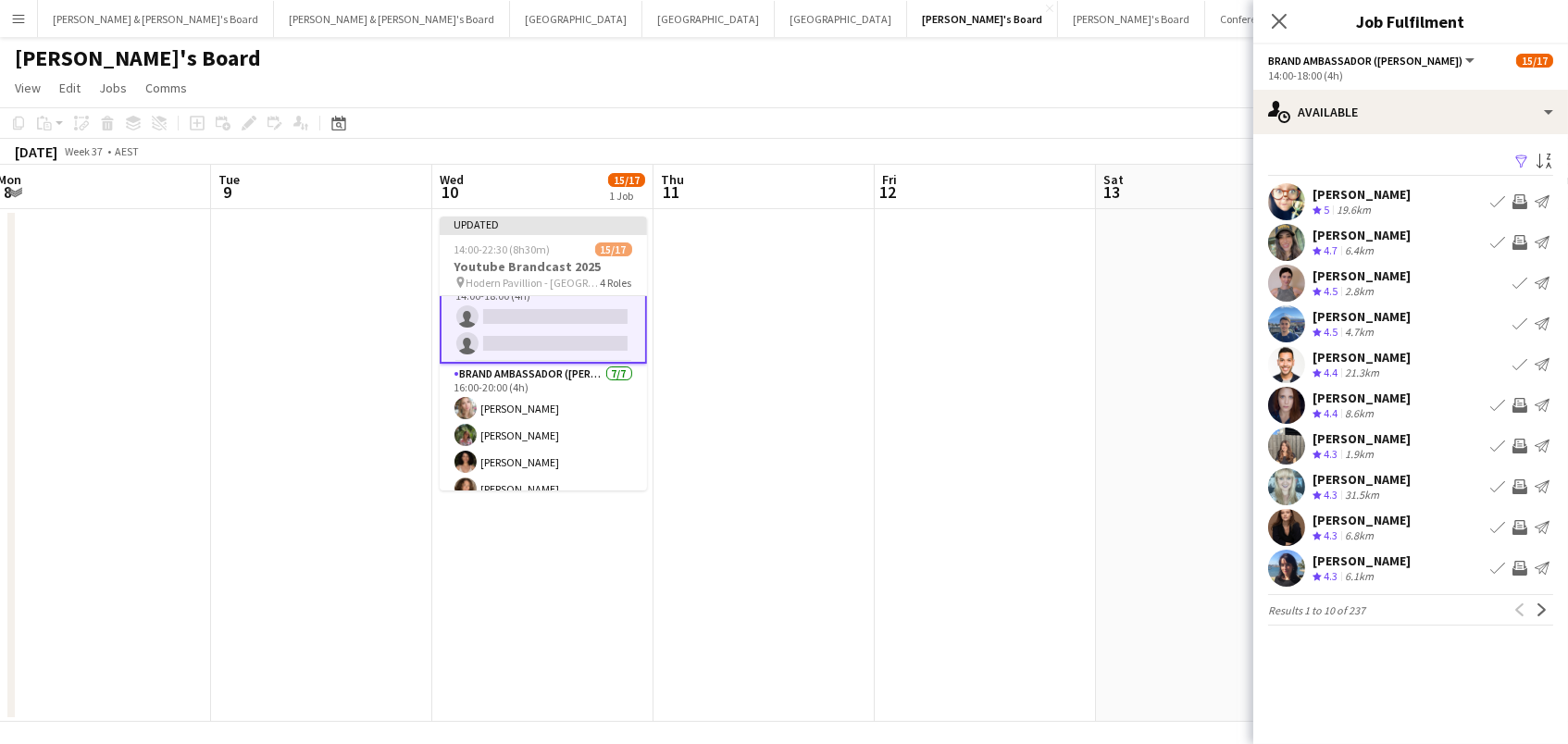
click at [1522, 489] on app-icon "Invite crew" at bounding box center [1520, 487] width 14 height 14
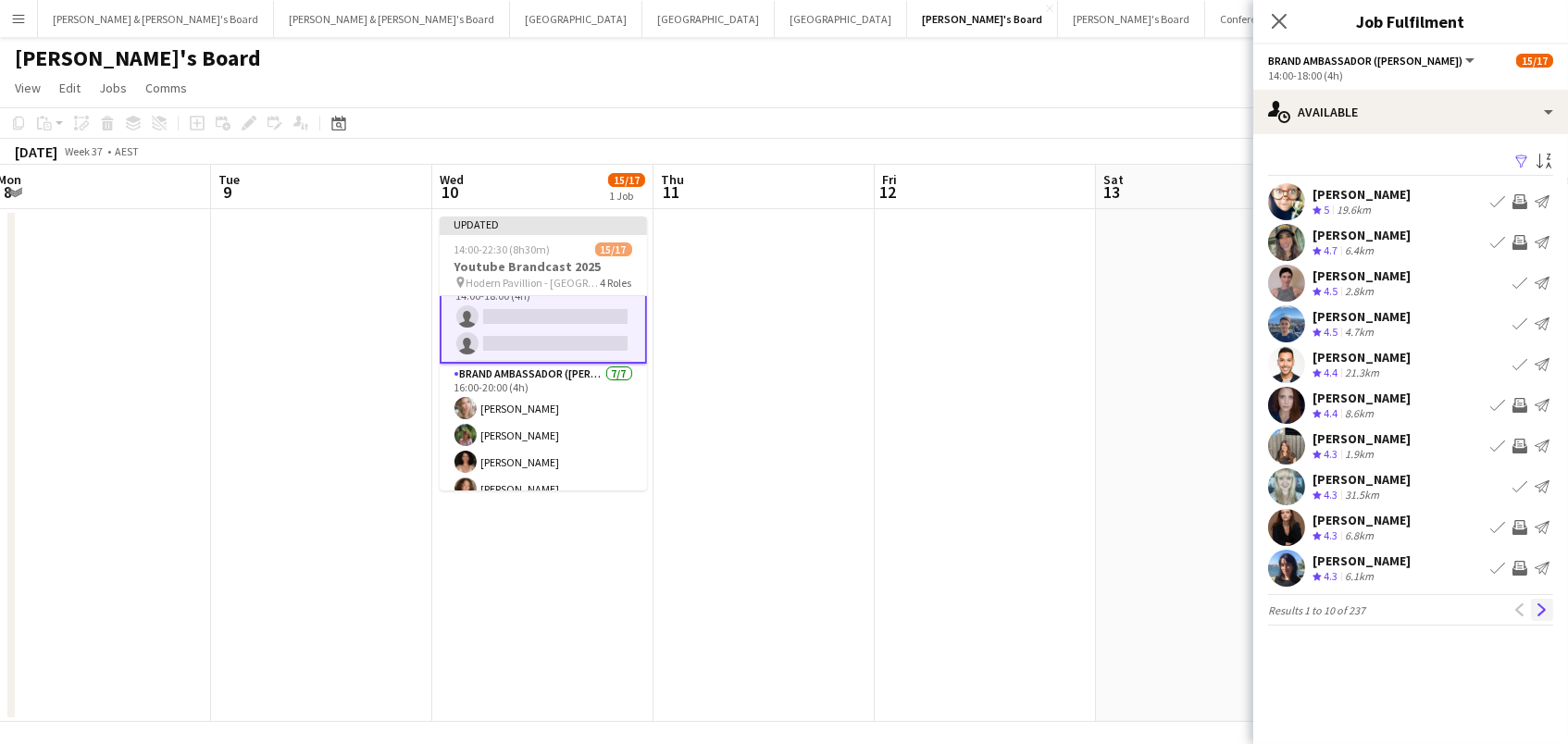
click at [1540, 606] on app-icon "Next" at bounding box center [1542, 609] width 13 height 13
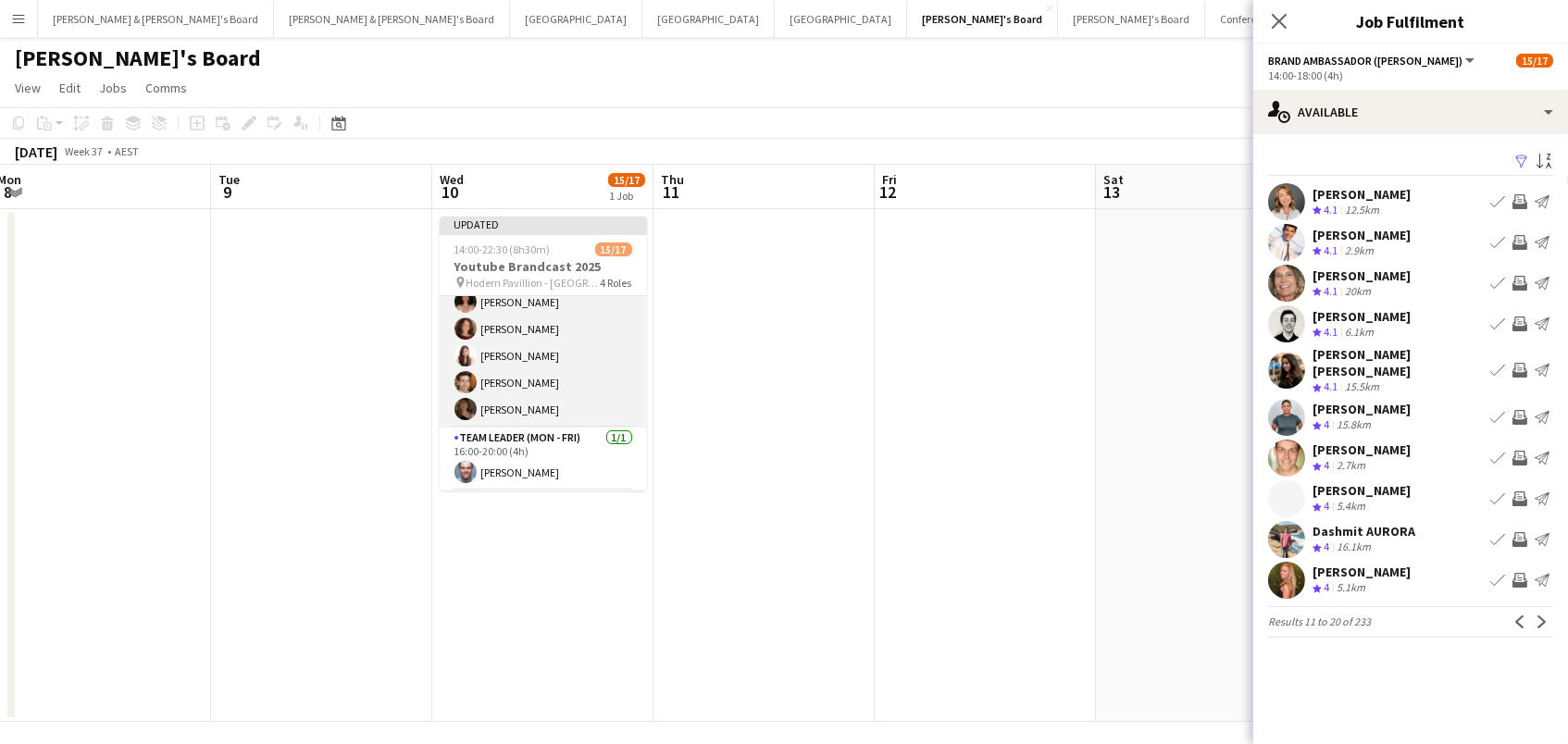
scroll to position [205, 0]
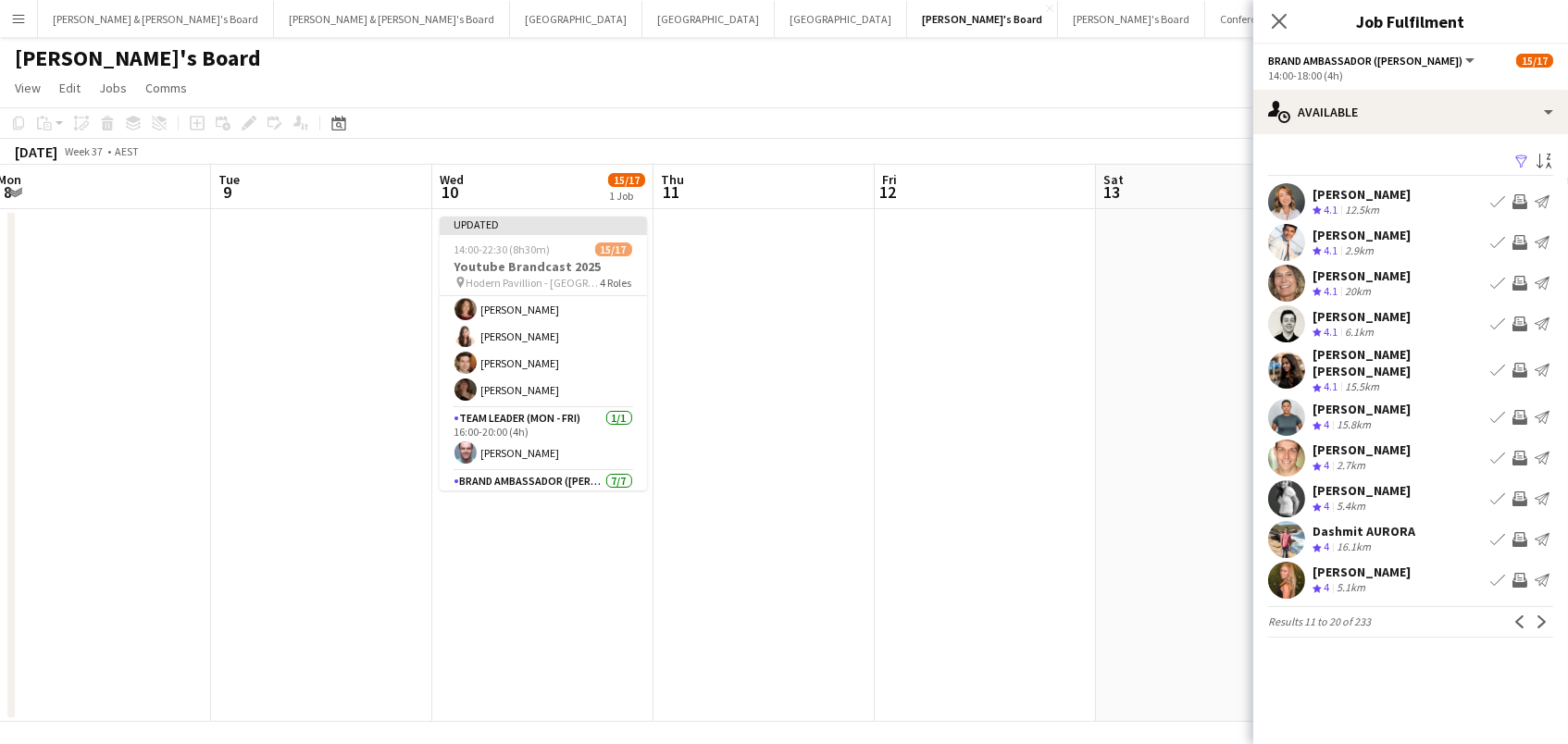
click at [1517, 532] on app-icon "Invite crew" at bounding box center [1520, 539] width 14 height 14
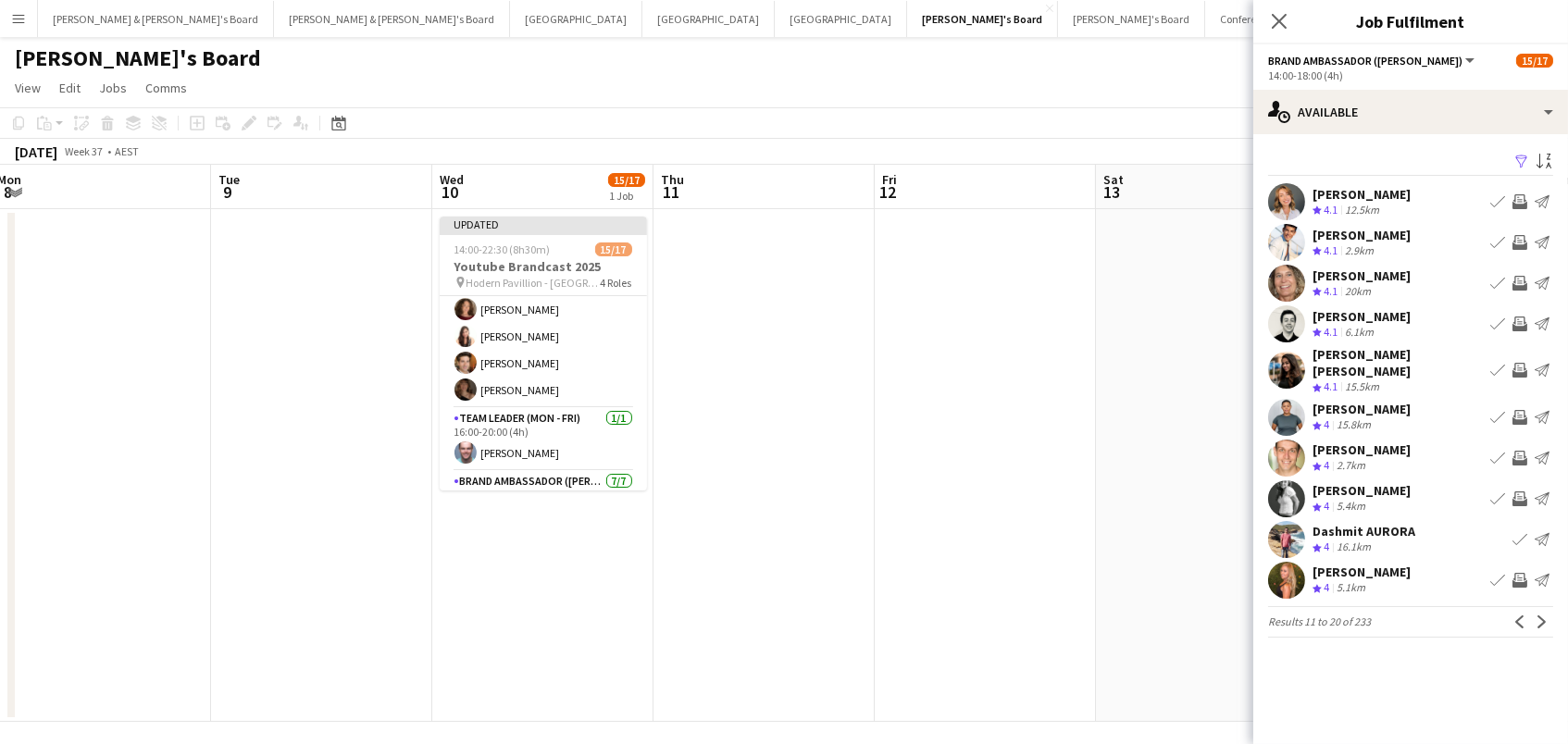
click at [1011, 502] on app-date-cell at bounding box center [986, 465] width 222 height 513
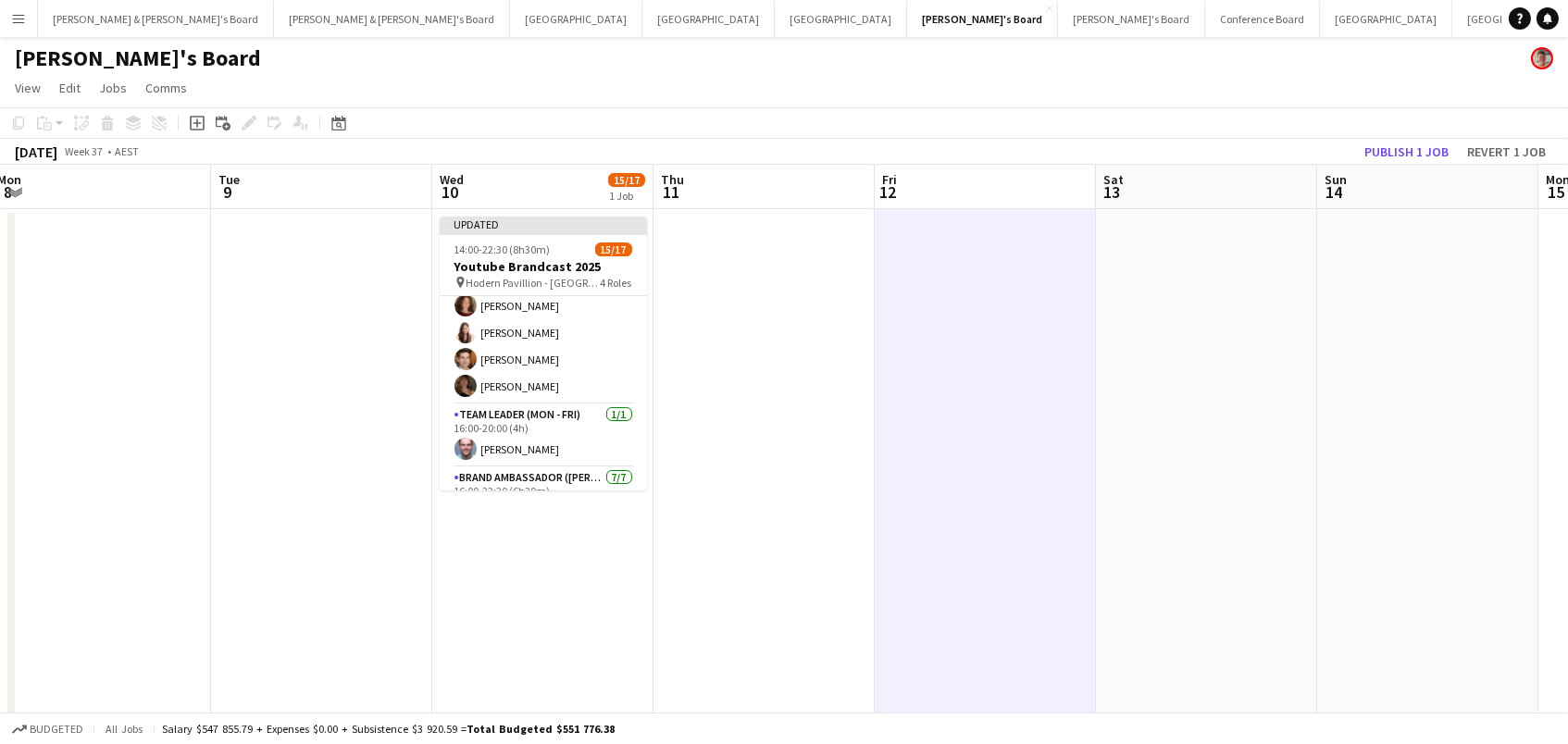
scroll to position [0, 673]
click at [1424, 145] on button "Publish 1 job" at bounding box center [1406, 151] width 99 height 24
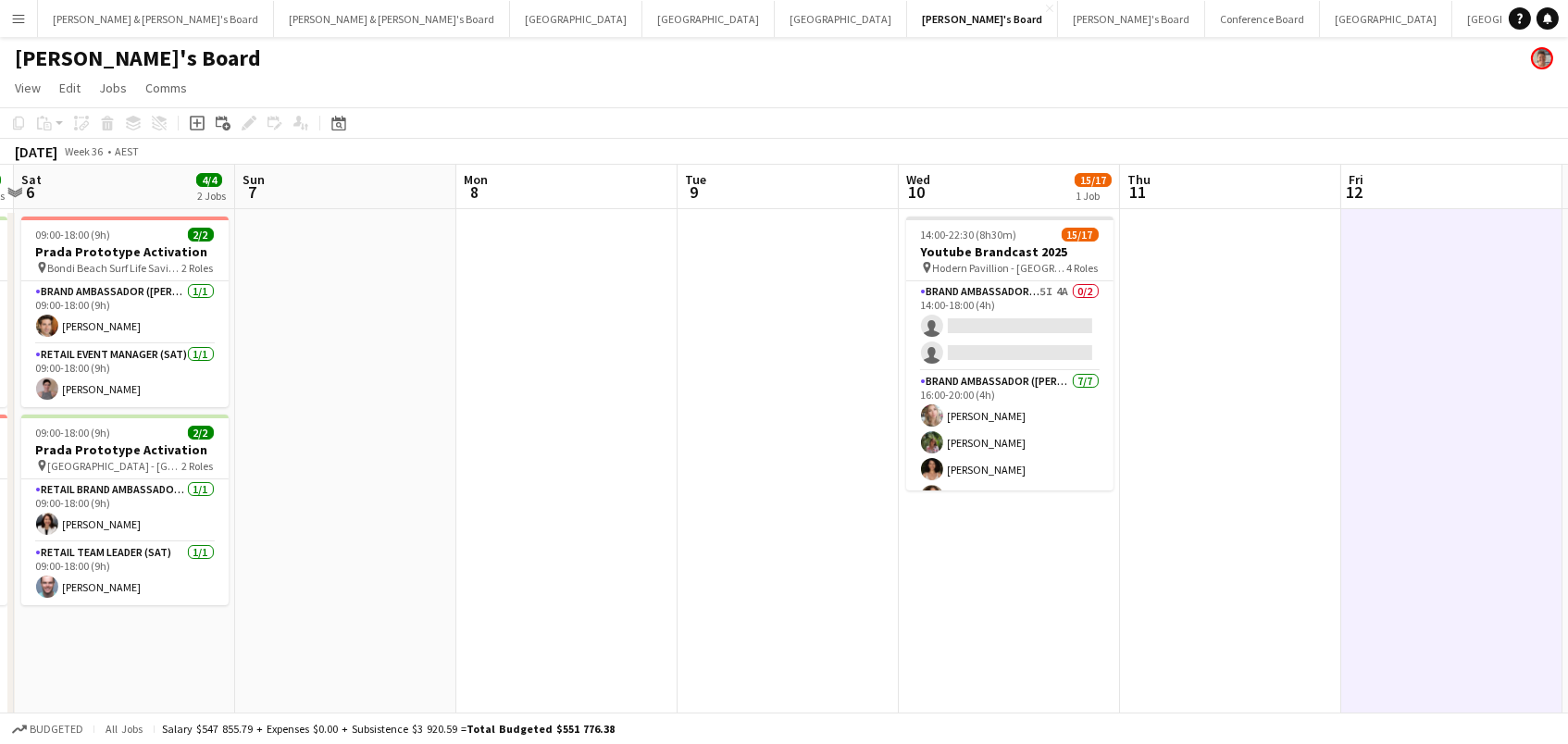
scroll to position [0, 611]
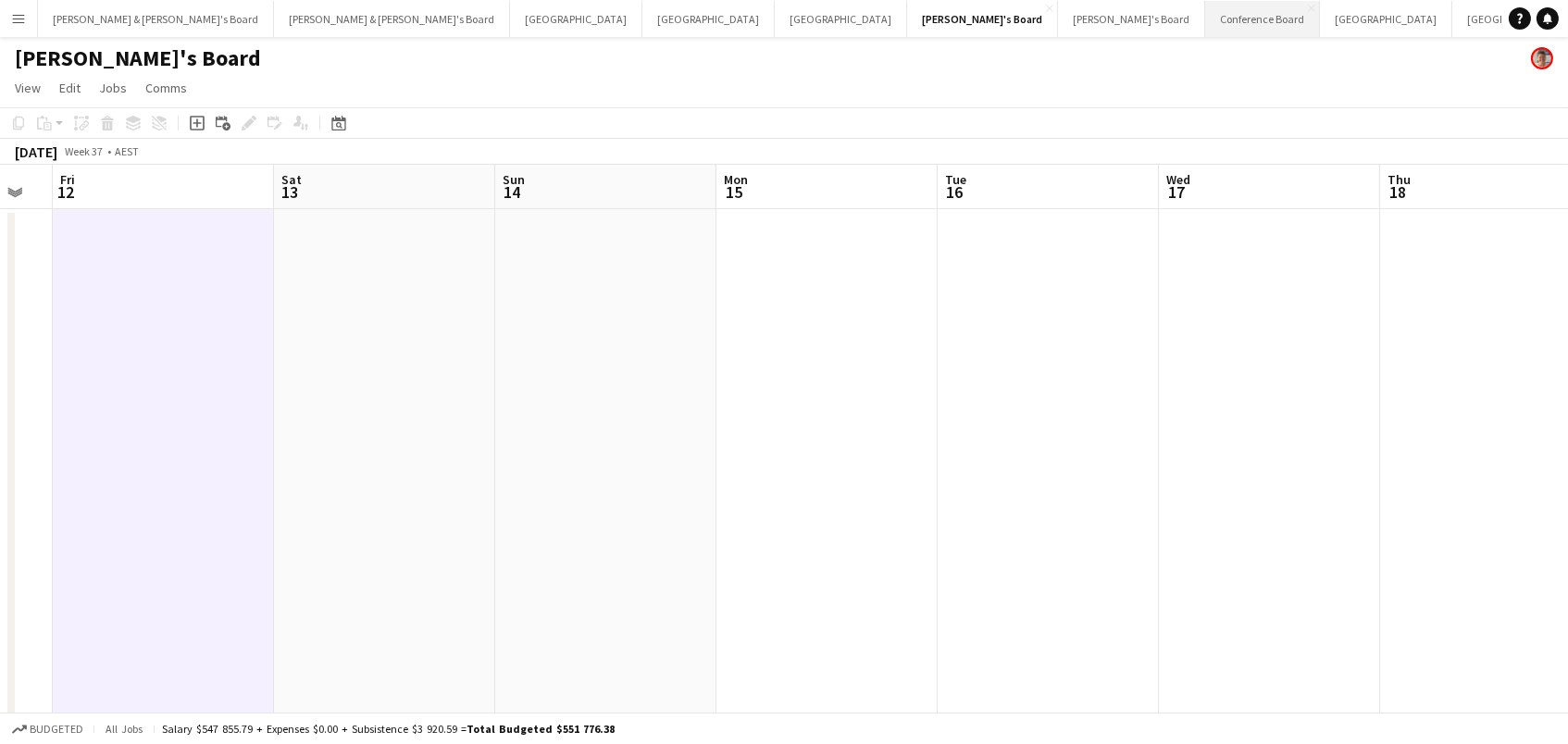
click at [1206, 1] on button "Conference Board Close" at bounding box center [1262, 18] width 115 height 36
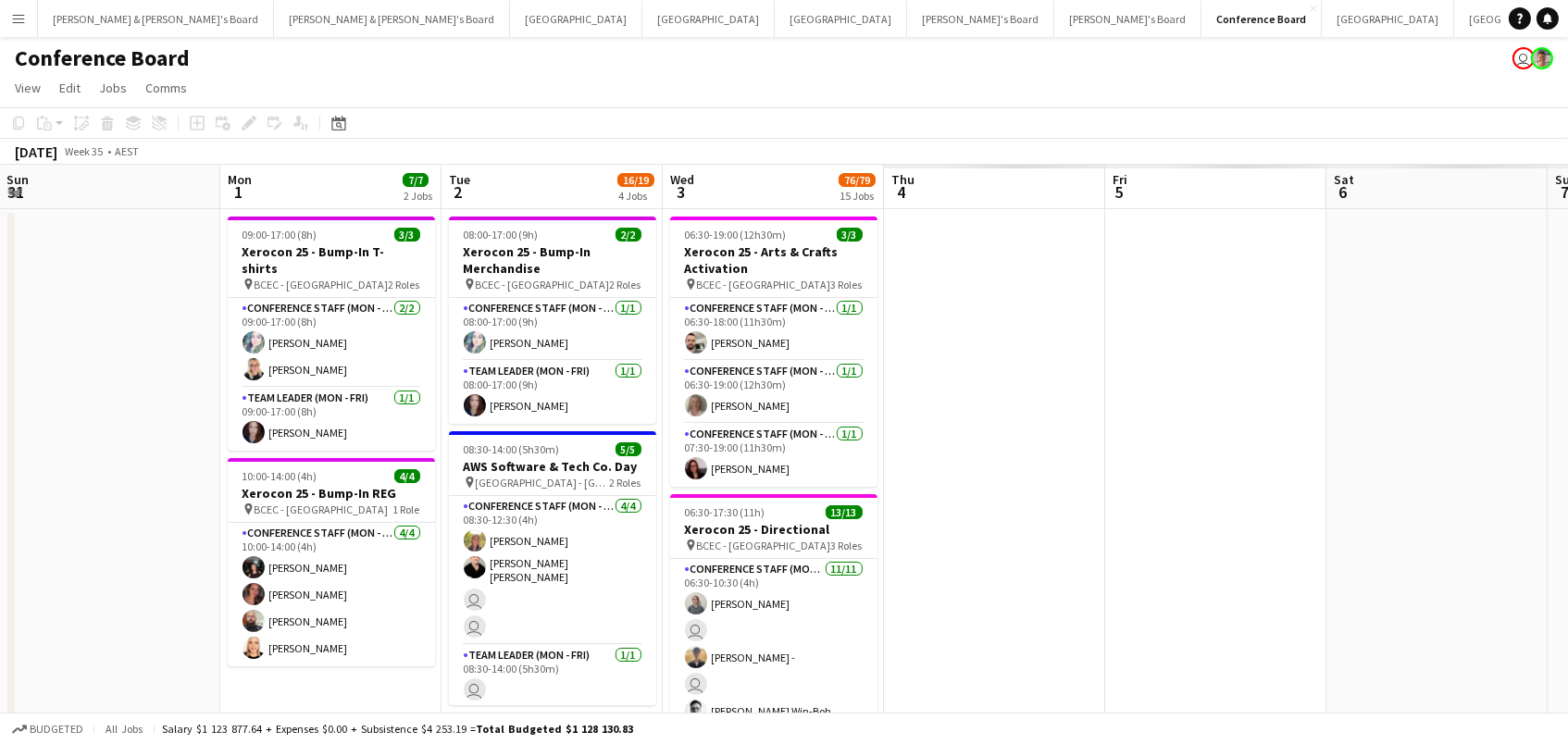
scroll to position [0, 546]
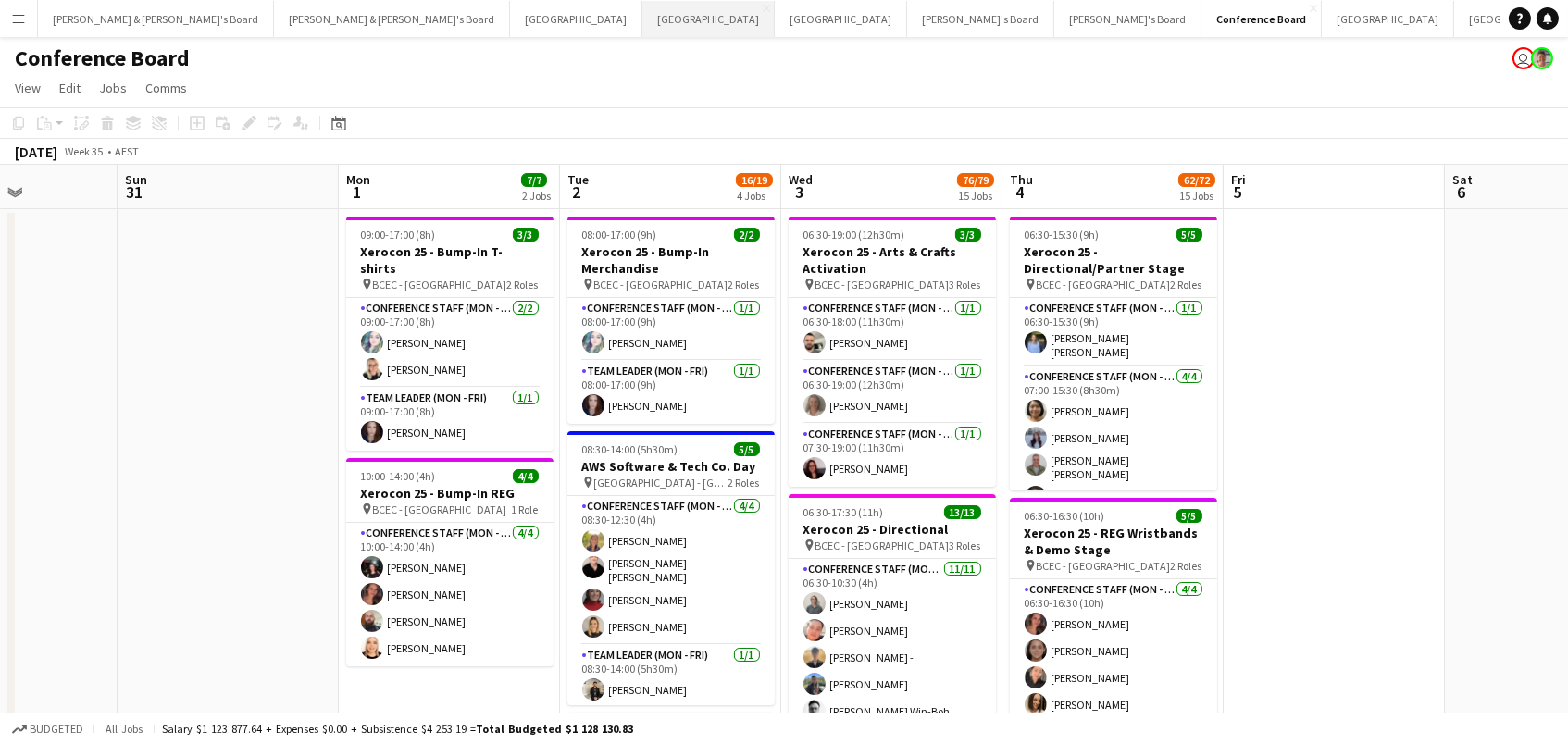
click at [643, 13] on button "Perth Close" at bounding box center [708, 18] width 132 height 36
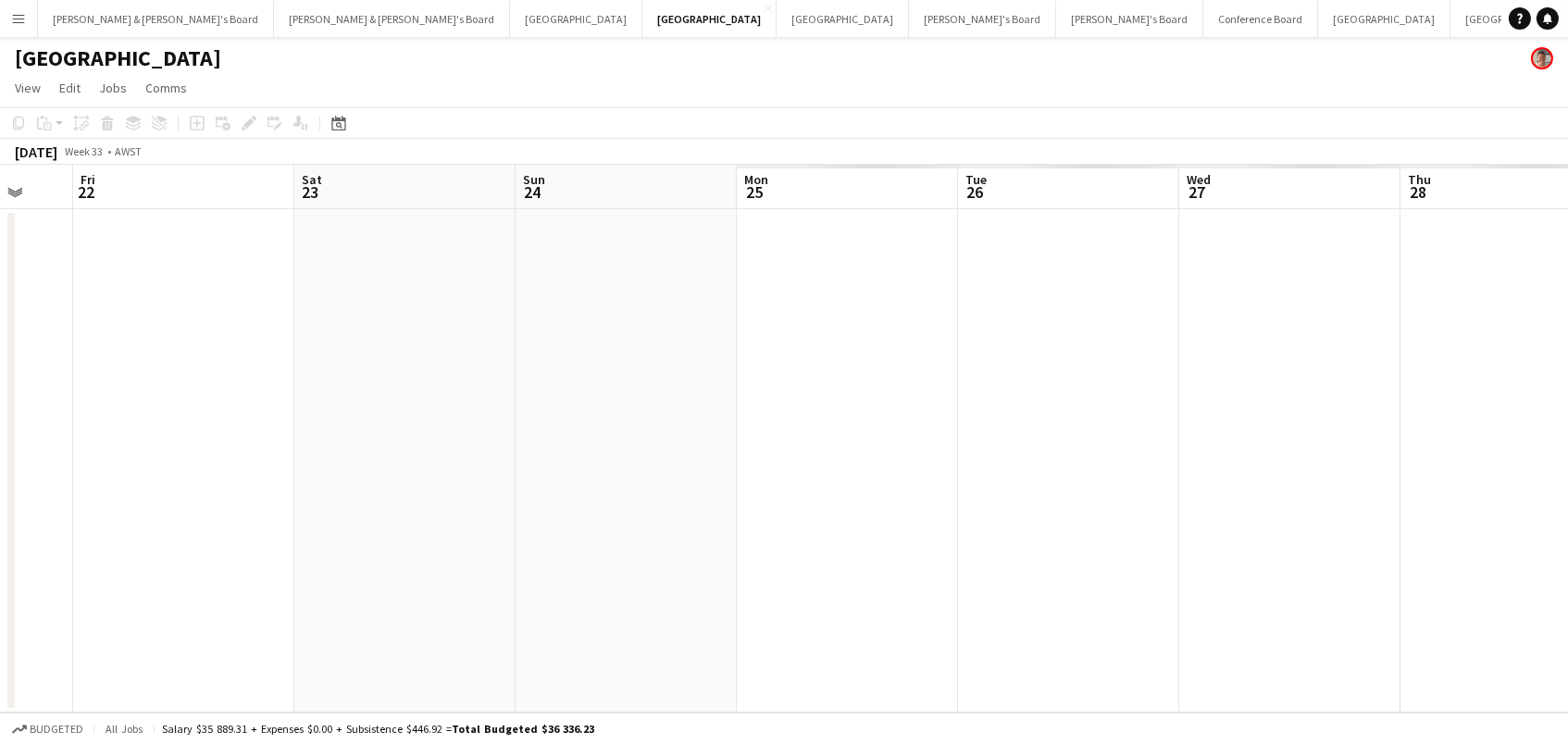
scroll to position [0, 811]
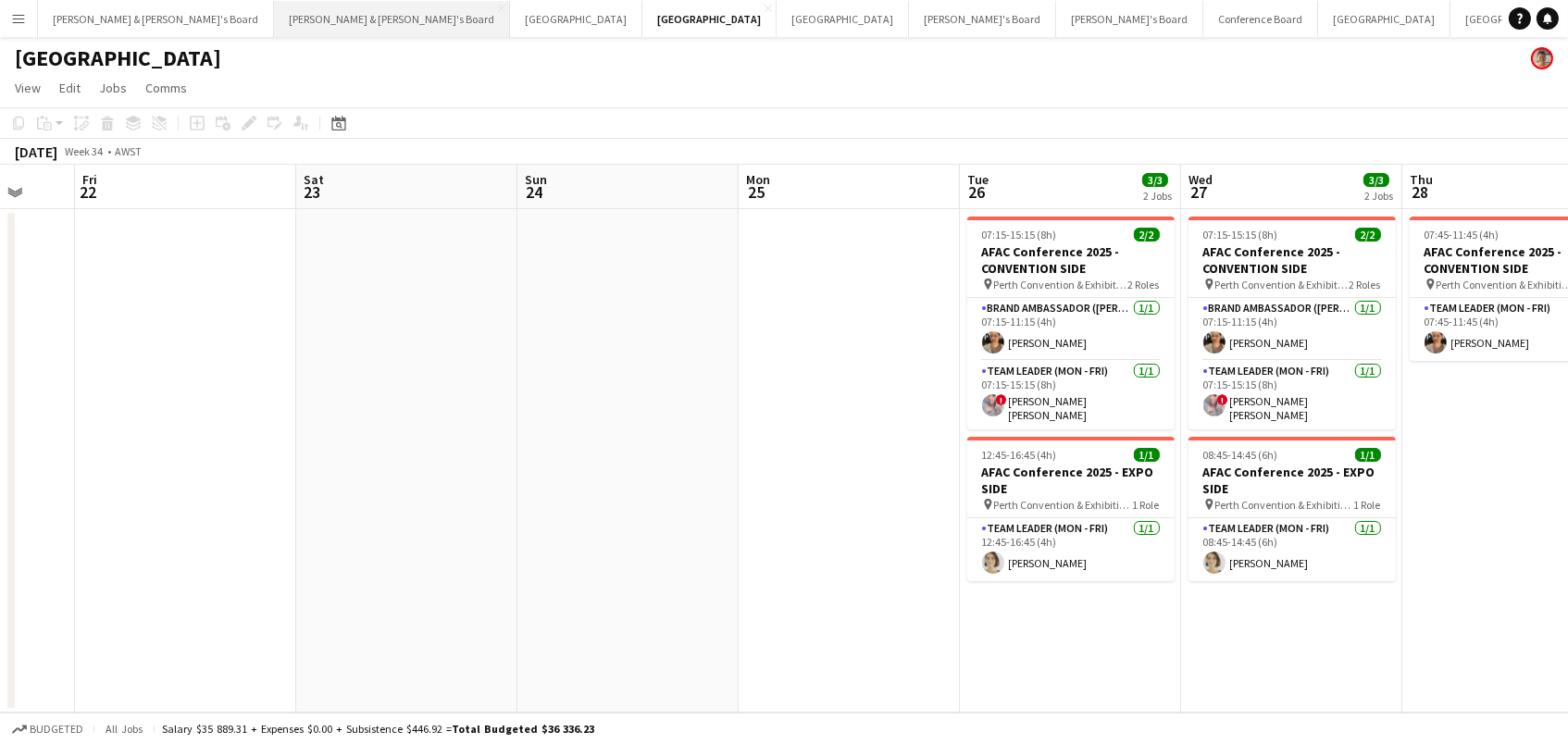
click at [274, 22] on button "James & Arrence's Board Close" at bounding box center [391, 18] width 236 height 36
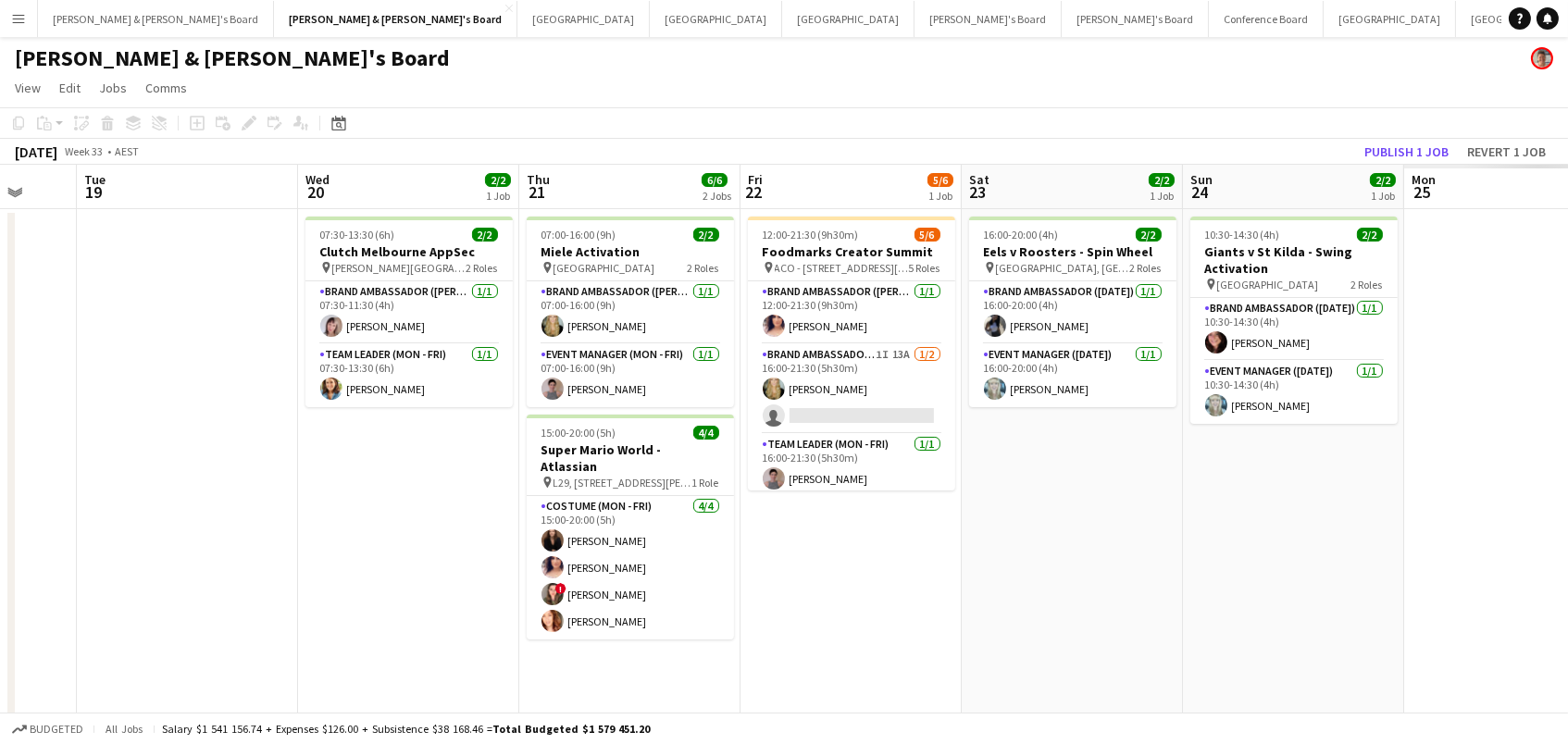
scroll to position [0, 859]
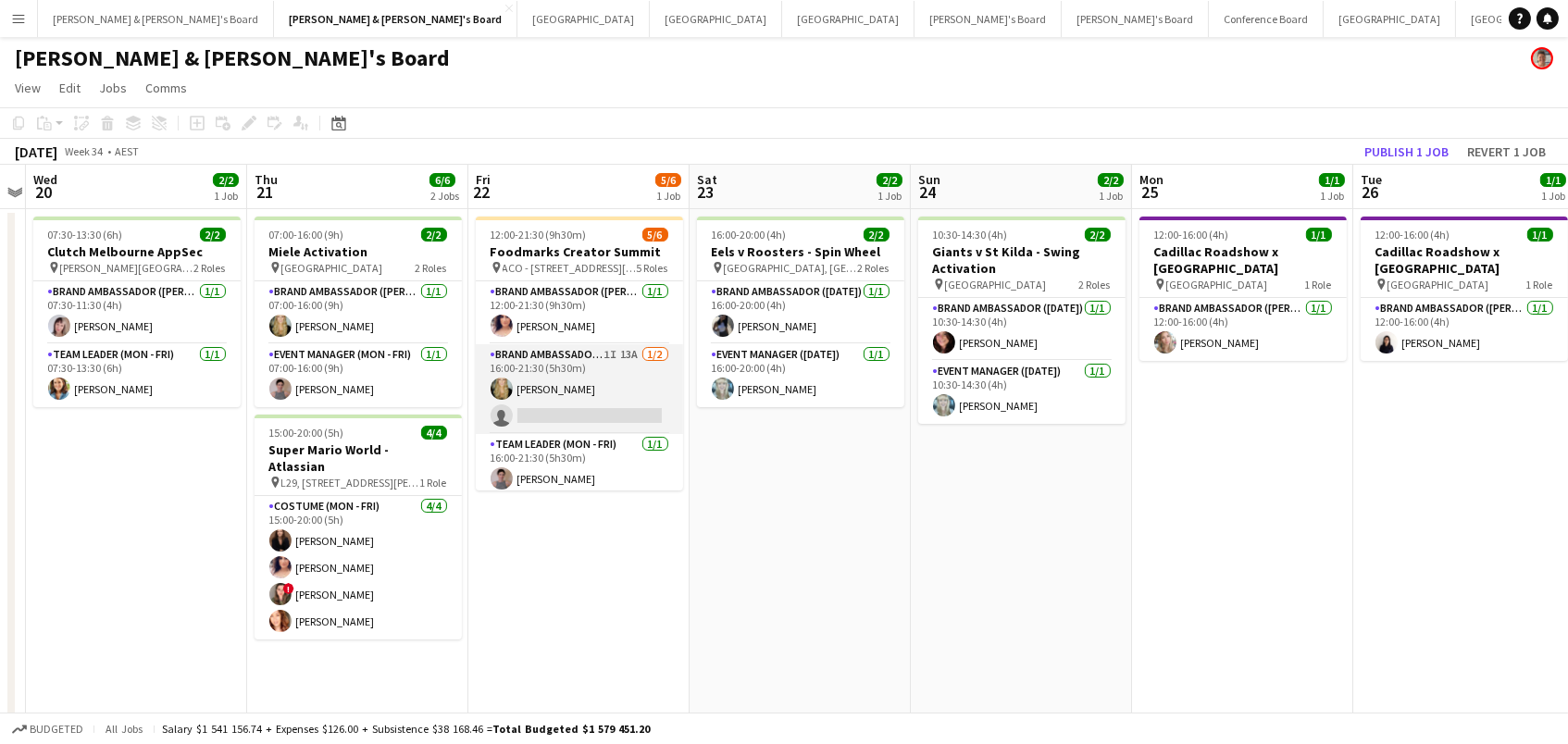
click at [605, 407] on app-card-role "Brand Ambassador (Mon - Fri) 1I 13A 1/2 16:00-21:30 (5h30m) Amber Davis single-…" at bounding box center [579, 388] width 207 height 90
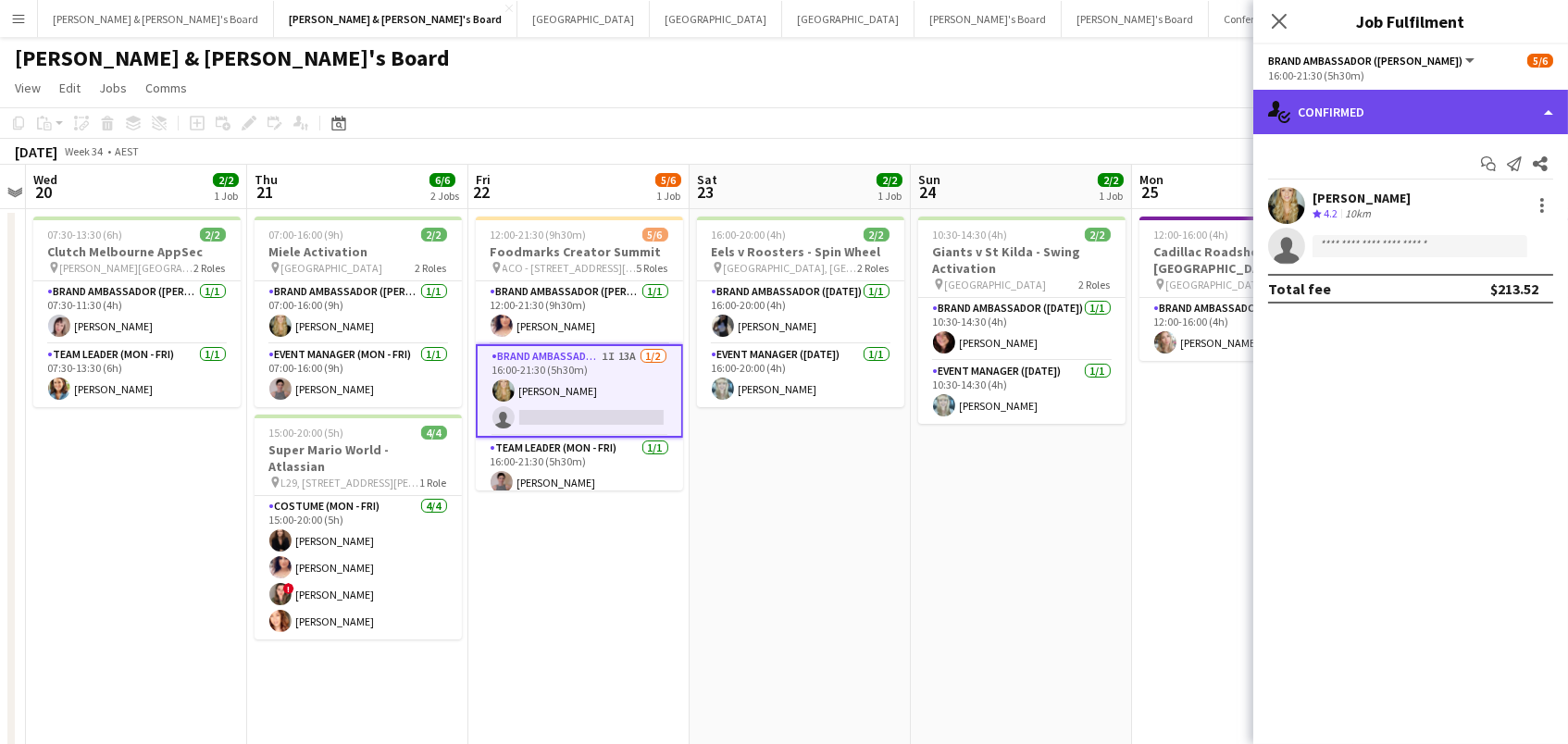
click at [1321, 112] on div "single-neutral-actions-check-2 Confirmed" at bounding box center [1411, 112] width 315 height 44
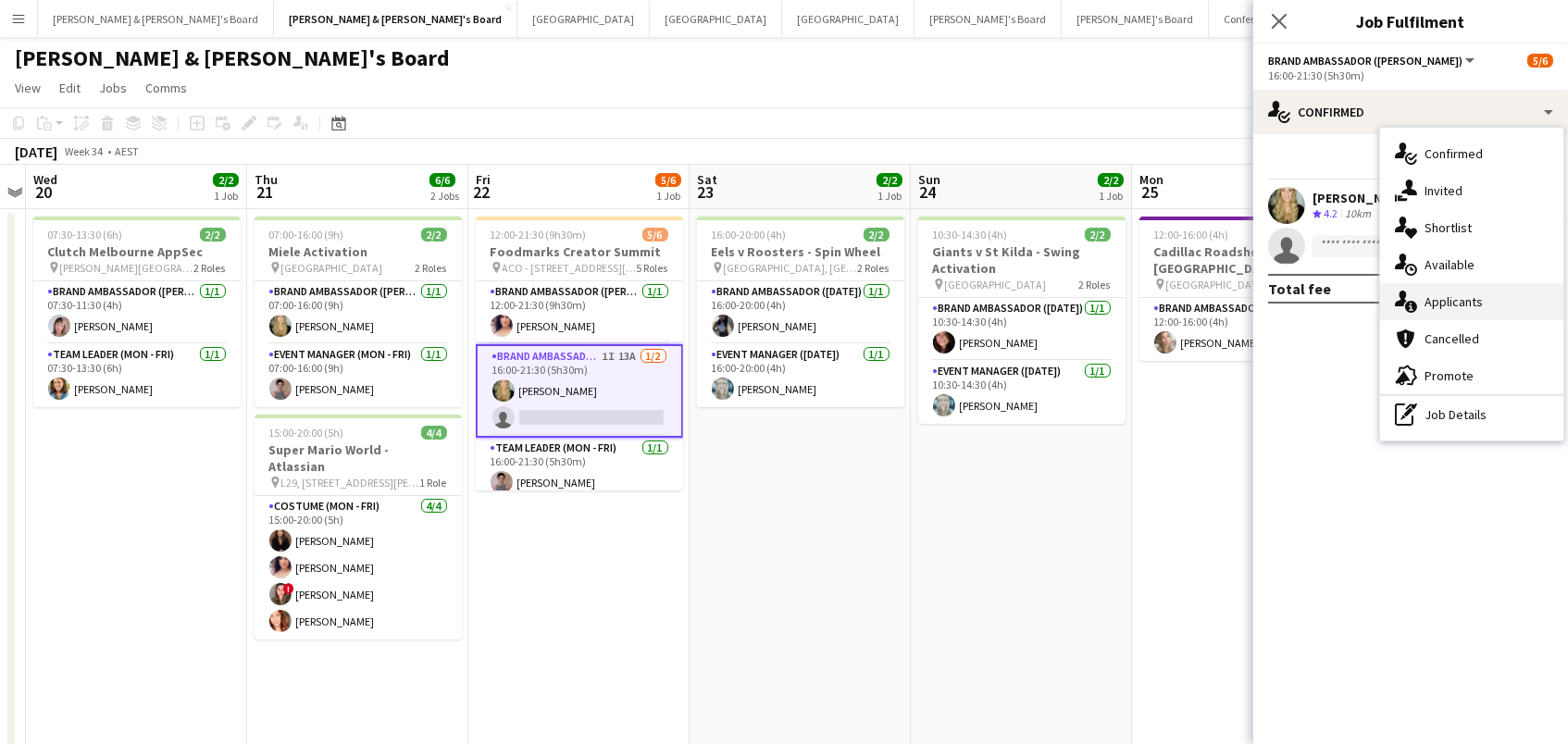
click at [1503, 307] on div "single-neutral-actions-information Applicants" at bounding box center [1472, 302] width 183 height 37
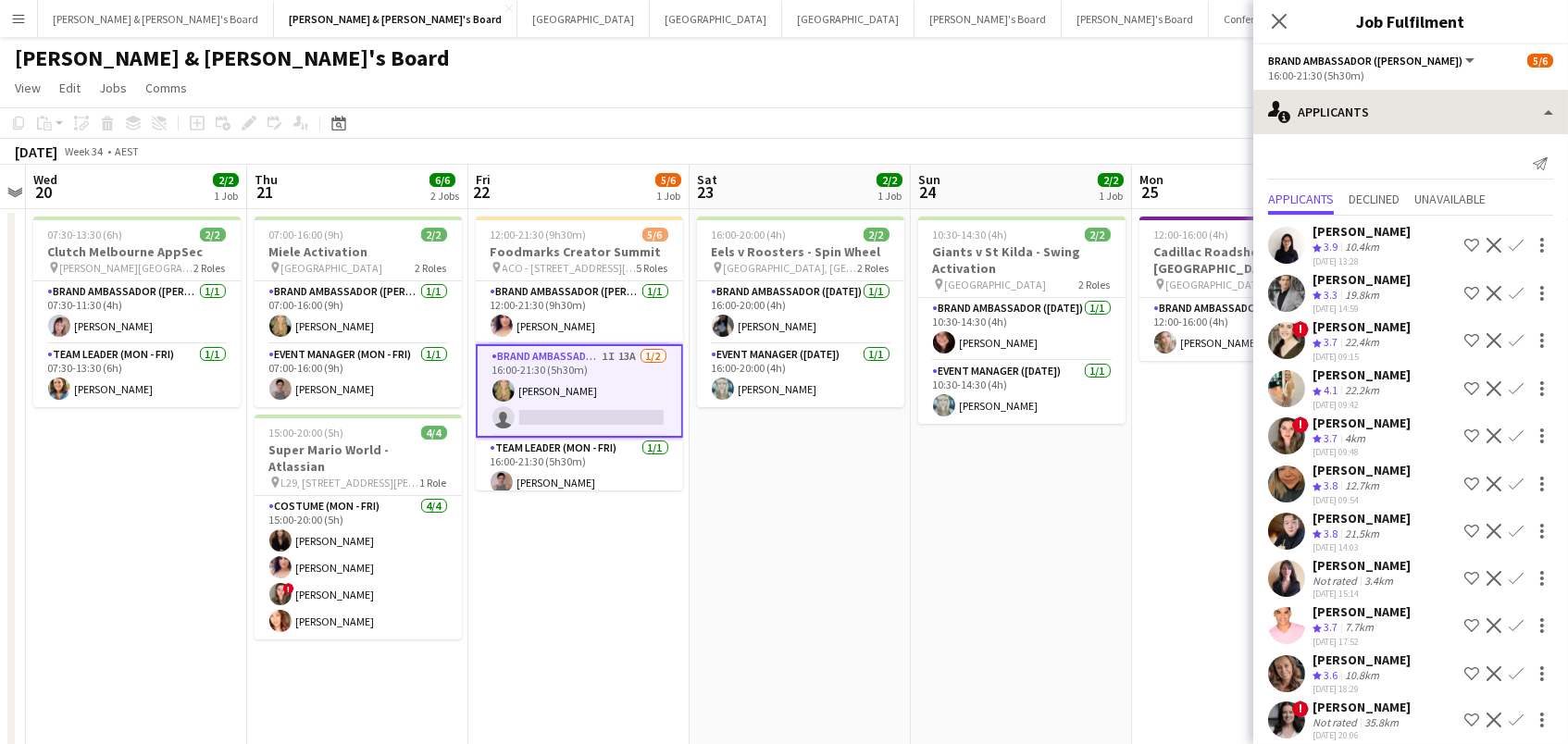
scroll to position [0, 0]
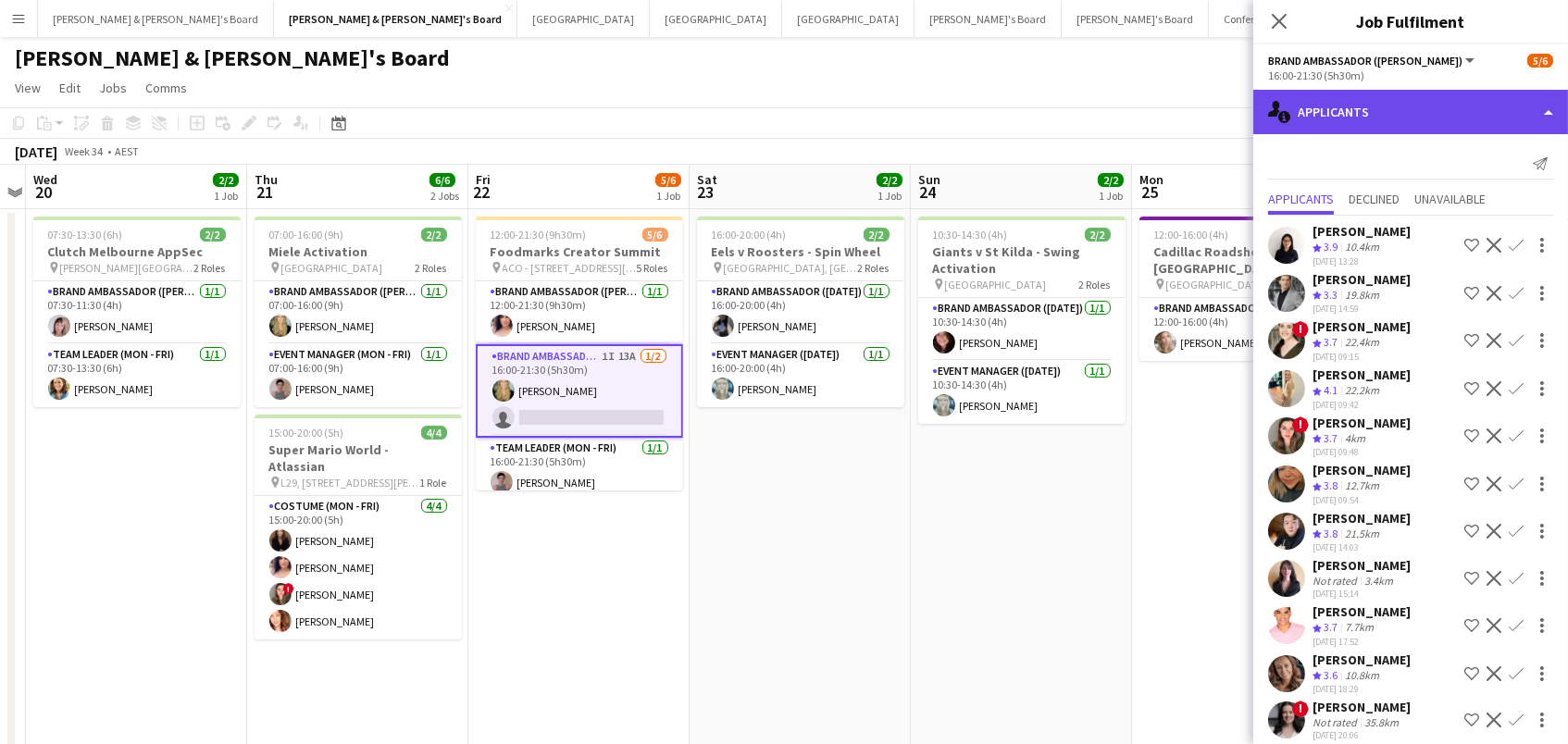
click at [1351, 116] on div "single-neutral-actions-information Applicants" at bounding box center [1411, 112] width 315 height 44
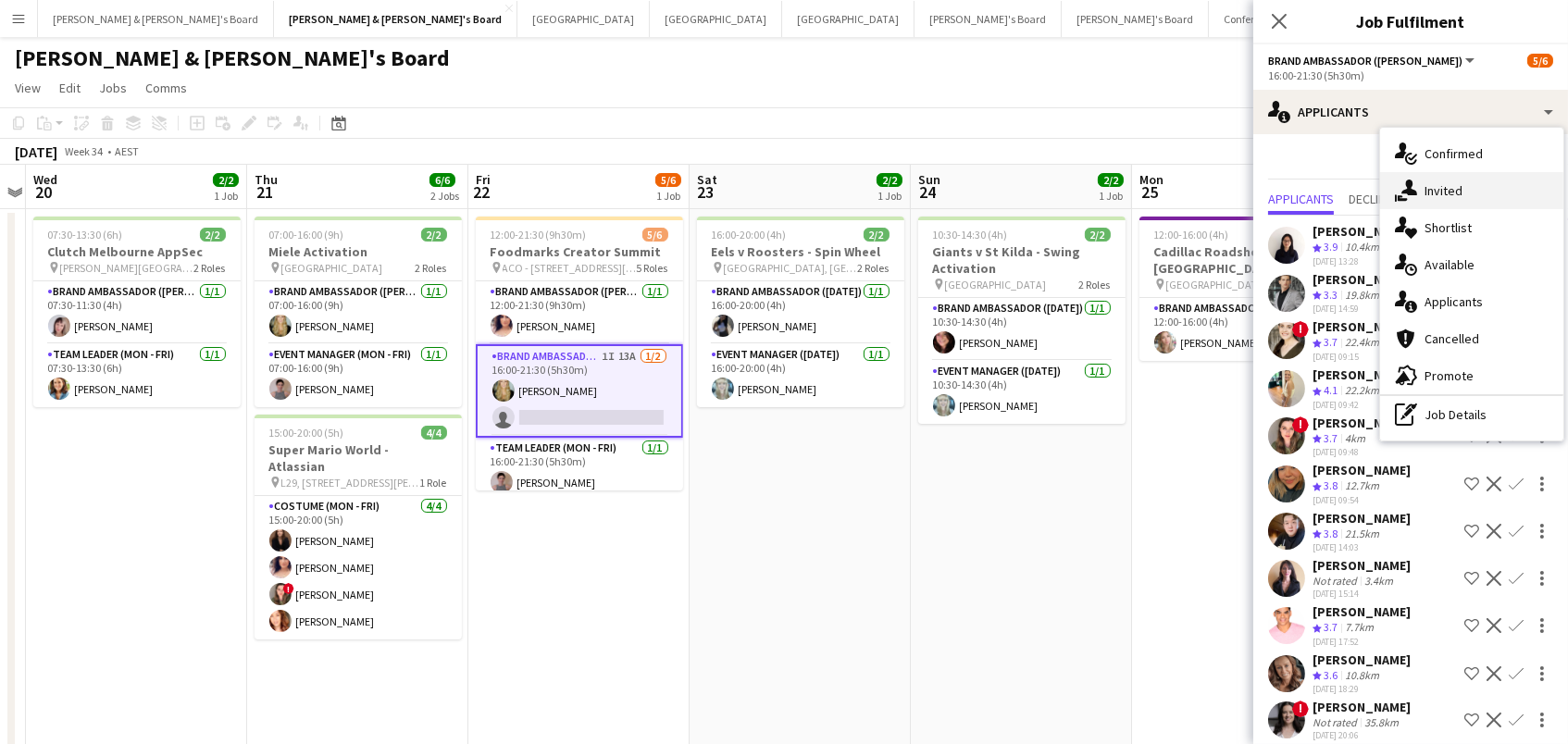
click at [1411, 179] on icon "single-neutral-actions-share-1" at bounding box center [1406, 190] width 22 height 22
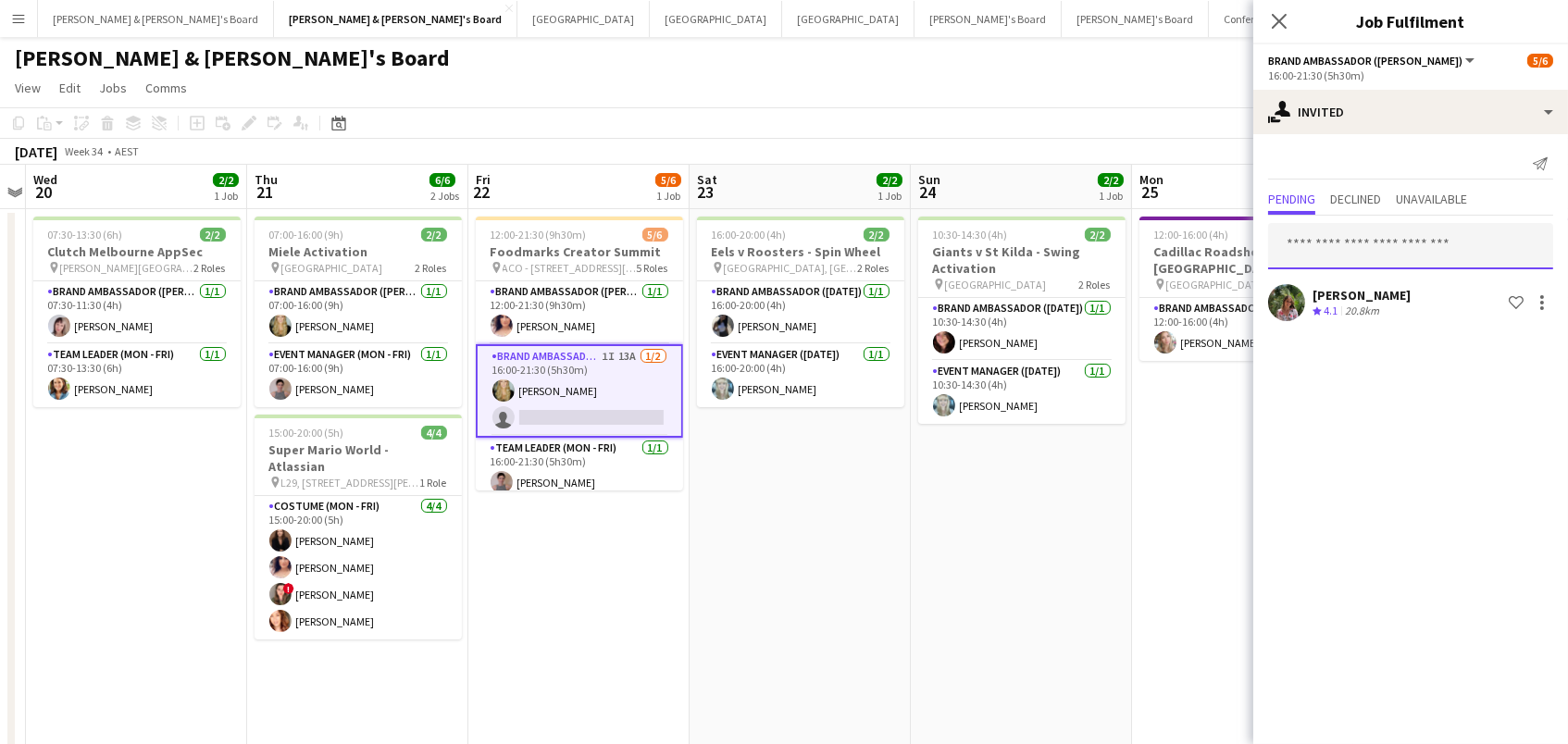
click at [1384, 240] on input "text" at bounding box center [1411, 247] width 285 height 46
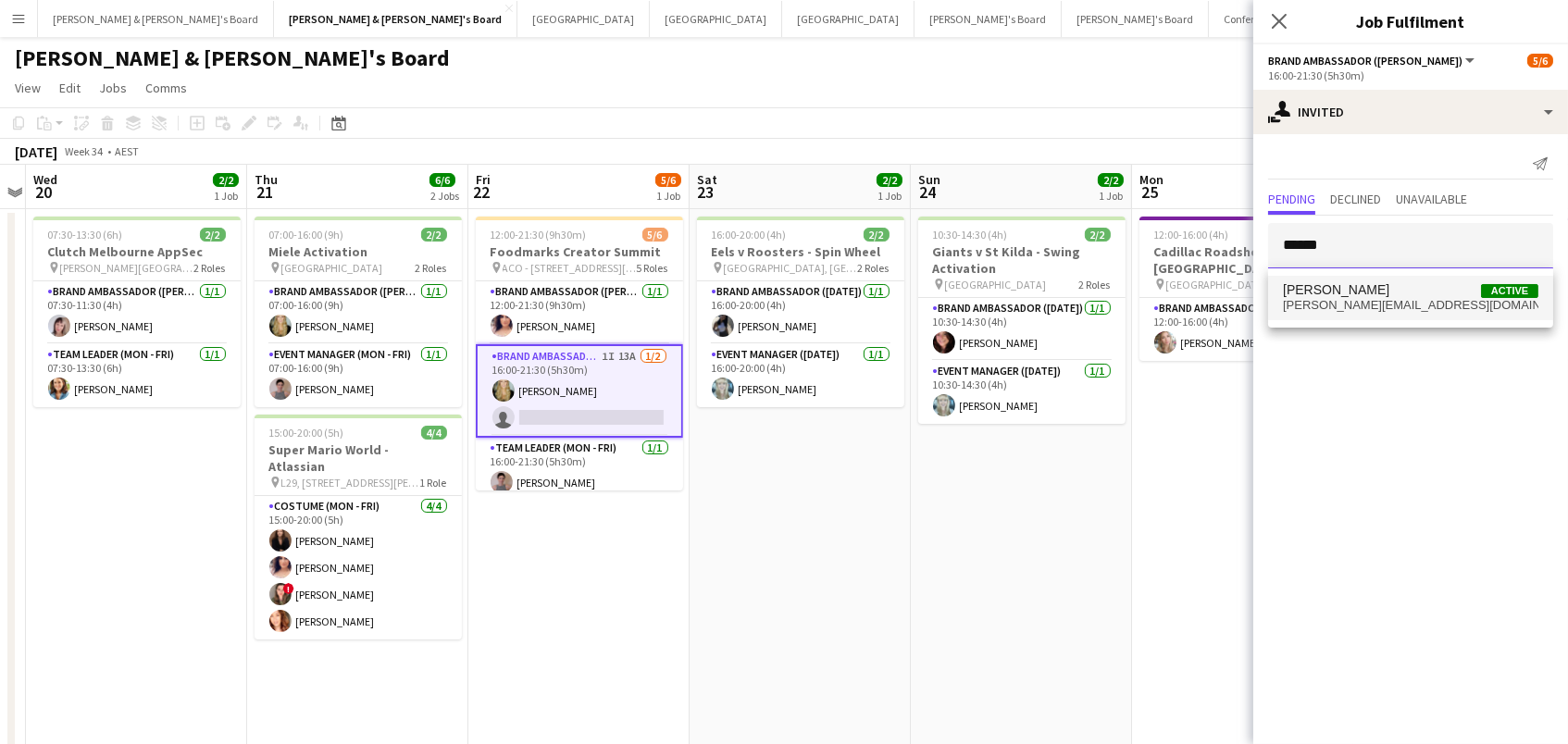
type input "******"
click at [1398, 298] on span "vanessa.flauzino@hotmail.com" at bounding box center [1410, 305] width 255 height 14
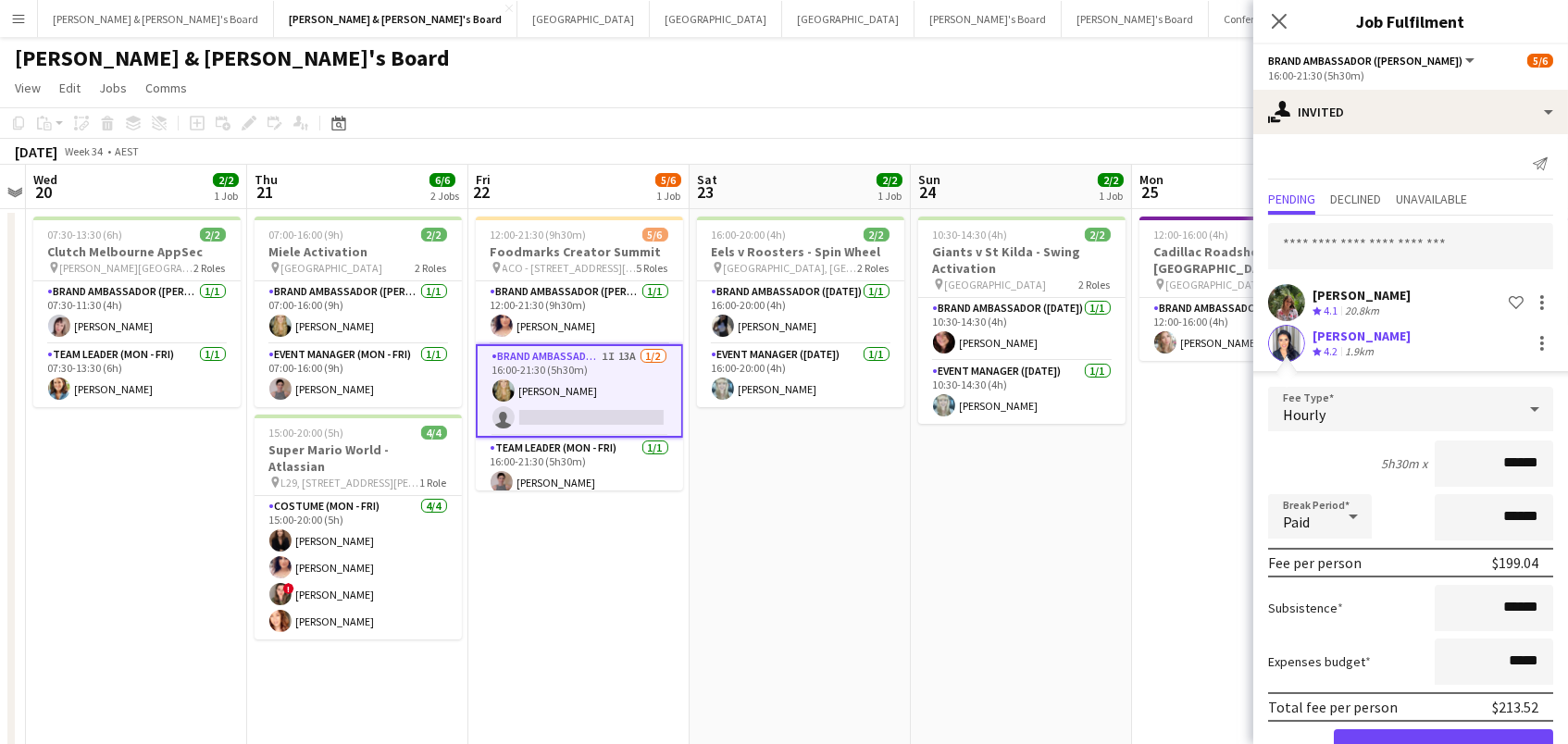
click at [1444, 743] on button "Confirm" at bounding box center [1444, 748] width 220 height 37
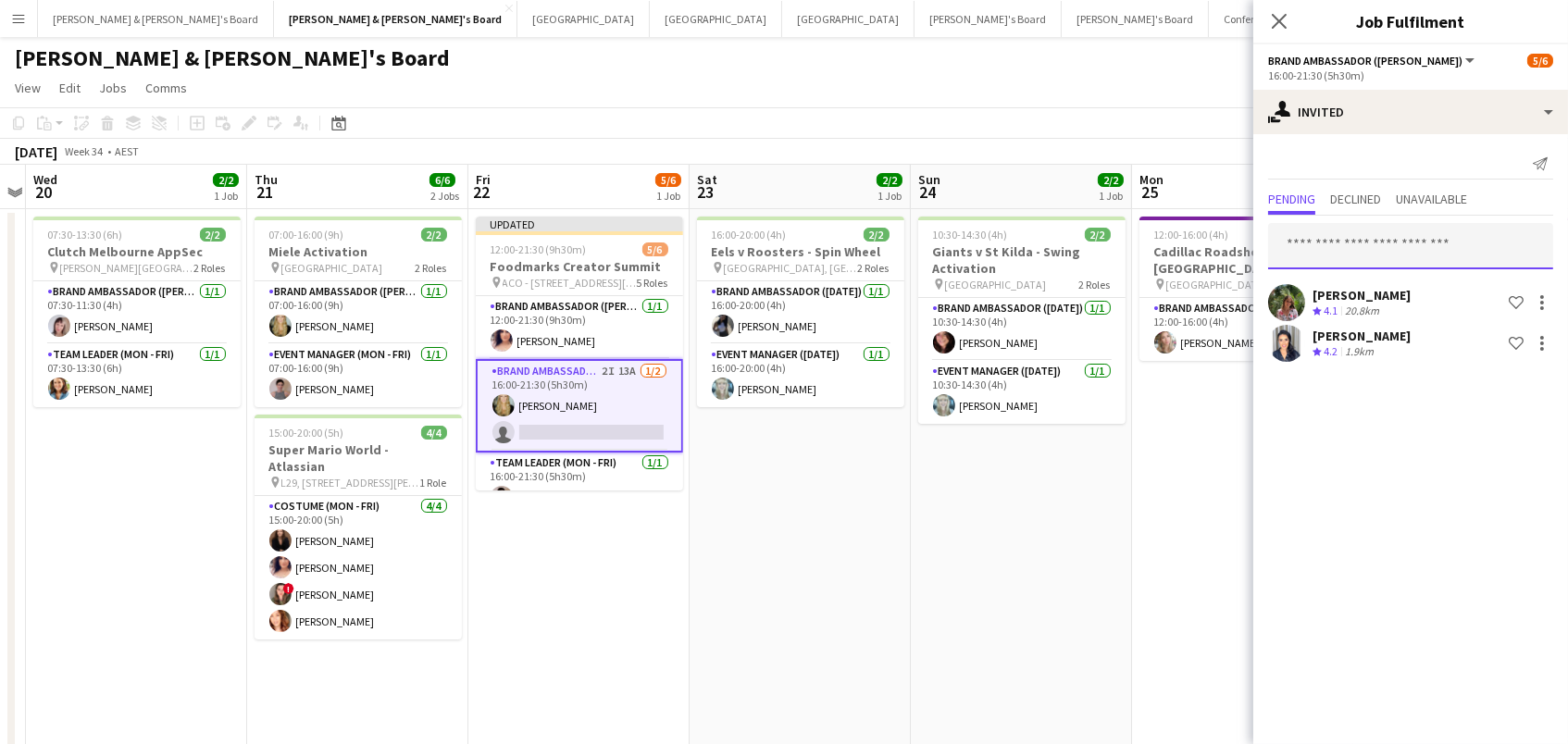
click at [1381, 250] on input "text" at bounding box center [1411, 247] width 285 height 46
type input "******"
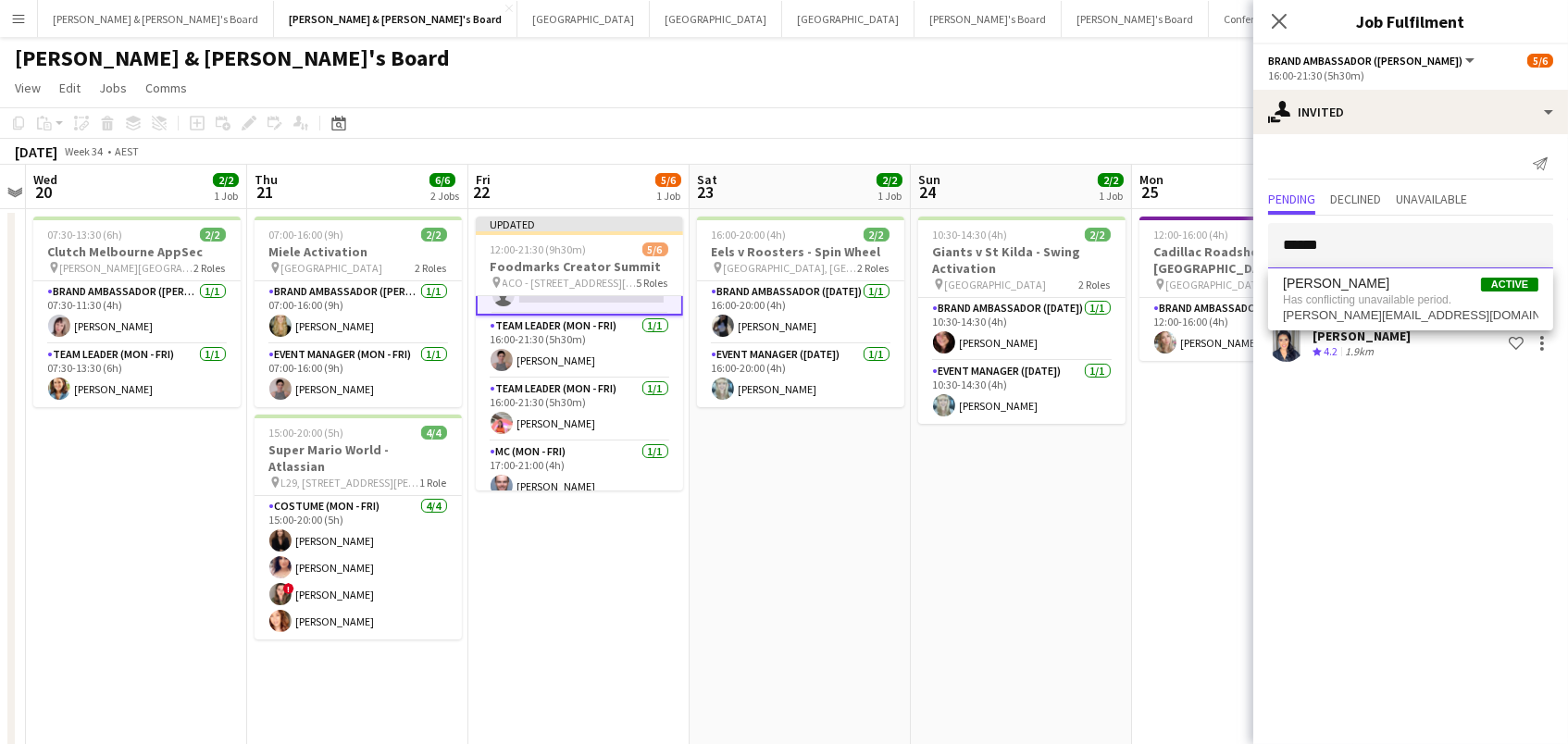
scroll to position [143, 0]
click at [1194, 145] on div "August 2025 Week 34 • AEST Publish 1 job Revert 1 job" at bounding box center [784, 151] width 1568 height 26
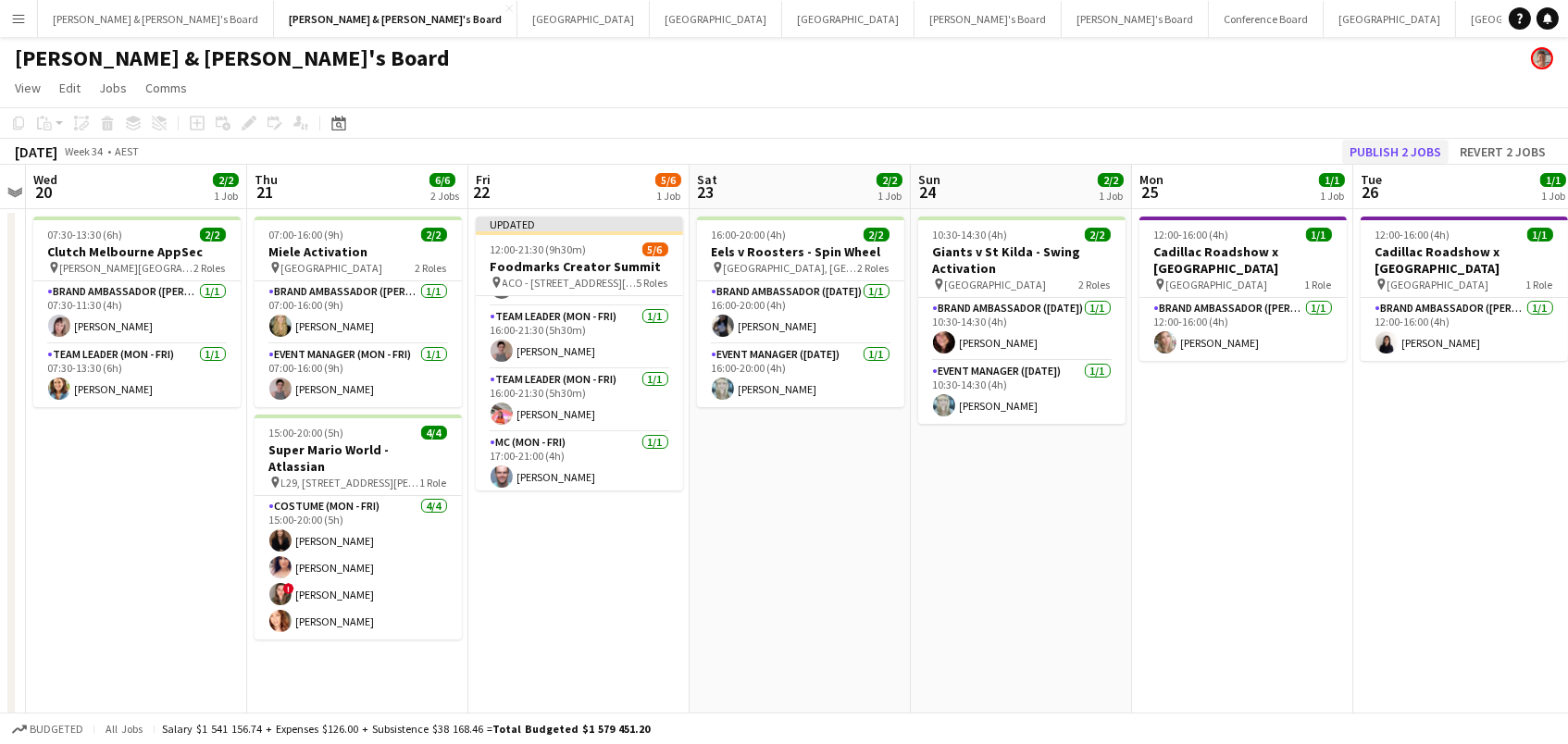
click at [1446, 140] on button "Publish 2 jobs" at bounding box center [1395, 151] width 106 height 24
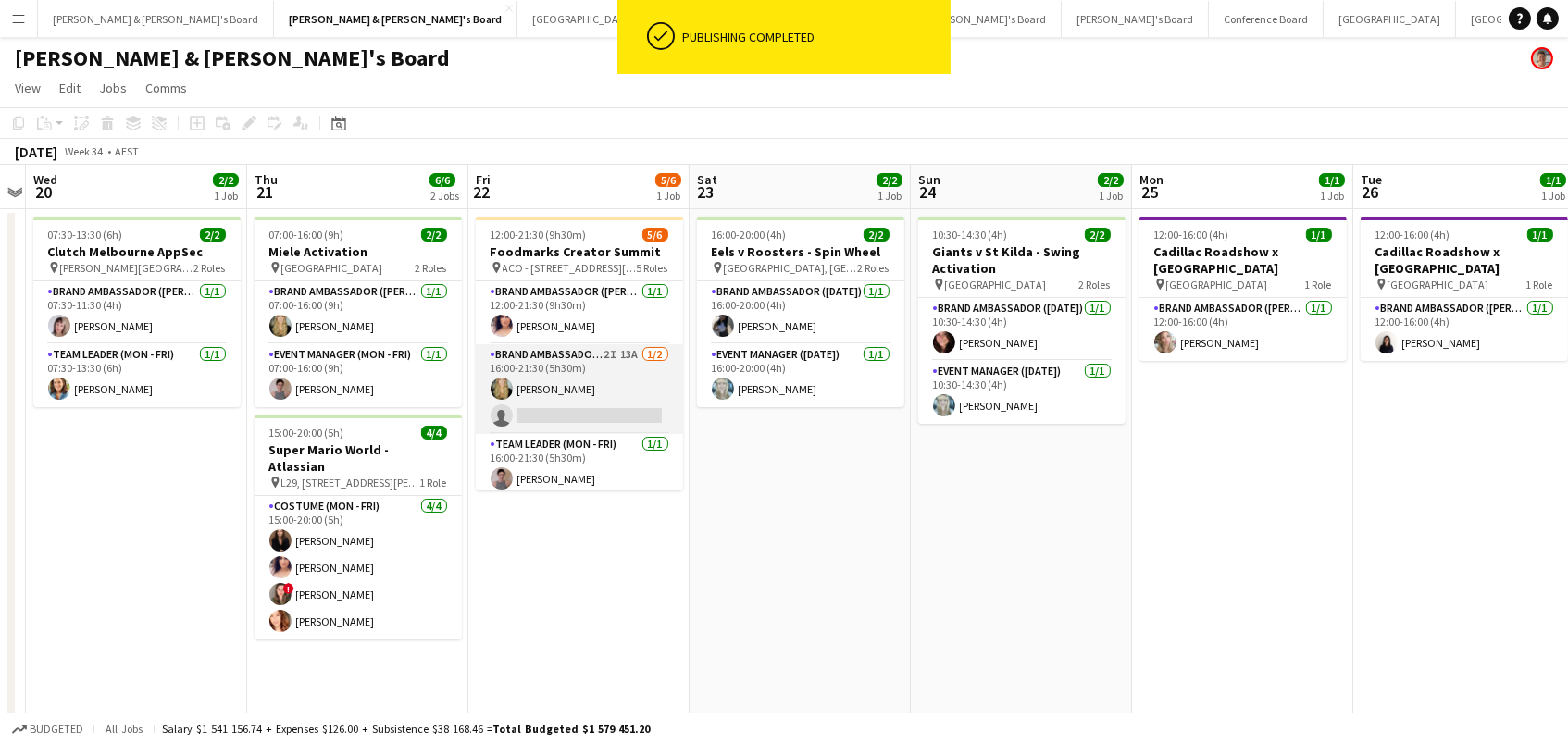
scroll to position [-1, 0]
click at [598, 385] on app-card-role "Brand Ambassador (Mon - Fri) 2I 13A 1/2 16:00-21:30 (5h30m) Amber Davis single-…" at bounding box center [579, 388] width 207 height 90
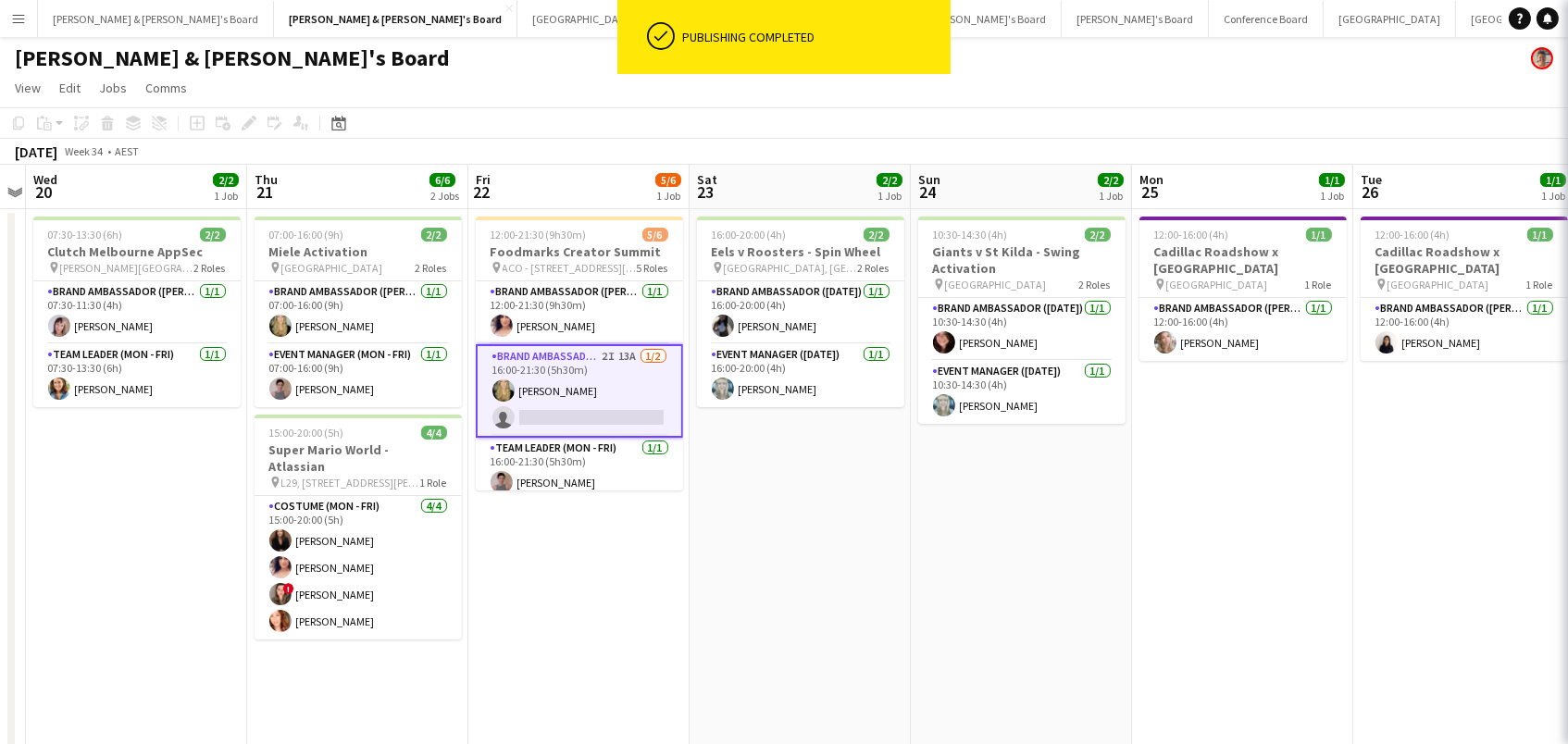
scroll to position [0, 0]
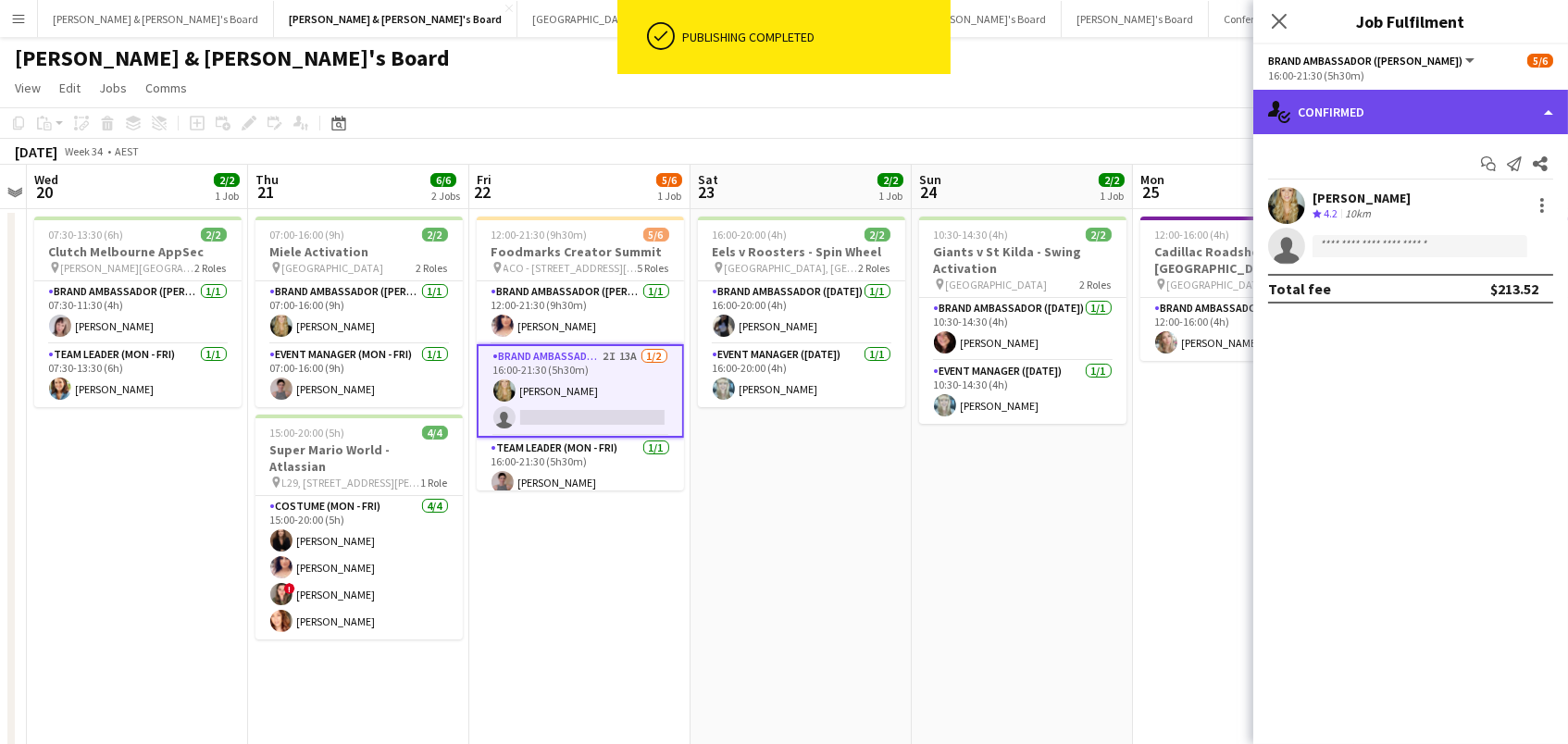
click at [1316, 119] on div "single-neutral-actions-check-2 Confirmed" at bounding box center [1411, 112] width 315 height 44
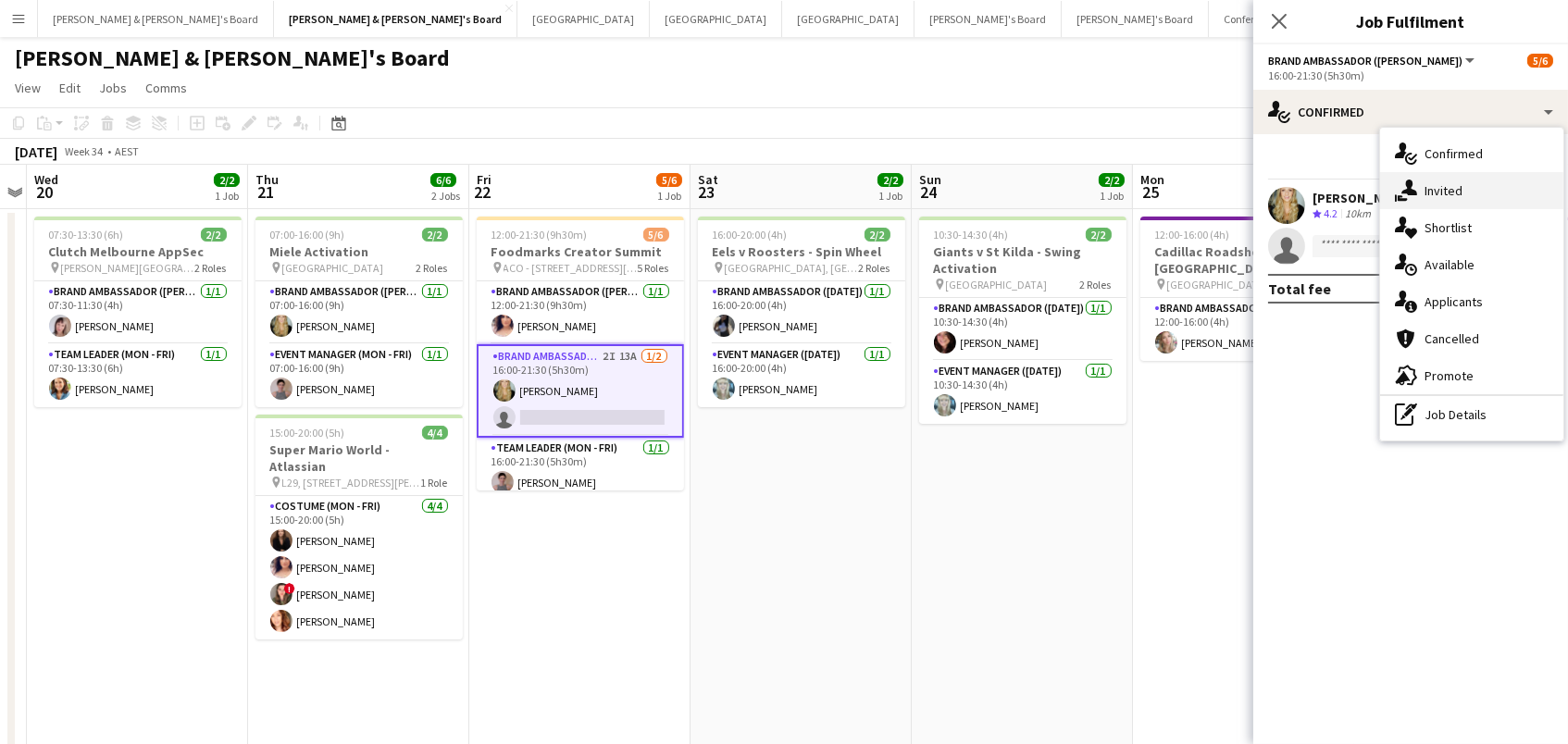
click at [1446, 196] on div "single-neutral-actions-share-1 Invited" at bounding box center [1472, 191] width 183 height 37
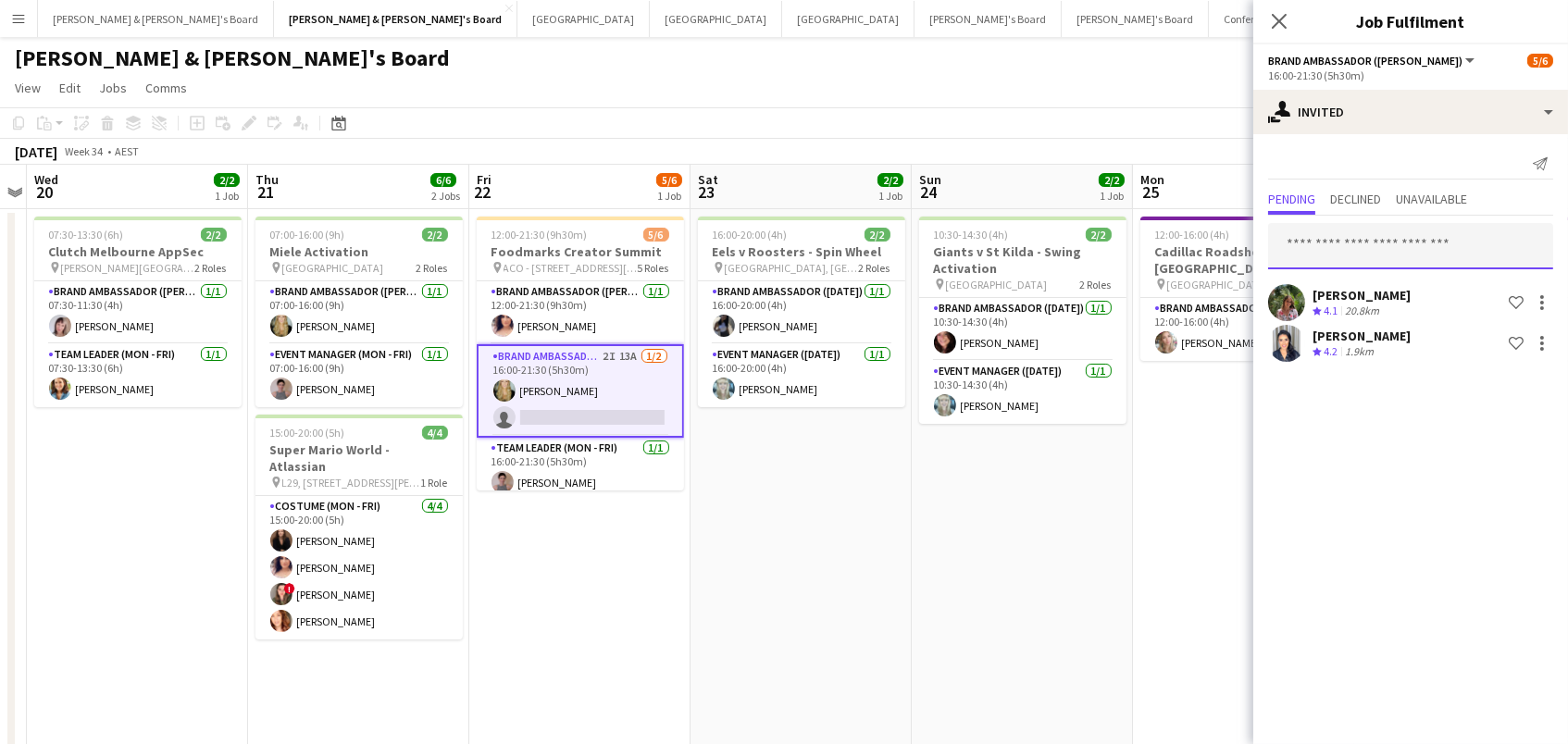
click at [1421, 249] on input "text" at bounding box center [1411, 247] width 285 height 46
type input "****"
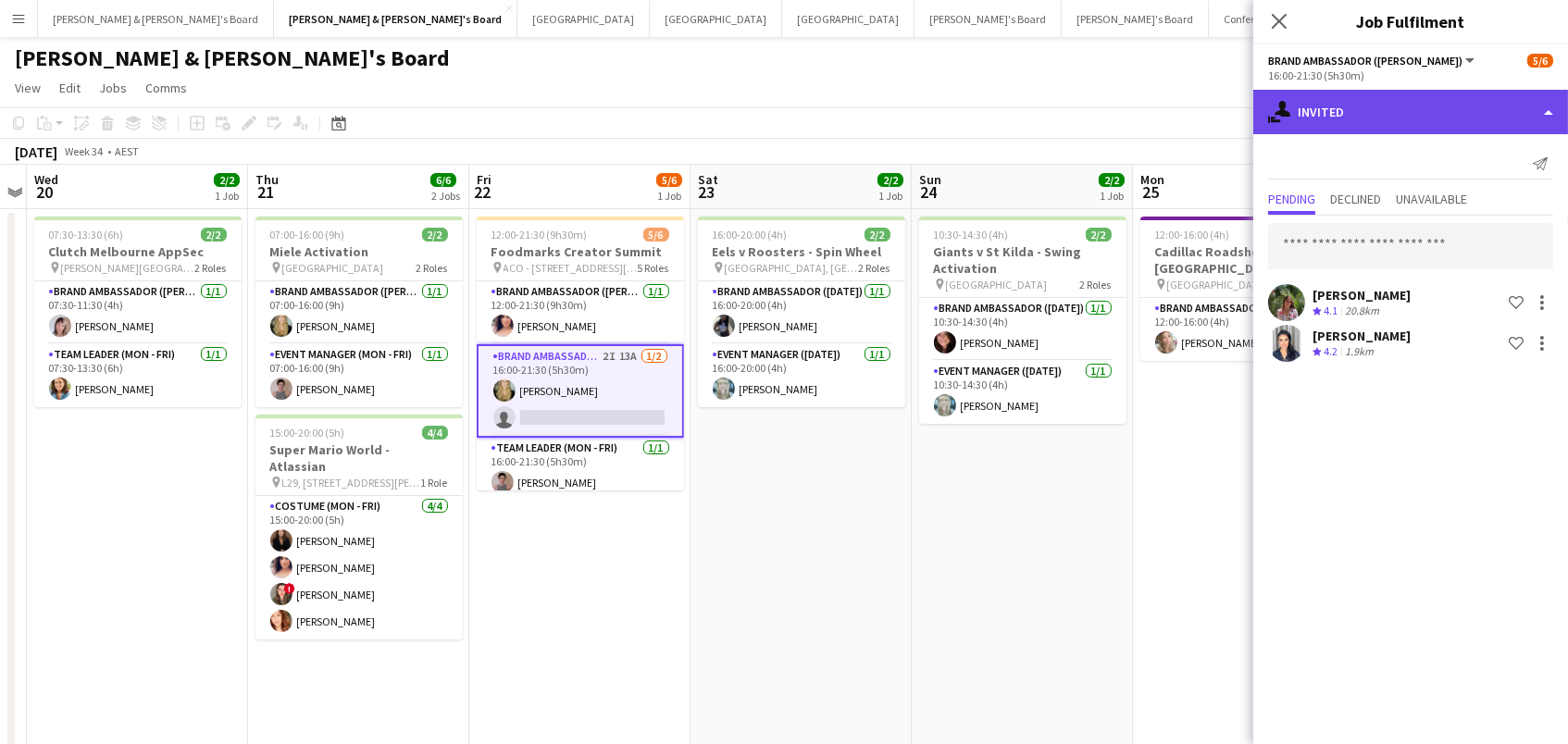
click at [1336, 115] on div "single-neutral-actions-share-1 Invited" at bounding box center [1411, 112] width 315 height 44
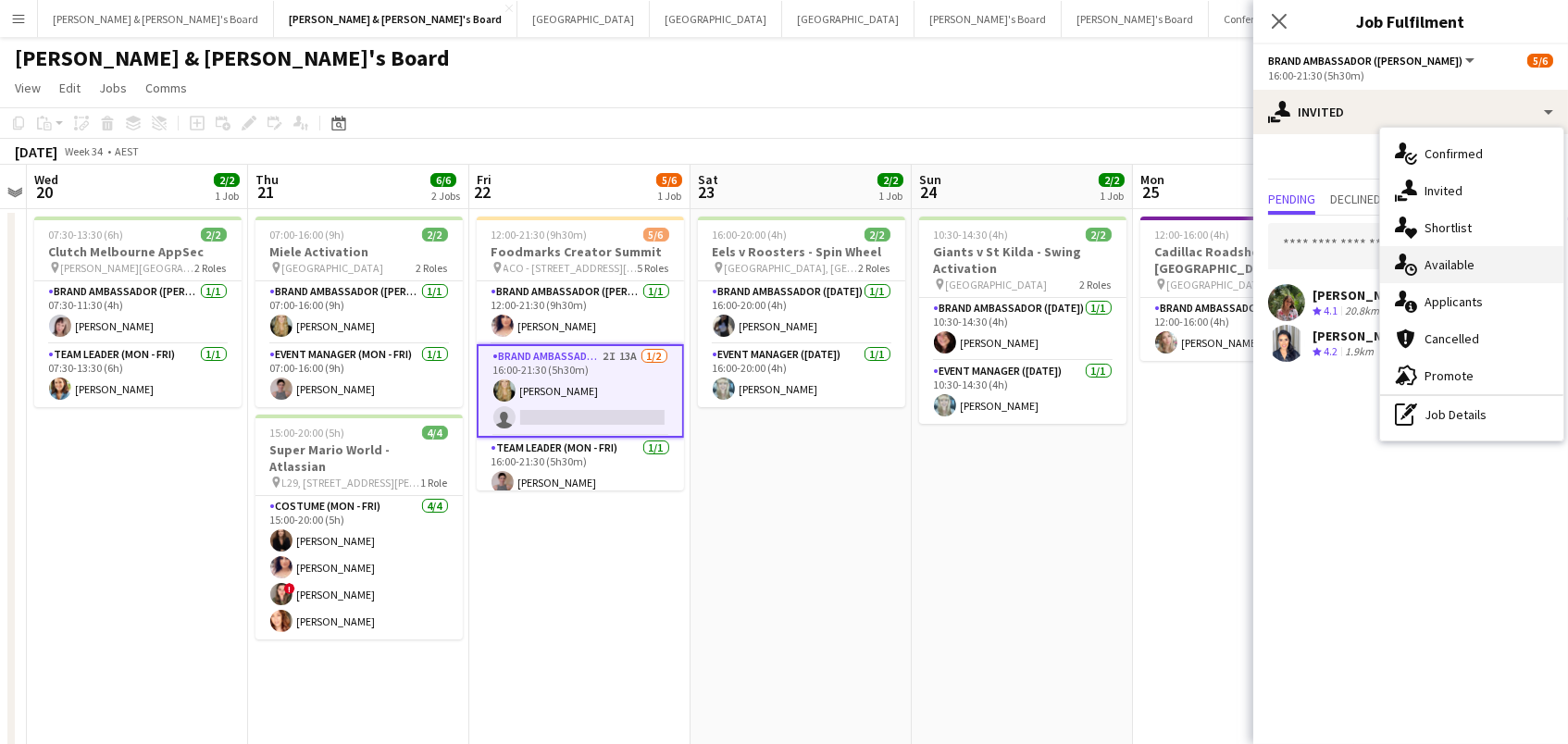
click at [1412, 269] on icon at bounding box center [1413, 269] width 4 height 4
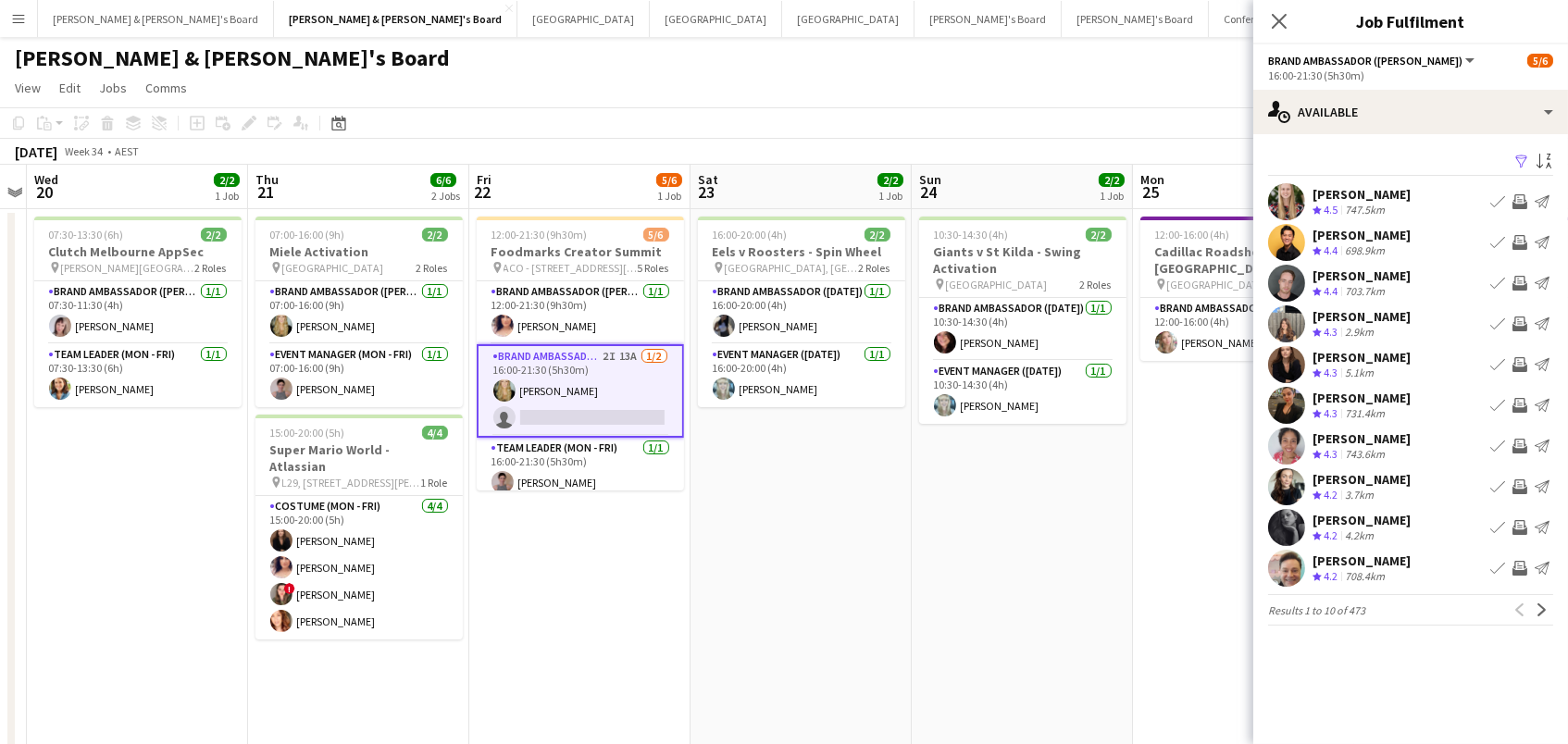
click at [1521, 526] on app-icon "Invite crew" at bounding box center [1520, 527] width 14 height 14
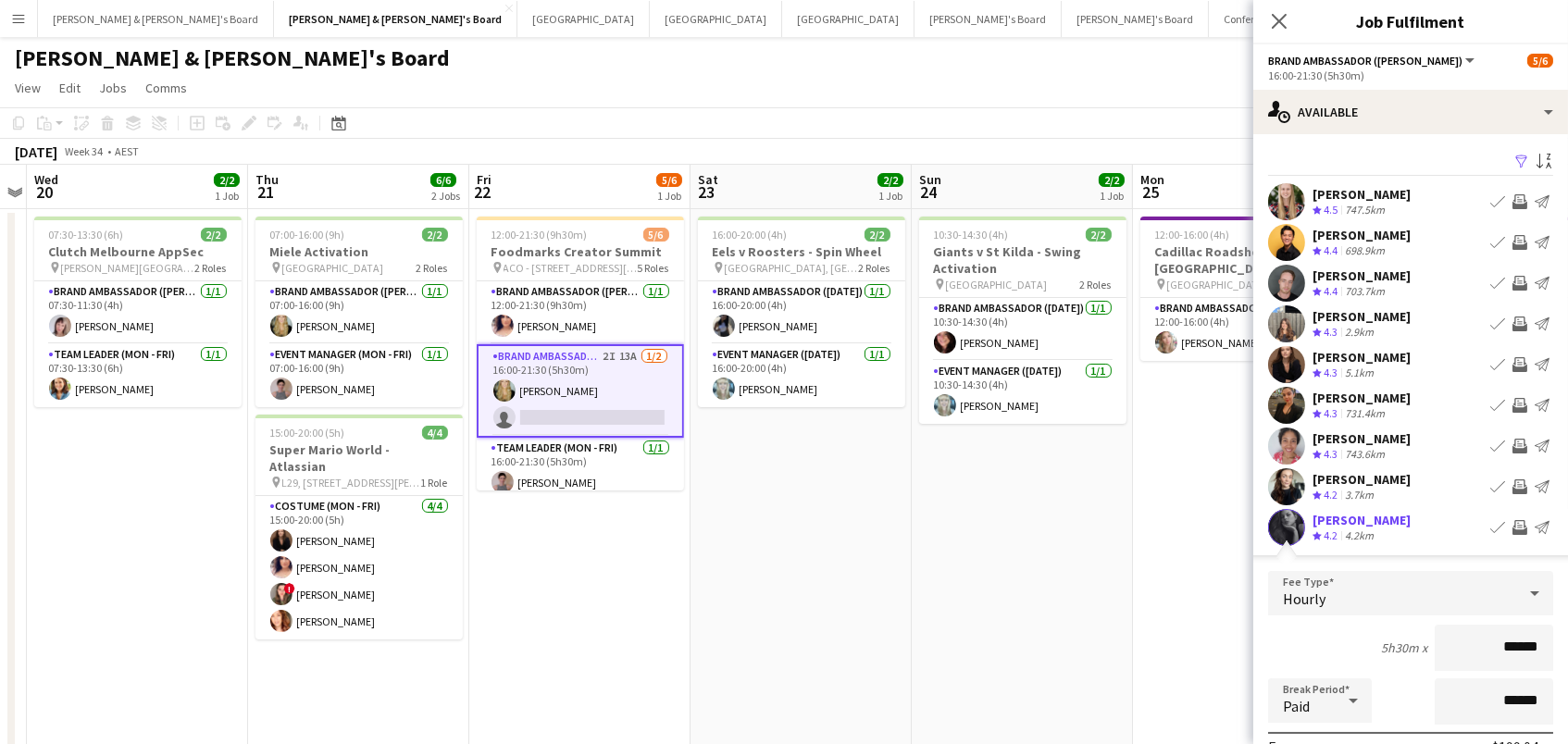
click at [1517, 362] on app-icon "Invite crew" at bounding box center [1520, 364] width 14 height 14
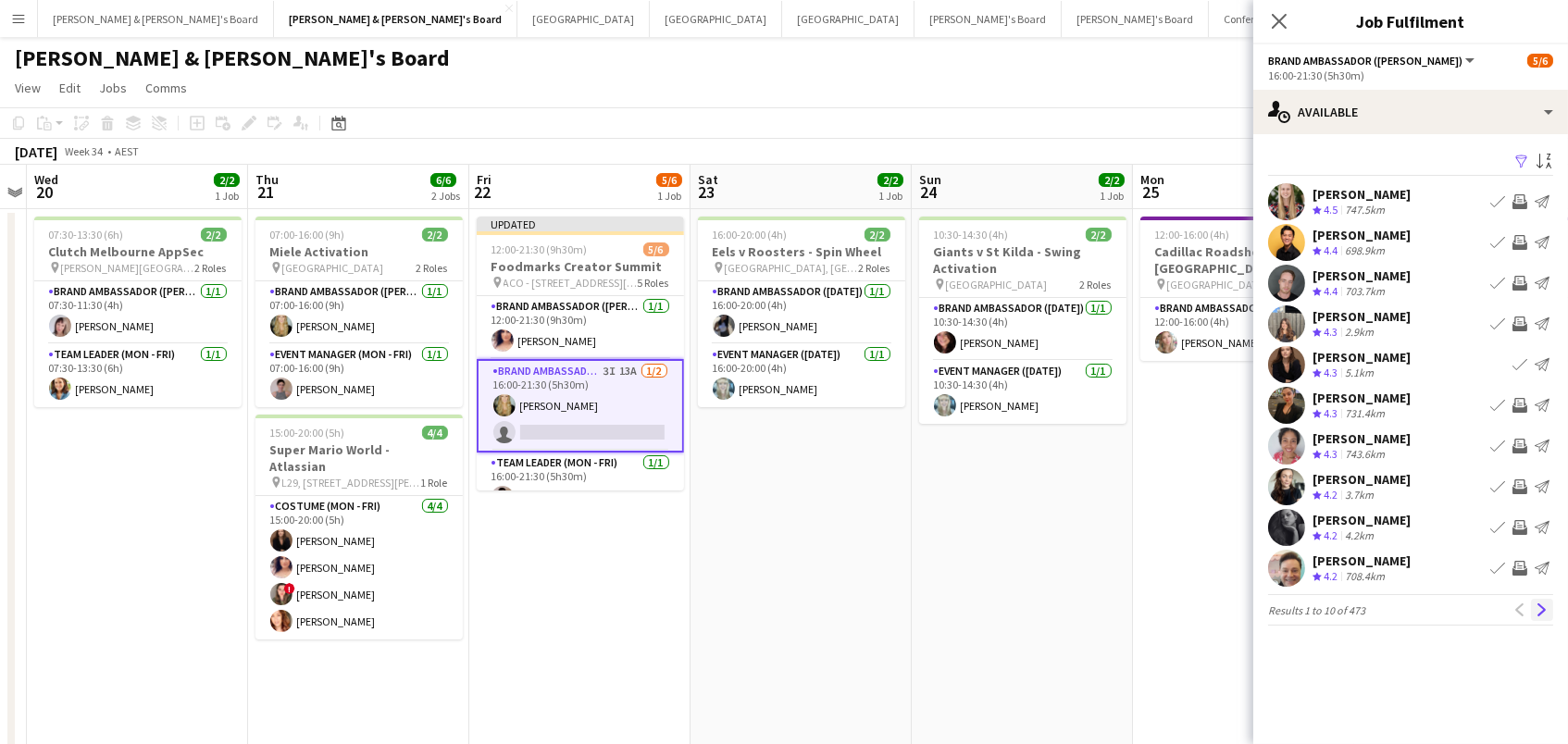
click at [1539, 609] on app-icon "Next" at bounding box center [1542, 609] width 13 height 13
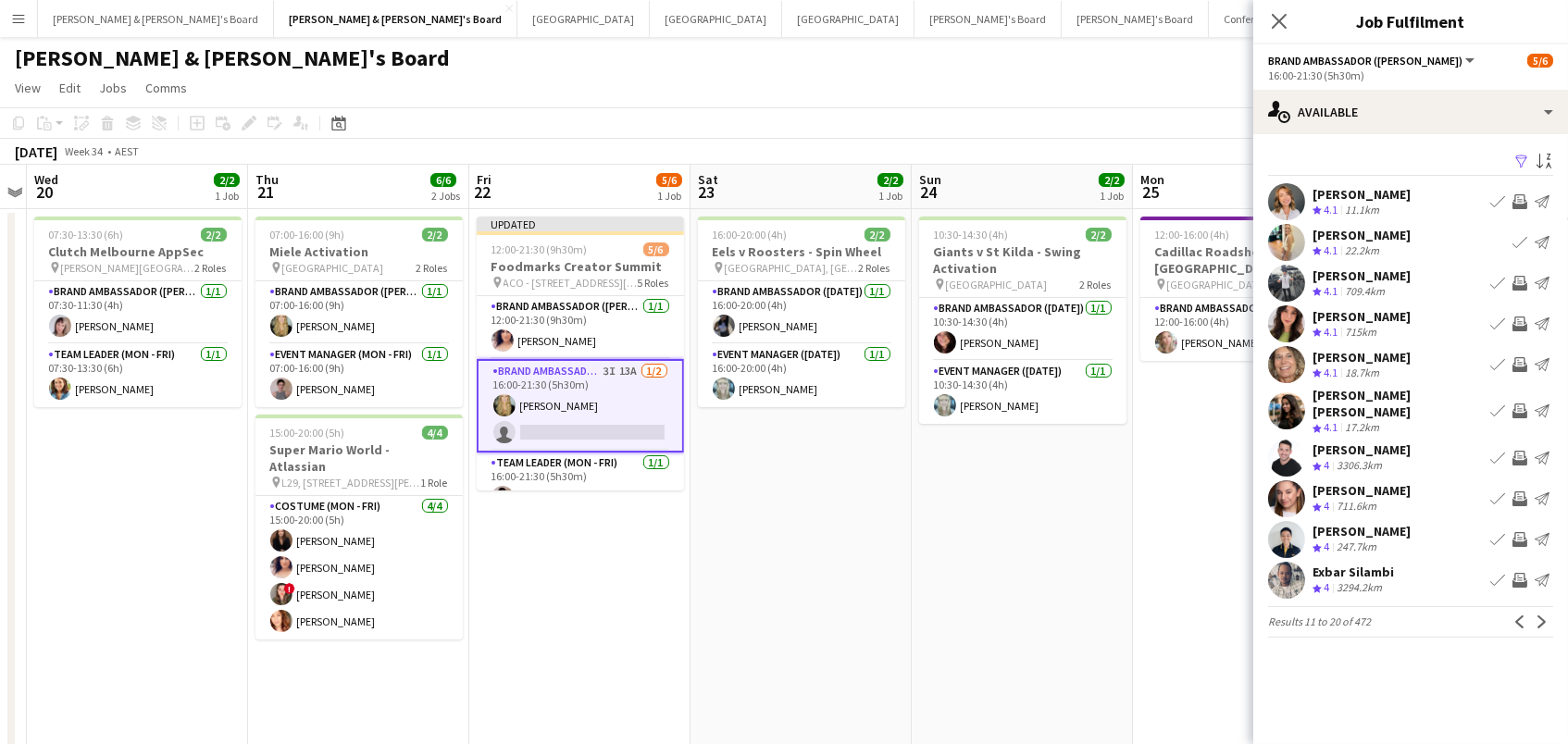
click at [1158, 106] on app-page-menu "View Day view expanded Day view collapsed Month view Date picker Jump to today …" at bounding box center [784, 90] width 1568 height 36
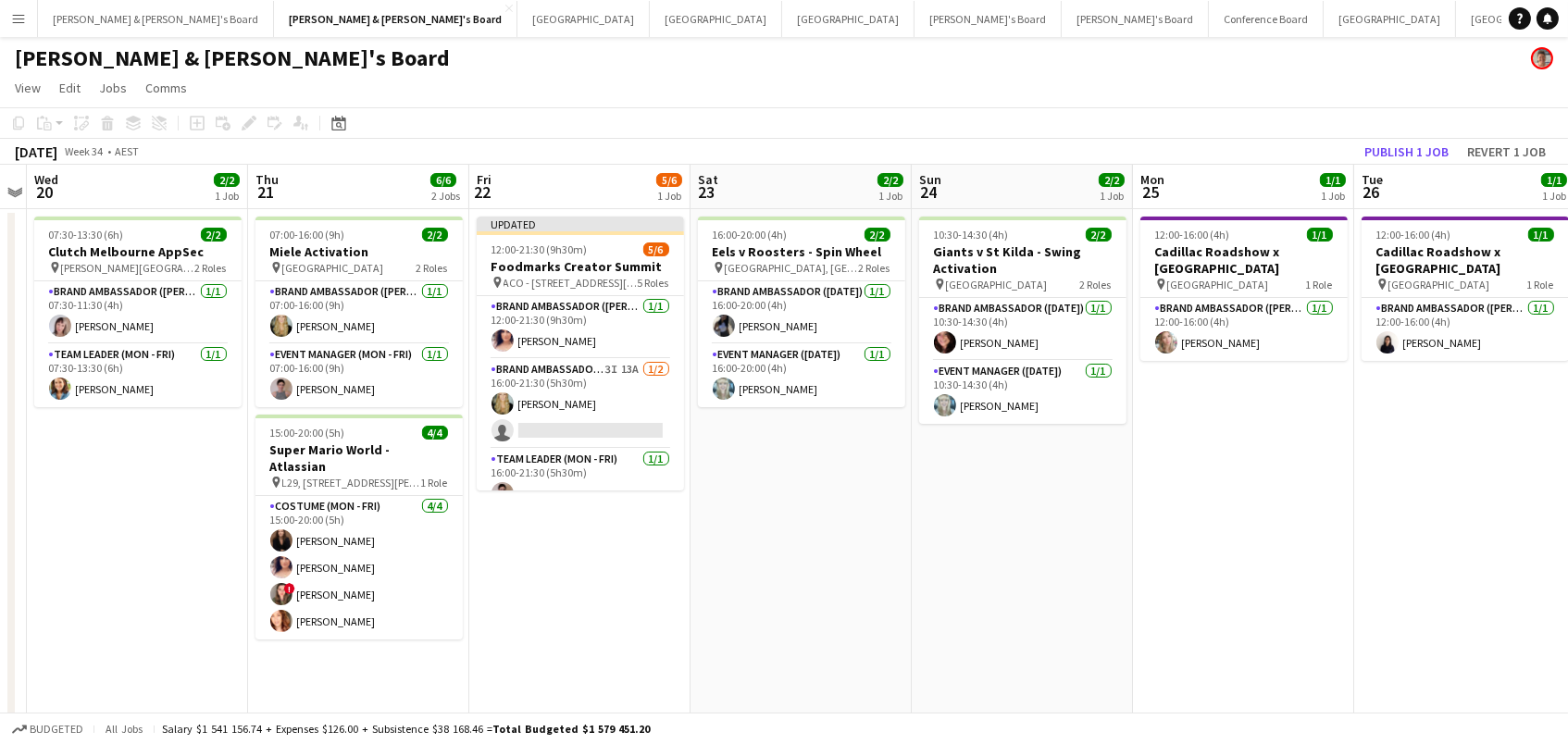
click at [1395, 152] on button "Publish 1 job" at bounding box center [1406, 151] width 99 height 24
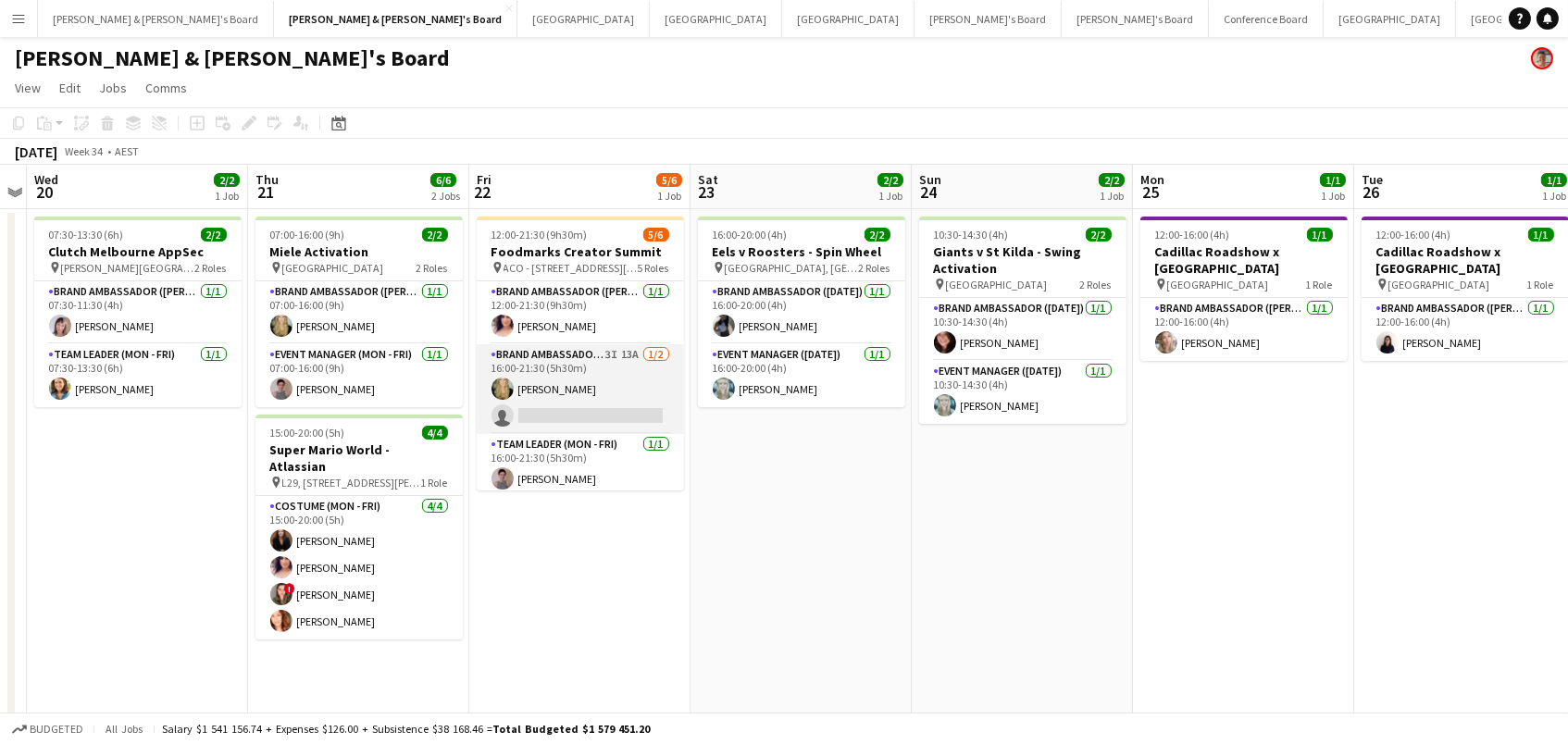
click at [571, 382] on app-card-role "Brand Ambassador (Mon - Fri) 3I 13A 1/2 16:00-21:30 (5h30m) Amber Davis single-…" at bounding box center [580, 388] width 207 height 90
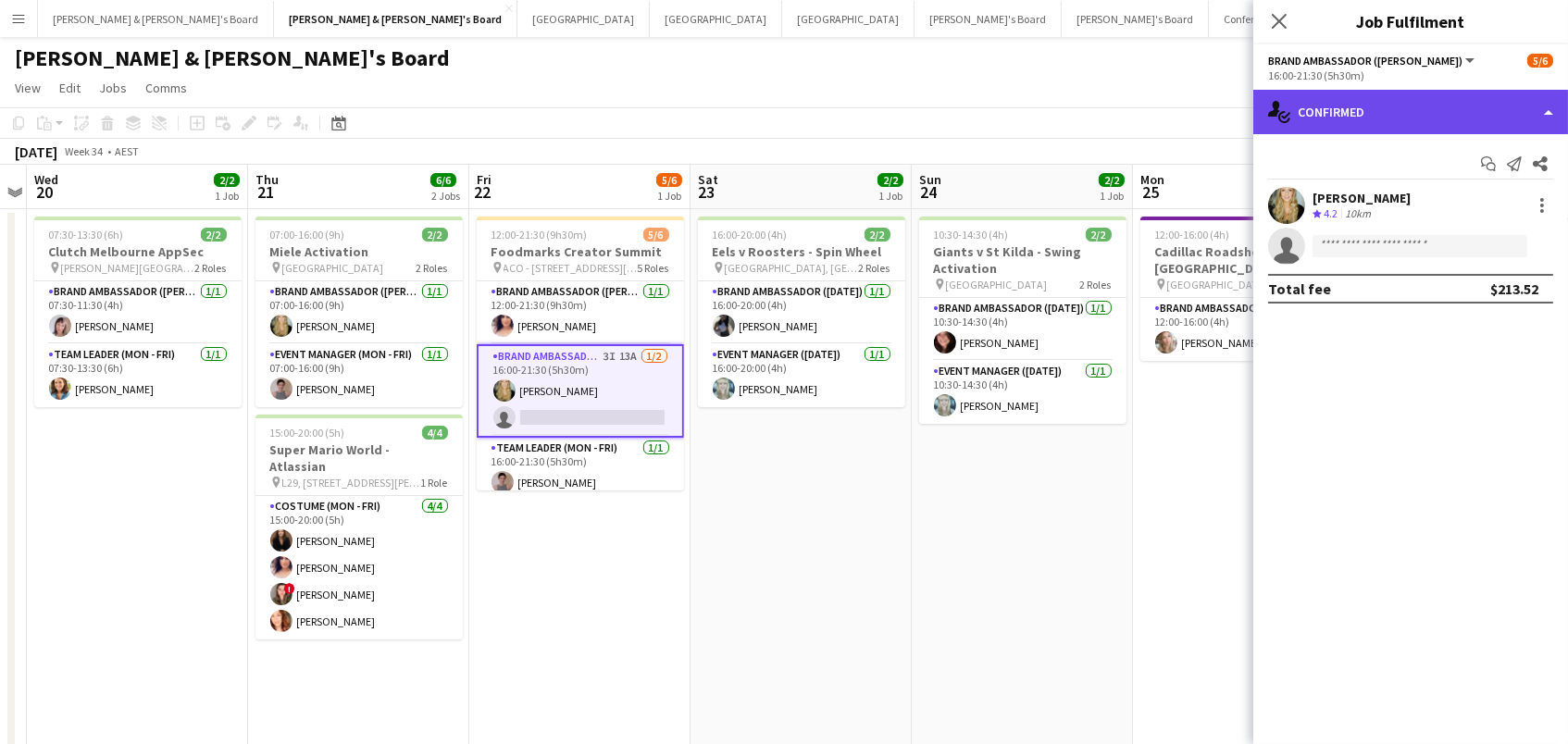
click at [1371, 109] on div "single-neutral-actions-check-2 Confirmed" at bounding box center [1411, 112] width 315 height 44
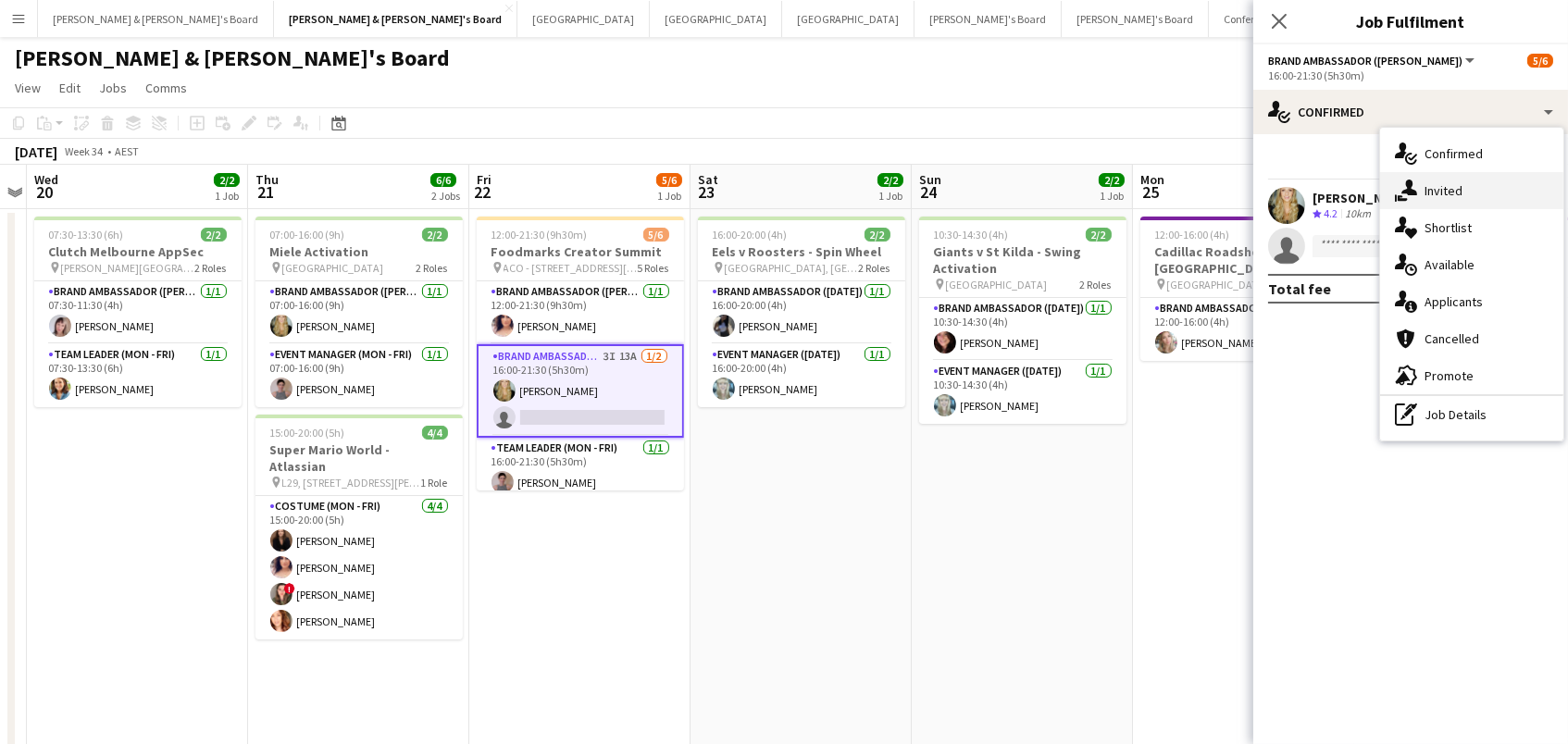
click at [1397, 176] on div "single-neutral-actions-share-1 Invited" at bounding box center [1472, 191] width 183 height 37
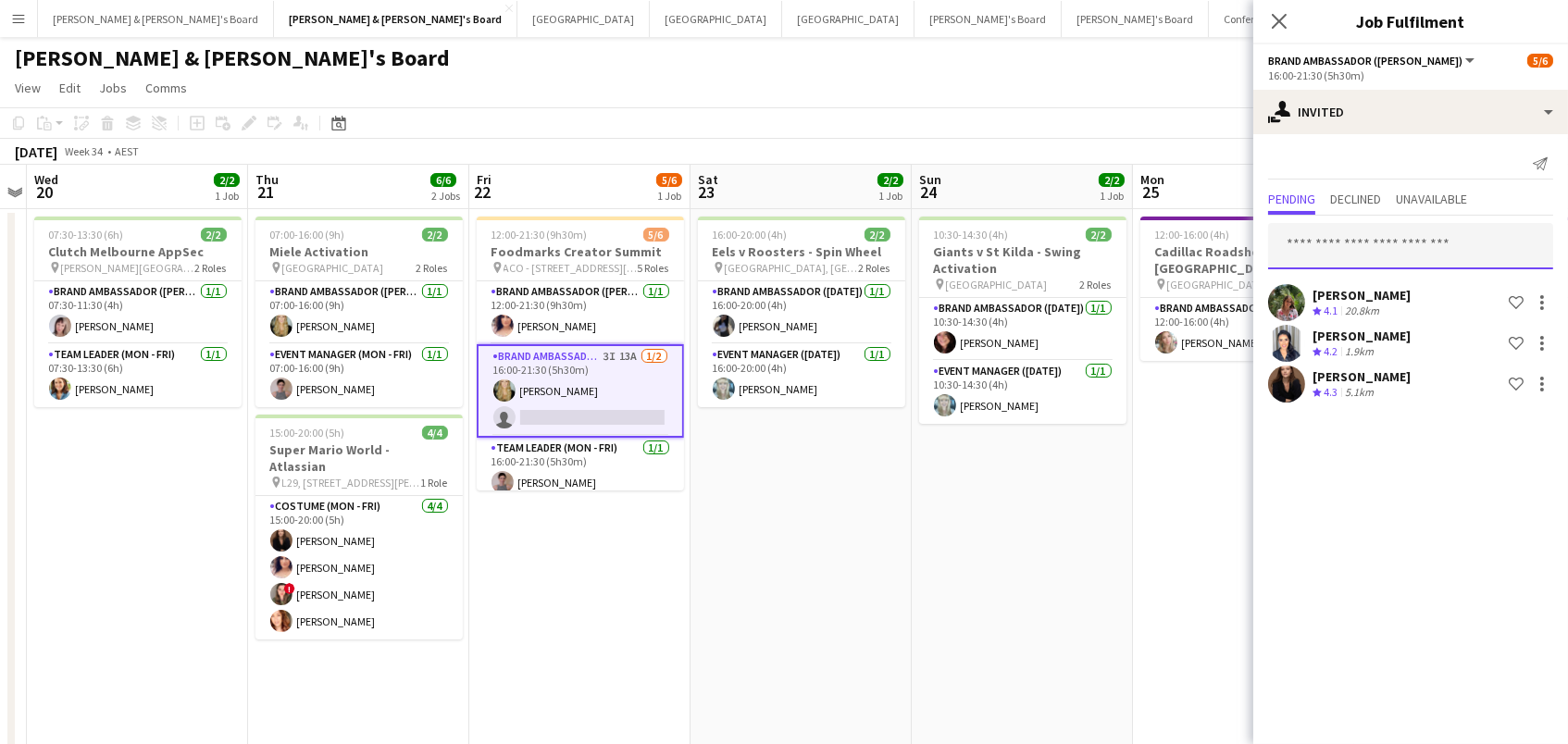
click at [1409, 245] on input "text" at bounding box center [1411, 247] width 285 height 46
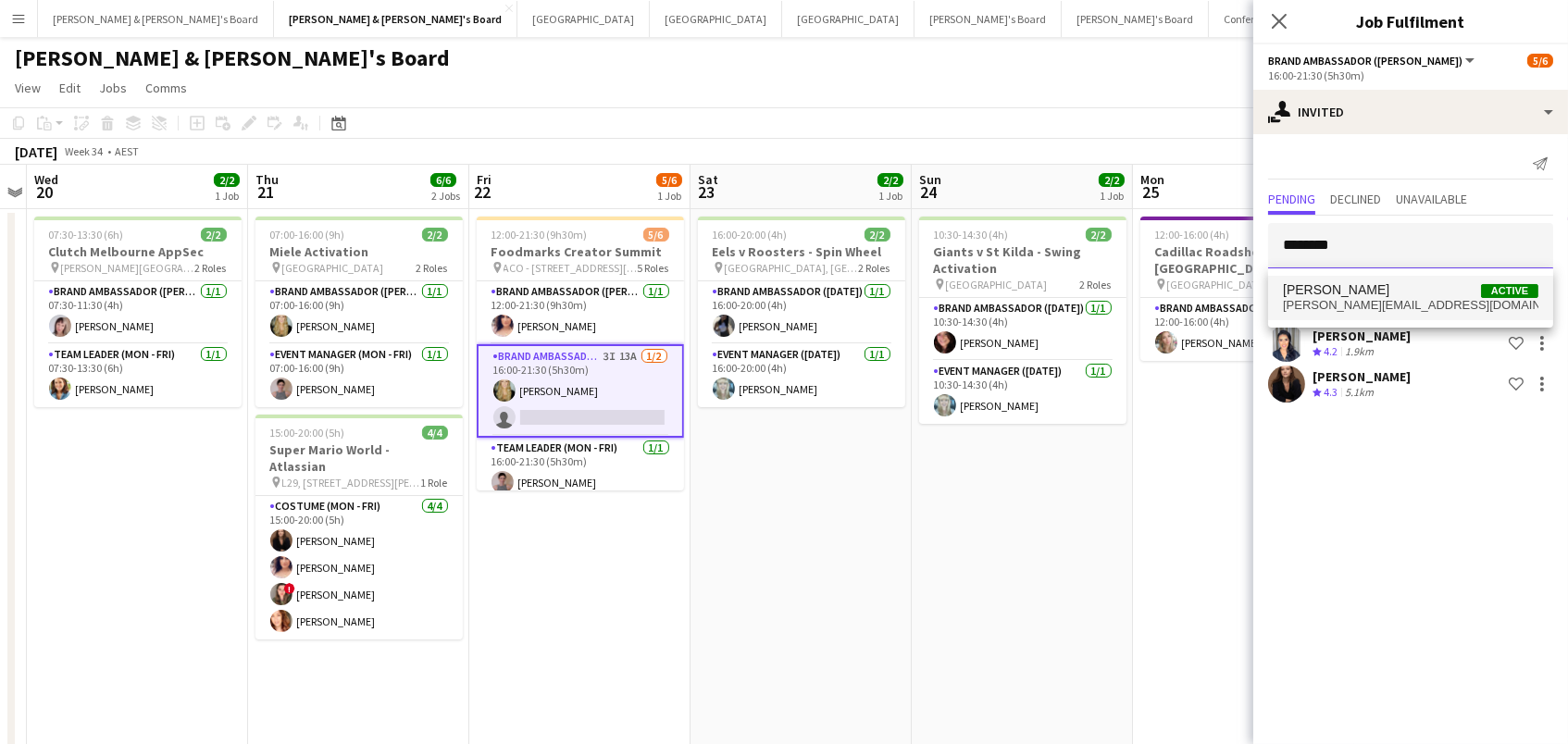
type input "********"
click at [1398, 307] on span "beatrice_mcbride@hotmail.com" at bounding box center [1410, 305] width 255 height 14
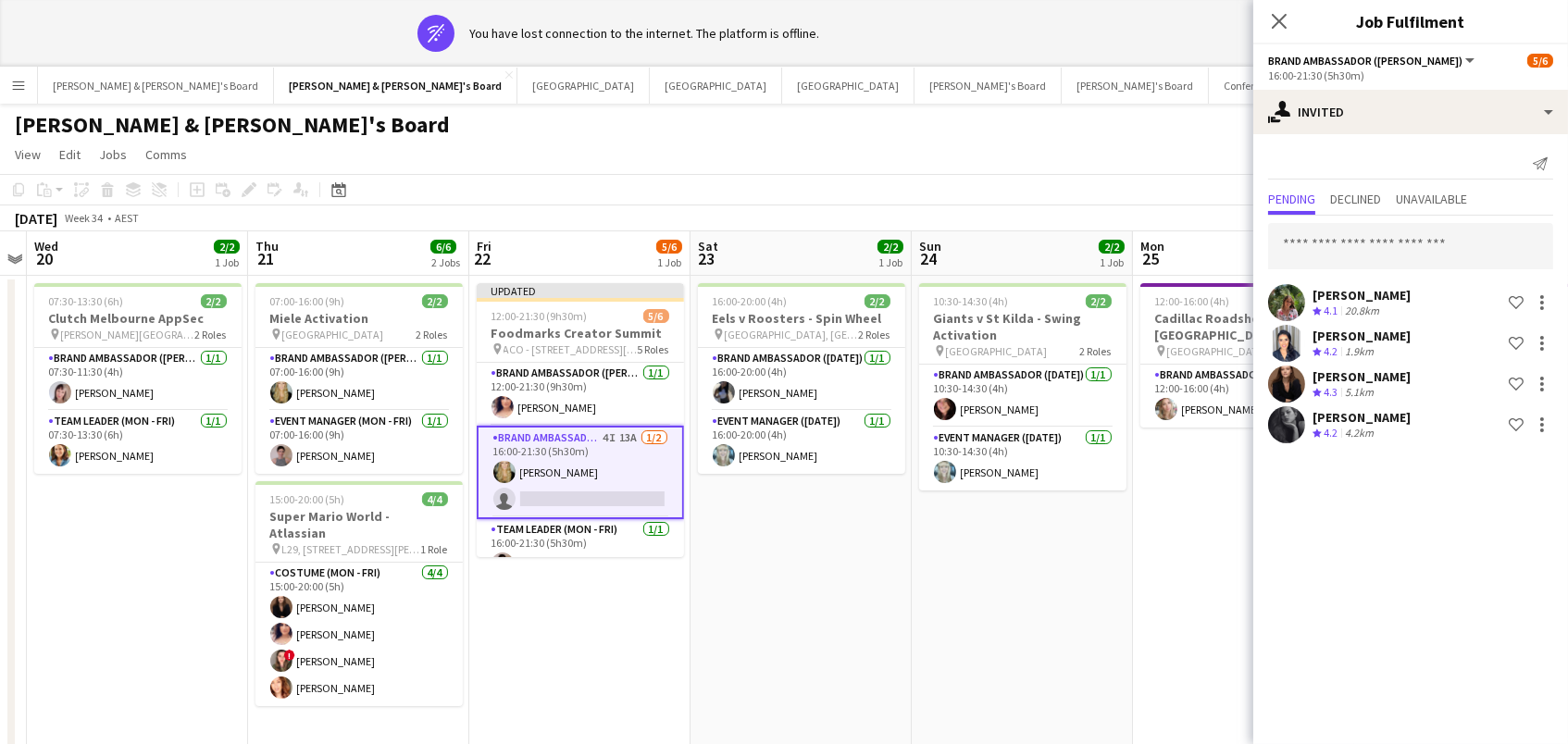
click at [1136, 118] on div "[PERSON_NAME] & [PERSON_NAME]'s Board" at bounding box center [784, 121] width 1568 height 36
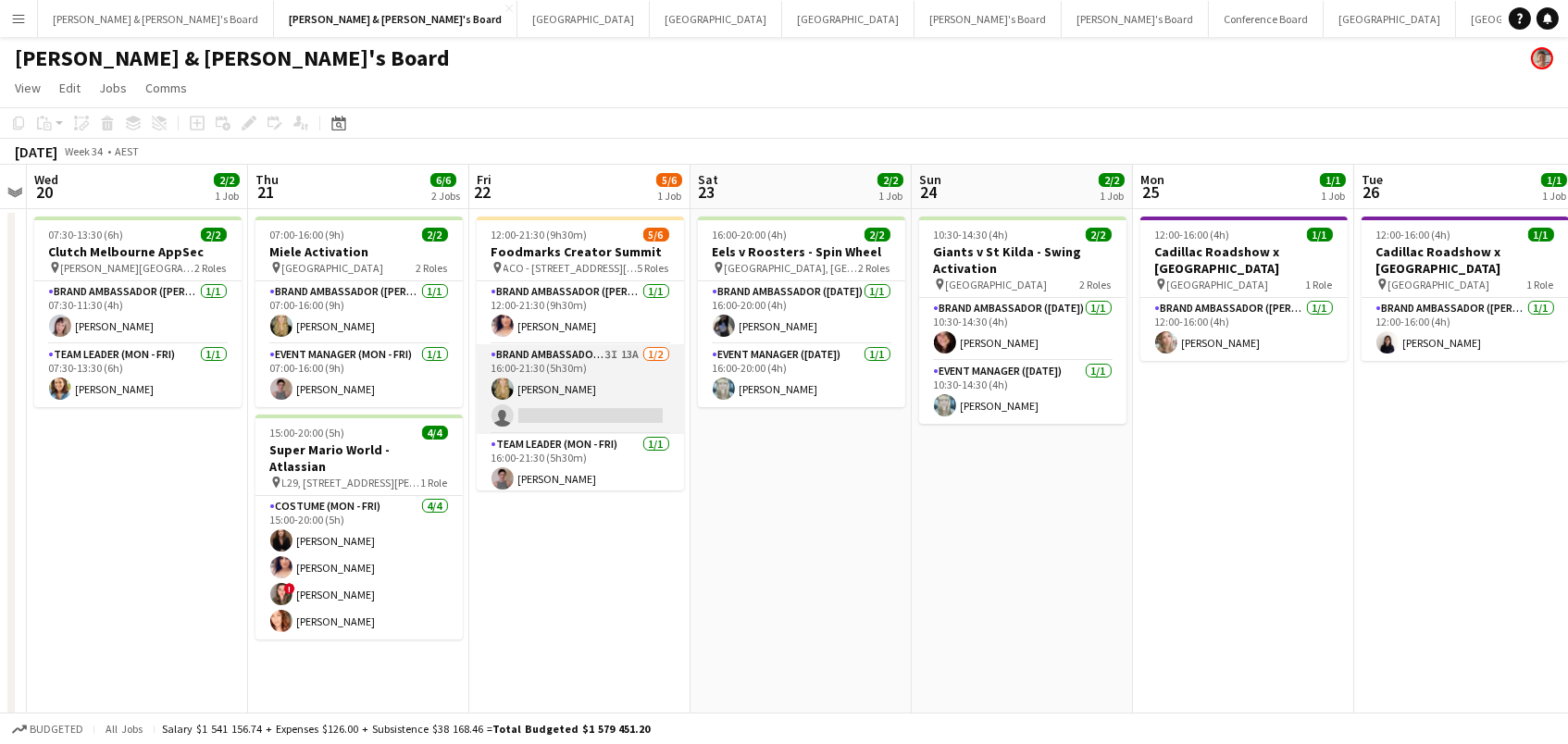
click at [613, 374] on app-card-role "Brand Ambassador (Mon - Fri) 3I 13A 1/2 16:00-21:30 (5h30m) Amber Davis single-…" at bounding box center [580, 388] width 207 height 90
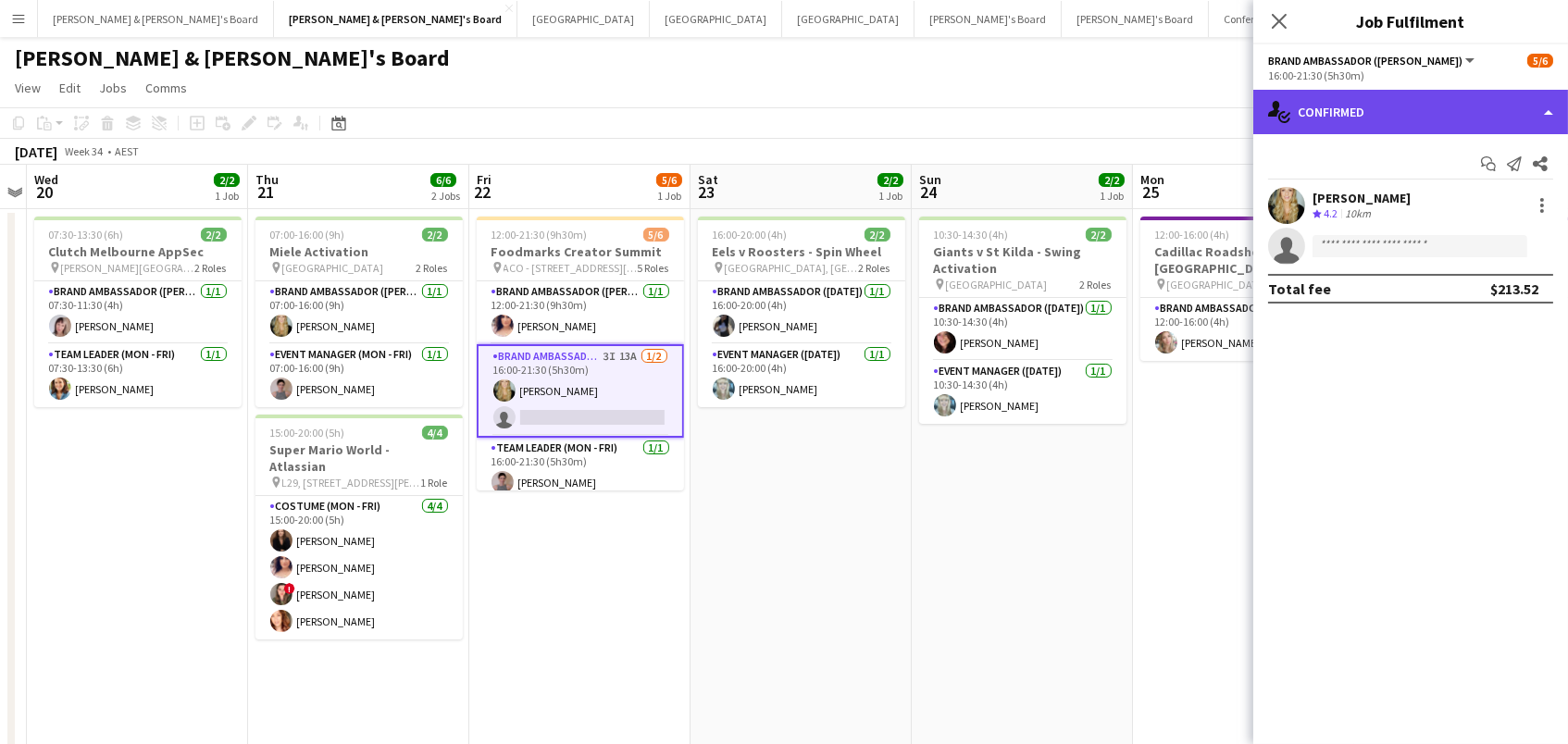
click at [1467, 118] on div "single-neutral-actions-check-2 Confirmed" at bounding box center [1411, 112] width 315 height 44
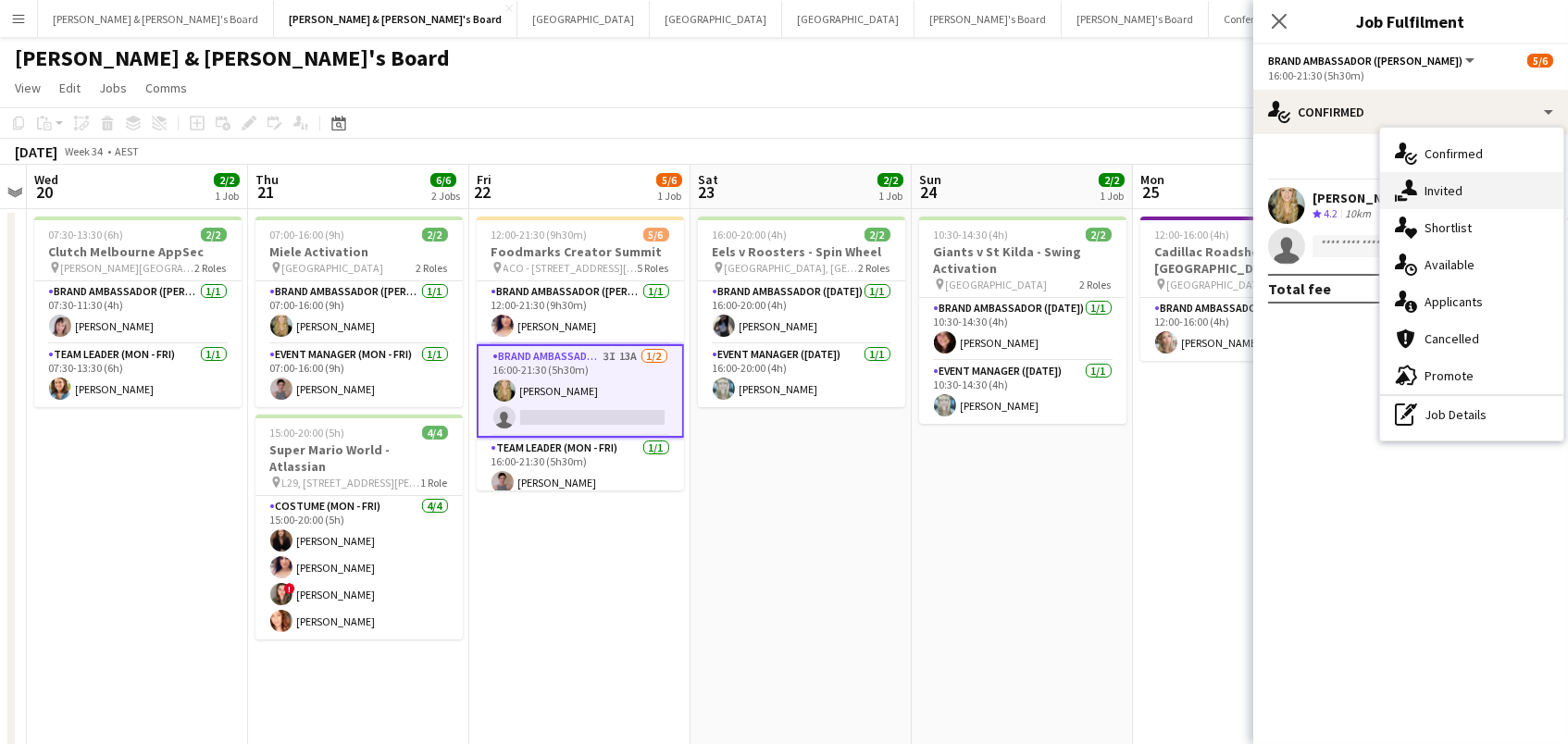
click at [1459, 194] on div "single-neutral-actions-share-1 Invited" at bounding box center [1472, 191] width 183 height 37
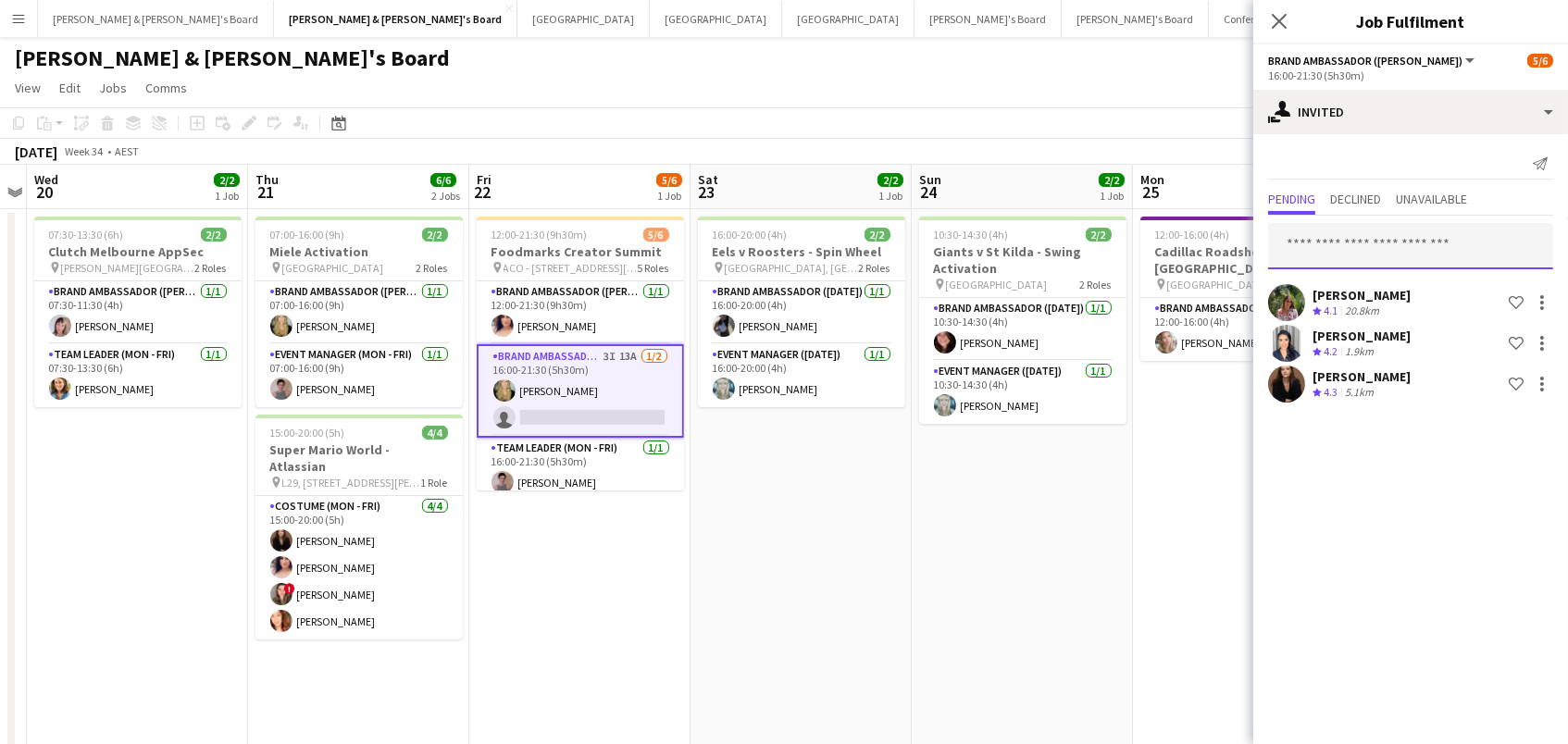
click at [1351, 239] on input "text" at bounding box center [1411, 247] width 285 height 46
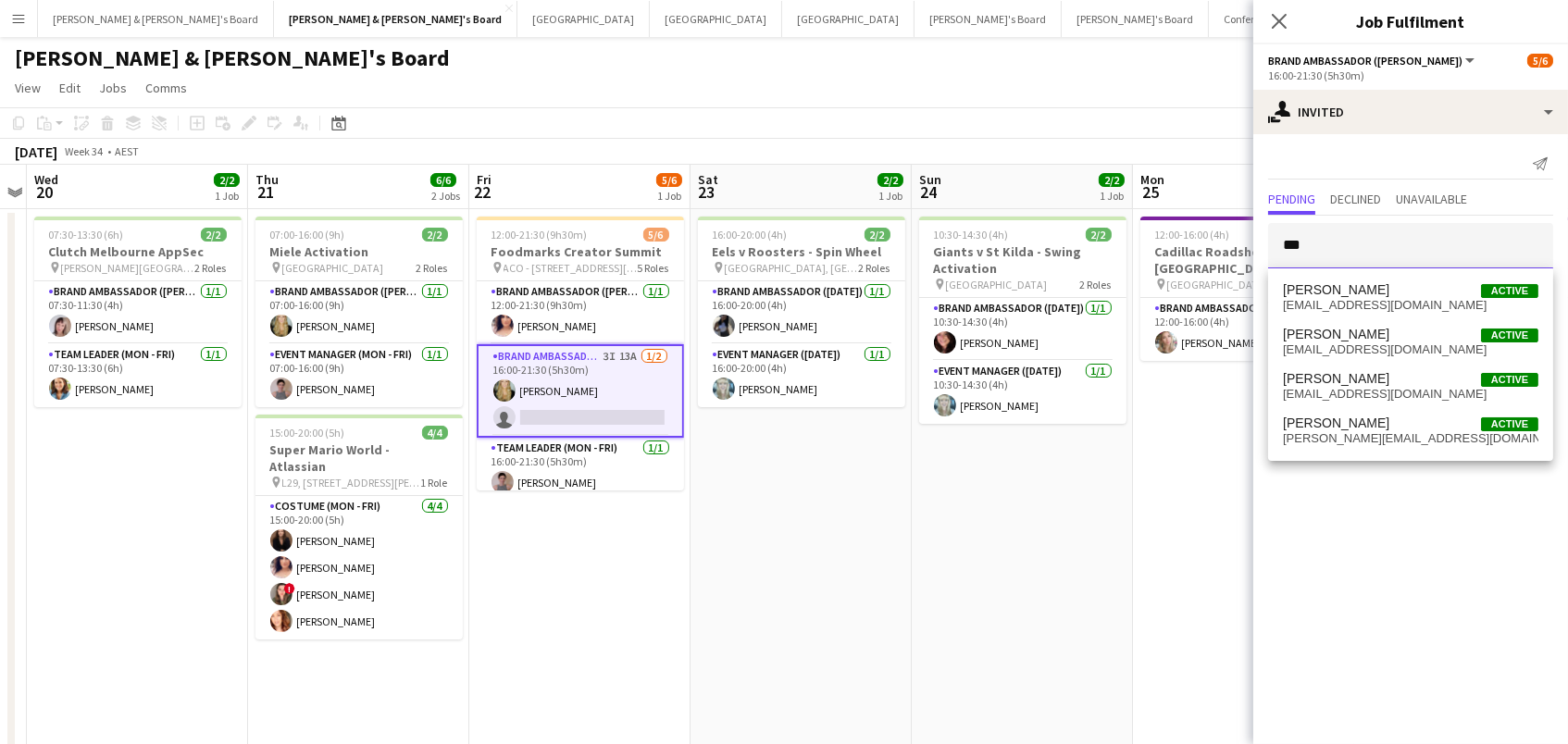
type input "***"
click at [1178, 150] on div "August 2025 Week 34 • AEST" at bounding box center [784, 151] width 1568 height 26
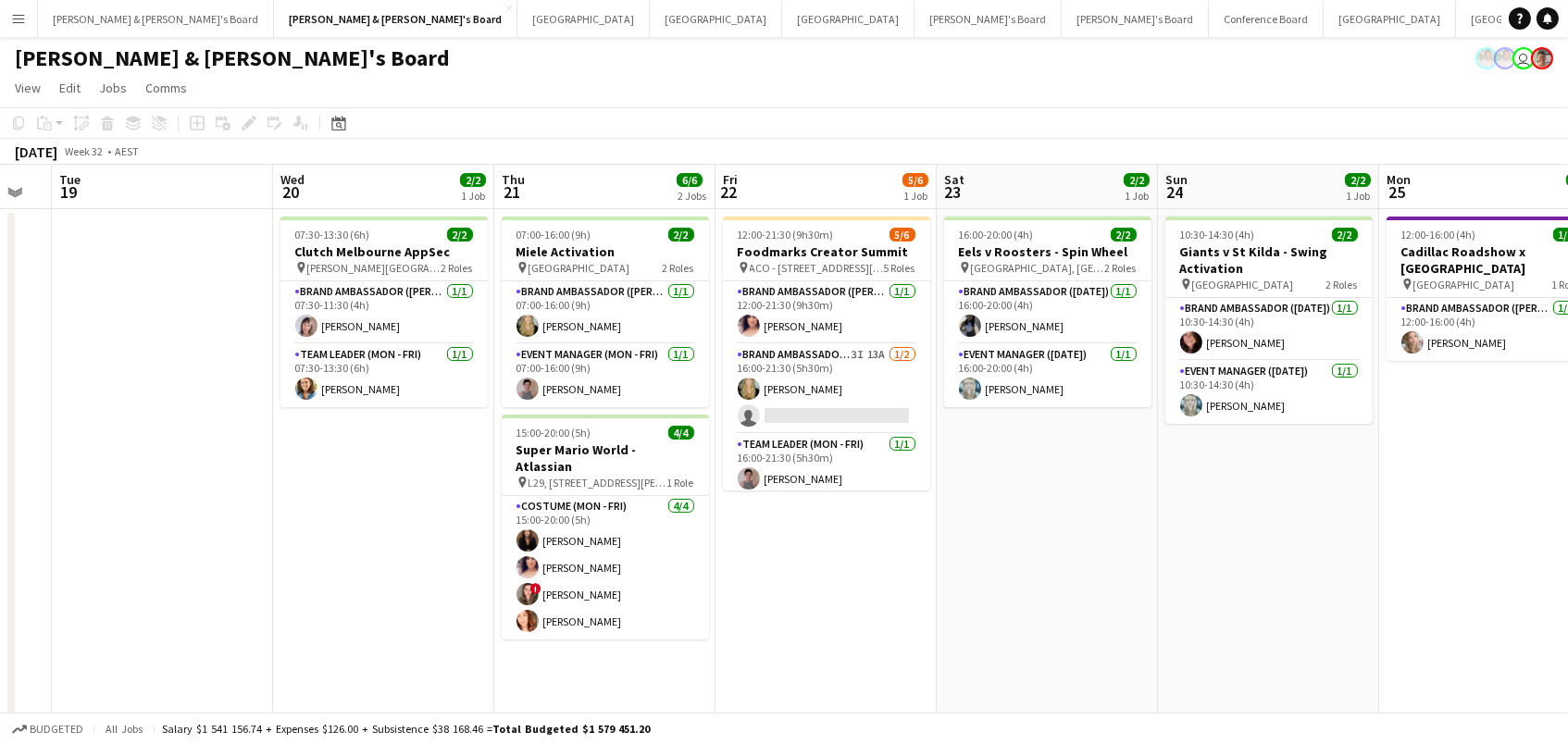
scroll to position [0, 675]
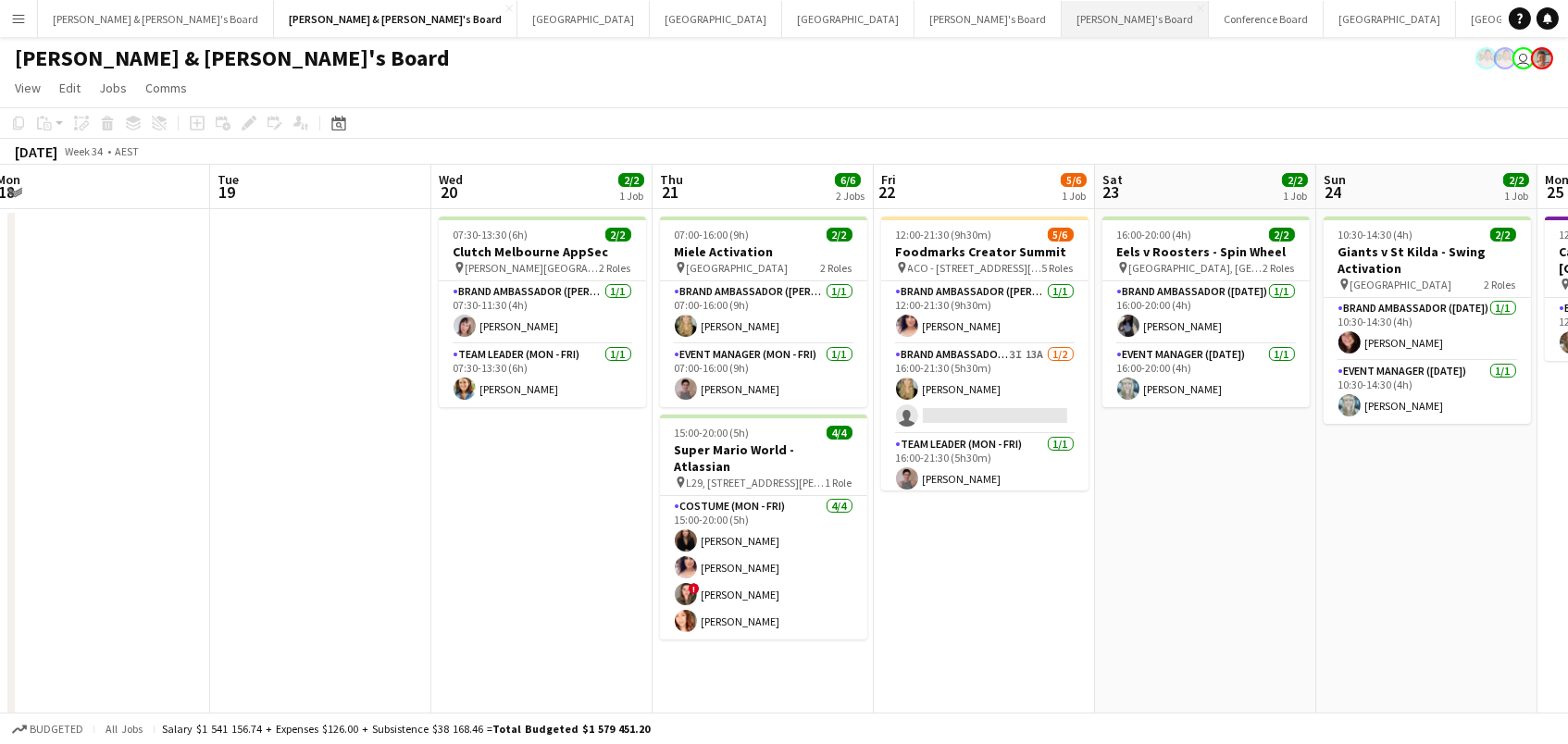
click at [1062, 22] on button "[PERSON_NAME]'s Board Close" at bounding box center [1135, 18] width 147 height 36
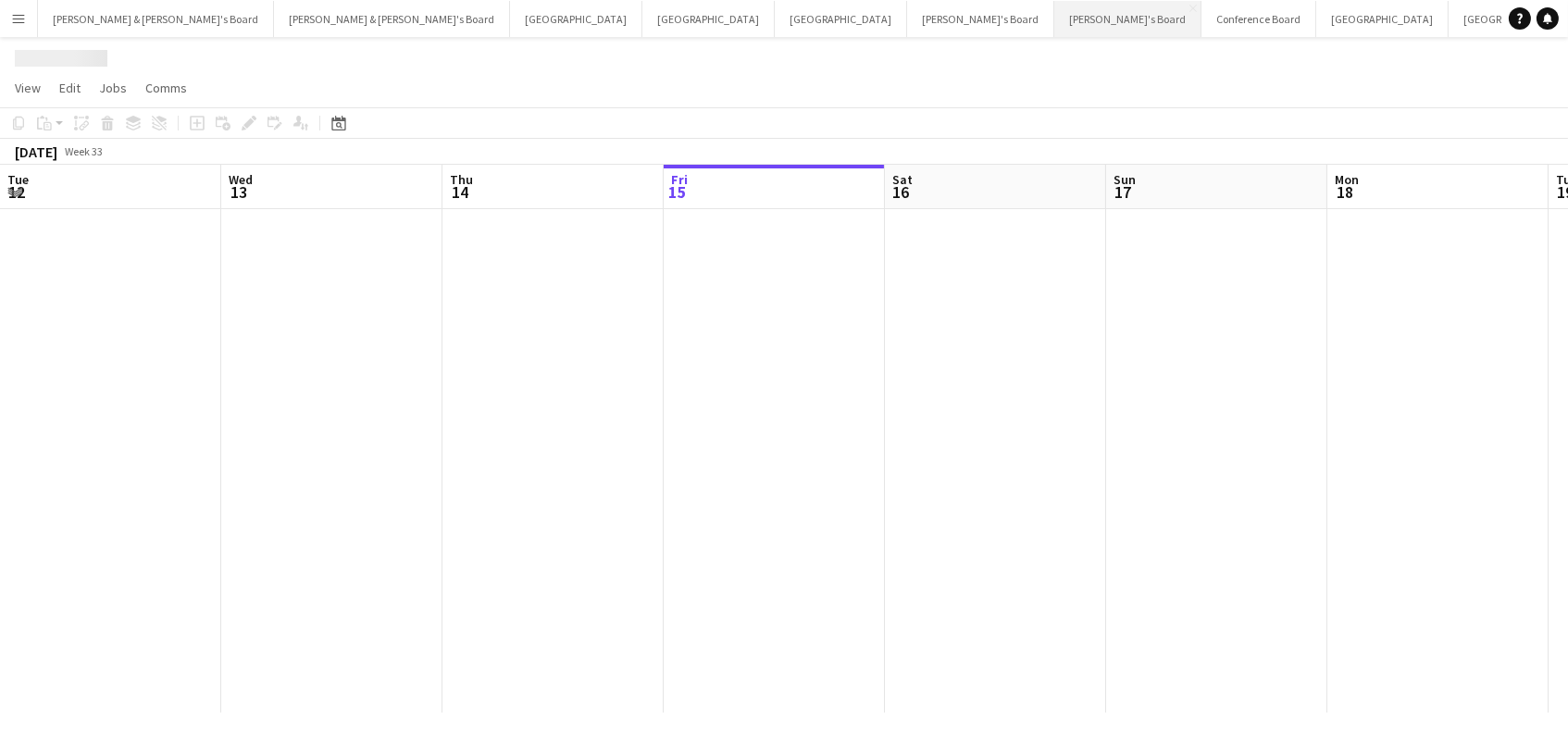
scroll to position [0, 441]
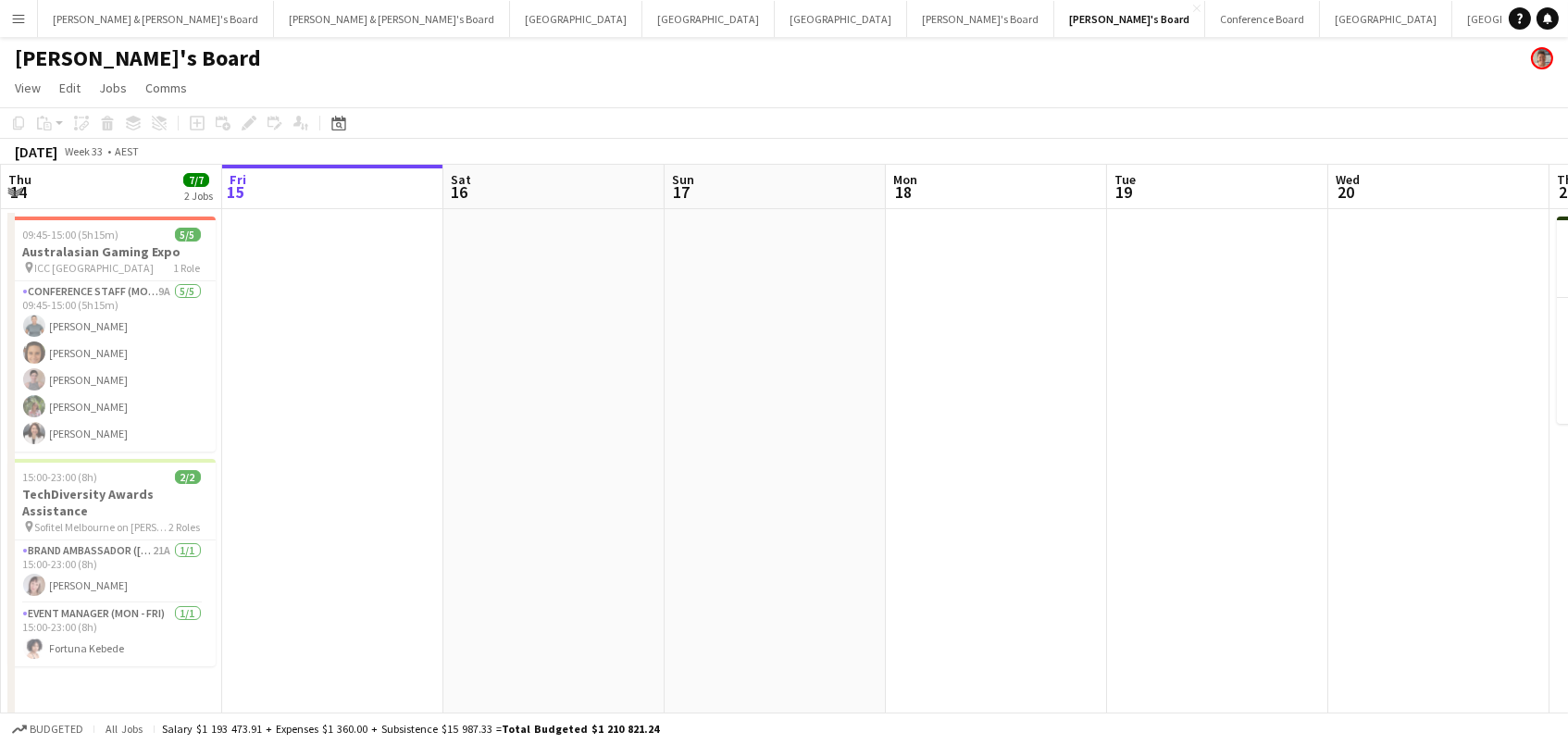
click at [1290, 2] on app-navbar "Menu Boards Boards Boards All jobs Status Workforce Workforce My Workforce Recr…" at bounding box center [784, 18] width 1568 height 37
click at [1206, 5] on button "Conference Board Close" at bounding box center [1262, 18] width 115 height 36
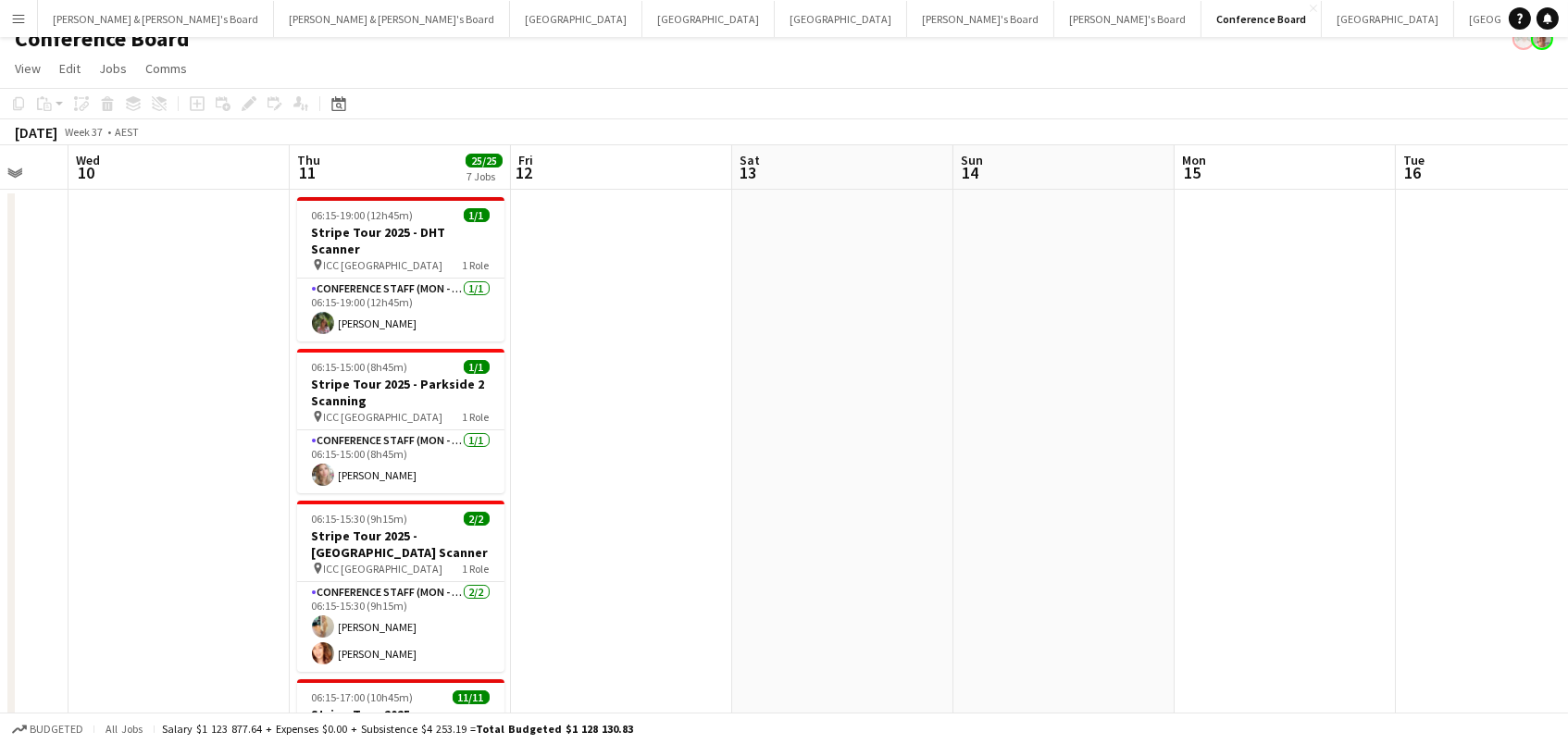
scroll to position [21, 0]
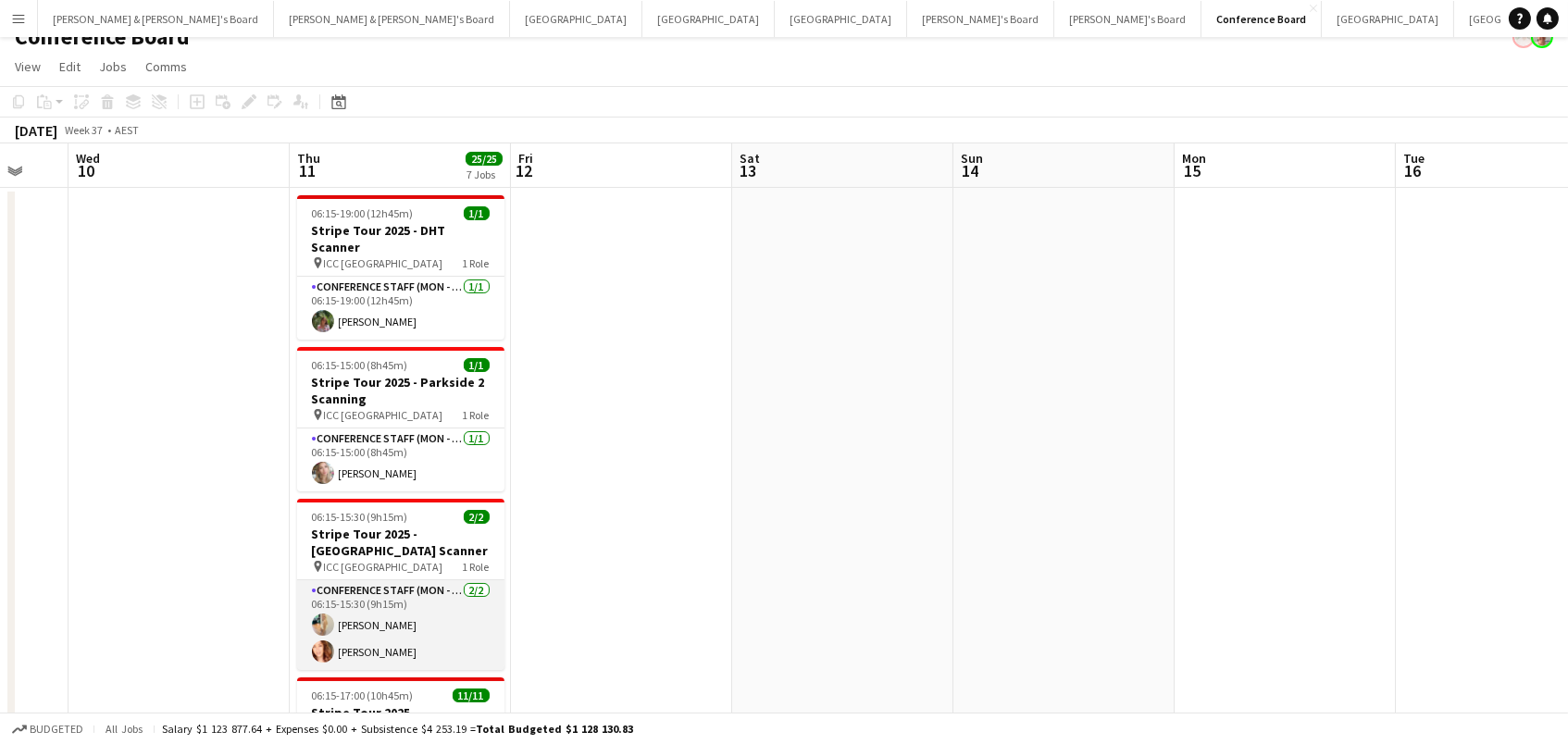
click at [402, 608] on app-card-role "Conference Staff (Mon - Fri) 2/2 06:15-15:30 (9h15m) Alicja Sermak Mel Goh" at bounding box center [400, 624] width 207 height 90
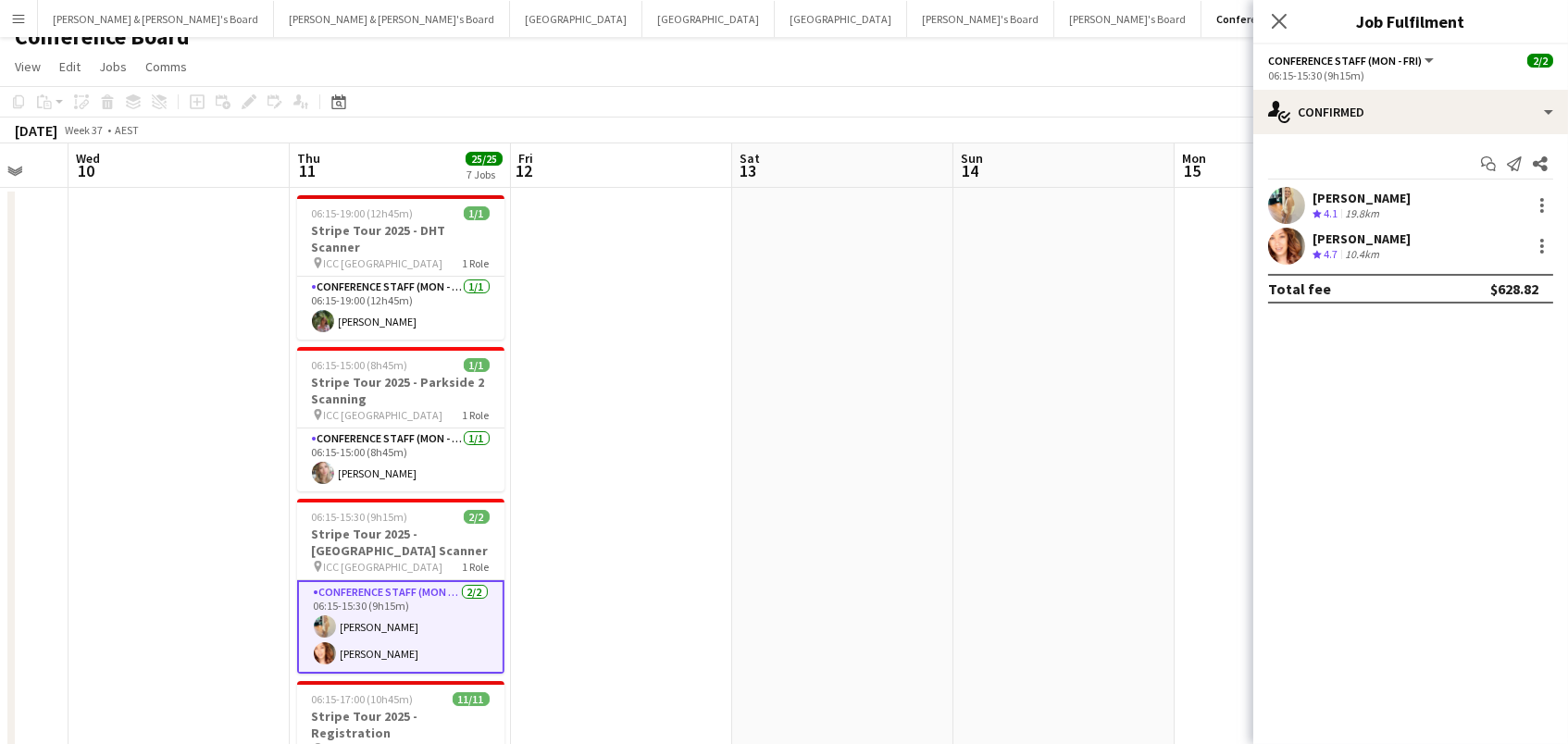
click at [1331, 247] on span "4.7" at bounding box center [1331, 253] width 13 height 13
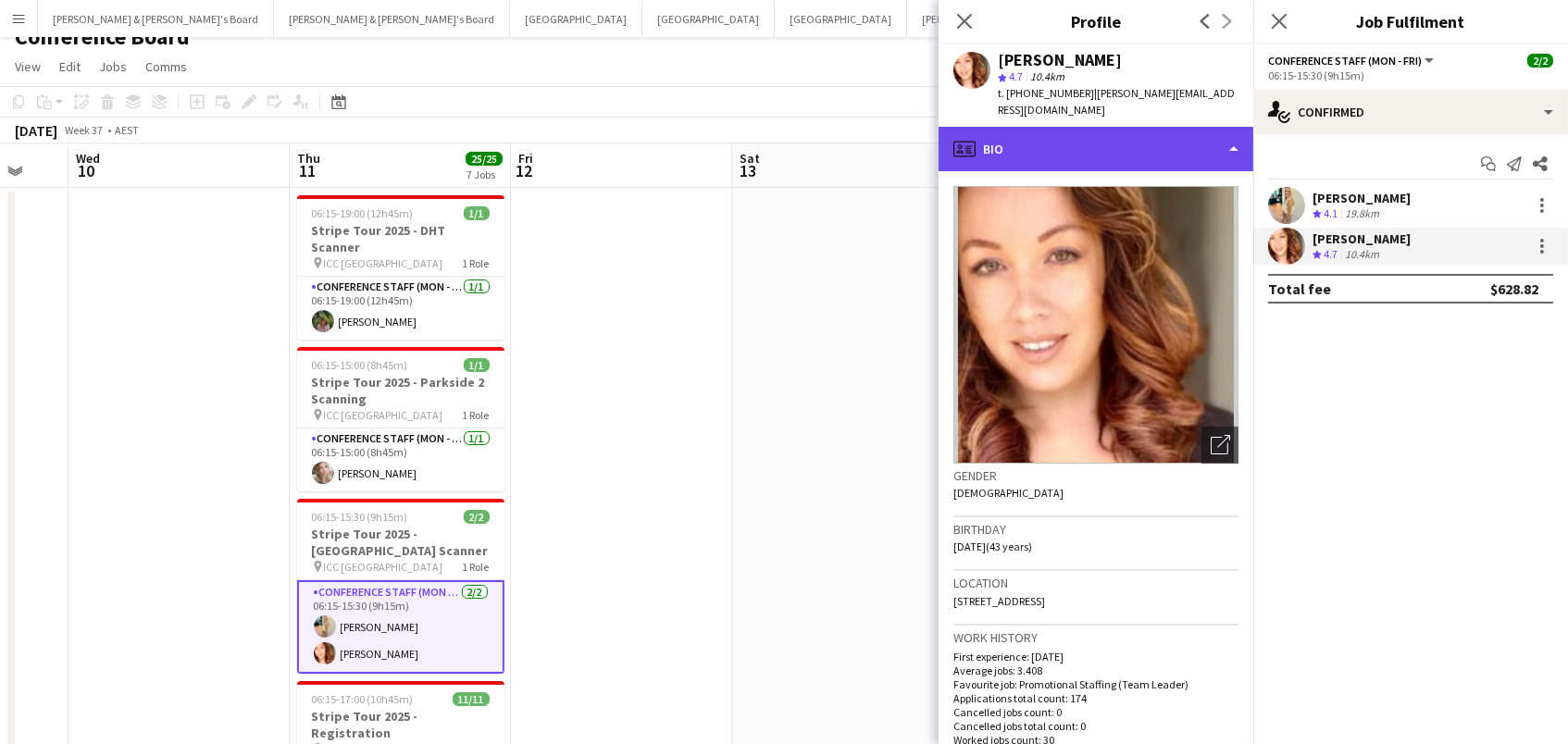
click at [1088, 139] on div "profile Bio" at bounding box center [1096, 149] width 315 height 44
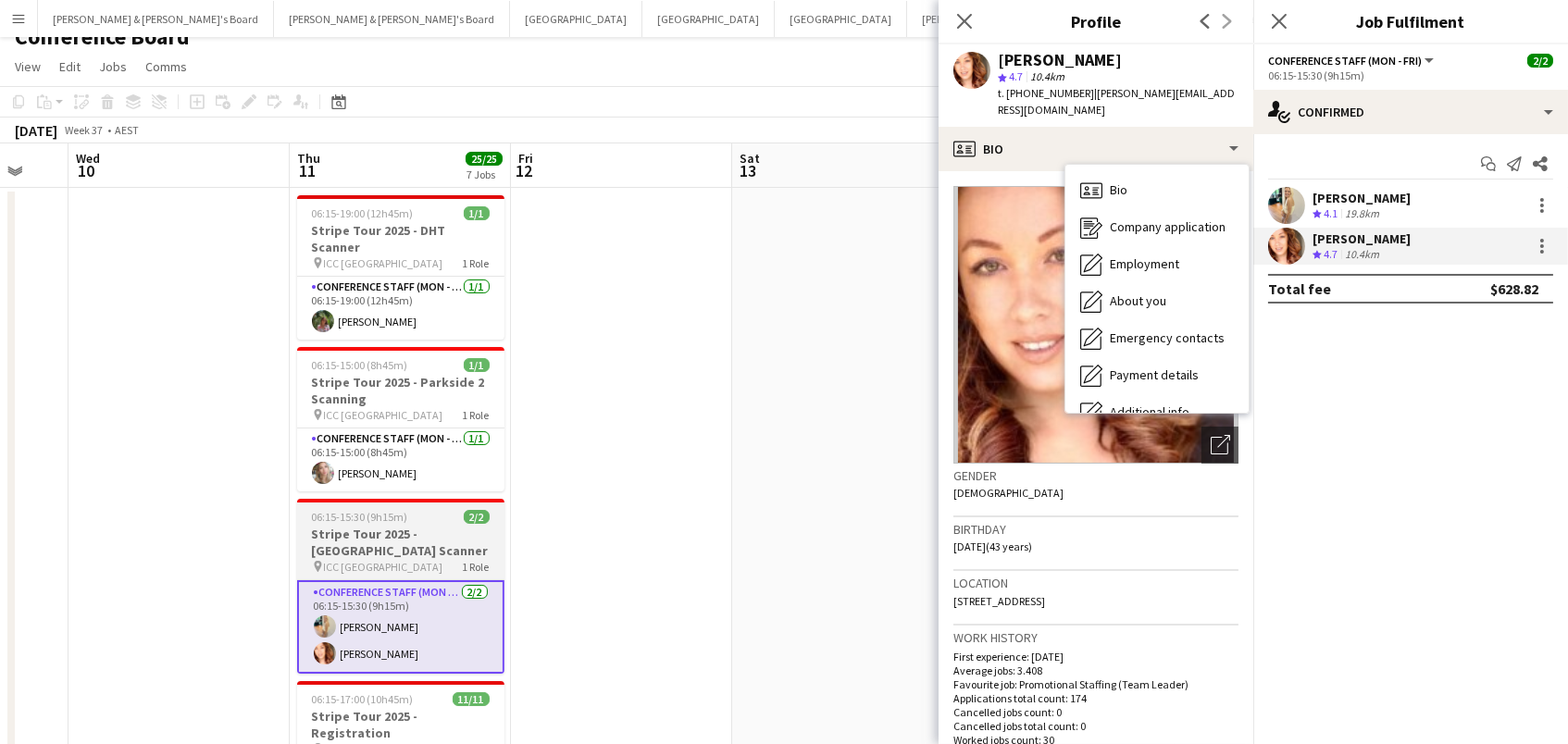
click at [390, 499] on div at bounding box center [400, 501] width 207 height 4
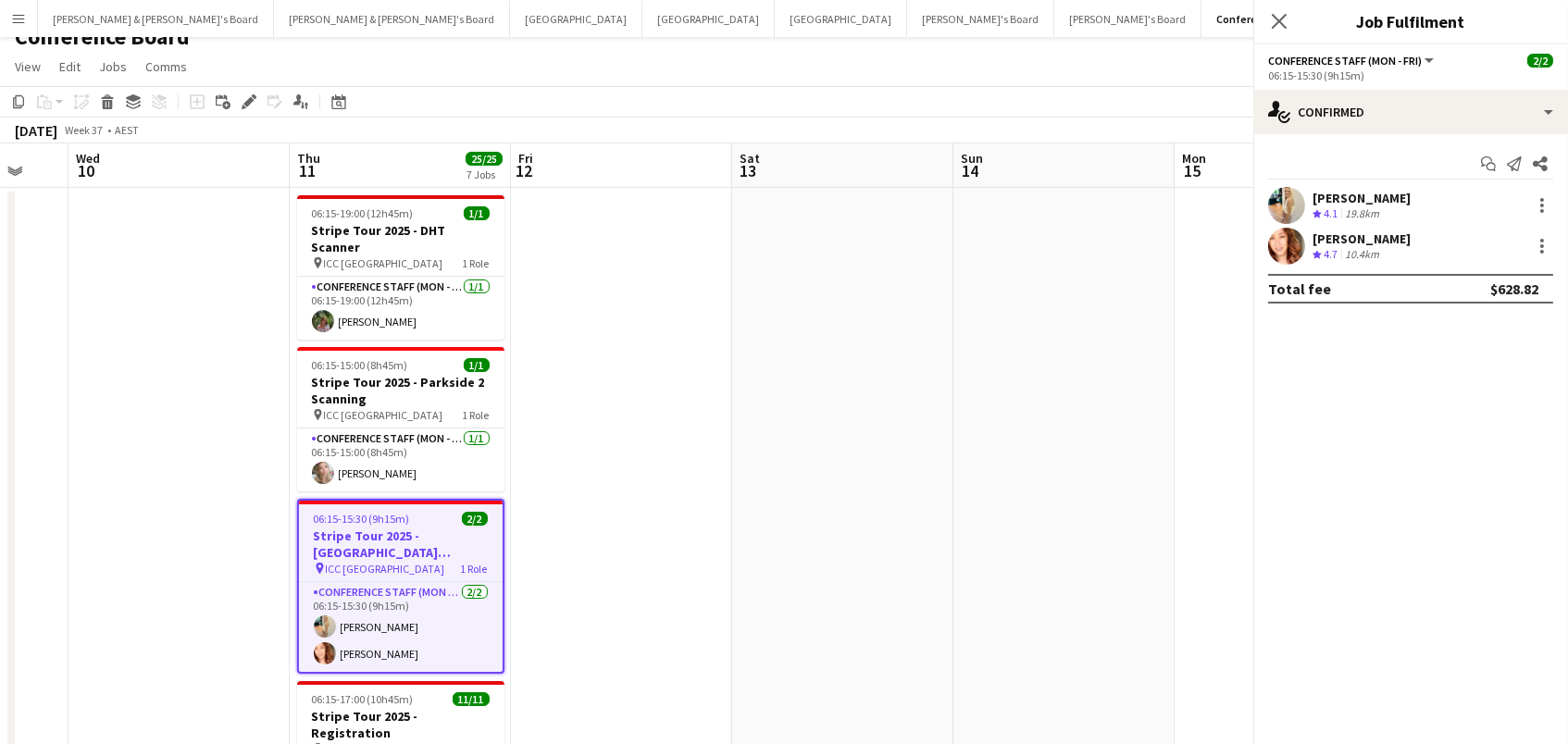
scroll to position [0, 595]
click at [244, 104] on icon "Edit" at bounding box center [249, 101] width 14 height 14
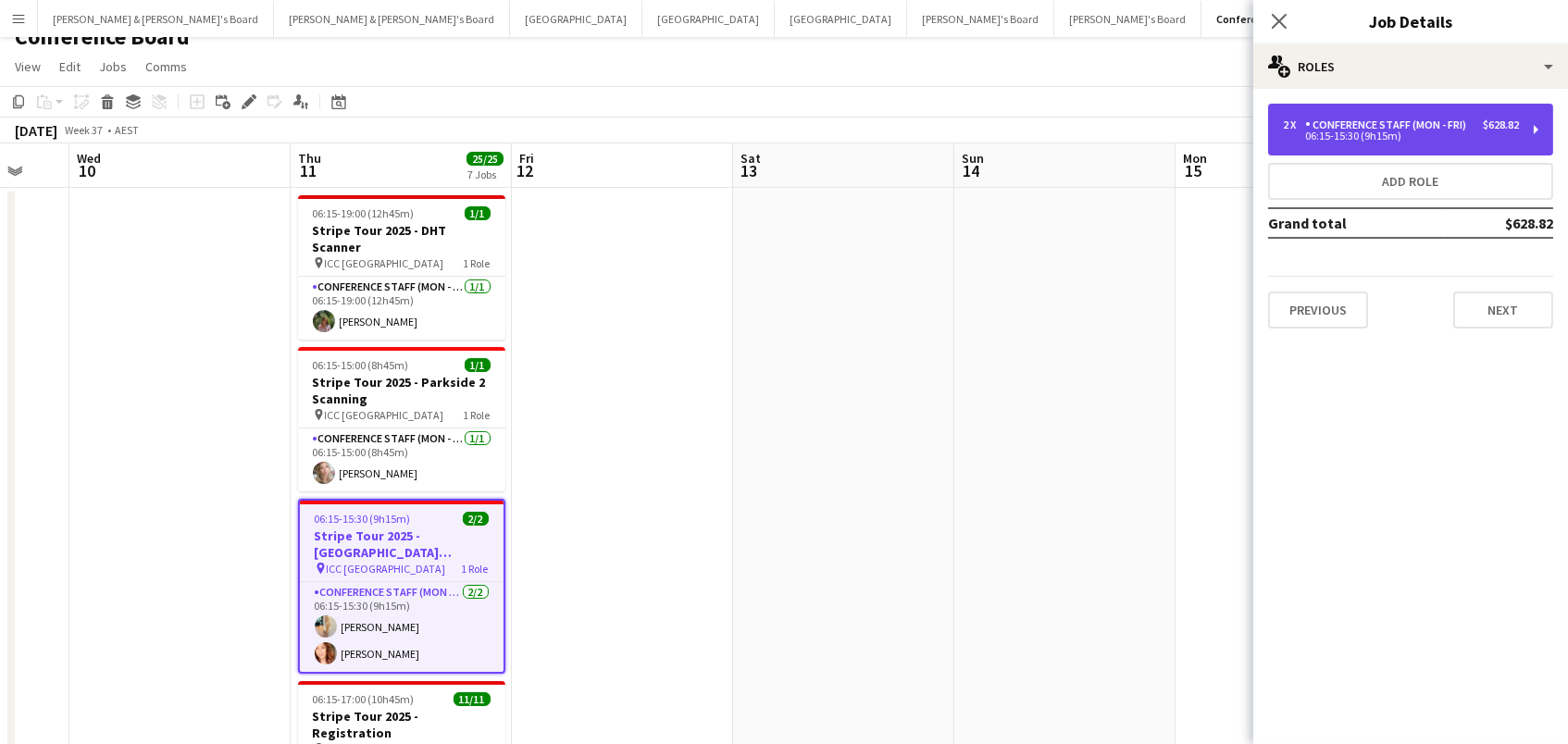
click at [1319, 129] on div "Conference Staff (Mon - Fri)" at bounding box center [1389, 124] width 169 height 13
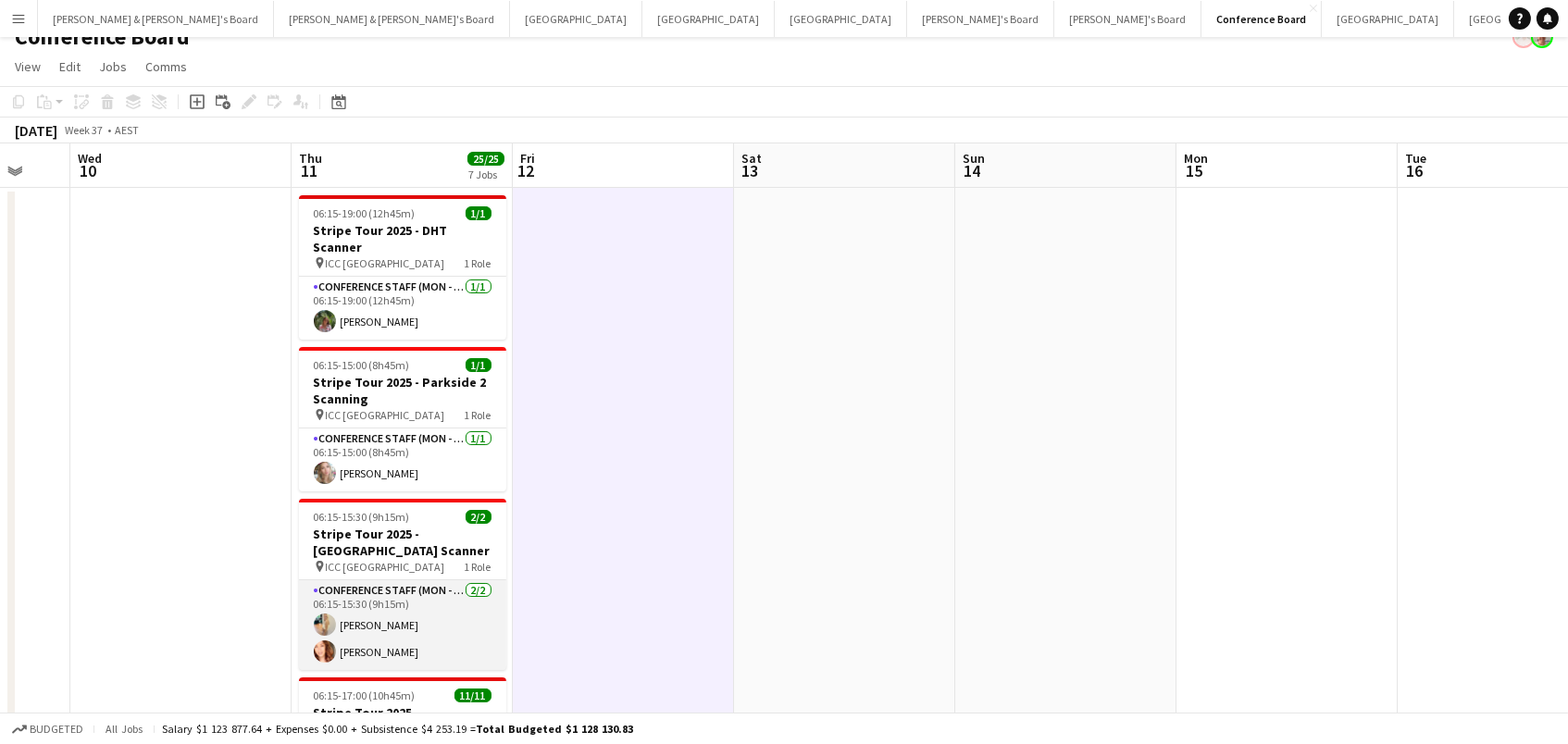
click at [385, 606] on app-card-role "Conference Staff (Mon - Fri) 2/2 06:15-15:30 (9h15m) Alicja Sermak Mel Goh" at bounding box center [402, 624] width 207 height 90
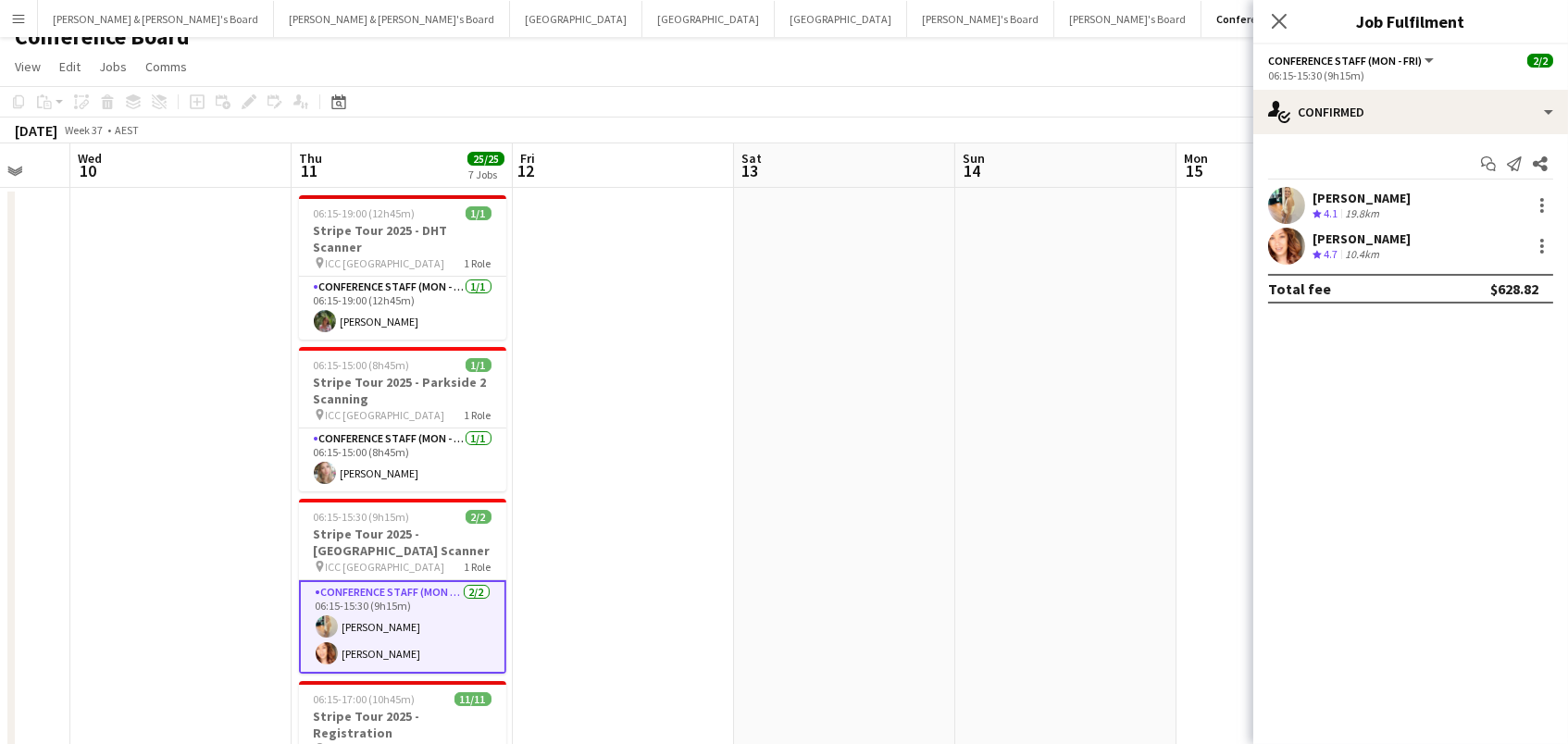
click at [1349, 242] on div "[PERSON_NAME]" at bounding box center [1362, 238] width 98 height 16
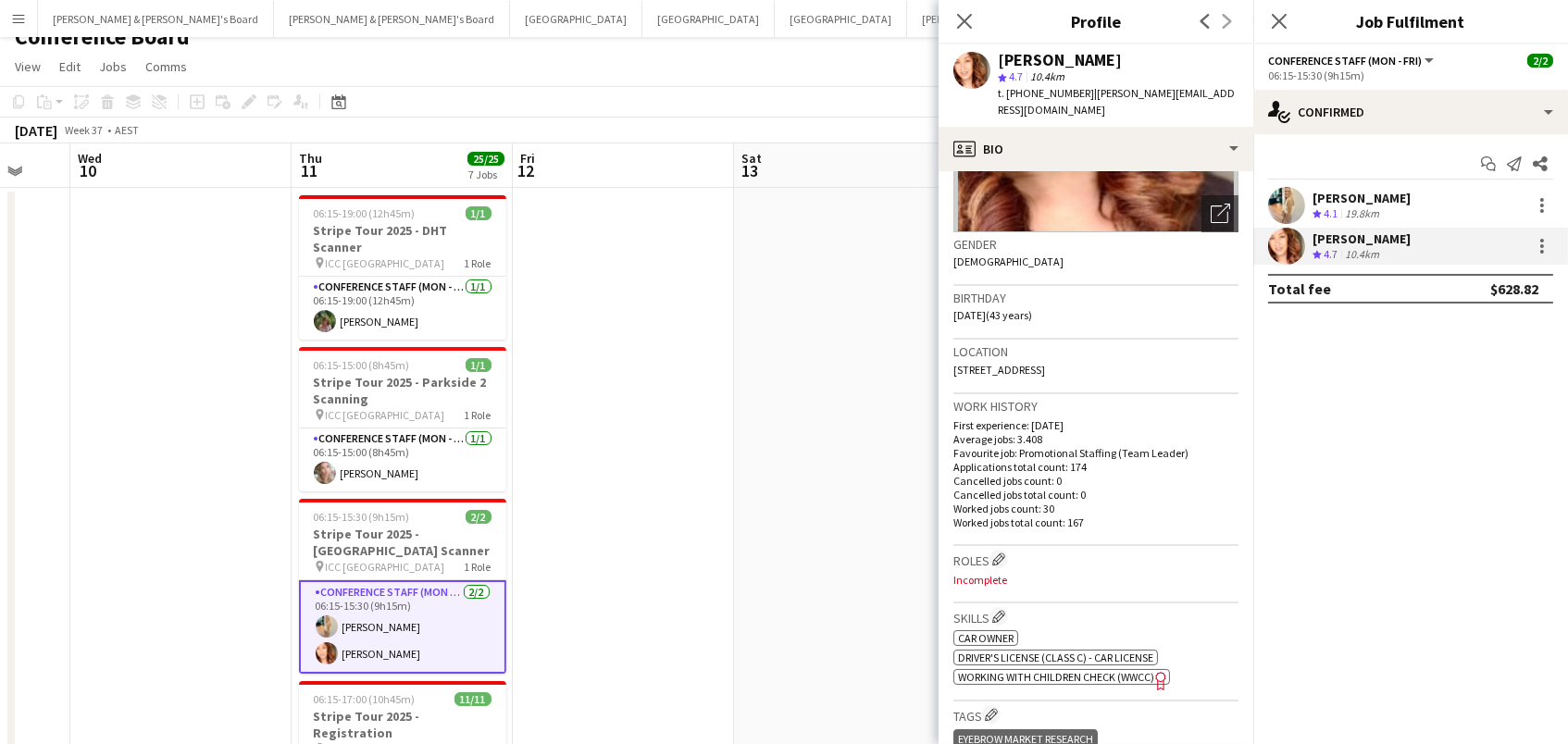
scroll to position [235, 0]
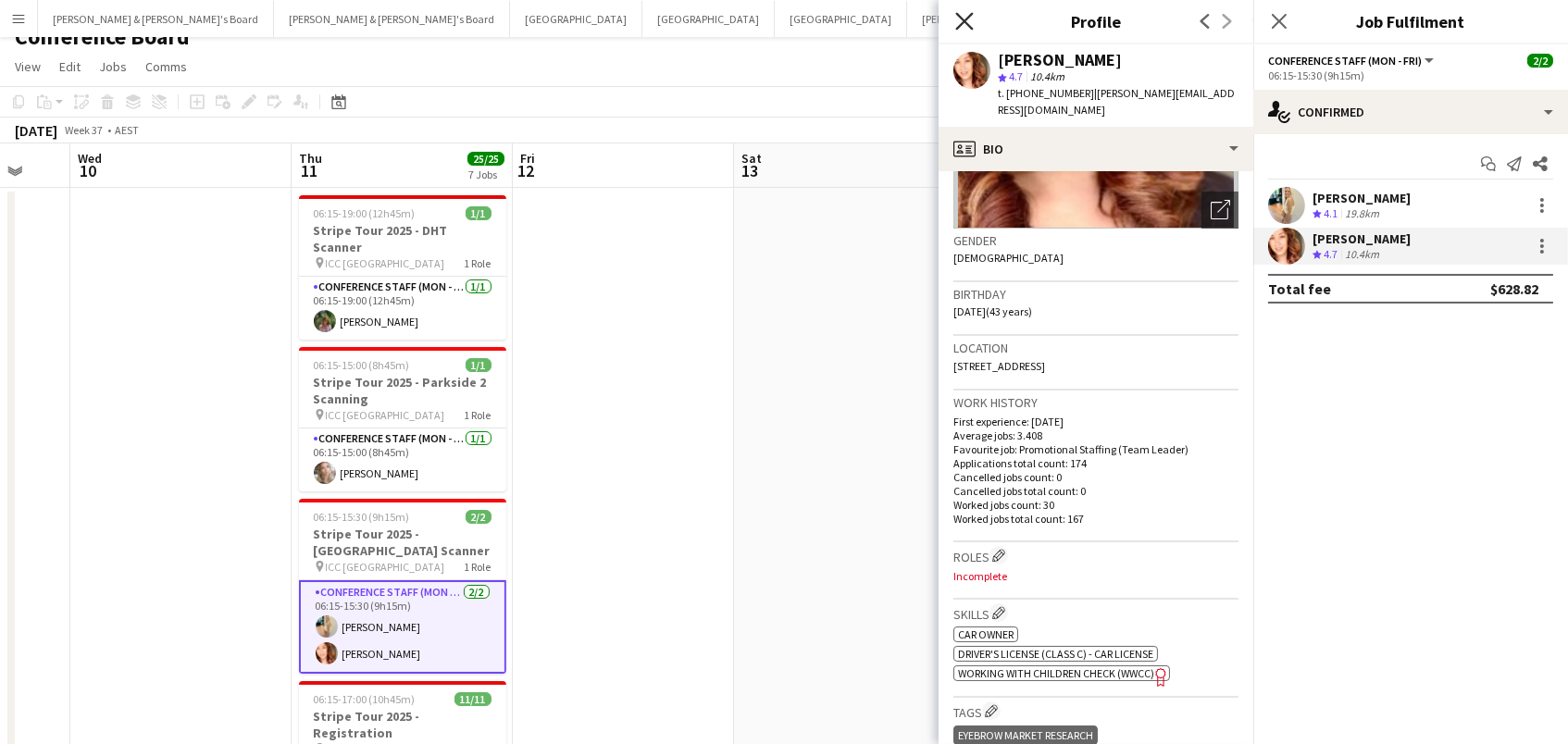
click at [970, 19] on icon "Close pop-in" at bounding box center [964, 20] width 17 height 17
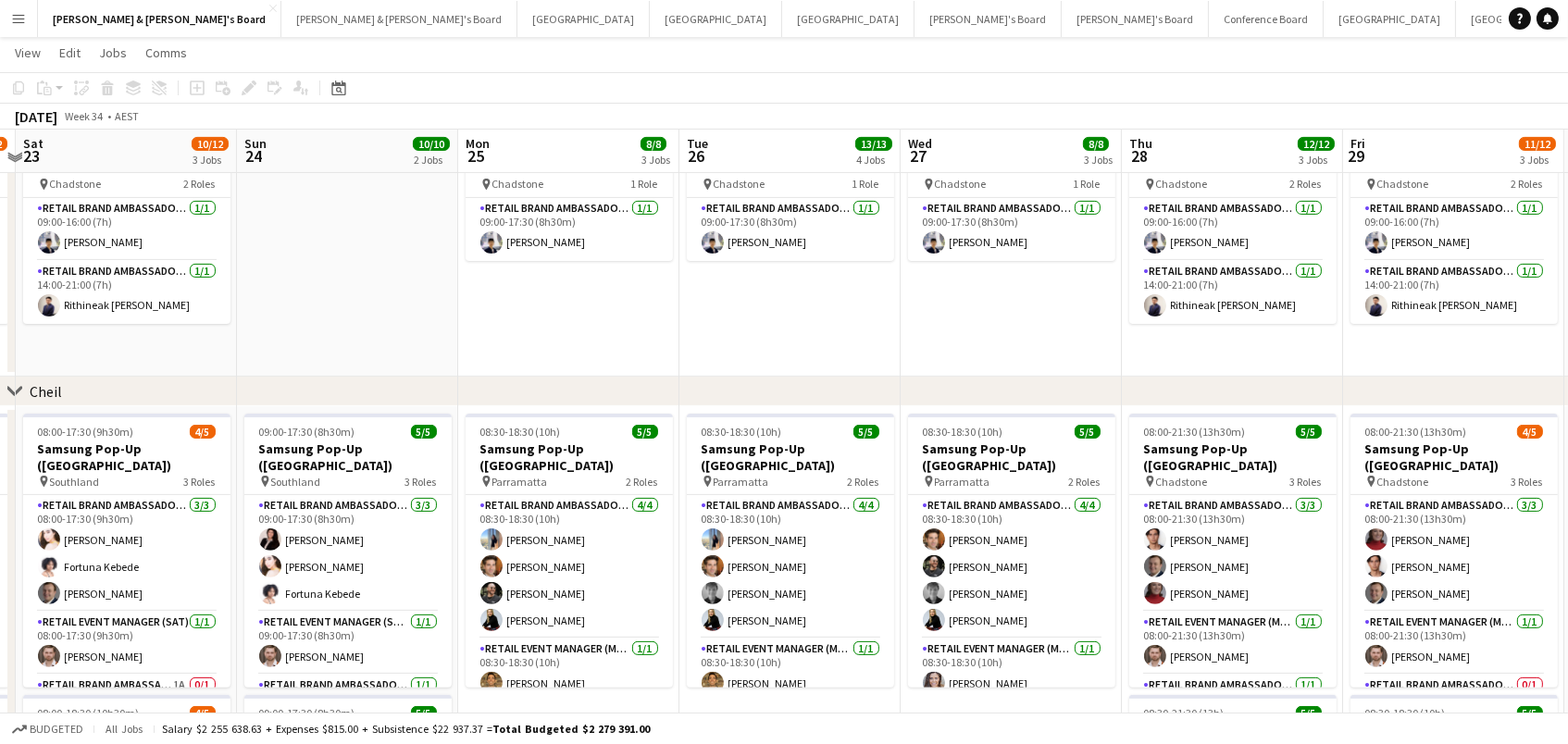
scroll to position [1194, 0]
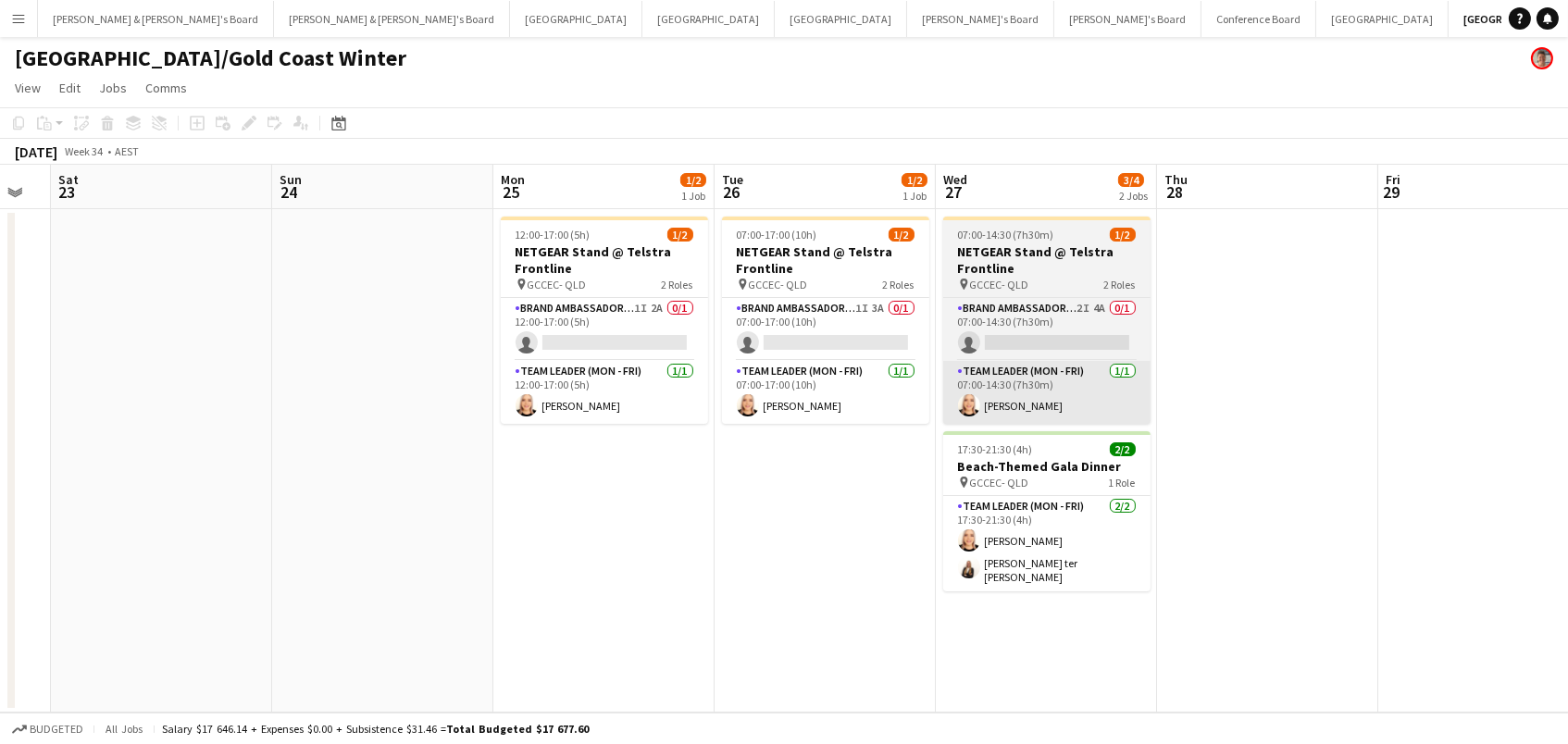
scroll to position [0, 885]
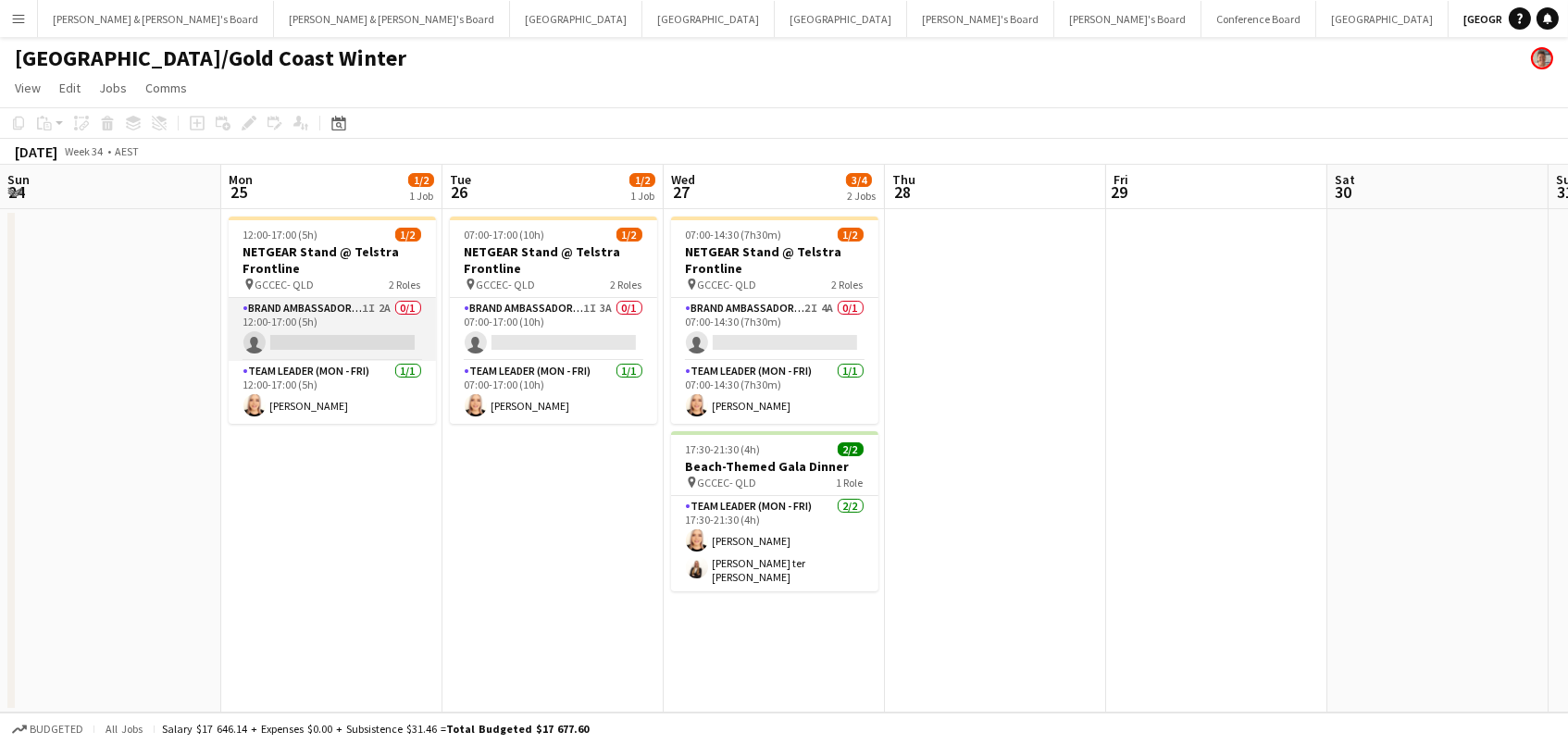
click at [360, 311] on app-card-role "Brand Ambassador (Mon - Fri) 1I 2A 0/1 12:00-17:00 (5h) single-neutral-actions" at bounding box center [332, 329] width 207 height 63
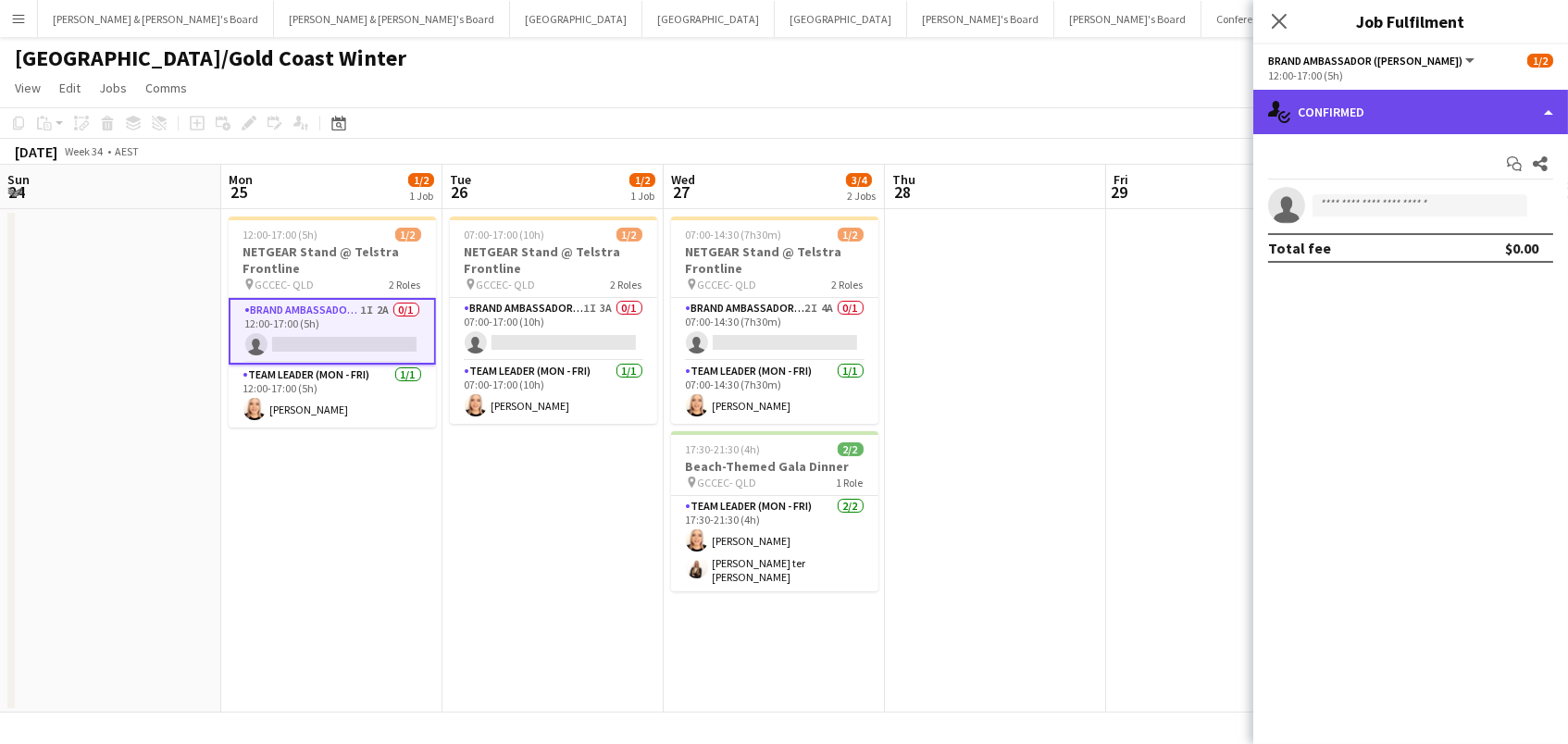
click at [1316, 113] on div "single-neutral-actions-check-2 Confirmed" at bounding box center [1411, 112] width 315 height 44
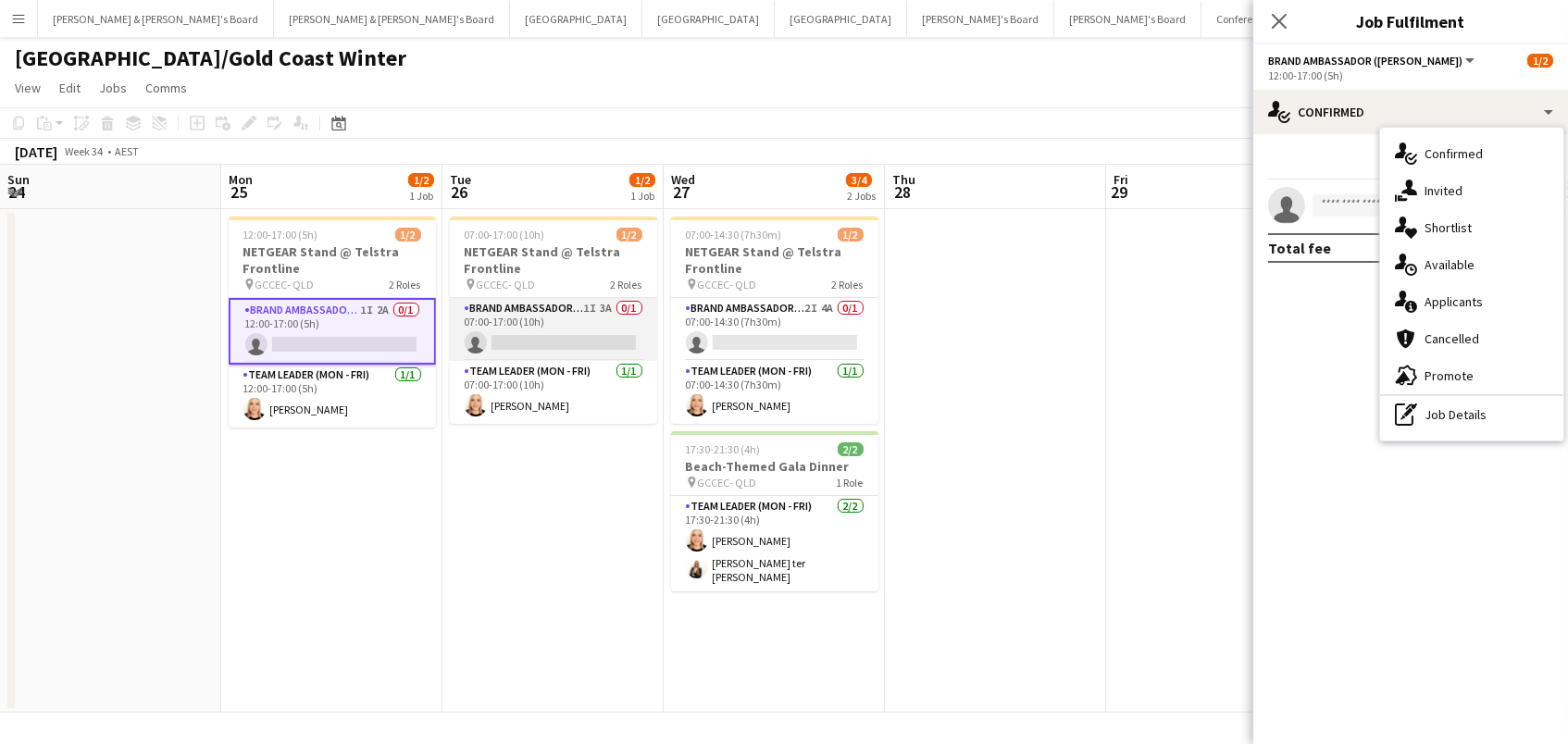
click at [566, 328] on app-card-role "Brand Ambassador (Mon - Fri) 1I 3A 0/1 07:00-17:00 (10h) single-neutral-actions" at bounding box center [553, 329] width 207 height 63
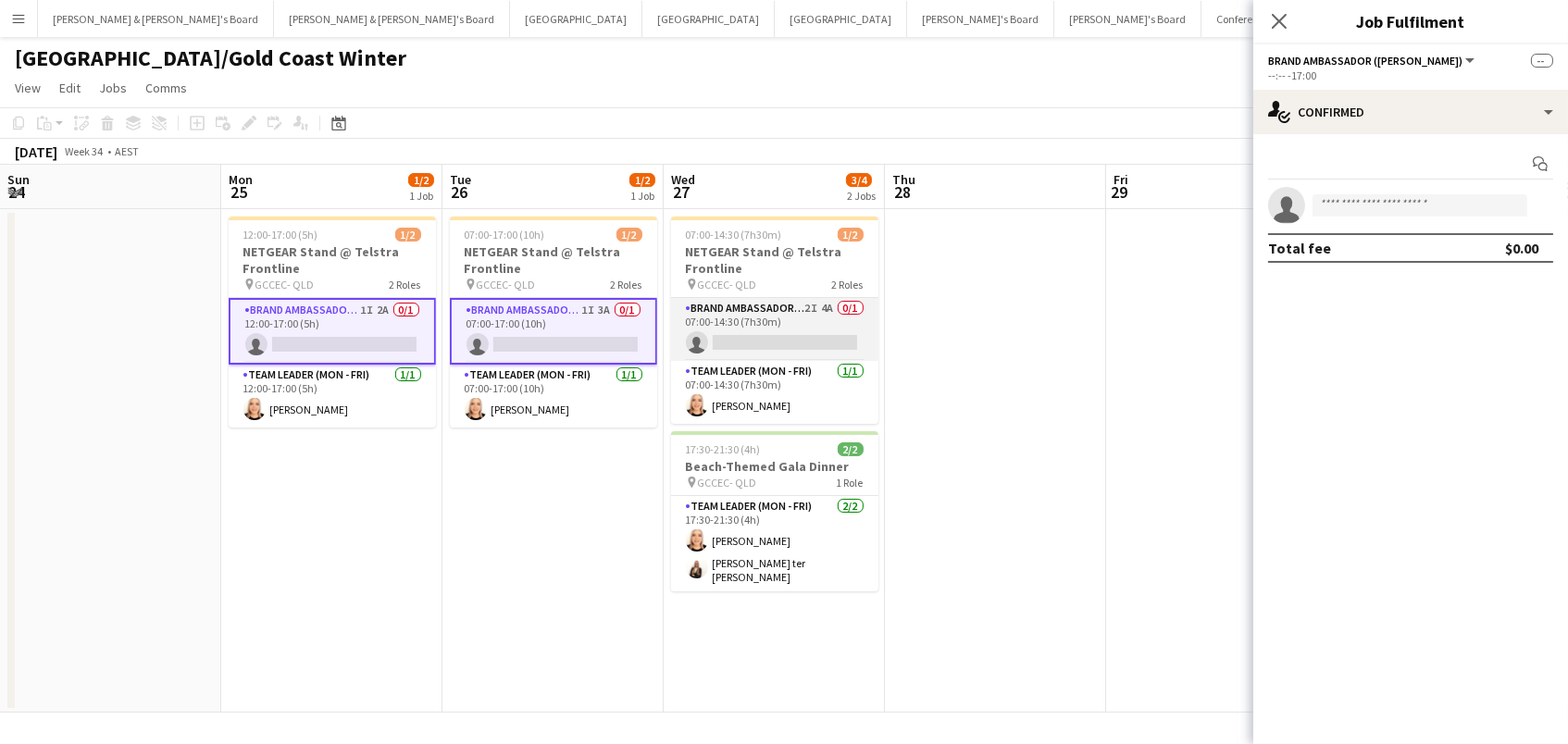
click at [785, 323] on app-card-role "Brand Ambassador (Mon - Fri) 2I 4A 0/1 07:00-14:30 (7h30m) single-neutral-actio…" at bounding box center [774, 329] width 207 height 63
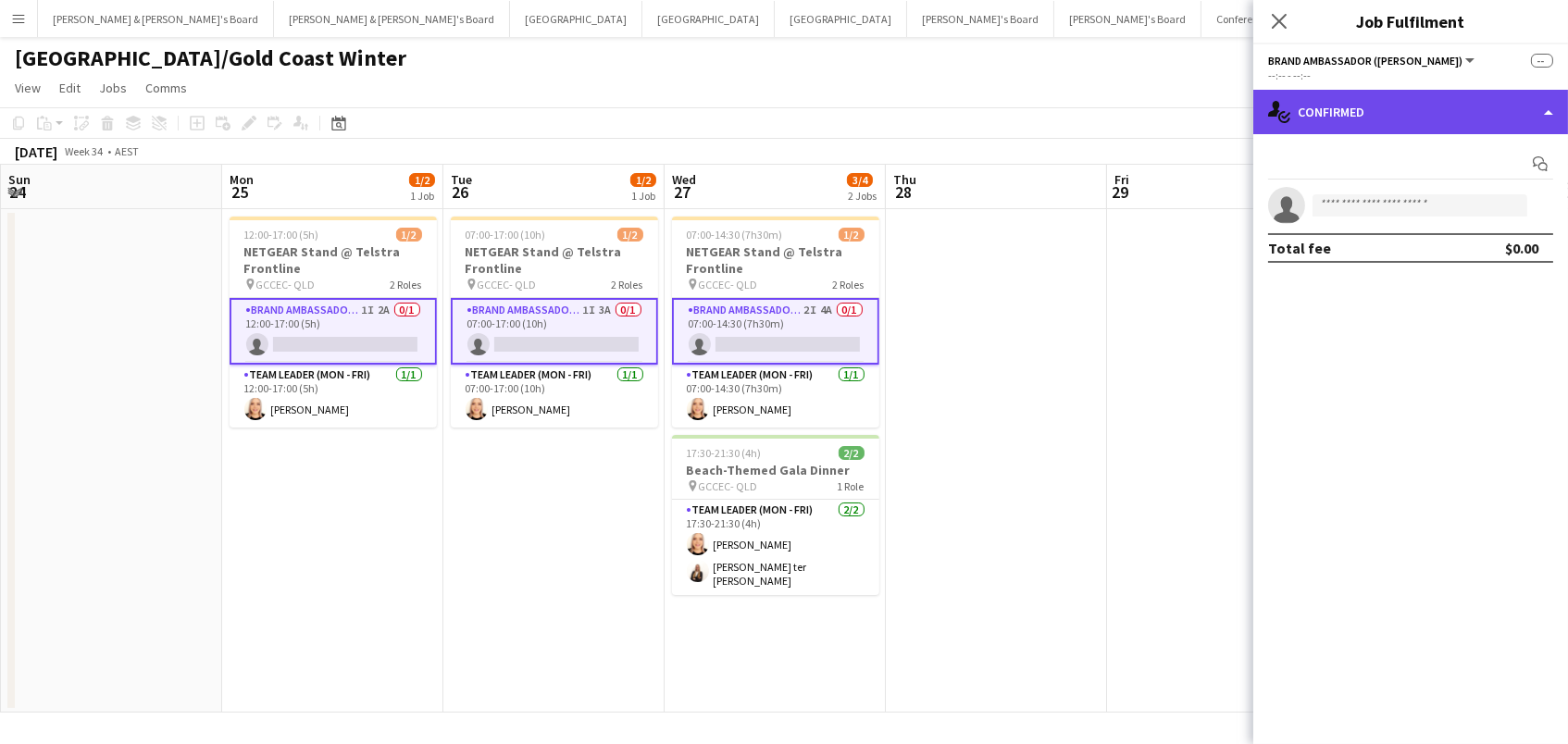
click at [1442, 102] on div "single-neutral-actions-check-2 Confirmed" at bounding box center [1411, 112] width 315 height 44
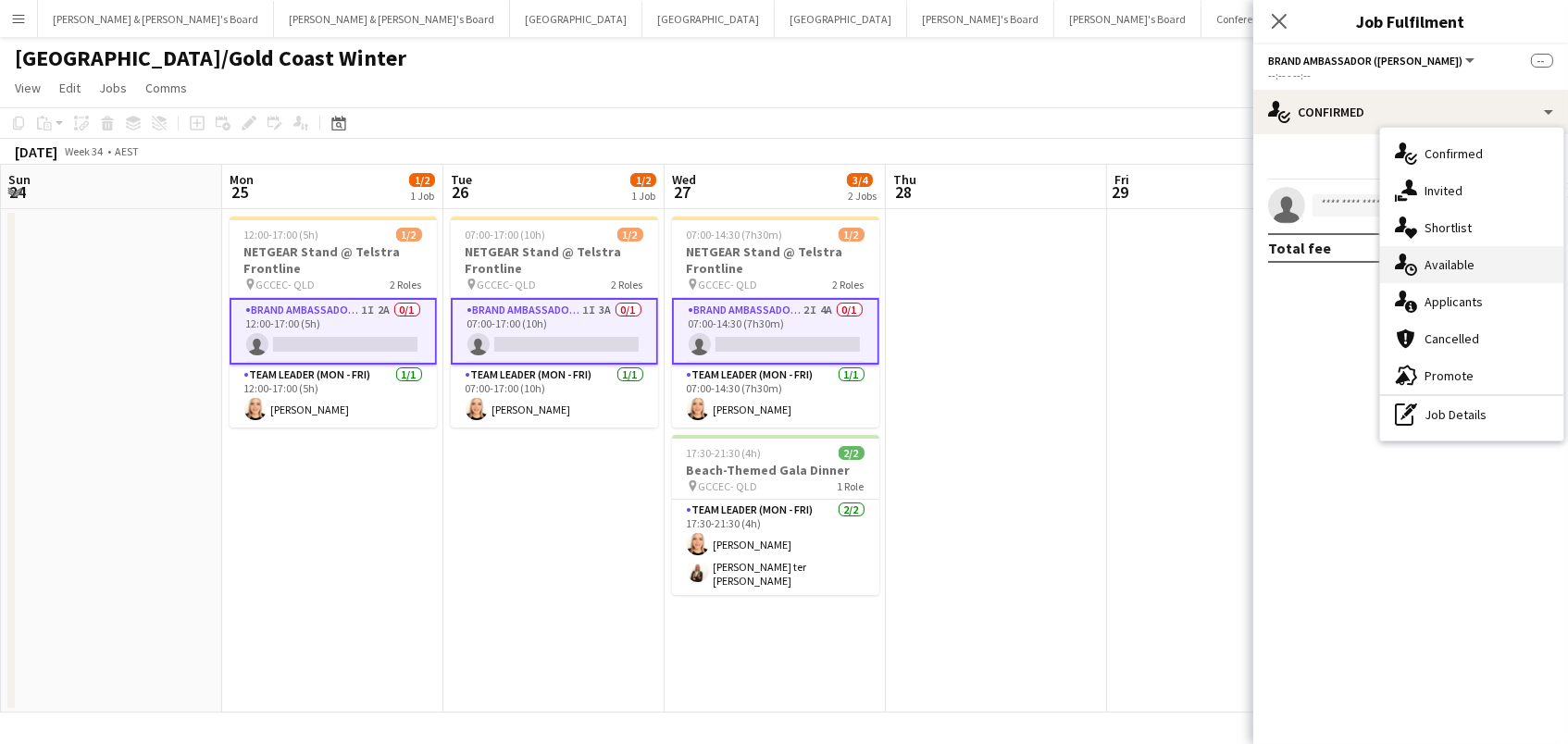
click at [1478, 267] on div "single-neutral-actions-upload Available" at bounding box center [1472, 265] width 183 height 37
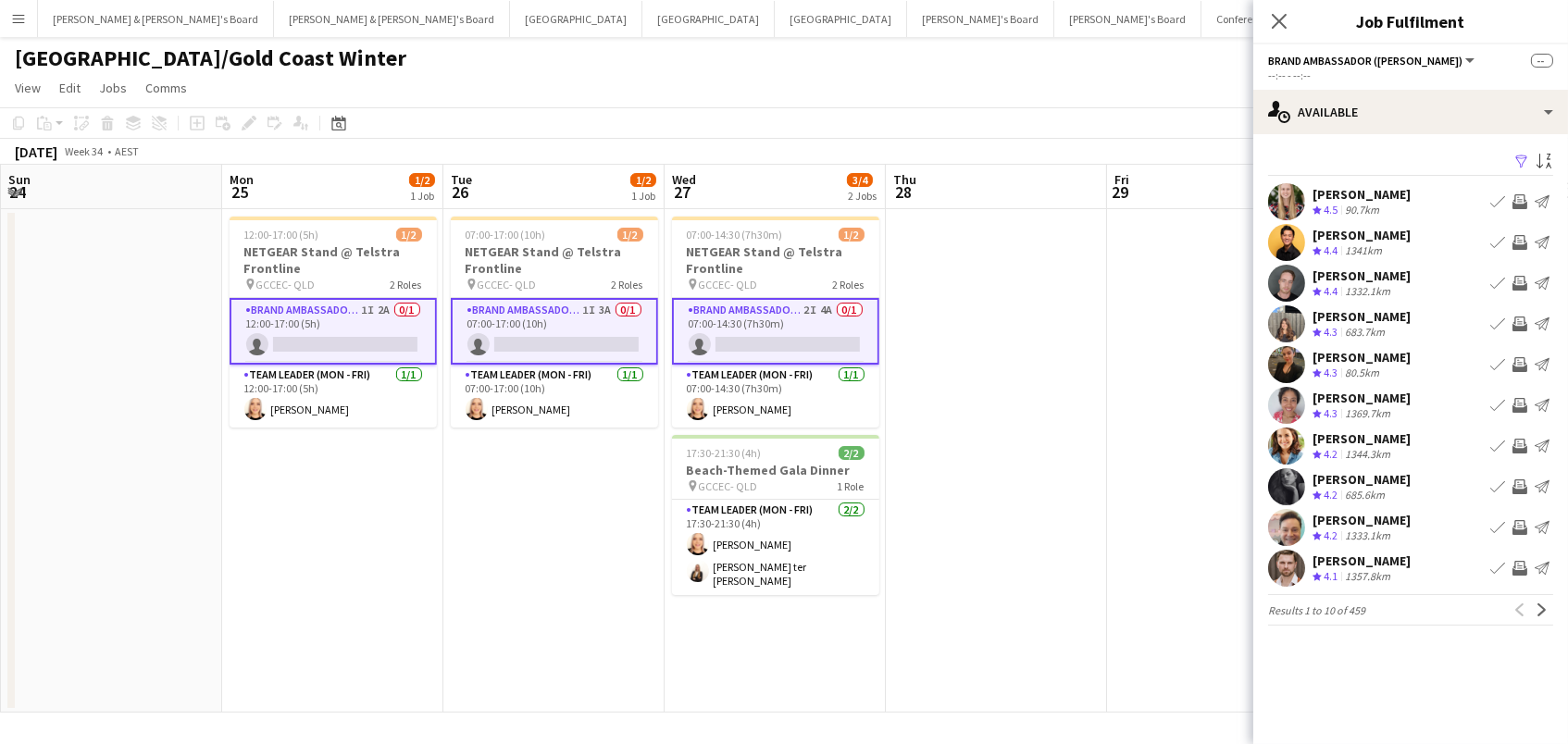
click at [1521, 157] on app-icon "Filter" at bounding box center [1522, 162] width 14 height 17
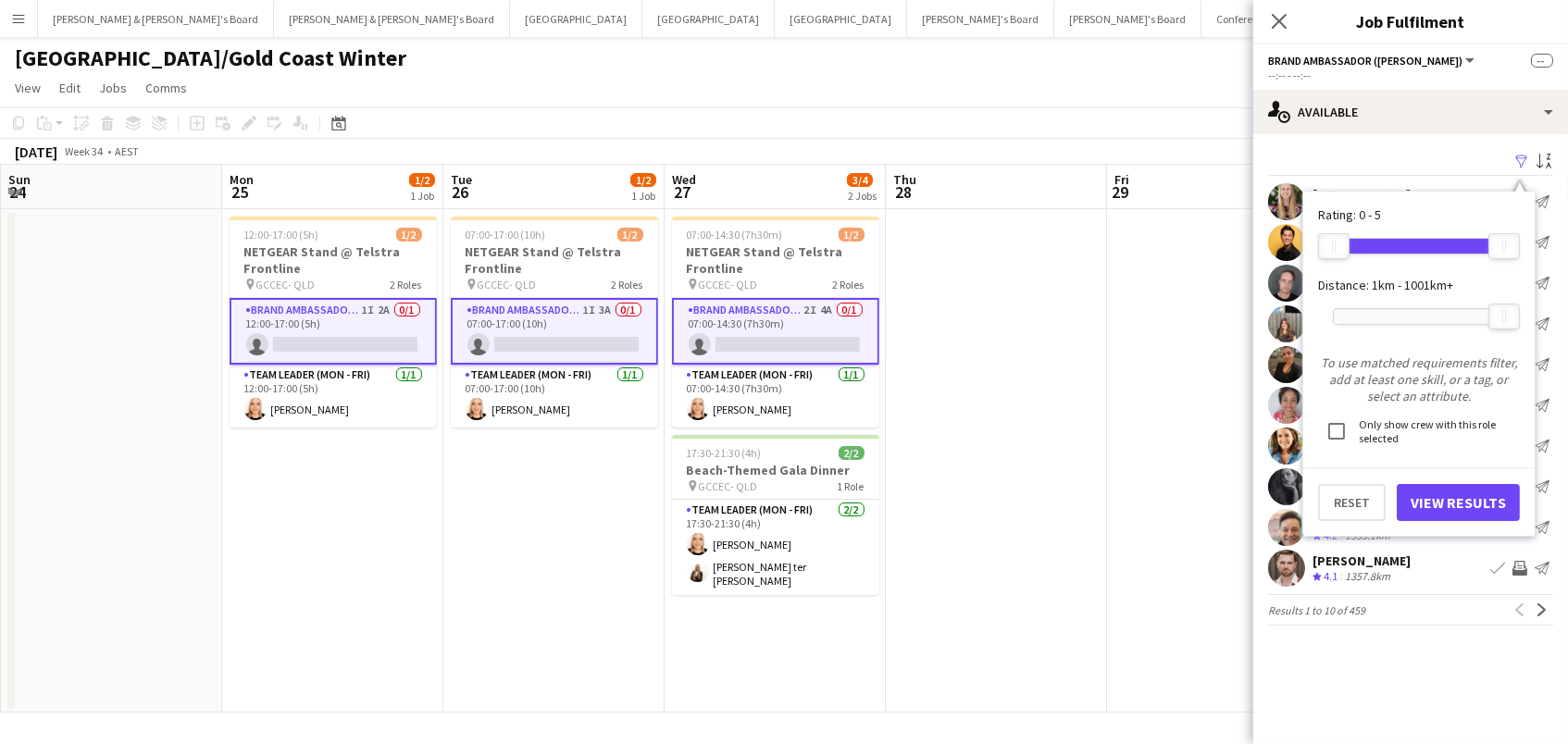
click at [1391, 309] on div at bounding box center [1419, 316] width 171 height 14
click at [1422, 504] on button "View Results" at bounding box center [1459, 502] width 123 height 37
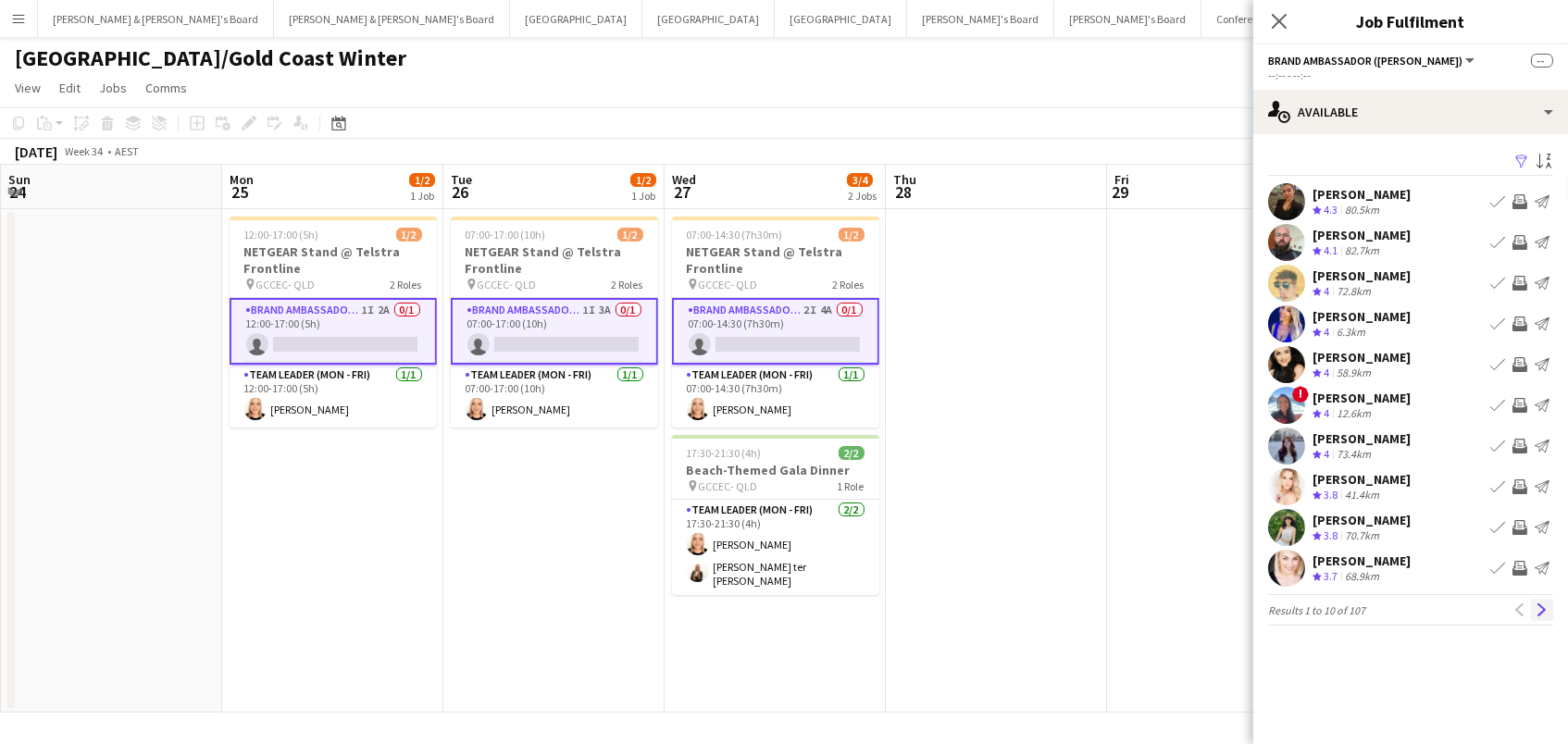
click at [1540, 607] on app-icon "Next" at bounding box center [1542, 609] width 13 height 13
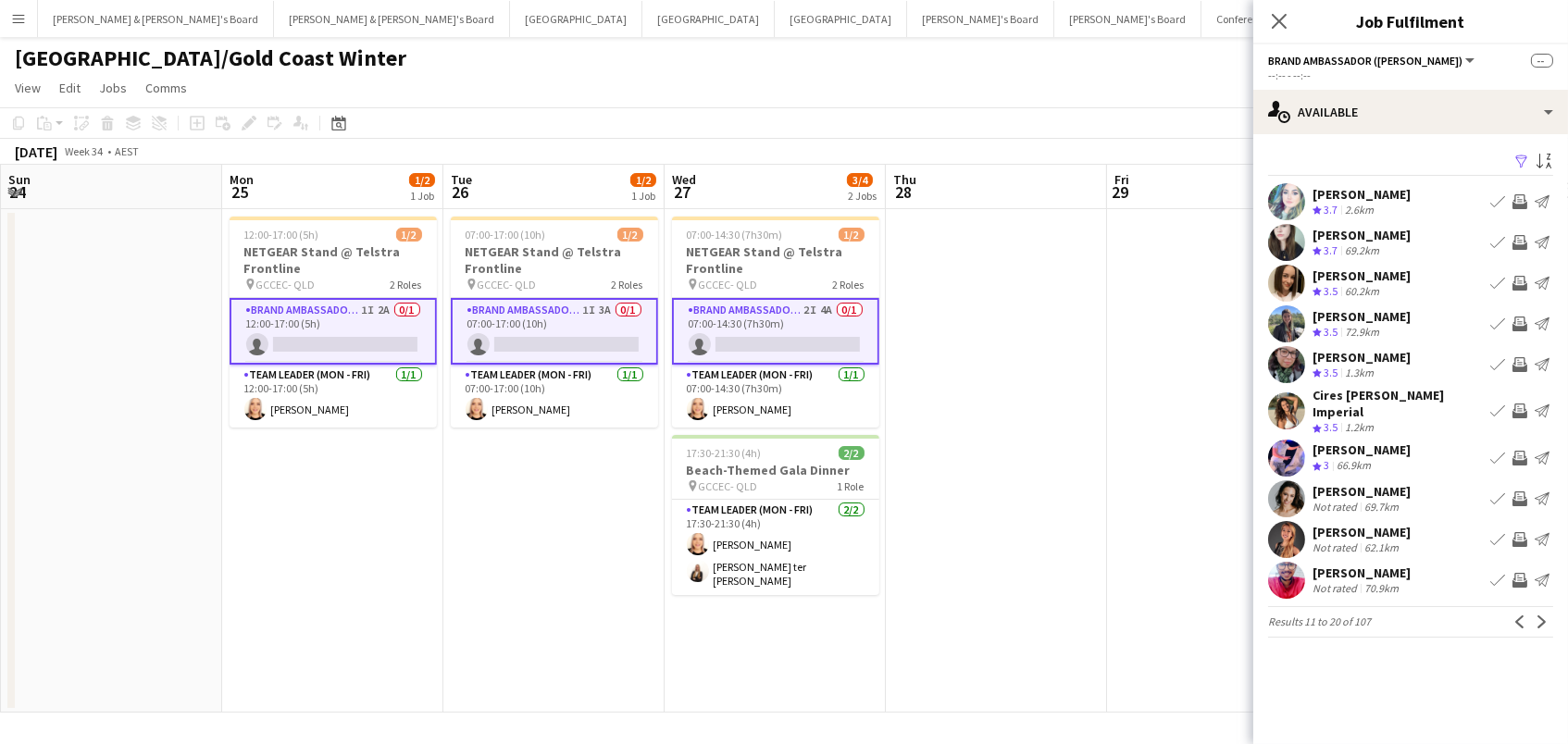
click at [1519, 492] on app-icon "Invite crew" at bounding box center [1520, 498] width 14 height 14
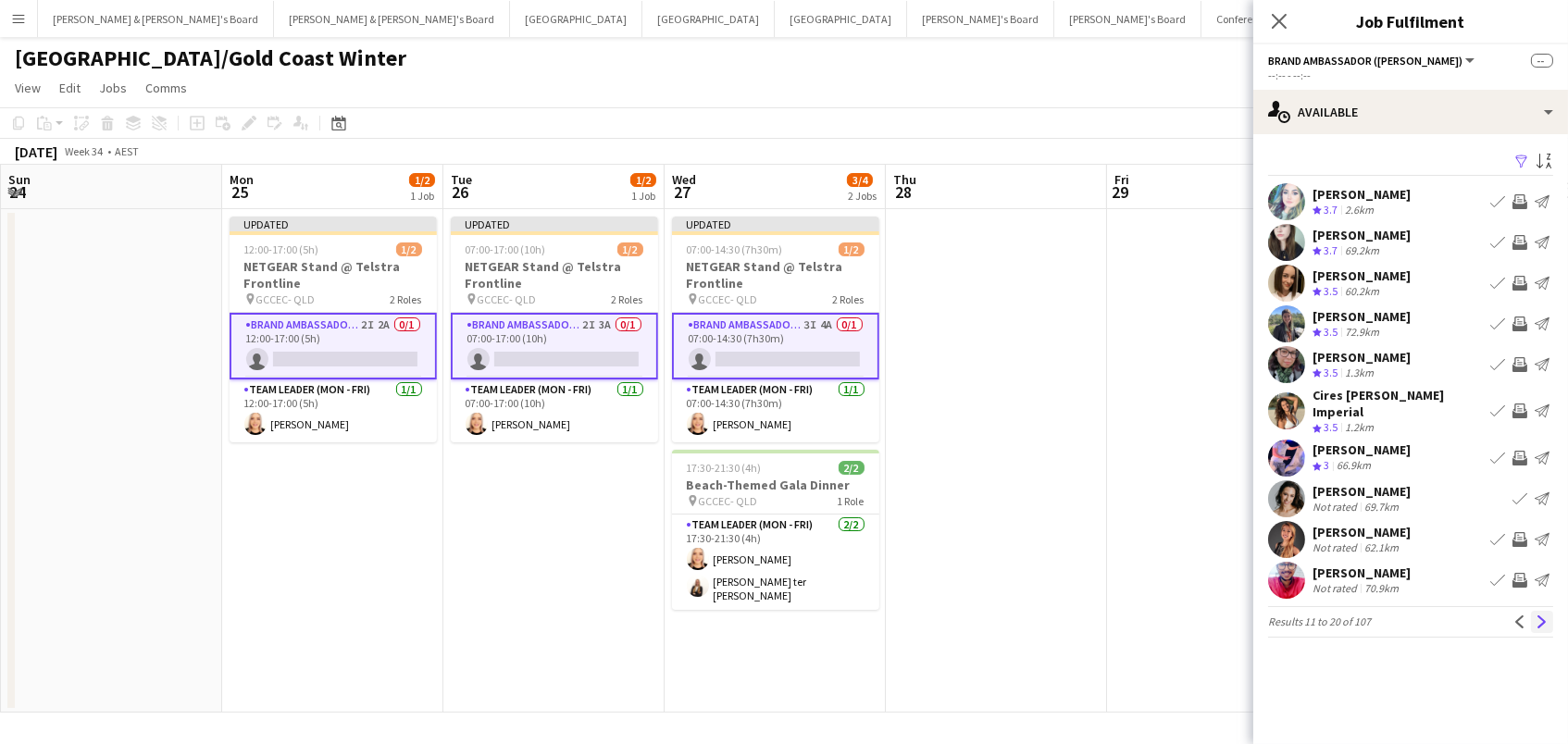
click at [1540, 616] on app-icon "Next" at bounding box center [1542, 622] width 13 height 13
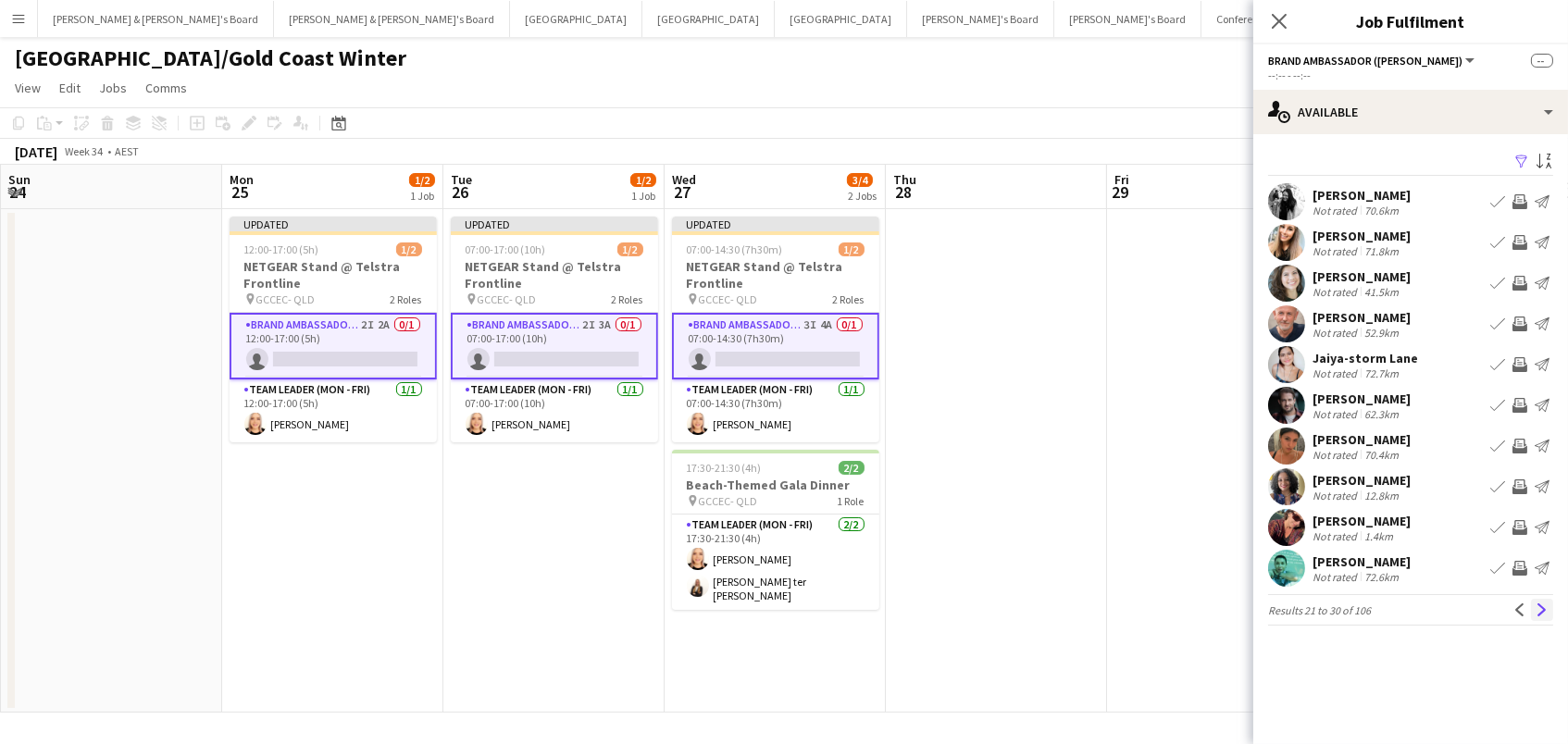
click at [1541, 607] on app-icon "Next" at bounding box center [1542, 609] width 13 height 13
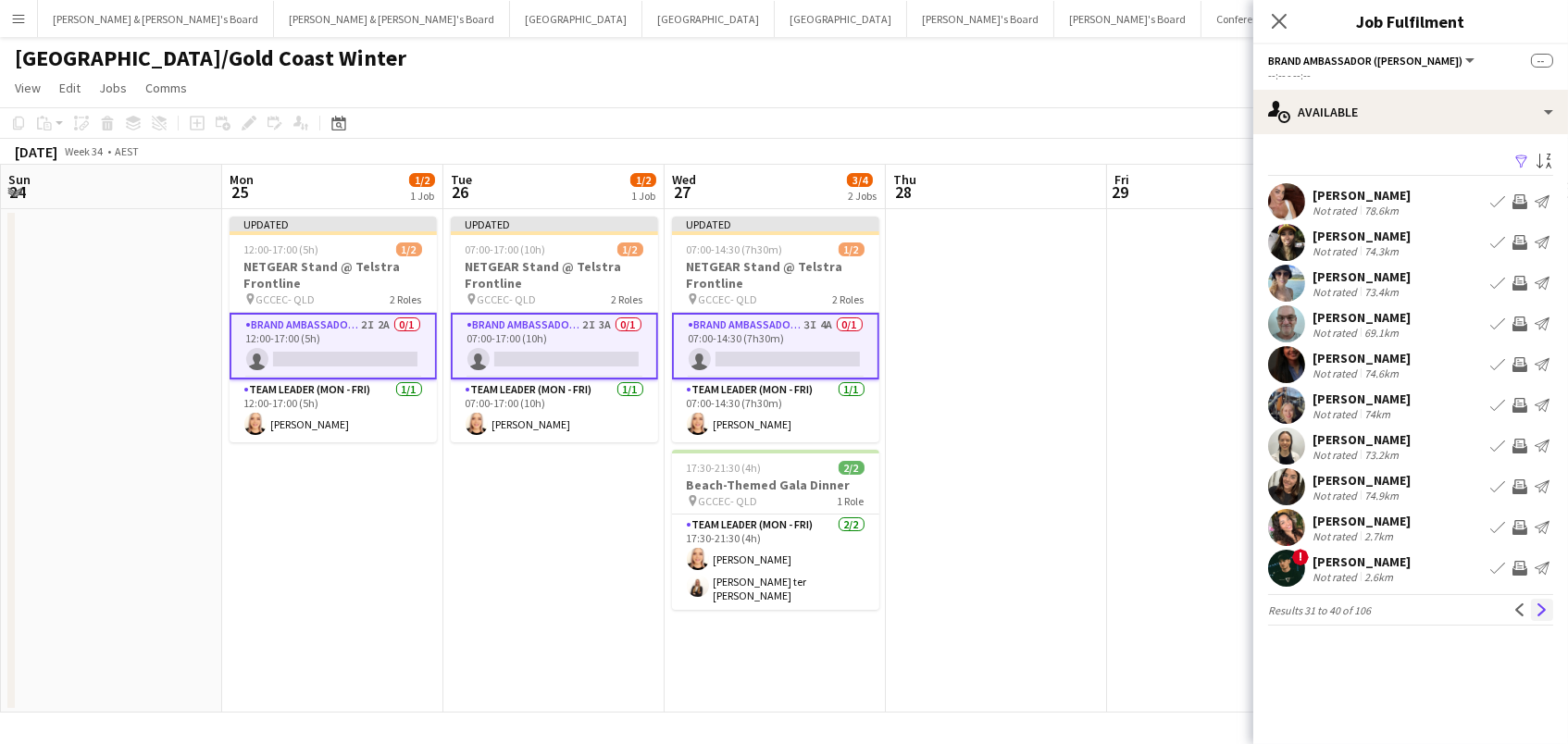
click at [1540, 603] on app-icon "Next" at bounding box center [1542, 609] width 13 height 13
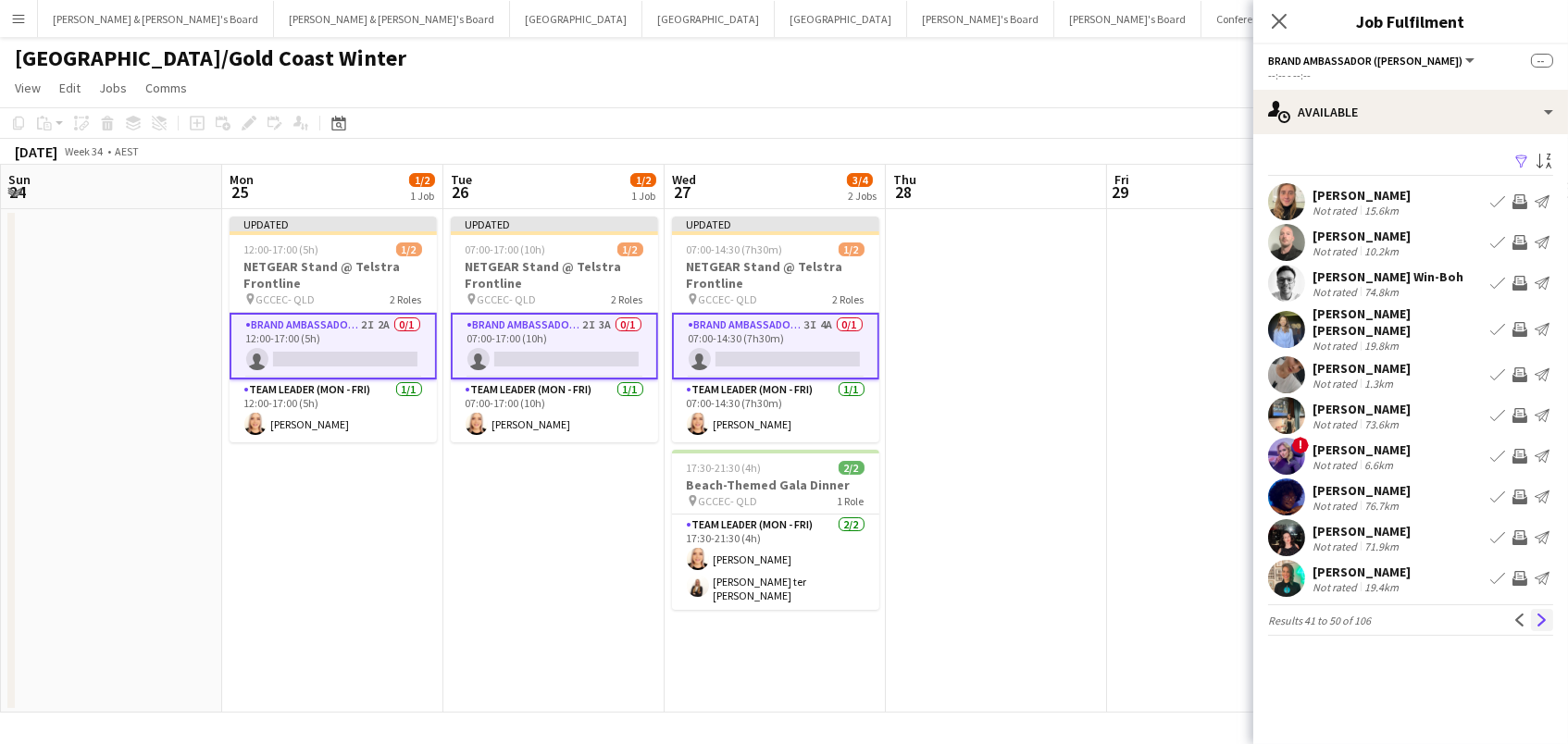
click at [1548, 614] on app-icon "Next" at bounding box center [1542, 620] width 13 height 13
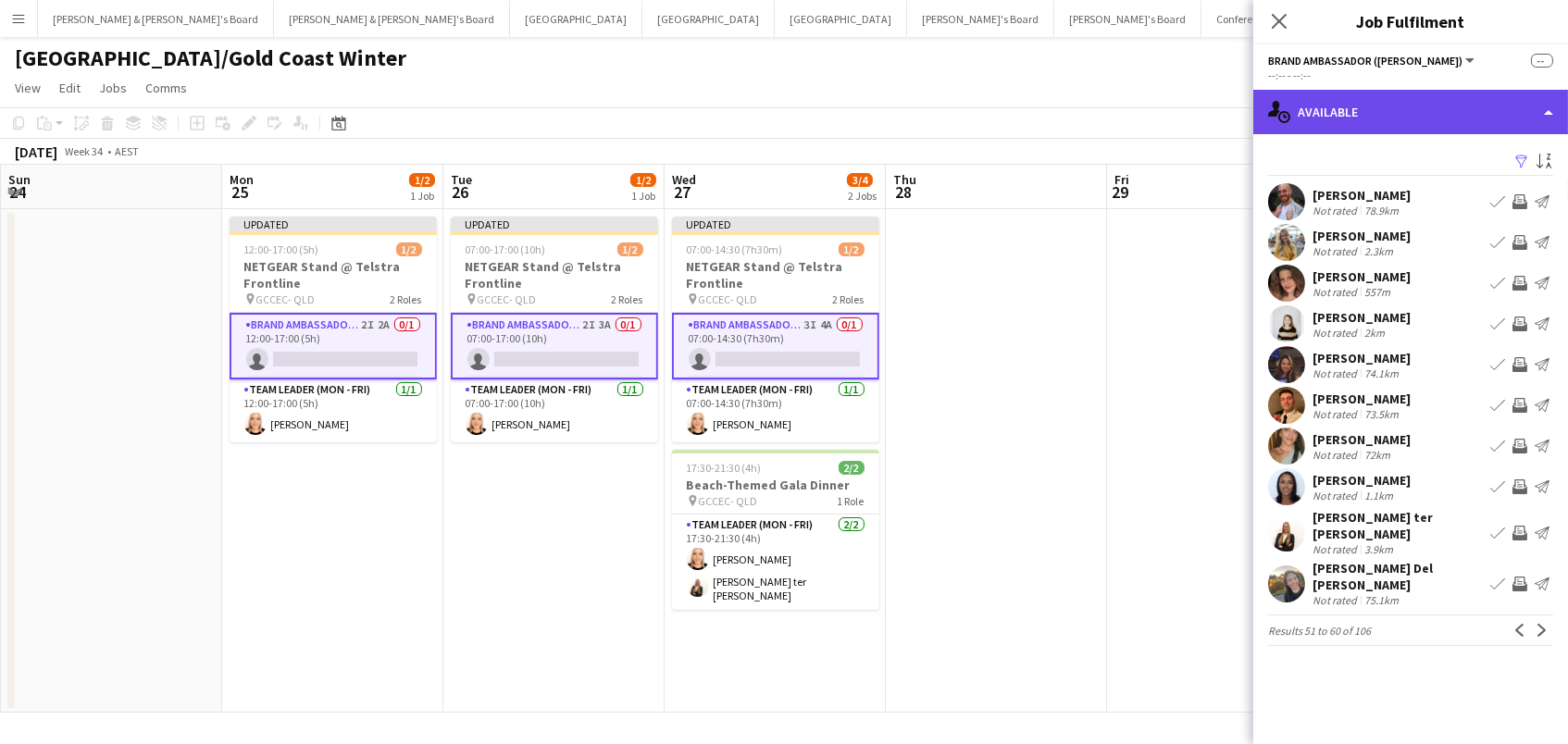
click at [1408, 115] on div "single-neutral-actions-upload Available" at bounding box center [1411, 112] width 315 height 44
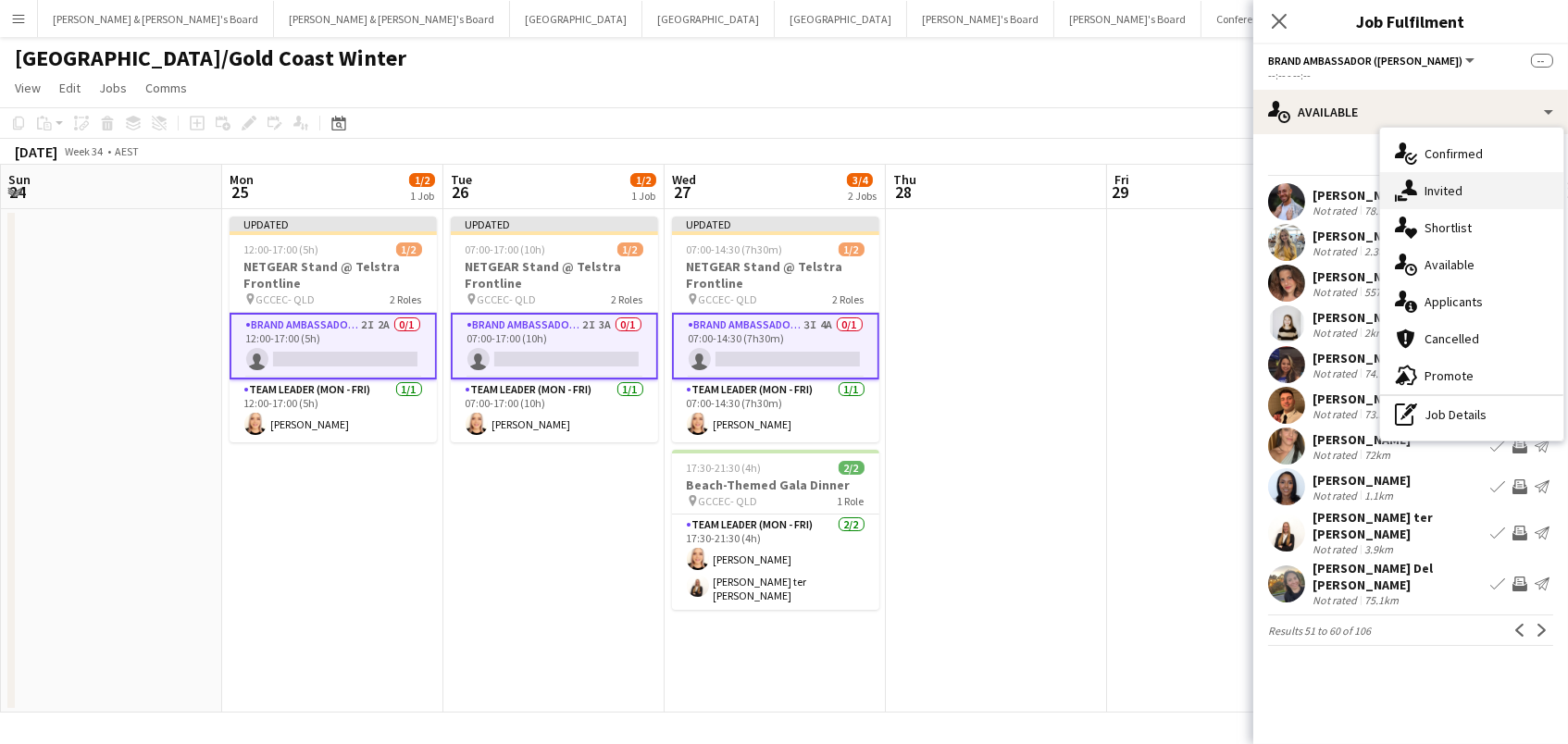
click at [1422, 177] on div "single-neutral-actions-share-1 Invited" at bounding box center [1472, 191] width 183 height 37
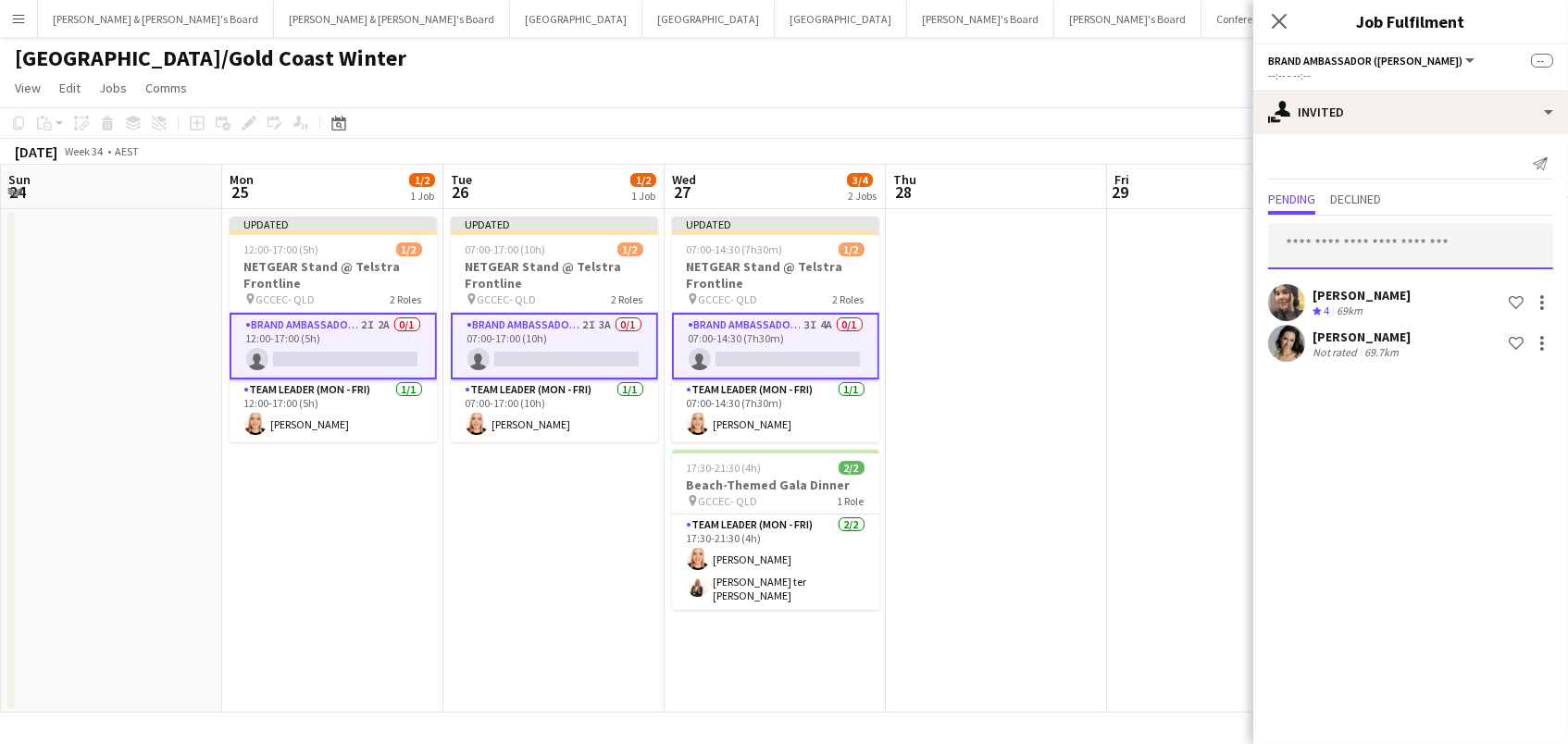
click at [1417, 232] on input "text" at bounding box center [1411, 247] width 285 height 46
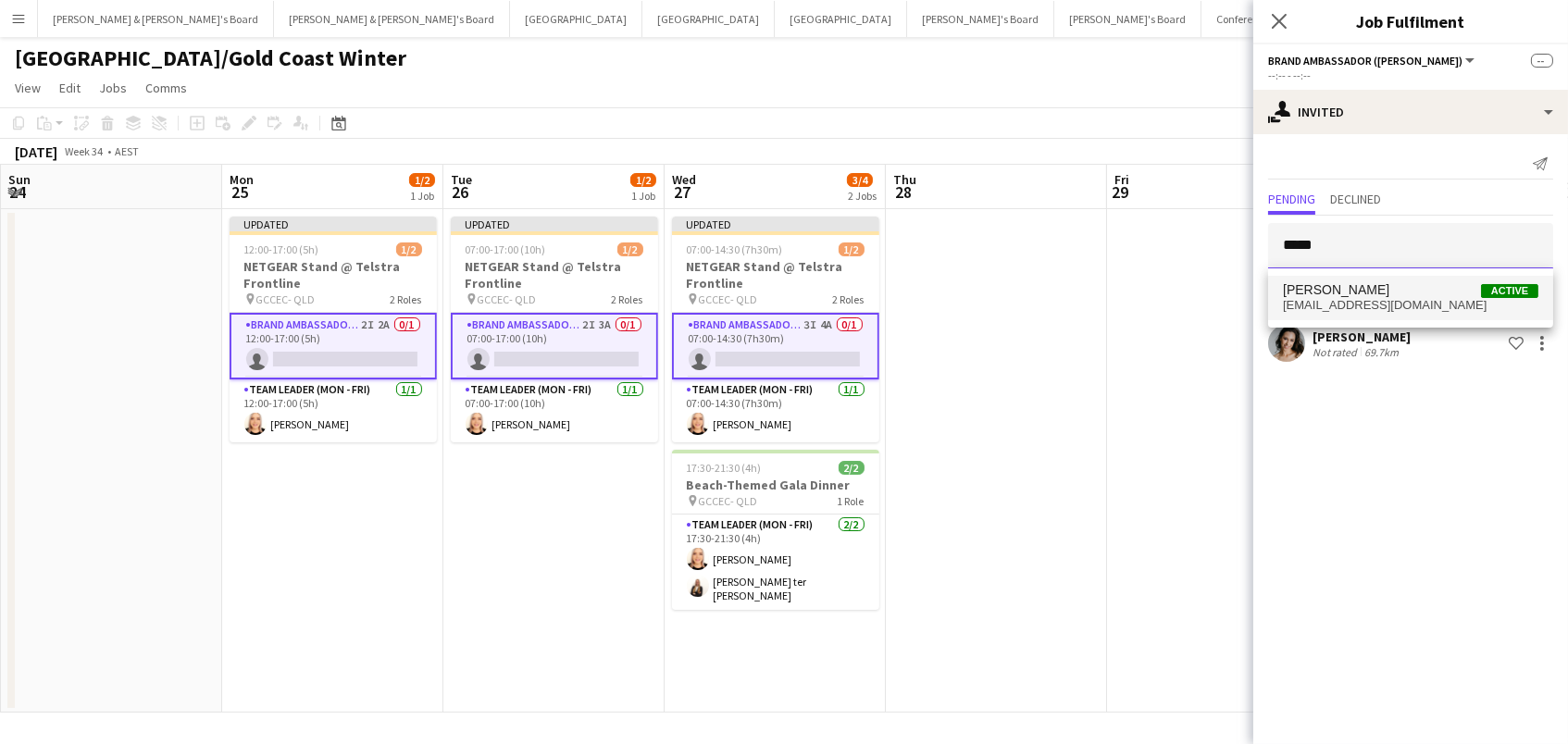
type input "*****"
click at [1395, 291] on span "[PERSON_NAME] Active" at bounding box center [1410, 290] width 255 height 15
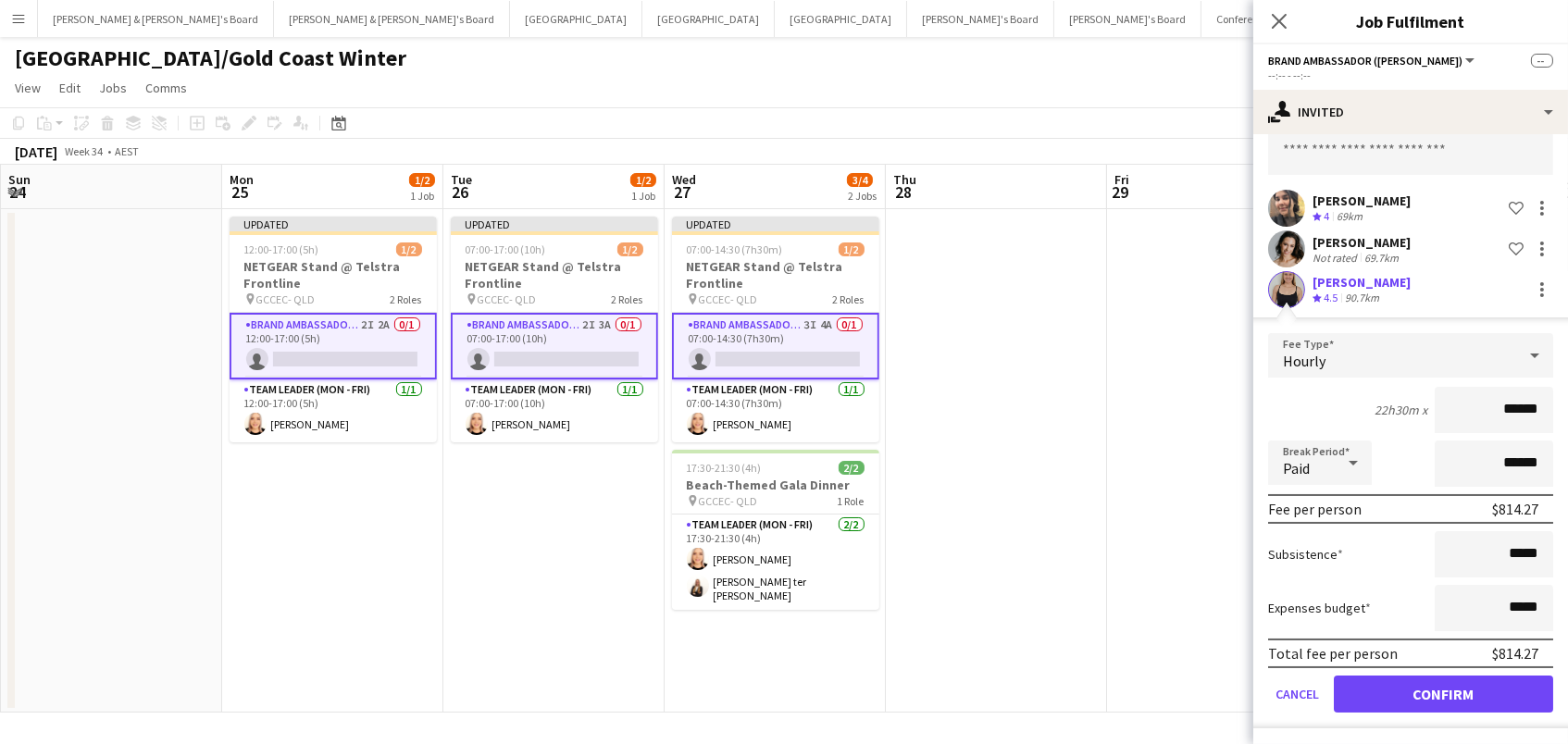
scroll to position [93, 0]
click at [1388, 698] on button "Confirm" at bounding box center [1444, 695] width 220 height 37
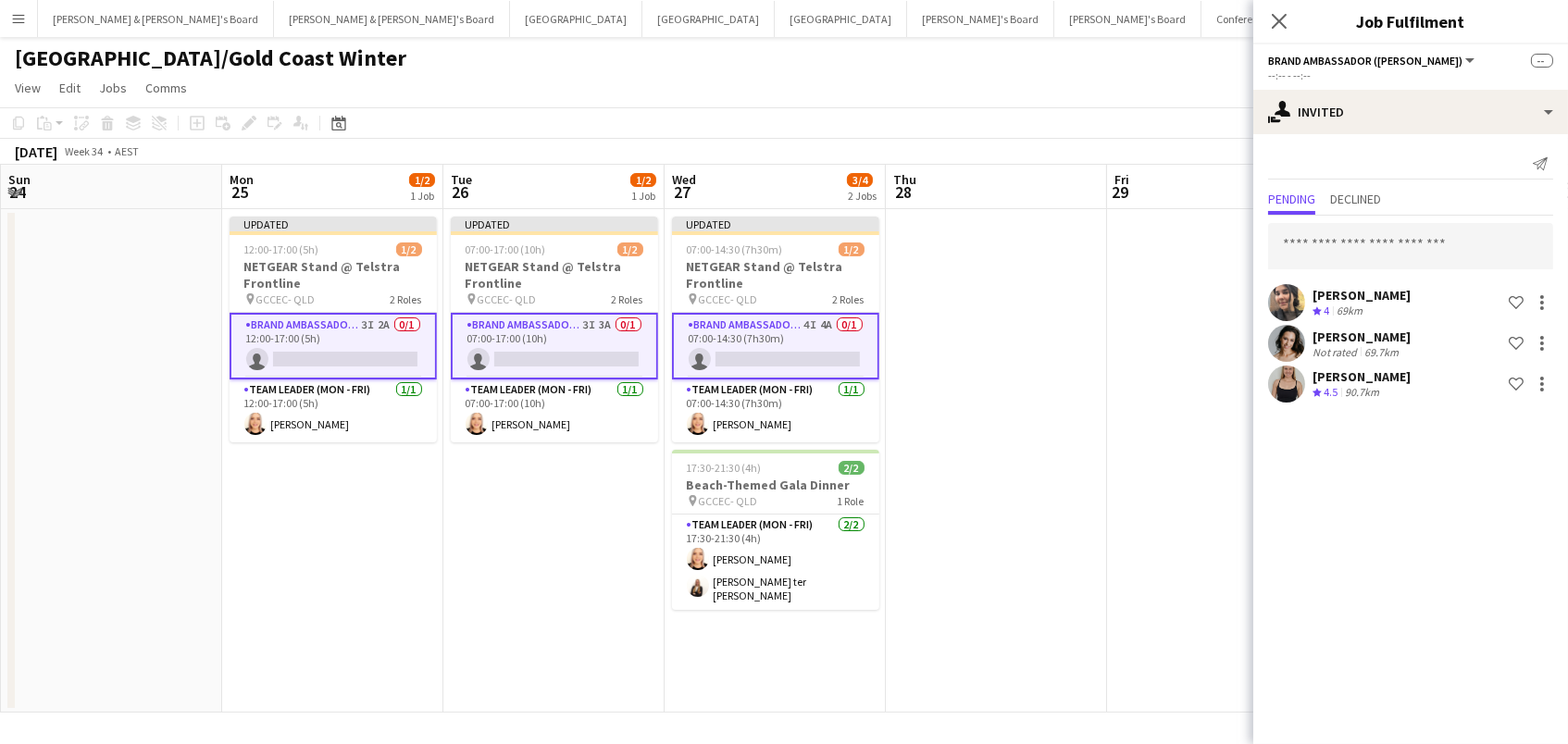
click at [1158, 459] on app-date-cell at bounding box center [1218, 461] width 222 height 504
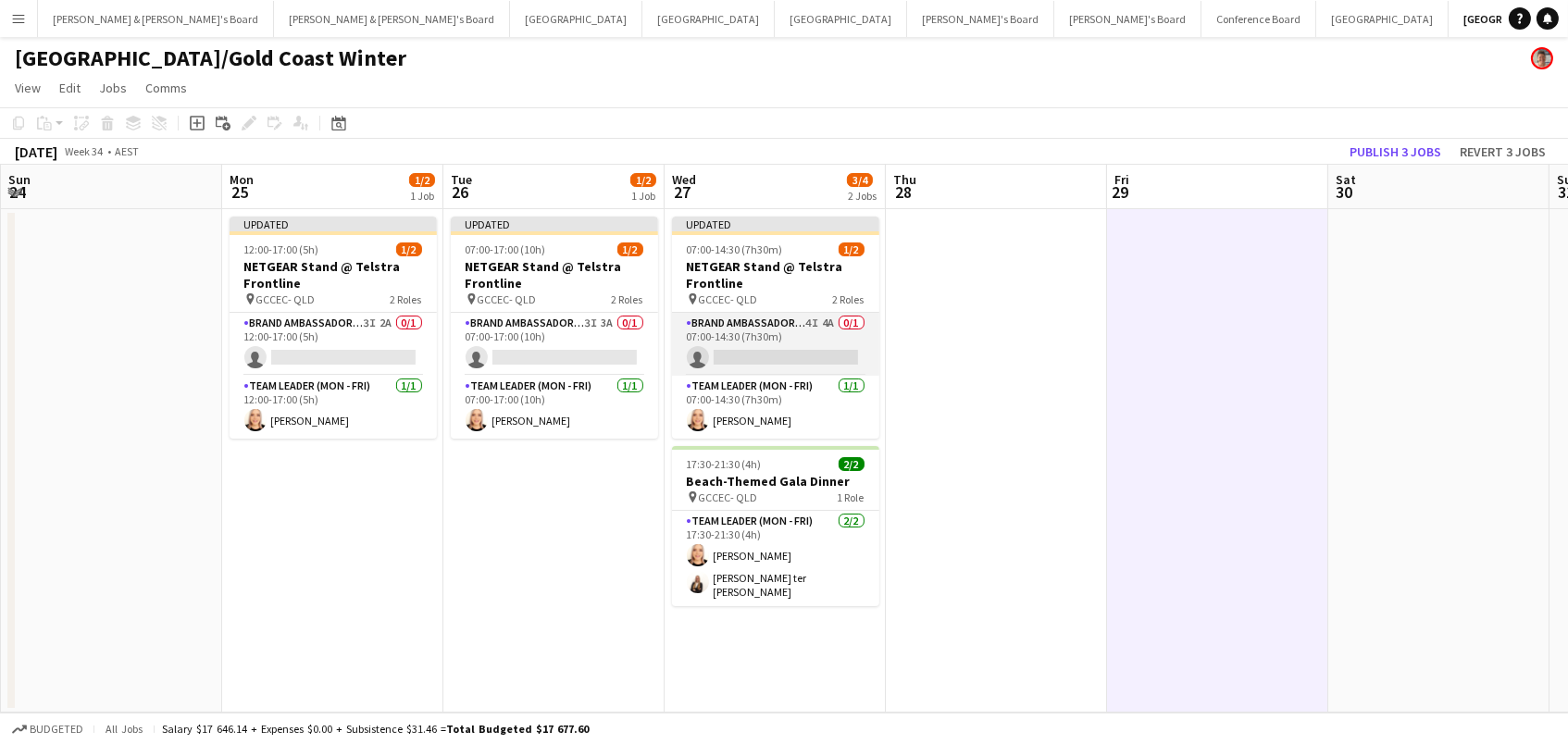
click at [841, 343] on app-card-role "Brand Ambassador (Mon - Fri) 4I 4A 0/1 07:00-14:30 (7h30m) single-neutral-actio…" at bounding box center [775, 344] width 207 height 63
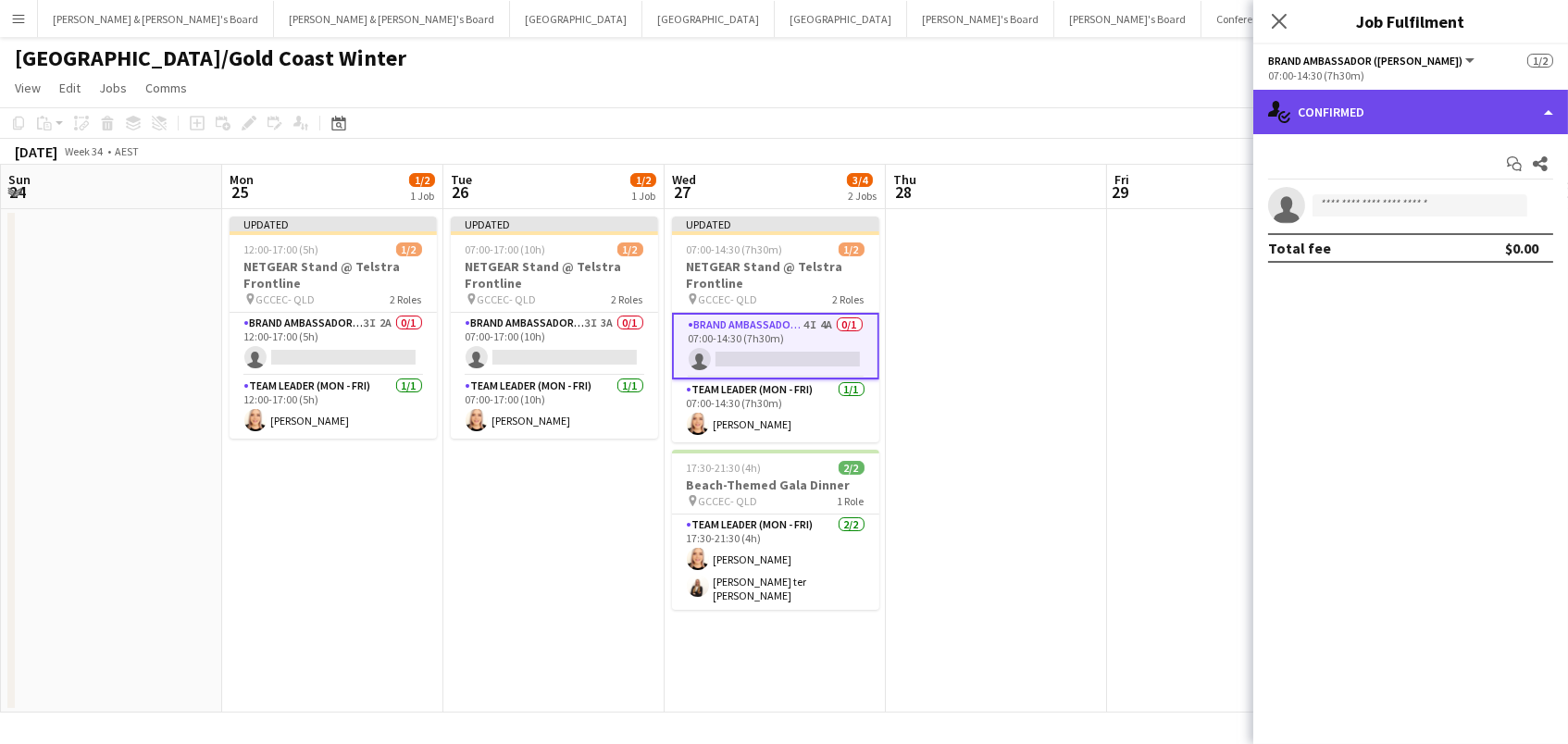
click at [1314, 120] on div "single-neutral-actions-check-2 Confirmed" at bounding box center [1411, 112] width 315 height 44
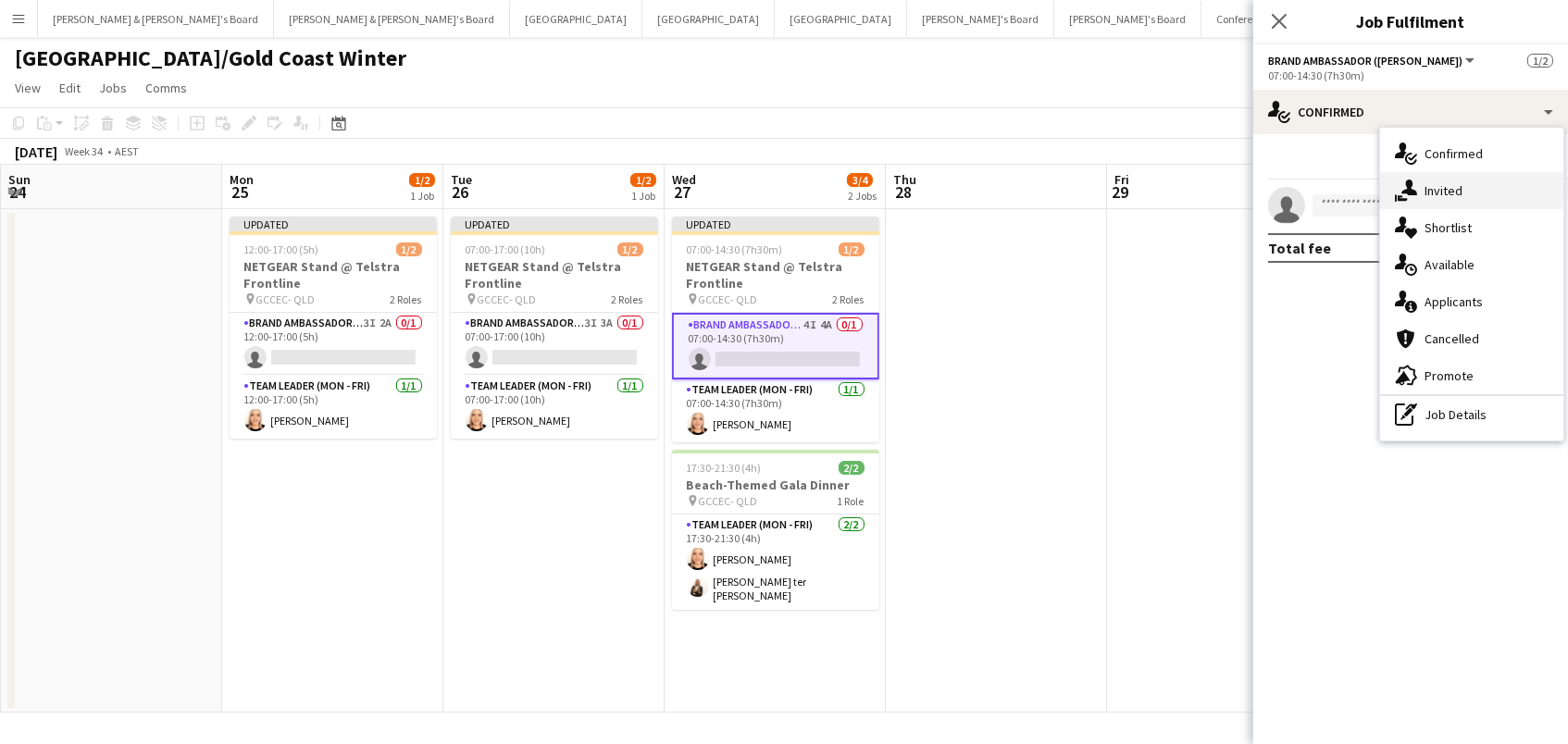
click at [1391, 204] on div "single-neutral-actions-share-1 Invited" at bounding box center [1472, 191] width 183 height 37
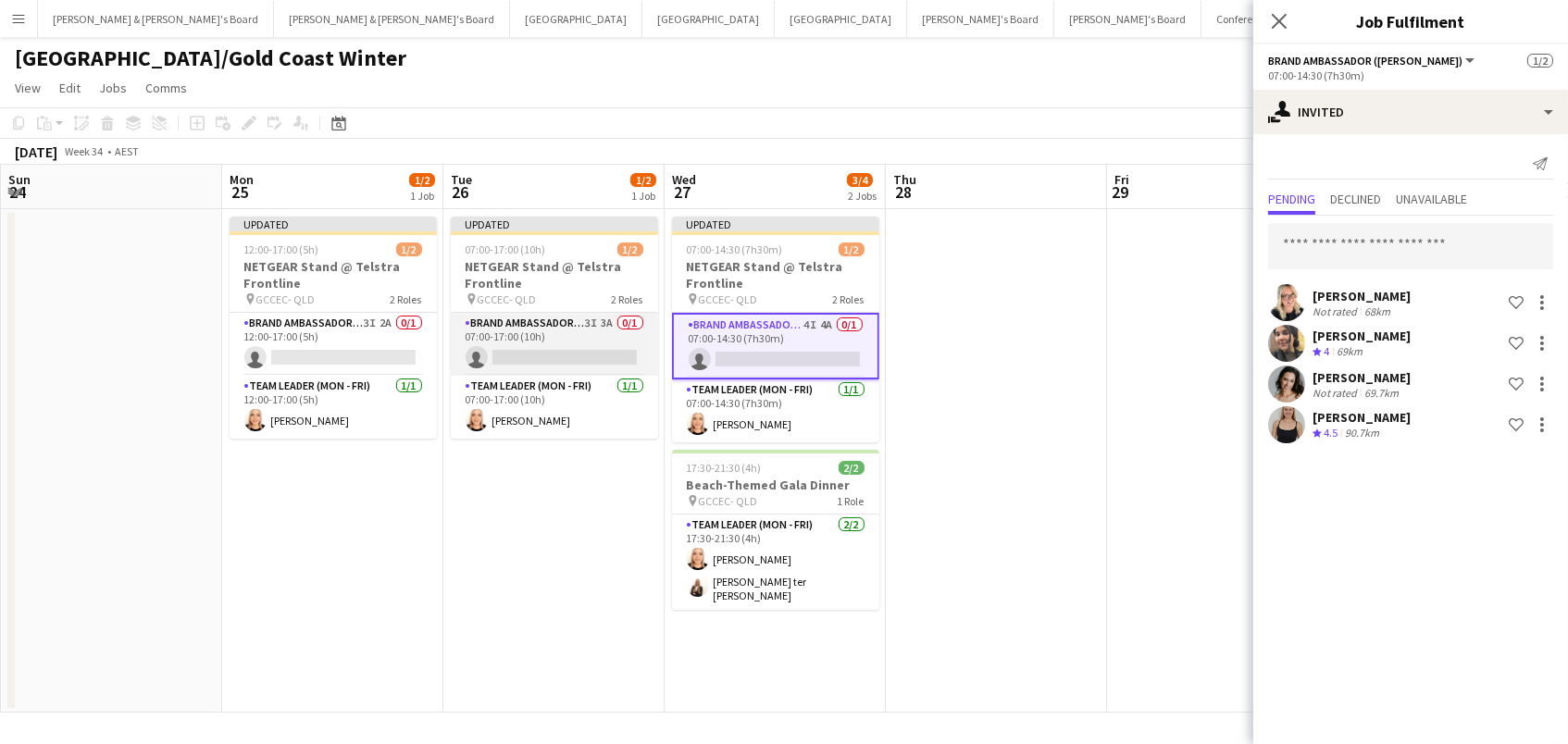
click at [595, 329] on app-card-role "Brand Ambassador (Mon - Fri) 3I 3A 0/1 07:00-17:00 (10h) single-neutral-actions" at bounding box center [554, 344] width 207 height 63
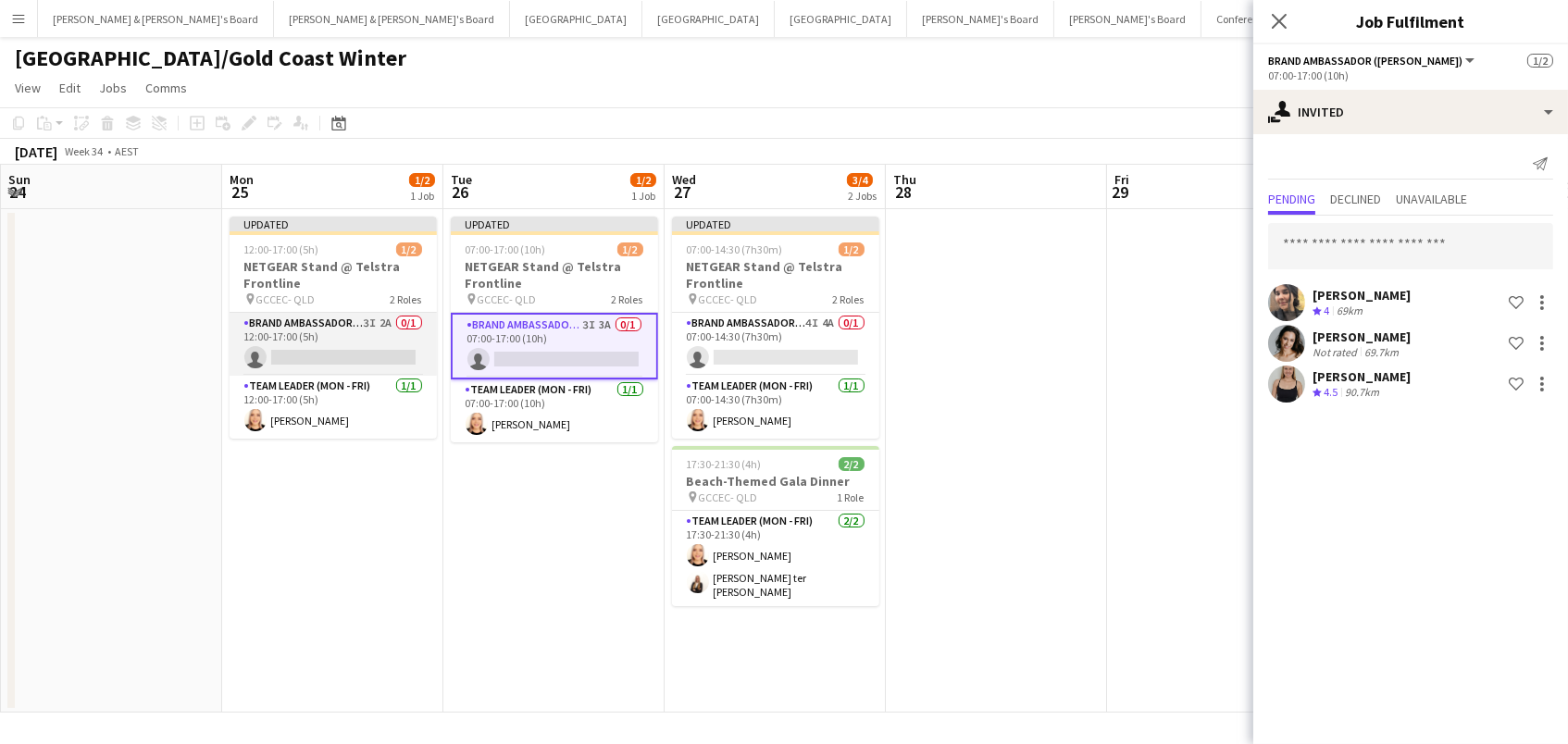
click at [385, 351] on app-card-role "Brand Ambassador (Mon - Fri) 3I 2A 0/1 12:00-17:00 (5h) single-neutral-actions" at bounding box center [332, 344] width 207 height 63
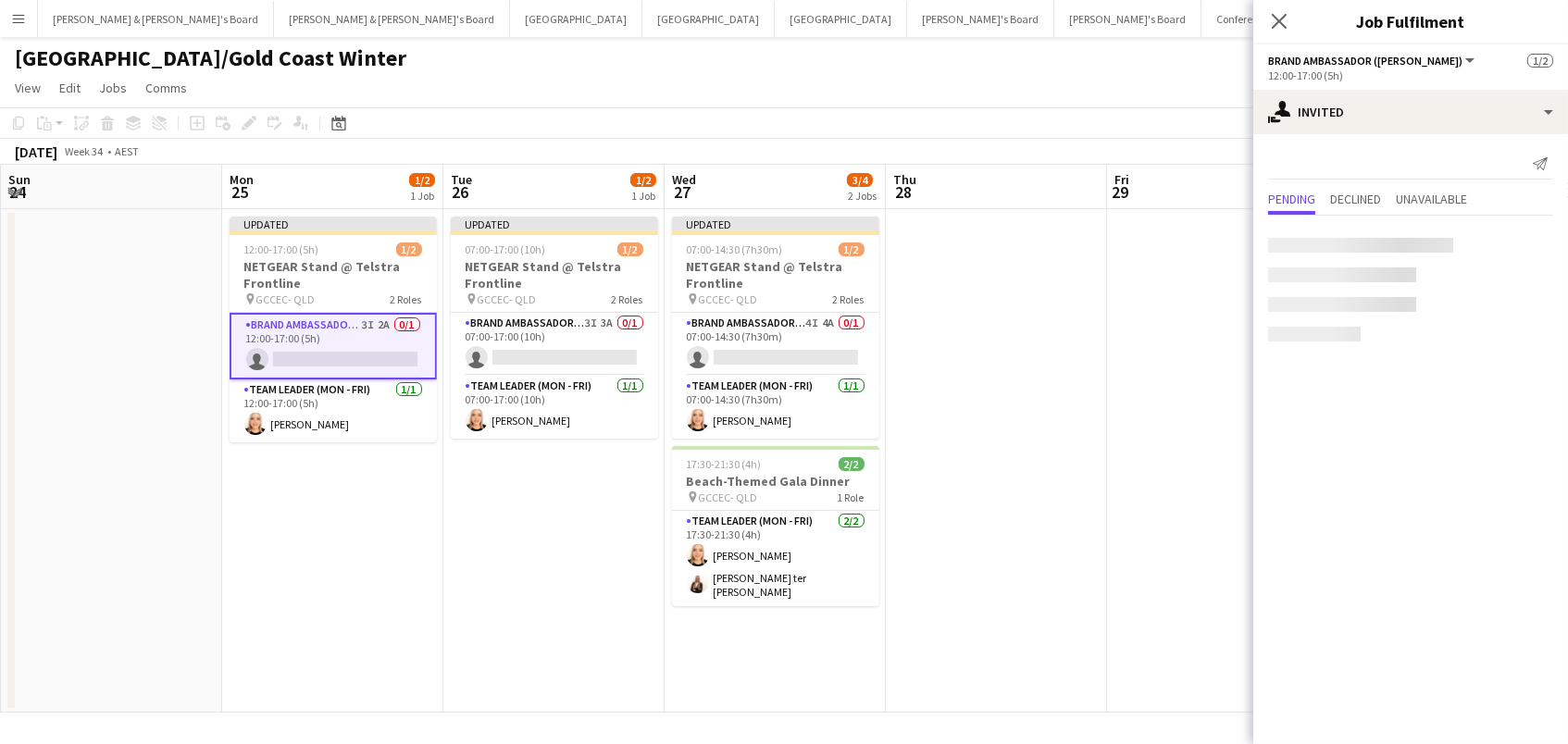
scroll to position [0, 883]
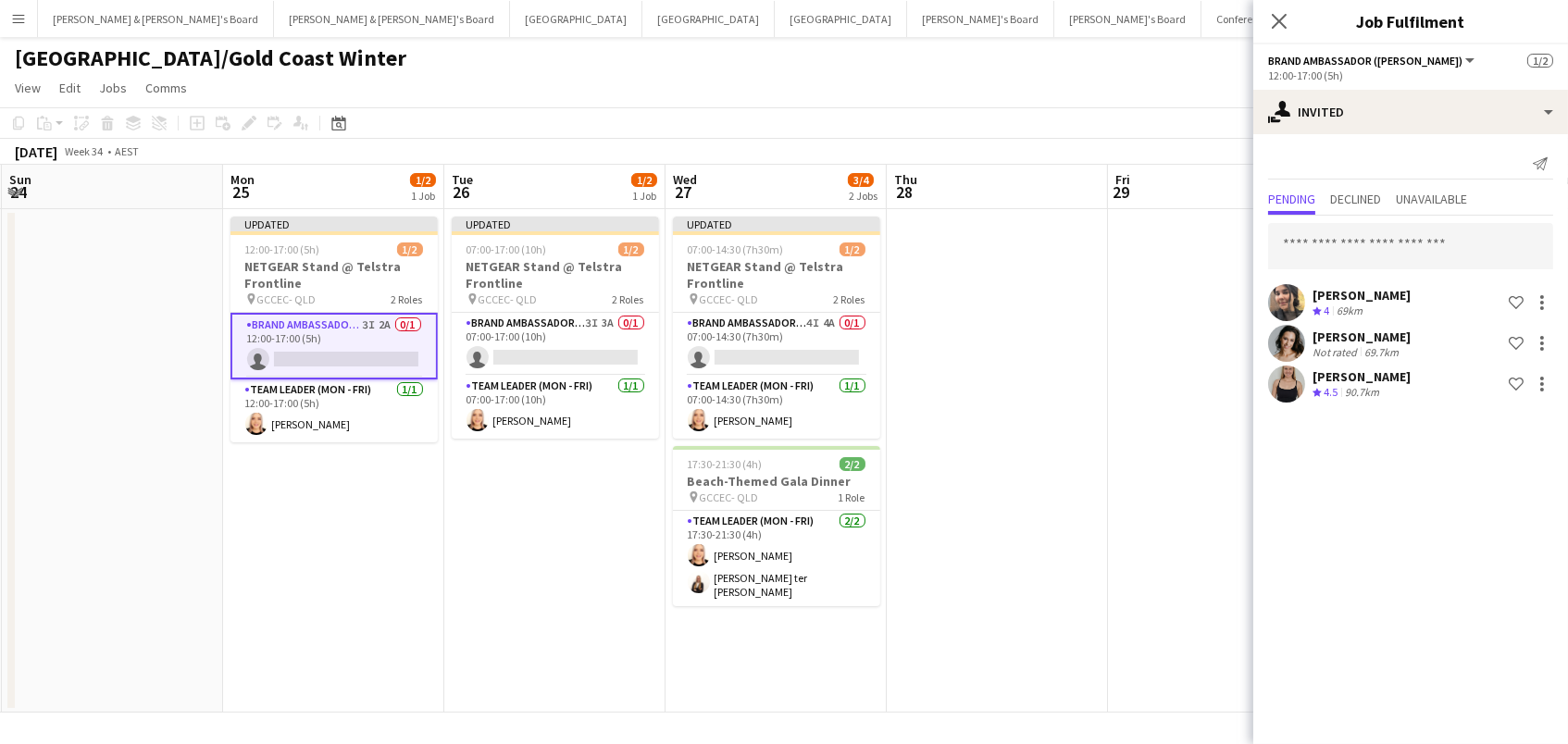
click at [1046, 168] on app-board-header-date "Thu 28" at bounding box center [997, 187] width 222 height 44
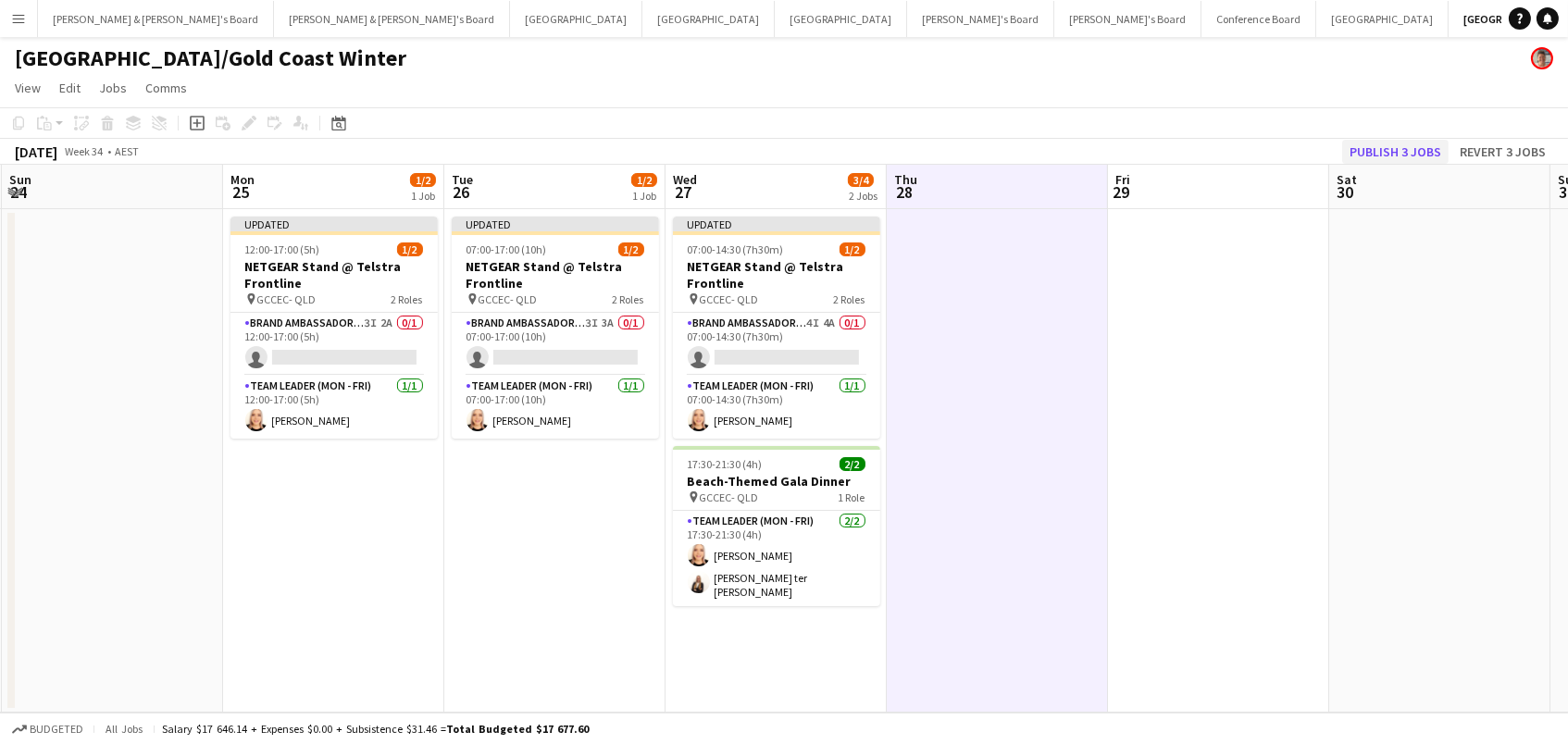
click at [1363, 158] on button "Publish 3 jobs" at bounding box center [1395, 151] width 106 height 24
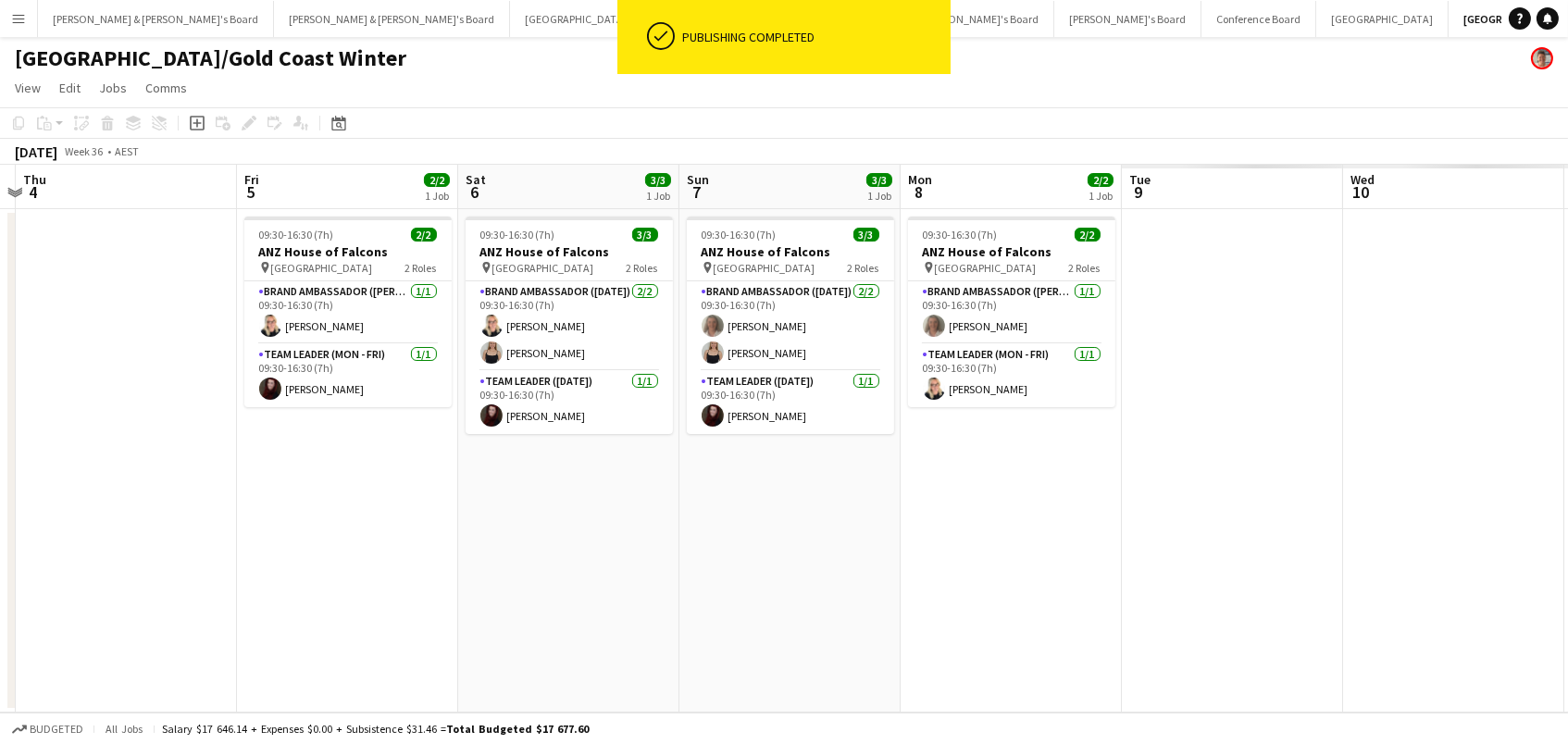
scroll to position [0, 852]
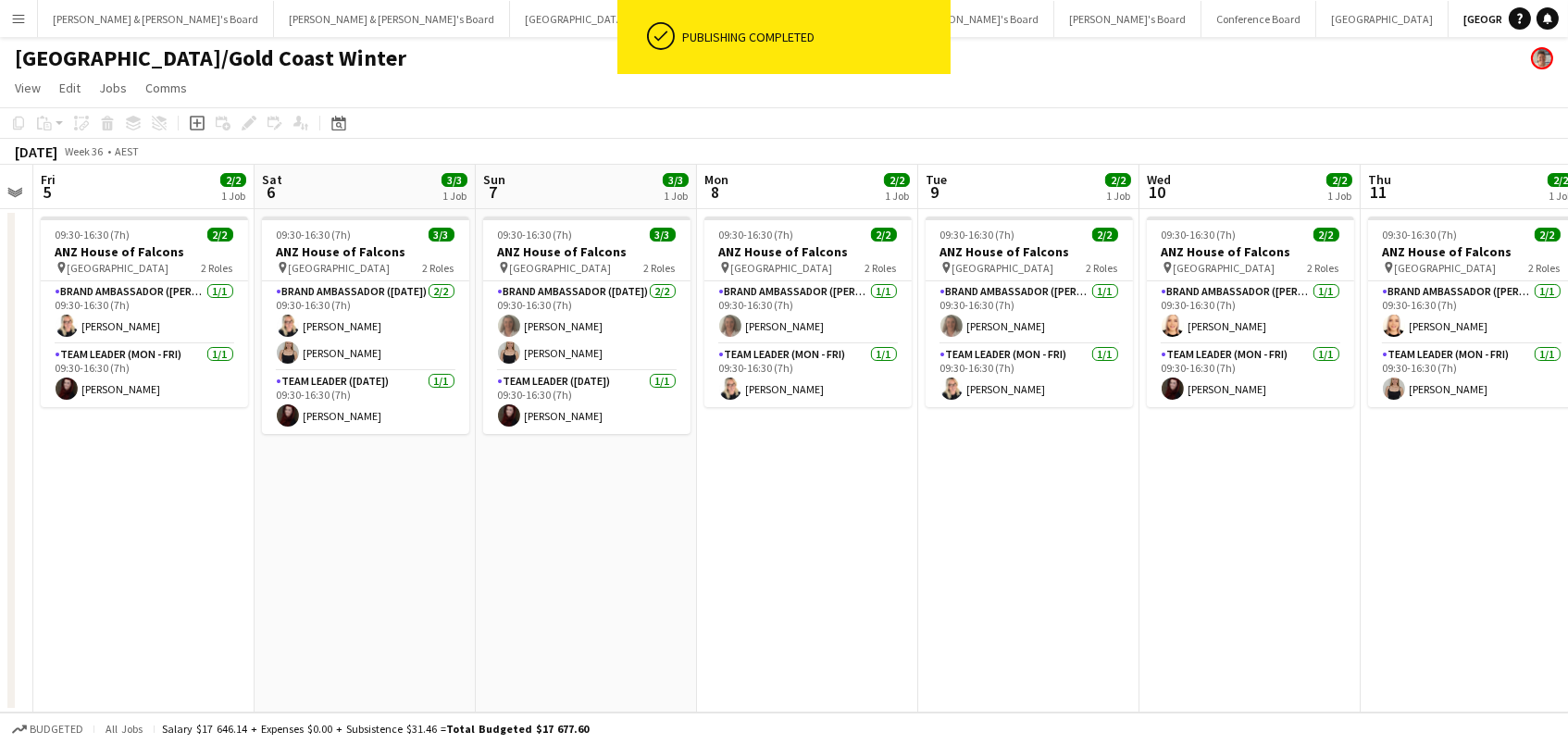
click at [464, 63] on div "[GEOGRAPHIC_DATA]/Gold Coast Winter" at bounding box center [784, 54] width 1568 height 36
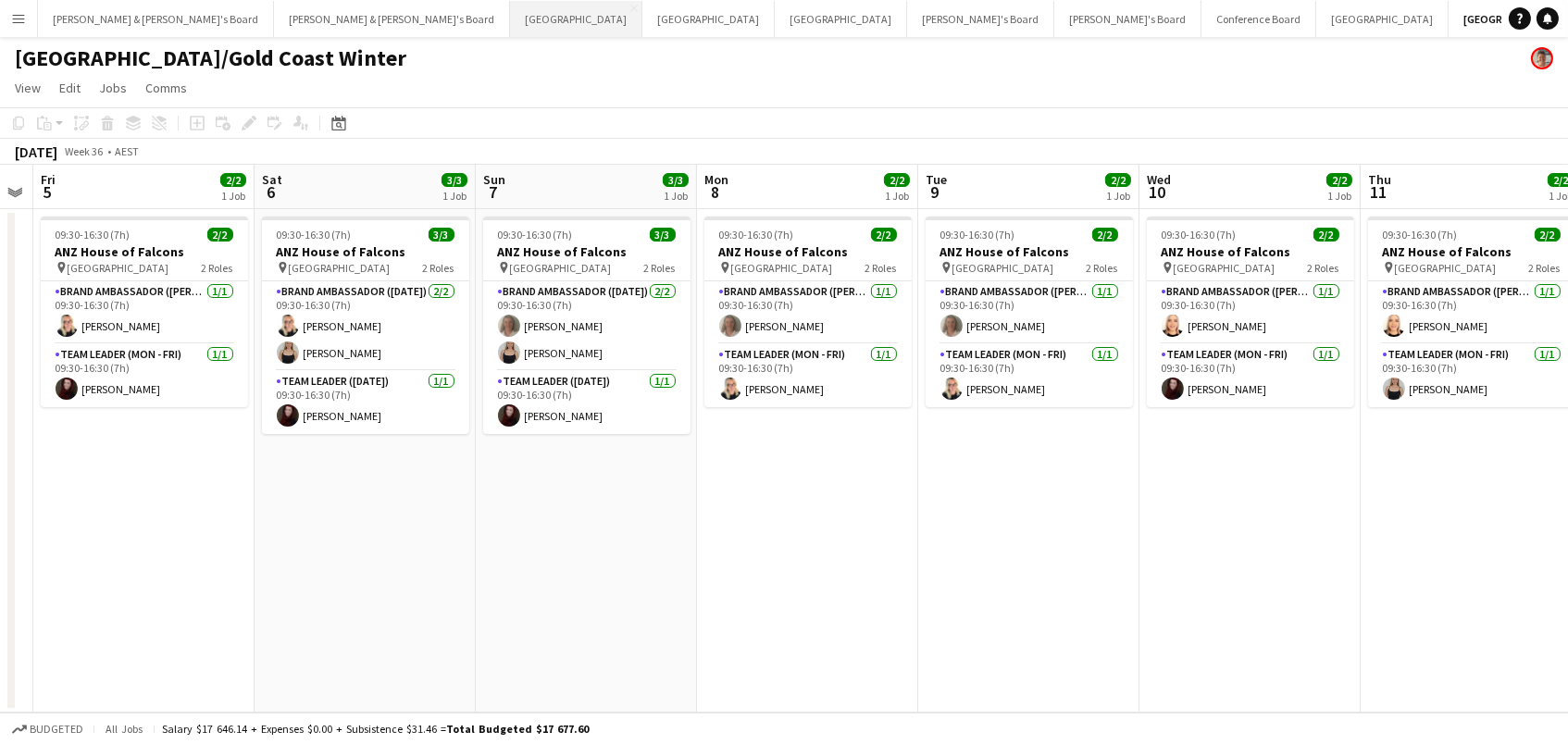
click at [510, 15] on button "Adelaide Close" at bounding box center [575, 18] width 132 height 36
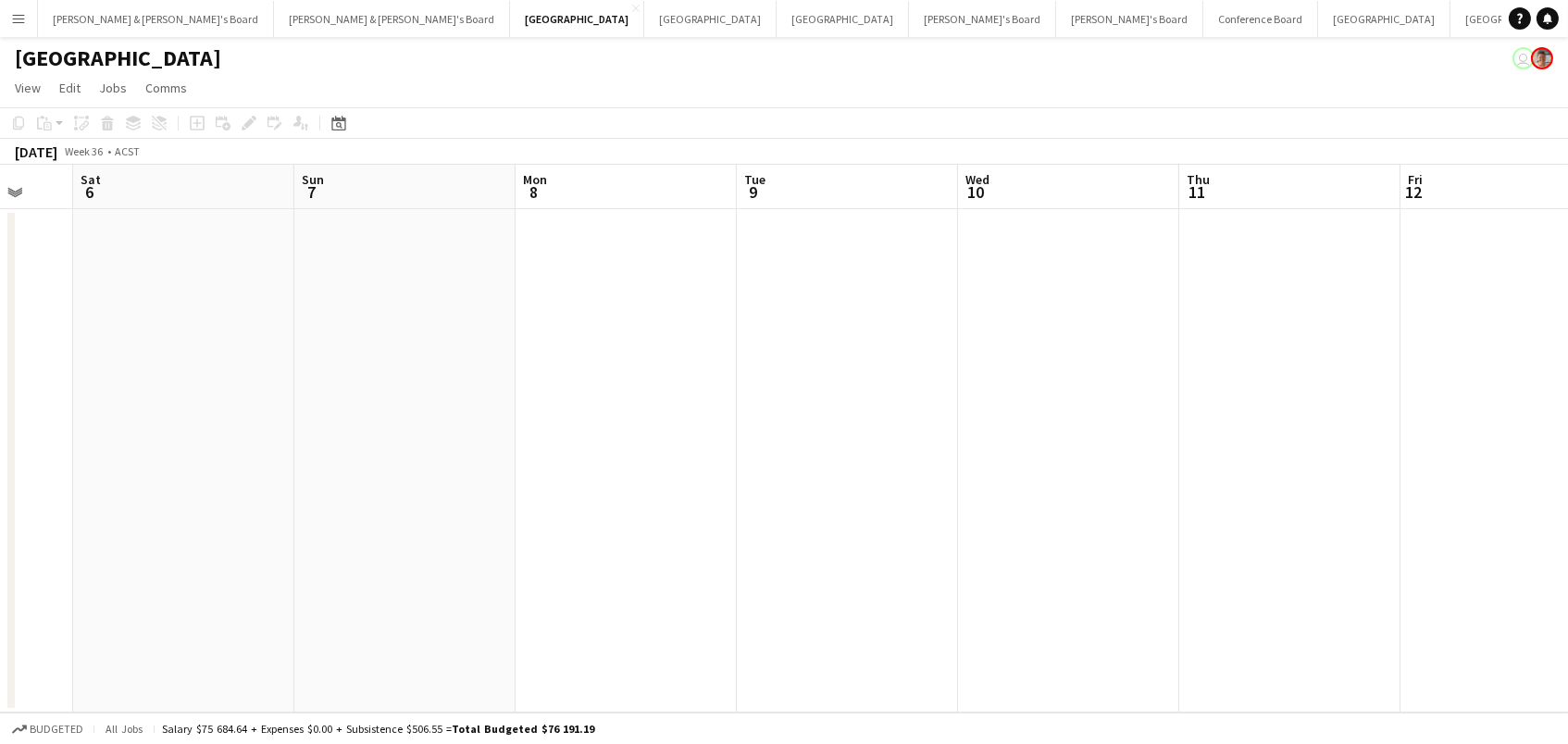
scroll to position [0, 817]
click at [645, 16] on button "Perth Close" at bounding box center [710, 18] width 132 height 36
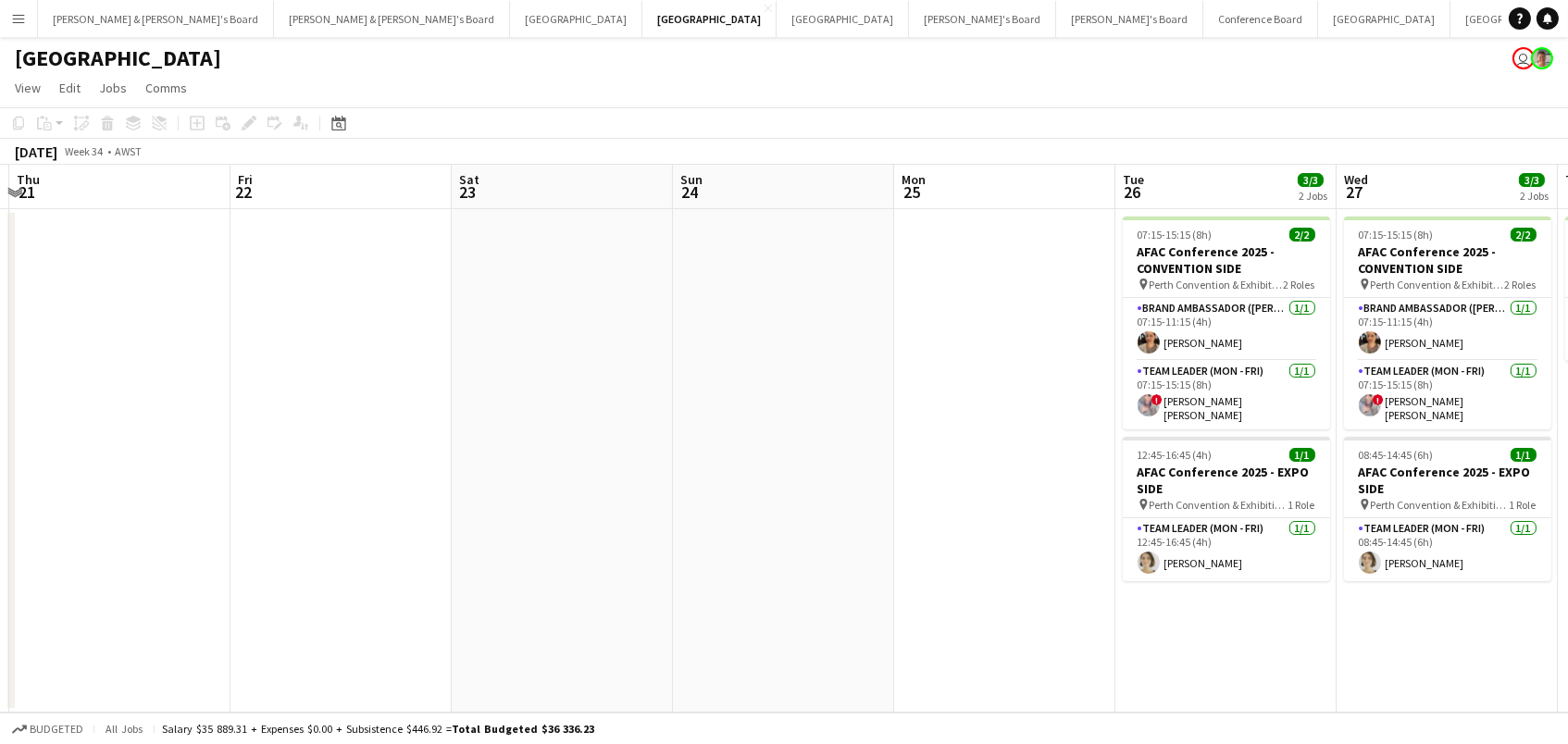
scroll to position [0, 812]
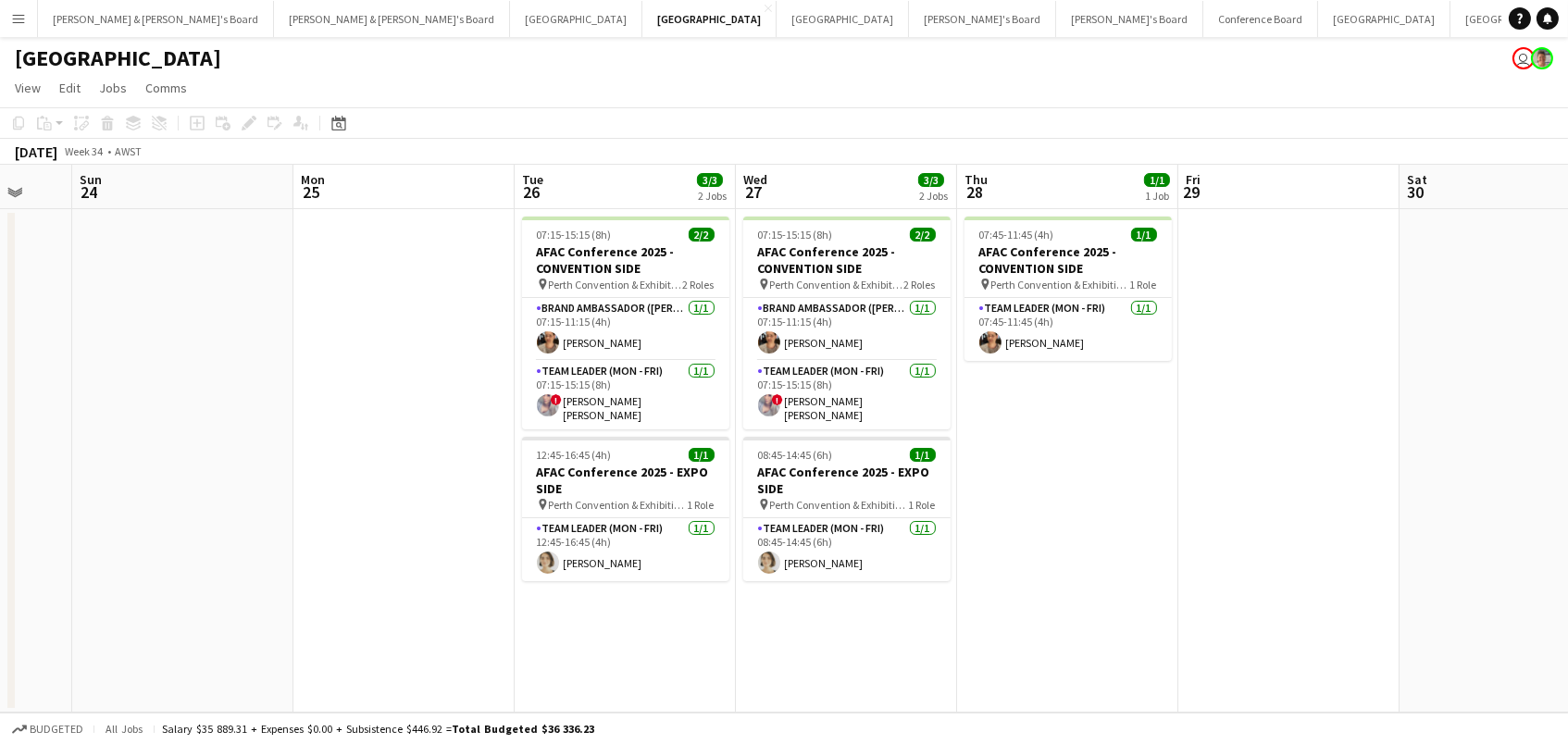
click at [683, 427] on app-date-cell "07:15-15:15 (8h) 2/2 AFAC Conference 2025 - CONVENTION SIDE pin Perth Conventio…" at bounding box center [625, 461] width 222 height 504
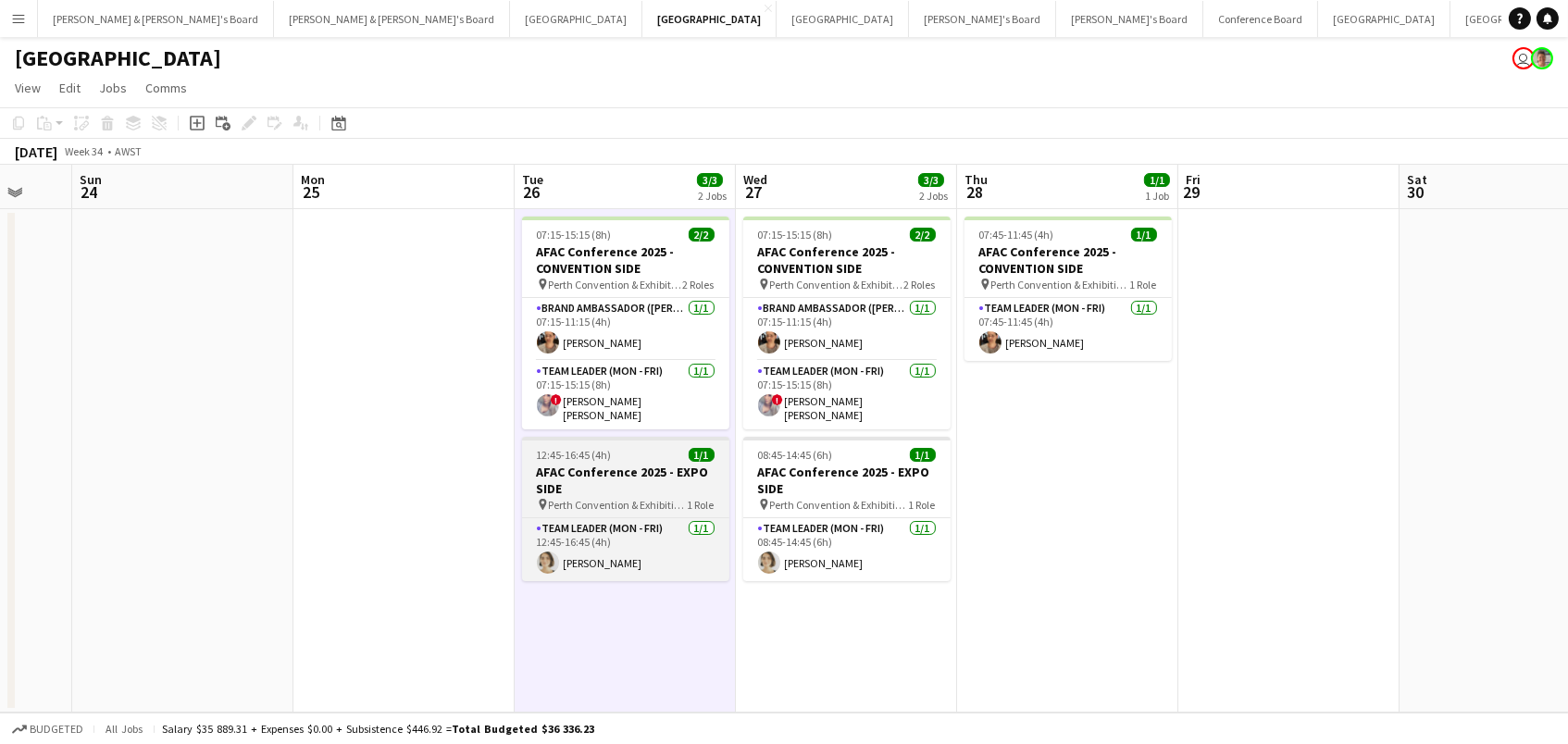
click at [679, 464] on h3 "AFAC Conference 2025 - EXPO SIDE" at bounding box center [625, 480] width 207 height 34
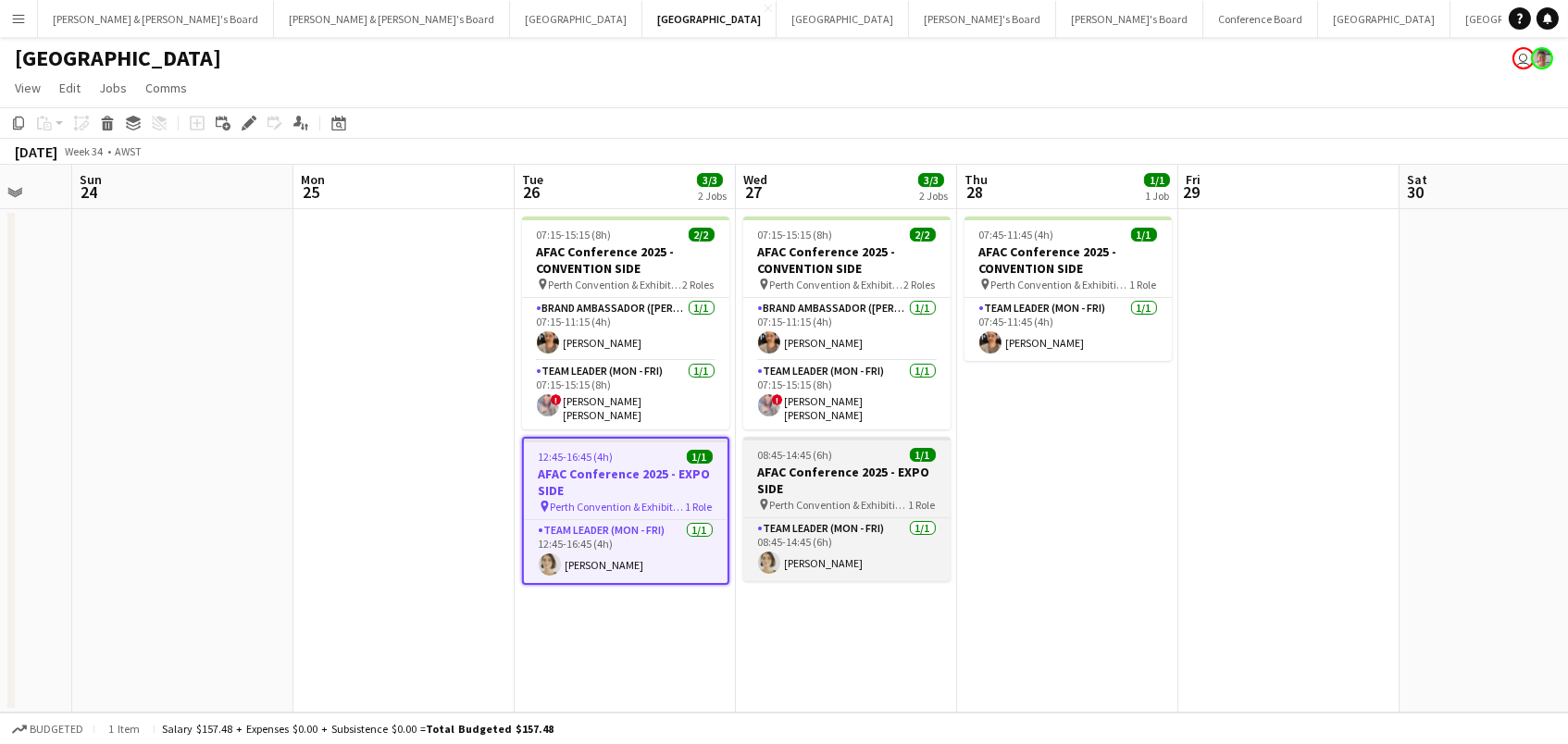
click at [832, 478] on h3 "AFAC Conference 2025 - EXPO SIDE" at bounding box center [846, 480] width 207 height 34
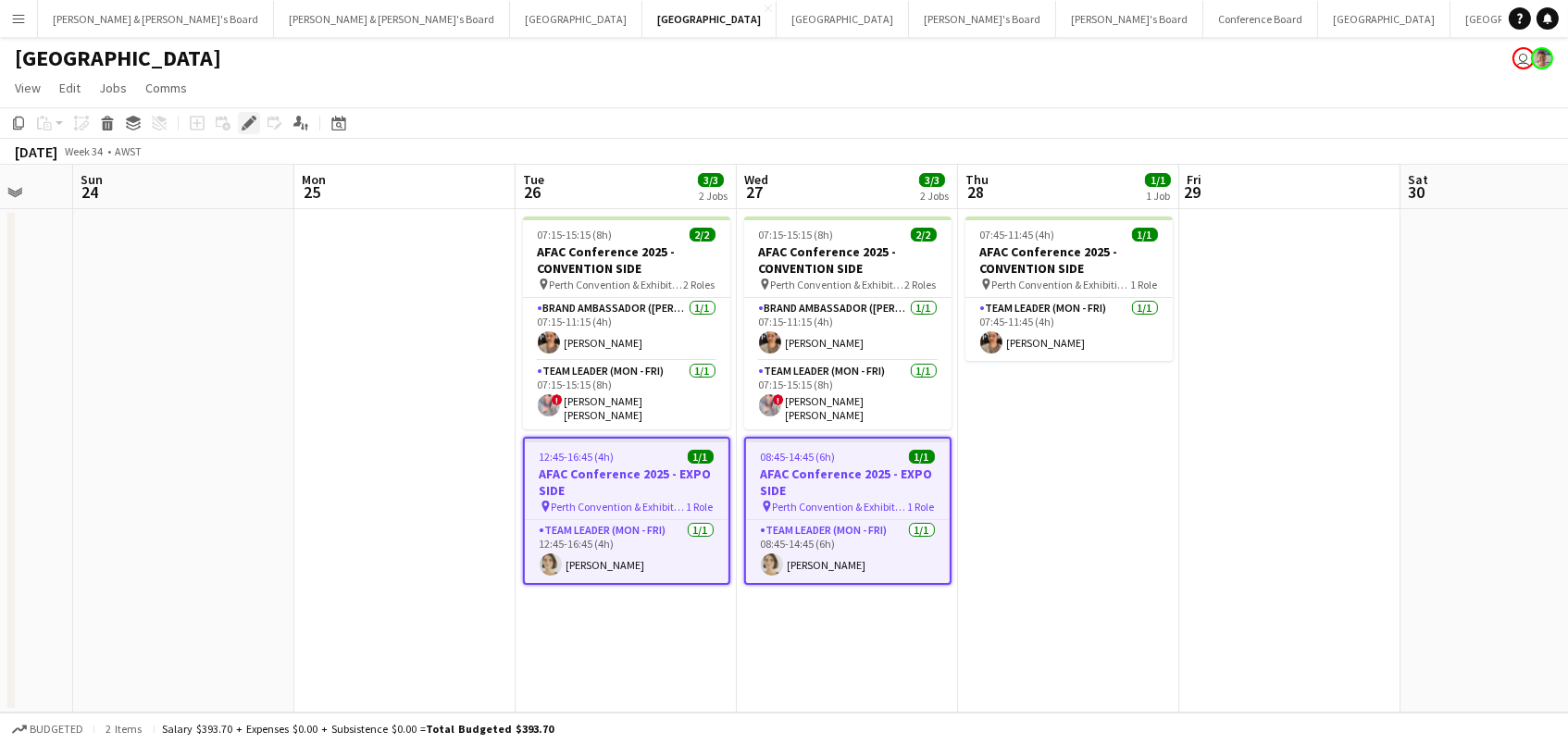
click at [253, 126] on icon "Edit" at bounding box center [249, 122] width 14 height 14
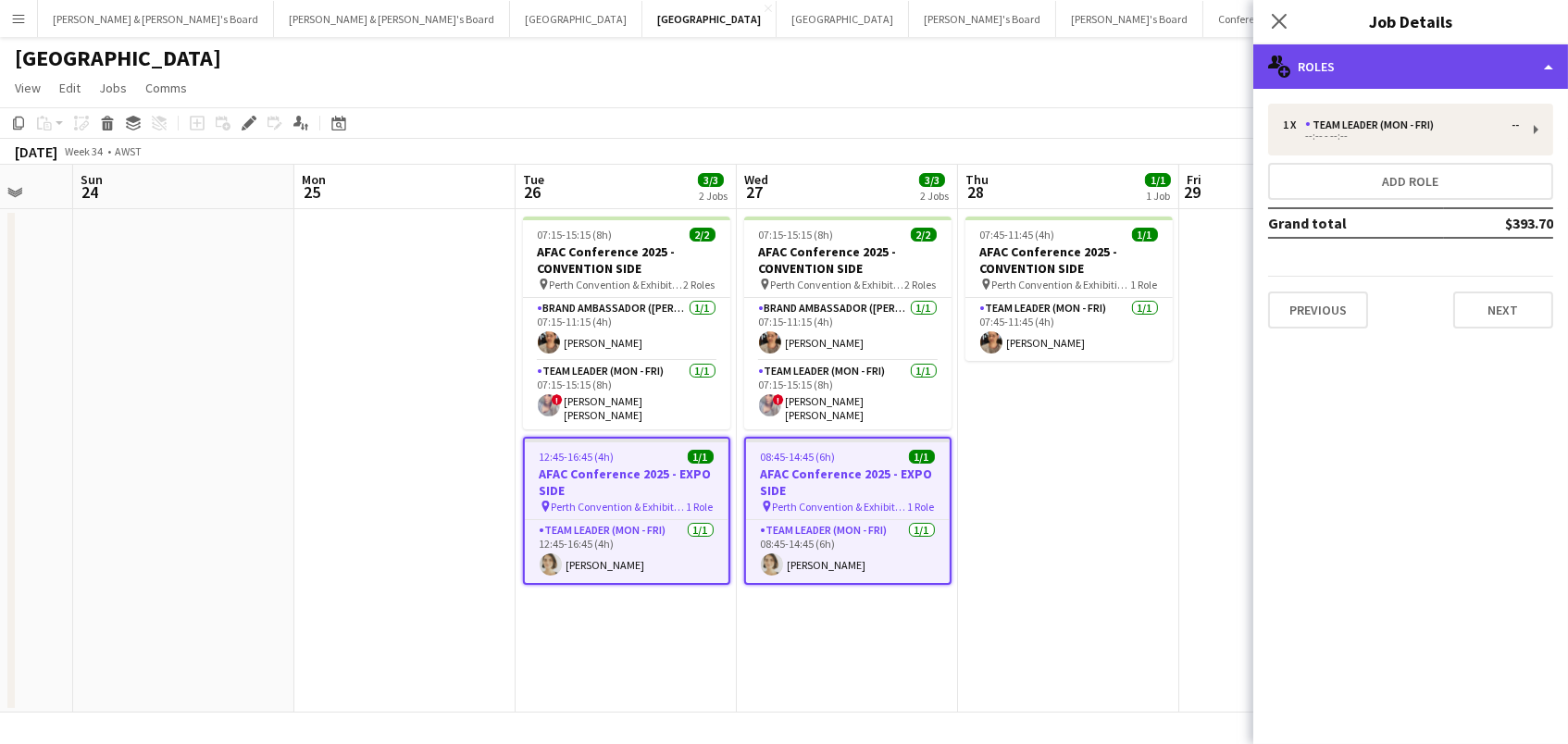
click at [1340, 69] on div "multiple-users-add Roles" at bounding box center [1411, 66] width 315 height 44
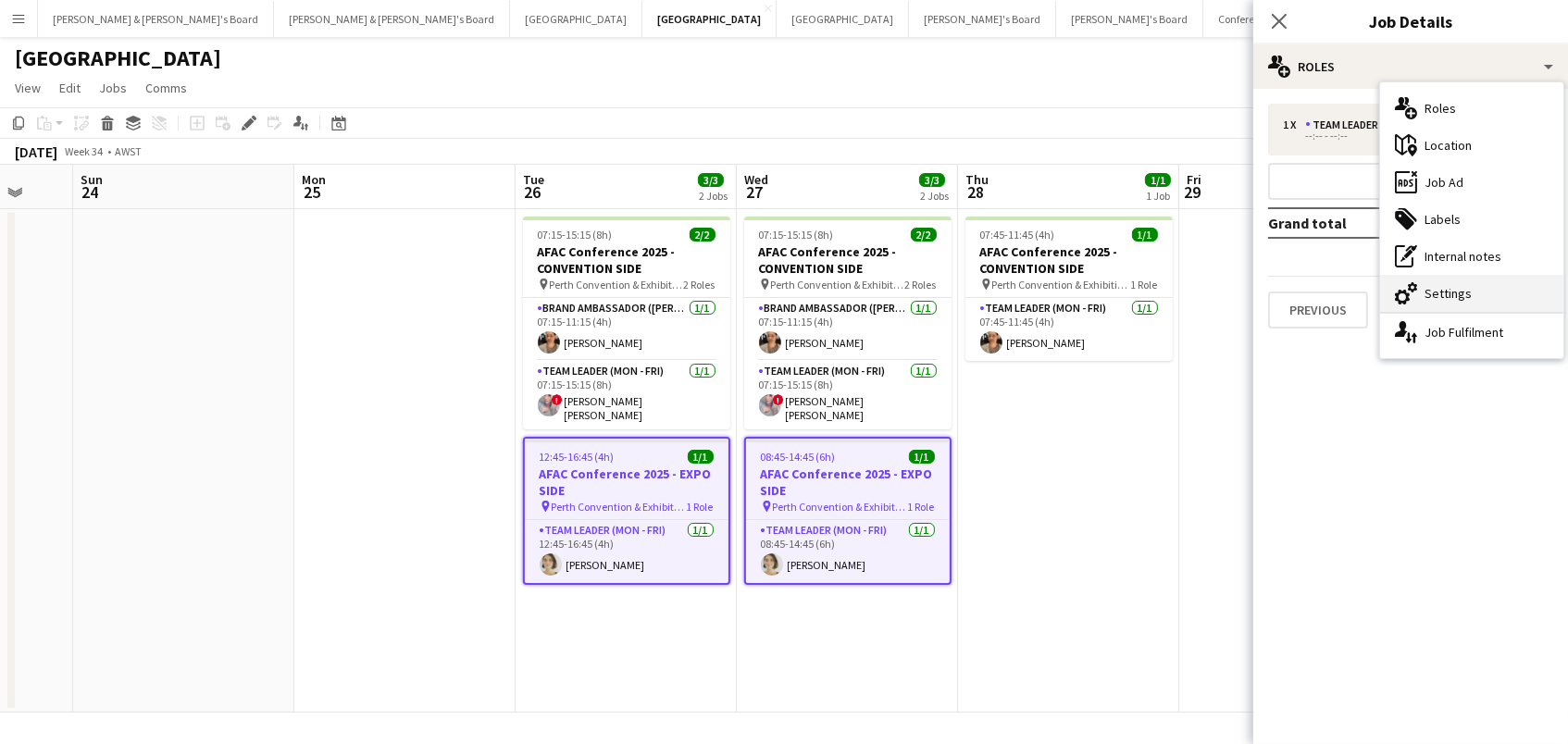
click at [1422, 306] on div "cog-double-3 Settings" at bounding box center [1472, 293] width 183 height 37
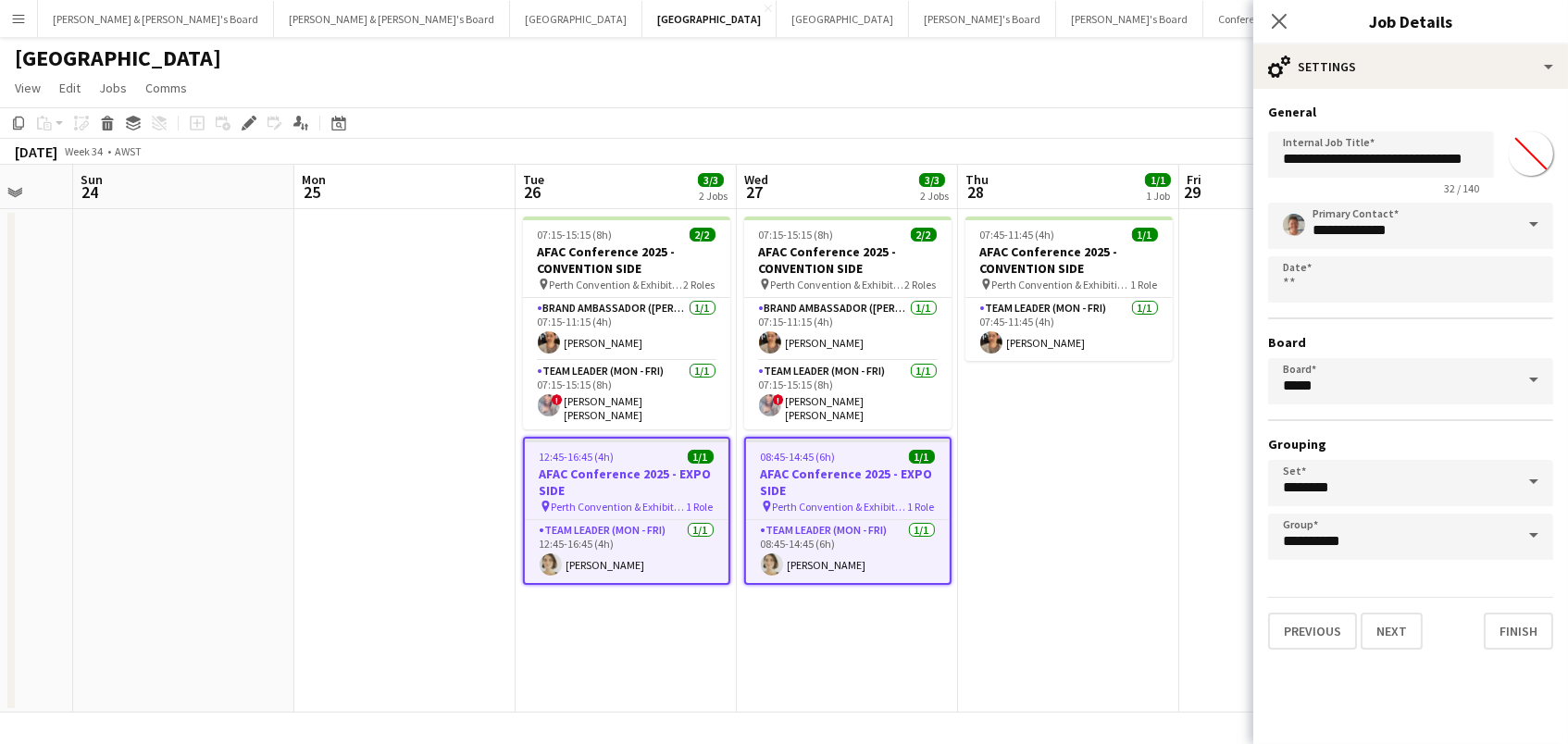
click at [1523, 154] on input "*******" at bounding box center [1530, 153] width 66 height 66
type input "*******"
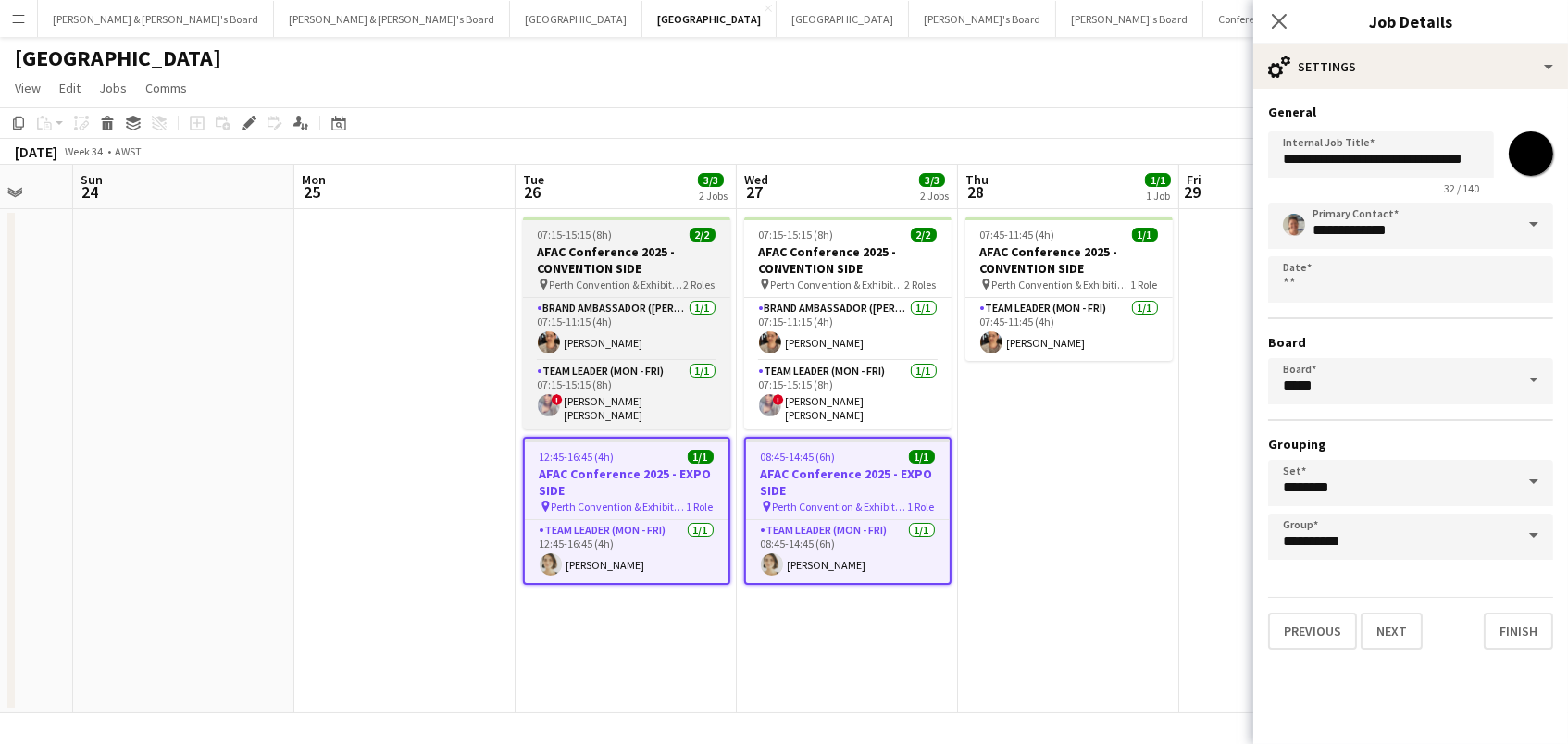
click at [623, 269] on h3 "AFAC Conference 2025 - CONVENTION SIDE" at bounding box center [626, 260] width 207 height 34
type input "*******"
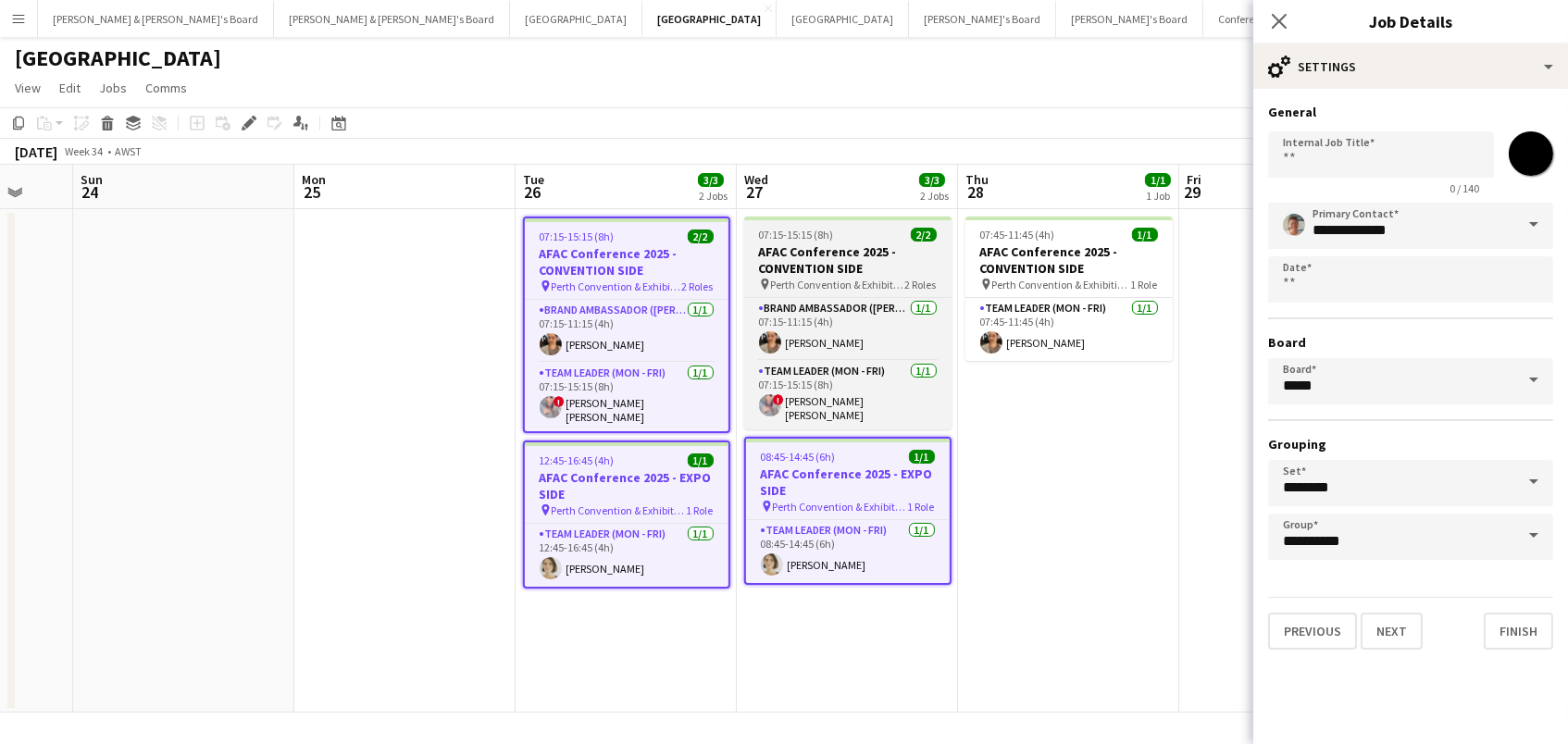
click at [846, 287] on span "Perth Convention & Exhibition Centre" at bounding box center [837, 284] width 134 height 13
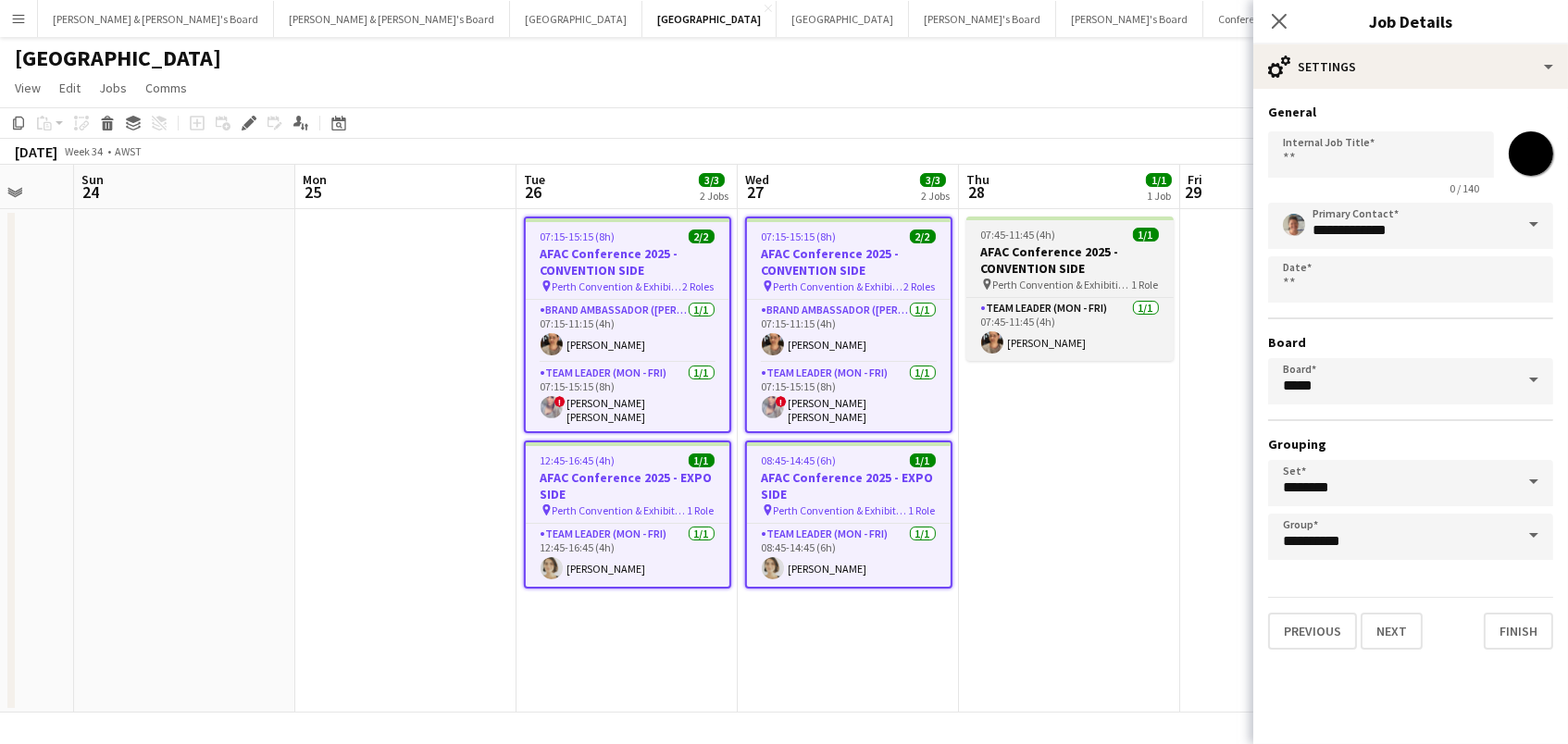
click at [1017, 245] on h3 "AFAC Conference 2025 - CONVENTION SIDE" at bounding box center [1070, 260] width 207 height 34
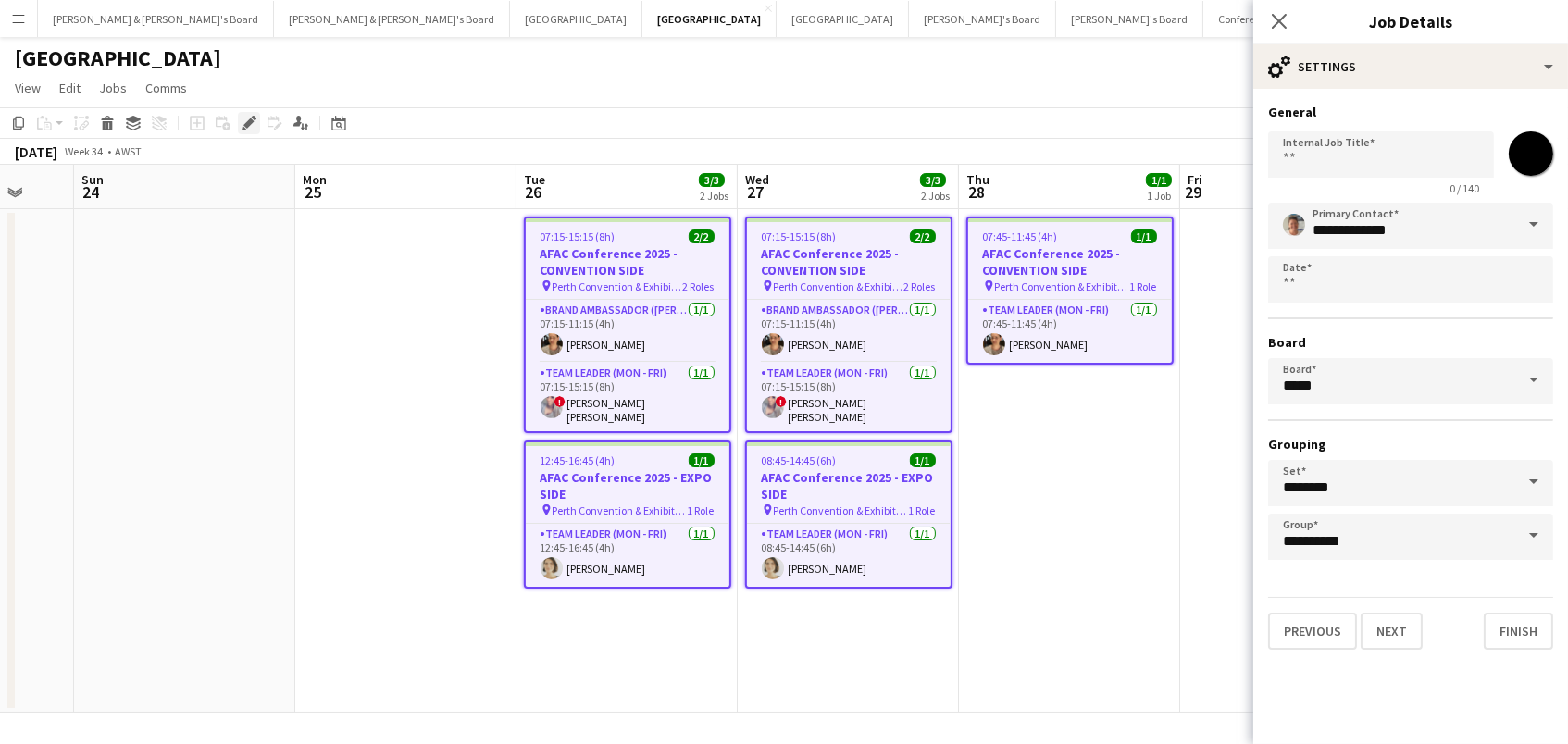
click at [245, 125] on icon at bounding box center [249, 123] width 11 height 11
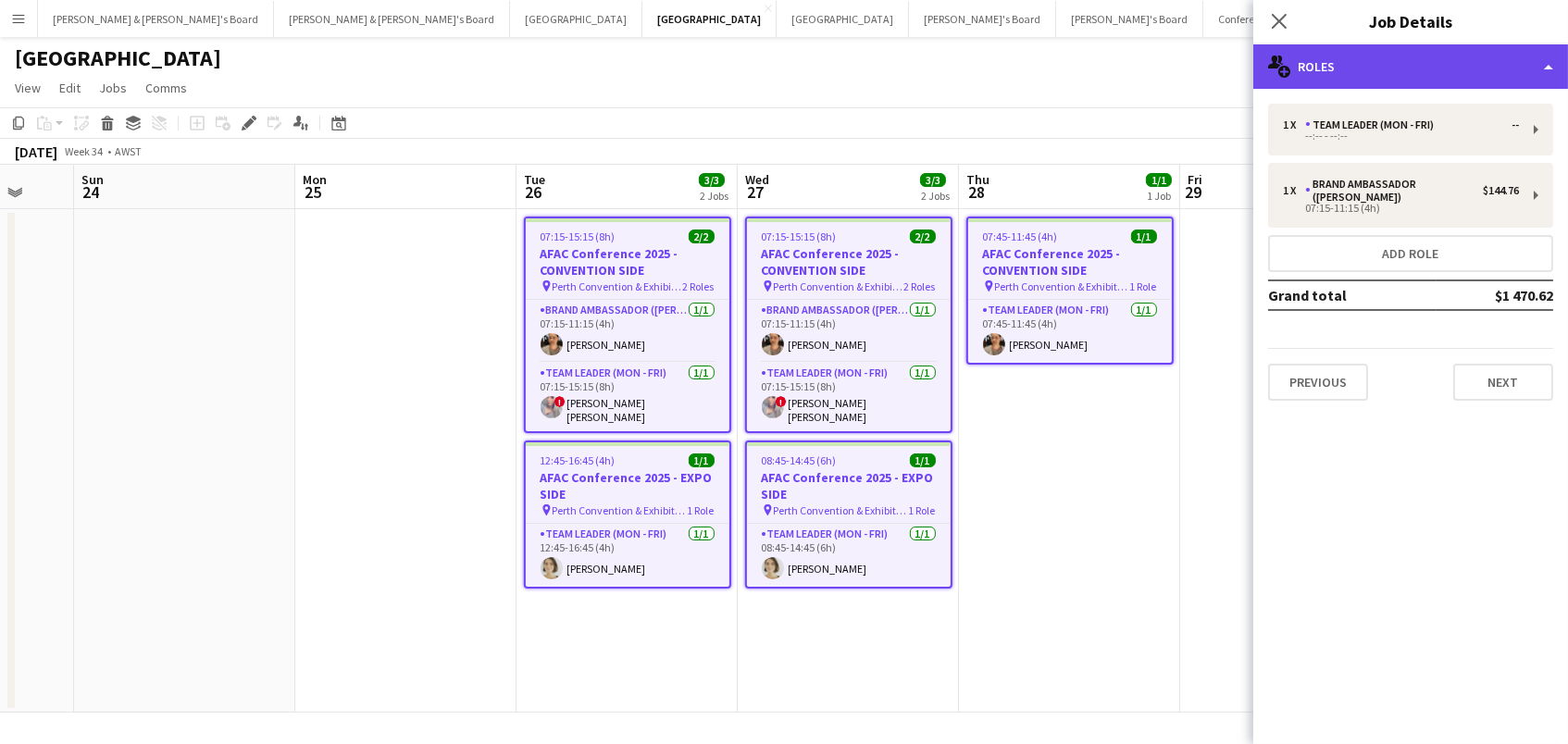
click at [1362, 69] on div "multiple-users-add Roles" at bounding box center [1411, 66] width 315 height 44
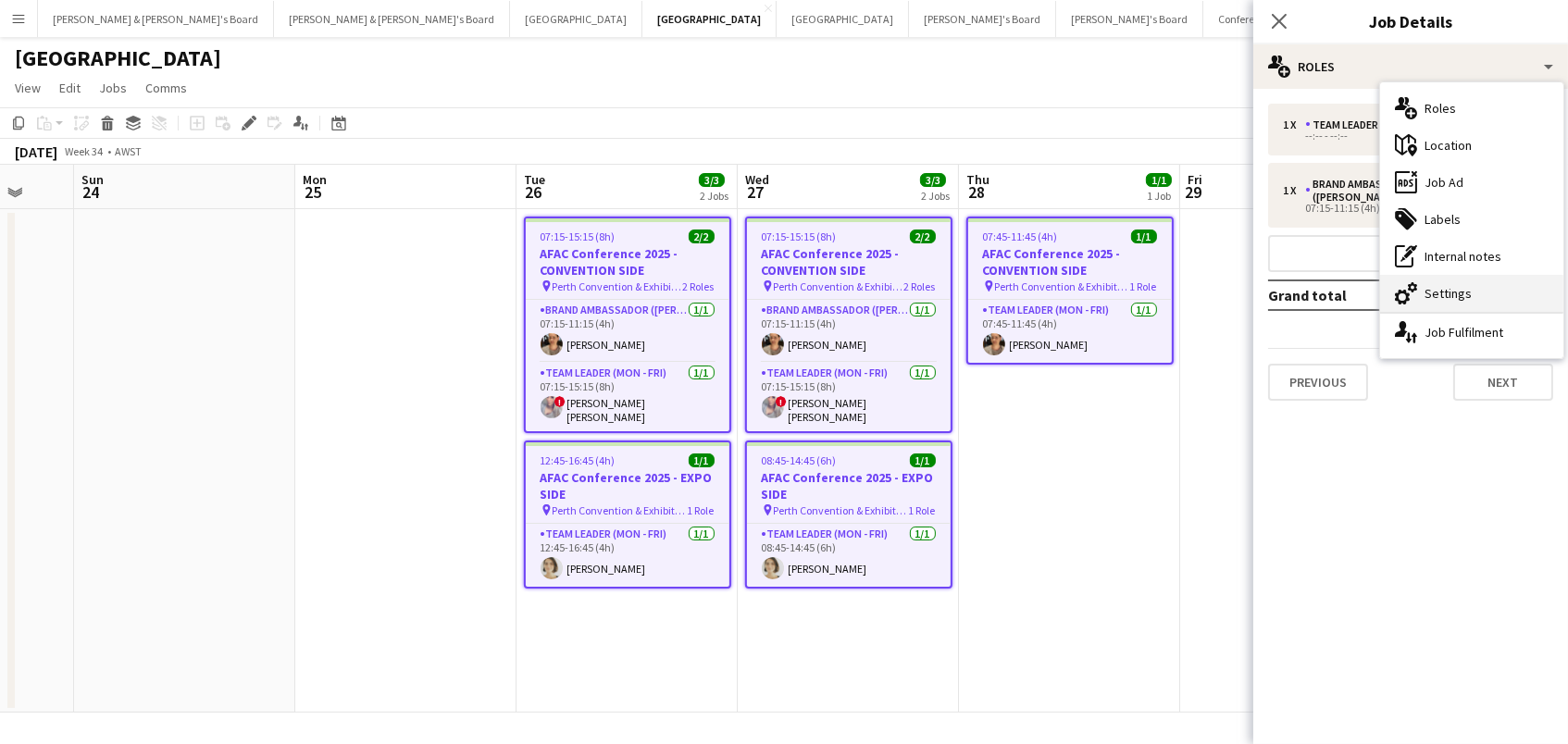
click at [1462, 288] on div "cog-double-3 Settings" at bounding box center [1472, 293] width 183 height 37
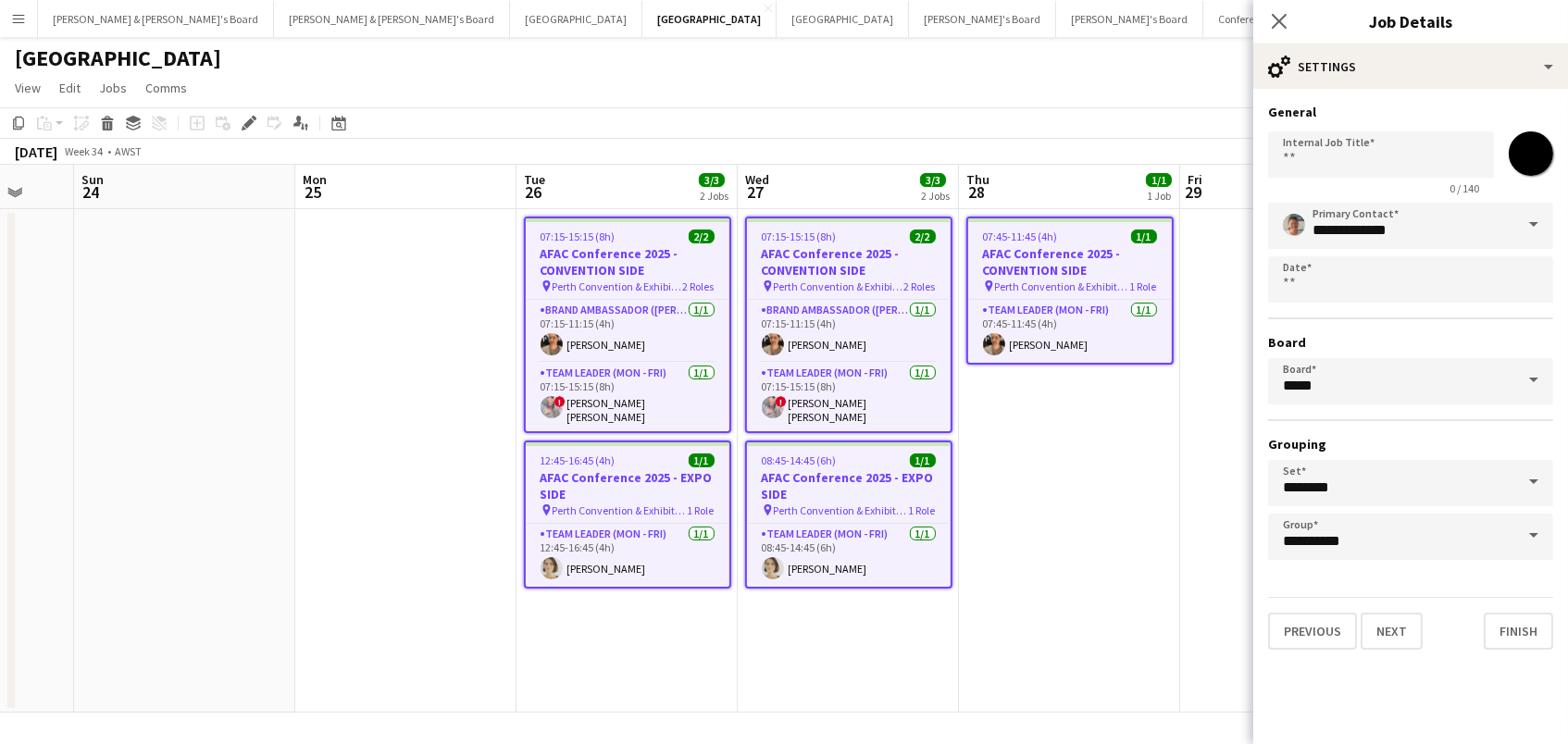
click at [1543, 161] on input "*******" at bounding box center [1530, 153] width 66 height 66
type input "*******"
click at [1189, 199] on span "29" at bounding box center [1194, 192] width 17 height 21
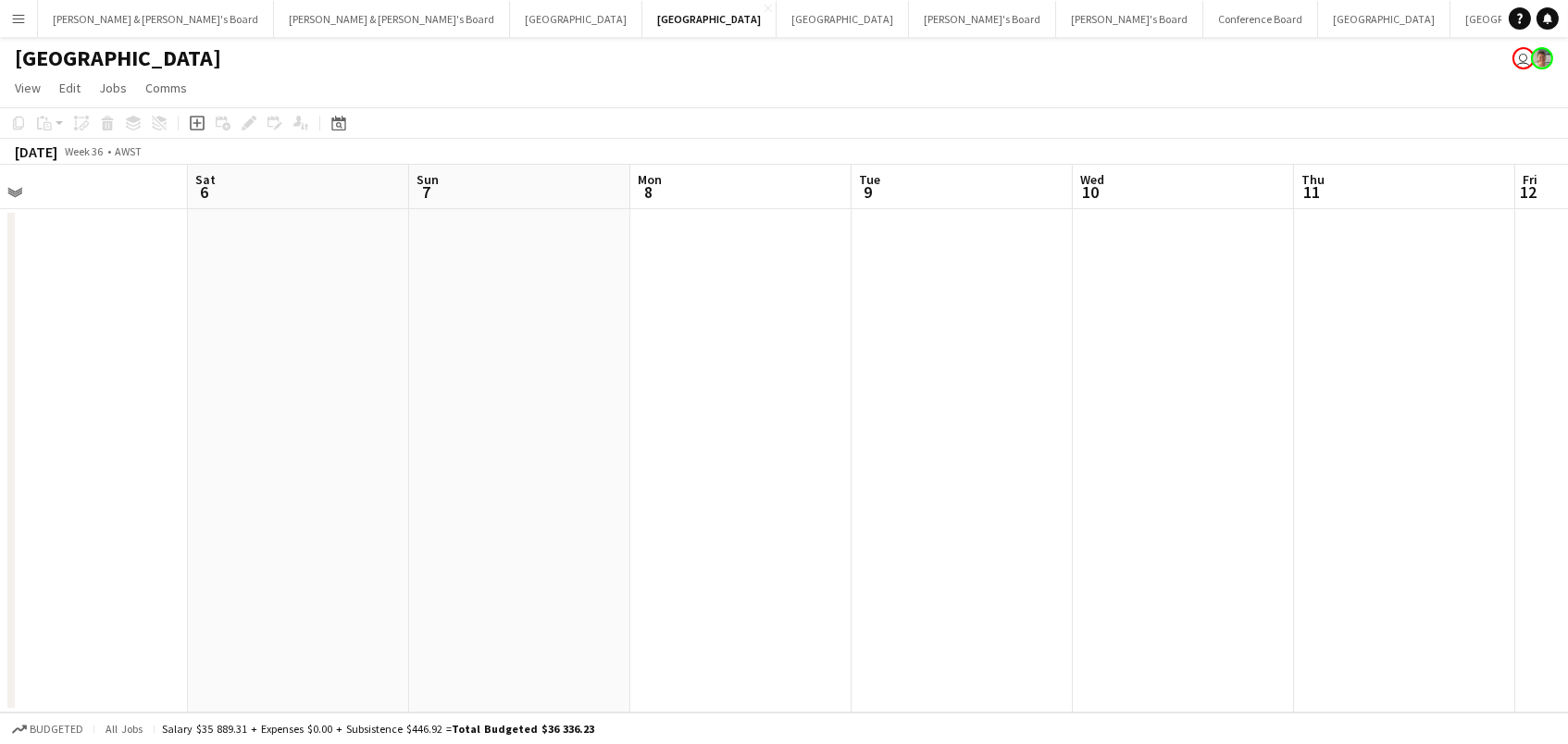
scroll to position [0, 713]
click at [777, 25] on button "Melbourne Close" at bounding box center [842, 18] width 132 height 36
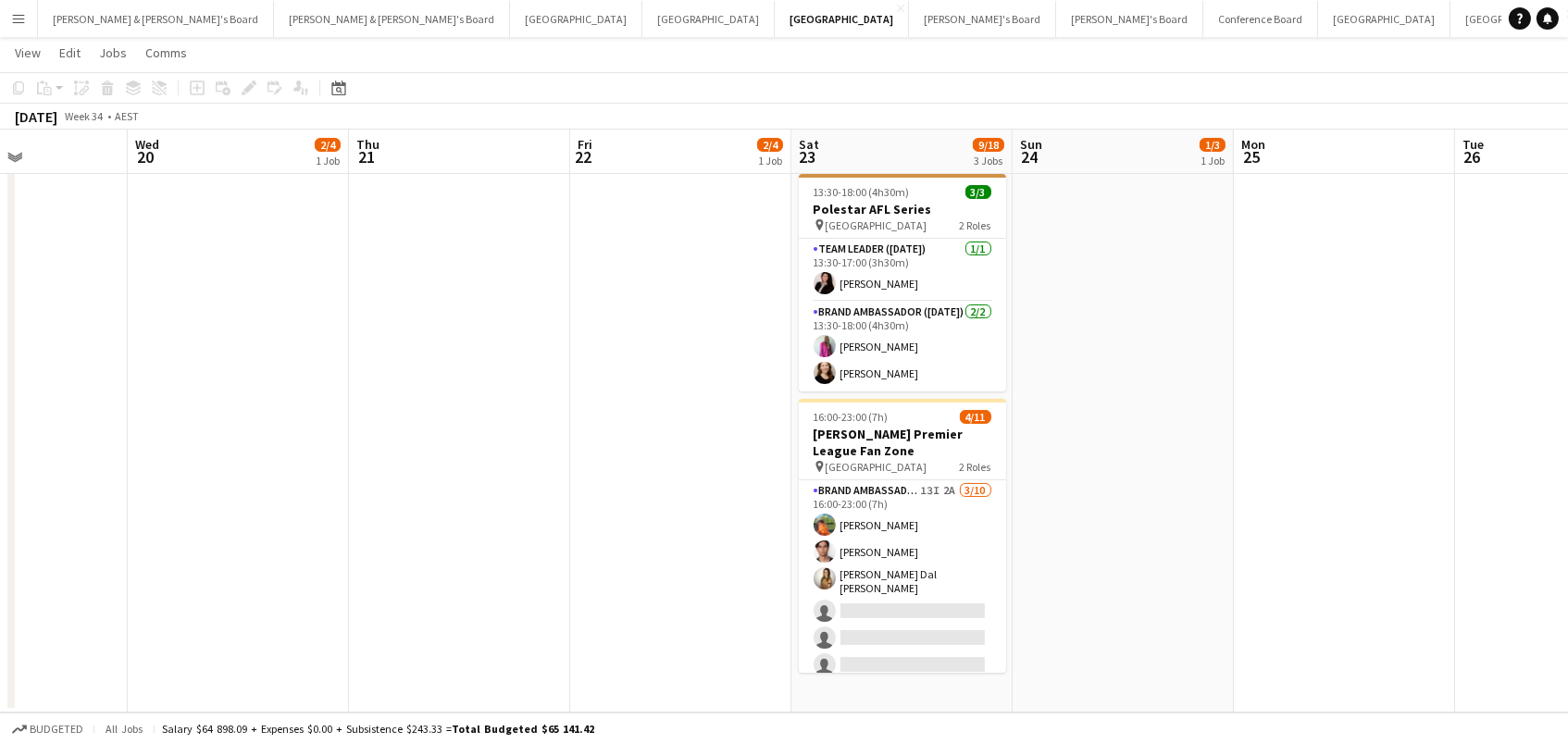
scroll to position [292, 0]
click at [715, 582] on app-date-cell "08:00-17:30 (9h30m) 2/4 Mazda @ 4 x 4 Show pin Melbourne Showgrounds 2 Roles Ev…" at bounding box center [681, 315] width 222 height 798
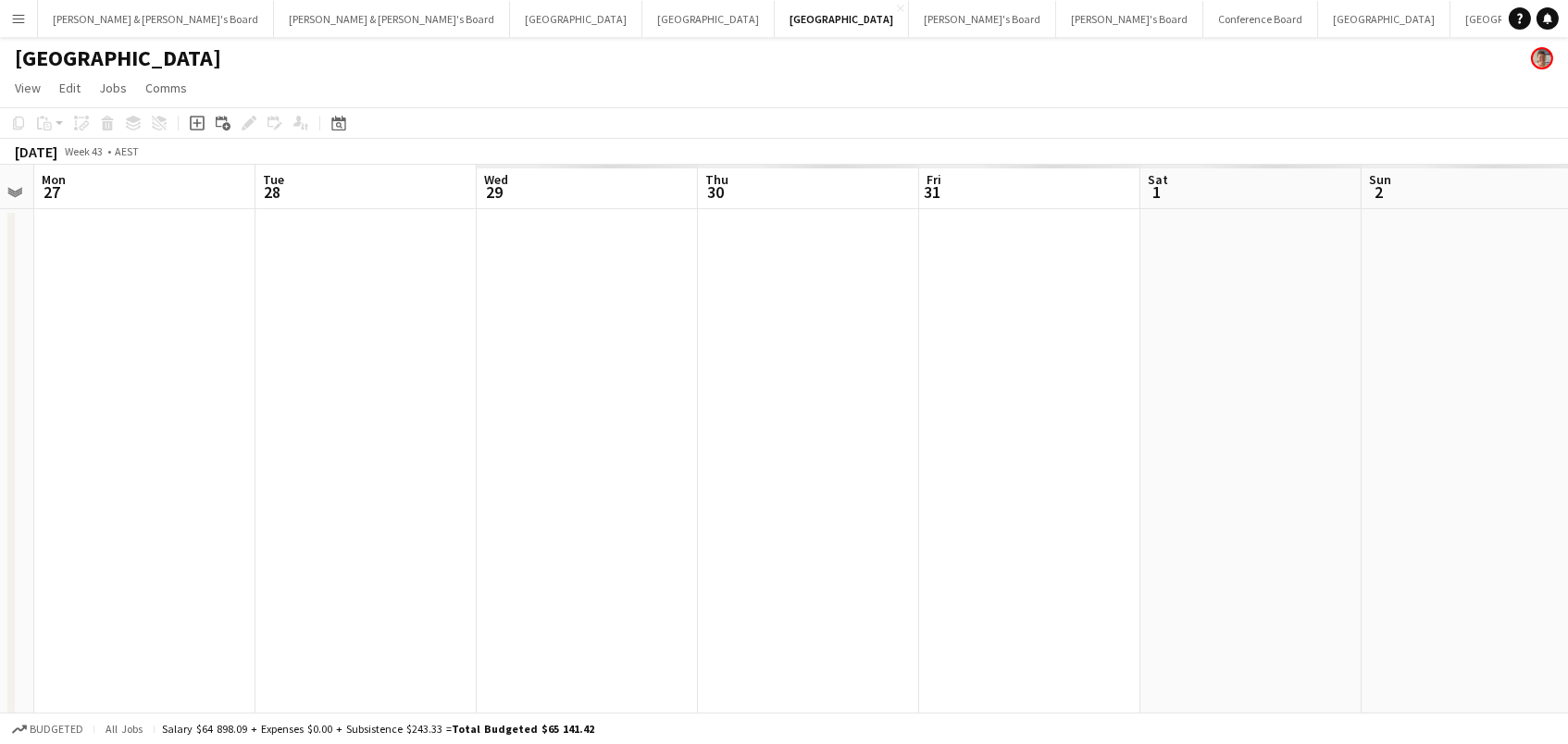
scroll to position [0, 920]
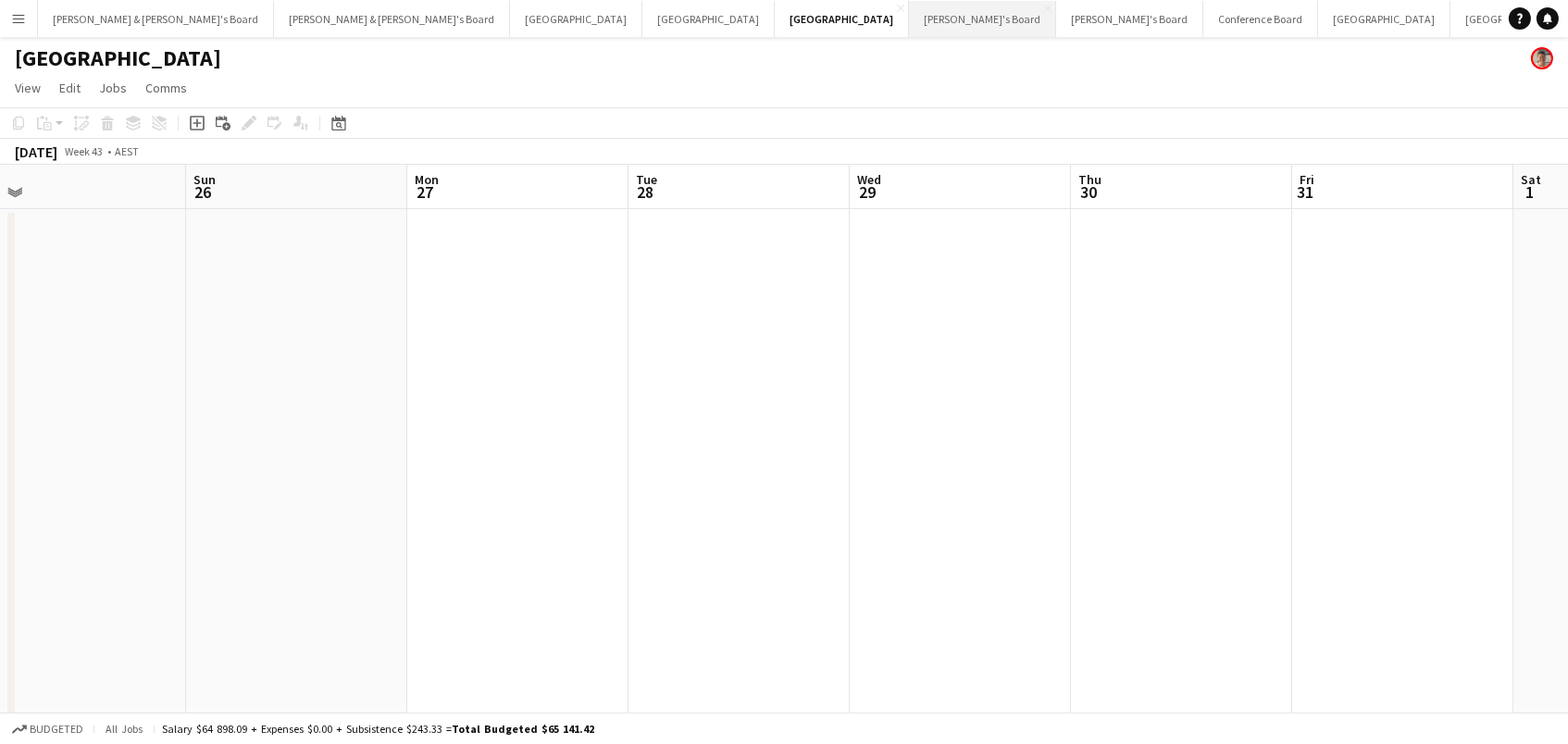
click at [909, 10] on button "Tennille's Board Close" at bounding box center [982, 18] width 147 height 36
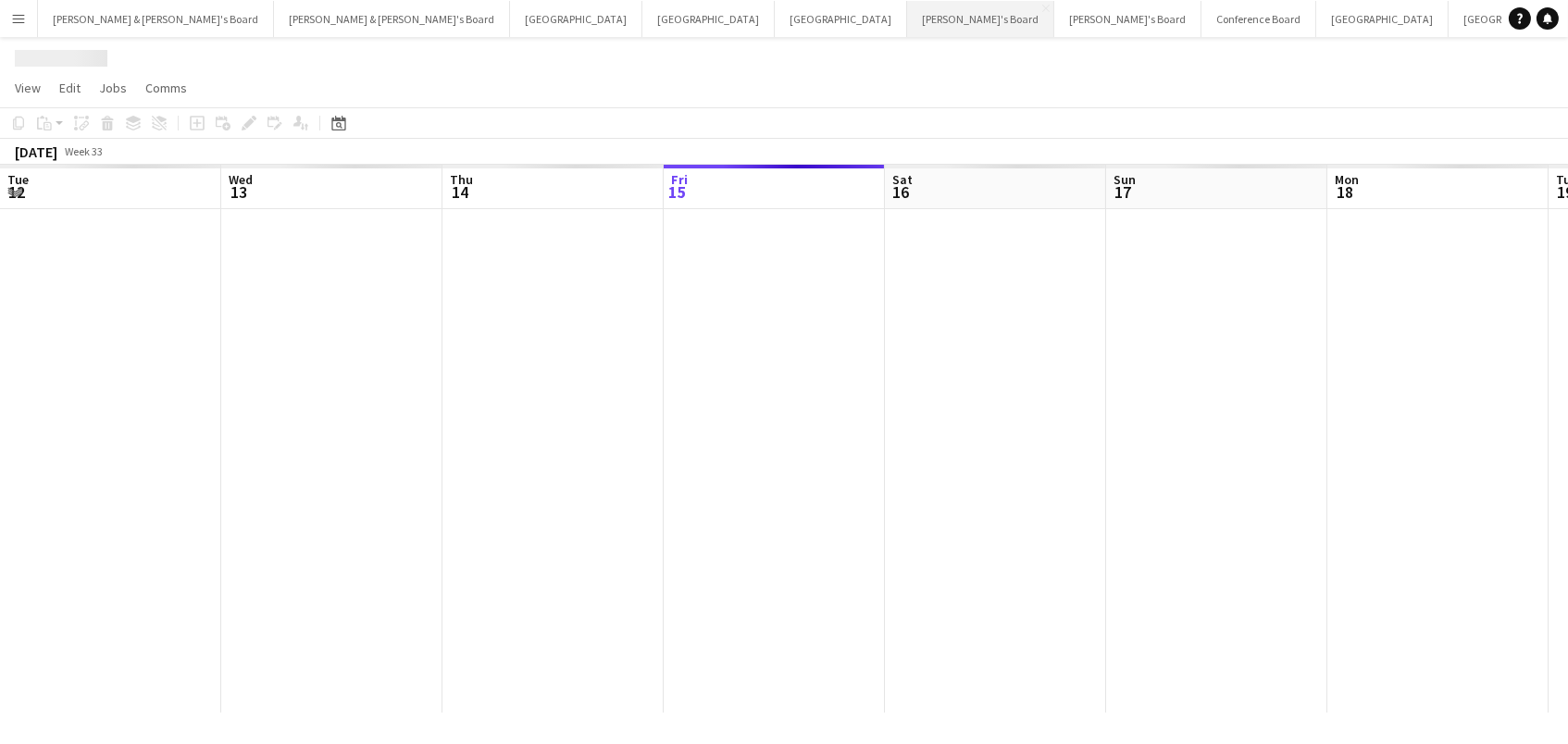
scroll to position [0, 441]
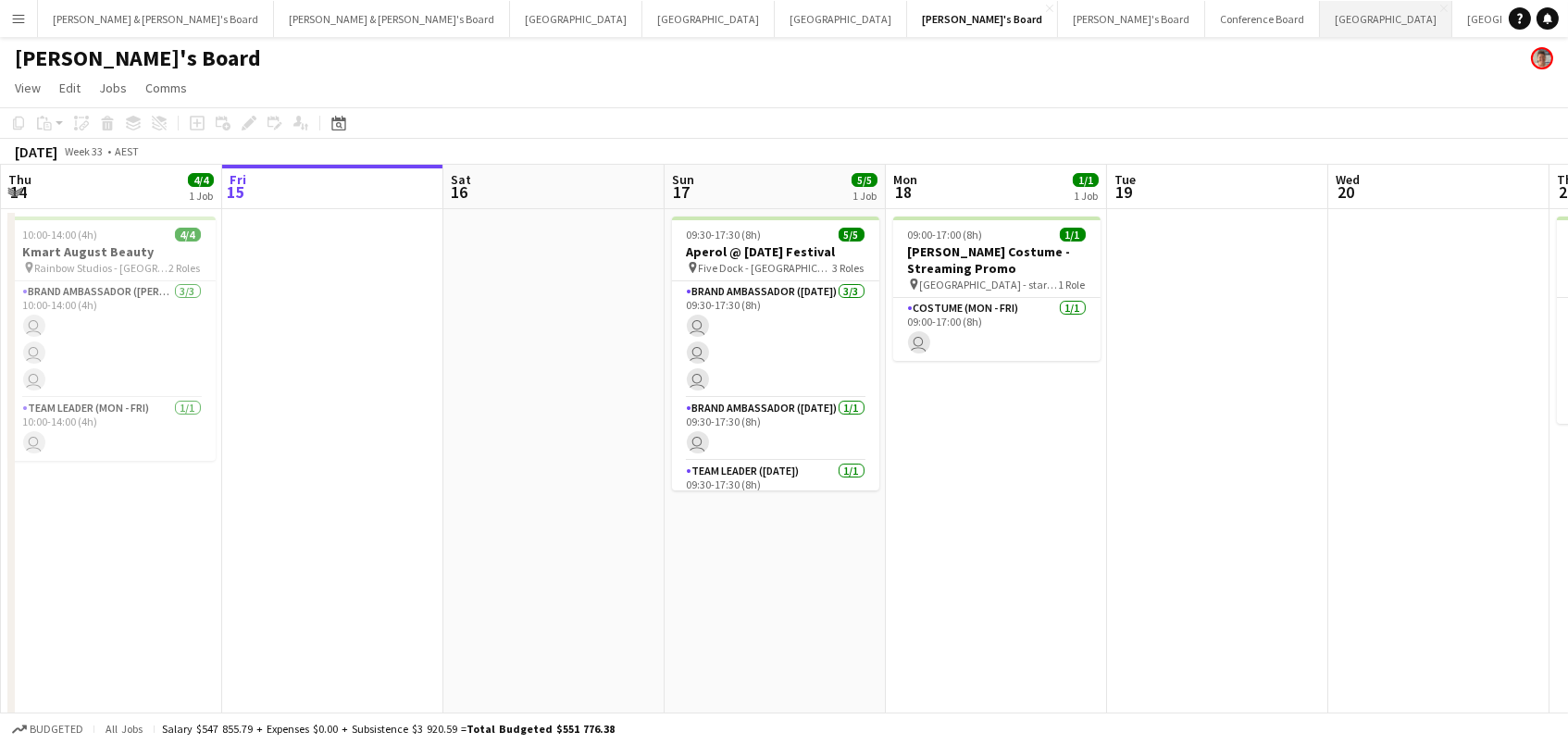
click at [1320, 27] on button "Sydney Close" at bounding box center [1386, 18] width 132 height 36
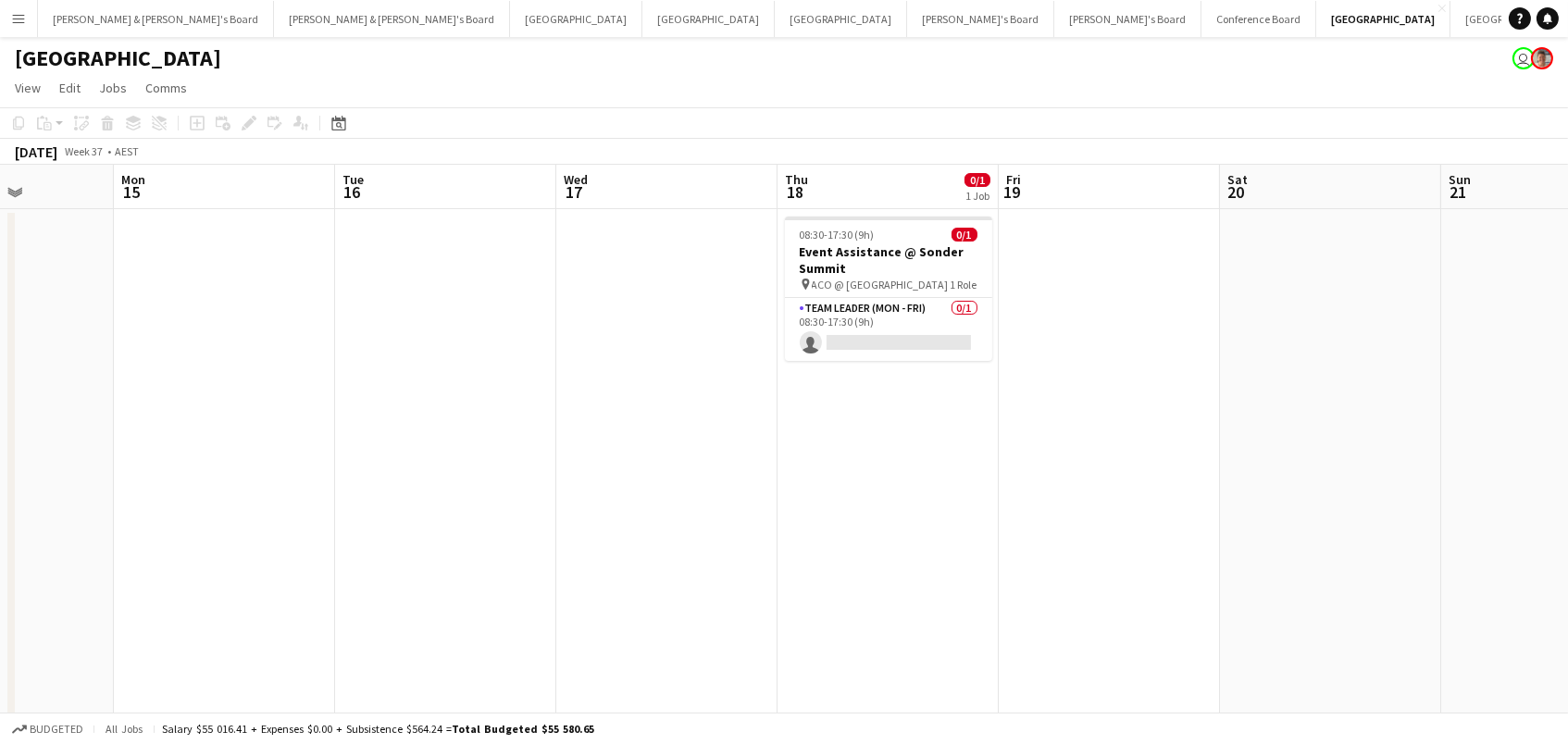
scroll to position [0, 662]
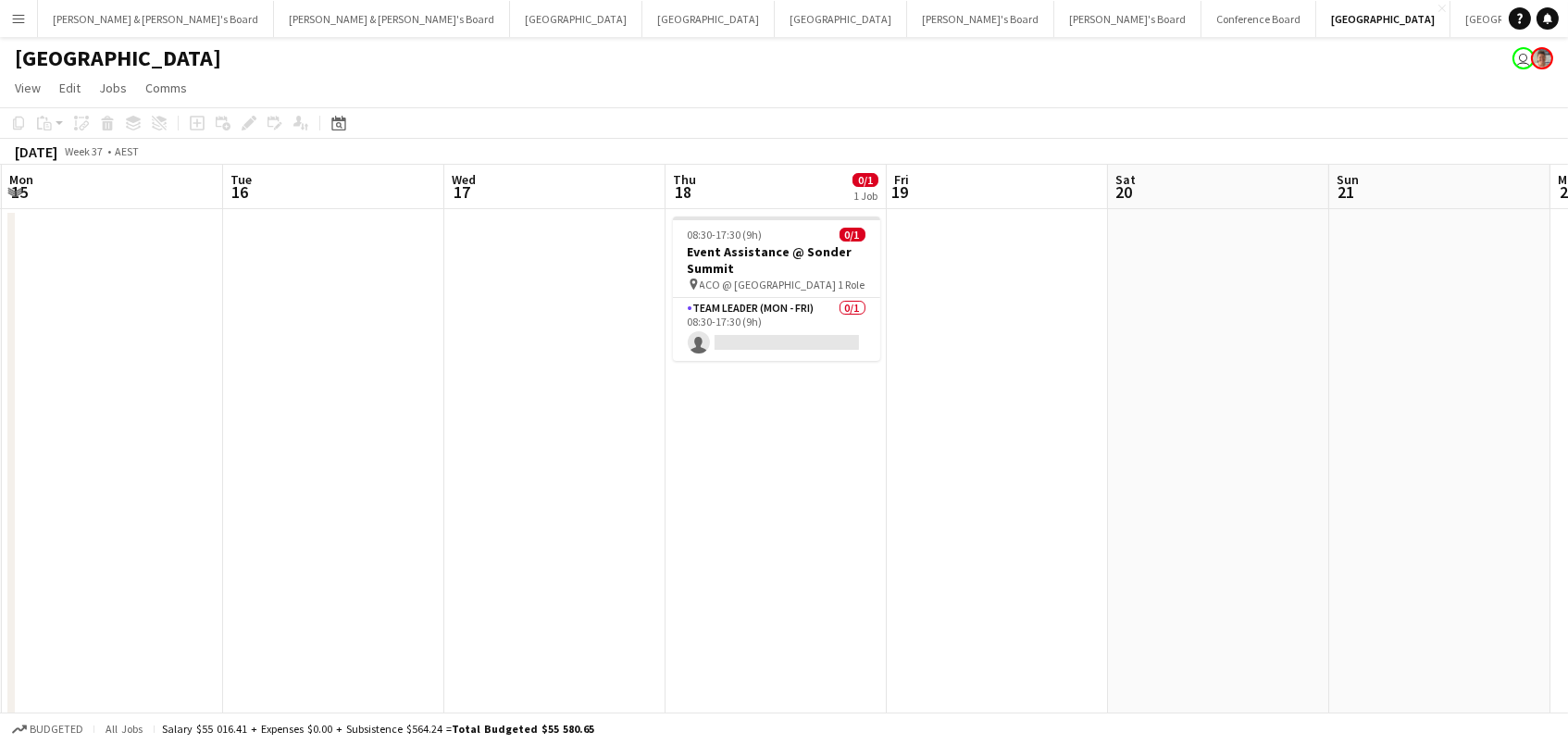
click at [754, 266] on h3 "Event Assistance @ Sonder Summit" at bounding box center [776, 260] width 207 height 34
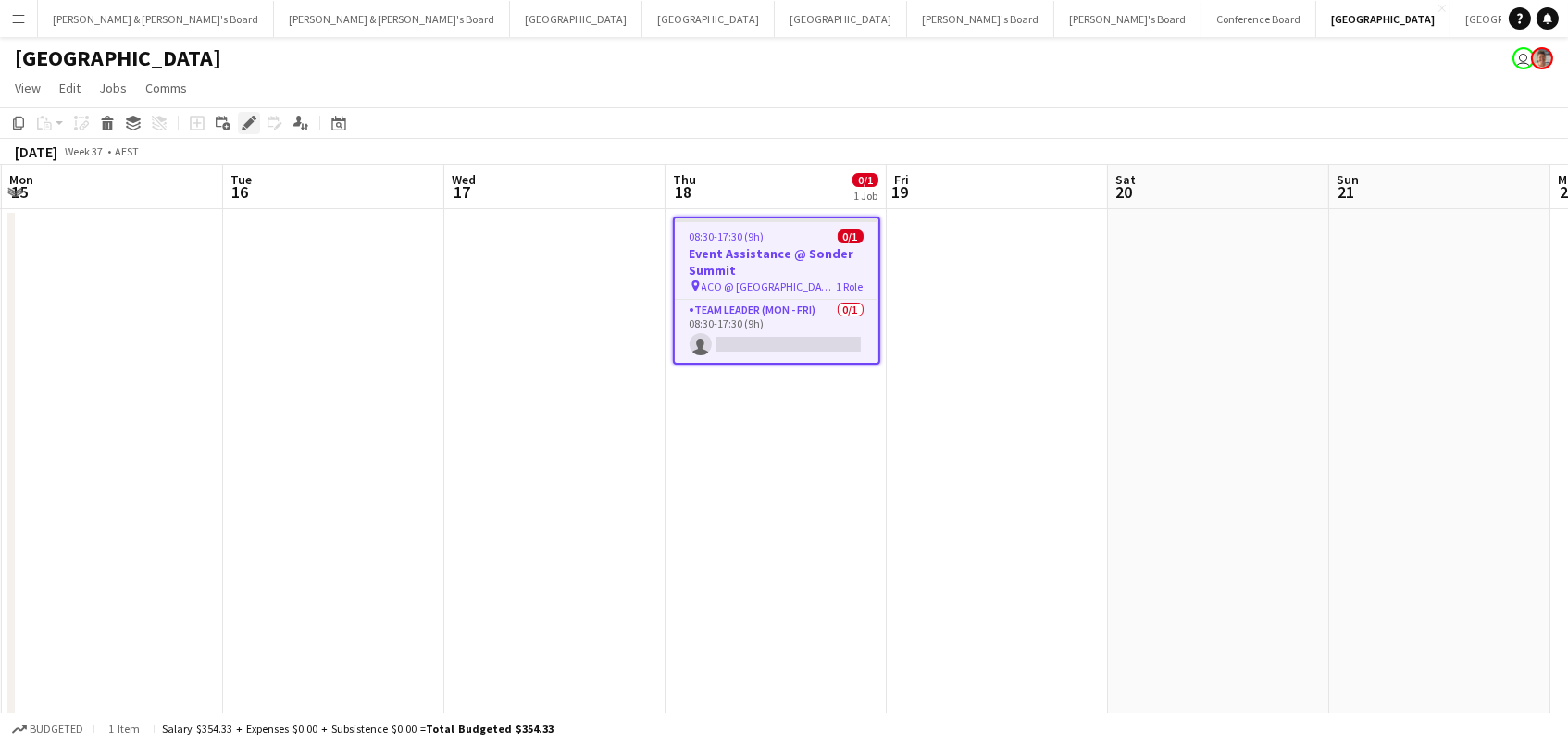
click at [247, 116] on icon "Edit" at bounding box center [249, 122] width 14 height 14
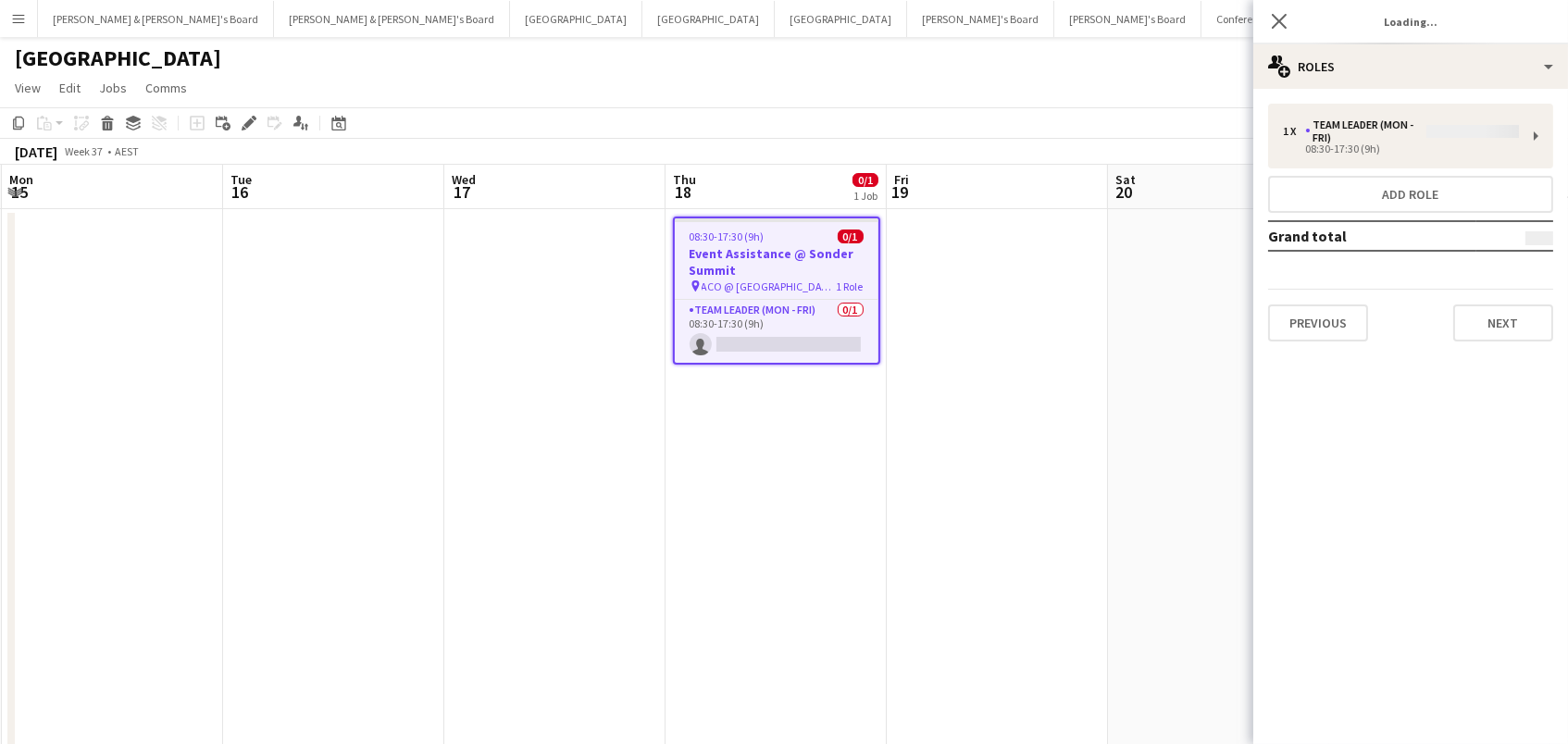
type input "**********"
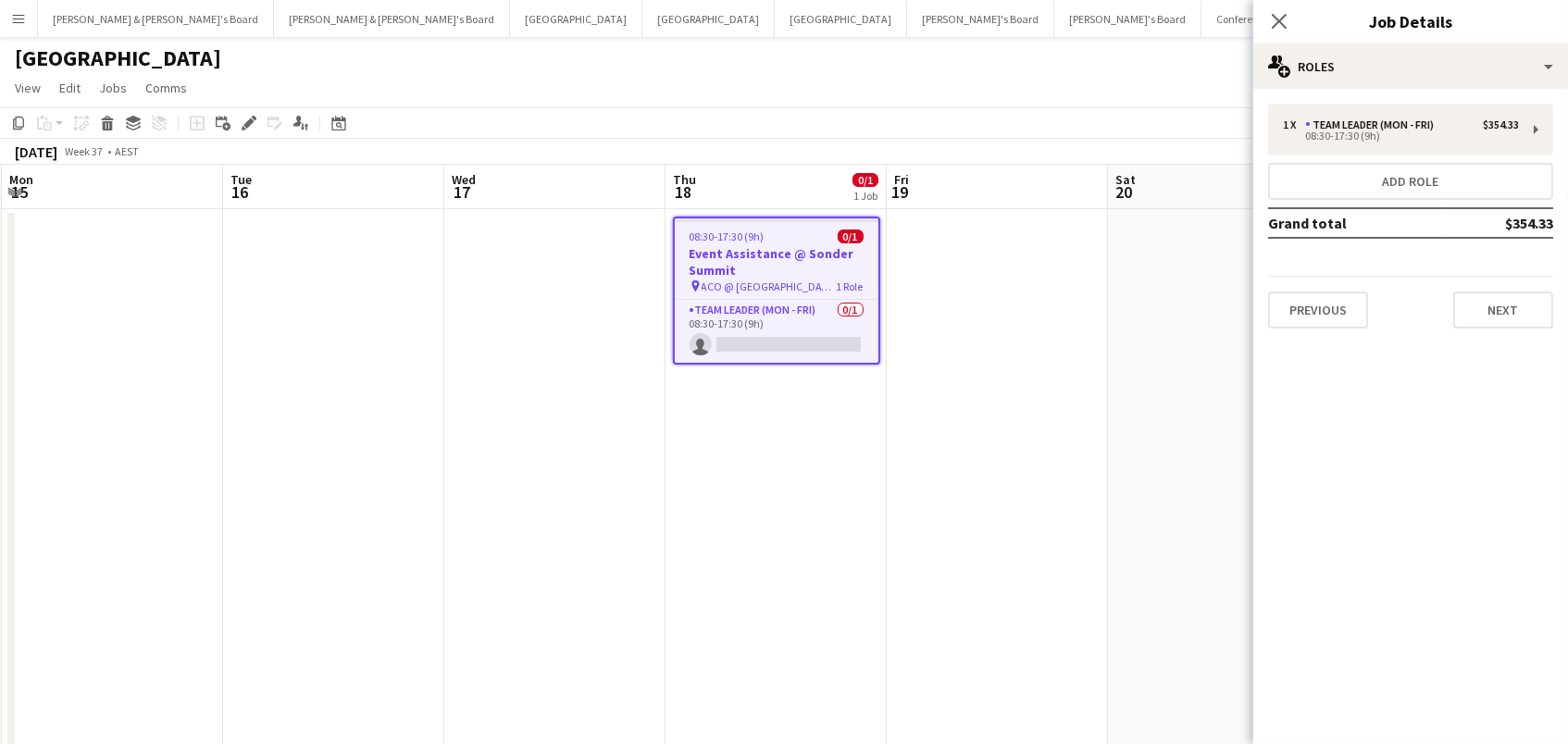
click at [1298, 93] on div "1 x Team Leader (Mon - Fri) $354.33 08:30-17:30 (9h) Add role Grand total $354.…" at bounding box center [1411, 216] width 315 height 254
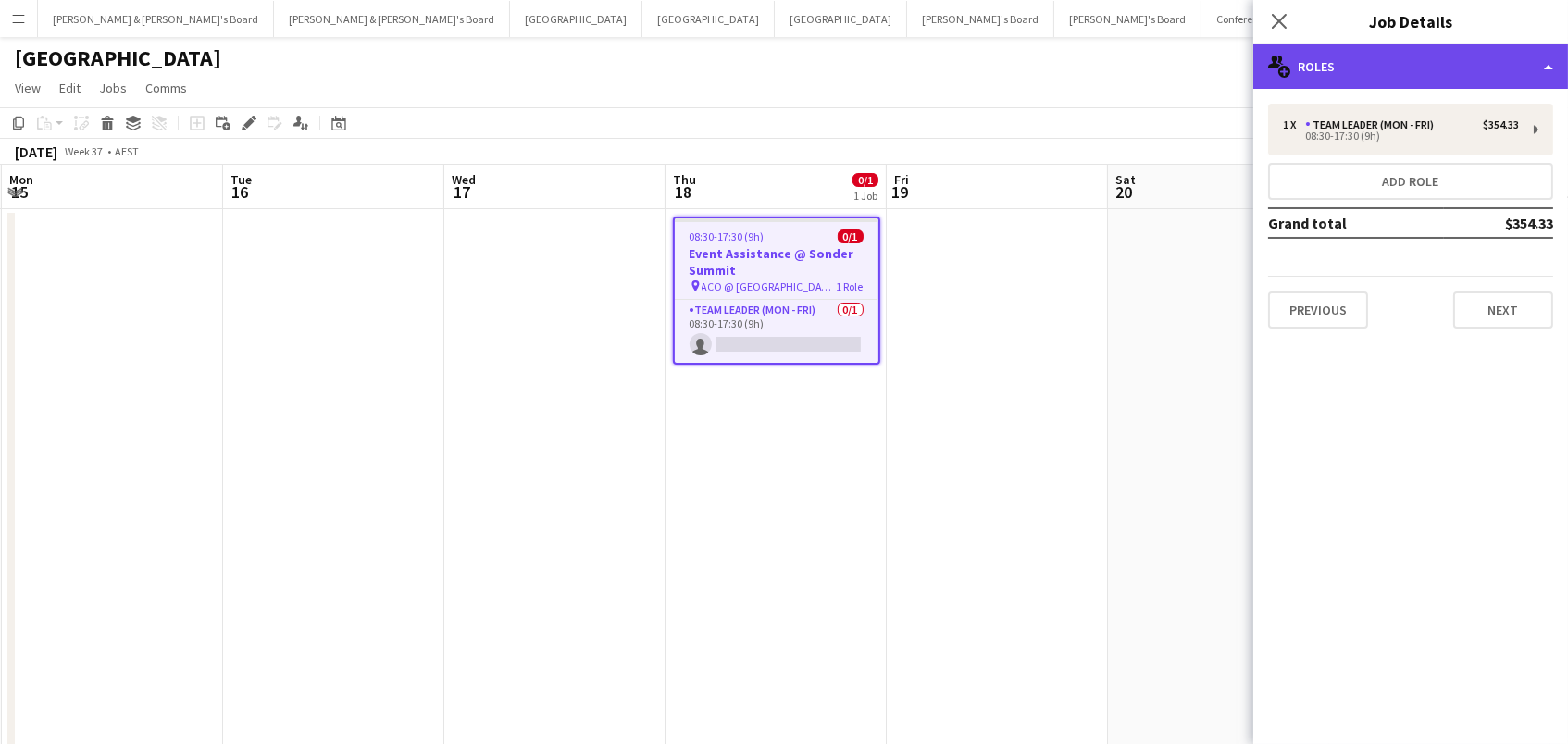
click at [1303, 70] on div "multiple-users-add Roles" at bounding box center [1411, 66] width 315 height 44
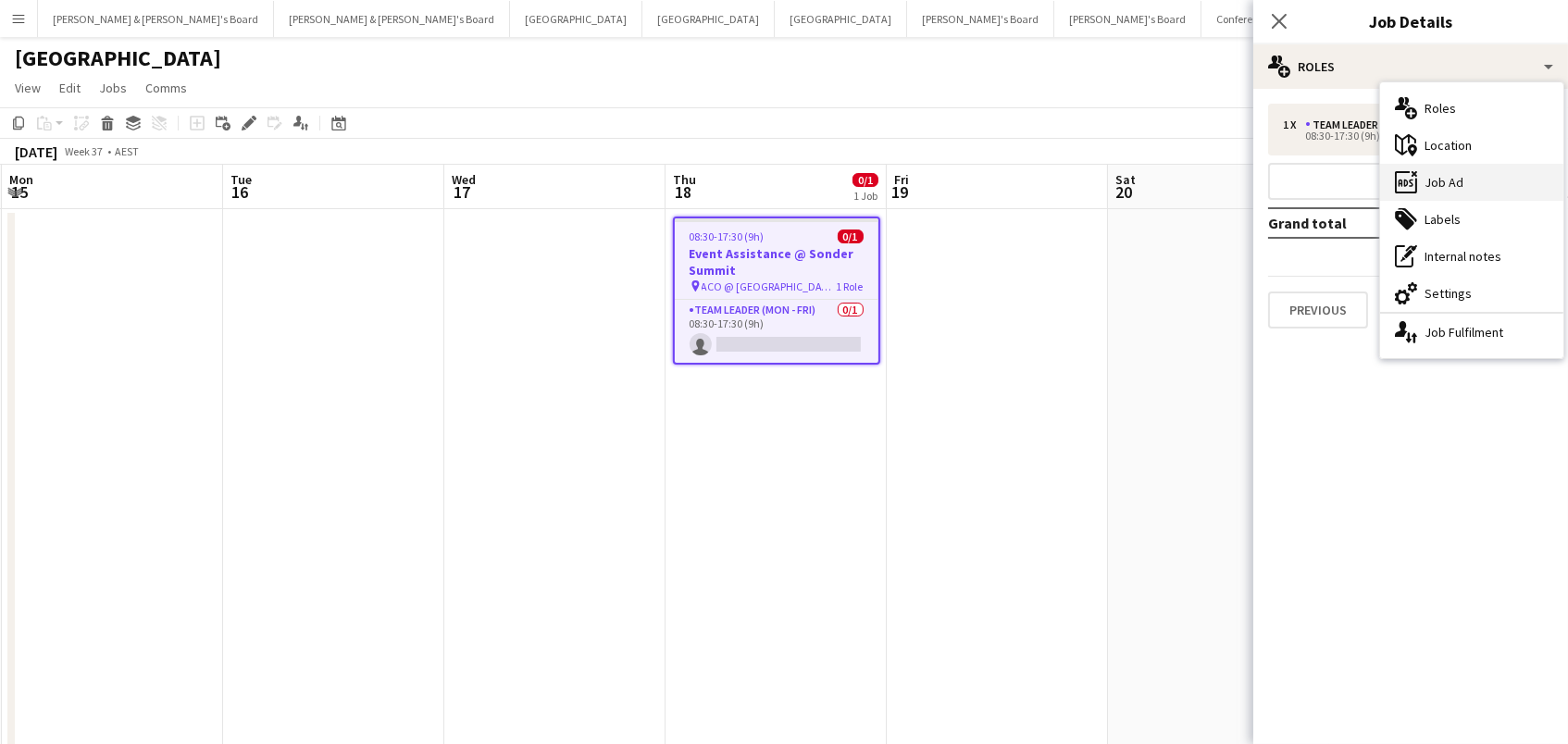
click at [1399, 186] on icon "ads-window" at bounding box center [1406, 182] width 22 height 22
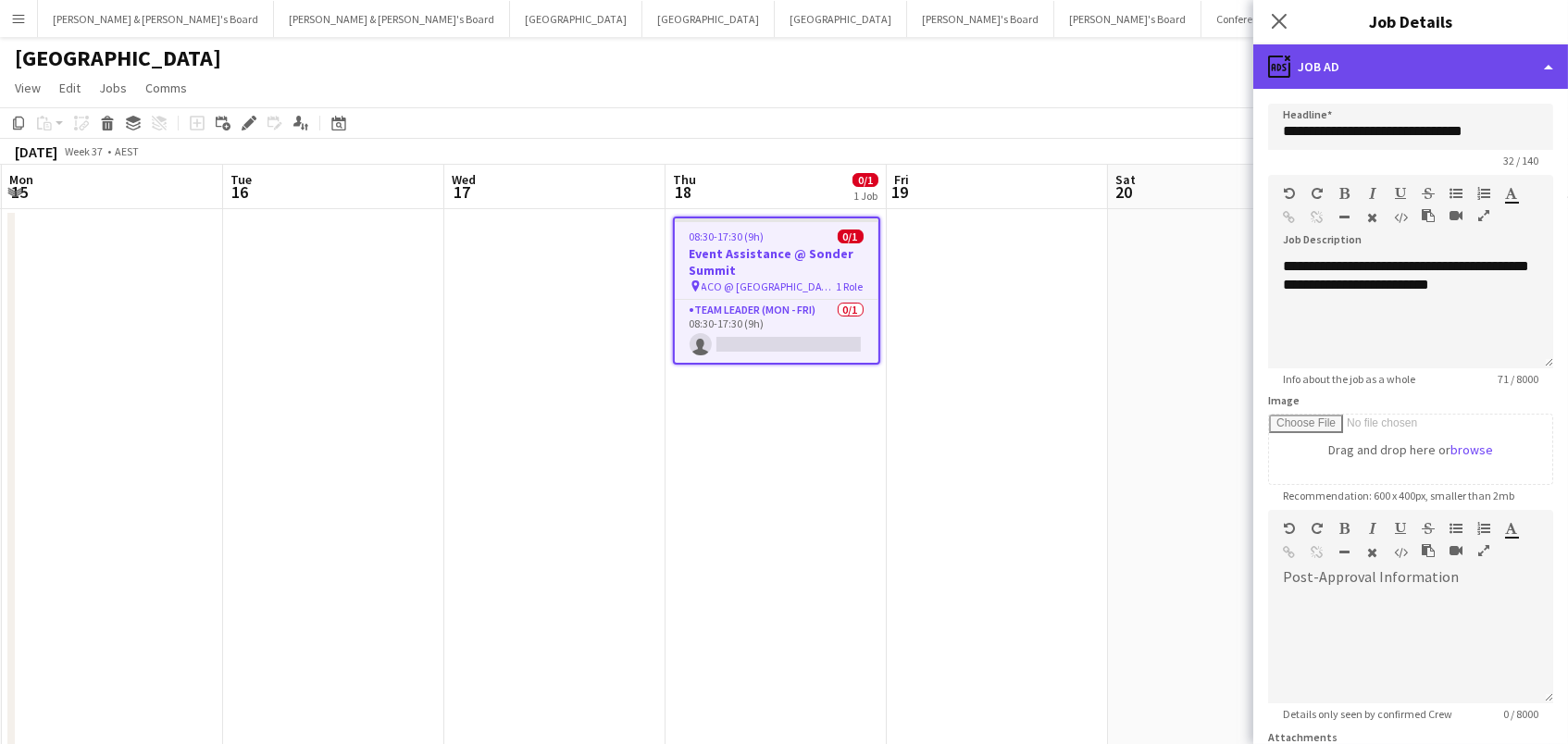
click at [1375, 81] on div "ads-window Job Ad" at bounding box center [1411, 66] width 315 height 44
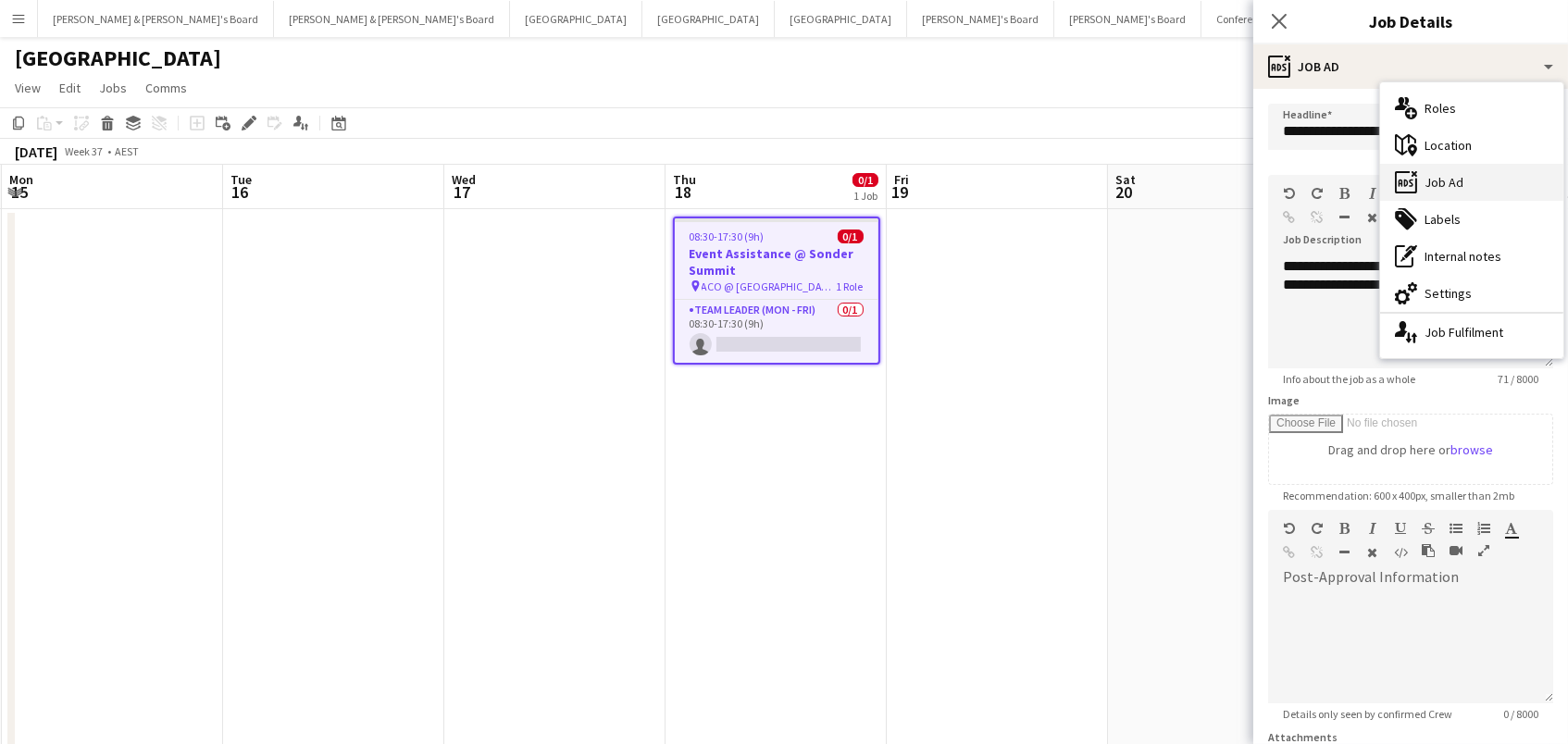
click at [1427, 166] on div "ads-window Job Ad" at bounding box center [1472, 182] width 183 height 37
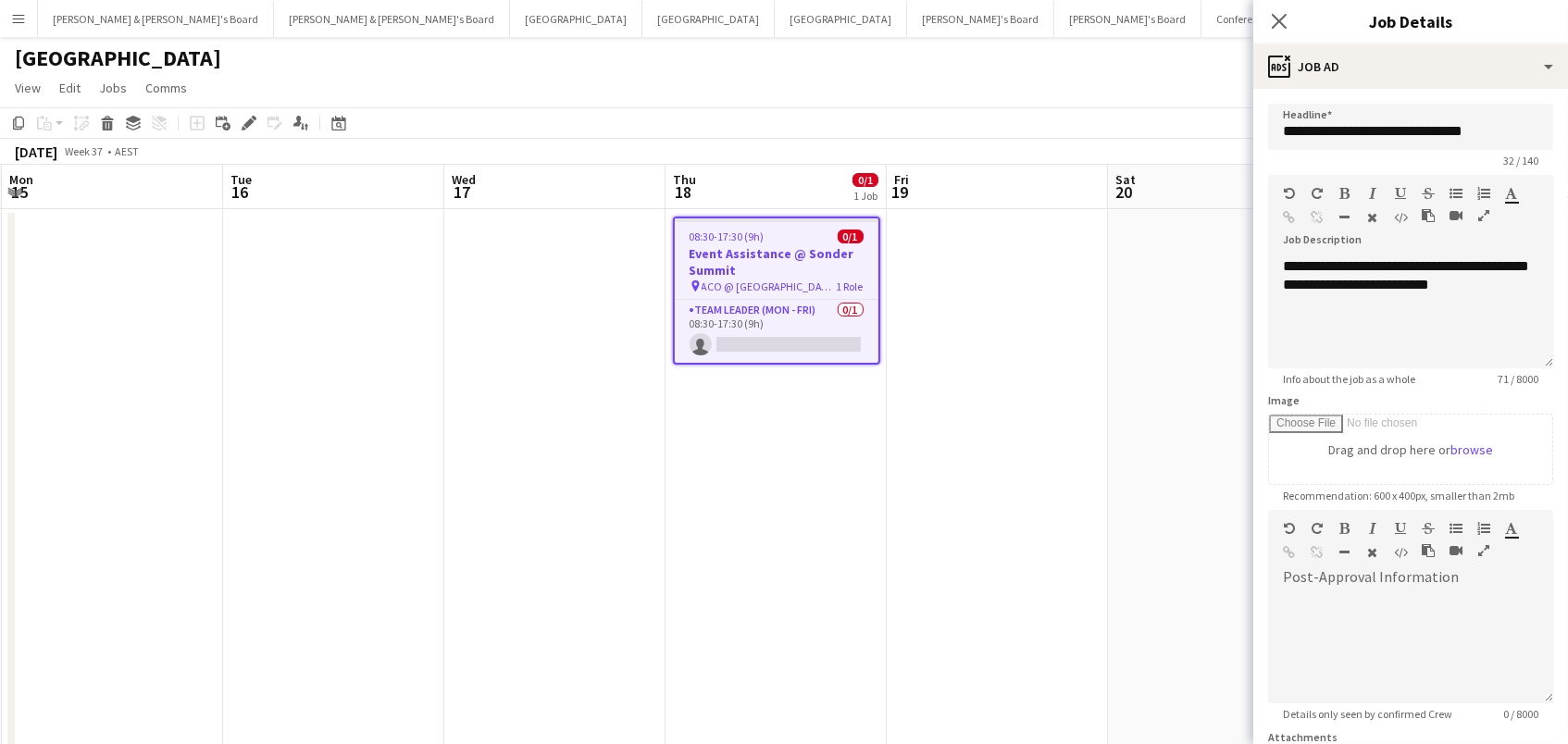
click at [1427, 166] on form "**********" at bounding box center [1411, 502] width 315 height 797
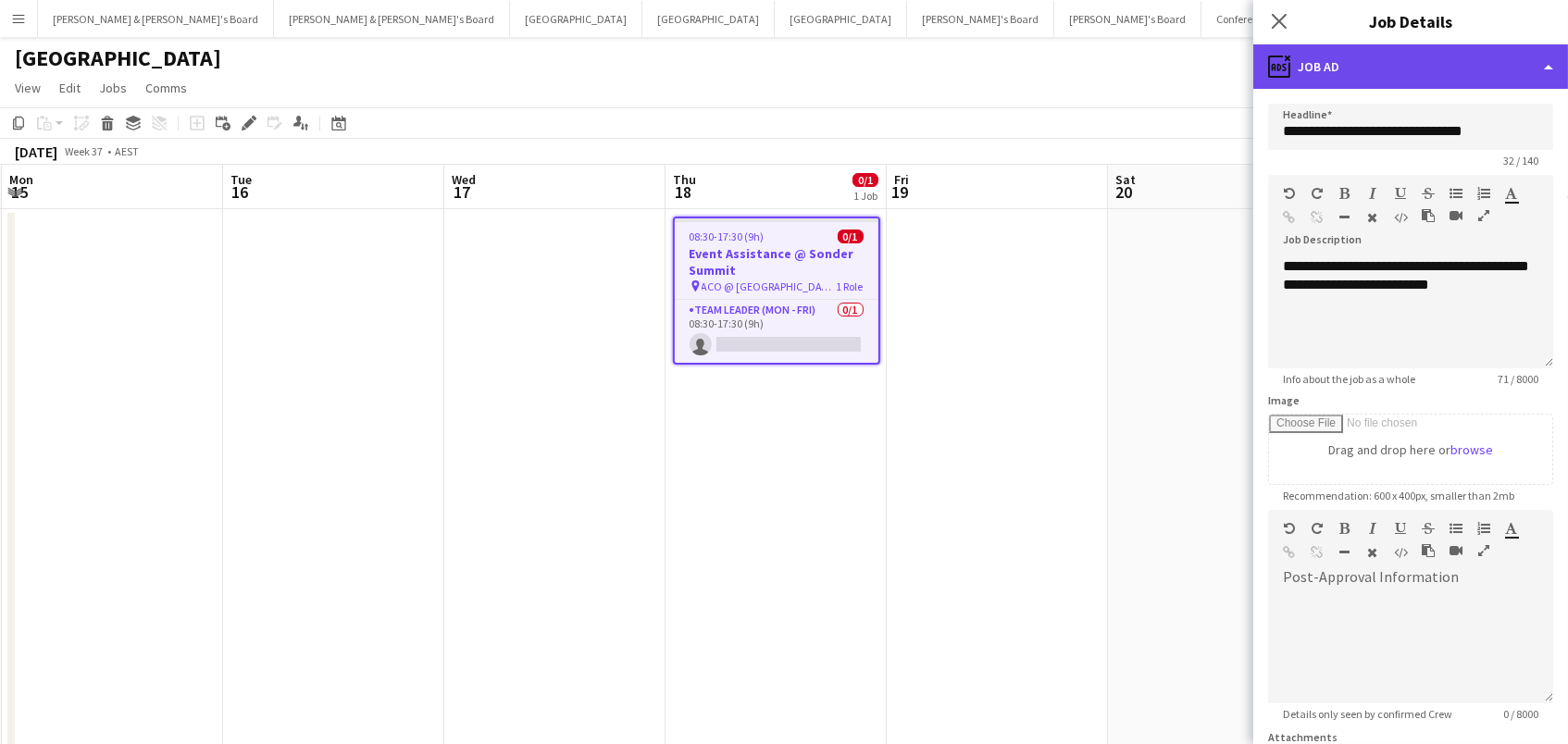
click at [1396, 55] on div "ads-window Job Ad" at bounding box center [1411, 66] width 315 height 44
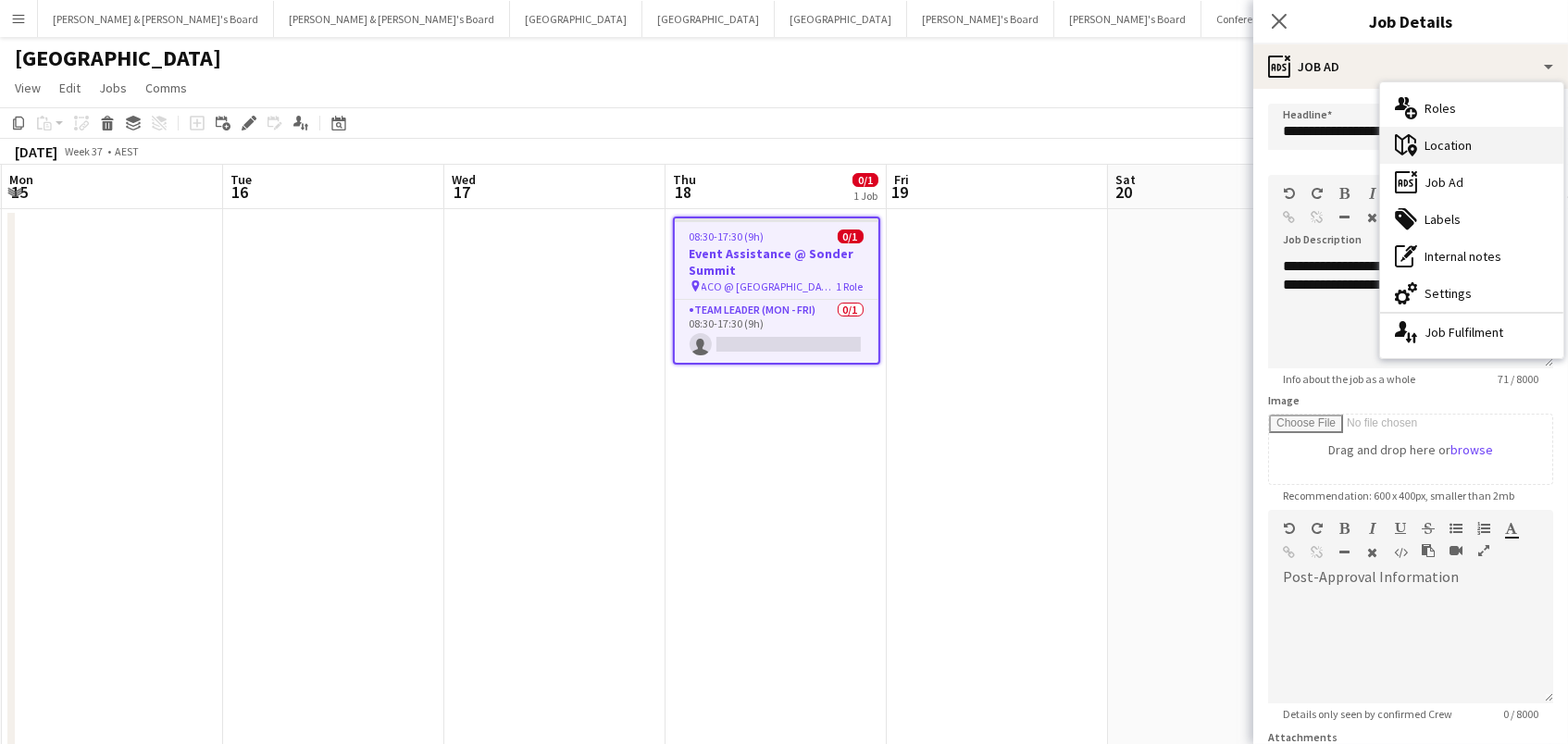
click at [1422, 158] on div "maps-pin-1 Location" at bounding box center [1472, 146] width 183 height 37
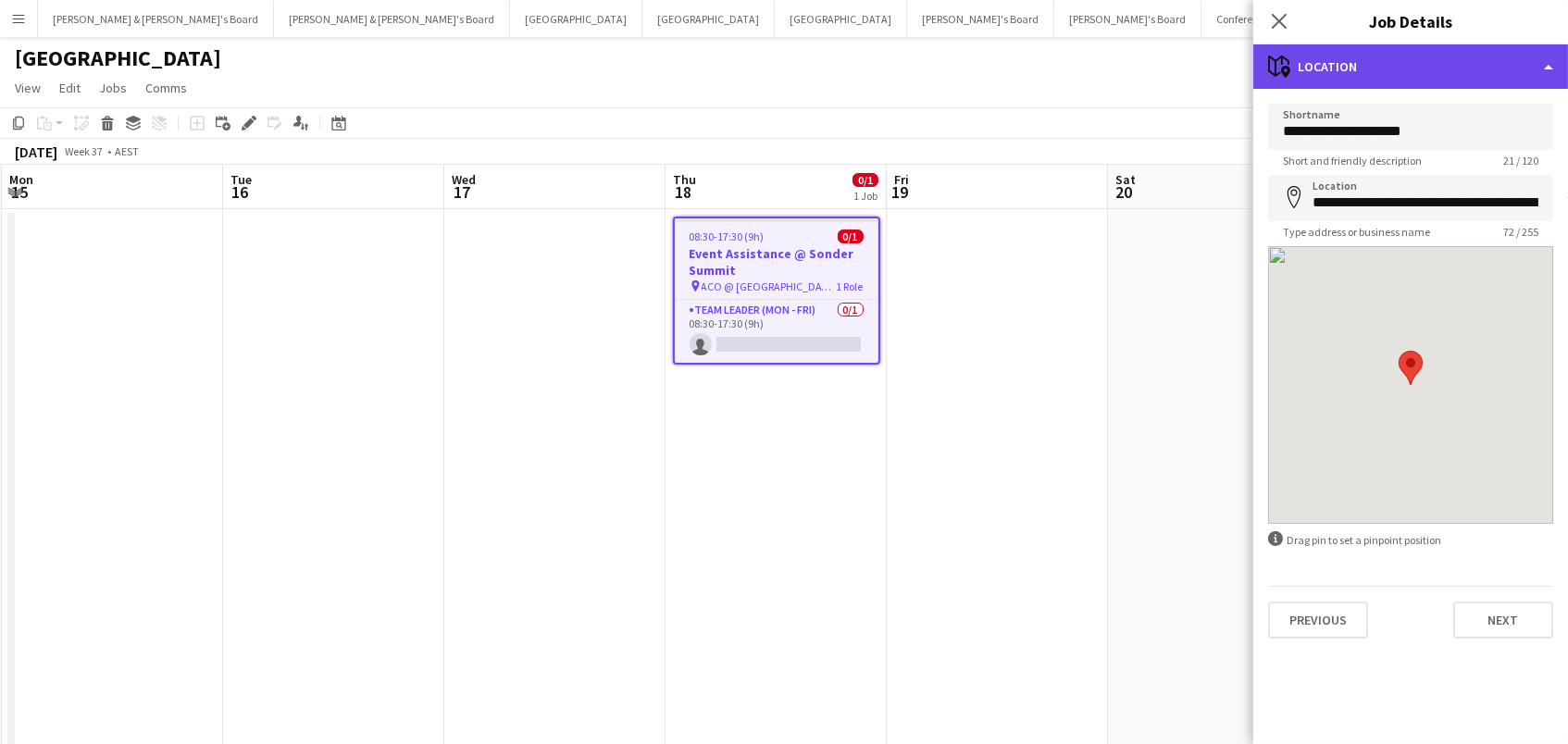
click at [1381, 66] on div "maps-pin-1 Location" at bounding box center [1411, 66] width 315 height 44
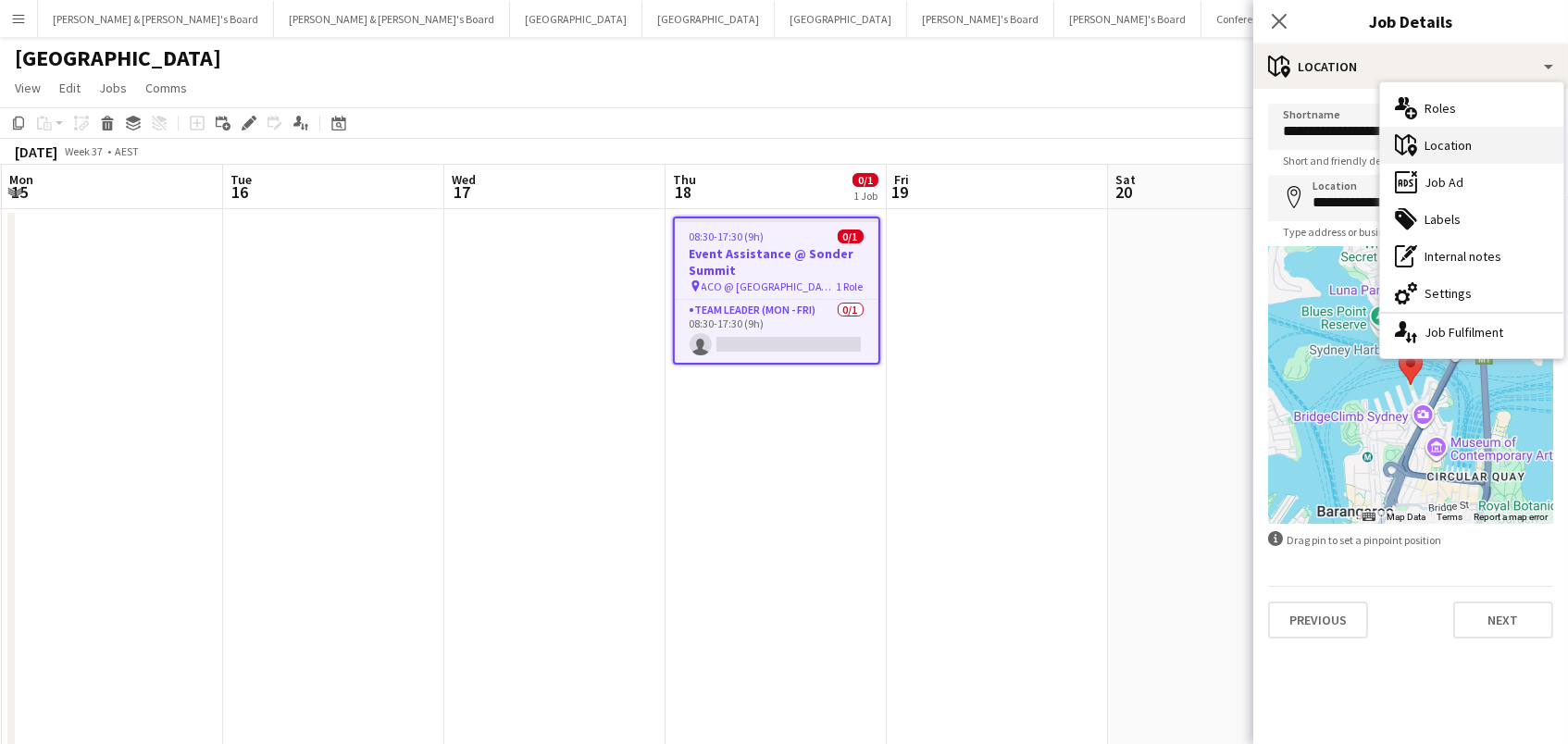
click at [1430, 146] on div "maps-pin-1 Location" at bounding box center [1472, 146] width 183 height 37
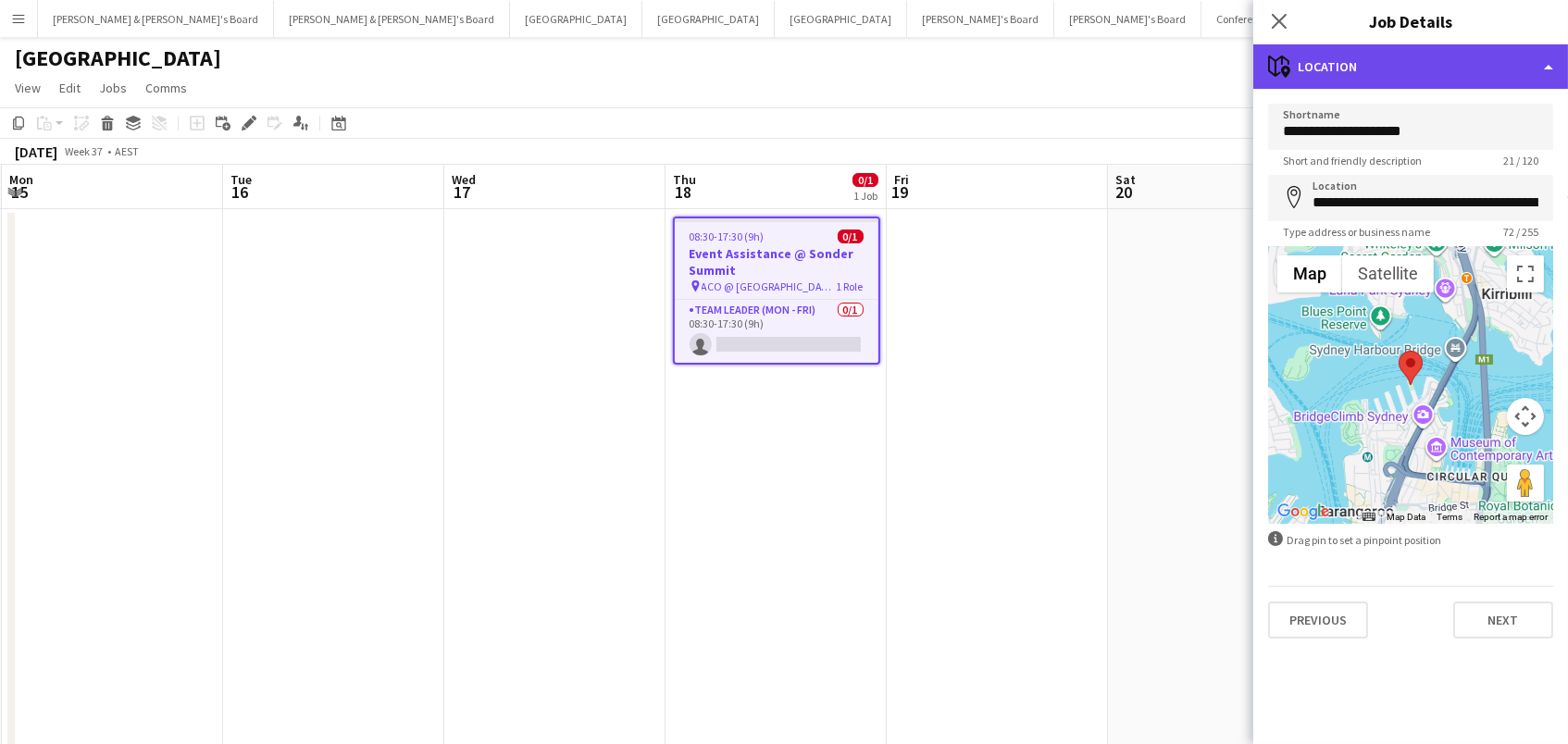
click at [1410, 76] on div "maps-pin-1 Location" at bounding box center [1411, 66] width 315 height 44
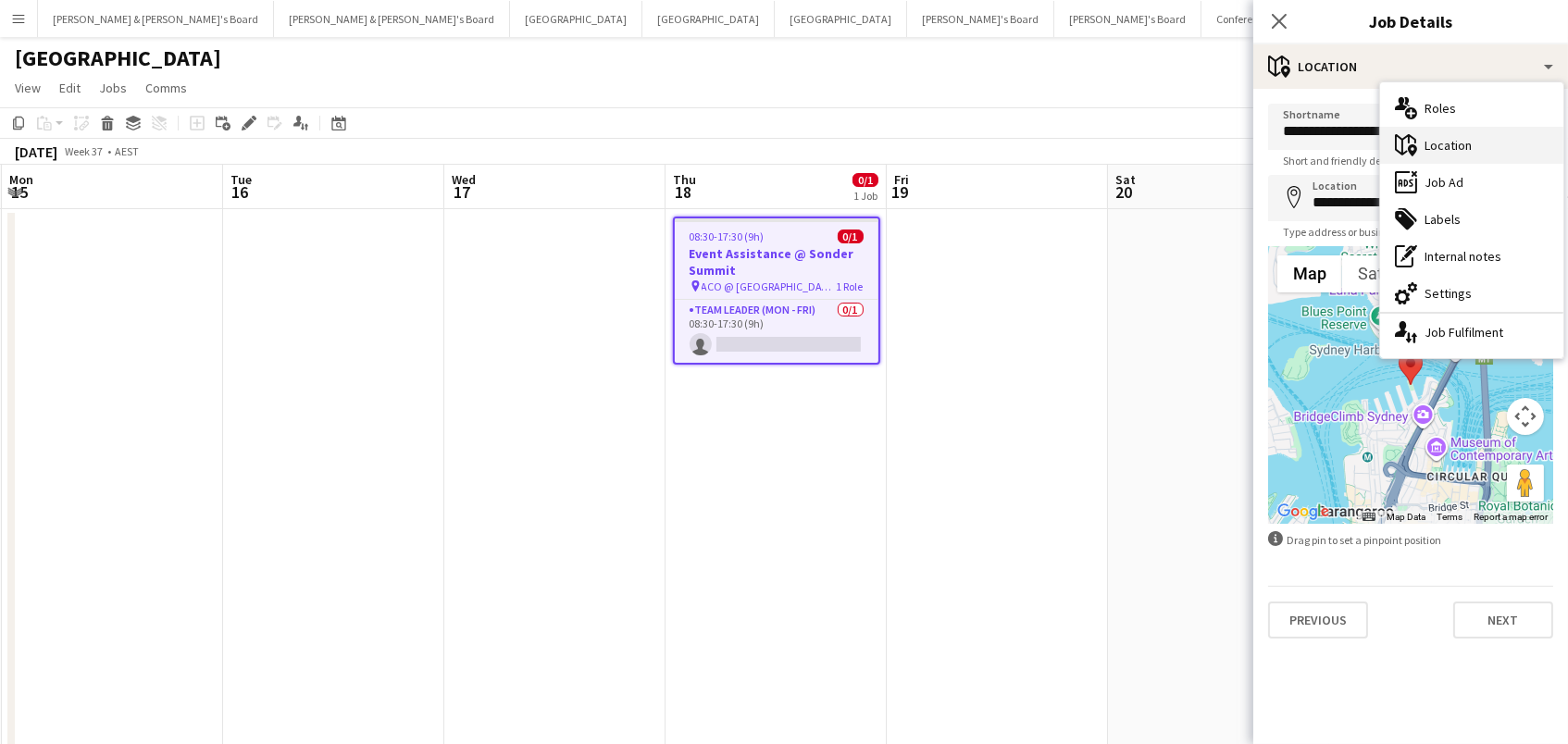
click at [1426, 133] on div "maps-pin-1 Location" at bounding box center [1472, 146] width 183 height 37
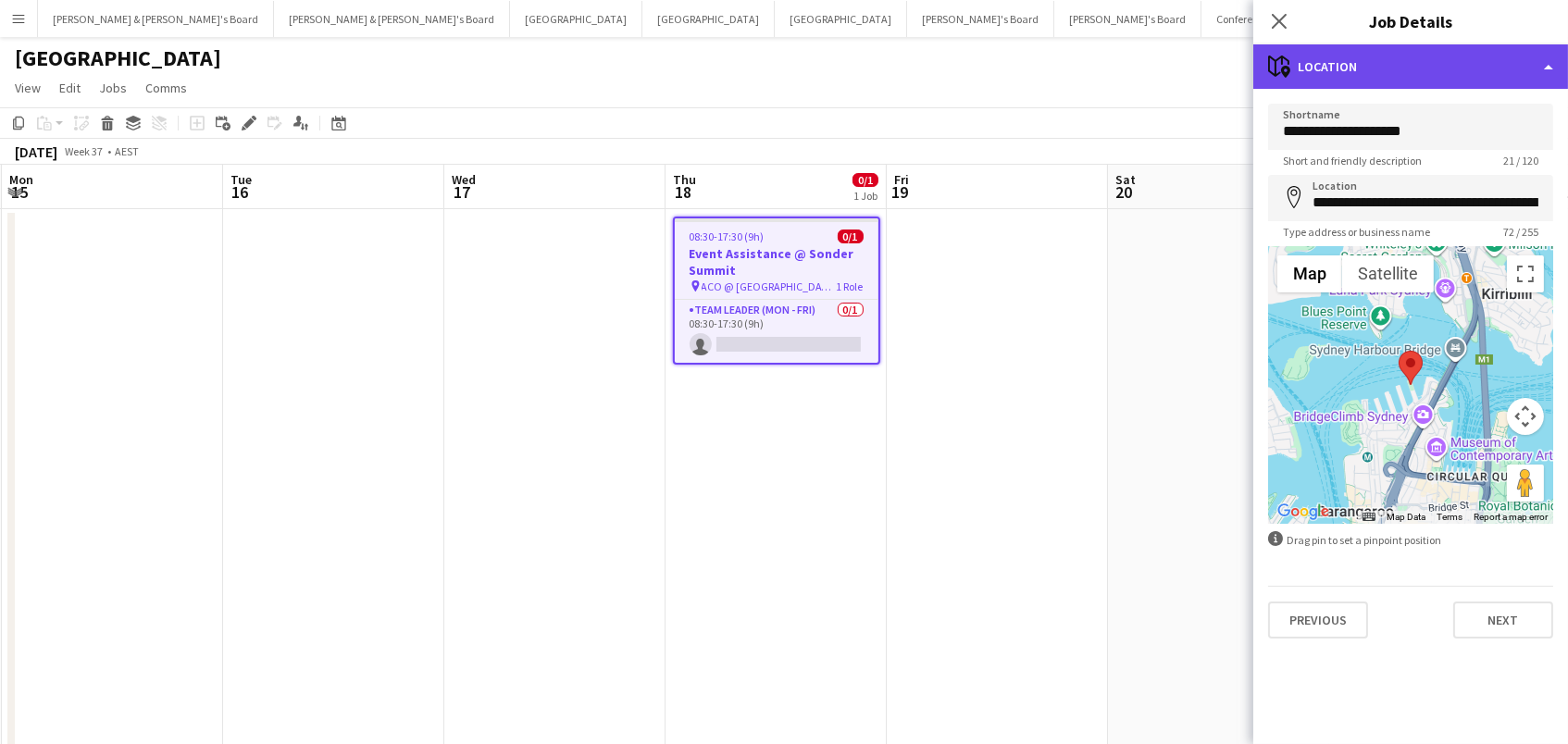
click at [1402, 52] on div "maps-pin-1 Location" at bounding box center [1411, 66] width 315 height 44
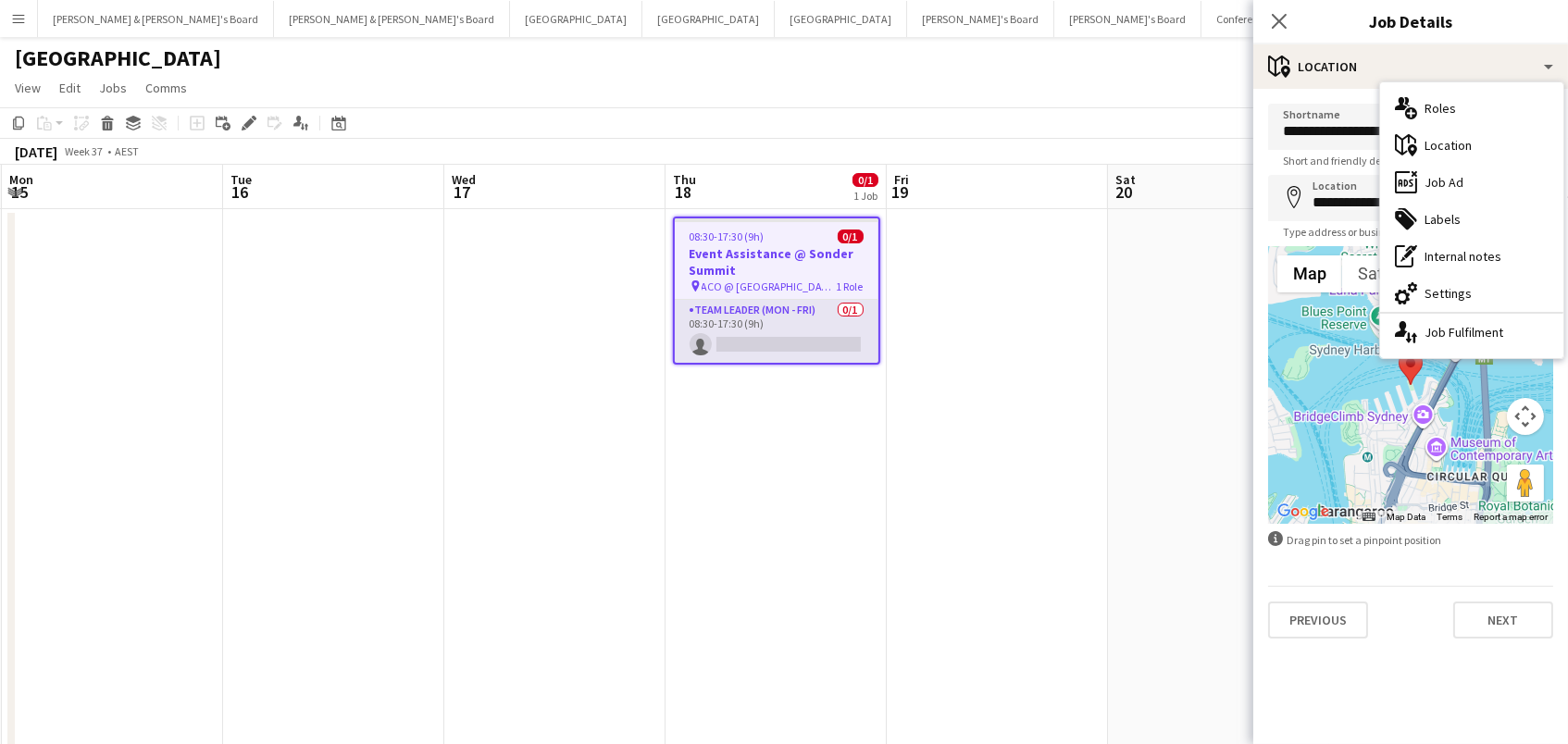
click at [738, 342] on app-card-role "Team Leader (Mon - Fri) 0/1 08:30-17:30 (9h) single-neutral-actions" at bounding box center [776, 331] width 203 height 63
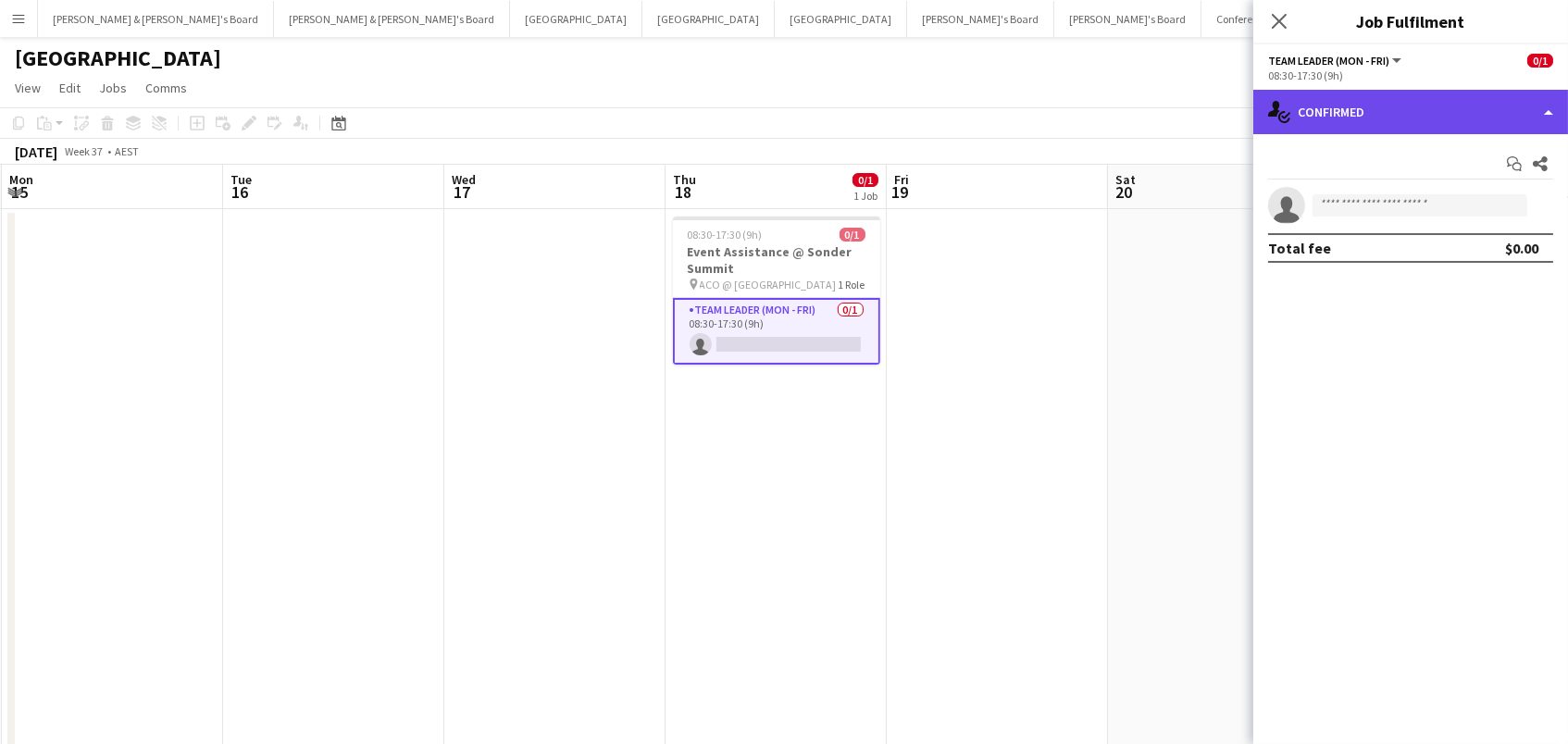
click at [1332, 110] on div "single-neutral-actions-check-2 Confirmed" at bounding box center [1411, 112] width 315 height 44
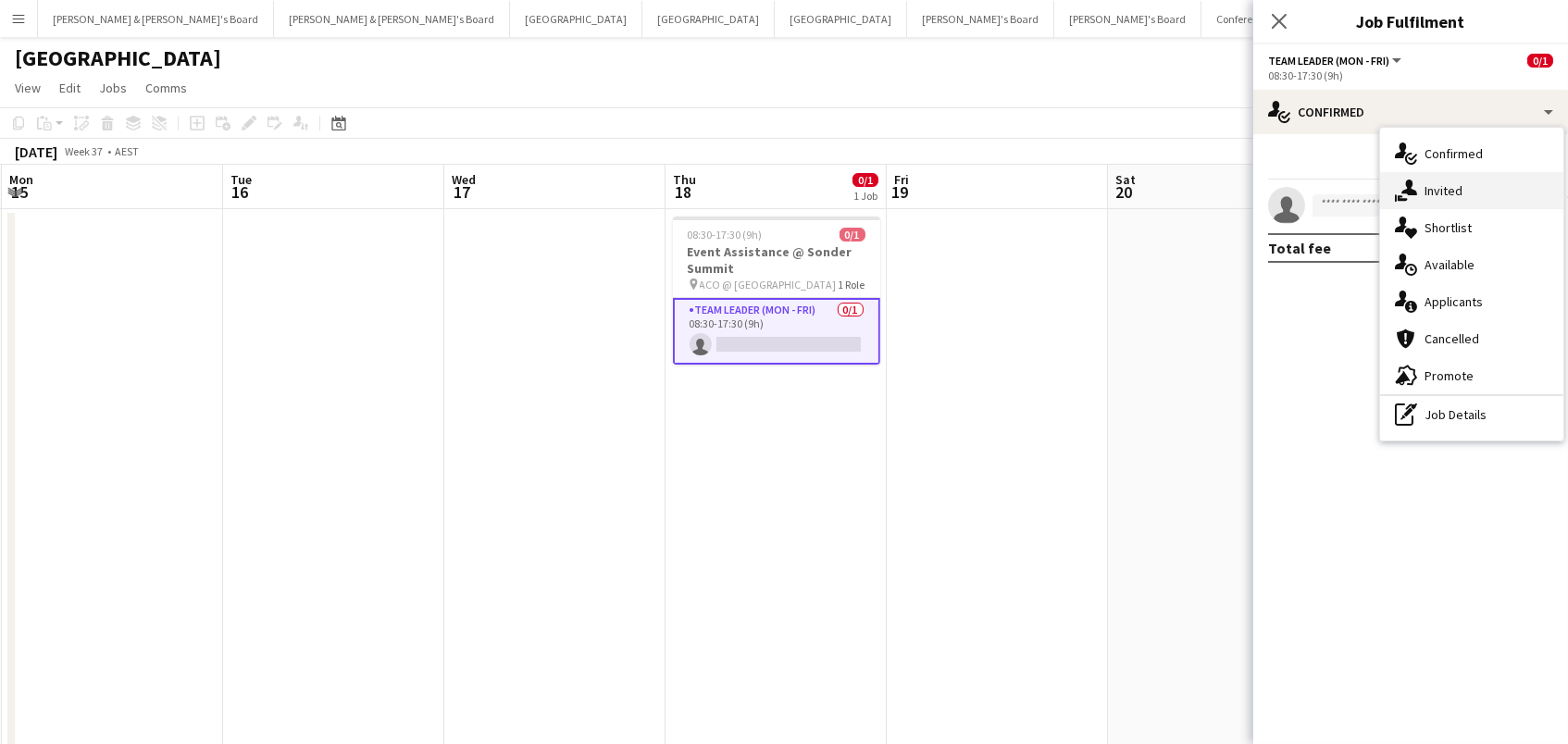
click at [1405, 197] on icon "single-neutral-actions-share-1" at bounding box center [1406, 190] width 22 height 22
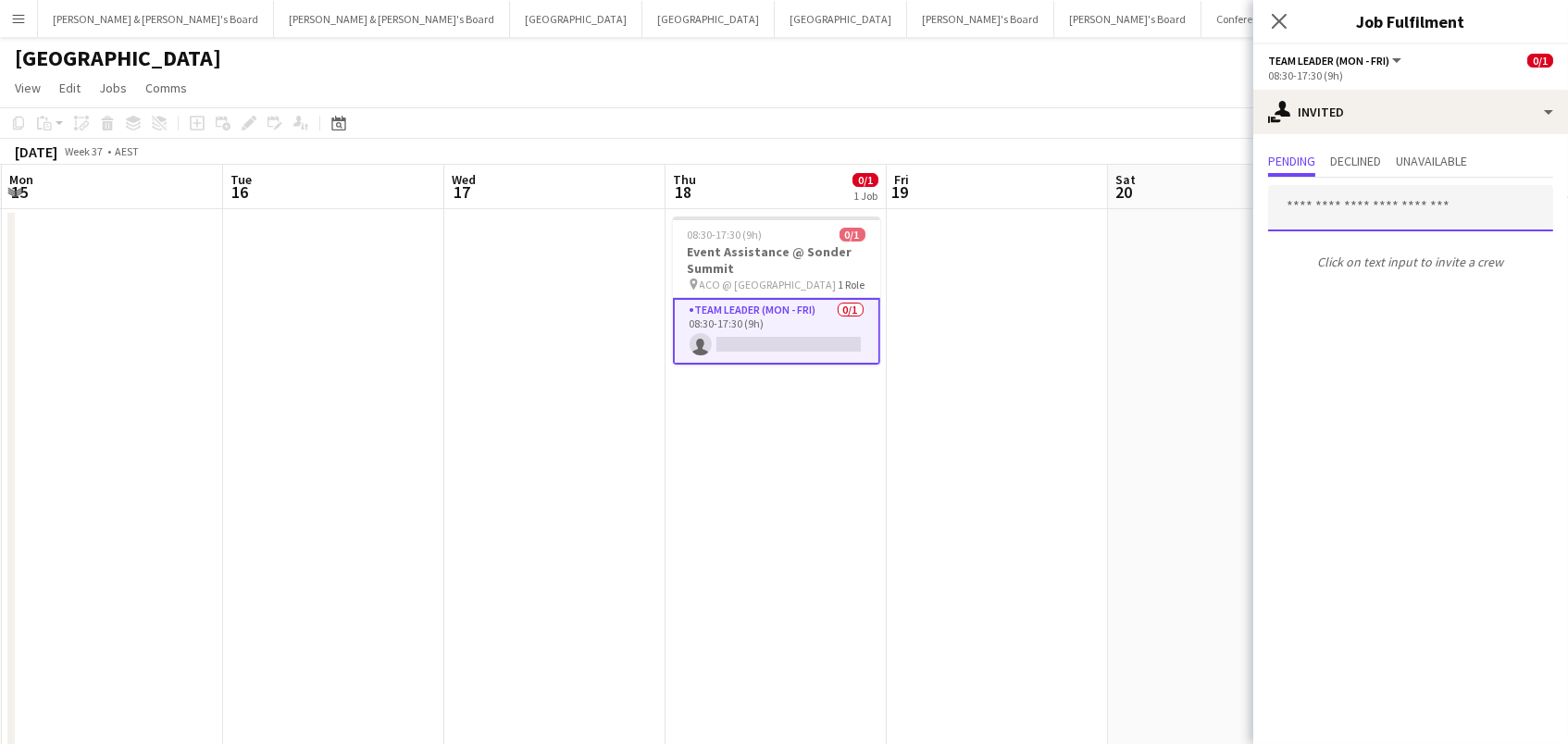
click at [1313, 197] on input "text" at bounding box center [1411, 208] width 285 height 46
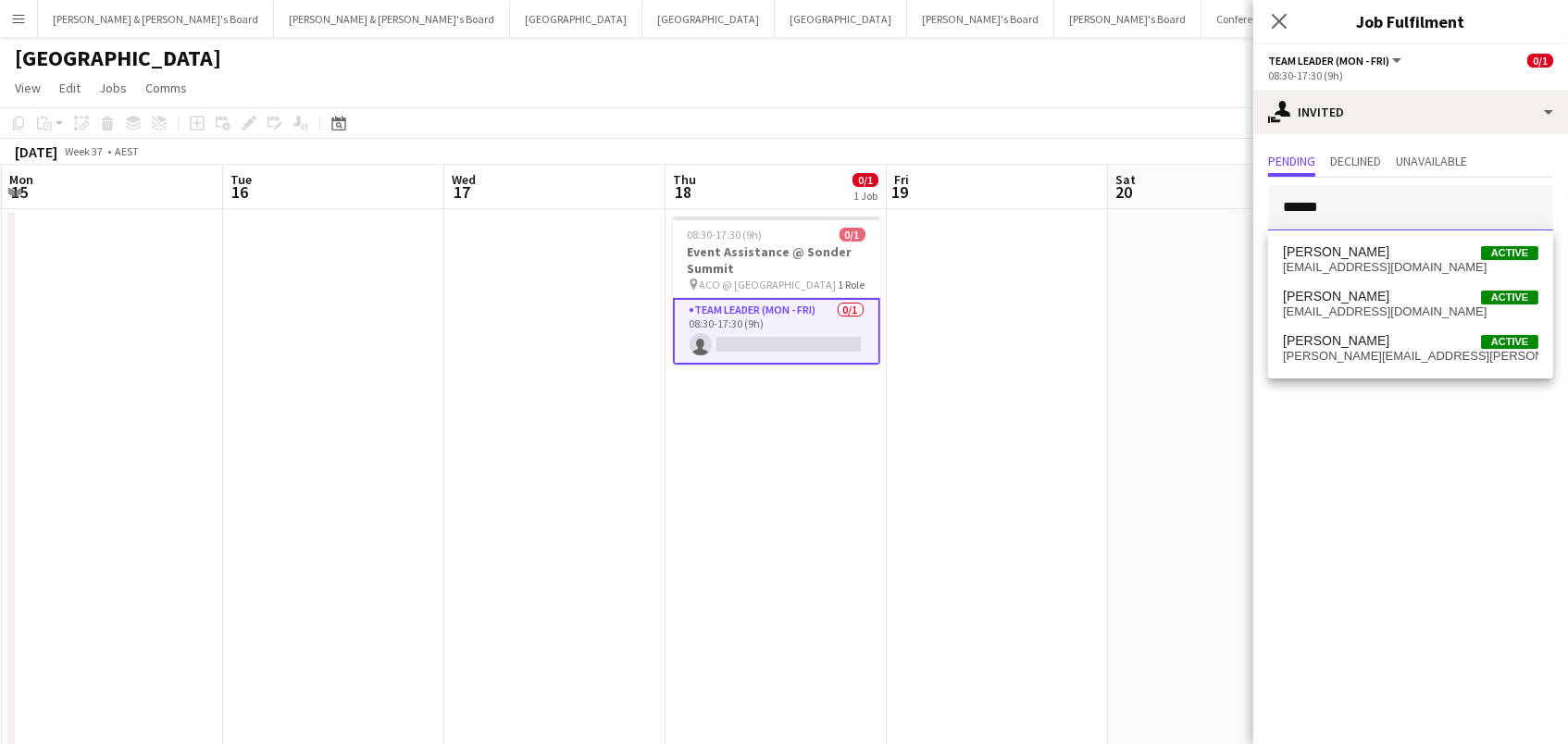
type input "******"
drag, startPoint x: 1331, startPoint y: 244, endPoint x: 1337, endPoint y: 353, distance: 109.2
click at [1337, 353] on span "[PERSON_NAME][EMAIL_ADDRESS][PERSON_NAME][DOMAIN_NAME]" at bounding box center [1410, 356] width 255 height 14
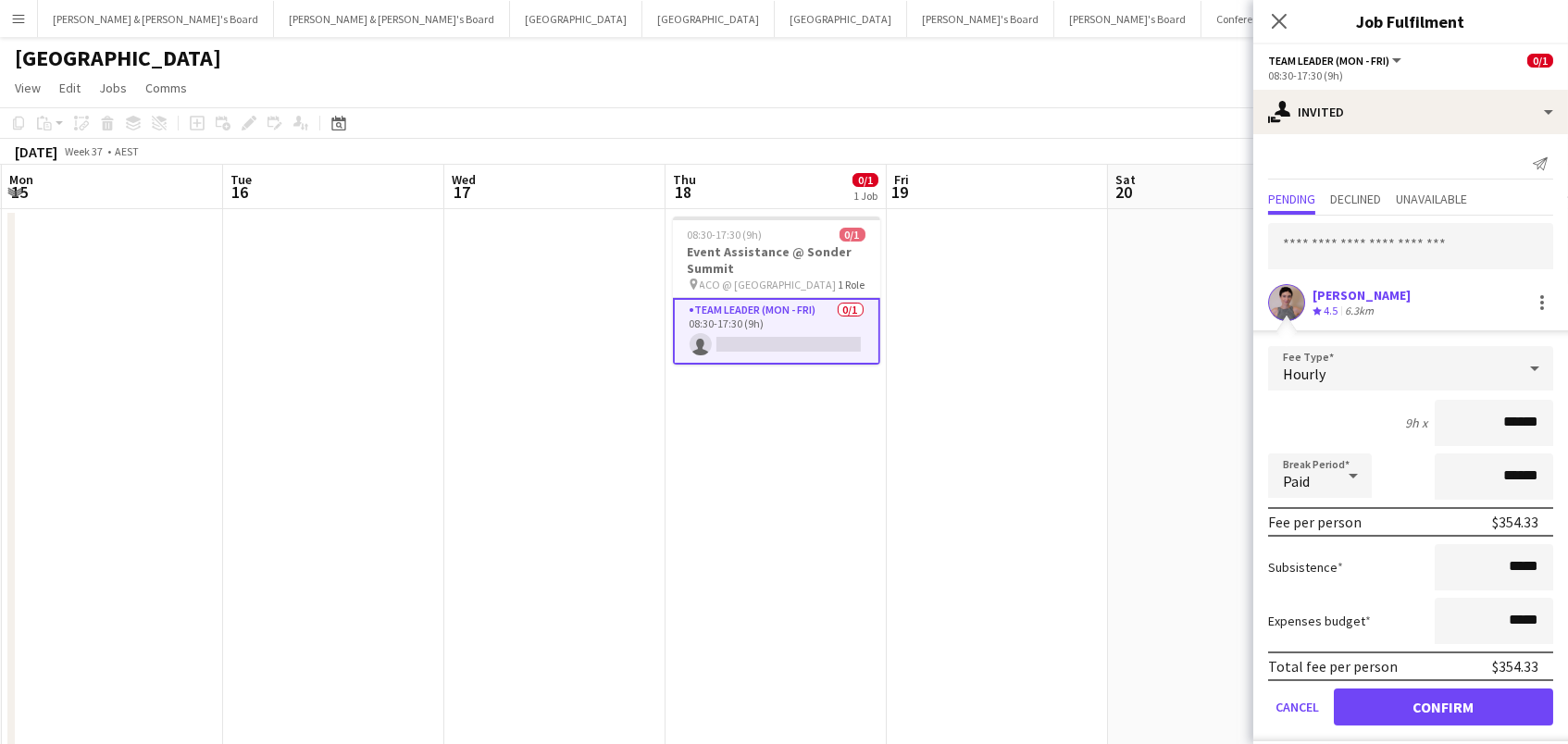
click at [1444, 704] on button "Confirm" at bounding box center [1444, 707] width 220 height 37
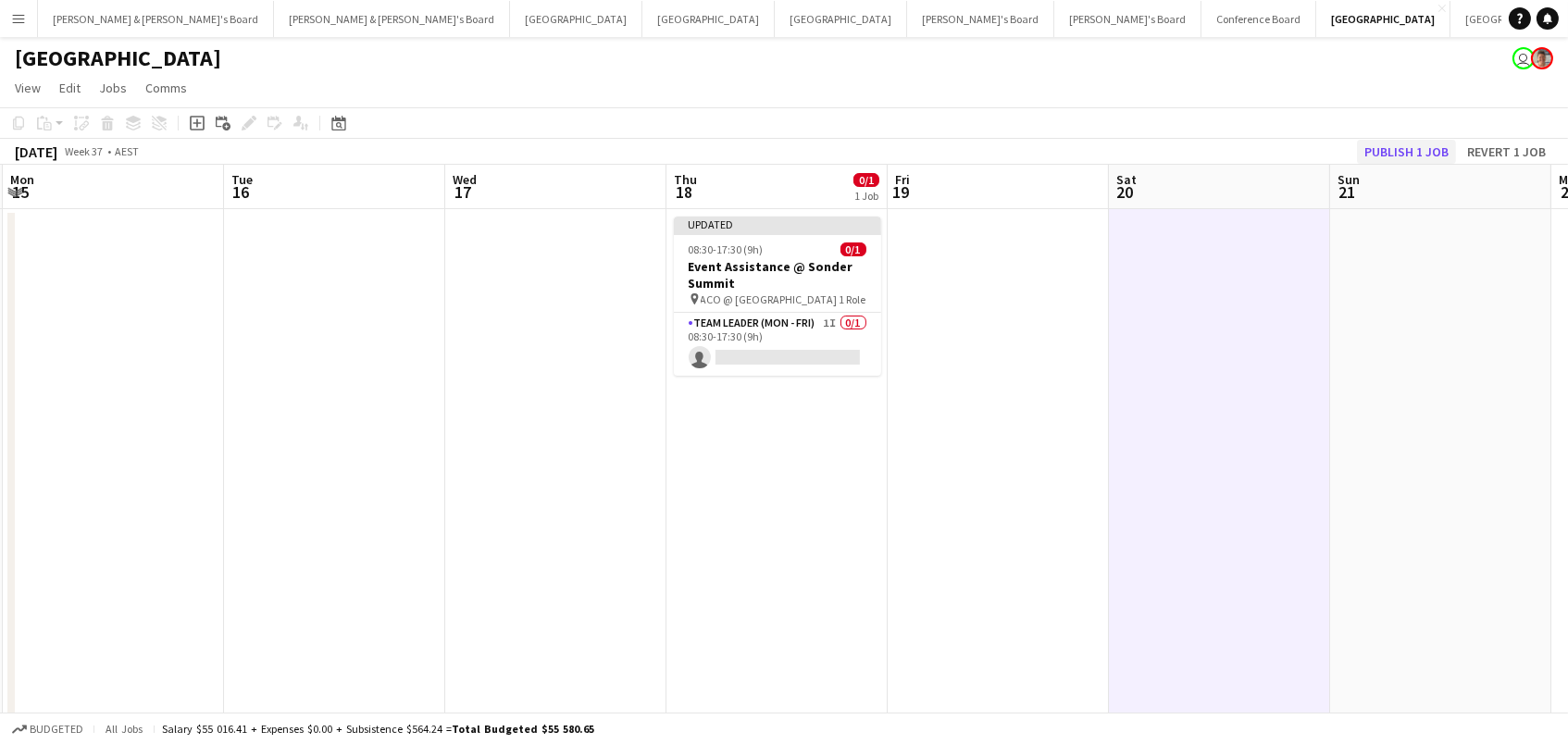
click at [1409, 157] on button "Publish 1 job" at bounding box center [1406, 151] width 99 height 24
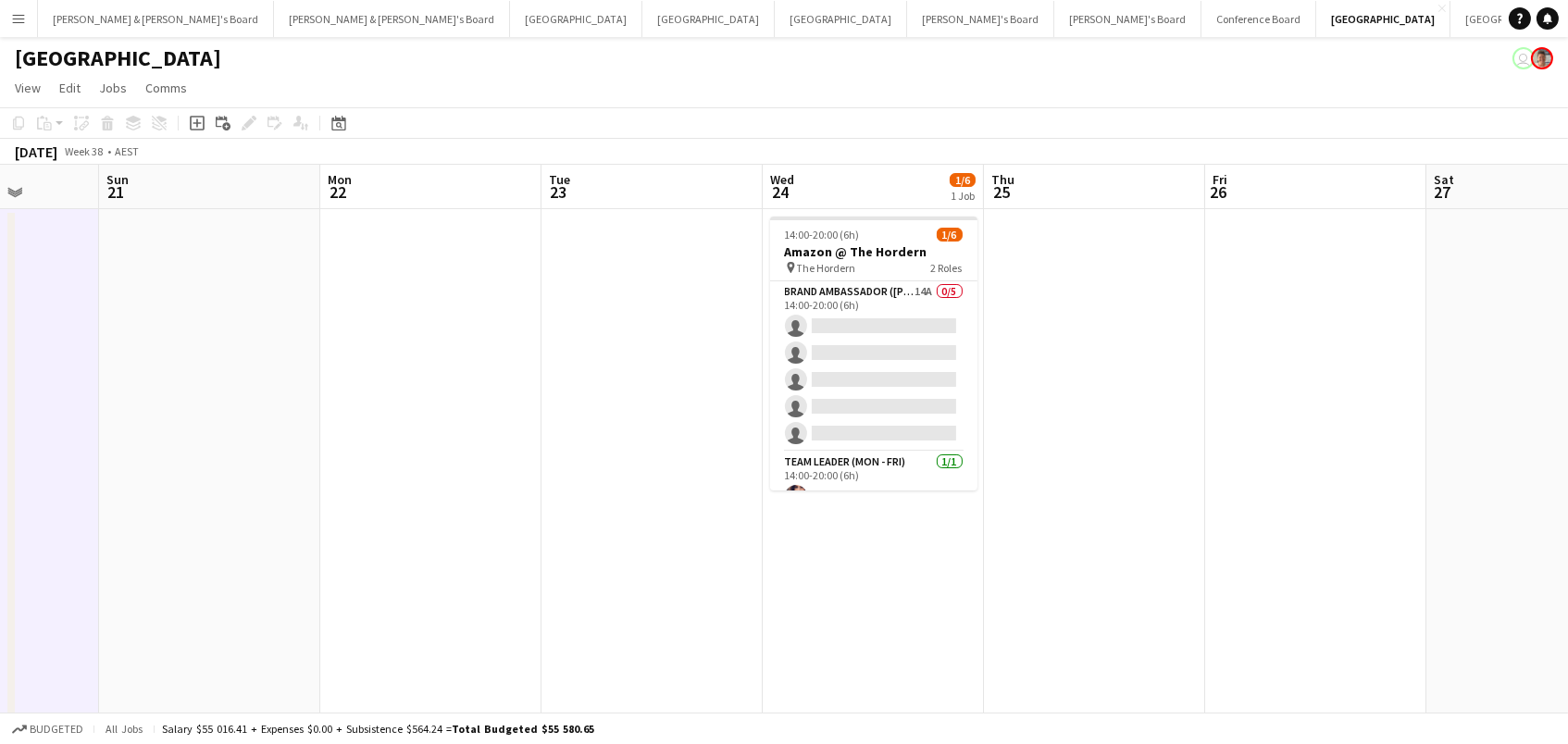
scroll to position [0, 563]
click at [1450, 20] on button "[GEOGRAPHIC_DATA]/[GEOGRAPHIC_DATA] Winter Close" at bounding box center [1560, 18] width 220 height 36
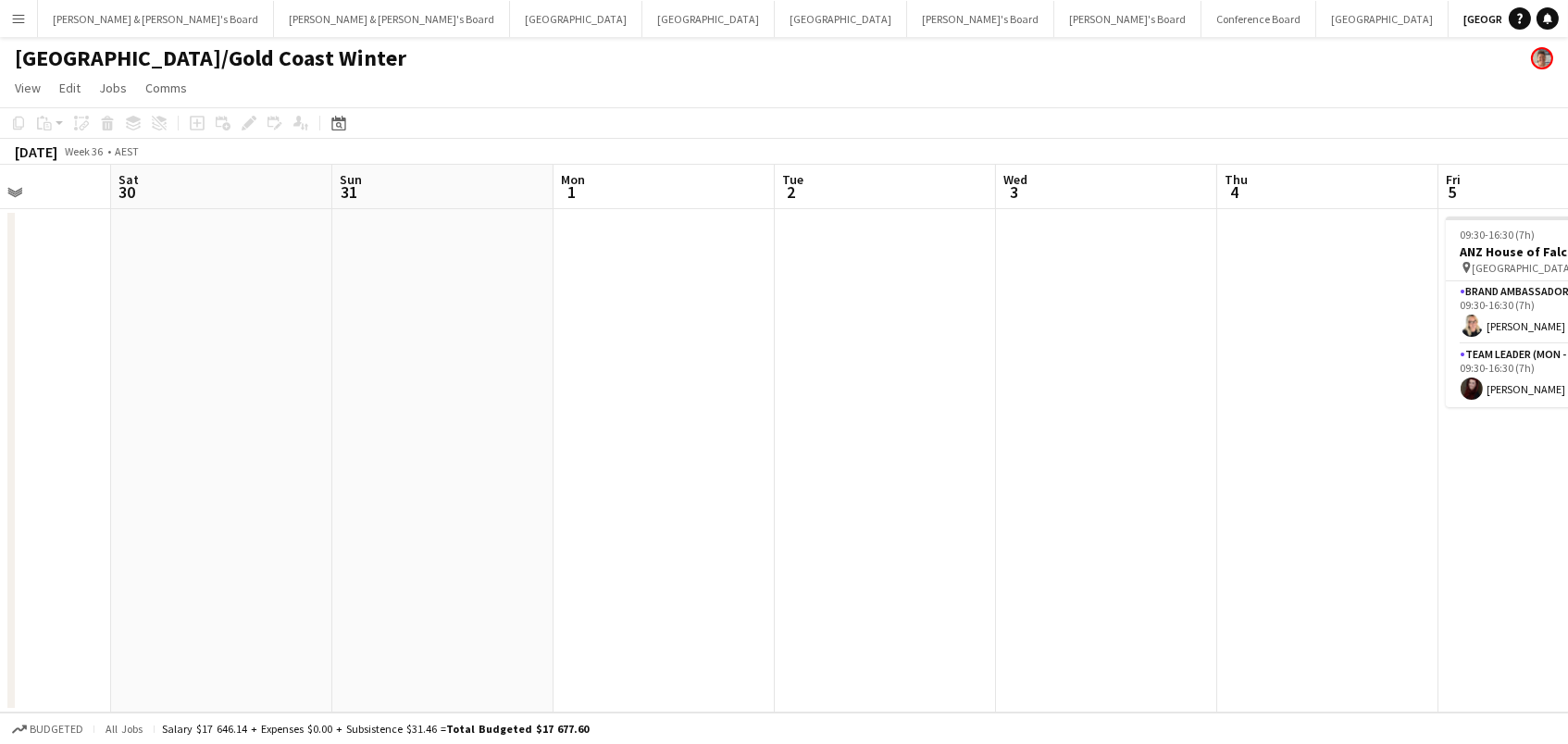
scroll to position [0, 567]
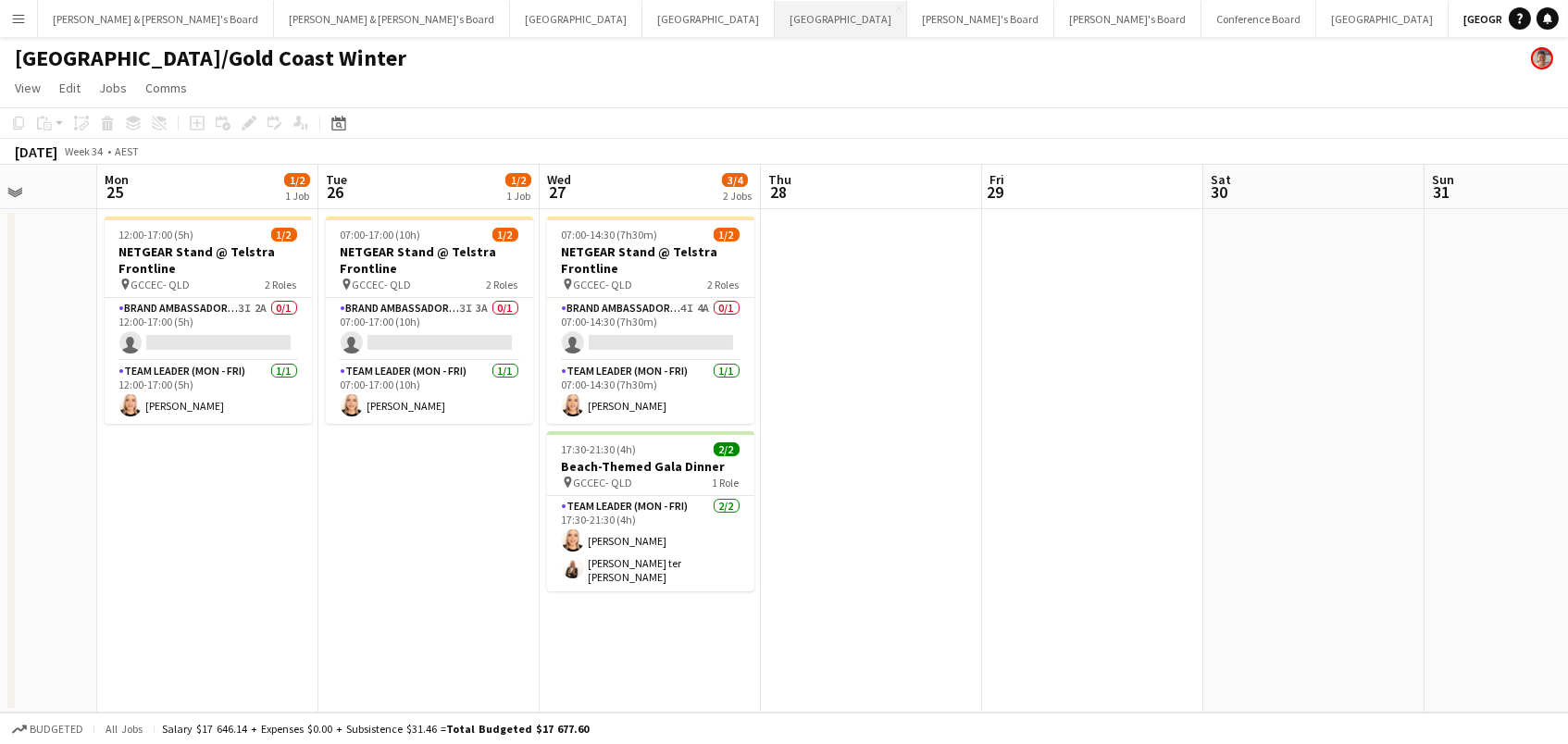
click at [775, 19] on button "Melbourne Close" at bounding box center [840, 18] width 132 height 36
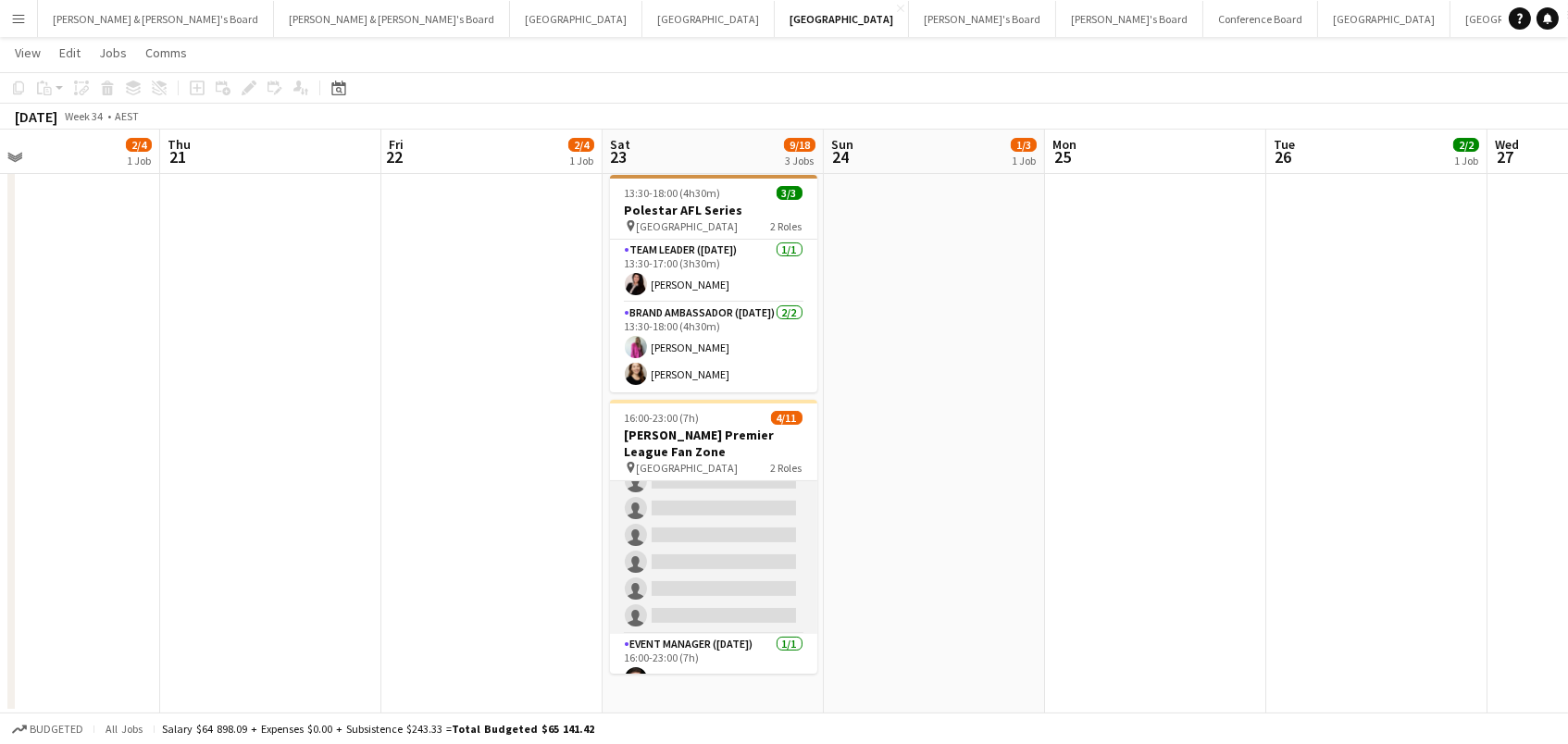
scroll to position [156, 0]
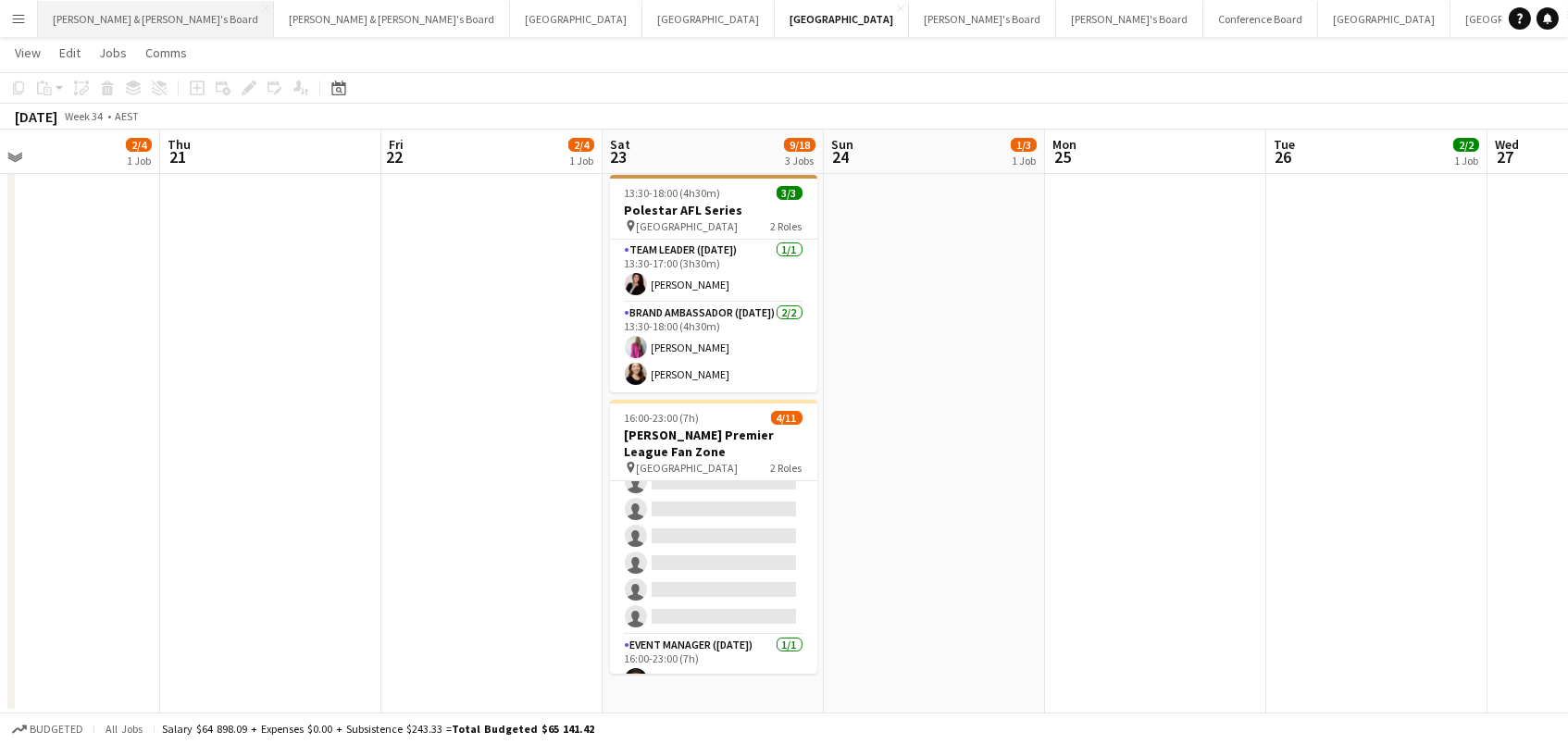
click at [96, 20] on button "[PERSON_NAME] & [PERSON_NAME]'s Board Close" at bounding box center [155, 18] width 236 height 36
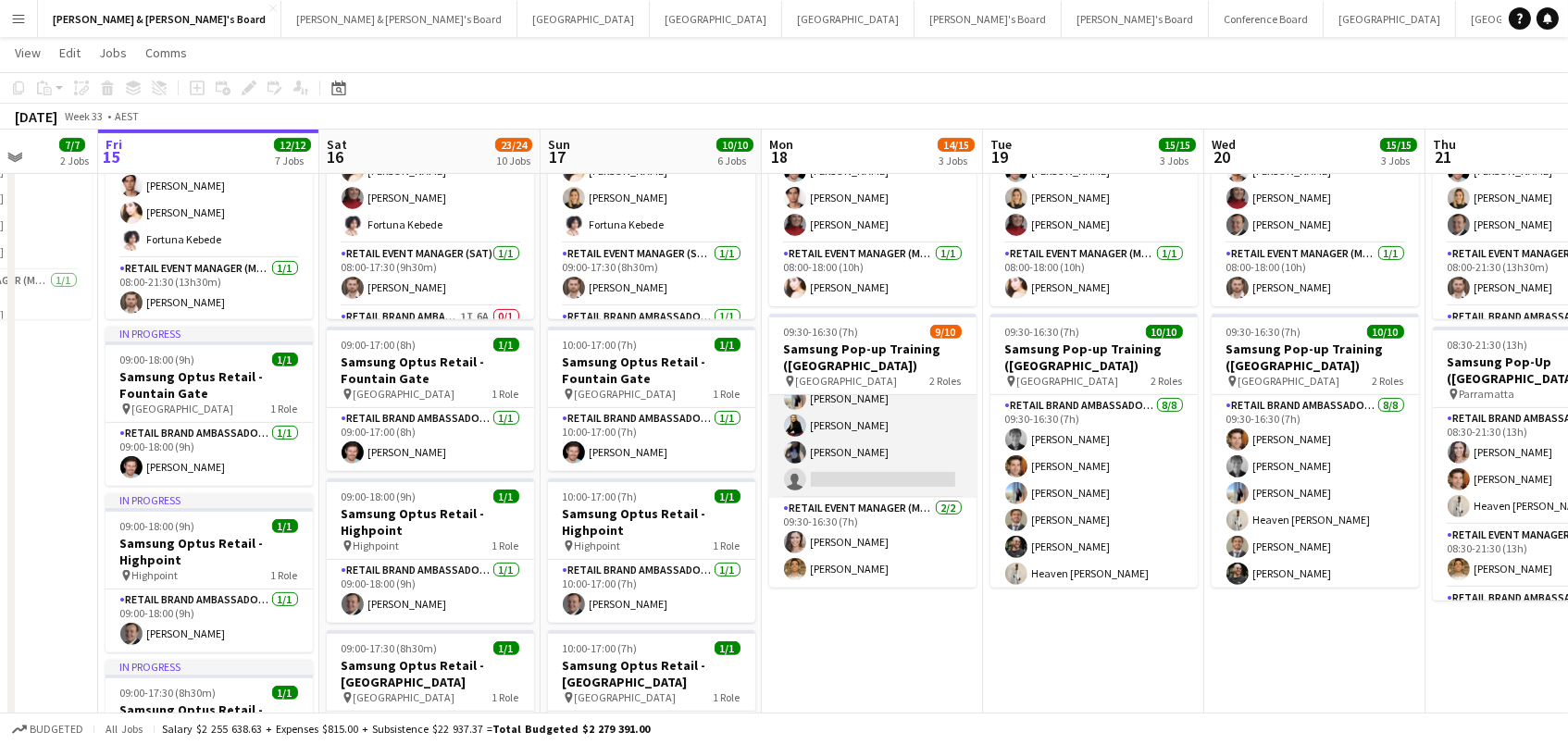
scroll to position [146, 0]
click at [871, 435] on app-card-role "RETAIL Brand Ambassador (Mon - Fri) 13A [DATE] 09:30-16:30 (7h) [PERSON_NAME] H…" at bounding box center [872, 374] width 207 height 251
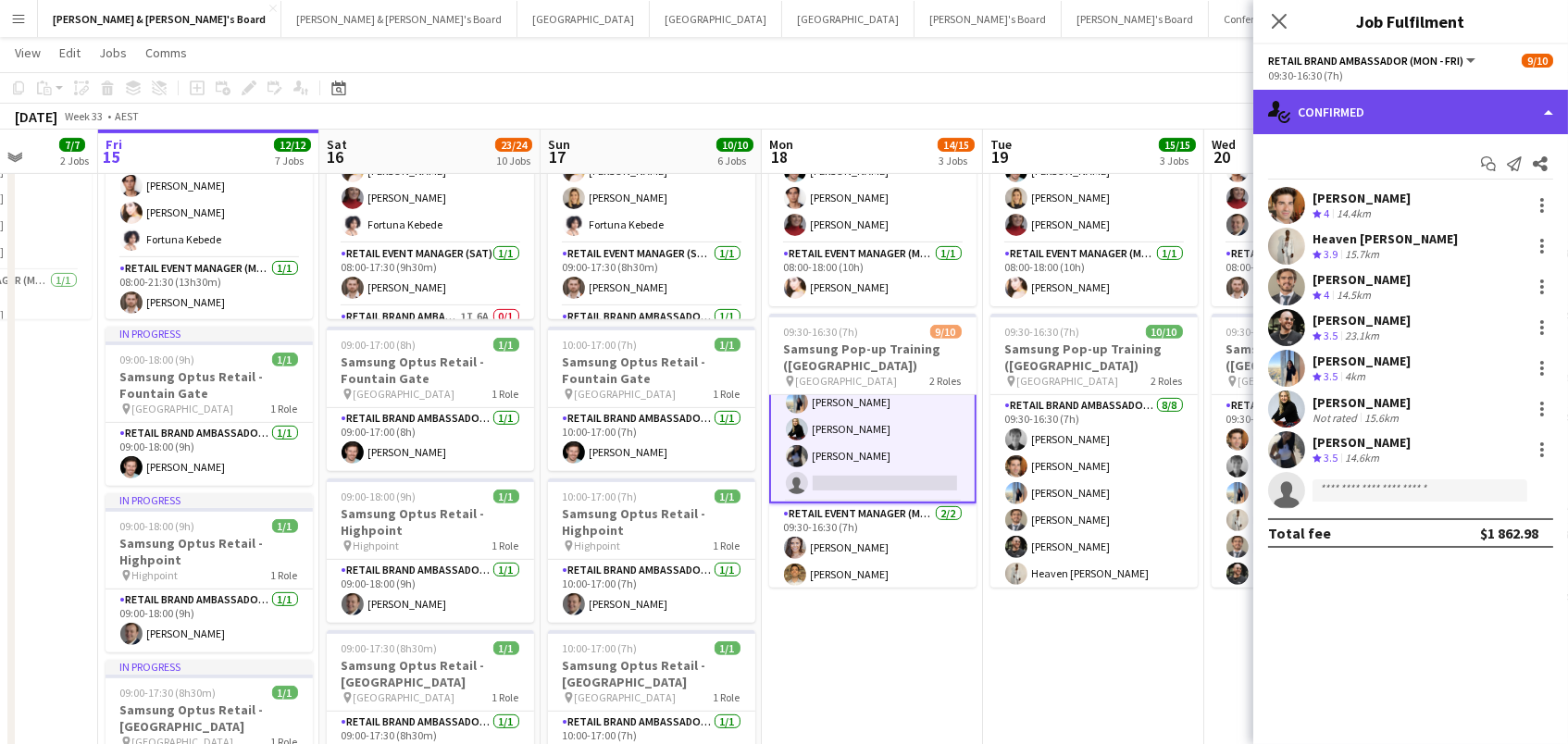
click at [1371, 103] on div "single-neutral-actions-check-2 Confirmed" at bounding box center [1411, 112] width 315 height 44
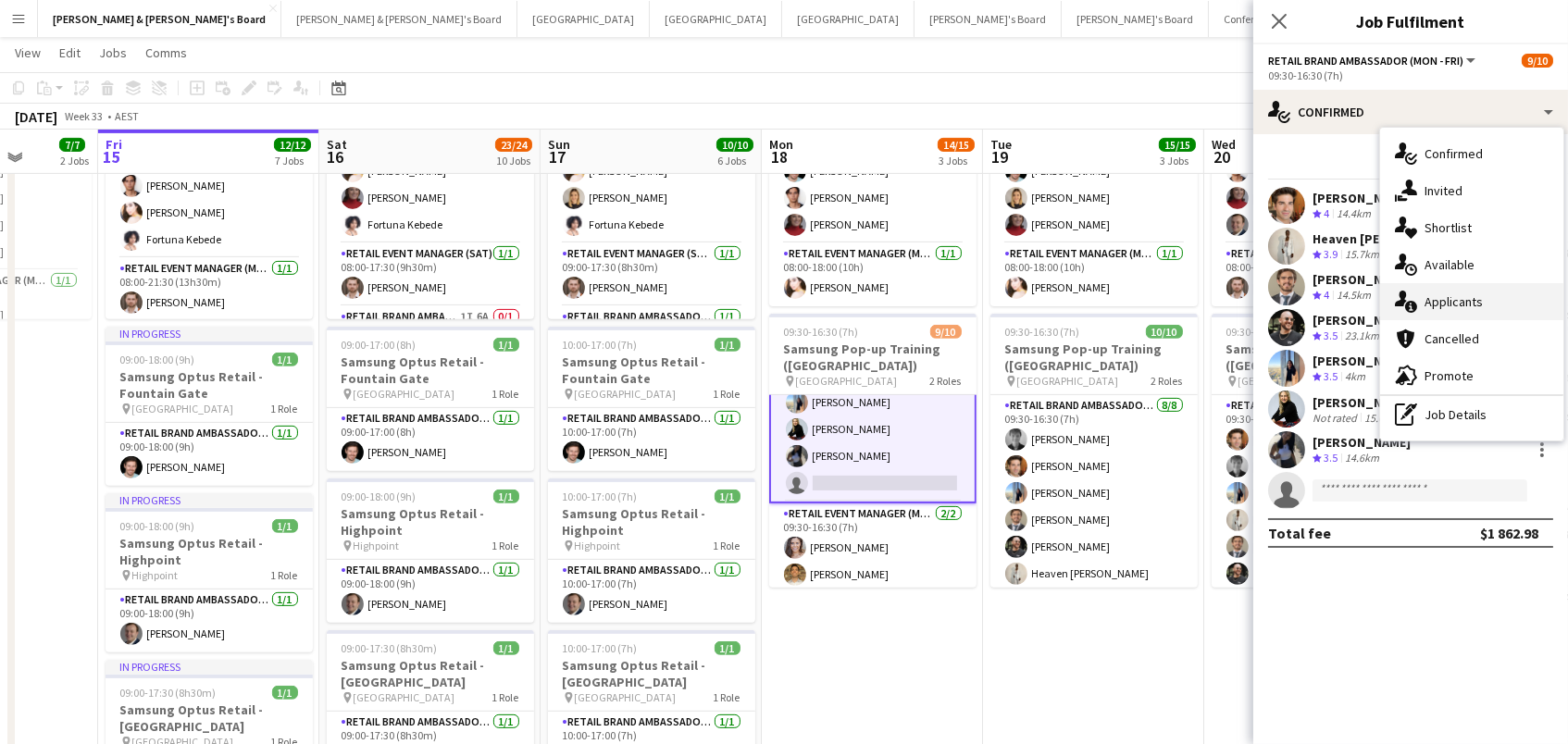
click at [1514, 303] on div "single-neutral-actions-information Applicants" at bounding box center [1472, 302] width 183 height 37
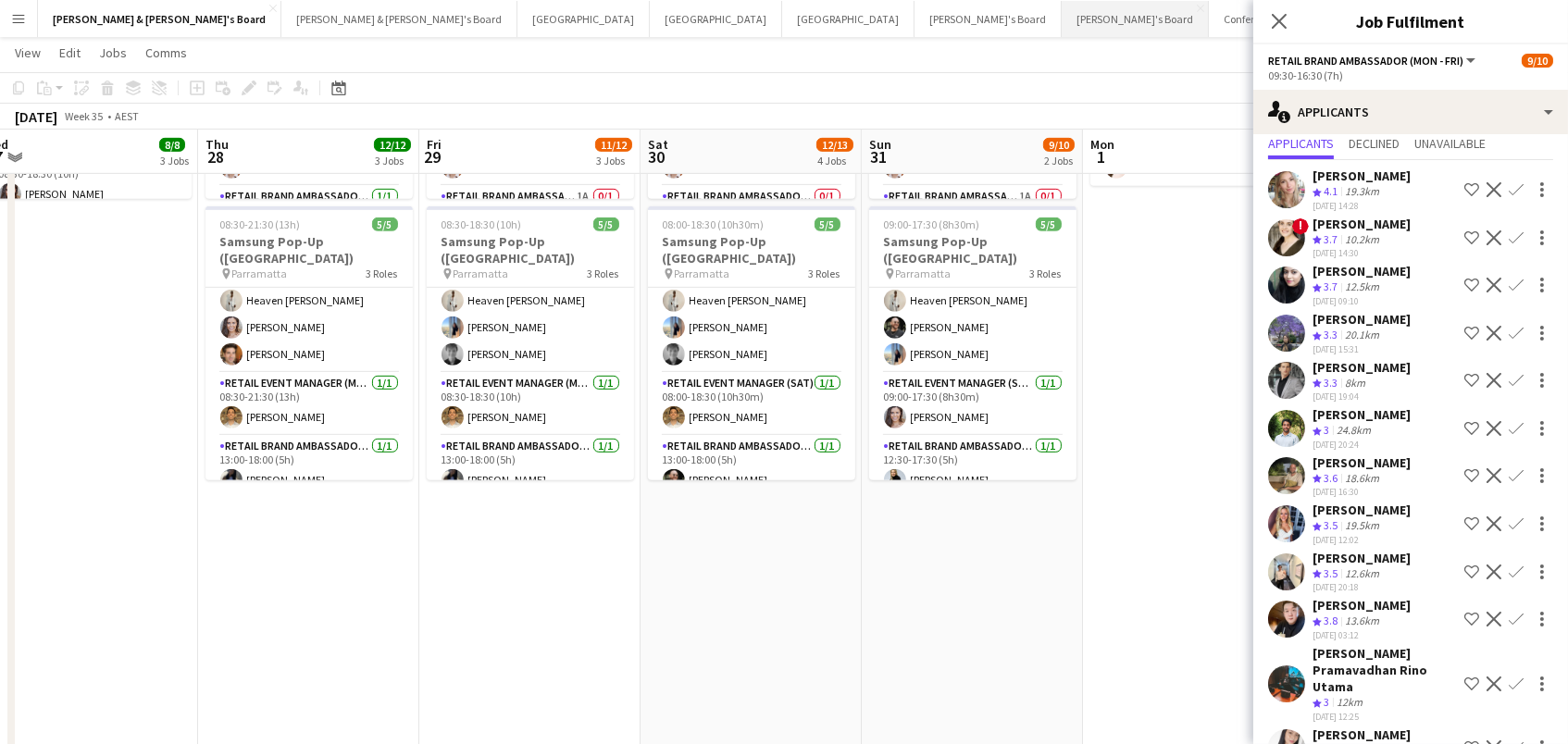
scroll to position [0, 0]
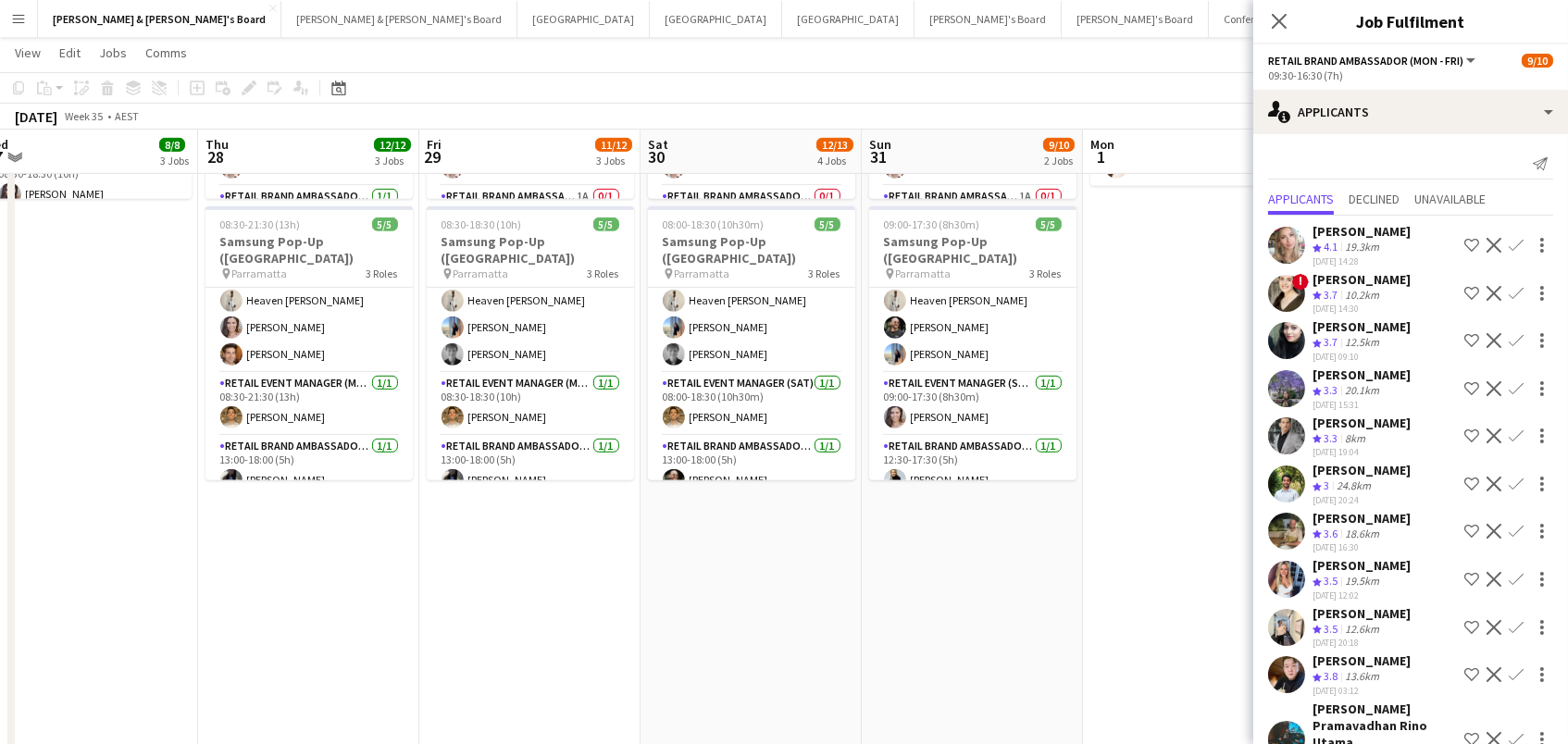
click at [1129, 344] on app-date-cell "08:00-18:00 (10h) 4/4 Samsung Pop-Up ([GEOGRAPHIC_DATA]) pin Chadstone 2 Roles …" at bounding box center [1194, 497] width 222 height 1159
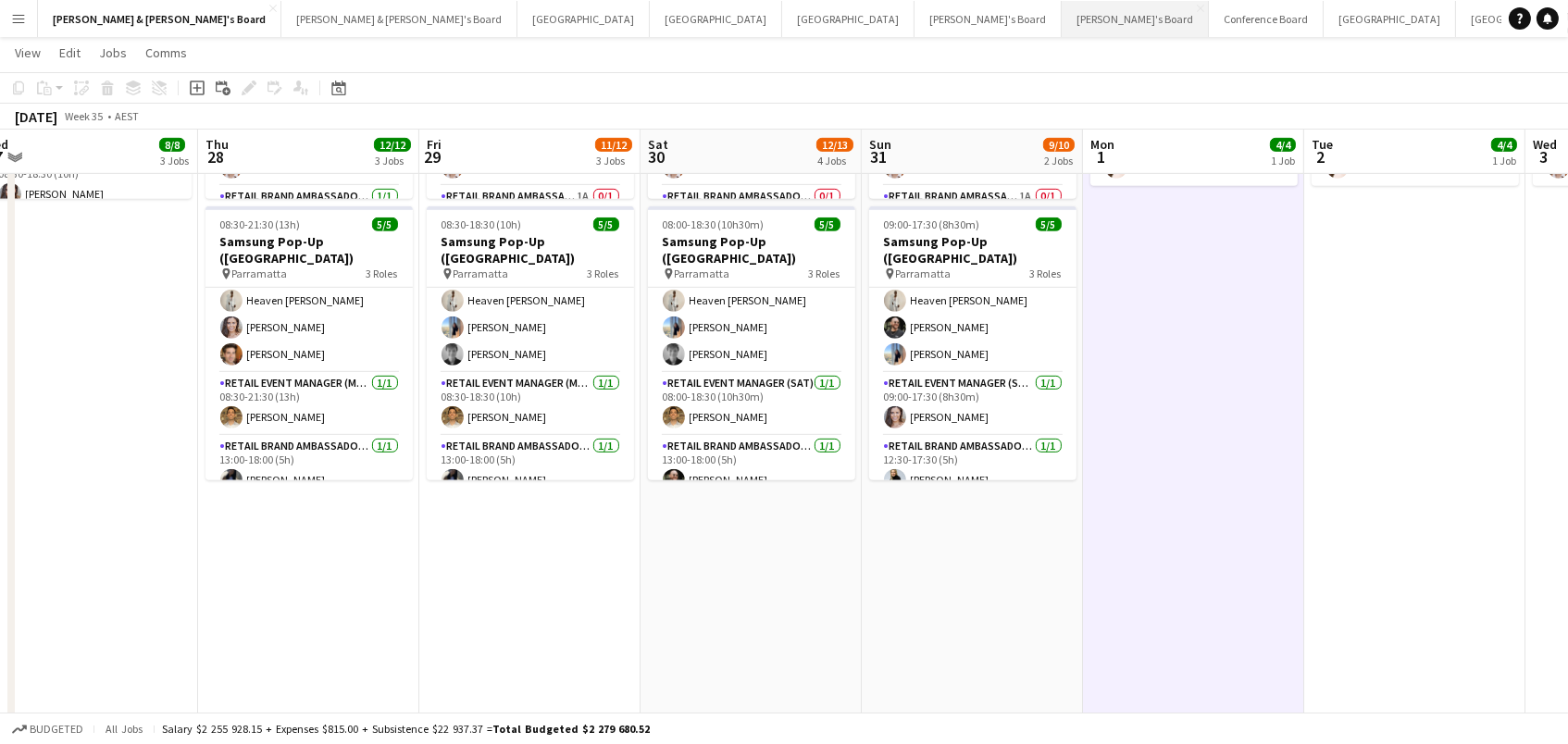
click at [1062, 28] on button "[PERSON_NAME]'s Board Close" at bounding box center [1135, 18] width 147 height 36
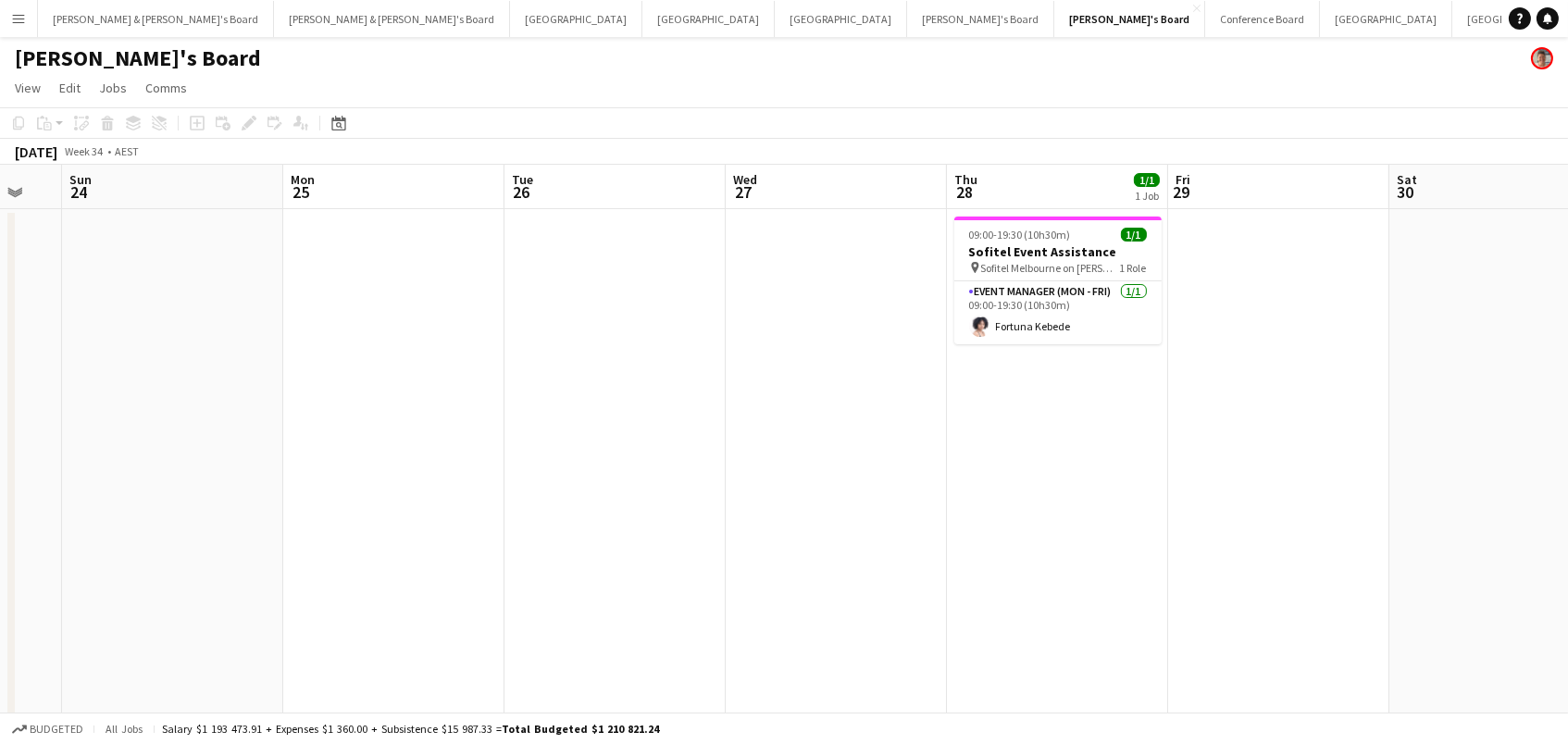
scroll to position [0, 605]
click at [1320, 22] on button "Sydney Close" at bounding box center [1386, 18] width 132 height 36
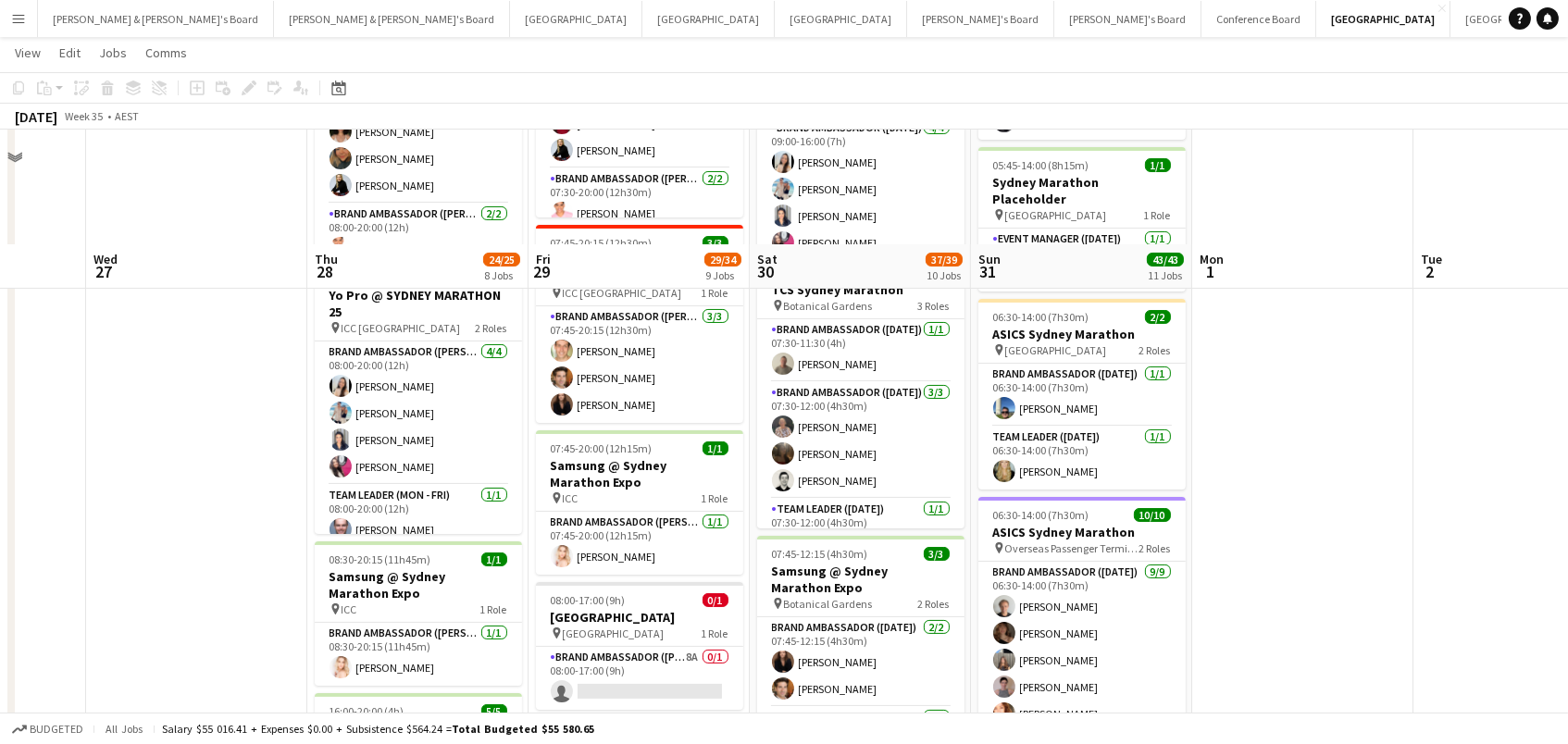
scroll to position [735, 0]
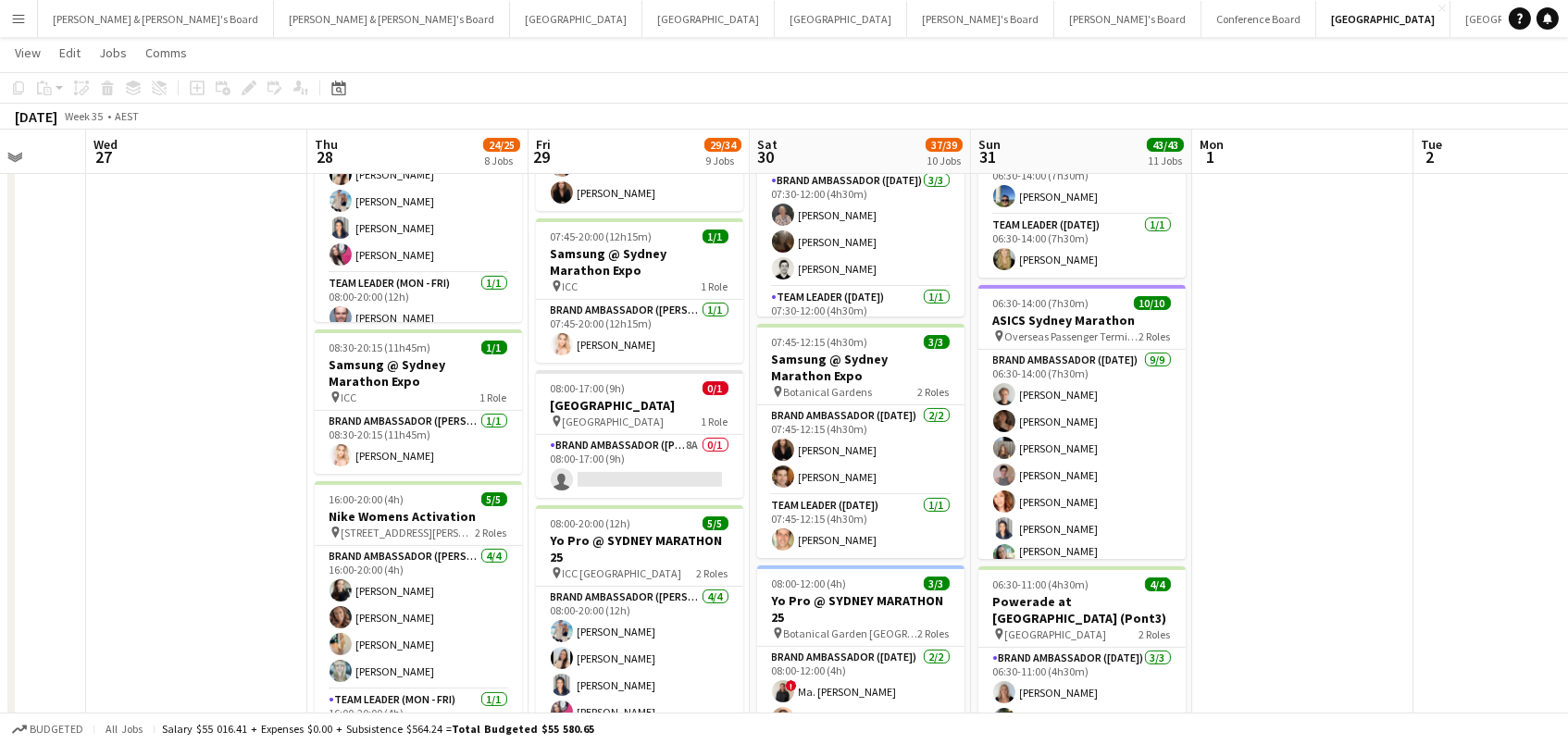
click at [1127, 312] on h3 "ASICS Sydney Marathon" at bounding box center [1081, 320] width 207 height 16
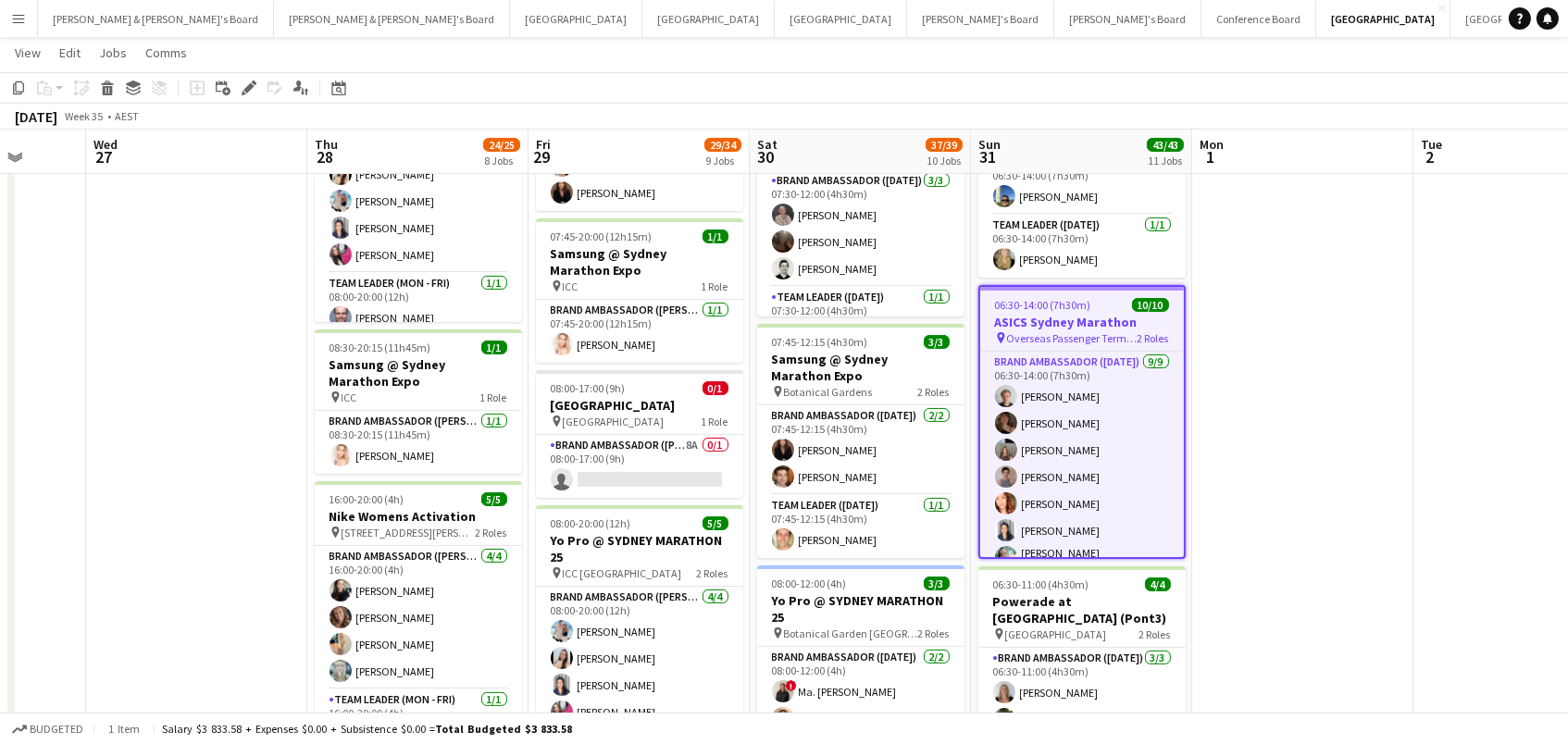
scroll to position [0, 576]
click at [245, 93] on icon "Edit" at bounding box center [249, 88] width 14 height 14
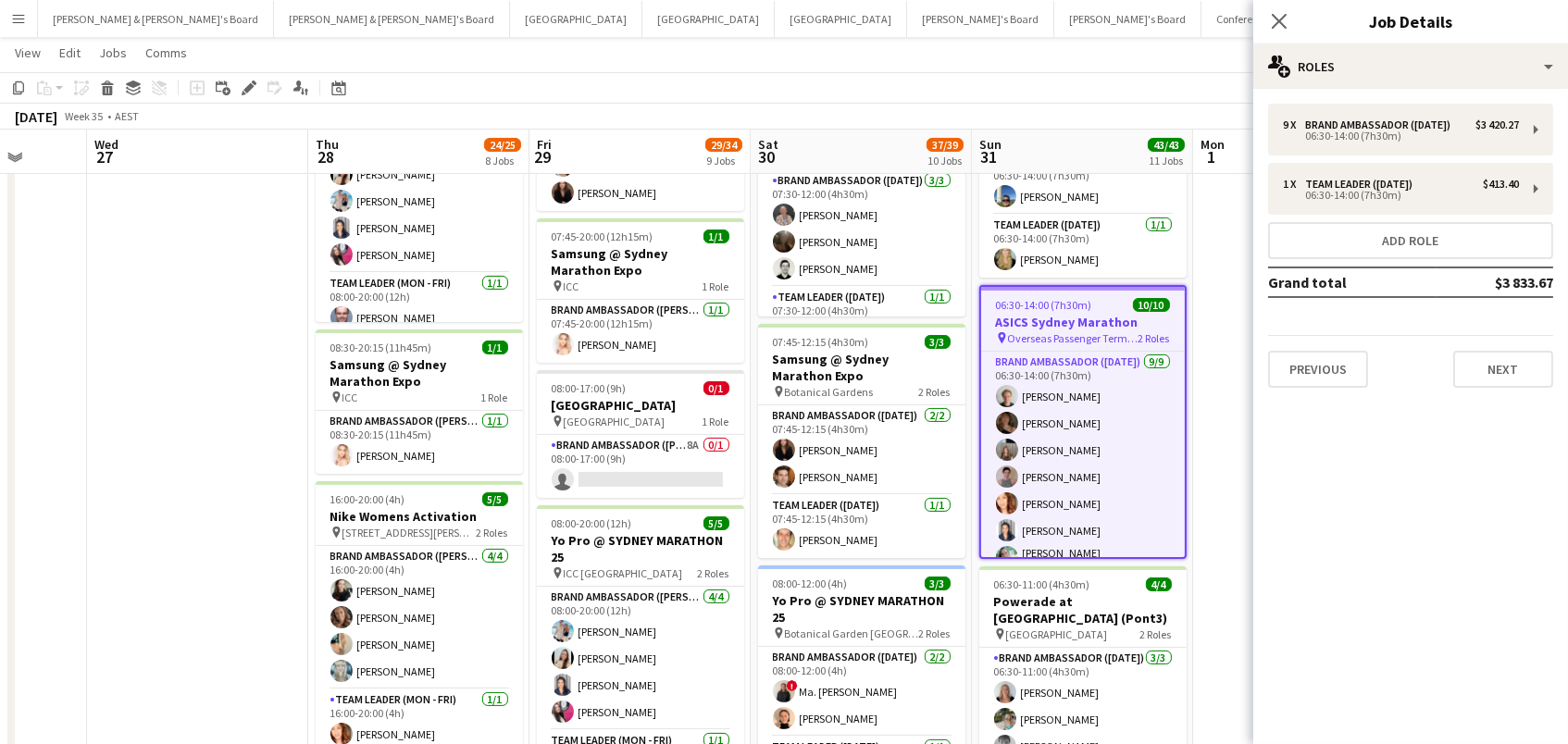
click at [1488, 38] on div "Close pop-in Job Details" at bounding box center [1411, 22] width 315 height 44
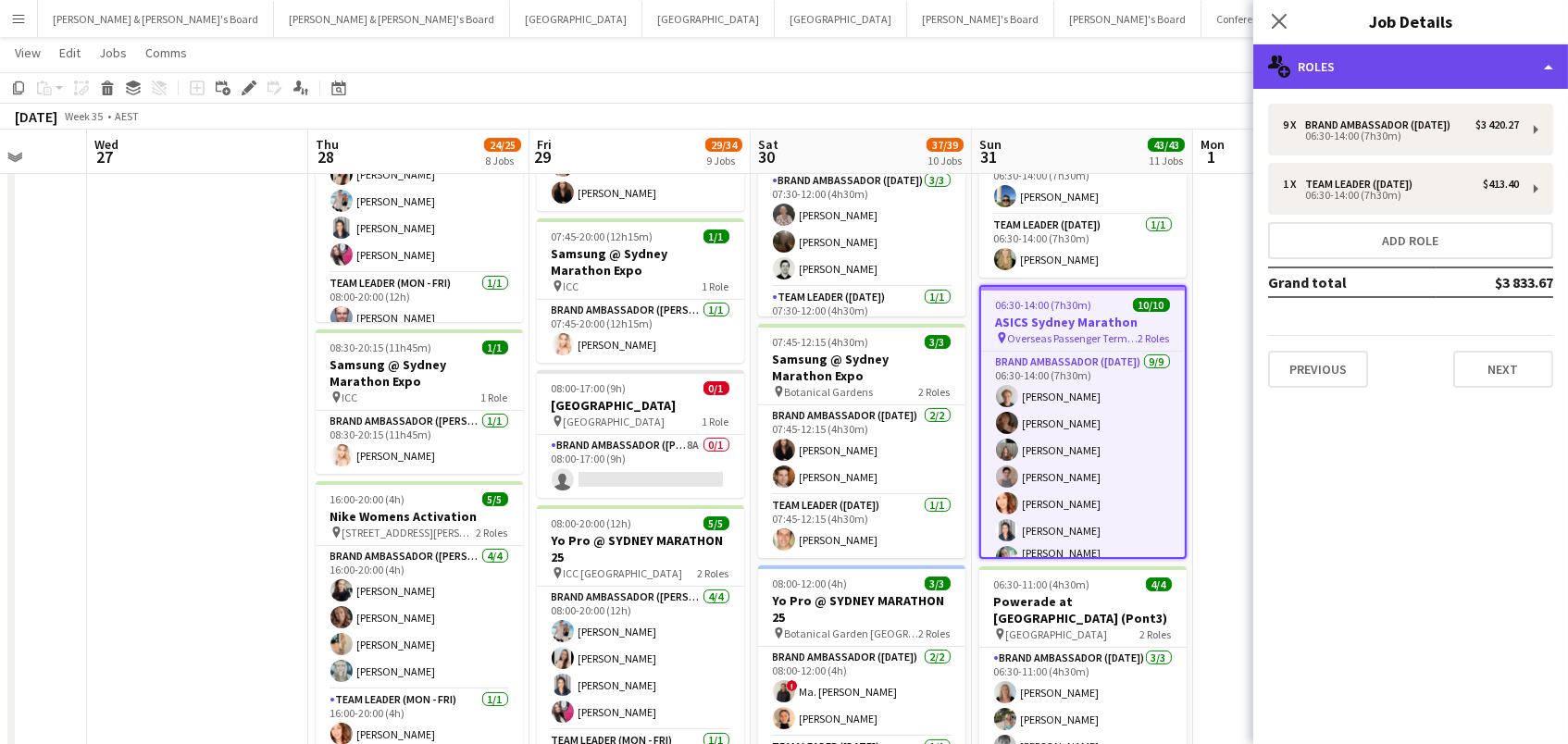
click at [1485, 59] on div "multiple-users-add Roles" at bounding box center [1411, 66] width 315 height 44
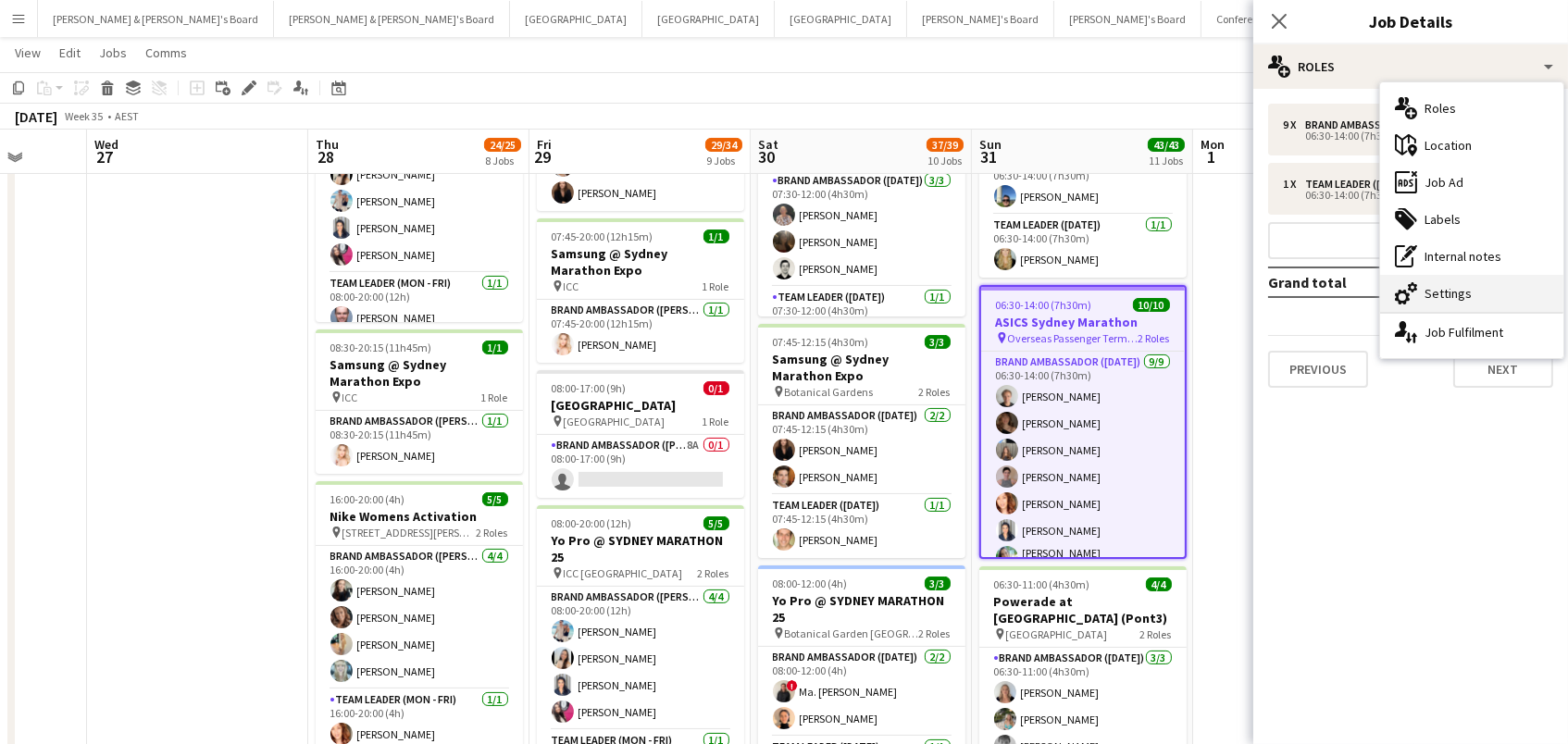
click at [1490, 289] on div "cog-double-3 Settings" at bounding box center [1472, 293] width 183 height 37
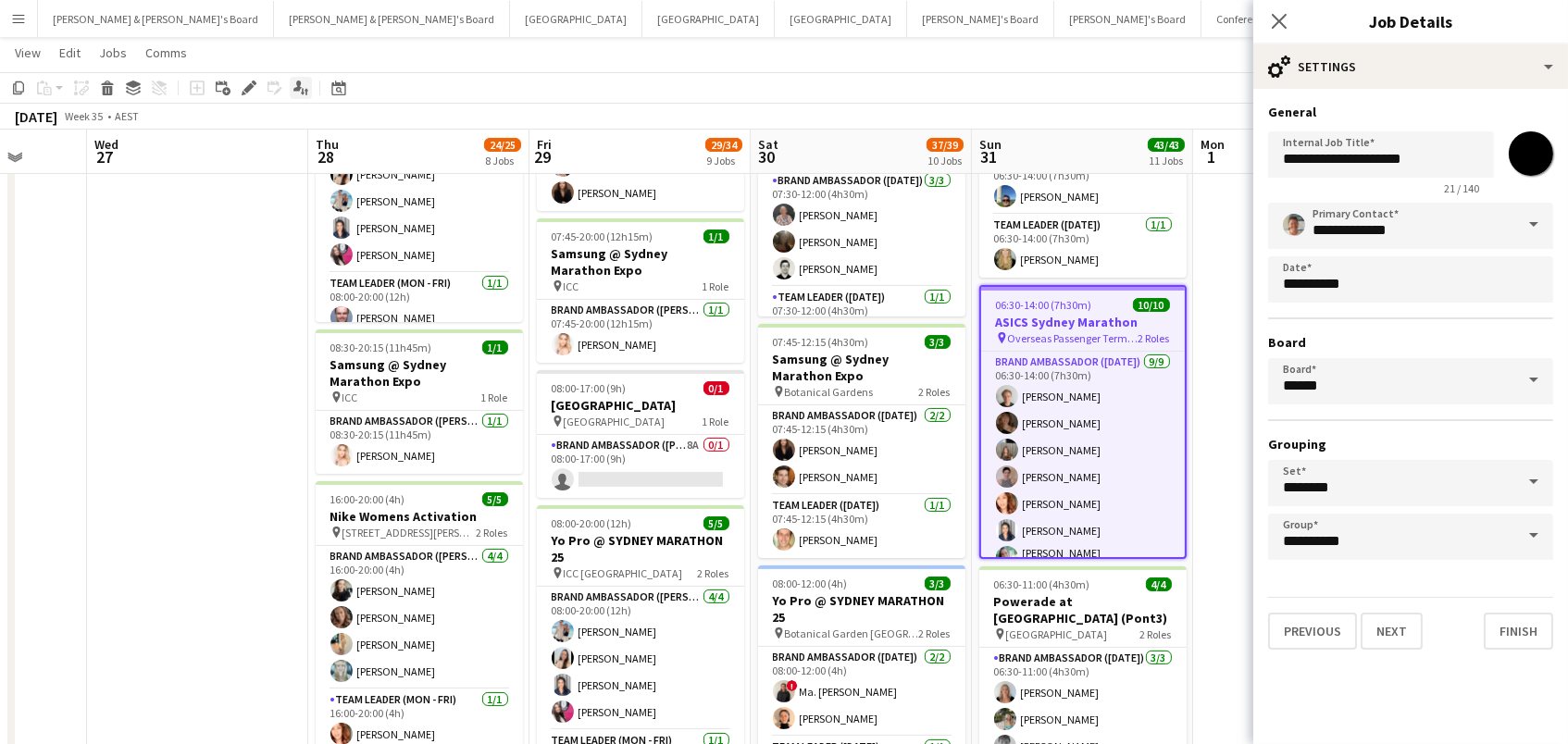
click at [294, 87] on icon at bounding box center [298, 86] width 9 height 11
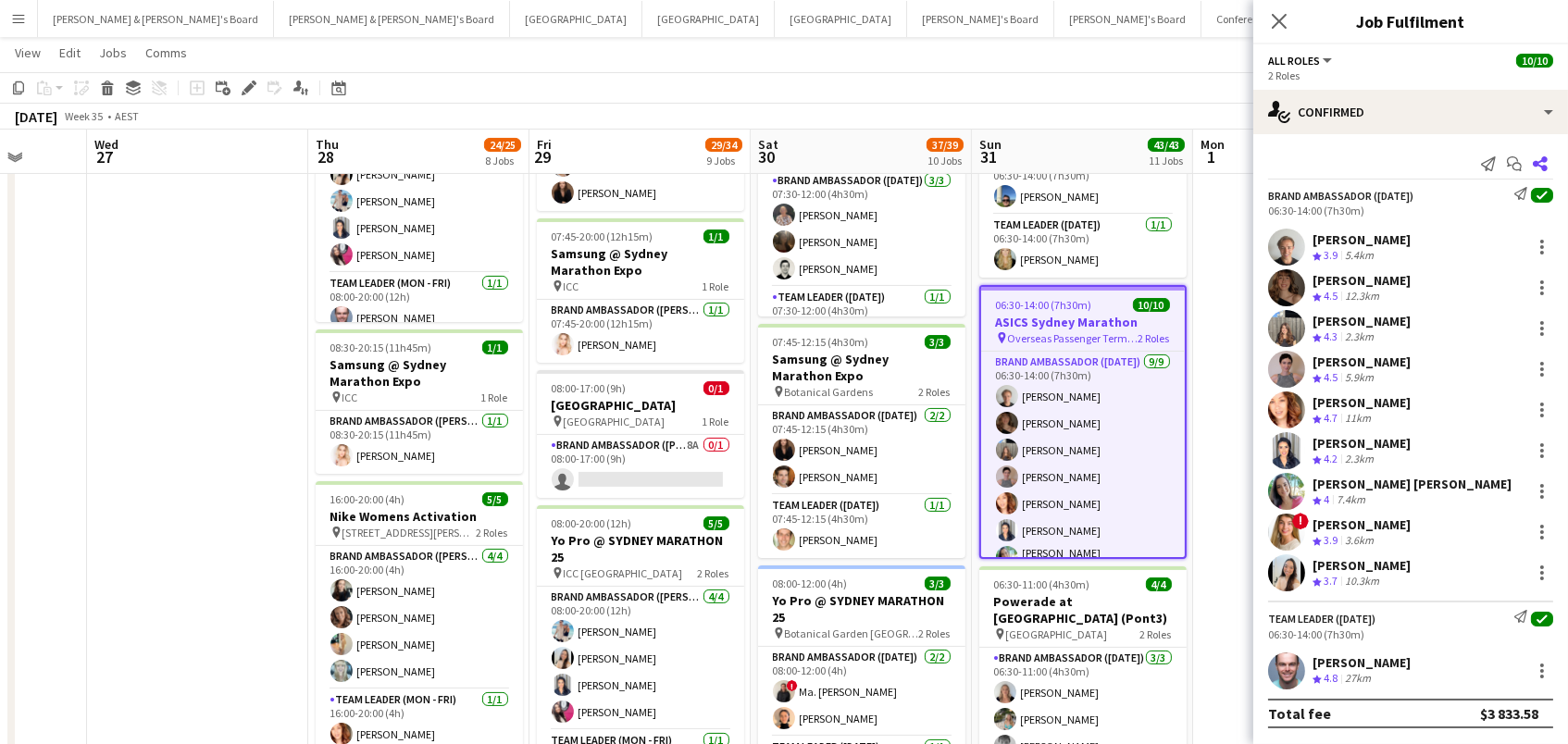
click at [1541, 162] on icon "Share" at bounding box center [1540, 163] width 14 height 14
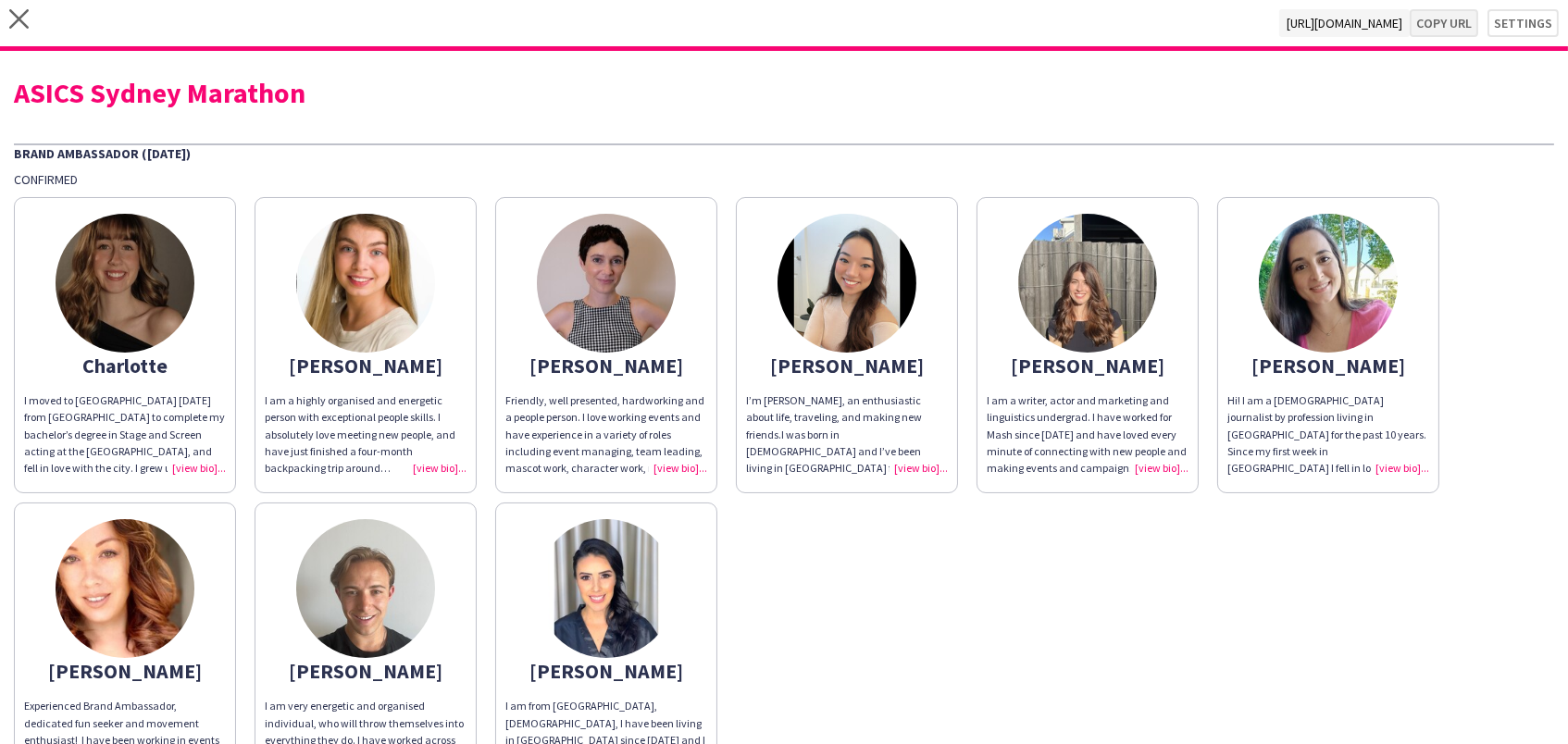
click at [1457, 34] on button "Copy url" at bounding box center [1444, 23] width 68 height 28
drag, startPoint x: 312, startPoint y: 89, endPoint x: 0, endPoint y: 88, distance: 312.0
click at [0, 88] on div "ASICS Sydney Marathon Brand Ambassador ([DATE]) Confirmed [PERSON_NAME] moved t…" at bounding box center [784, 625] width 1568 height 1150
copy div "ASICS Sydney Marathon"
click at [19, 17] on icon at bounding box center [19, 19] width 19 height 19
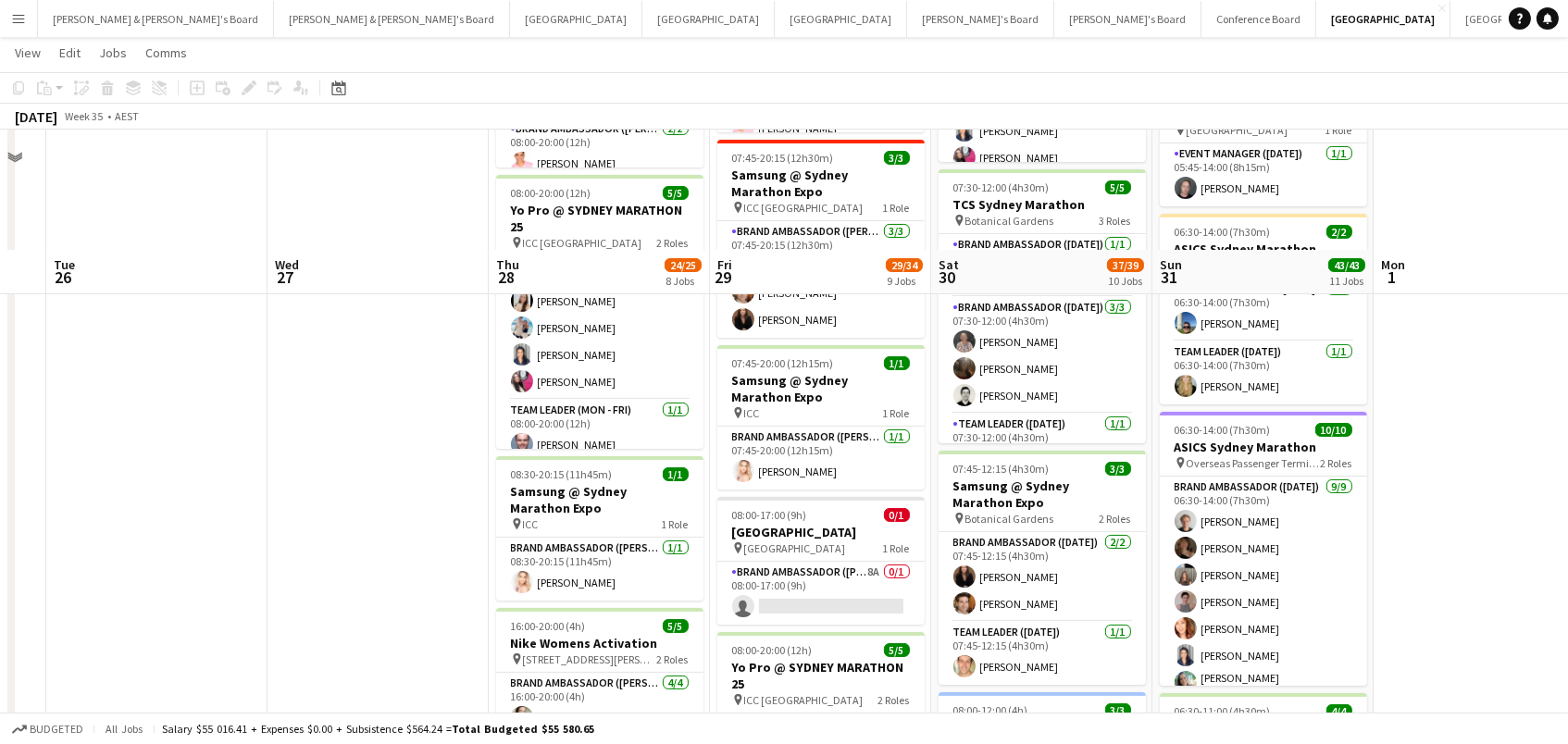
scroll to position [551, 0]
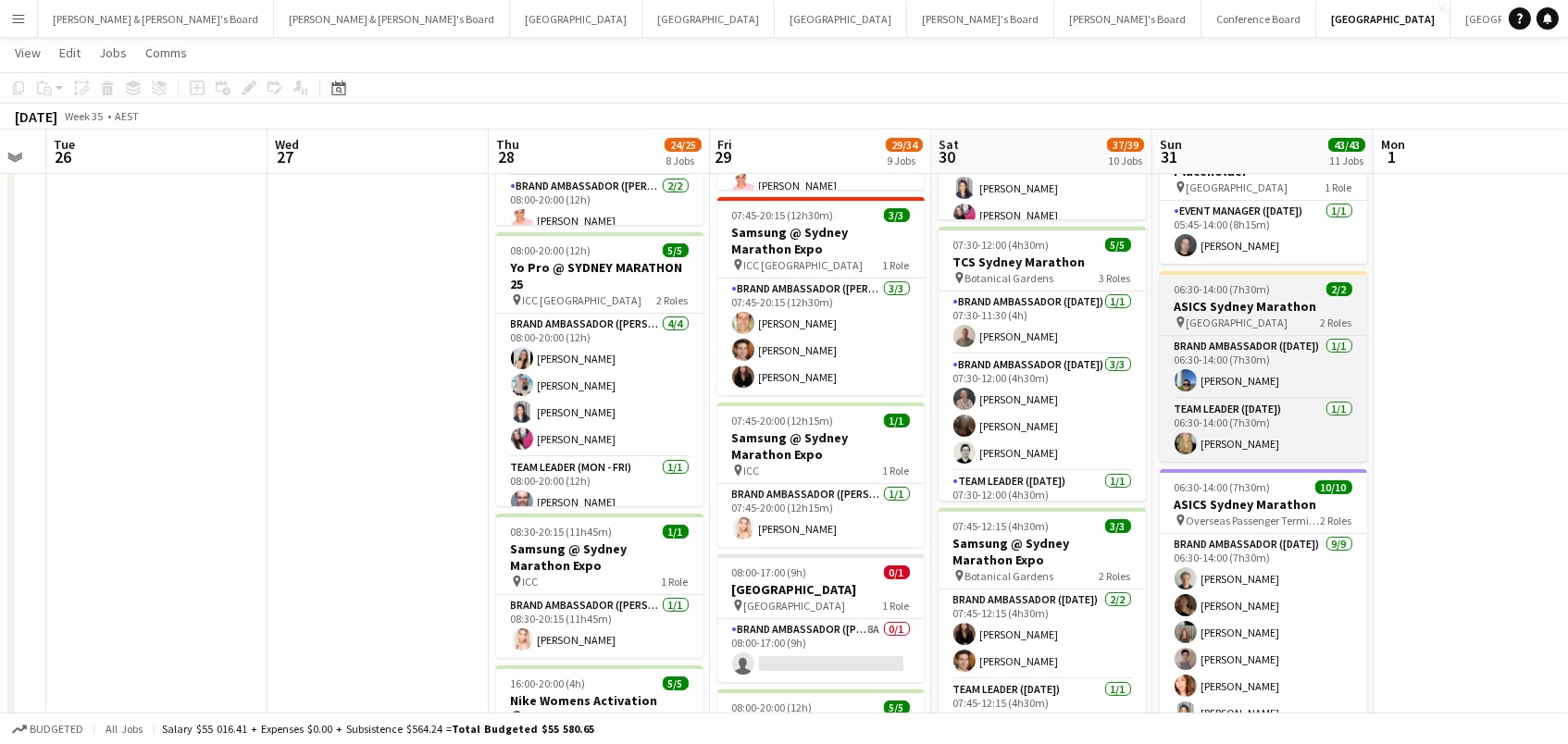
click at [1270, 298] on h3 "ASICS Sydney Marathon" at bounding box center [1263, 306] width 207 height 16
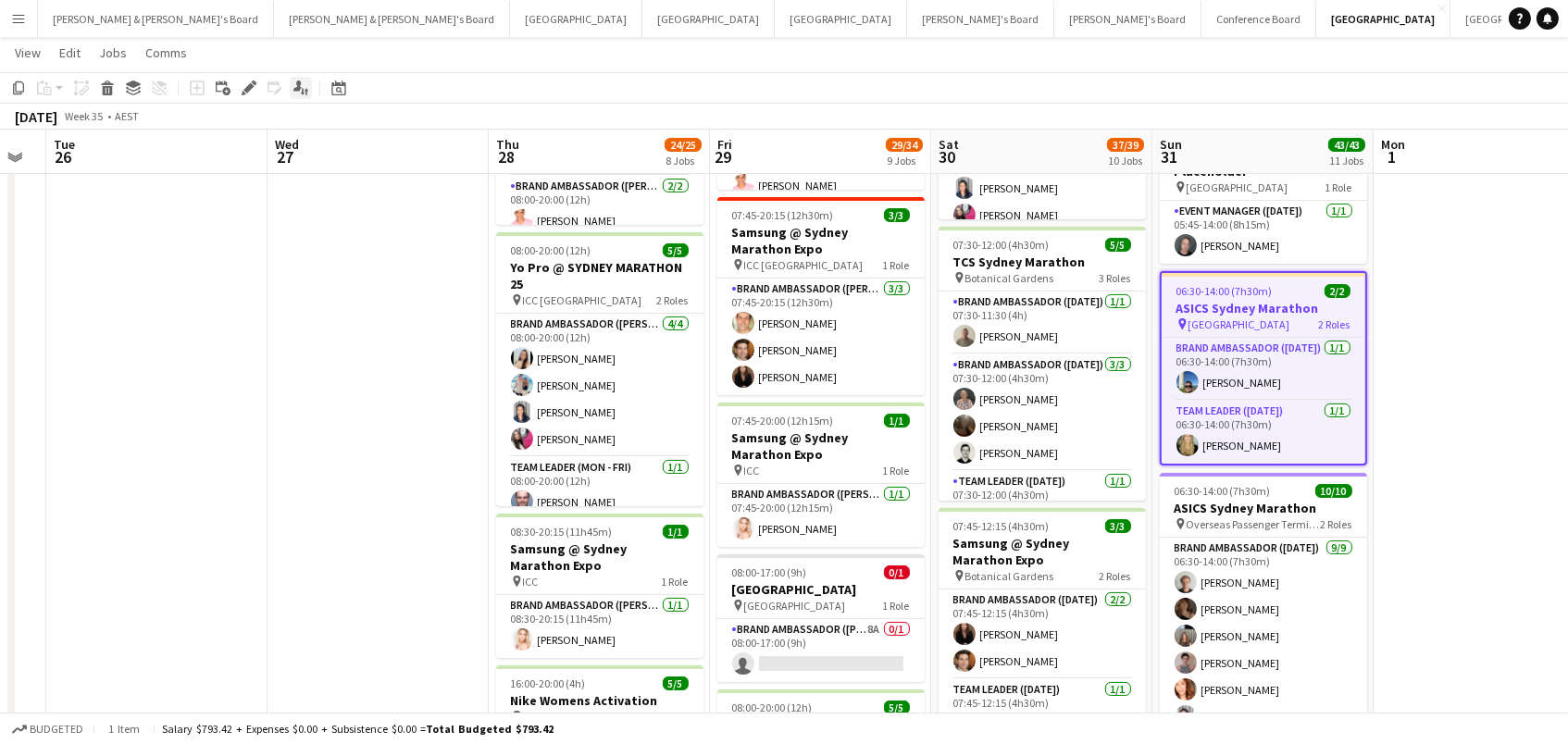
click at [301, 91] on icon at bounding box center [303, 92] width 4 height 8
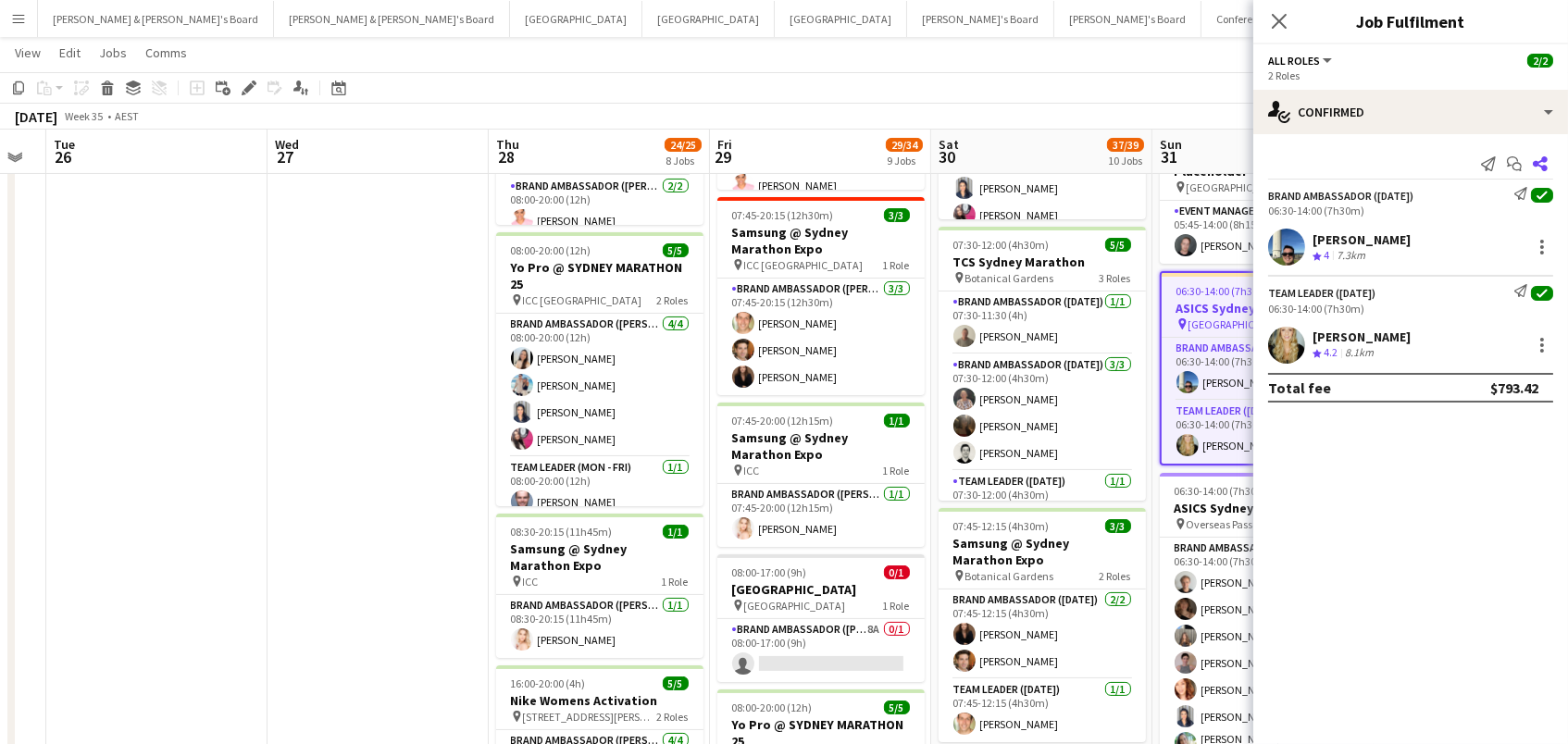
click at [1538, 163] on icon at bounding box center [1540, 163] width 14 height 14
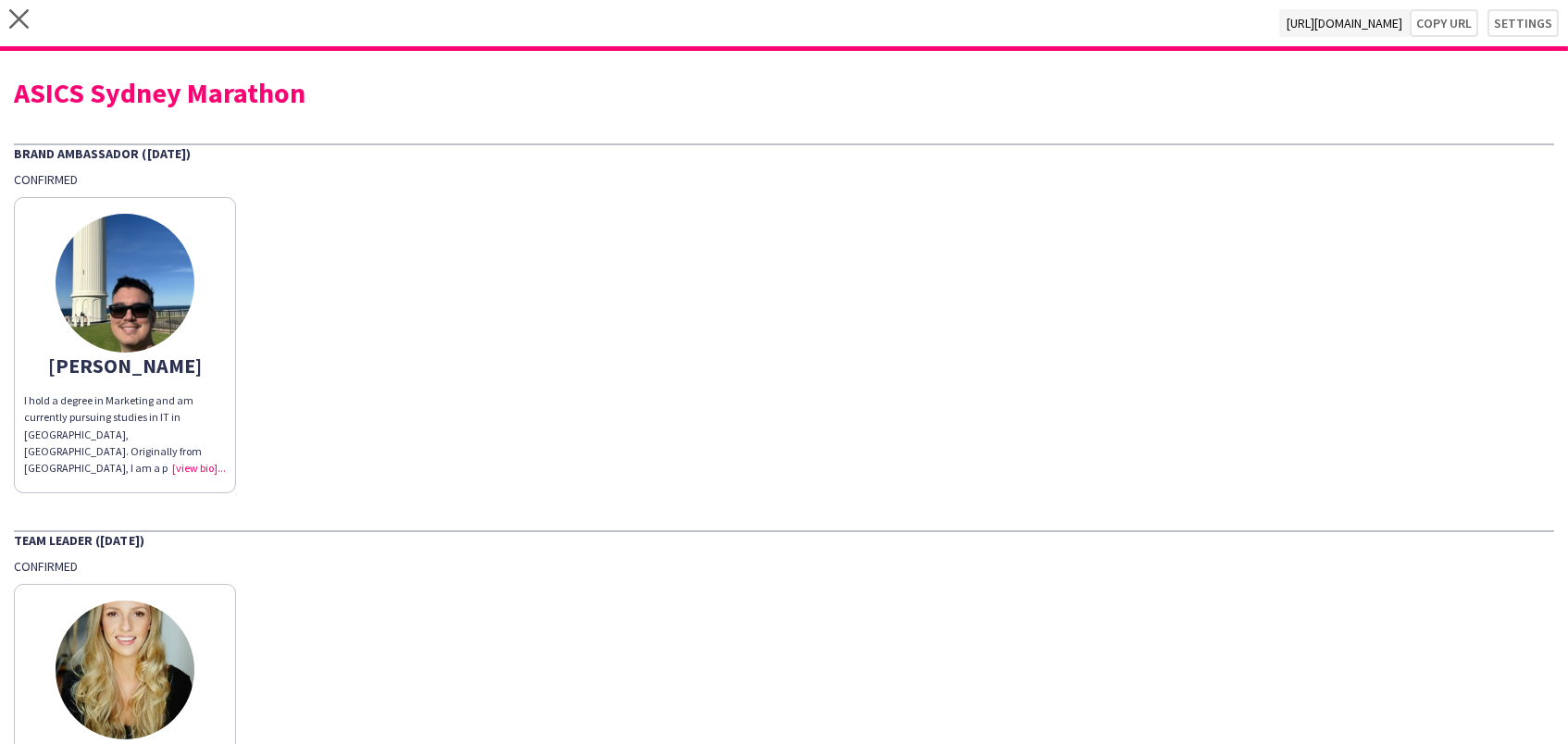
drag, startPoint x: 1446, startPoint y: 27, endPoint x: 1142, endPoint y: 0, distance: 305.2
click at [1446, 27] on button "Copy url" at bounding box center [1444, 23] width 68 height 28
type textarea "**********"
click at [14, 28] on icon "close" at bounding box center [19, 19] width 19 height 19
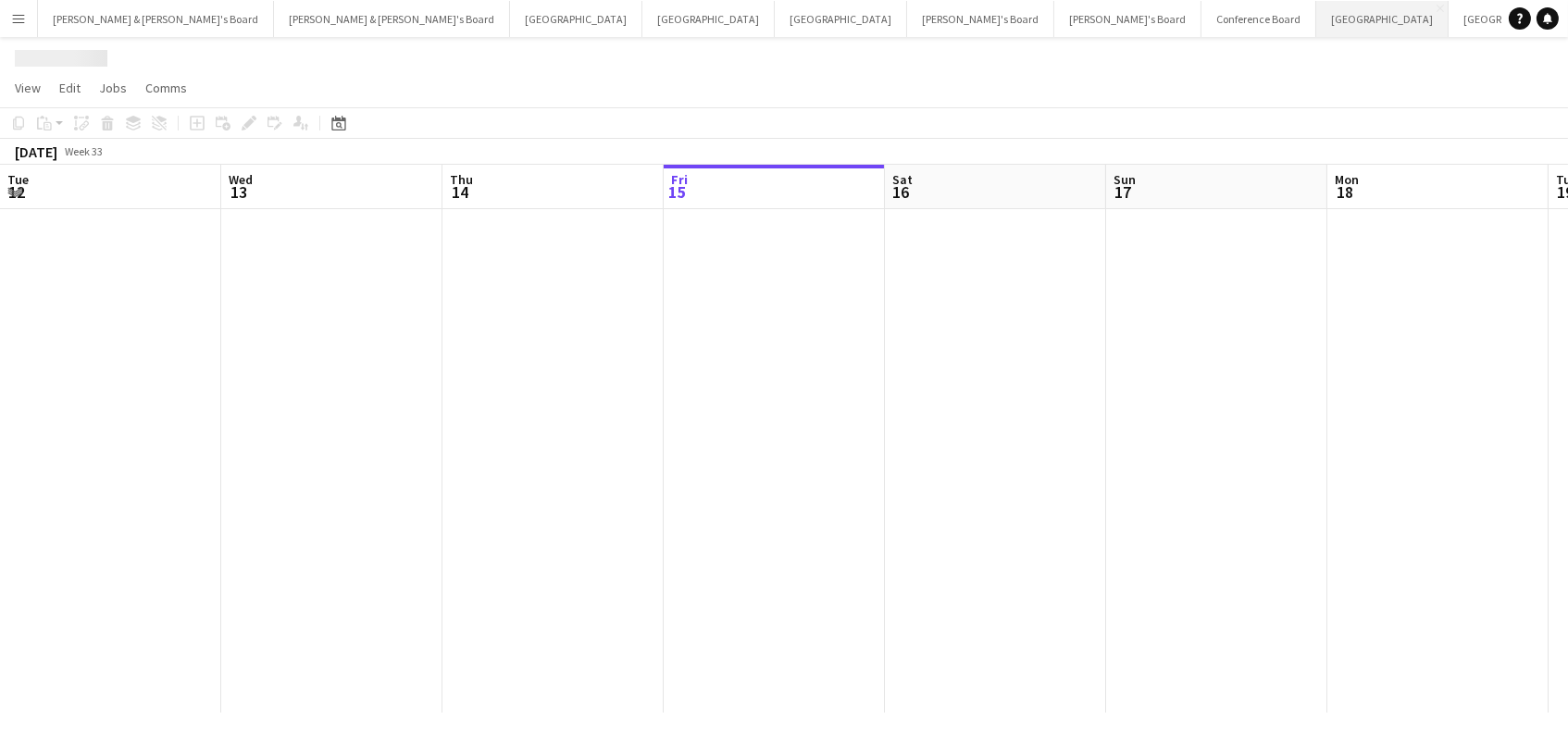
scroll to position [0, 441]
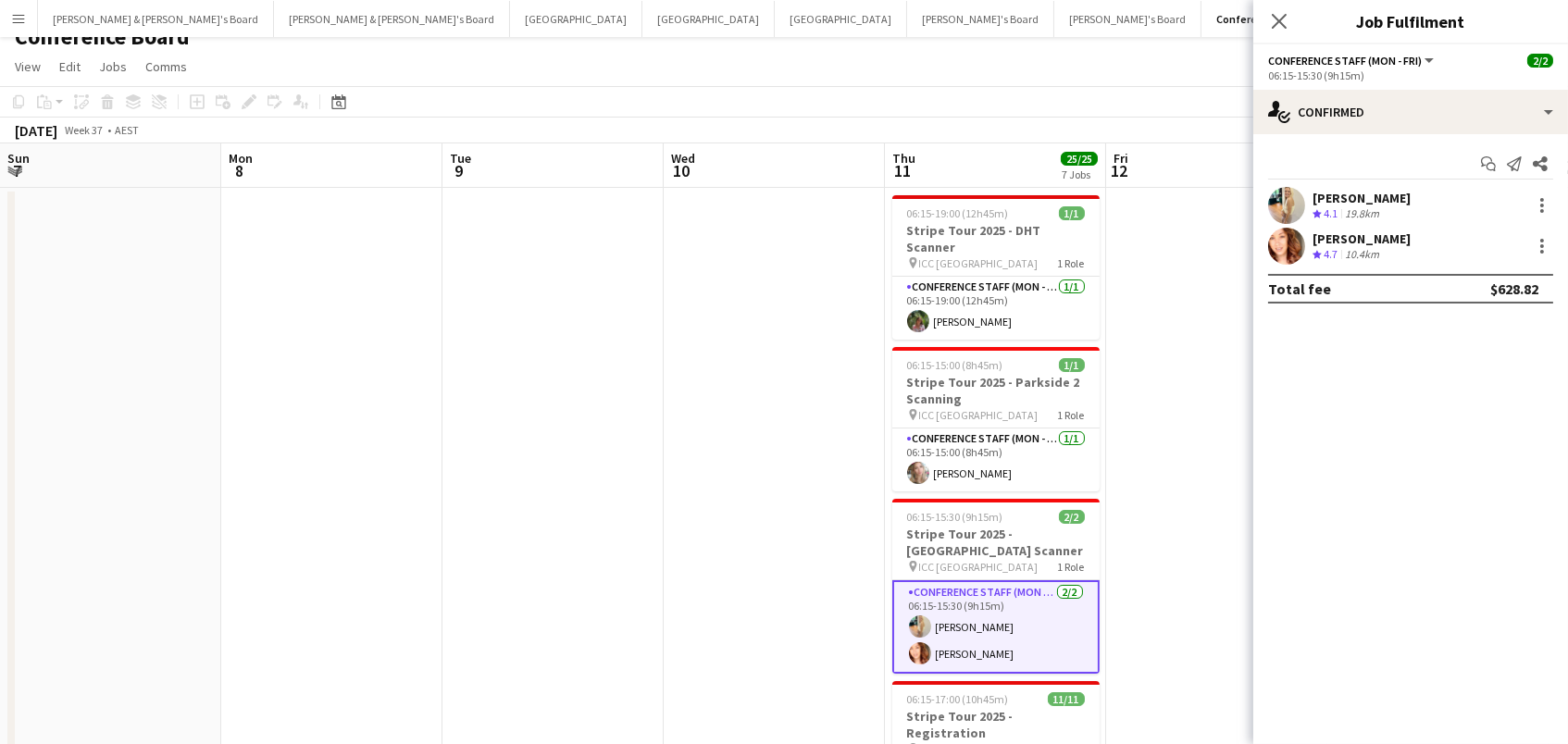
scroll to position [0, 594]
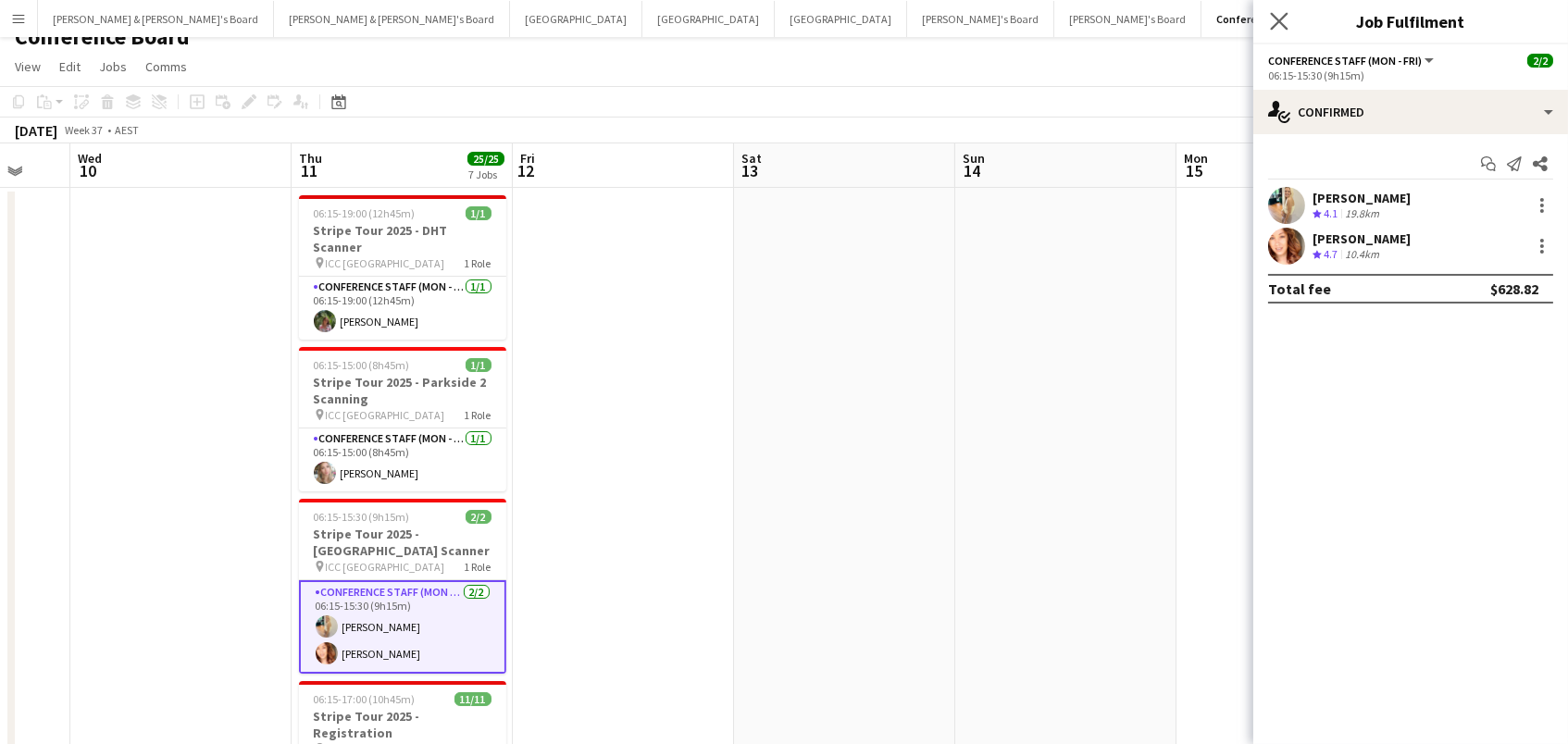
click at [1268, 17] on app-icon "Close pop-in" at bounding box center [1280, 22] width 27 height 27
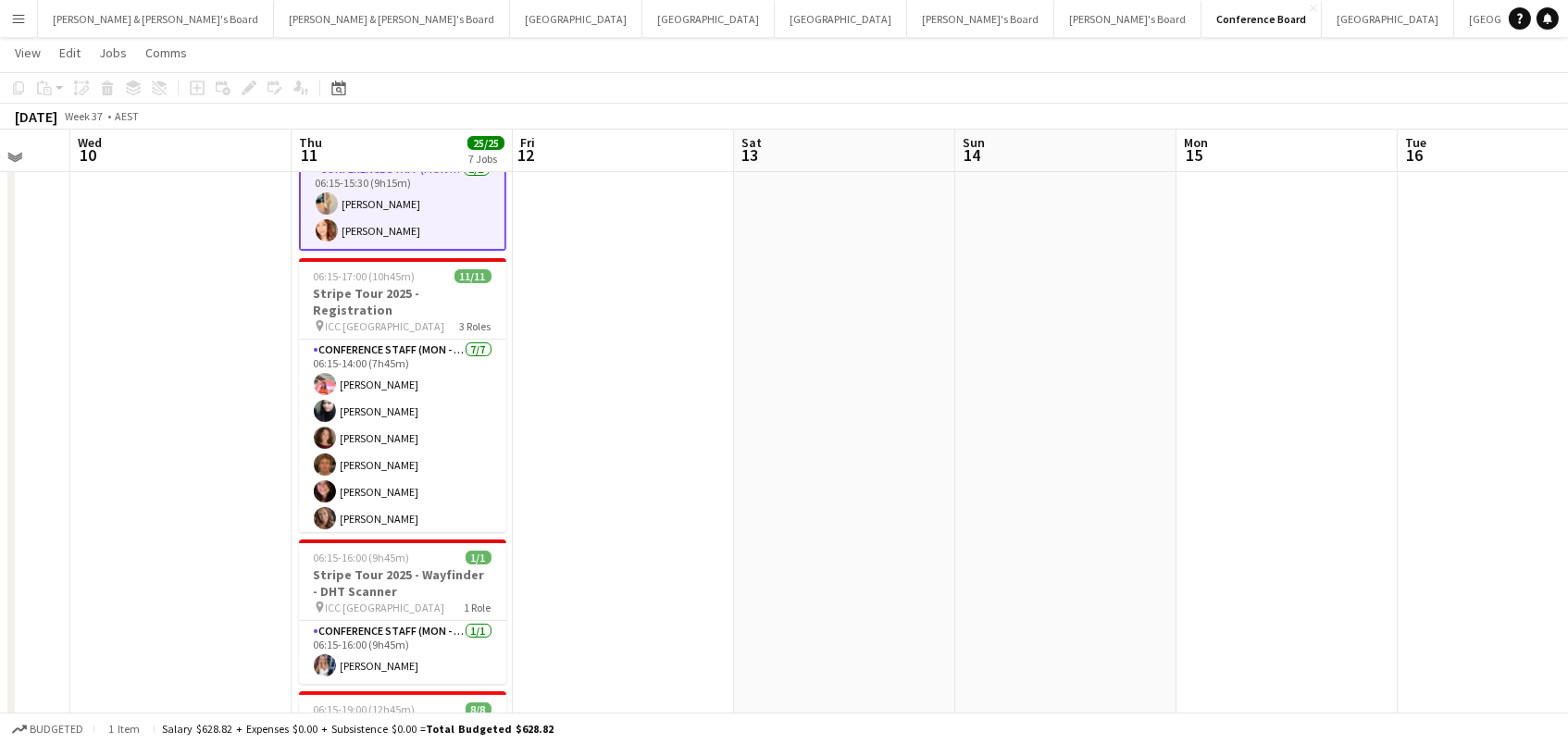
scroll to position [445, 0]
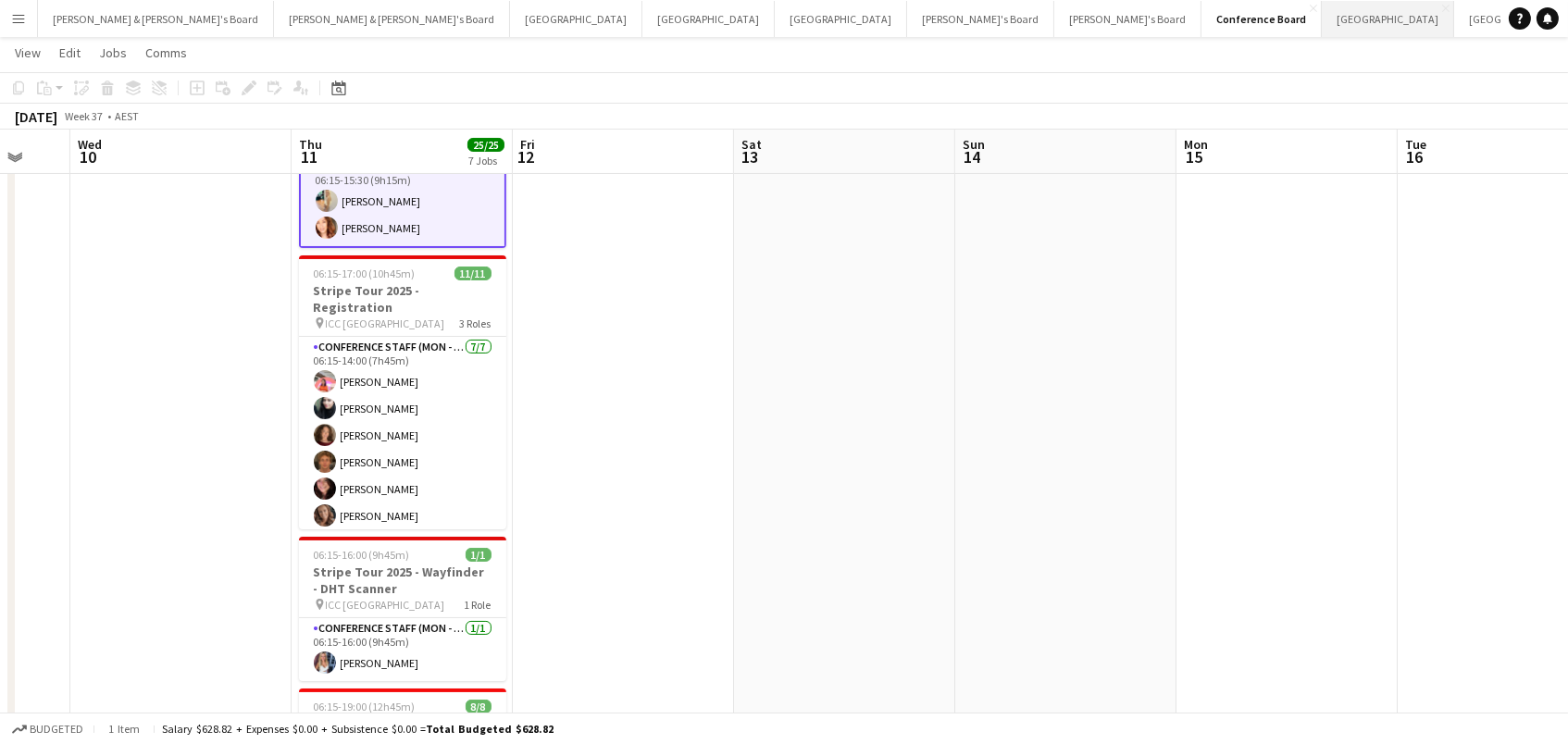
click at [1322, 20] on button "Sydney Close" at bounding box center [1388, 18] width 132 height 36
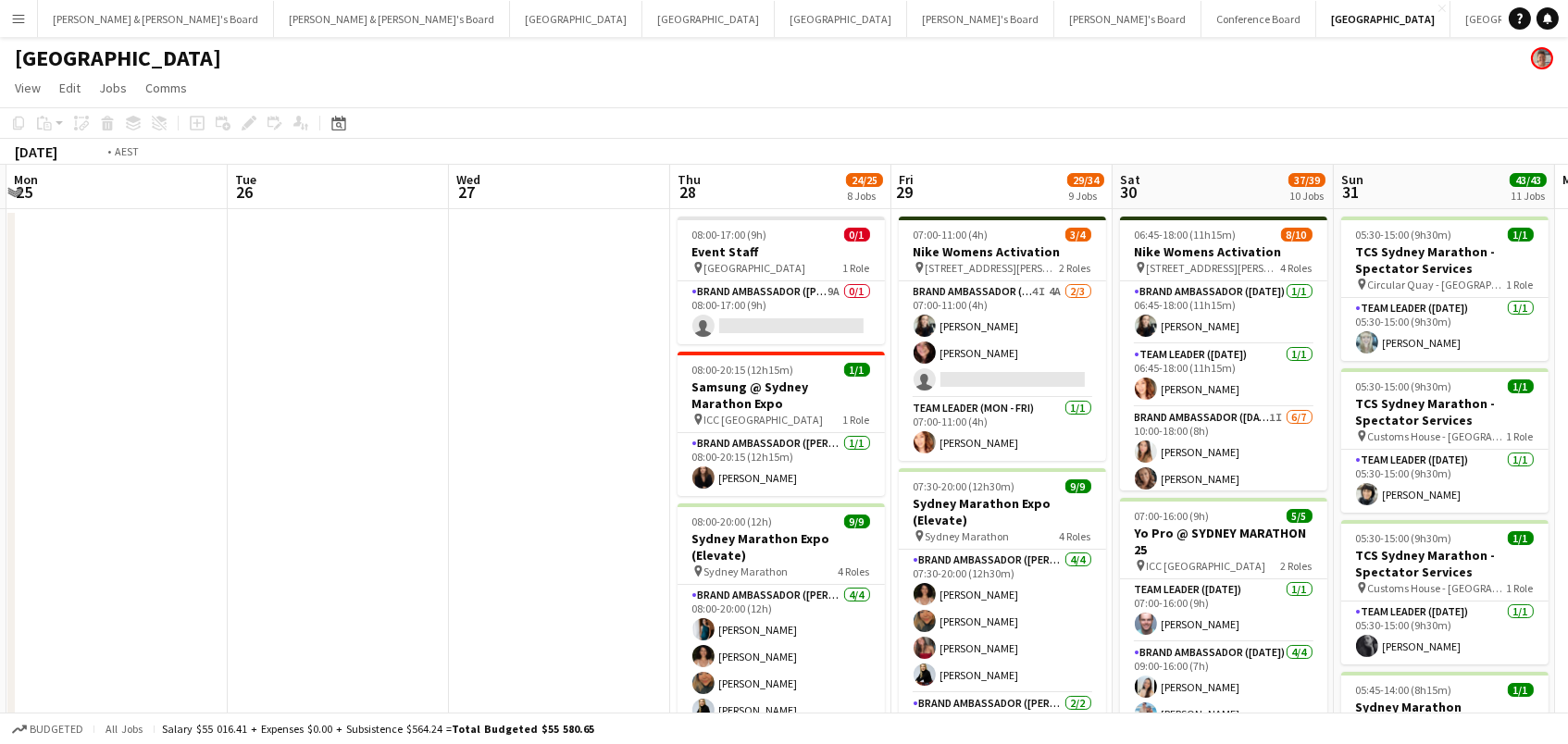
scroll to position [0, 871]
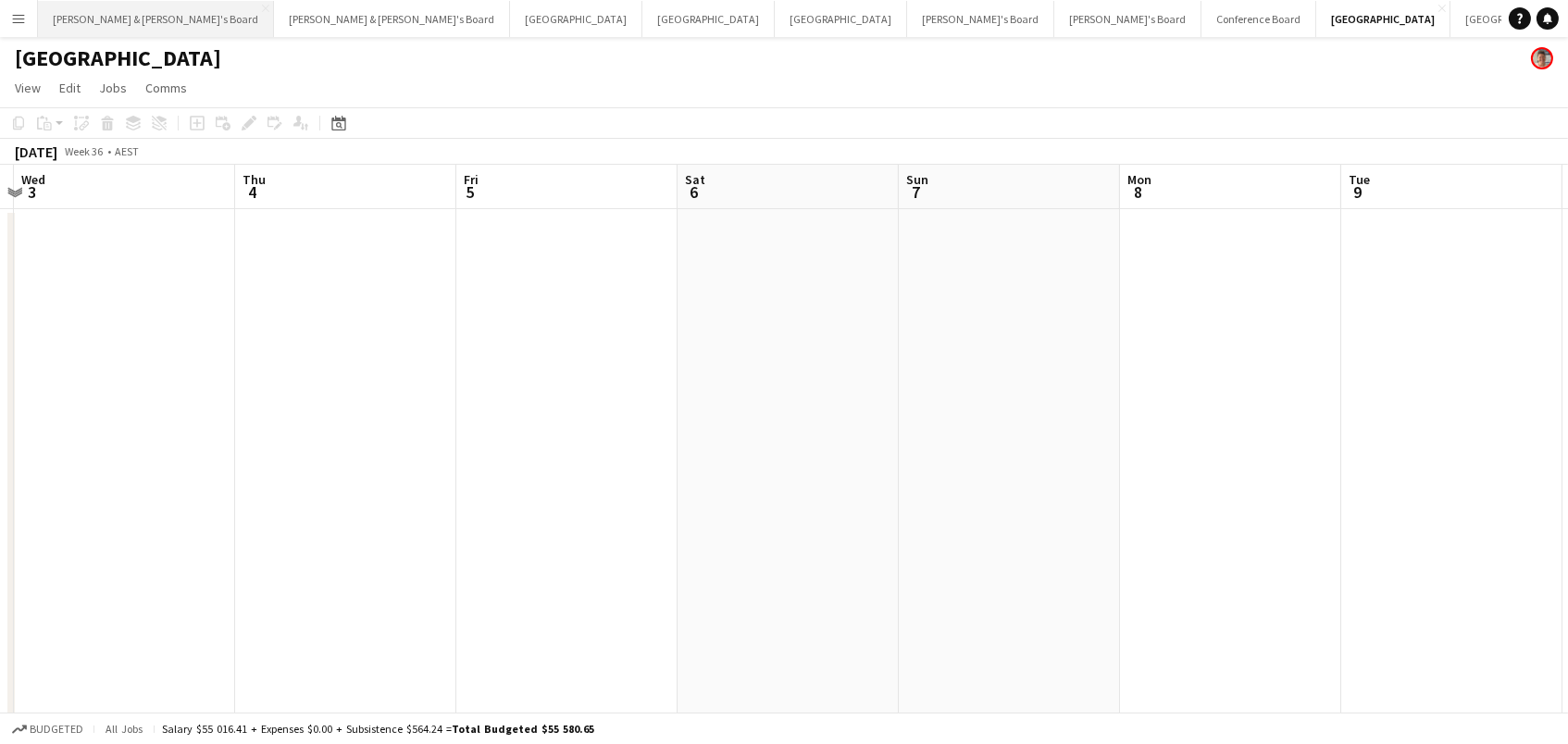
click at [119, 11] on button "[PERSON_NAME] & [PERSON_NAME]'s Board Close" at bounding box center [155, 18] width 236 height 36
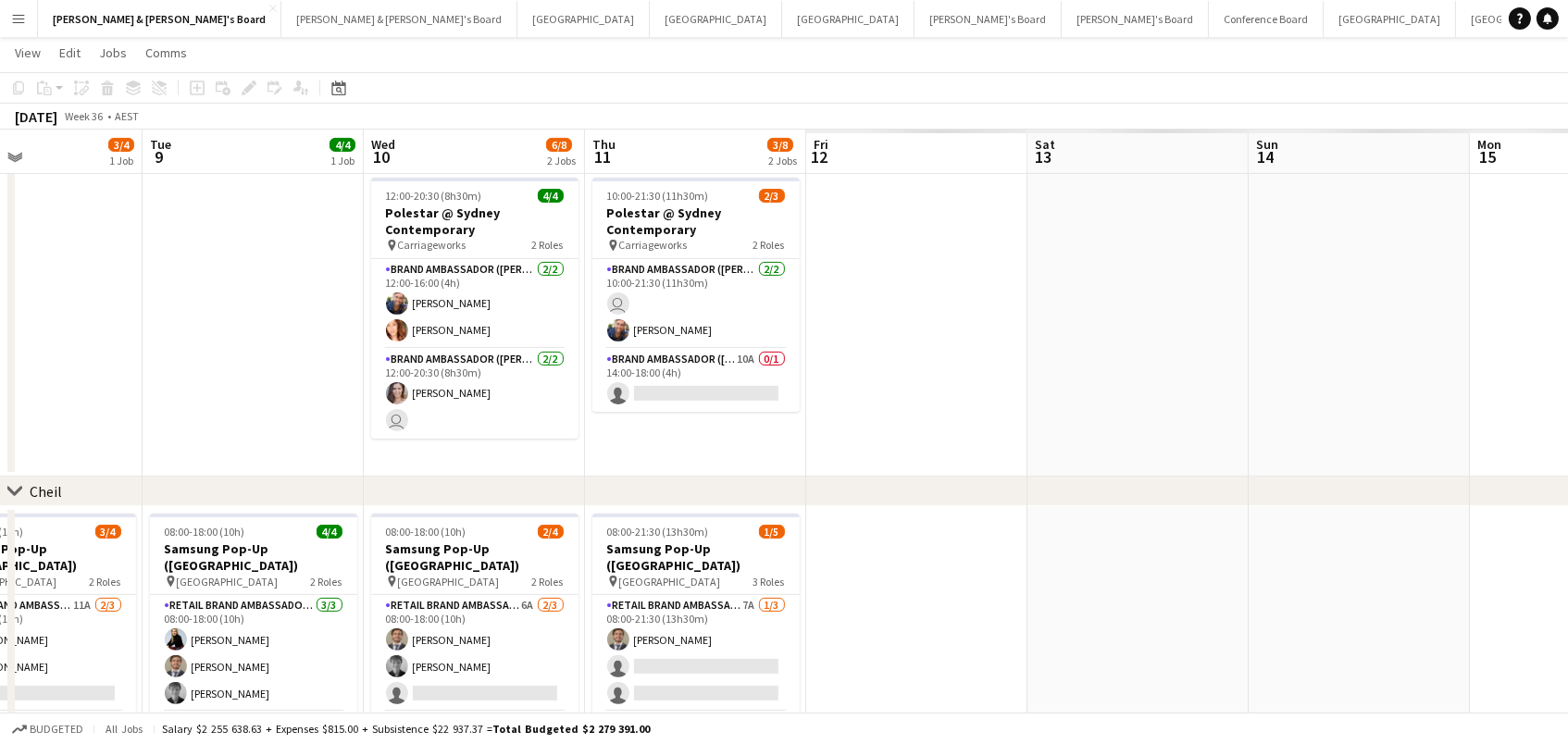
scroll to position [0, 698]
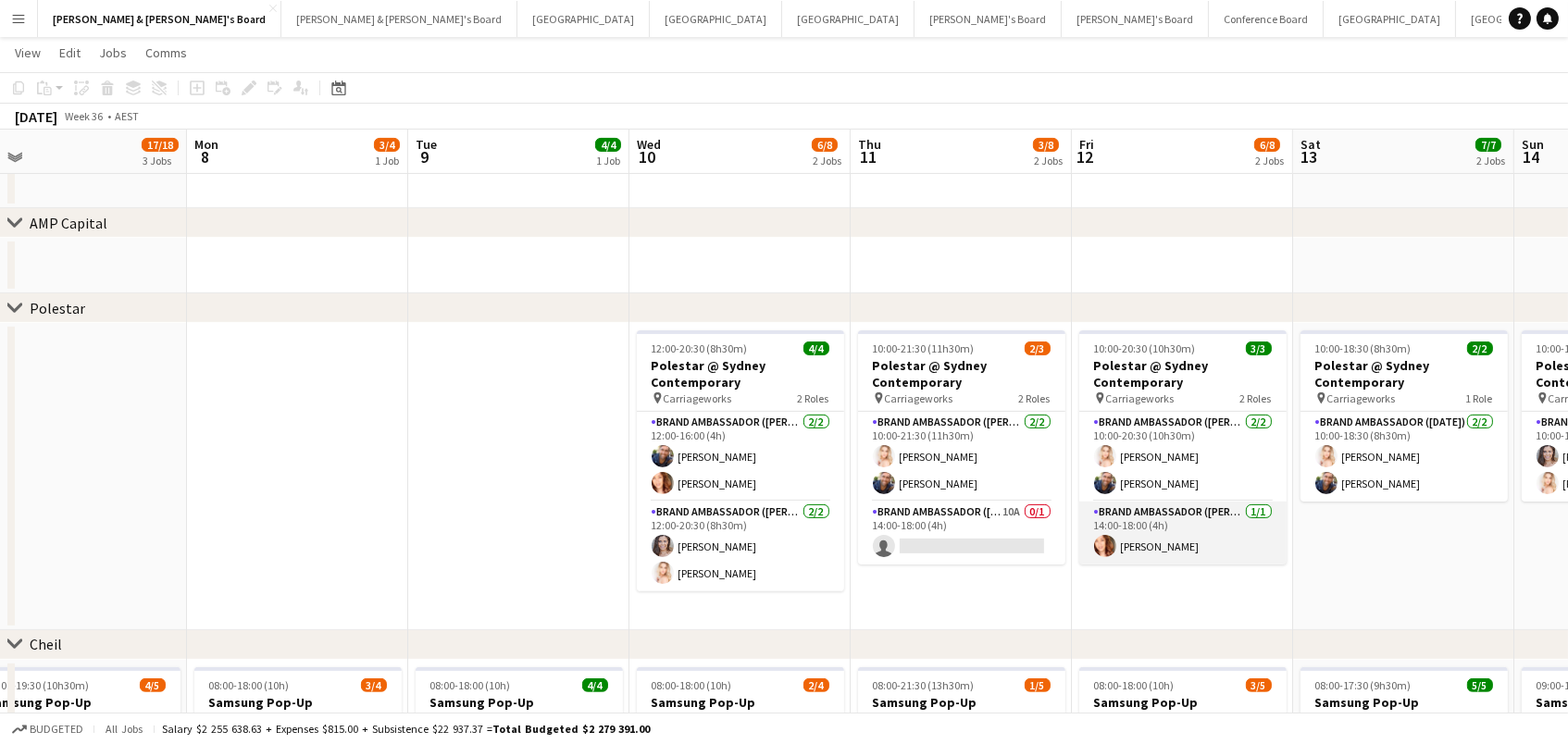
click at [1143, 518] on app-card-role "Brand Ambassador (Mon - Fri) 1/1 14:00-18:00 (4h) Mel Goh" at bounding box center [1183, 533] width 207 height 63
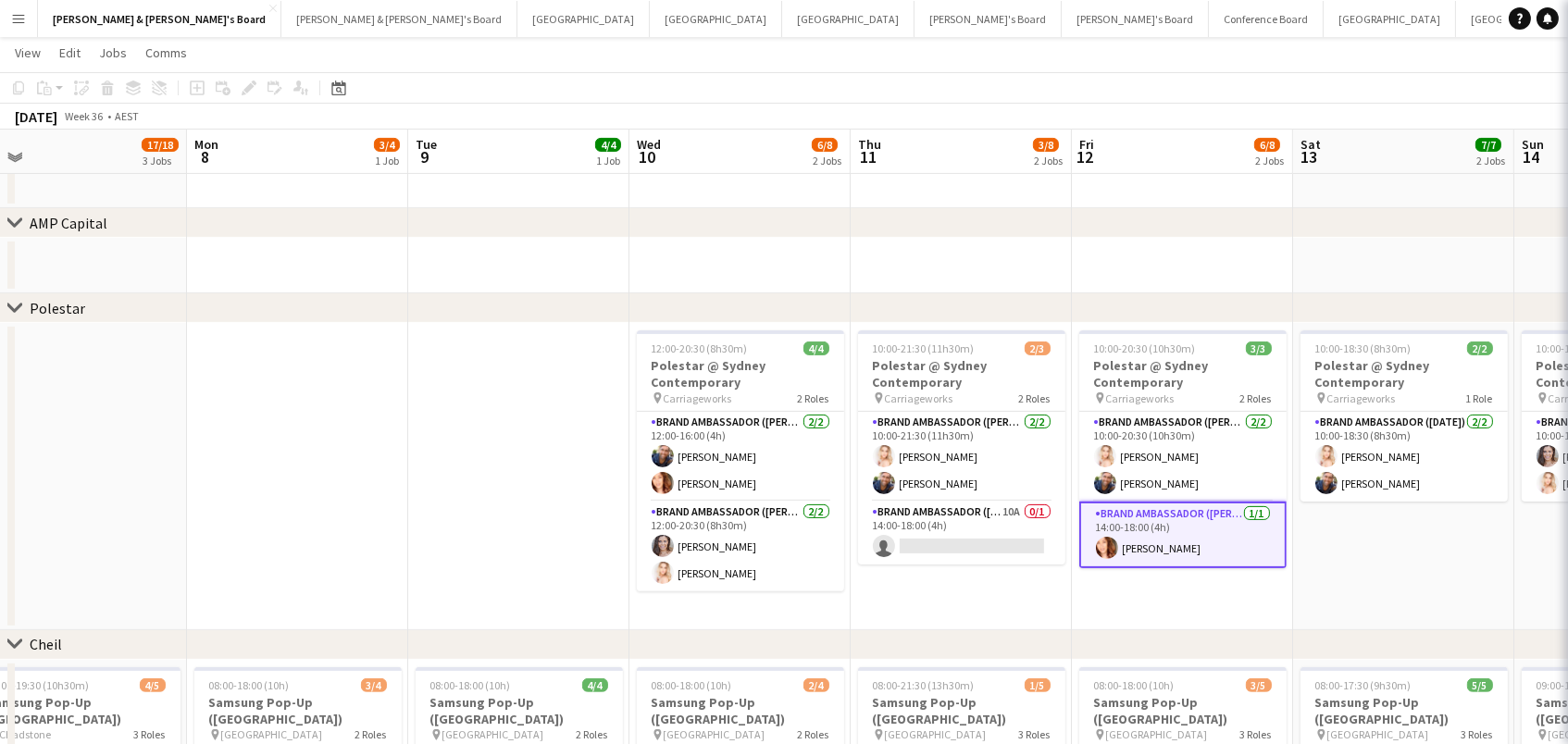
scroll to position [0, 696]
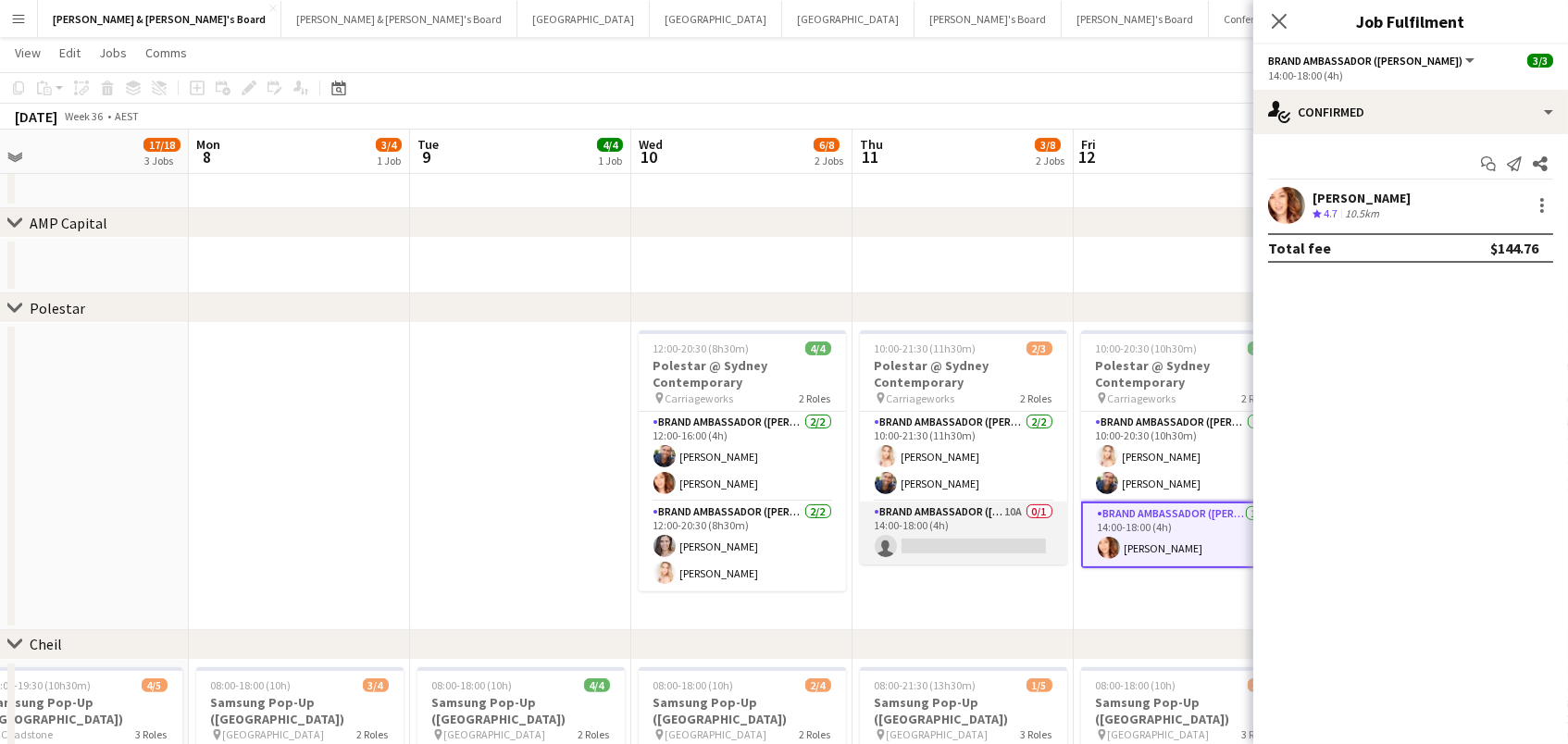
click at [940, 534] on app-card-role "Brand Ambassador (Mon - Fri) 10A 0/1 14:00-18:00 (4h) single-neutral-actions" at bounding box center [963, 533] width 207 height 63
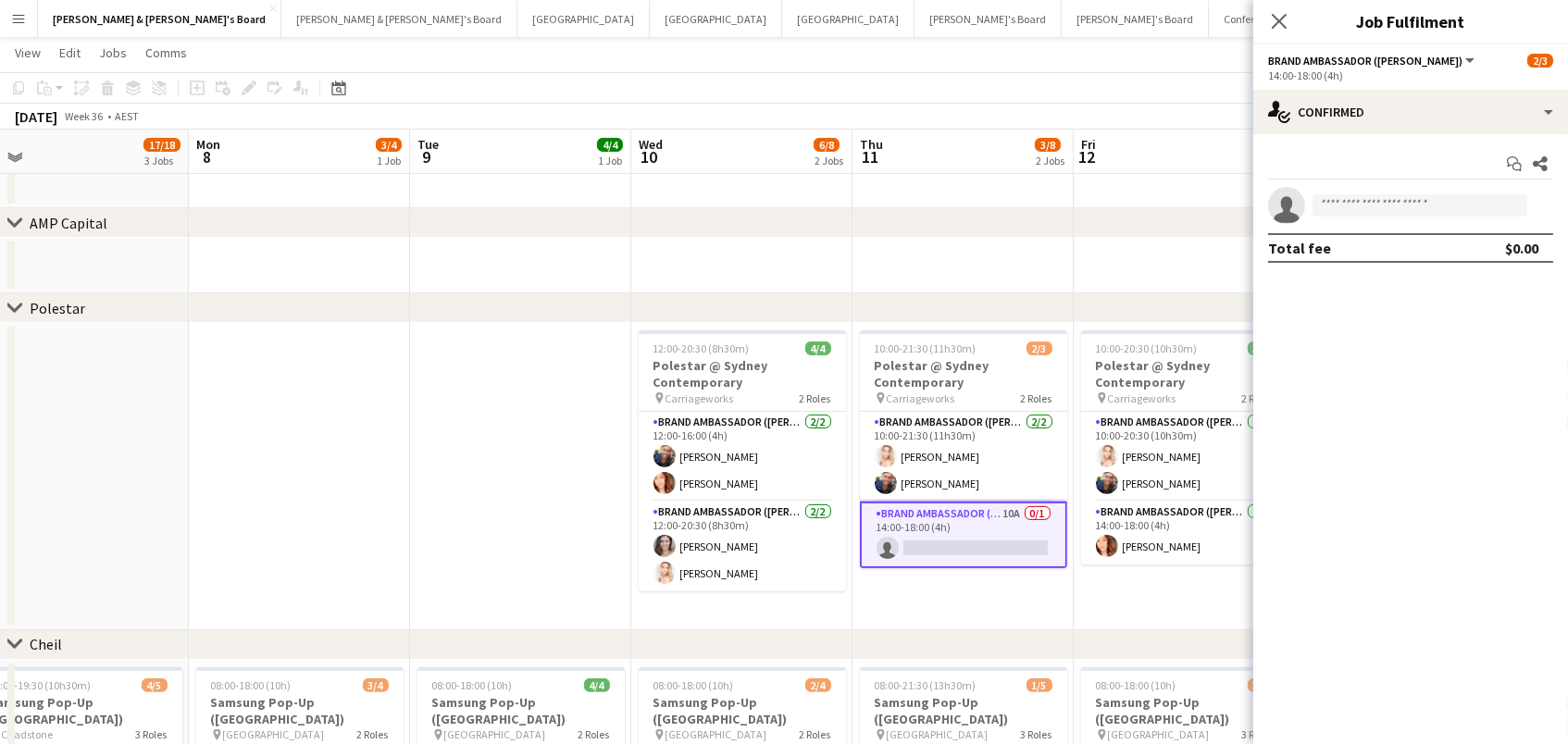
click at [1422, 187] on app-invite-slot "single-neutral-actions" at bounding box center [1411, 205] width 315 height 37
click at [1416, 205] on input at bounding box center [1420, 205] width 215 height 22
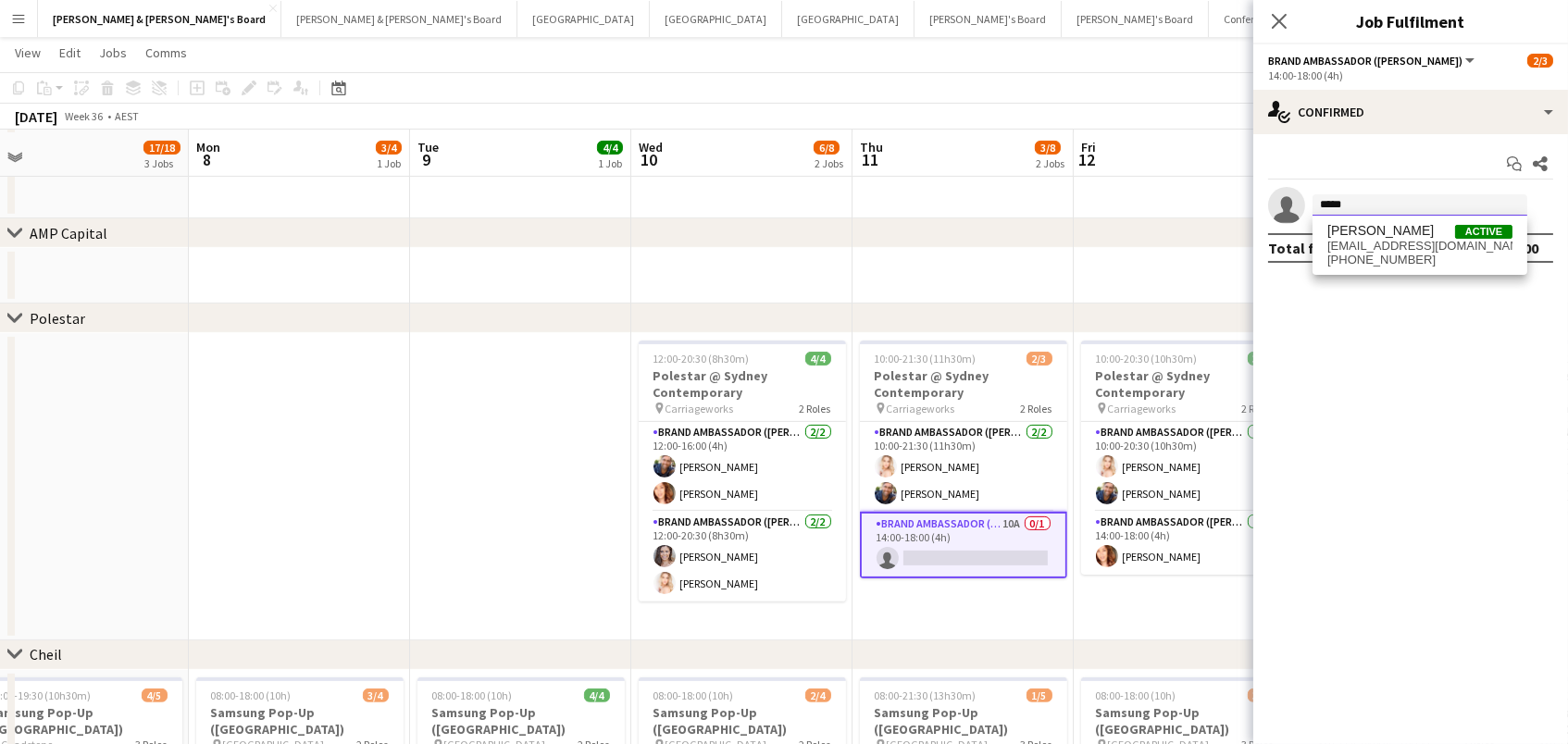
scroll to position [1137, 1]
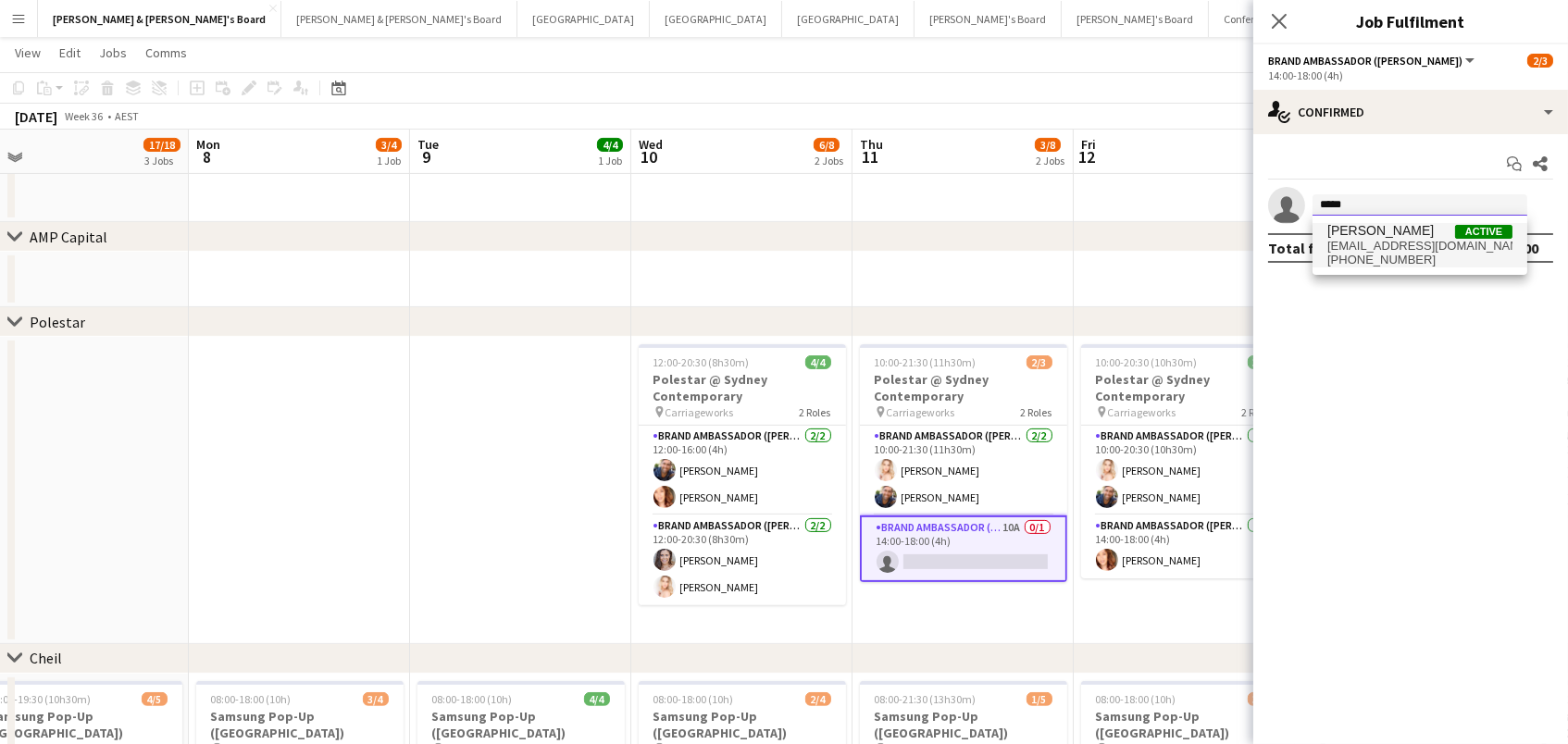
type input "*****"
click at [1406, 257] on span "+61431480486" at bounding box center [1421, 259] width 185 height 14
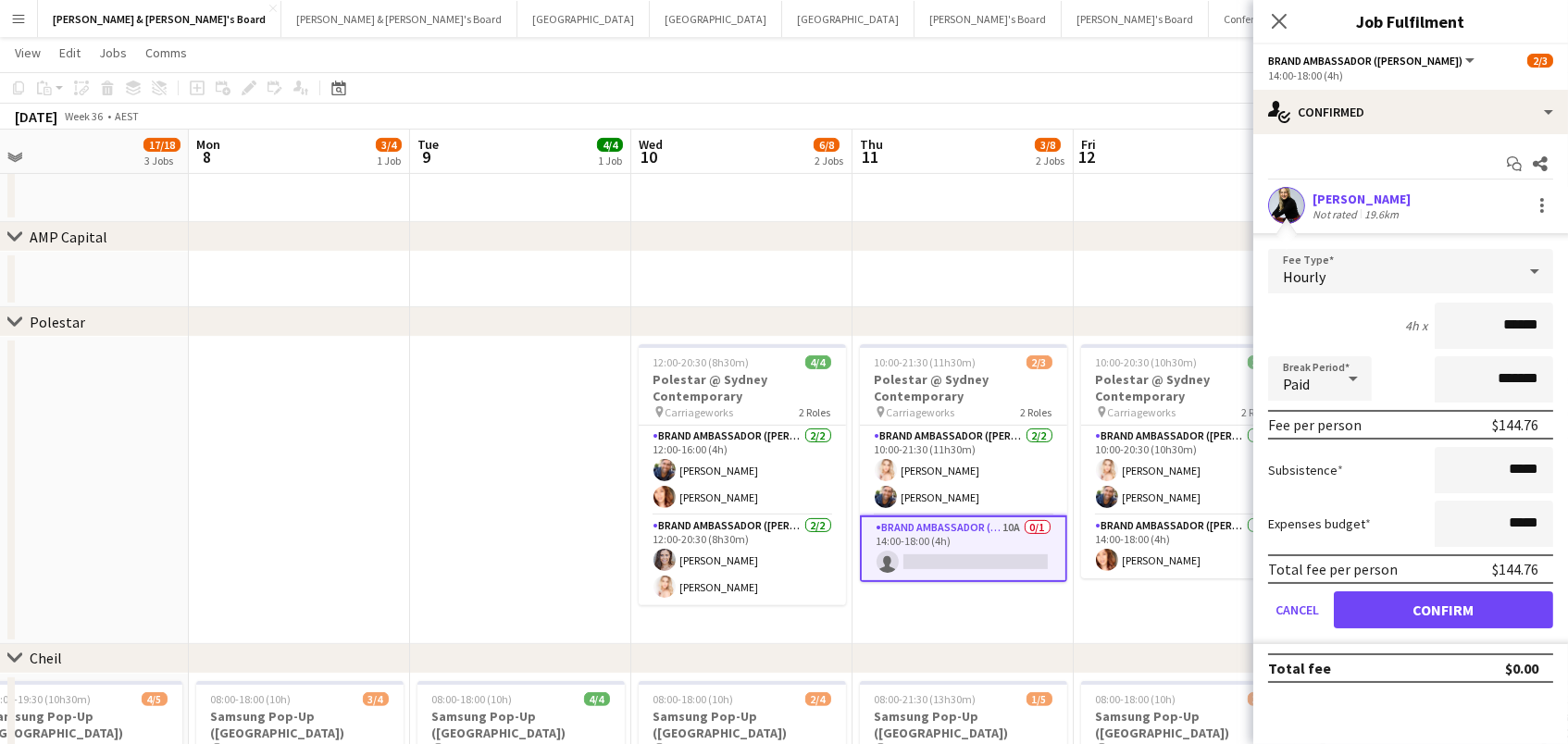
click at [1444, 607] on button "Confirm" at bounding box center [1444, 610] width 220 height 37
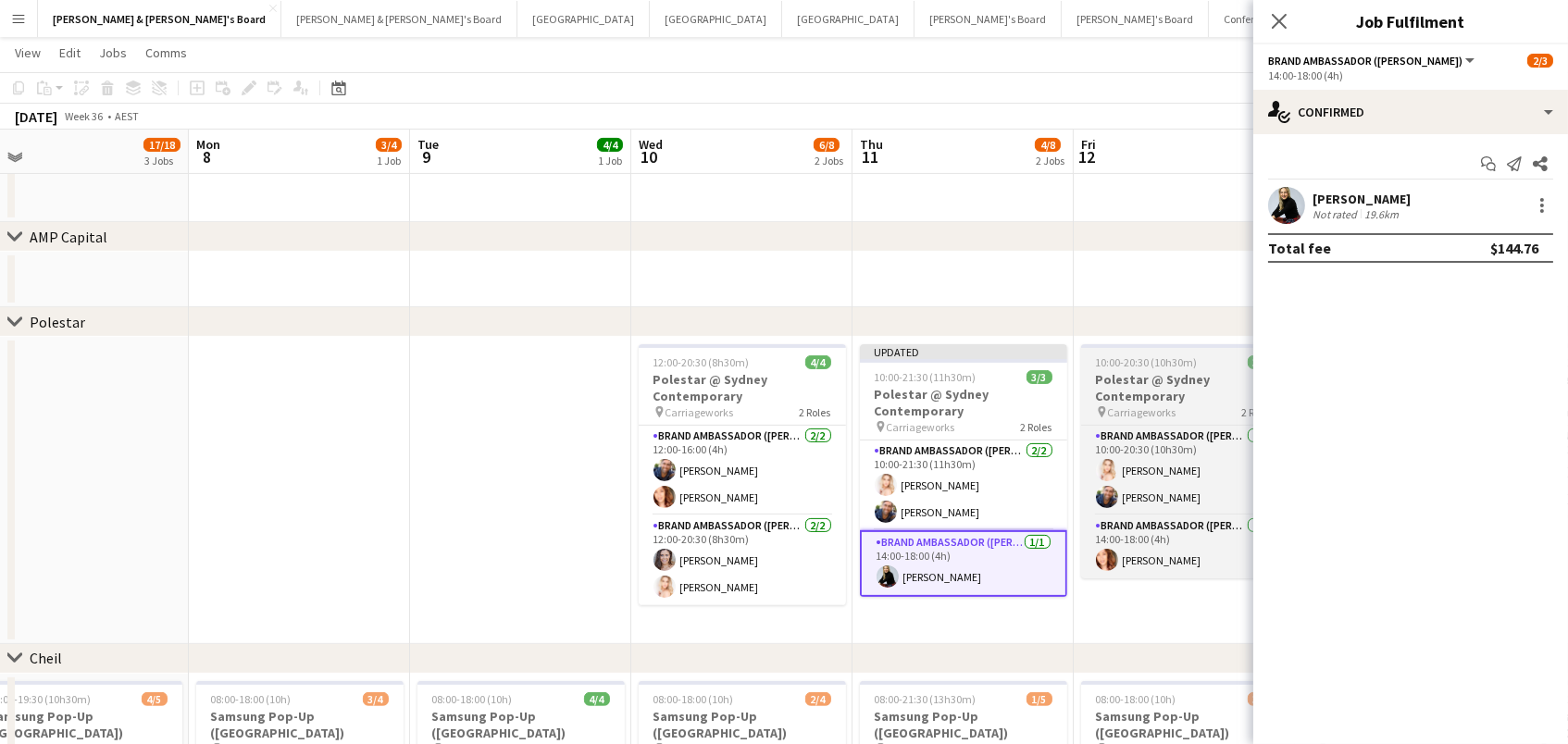
click at [1186, 390] on h3 "Polestar @ Sydney Contemporary" at bounding box center [1184, 387] width 207 height 34
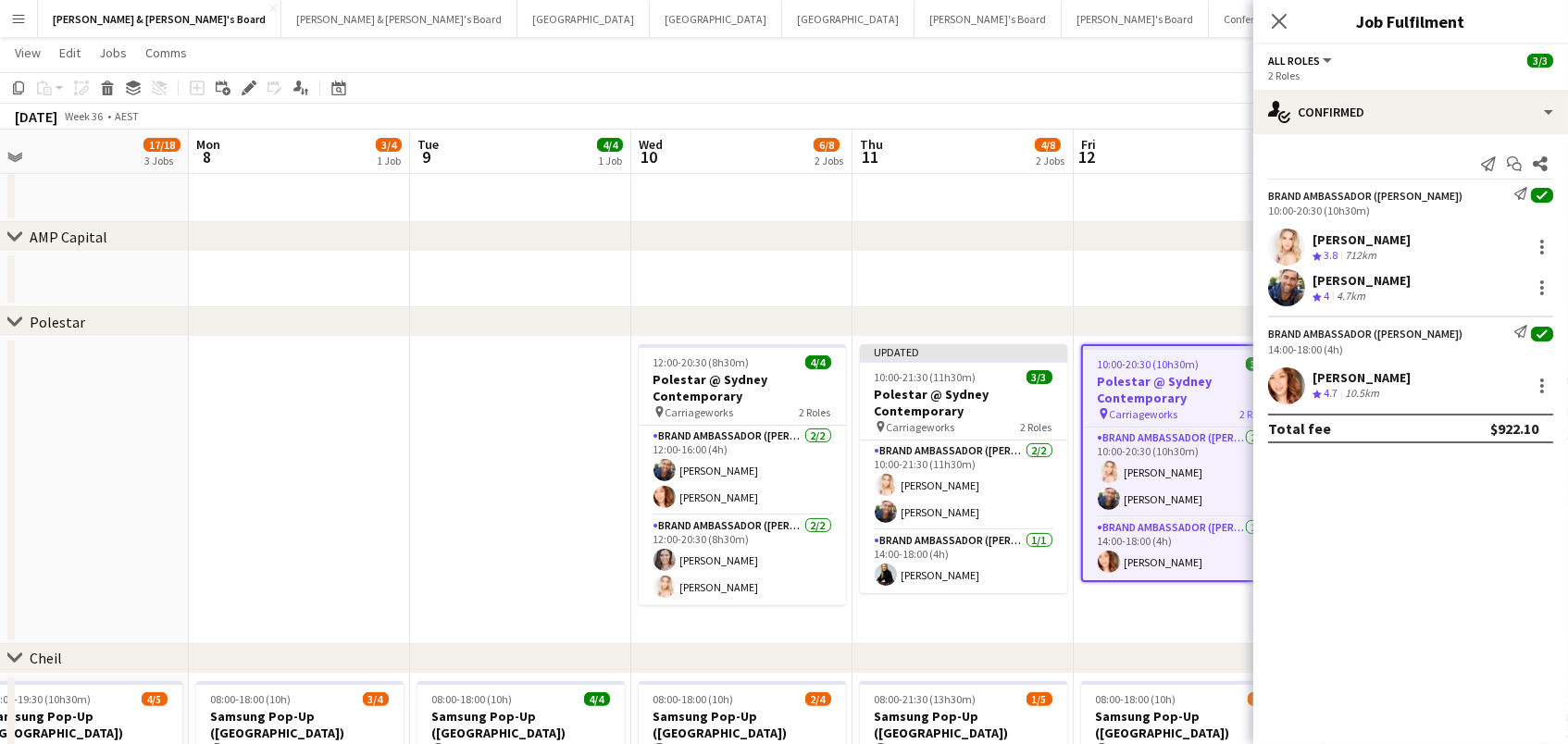
drag, startPoint x: 246, startPoint y: 85, endPoint x: 415, endPoint y: 95, distance: 169.3
click at [246, 85] on icon at bounding box center [249, 88] width 11 height 11
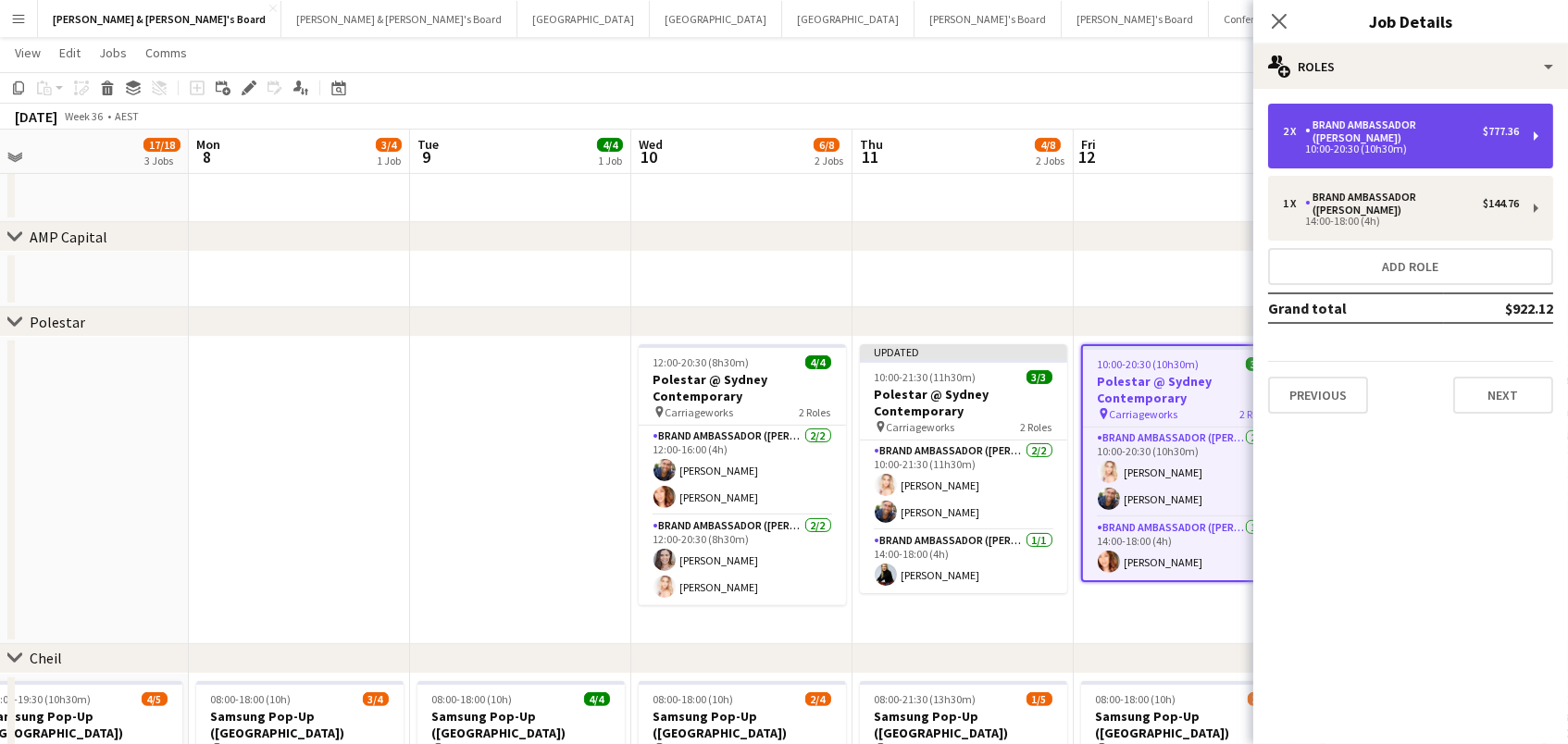
click at [1323, 145] on div "10:00-20:30 (10h30m)" at bounding box center [1400, 149] width 236 height 10
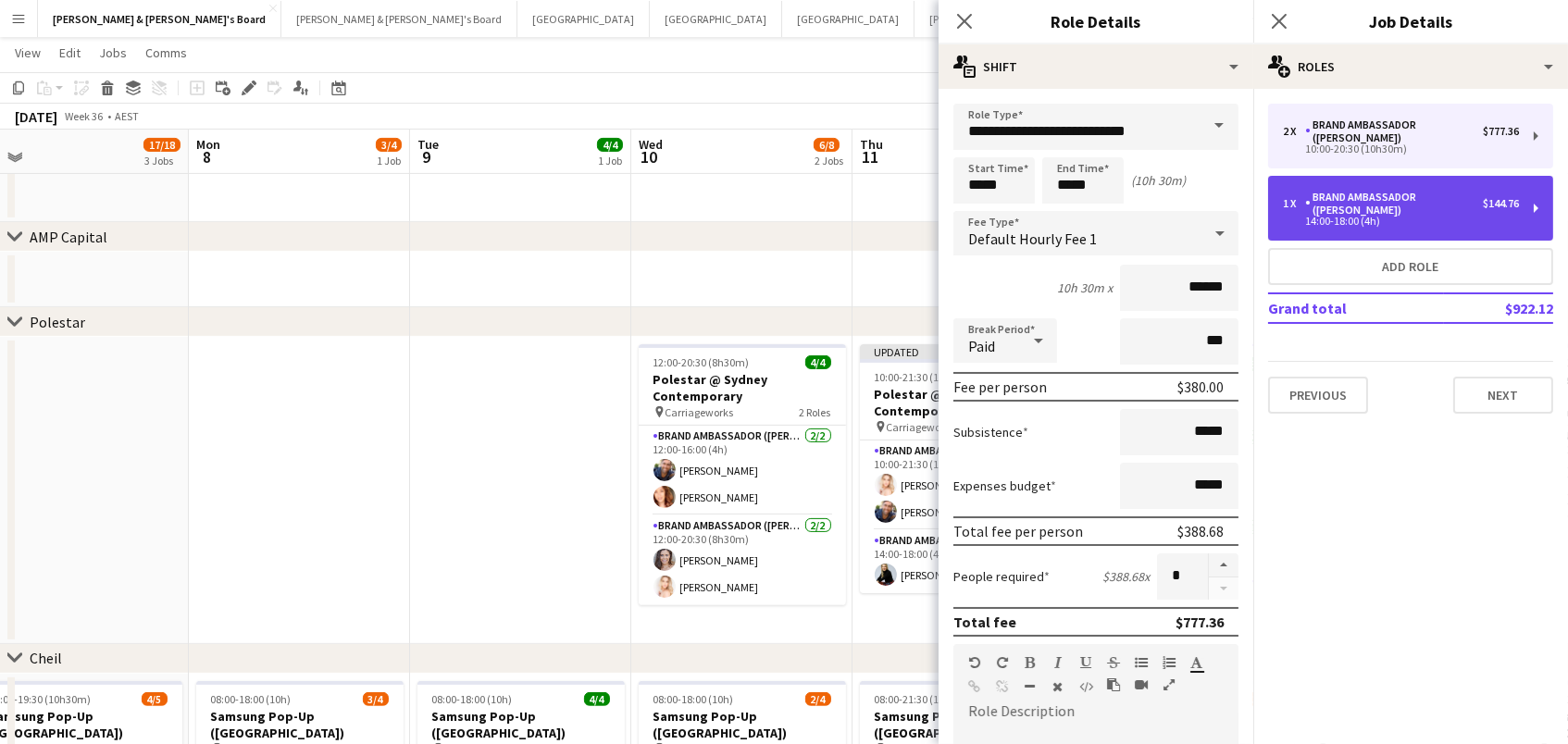
click at [1359, 207] on div "1 x Brand Ambassador (Mon - Fri) $144.76 14:00-18:00 (4h)" at bounding box center [1411, 208] width 285 height 65
type input "*****"
type input "****"
type input "*****"
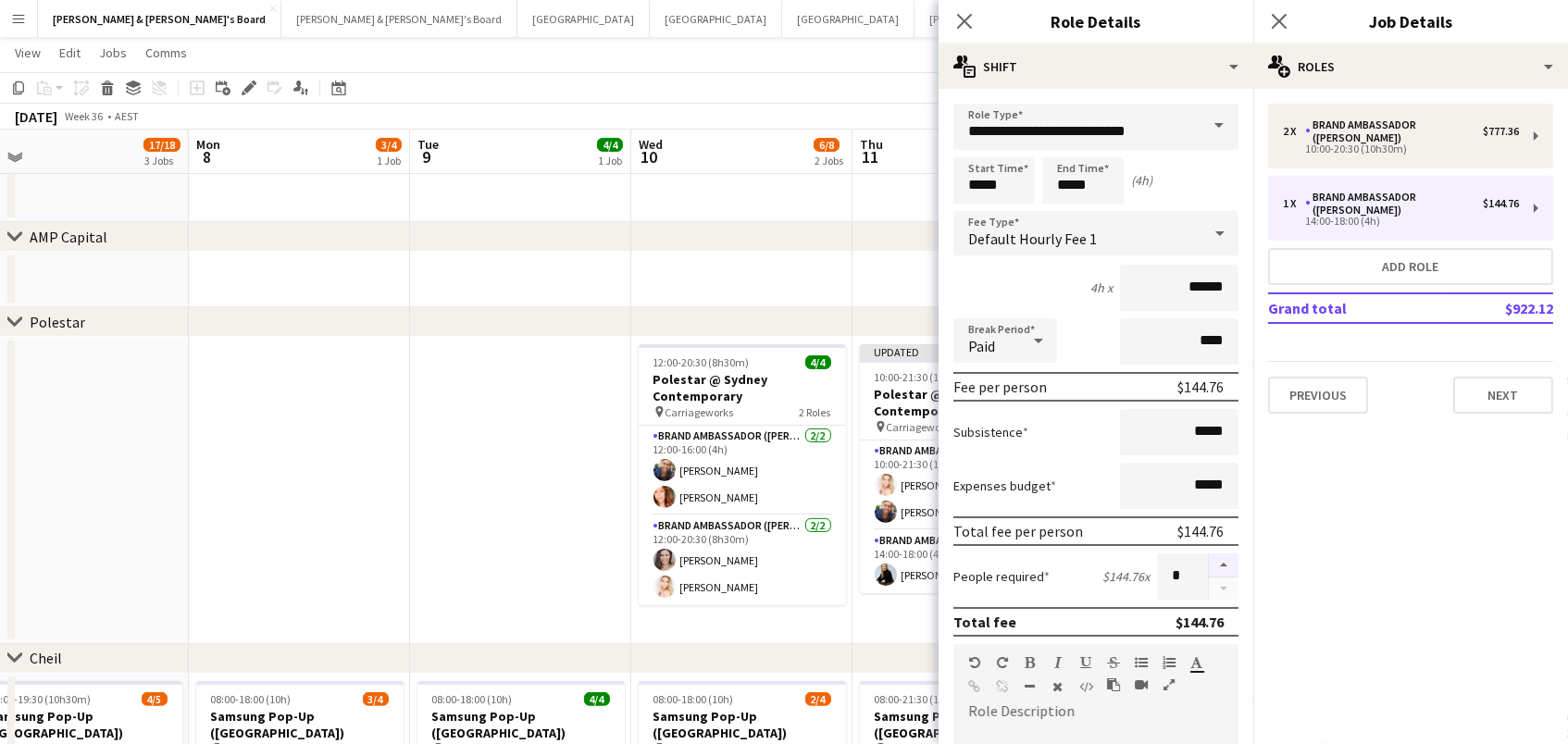
click at [1220, 563] on button "button" at bounding box center [1224, 565] width 30 height 24
type input "*"
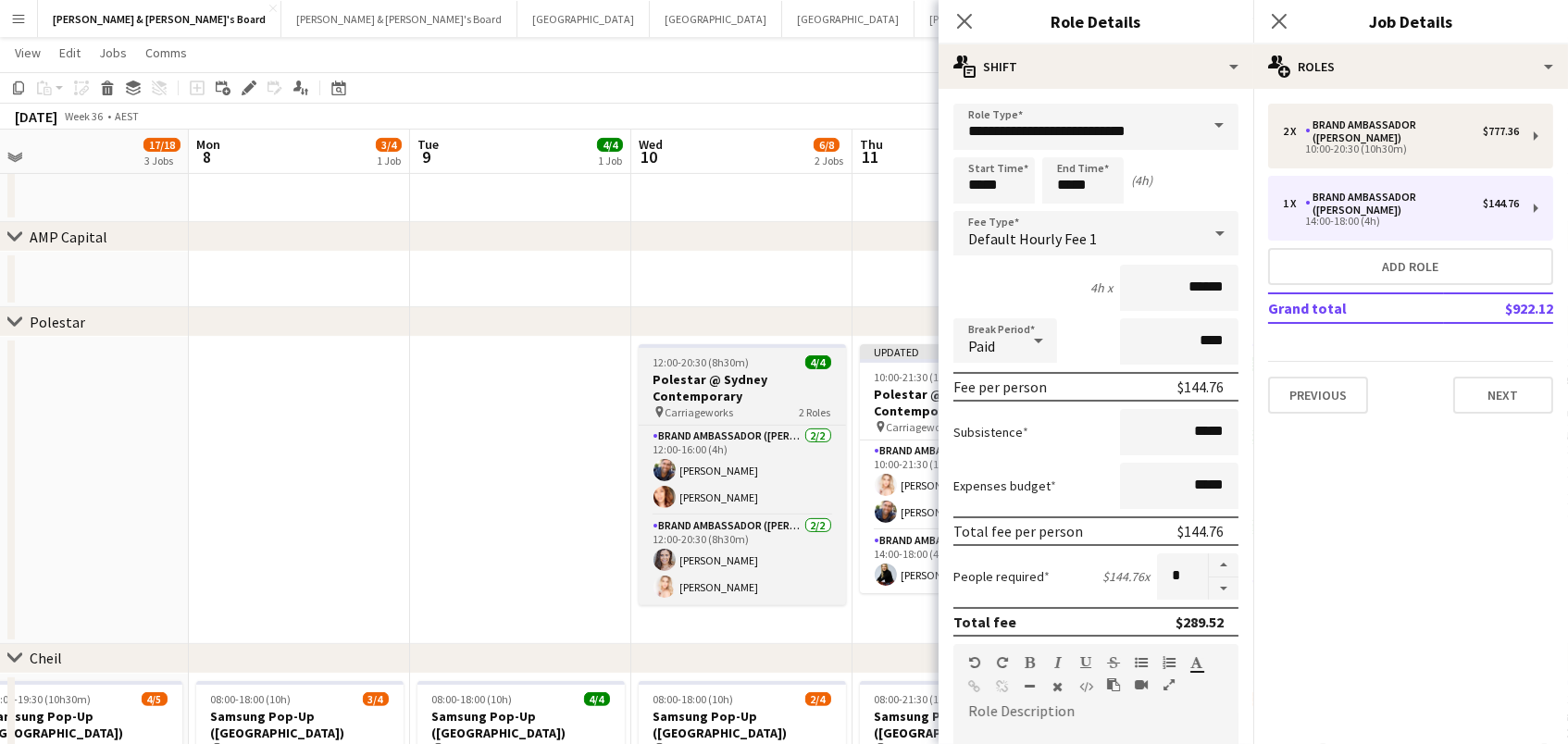
click at [683, 387] on h3 "Polestar @ Sydney Contemporary" at bounding box center [742, 387] width 207 height 34
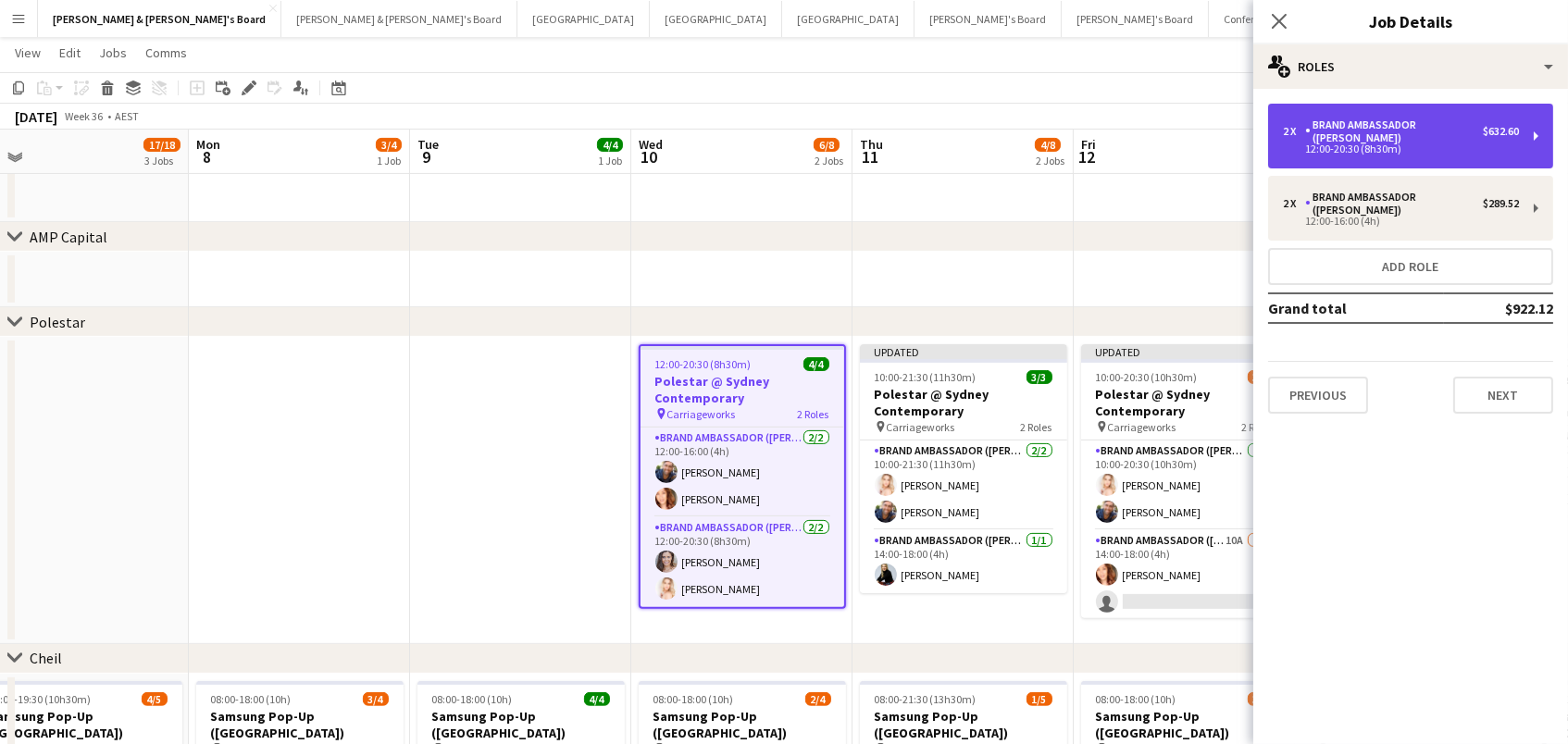
click at [1480, 145] on div "12:00-20:30 (8h30m)" at bounding box center [1400, 149] width 236 height 10
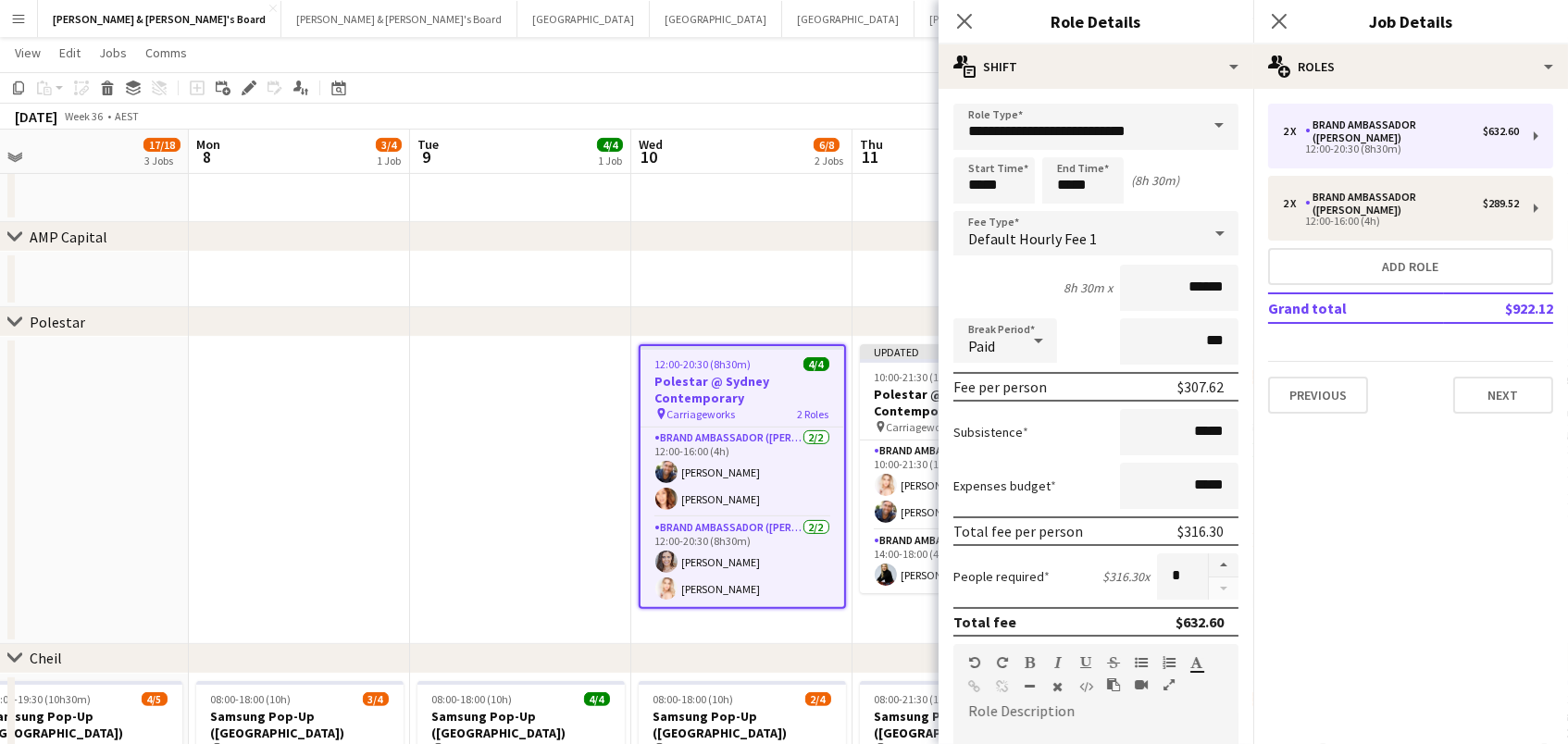
drag, startPoint x: 1221, startPoint y: 559, endPoint x: 1091, endPoint y: 465, distance: 160.4
click at [1220, 559] on button "button" at bounding box center [1224, 565] width 30 height 24
type input "*"
click at [888, 267] on app-date-cell at bounding box center [964, 279] width 222 height 56
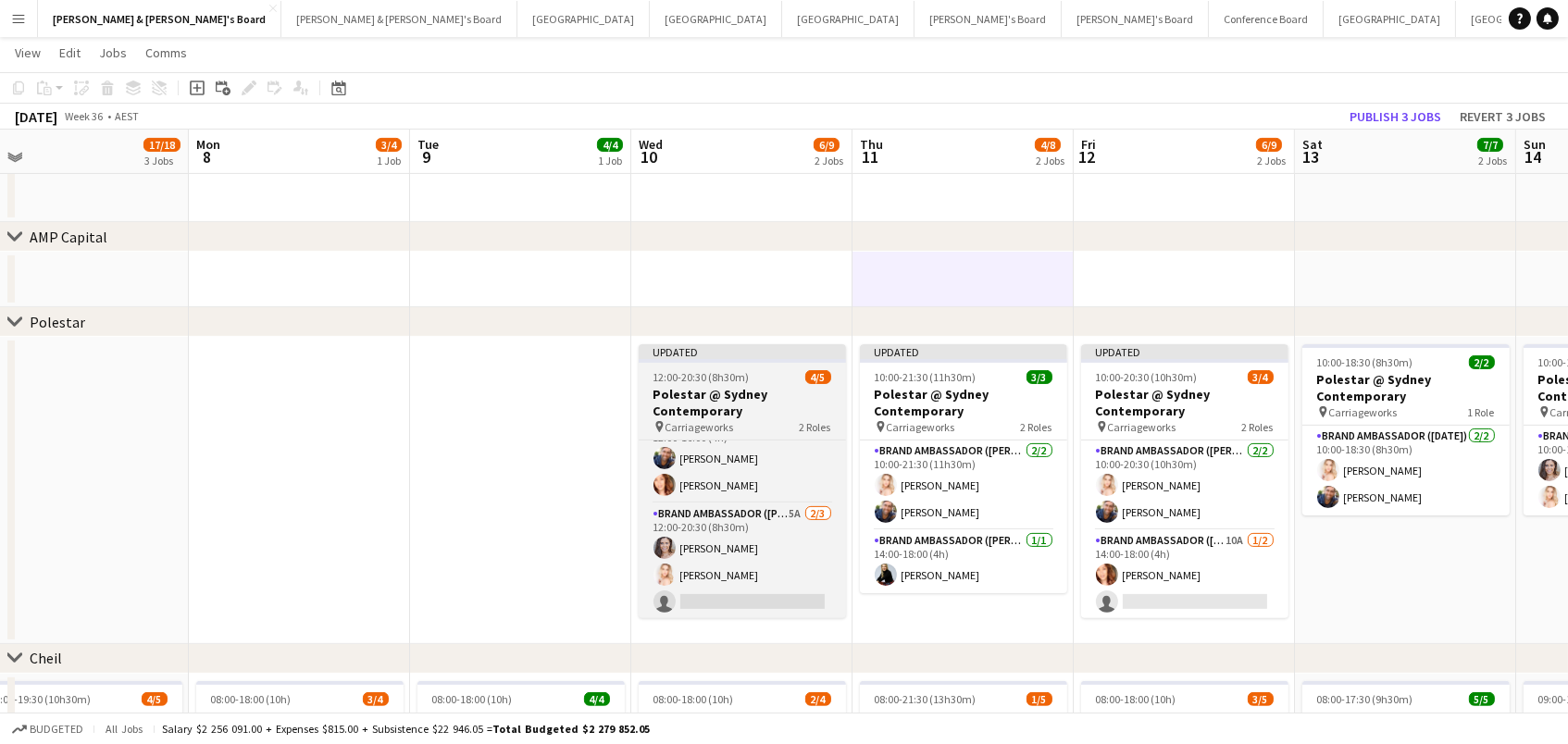
scroll to position [26, 0]
click at [711, 405] on h3 "Polestar @ Sydney Contemporary" at bounding box center [742, 403] width 207 height 34
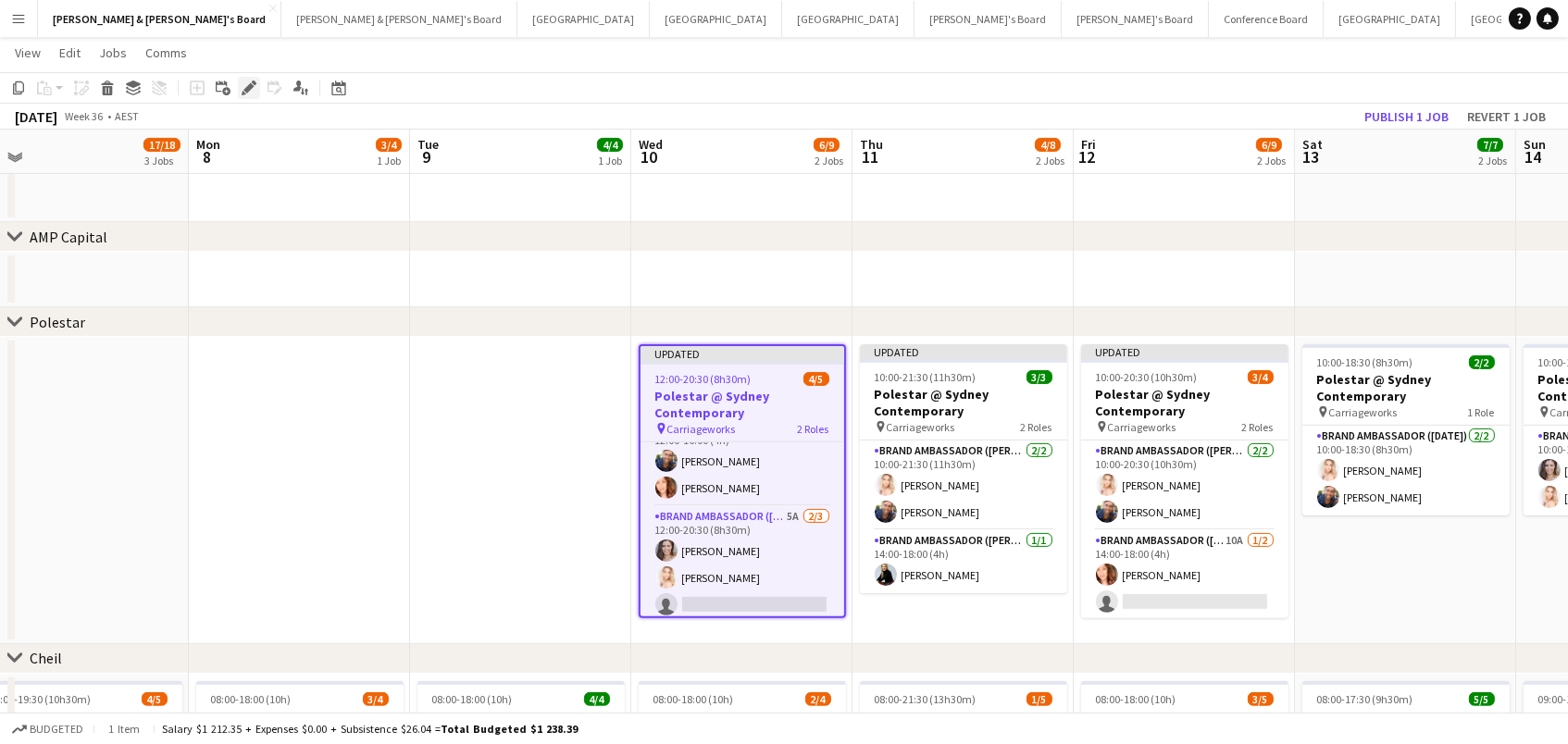
click at [242, 93] on icon at bounding box center [244, 93] width 5 height 5
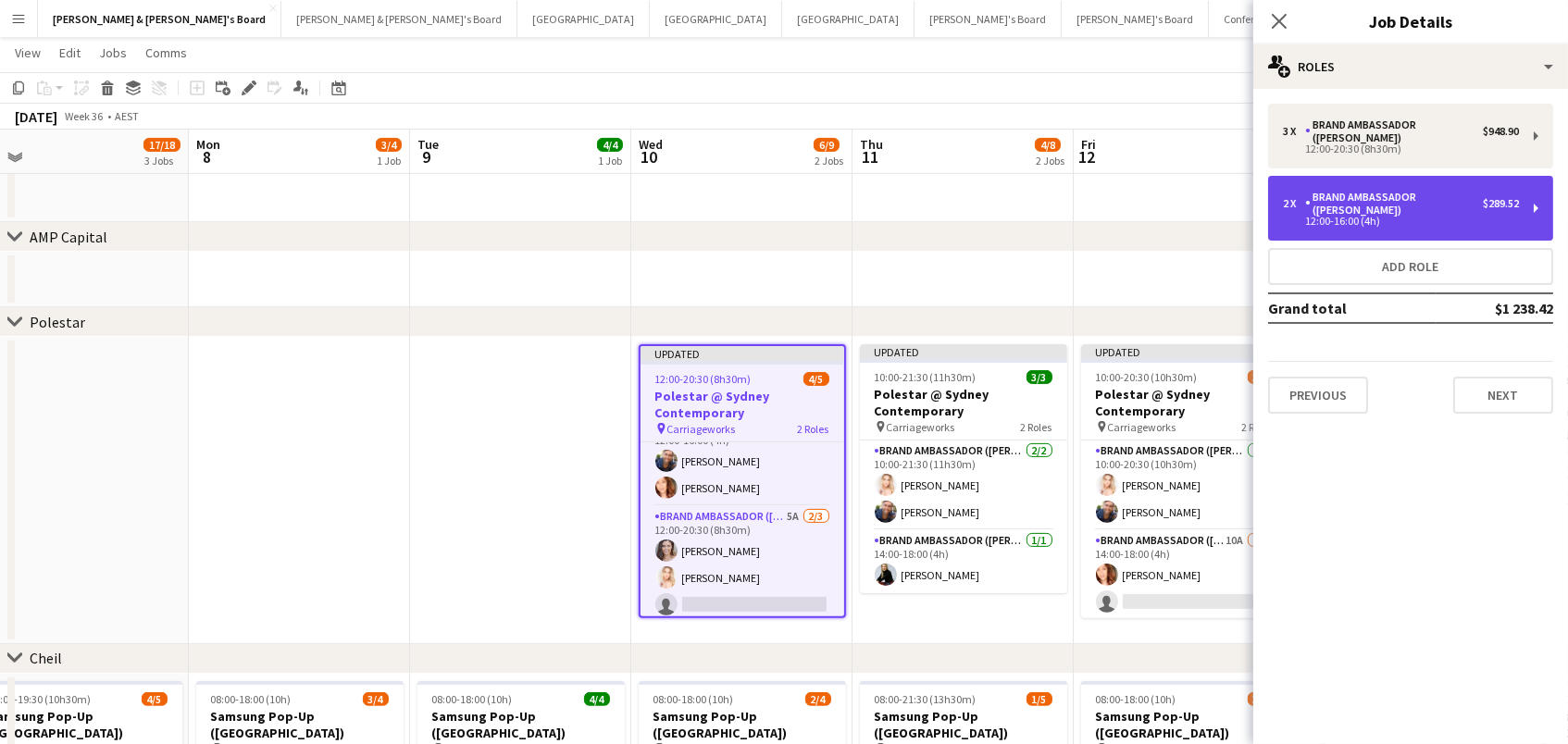
click at [1321, 191] on div "Brand Ambassador ([PERSON_NAME])" at bounding box center [1394, 203] width 177 height 26
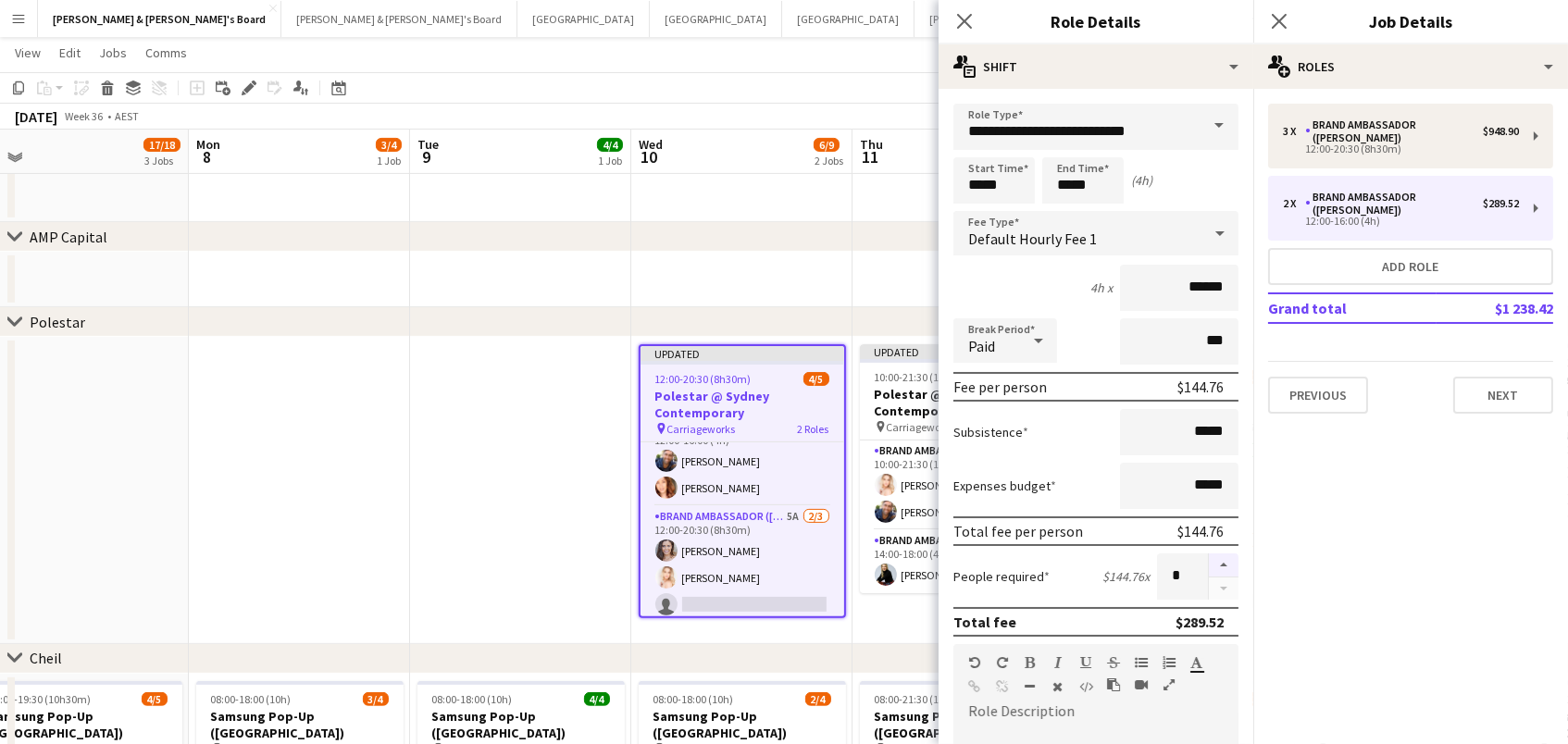
click at [1219, 560] on button "button" at bounding box center [1224, 565] width 30 height 24
type input "*"
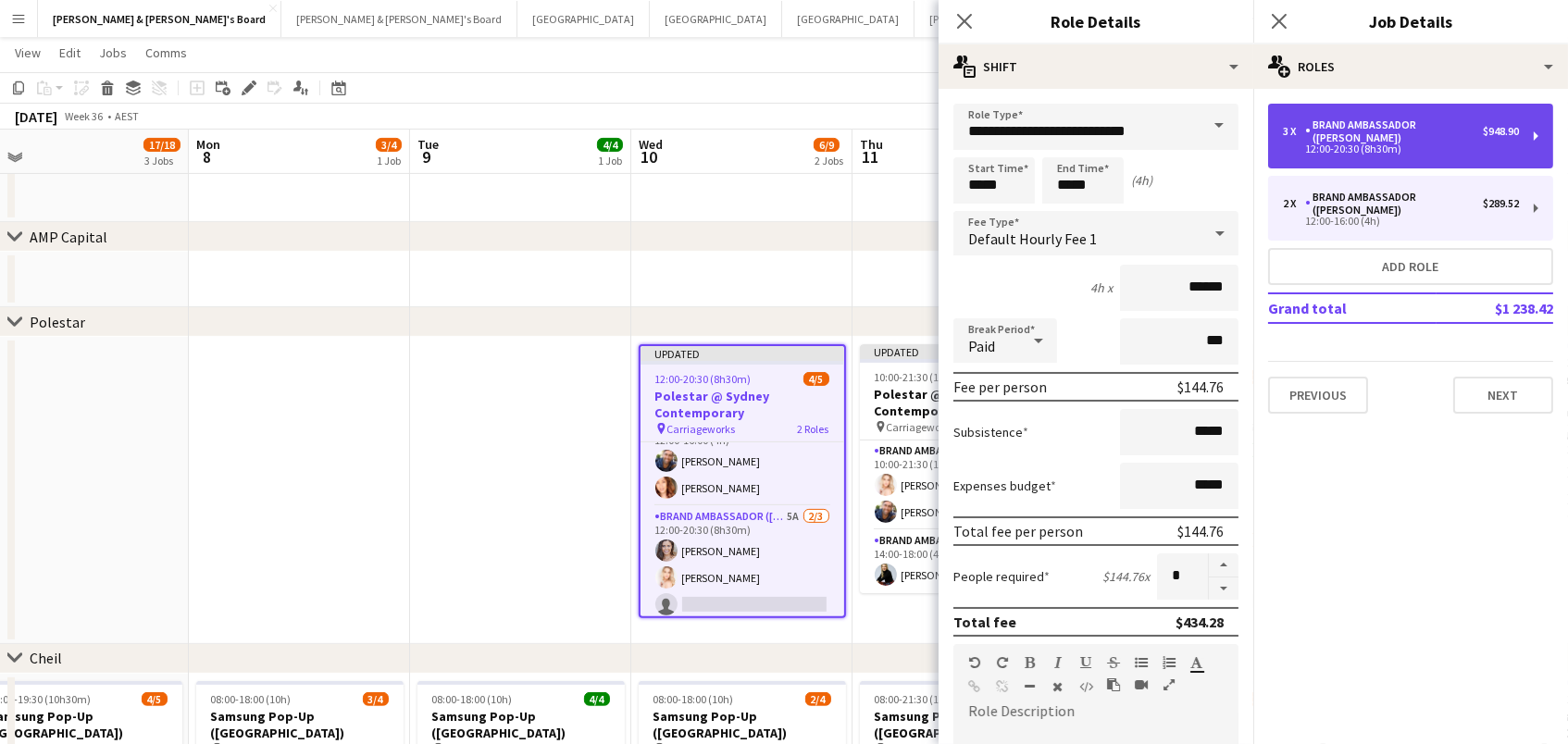
click at [1355, 122] on div "Brand Ambassador ([PERSON_NAME])" at bounding box center [1394, 131] width 177 height 26
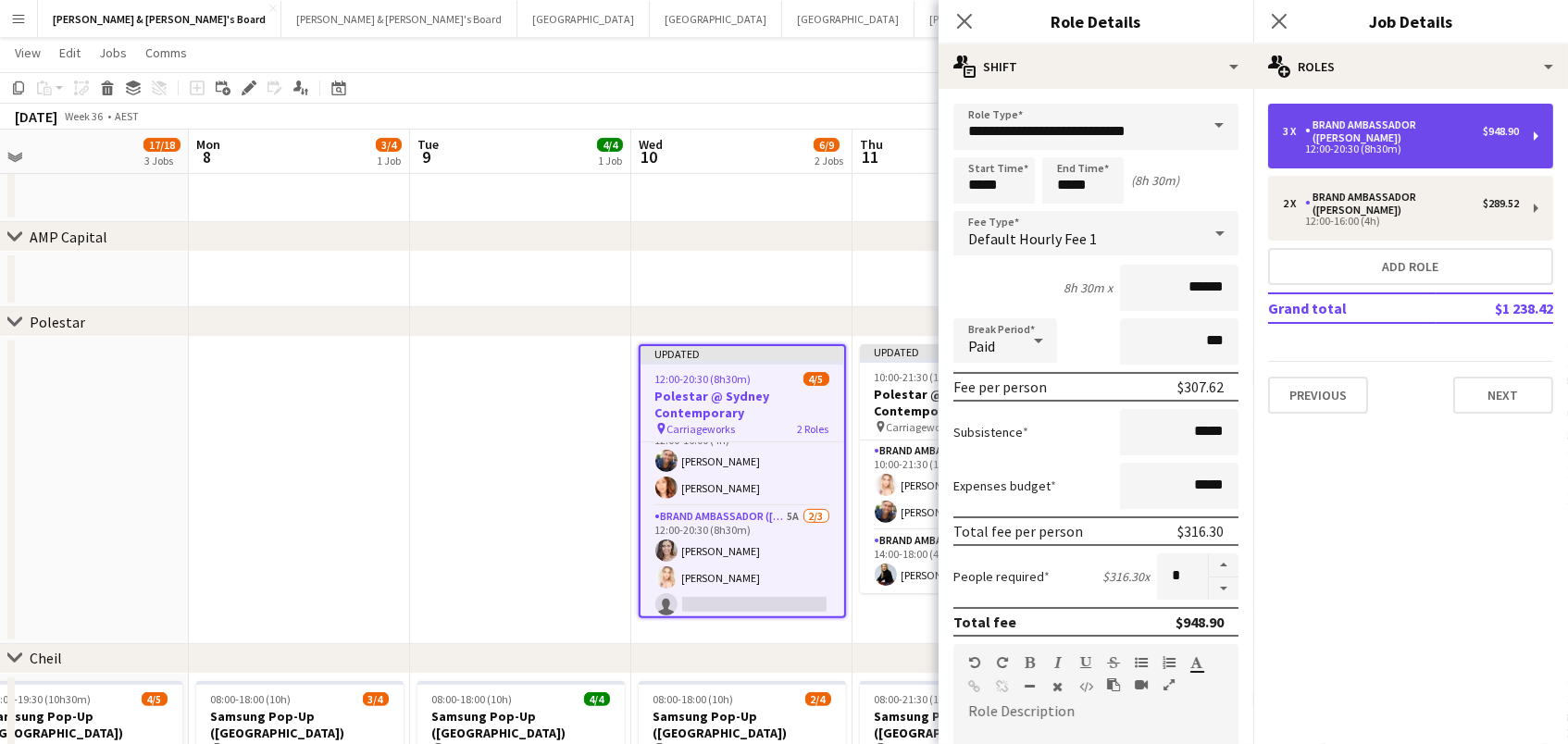
type input "*****"
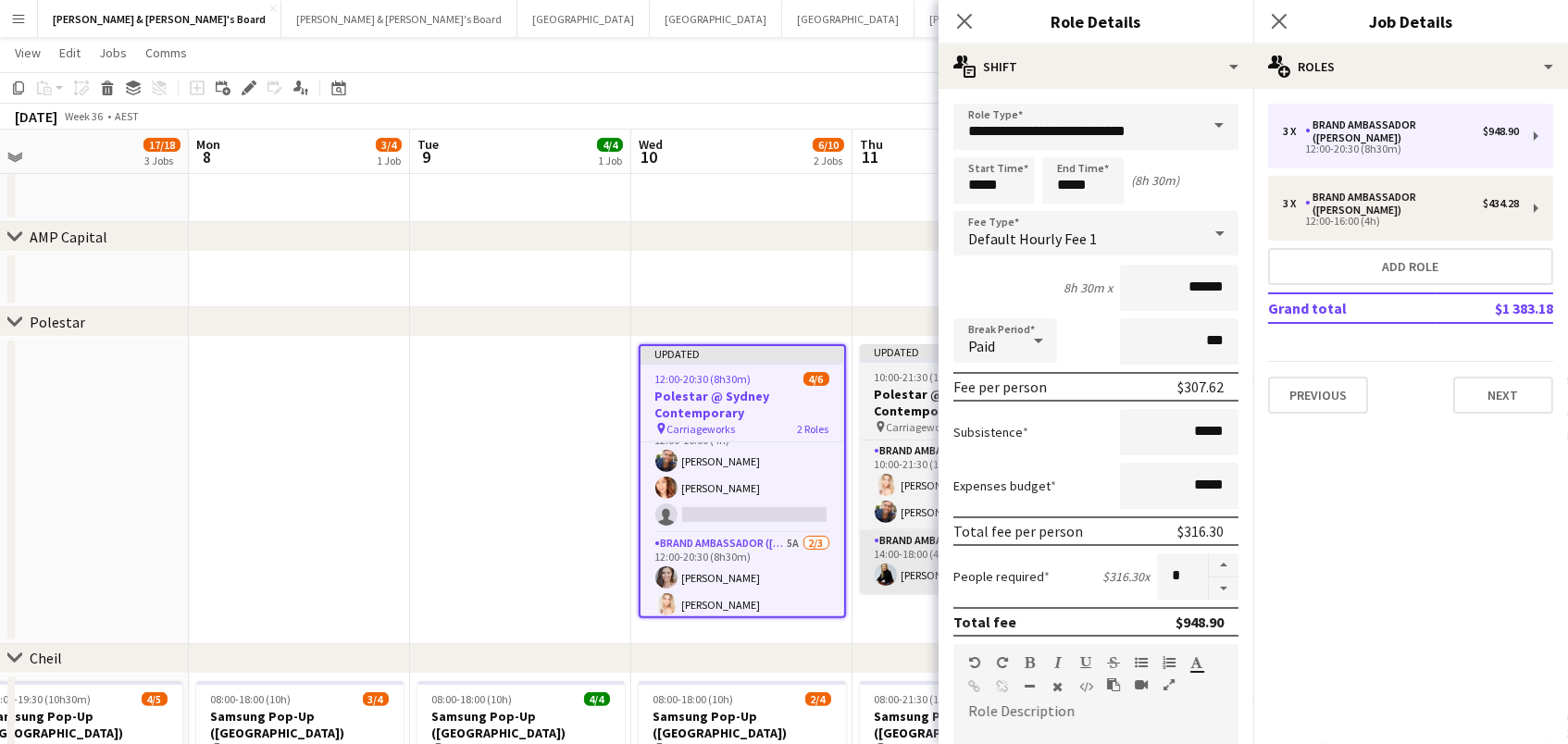
drag, startPoint x: 1226, startPoint y: 588, endPoint x: 904, endPoint y: 534, distance: 326.5
click at [1226, 588] on button "button" at bounding box center [1224, 589] width 30 height 23
type input "*"
click at [477, 424] on app-date-cell at bounding box center [521, 491] width 222 height 307
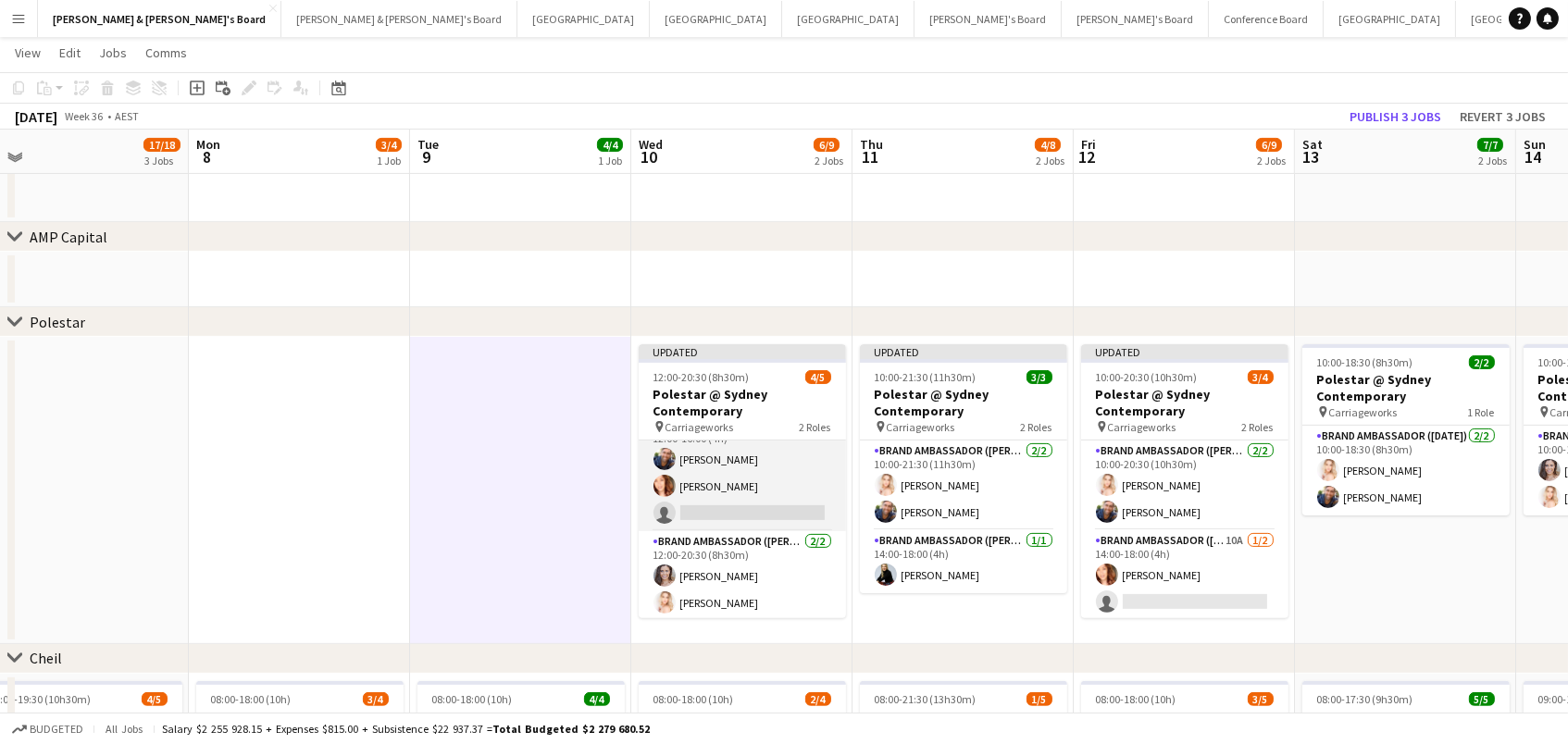
click at [755, 504] on app-card-role "Brand Ambassador (Mon - Fri) 7A 2/3 12:00-16:00 (4h) Luke Reeves Mel Goh single…" at bounding box center [742, 472] width 207 height 117
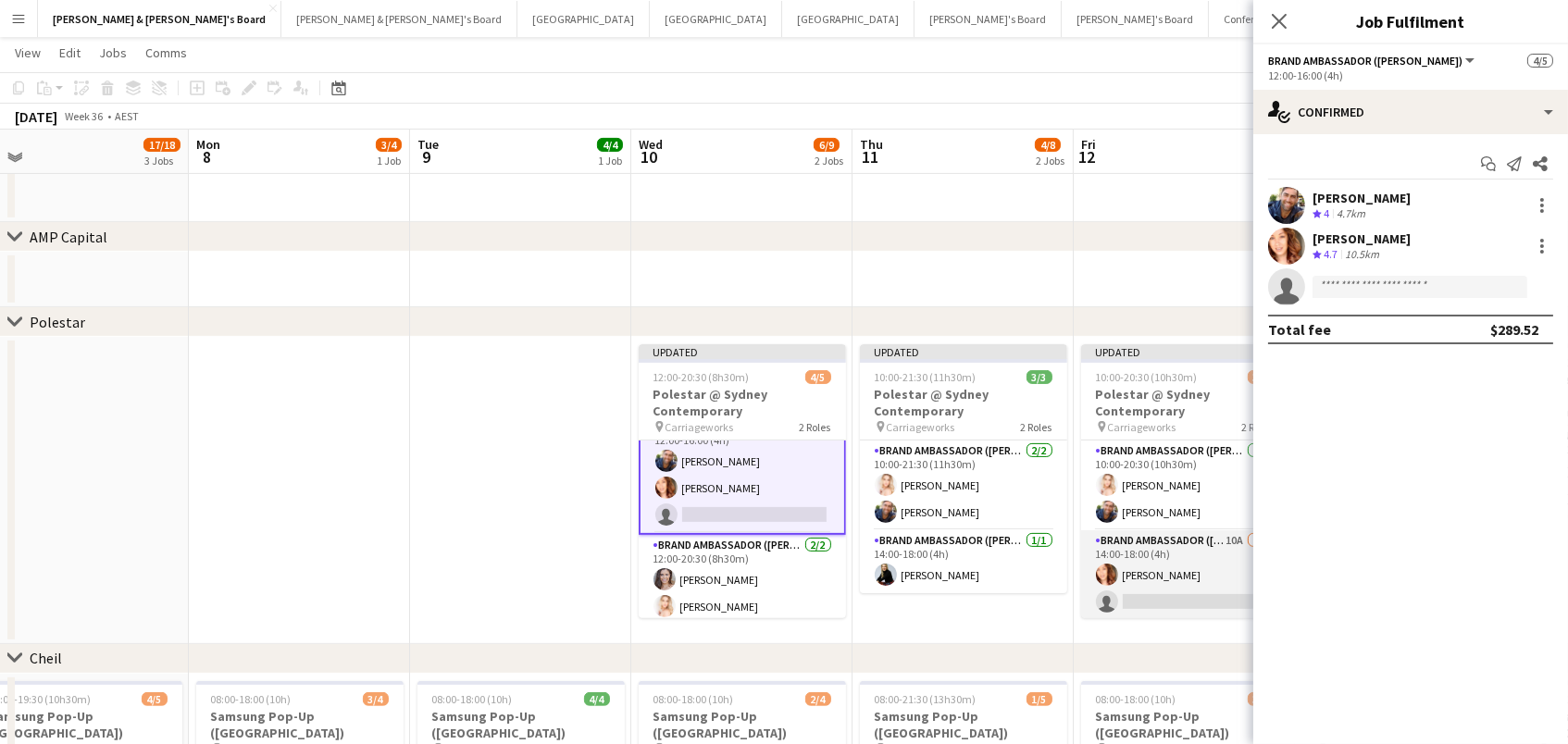
click at [1145, 580] on app-card-role "Brand Ambassador (Mon - Fri) 10A 1/2 14:00-18:00 (4h) Mel Goh single-neutral-ac…" at bounding box center [1184, 574] width 207 height 90
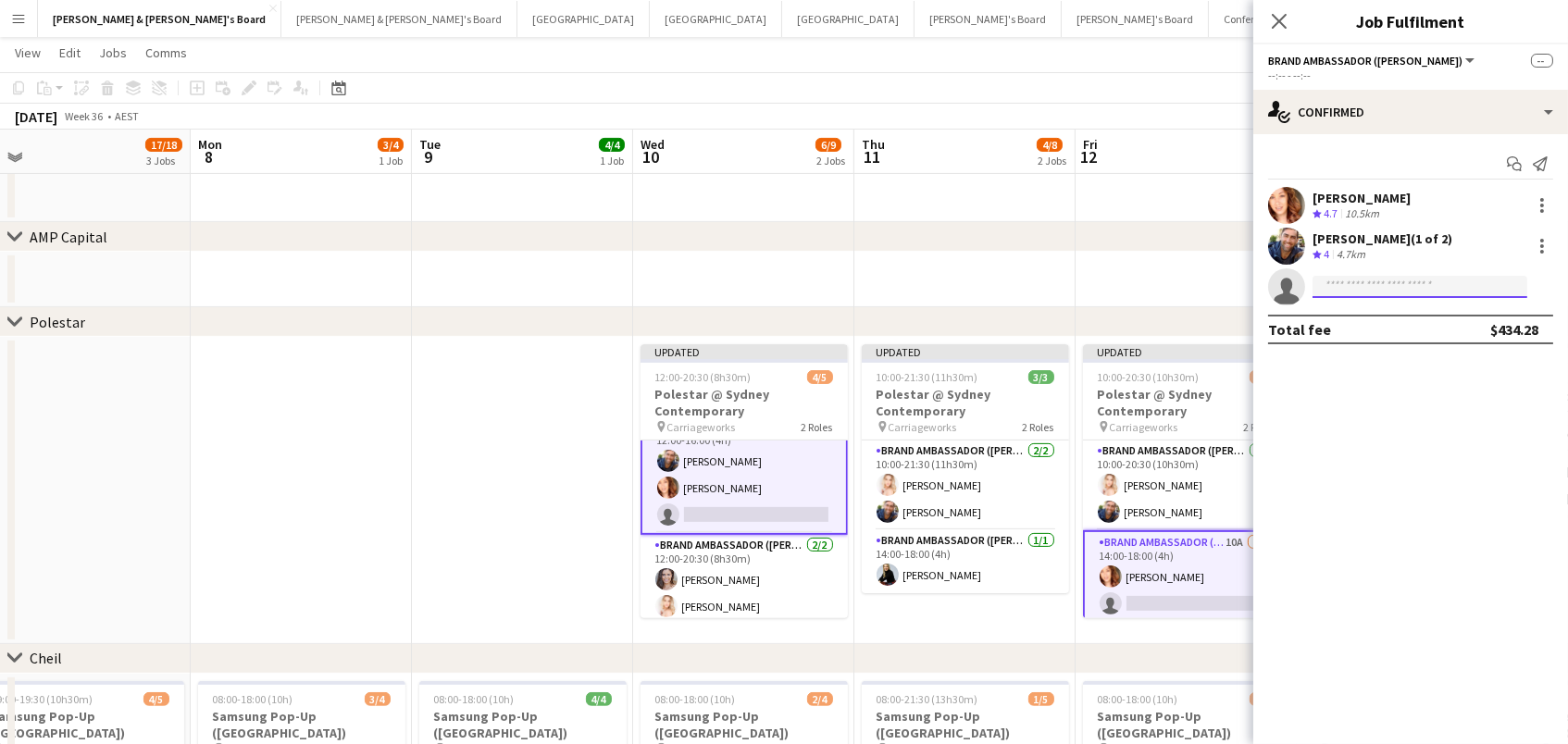
click at [1414, 286] on input at bounding box center [1420, 286] width 215 height 22
type input "*****"
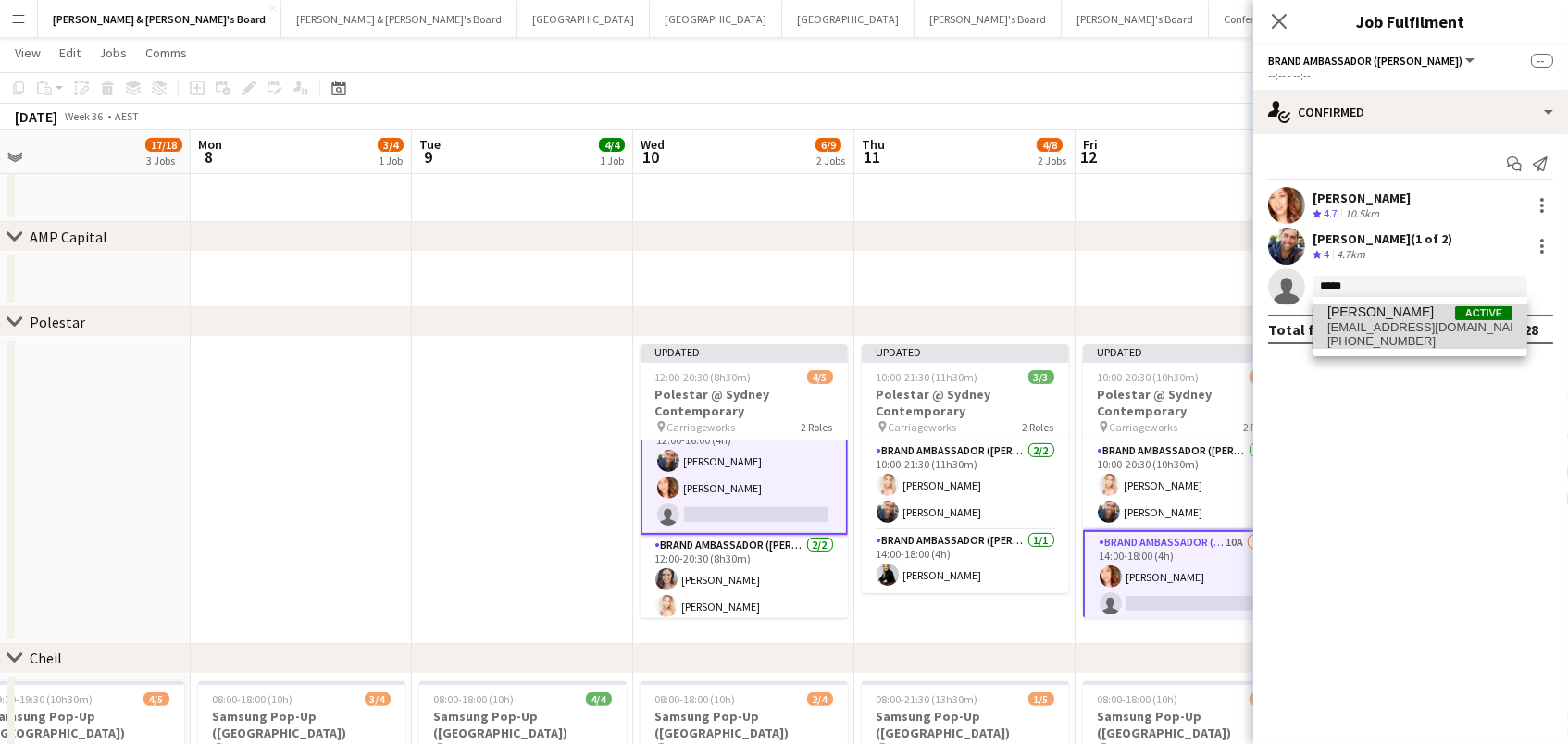
click at [1432, 332] on span "steffaniau@gmail.com" at bounding box center [1421, 327] width 185 height 14
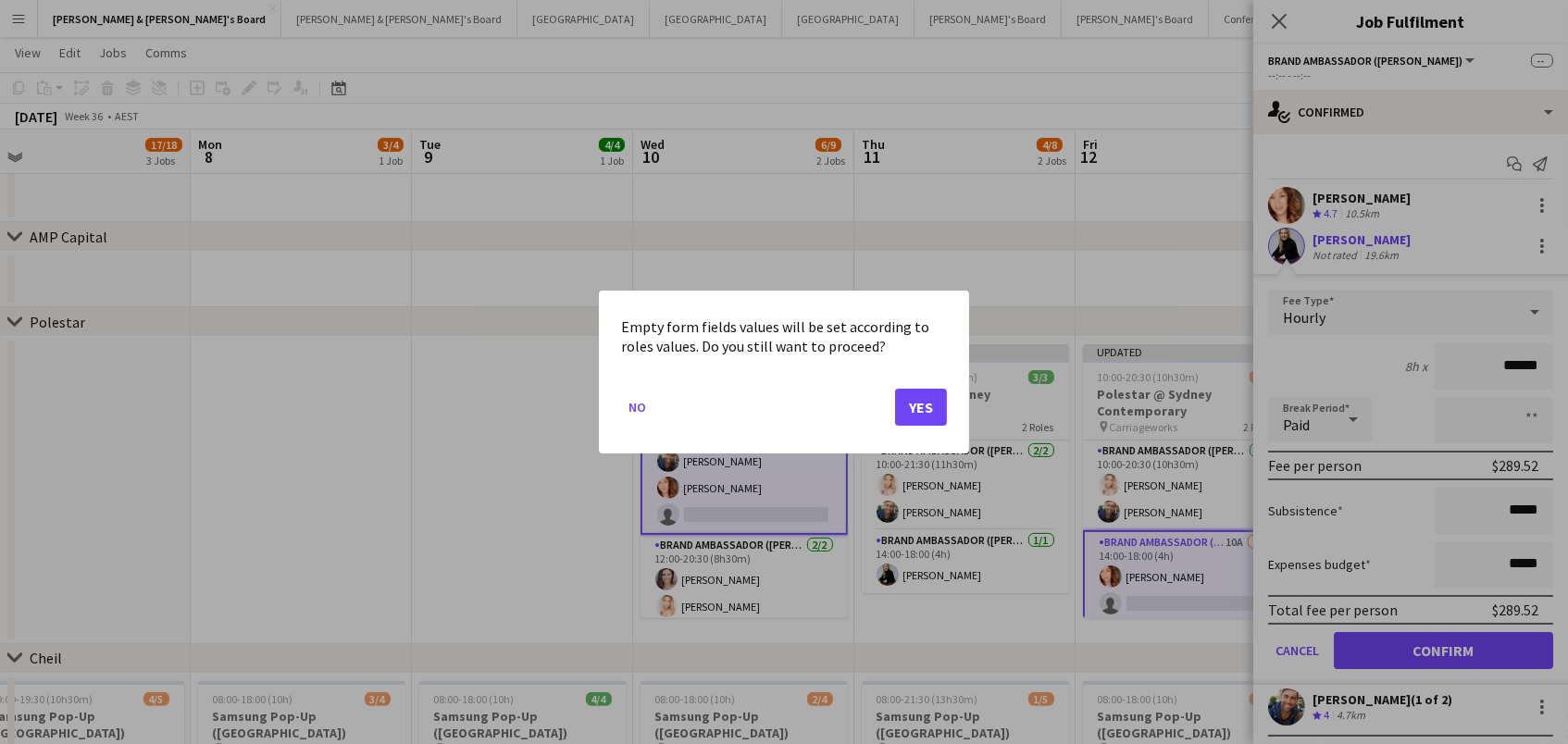
scroll to position [0, 0]
click at [911, 412] on button "Yes" at bounding box center [921, 407] width 52 height 37
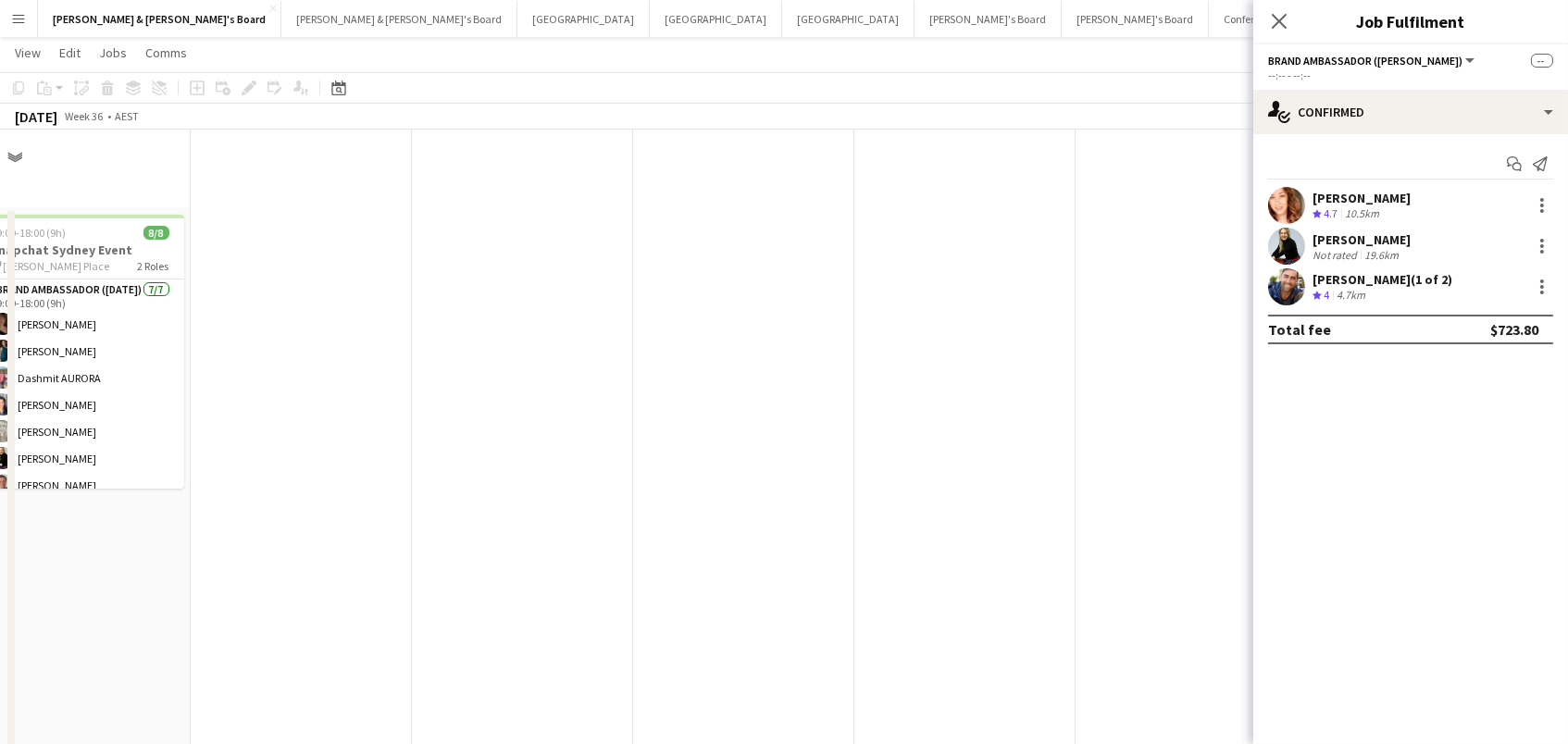
scroll to position [1136, 0]
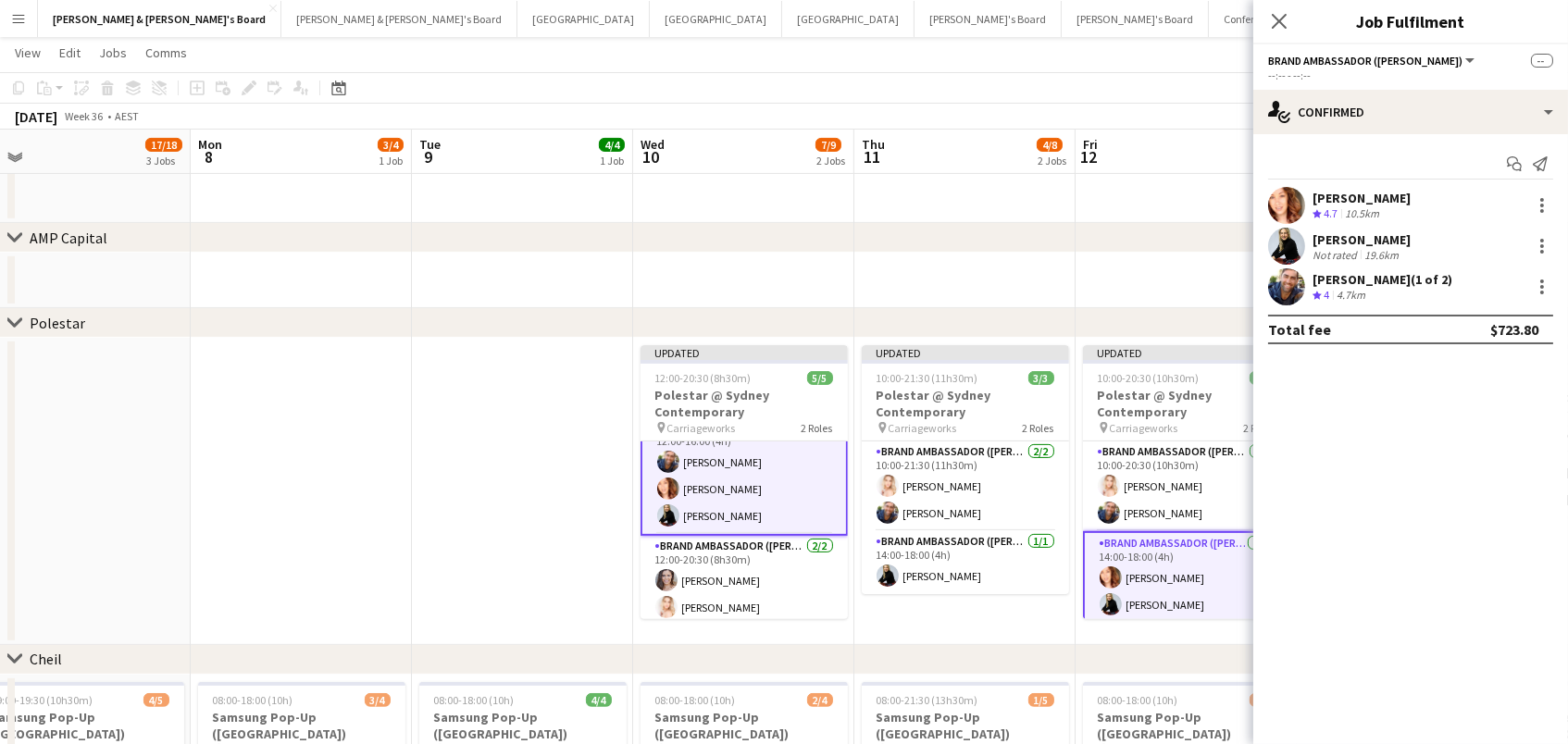
click at [1036, 215] on app-date-cell at bounding box center [966, 51] width 222 height 343
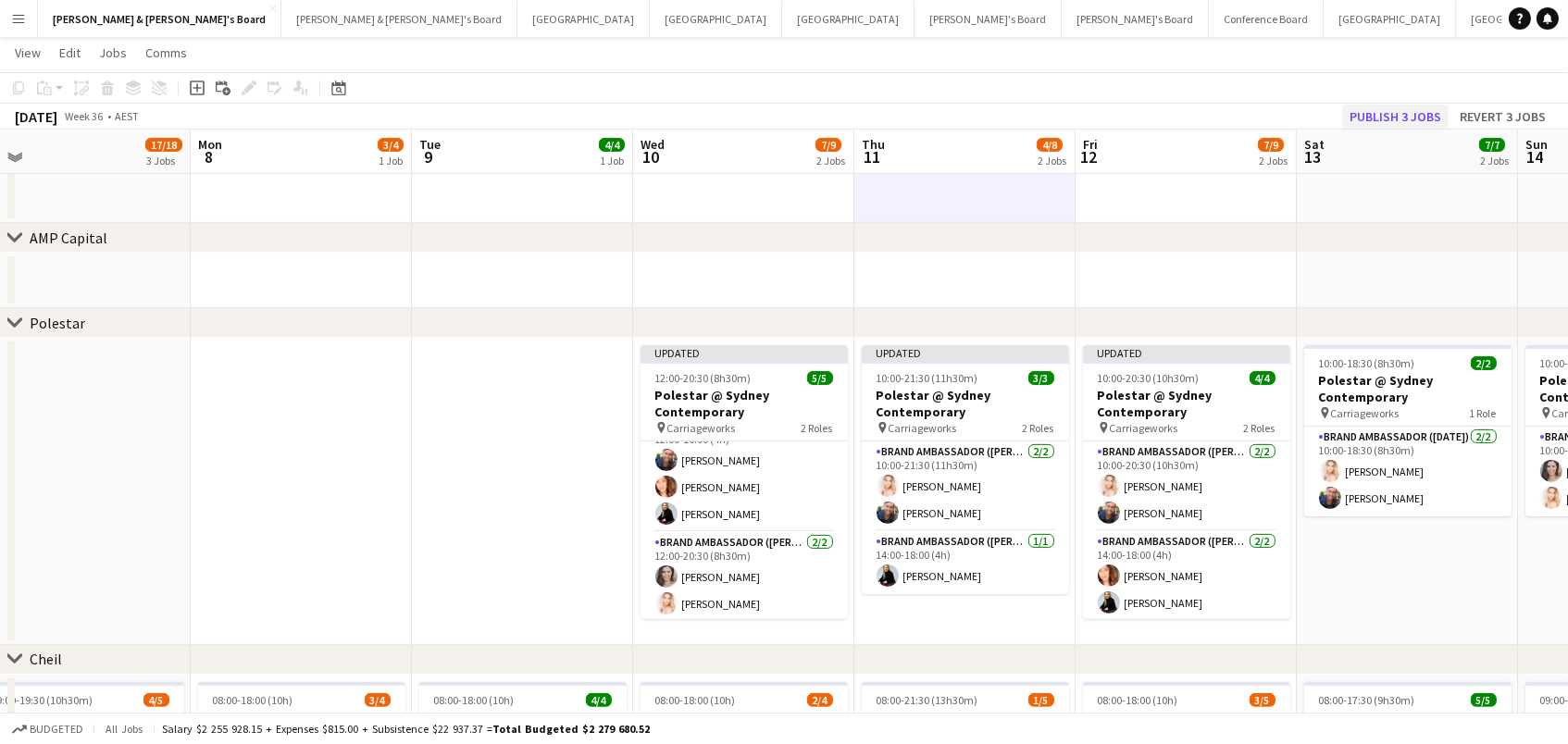
click at [1402, 121] on button "Publish 3 jobs" at bounding box center [1395, 117] width 106 height 24
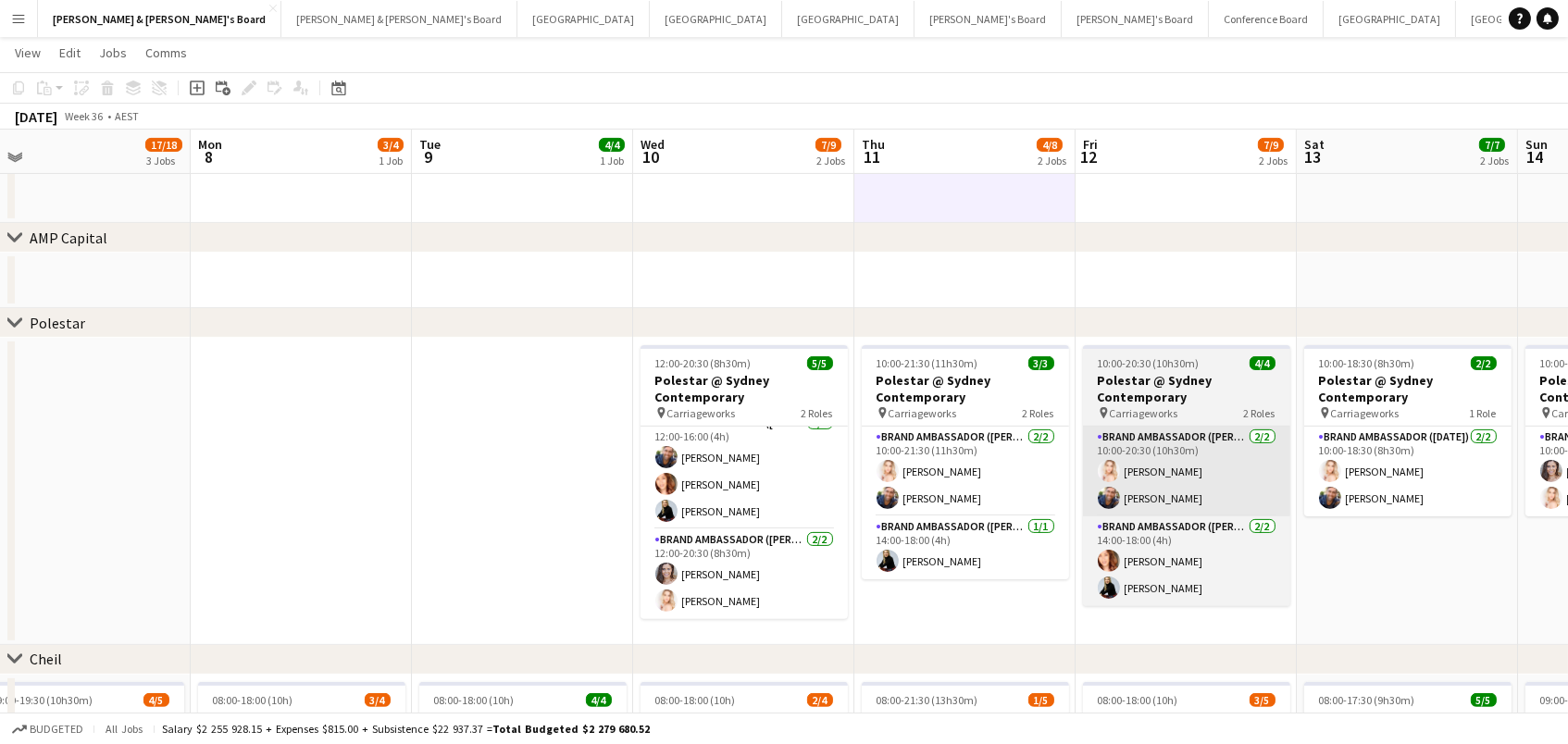
scroll to position [12, 0]
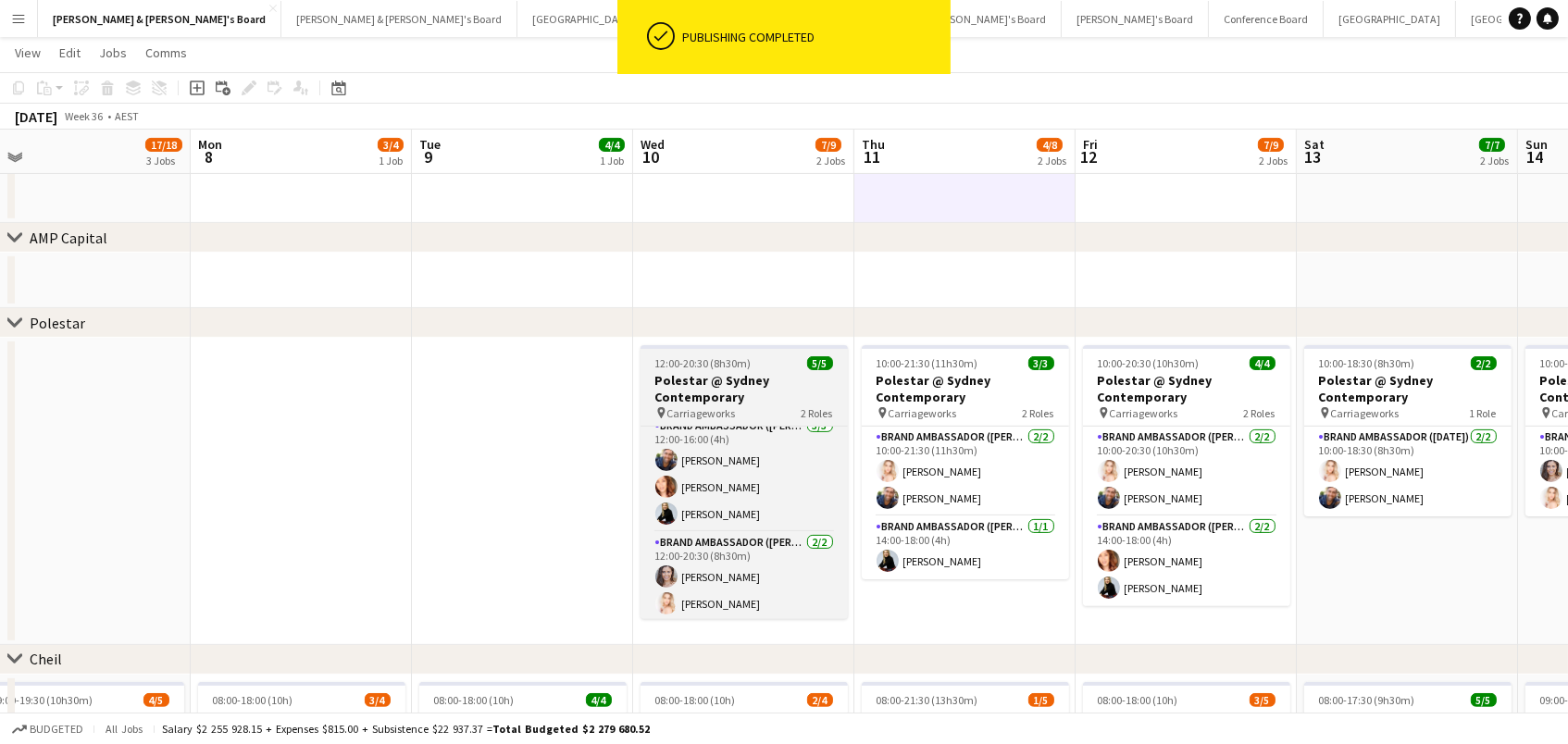
click at [769, 403] on h3 "Polestar @ Sydney Contemporary" at bounding box center [744, 388] width 207 height 34
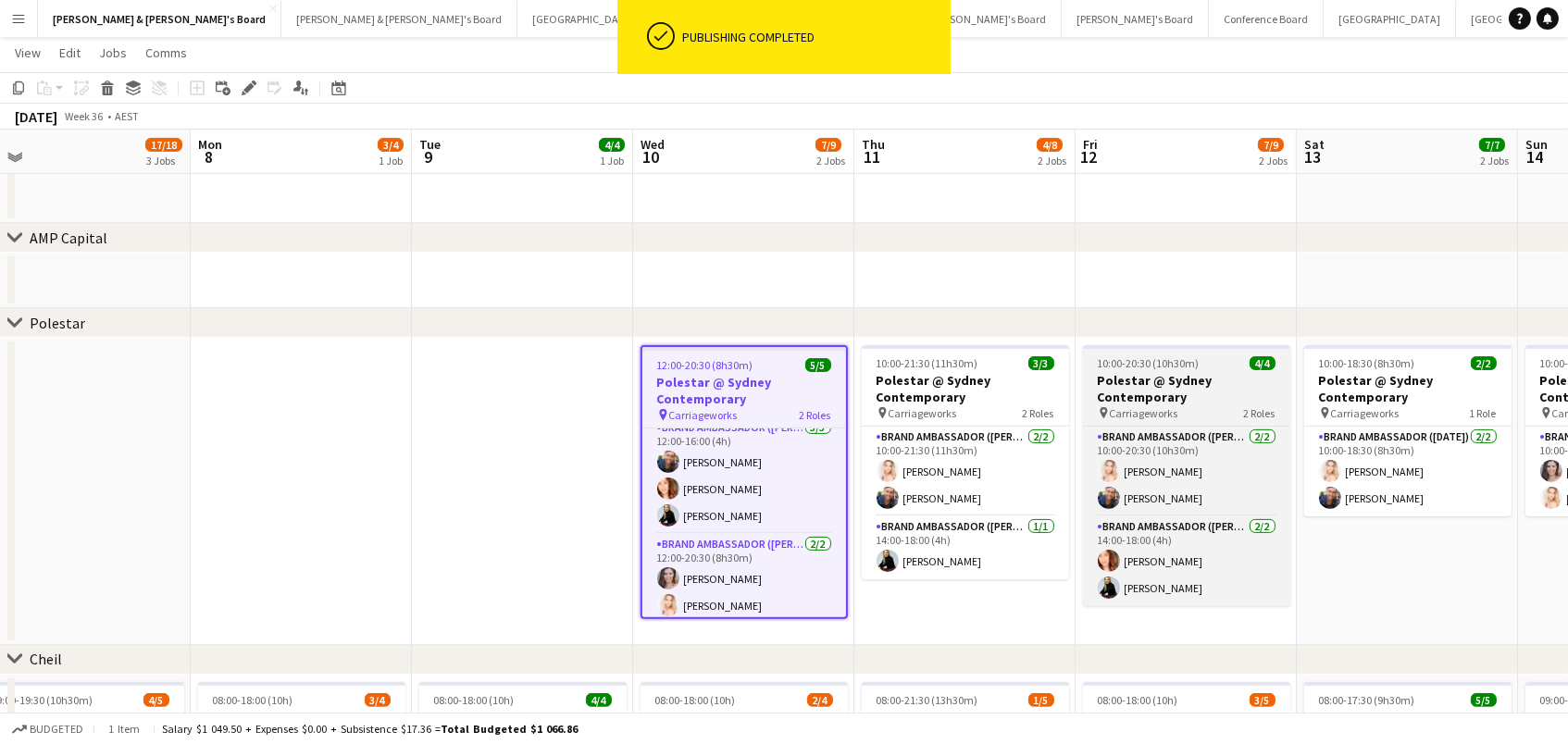
click at [1152, 385] on h3 "Polestar @ Sydney Contemporary" at bounding box center [1186, 388] width 207 height 34
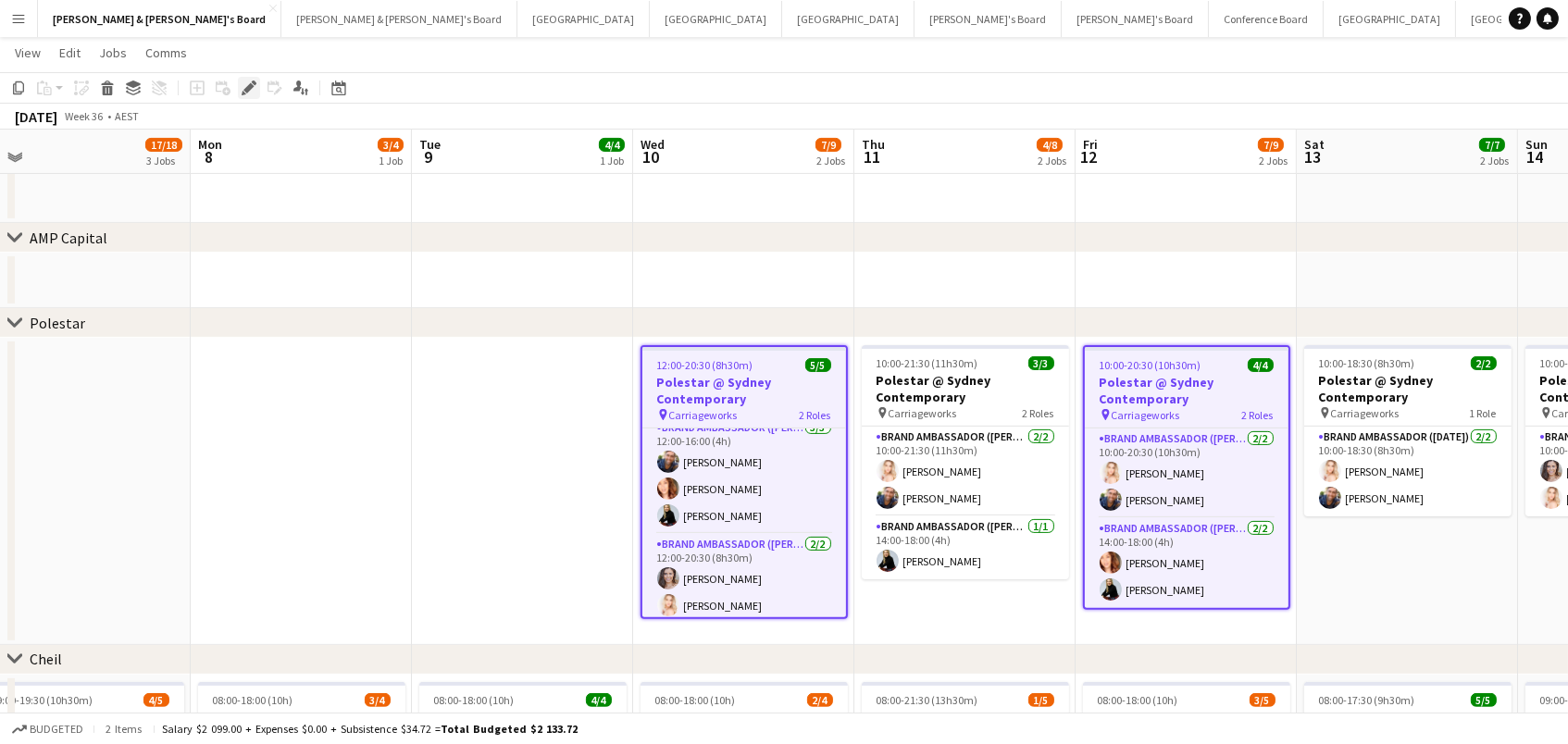
click at [245, 88] on icon at bounding box center [249, 88] width 11 height 11
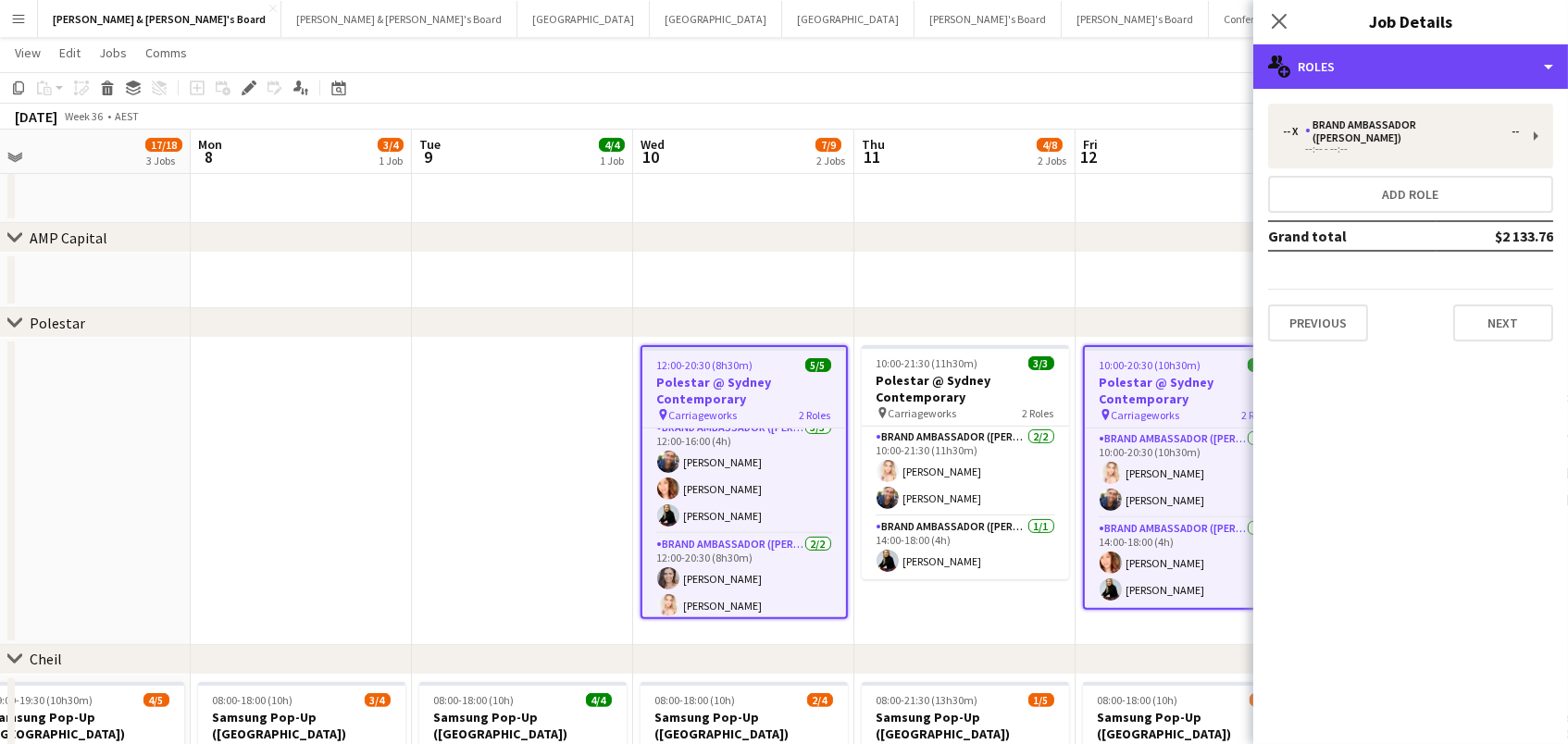
drag, startPoint x: 1502, startPoint y: 76, endPoint x: 1506, endPoint y: 85, distance: 9.8
click at [1502, 76] on div "multiple-users-add Roles" at bounding box center [1411, 66] width 315 height 44
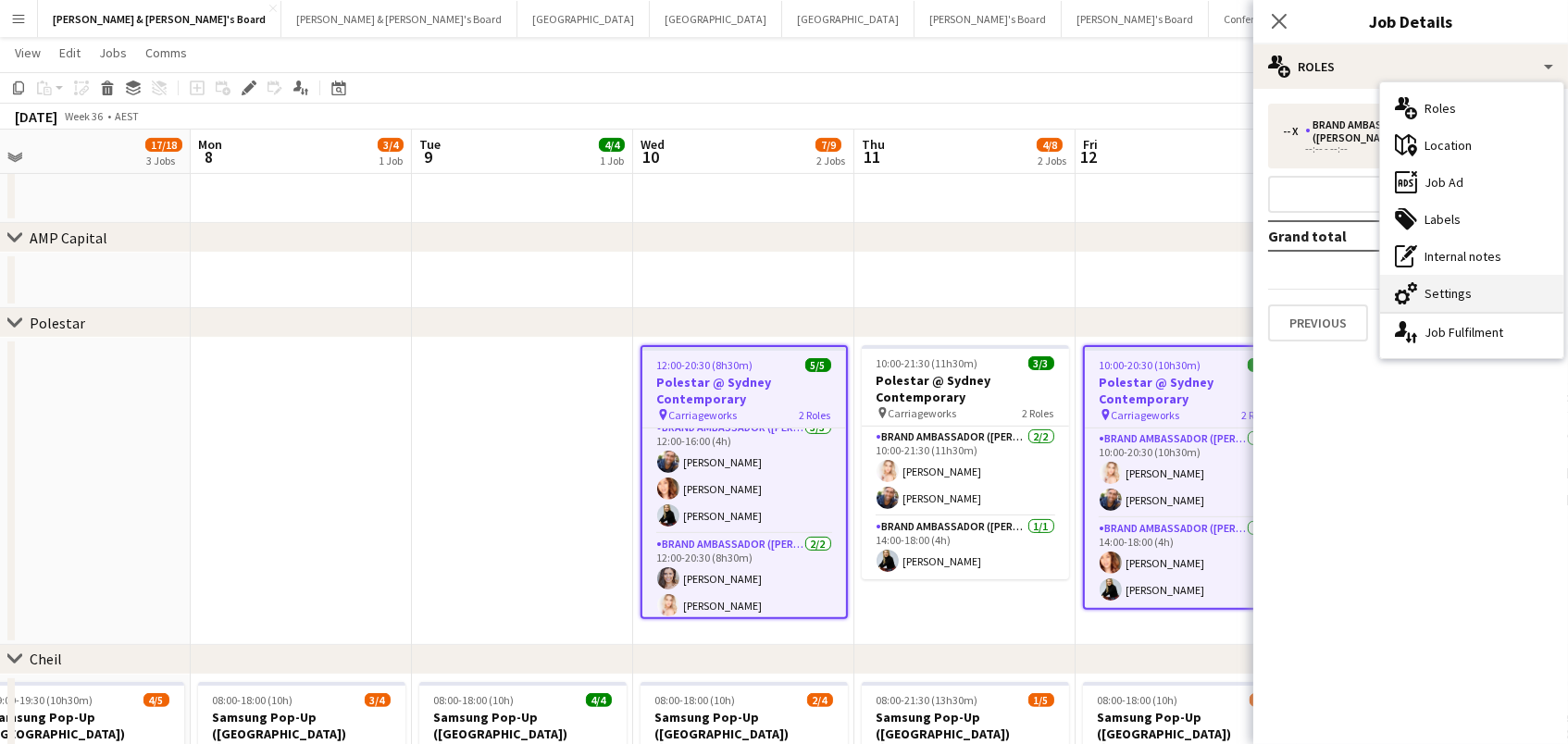
click at [1557, 279] on div "cog-double-3 Settings" at bounding box center [1472, 293] width 183 height 37
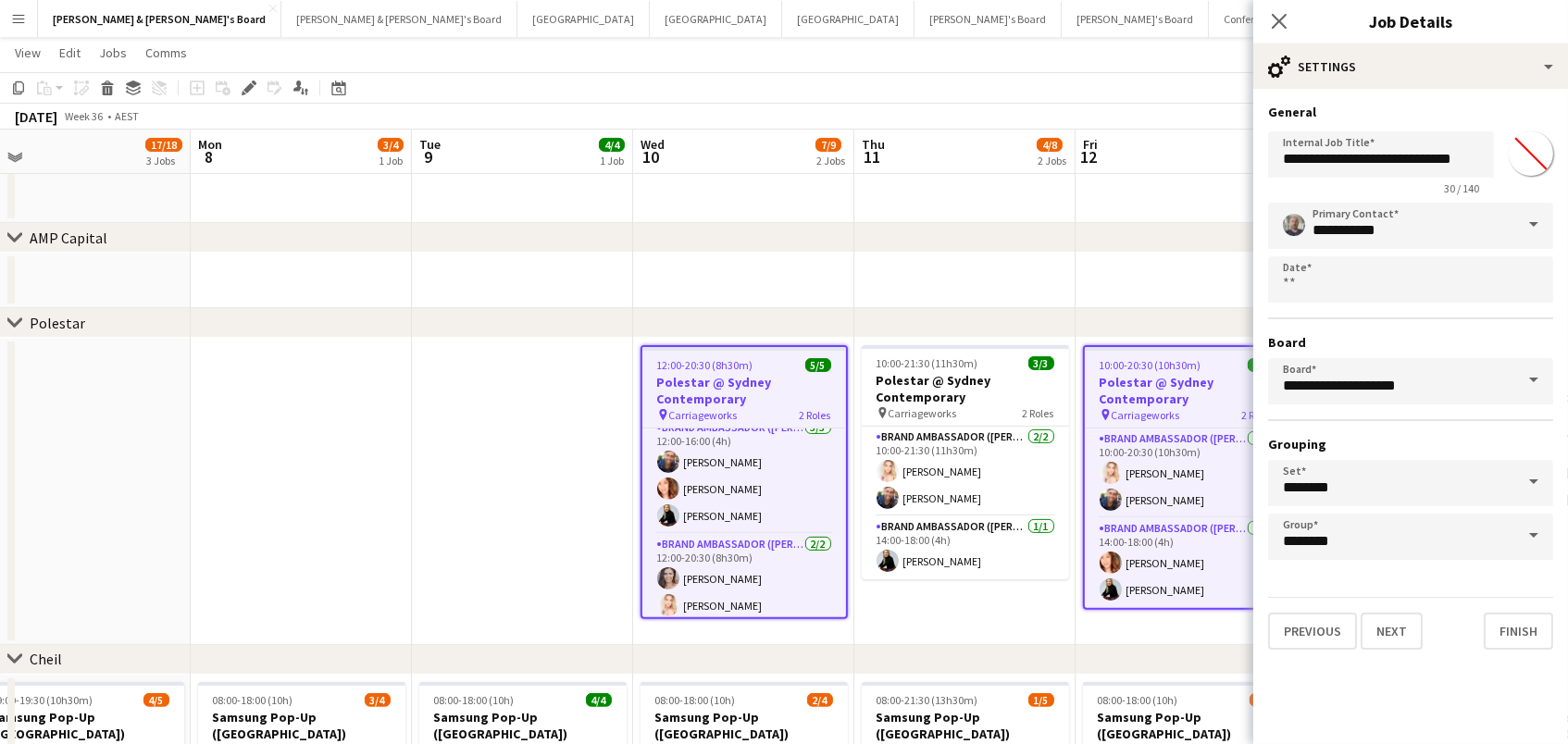
click at [1548, 151] on input "*******" at bounding box center [1530, 153] width 66 height 66
type input "*******"
click at [1070, 205] on app-date-cell at bounding box center [966, 51] width 222 height 343
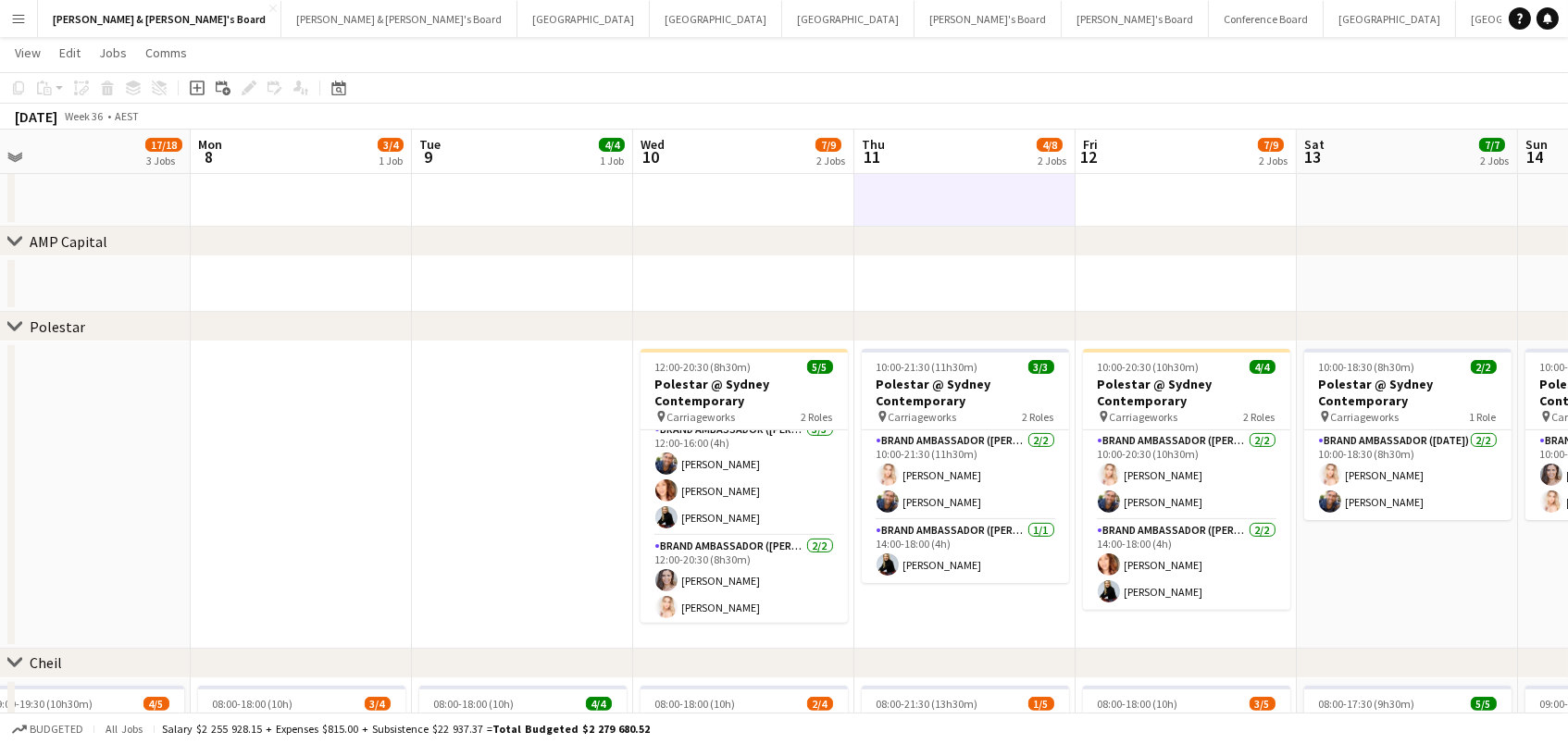
scroll to position [1130, 0]
click at [1100, 0] on app-navbar "Menu Boards Boards Boards All jobs Status Workforce Workforce My Workforce Recr…" at bounding box center [784, 18] width 1568 height 37
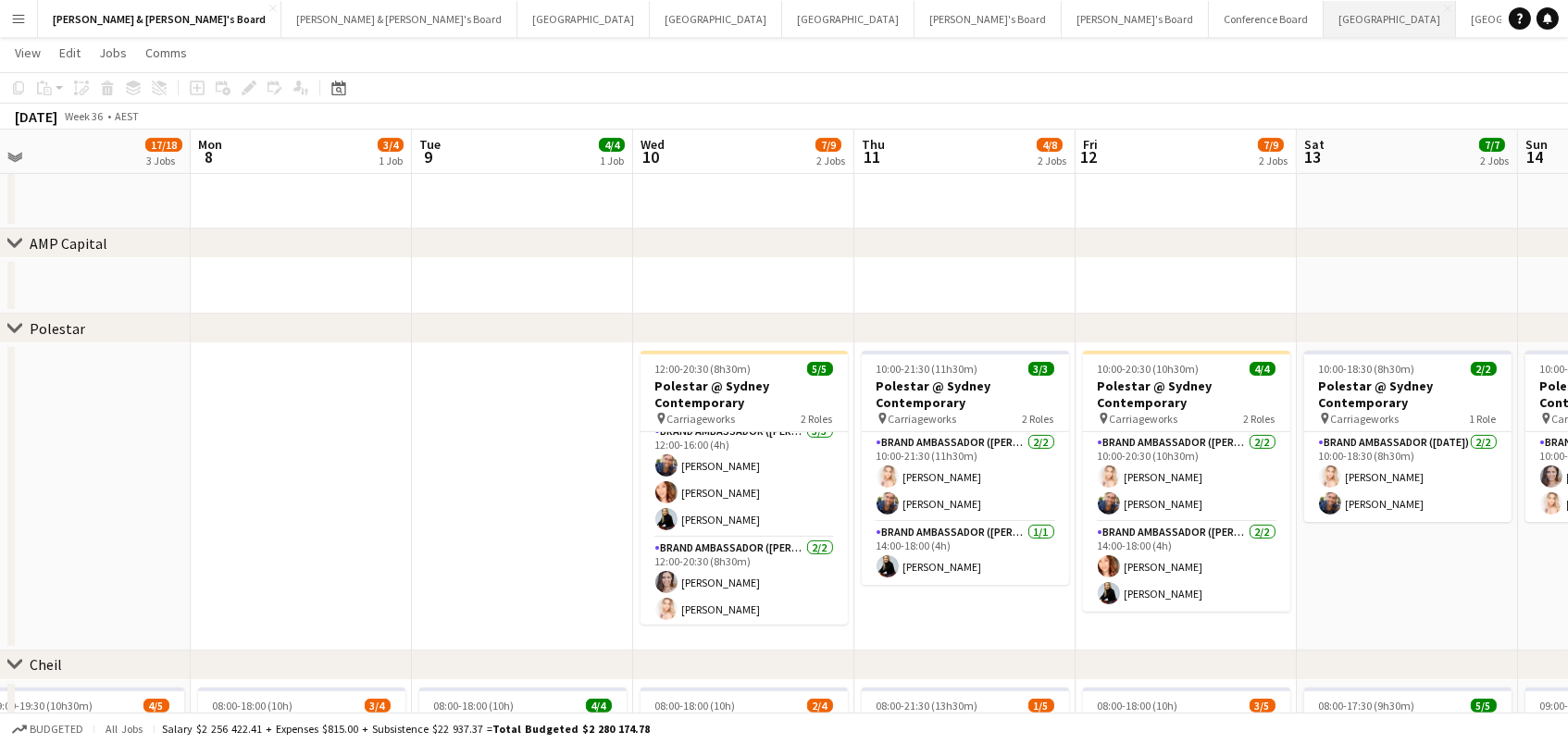
click at [1324, 13] on button "Sydney Close" at bounding box center [1390, 18] width 132 height 36
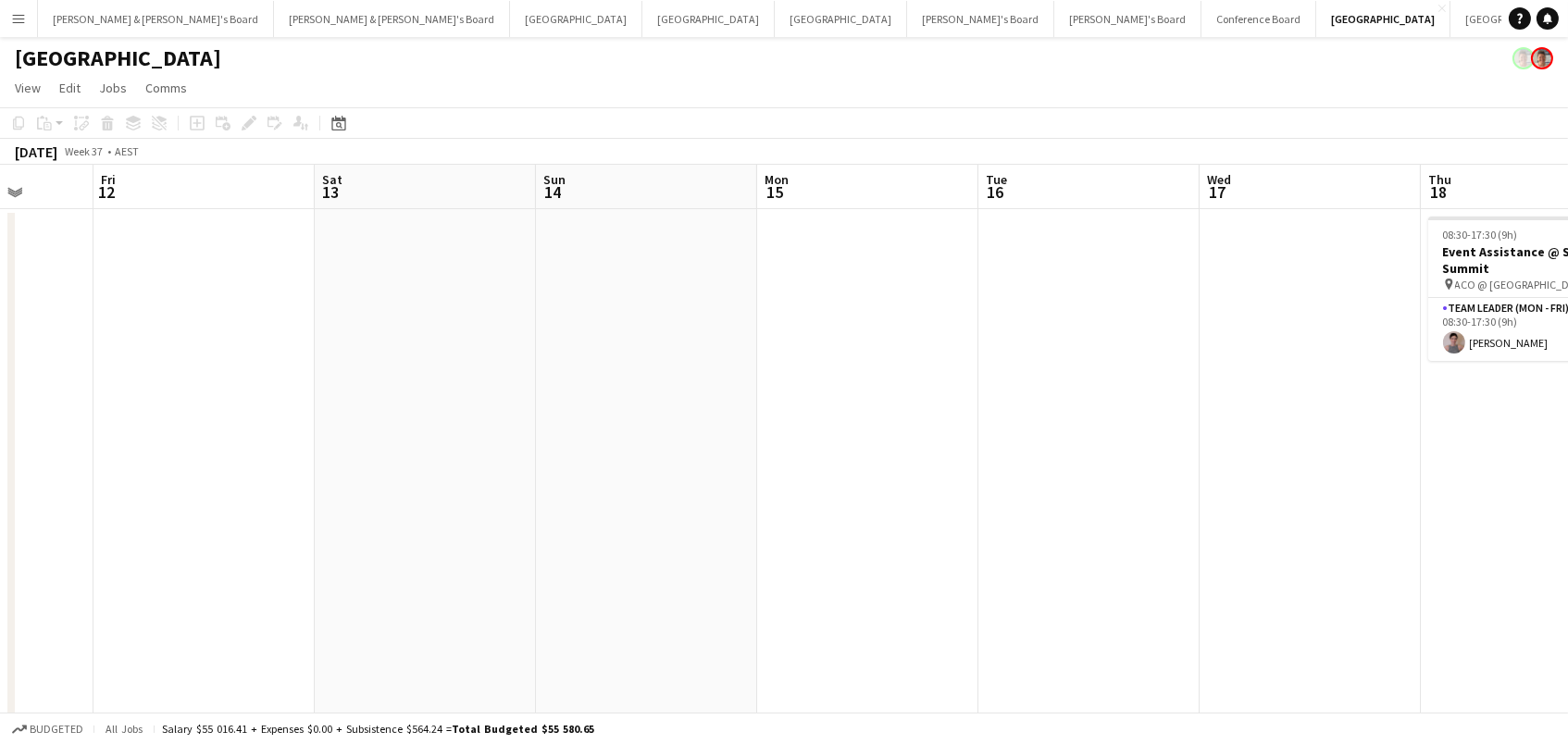
scroll to position [0, 641]
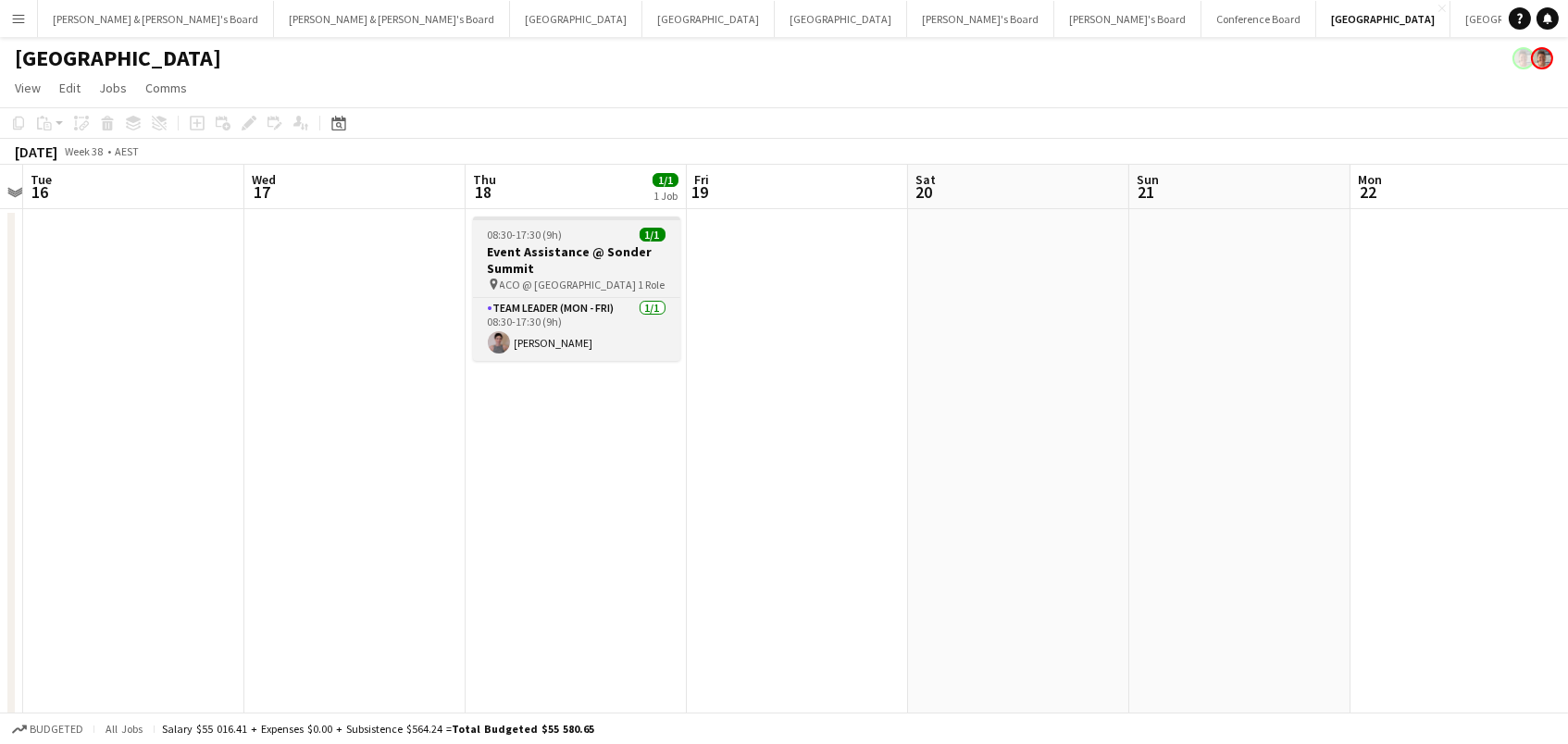
click at [550, 268] on h3 "Event Assistance @ Sonder Summit" at bounding box center [576, 260] width 207 height 34
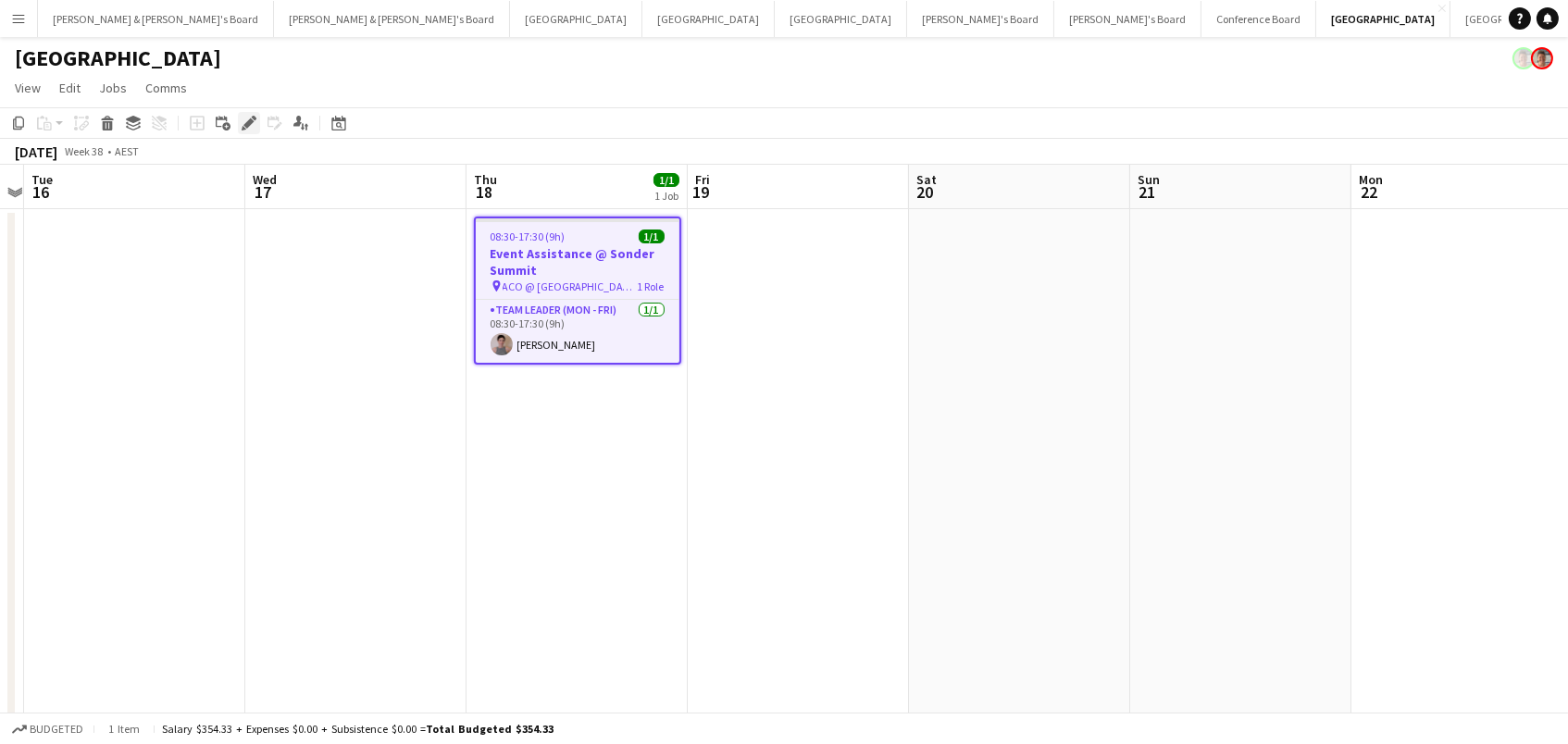
click at [247, 126] on icon "Edit" at bounding box center [249, 122] width 14 height 14
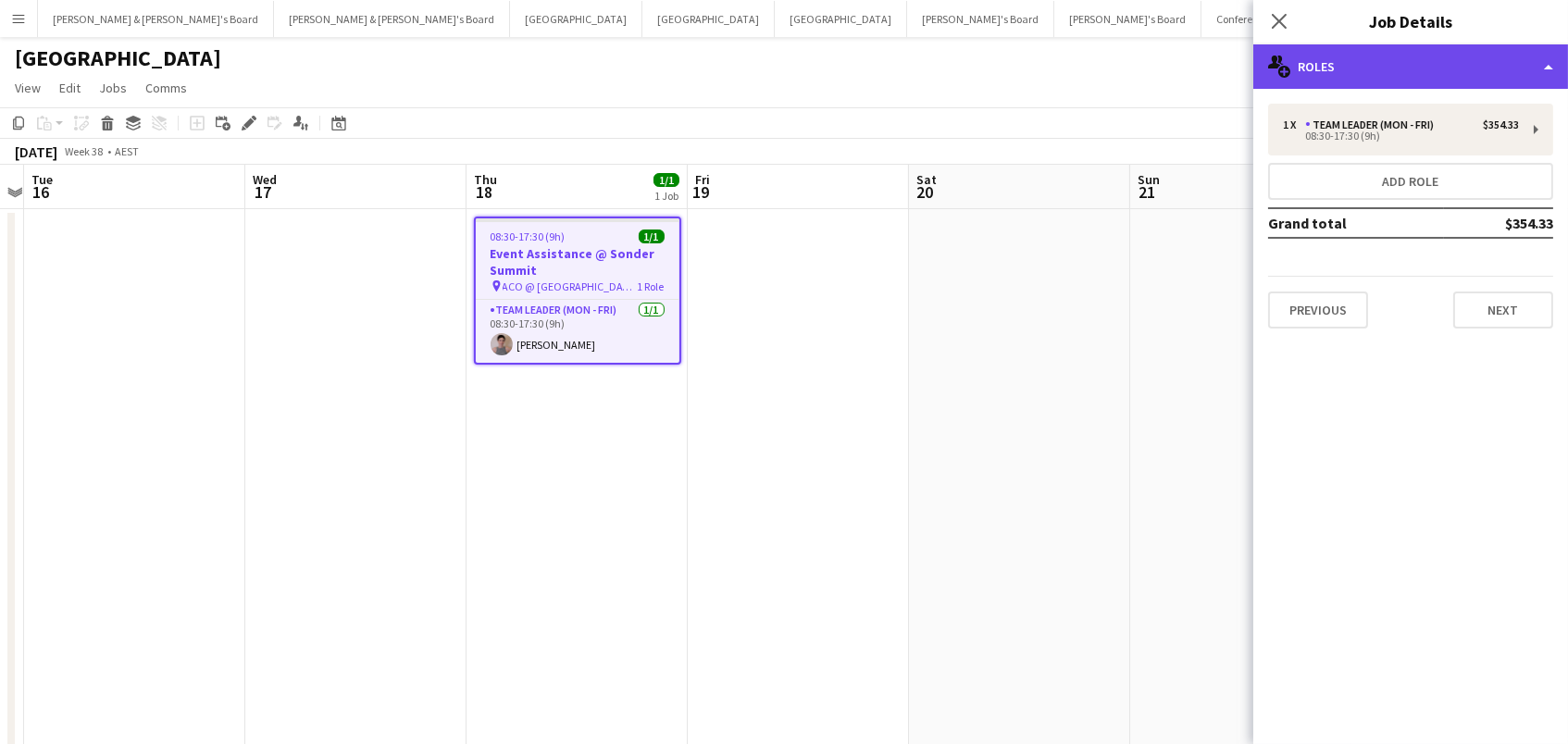
click at [1473, 69] on div "multiple-users-add Roles" at bounding box center [1411, 66] width 315 height 44
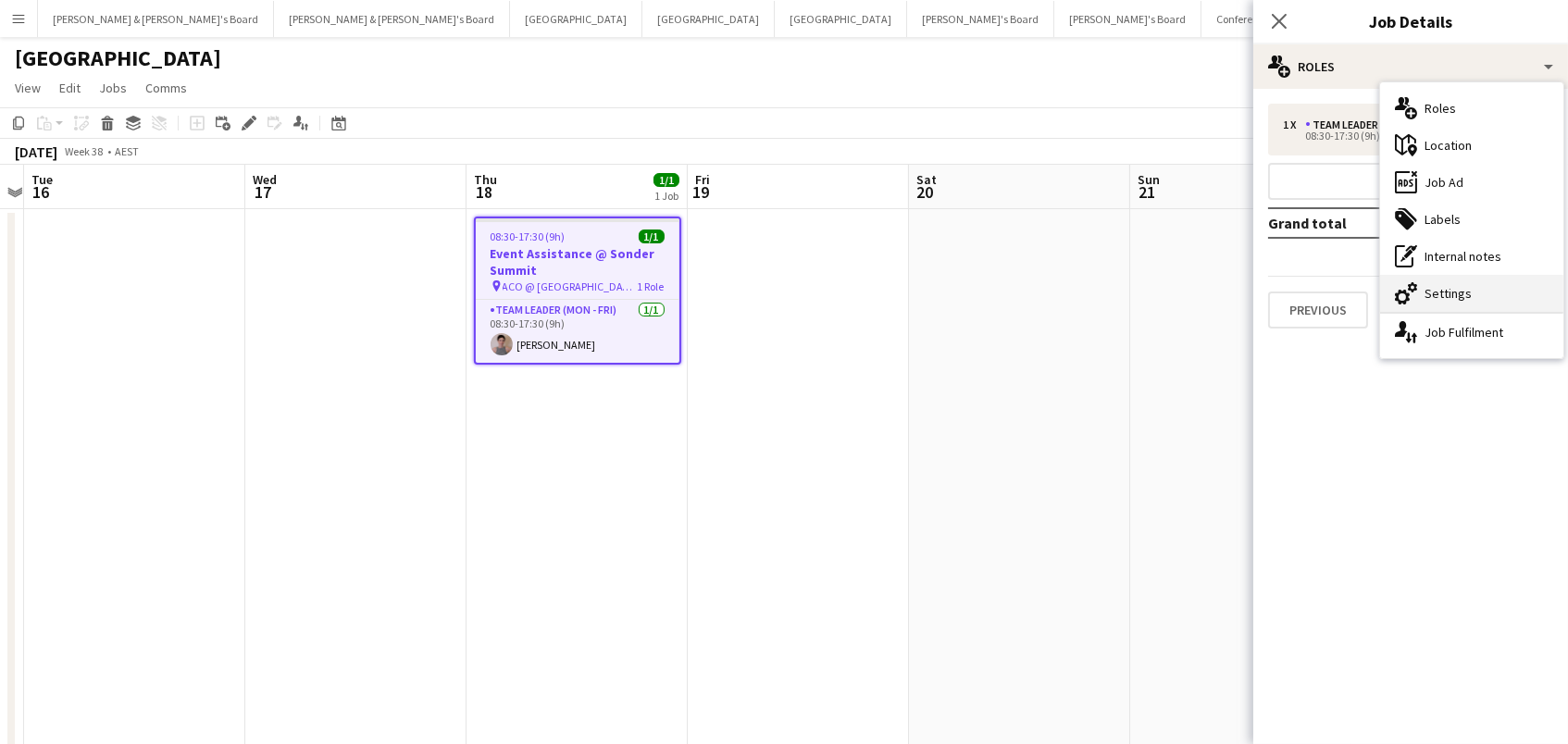
click at [1476, 291] on div "cog-double-3 Settings" at bounding box center [1472, 293] width 183 height 37
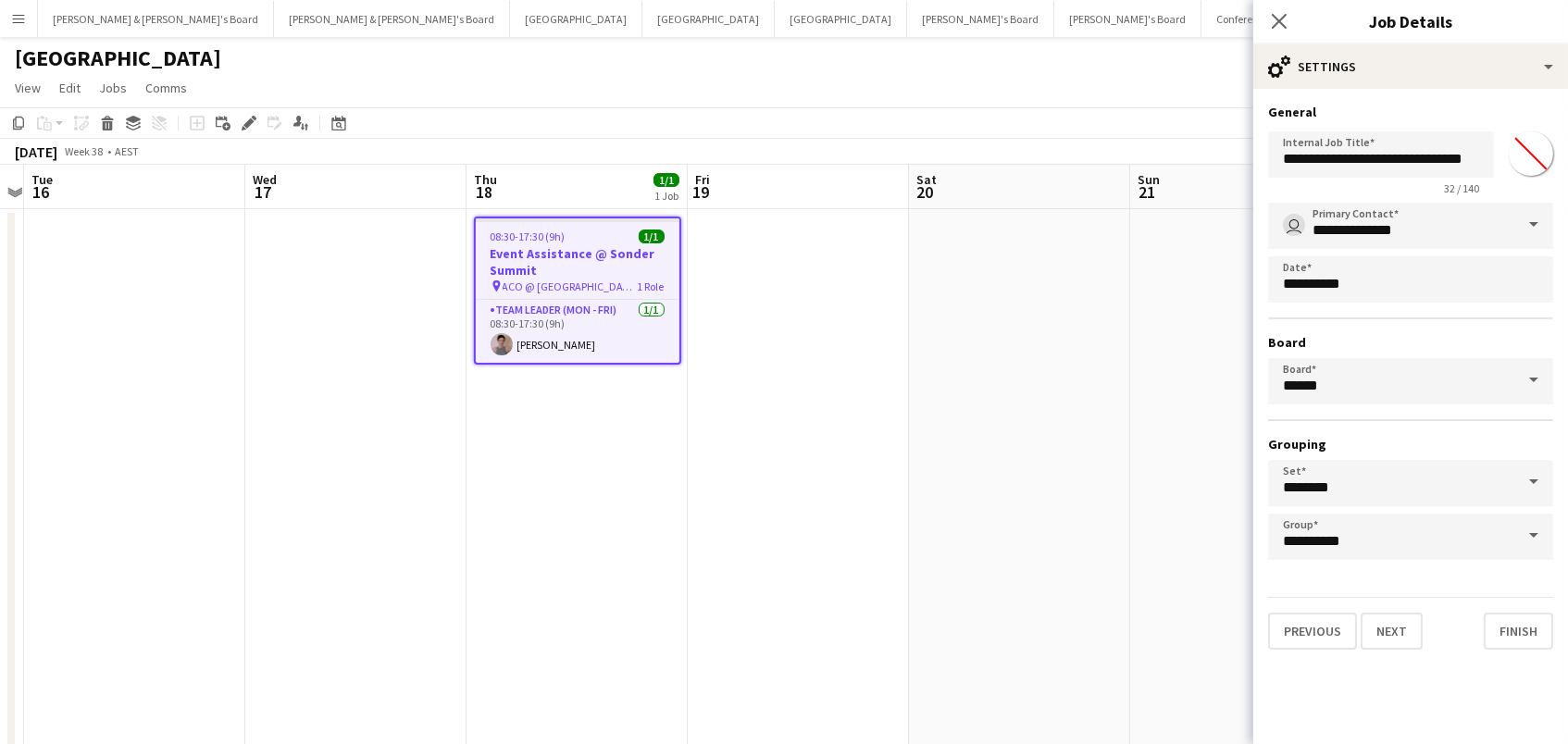
click at [1528, 154] on input "*******" at bounding box center [1530, 153] width 66 height 66
type input "*******"
click at [1306, 384] on input "******" at bounding box center [1411, 382] width 285 height 46
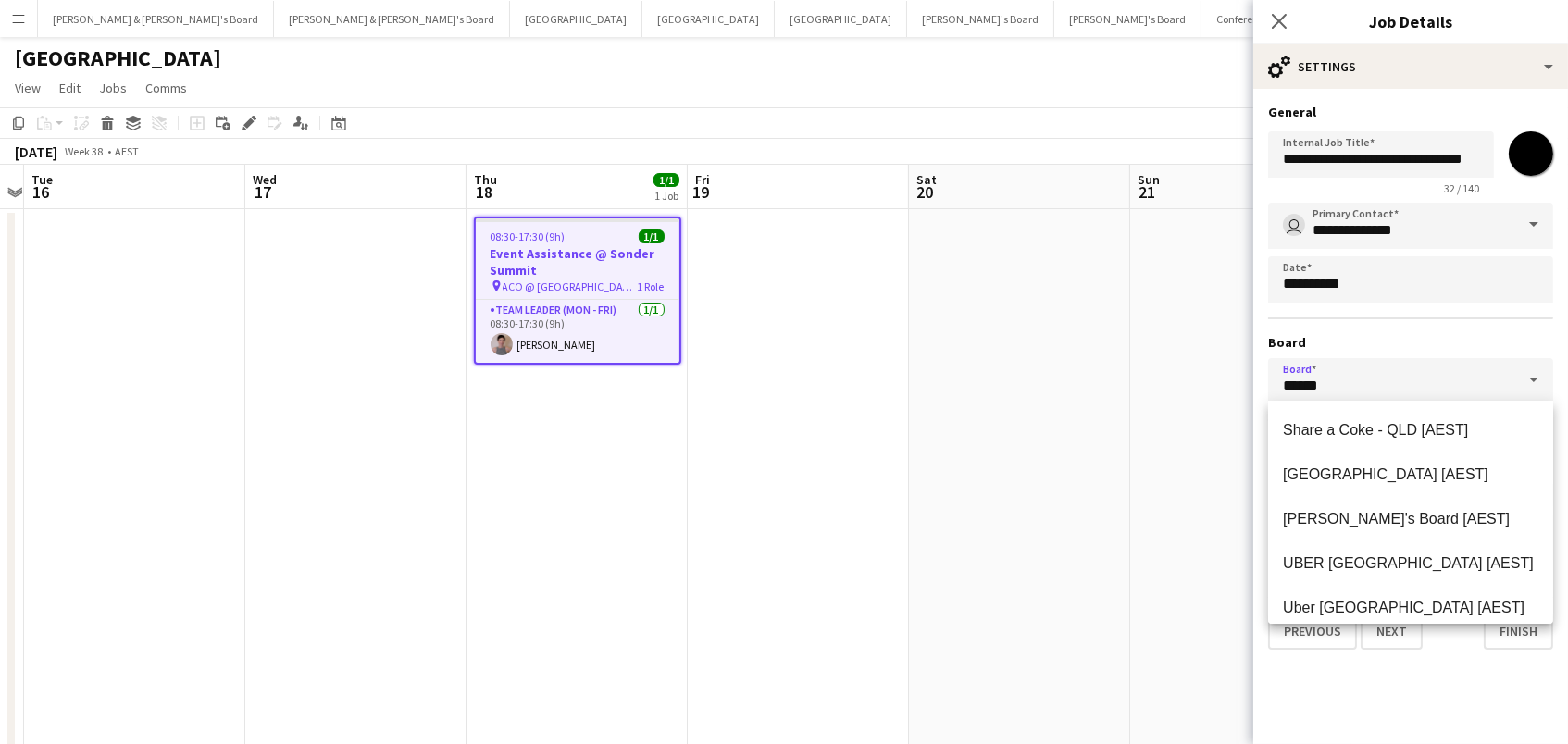
scroll to position [631, 0]
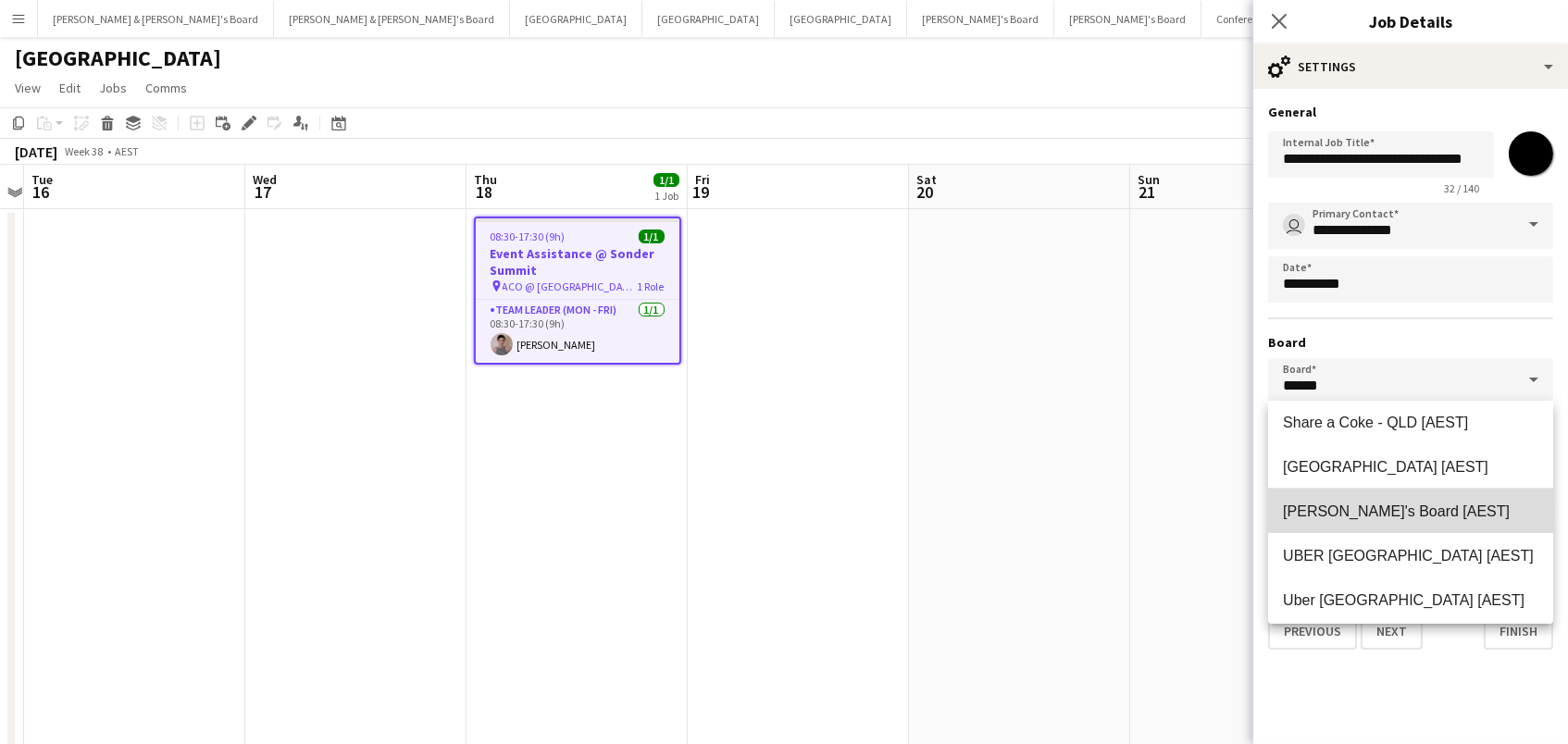
click at [1363, 519] on span "Tennille's Board [AEST]" at bounding box center [1410, 512] width 255 height 17
type input "**********"
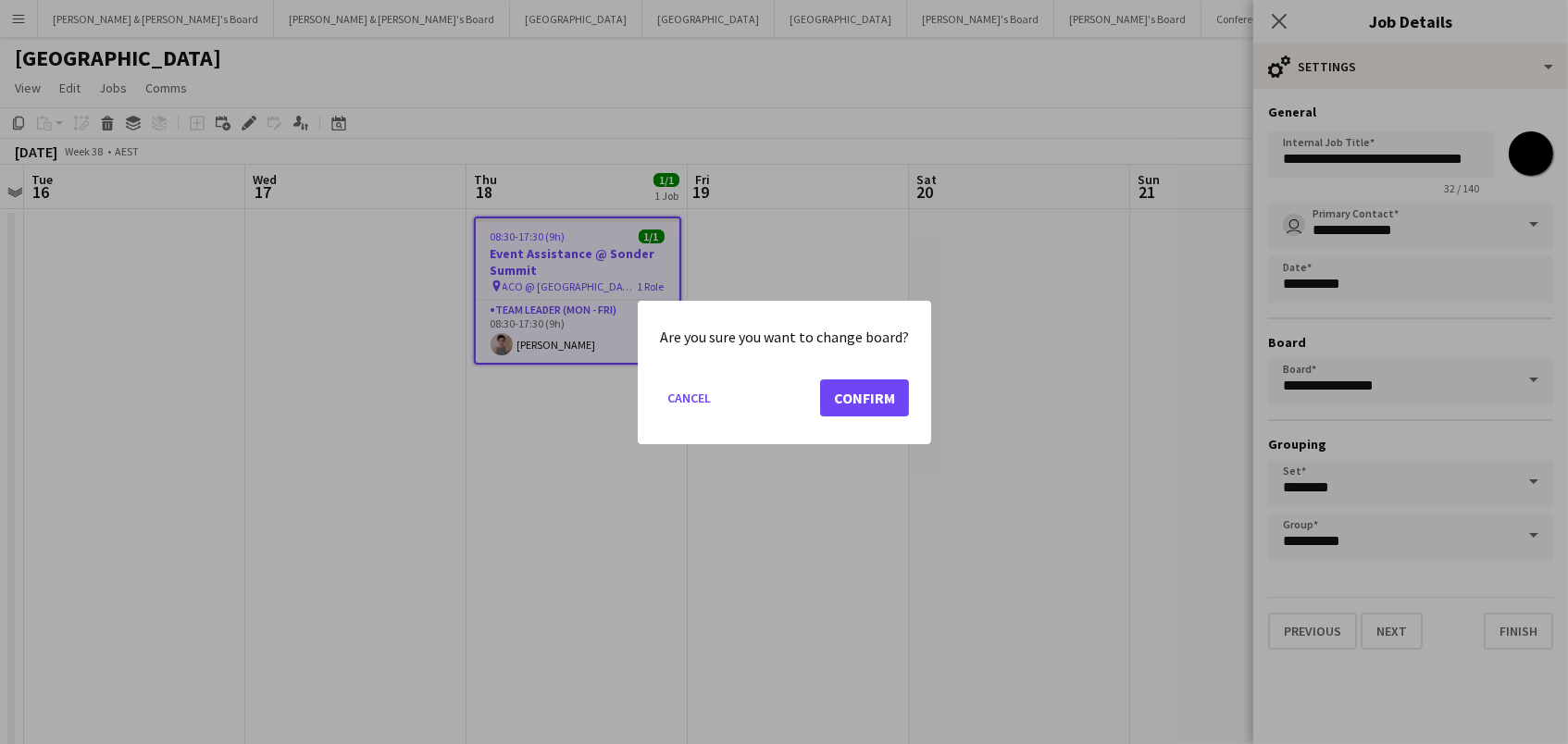
click at [842, 397] on button "Confirm" at bounding box center [864, 397] width 89 height 37
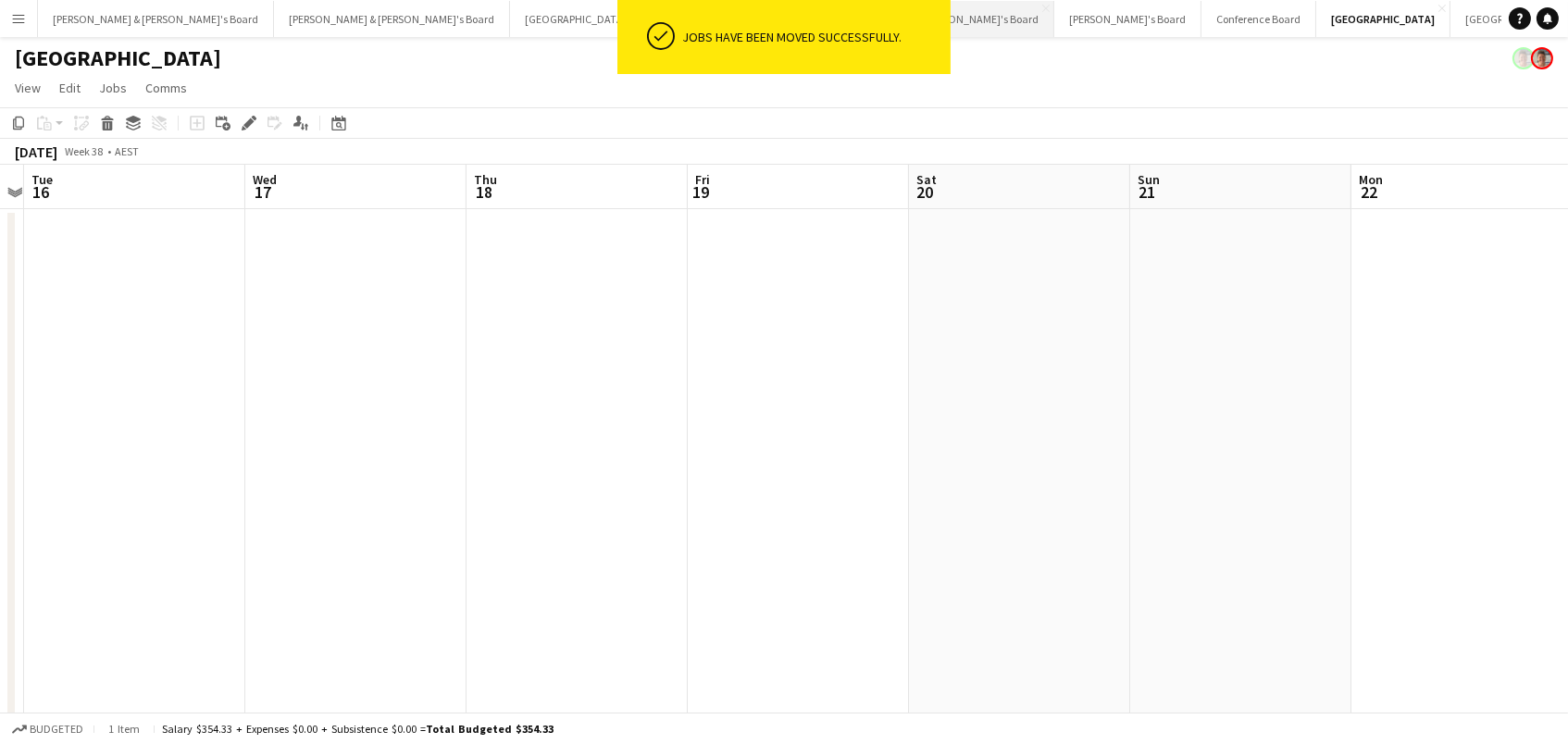
click at [907, 32] on button "Tennille's Board Close" at bounding box center [980, 18] width 147 height 36
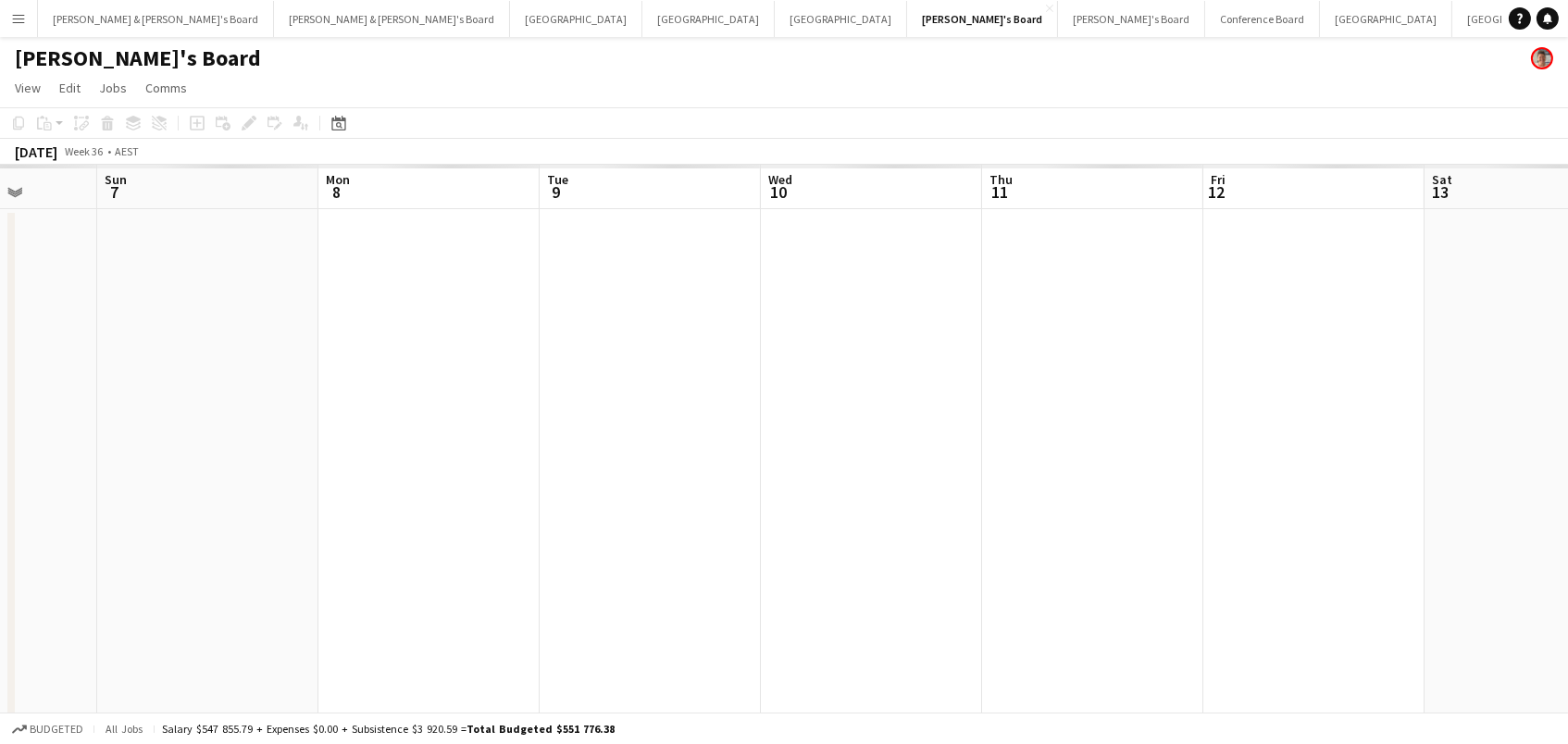
scroll to position [0, 637]
